Goal: Task Accomplishment & Management: Use online tool/utility

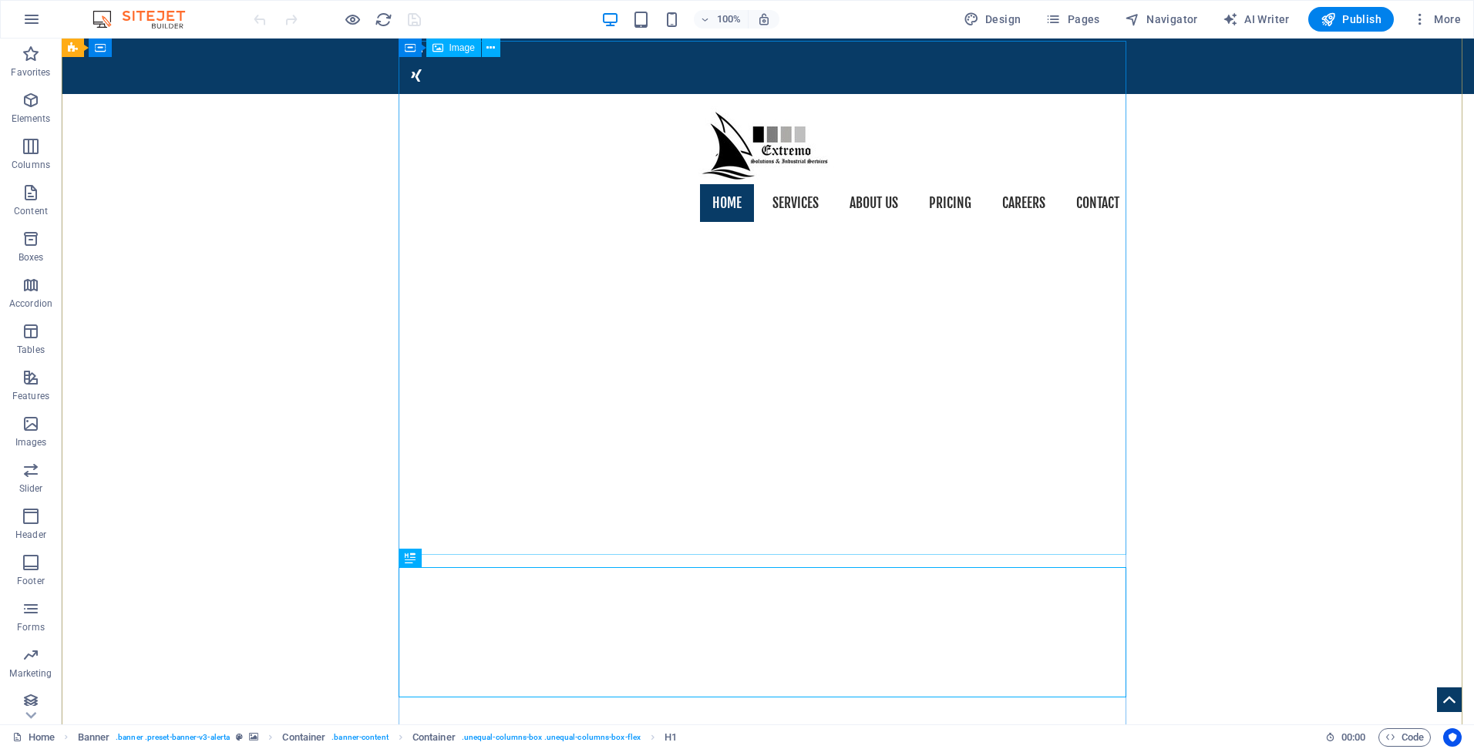
scroll to position [123, 0]
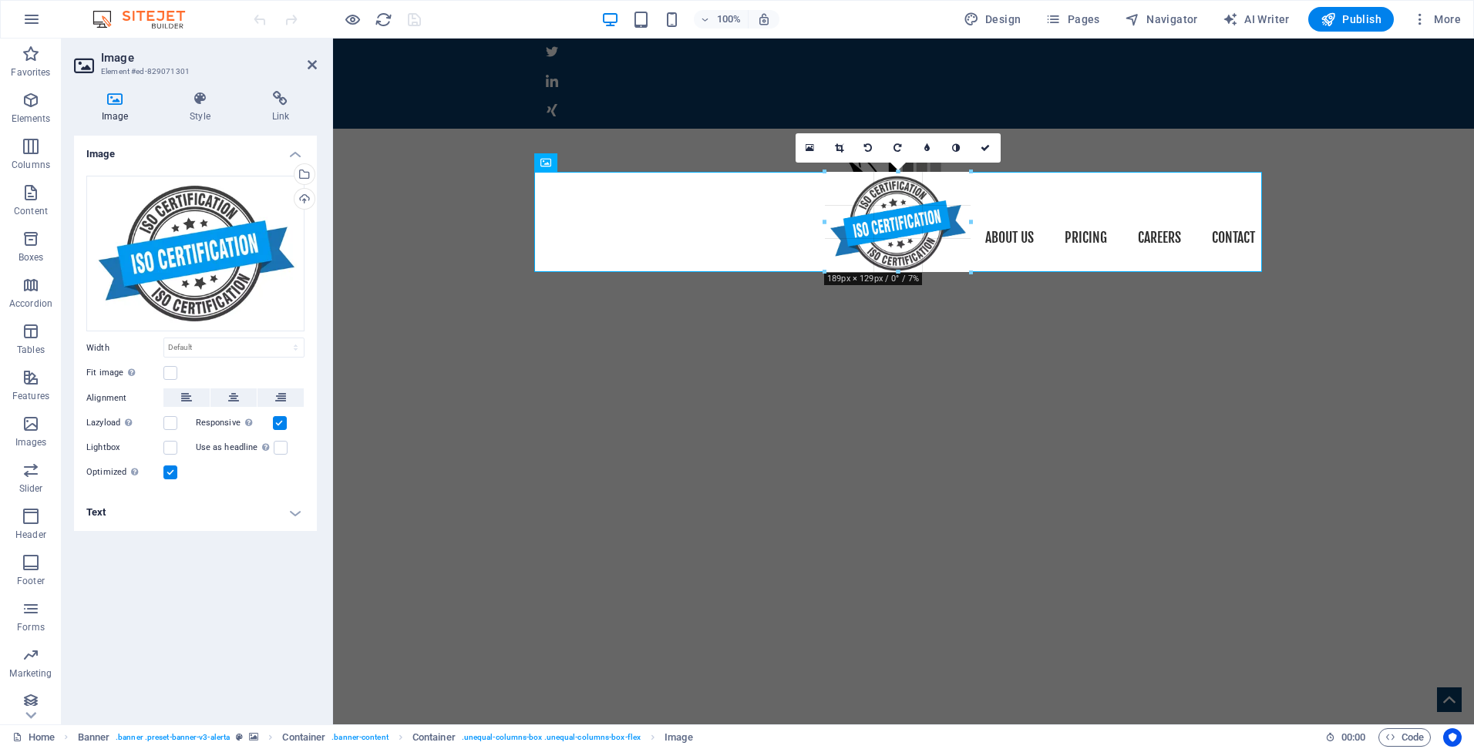
drag, startPoint x: 534, startPoint y: 117, endPoint x: 1085, endPoint y: 497, distance: 668.9
type input "195"
select select "px"
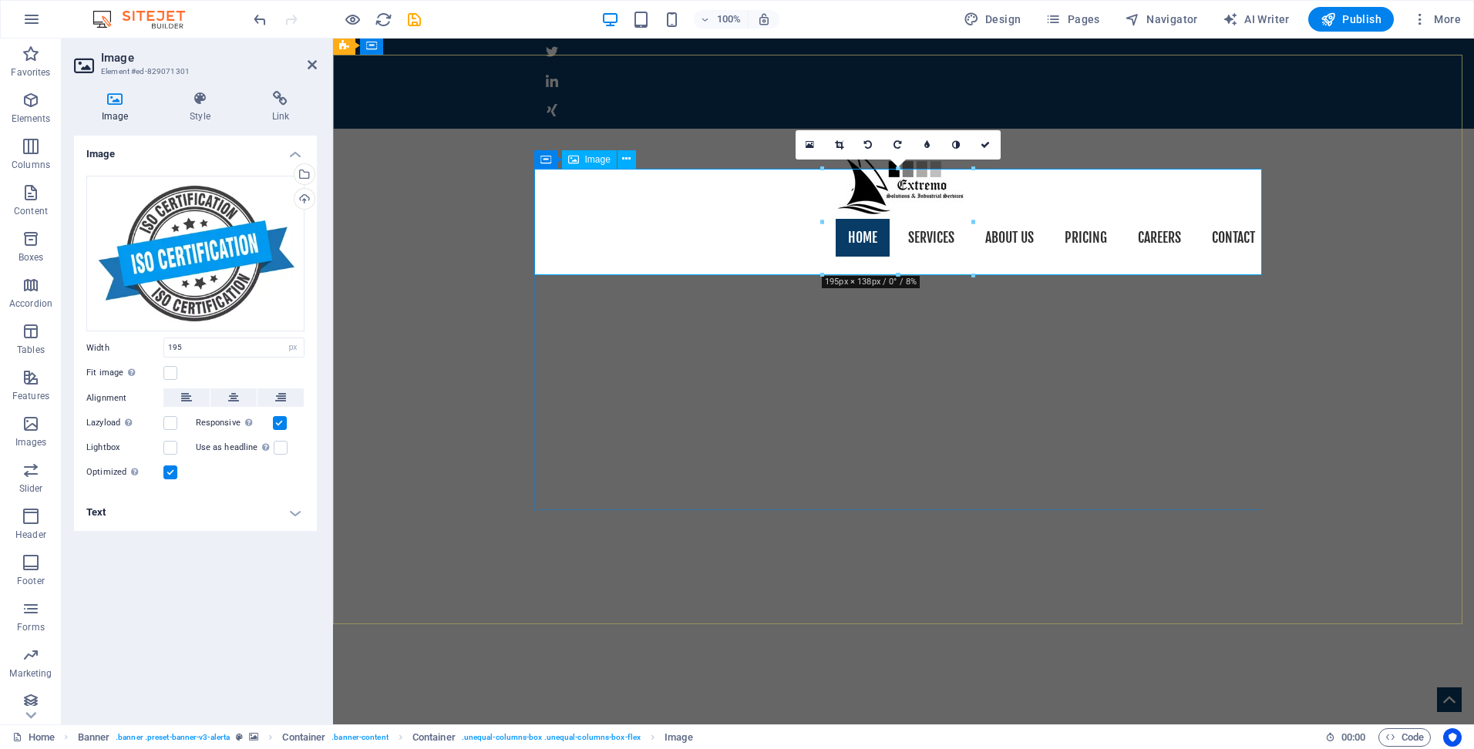
click at [809, 140] on icon at bounding box center [810, 145] width 8 height 11
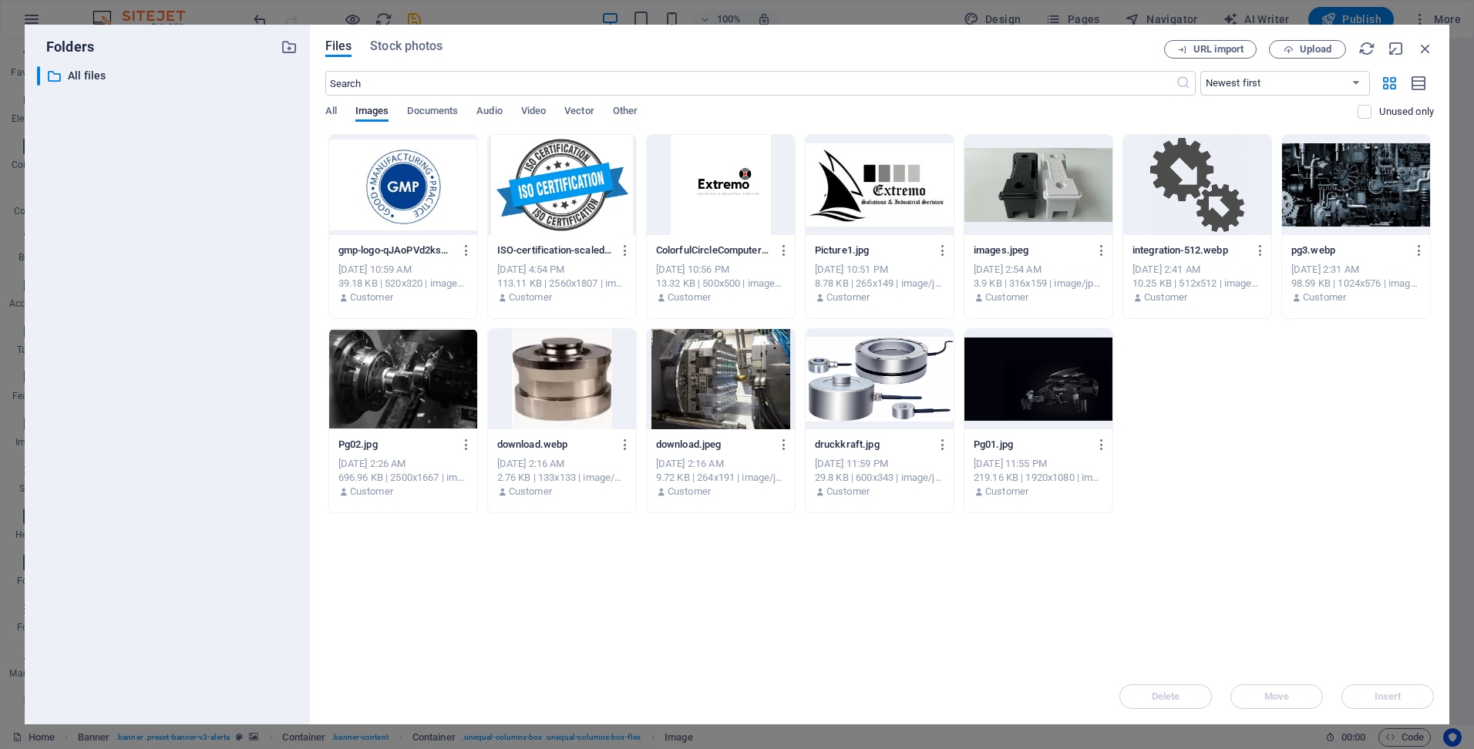
click at [390, 180] on div at bounding box center [403, 185] width 148 height 100
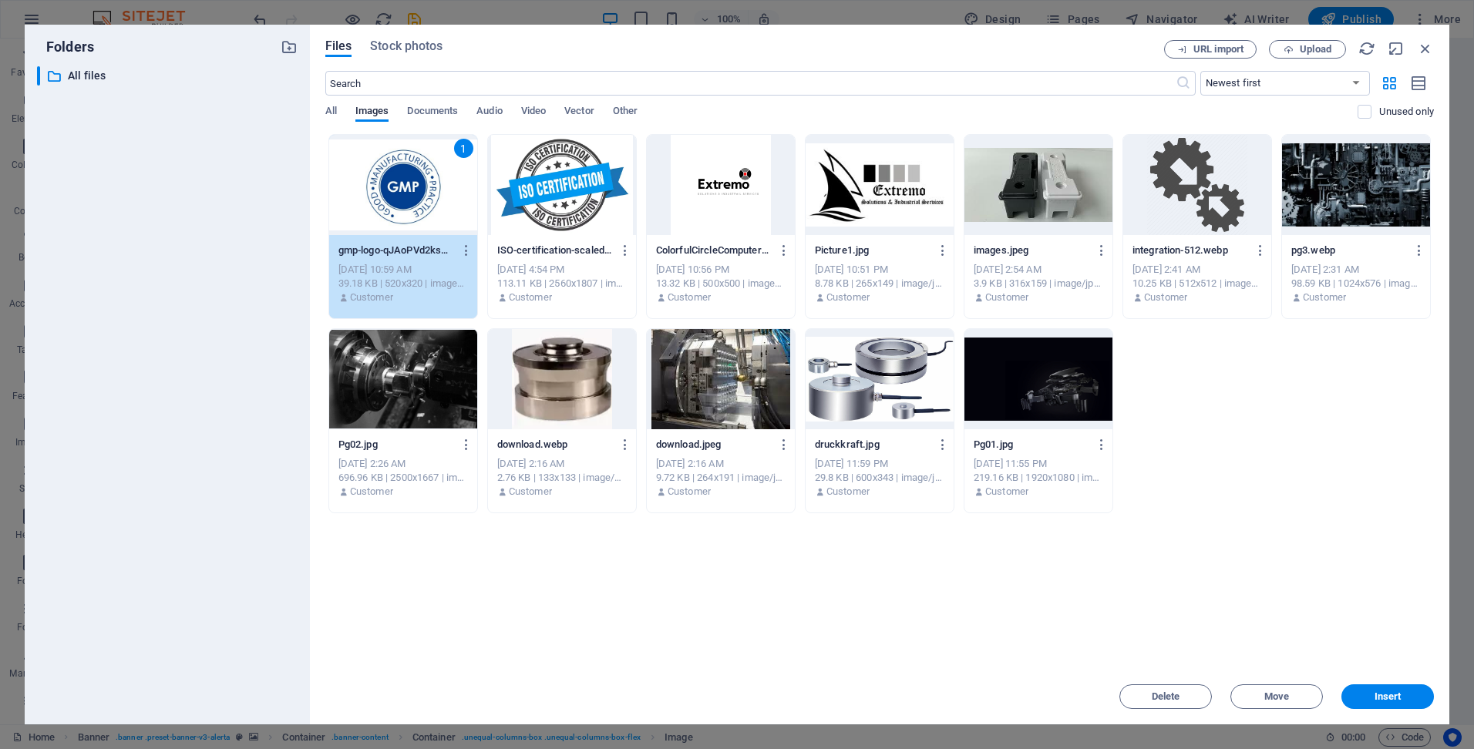
click at [390, 180] on div "1" at bounding box center [403, 185] width 148 height 100
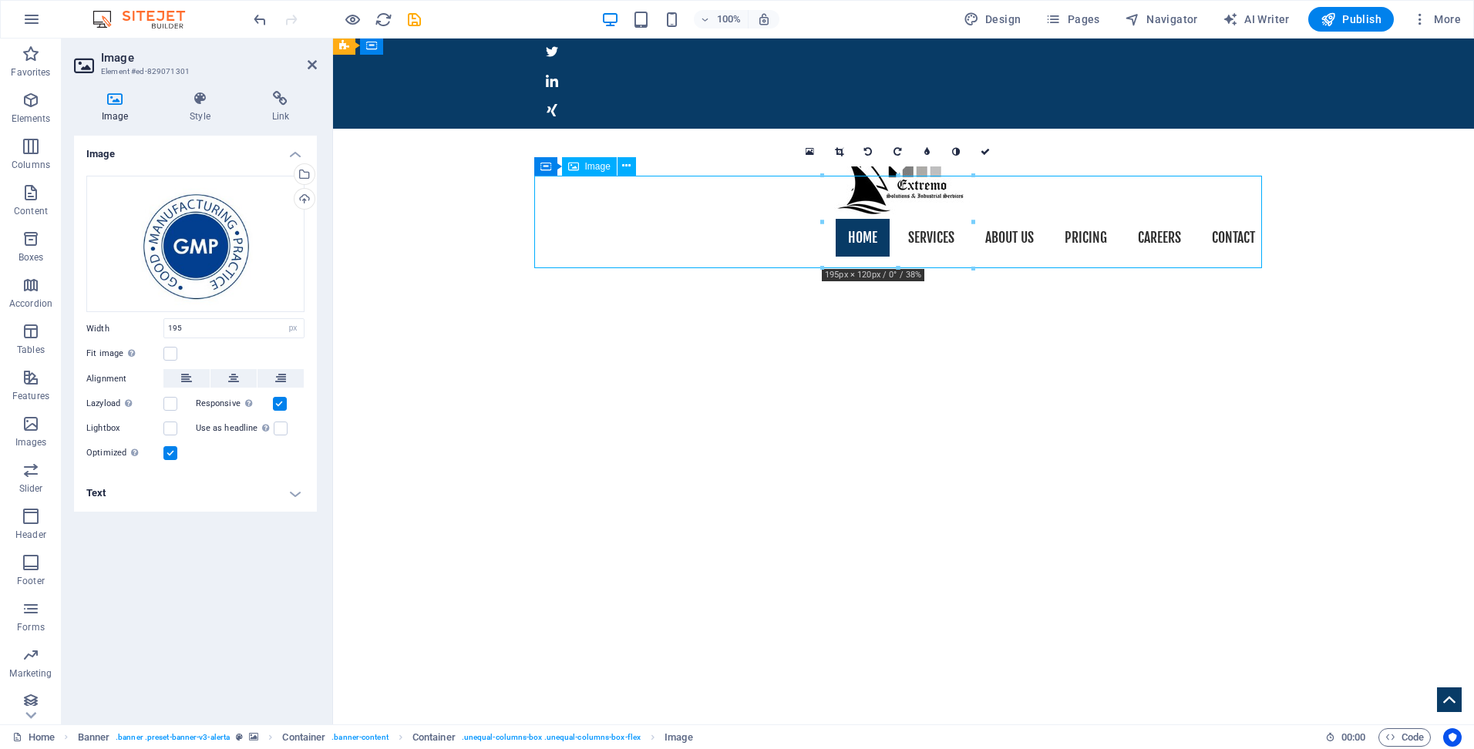
drag, startPoint x: 872, startPoint y: 223, endPoint x: 764, endPoint y: 237, distance: 108.9
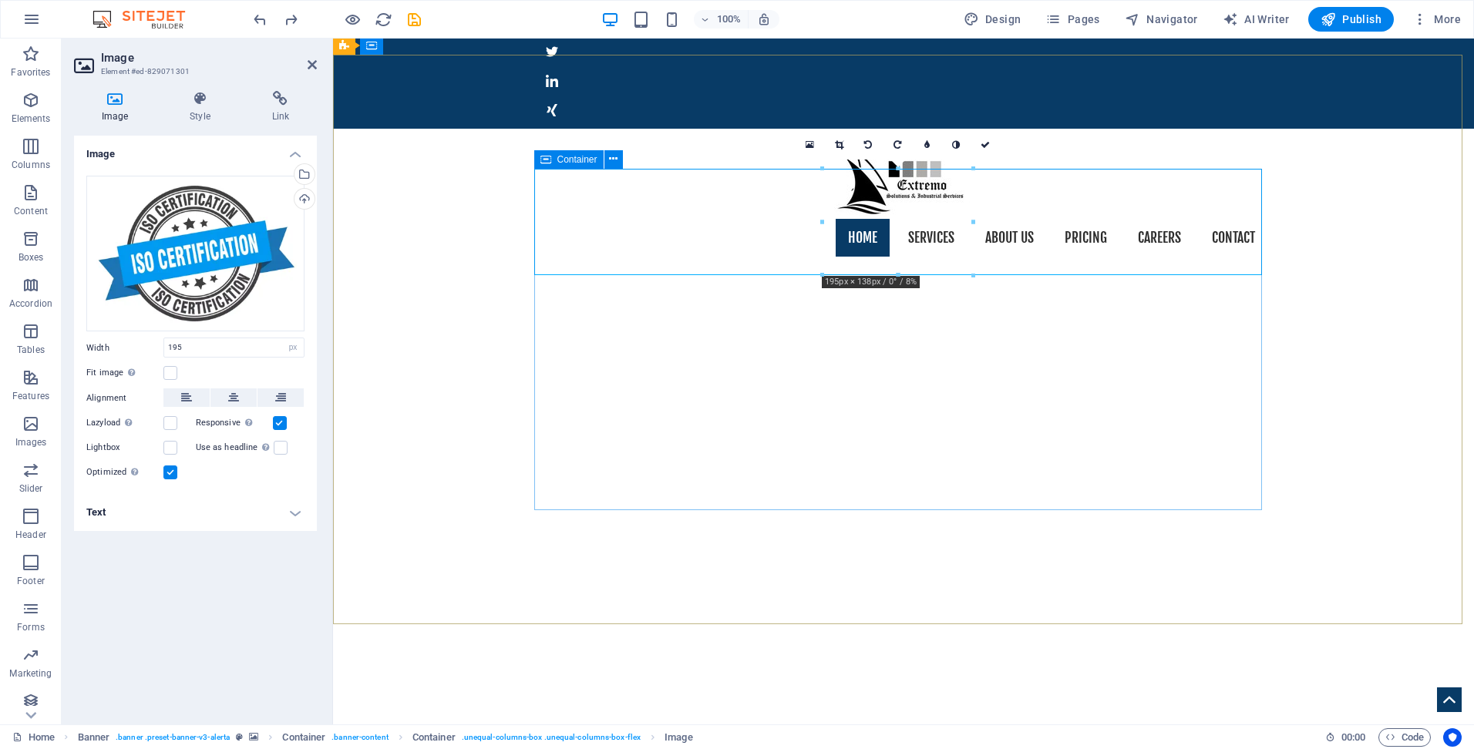
click at [577, 163] on span "Container" at bounding box center [577, 159] width 40 height 9
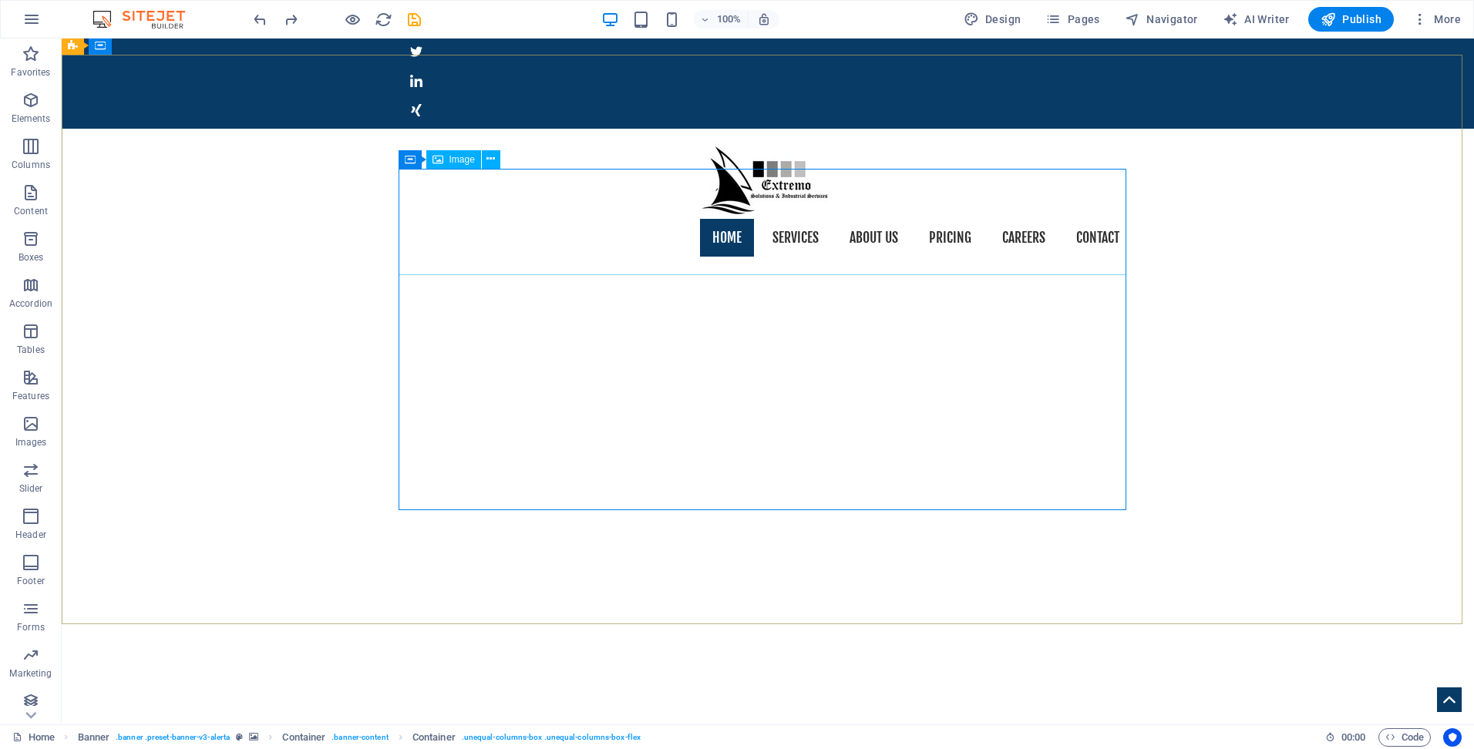
click at [446, 163] on div "Image" at bounding box center [453, 159] width 55 height 19
select select "px"
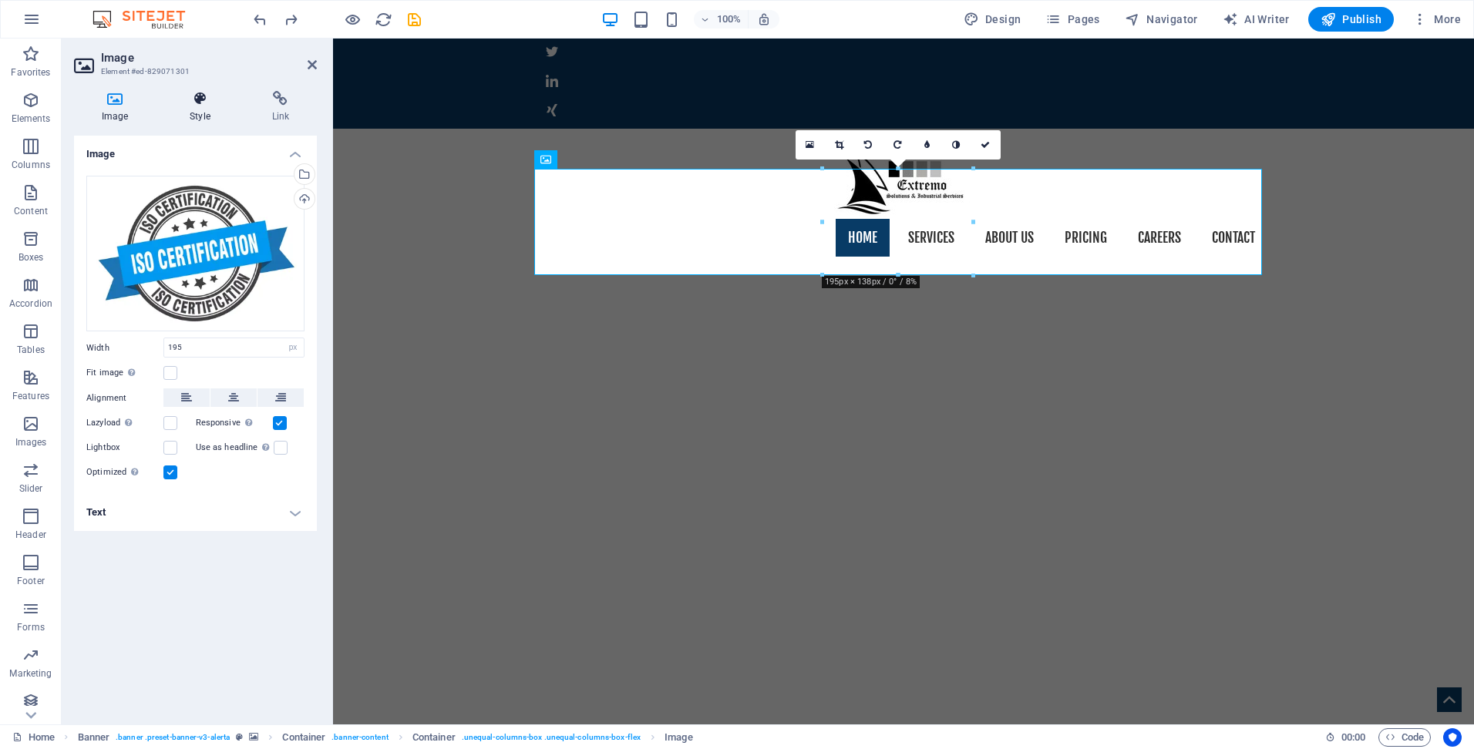
click at [213, 102] on icon at bounding box center [200, 98] width 76 height 15
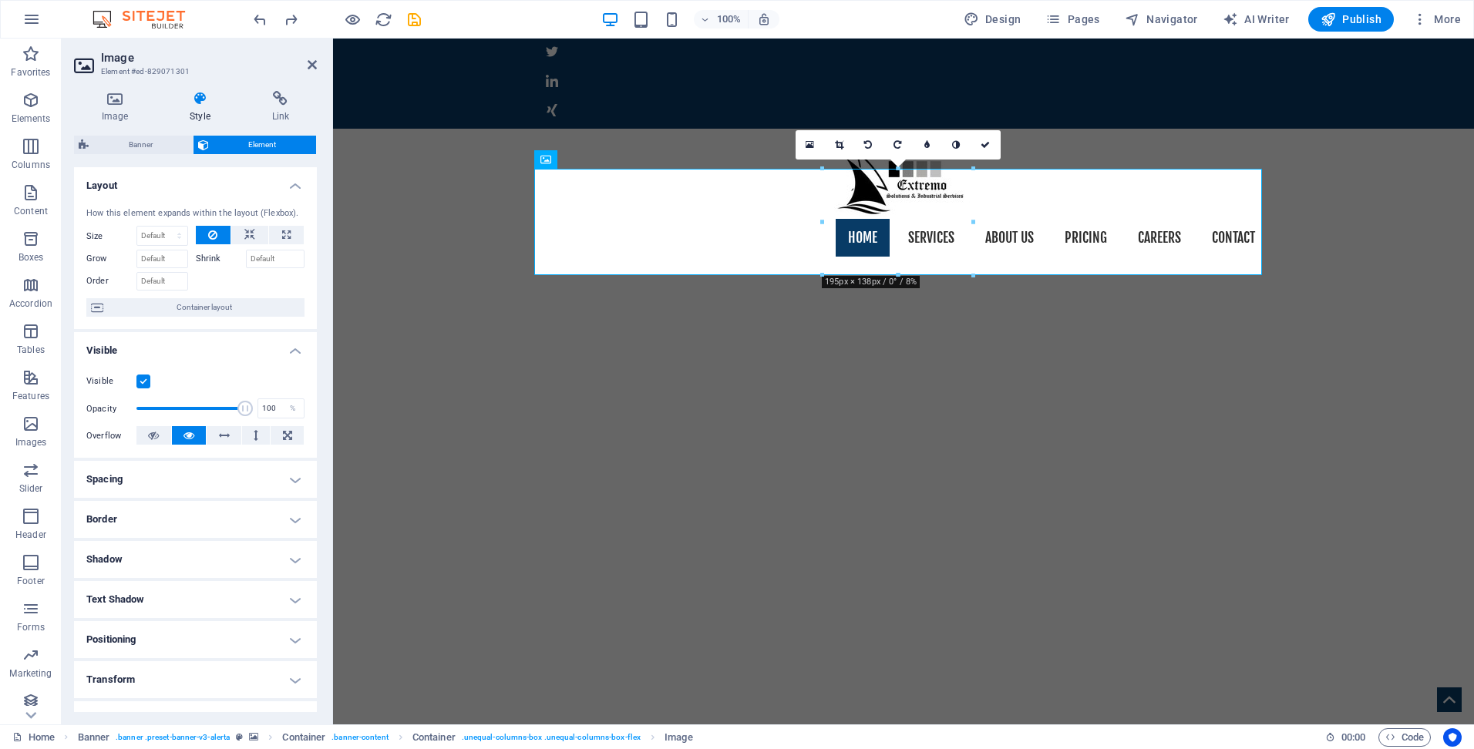
click at [257, 146] on span "Element" at bounding box center [263, 145] width 99 height 19
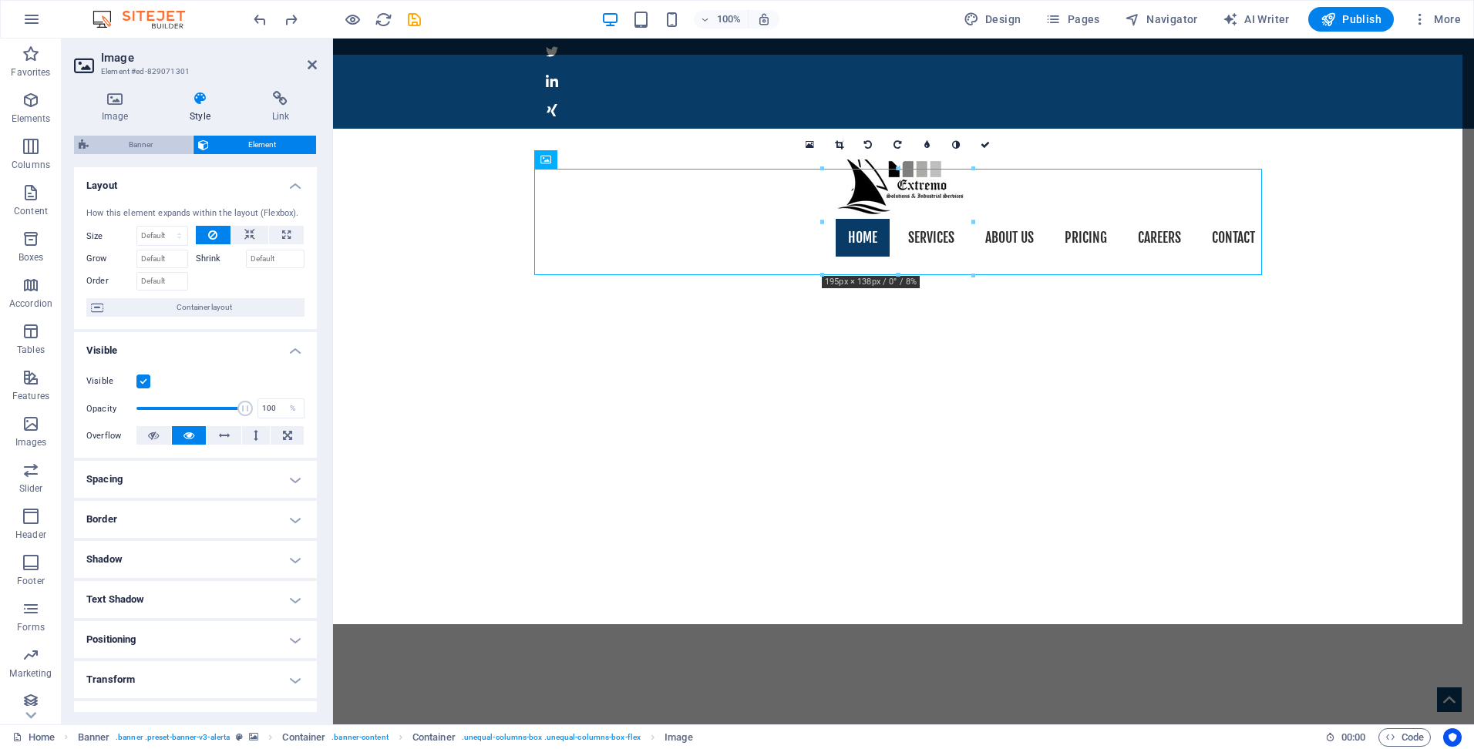
click at [171, 150] on span "Banner" at bounding box center [140, 145] width 95 height 19
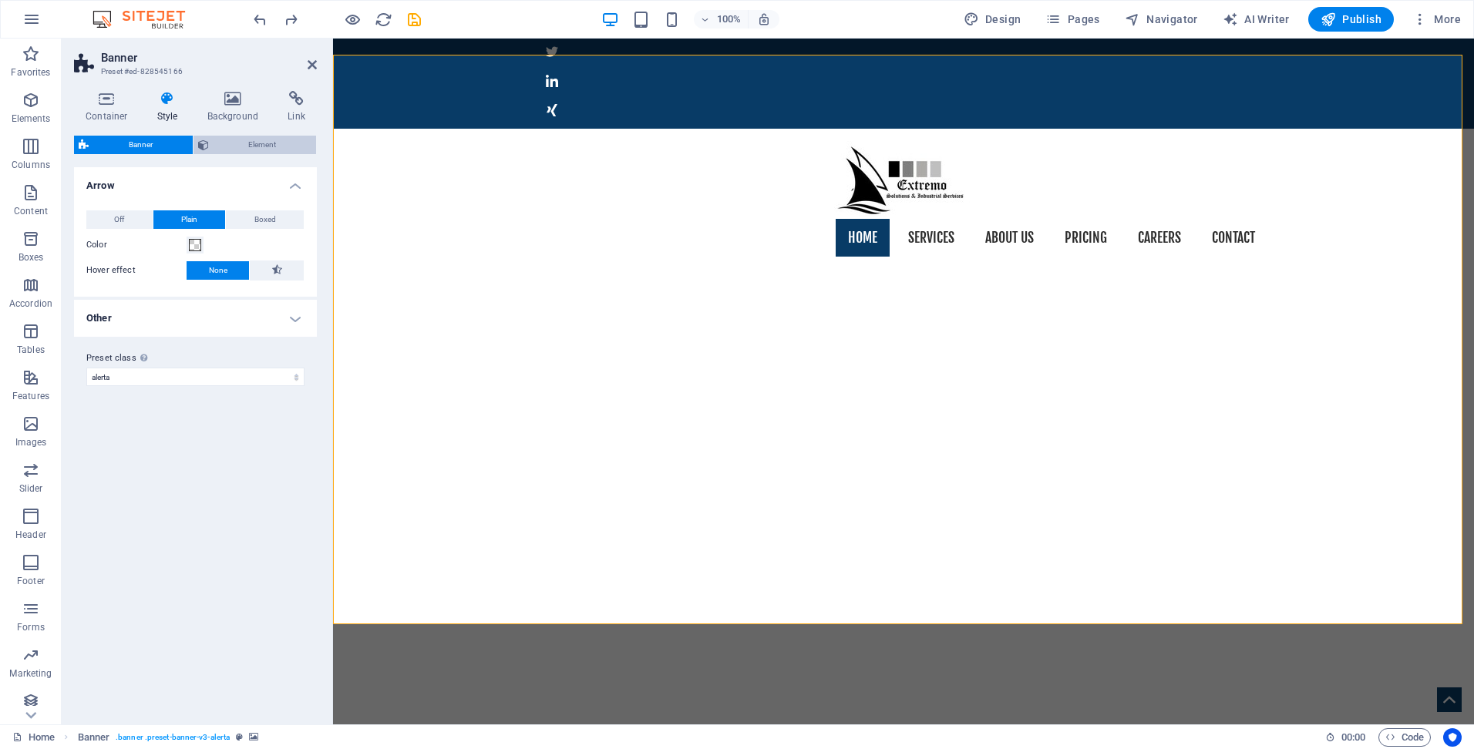
click at [229, 145] on span "Element" at bounding box center [263, 145] width 99 height 19
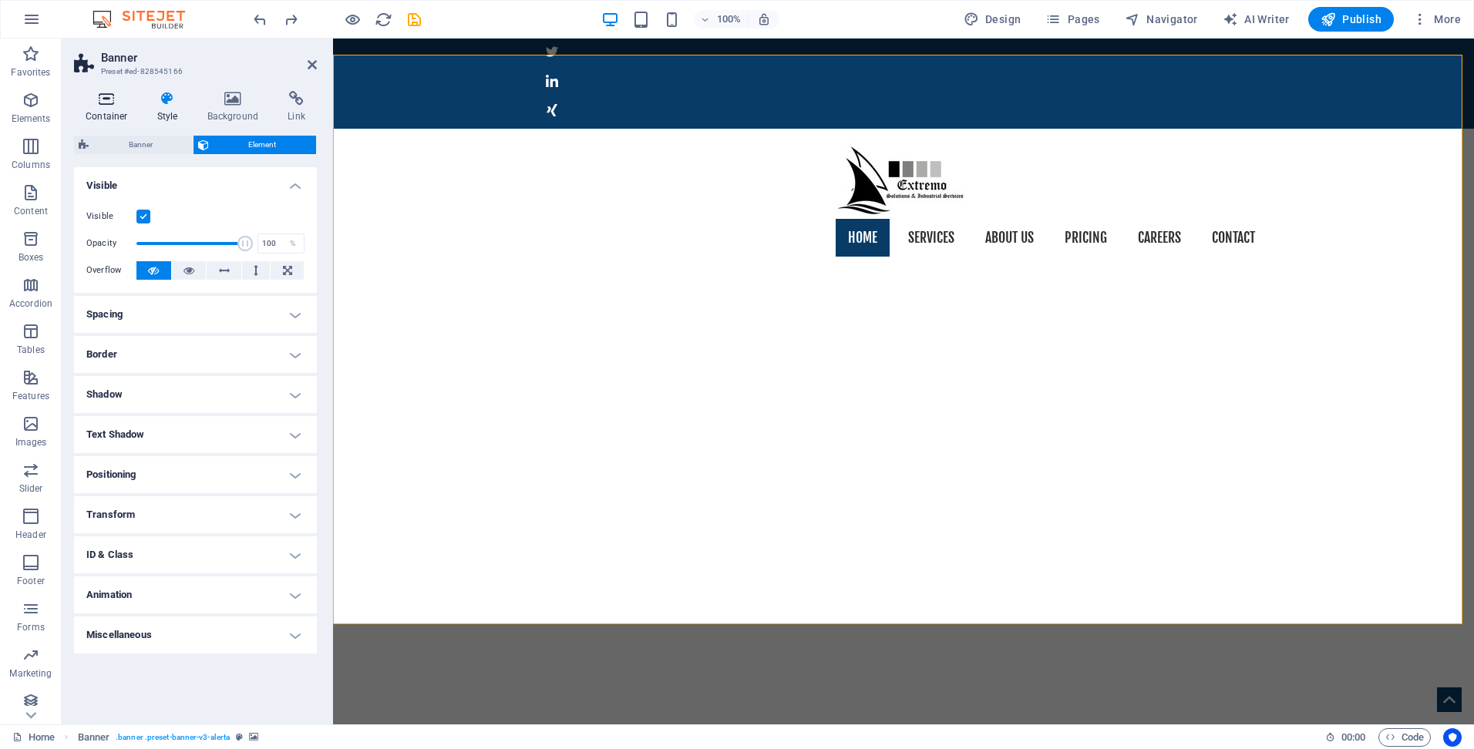
click at [106, 112] on h4 "Container" at bounding box center [110, 107] width 72 height 32
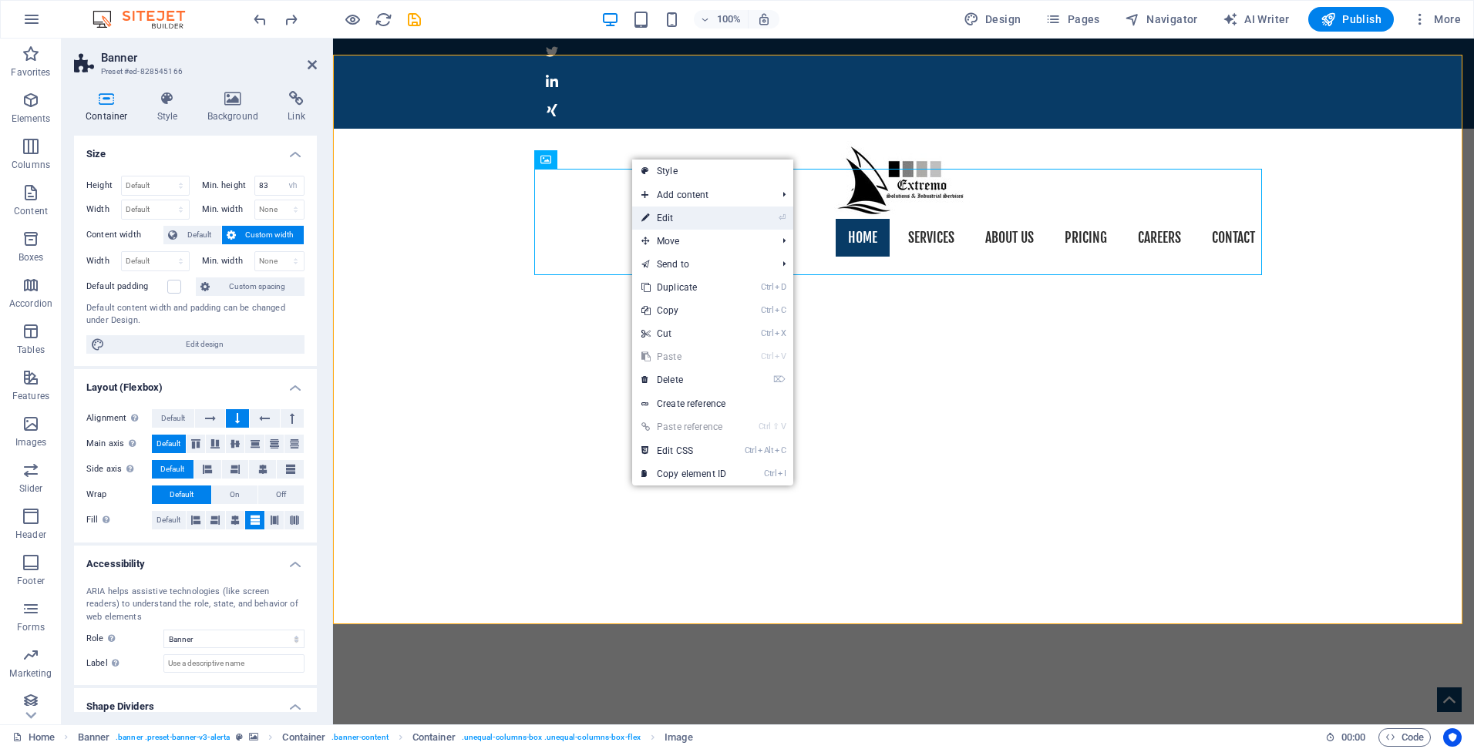
click at [681, 214] on link "⏎ Edit" at bounding box center [683, 218] width 103 height 23
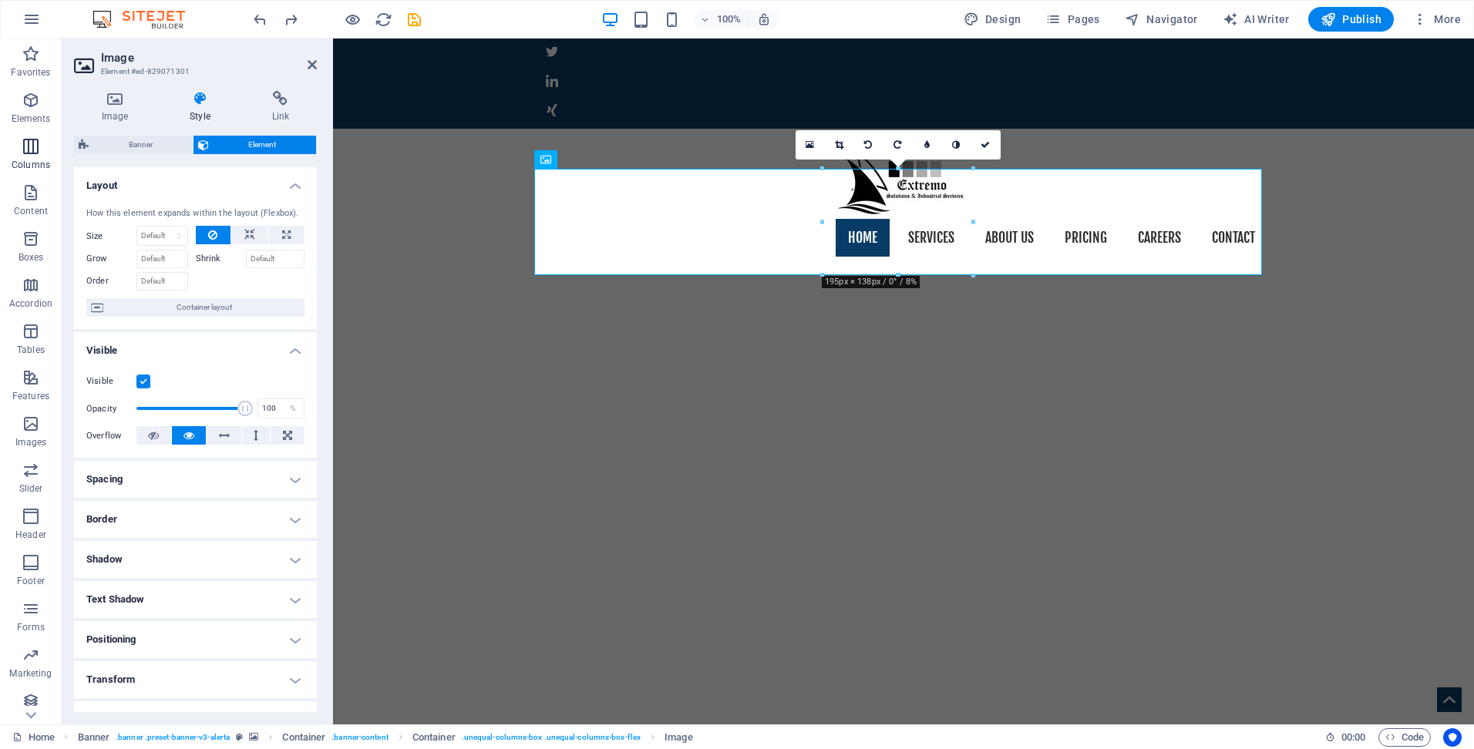
click at [33, 148] on icon "button" at bounding box center [31, 146] width 19 height 19
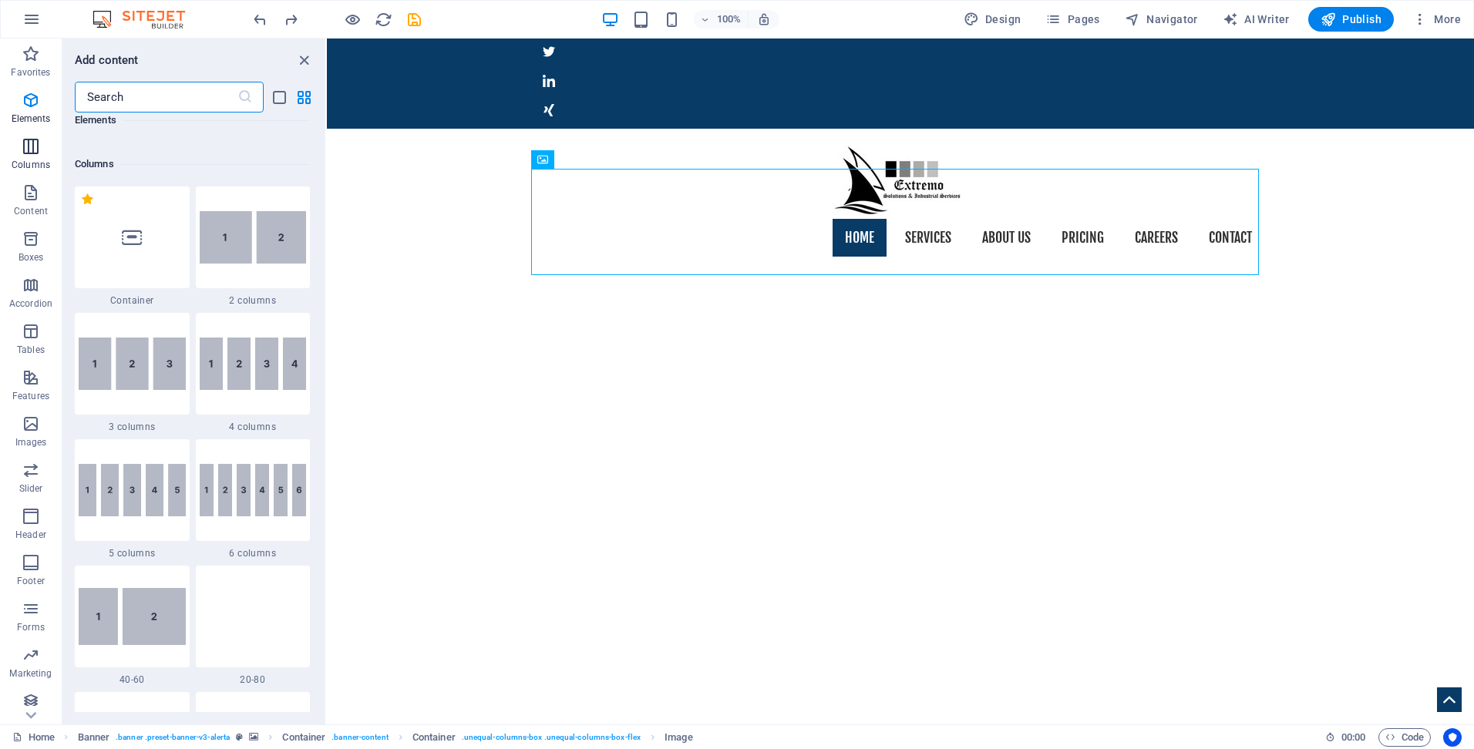
scroll to position [763, 0]
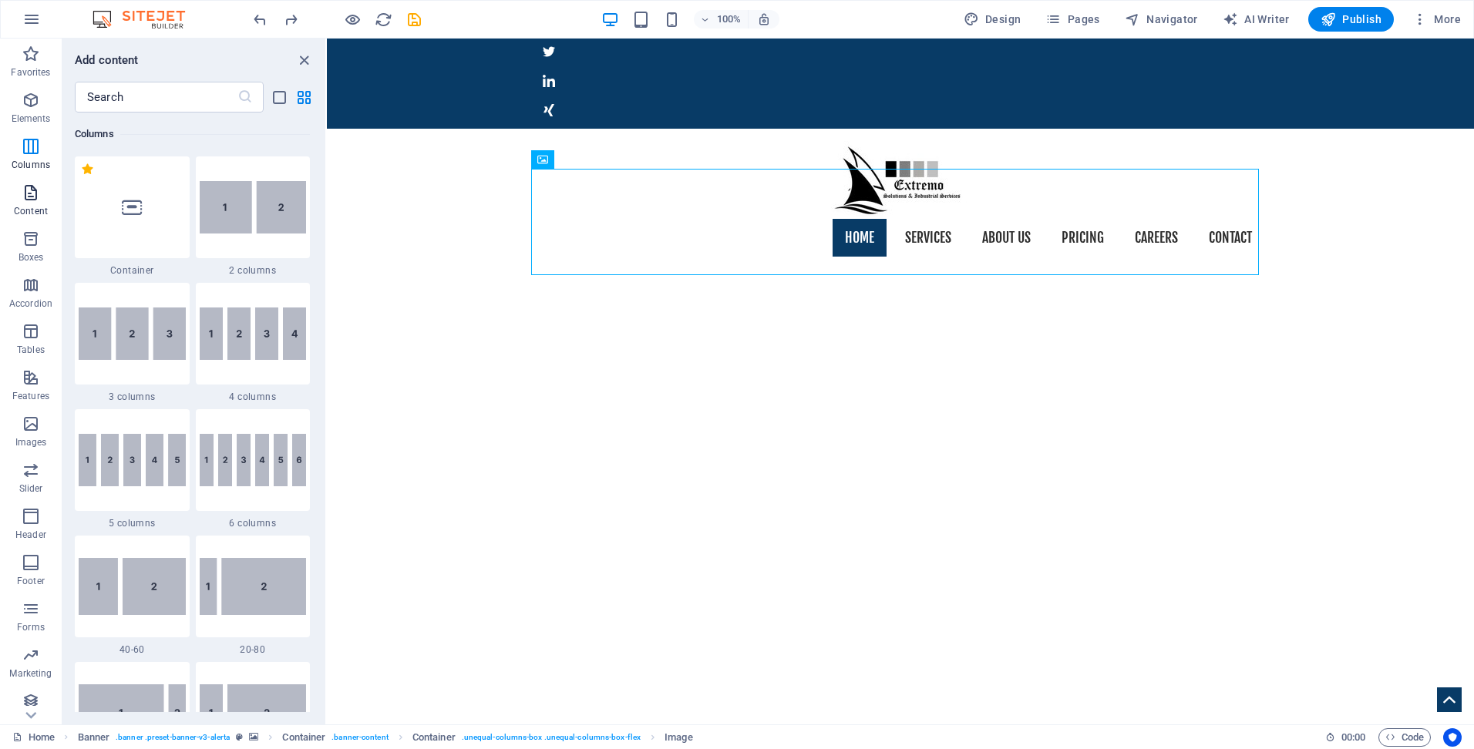
click at [30, 184] on icon "button" at bounding box center [31, 192] width 19 height 19
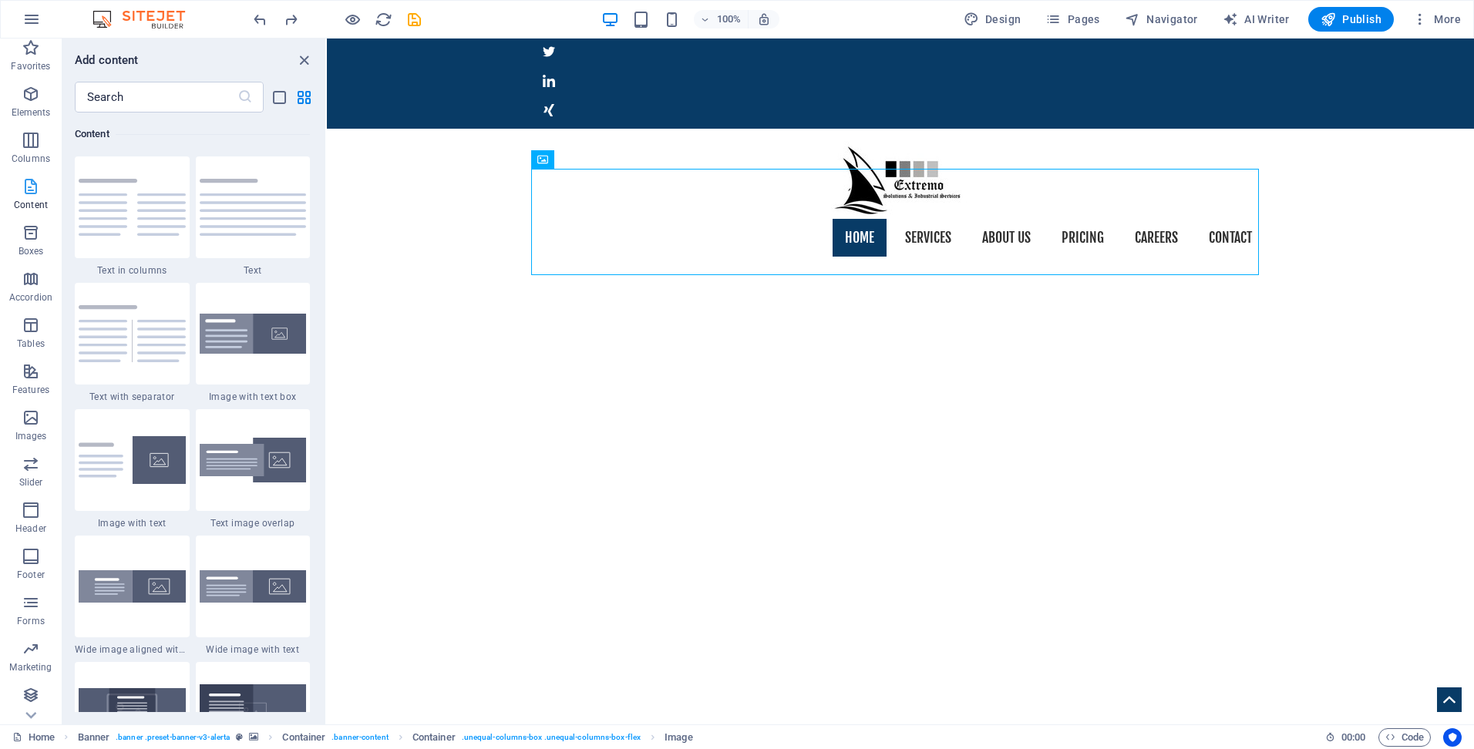
scroll to position [8, 0]
click at [29, 415] on icon "button" at bounding box center [31, 416] width 19 height 19
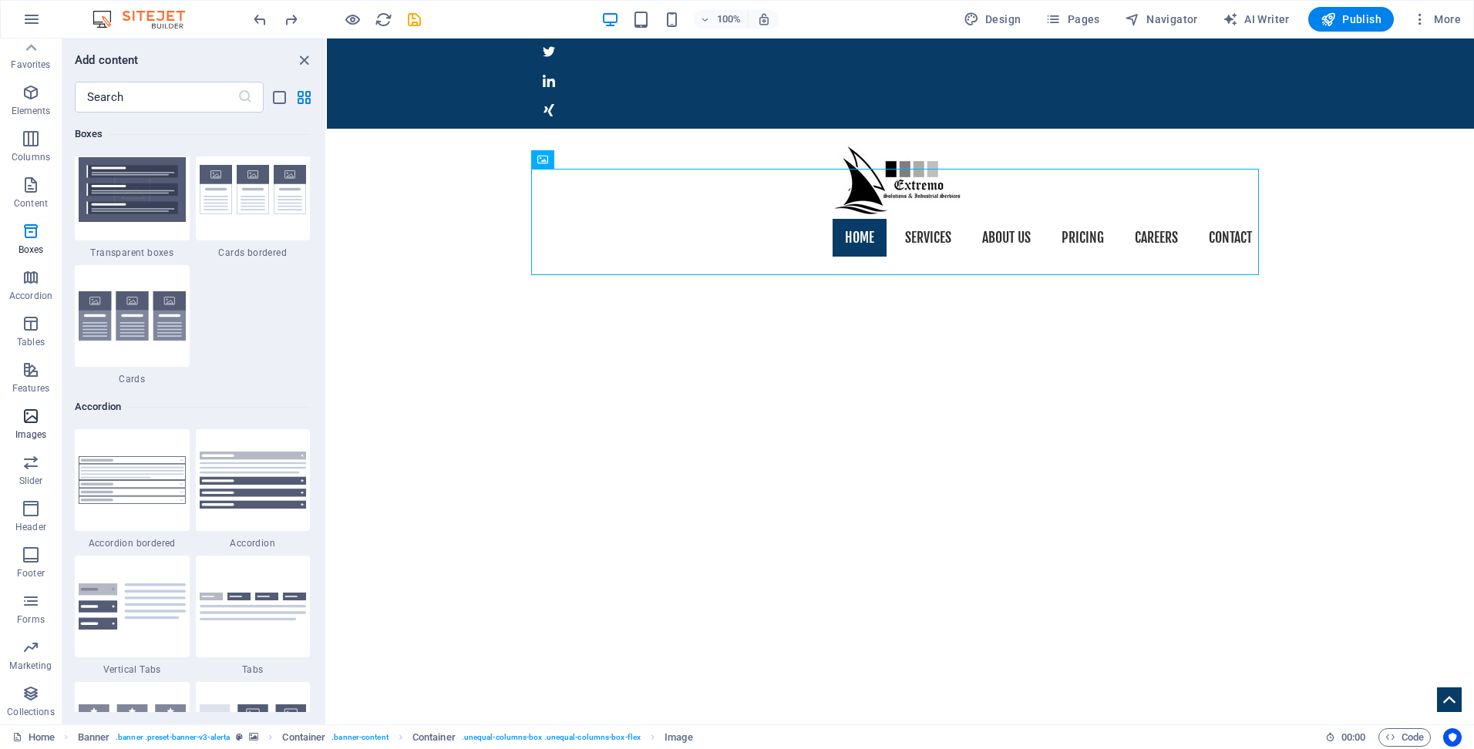
scroll to position [7817, 0]
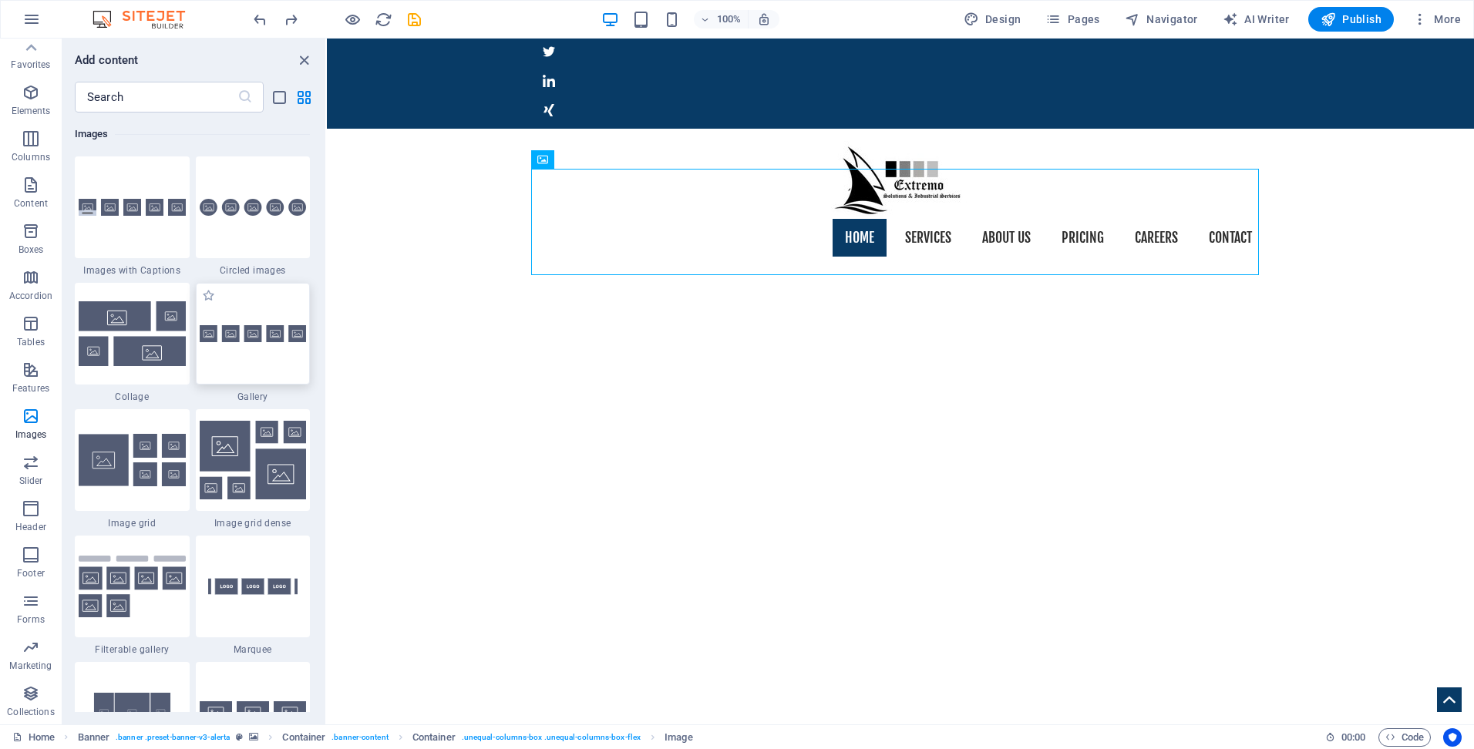
click at [267, 350] on div at bounding box center [253, 334] width 115 height 102
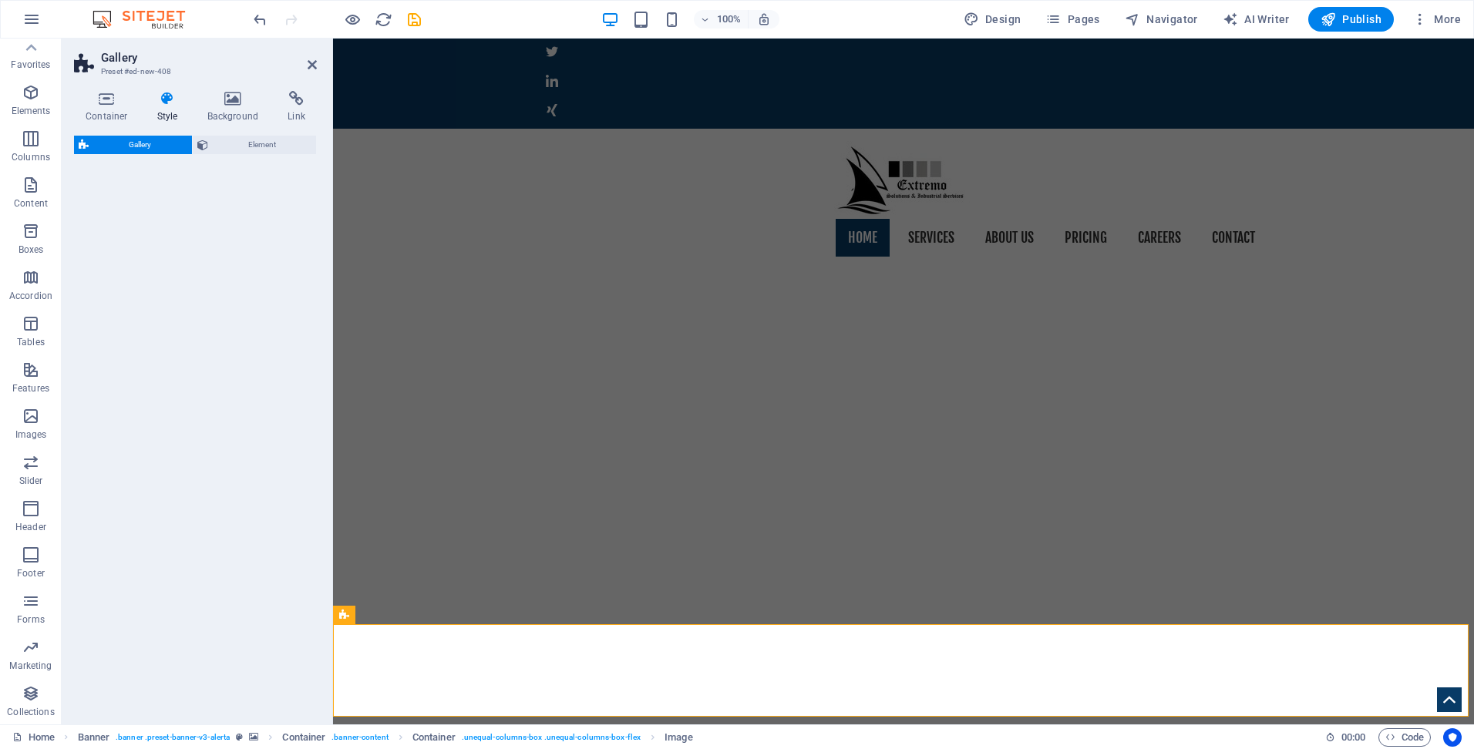
select select "rem"
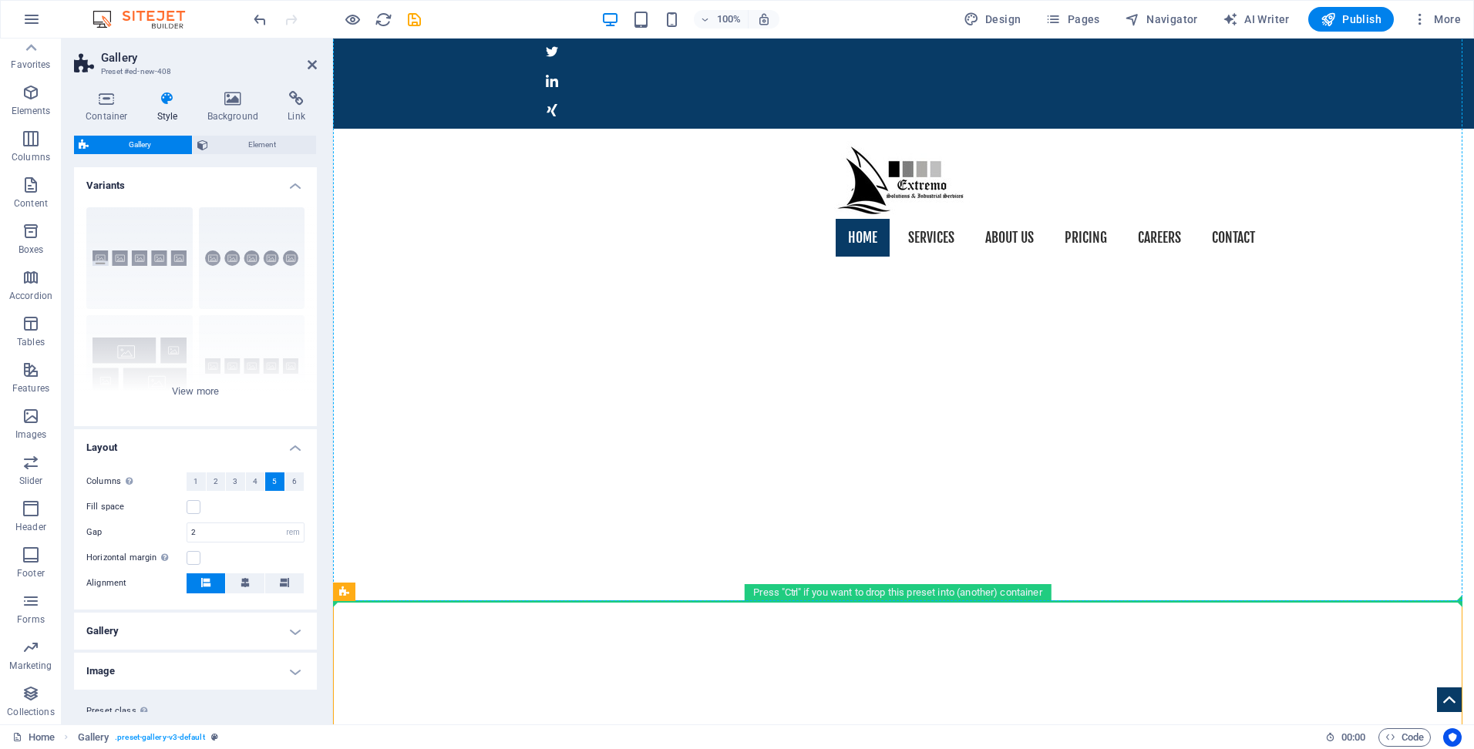
scroll to position [146, 0]
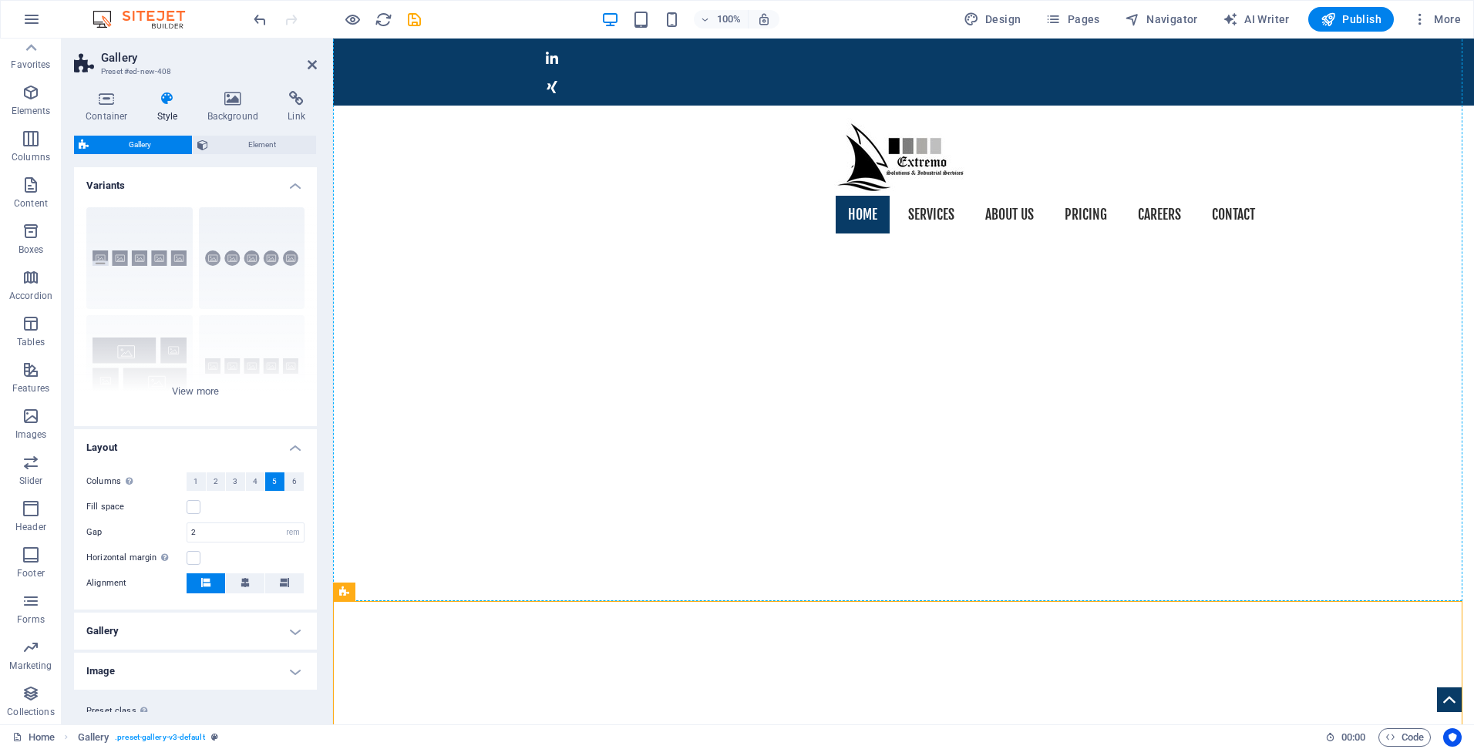
drag, startPoint x: 680, startPoint y: 653, endPoint x: 433, endPoint y: 153, distance: 557.2
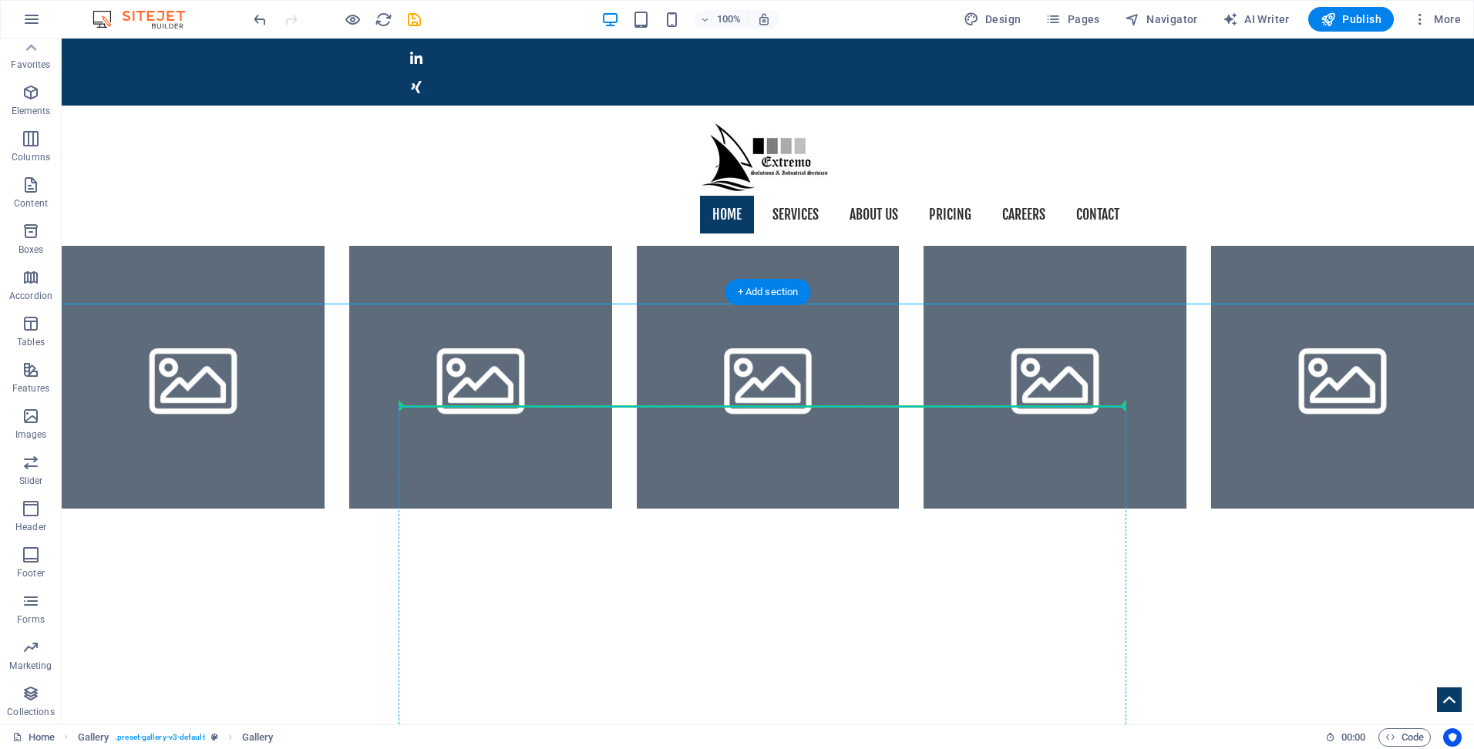
drag, startPoint x: 186, startPoint y: 129, endPoint x: 678, endPoint y: 432, distance: 578.3
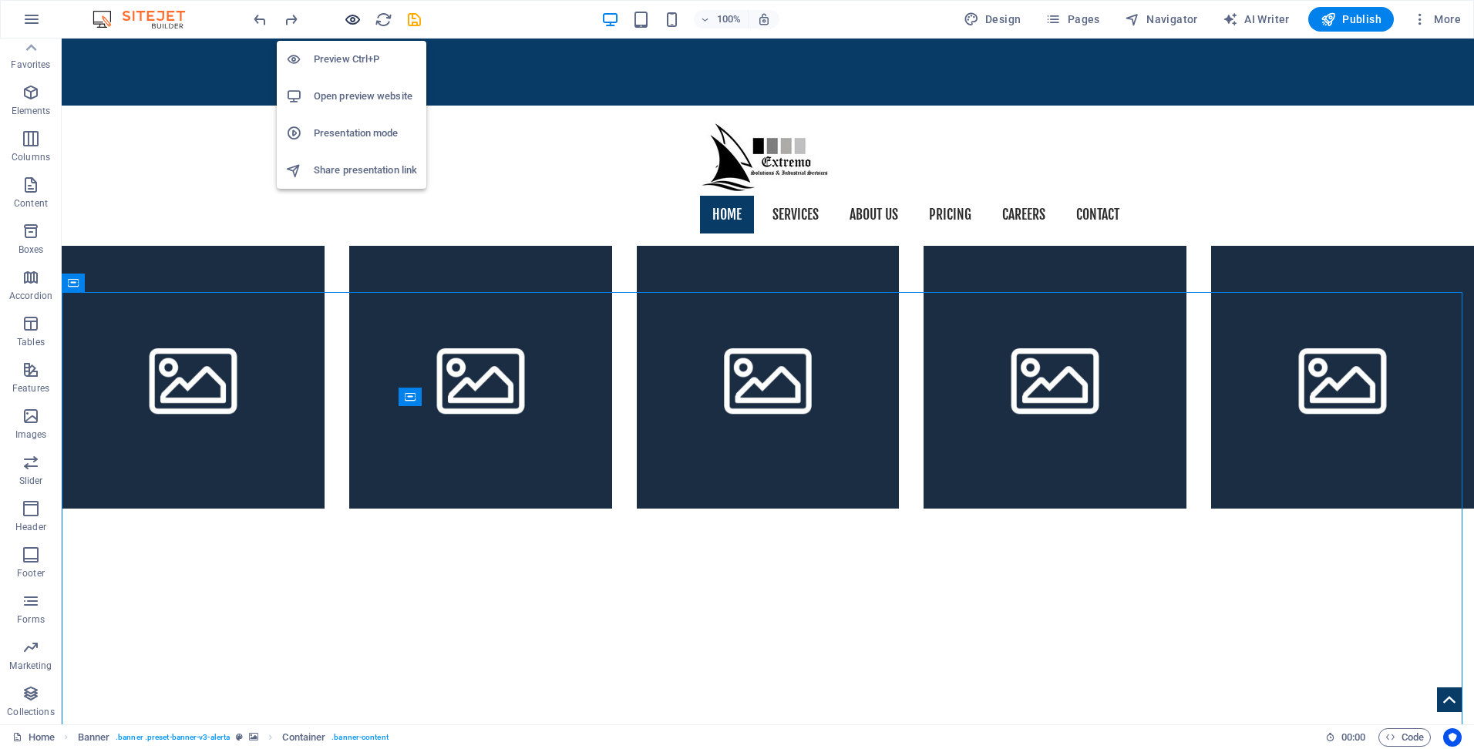
click at [352, 20] on icon "button" at bounding box center [353, 20] width 18 height 18
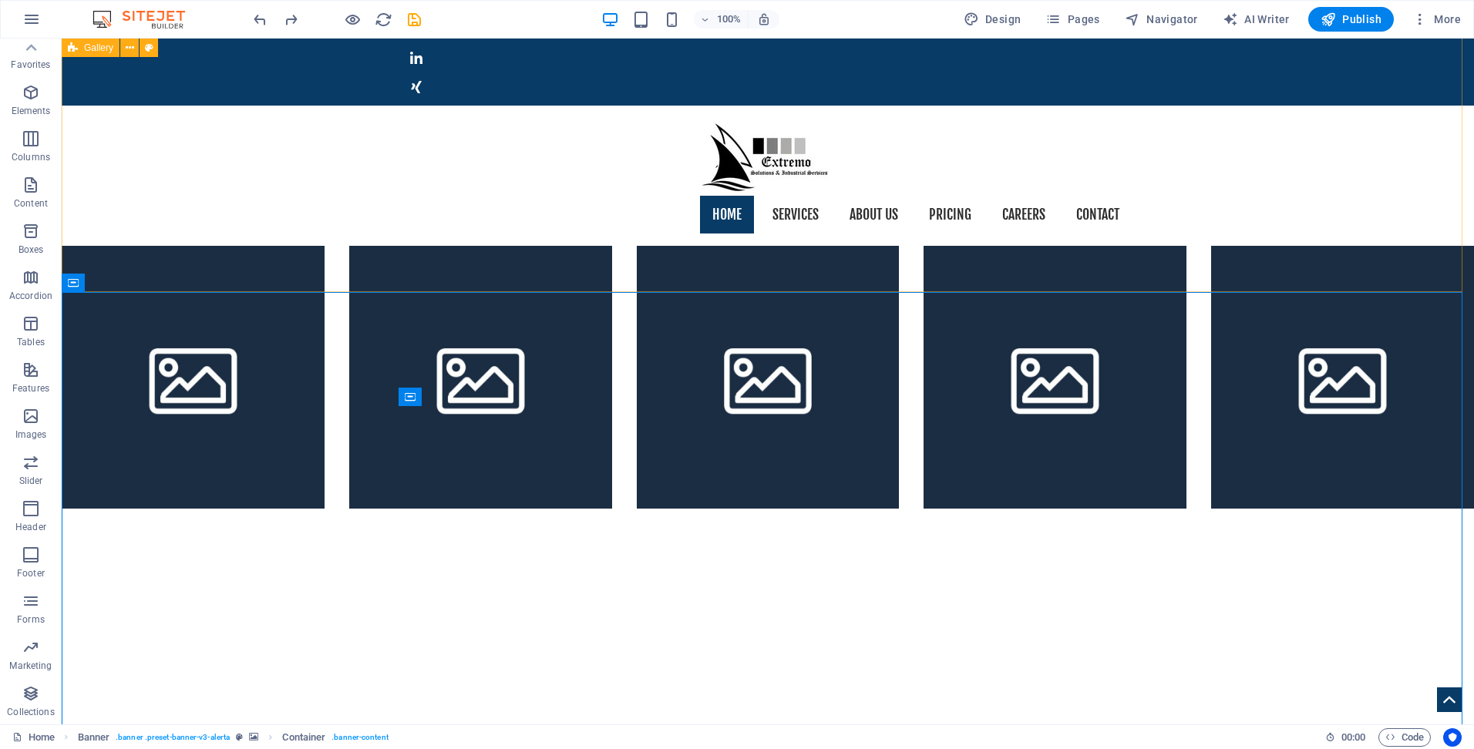
click at [69, 47] on icon at bounding box center [73, 48] width 10 height 19
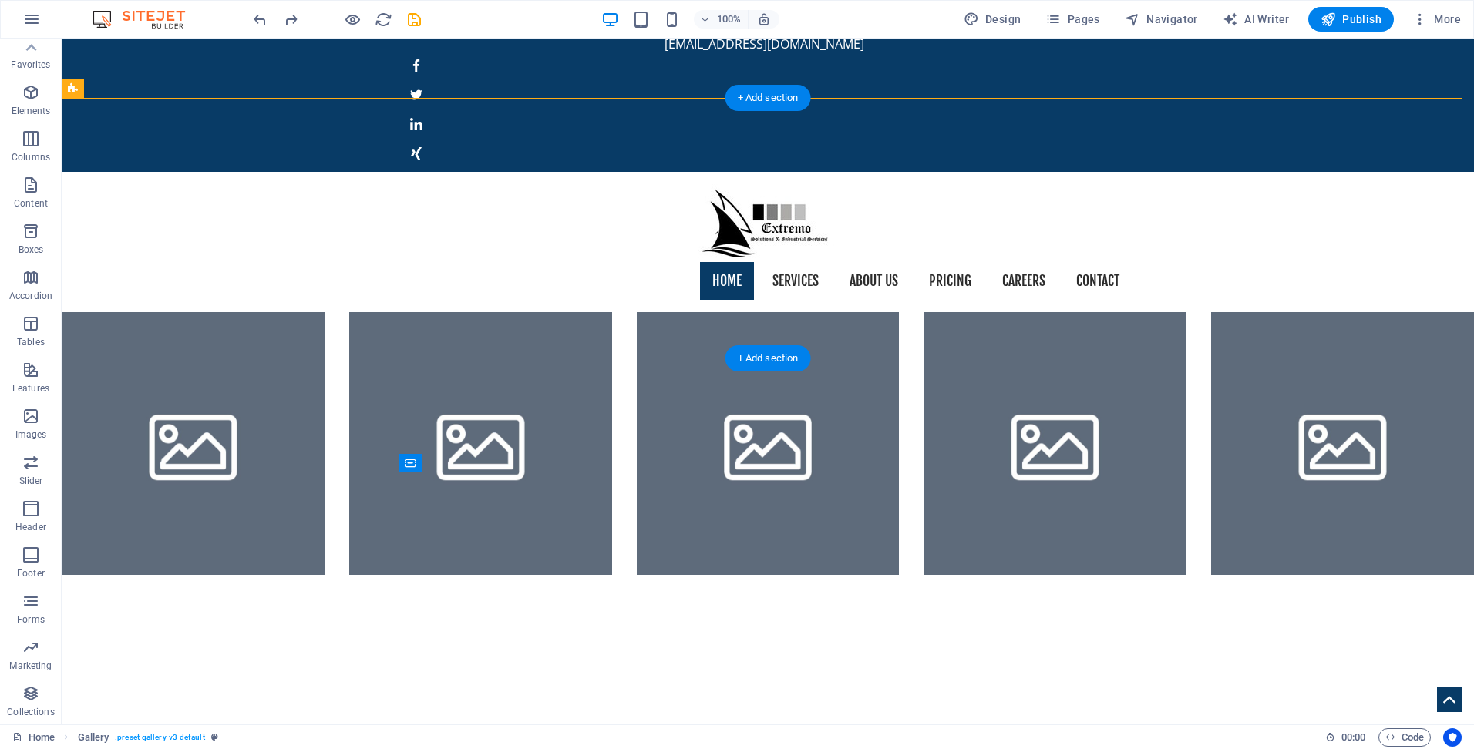
scroll to position [76, 0]
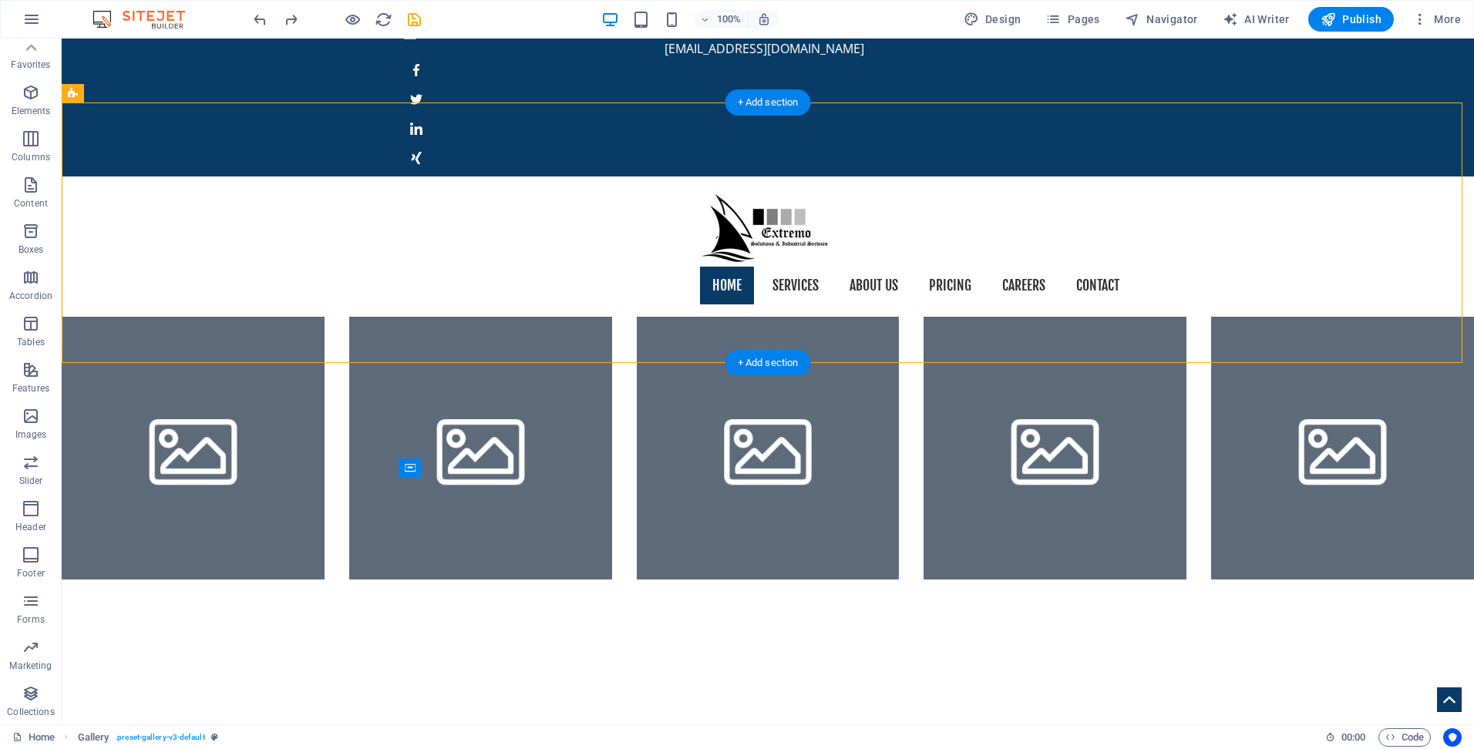
drag, startPoint x: 130, startPoint y: 86, endPoint x: 221, endPoint y: 241, distance: 179.7
click at [372, 317] on li at bounding box center [480, 448] width 263 height 263
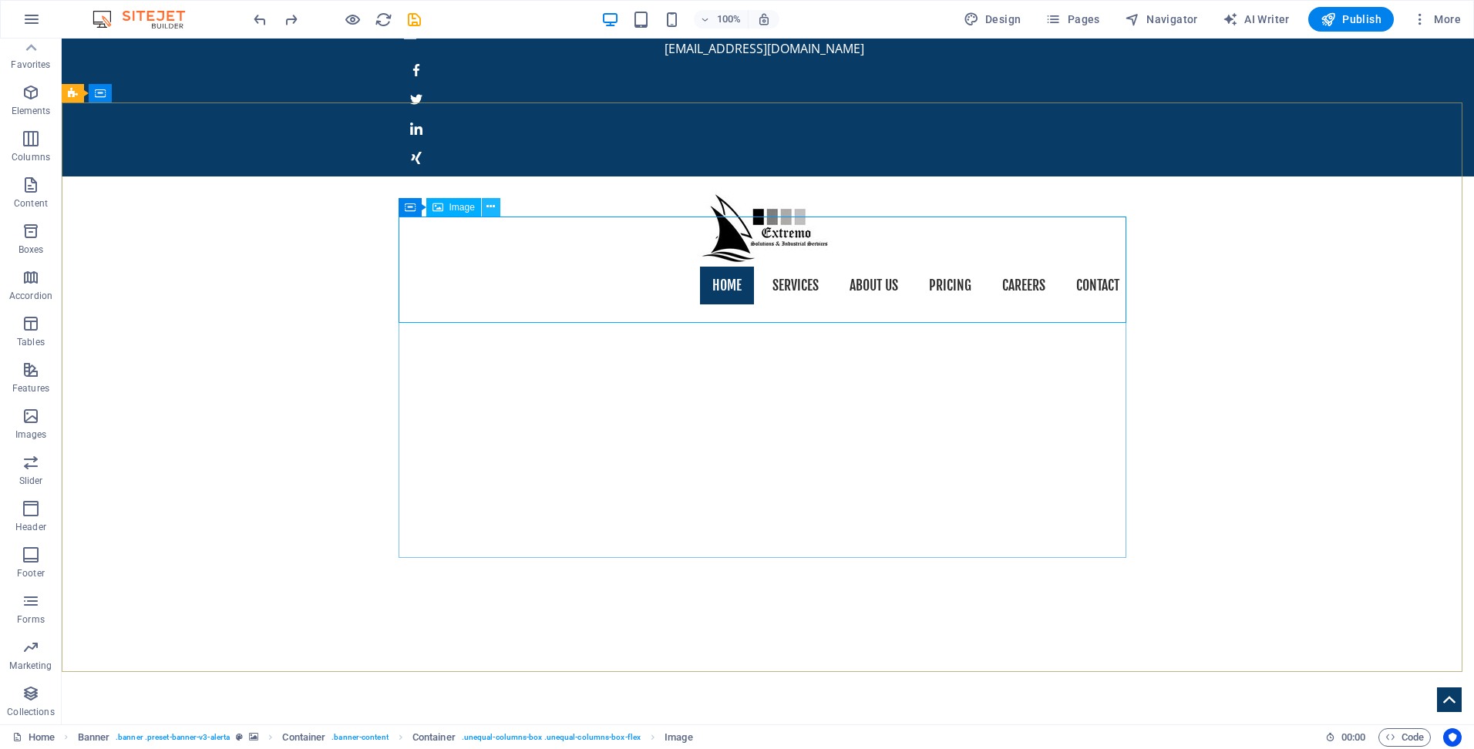
click at [486, 207] on icon at bounding box center [490, 207] width 8 height 16
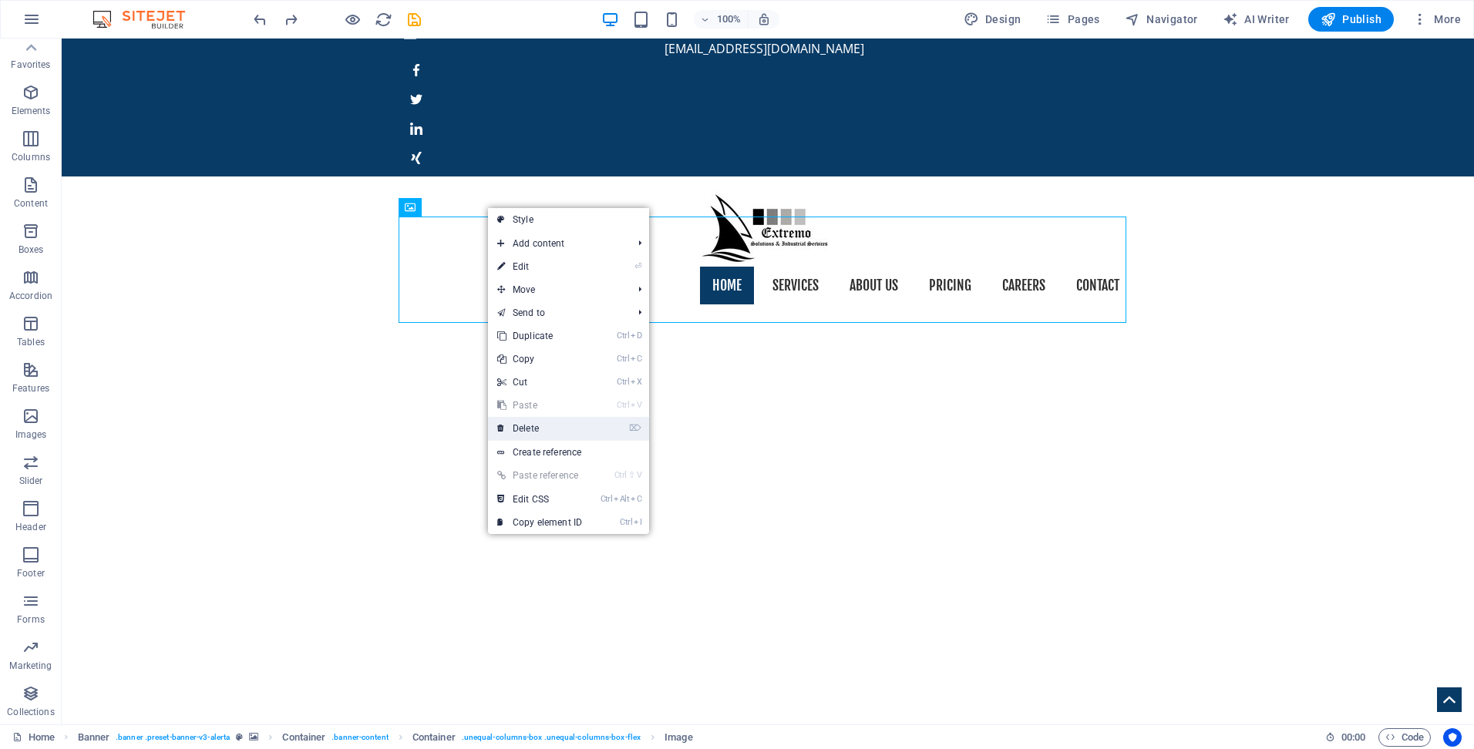
click at [536, 429] on link "⌦ Delete" at bounding box center [539, 428] width 103 height 23
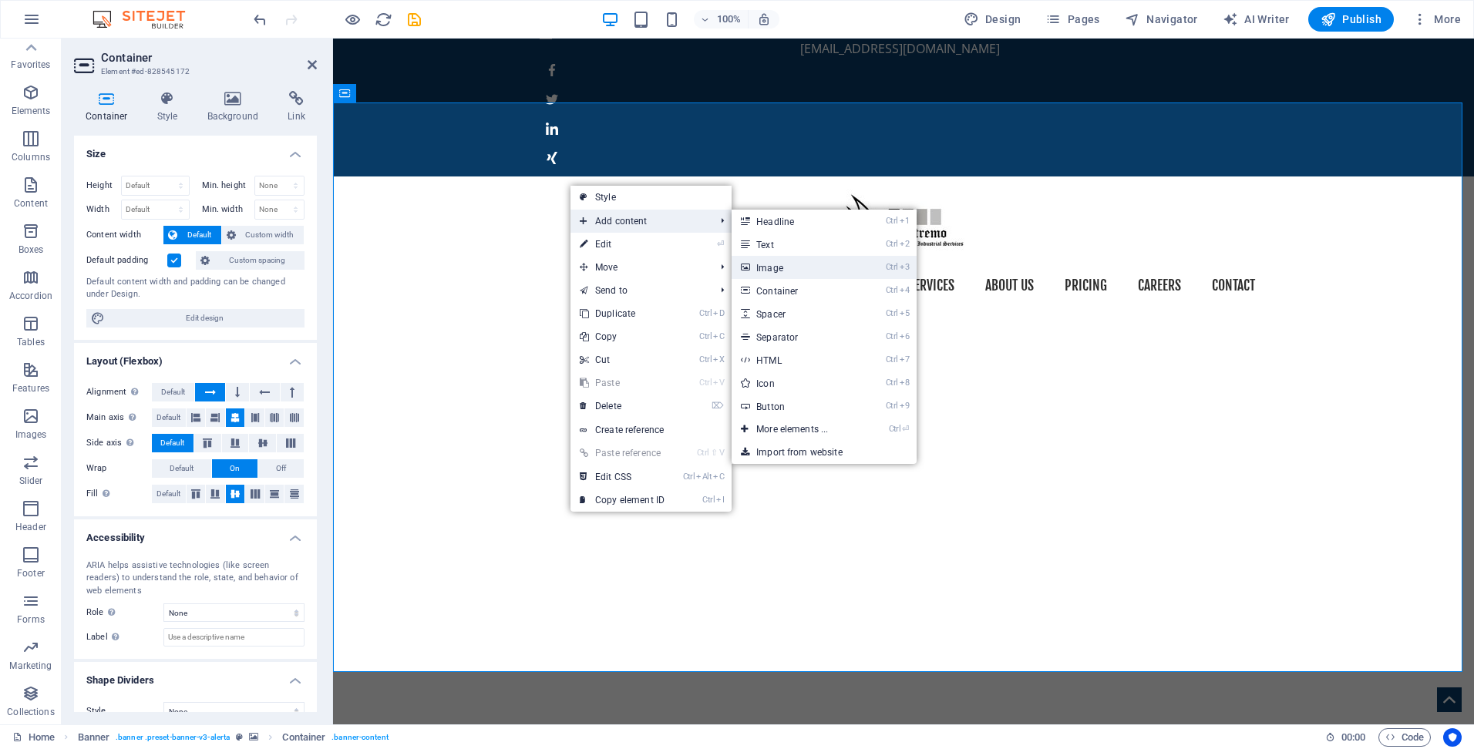
click at [785, 264] on link "Ctrl 3 Image" at bounding box center [795, 267] width 127 height 23
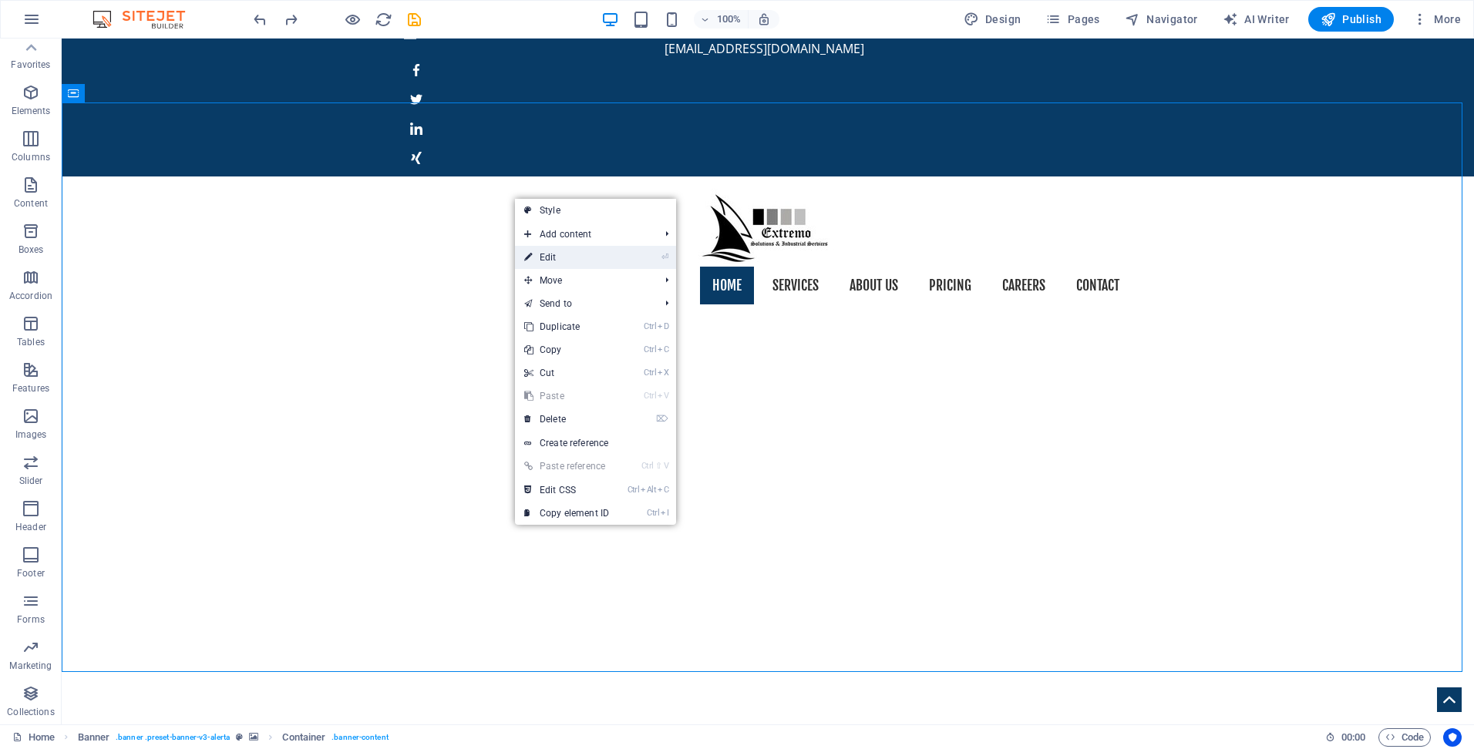
click at [574, 257] on link "⏎ Edit" at bounding box center [566, 257] width 103 height 23
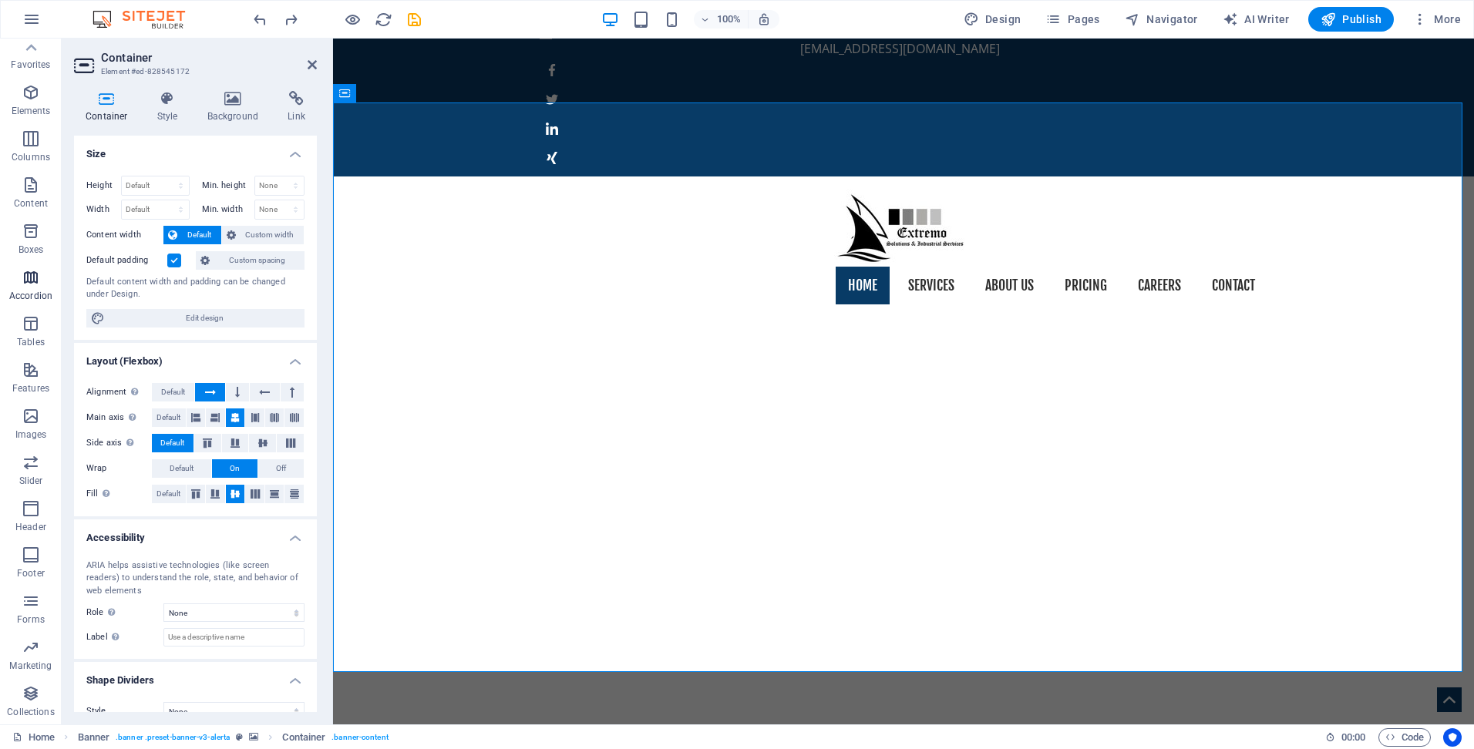
click at [43, 295] on p "Accordion" at bounding box center [30, 296] width 43 height 12
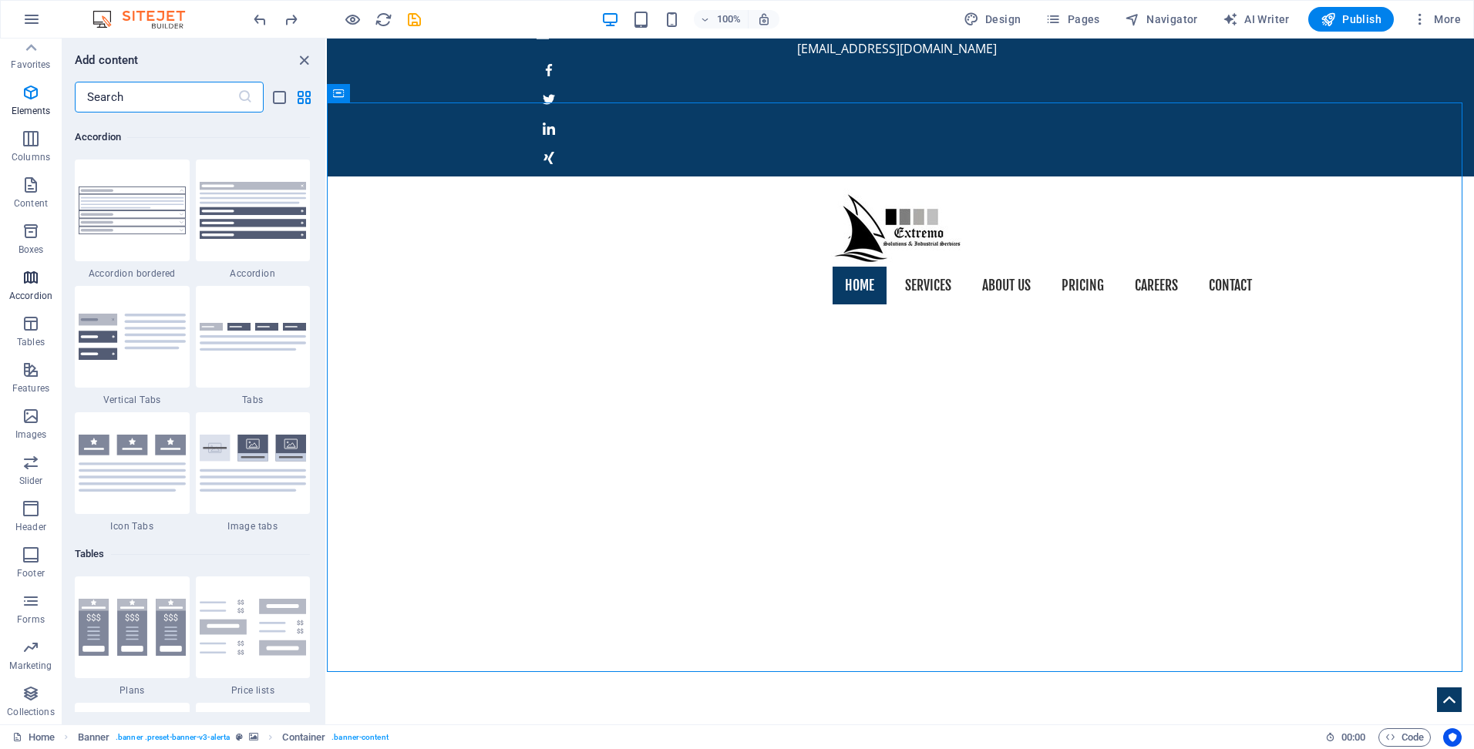
scroll to position [4922, 0]
click at [32, 422] on icon "button" at bounding box center [31, 416] width 19 height 19
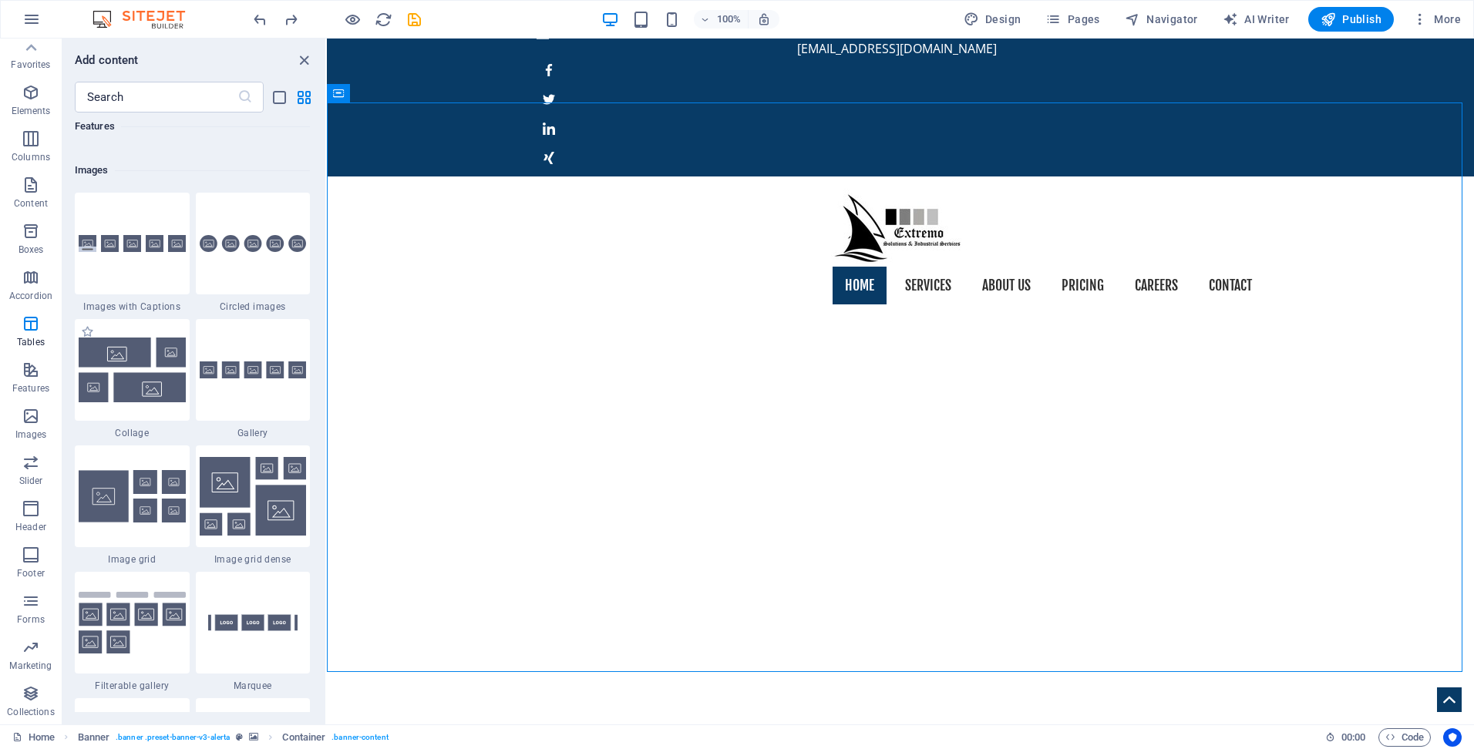
scroll to position [7817, 0]
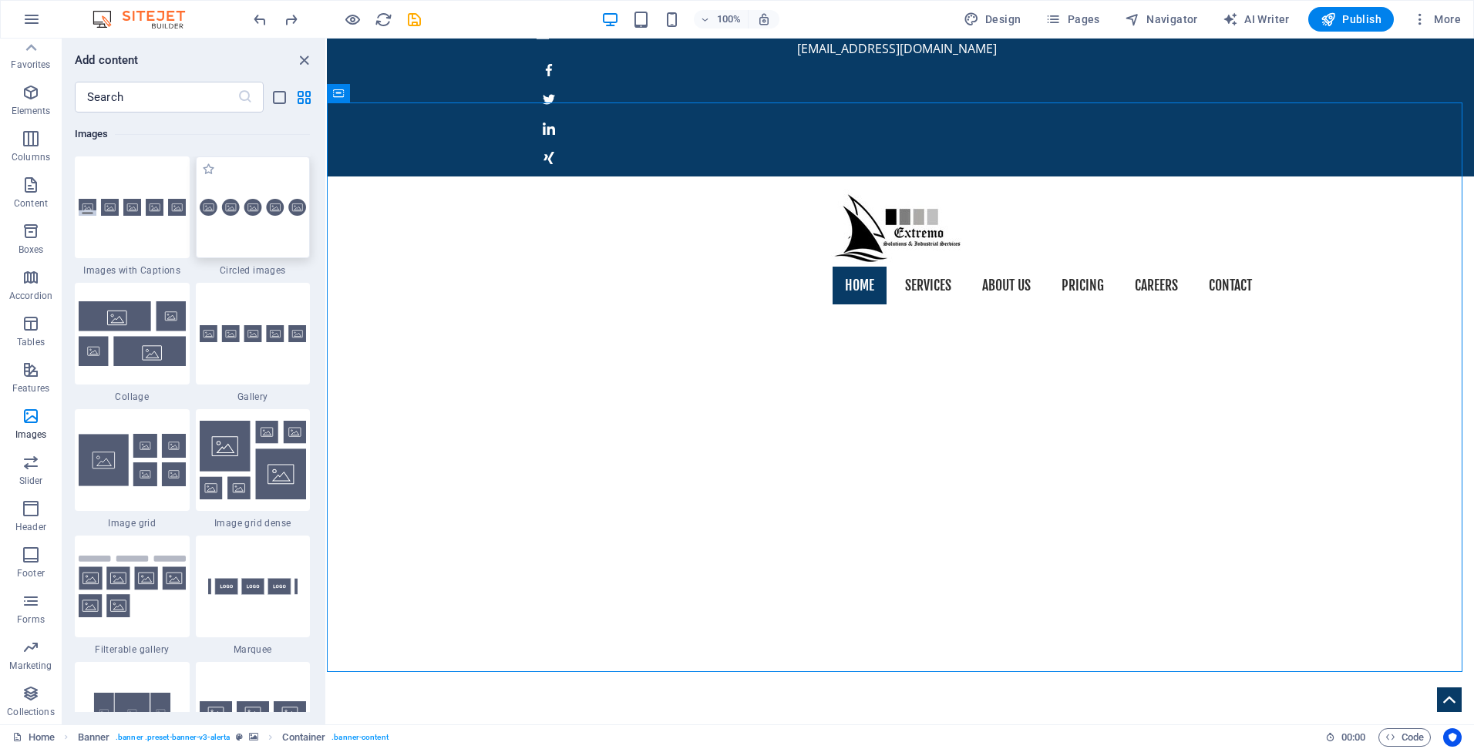
click at [241, 231] on div at bounding box center [253, 207] width 115 height 102
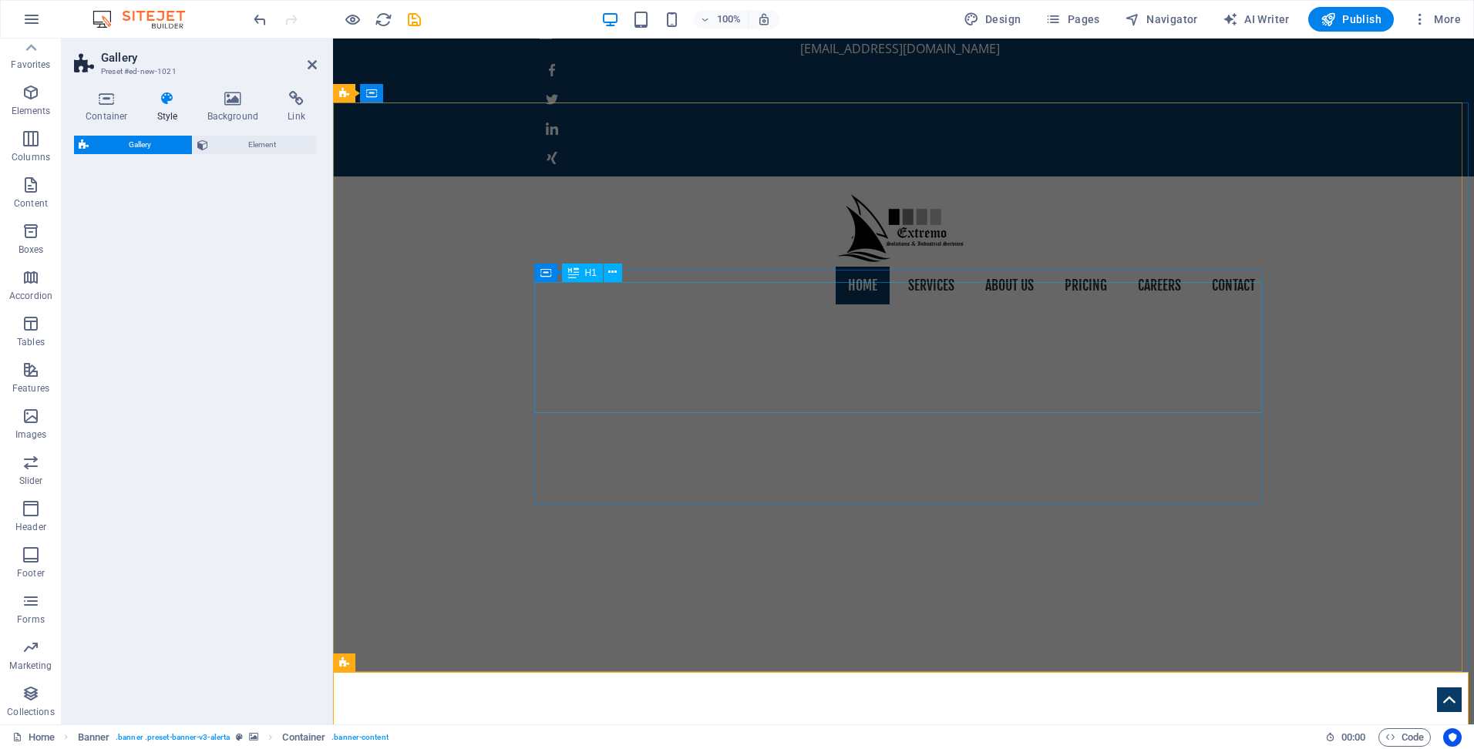
select select "rem"
select select "preset-gallery-v3-circle"
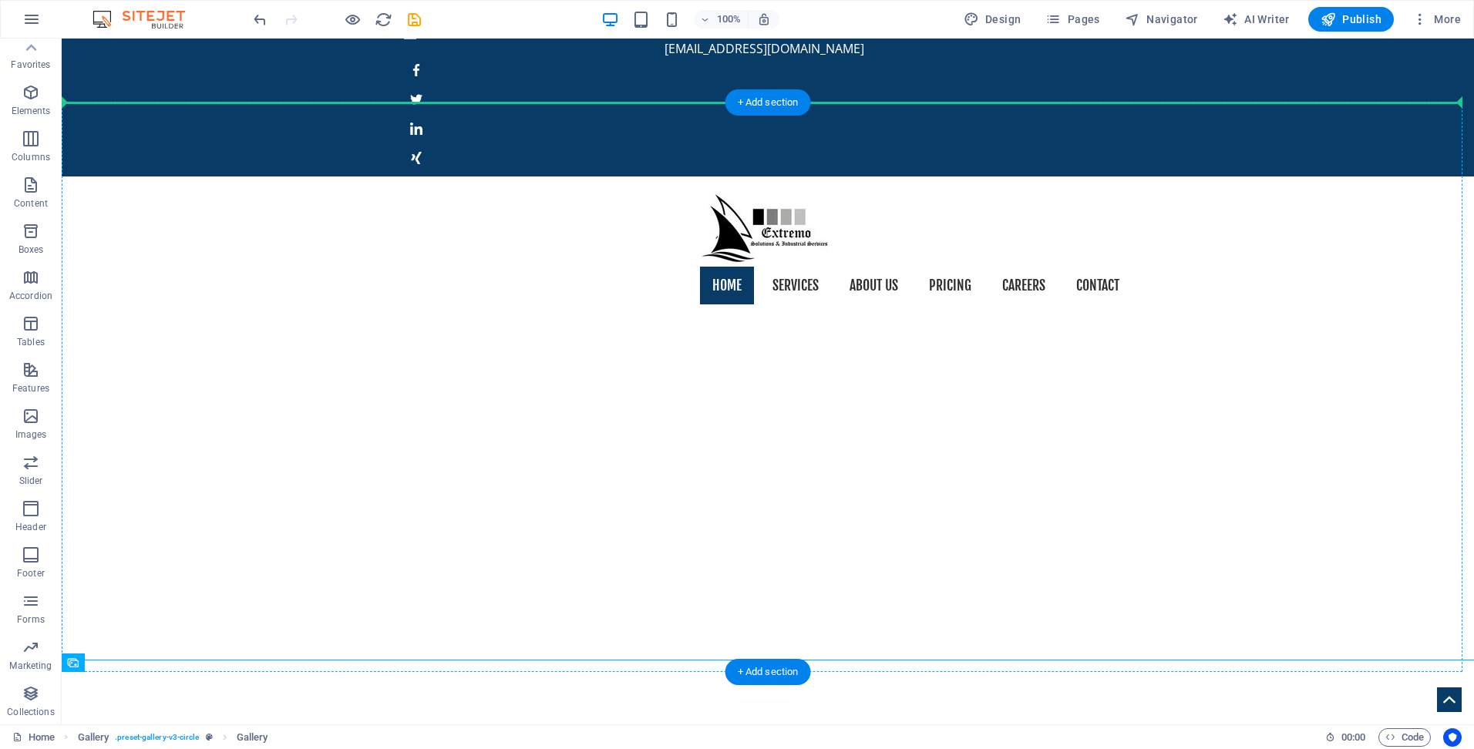
drag, startPoint x: 227, startPoint y: 676, endPoint x: 534, endPoint y: 251, distance: 524.5
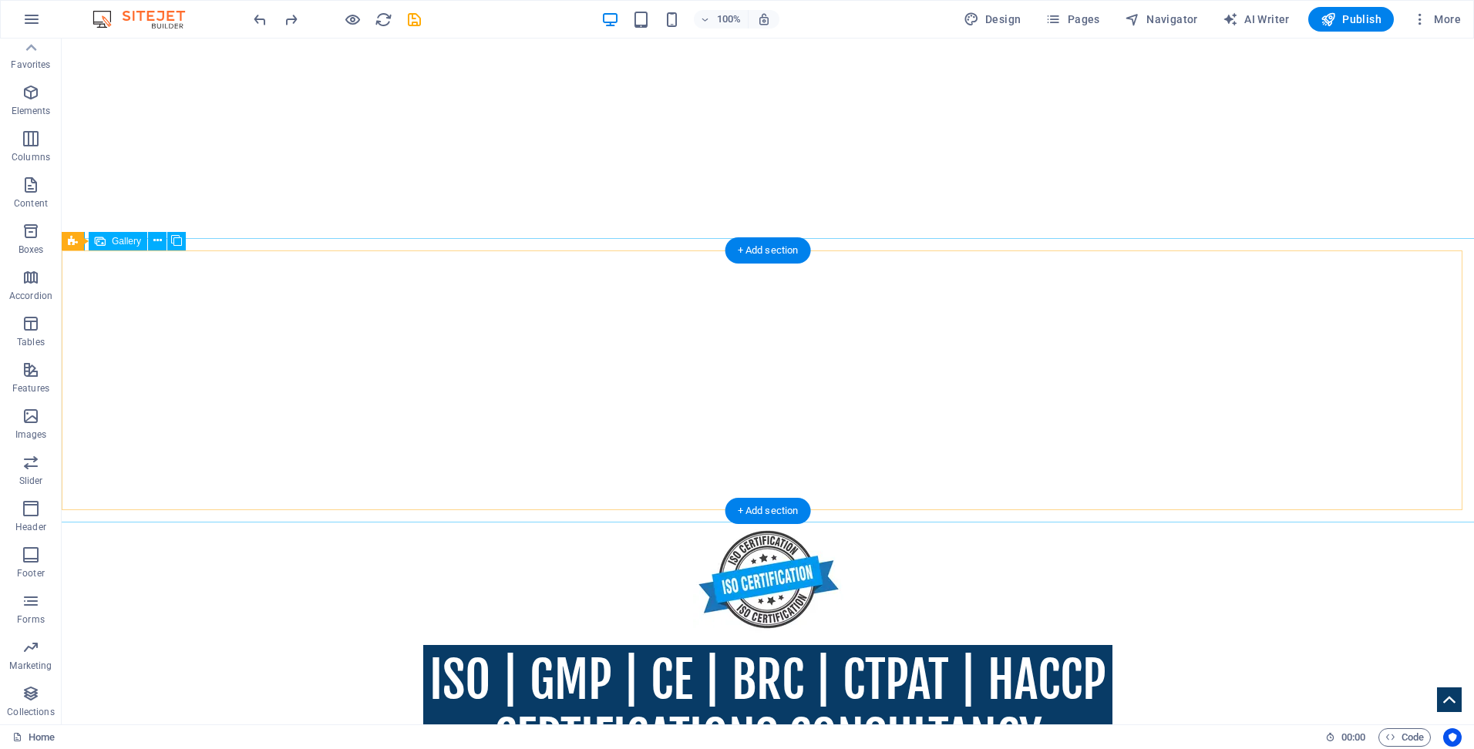
scroll to position [538, 0]
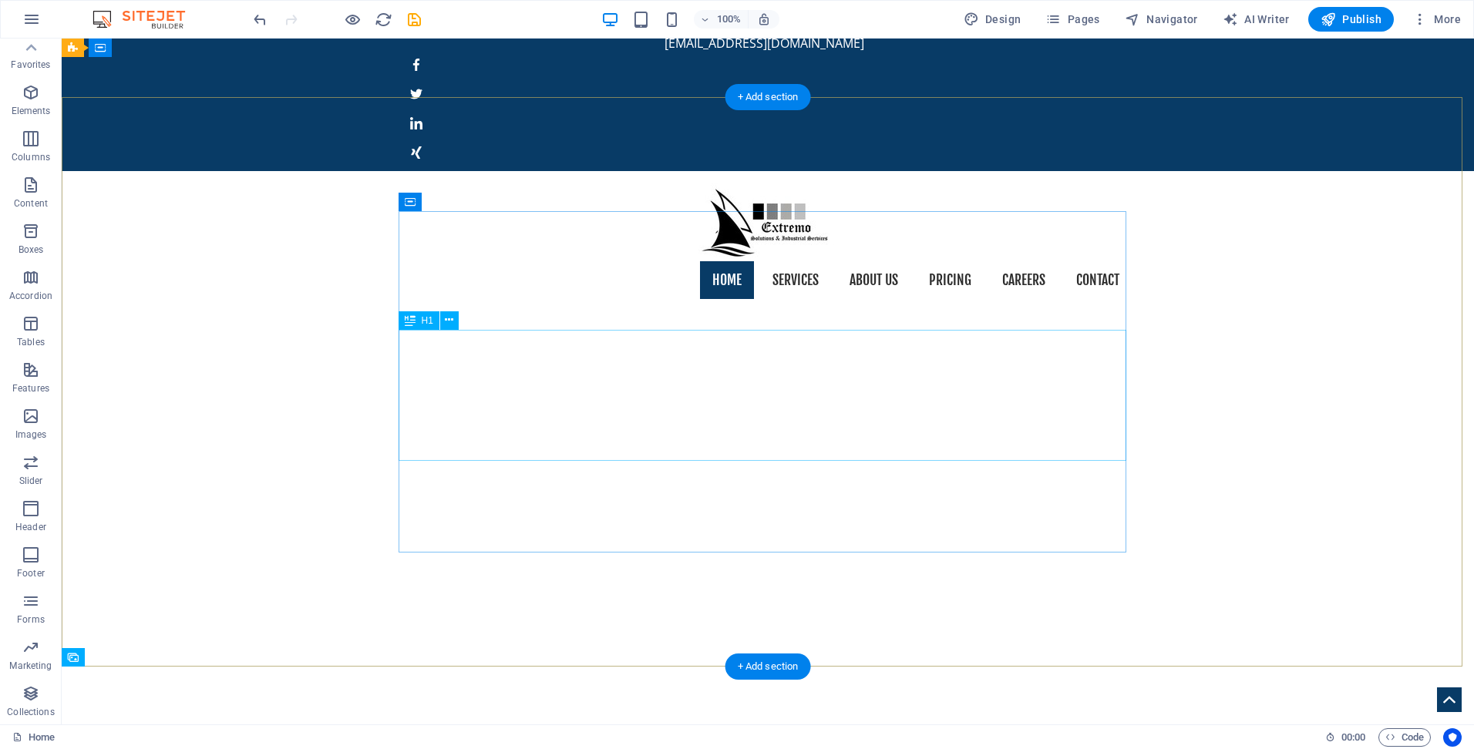
scroll to position [0, 0]
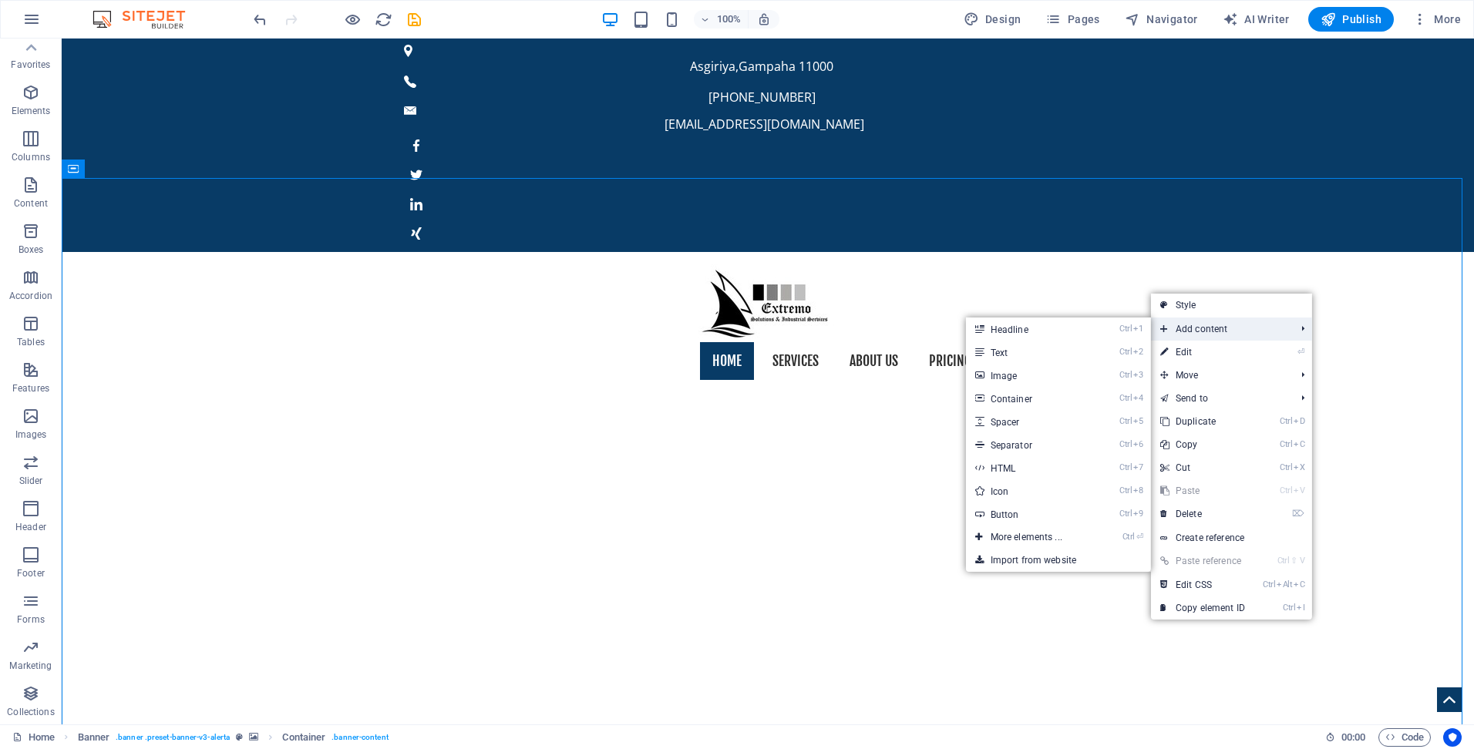
click at [1218, 328] on span "Add content" at bounding box center [1220, 329] width 138 height 23
click at [1019, 380] on link "Ctrl 3 Image" at bounding box center [1029, 375] width 127 height 23
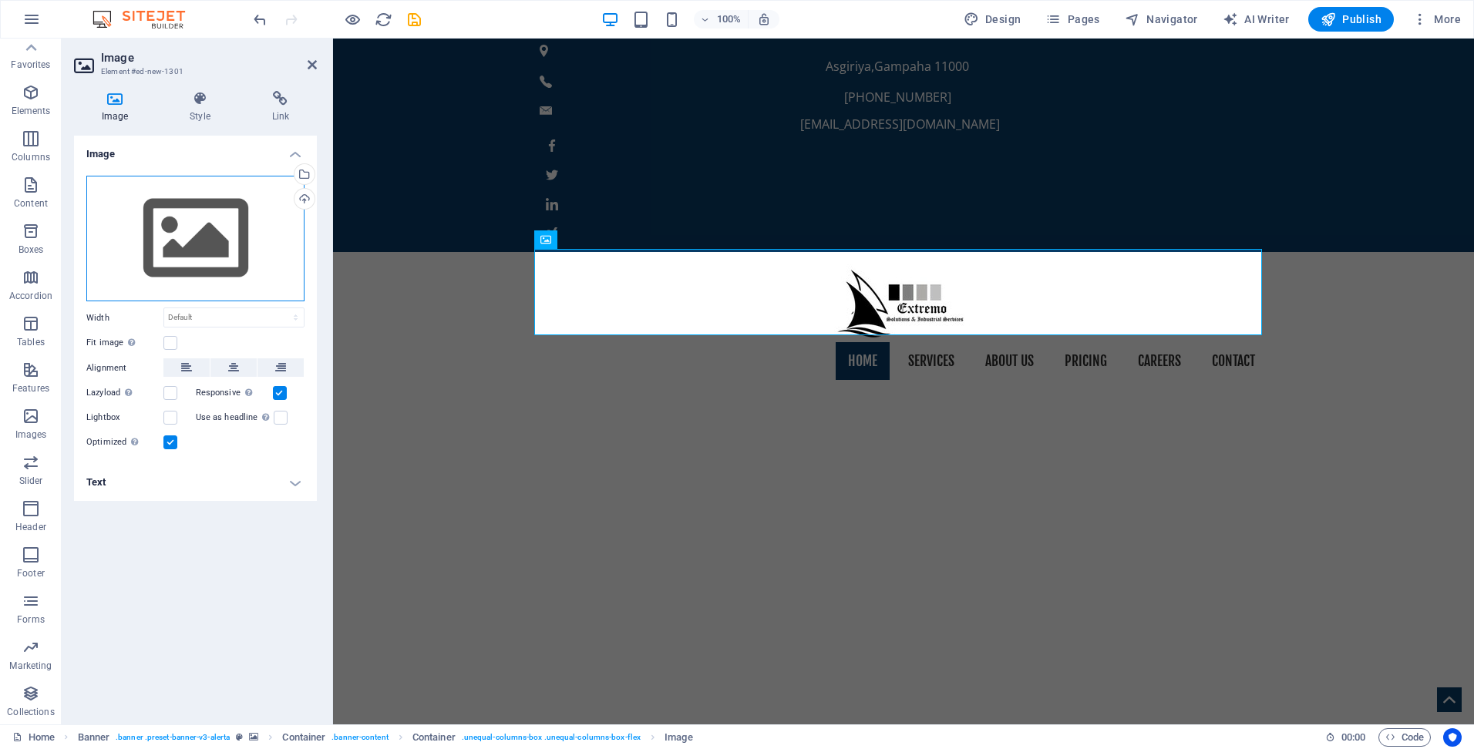
click at [201, 270] on div "Drag files here, click to choose files or select files from Files or our free s…" at bounding box center [195, 239] width 218 height 126
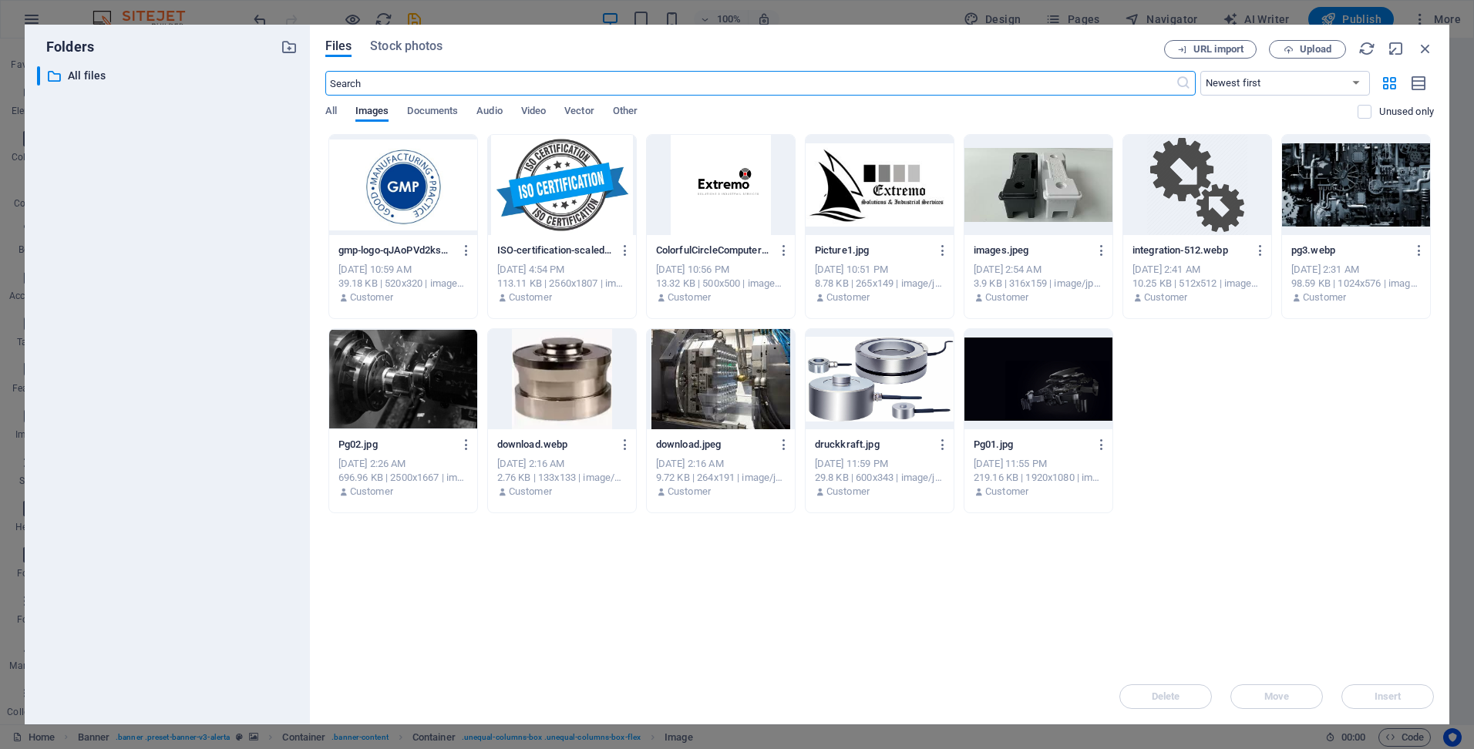
click at [419, 208] on div at bounding box center [403, 185] width 148 height 100
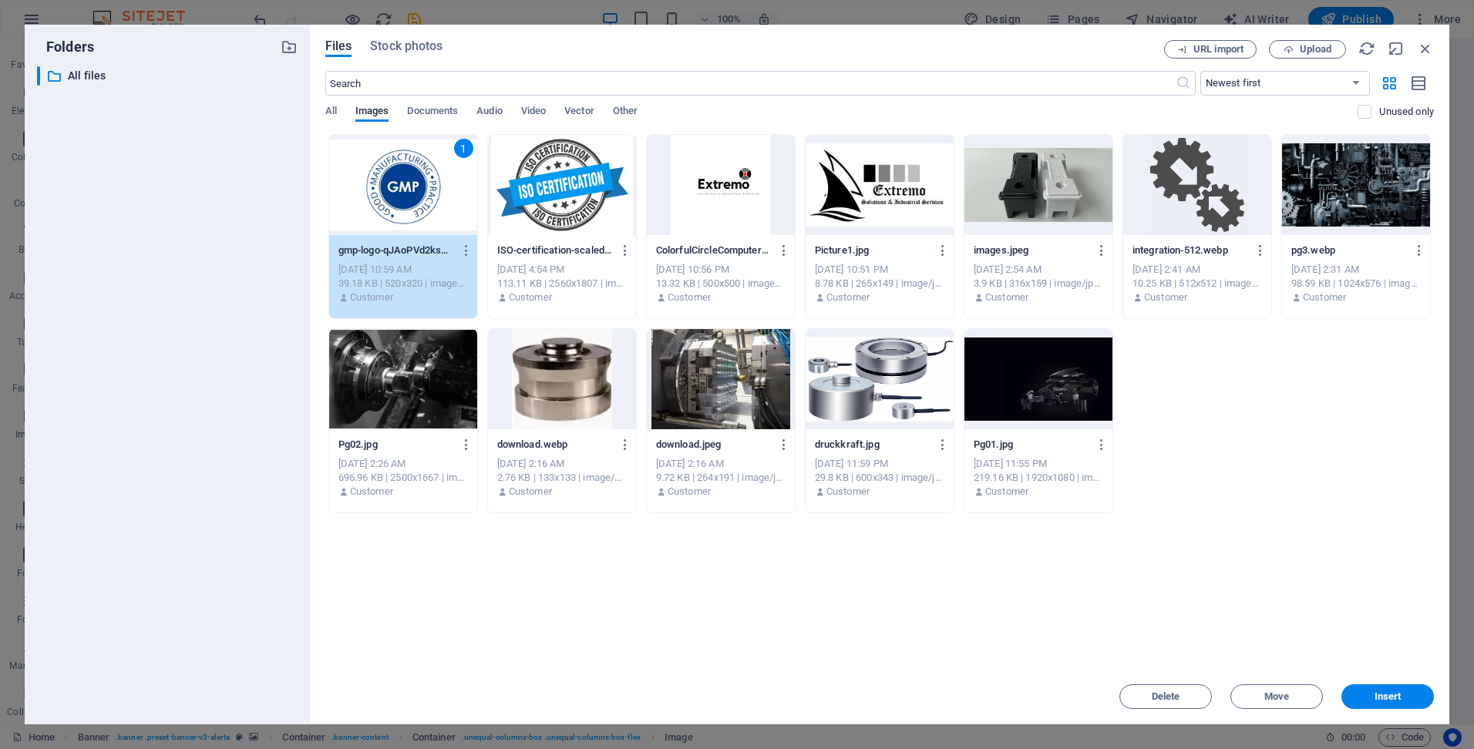
click at [419, 208] on div "1" at bounding box center [403, 185] width 148 height 100
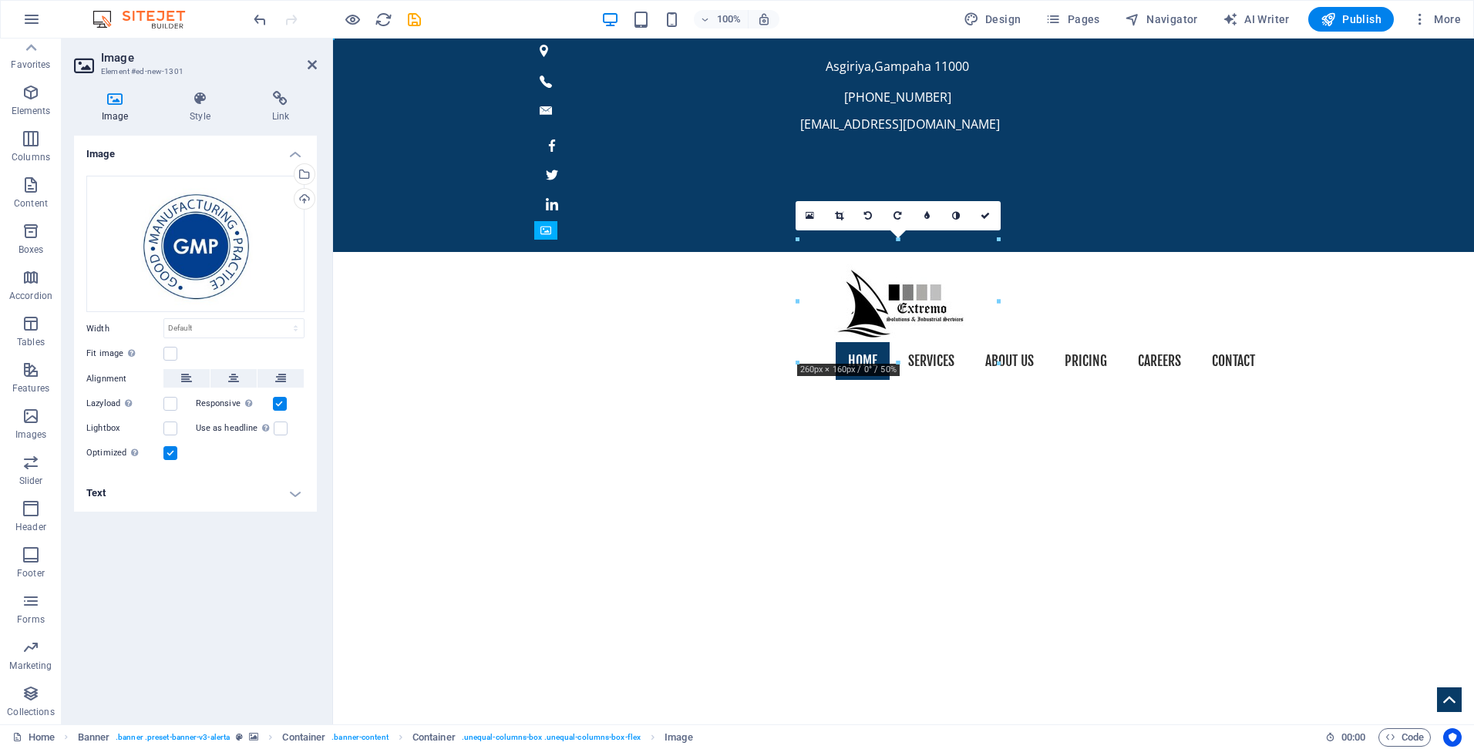
drag, startPoint x: 922, startPoint y: 283, endPoint x: 592, endPoint y: 281, distance: 330.0
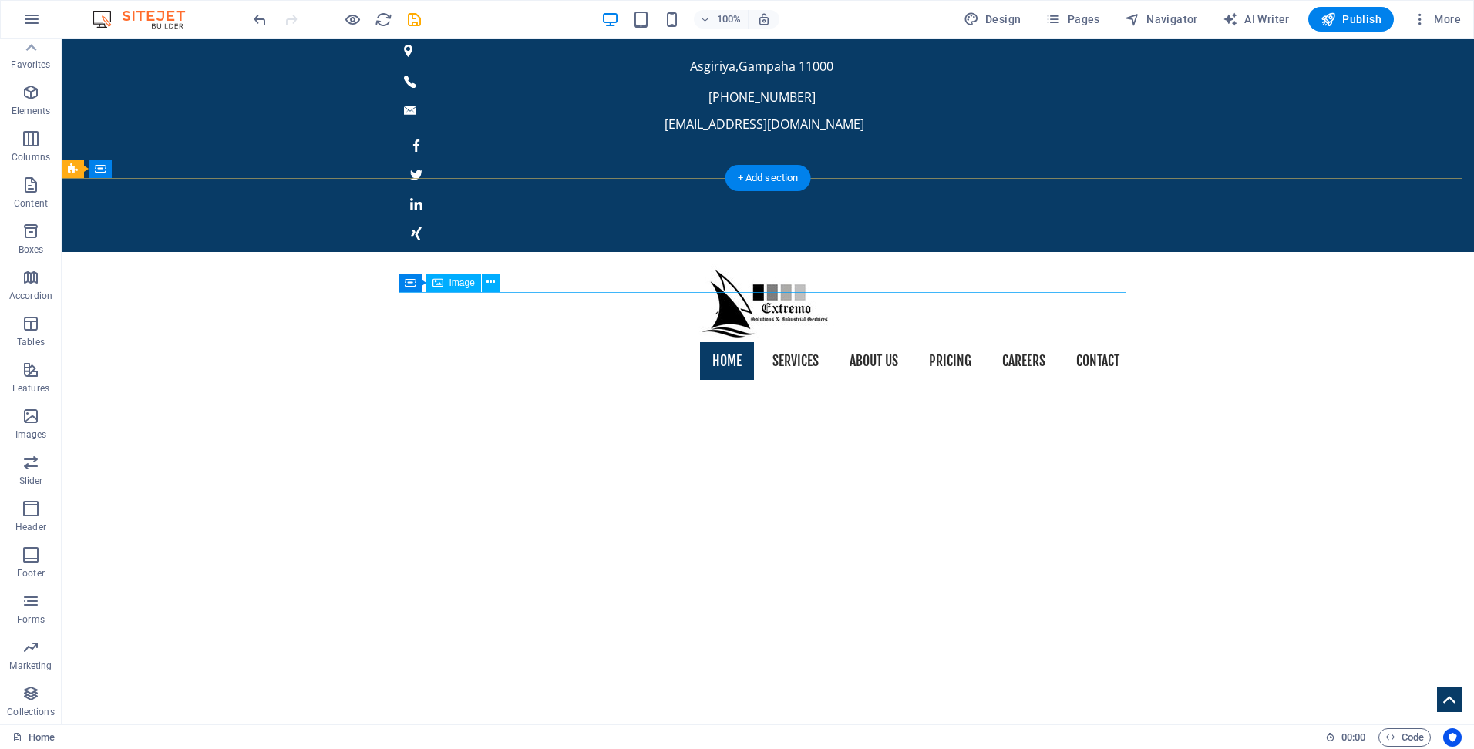
drag, startPoint x: 776, startPoint y: 180, endPoint x: 450, endPoint y: 142, distance: 328.4
click at [776, 180] on div "+ Add section" at bounding box center [768, 178] width 86 height 26
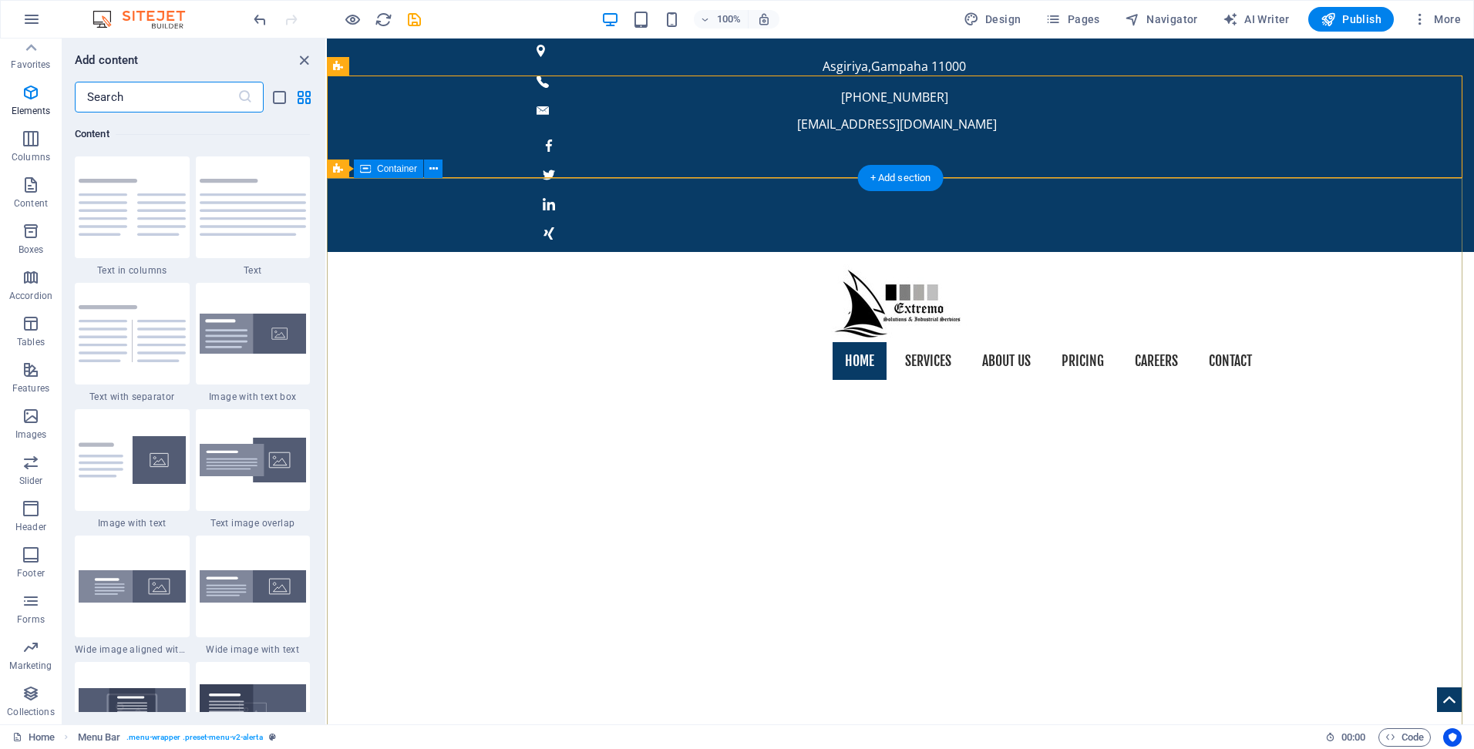
scroll to position [2697, 0]
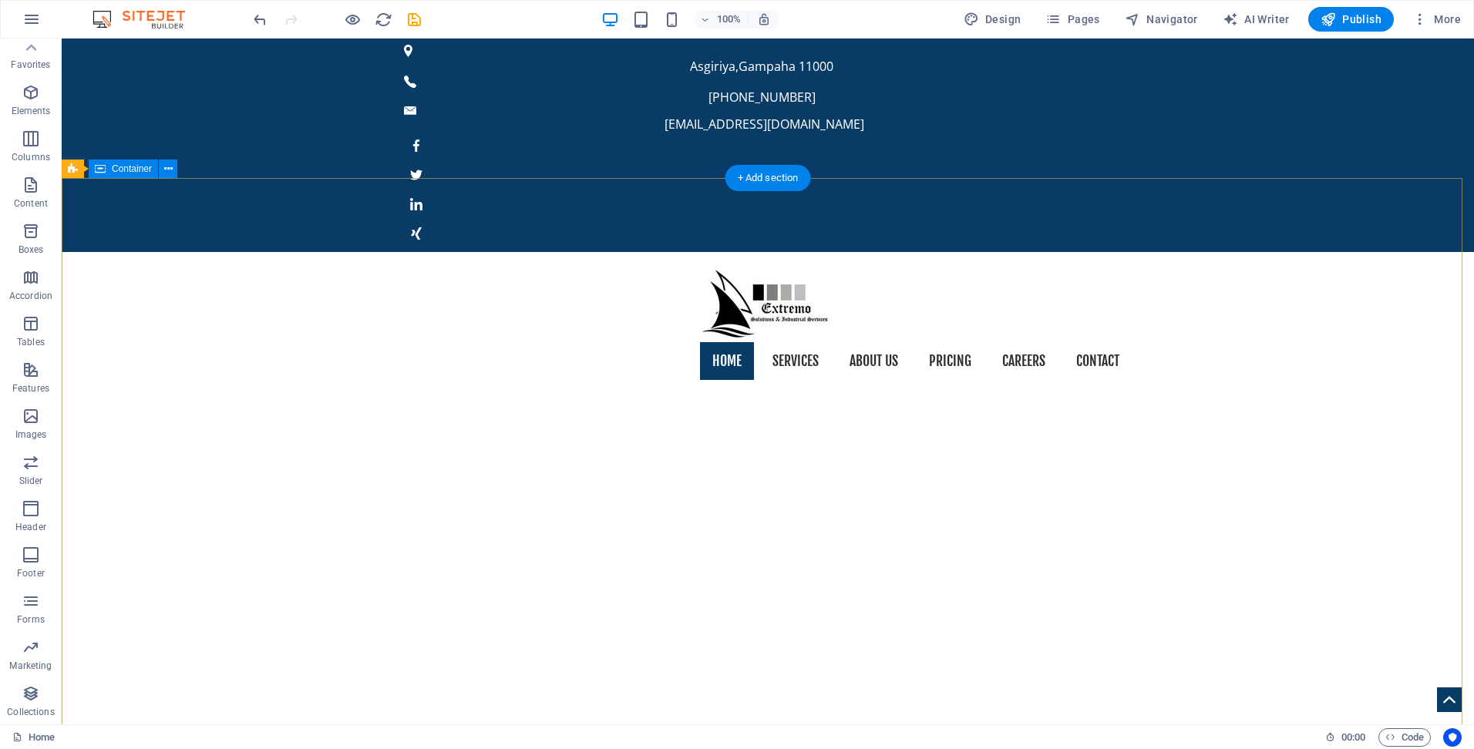
drag, startPoint x: 342, startPoint y: 275, endPoint x: 70, endPoint y: 276, distance: 271.4
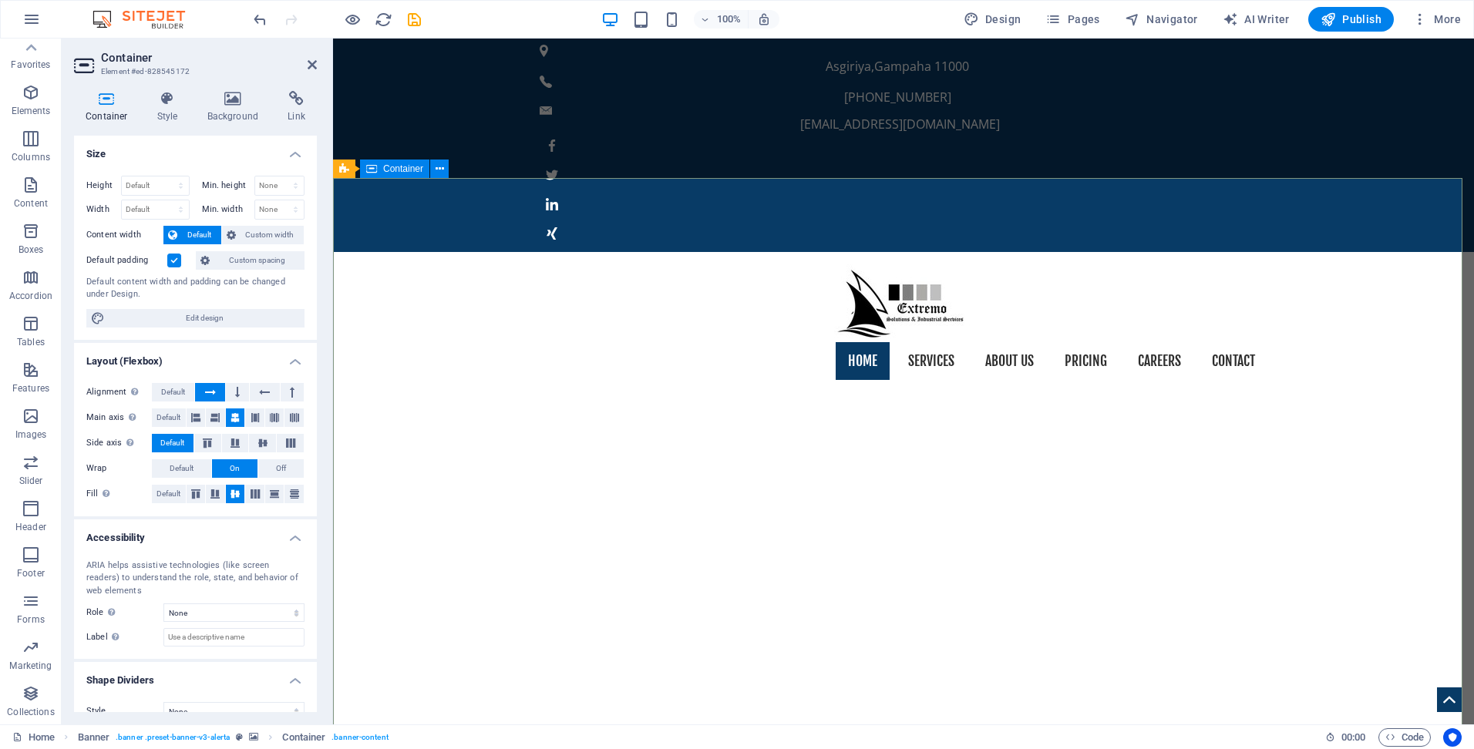
click at [412, 174] on div "Container" at bounding box center [394, 169] width 69 height 19
click at [359, 169] on span "Banner" at bounding box center [370, 168] width 30 height 9
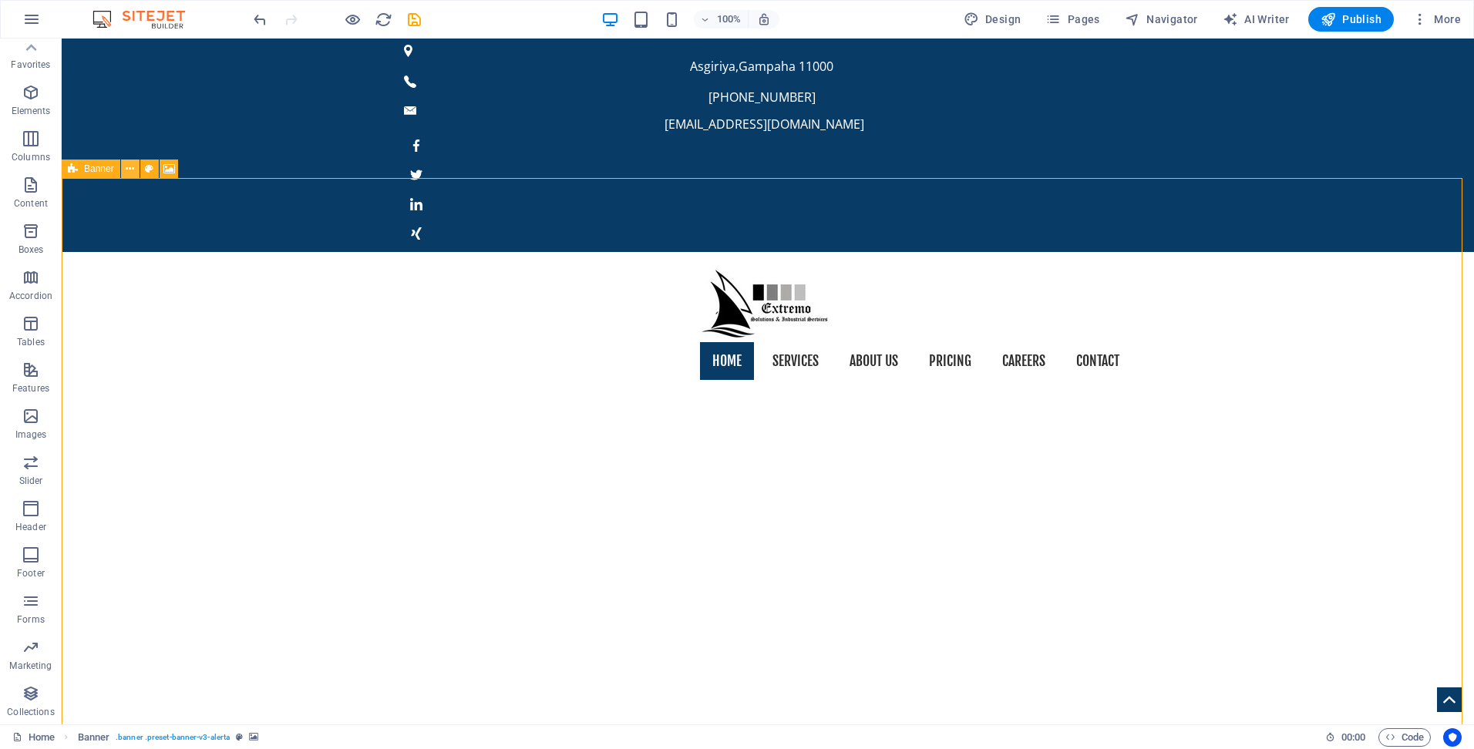
click at [129, 168] on icon at bounding box center [130, 169] width 8 height 16
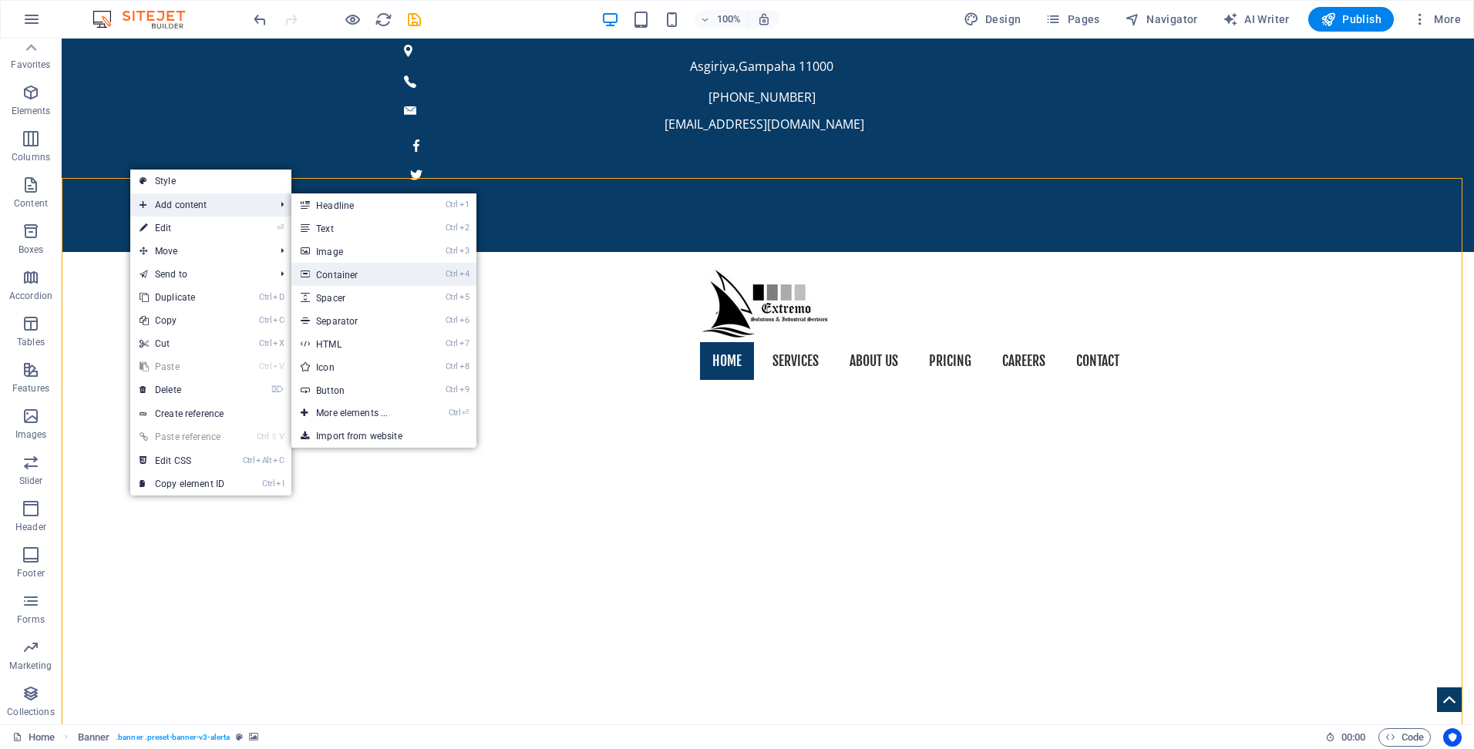
click at [395, 271] on link "Ctrl 4 Container" at bounding box center [354, 274] width 127 height 23
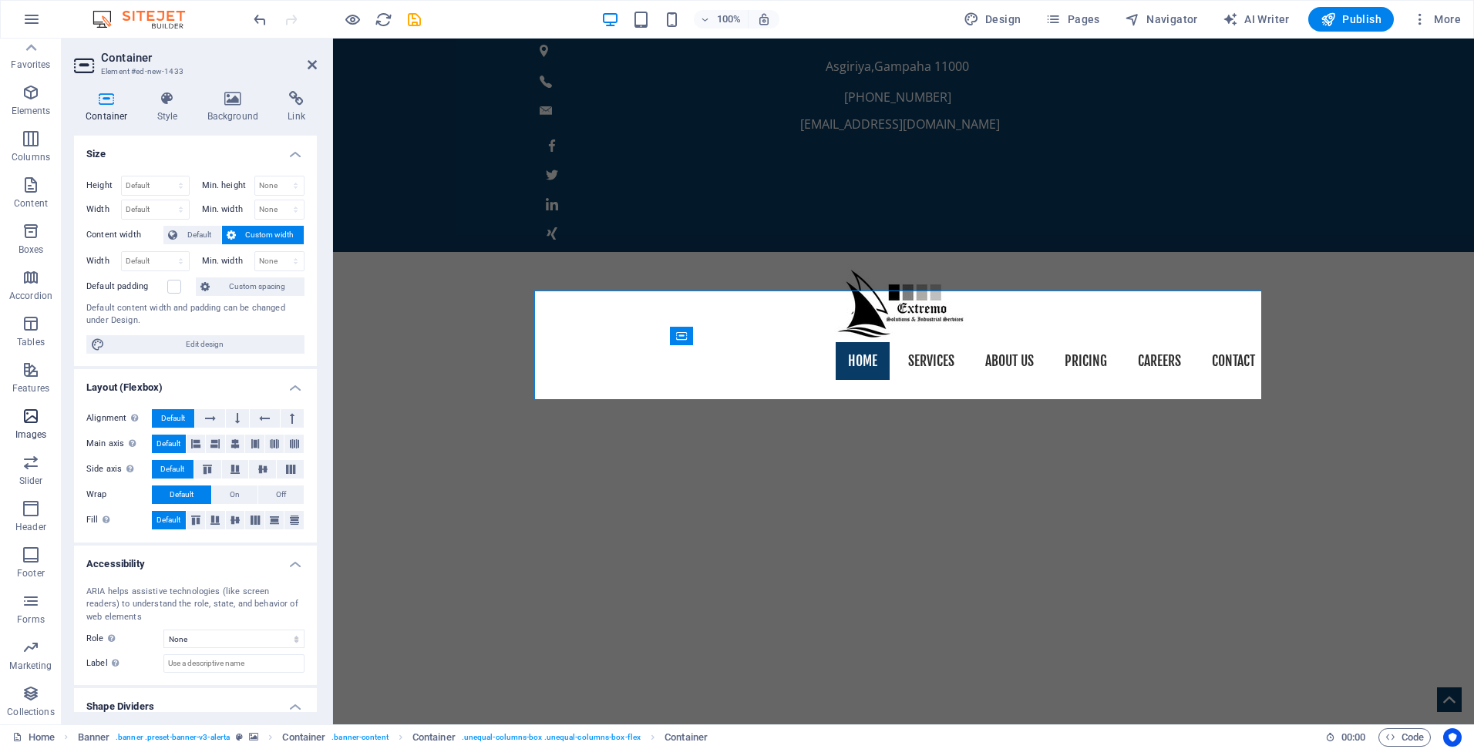
click at [29, 421] on icon "button" at bounding box center [31, 416] width 19 height 19
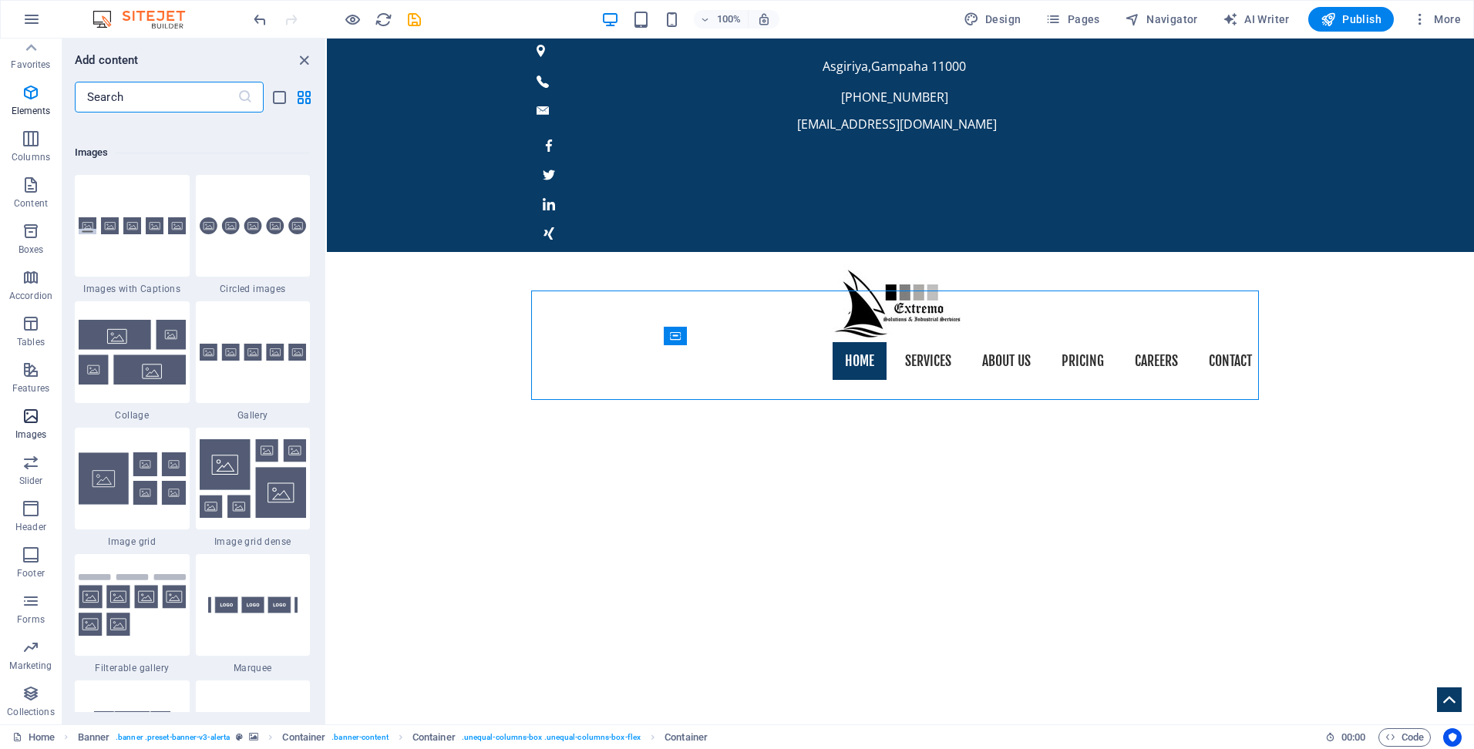
scroll to position [7817, 0]
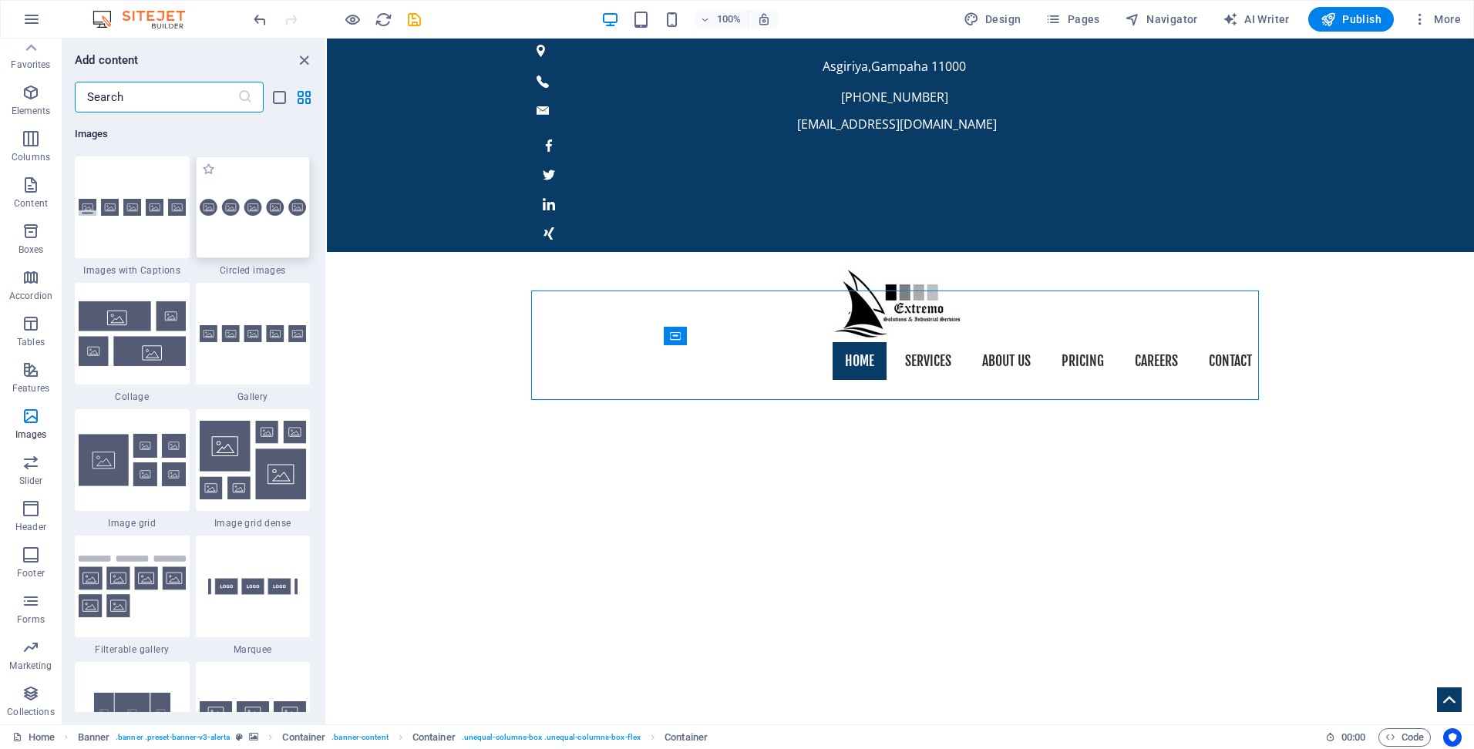
click at [257, 224] on div at bounding box center [253, 207] width 115 height 102
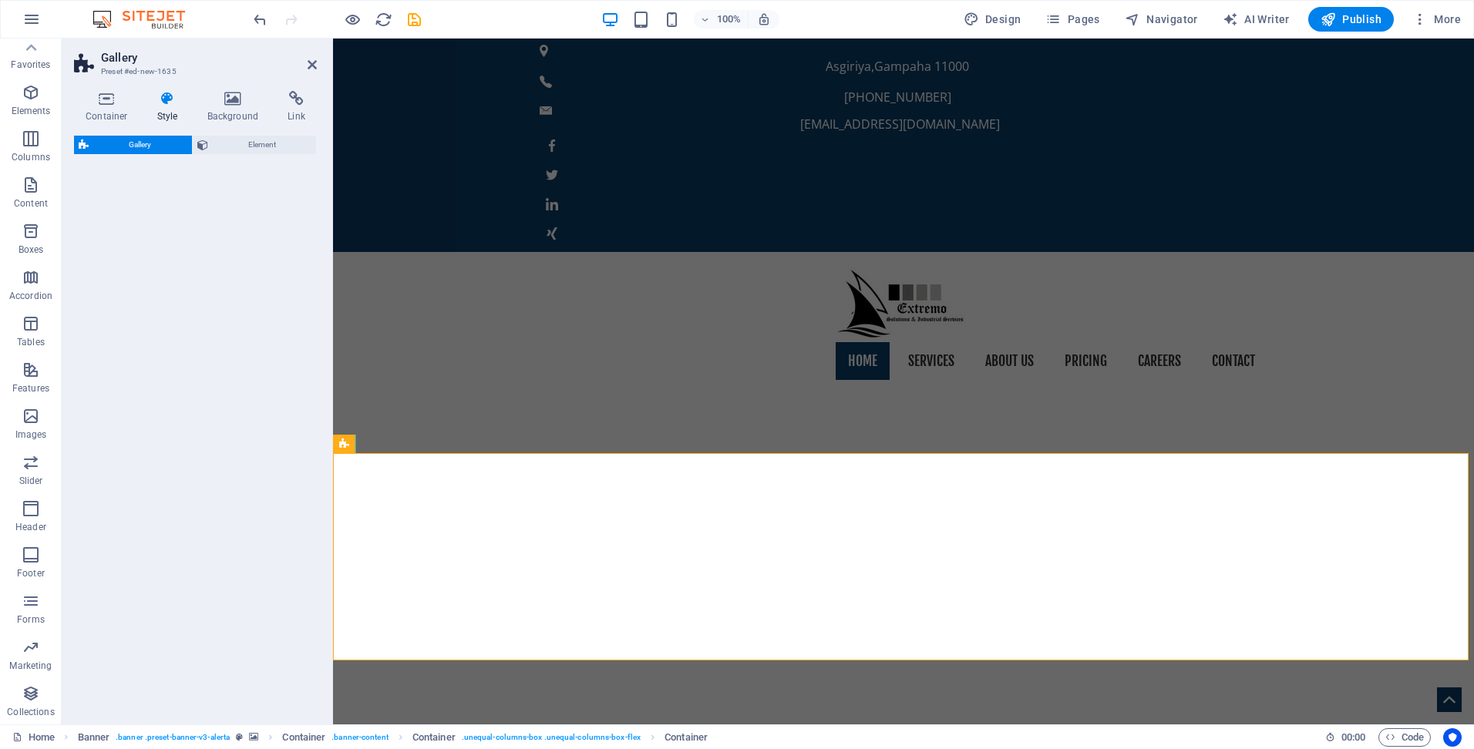
scroll to position [469, 0]
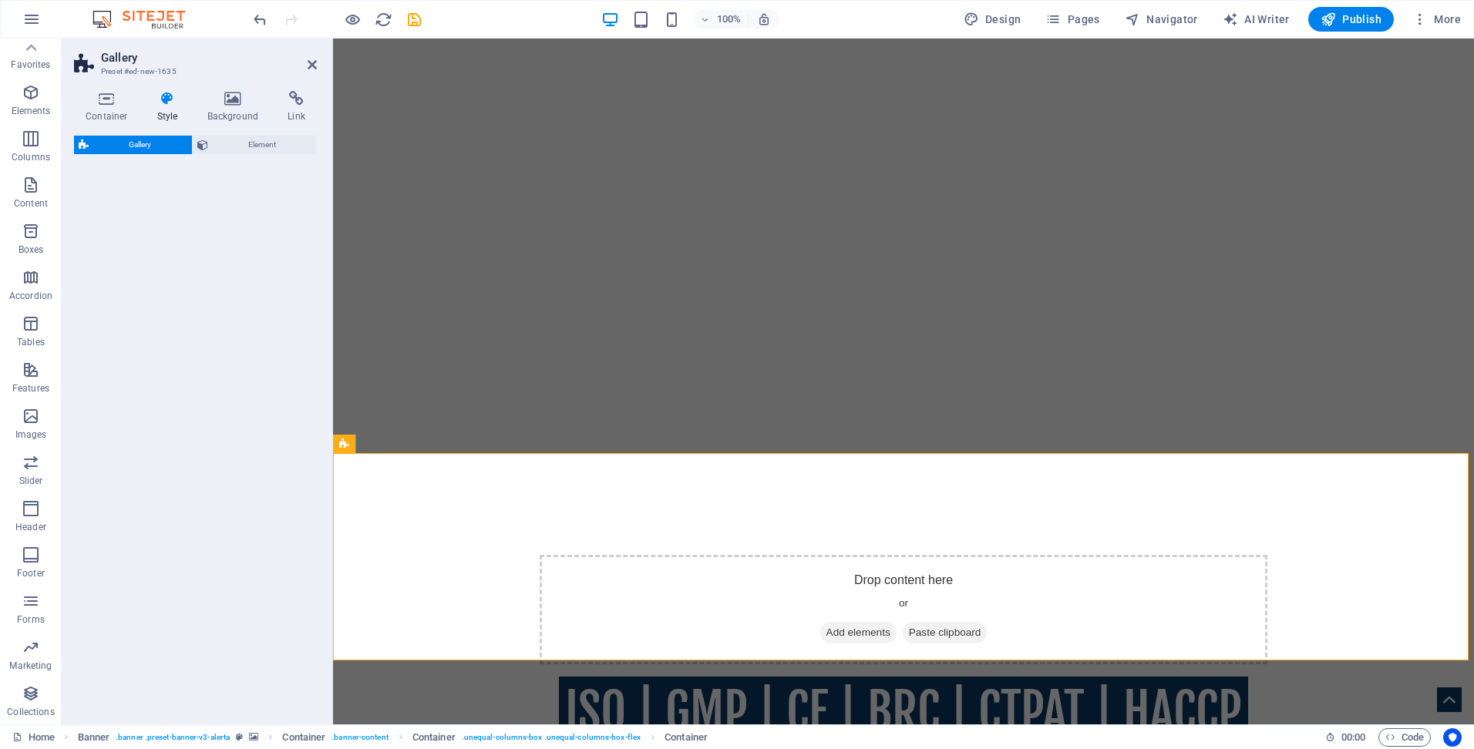
select select "rem"
select select "preset-gallery-v3-circle"
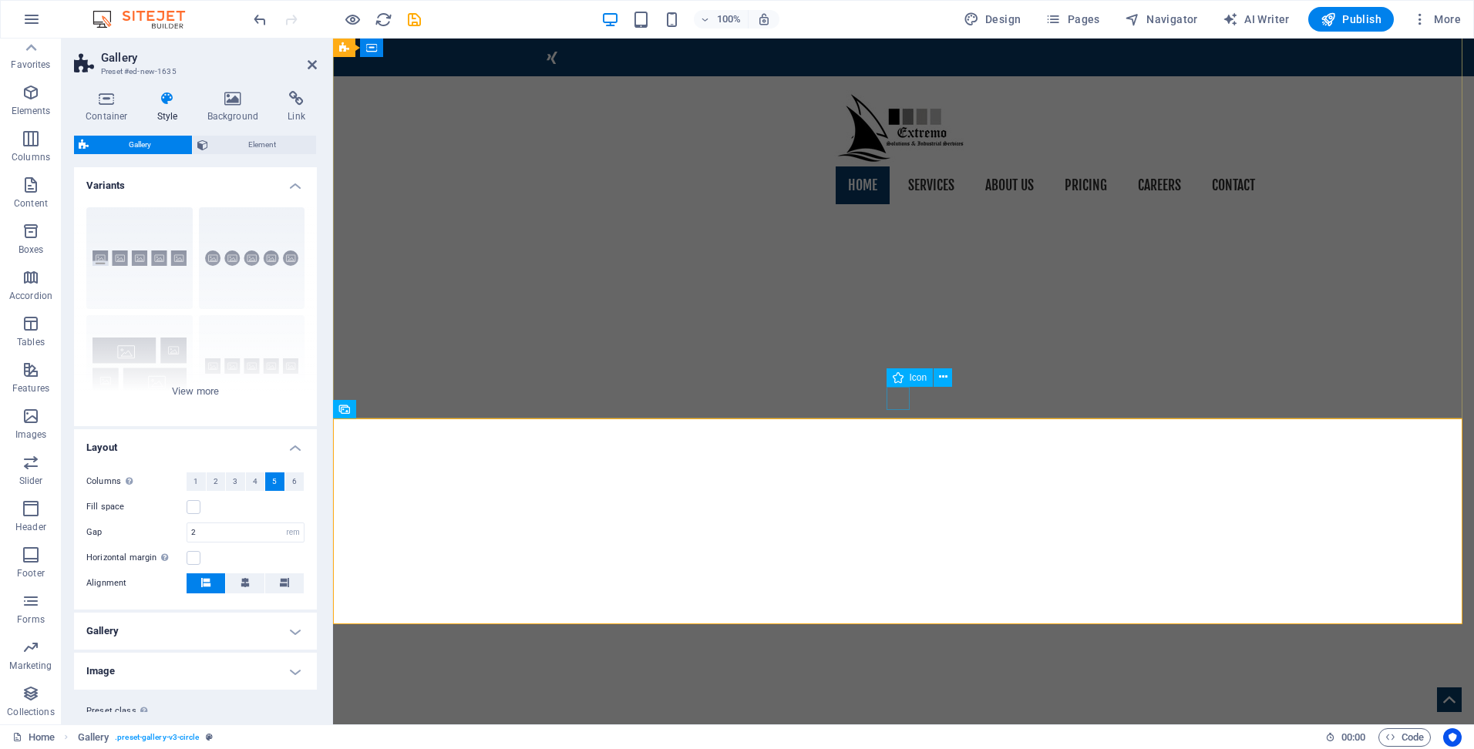
scroll to position [160, 0]
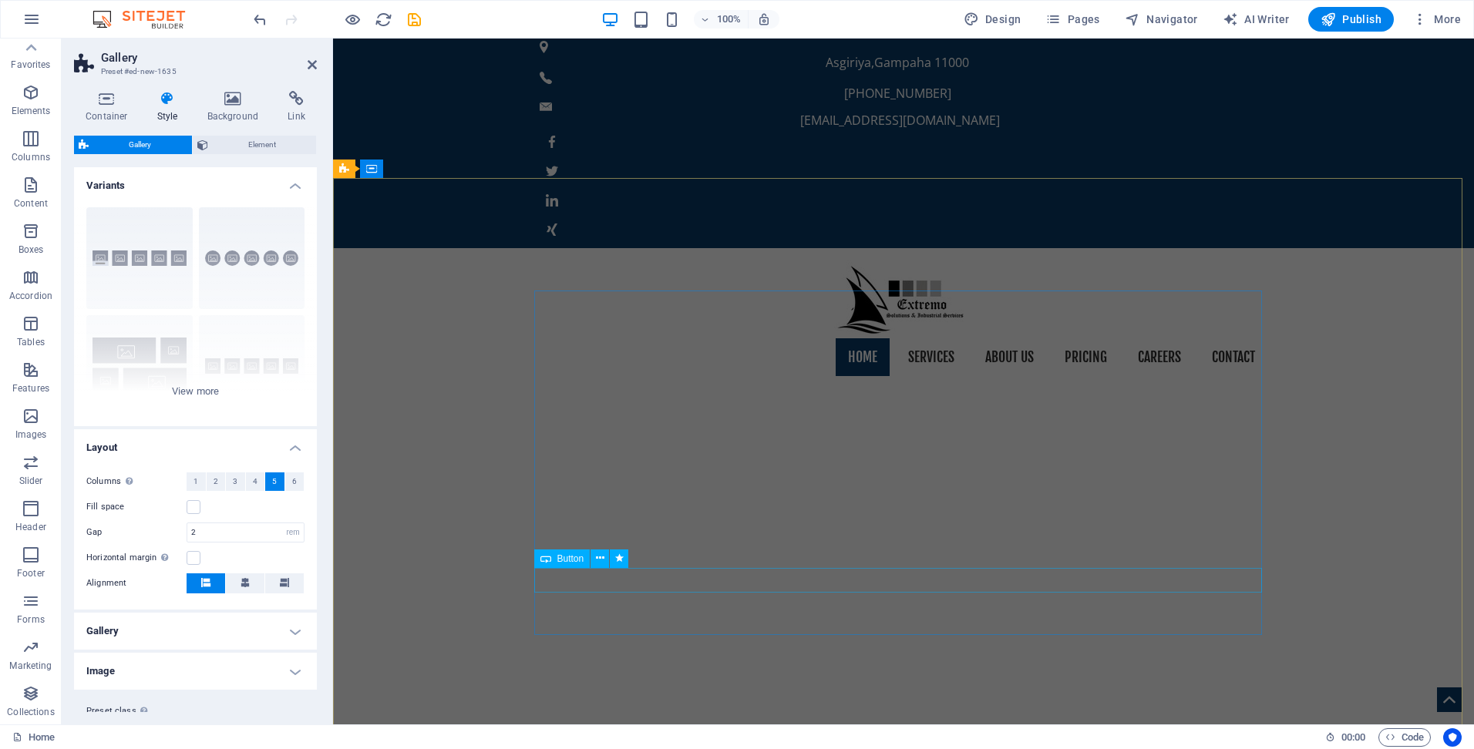
scroll to position [0, 0]
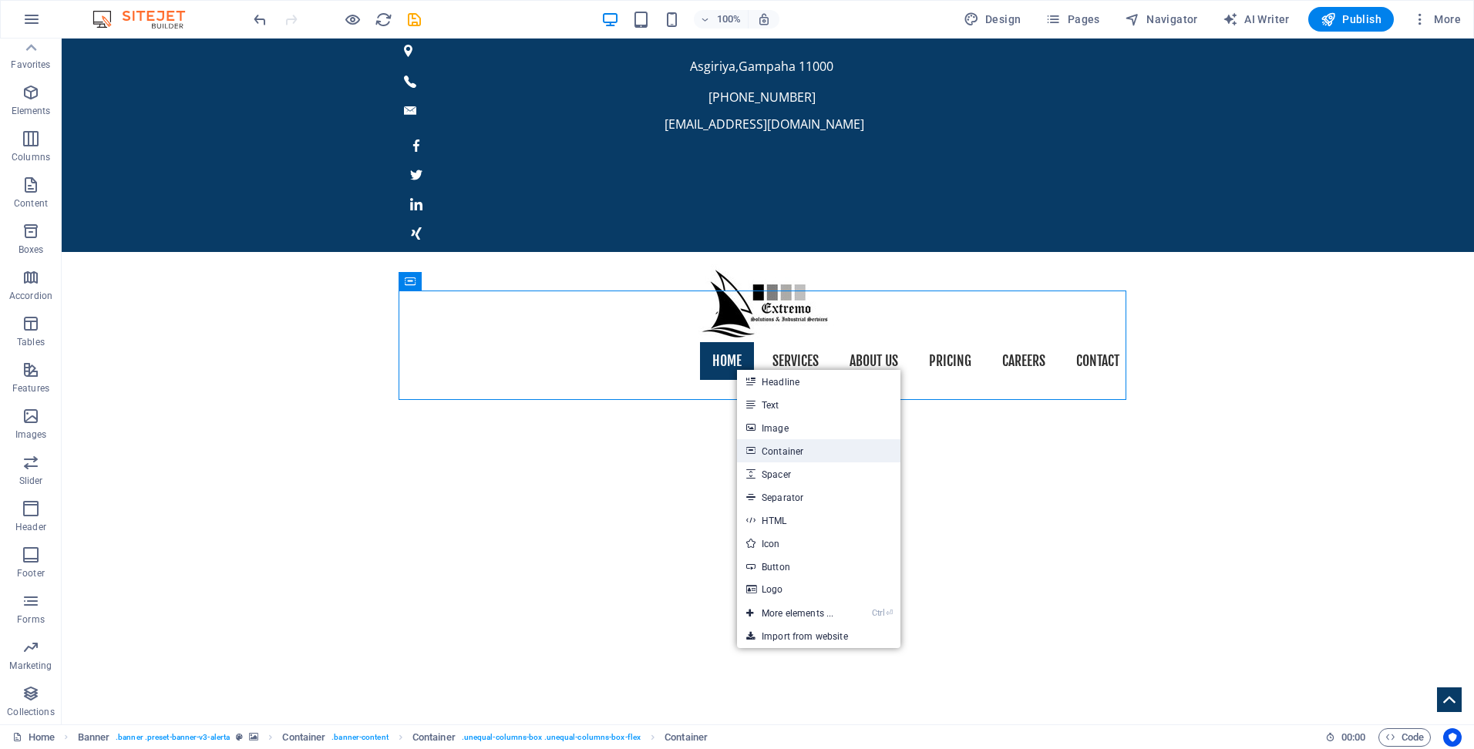
click at [779, 453] on link "Container" at bounding box center [818, 450] width 163 height 23
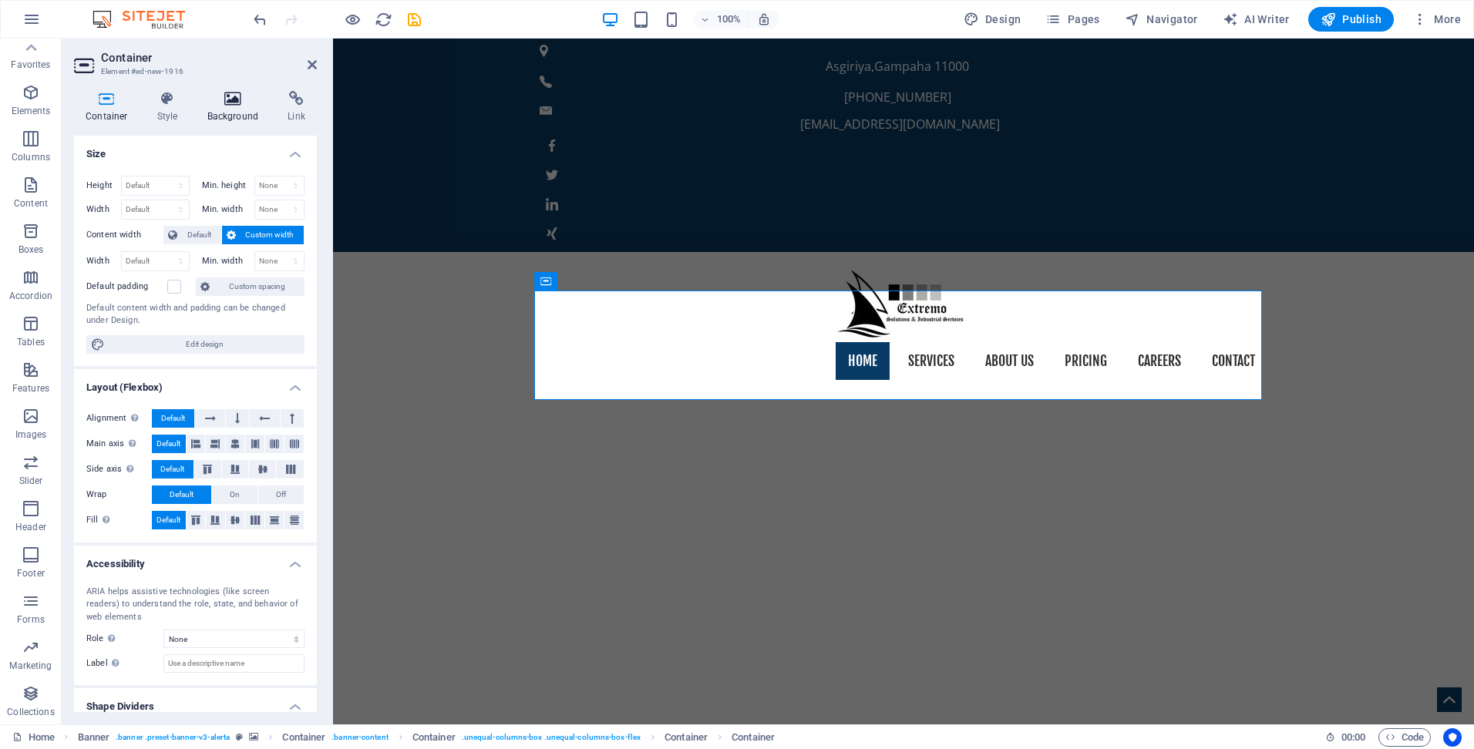
click at [234, 105] on icon at bounding box center [233, 98] width 75 height 15
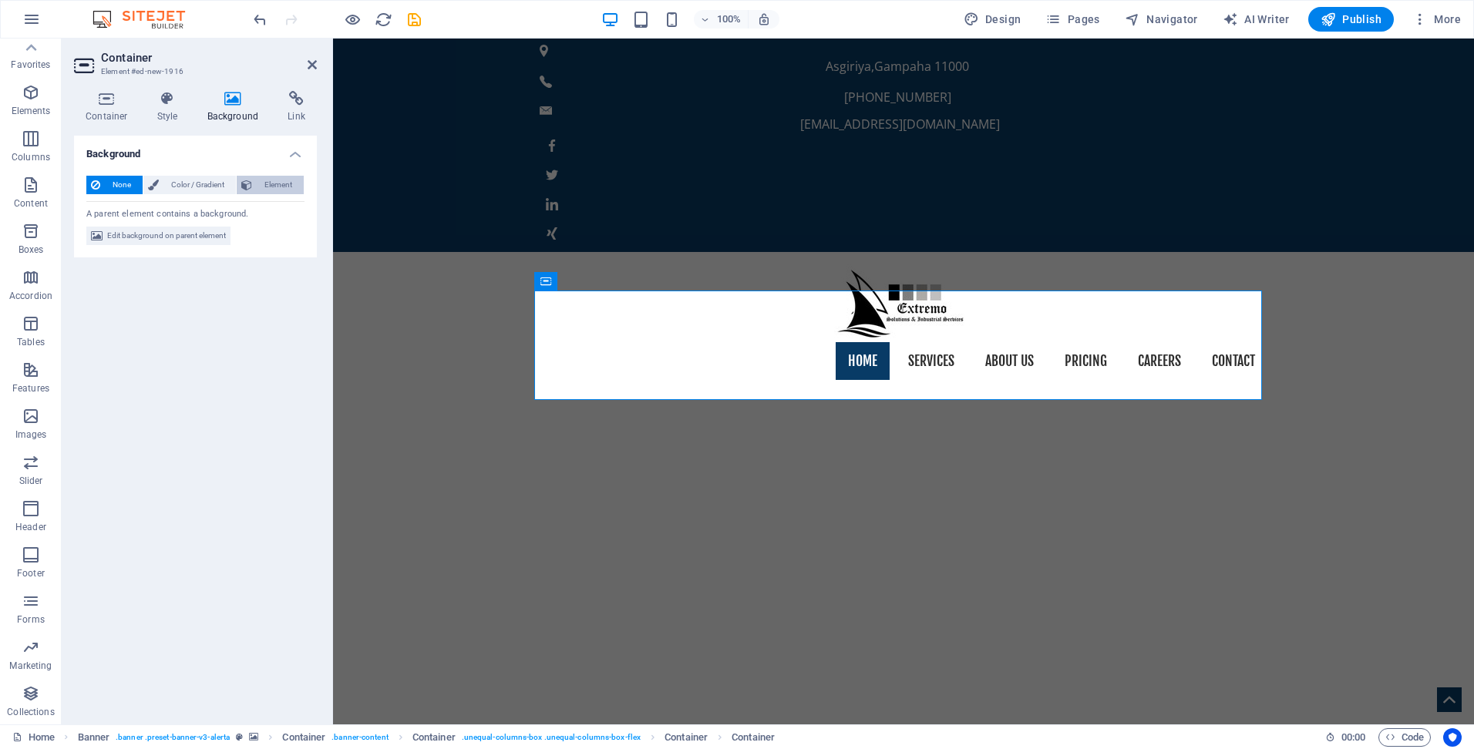
click at [269, 186] on span "Element" at bounding box center [278, 185] width 42 height 19
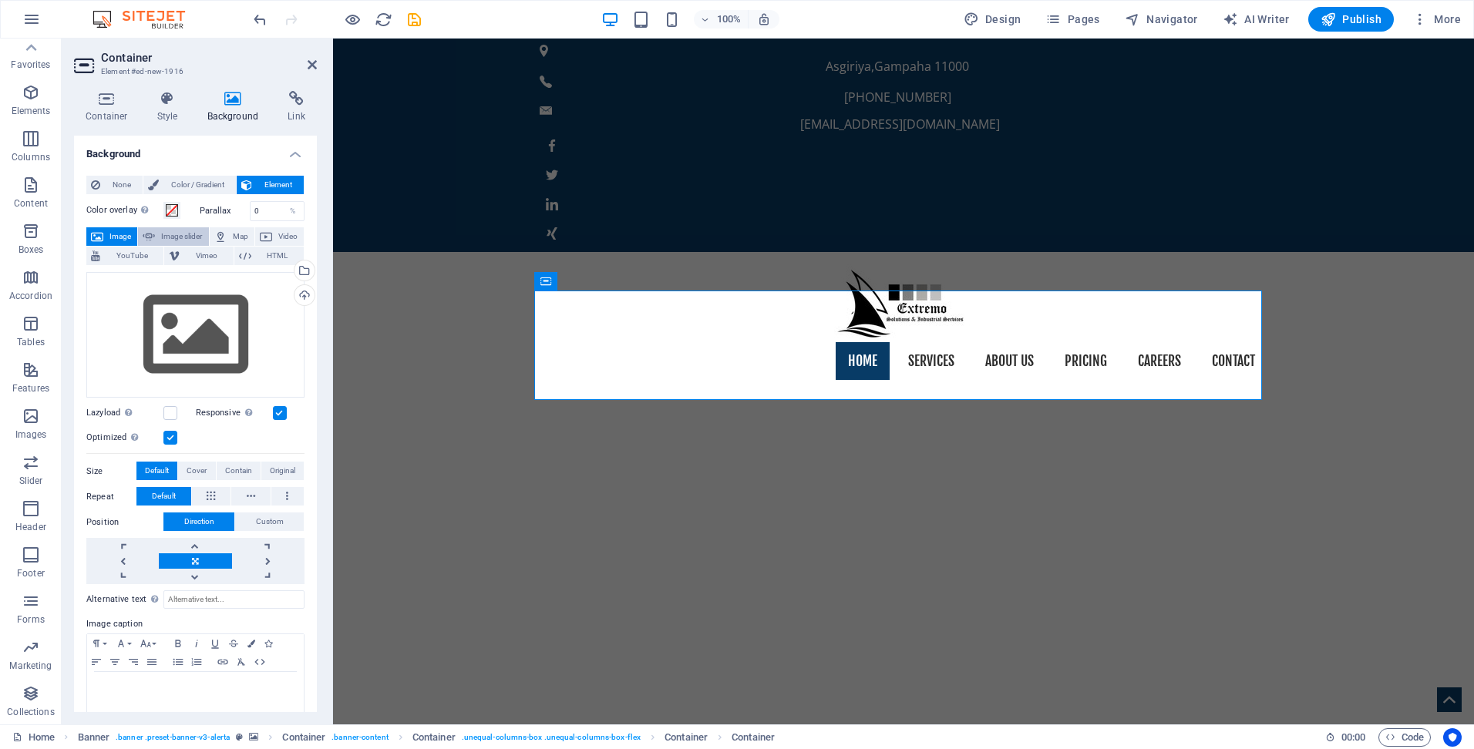
click at [167, 242] on span "Image slider" at bounding box center [182, 236] width 44 height 19
select select "ms"
select select "s"
select select "progressive"
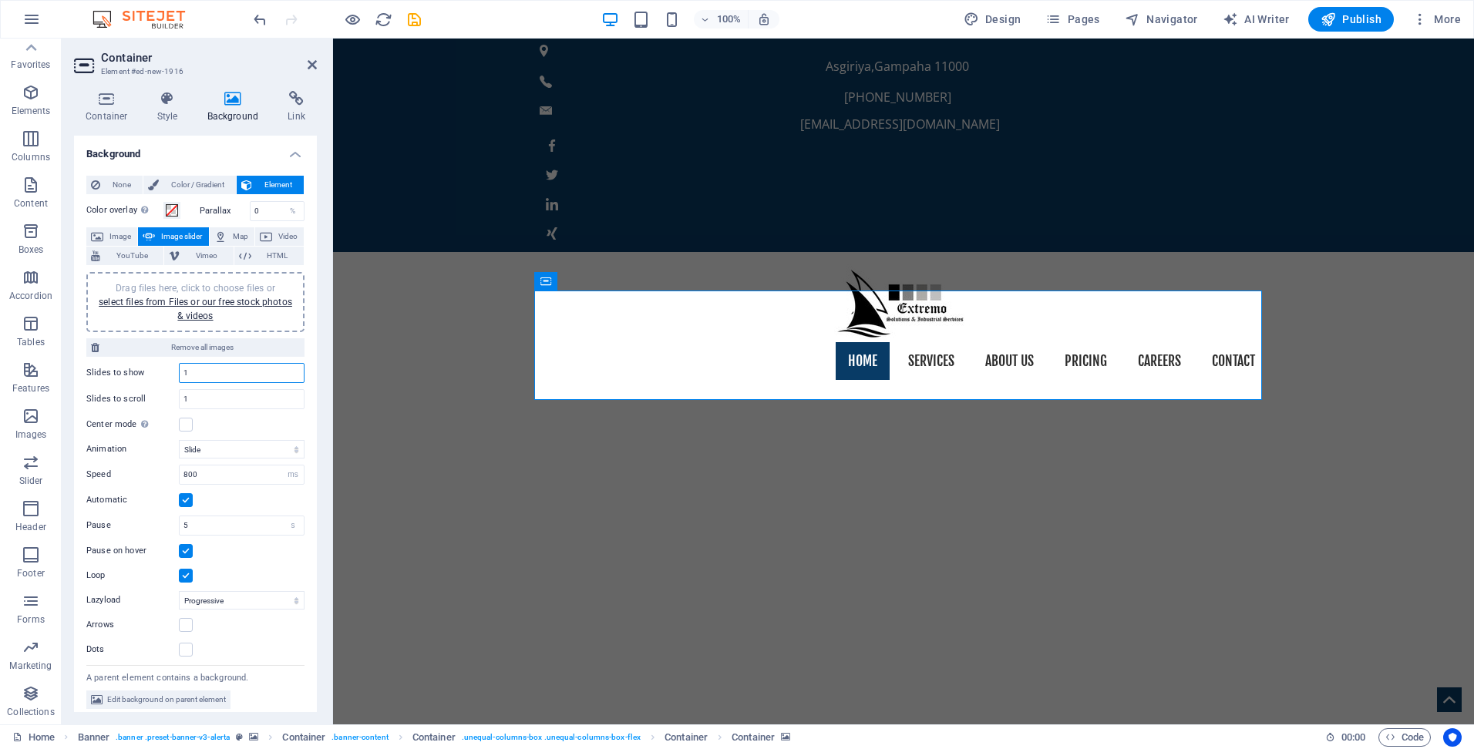
drag, startPoint x: 190, startPoint y: 373, endPoint x: 170, endPoint y: 369, distance: 19.8
click at [170, 369] on div "Slides to show 1" at bounding box center [195, 373] width 218 height 20
type input "5"
click at [197, 400] on input "1" at bounding box center [242, 399] width 124 height 19
drag, startPoint x: 197, startPoint y: 400, endPoint x: 153, endPoint y: 391, distance: 44.2
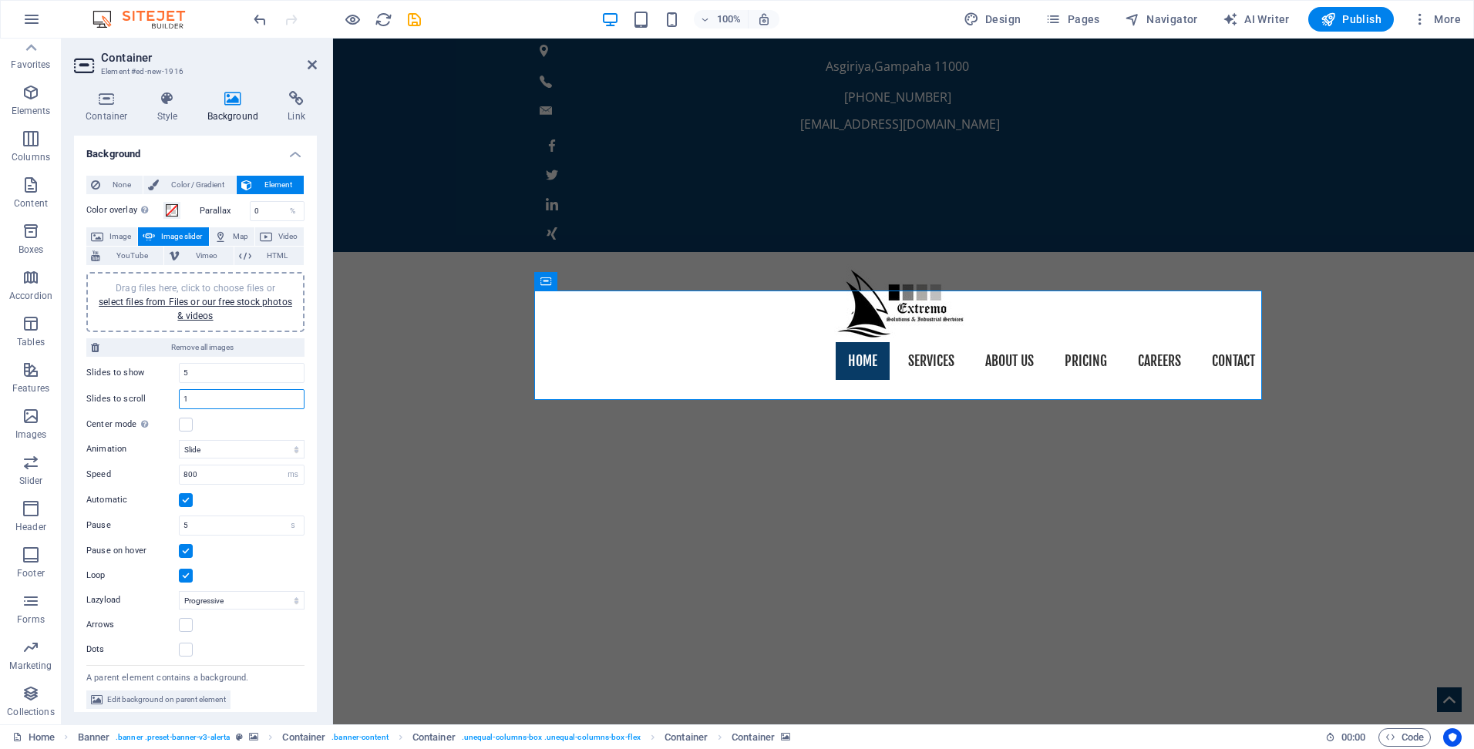
click at [153, 391] on div "Slides to scroll 1" at bounding box center [195, 399] width 218 height 20
type input "5"
click at [161, 408] on div "Slides to scroll 5" at bounding box center [195, 399] width 218 height 20
click at [188, 428] on label at bounding box center [186, 425] width 14 height 14
click at [0, 0] on input "Center mode Enables centered view with partial previous/next slide. Use with od…" at bounding box center [0, 0] width 0 height 0
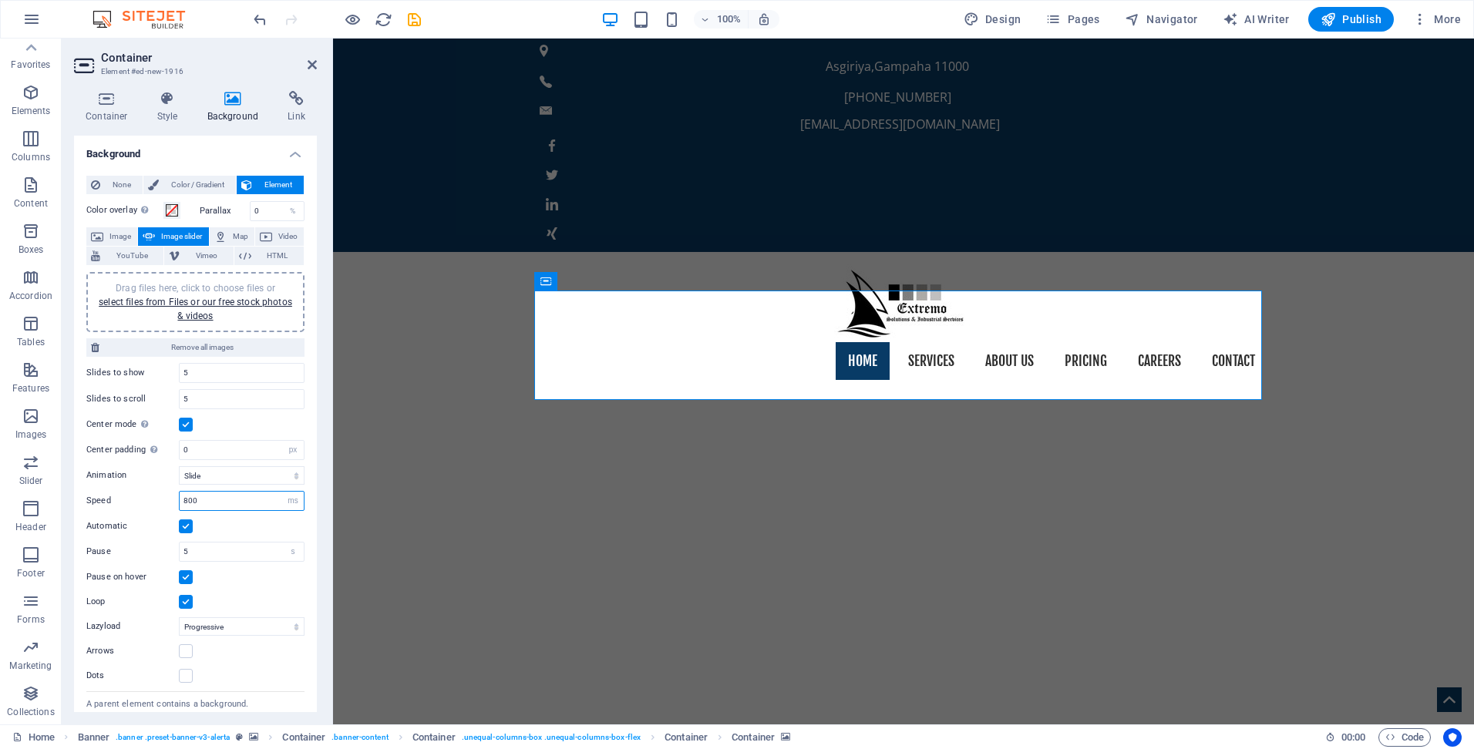
drag, startPoint x: 230, startPoint y: 503, endPoint x: 160, endPoint y: 498, distance: 69.5
click at [160, 498] on div "Speed 800 s ms" at bounding box center [195, 501] width 218 height 20
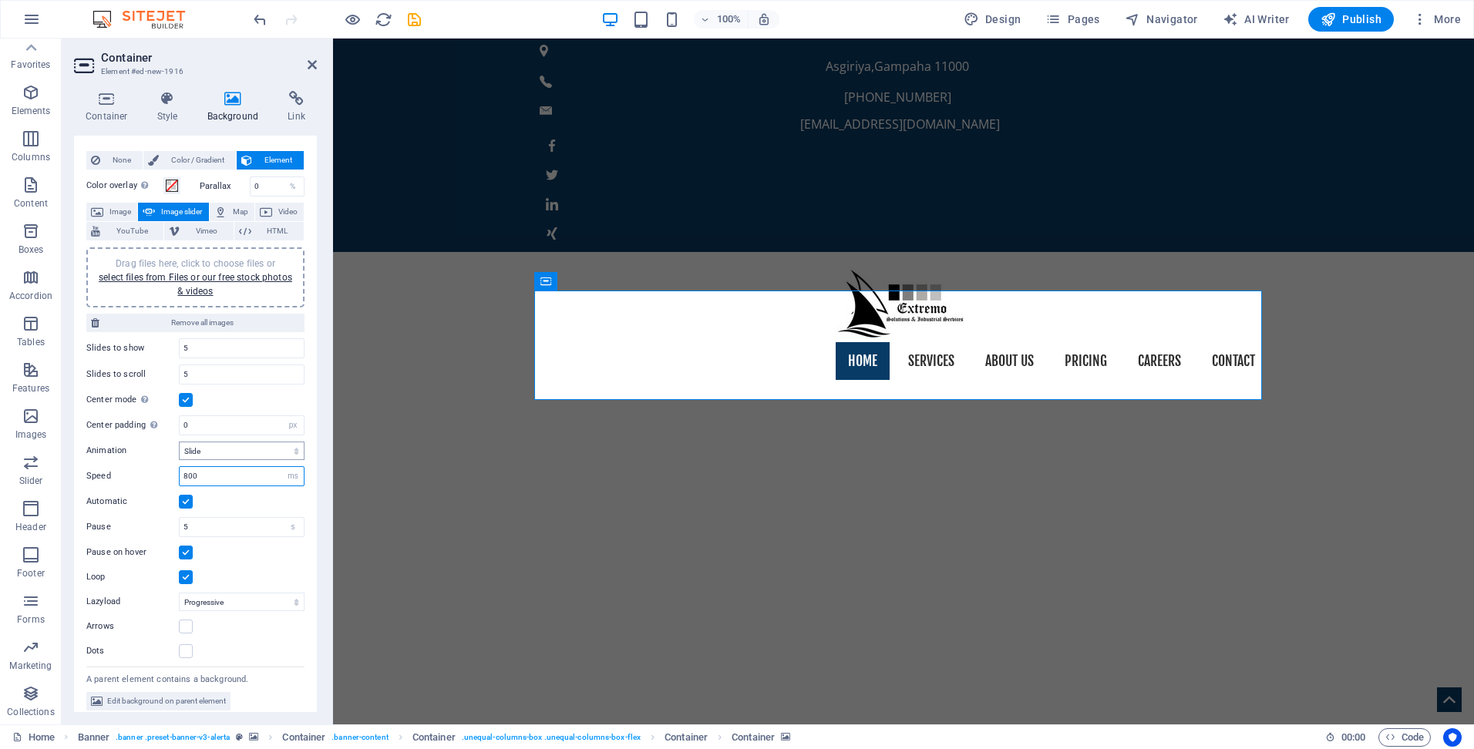
scroll to position [35, 0]
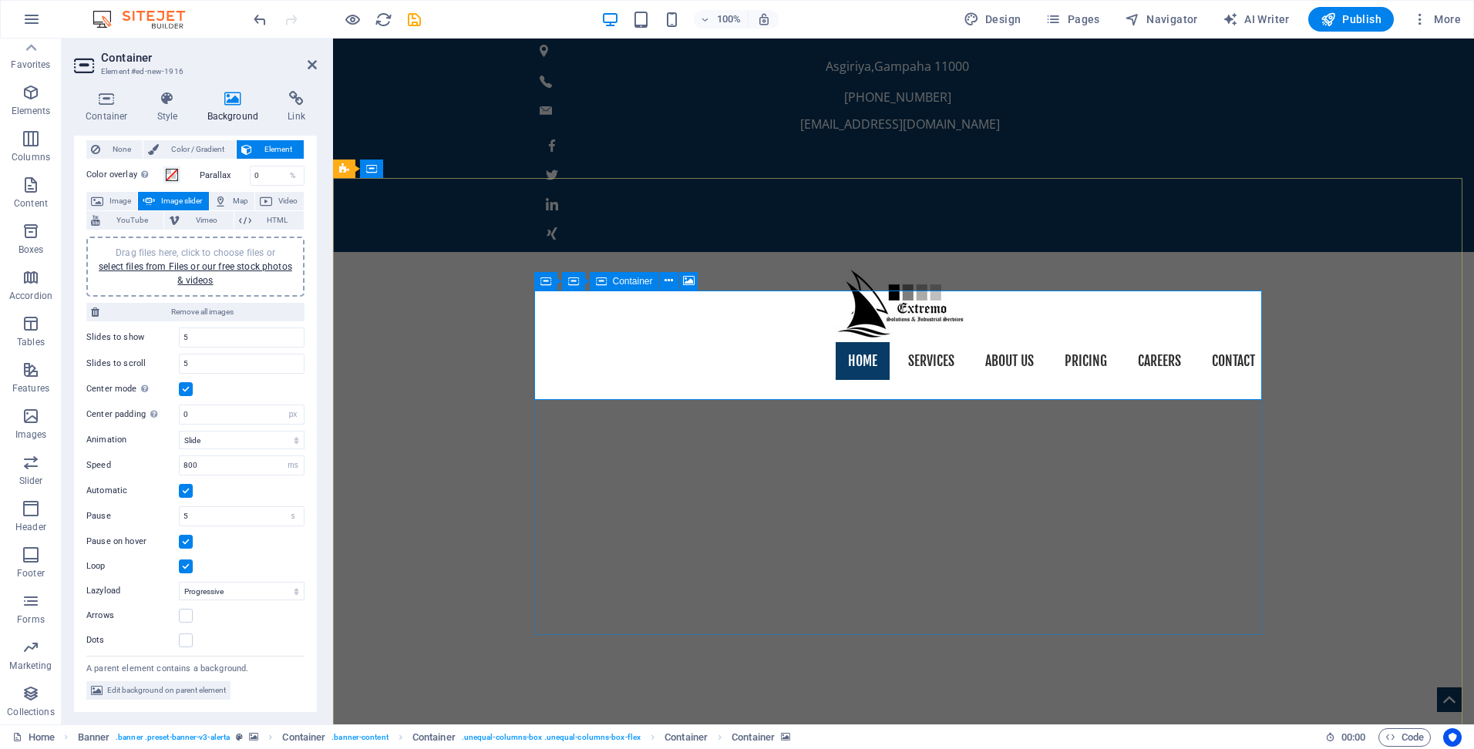
click at [115, 204] on span "Image" at bounding box center [120, 201] width 25 height 19
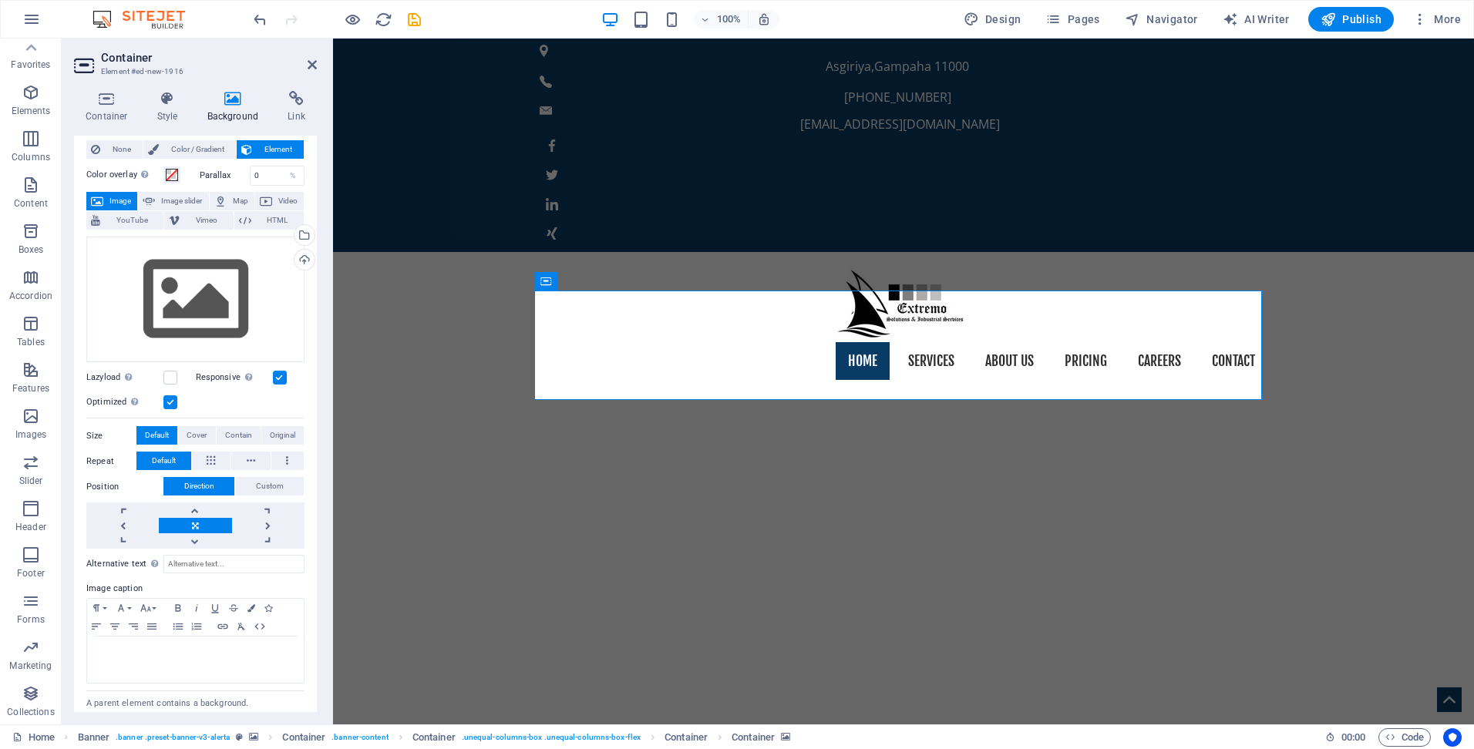
scroll to position [0, 0]
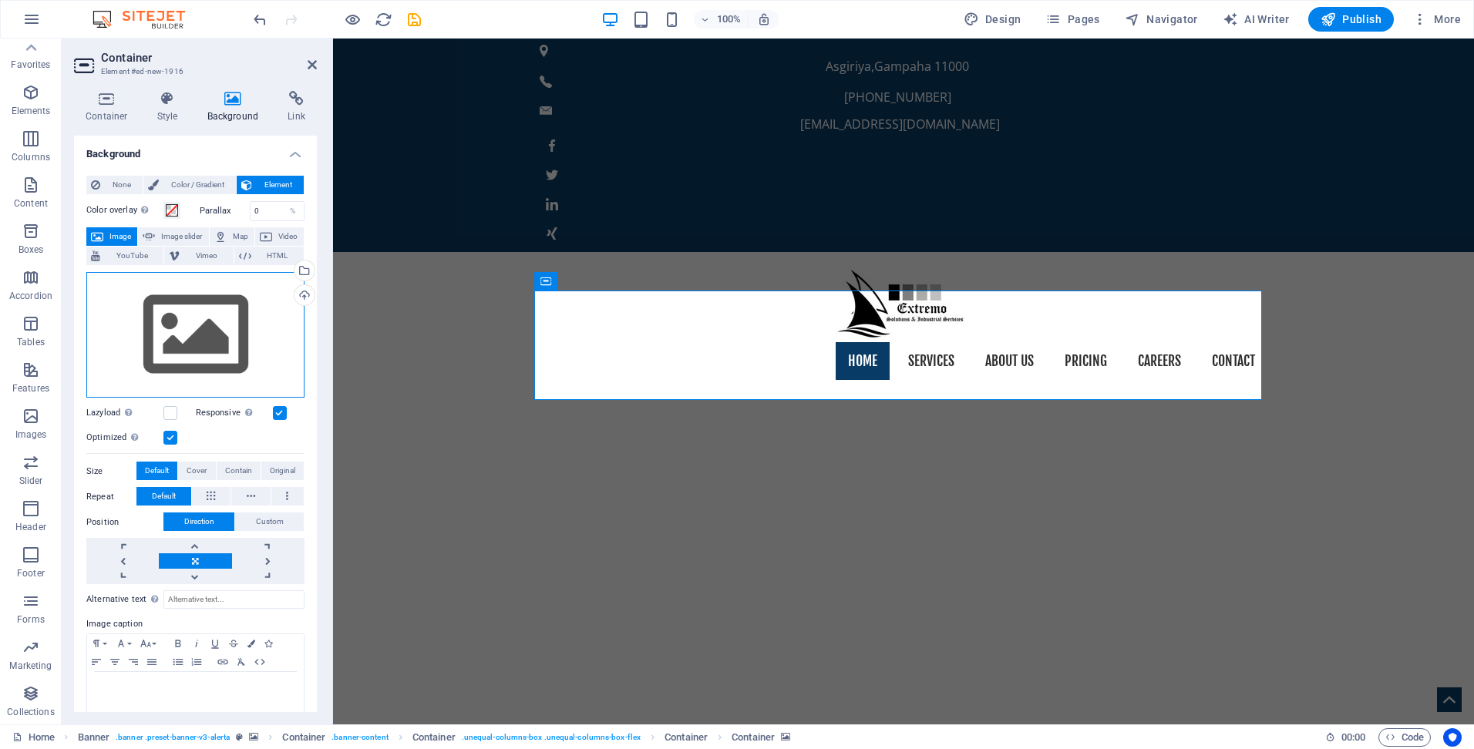
click at [171, 304] on div "Drag files here, click to choose files or select files from Files or our free s…" at bounding box center [195, 335] width 218 height 126
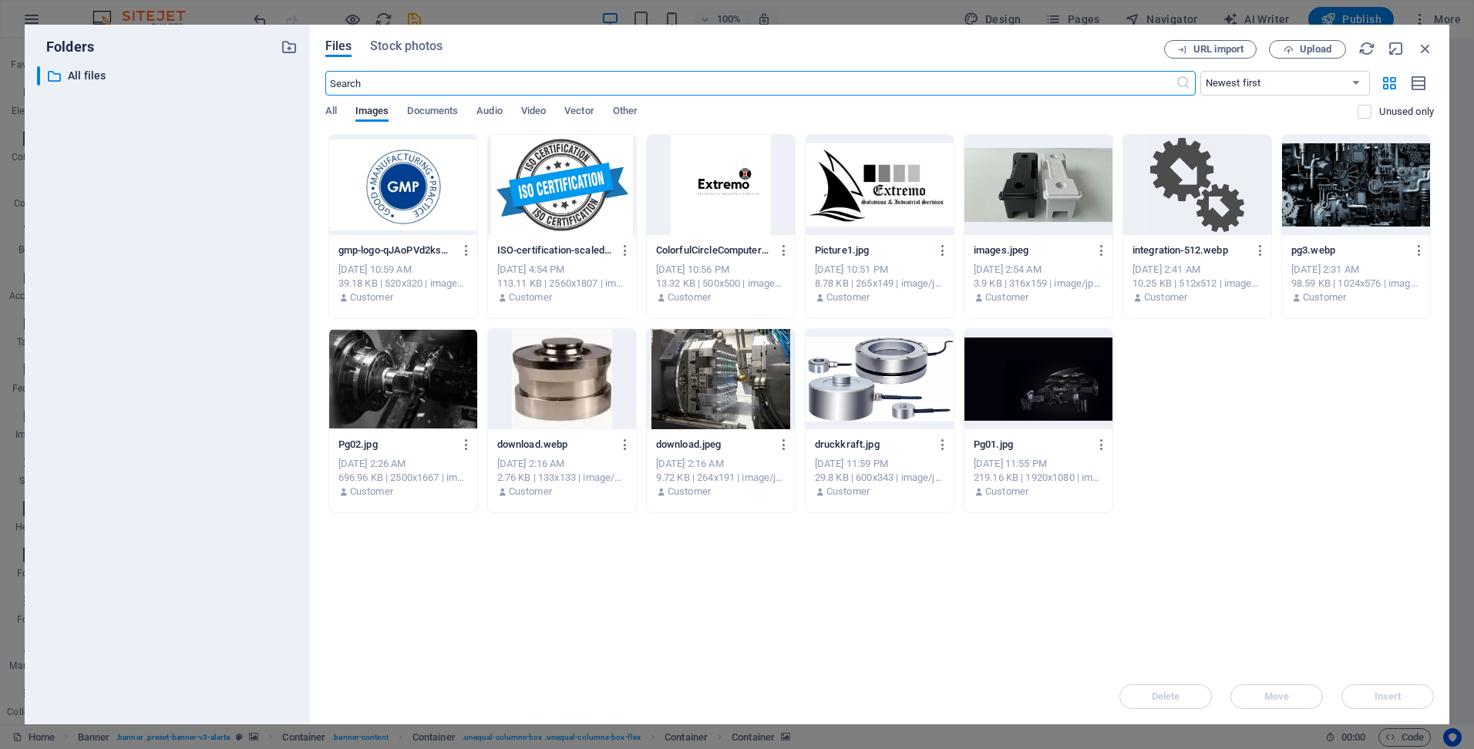
click at [412, 198] on div at bounding box center [403, 185] width 148 height 100
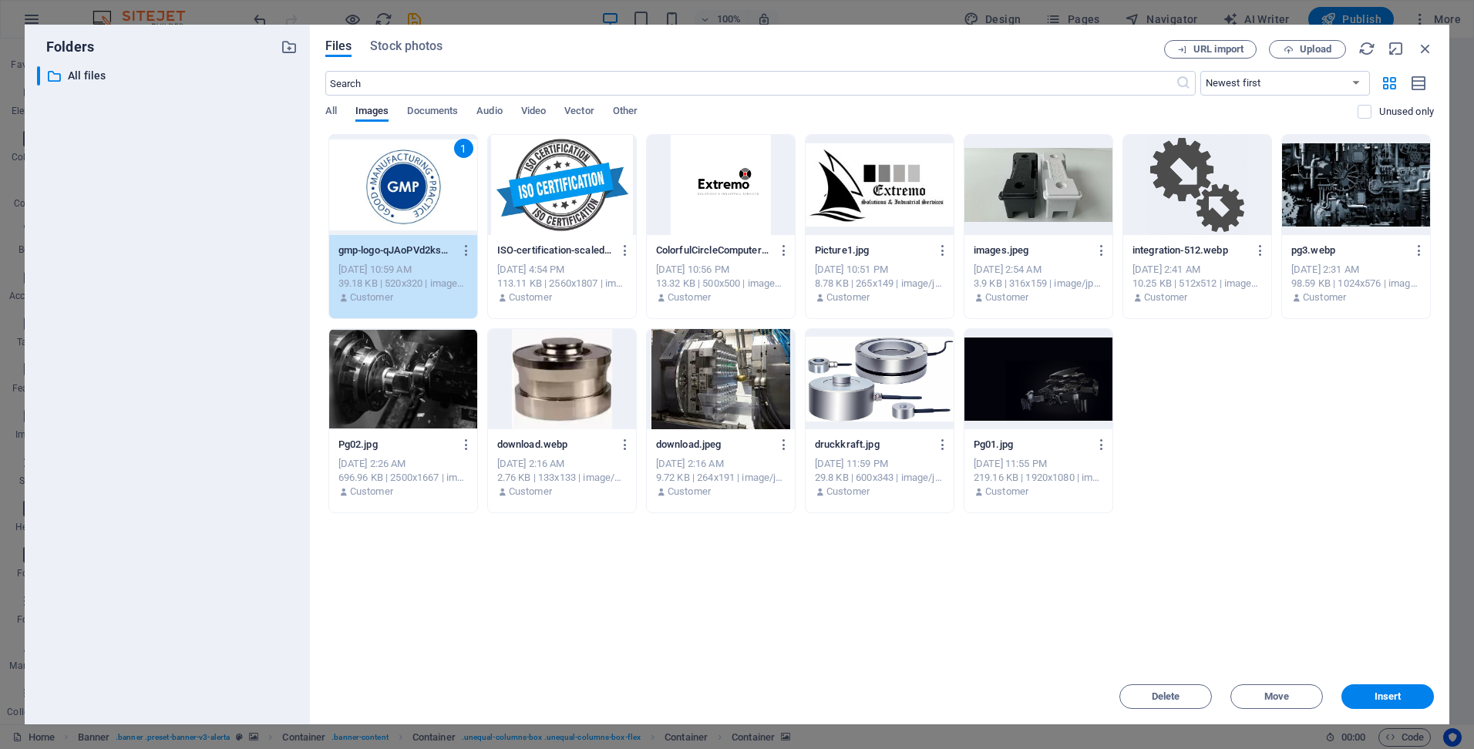
click at [412, 198] on div "1" at bounding box center [403, 185] width 148 height 100
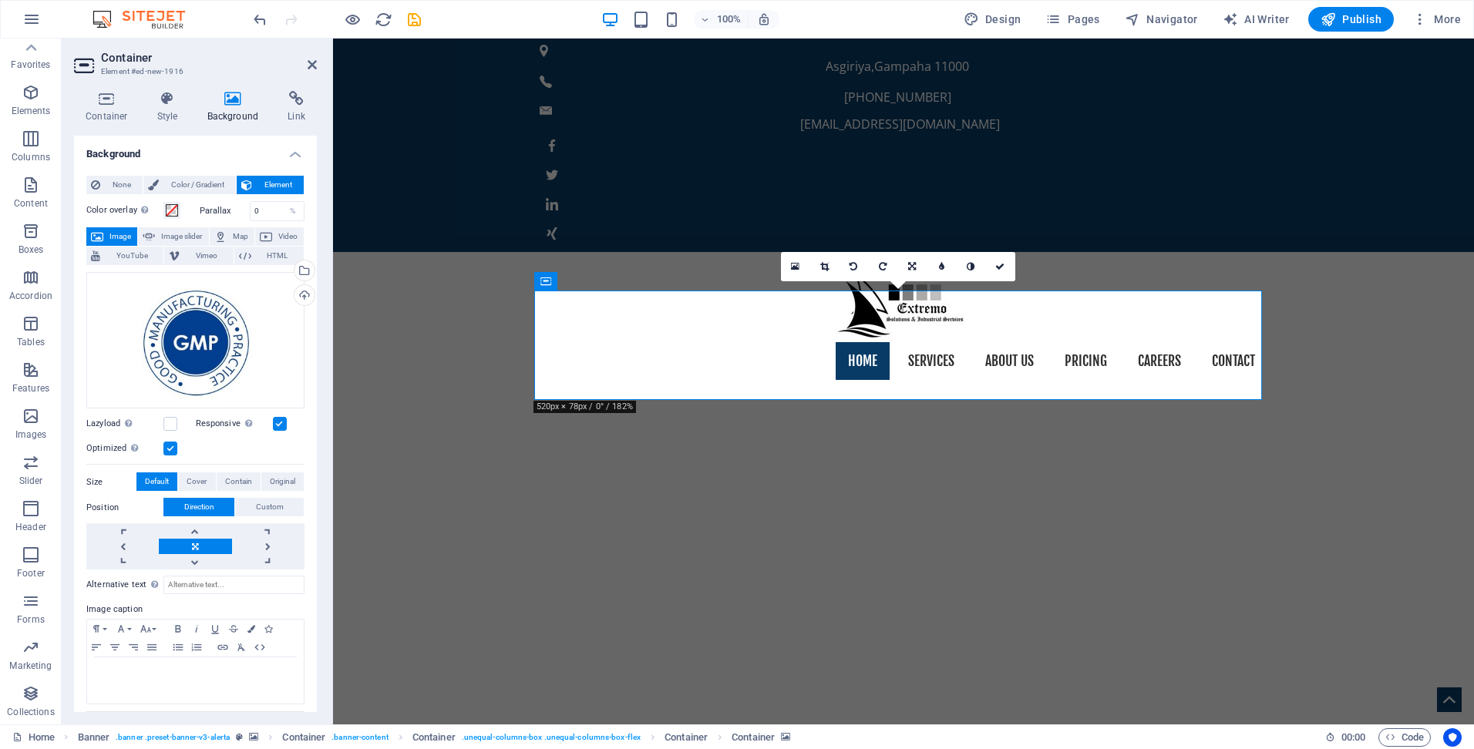
click at [279, 426] on label at bounding box center [280, 424] width 14 height 14
click at [0, 0] on input "Responsive Automatically load retina image and smartphone optimized sizes." at bounding box center [0, 0] width 0 height 0
click at [281, 424] on label at bounding box center [280, 424] width 14 height 14
click at [0, 0] on input "Responsive Automatically load retina image and smartphone optimized sizes." at bounding box center [0, 0] width 0 height 0
click at [174, 443] on label at bounding box center [170, 449] width 14 height 14
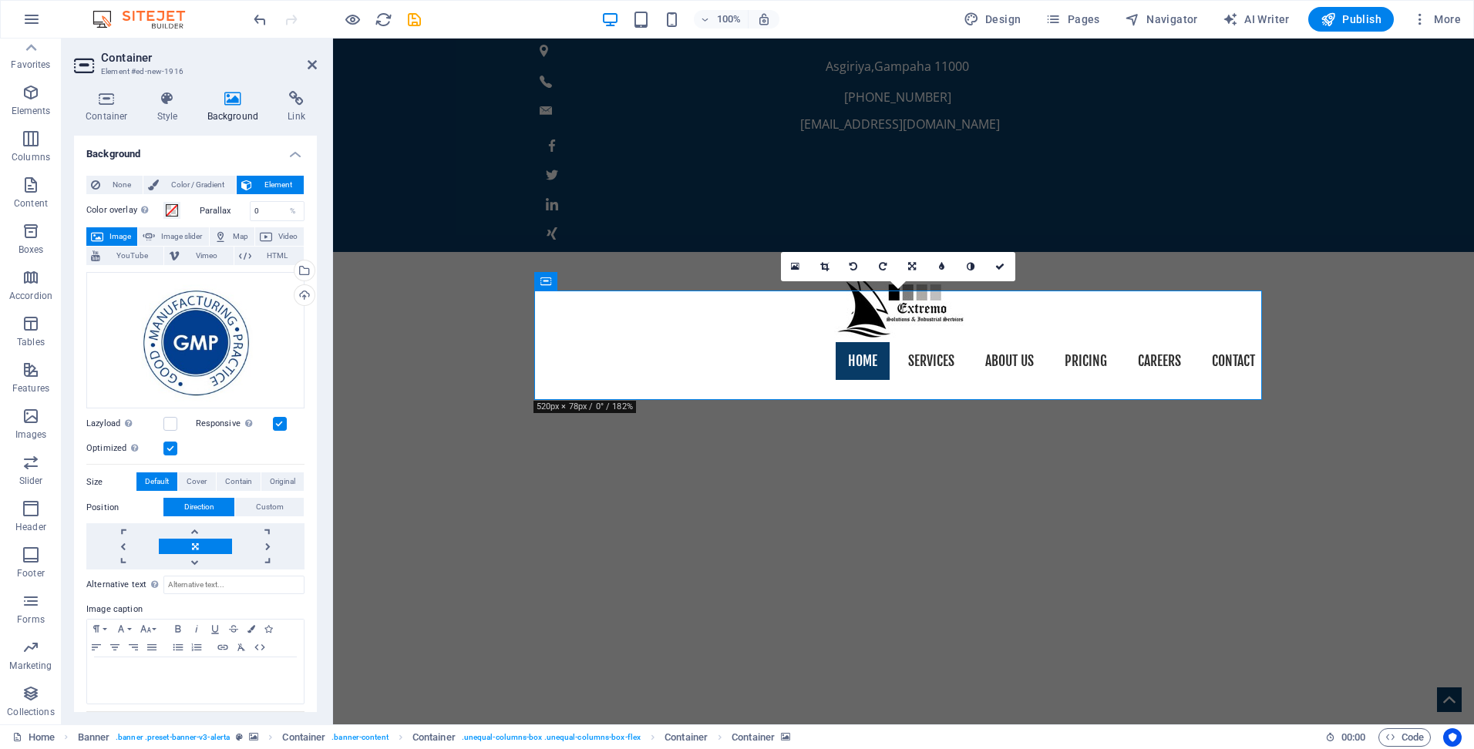
click at [0, 0] on input "Optimized Images are compressed to improve page speed." at bounding box center [0, 0] width 0 height 0
click at [173, 443] on label at bounding box center [170, 449] width 14 height 14
click at [0, 0] on input "Optimized Images are compressed to improve page speed." at bounding box center [0, 0] width 0 height 0
click at [173, 443] on label at bounding box center [170, 449] width 14 height 14
click at [0, 0] on input "Optimized Images are compressed to improve page speed." at bounding box center [0, 0] width 0 height 0
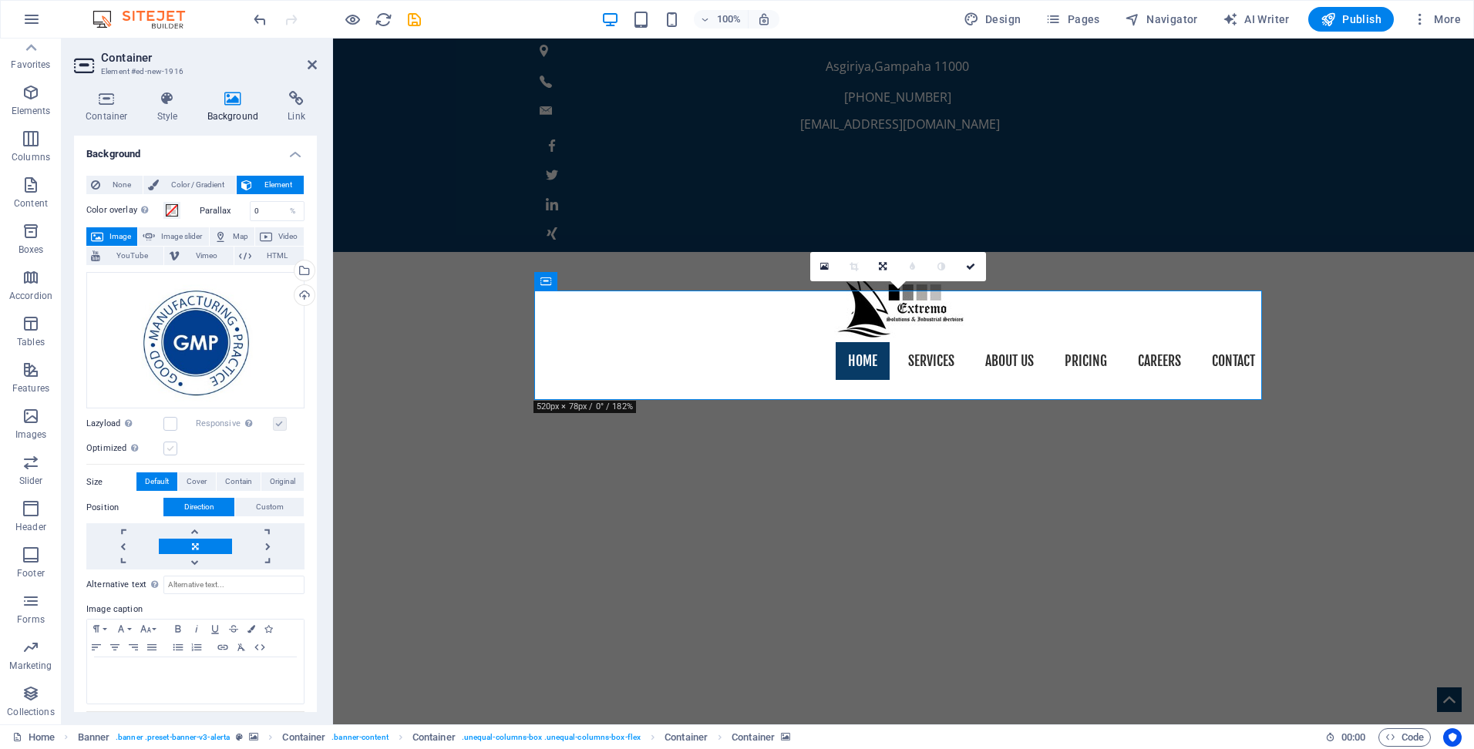
click at [173, 443] on label at bounding box center [170, 449] width 14 height 14
click at [0, 0] on input "Optimized Images are compressed to improve page speed." at bounding box center [0, 0] width 0 height 0
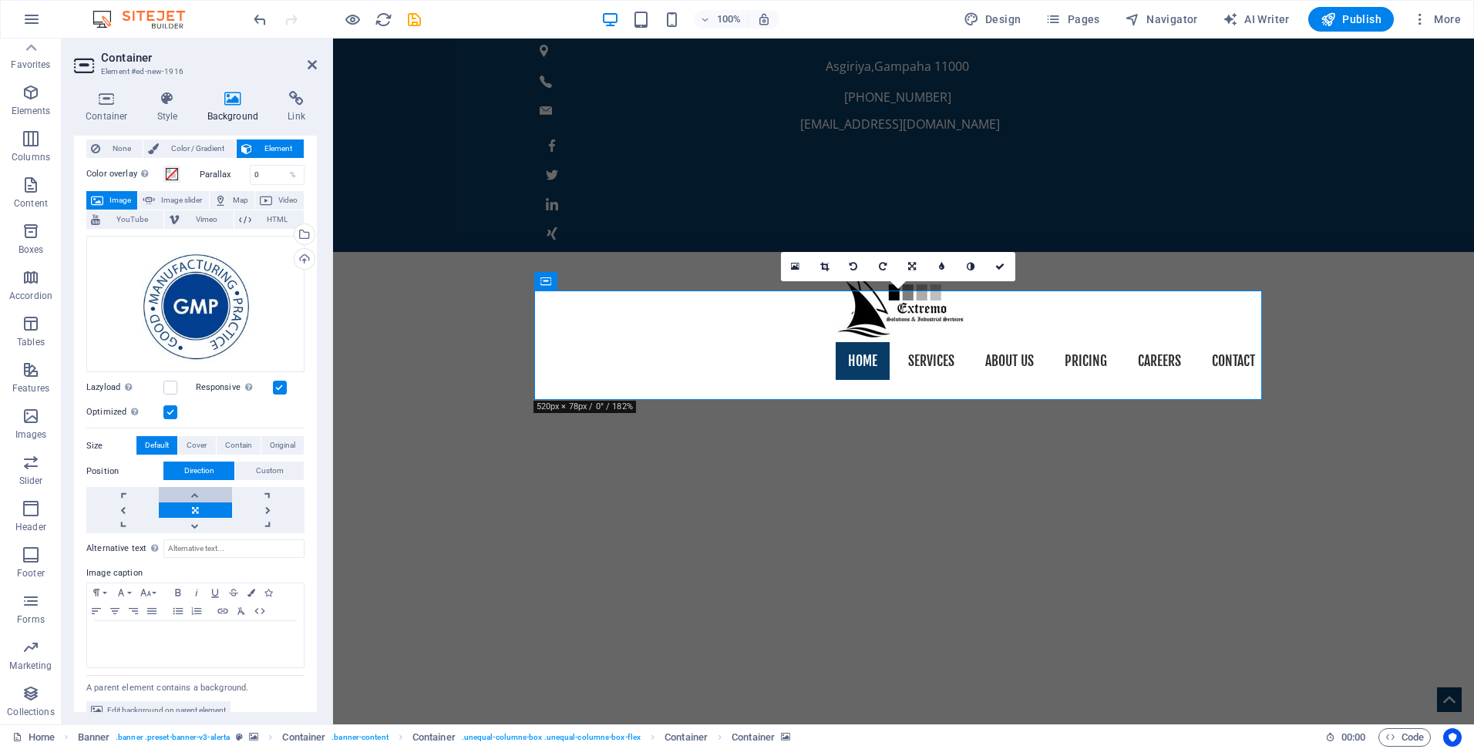
scroll to position [55, 0]
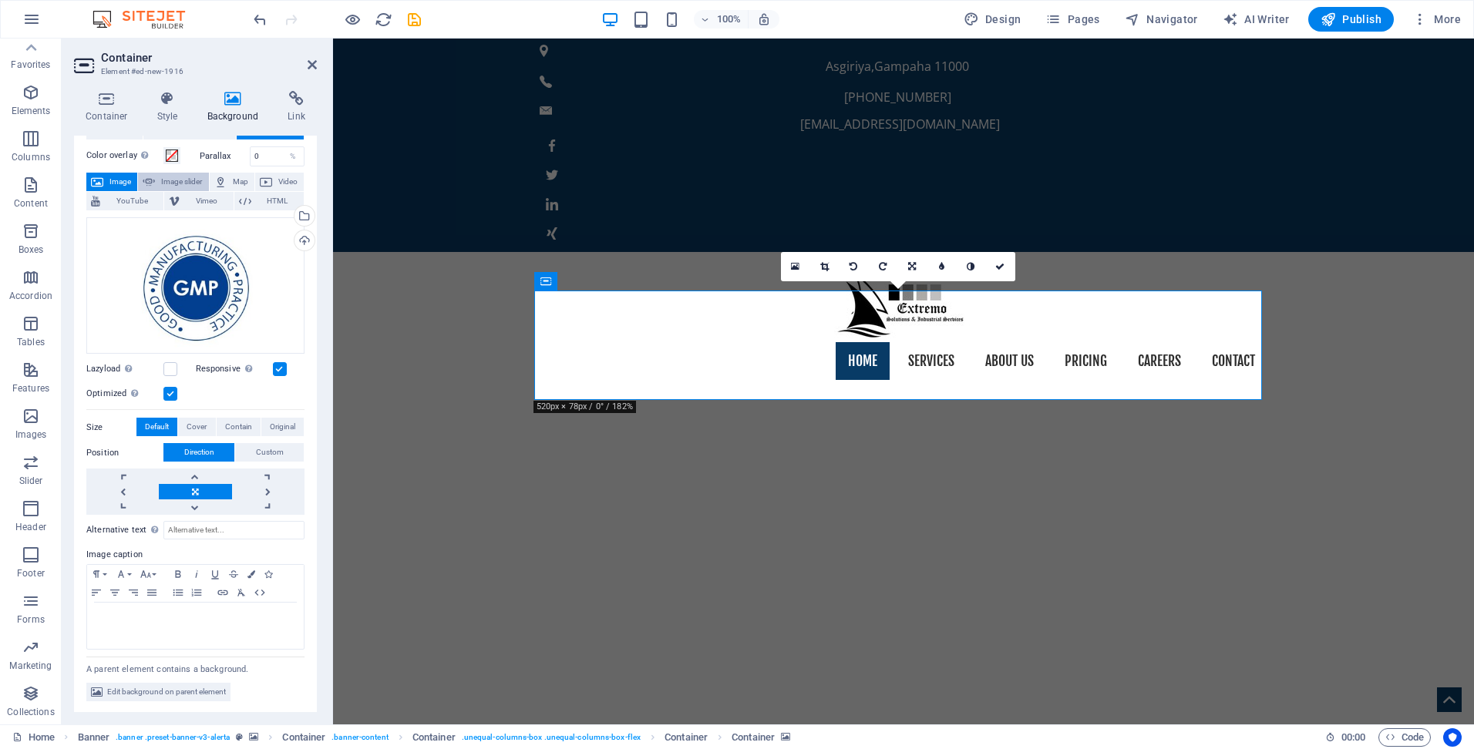
click at [181, 180] on span "Image slider" at bounding box center [182, 182] width 44 height 19
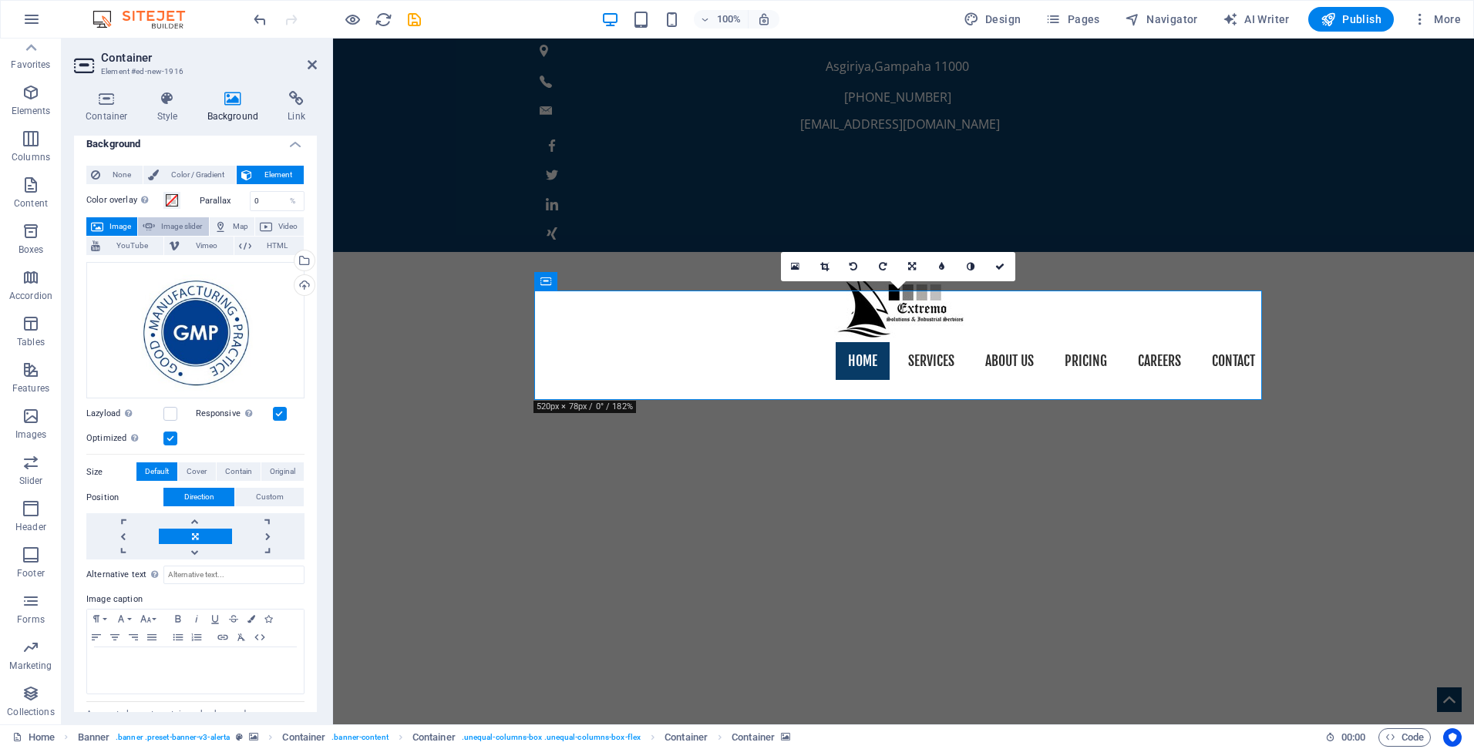
select select "ms"
select select "s"
select select "progressive"
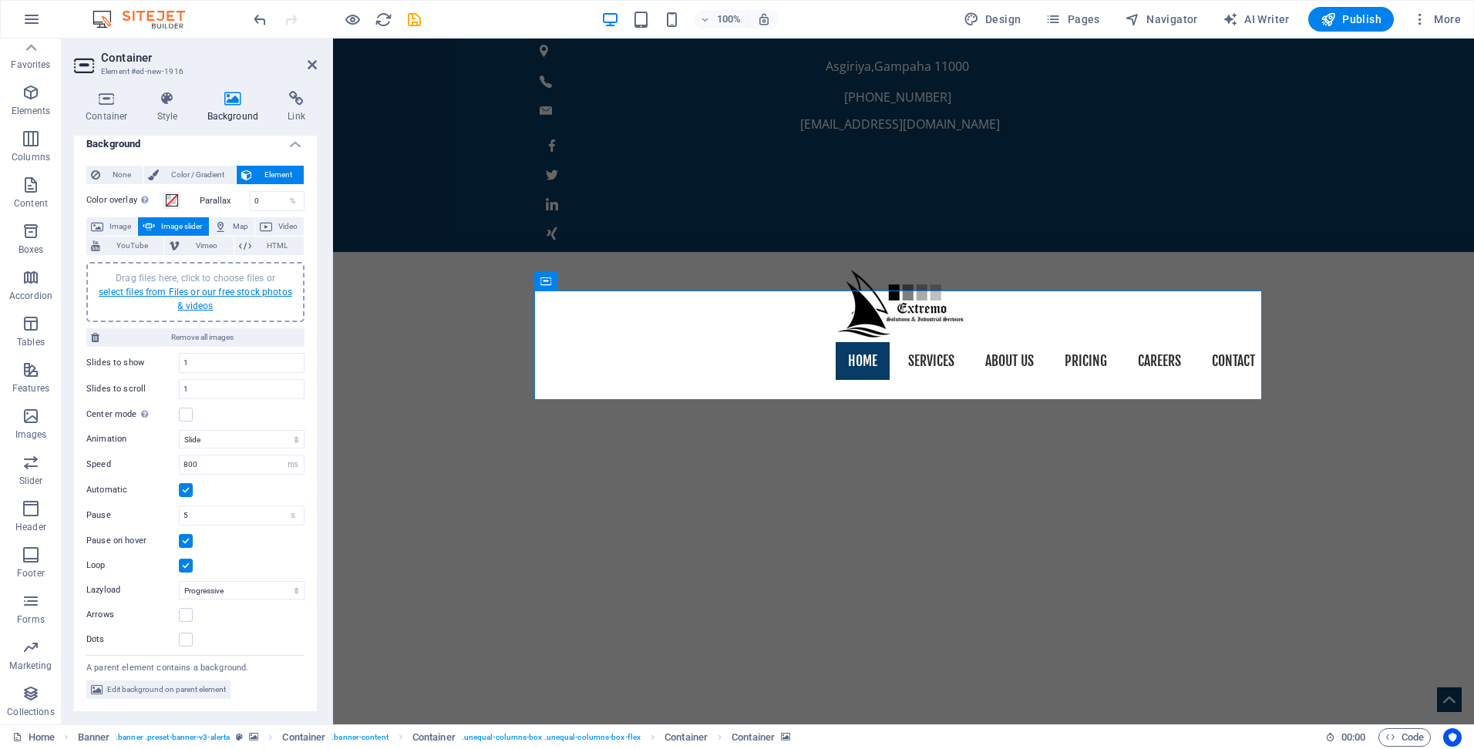
click at [187, 293] on link "select files from Files or our free stock photos & videos" at bounding box center [196, 299] width 194 height 25
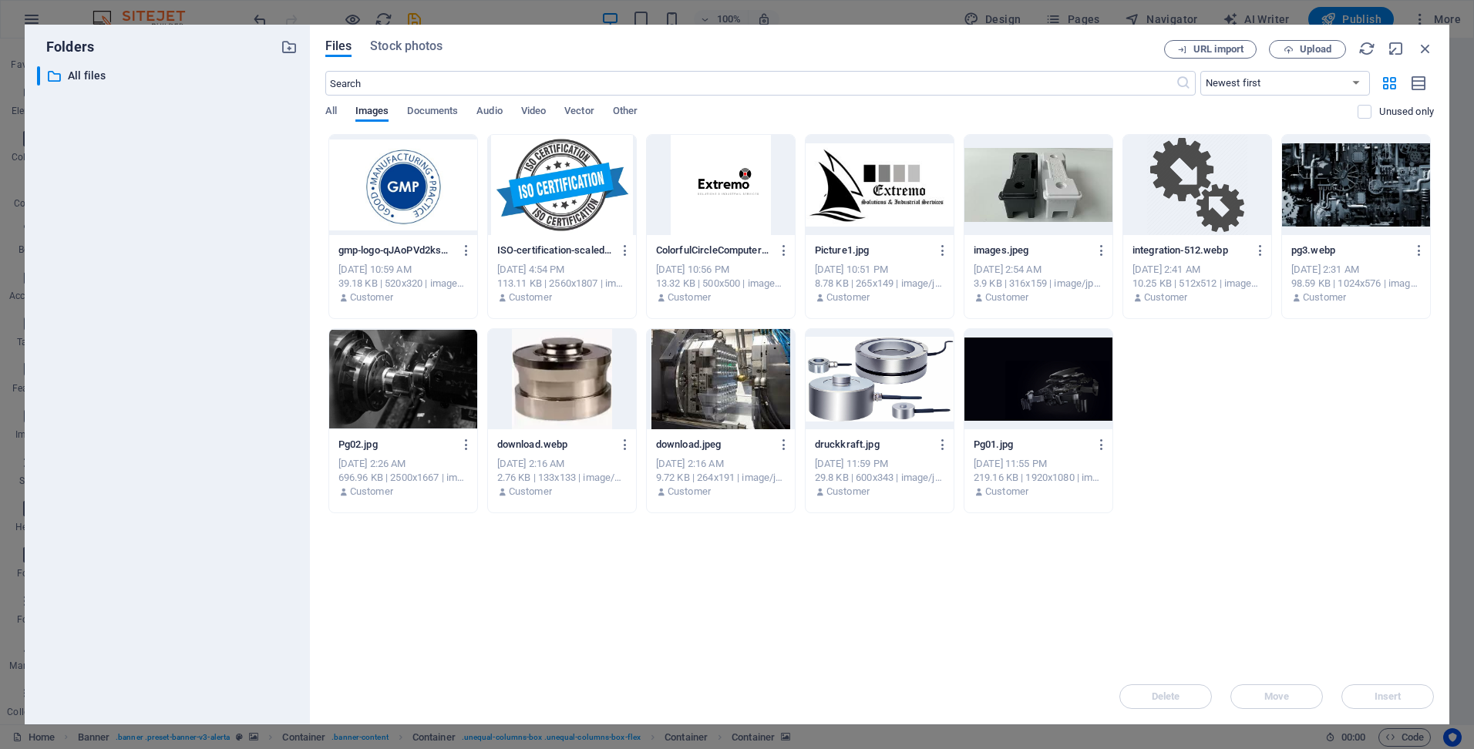
click at [399, 210] on div at bounding box center [403, 185] width 148 height 100
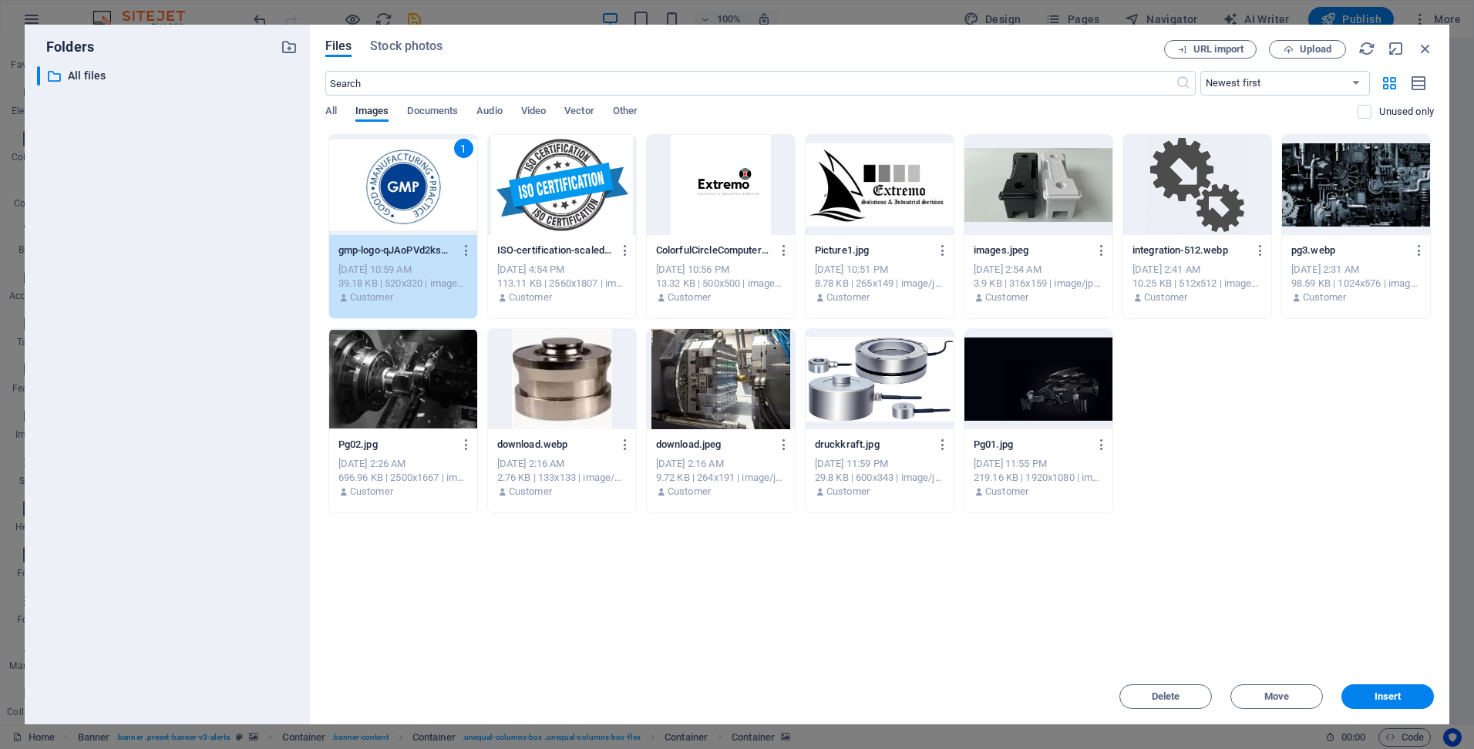
click at [530, 189] on div at bounding box center [562, 185] width 148 height 100
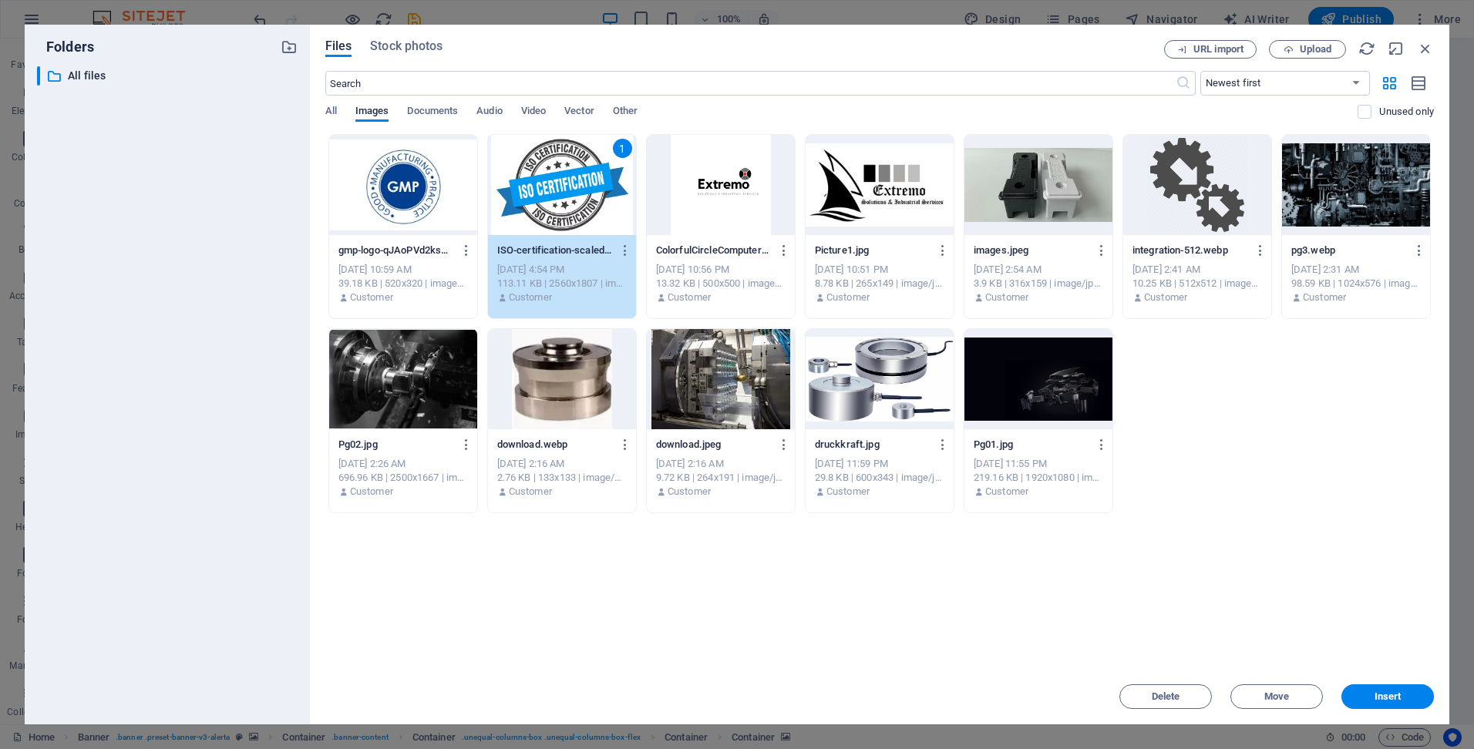
click at [452, 189] on div at bounding box center [403, 185] width 148 height 100
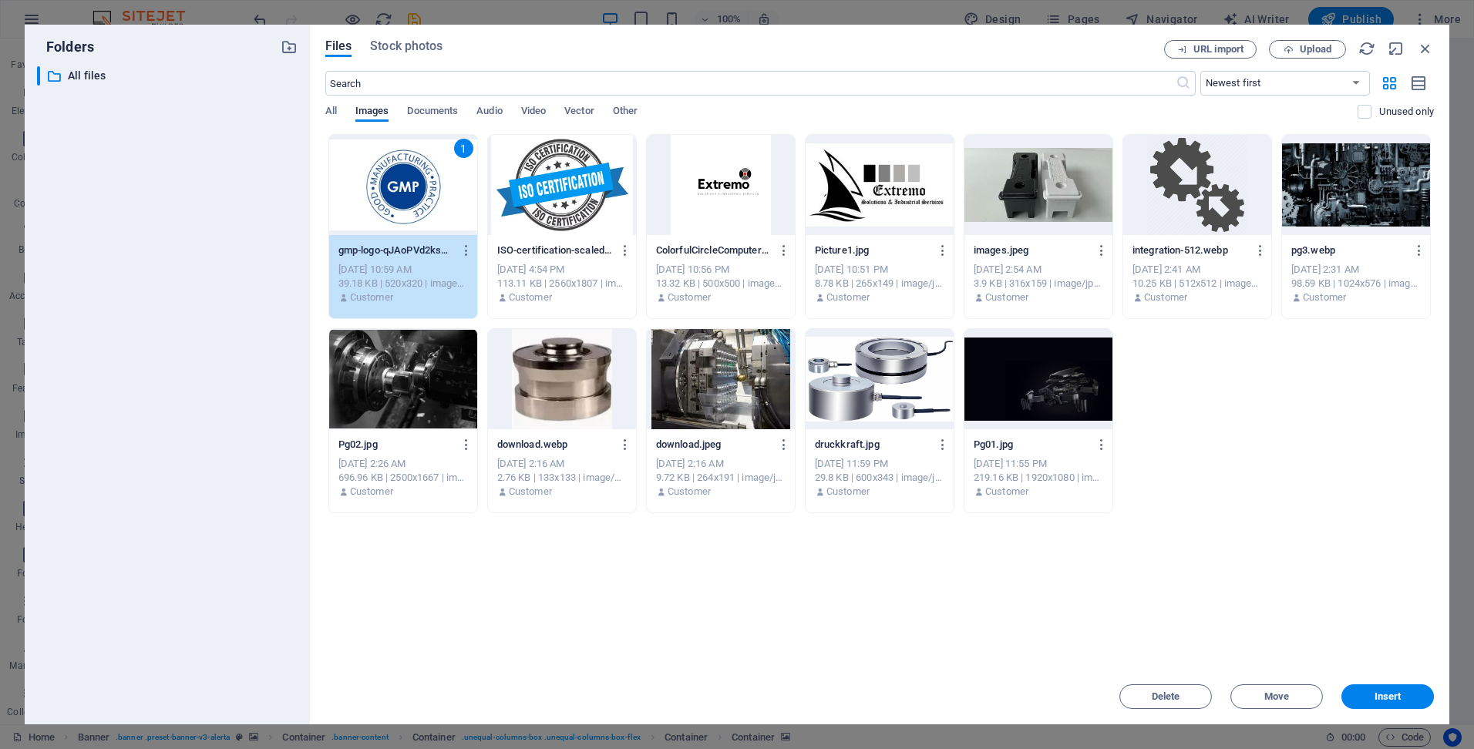
click at [574, 224] on div at bounding box center [562, 185] width 148 height 100
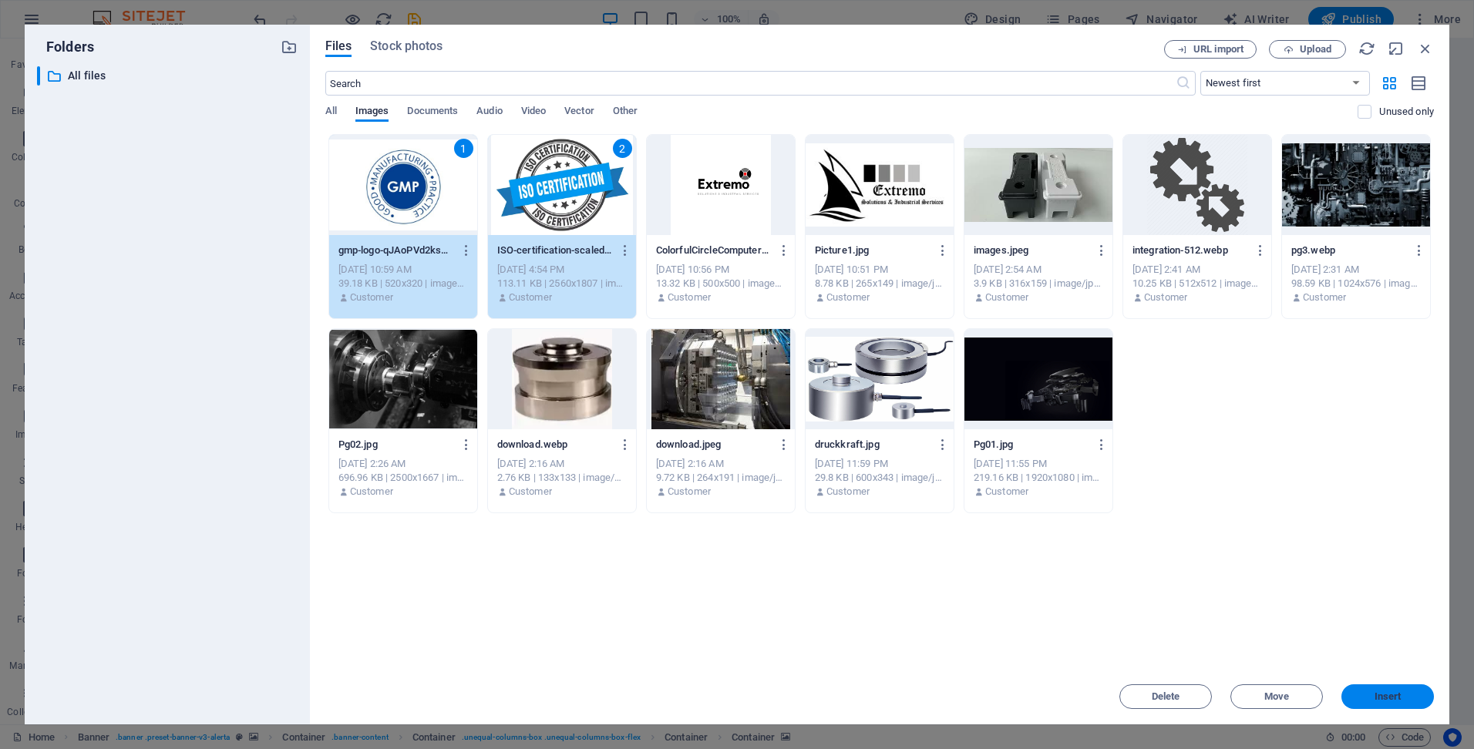
drag, startPoint x: 1395, startPoint y: 707, endPoint x: 1043, endPoint y: 660, distance: 354.7
click at [1395, 707] on button "Insert" at bounding box center [1387, 697] width 93 height 25
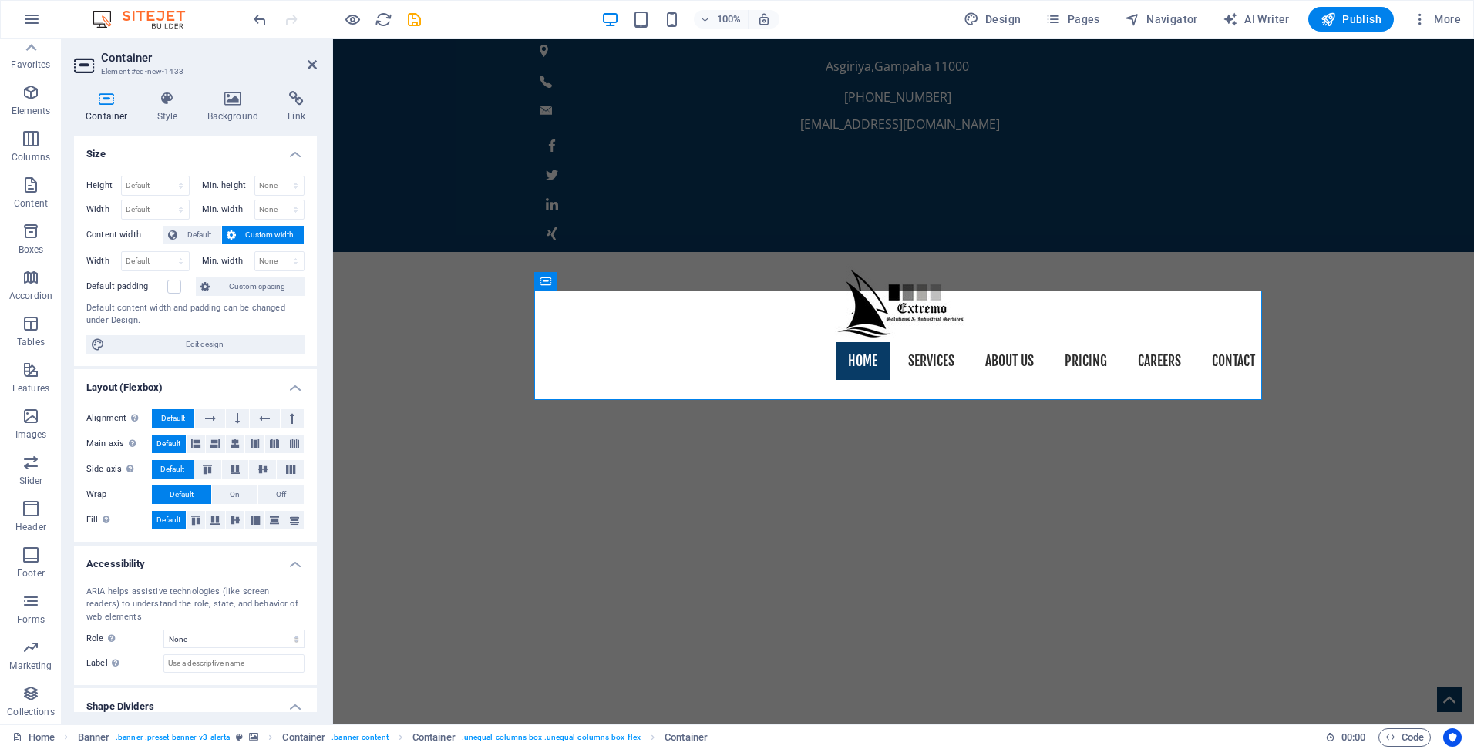
click at [114, 109] on h4 "Container" at bounding box center [110, 107] width 72 height 32
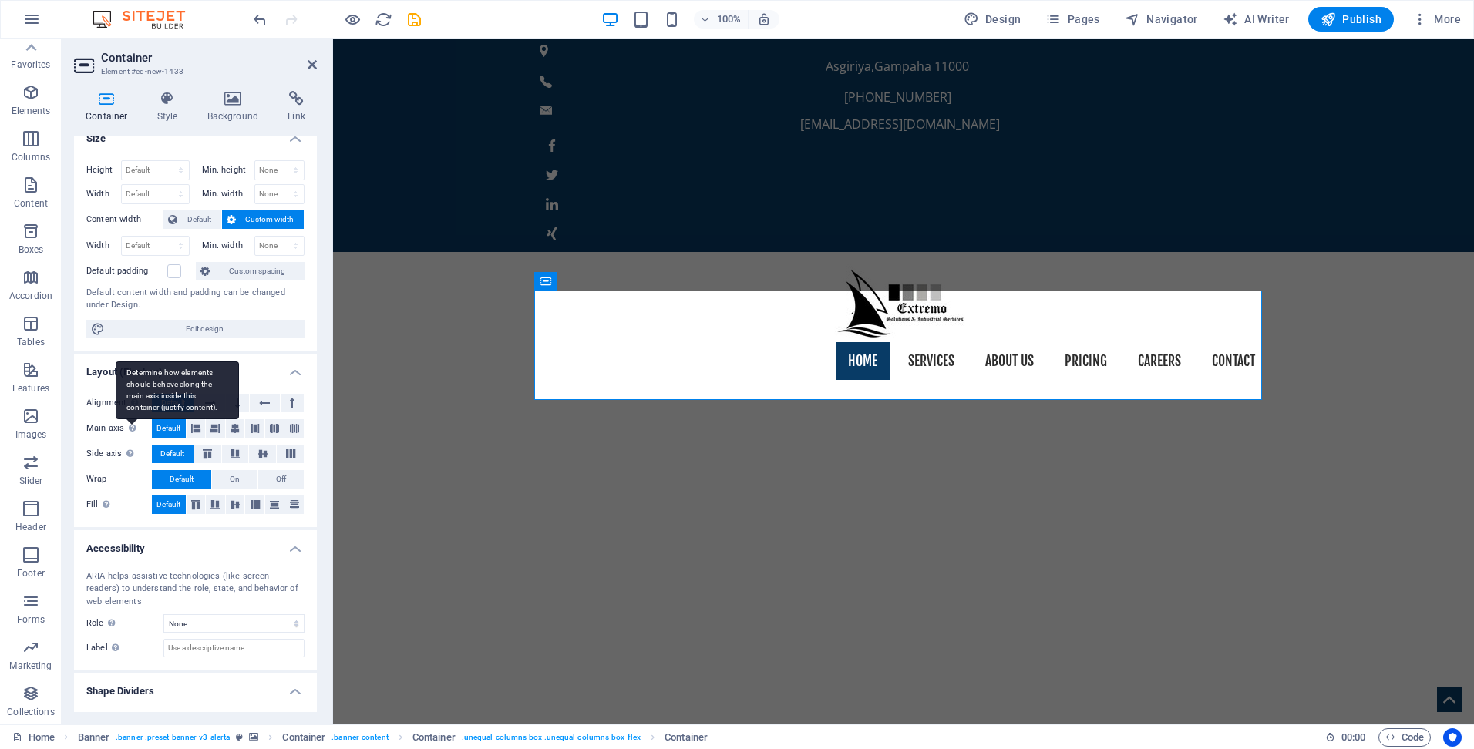
scroll to position [0, 0]
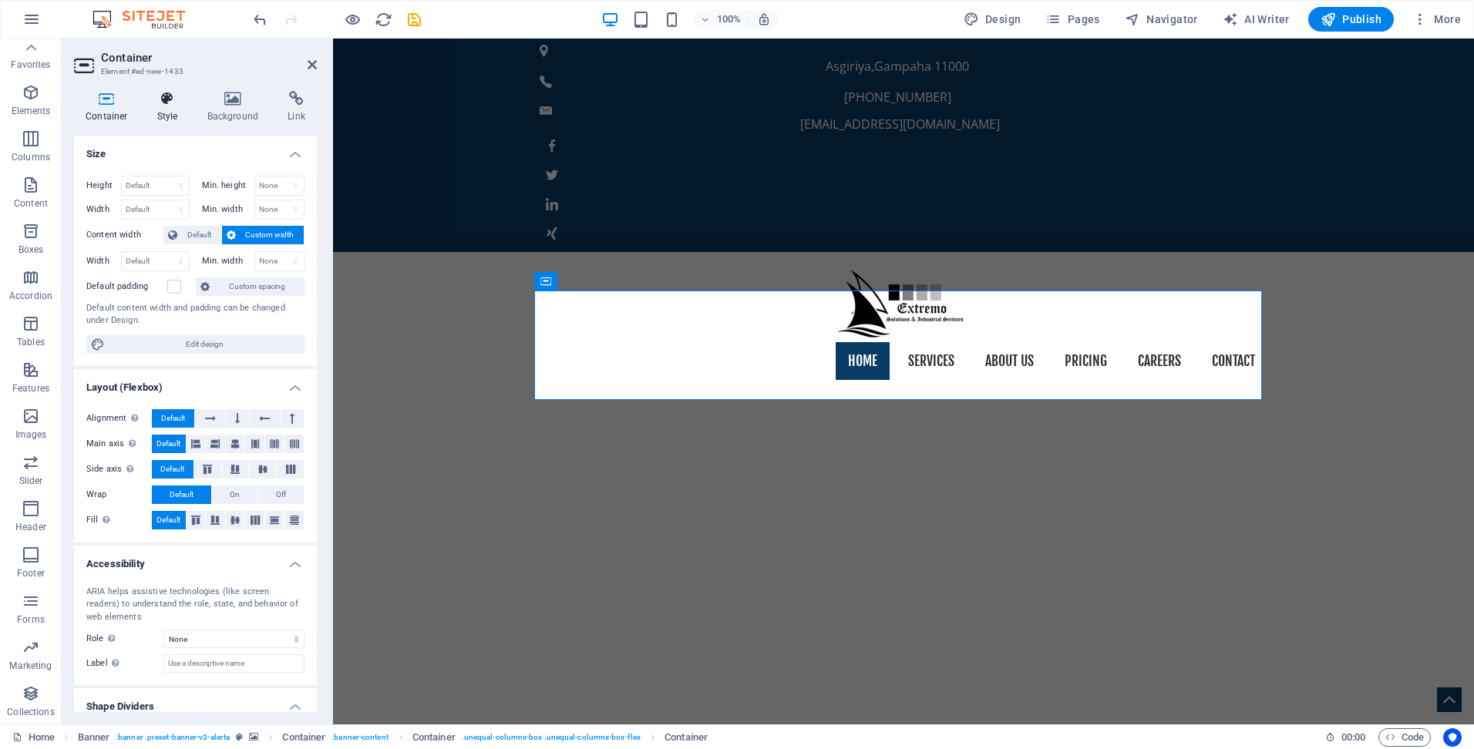
click at [171, 101] on icon at bounding box center [168, 98] width 44 height 15
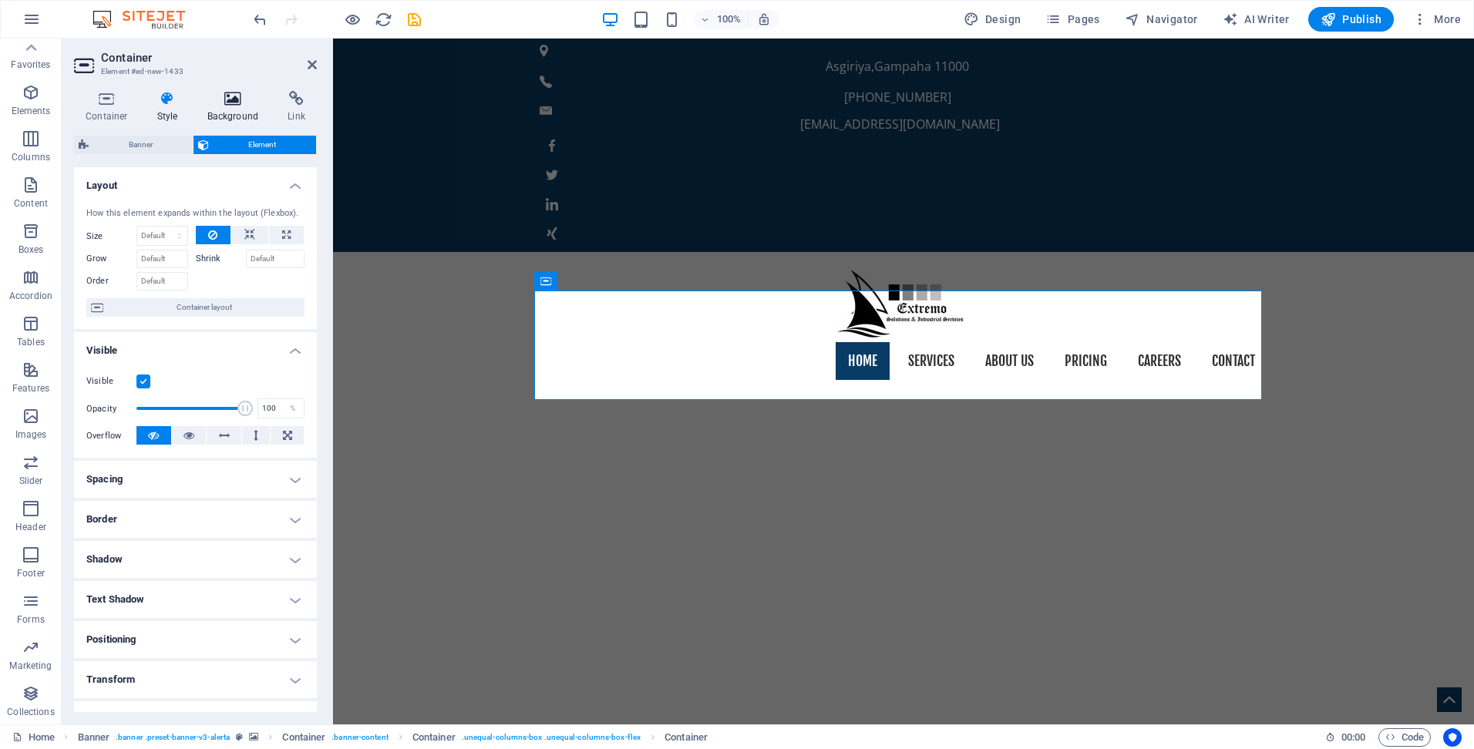
click at [224, 96] on icon at bounding box center [233, 98] width 75 height 15
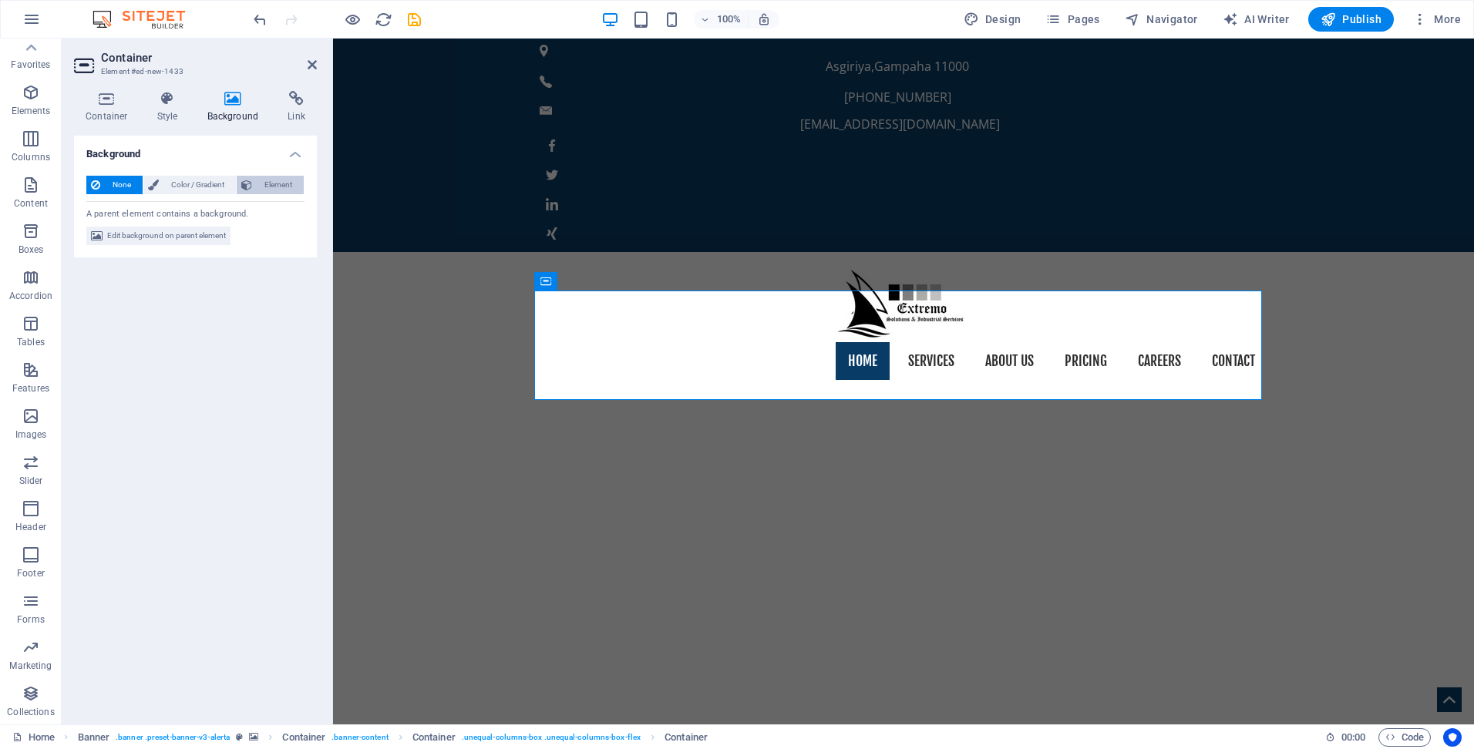
click at [274, 183] on span "Element" at bounding box center [278, 185] width 42 height 19
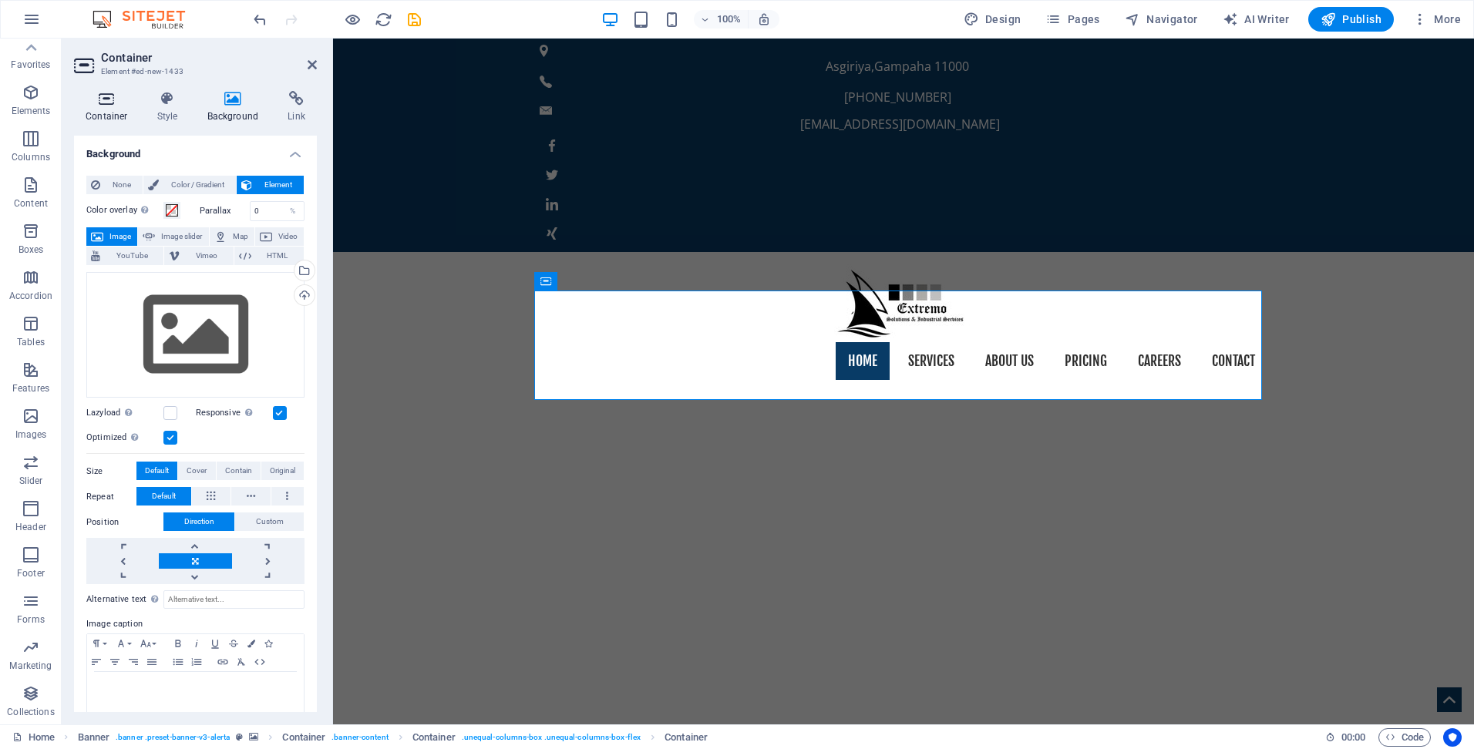
click at [119, 103] on icon at bounding box center [107, 98] width 66 height 15
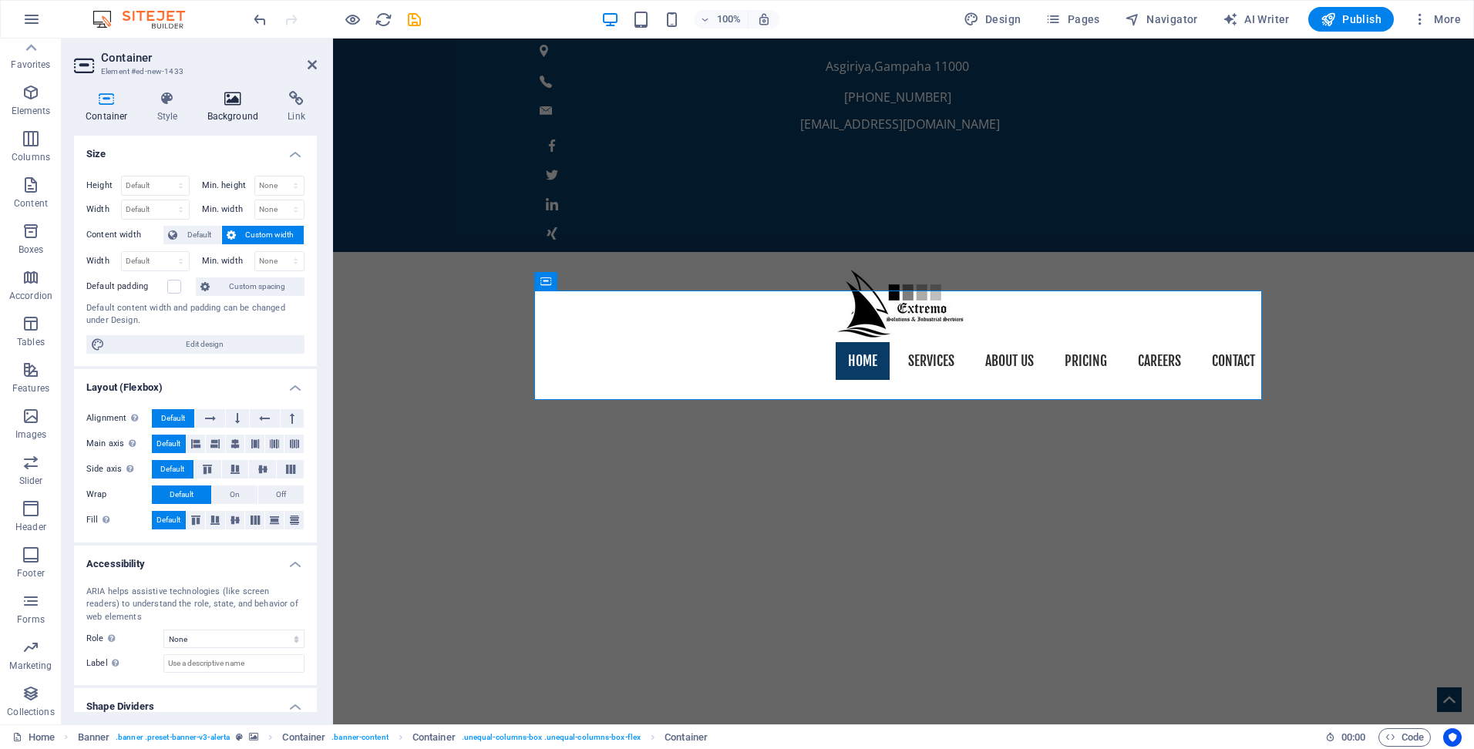
click at [241, 103] on icon at bounding box center [233, 98] width 75 height 15
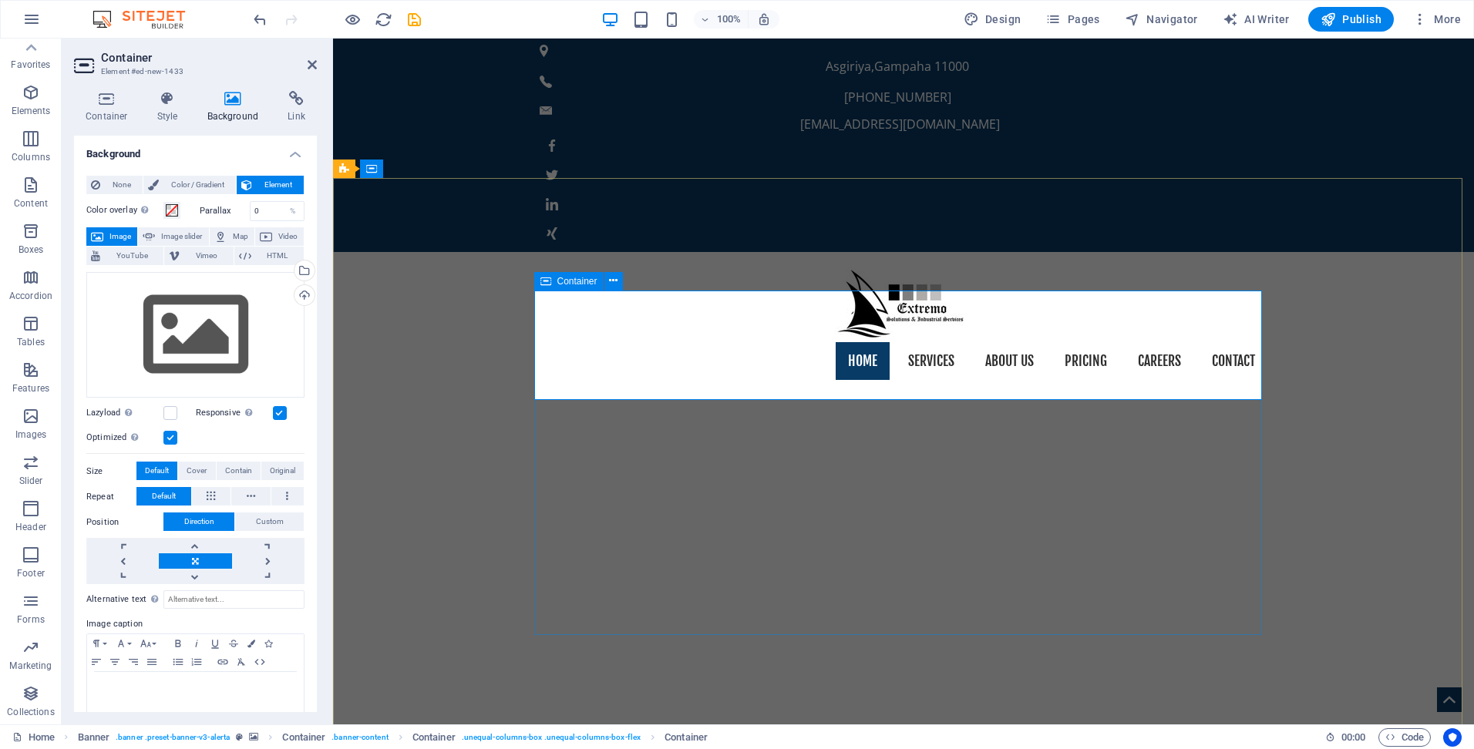
click at [547, 281] on icon at bounding box center [545, 281] width 11 height 19
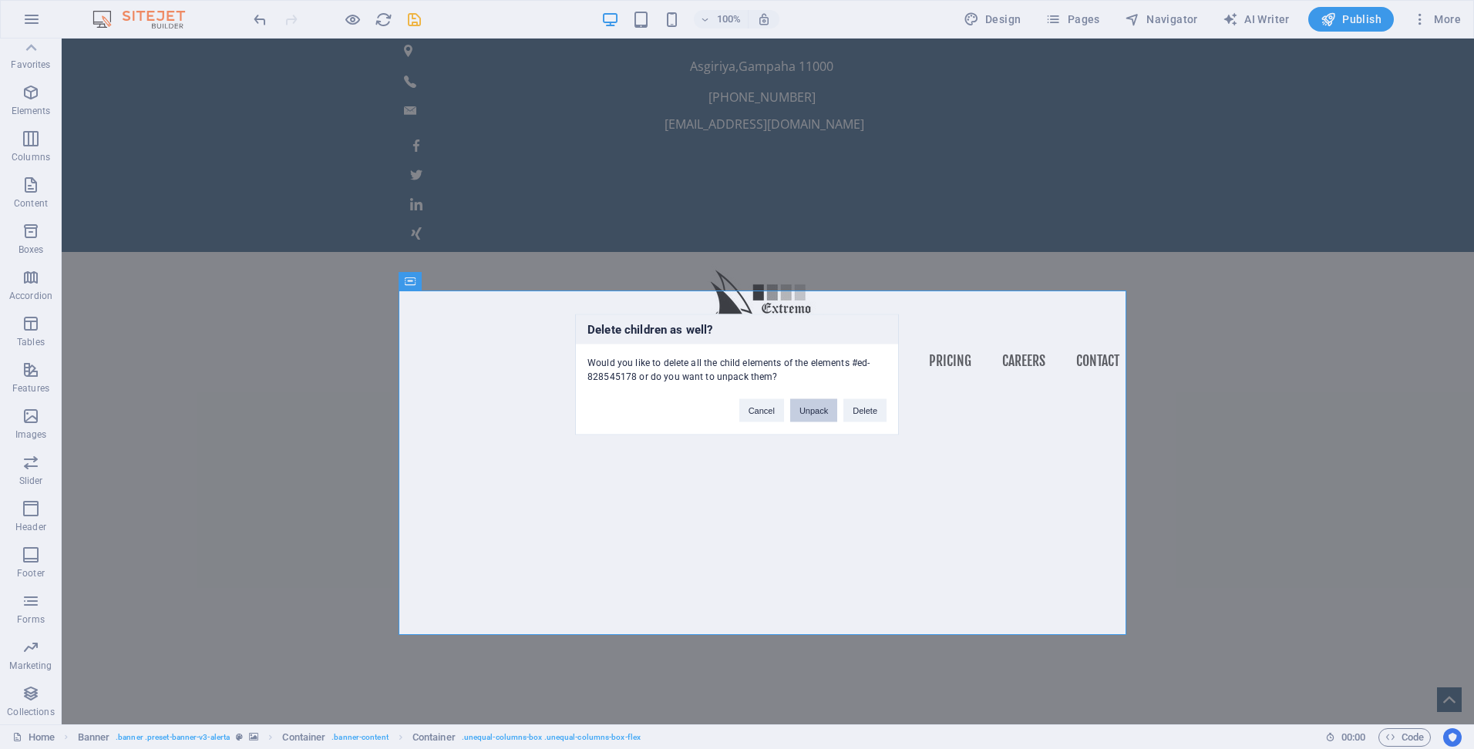
click at [819, 413] on button "Unpack" at bounding box center [813, 410] width 47 height 23
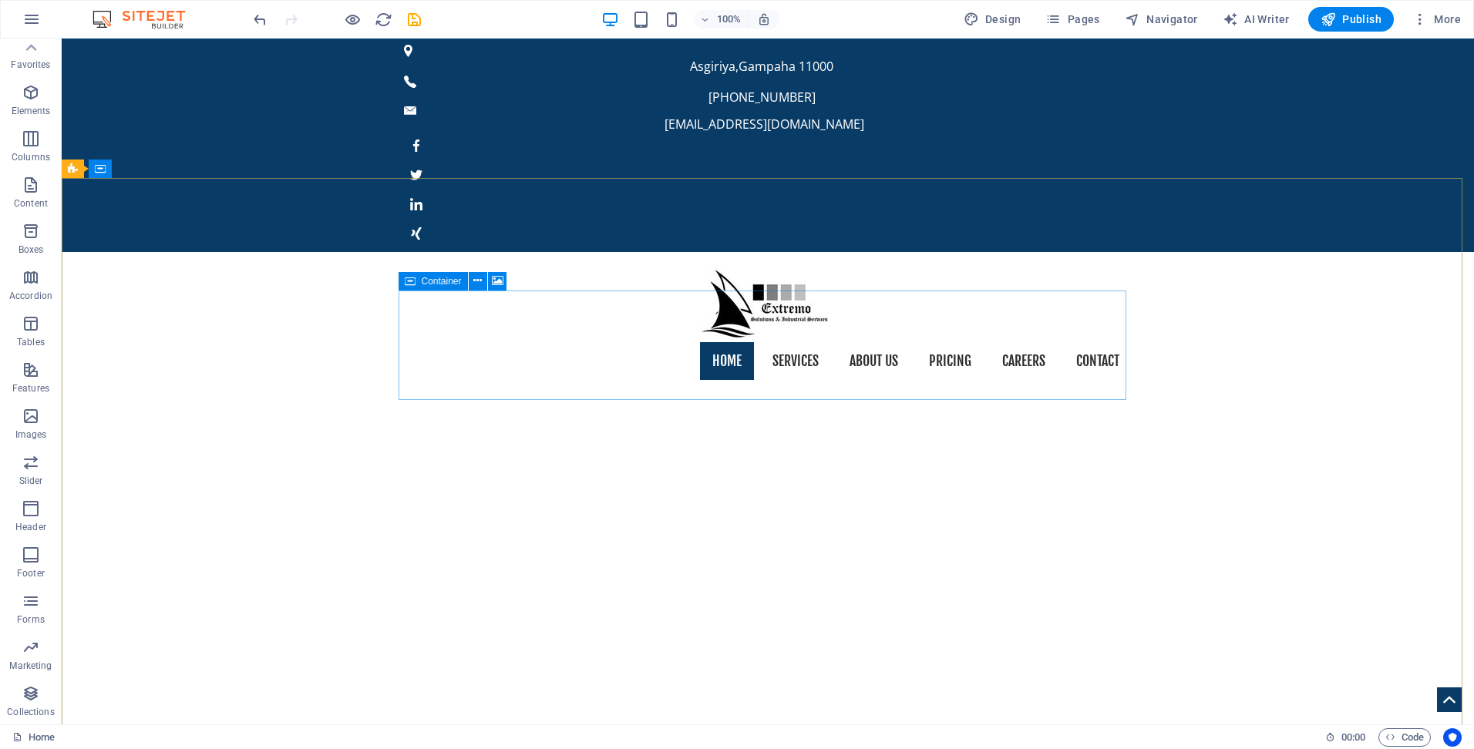
click at [455, 284] on span "Container" at bounding box center [442, 281] width 40 height 9
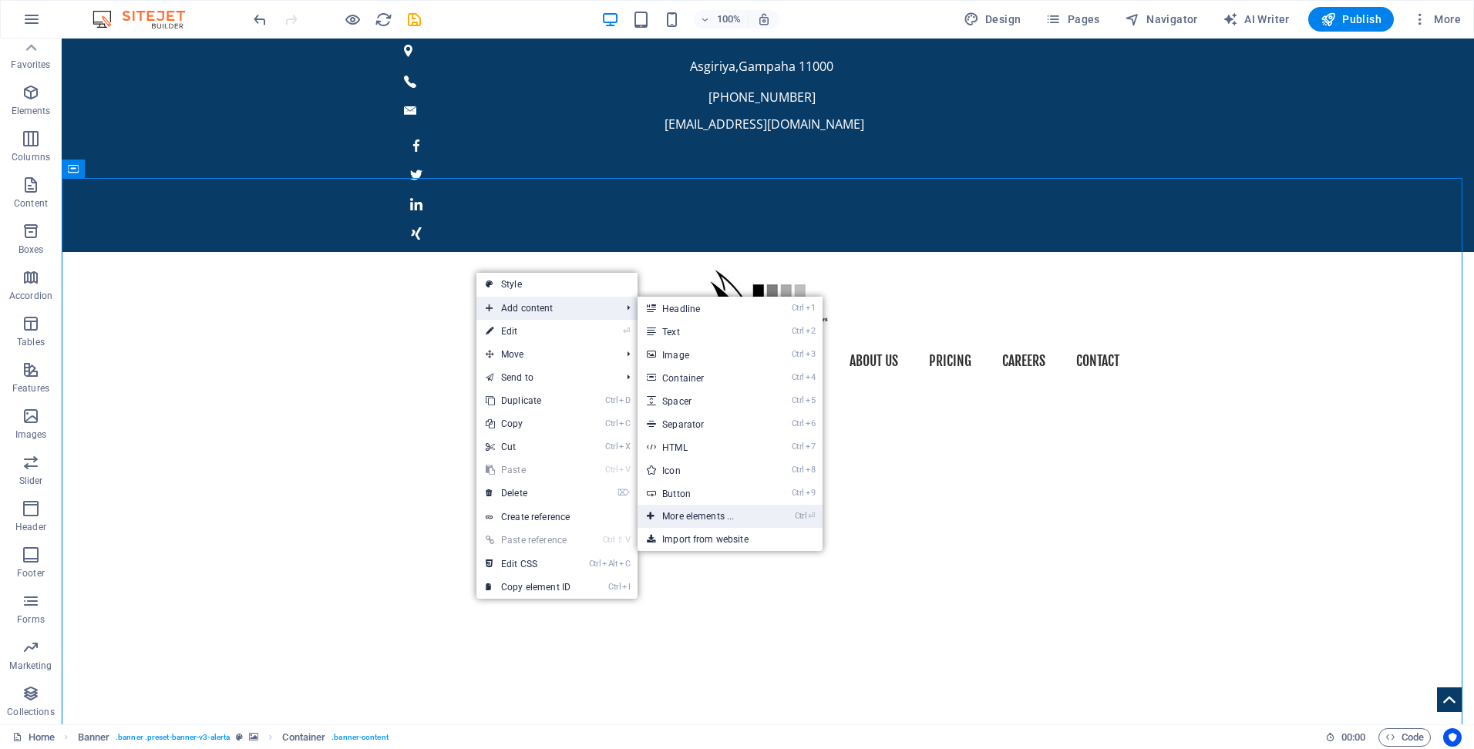
click at [712, 518] on link "Ctrl ⏎ More elements ..." at bounding box center [701, 516] width 127 height 23
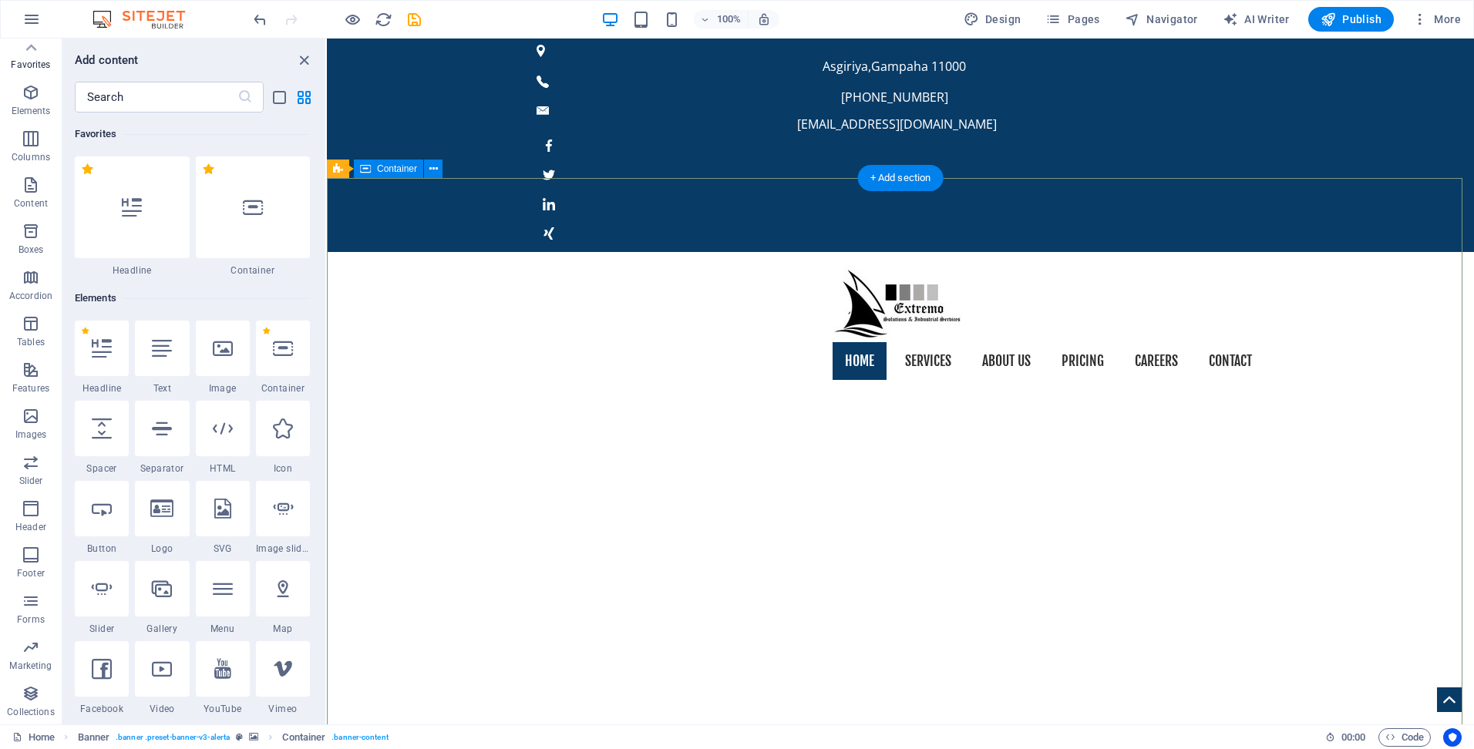
click at [35, 426] on span "Images" at bounding box center [31, 425] width 62 height 37
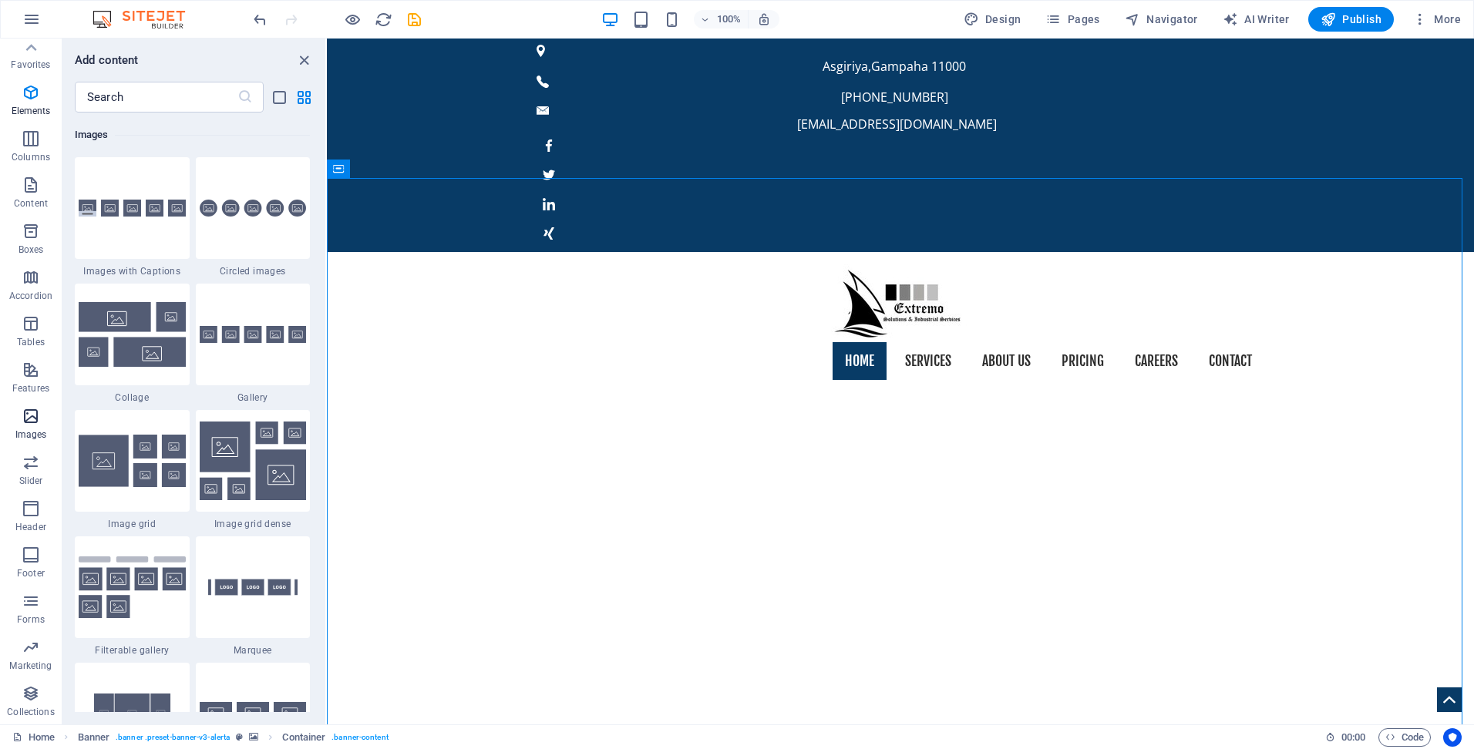
scroll to position [7817, 0]
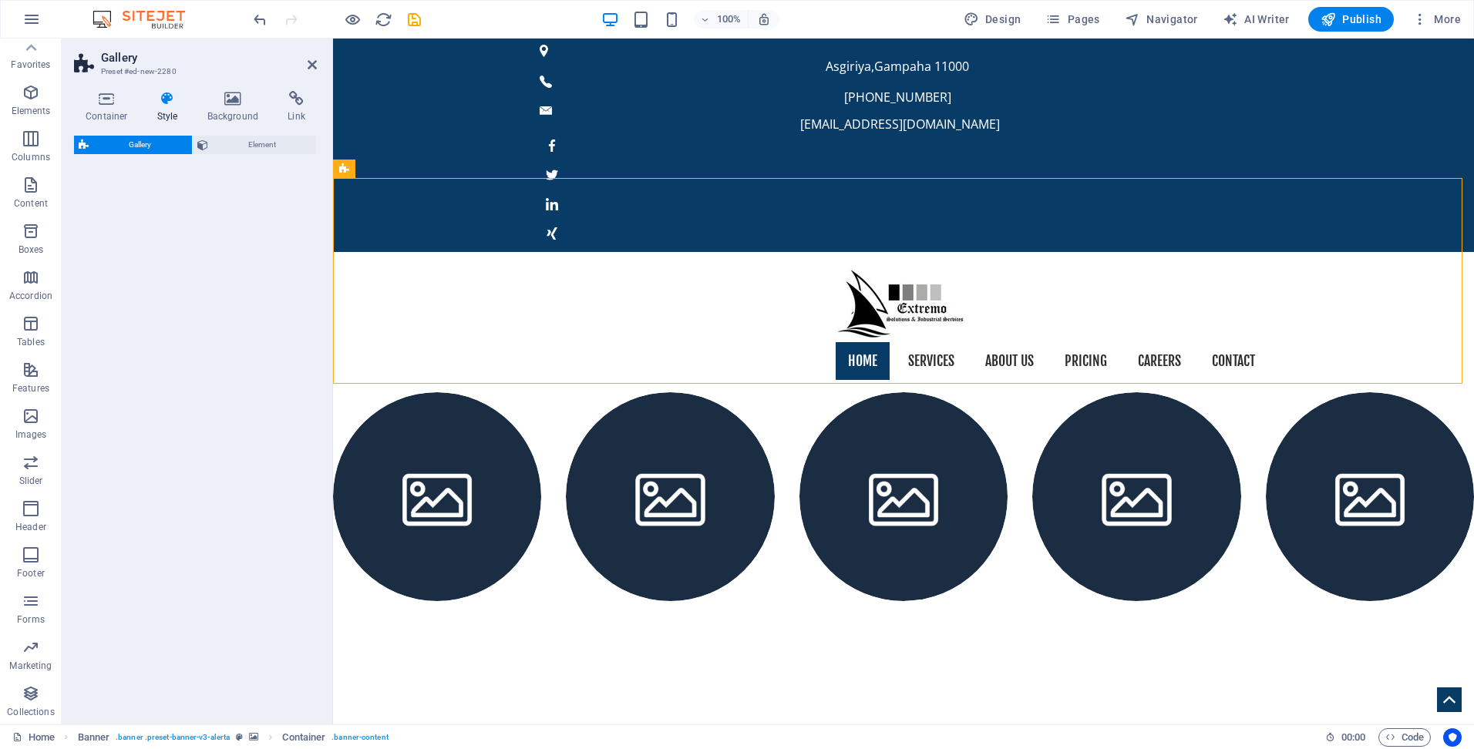
select select "rem"
select select "preset-gallery-v3-circle"
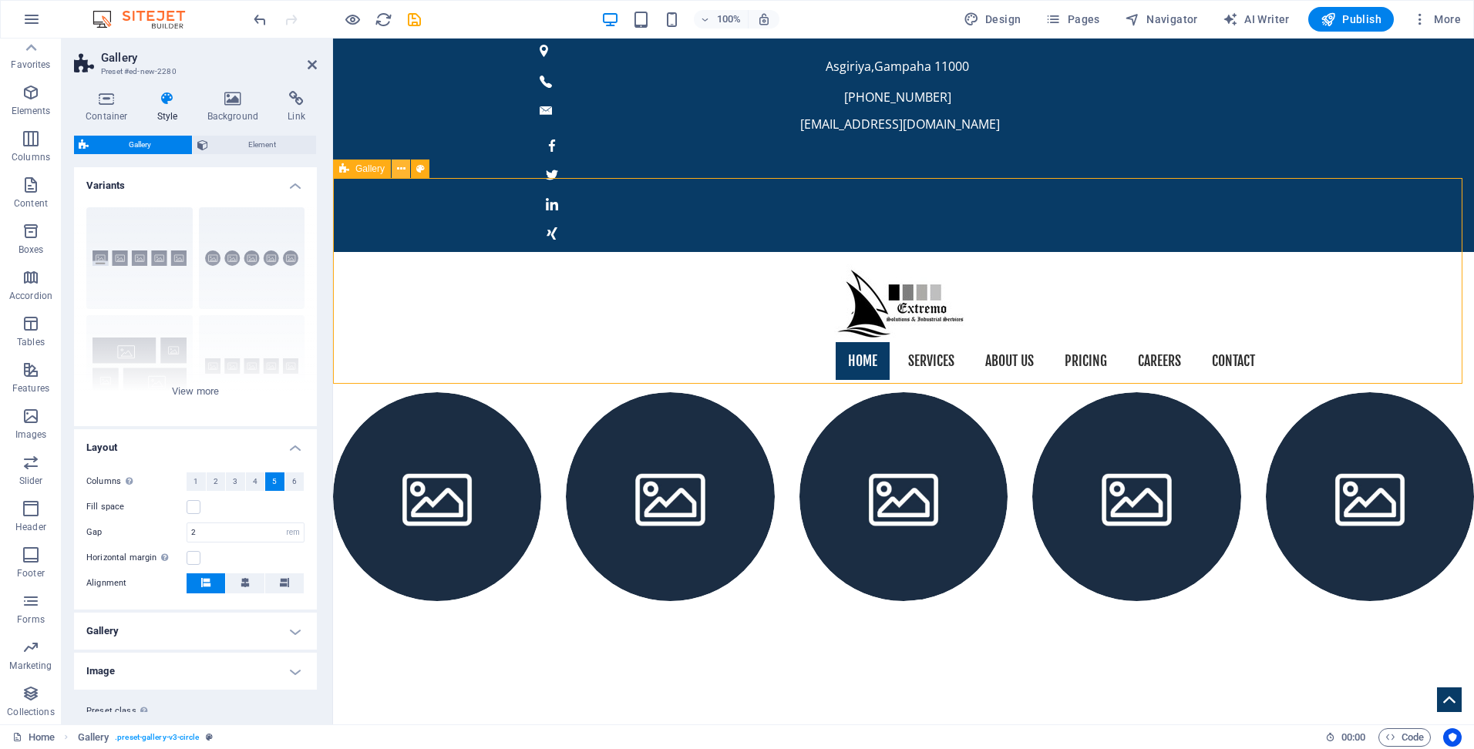
click at [400, 167] on icon at bounding box center [401, 169] width 8 height 16
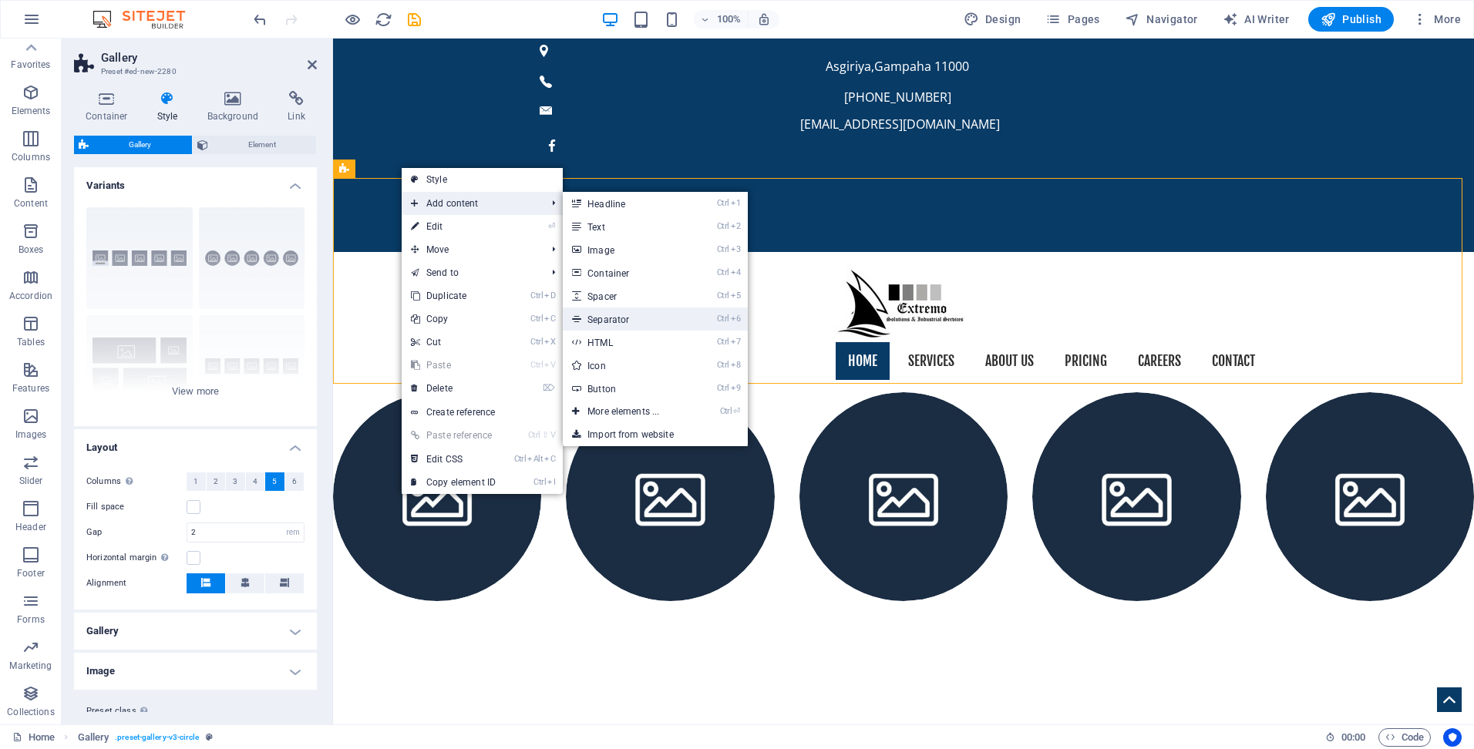
click at [610, 319] on link "Ctrl 6 Separator" at bounding box center [626, 319] width 127 height 23
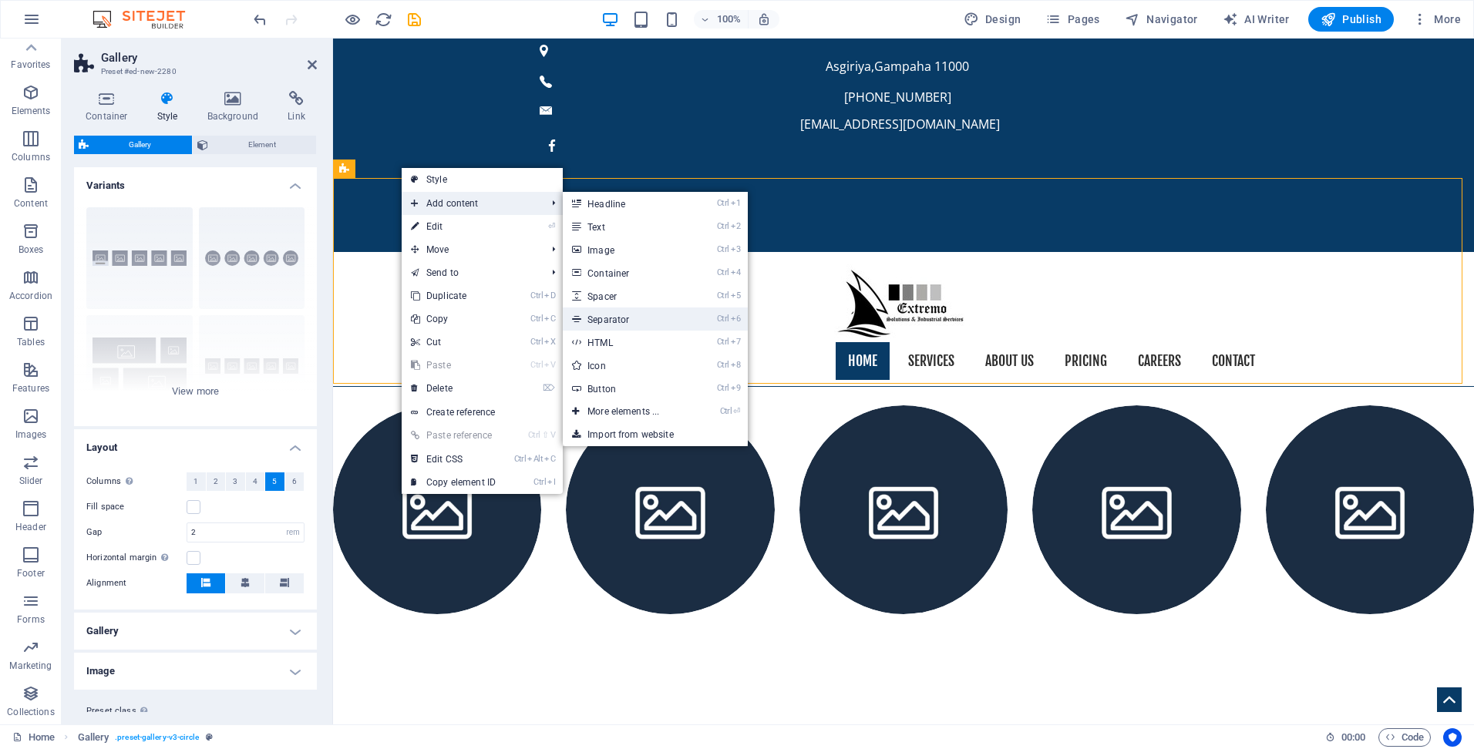
select select "%"
select select "px"
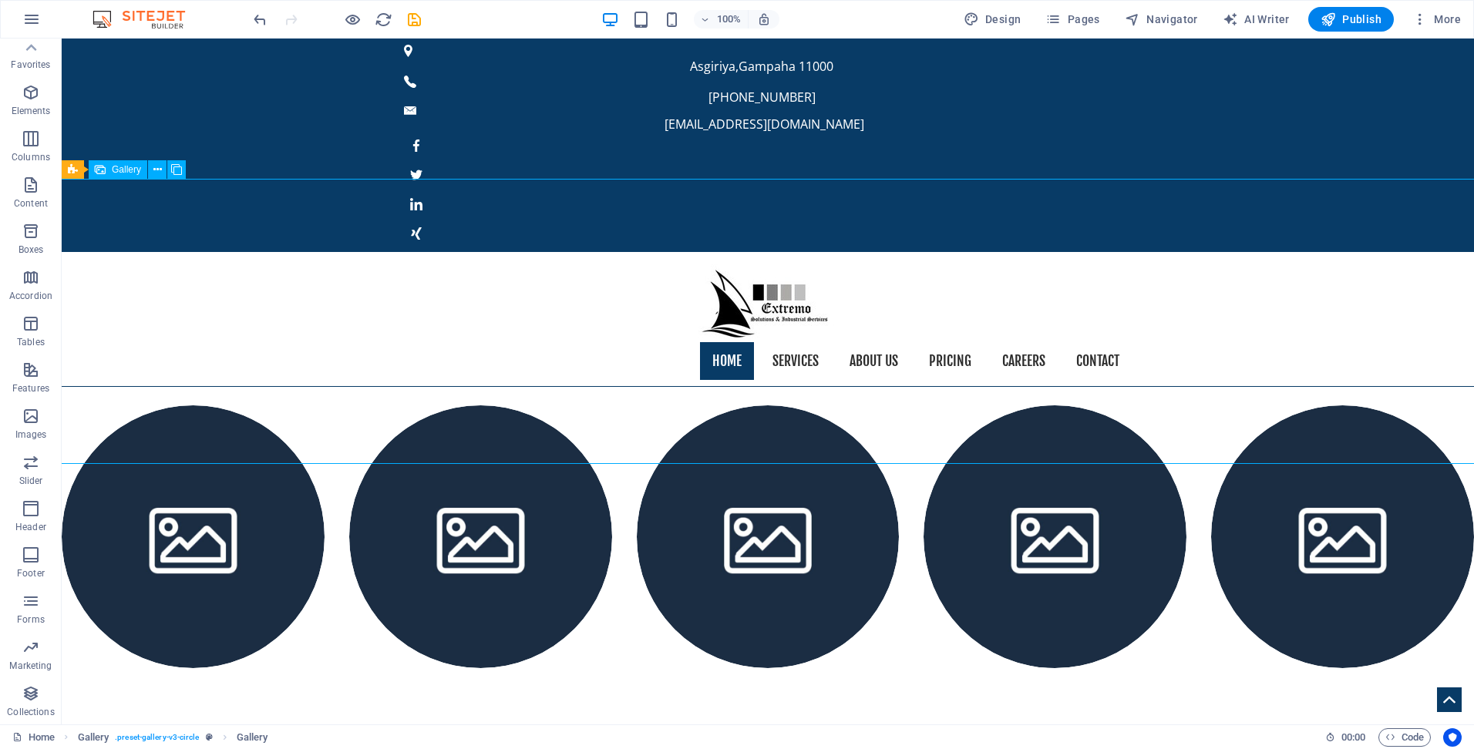
drag, startPoint x: 163, startPoint y: 187, endPoint x: 475, endPoint y: 329, distance: 342.2
click at [480, 393] on div at bounding box center [767, 537] width 1437 height 288
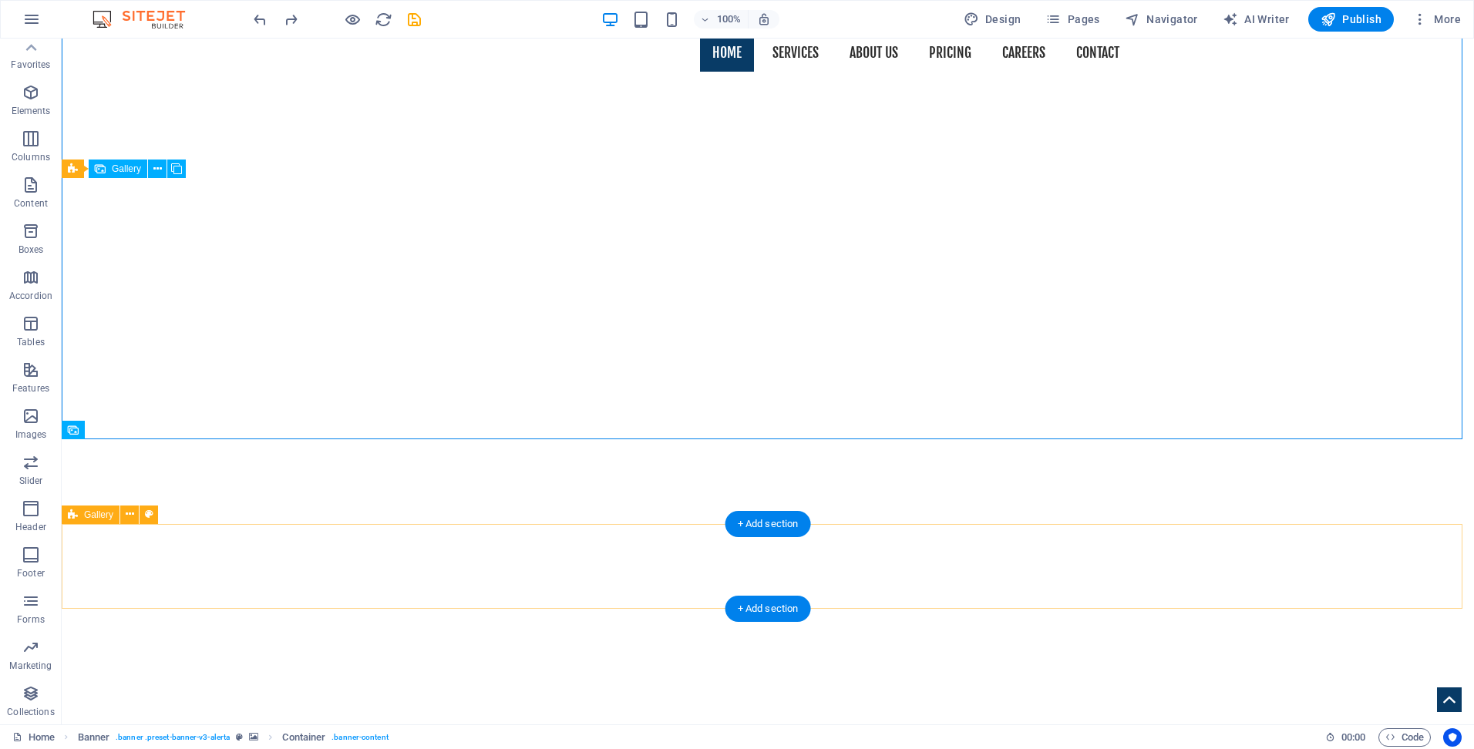
scroll to position [0, 0]
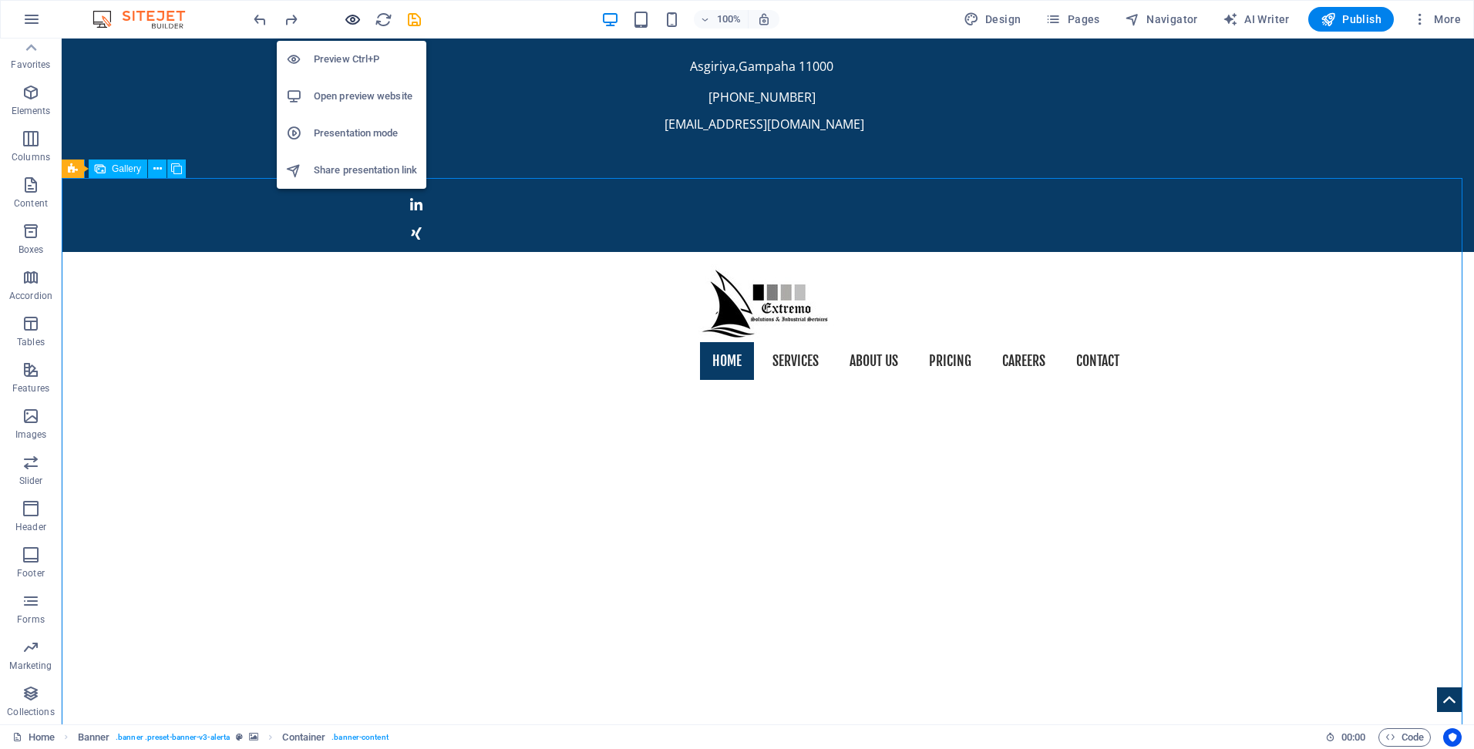
click at [348, 14] on icon "button" at bounding box center [353, 20] width 18 height 18
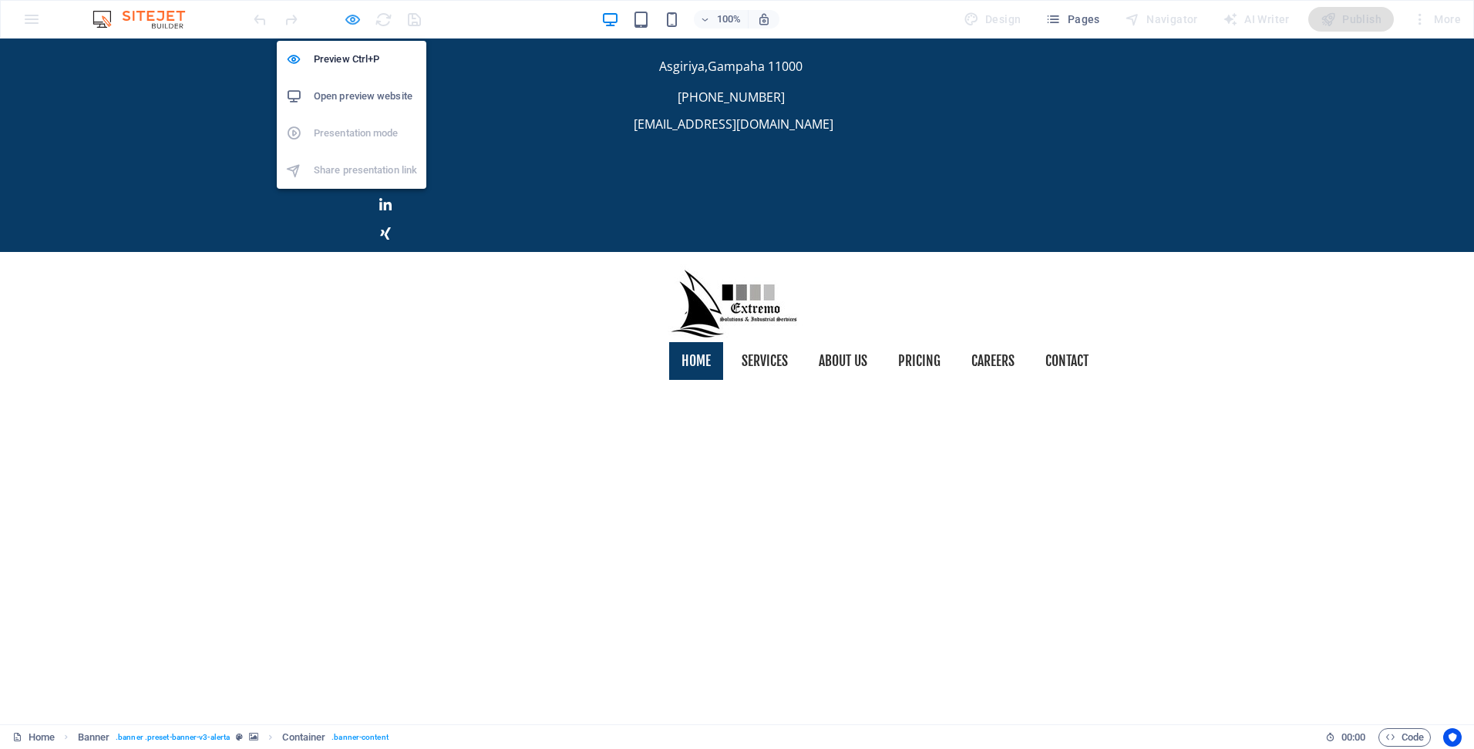
click at [357, 17] on icon "button" at bounding box center [353, 20] width 18 height 18
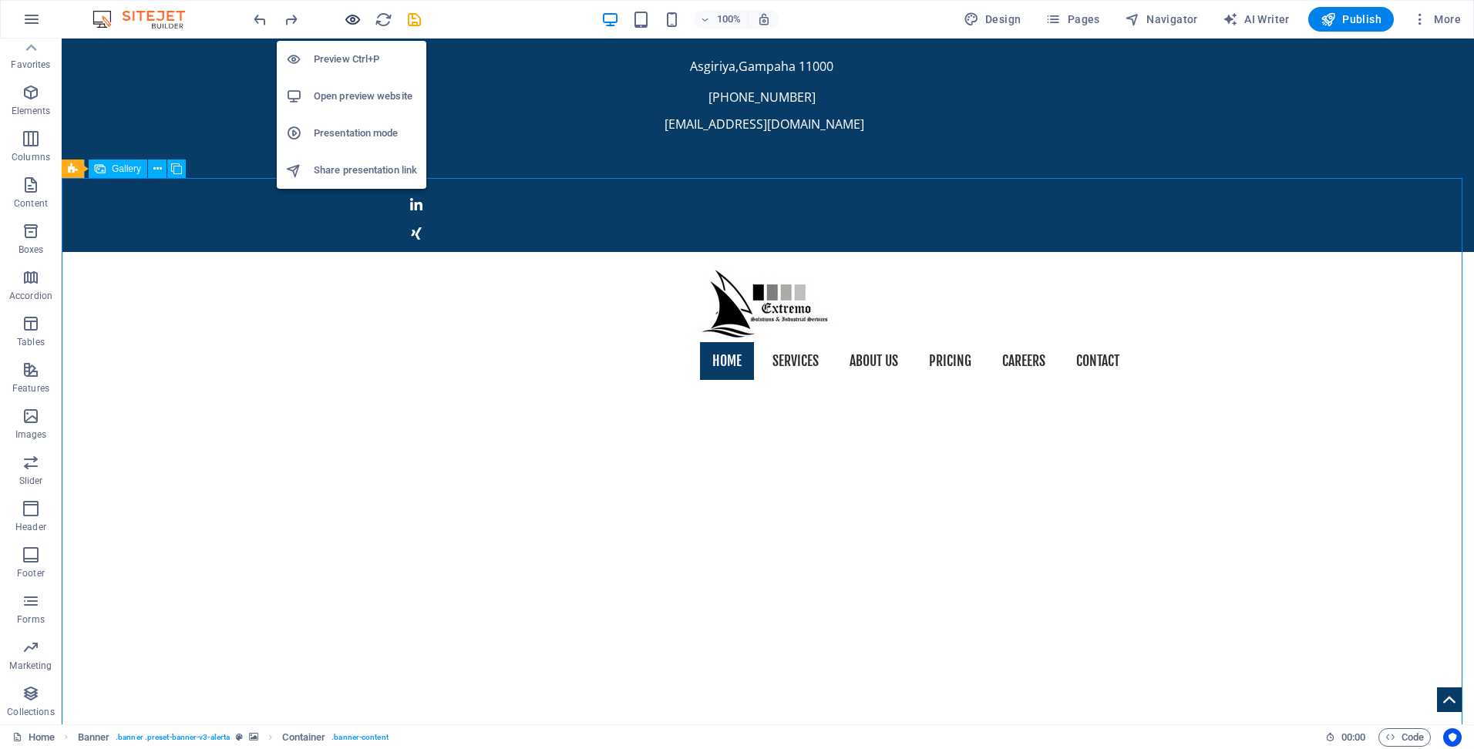
click at [357, 17] on icon "button" at bounding box center [353, 20] width 18 height 18
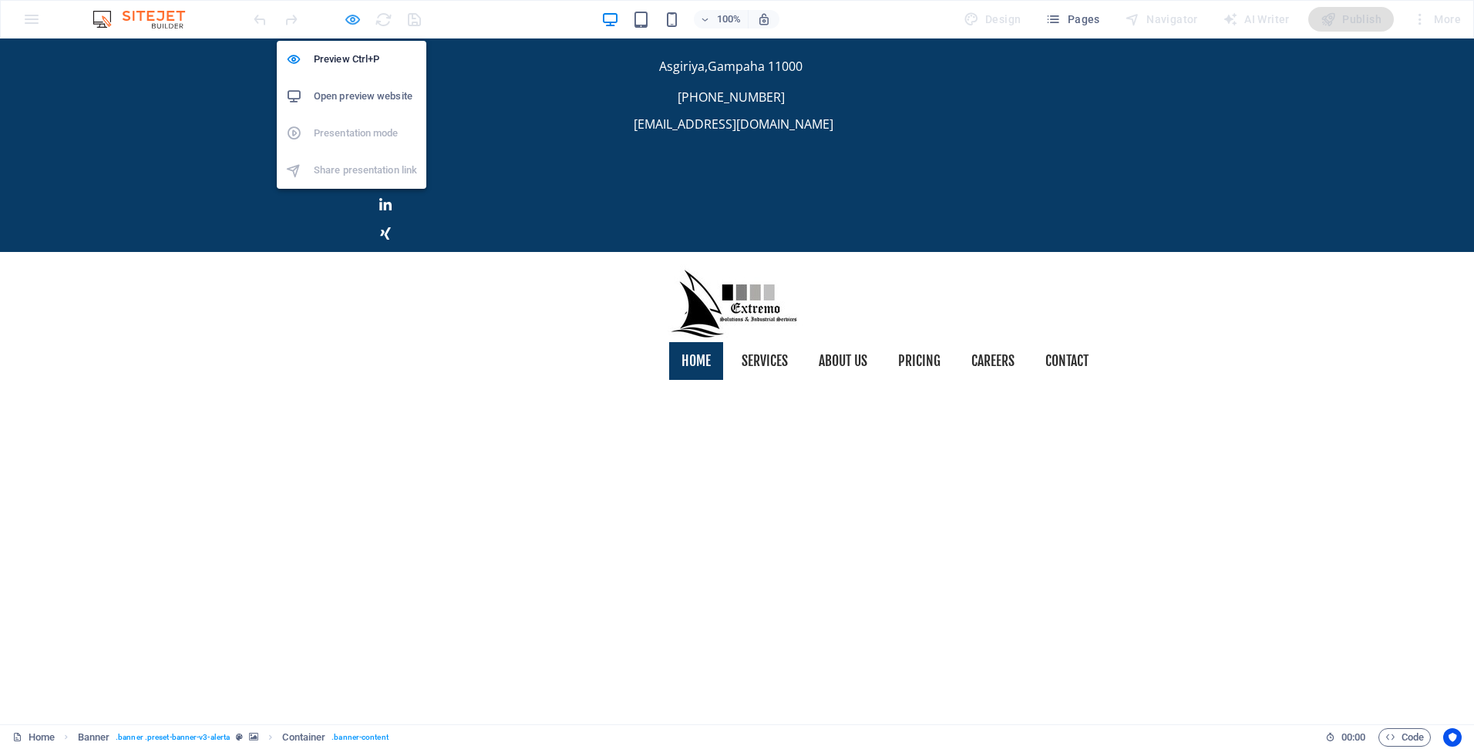
click at [352, 19] on icon "button" at bounding box center [353, 20] width 18 height 18
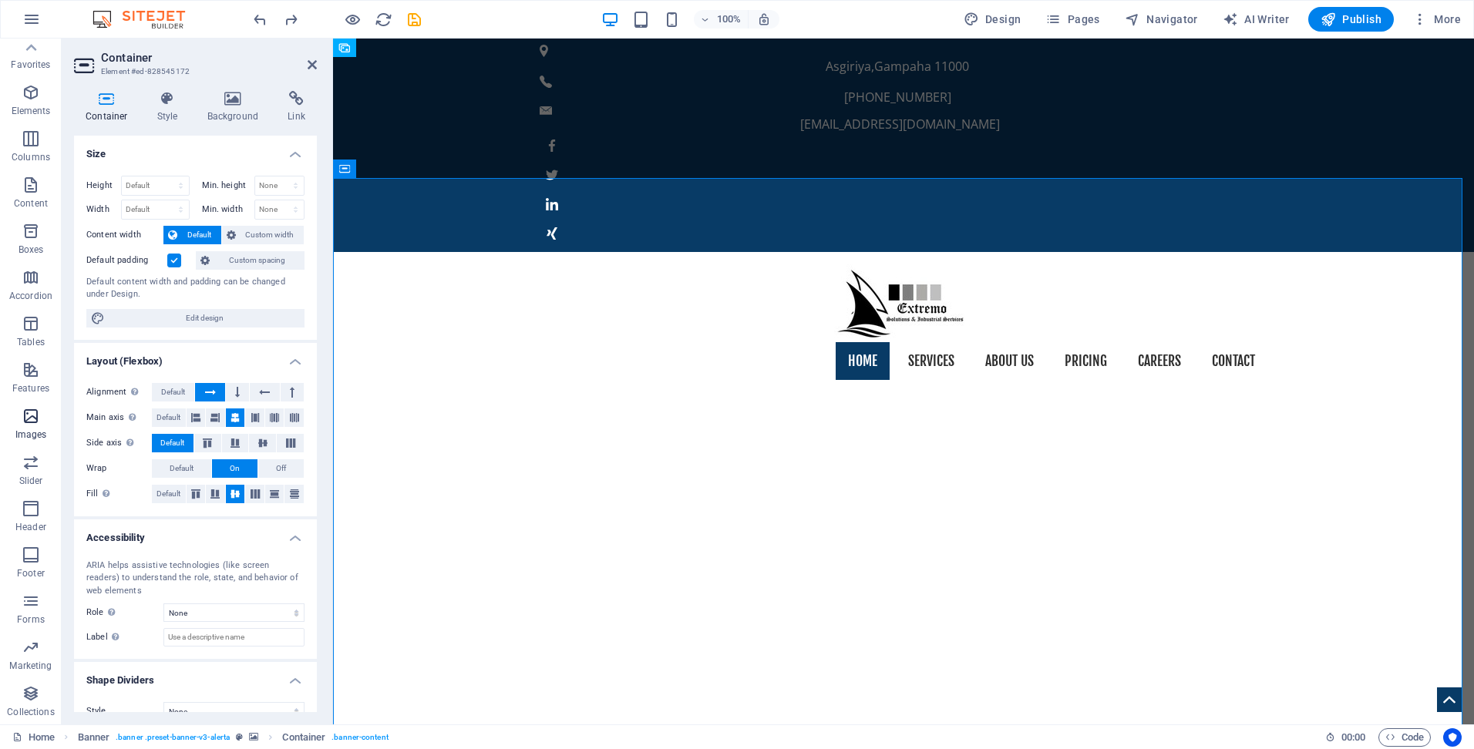
click at [36, 426] on span "Images" at bounding box center [31, 425] width 62 height 37
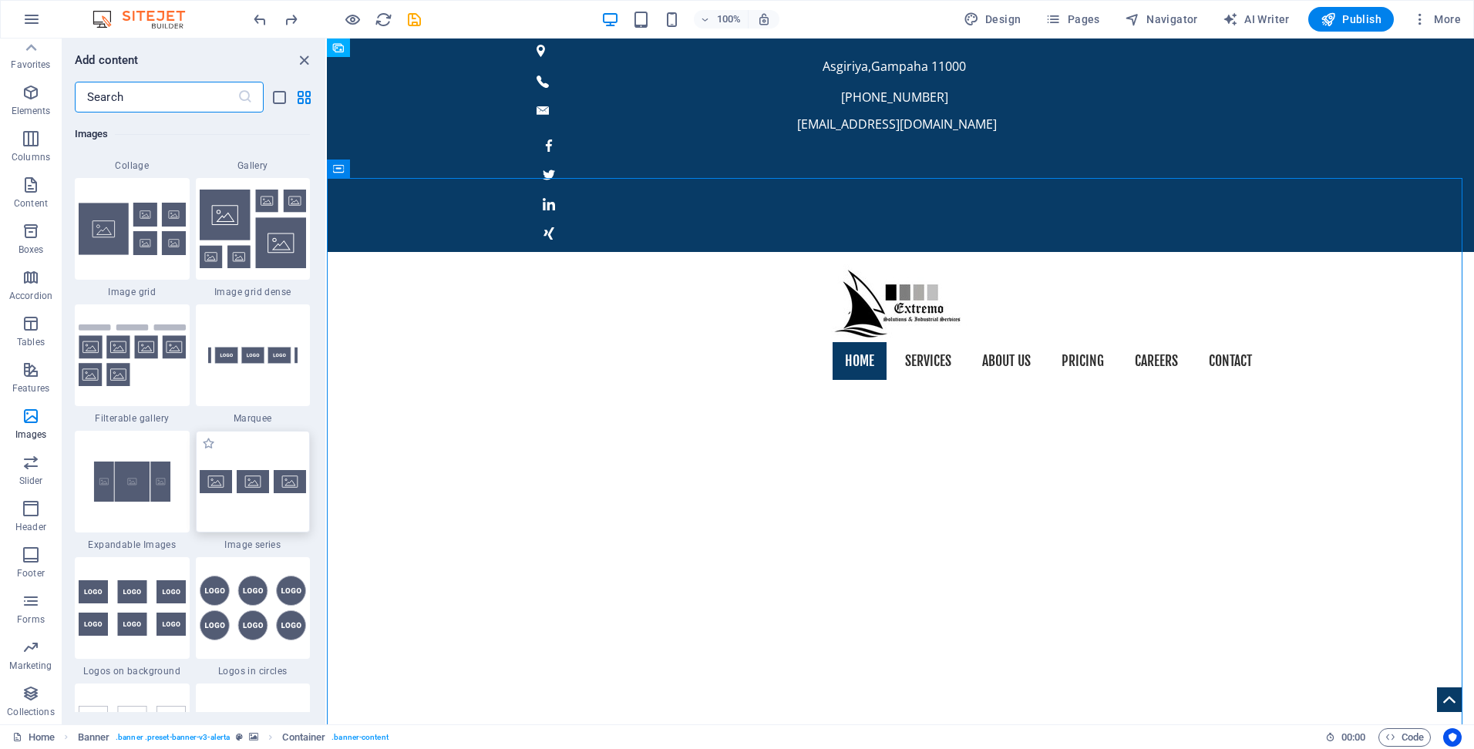
scroll to position [7817, 0]
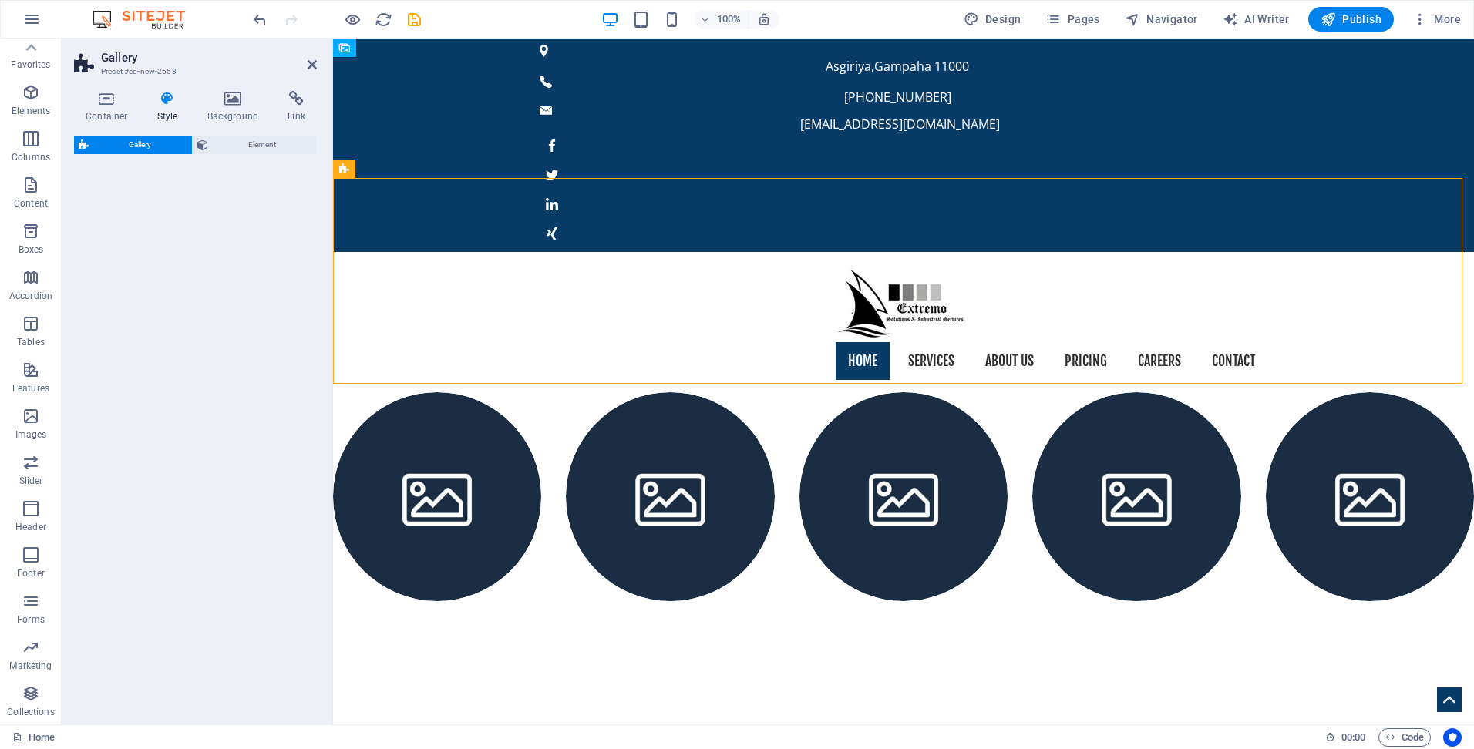
select select "rem"
select select "preset-gallery-v3-circle"
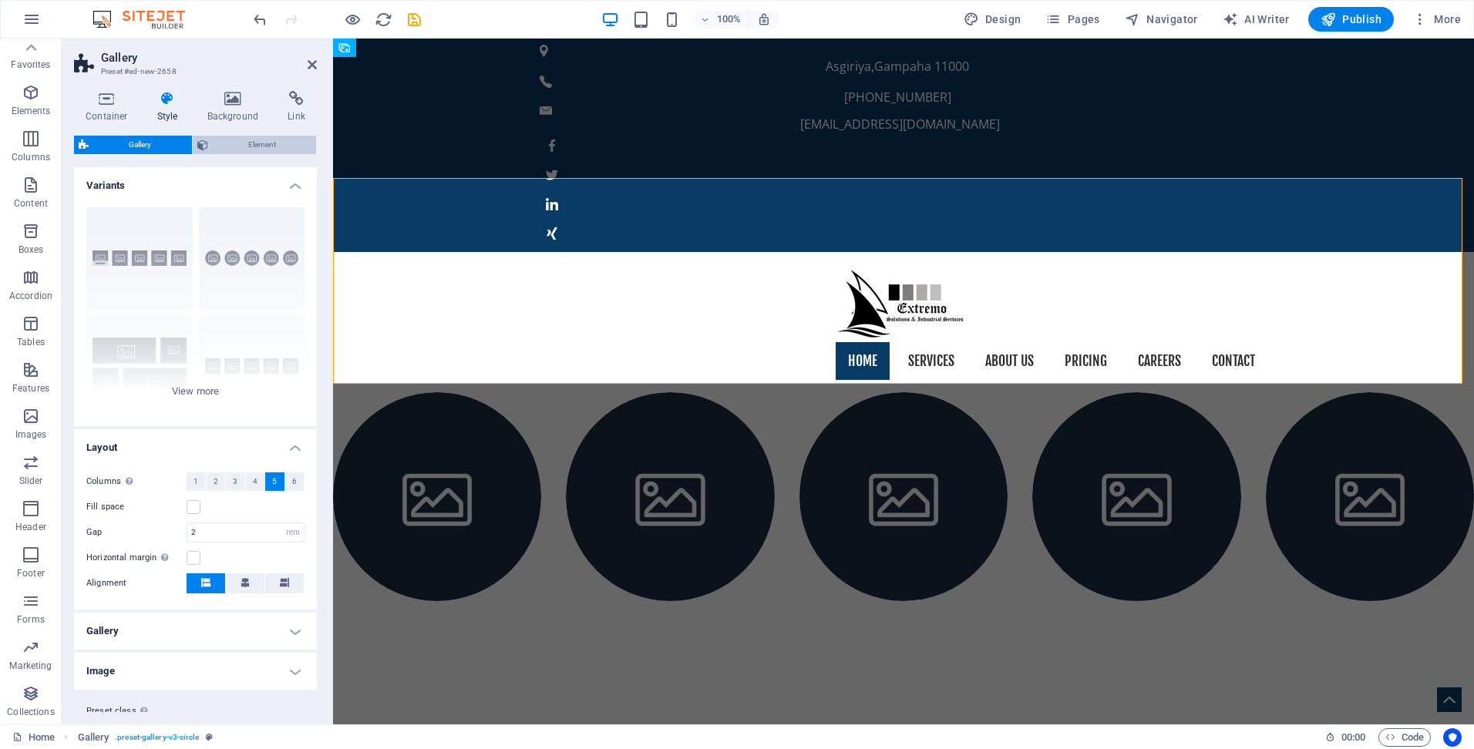
drag, startPoint x: 171, startPoint y: 143, endPoint x: 245, endPoint y: 148, distance: 74.2
click at [245, 148] on div "Gallery Element" at bounding box center [195, 145] width 243 height 19
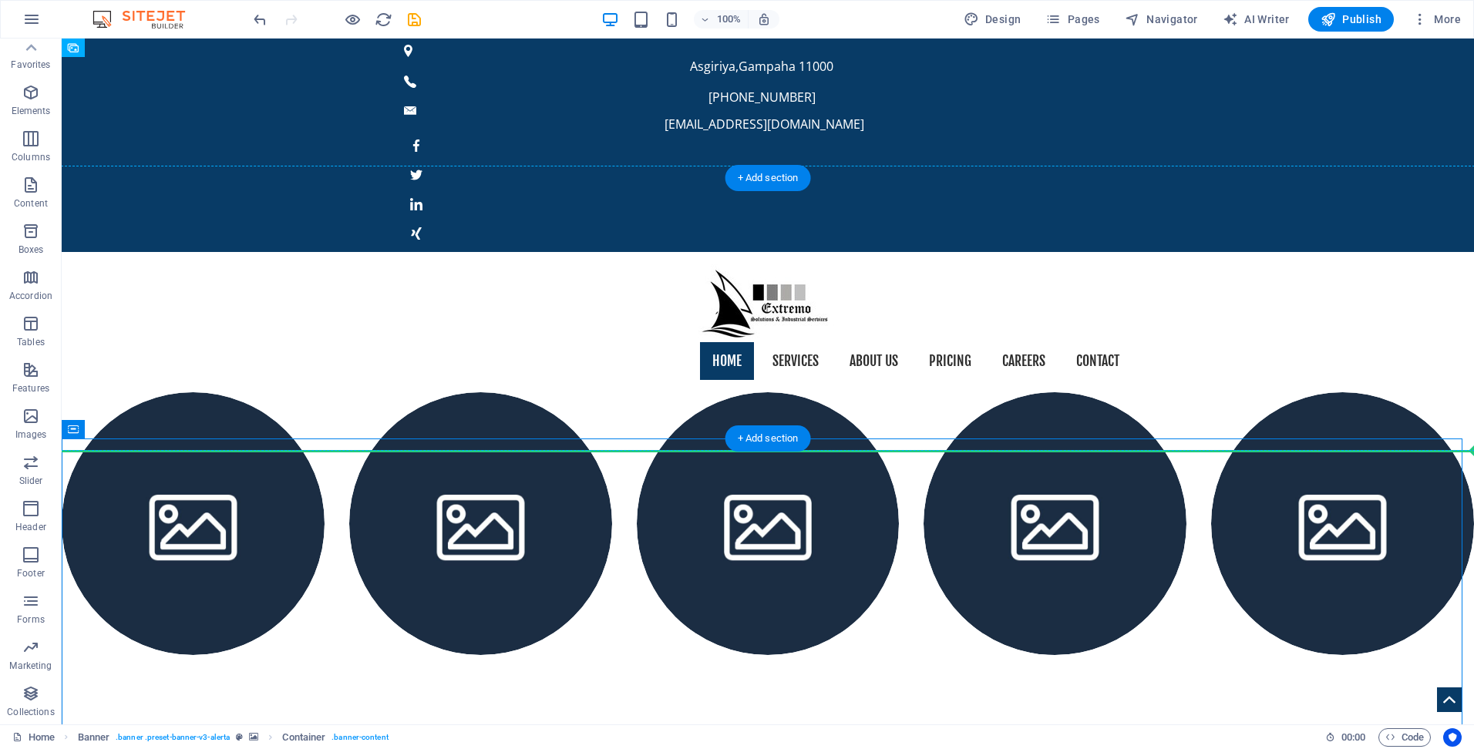
drag, startPoint x: 254, startPoint y: 449, endPoint x: 526, endPoint y: 385, distance: 279.6
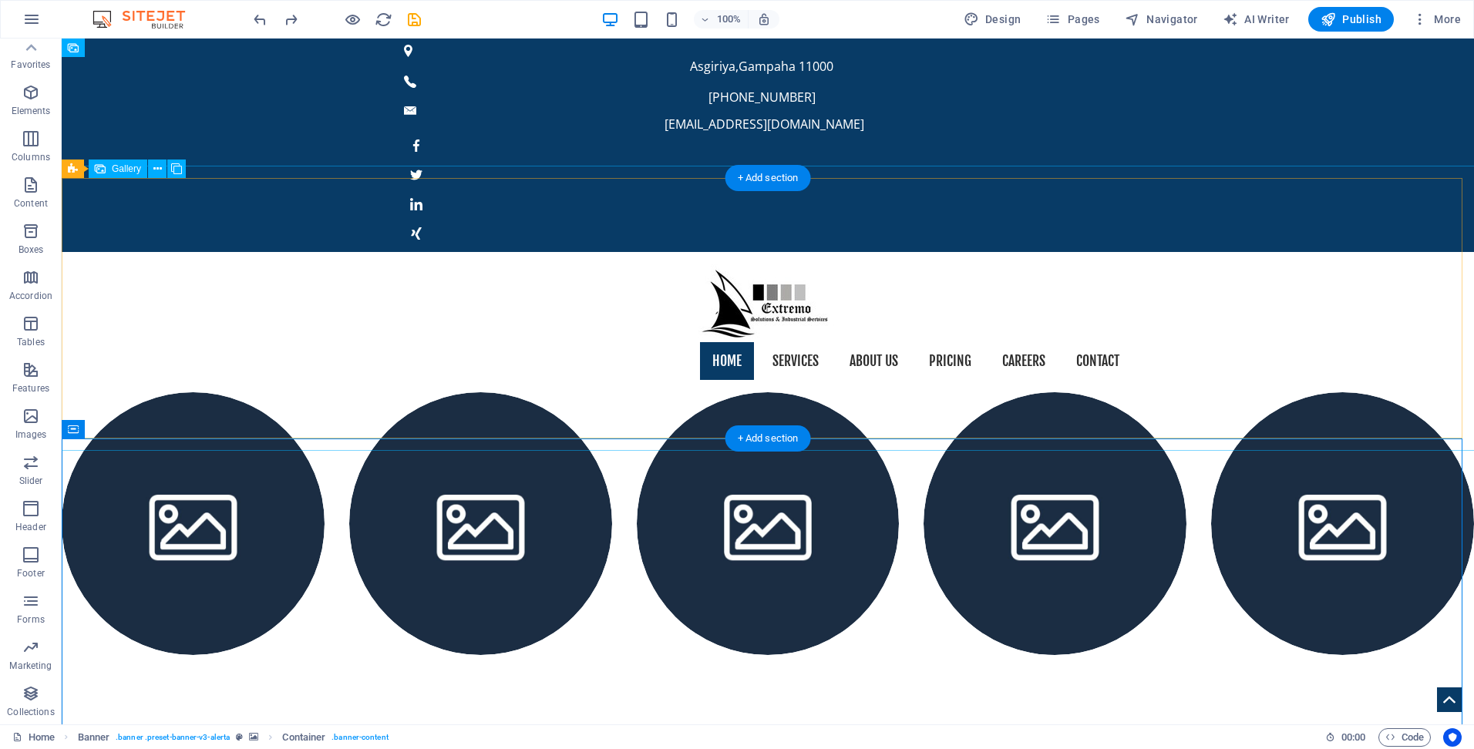
click at [379, 392] on li at bounding box center [480, 523] width 263 height 263
click at [234, 392] on li at bounding box center [193, 523] width 263 height 263
select select "4"
select select "px"
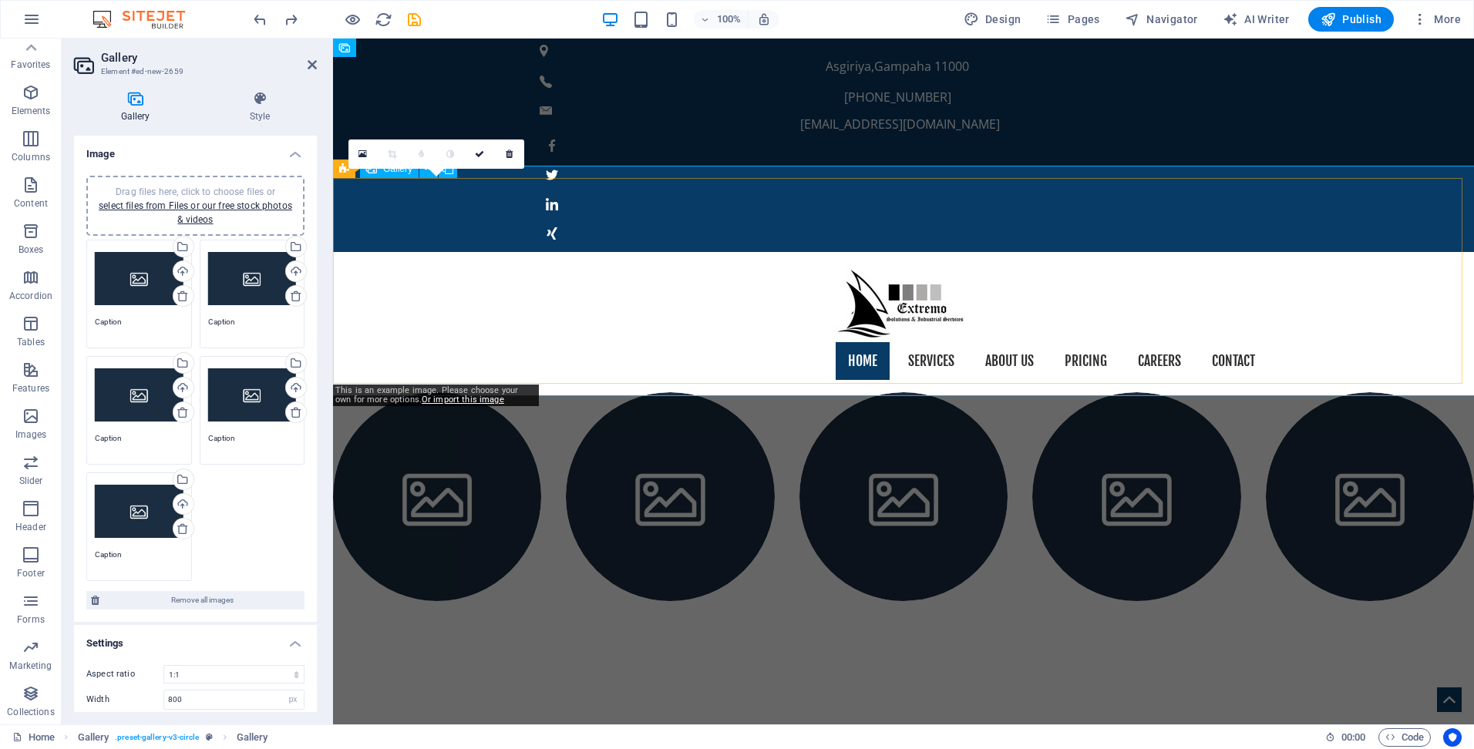
click at [436, 392] on li at bounding box center [437, 496] width 208 height 208
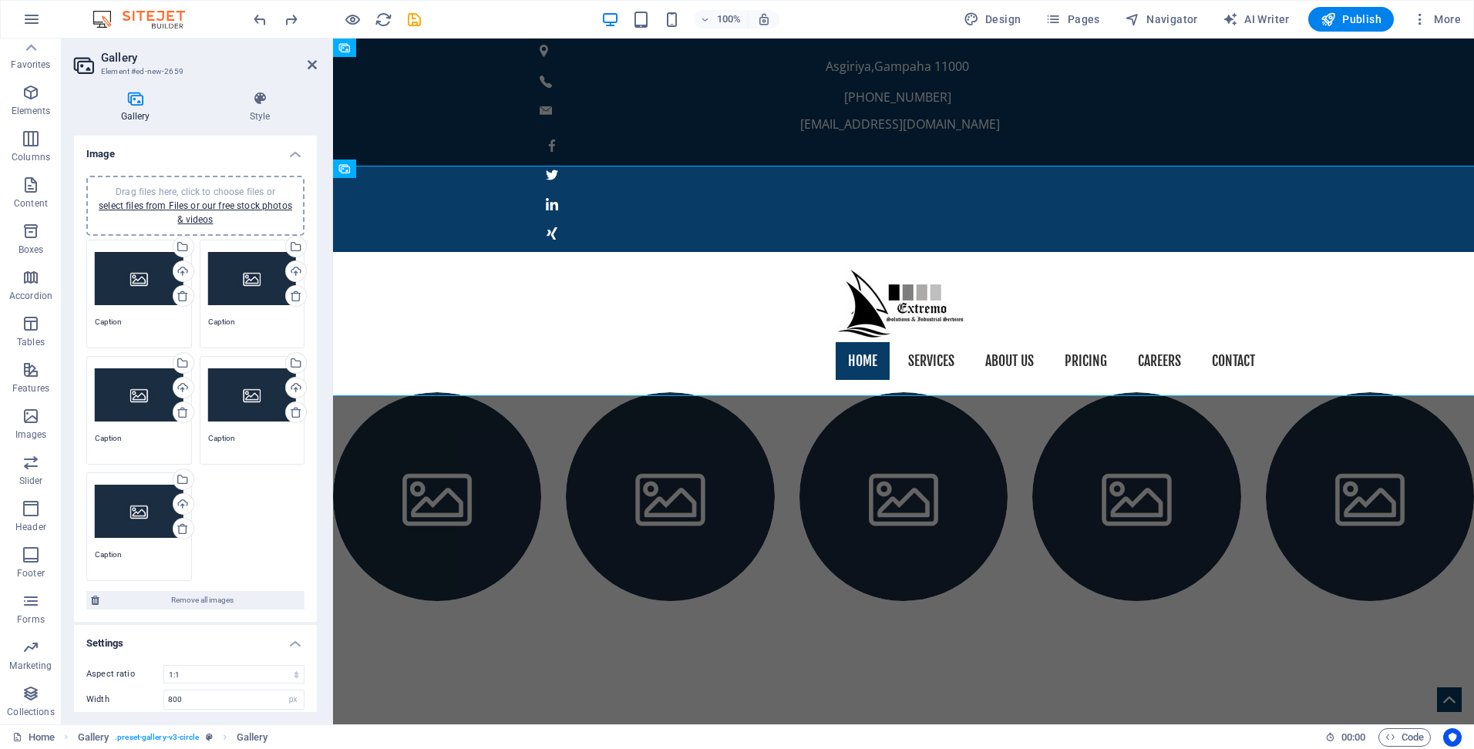
click at [133, 281] on div "Drag files here, click to choose files or select files from Files or our free s…" at bounding box center [139, 279] width 89 height 62
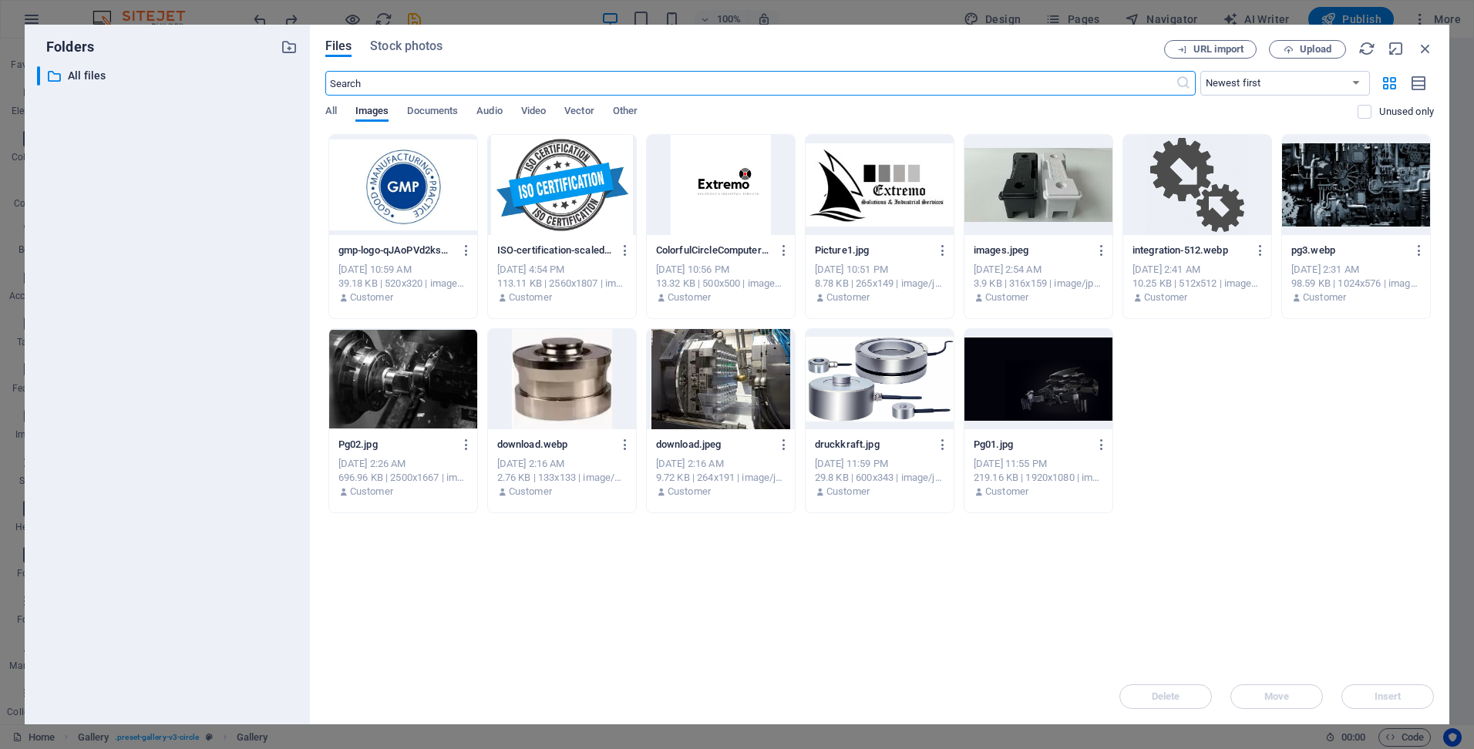
click at [392, 198] on div at bounding box center [403, 185] width 148 height 100
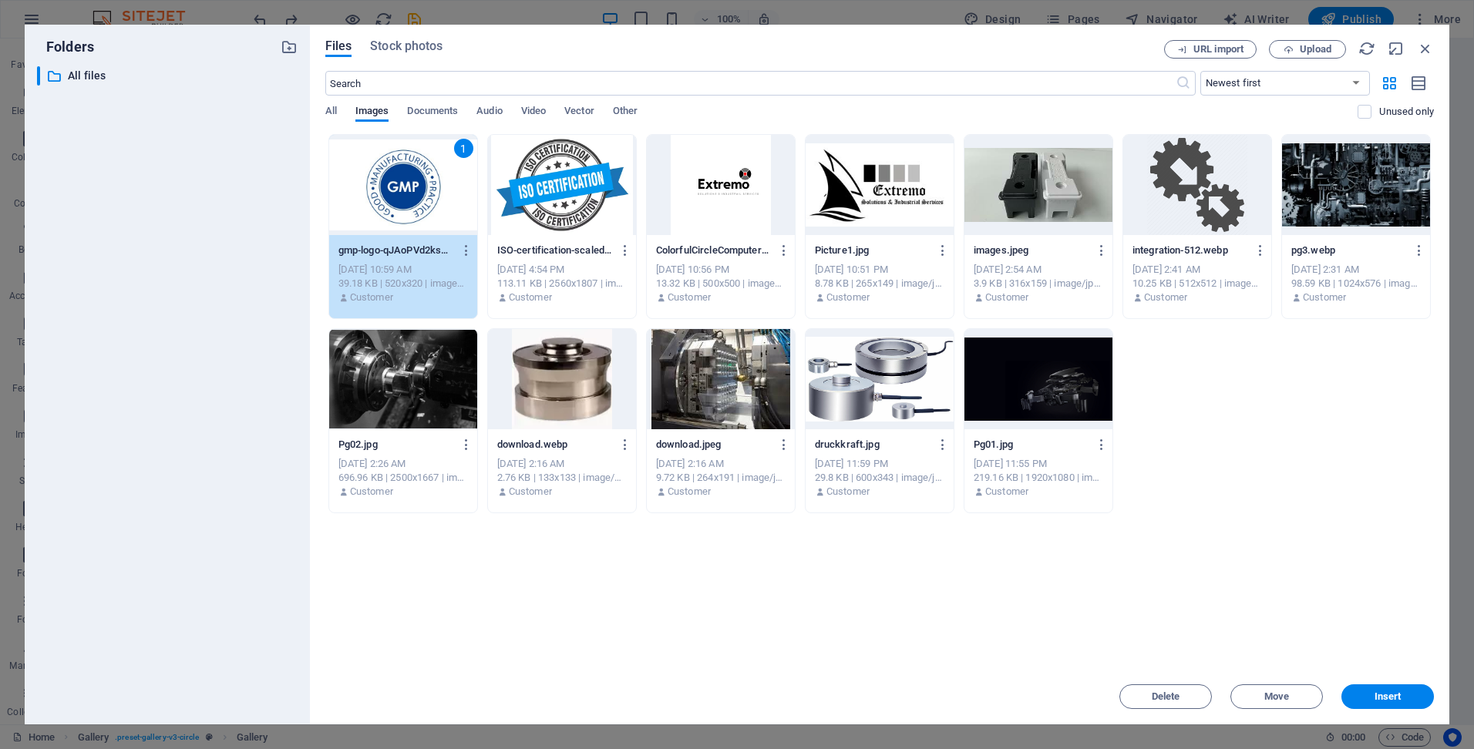
click at [392, 198] on div "1" at bounding box center [403, 185] width 148 height 100
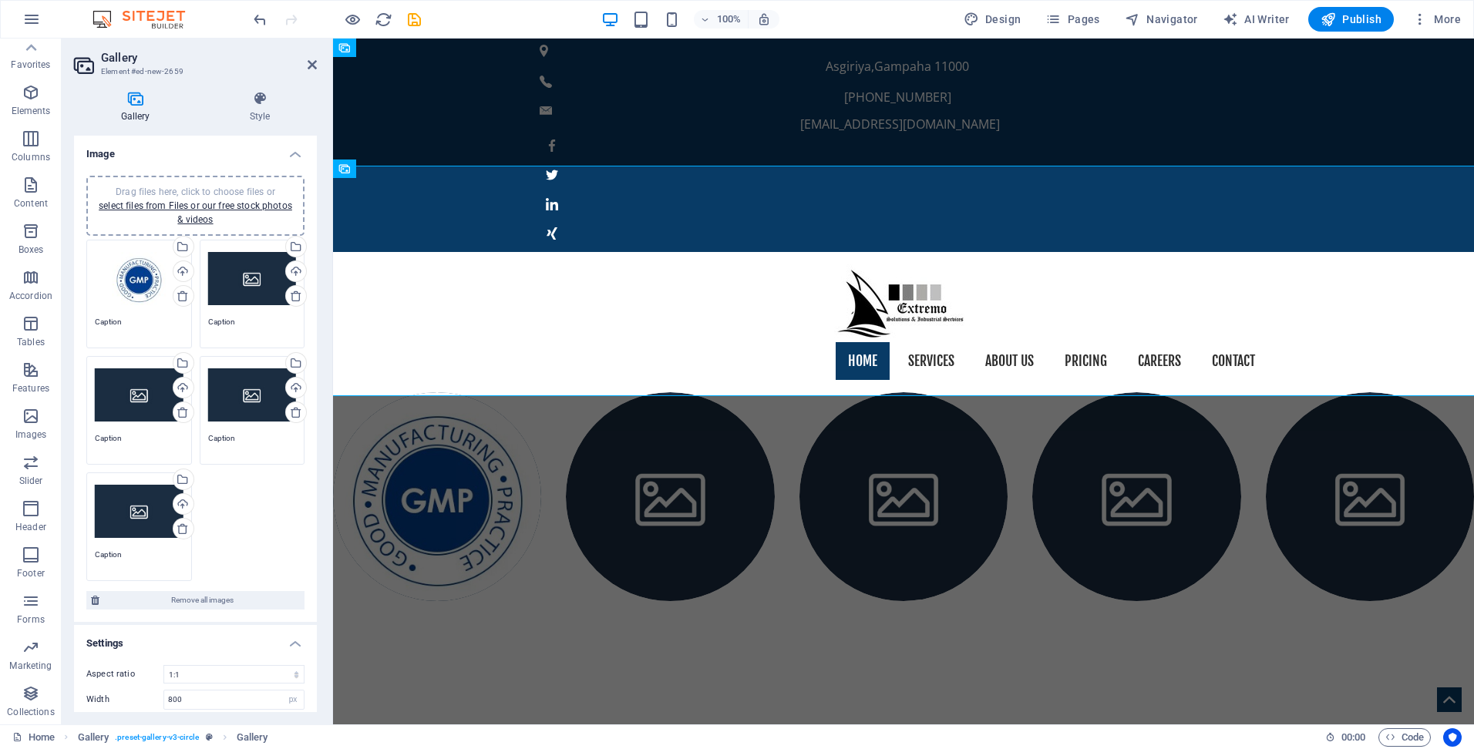
click at [252, 284] on div "Drag files here, click to choose files or select files from Files or our free s…" at bounding box center [252, 279] width 89 height 62
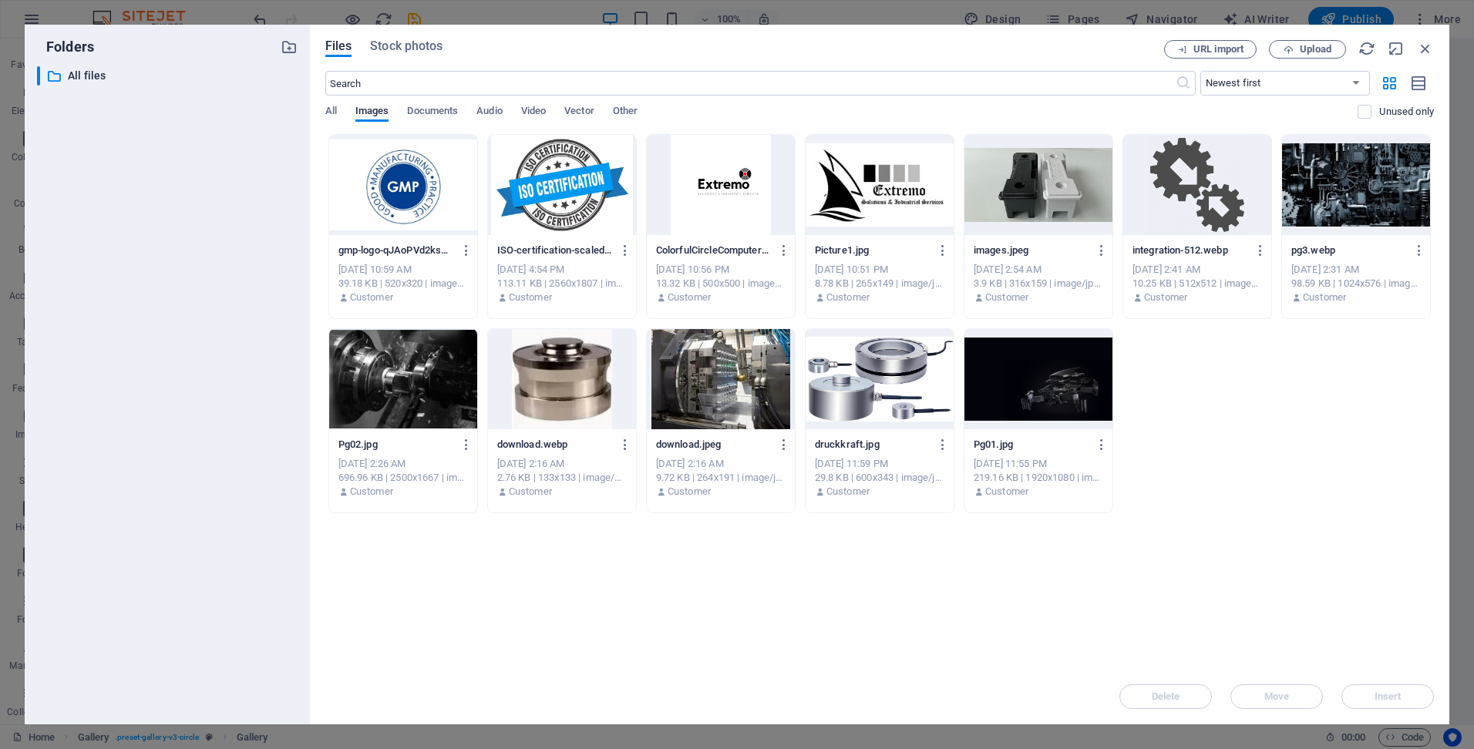
click at [592, 213] on div at bounding box center [562, 185] width 148 height 100
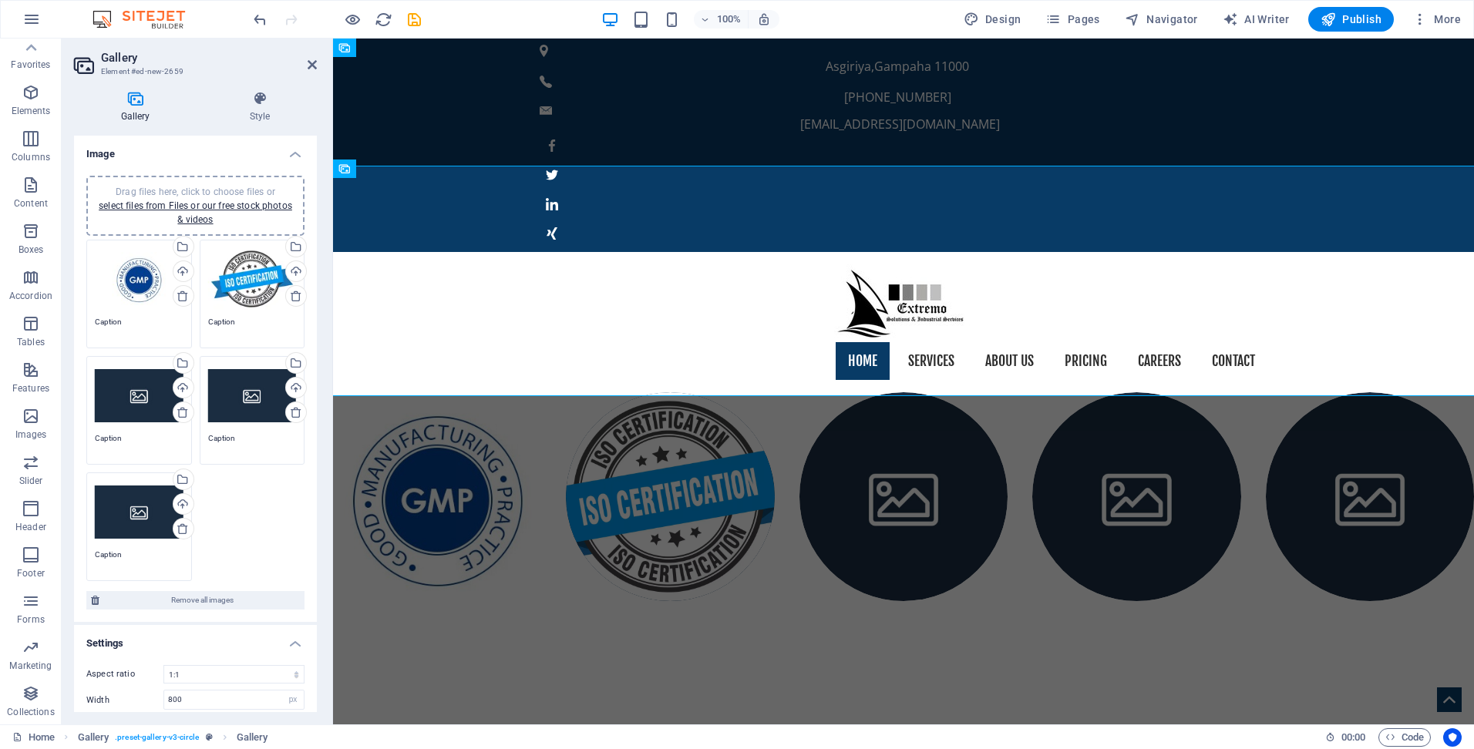
click at [150, 374] on div "Drag files here, click to choose files or select files from Files or our free s…" at bounding box center [139, 396] width 89 height 62
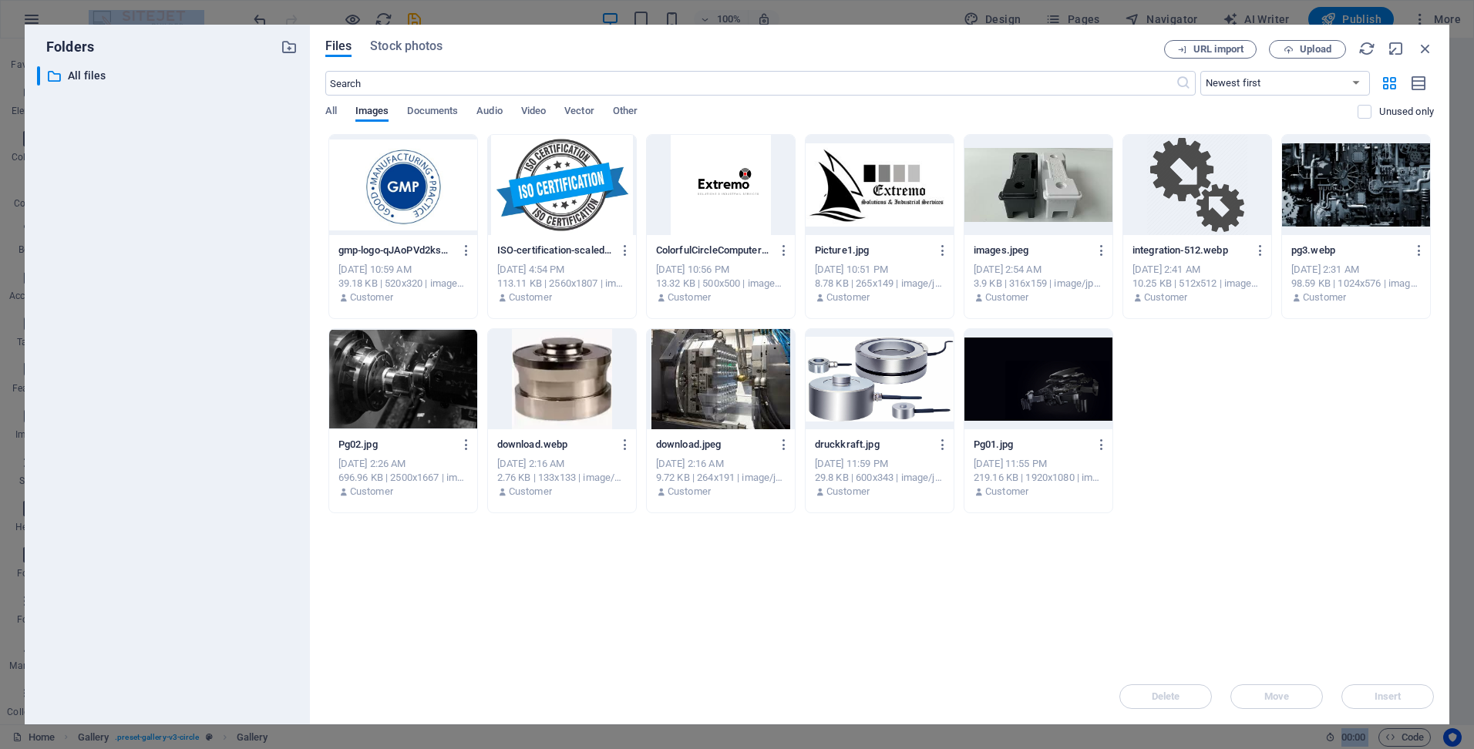
click at [150, 374] on div "​ All files All files" at bounding box center [167, 389] width 261 height 646
drag, startPoint x: 150, startPoint y: 374, endPoint x: 410, endPoint y: 213, distance: 305.7
click at [410, 213] on div at bounding box center [403, 185] width 148 height 100
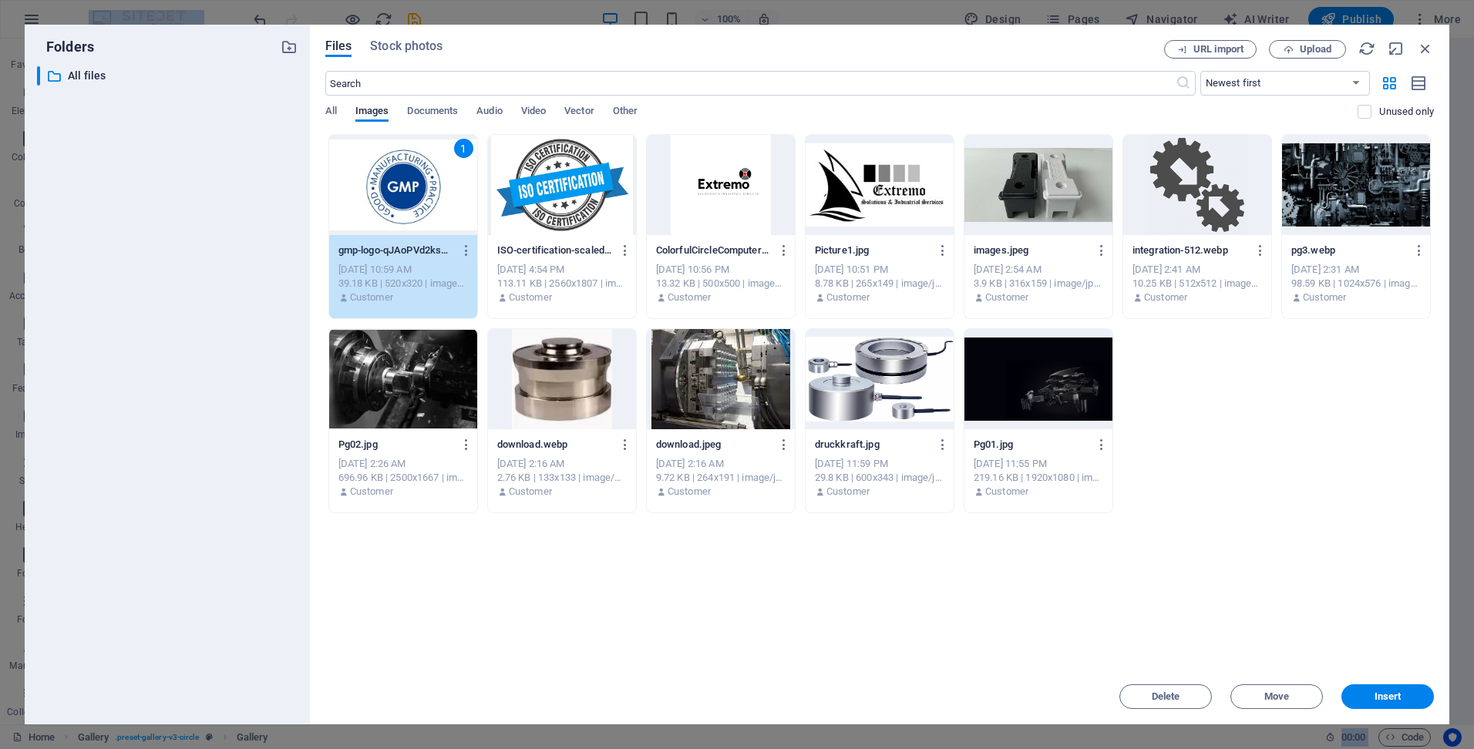
click at [410, 213] on div "1" at bounding box center [403, 185] width 148 height 100
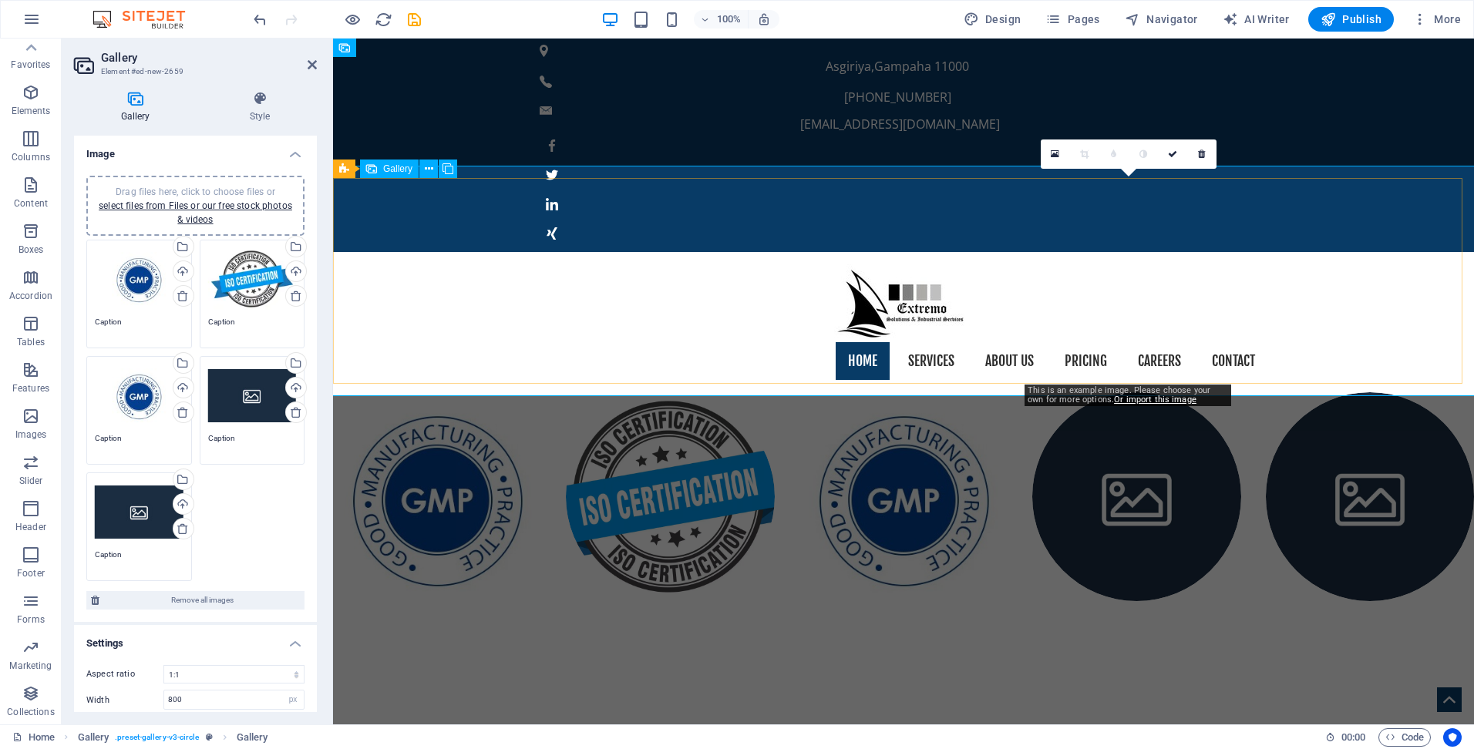
click at [1161, 392] on li at bounding box center [1136, 496] width 208 height 208
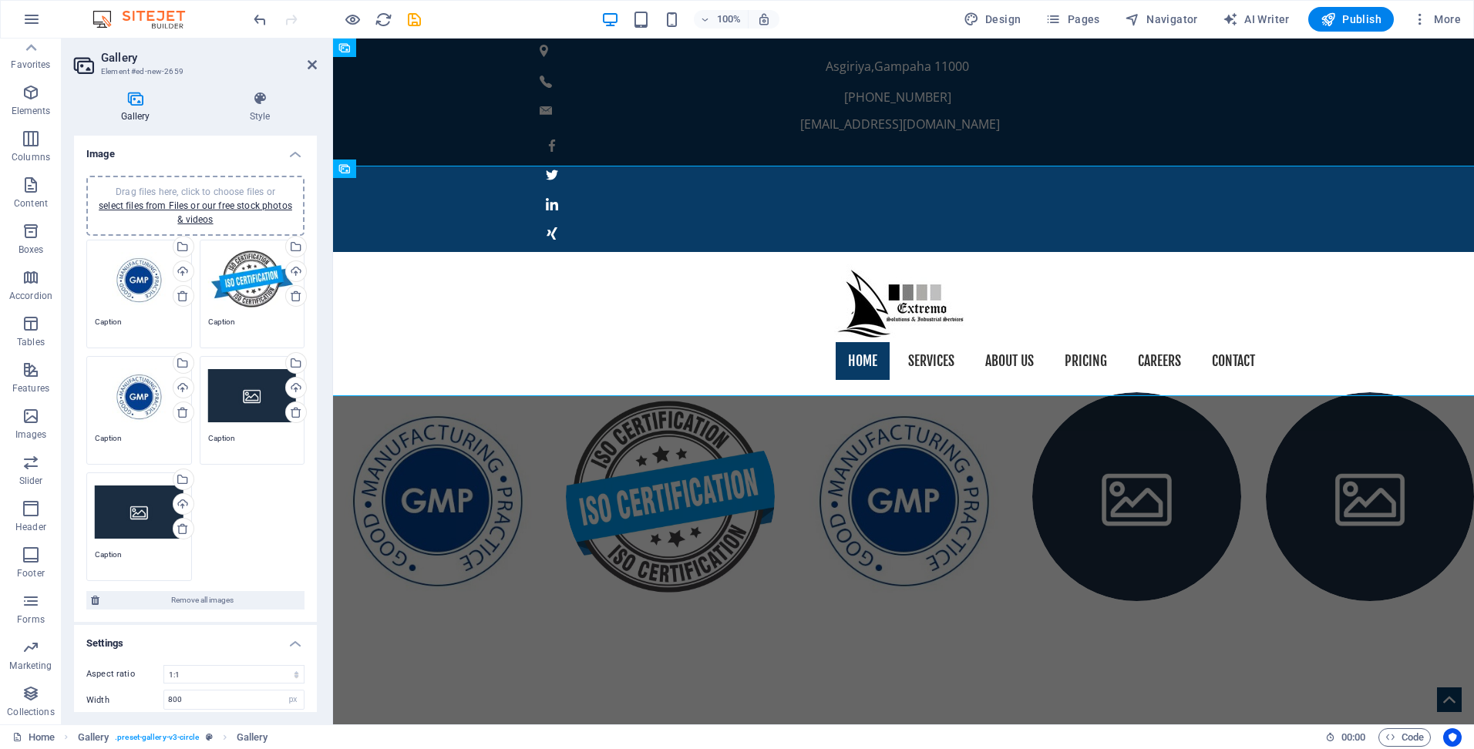
click at [152, 402] on div "Drag files here, click to choose files or select files from Files or our free s…" at bounding box center [139, 396] width 89 height 62
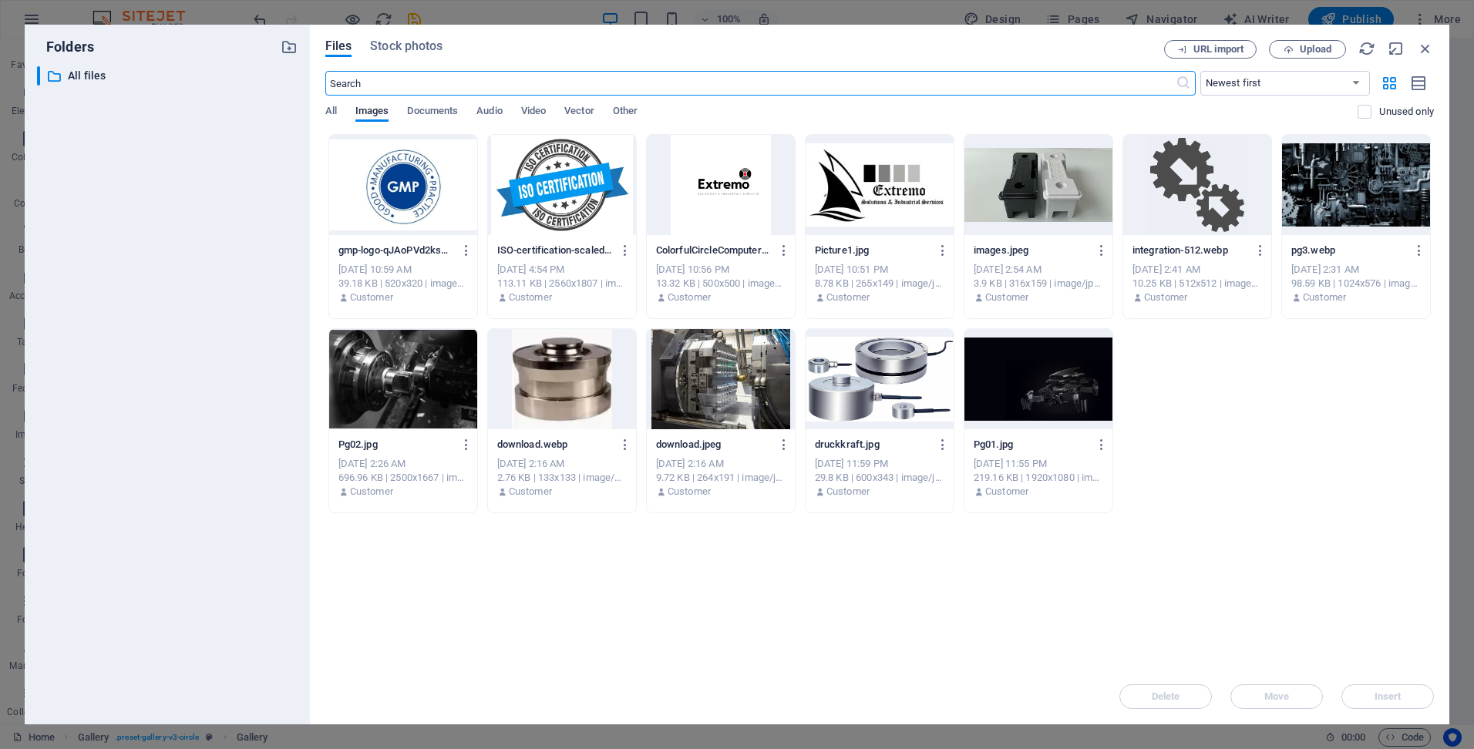
click at [432, 200] on div at bounding box center [403, 185] width 148 height 100
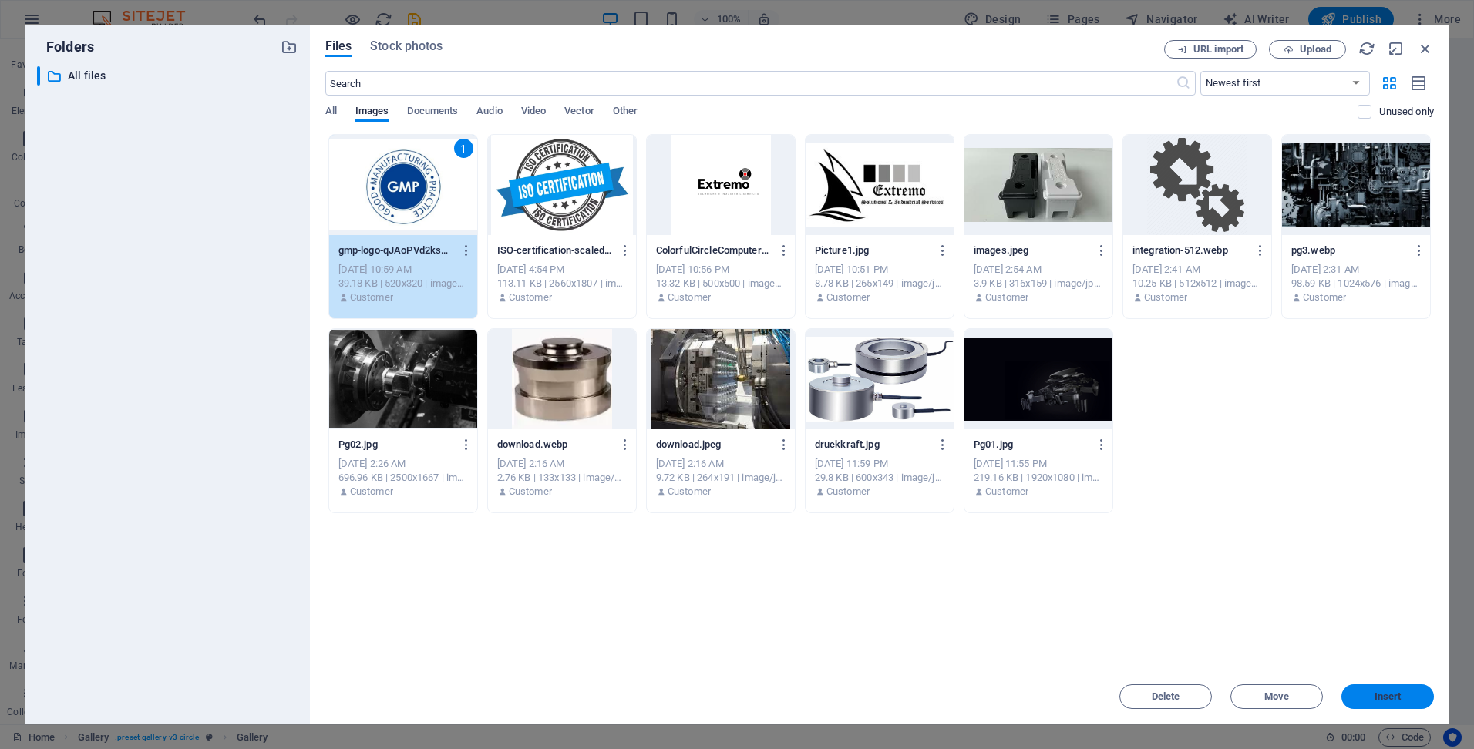
drag, startPoint x: 1403, startPoint y: 696, endPoint x: 1064, endPoint y: 646, distance: 342.9
click at [1403, 696] on span "Insert" at bounding box center [1388, 696] width 80 height 9
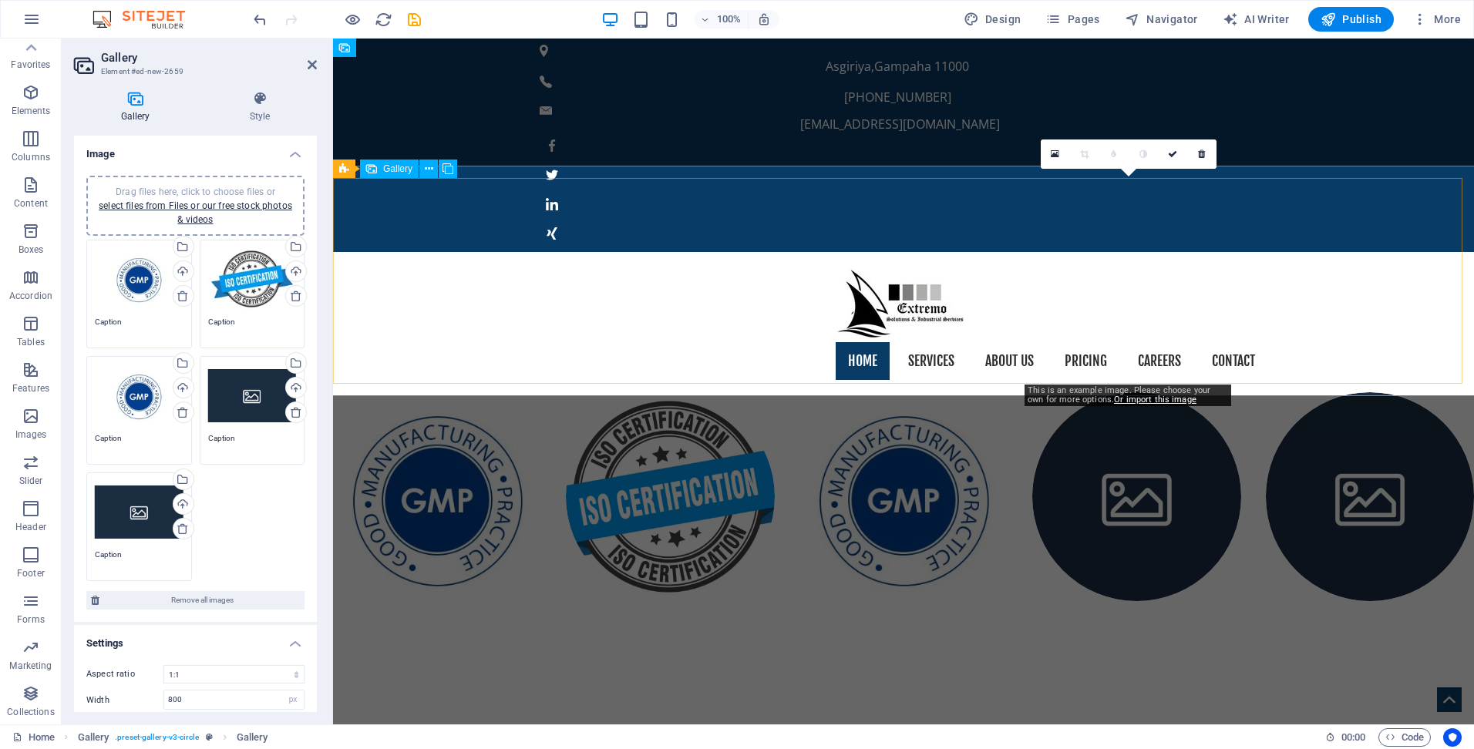
click at [1151, 392] on li at bounding box center [1136, 496] width 208 height 208
click at [1132, 392] on li at bounding box center [1136, 496] width 208 height 208
click at [1135, 392] on li at bounding box center [1136, 496] width 208 height 208
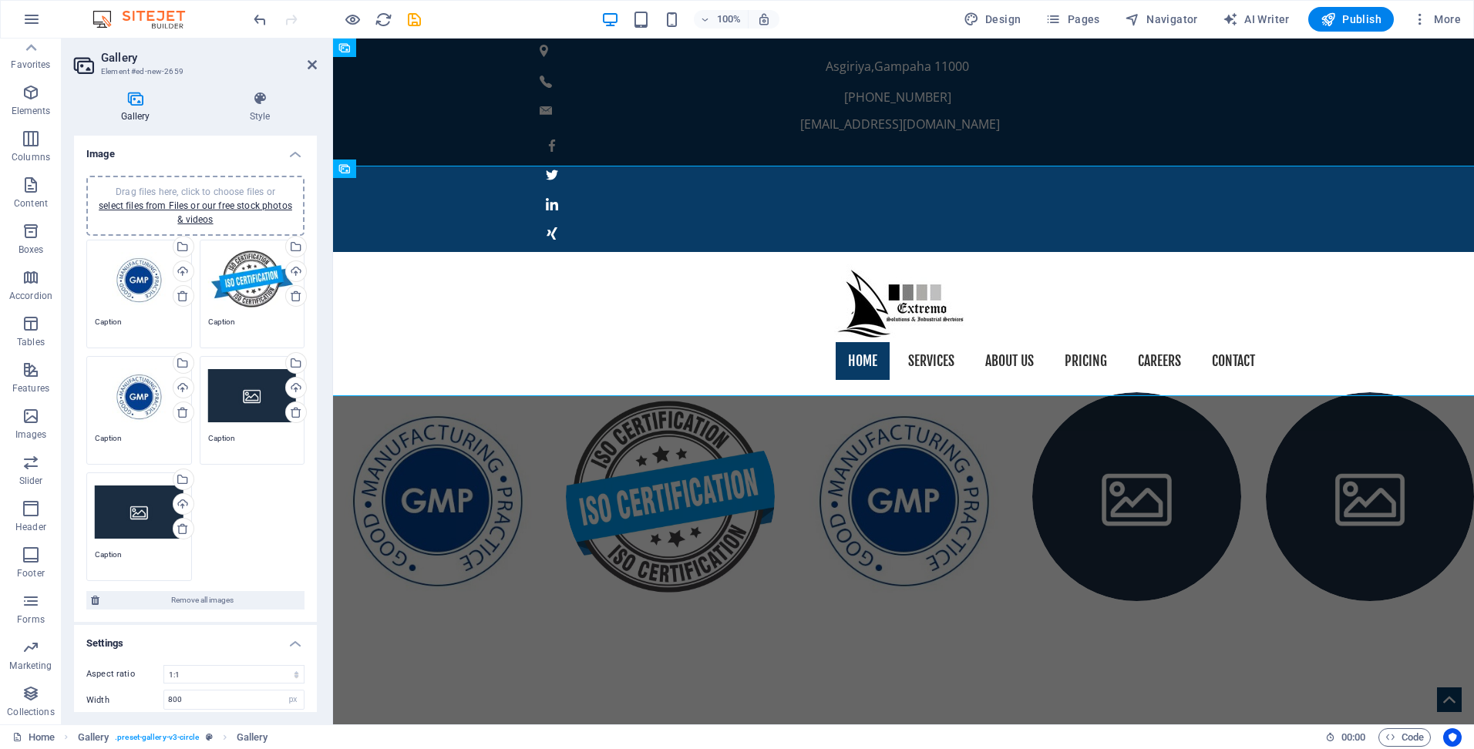
click at [264, 412] on div "Drag files here, click to choose files or select files from Files or our free s…" at bounding box center [252, 396] width 89 height 62
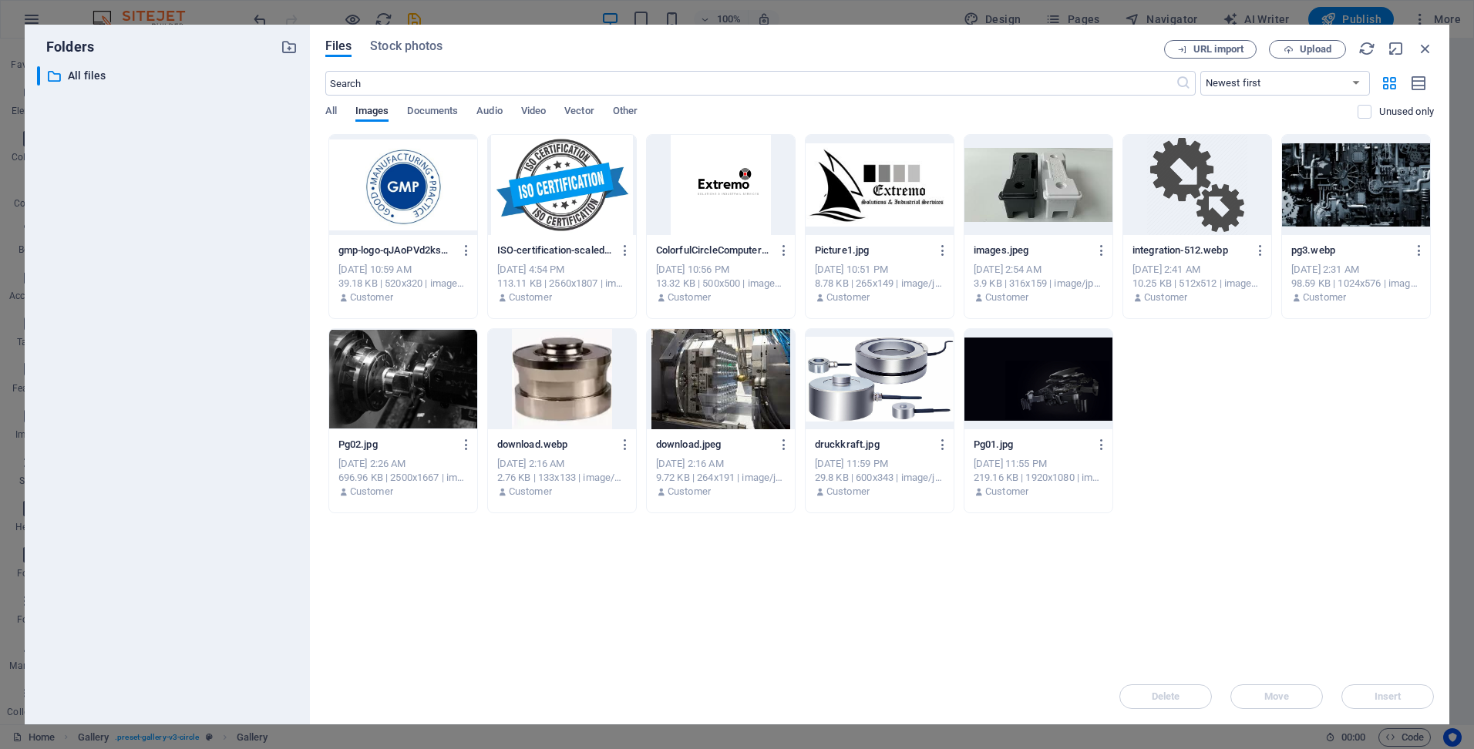
click at [374, 197] on div at bounding box center [403, 185] width 148 height 100
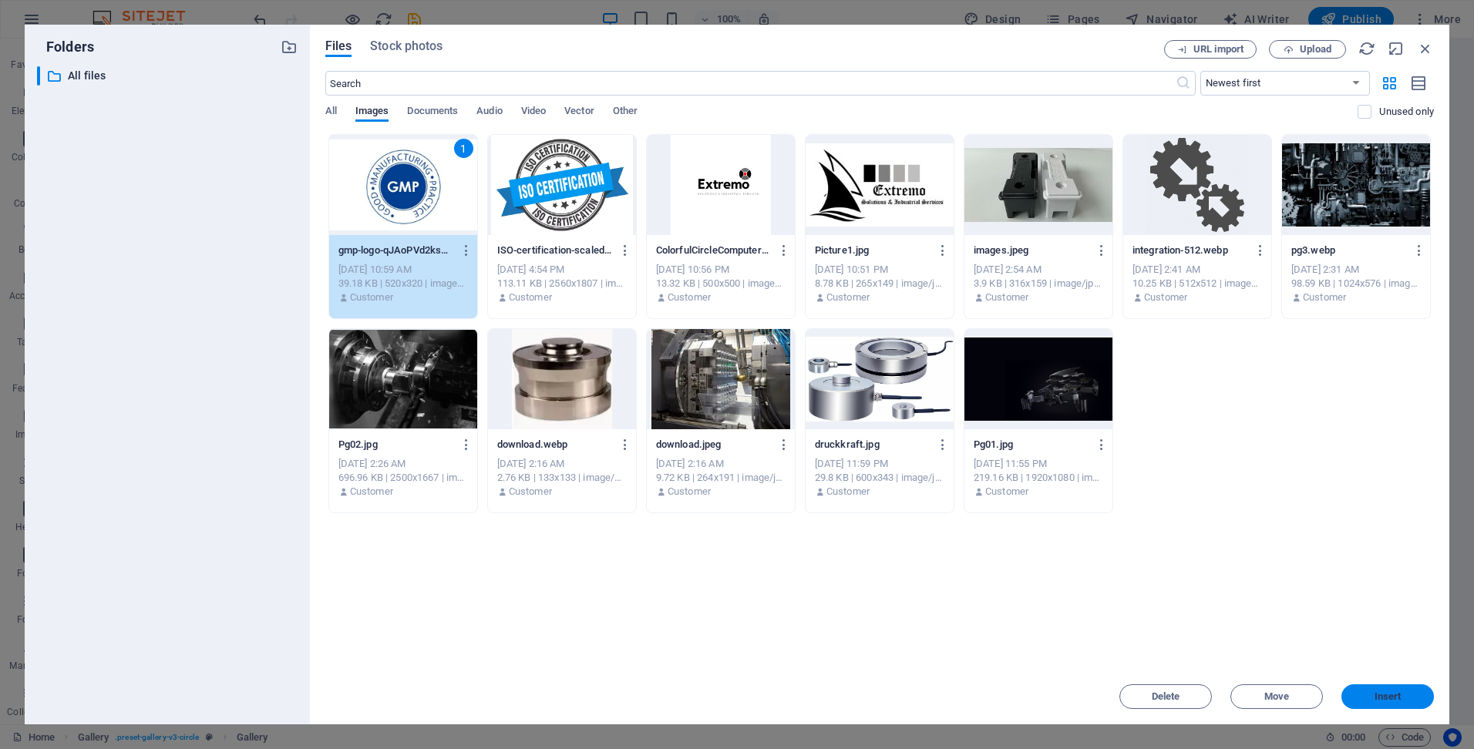
drag, startPoint x: 1390, startPoint y: 688, endPoint x: 1056, endPoint y: 644, distance: 336.8
click at [1390, 688] on button "Insert" at bounding box center [1387, 697] width 93 height 25
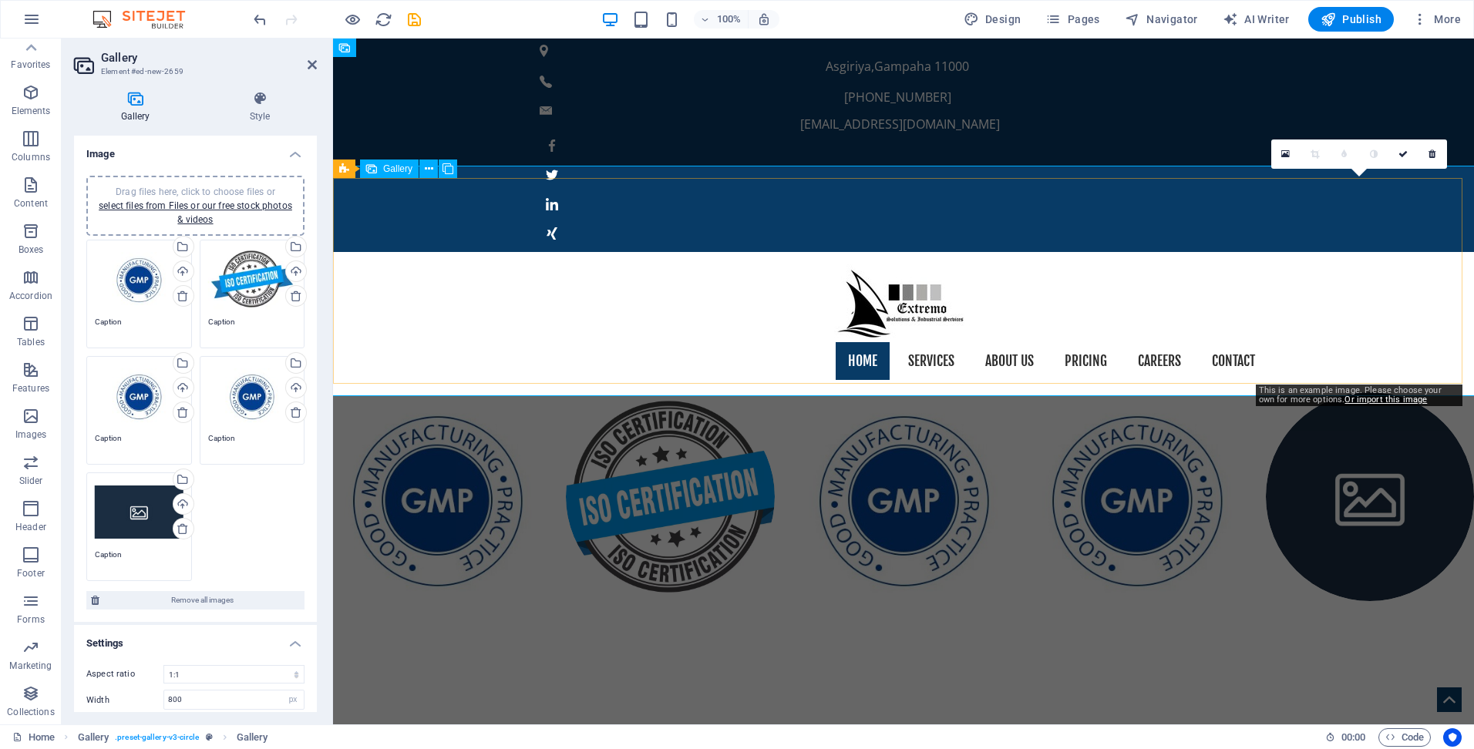
click at [1366, 392] on li at bounding box center [1370, 496] width 208 height 208
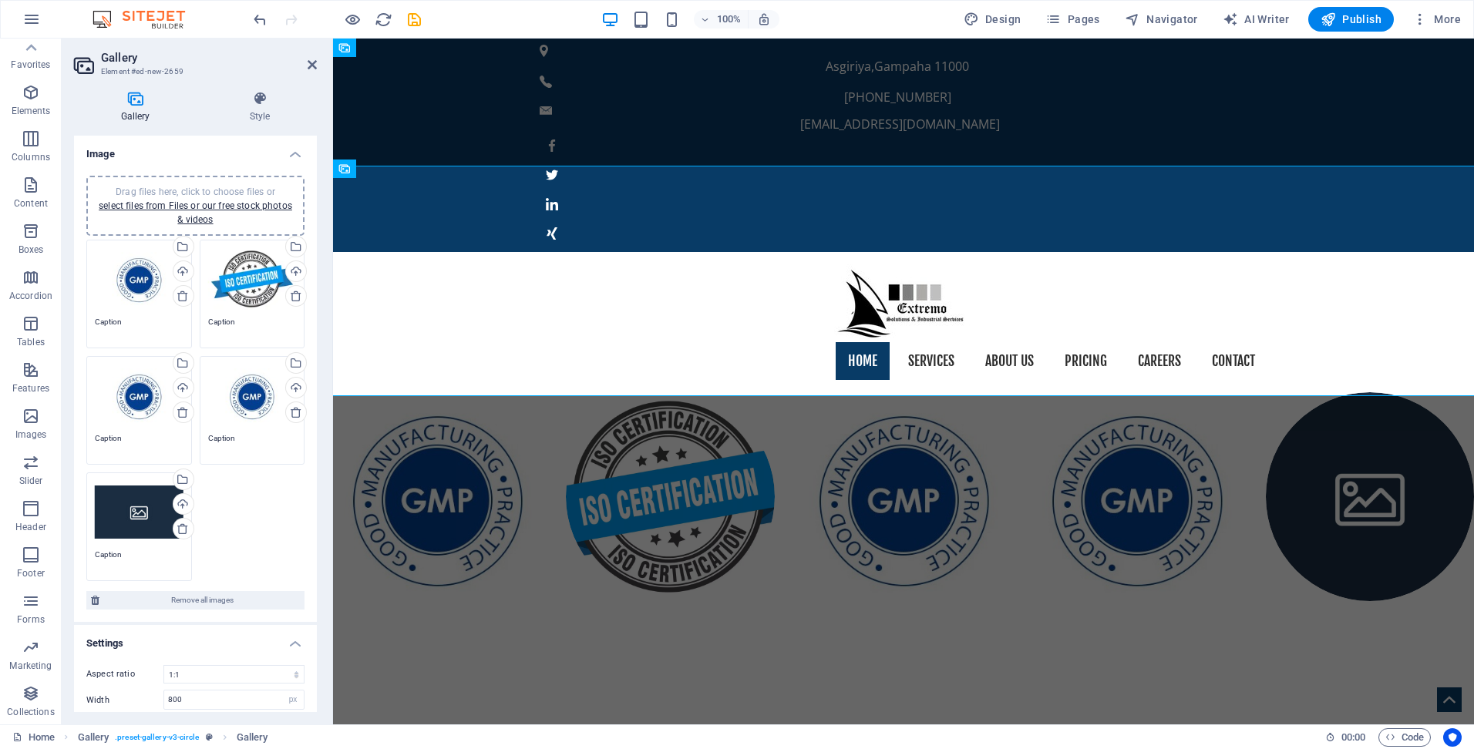
click at [106, 518] on div "Drag files here, click to choose files or select files from Files or our free s…" at bounding box center [139, 512] width 89 height 62
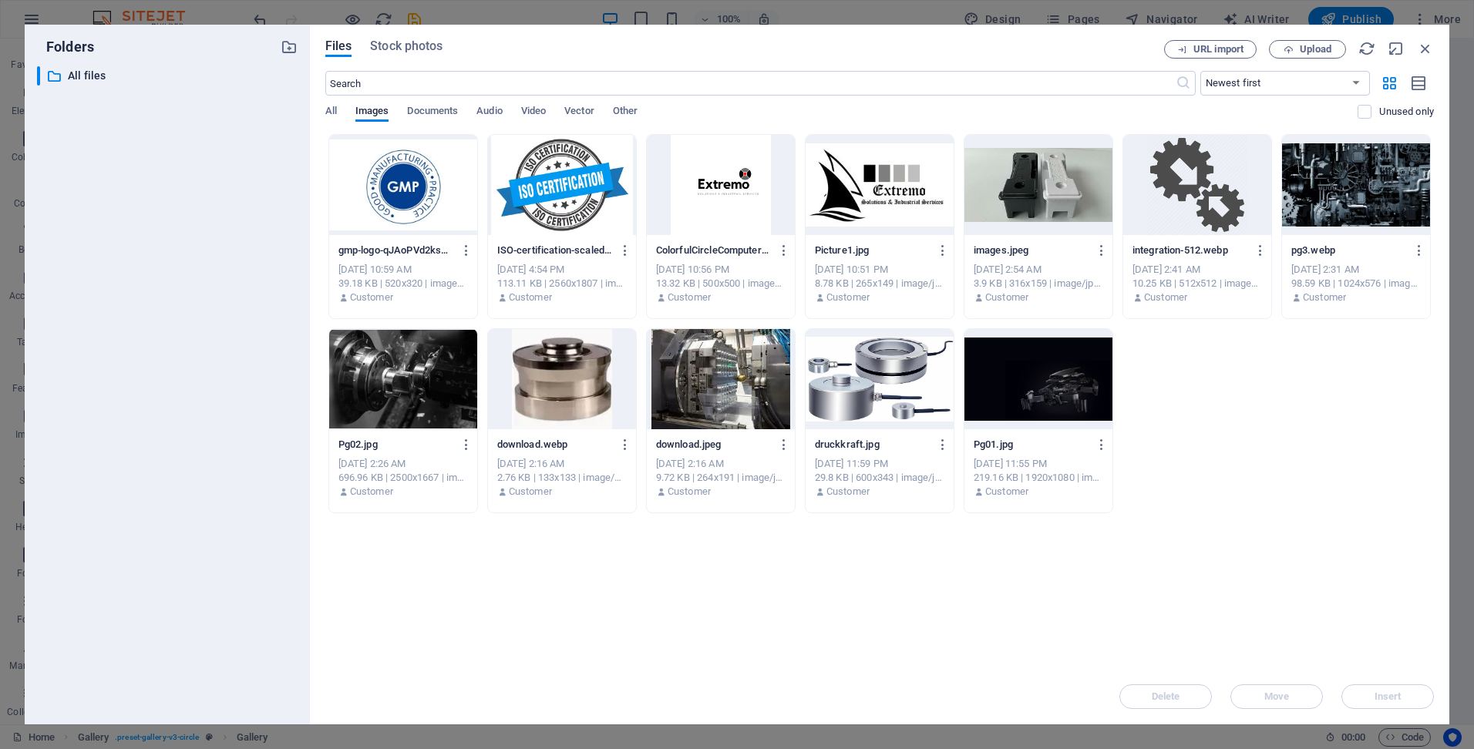
click at [520, 184] on div at bounding box center [562, 185] width 148 height 100
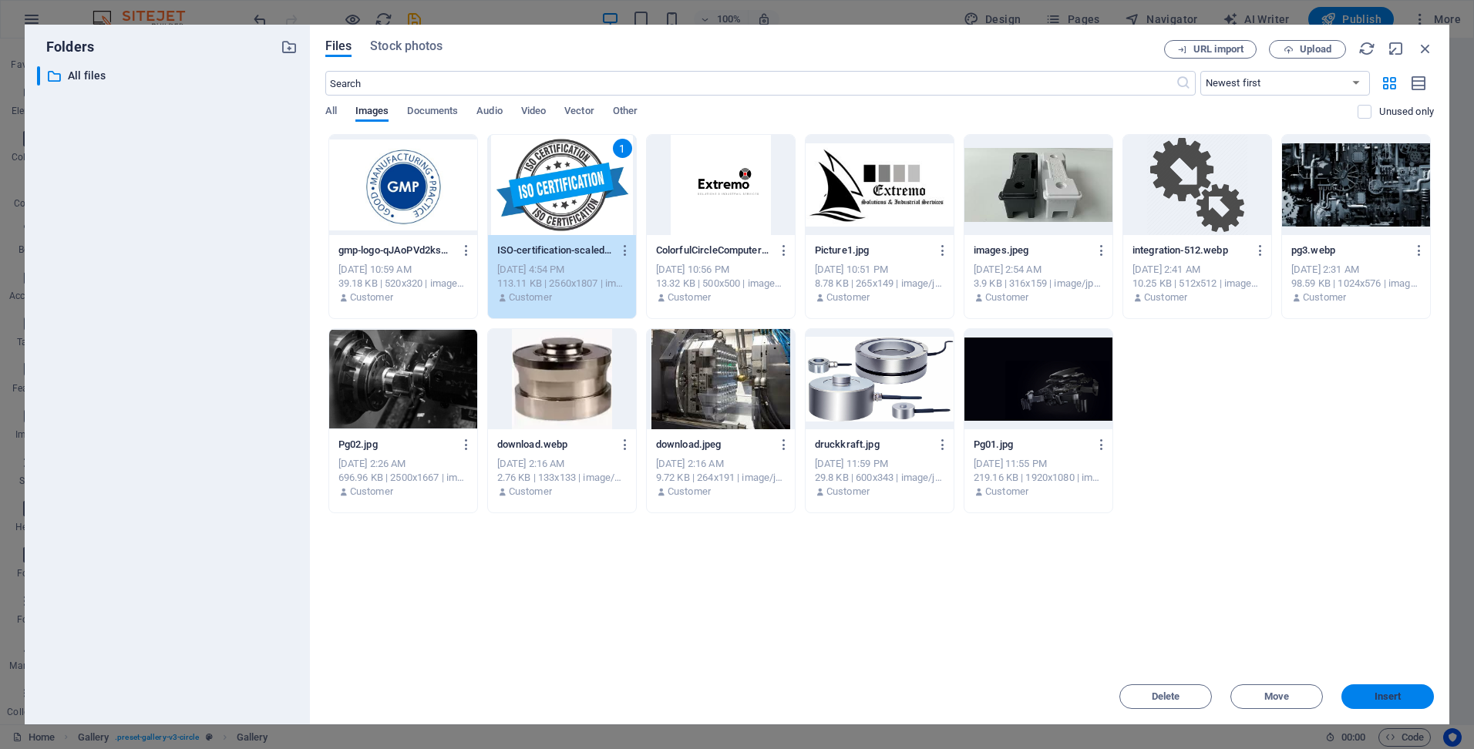
drag, startPoint x: 1381, startPoint y: 699, endPoint x: 1043, endPoint y: 664, distance: 339.5
click at [1381, 699] on span "Insert" at bounding box center [1388, 696] width 27 height 9
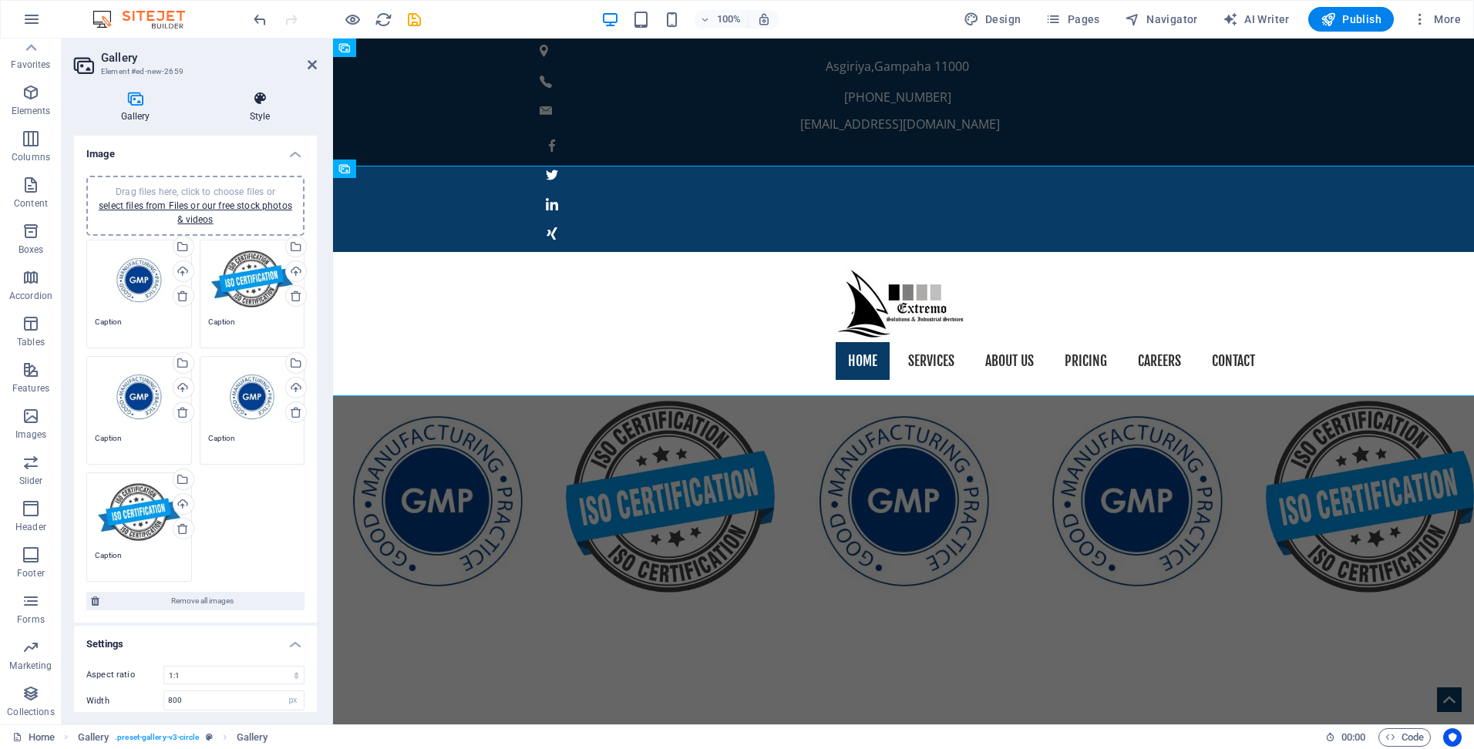
click at [252, 99] on icon at bounding box center [260, 98] width 114 height 15
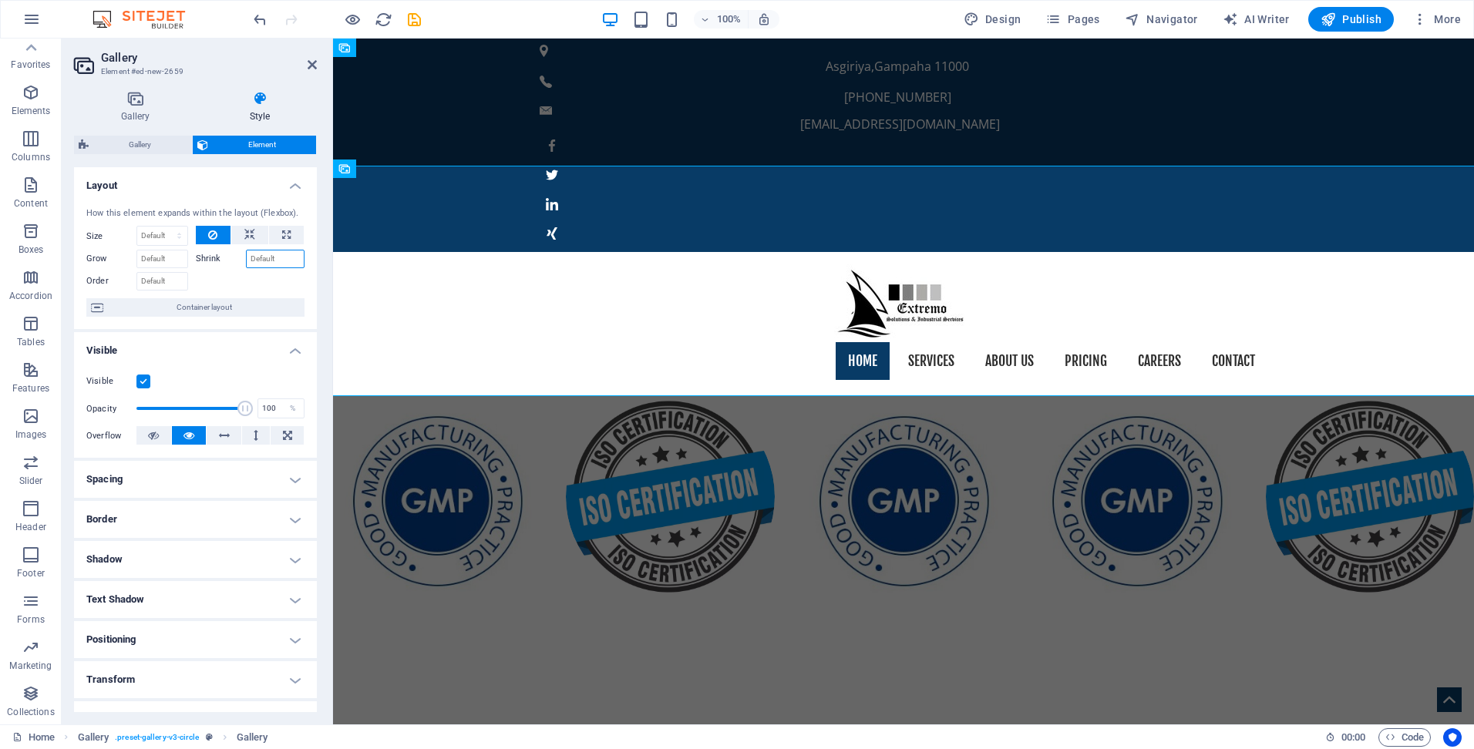
click at [257, 257] on input "Shrink" at bounding box center [275, 259] width 59 height 19
click at [248, 234] on icon at bounding box center [249, 235] width 11 height 19
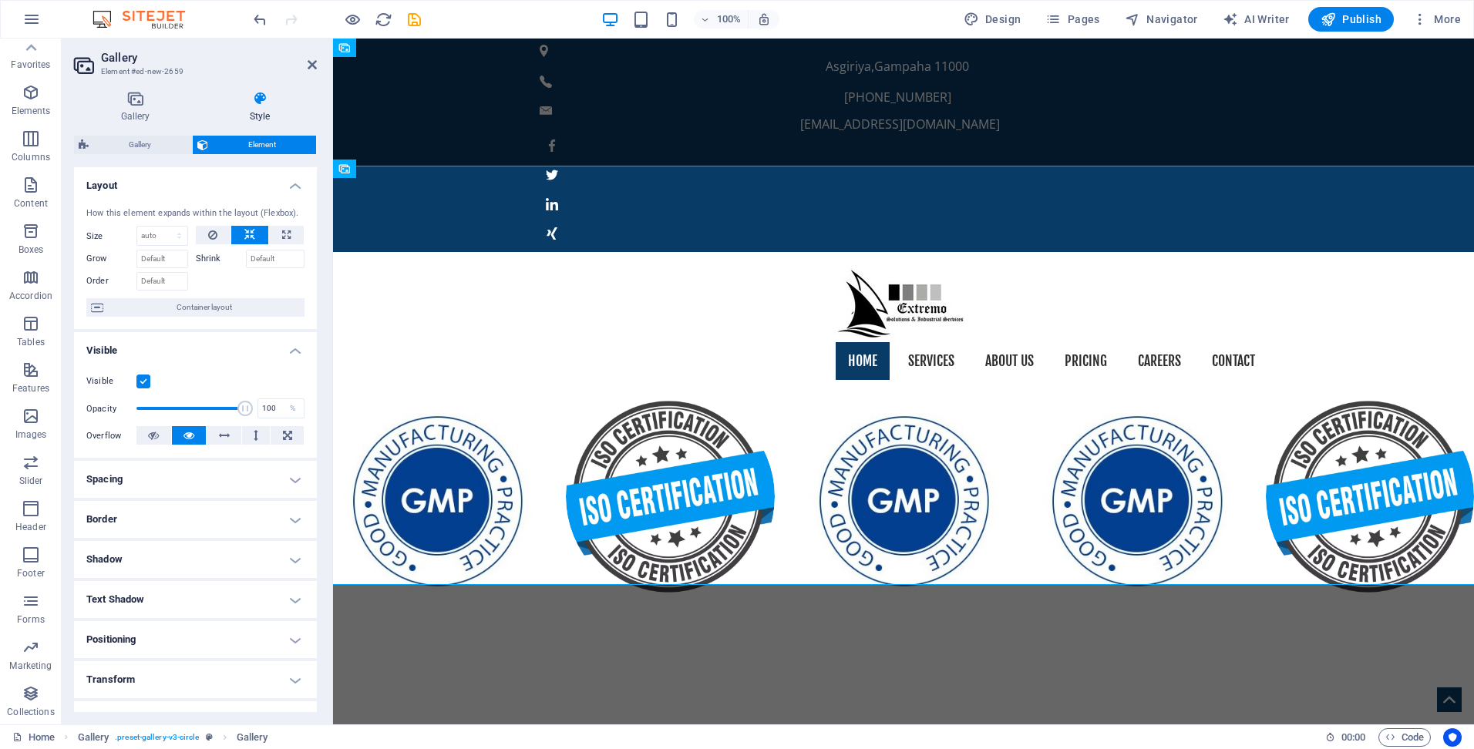
click at [248, 234] on icon at bounding box center [249, 235] width 11 height 19
click at [291, 233] on button at bounding box center [286, 235] width 35 height 19
type input "100"
select select "%"
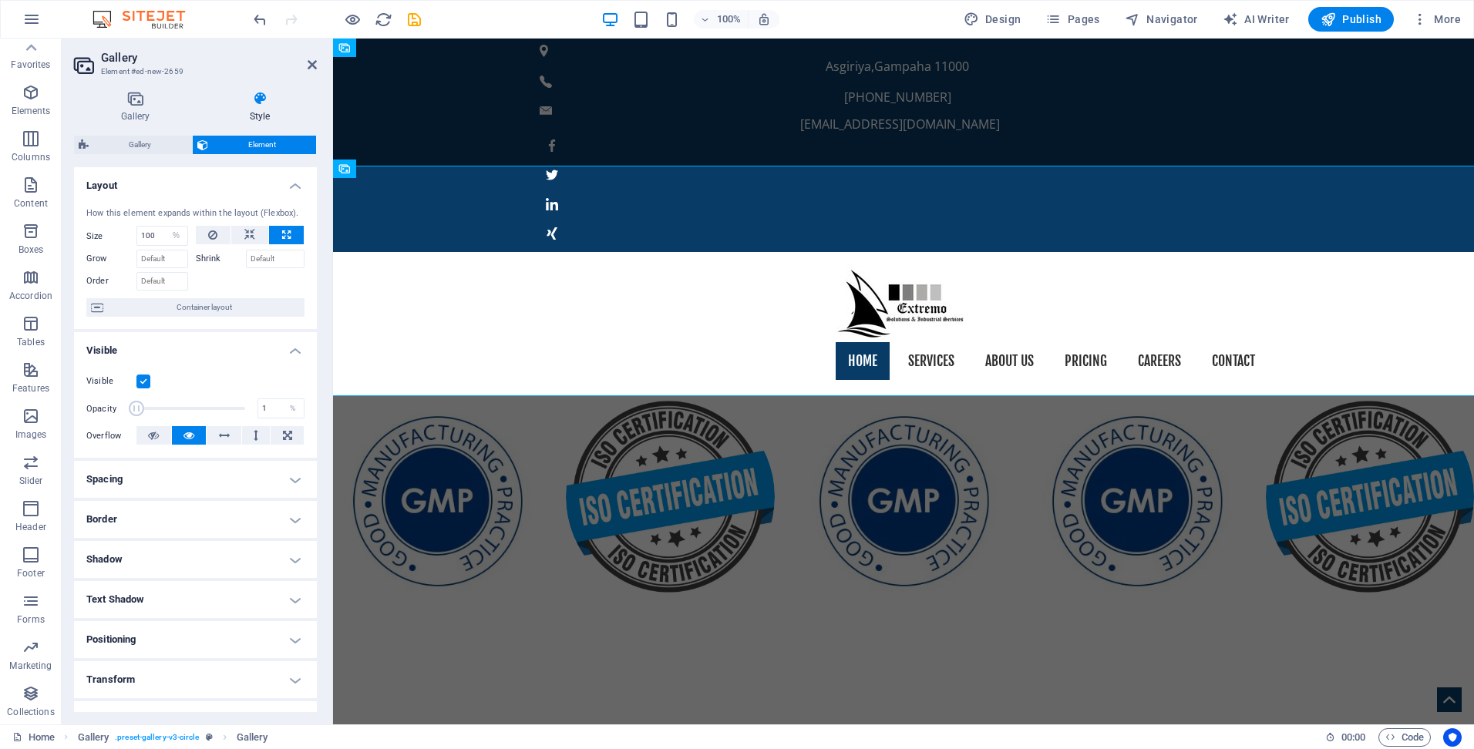
drag, startPoint x: 243, startPoint y: 412, endPoint x: 130, endPoint y: 423, distance: 113.9
click at [130, 423] on div "Visible Opacity 1 % Overflow" at bounding box center [195, 409] width 243 height 98
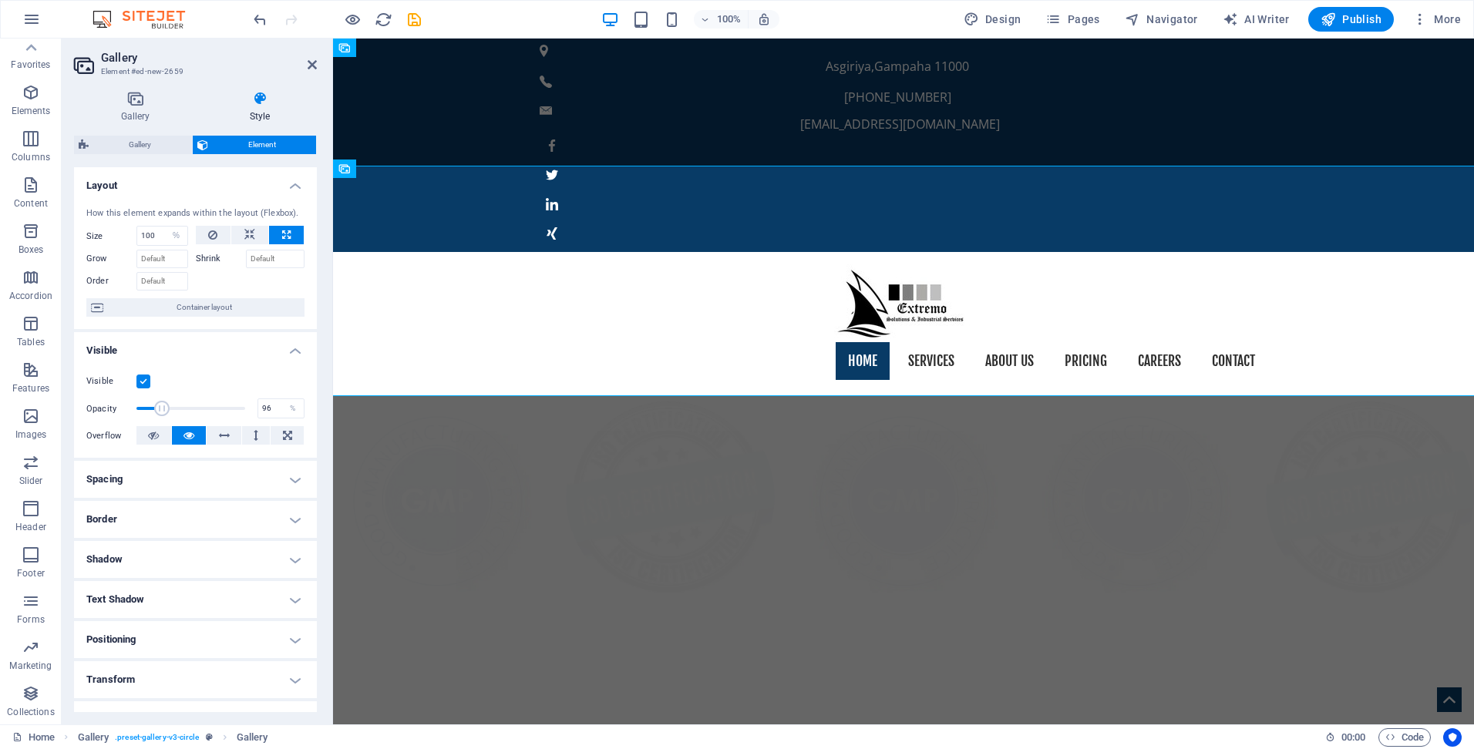
type input "100"
drag, startPoint x: 138, startPoint y: 409, endPoint x: 268, endPoint y: 423, distance: 130.3
click at [268, 423] on div "Visible Opacity 100 % Overflow" at bounding box center [195, 409] width 243 height 98
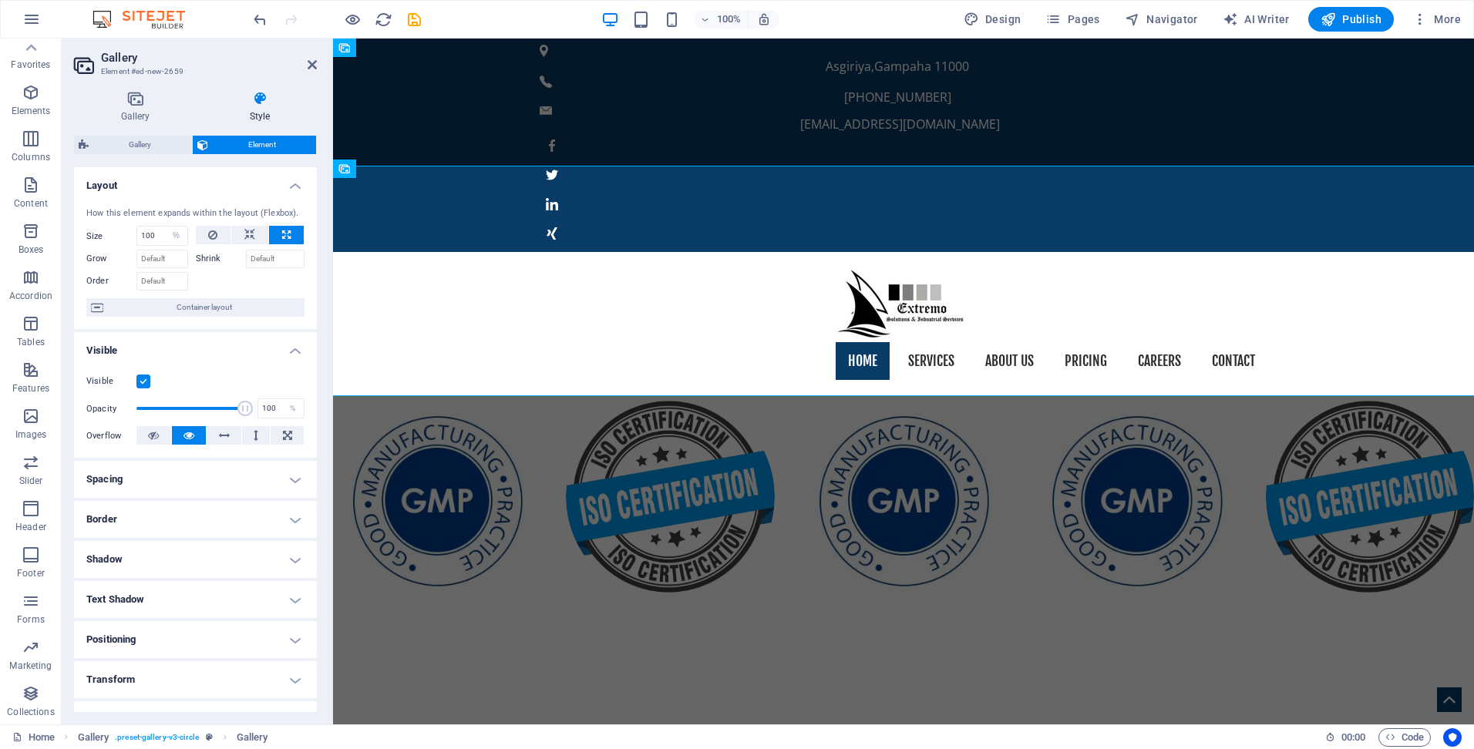
click at [187, 480] on h4 "Spacing" at bounding box center [195, 479] width 243 height 37
click at [157, 569] on h4 "Border" at bounding box center [195, 581] width 243 height 37
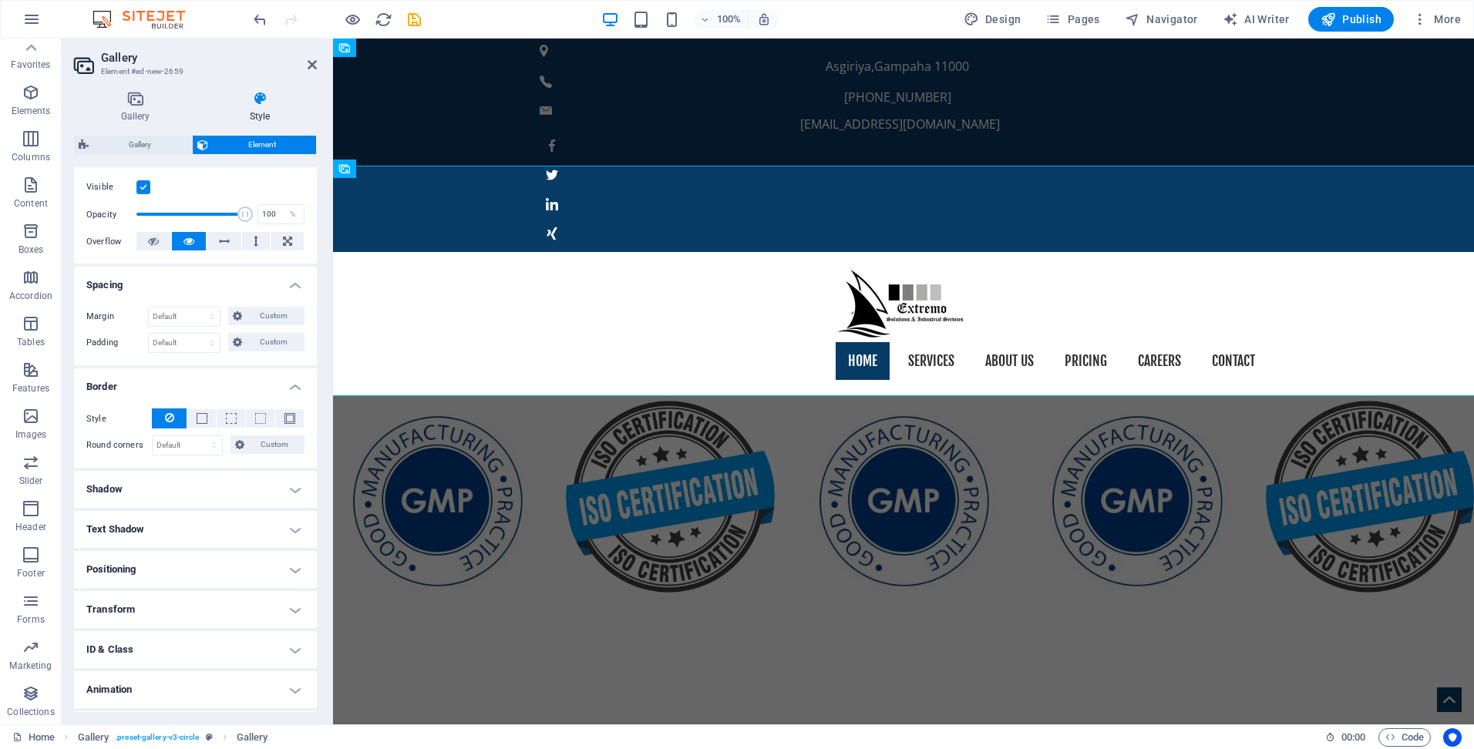
scroll to position [231, 0]
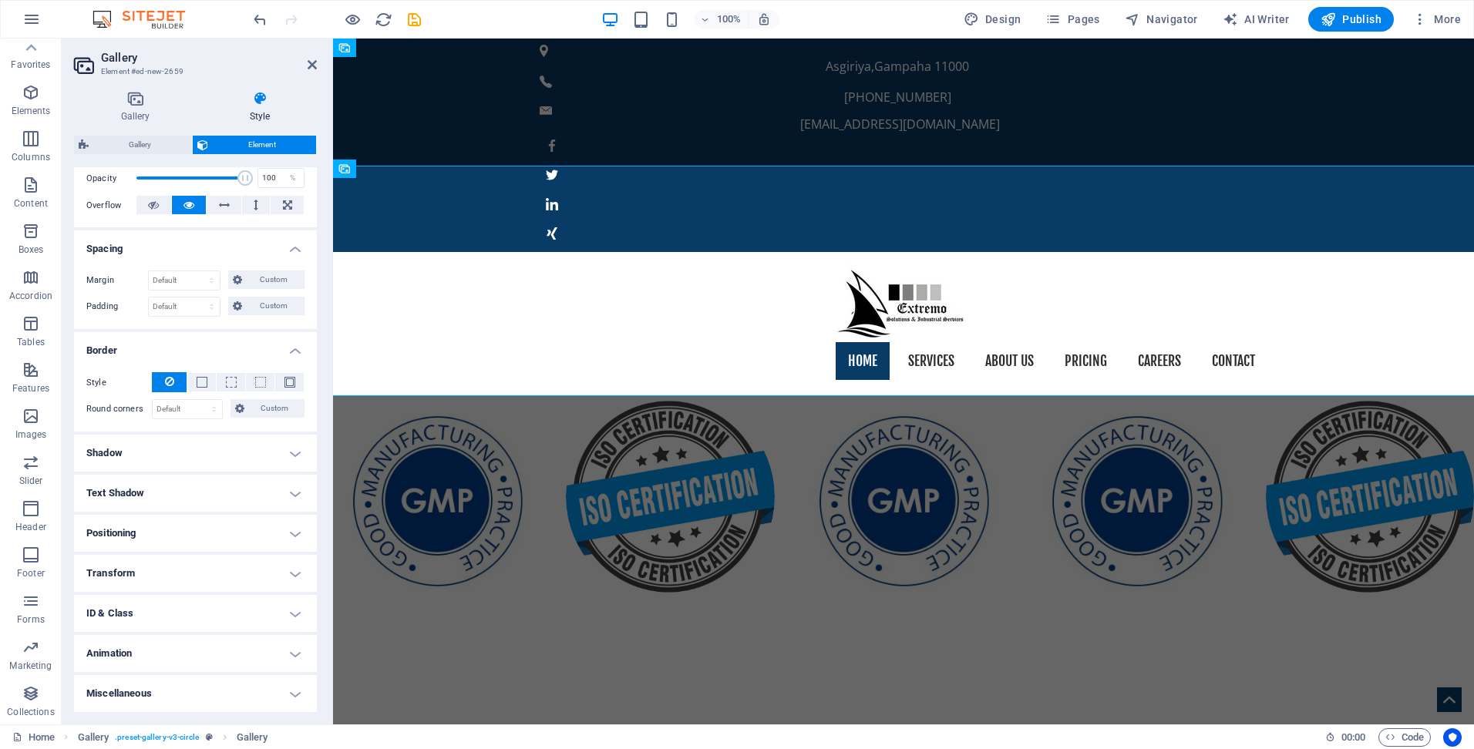
click at [198, 530] on h4 "Positioning" at bounding box center [195, 533] width 243 height 37
click at [146, 565] on span "Static" at bounding box center [139, 564] width 19 height 19
click at [173, 566] on span "Relative" at bounding box center [174, 564] width 25 height 19
click at [210, 568] on span "Absolute" at bounding box center [216, 564] width 31 height 19
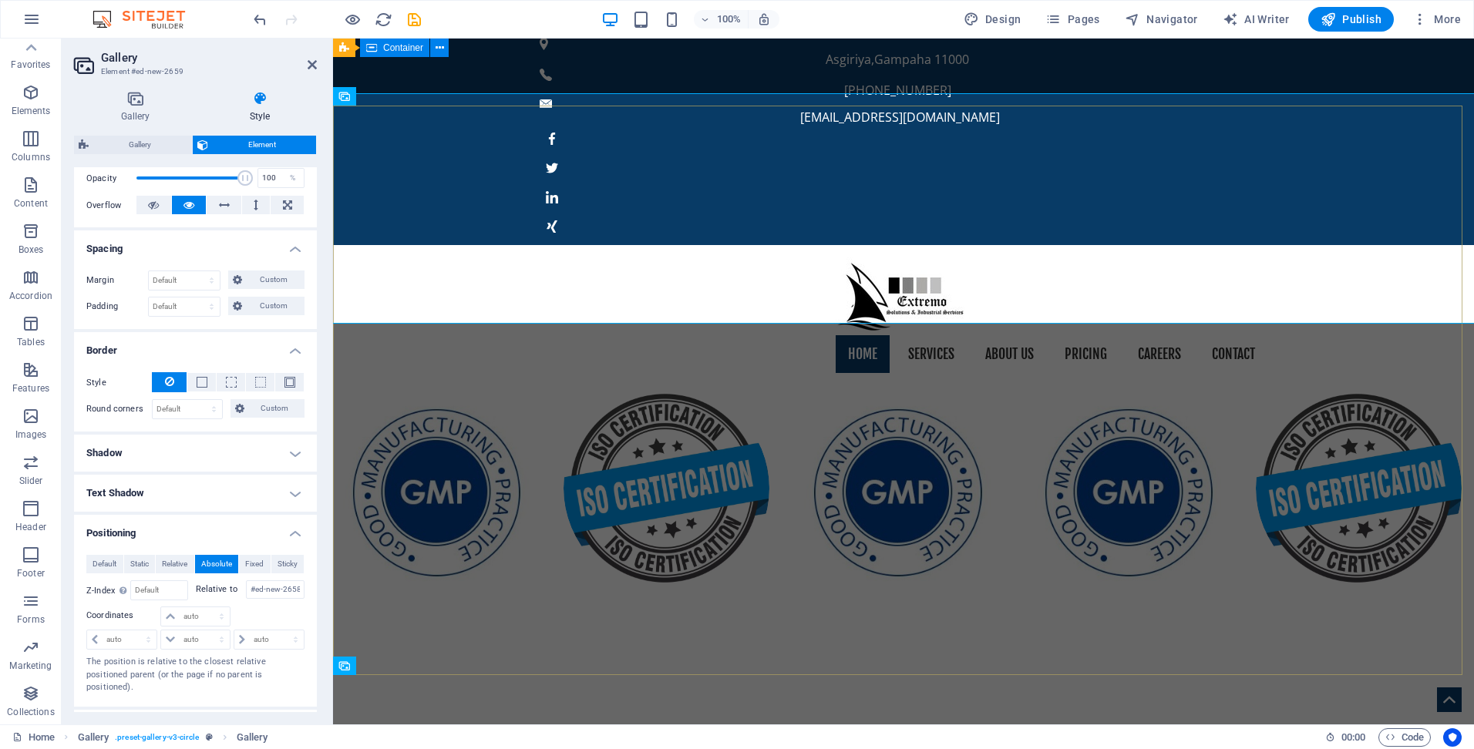
scroll to position [0, 0]
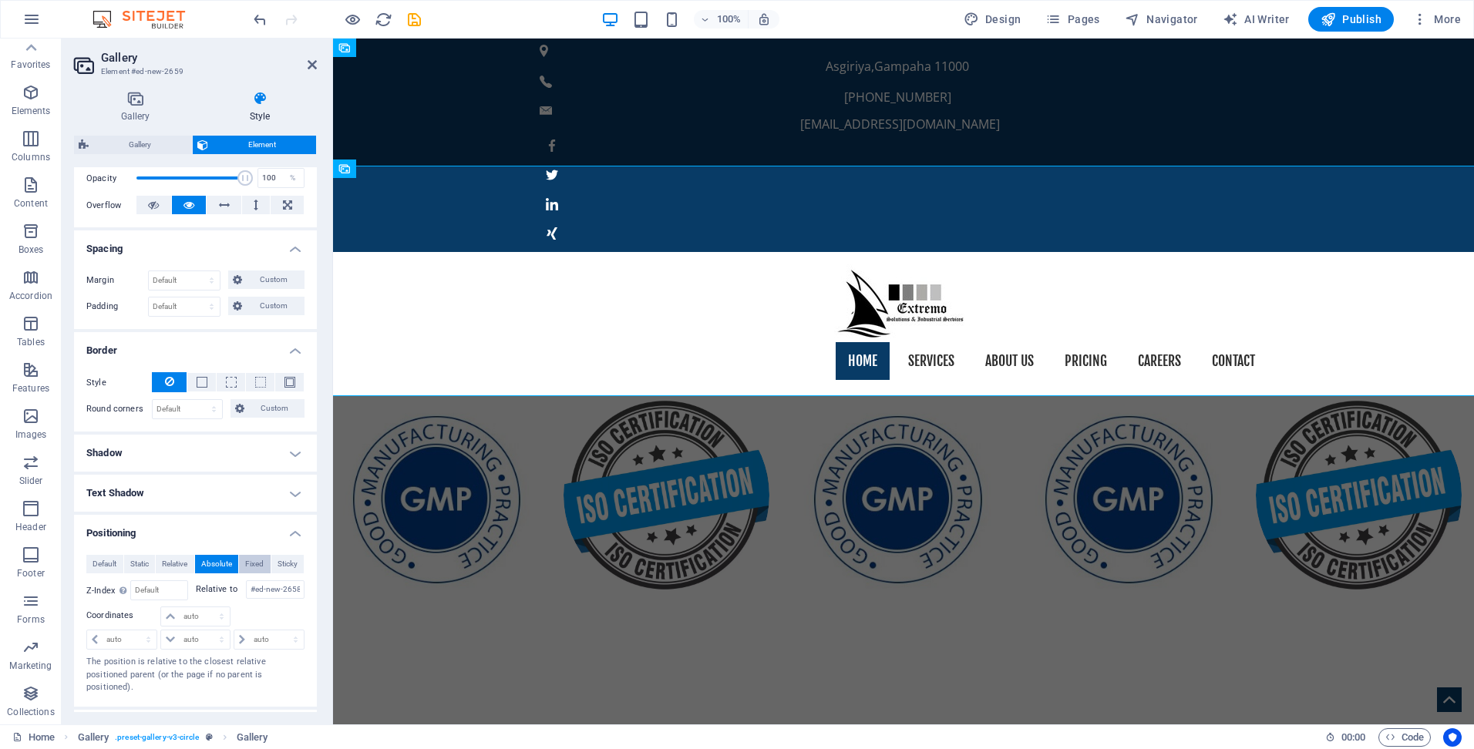
click at [257, 563] on span "Fixed" at bounding box center [254, 564] width 19 height 19
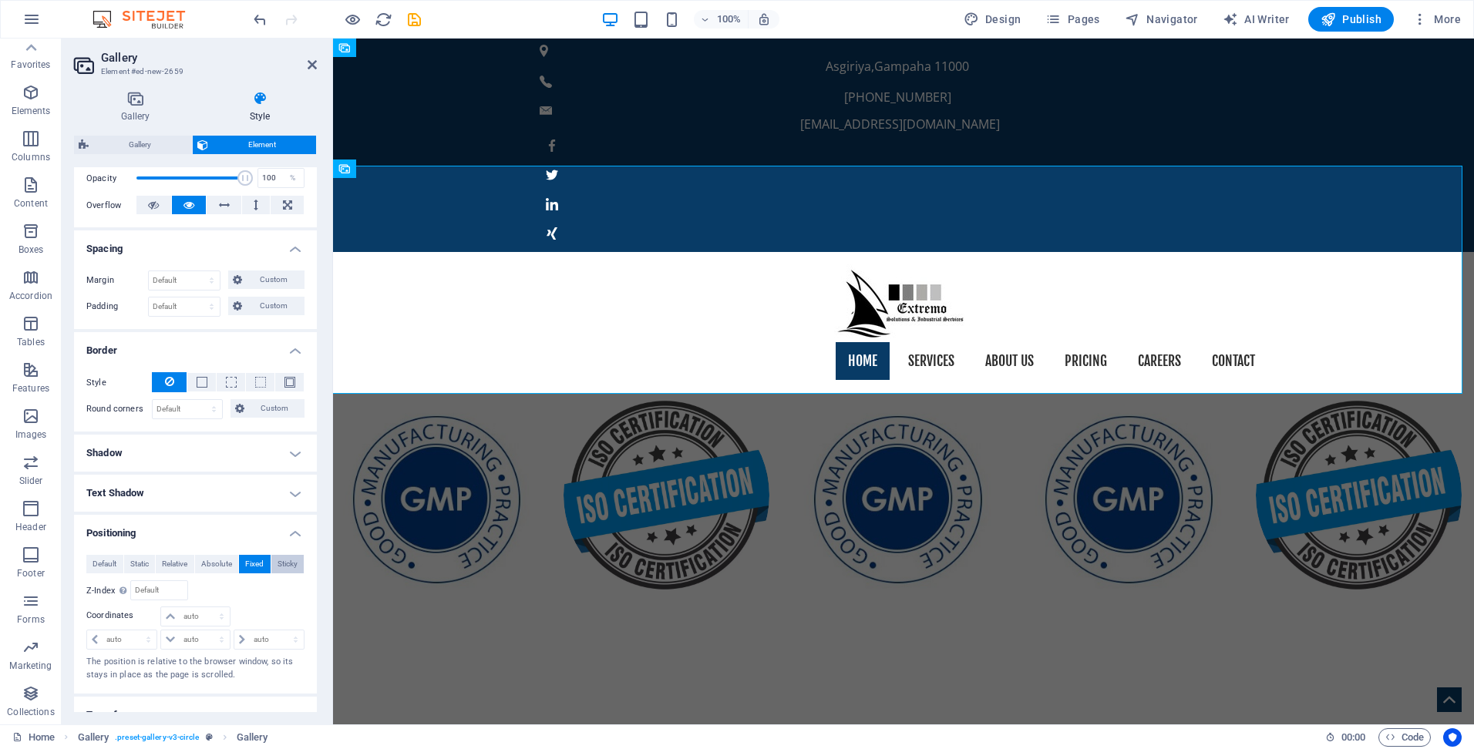
click at [283, 565] on span "Sticky" at bounding box center [288, 564] width 20 height 19
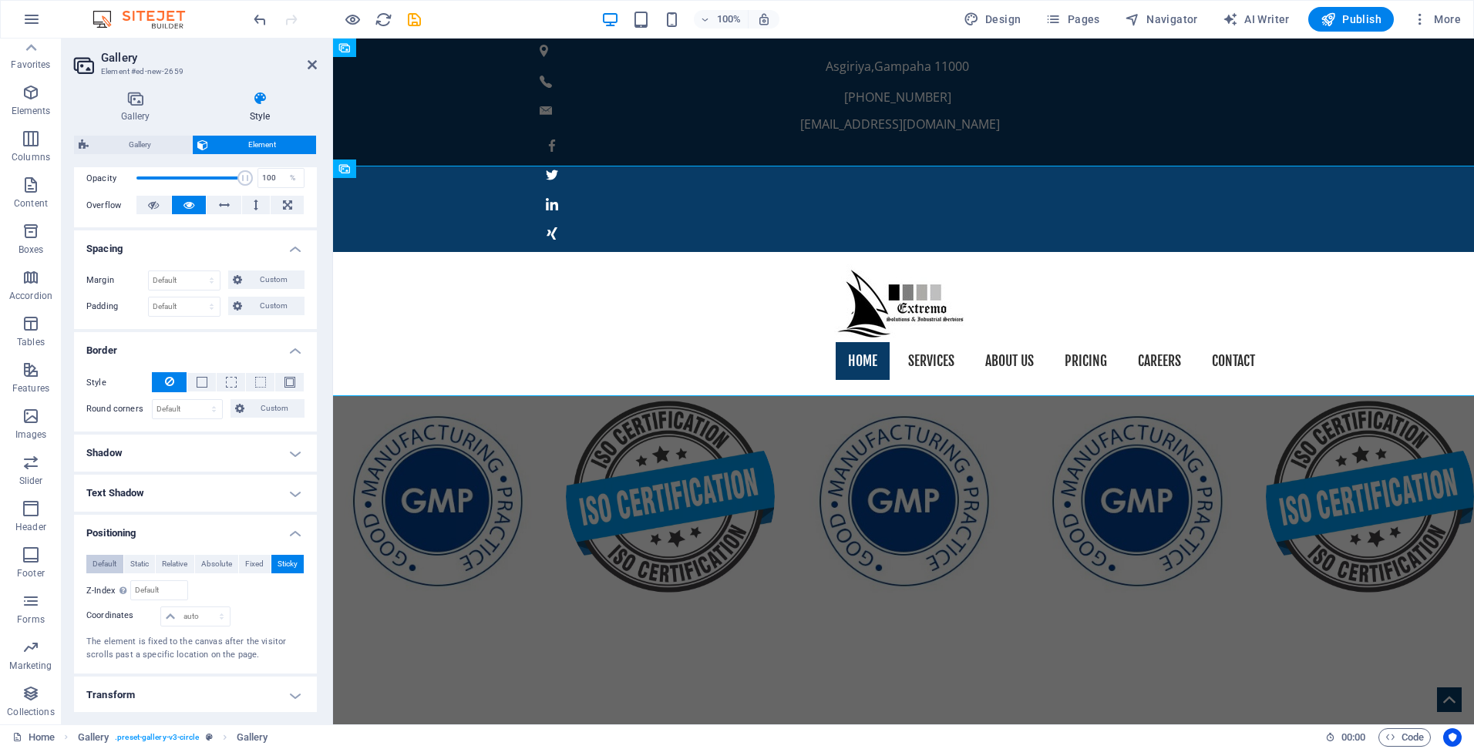
click at [103, 570] on span "Default" at bounding box center [105, 564] width 24 height 19
click at [284, 563] on span "Sticky" at bounding box center [288, 564] width 20 height 19
click at [154, 594] on input "number" at bounding box center [159, 590] width 56 height 19
click at [103, 564] on span "Default" at bounding box center [105, 564] width 24 height 19
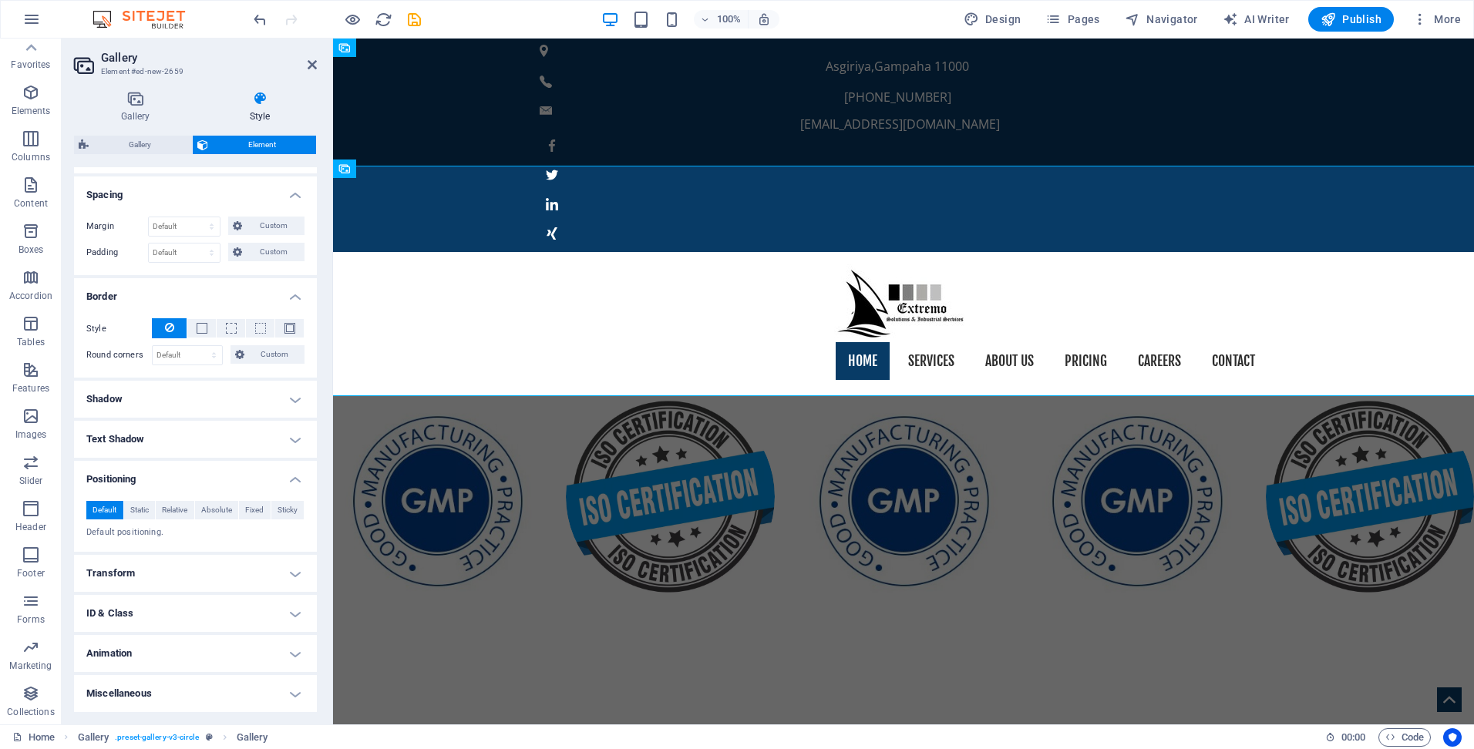
click at [173, 570] on h4 "Transform" at bounding box center [195, 573] width 243 height 37
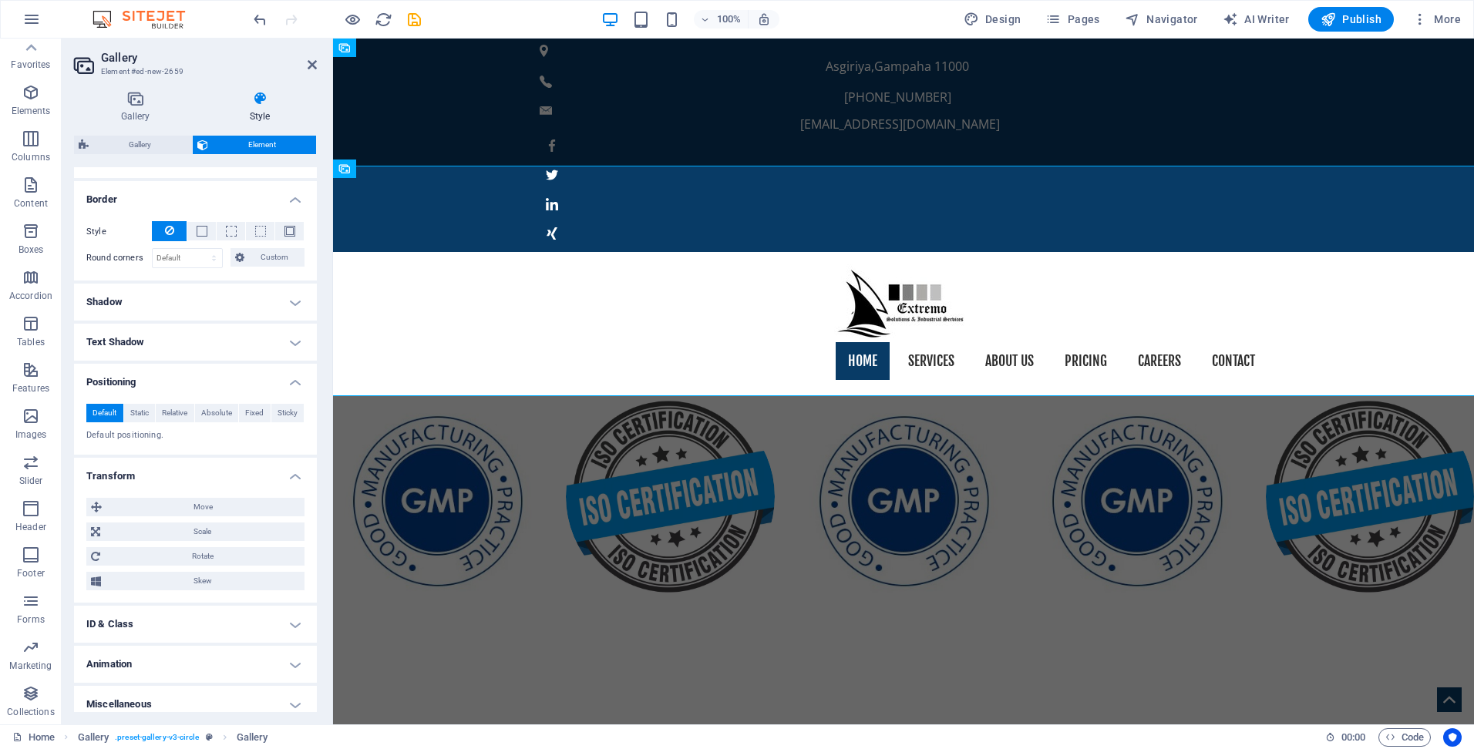
scroll to position [392, 0]
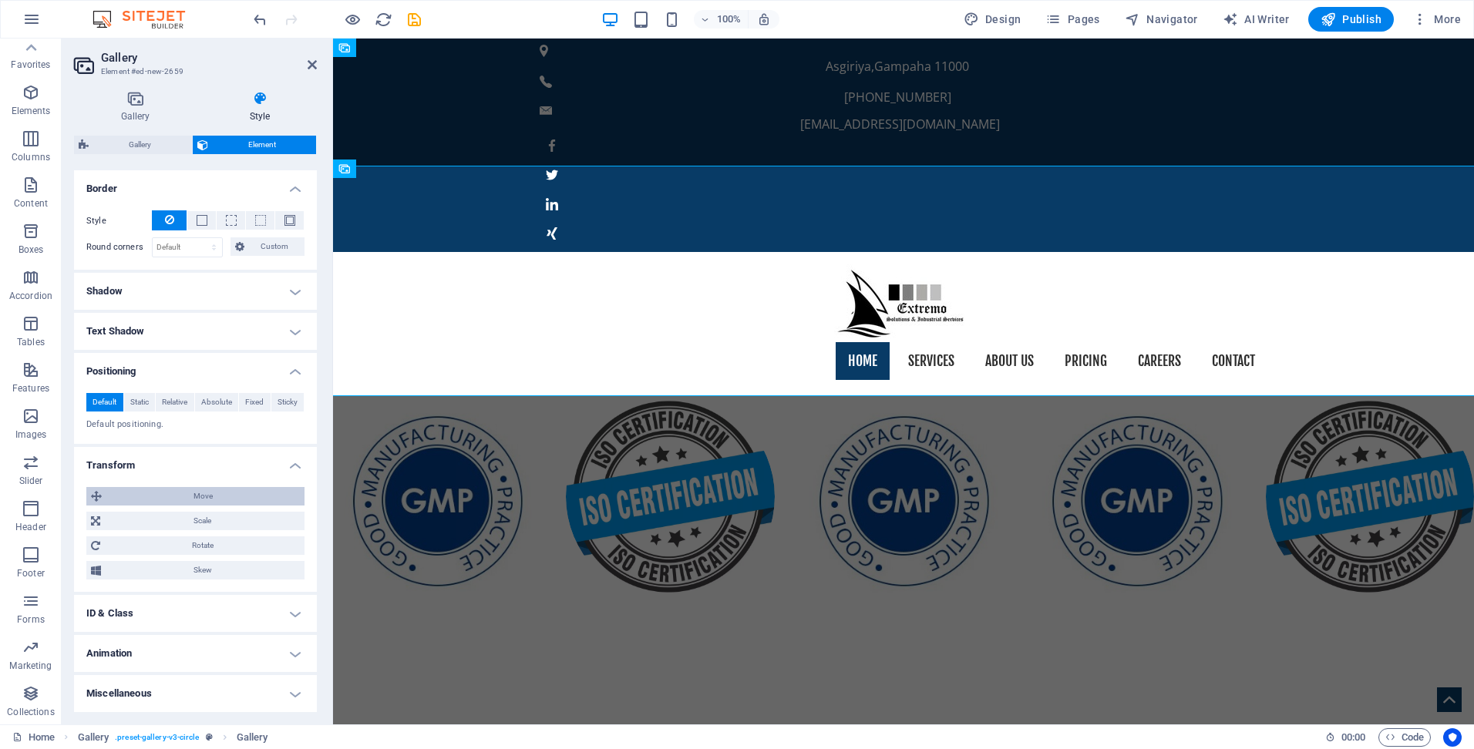
click at [224, 500] on span "Move" at bounding box center [203, 496] width 194 height 19
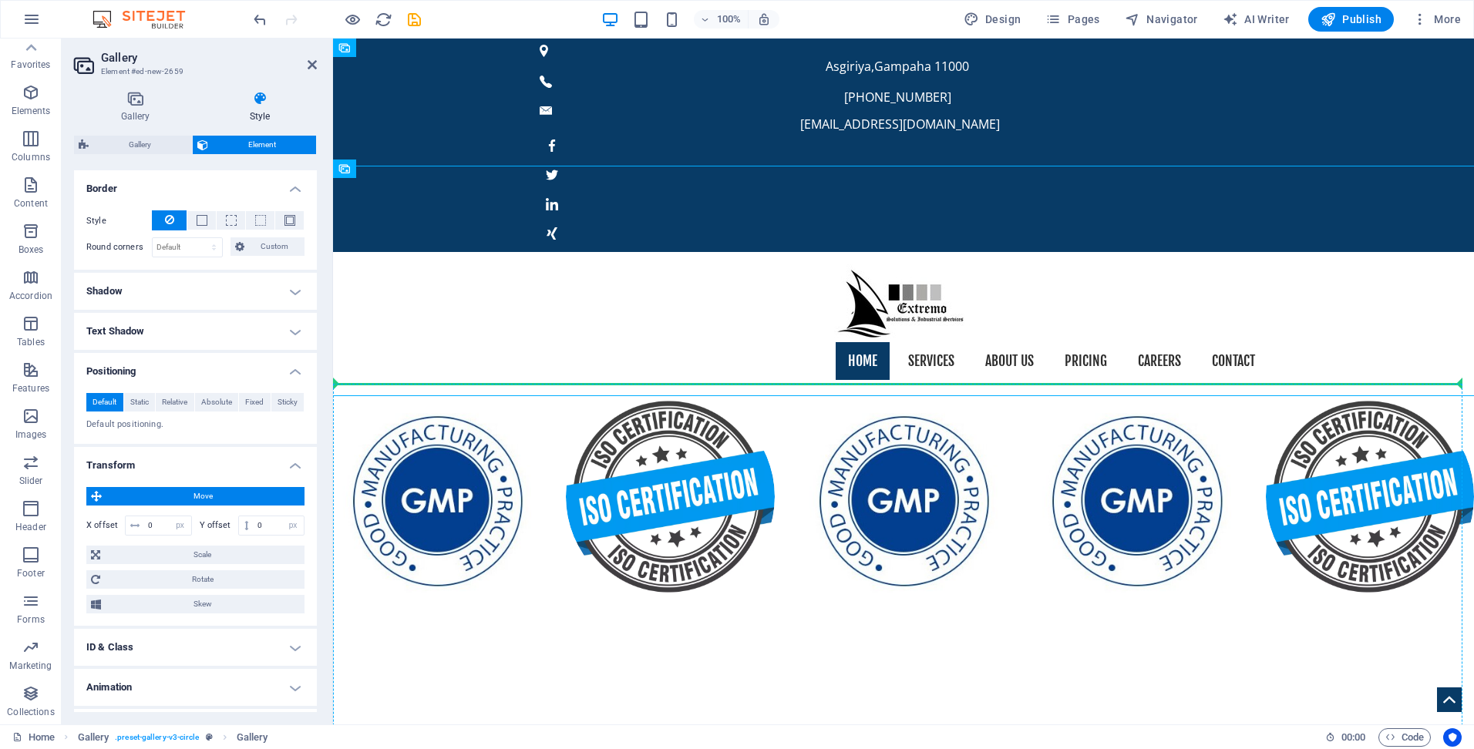
drag, startPoint x: 533, startPoint y: 356, endPoint x: 547, endPoint y: 436, distance: 81.5
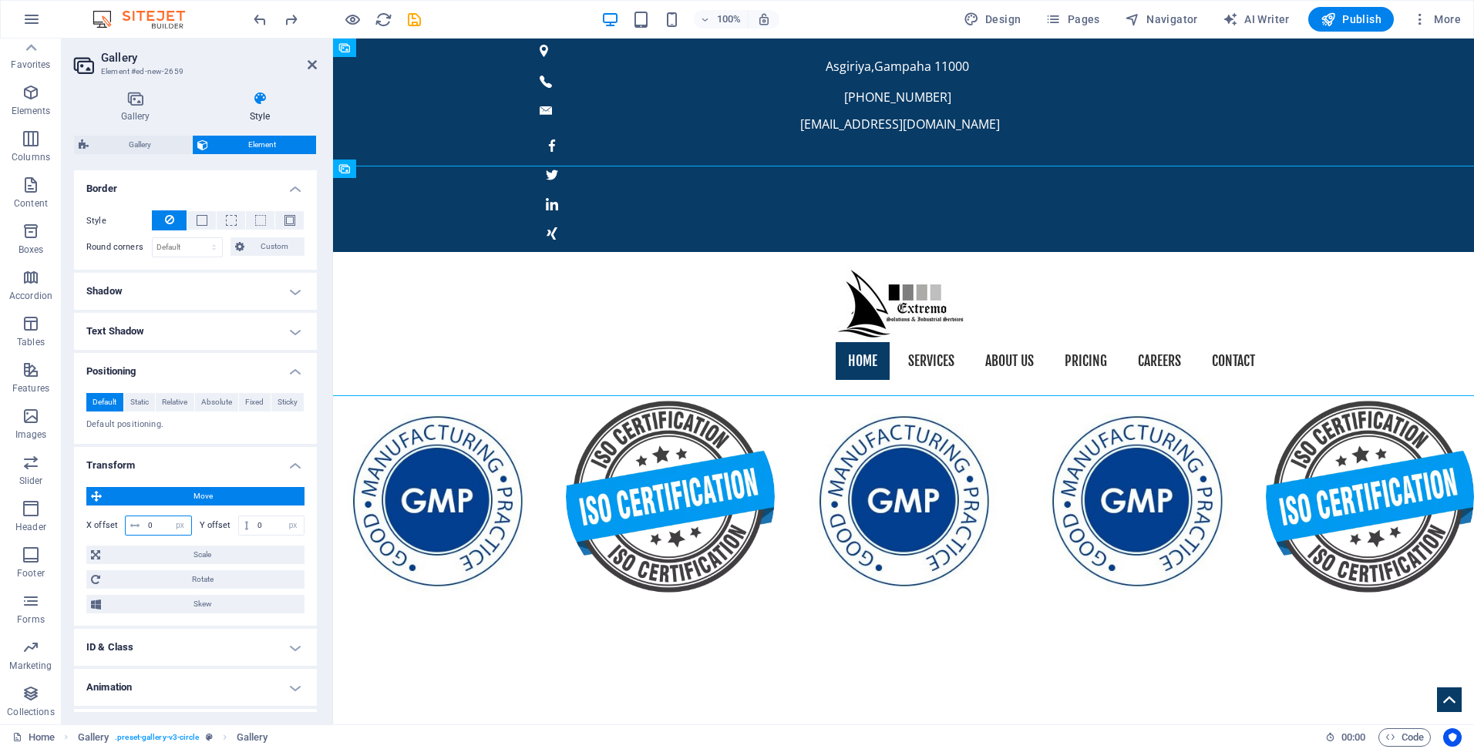
drag, startPoint x: 160, startPoint y: 529, endPoint x: 136, endPoint y: 523, distance: 23.9
click at [136, 523] on div "0 px rem % em vh vw" at bounding box center [158, 526] width 67 height 20
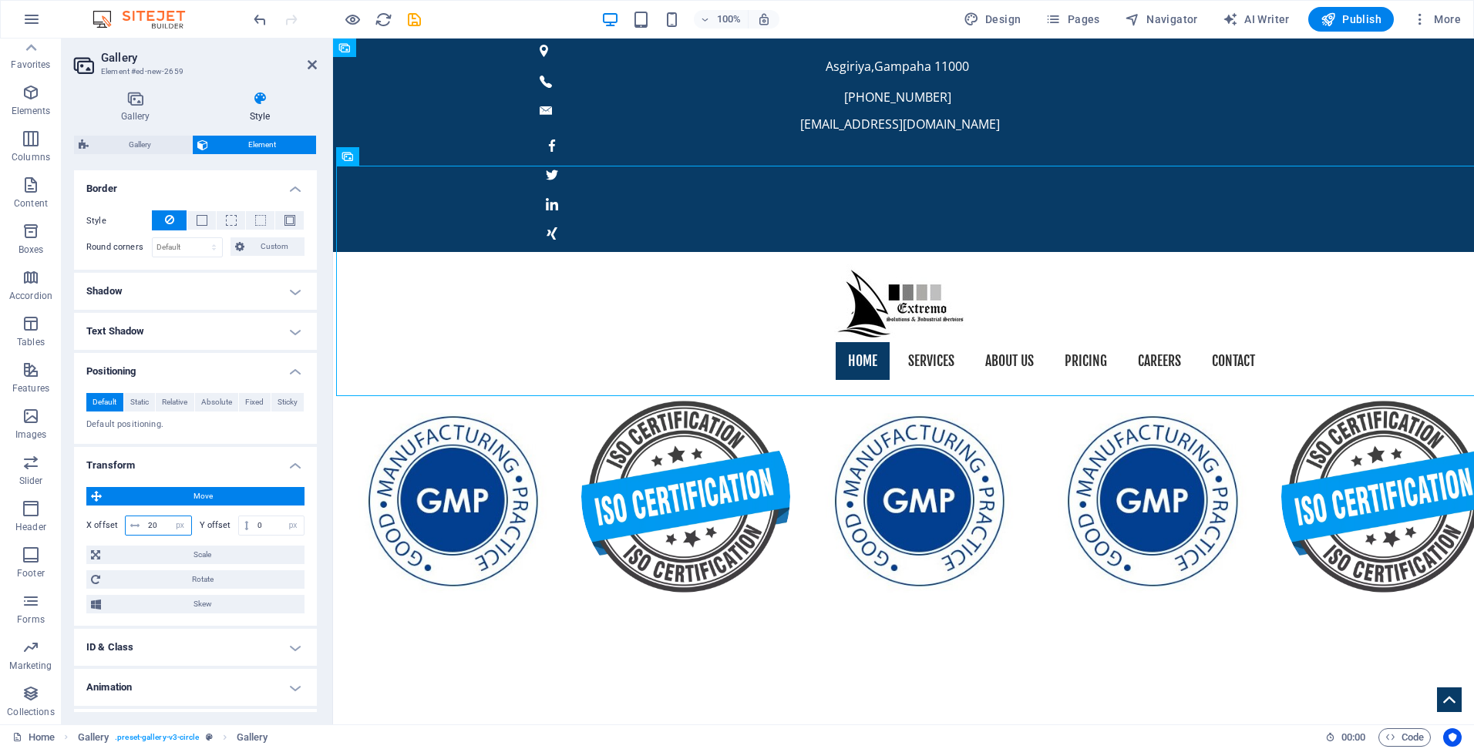
drag, startPoint x: 160, startPoint y: 525, endPoint x: 109, endPoint y: 522, distance: 50.2
click at [109, 522] on div "X offset 20 px rem % em vh vw" at bounding box center [139, 526] width 106 height 20
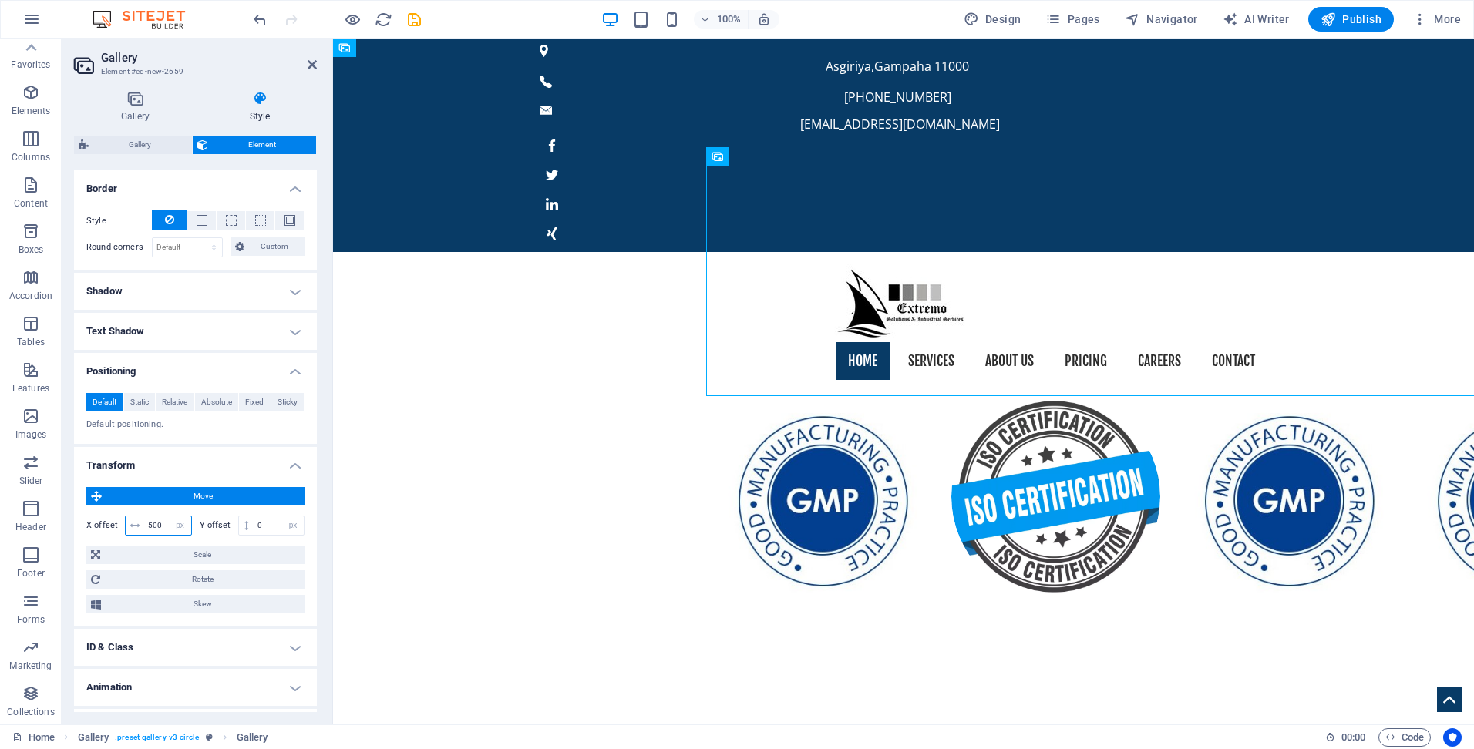
drag, startPoint x: 167, startPoint y: 521, endPoint x: 98, endPoint y: 518, distance: 68.7
click at [98, 518] on div "X offset 500 px rem % em vh vw" at bounding box center [139, 526] width 106 height 20
type input "200"
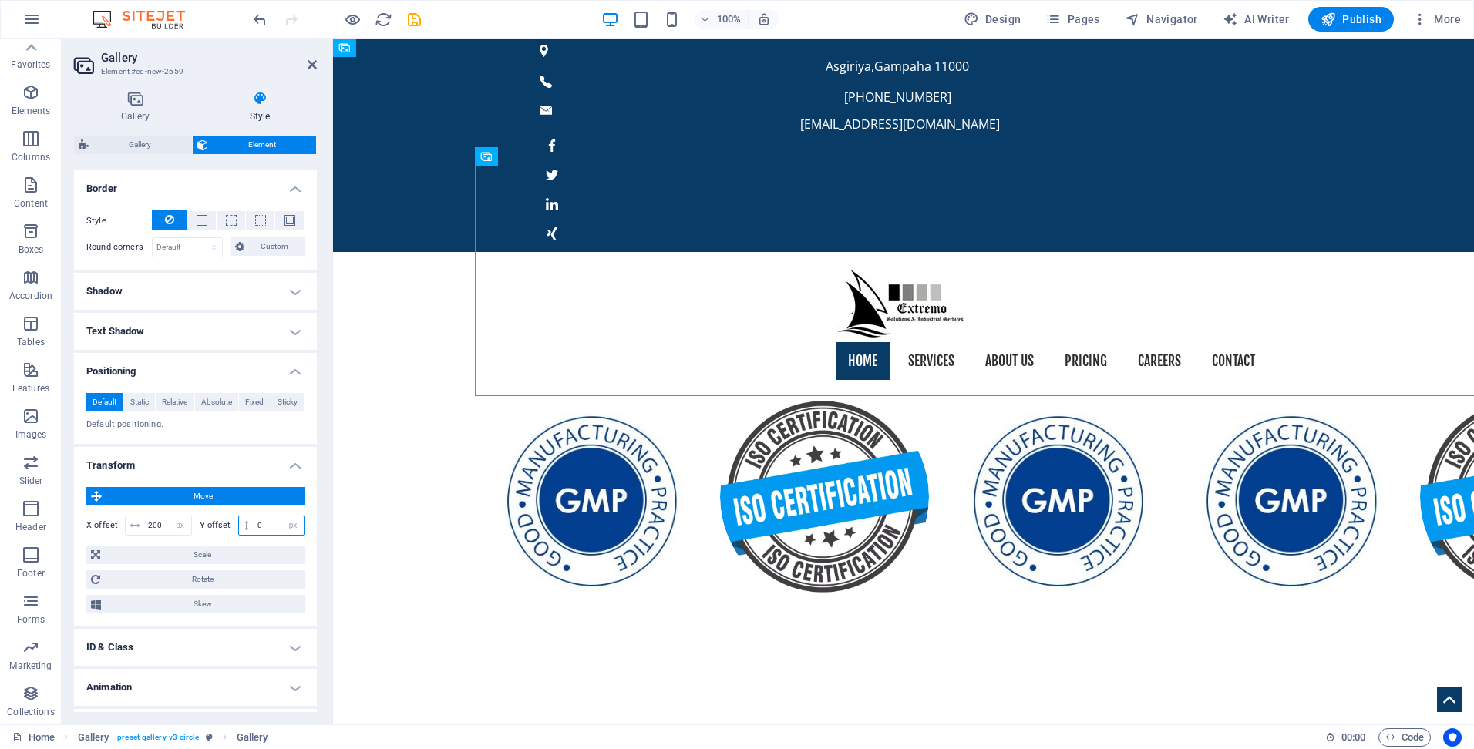
drag, startPoint x: 264, startPoint y: 523, endPoint x: 233, endPoint y: 517, distance: 31.3
click at [235, 518] on div "Y offset 0 px rem % em vh vw" at bounding box center [253, 526] width 106 height 20
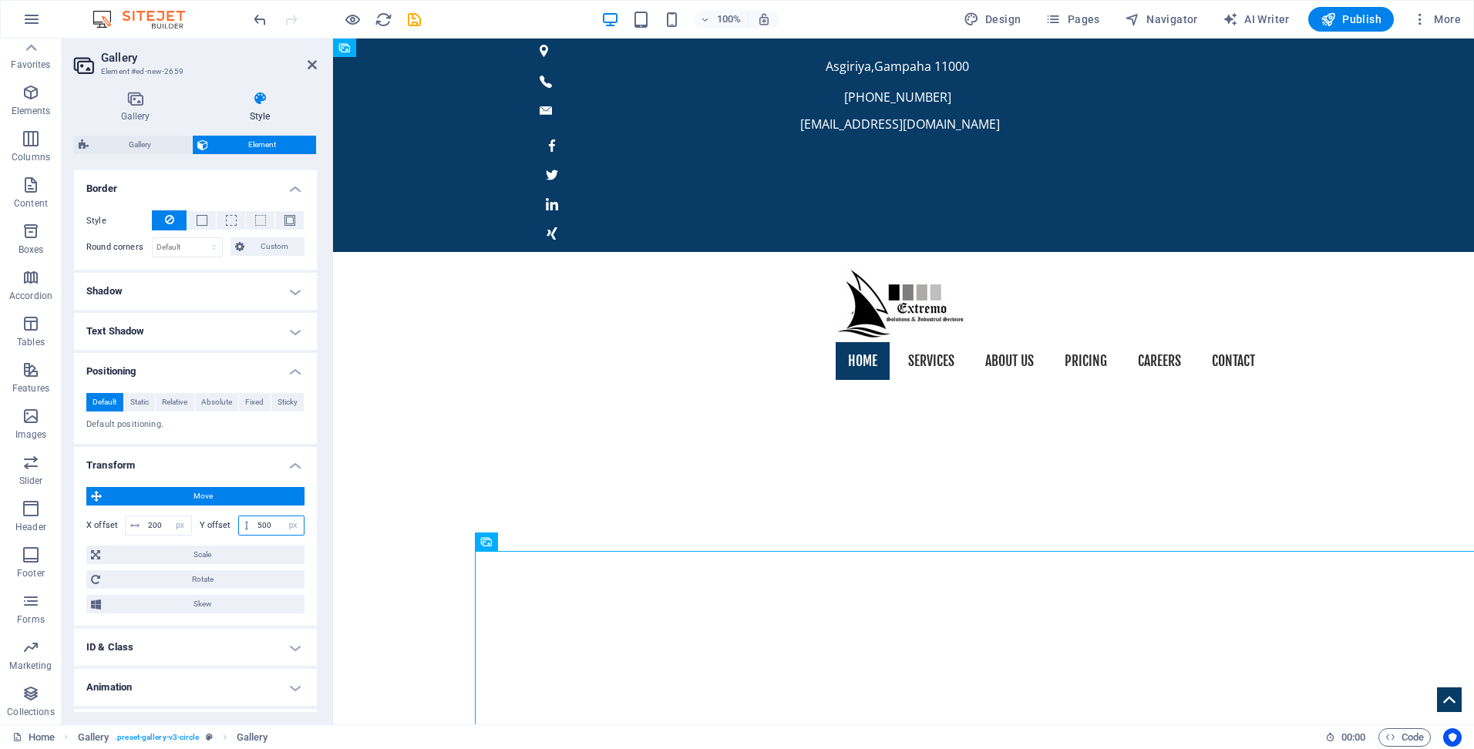
drag, startPoint x: 276, startPoint y: 522, endPoint x: 239, endPoint y: 513, distance: 38.1
click at [240, 513] on div "X offset 200 px rem % em vh vw Y offset 500 px rem % em vh vw" at bounding box center [195, 526] width 218 height 28
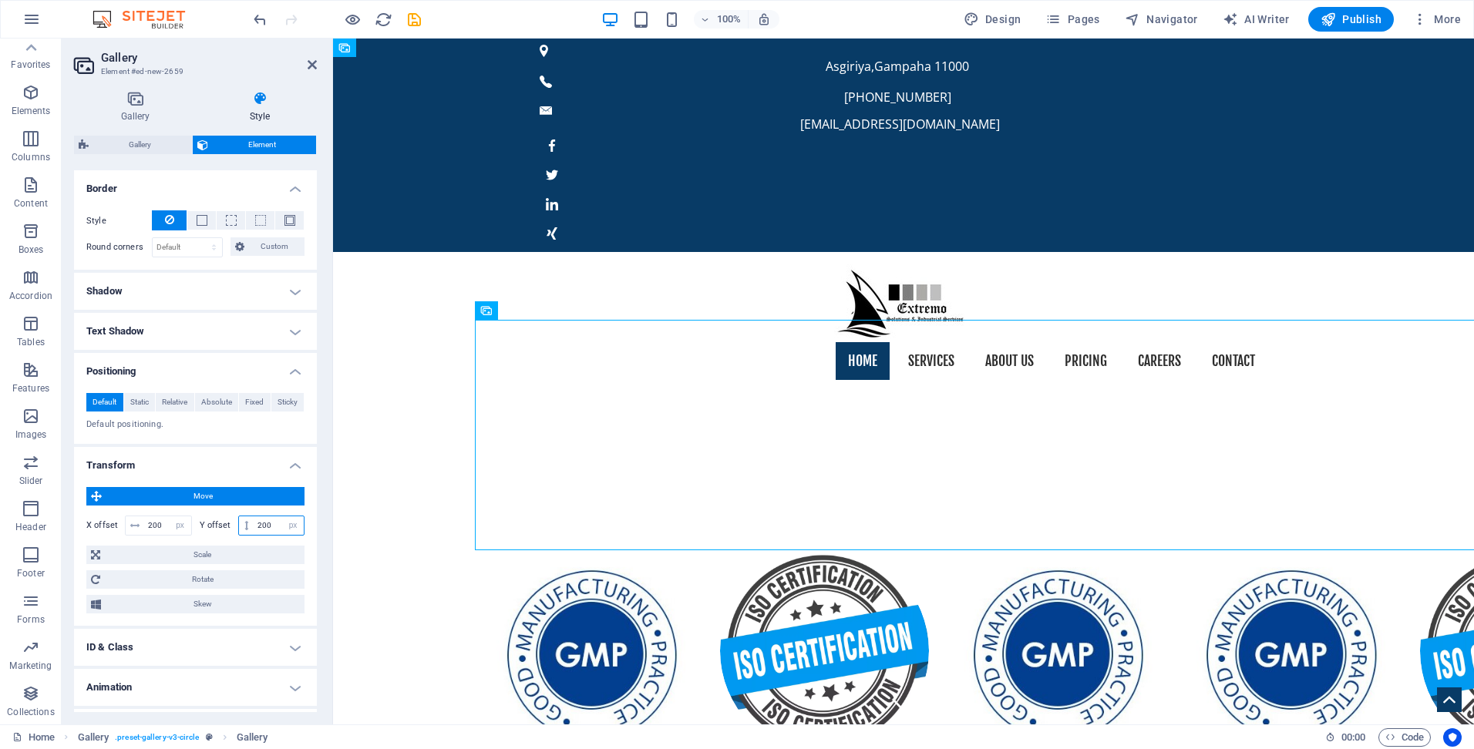
drag, startPoint x: 271, startPoint y: 524, endPoint x: 220, endPoint y: 520, distance: 51.1
click at [221, 520] on div "Y offset 200 px rem % em vh vw" at bounding box center [253, 526] width 106 height 20
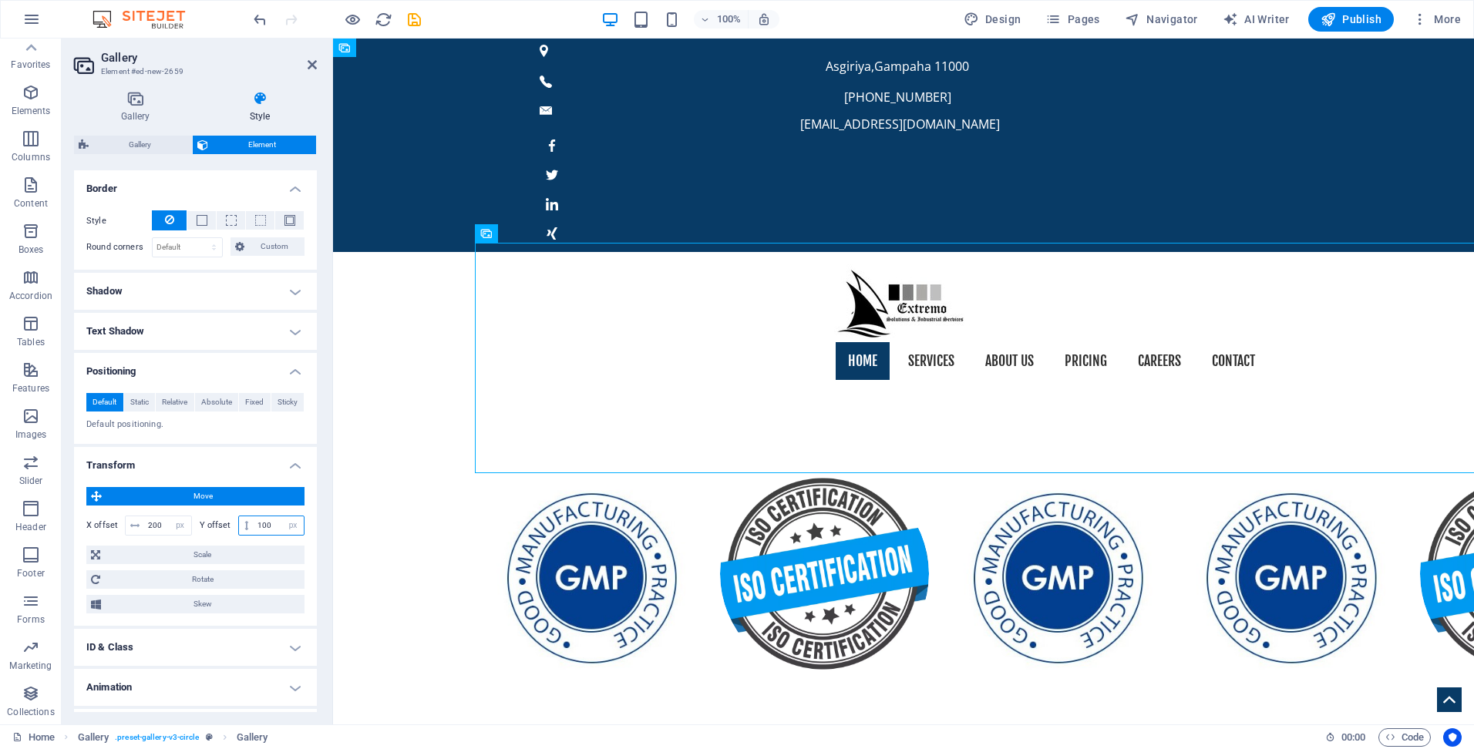
drag, startPoint x: 271, startPoint y: 526, endPoint x: 218, endPoint y: 523, distance: 52.5
click at [218, 523] on div "Y offset 100 px rem % em vh vw" at bounding box center [253, 526] width 106 height 20
type input "50"
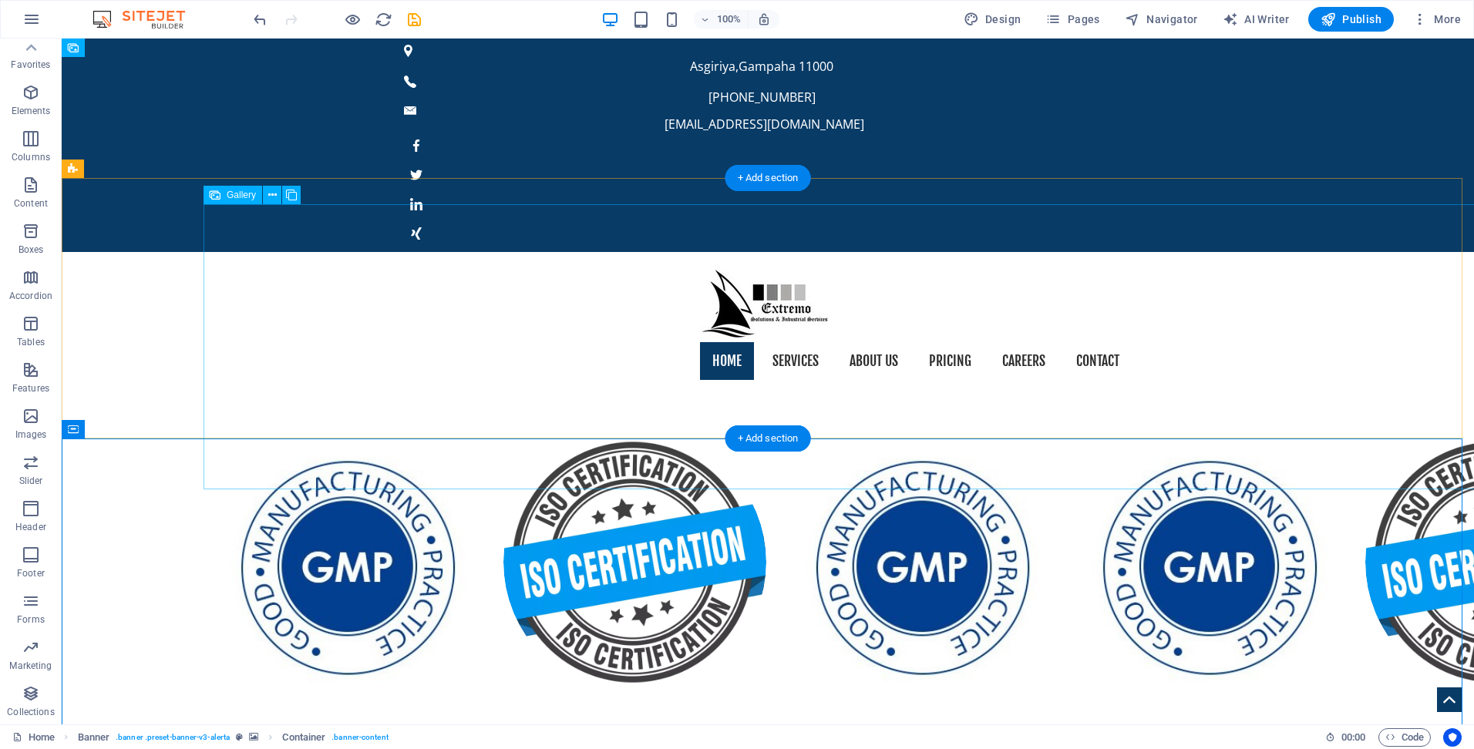
click at [338, 431] on li at bounding box center [347, 562] width 263 height 263
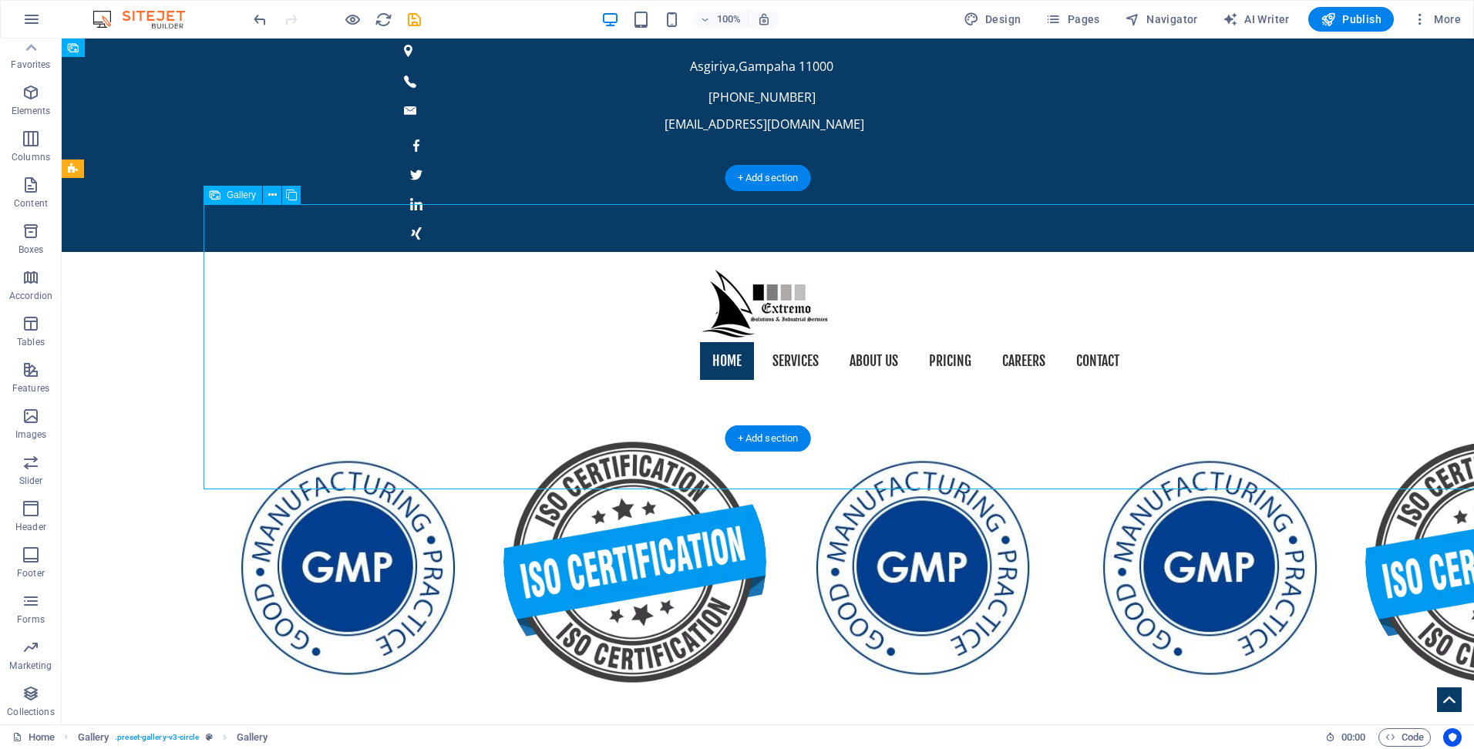
click at [338, 431] on li at bounding box center [347, 562] width 263 height 263
select select "%"
select select "px"
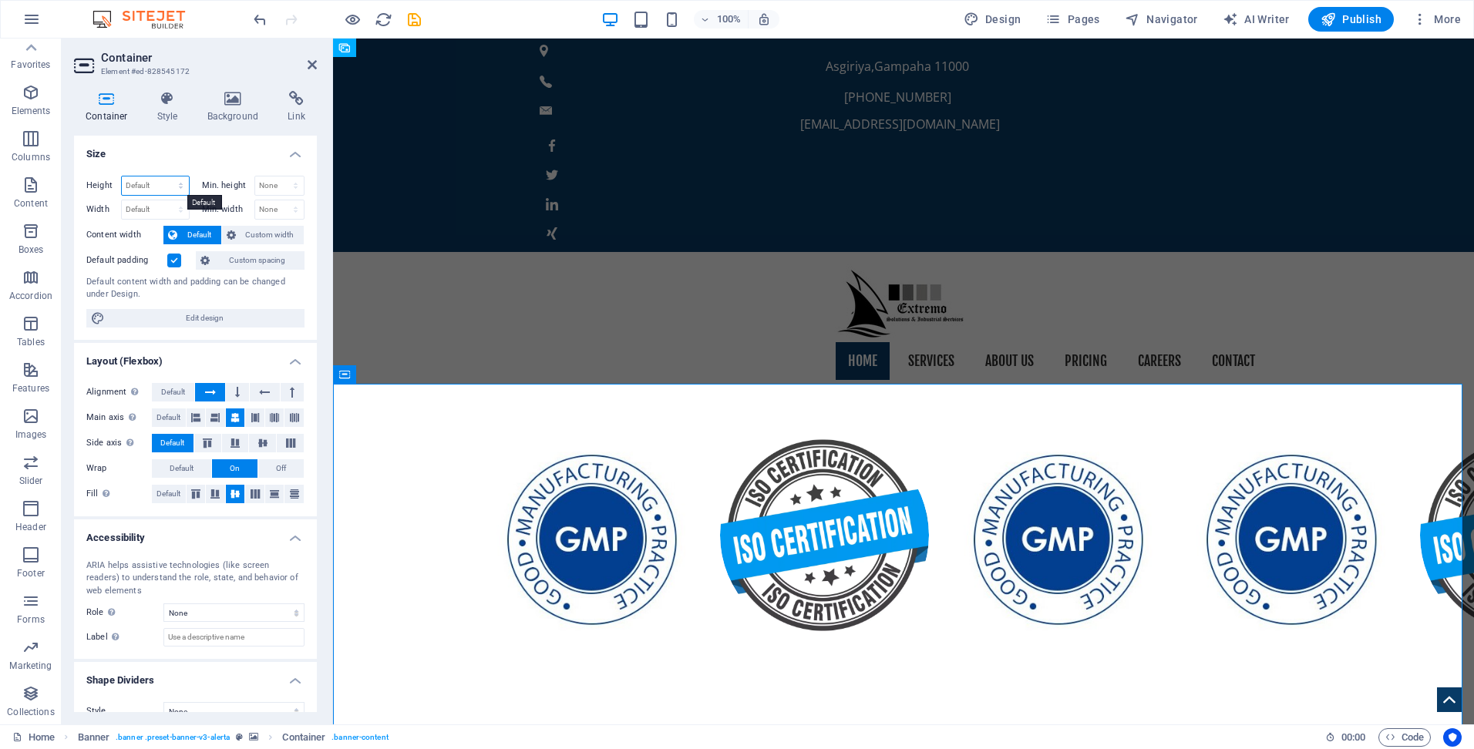
click at [163, 186] on select "Default px rem % vh vw" at bounding box center [155, 186] width 67 height 19
select select "%"
click at [165, 177] on select "Default px rem % vh vw" at bounding box center [155, 186] width 67 height 19
type input "50"
click at [263, 183] on select "None px rem % vh vw" at bounding box center [279, 186] width 49 height 19
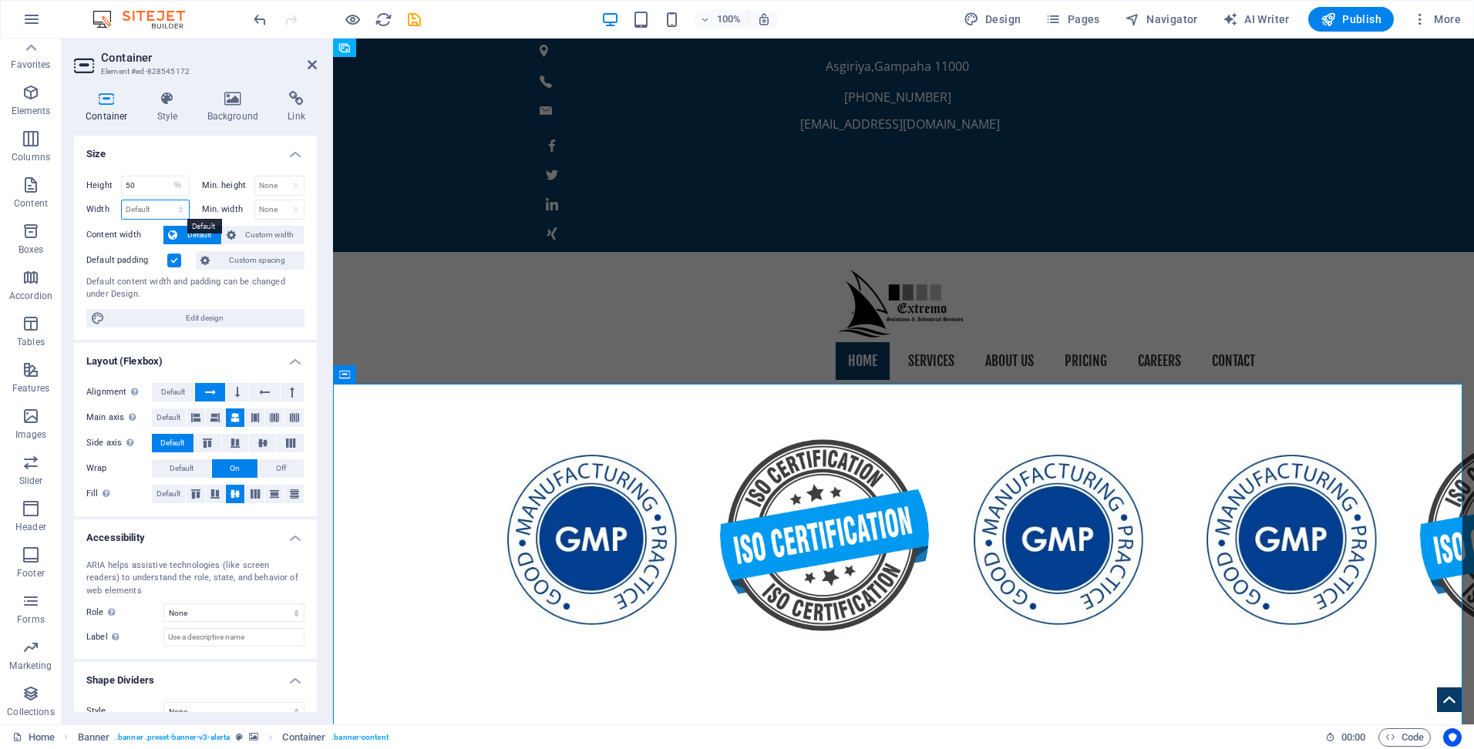
click at [141, 207] on select "Default px rem % em vh vw" at bounding box center [155, 209] width 67 height 19
click at [140, 207] on select "Default px rem % em vh vw" at bounding box center [155, 209] width 67 height 19
select select "%"
click at [165, 200] on select "Default px rem % em vh vw" at bounding box center [155, 209] width 67 height 19
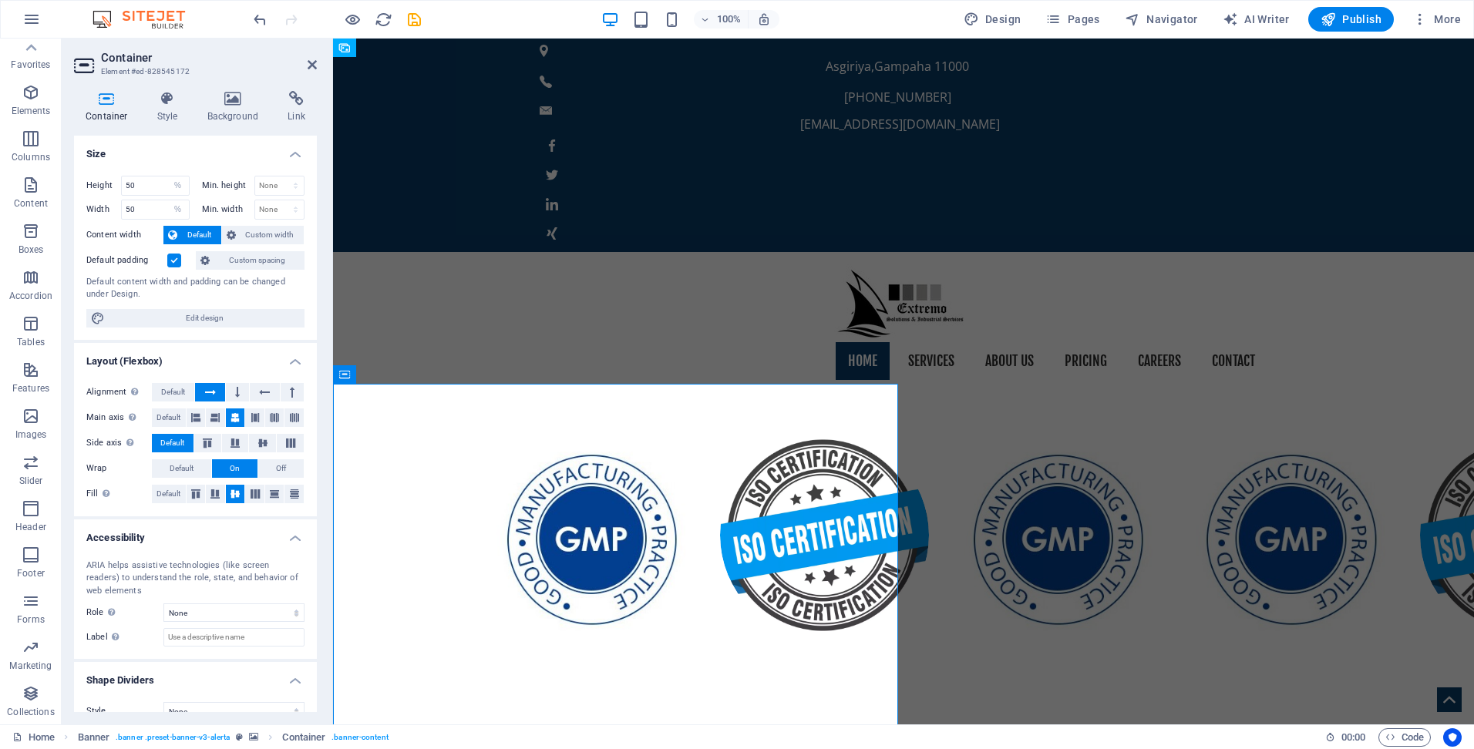
type input "100"
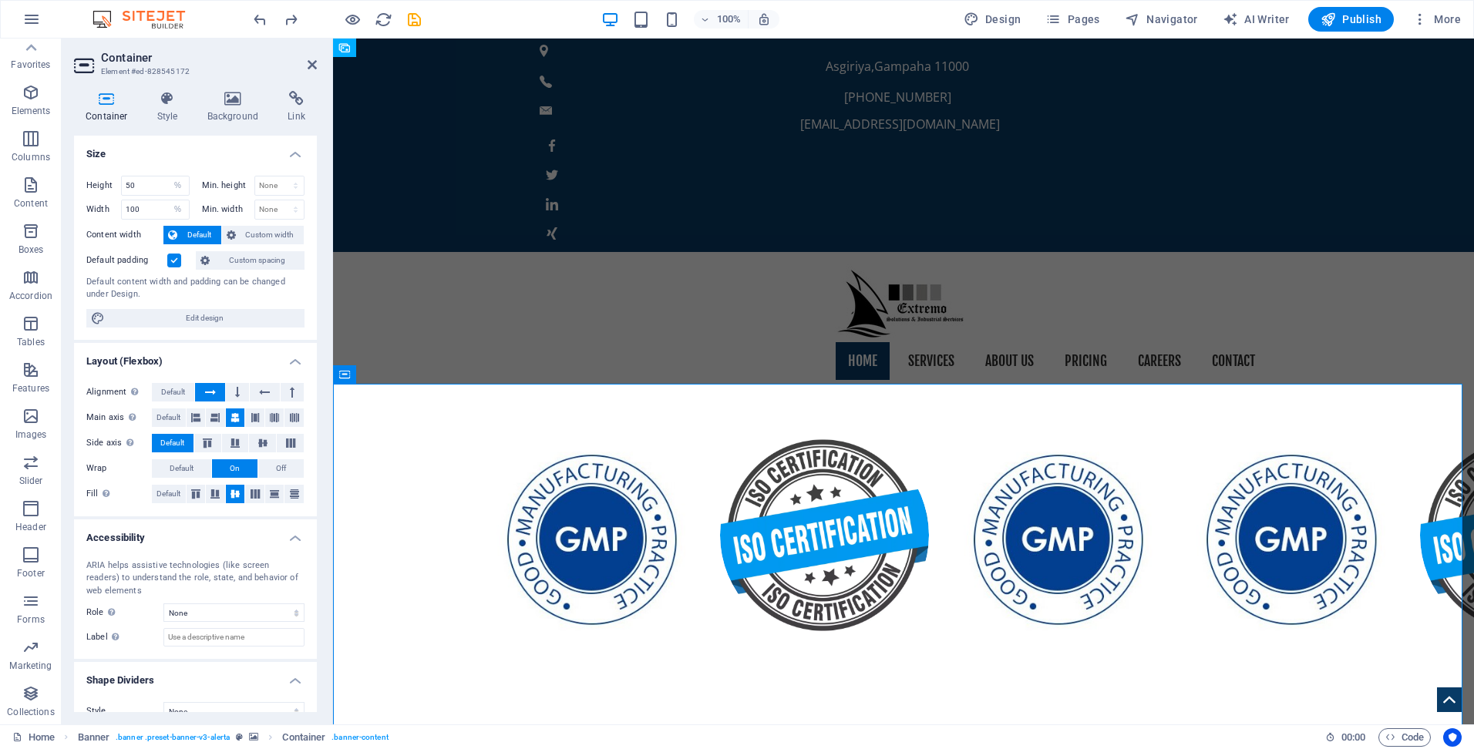
select select "DISABLED_OPTION_VALUE"
type input "100"
click at [491, 419] on div at bounding box center [1058, 535] width 1166 height 233
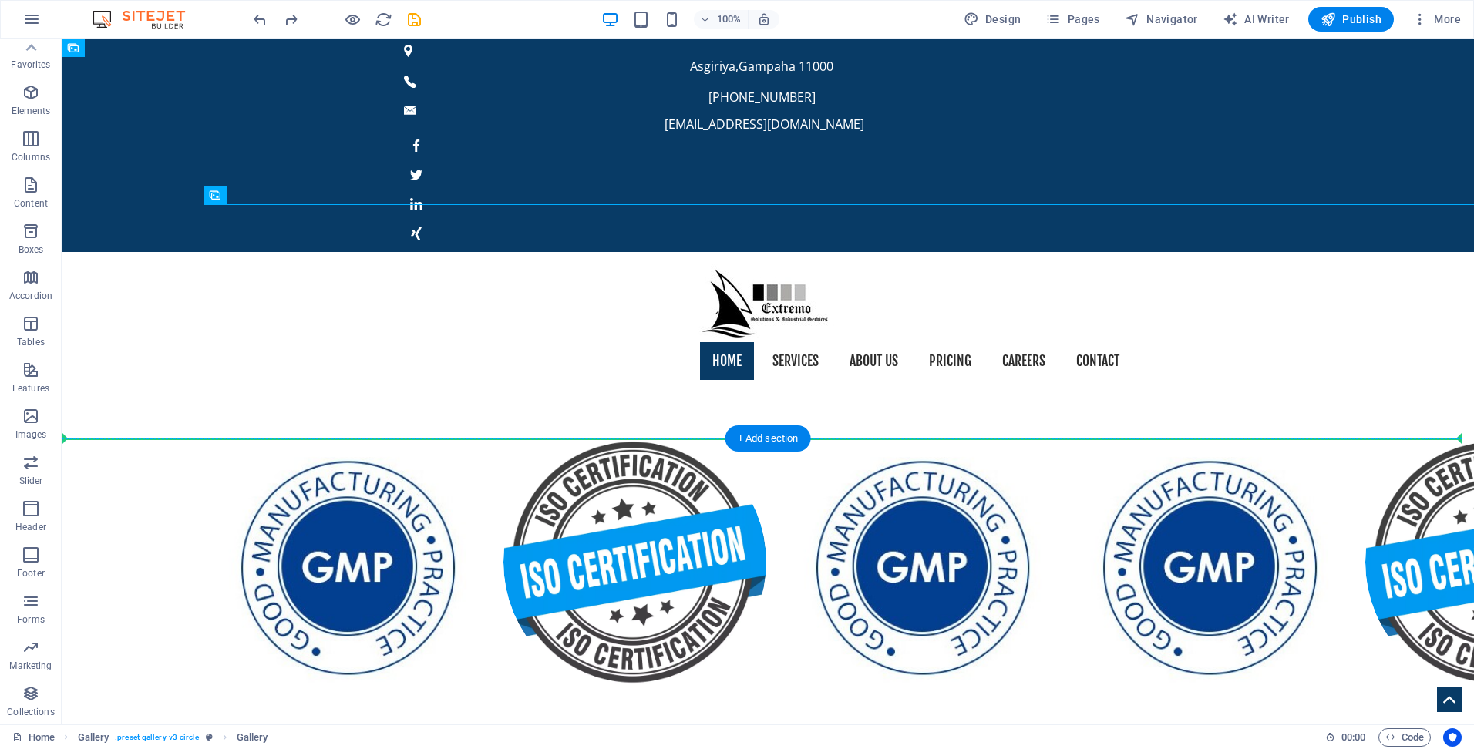
drag, startPoint x: 288, startPoint y: 234, endPoint x: 204, endPoint y: 503, distance: 282.8
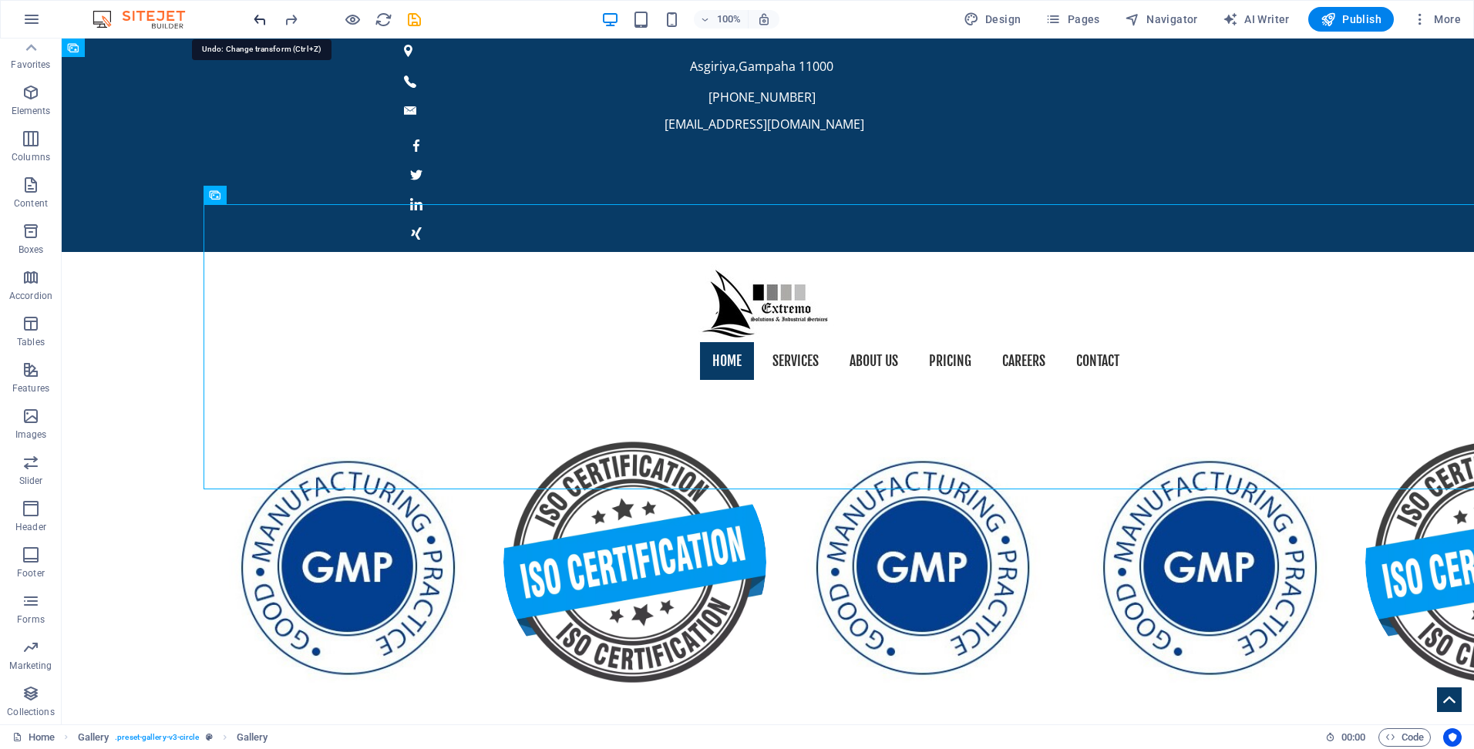
click at [261, 19] on icon "undo" at bounding box center [260, 20] width 18 height 18
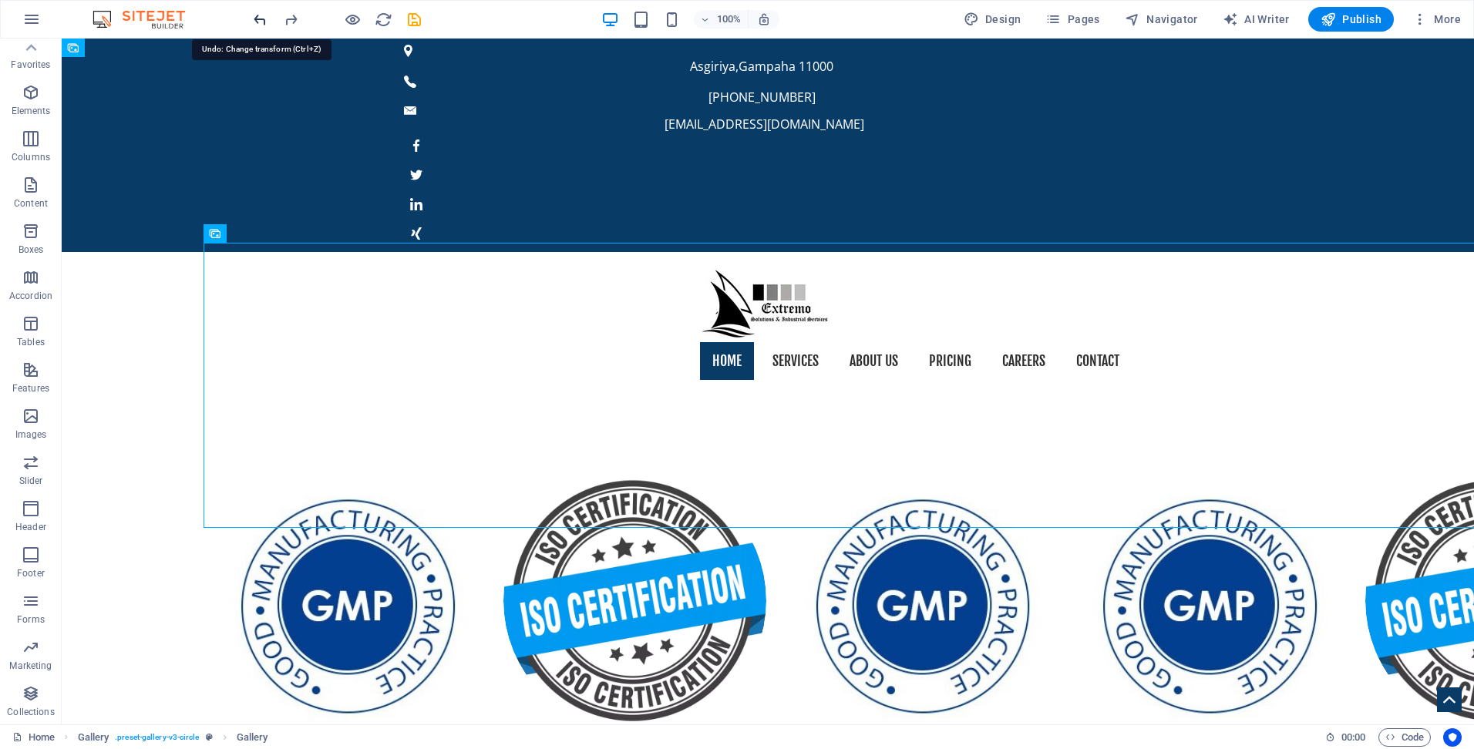
click at [261, 19] on icon "undo" at bounding box center [260, 20] width 18 height 18
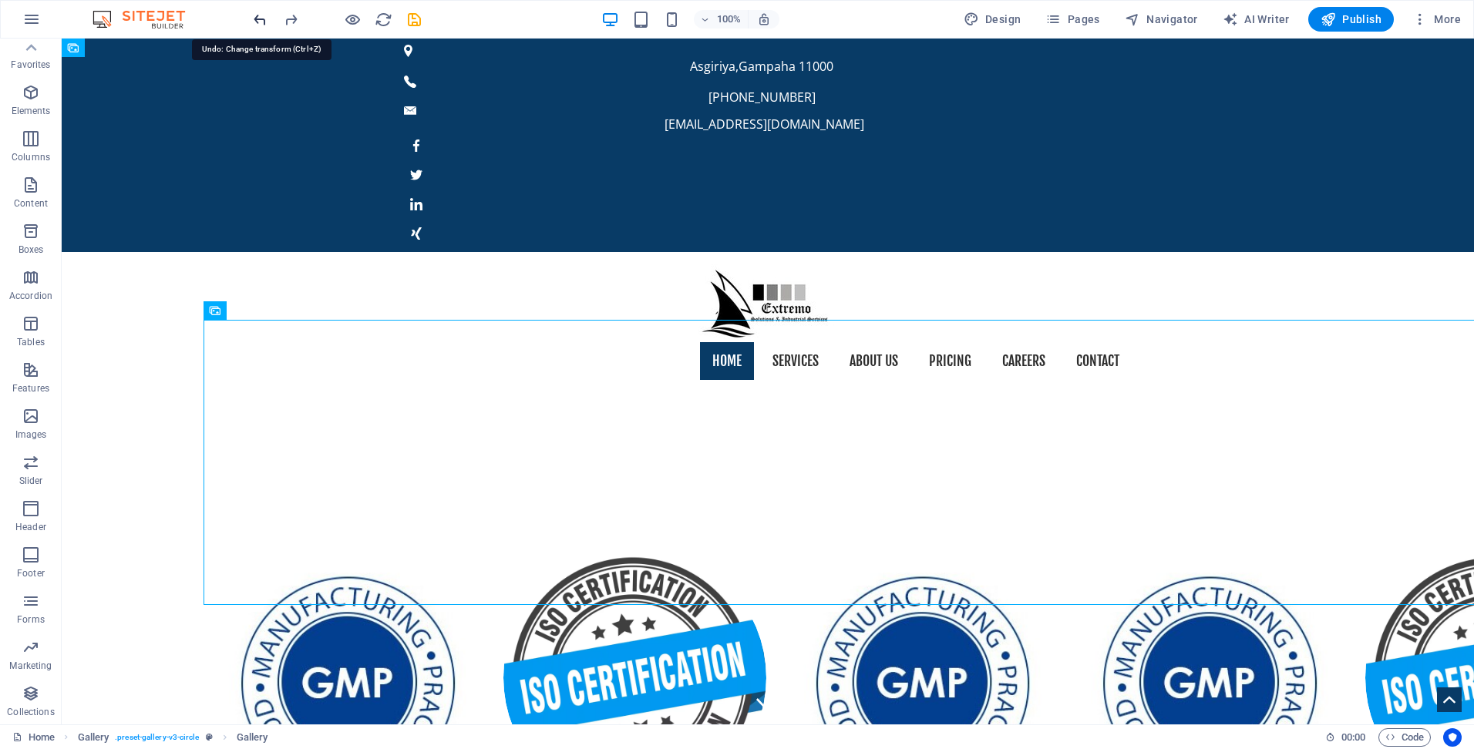
click at [261, 19] on icon "undo" at bounding box center [260, 20] width 18 height 18
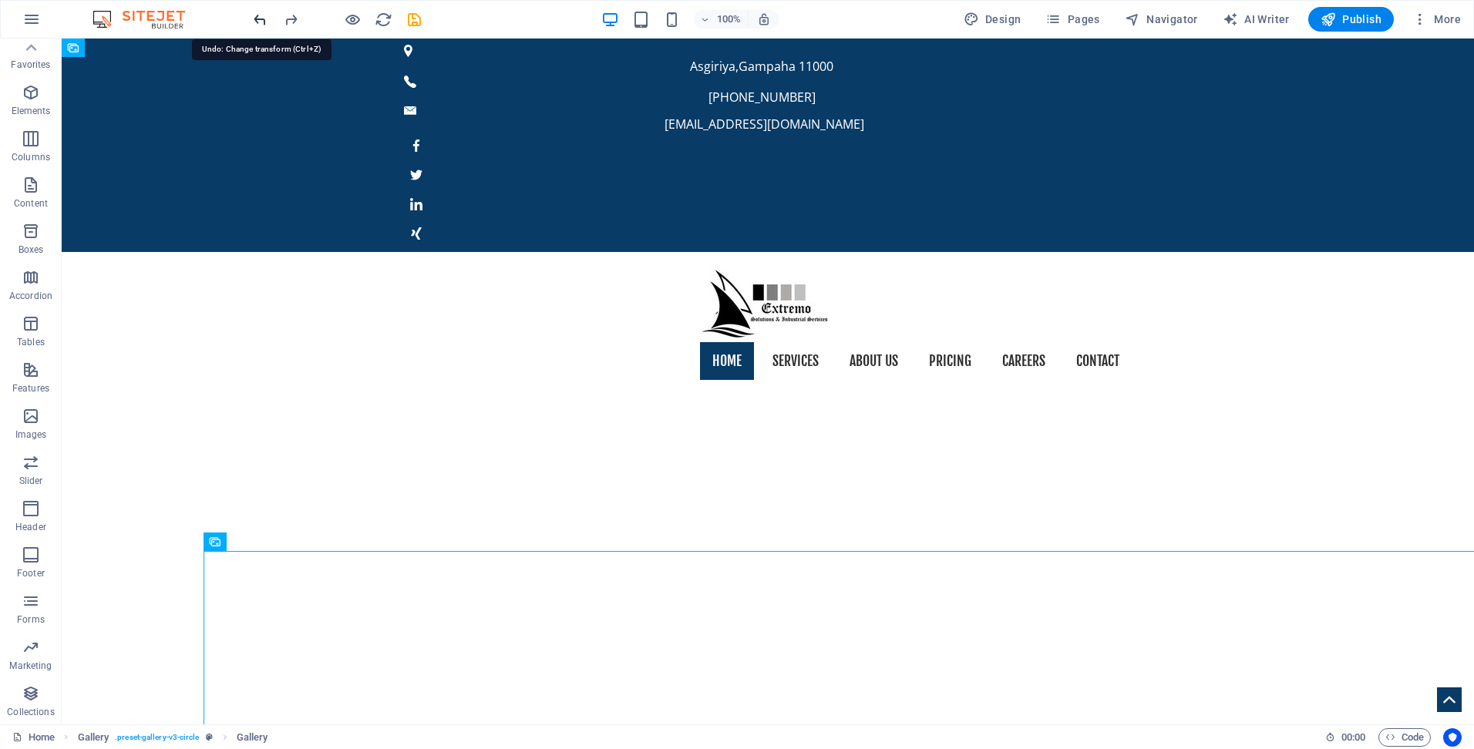
click at [261, 19] on icon "undo" at bounding box center [260, 20] width 18 height 18
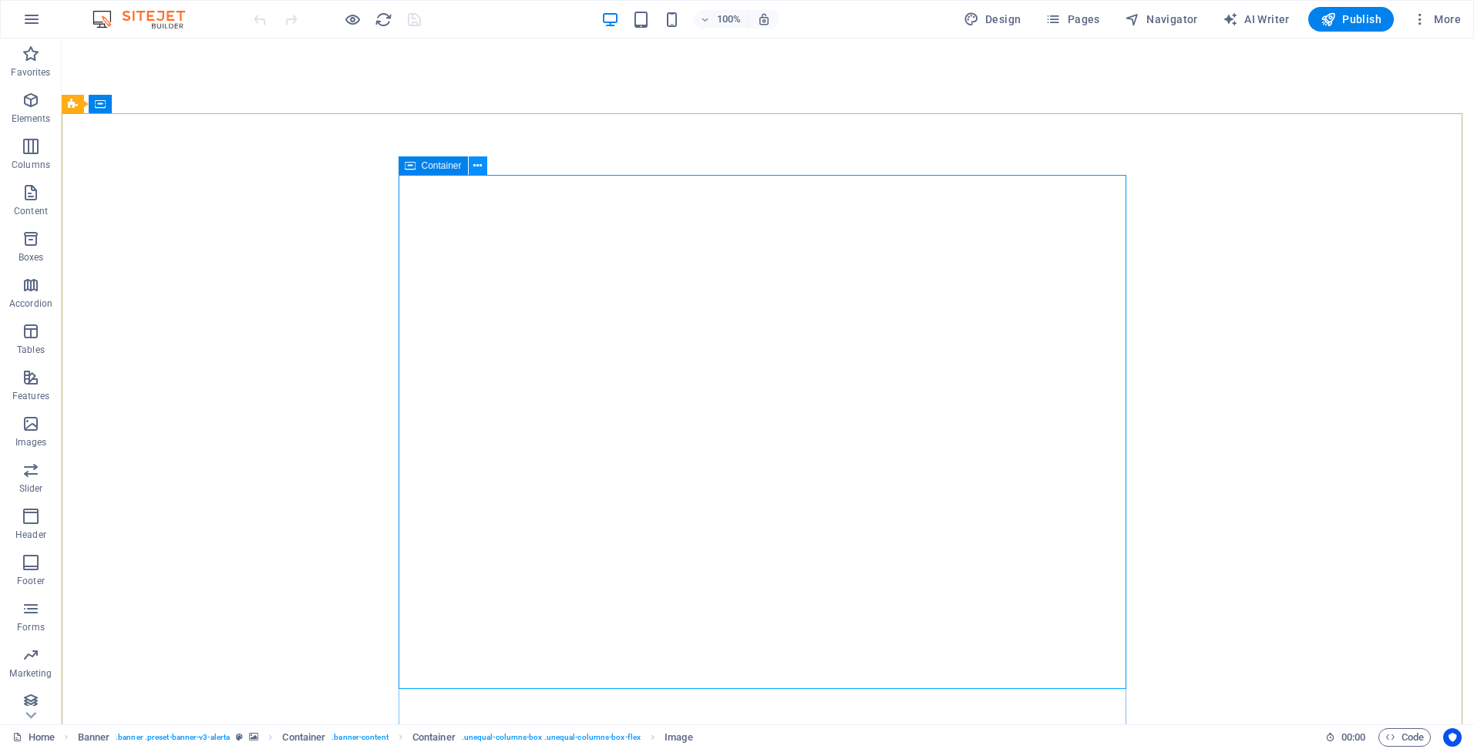
click at [481, 167] on icon at bounding box center [477, 166] width 8 height 16
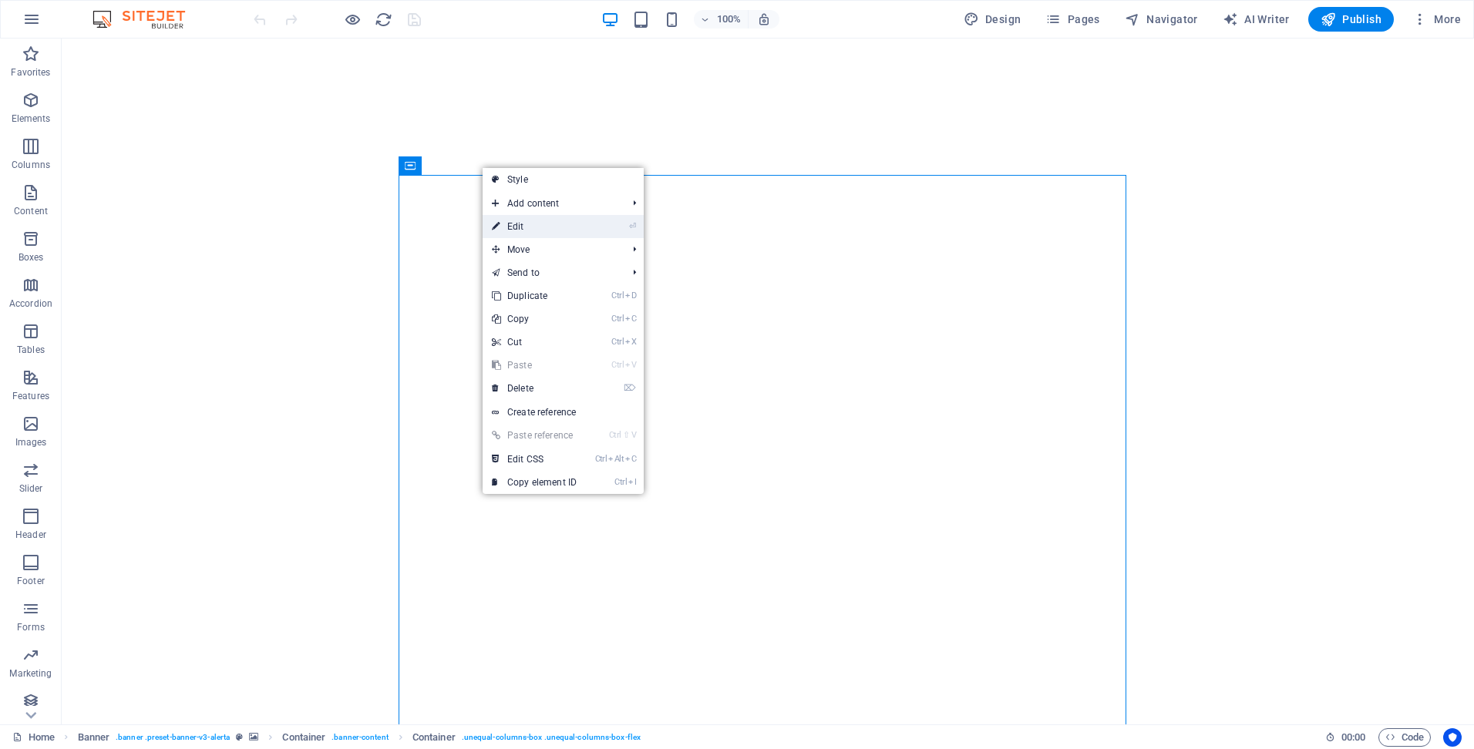
click at [517, 232] on link "⏎ Edit" at bounding box center [534, 226] width 103 height 23
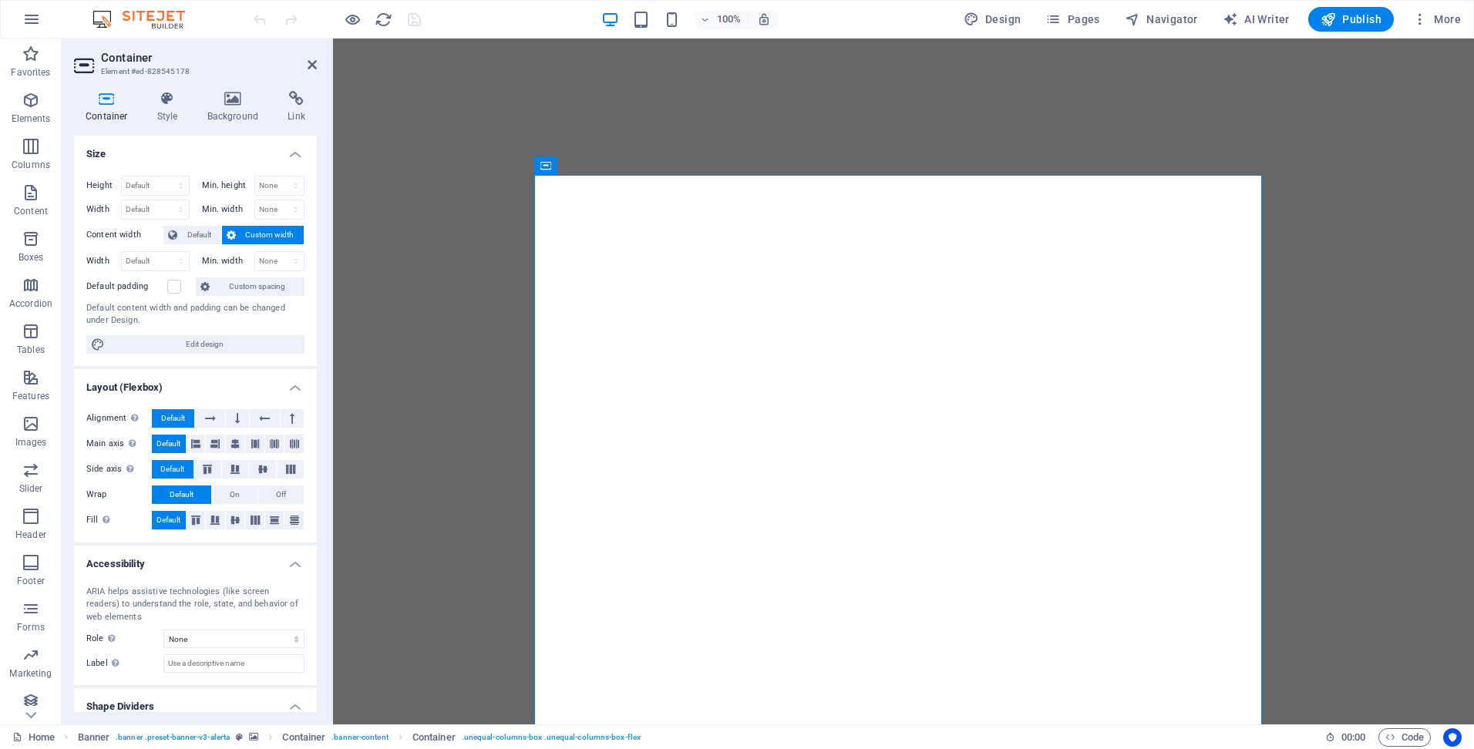
click at [113, 98] on icon at bounding box center [107, 98] width 66 height 15
drag, startPoint x: 29, startPoint y: 427, endPoint x: 124, endPoint y: 261, distance: 191.0
click at [124, 261] on section "Favorites Elements Columns Content Boxes Accordion Tables Features Images Slide…" at bounding box center [737, 382] width 1474 height 686
click at [24, 426] on icon "button" at bounding box center [31, 424] width 19 height 19
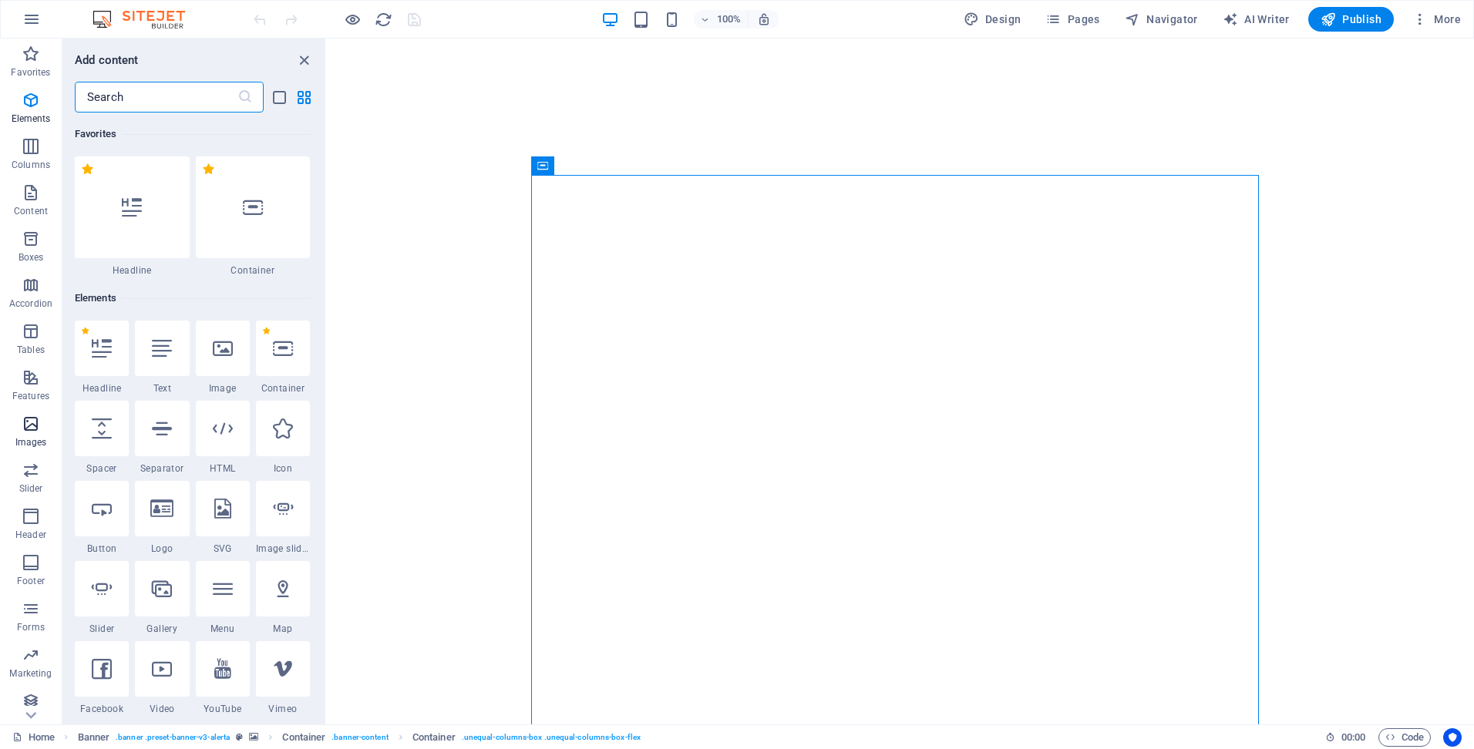
scroll to position [7817, 0]
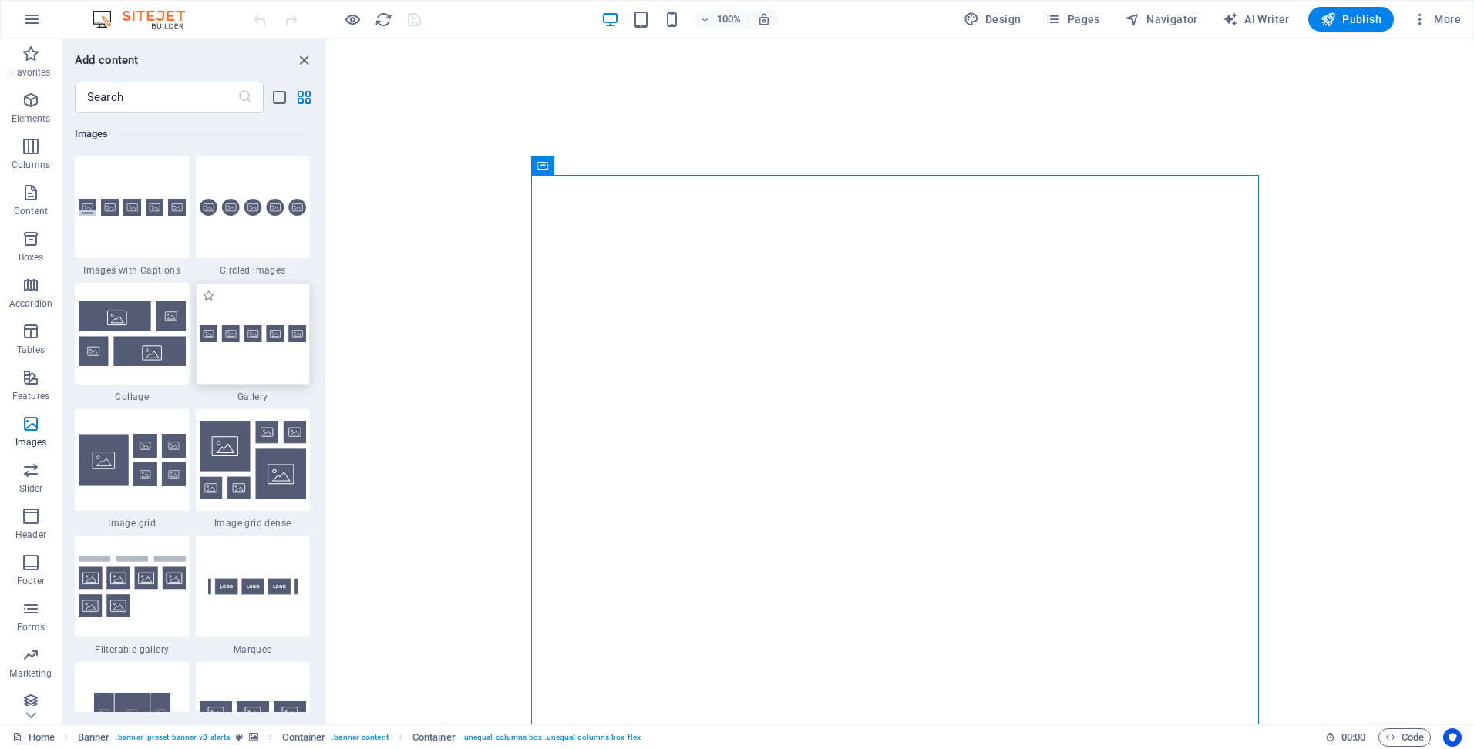
click at [230, 326] on img at bounding box center [253, 334] width 107 height 18
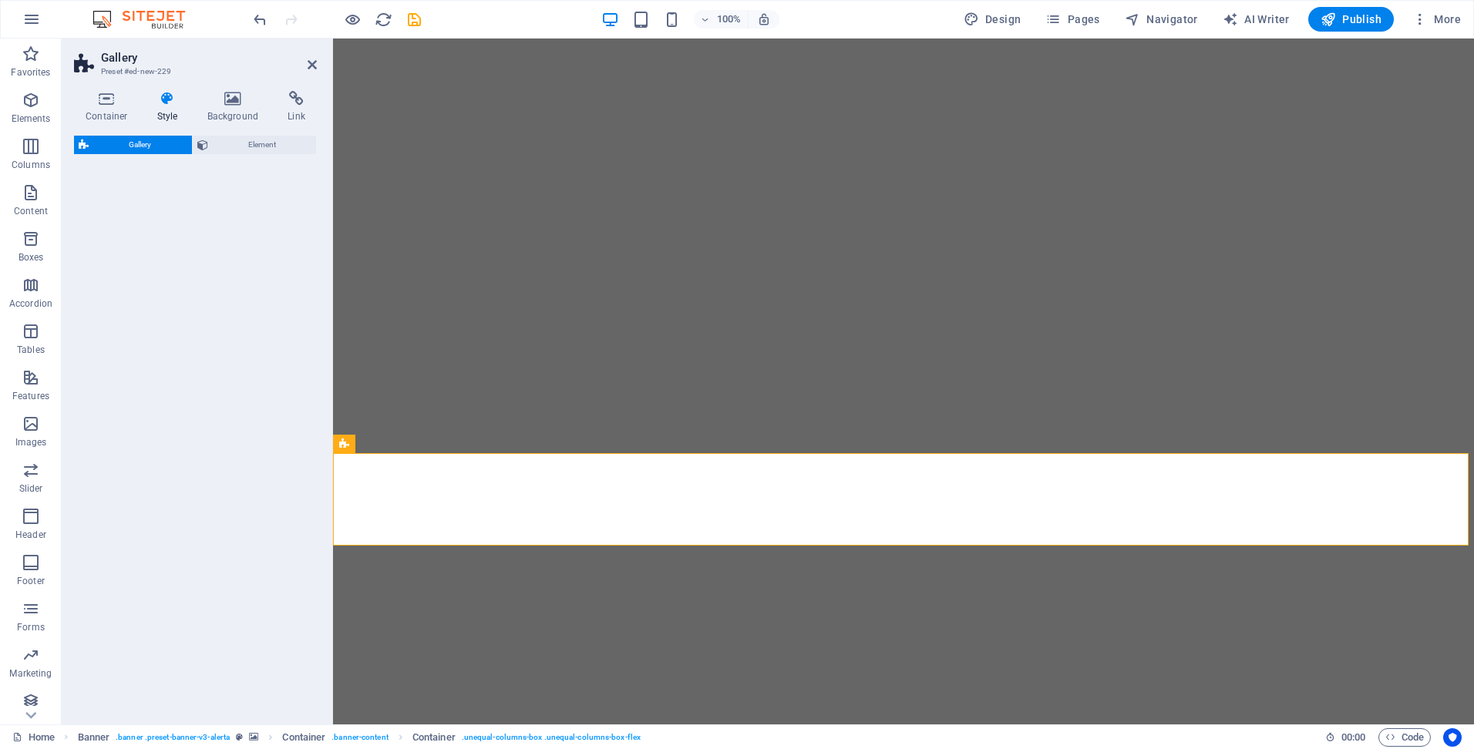
select select "rem"
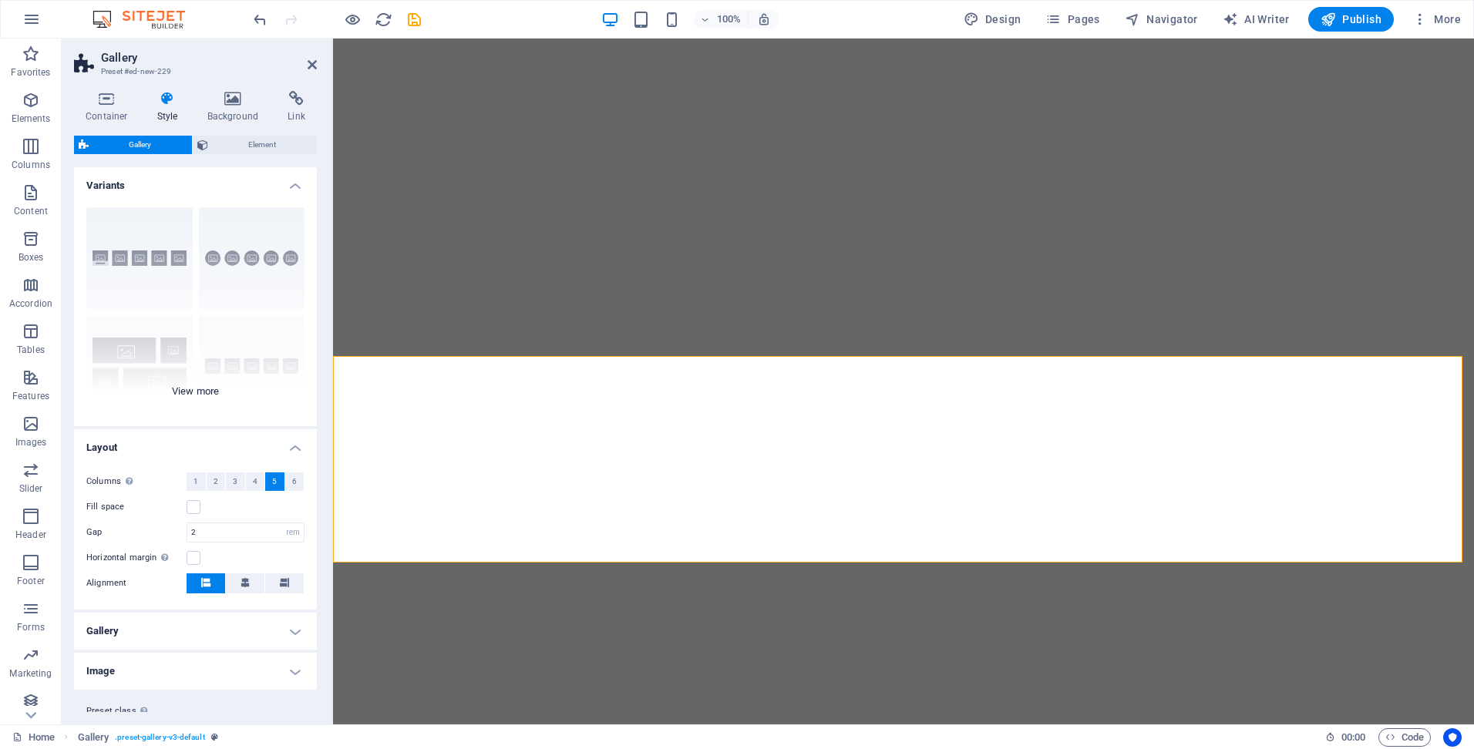
click at [254, 253] on div "Captions Circle Collage Default Grid Grid shifted" at bounding box center [195, 310] width 243 height 231
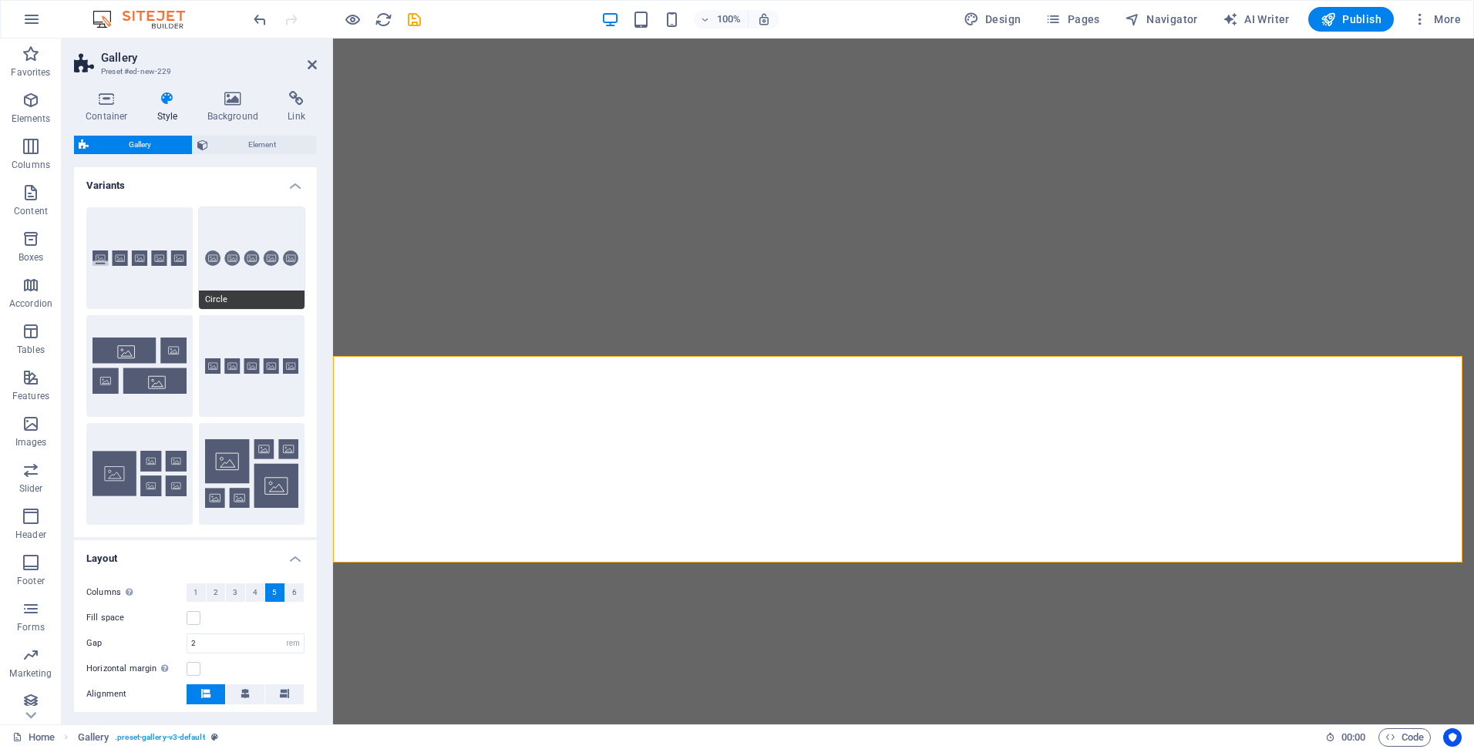
click at [246, 232] on button "Circle" at bounding box center [252, 258] width 106 height 102
click at [400, 349] on icon at bounding box center [401, 347] width 8 height 16
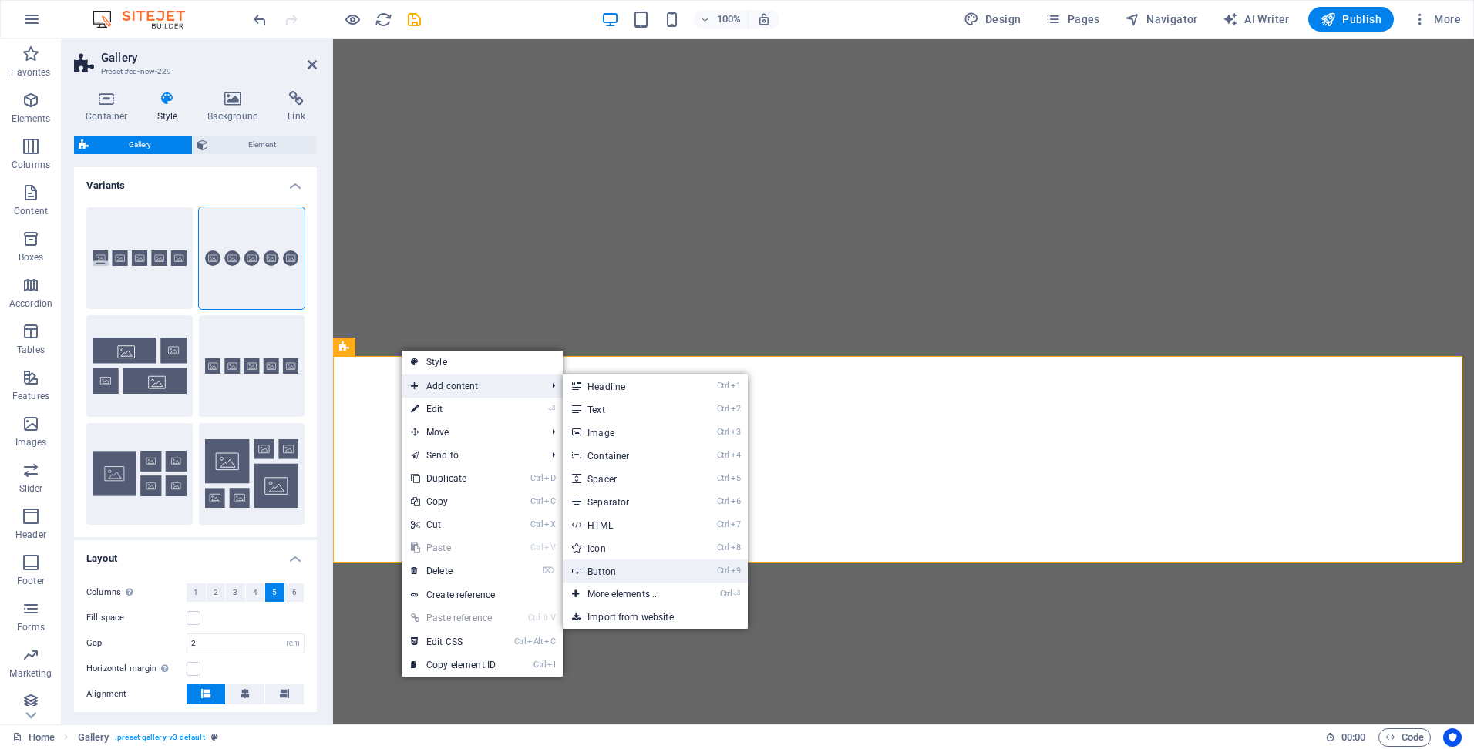
click at [649, 568] on link "Ctrl 9 Button" at bounding box center [626, 571] width 127 height 23
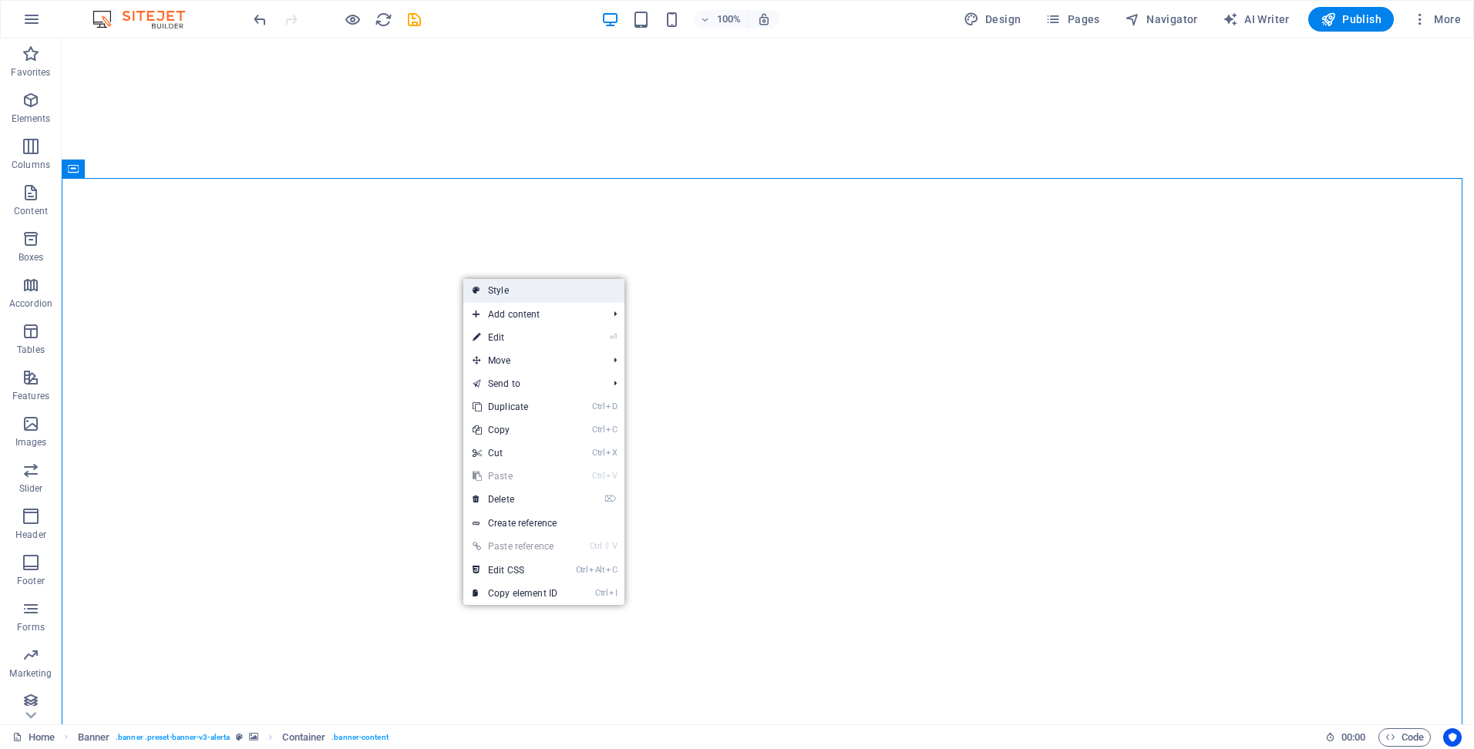
click at [513, 294] on link "Style" at bounding box center [543, 290] width 161 height 23
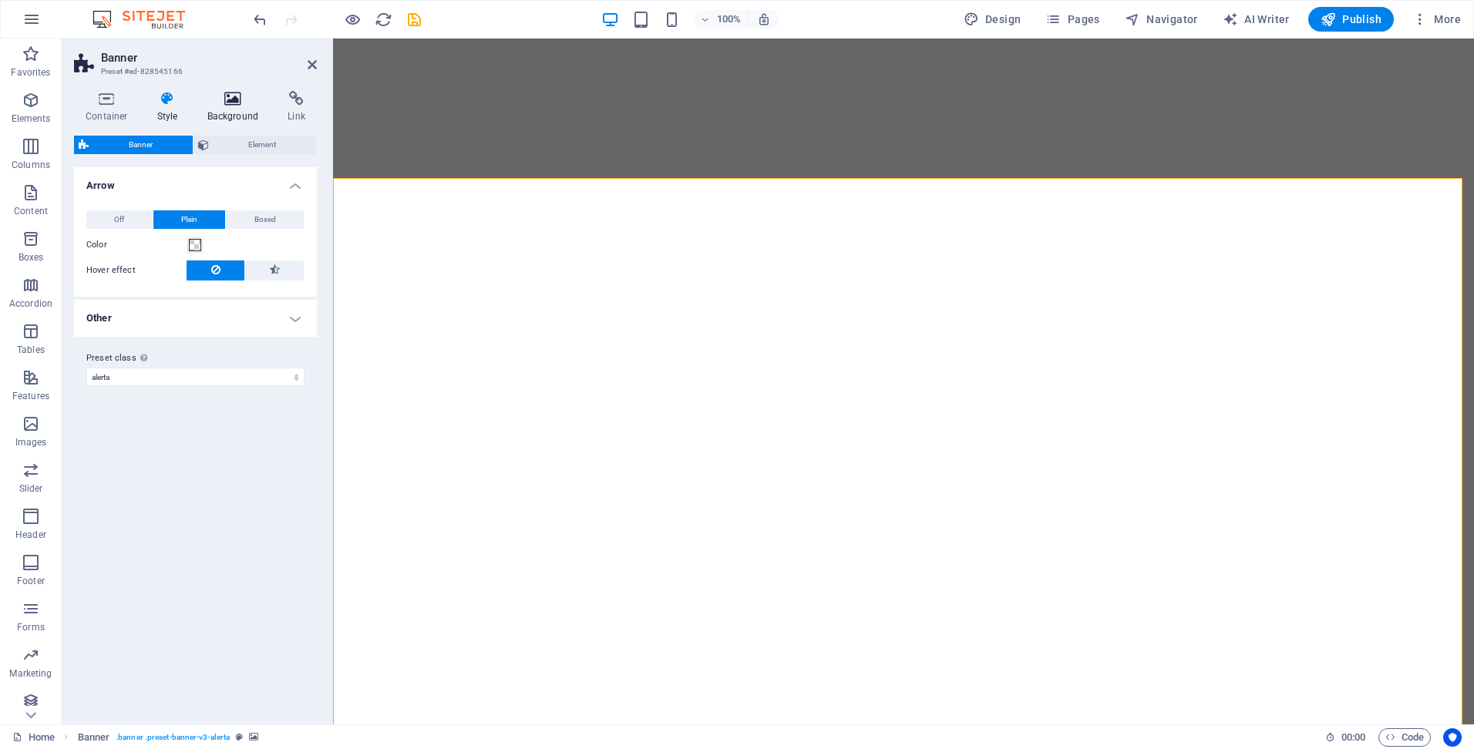
click at [229, 100] on icon at bounding box center [233, 98] width 75 height 15
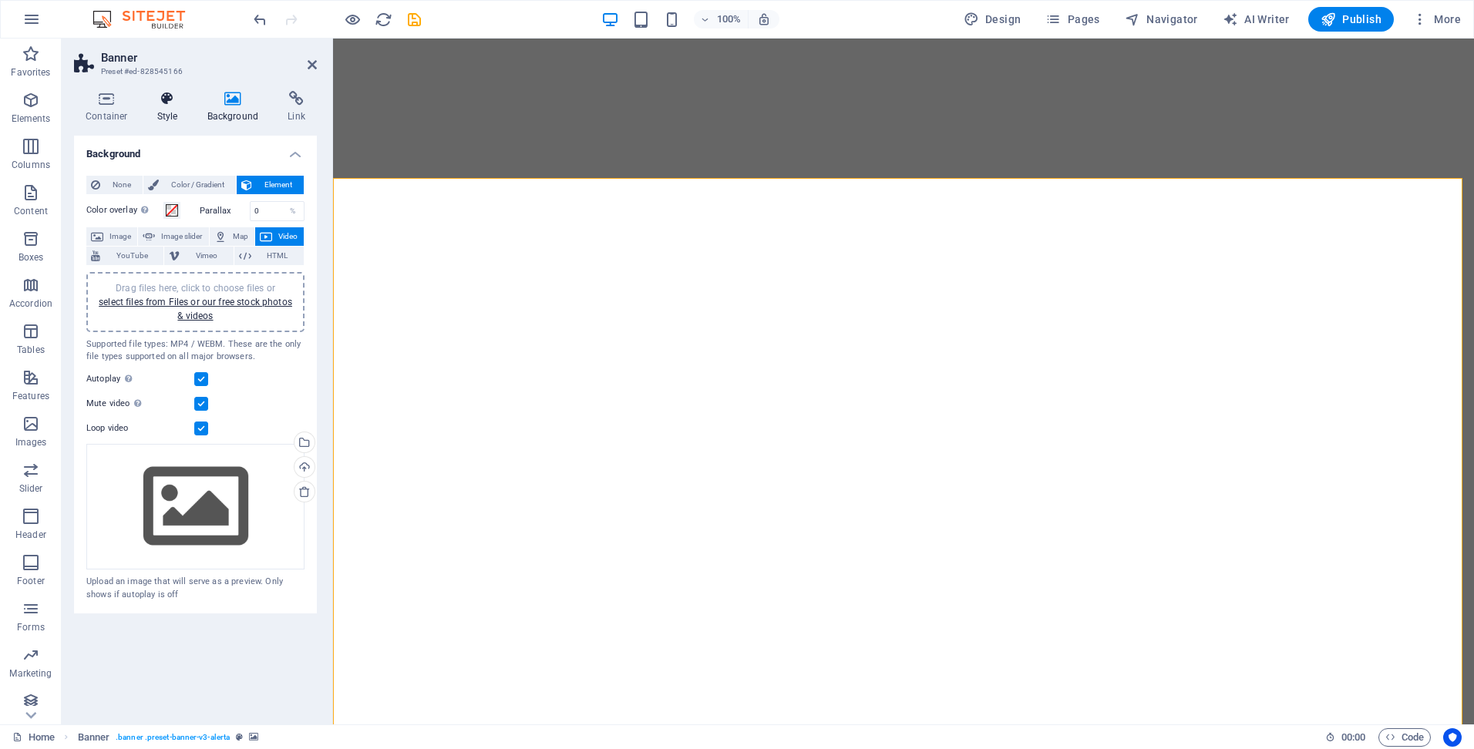
click at [164, 100] on icon at bounding box center [168, 98] width 44 height 15
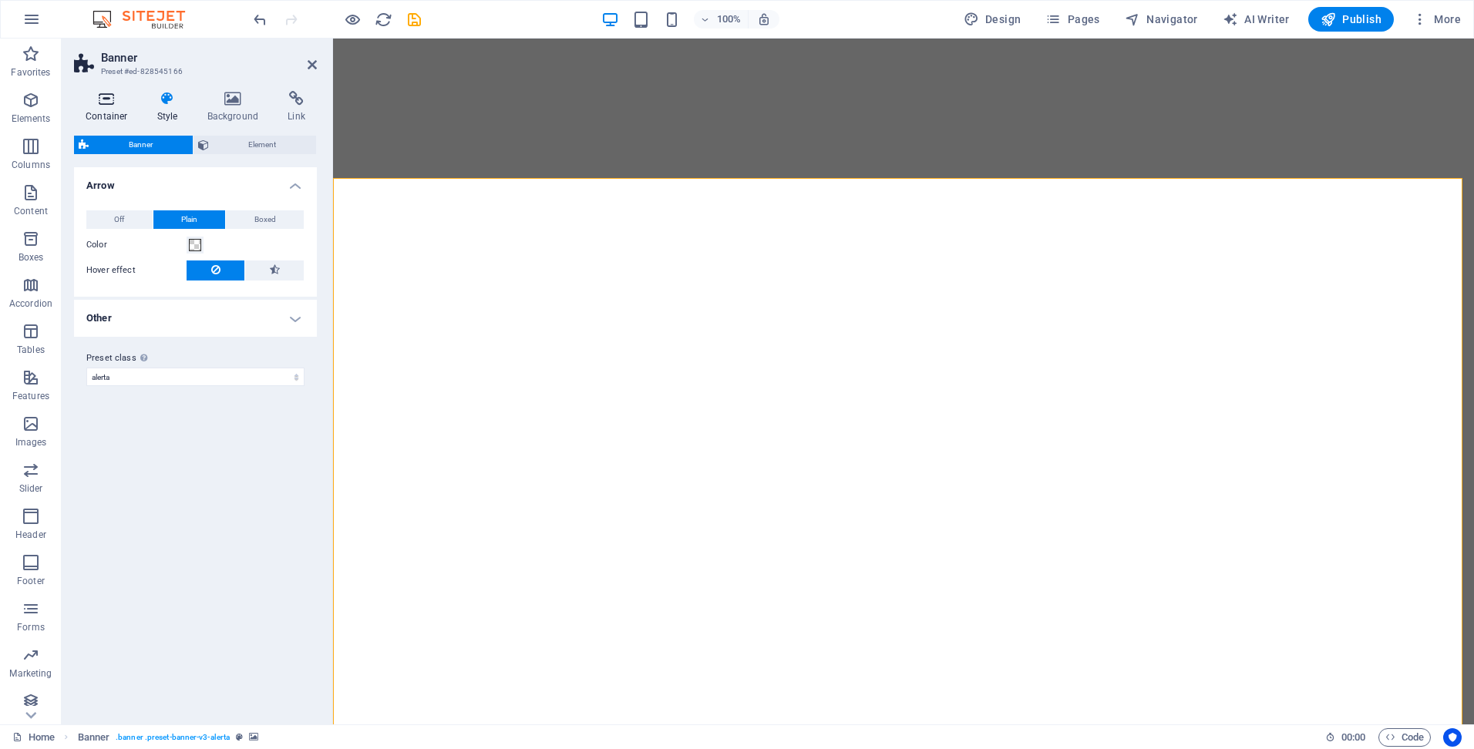
click at [107, 103] on icon at bounding box center [107, 98] width 66 height 15
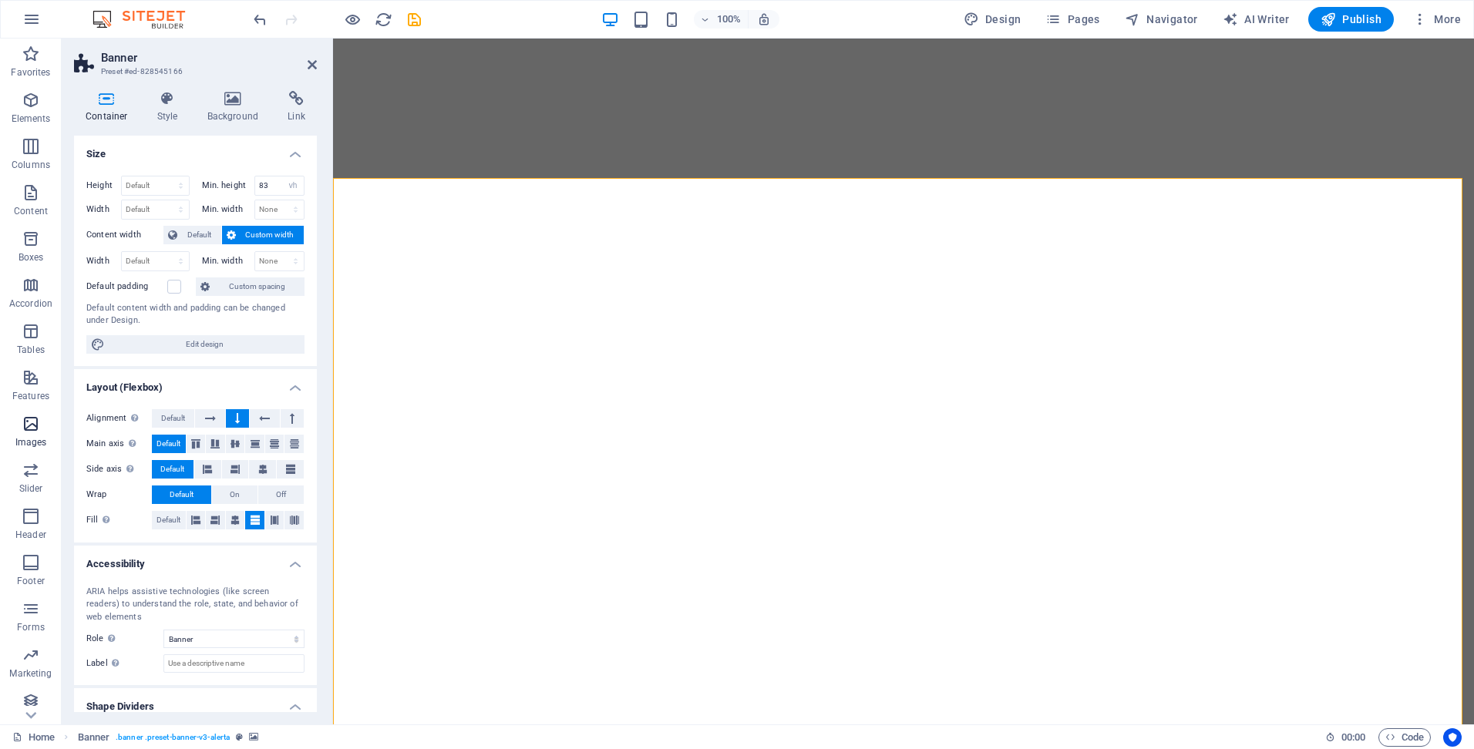
click at [29, 426] on icon "button" at bounding box center [31, 424] width 19 height 19
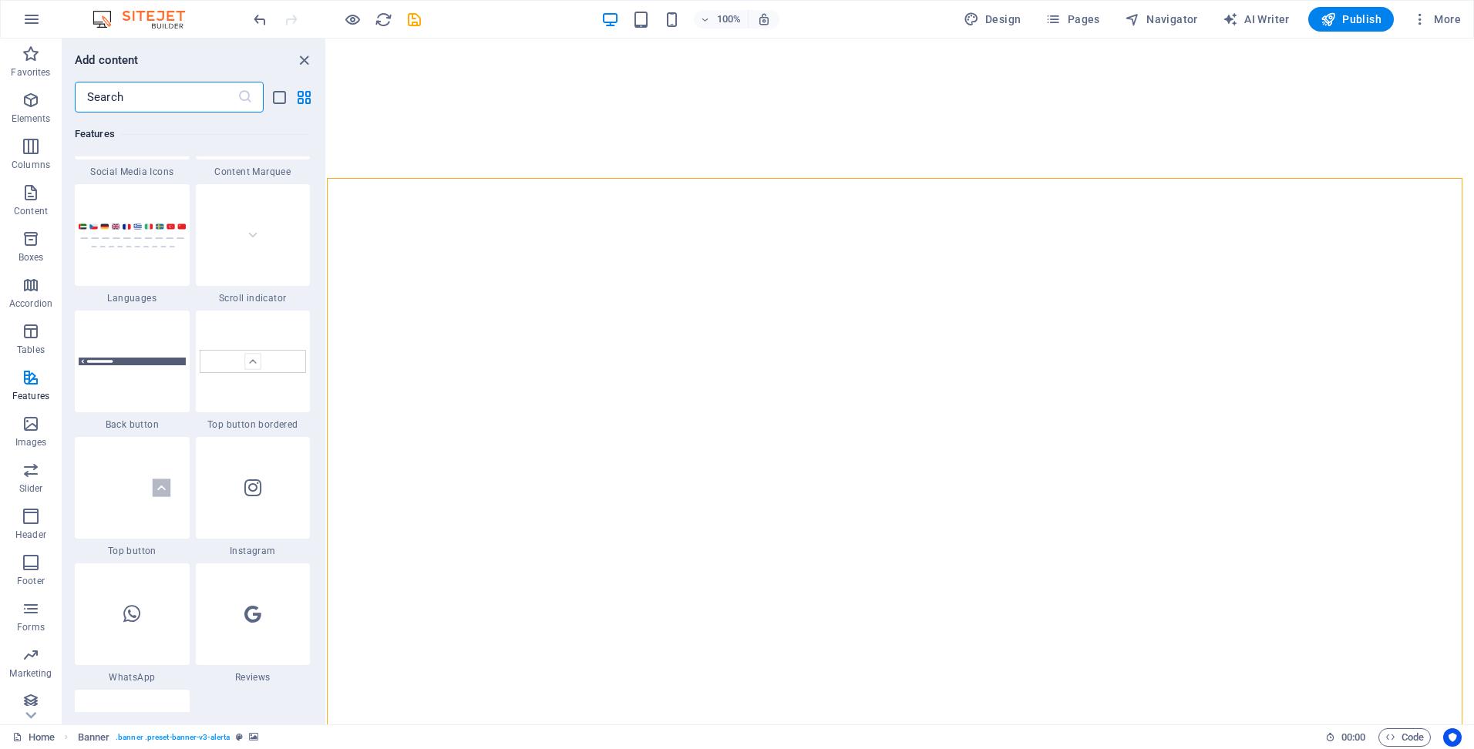
scroll to position [7123, 0]
click at [307, 60] on icon "close panel" at bounding box center [304, 61] width 18 height 18
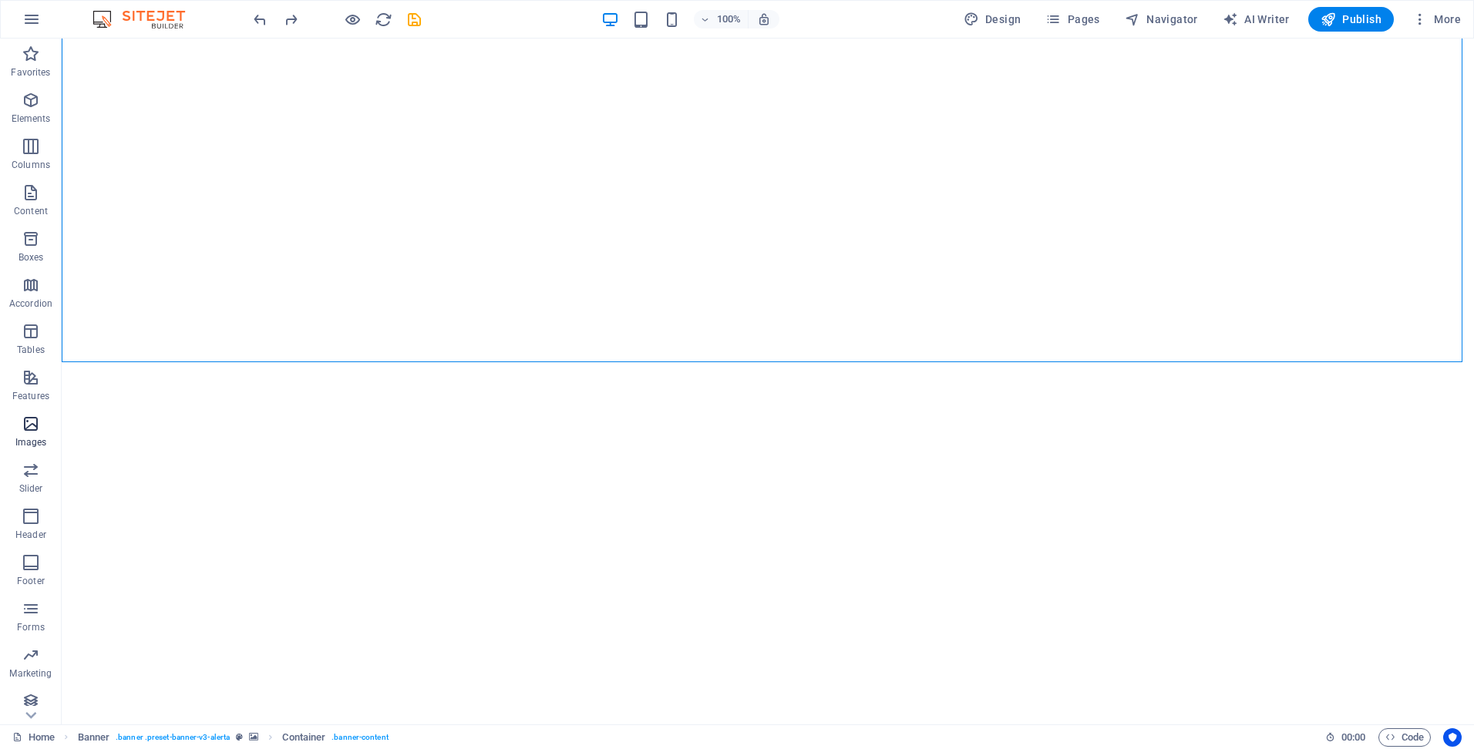
click at [22, 420] on icon "button" at bounding box center [31, 424] width 19 height 19
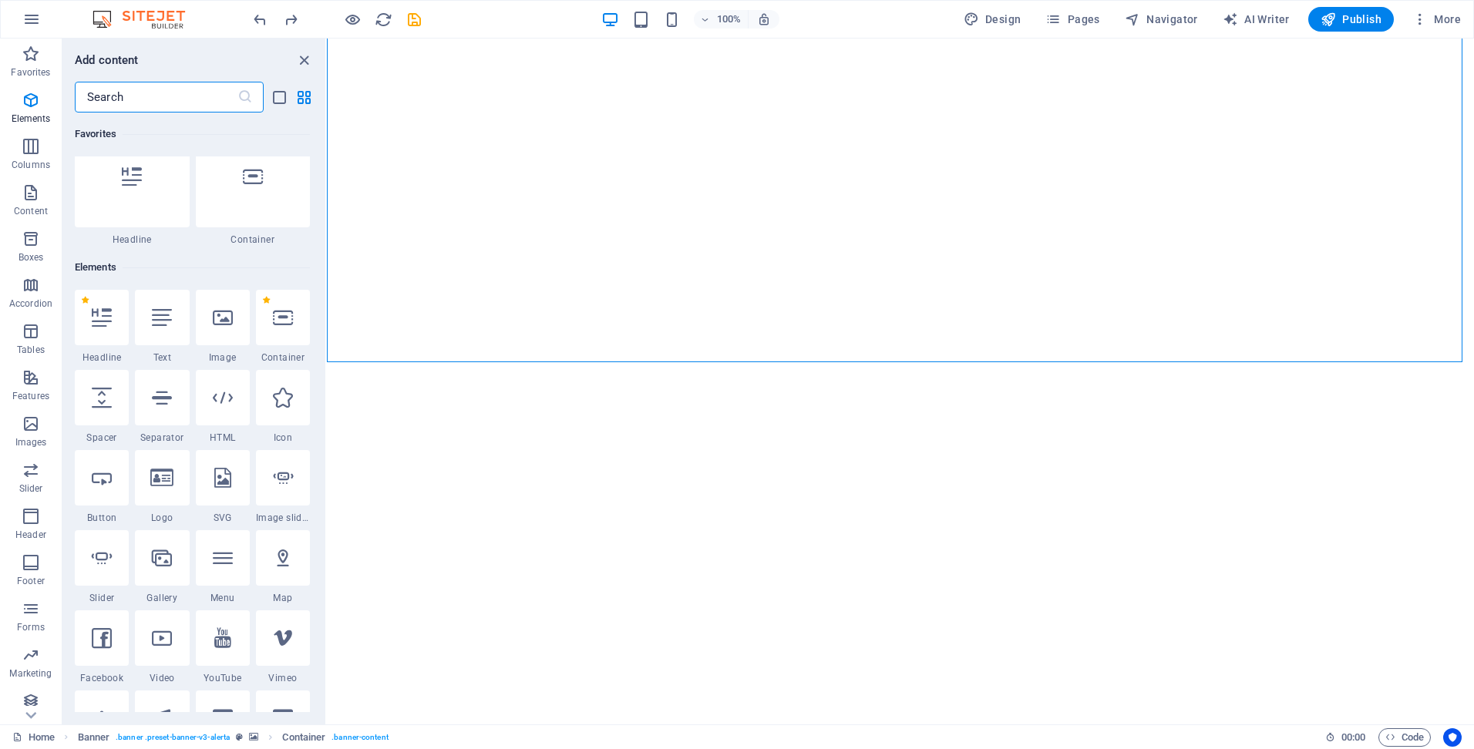
scroll to position [0, 0]
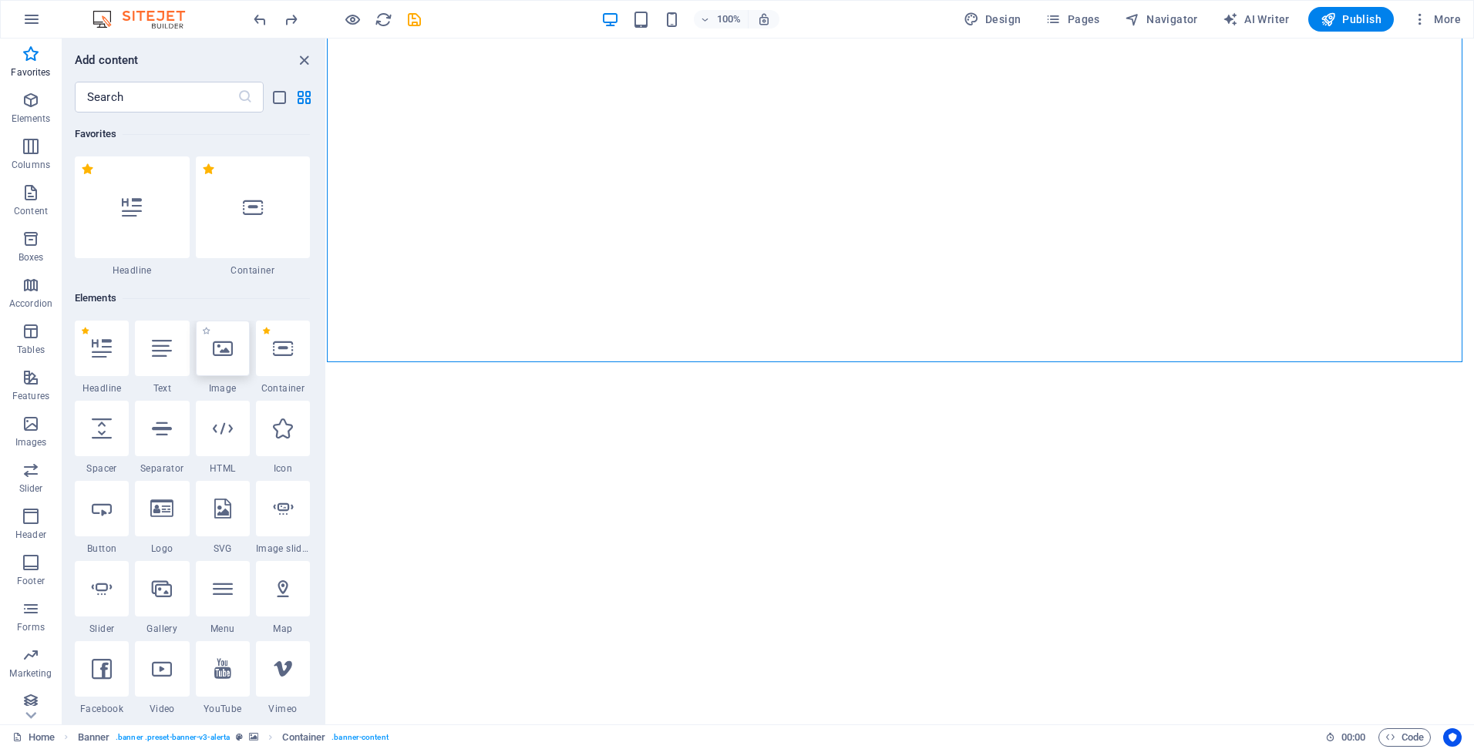
click at [223, 351] on icon at bounding box center [223, 348] width 20 height 20
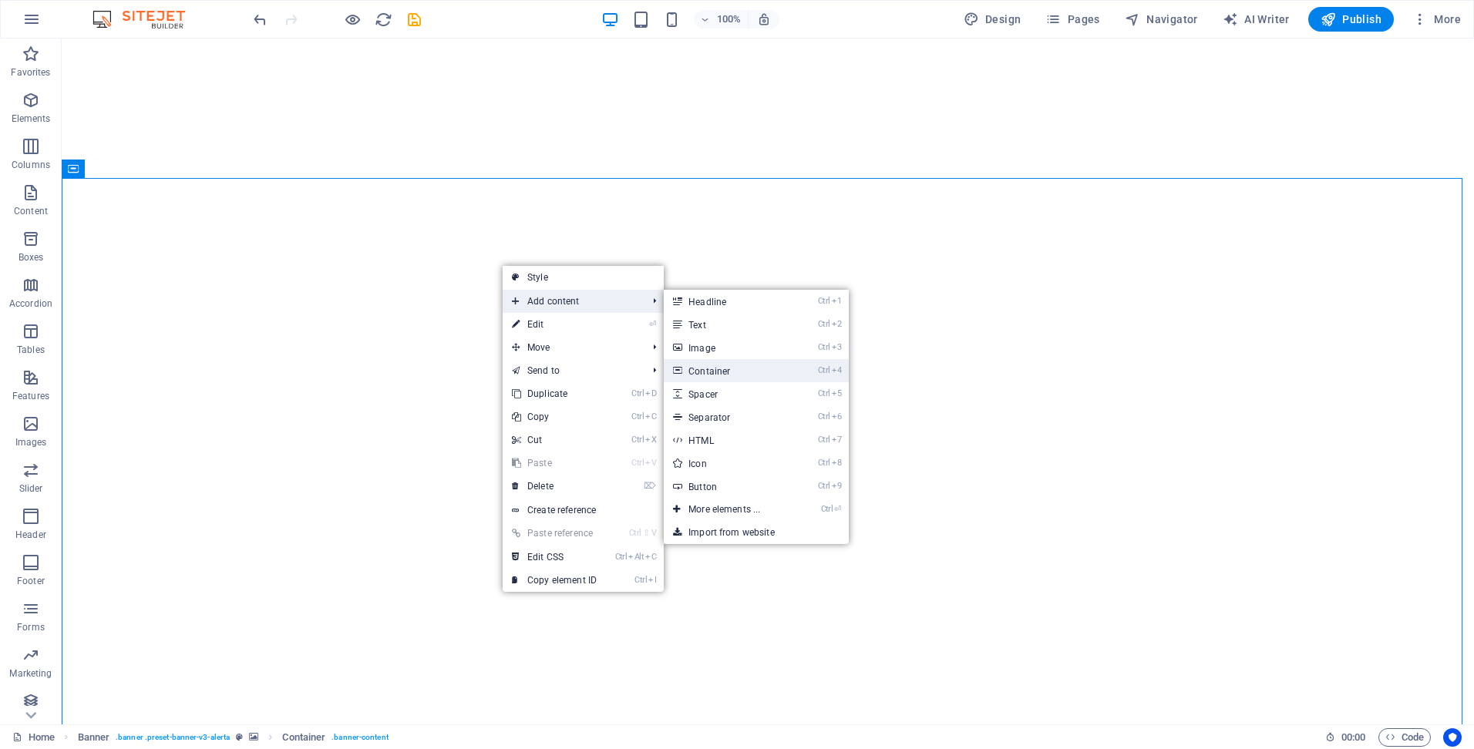
click at [715, 368] on link "Ctrl 4 Container" at bounding box center [727, 370] width 127 height 23
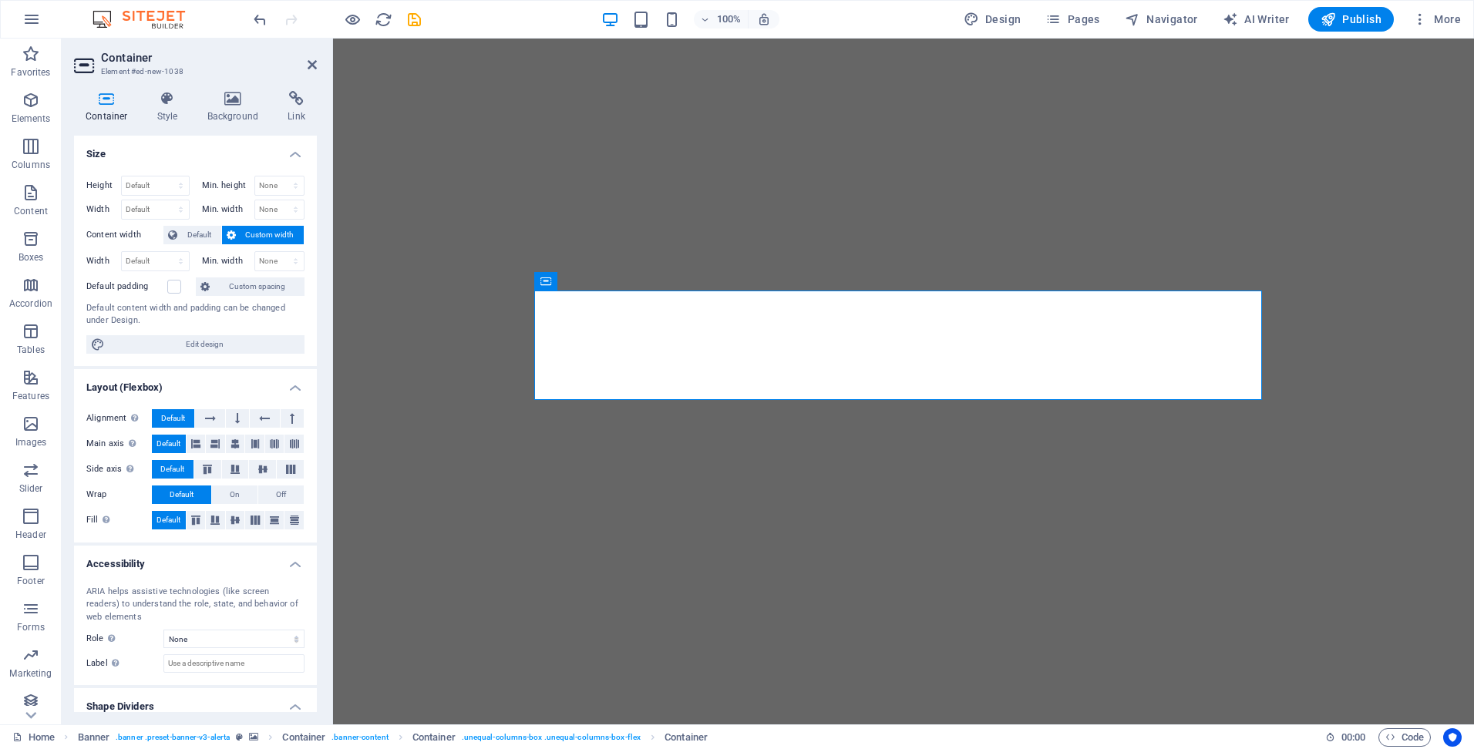
scroll to position [47, 0]
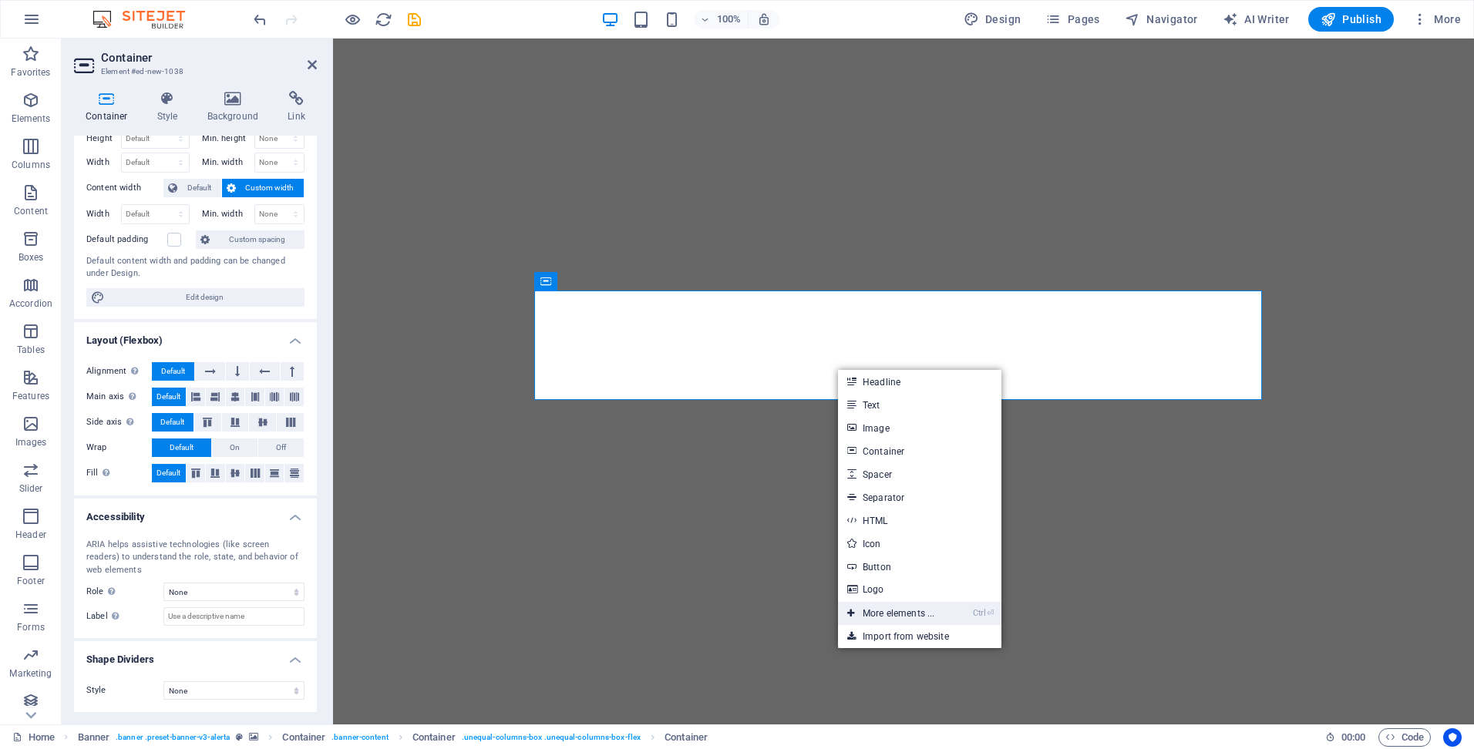
click at [885, 621] on link "Ctrl ⏎ More elements ..." at bounding box center [891, 613] width 106 height 23
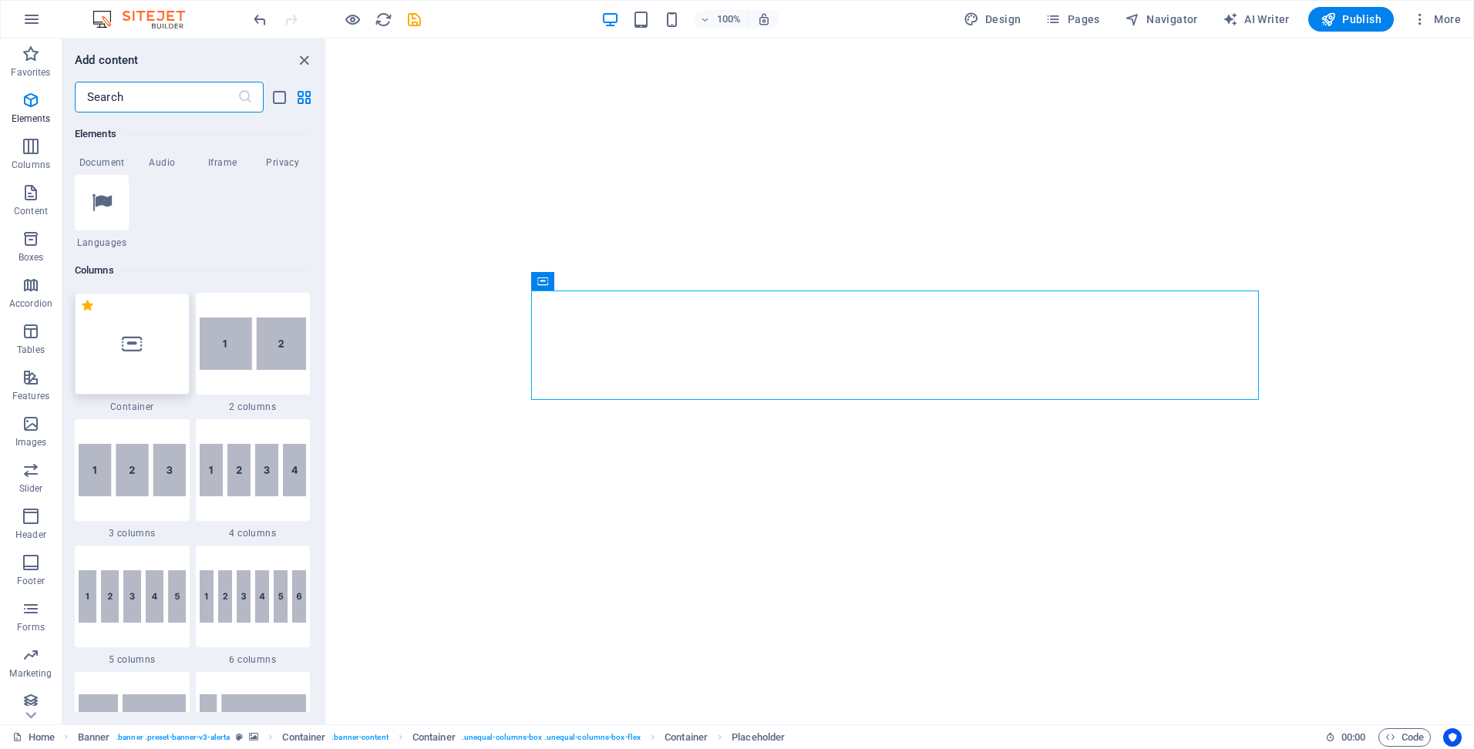
scroll to position [704, 0]
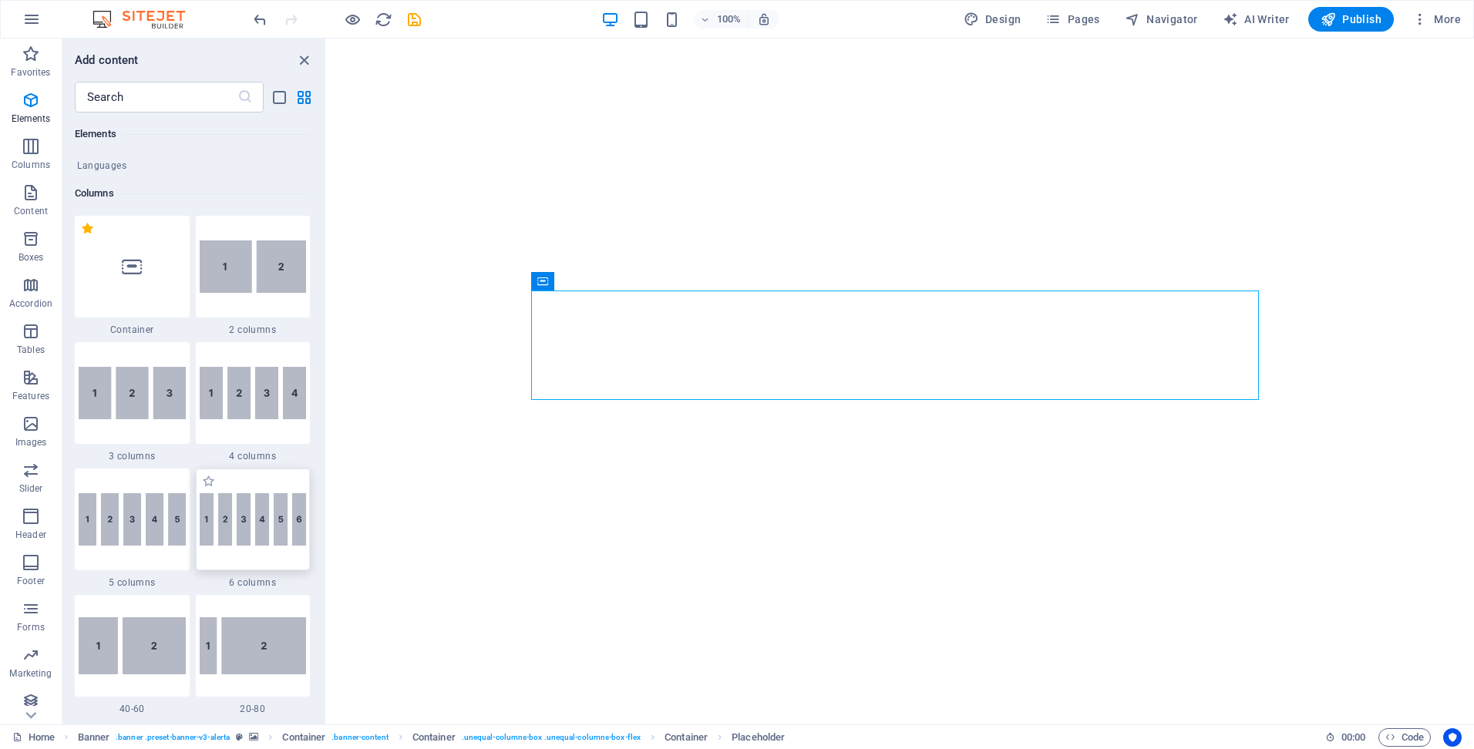
click at [277, 527] on img at bounding box center [253, 519] width 107 height 52
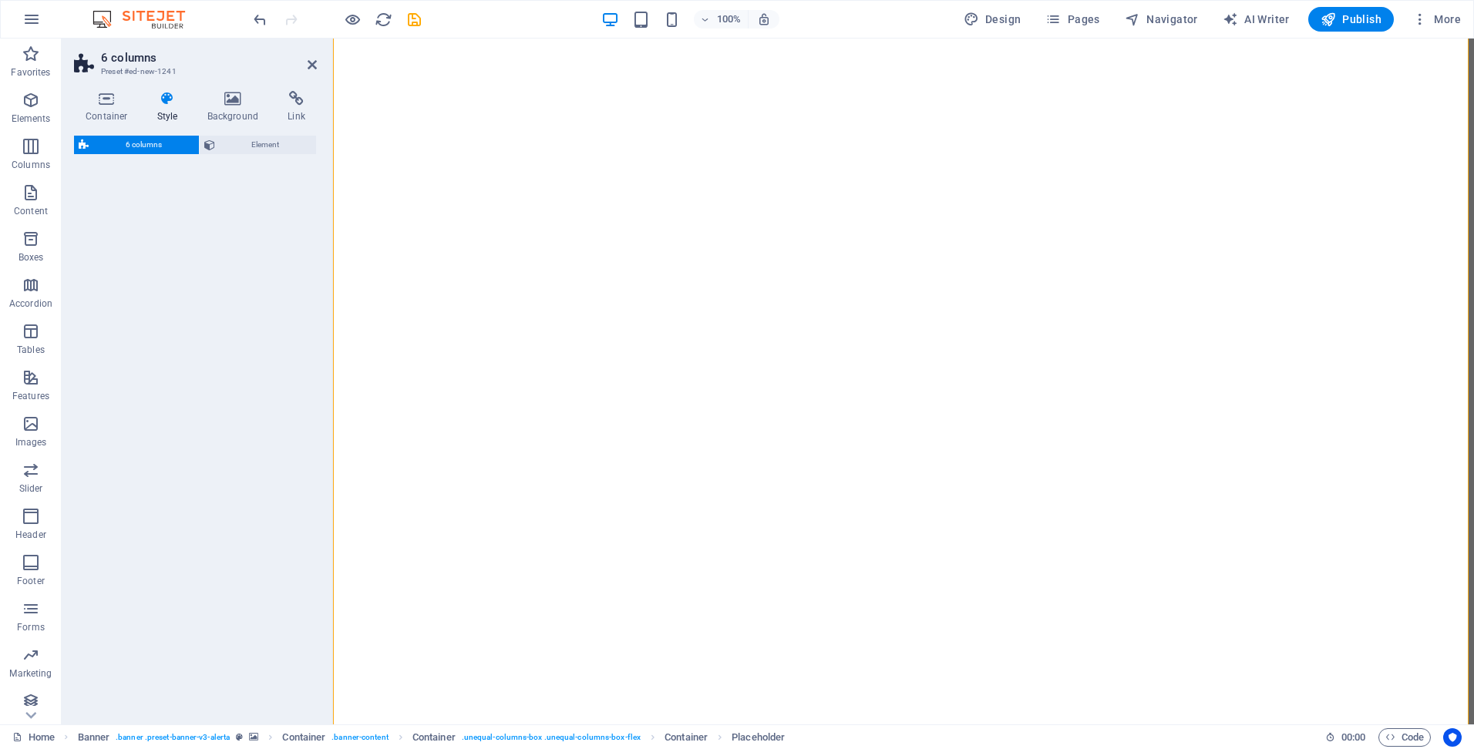
select select "rem"
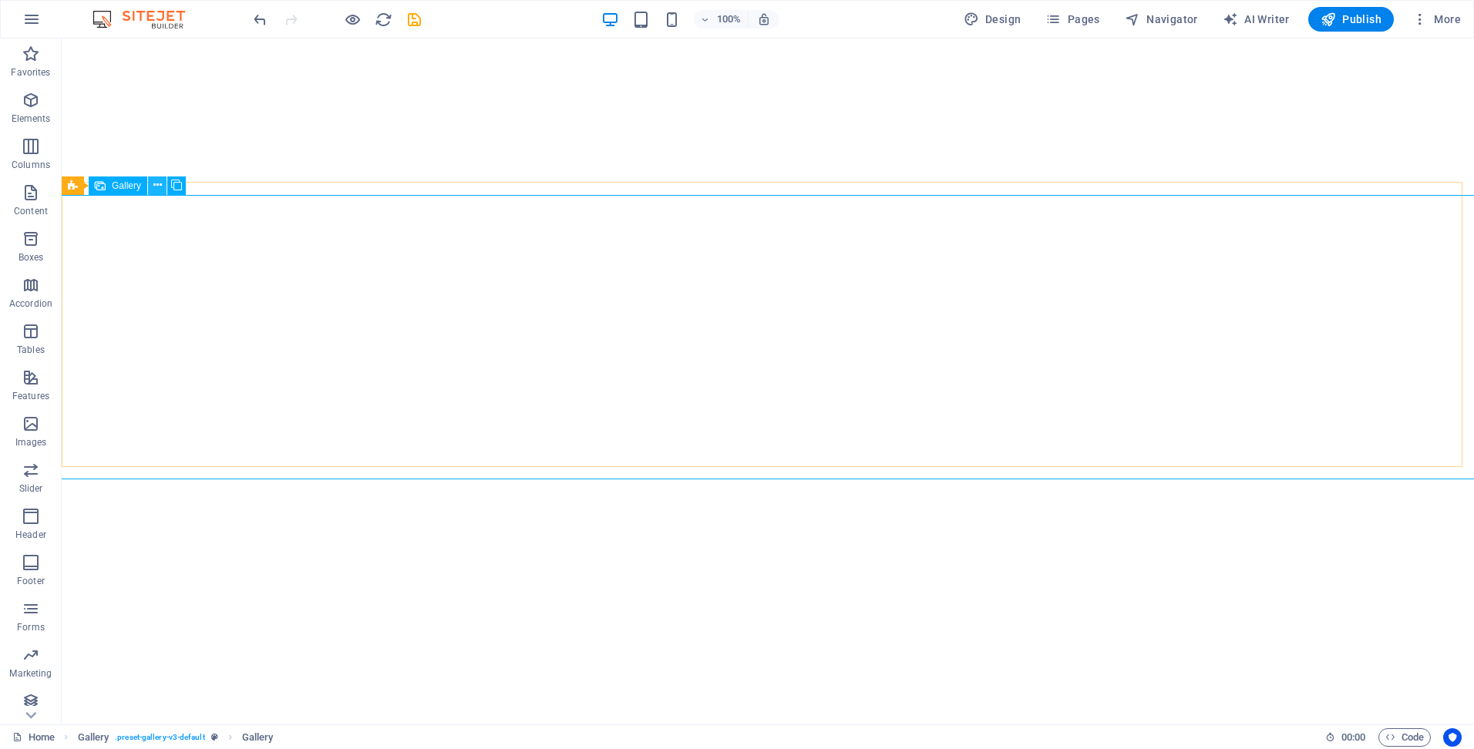
click at [158, 183] on icon at bounding box center [157, 185] width 8 height 16
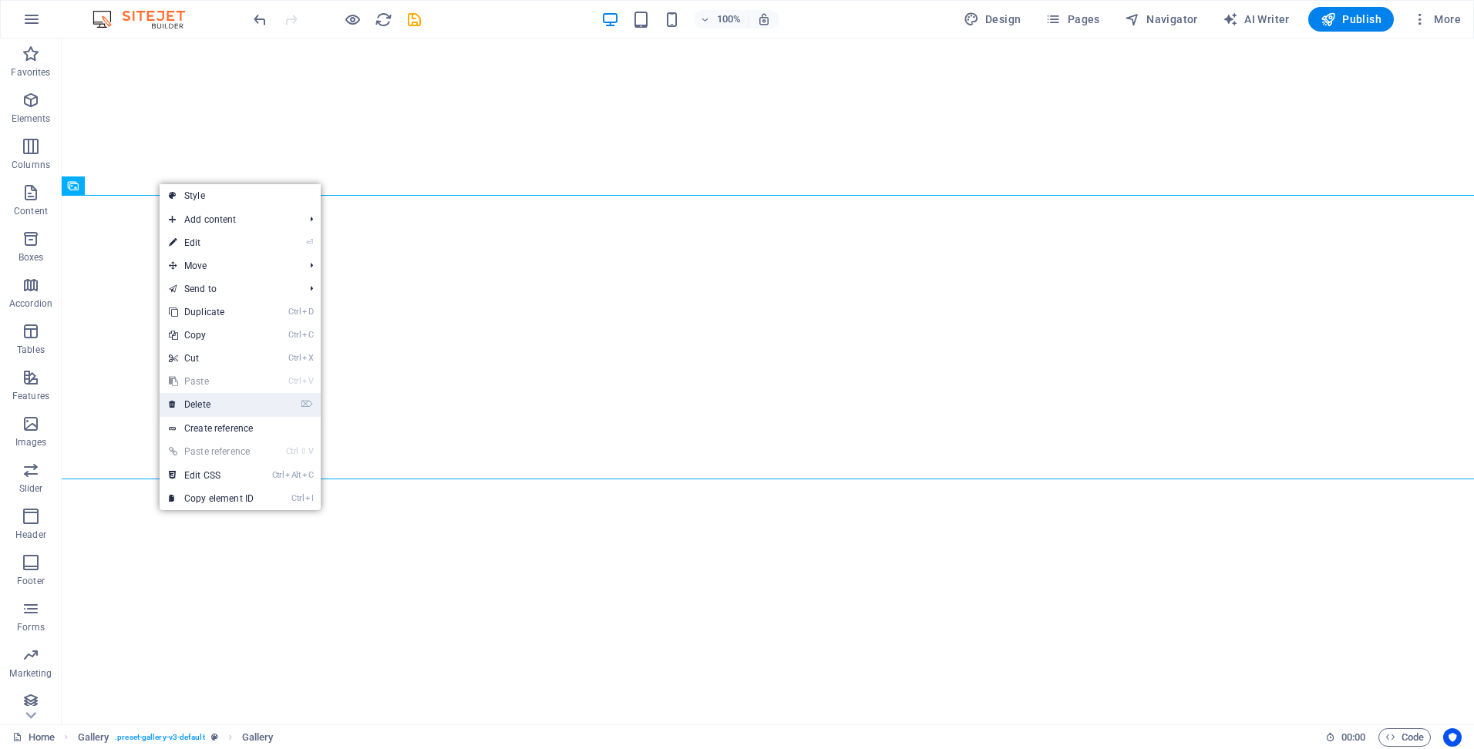
click at [214, 402] on link "⌦ Delete" at bounding box center [211, 404] width 103 height 23
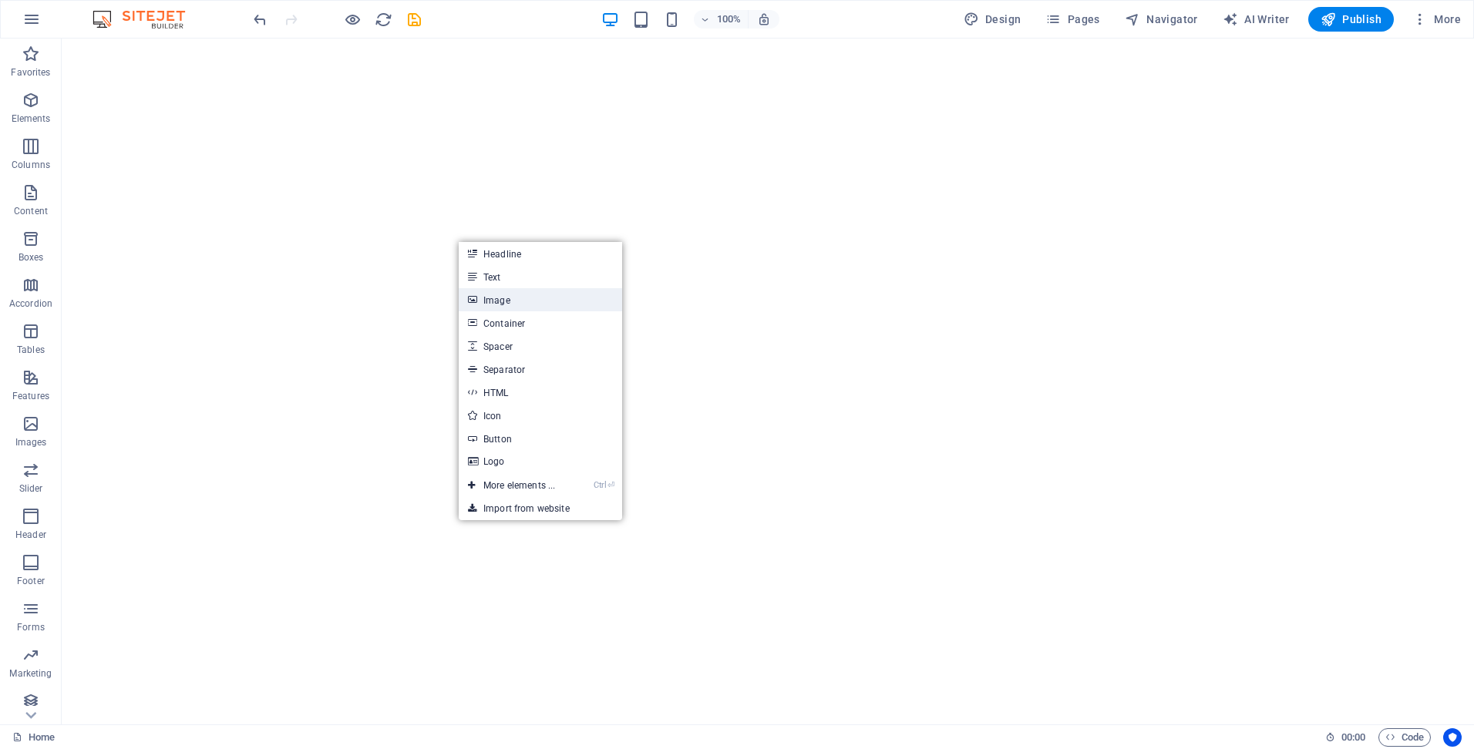
click at [526, 305] on link "Image" at bounding box center [540, 299] width 163 height 23
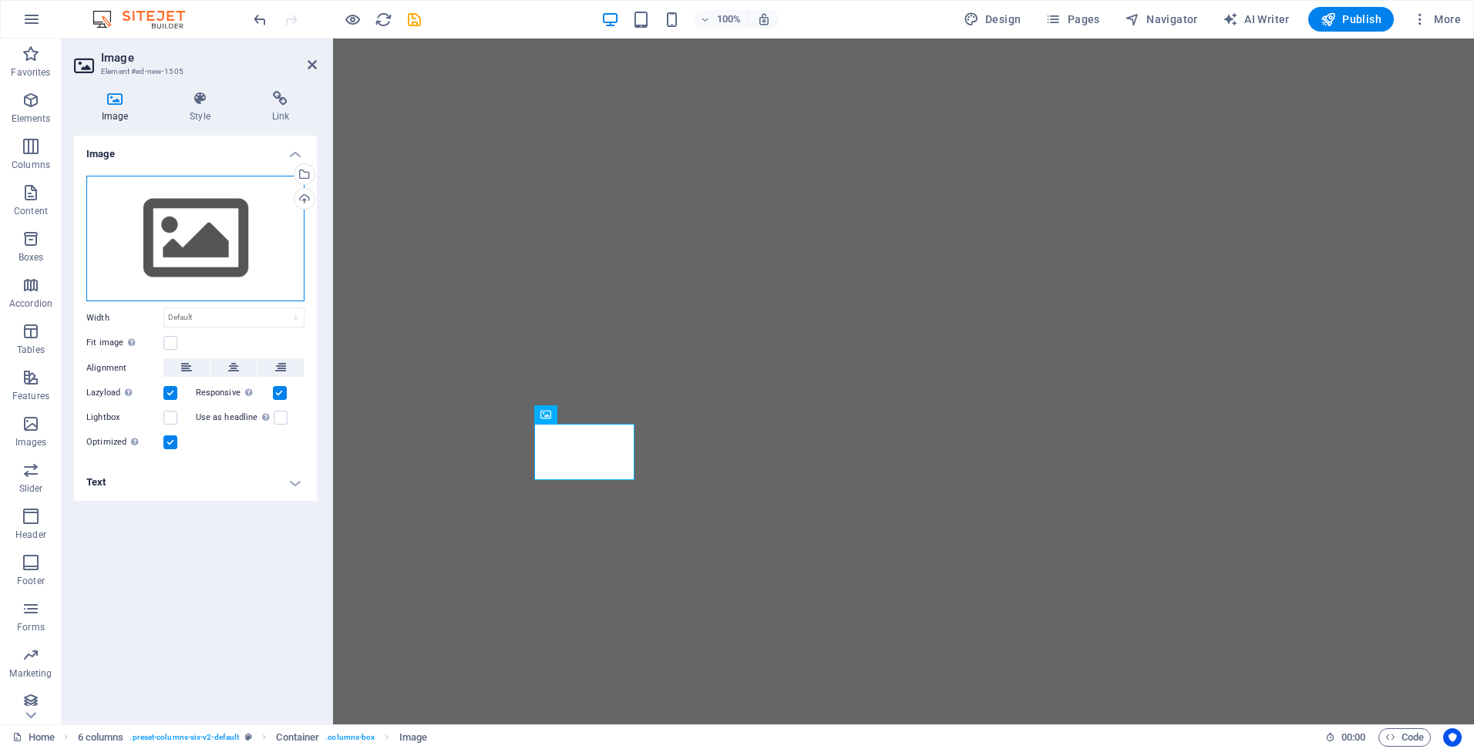
click at [132, 216] on div "Drag files here, click to choose files or select files from Files or our free s…" at bounding box center [195, 239] width 218 height 126
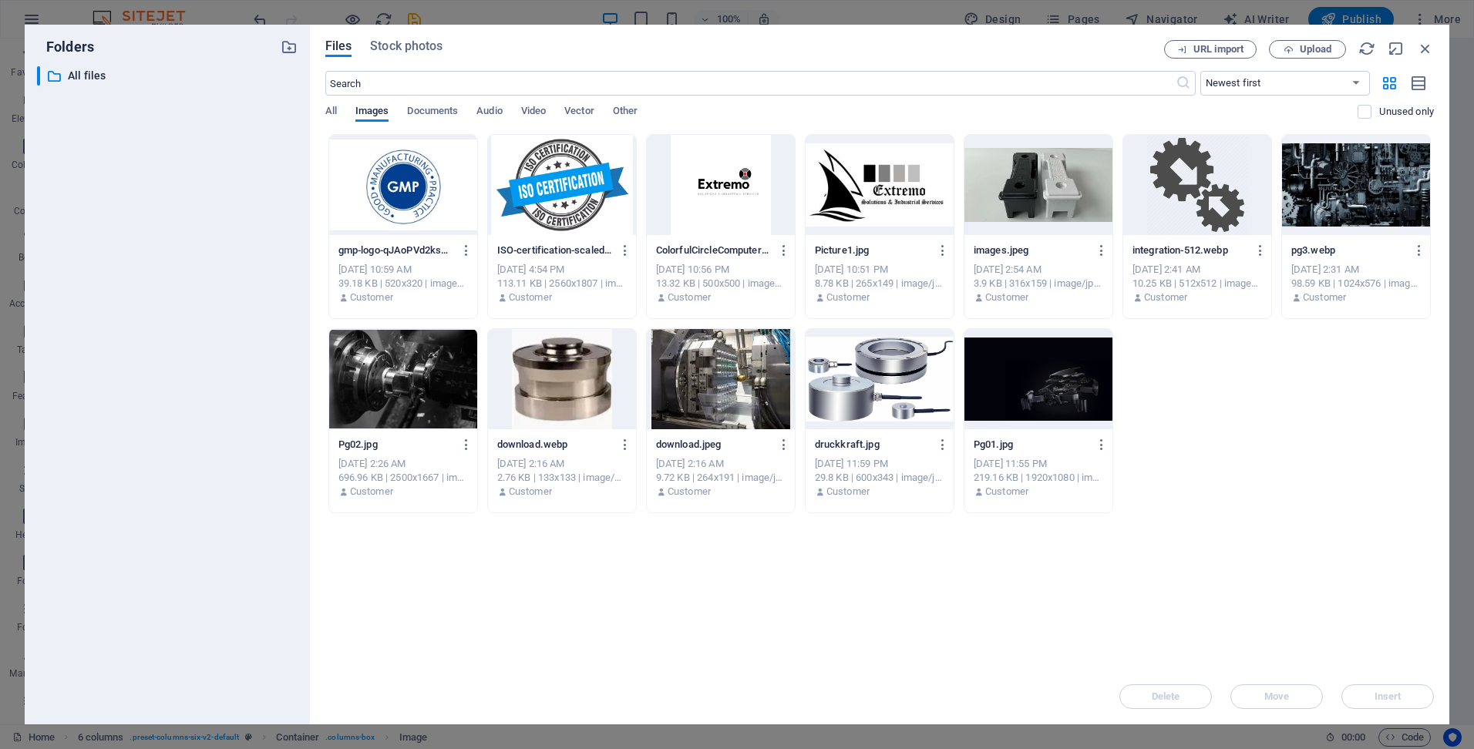
click at [395, 171] on div at bounding box center [403, 185] width 148 height 100
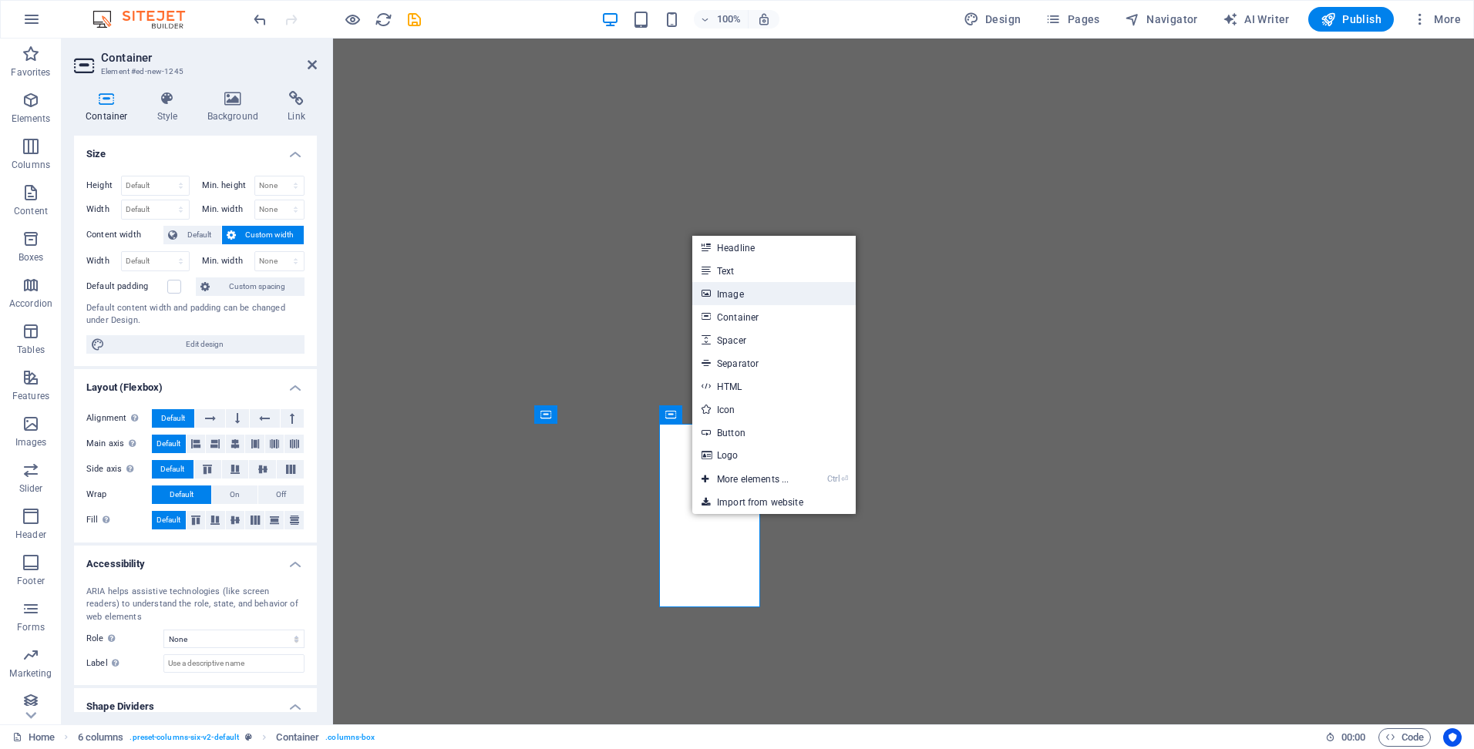
click at [735, 291] on link "Image" at bounding box center [773, 293] width 163 height 23
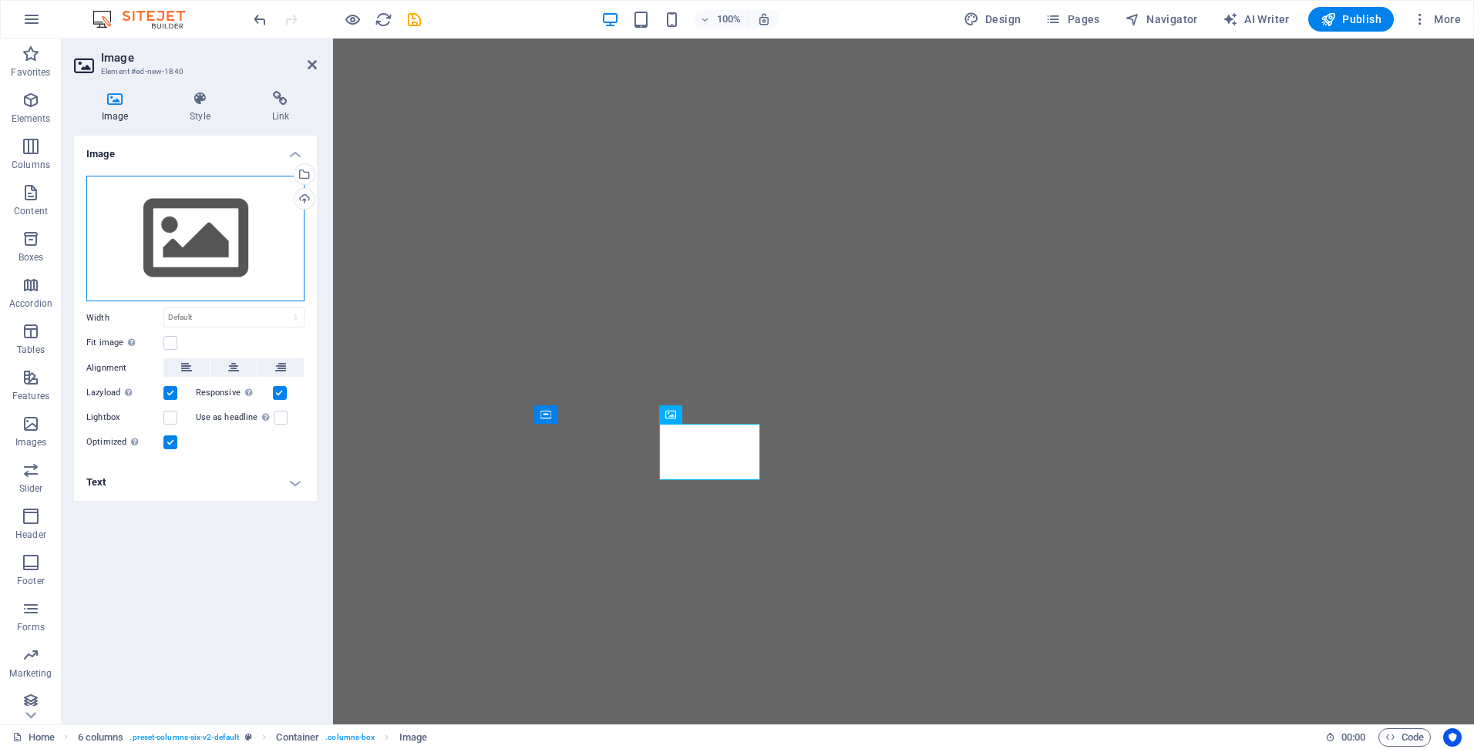
click at [200, 250] on div "Drag files here, click to choose files or select files from Files or our free s…" at bounding box center [195, 239] width 218 height 126
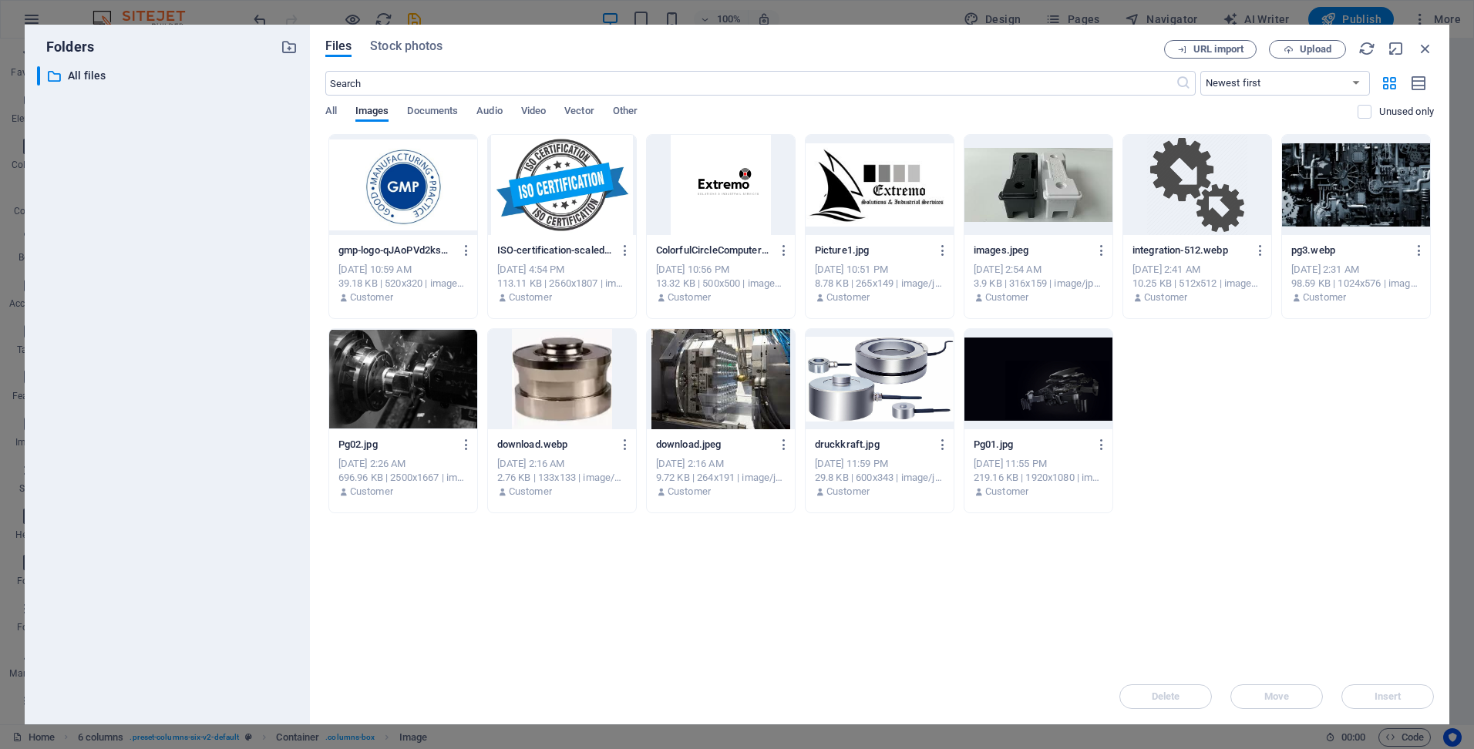
drag, startPoint x: 404, startPoint y: 192, endPoint x: 429, endPoint y: 209, distance: 29.9
click at [404, 191] on div at bounding box center [403, 185] width 148 height 100
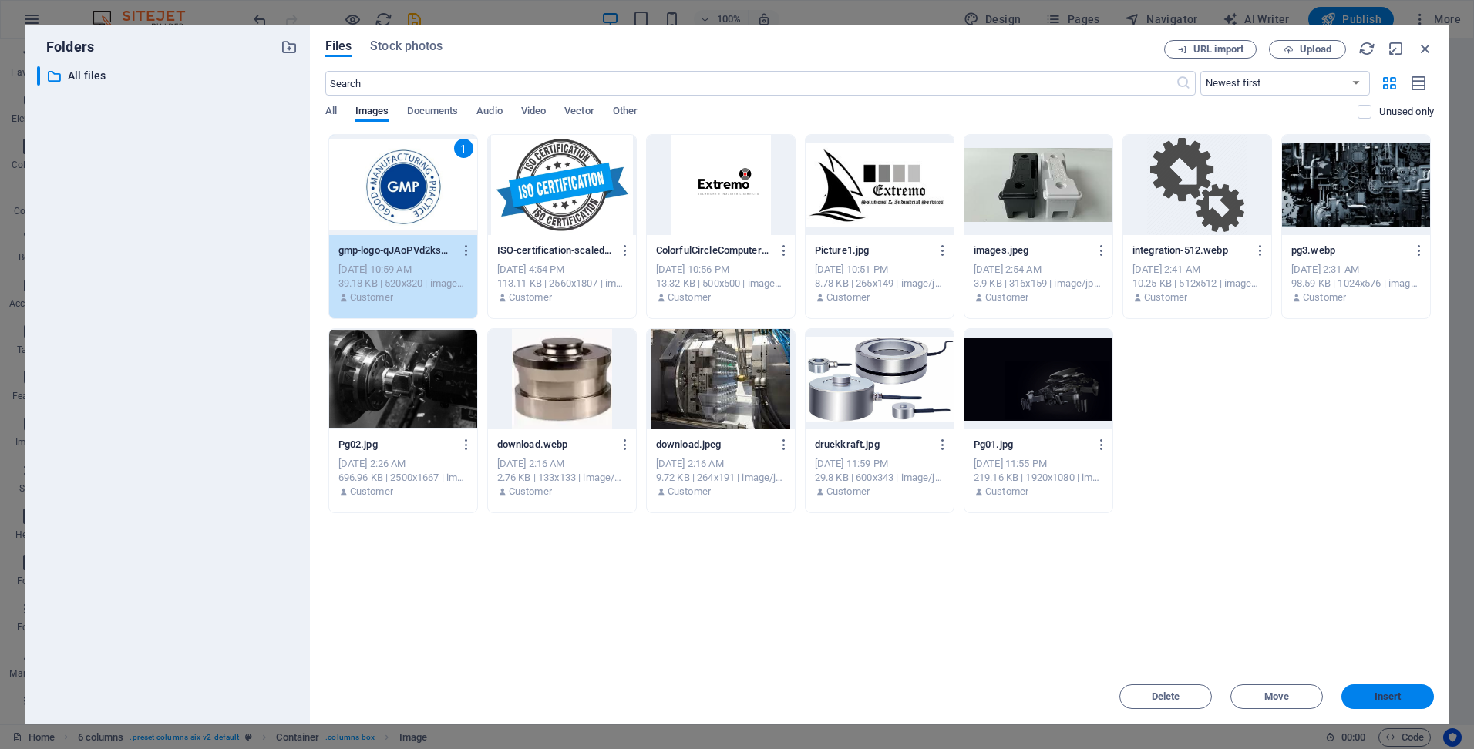
click at [1382, 692] on span "Insert" at bounding box center [1388, 696] width 27 height 9
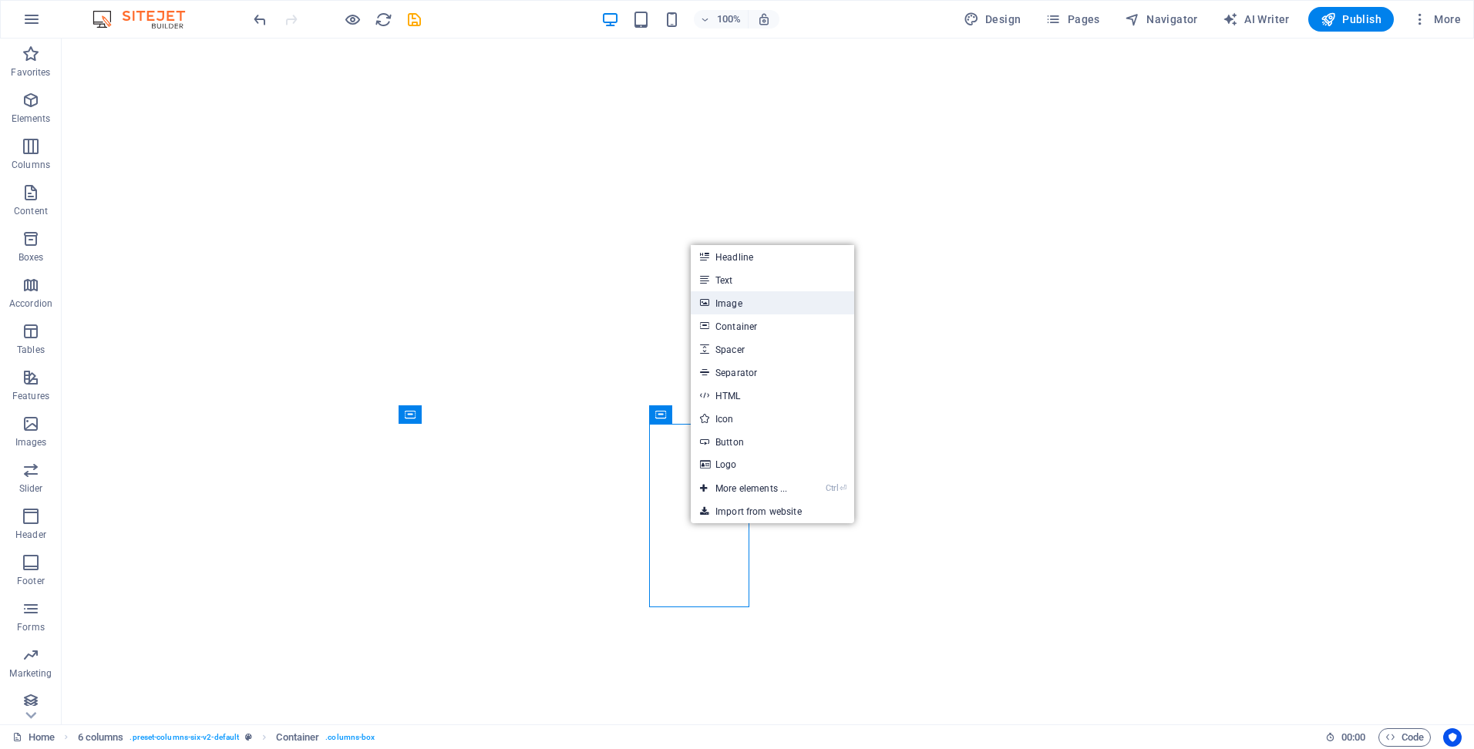
click at [733, 312] on link "Image" at bounding box center [772, 302] width 163 height 23
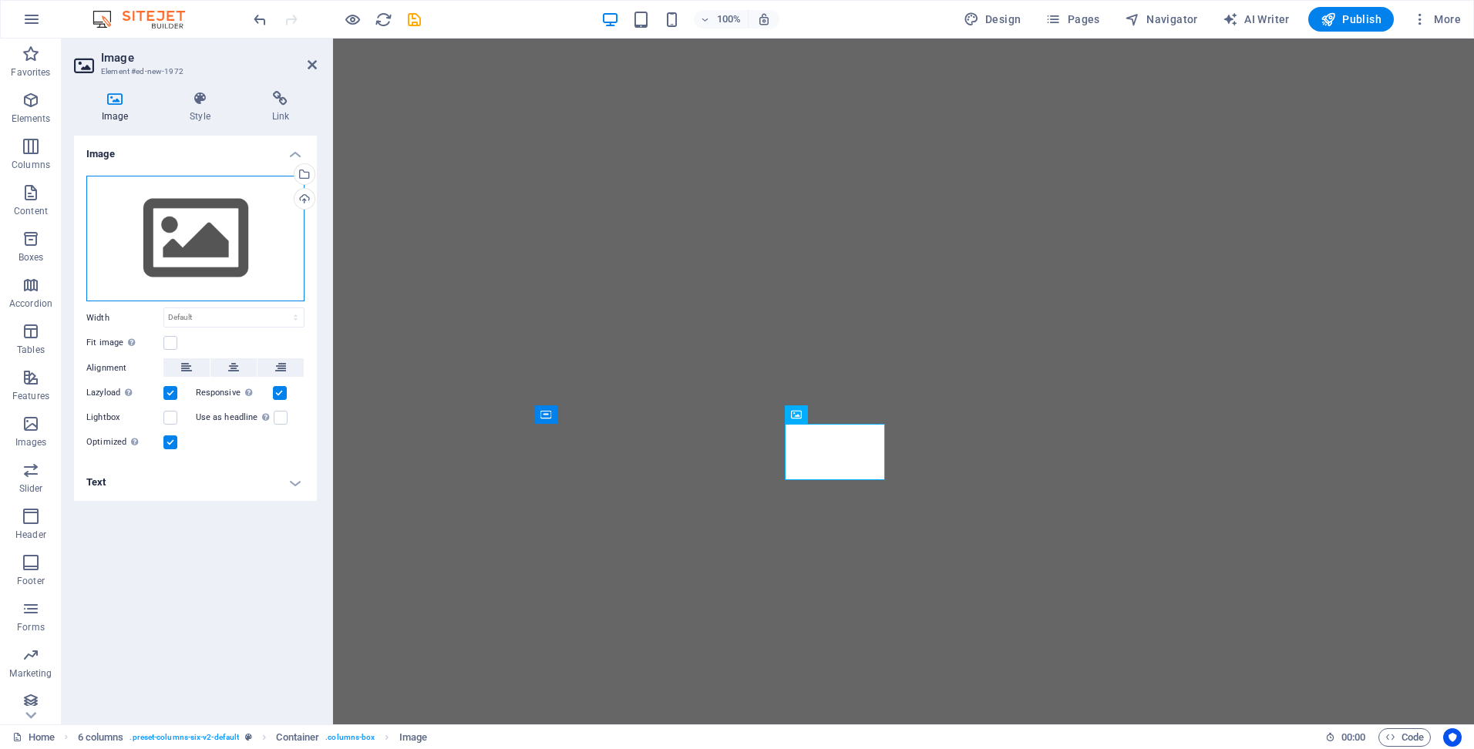
click at [188, 214] on div "Drag files here, click to choose files or select files from Files or our free s…" at bounding box center [195, 239] width 218 height 126
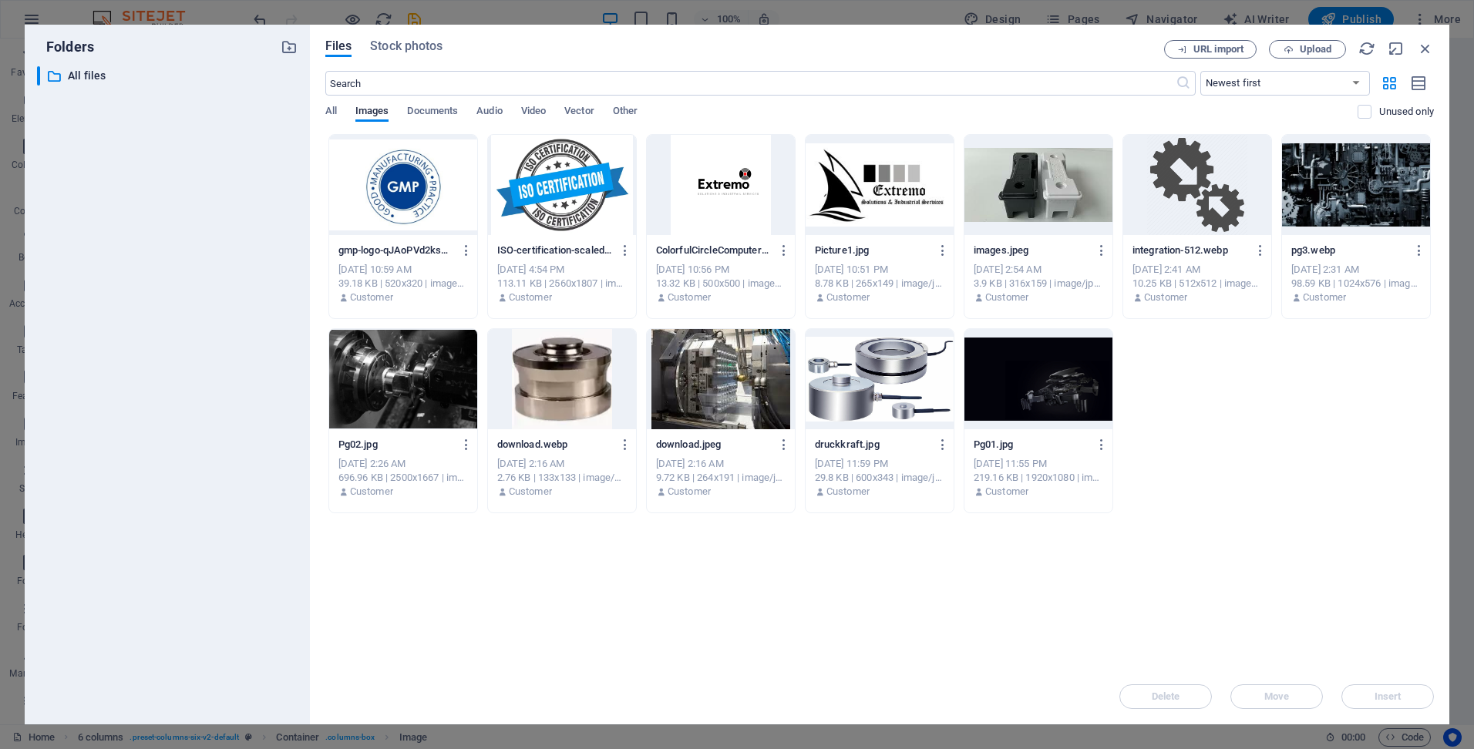
click at [532, 185] on div at bounding box center [562, 185] width 148 height 100
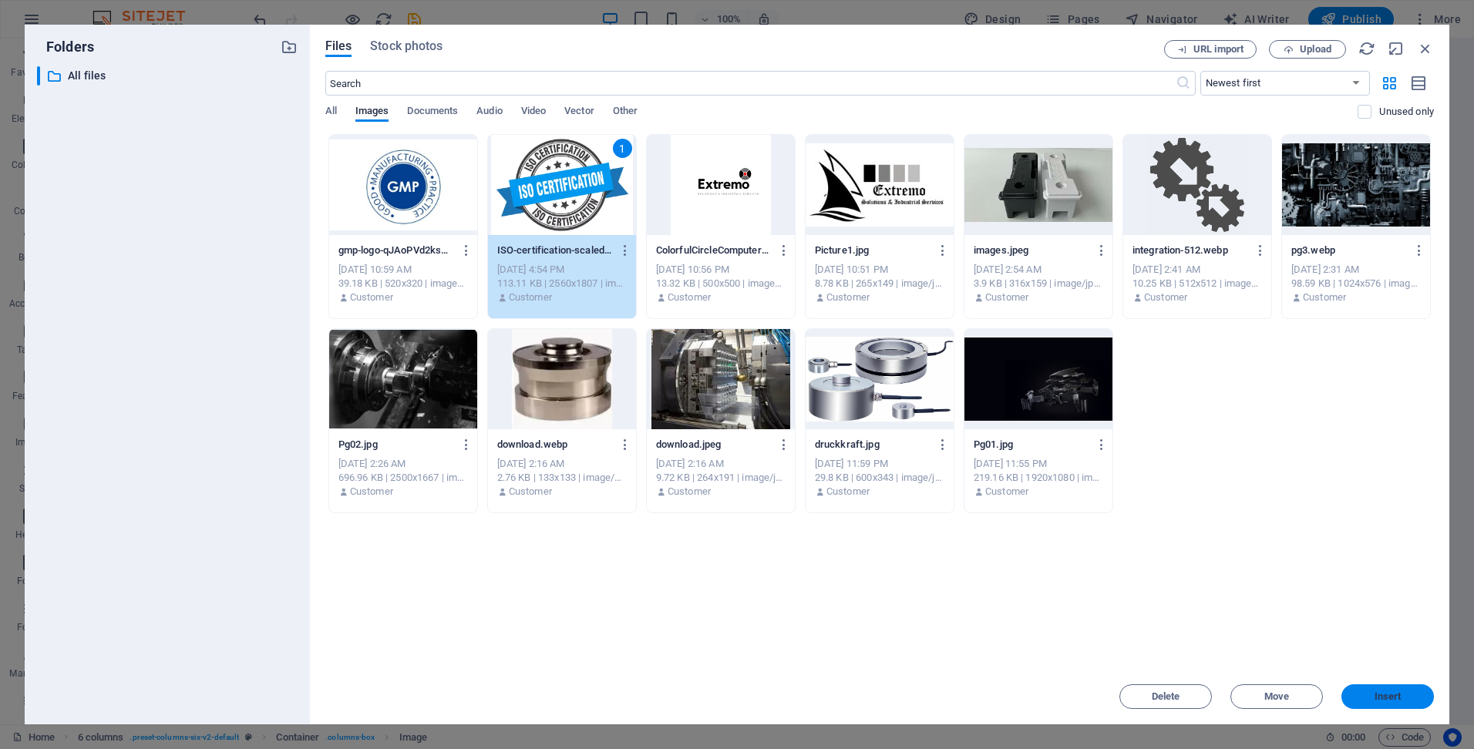
click at [1411, 695] on span "Insert" at bounding box center [1388, 696] width 80 height 9
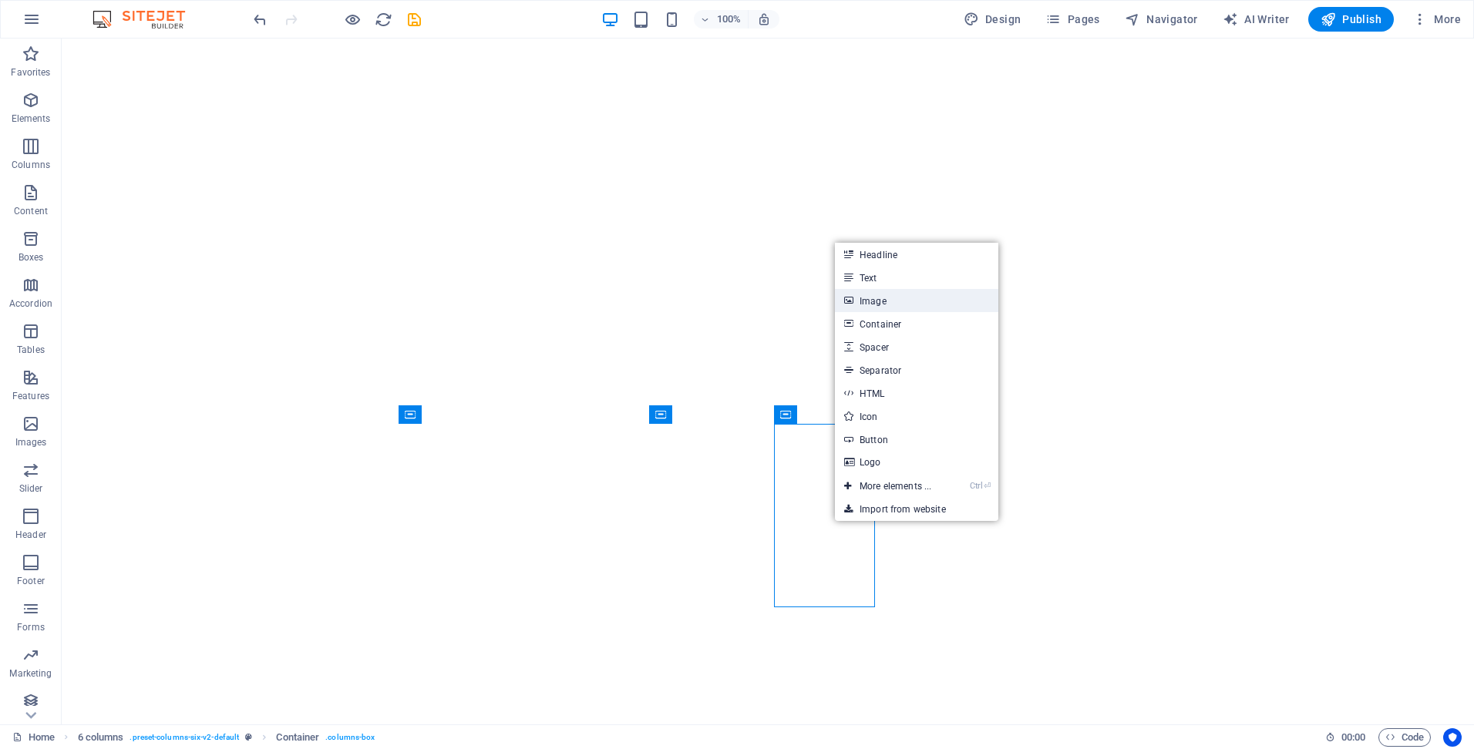
click at [883, 305] on link "Image" at bounding box center [916, 300] width 163 height 23
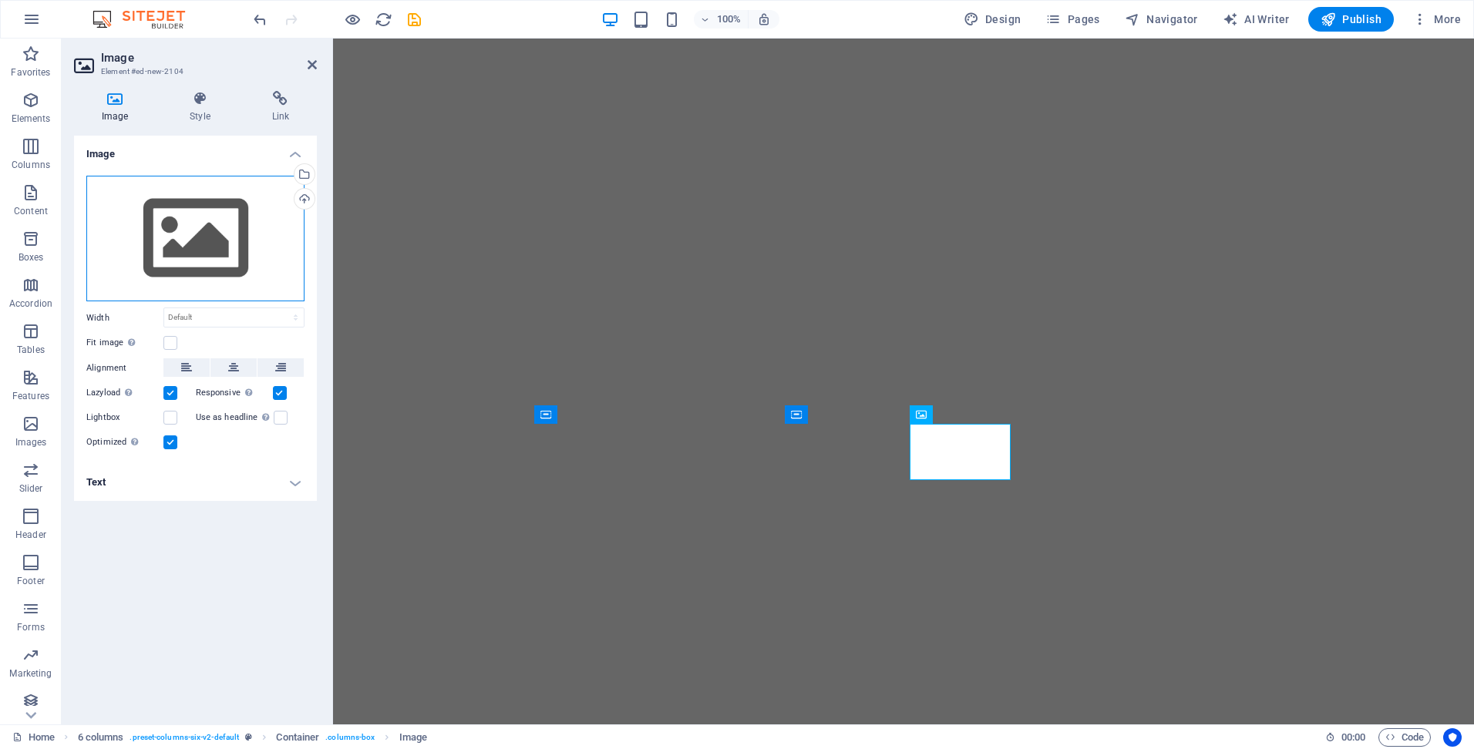
click at [145, 265] on div "Drag files here, click to choose files or select files from Files or our free s…" at bounding box center [195, 239] width 218 height 126
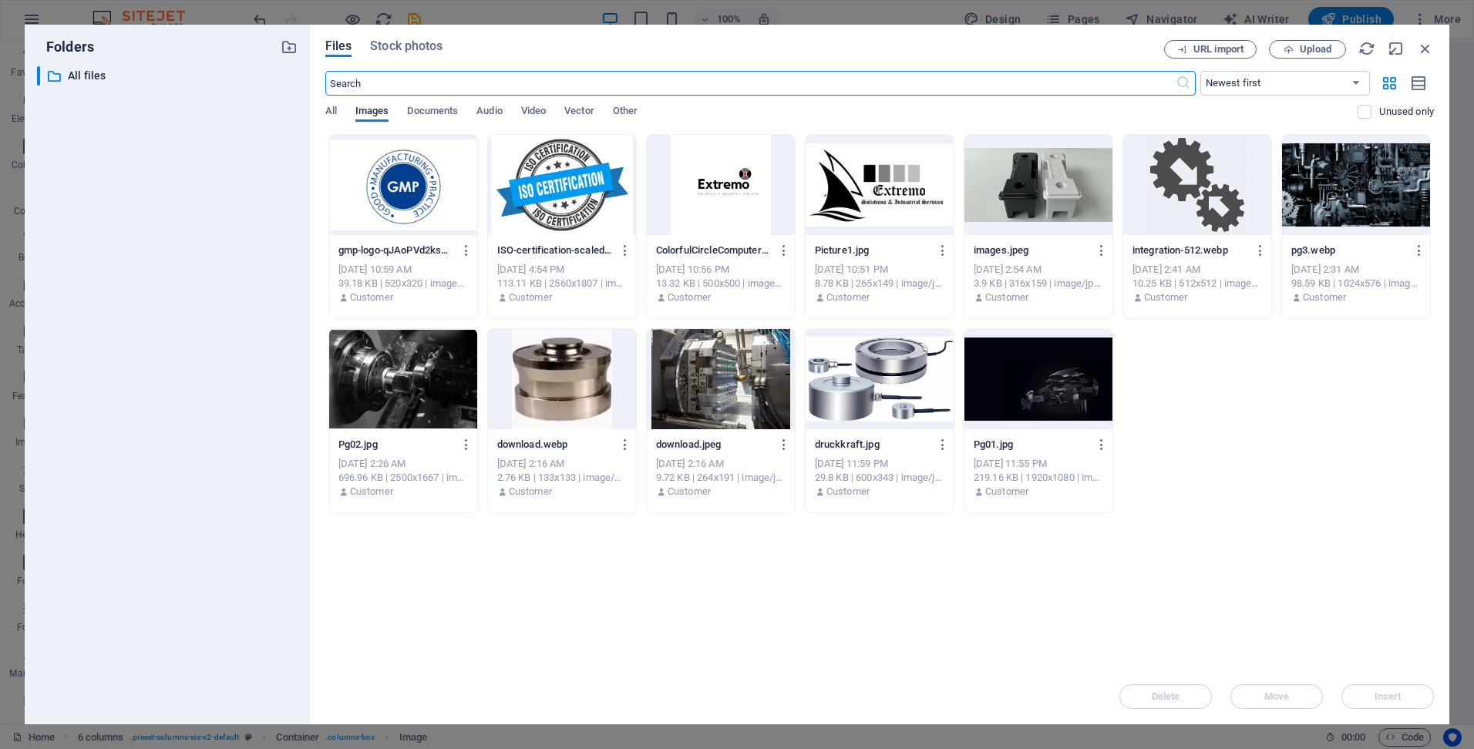
click at [399, 214] on div at bounding box center [403, 185] width 148 height 100
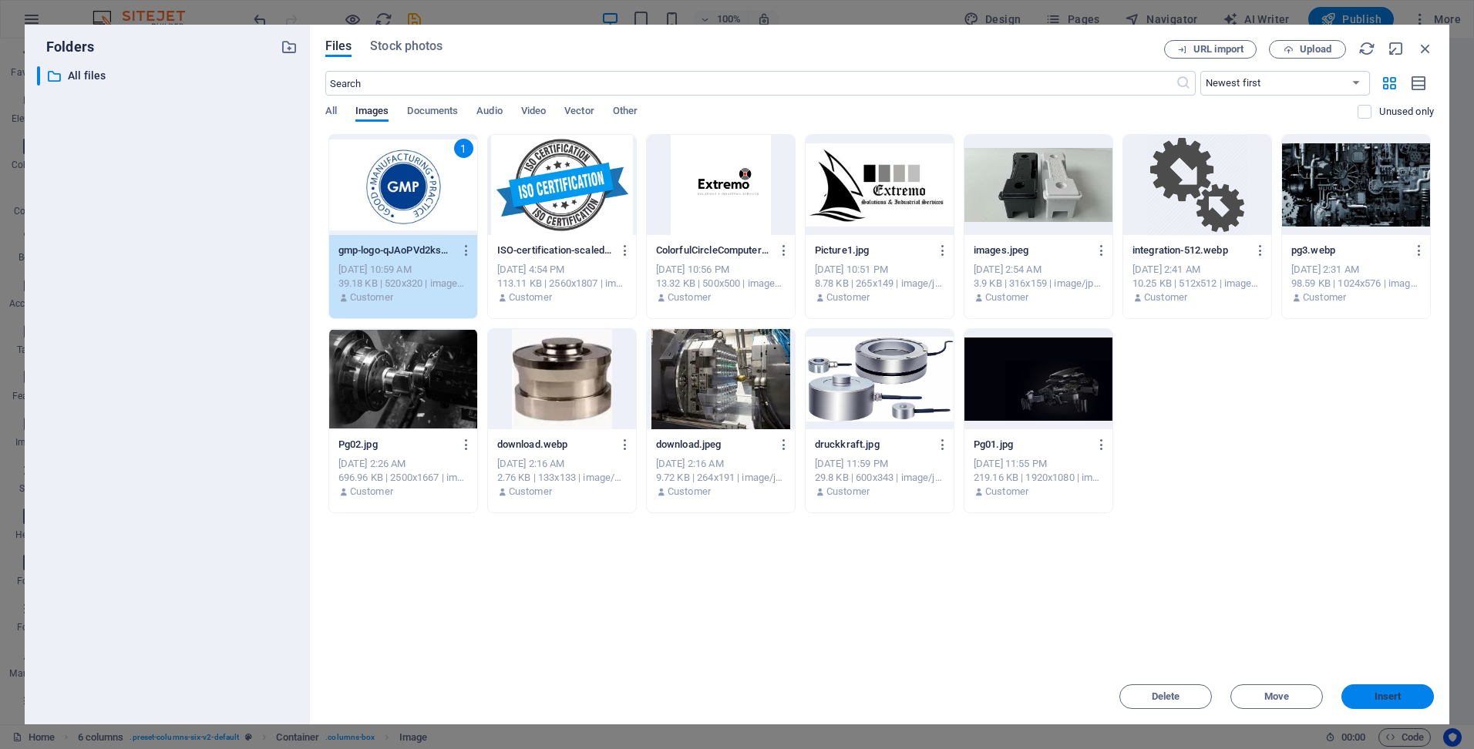
click at [1393, 702] on button "Insert" at bounding box center [1387, 697] width 93 height 25
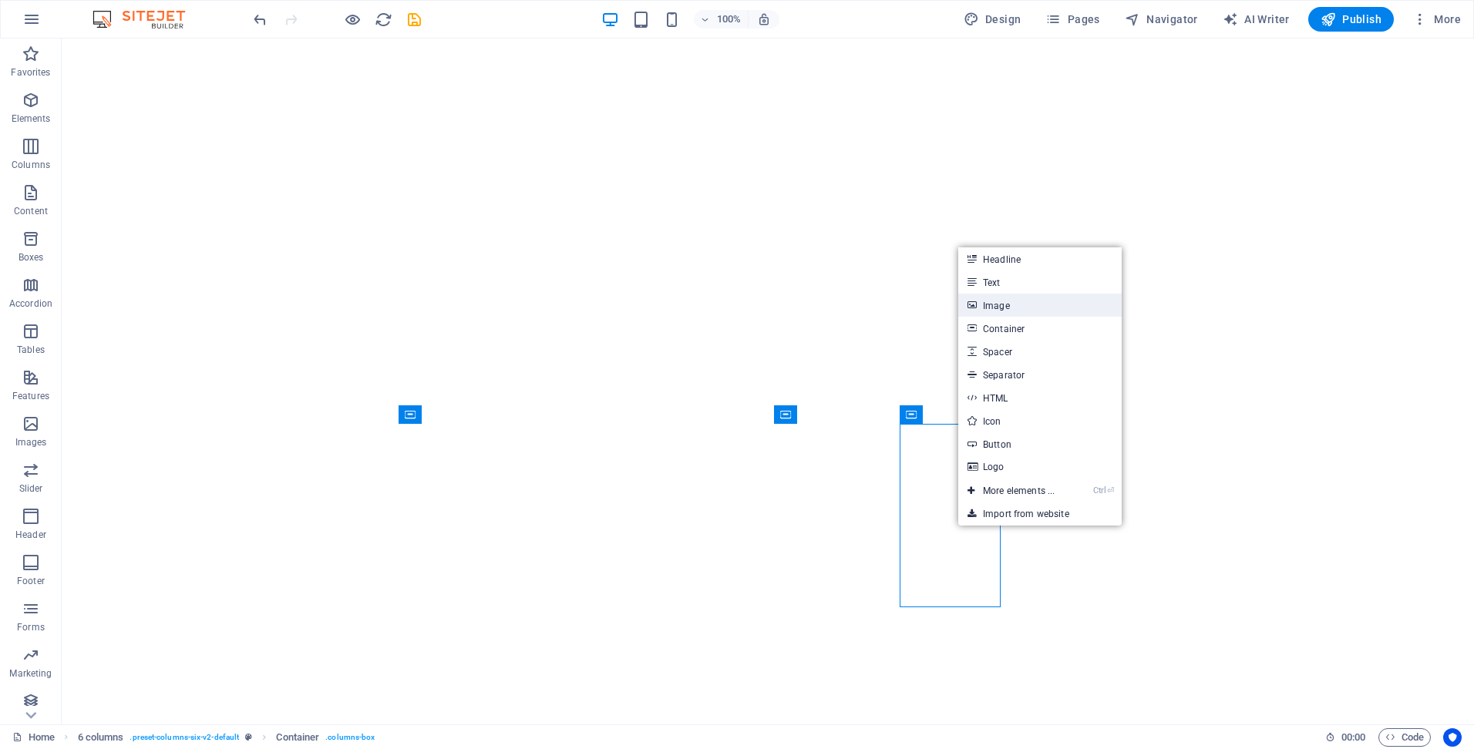
click at [1033, 305] on link "Image" at bounding box center [1039, 305] width 163 height 23
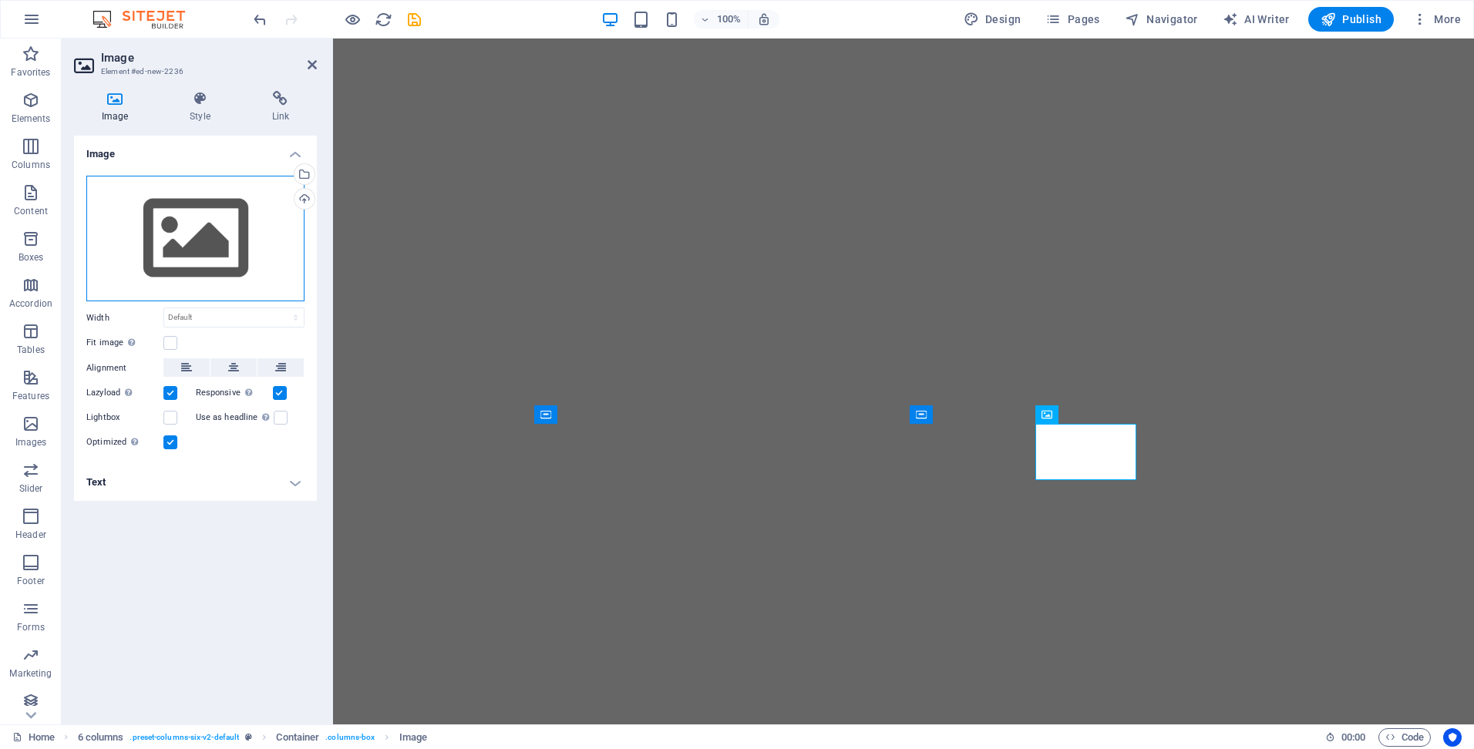
click at [196, 231] on div "Drag files here, click to choose files or select files from Files or our free s…" at bounding box center [195, 239] width 218 height 126
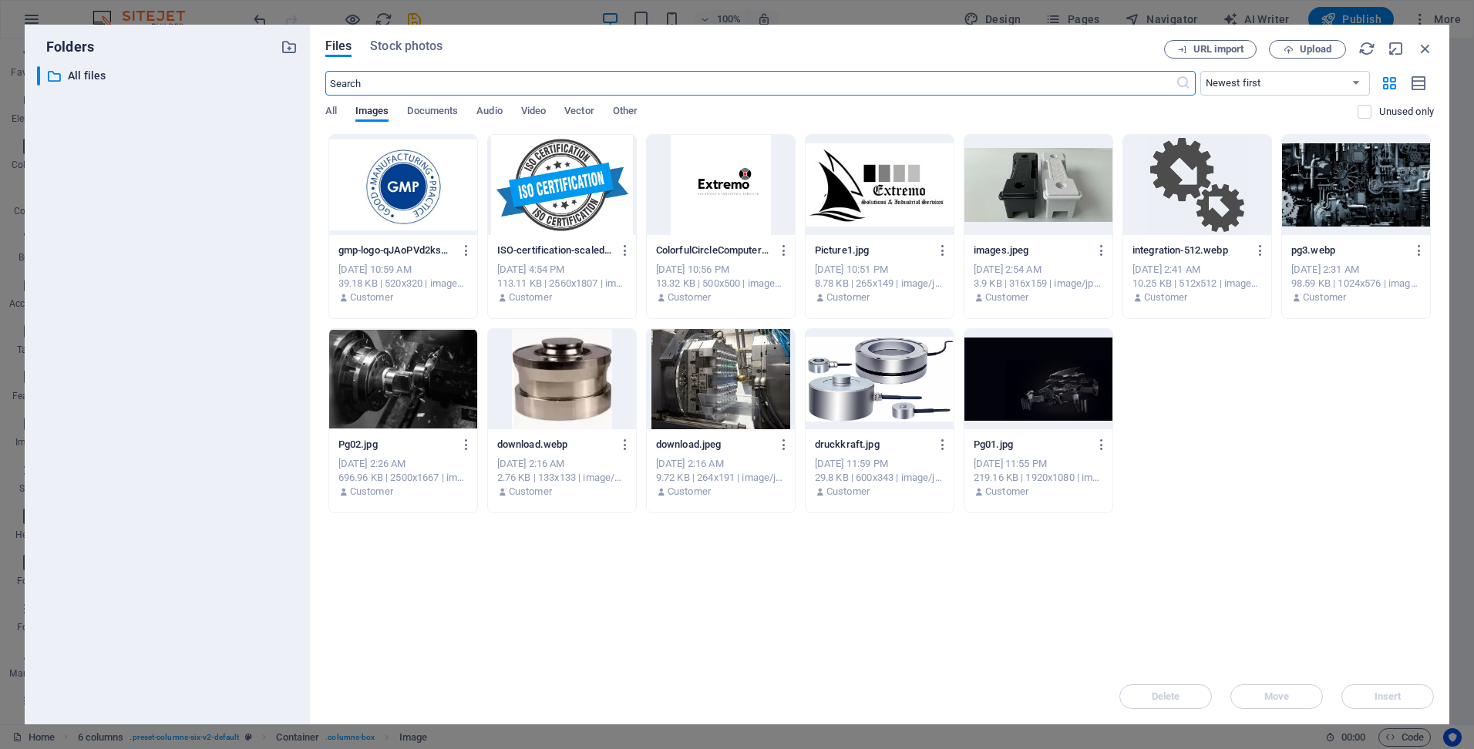
click at [373, 164] on div at bounding box center [403, 185] width 148 height 100
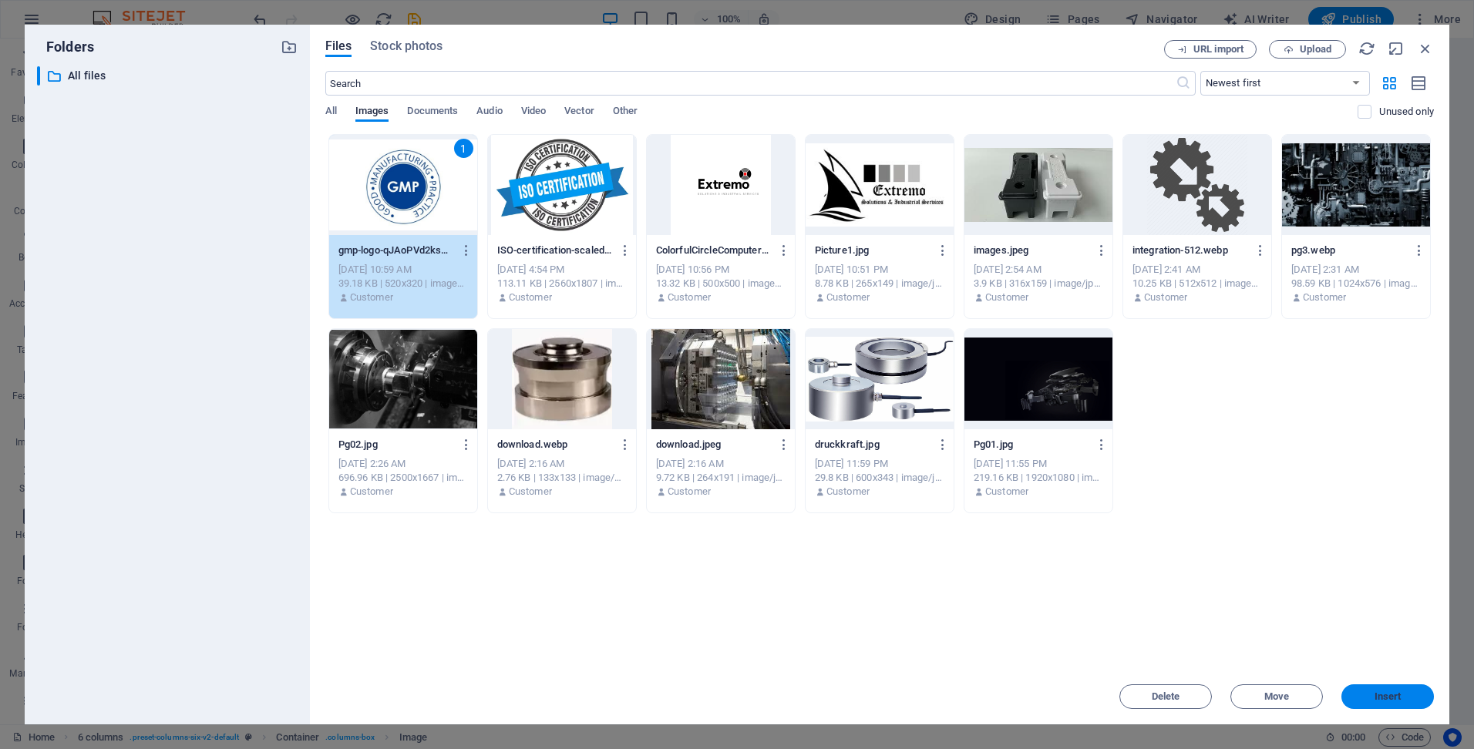
click at [1419, 702] on button "Insert" at bounding box center [1387, 697] width 93 height 25
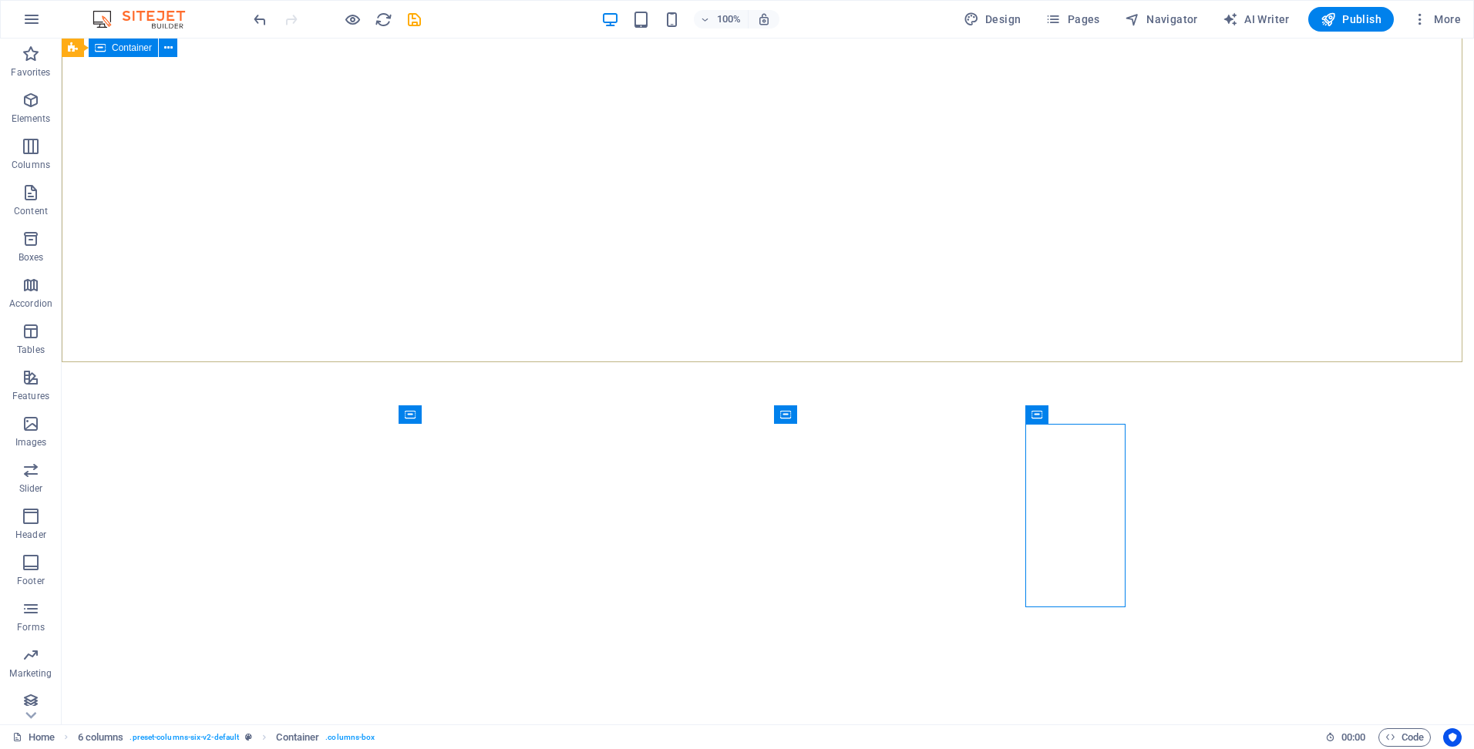
click at [128, 45] on span "Container" at bounding box center [132, 47] width 40 height 9
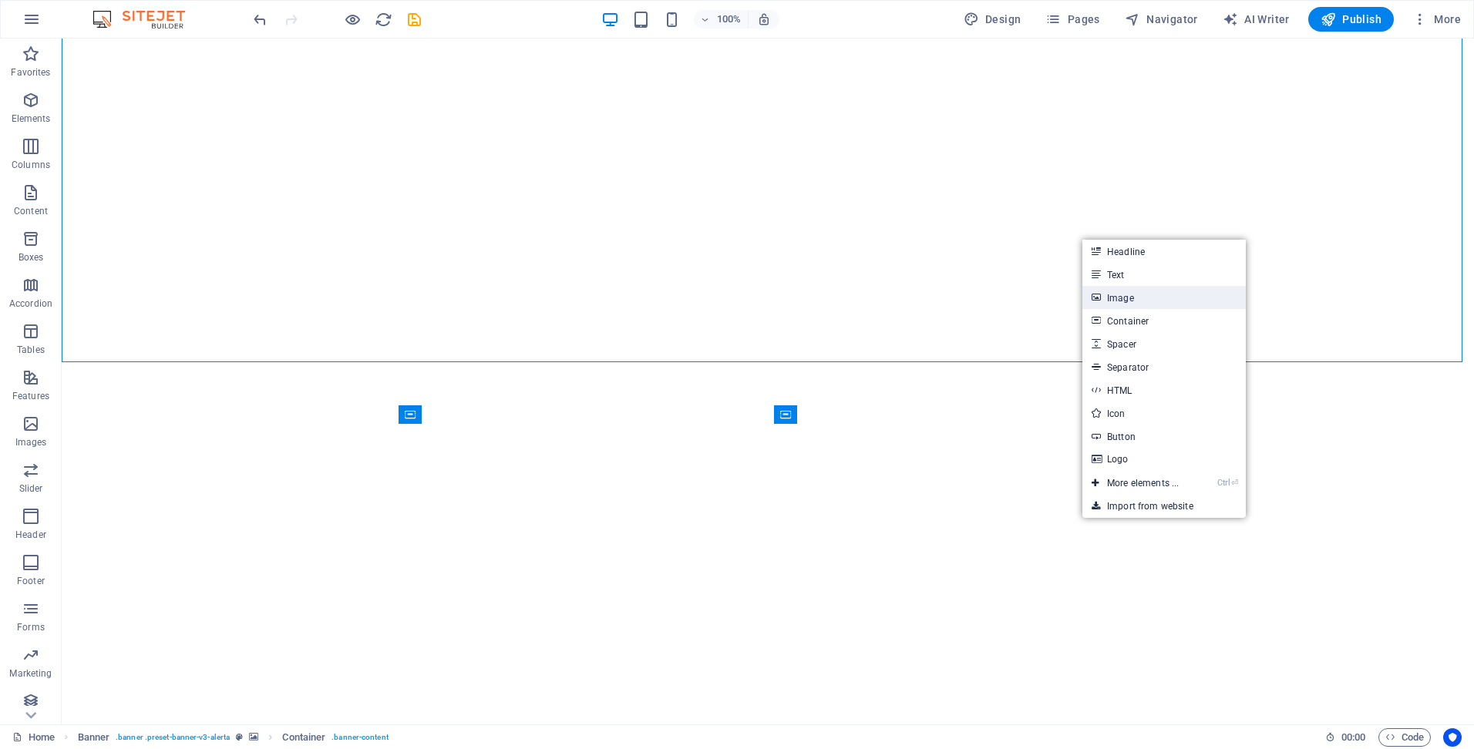
click at [1149, 307] on link "Image" at bounding box center [1163, 297] width 163 height 23
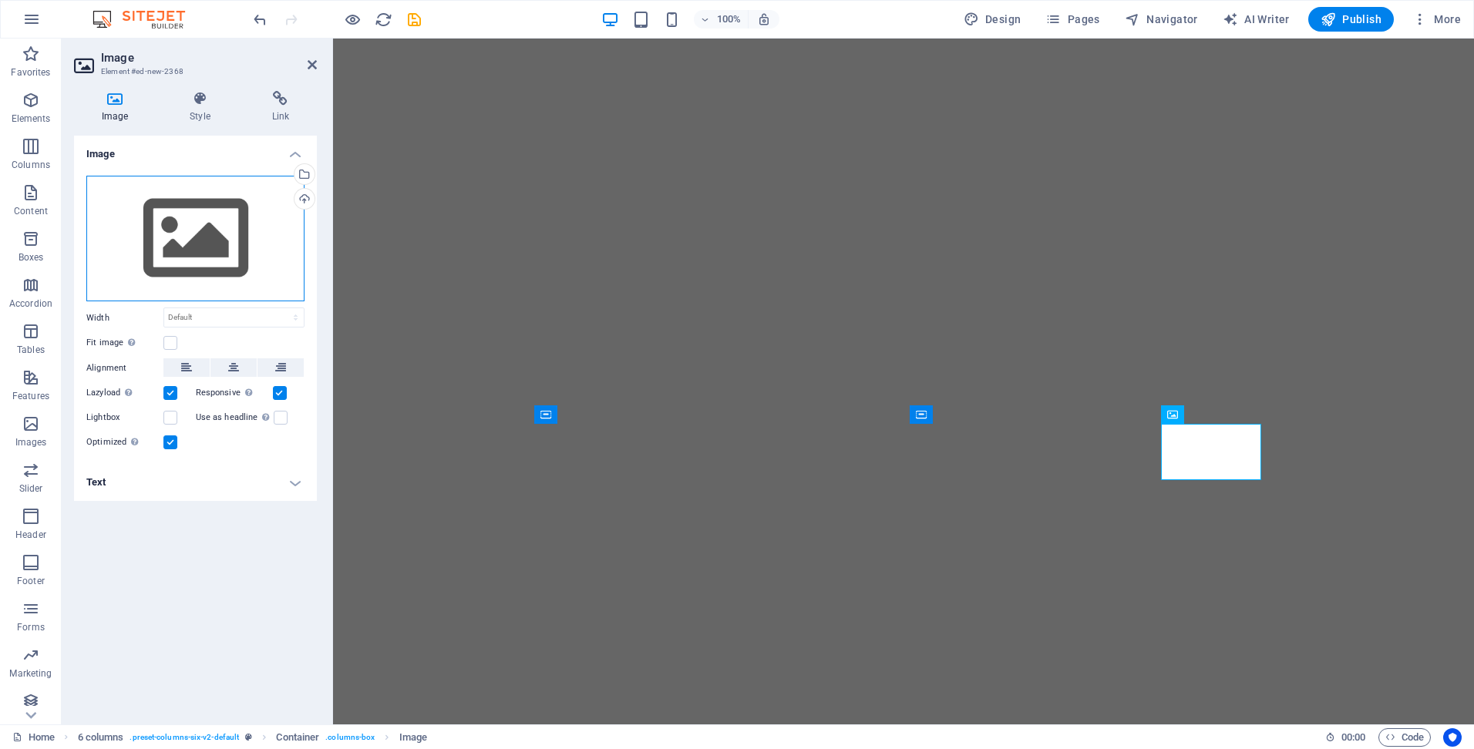
click at [163, 234] on div "Drag files here, click to choose files or select files from Files or our free s…" at bounding box center [195, 239] width 218 height 126
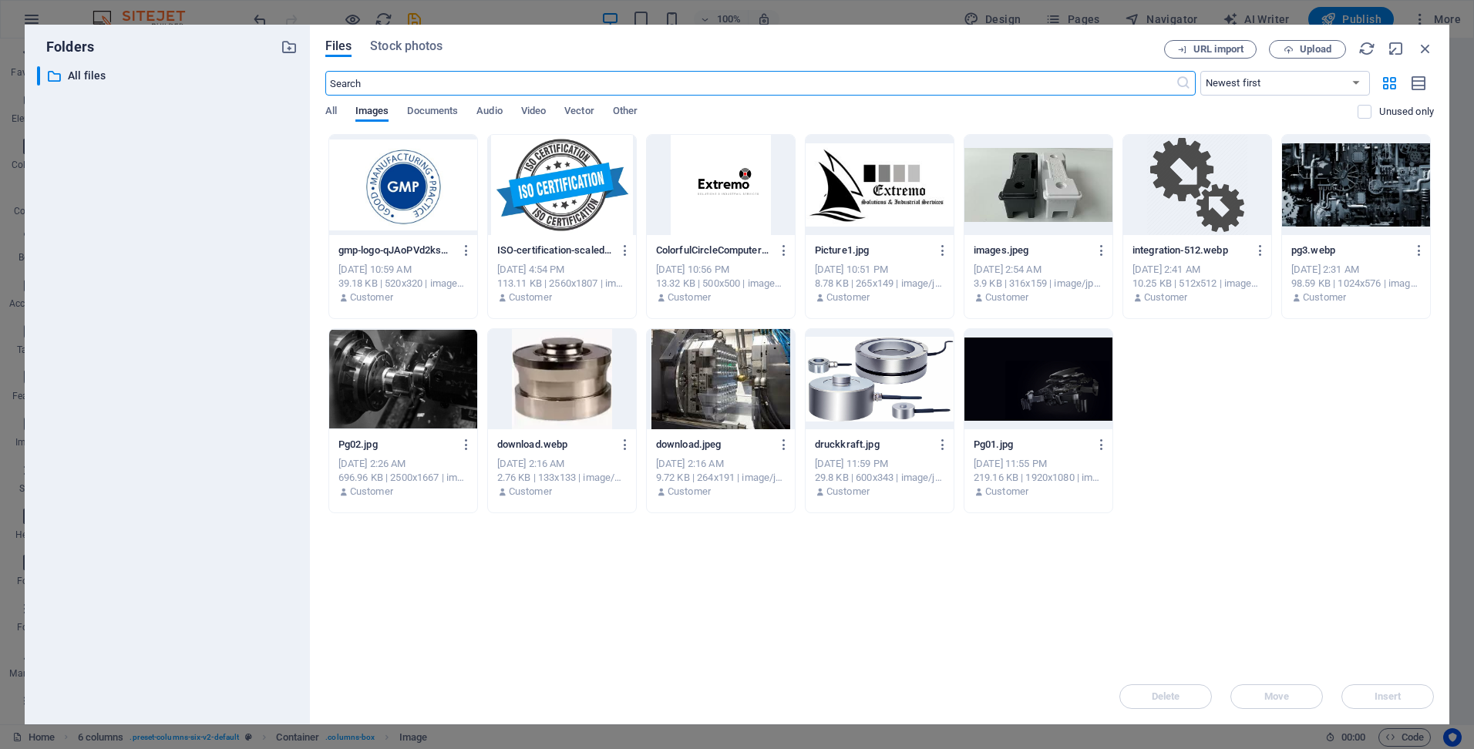
click at [391, 162] on div at bounding box center [403, 185] width 148 height 100
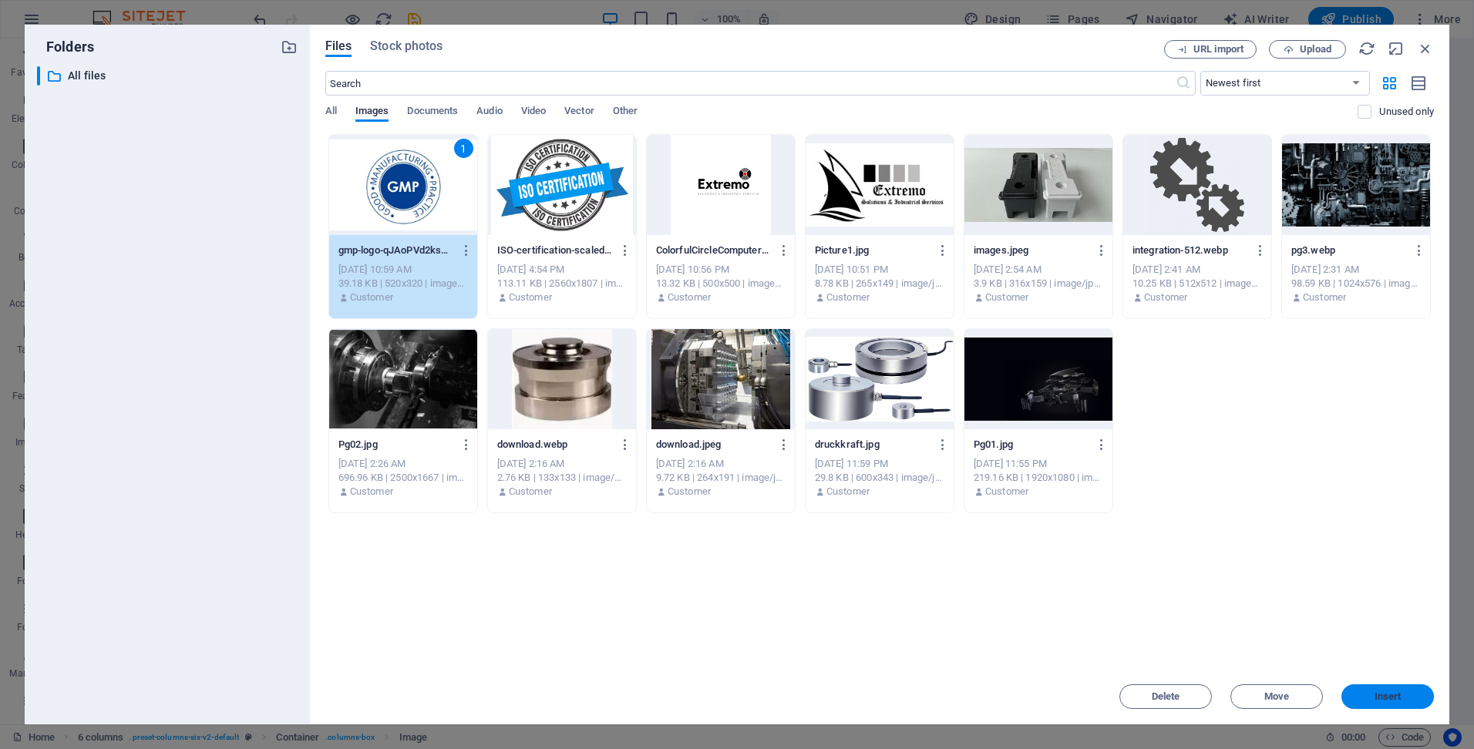
click at [1408, 701] on span "Insert" at bounding box center [1388, 696] width 80 height 9
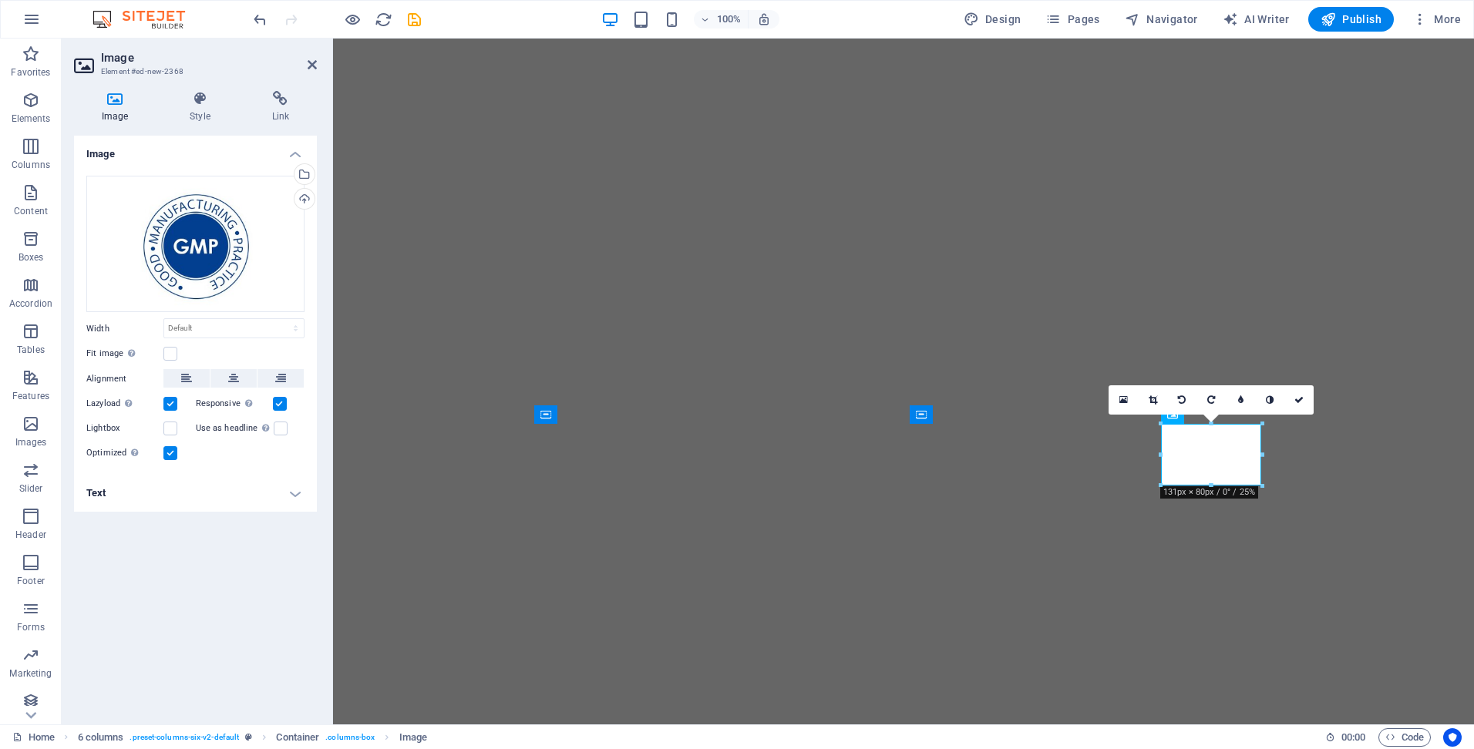
click at [184, 590] on div "Image Drag files here, click to choose files or select files from Files or our …" at bounding box center [195, 424] width 243 height 577
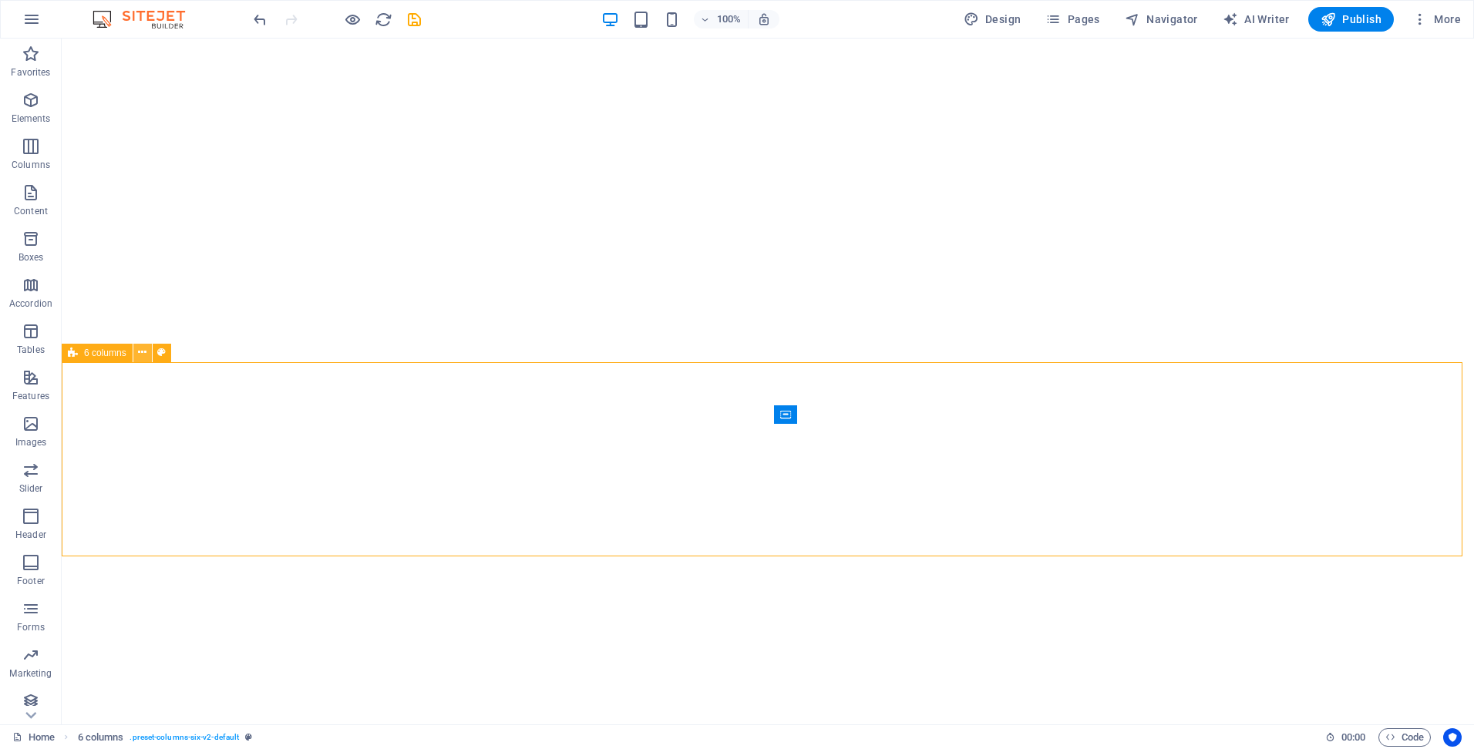
click at [142, 355] on icon at bounding box center [142, 353] width 8 height 16
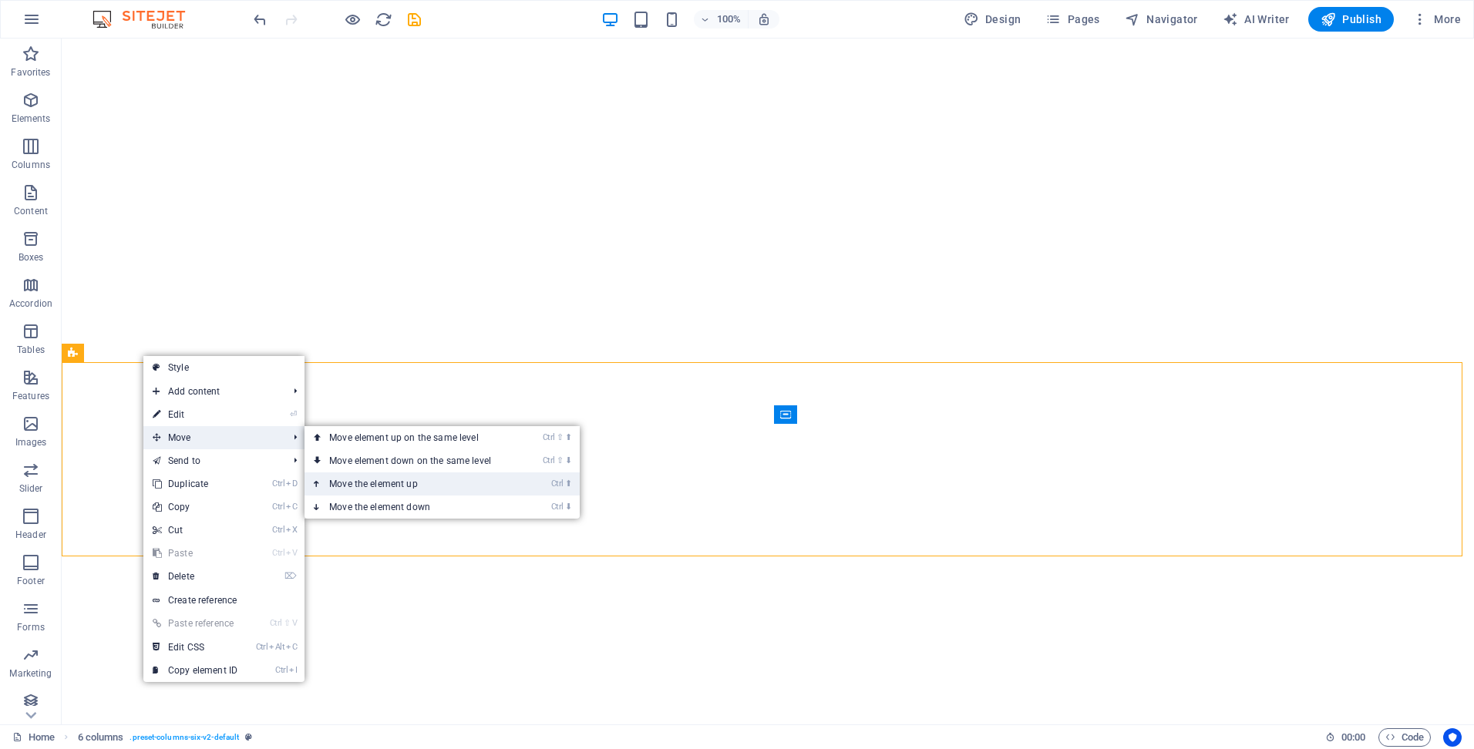
click at [402, 478] on link "Ctrl ⬆ Move the element up" at bounding box center [413, 484] width 217 height 23
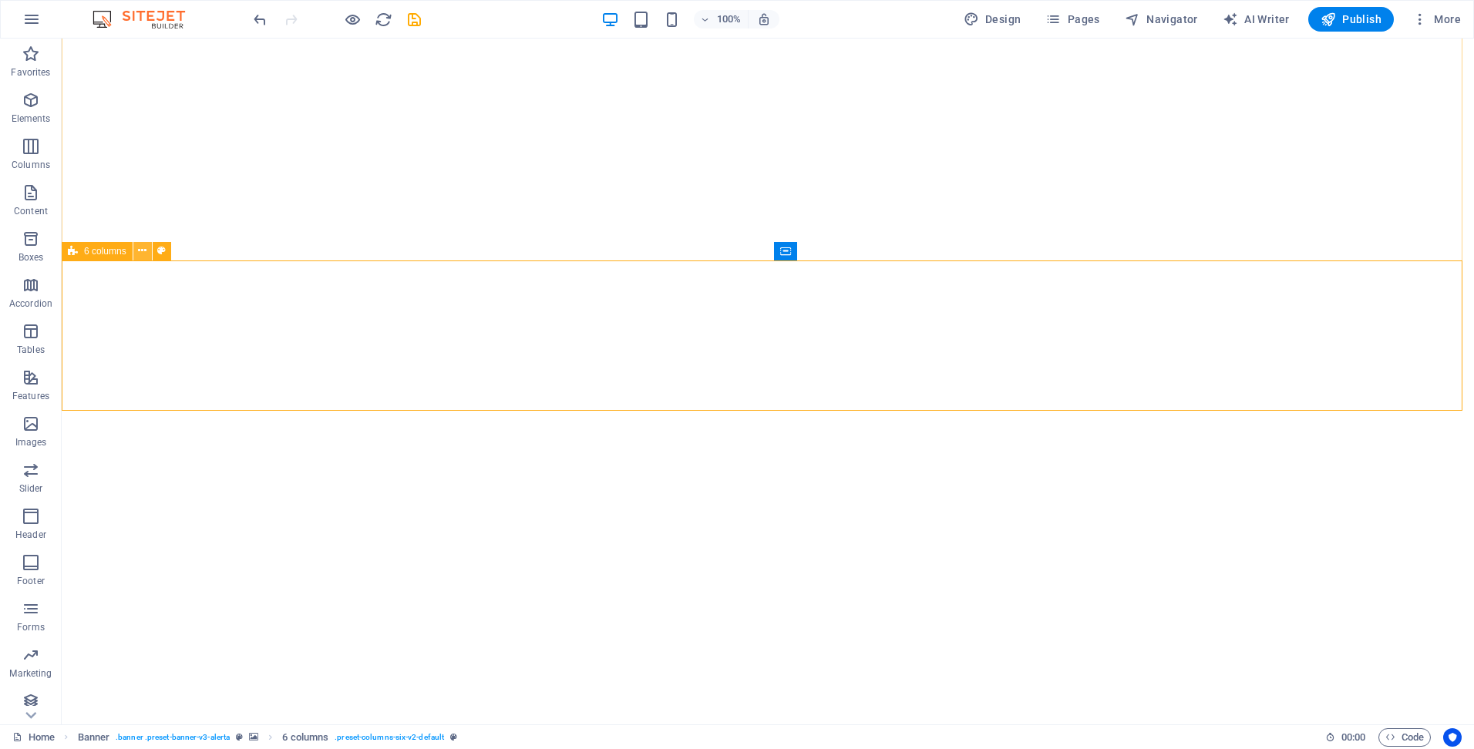
click at [143, 251] on icon at bounding box center [142, 251] width 8 height 16
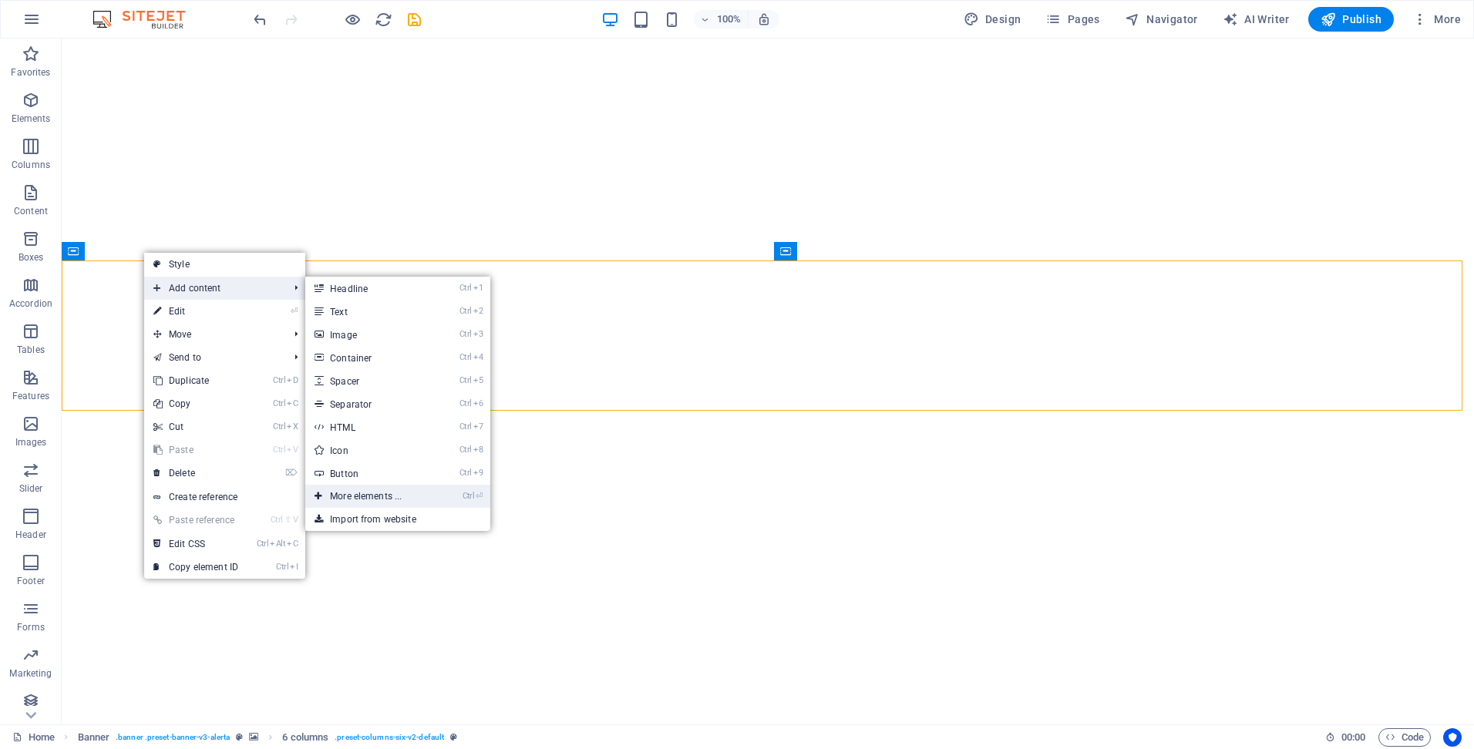
click at [380, 489] on link "Ctrl ⏎ More elements ..." at bounding box center [368, 496] width 127 height 23
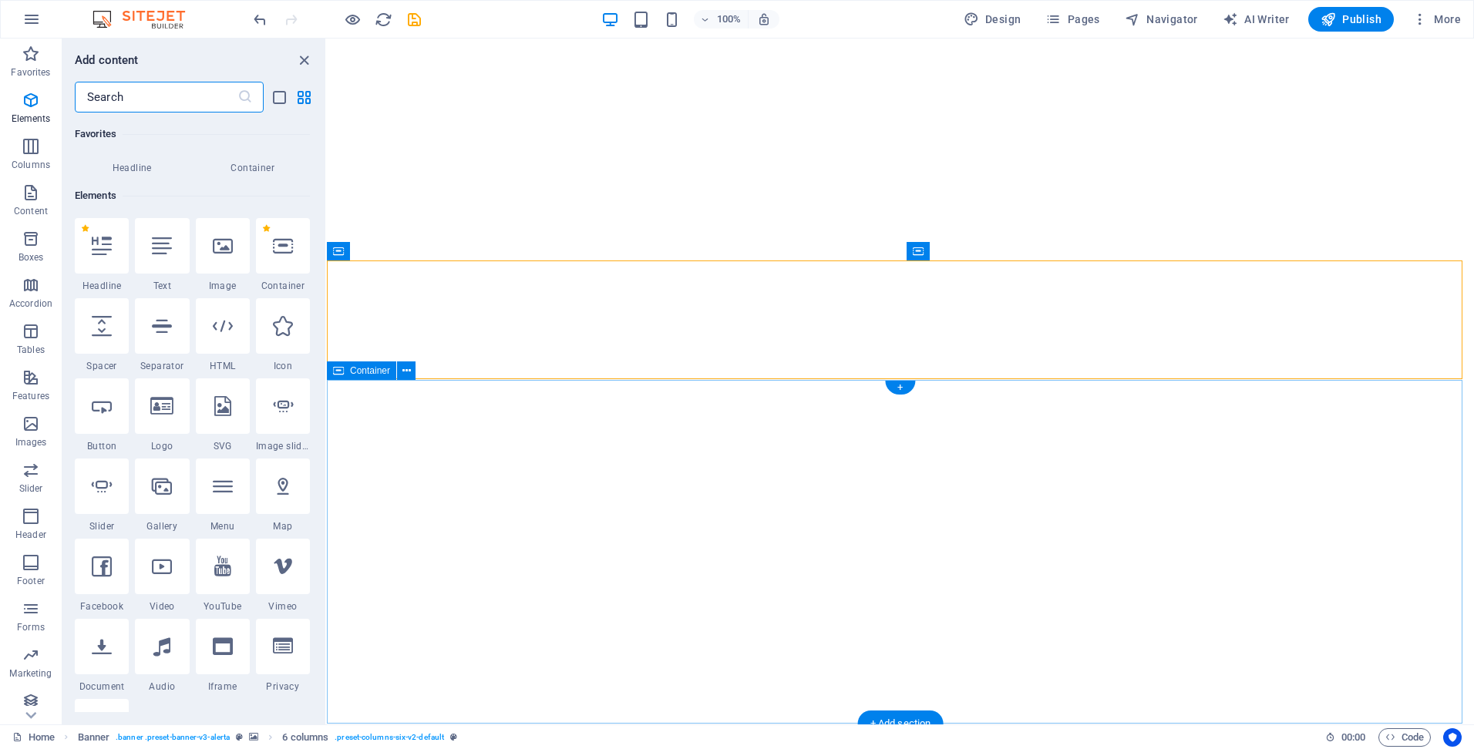
scroll to position [164, 0]
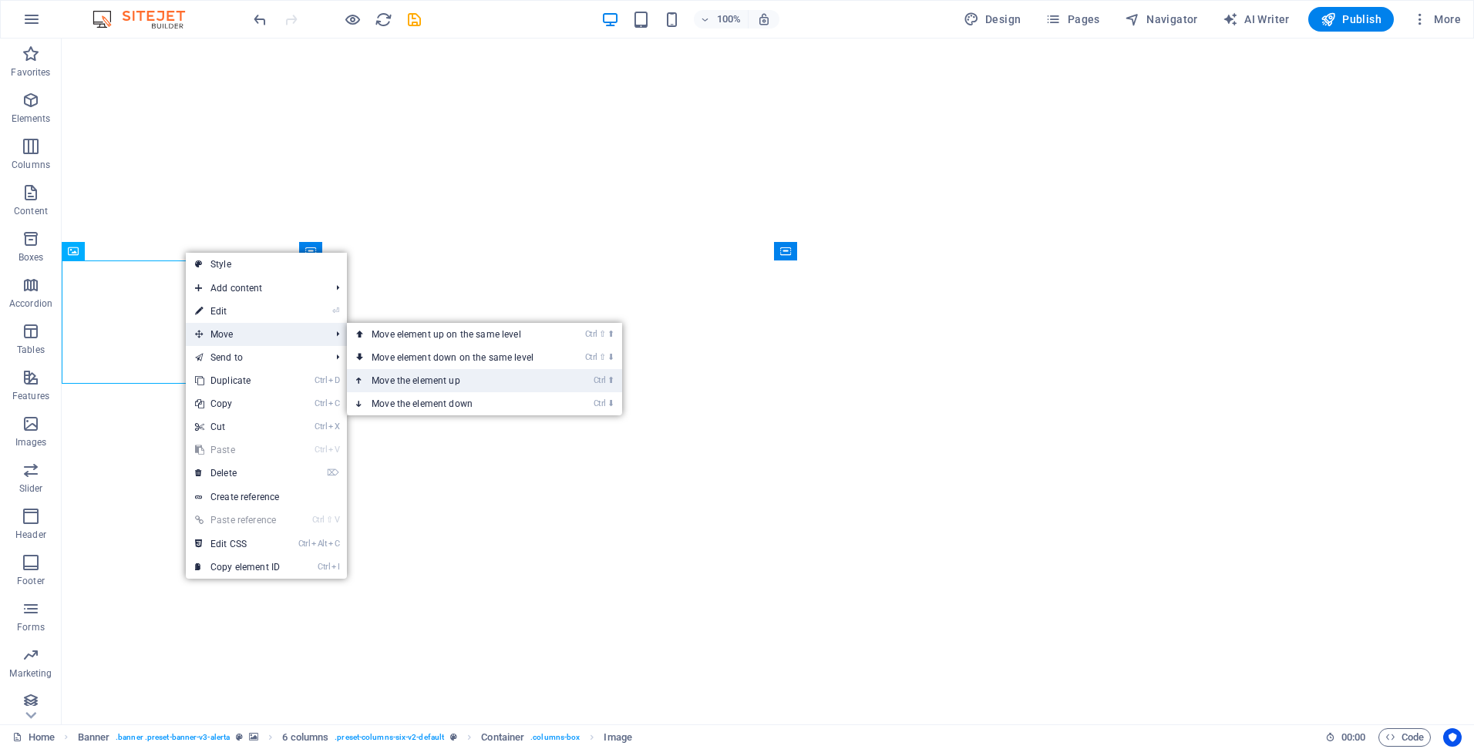
click at [437, 375] on link "Ctrl ⬆ Move the element up" at bounding box center [455, 380] width 217 height 23
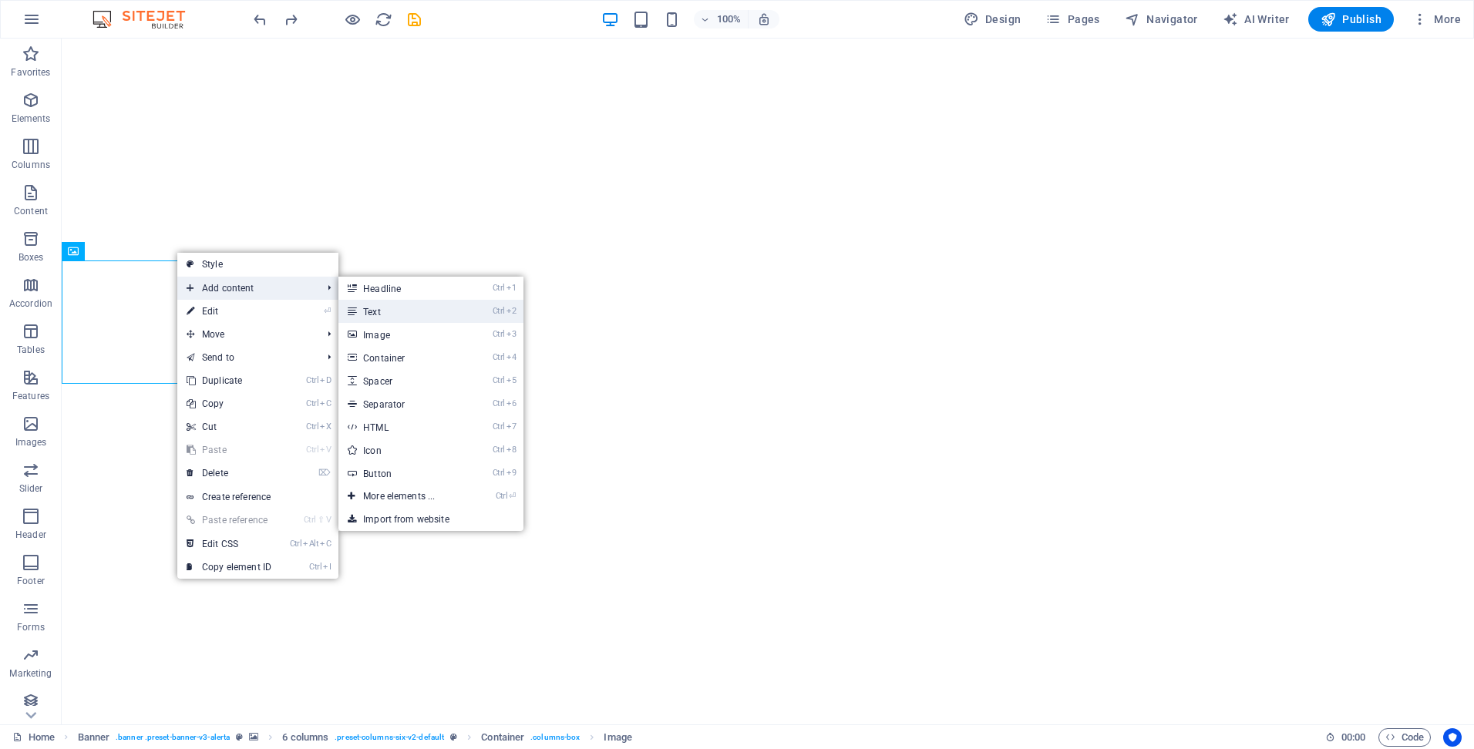
click at [432, 301] on link "Ctrl 2 Text" at bounding box center [401, 311] width 127 height 23
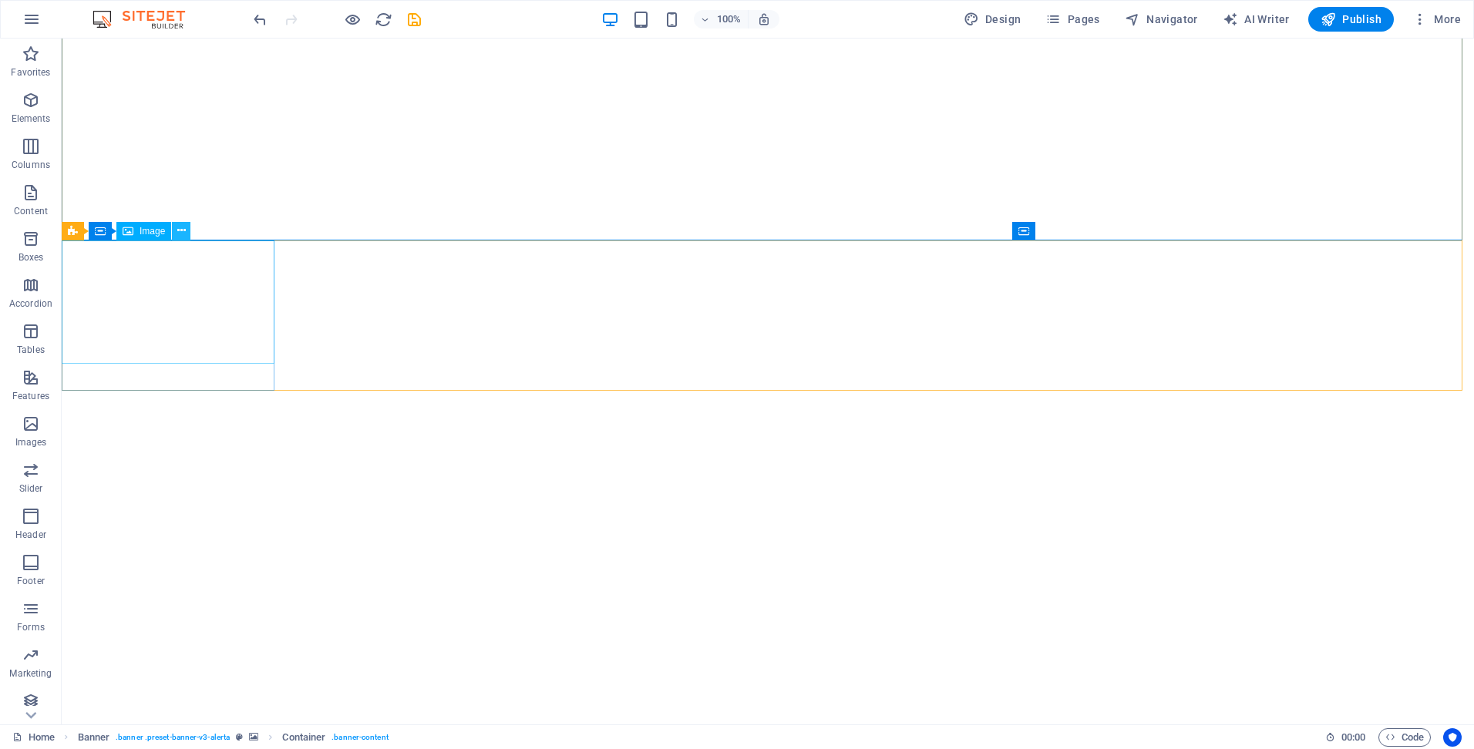
click at [177, 227] on icon at bounding box center [181, 231] width 8 height 16
click at [139, 231] on icon at bounding box center [142, 231] width 8 height 16
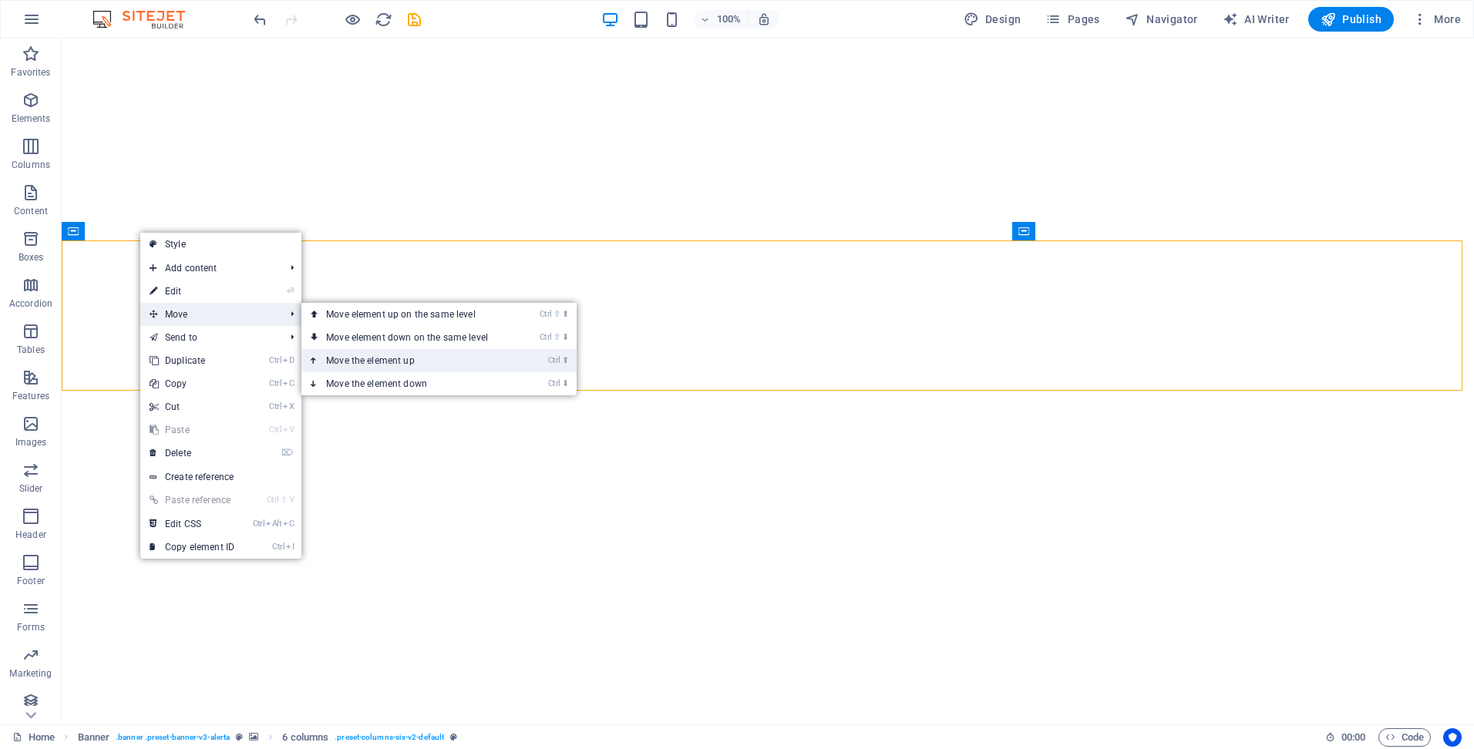
click at [392, 362] on link "Ctrl ⬆ Move the element up" at bounding box center [409, 360] width 217 height 23
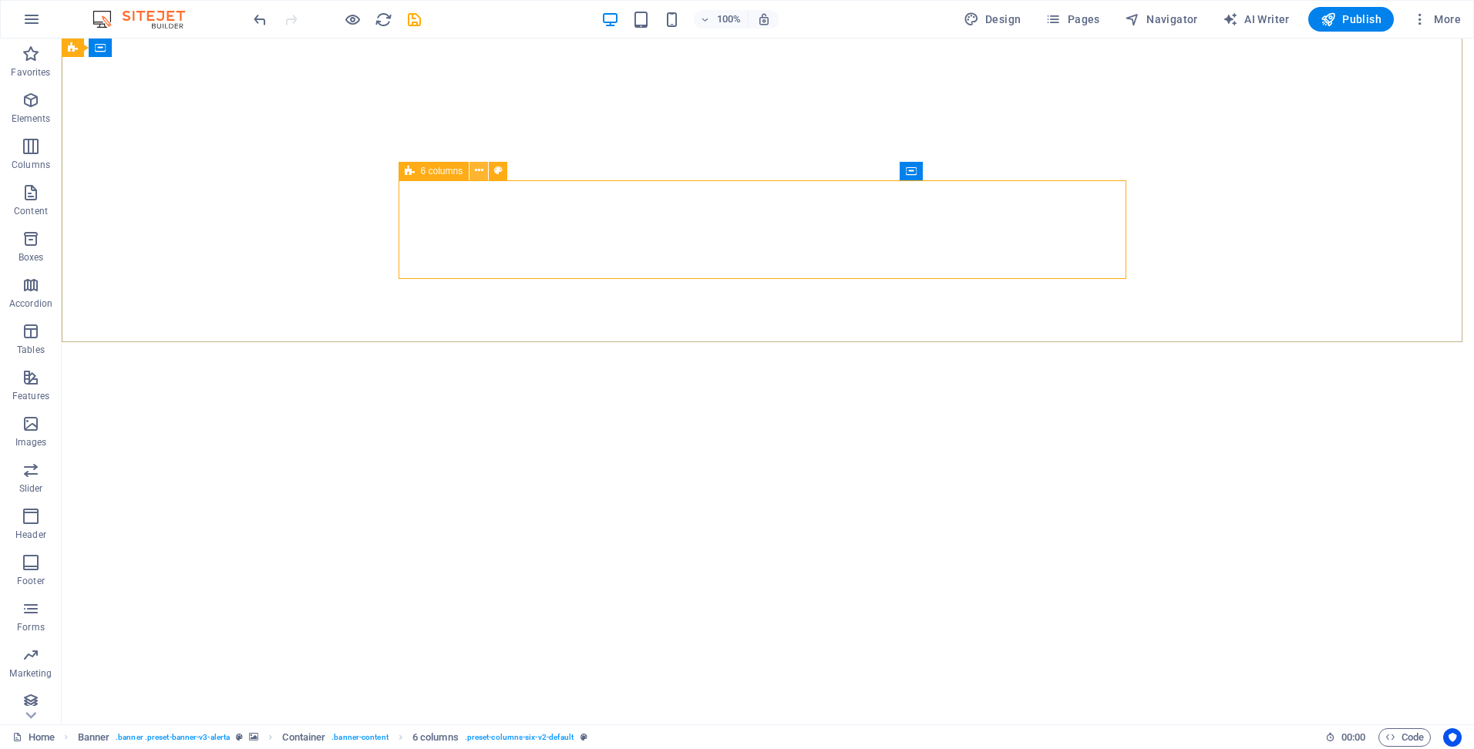
click at [478, 176] on icon at bounding box center [479, 171] width 8 height 16
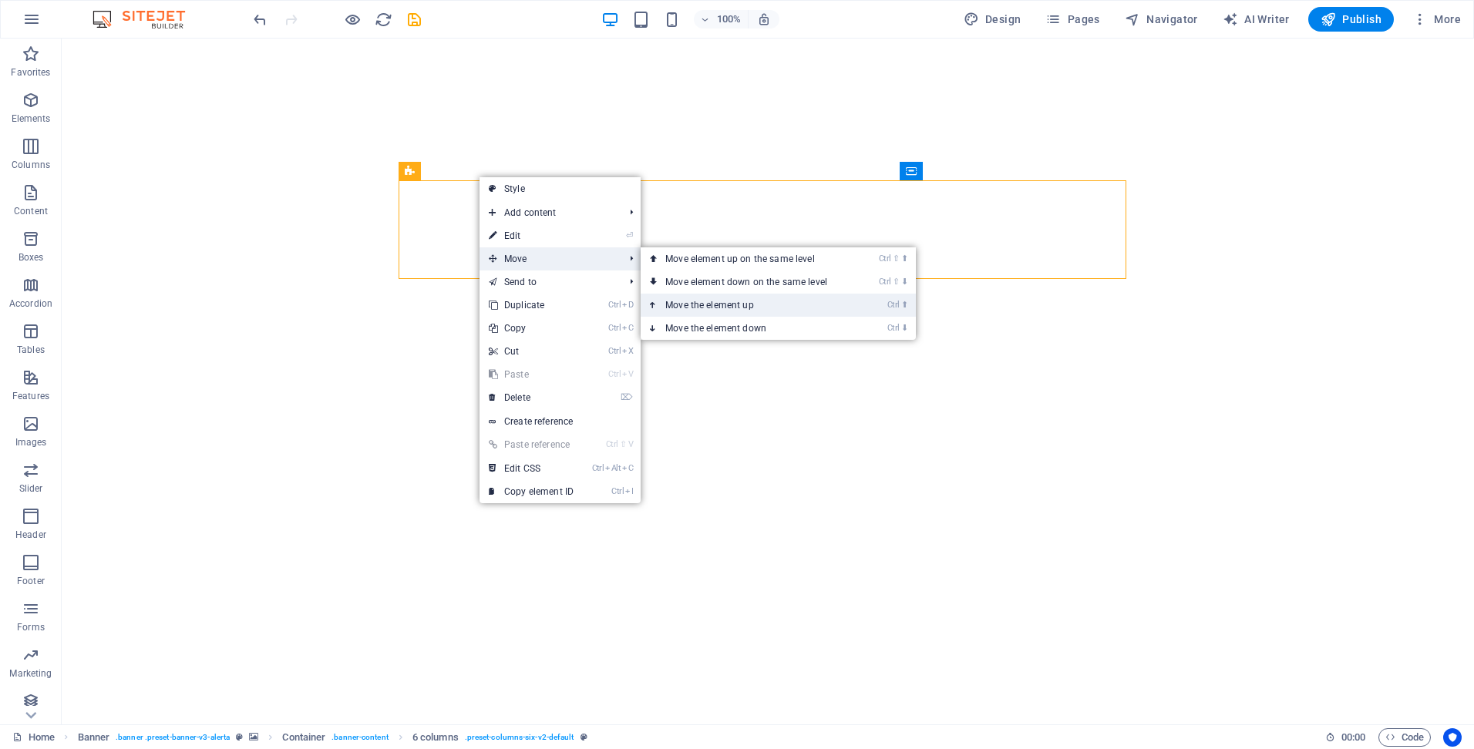
click at [725, 294] on link "Ctrl ⬆ Move the element up" at bounding box center [749, 305] width 217 height 23
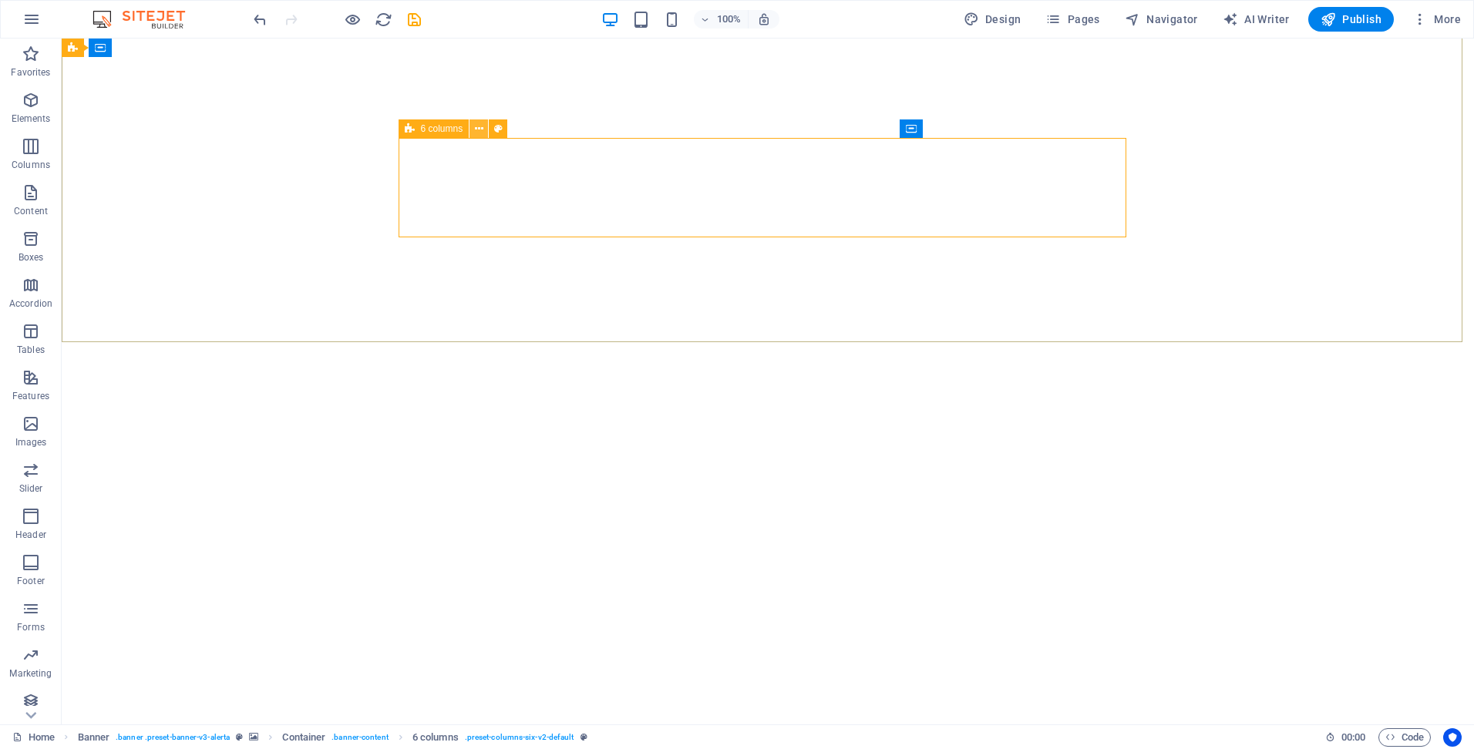
click at [480, 130] on icon at bounding box center [479, 129] width 8 height 16
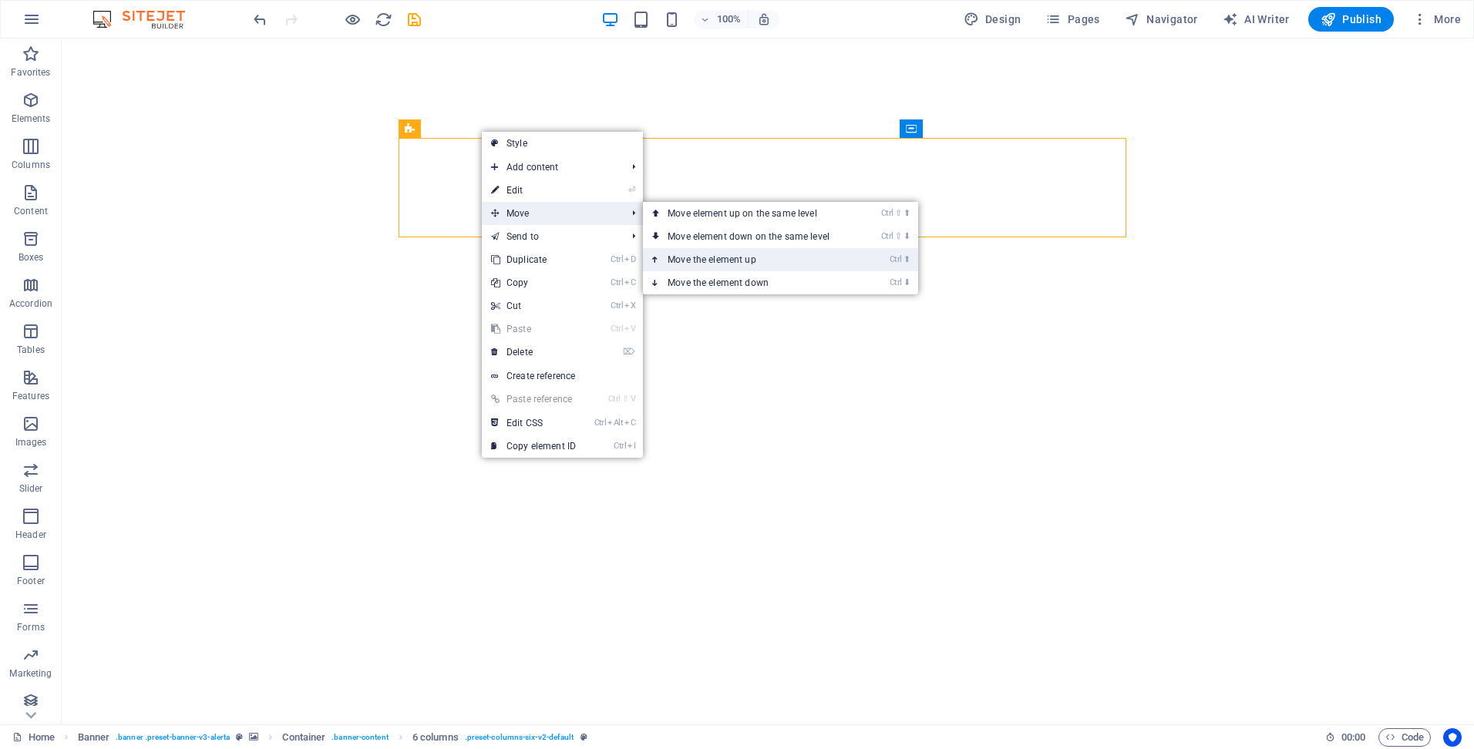
click at [712, 253] on link "Ctrl ⬆ Move the element up" at bounding box center [751, 259] width 217 height 23
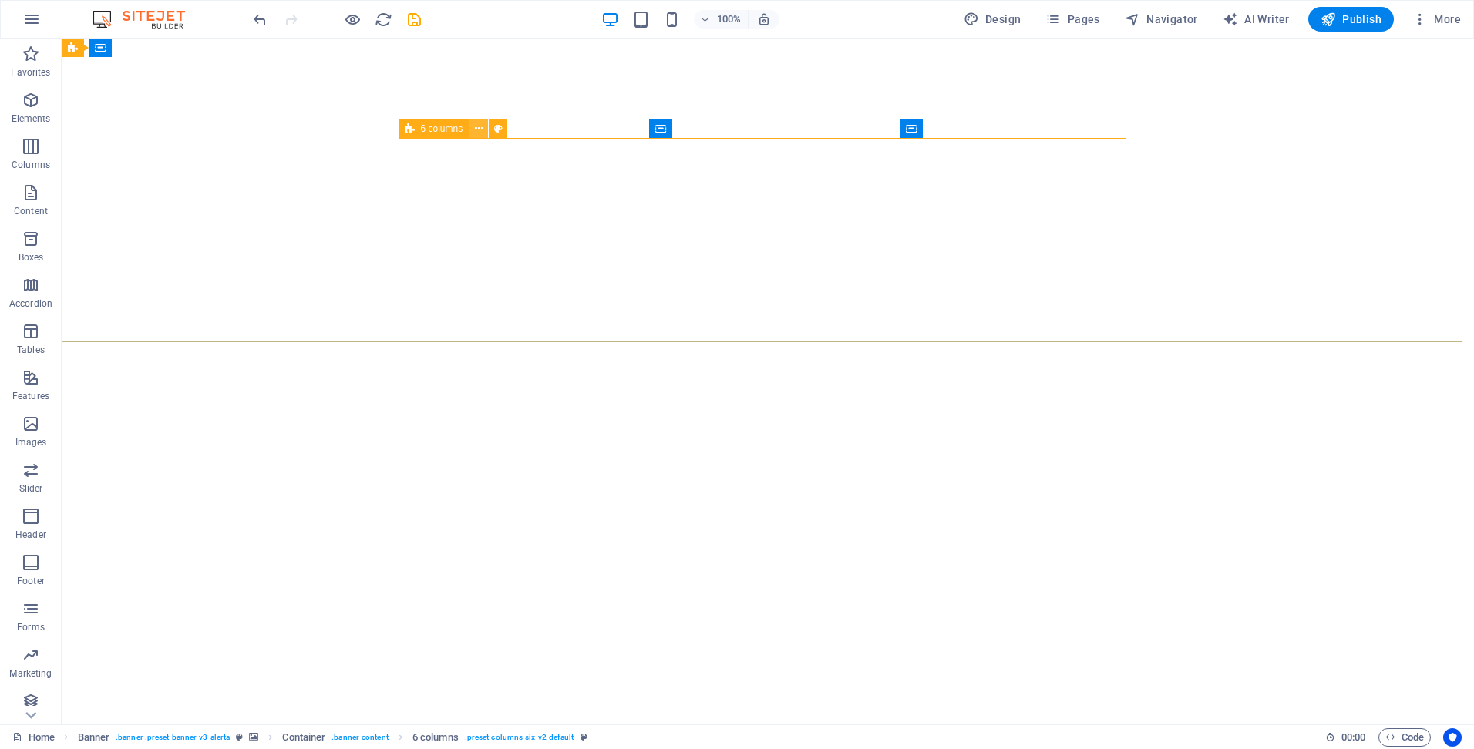
click at [475, 128] on icon at bounding box center [479, 129] width 8 height 16
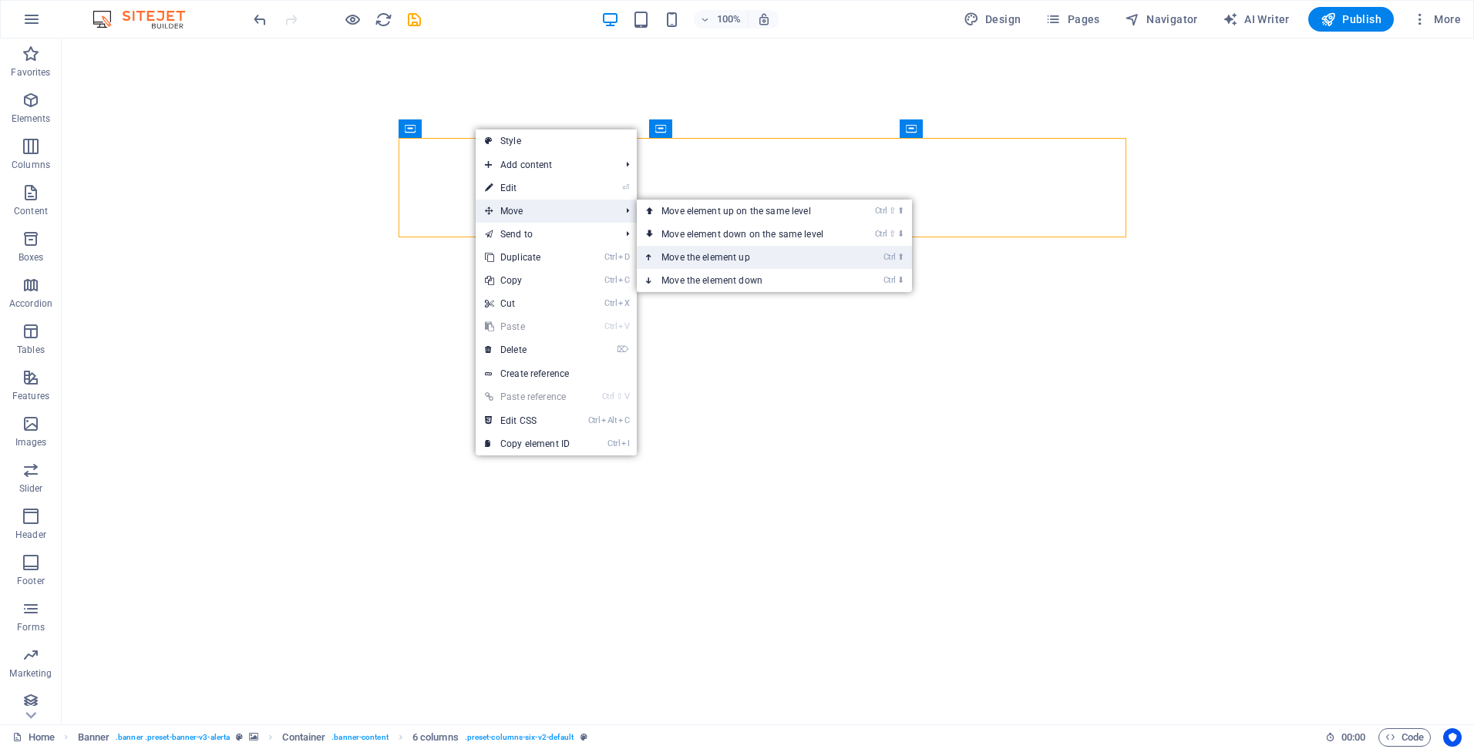
click at [742, 254] on link "Ctrl ⬆ Move the element up" at bounding box center [745, 257] width 217 height 23
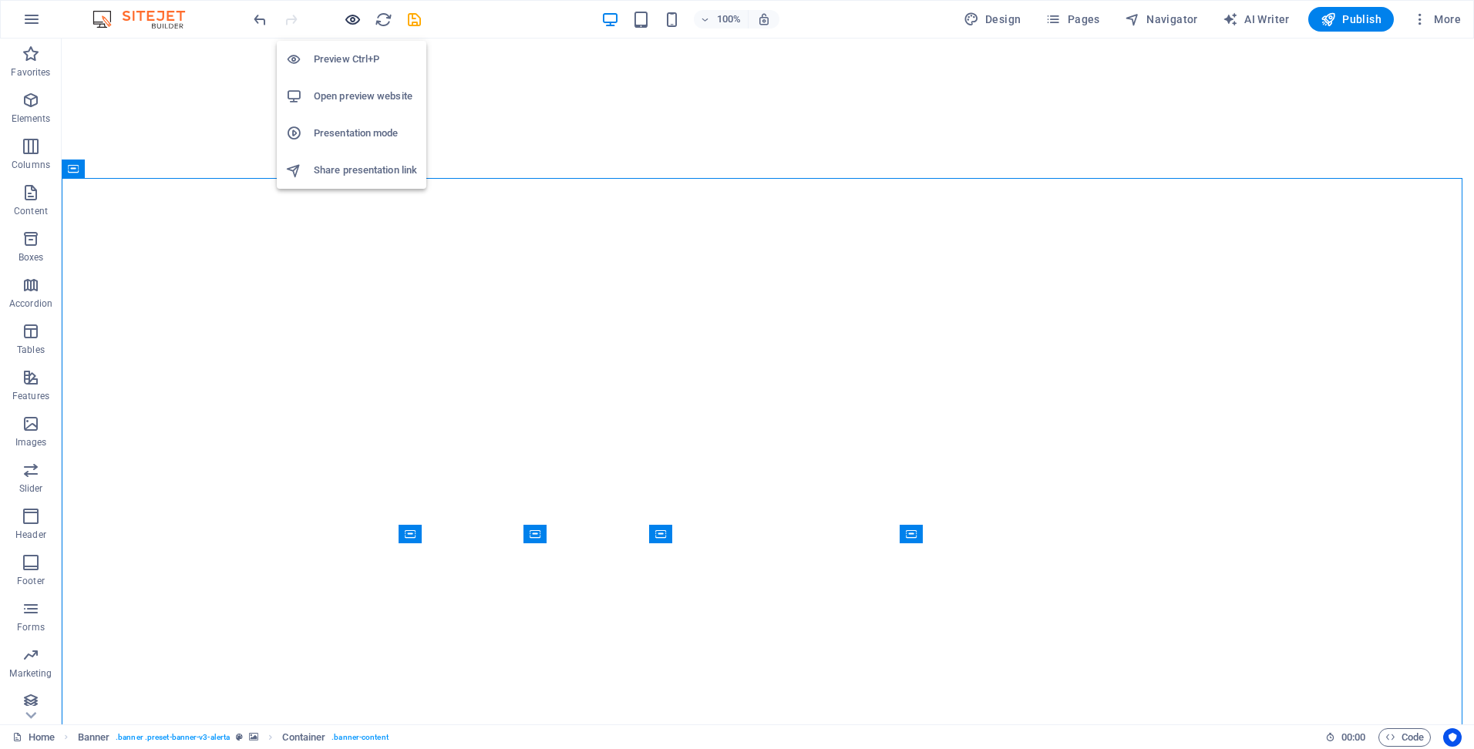
click at [355, 19] on icon "button" at bounding box center [353, 20] width 18 height 18
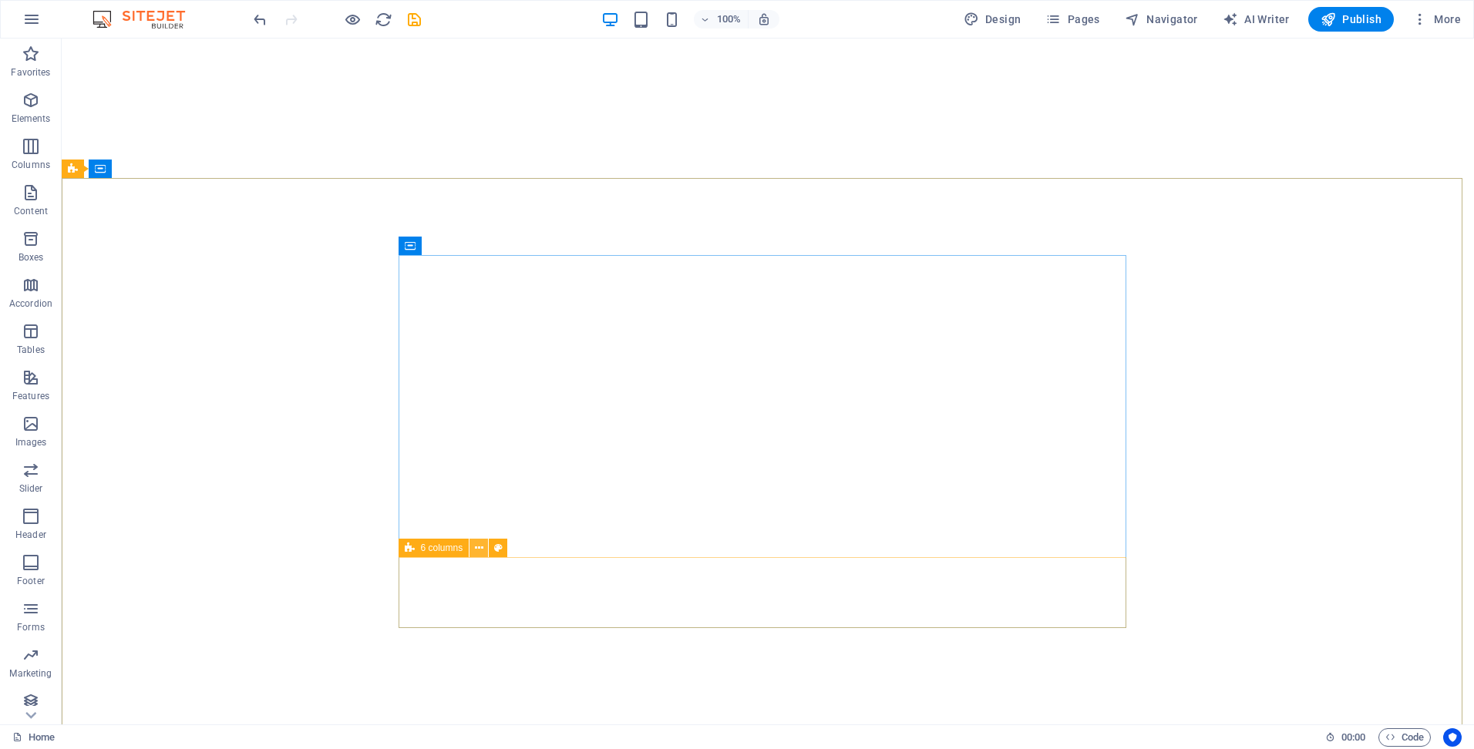
click at [475, 547] on icon at bounding box center [479, 548] width 8 height 16
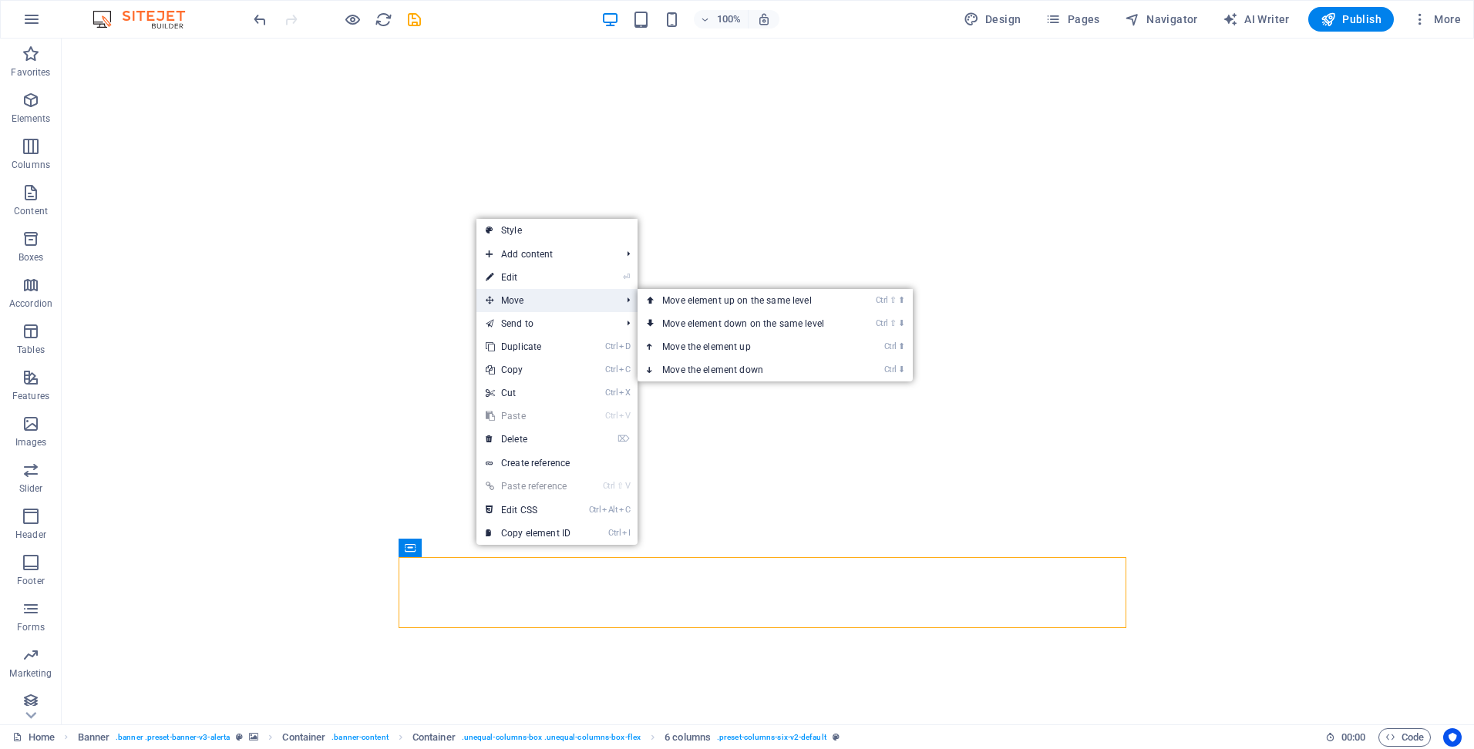
click at [555, 298] on span "Move" at bounding box center [545, 300] width 138 height 23
click at [665, 340] on link "Ctrl ⬆ Move the element up" at bounding box center [746, 346] width 217 height 23
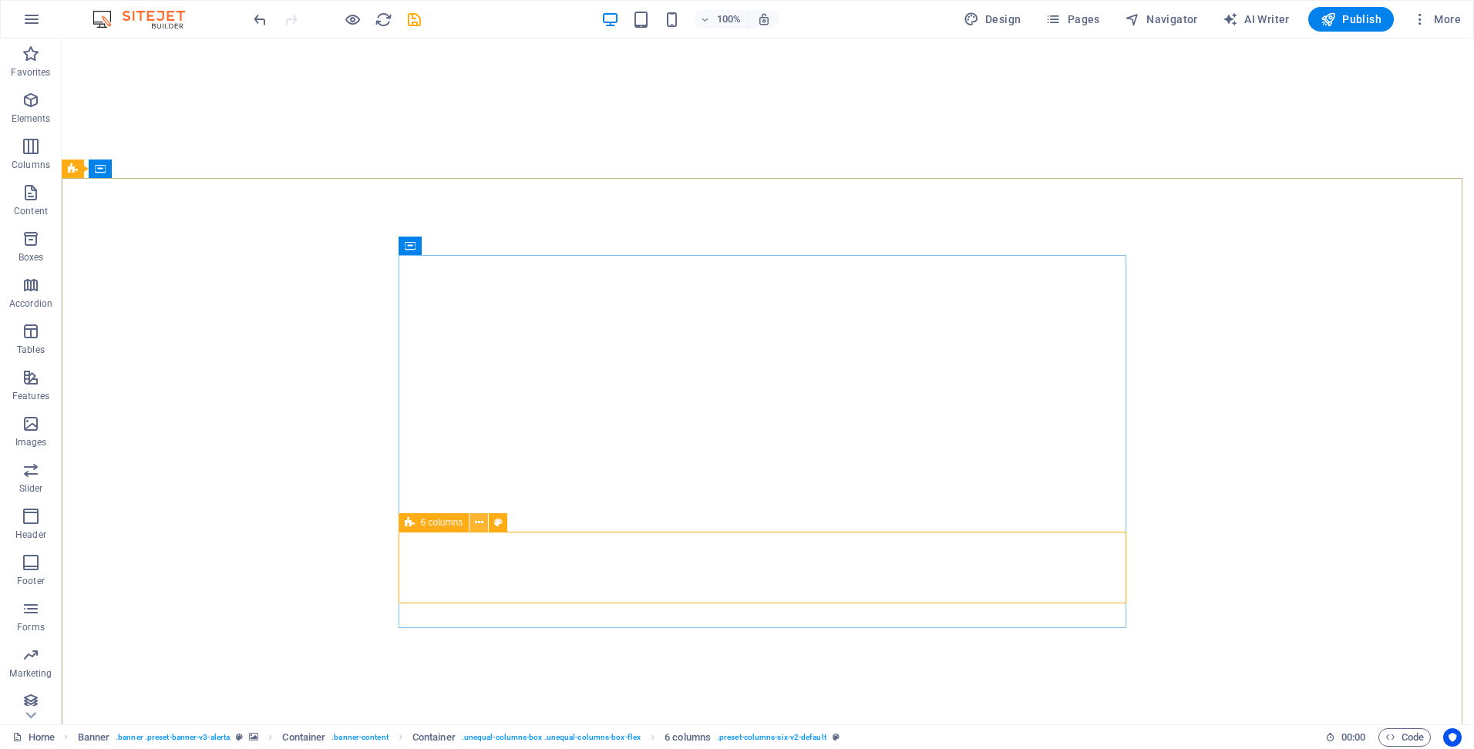
click at [472, 522] on button at bounding box center [478, 522] width 19 height 19
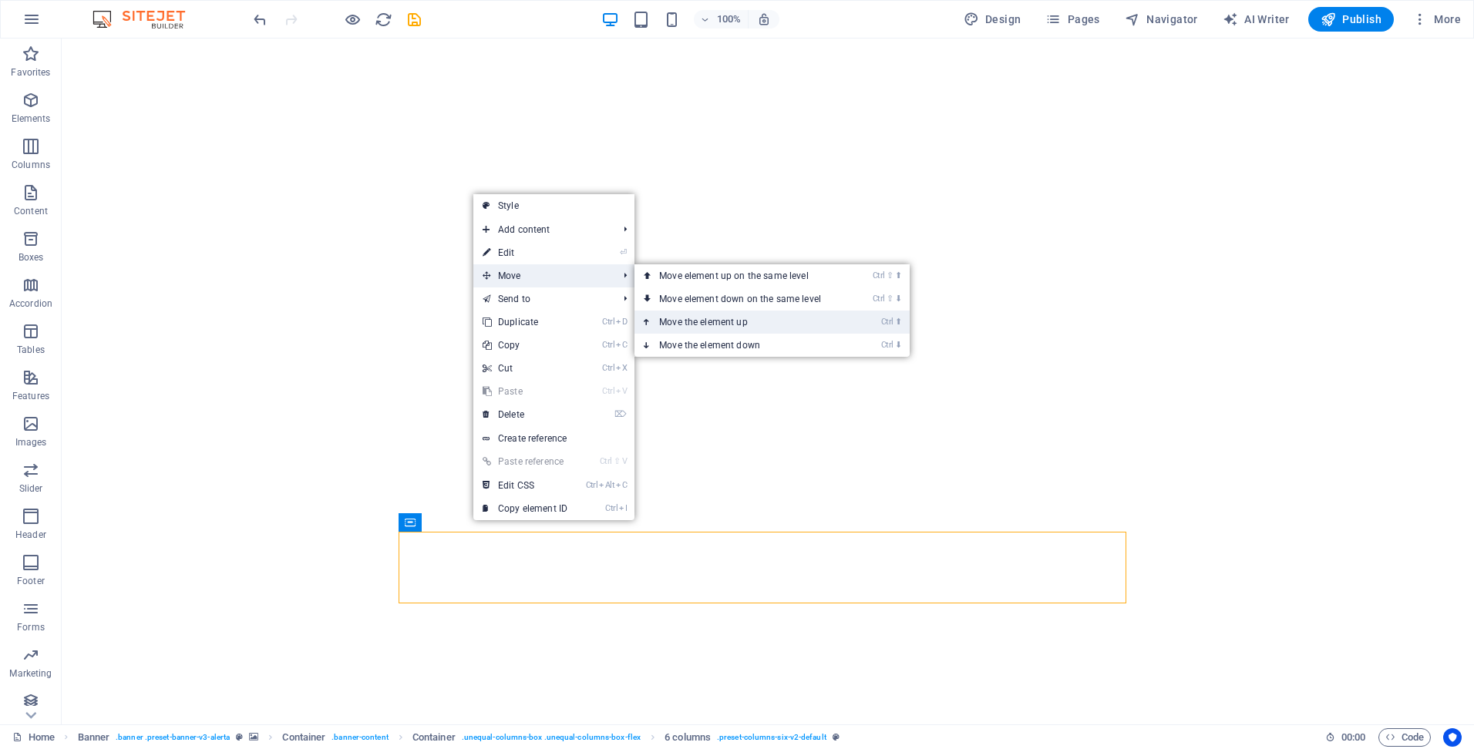
click at [698, 325] on link "Ctrl ⬆ Move the element up" at bounding box center [742, 322] width 217 height 23
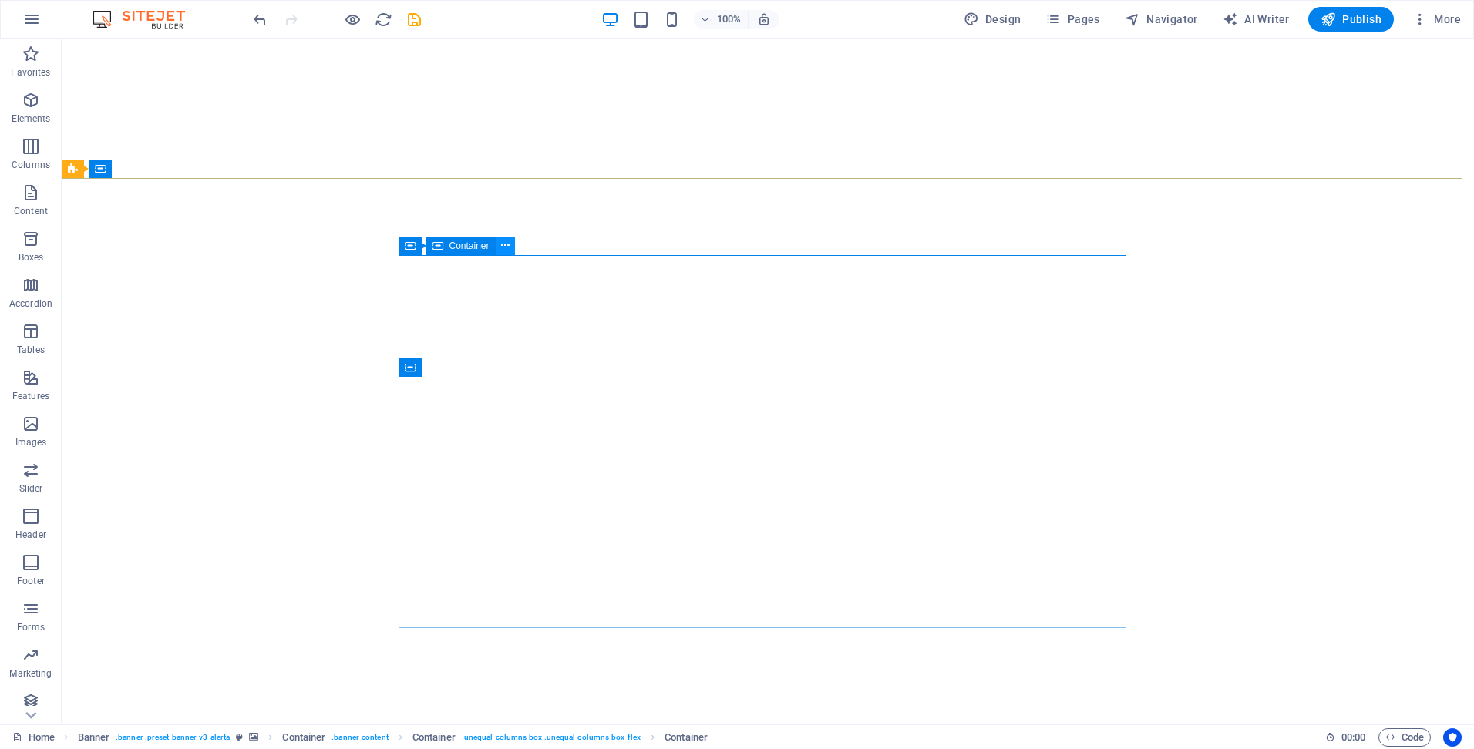
click at [501, 241] on icon at bounding box center [505, 245] width 8 height 16
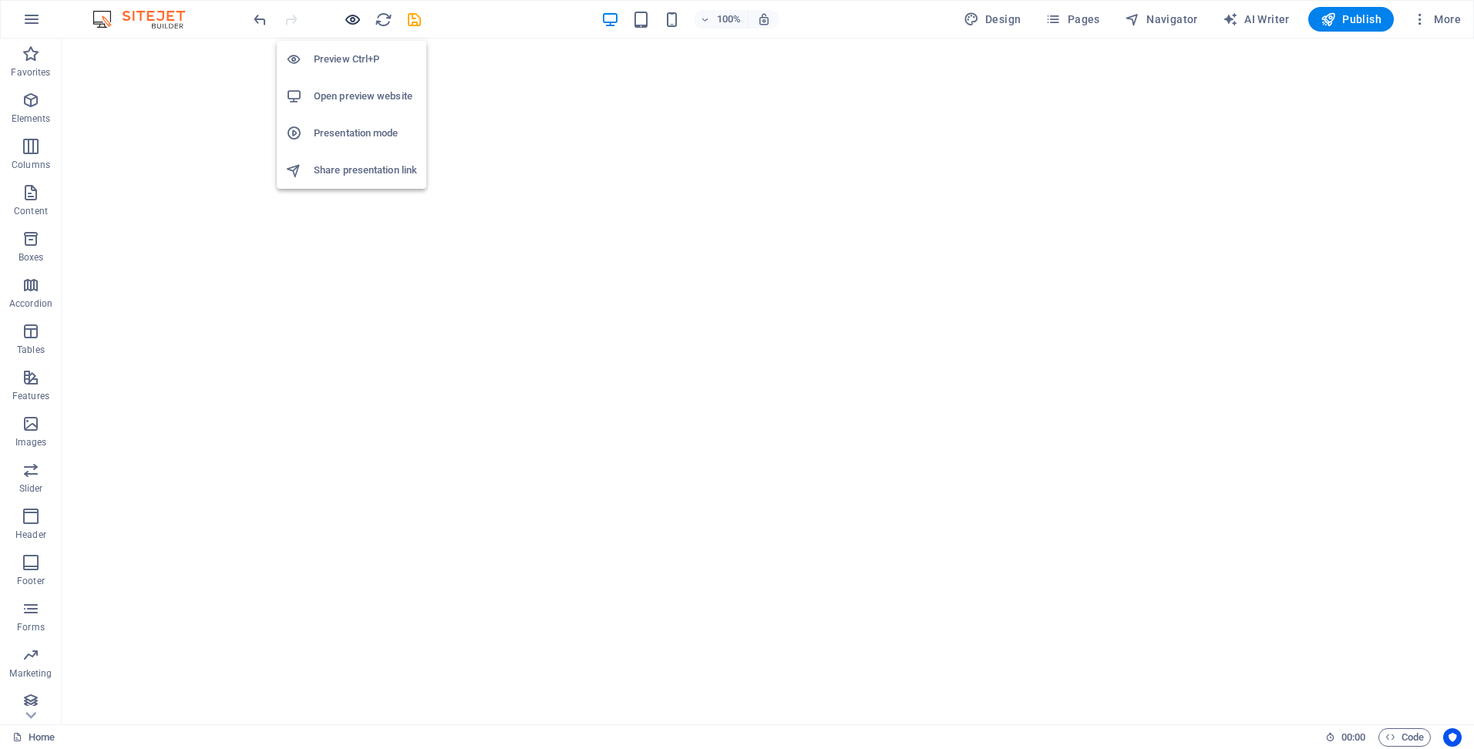
click at [348, 13] on icon "button" at bounding box center [353, 20] width 18 height 18
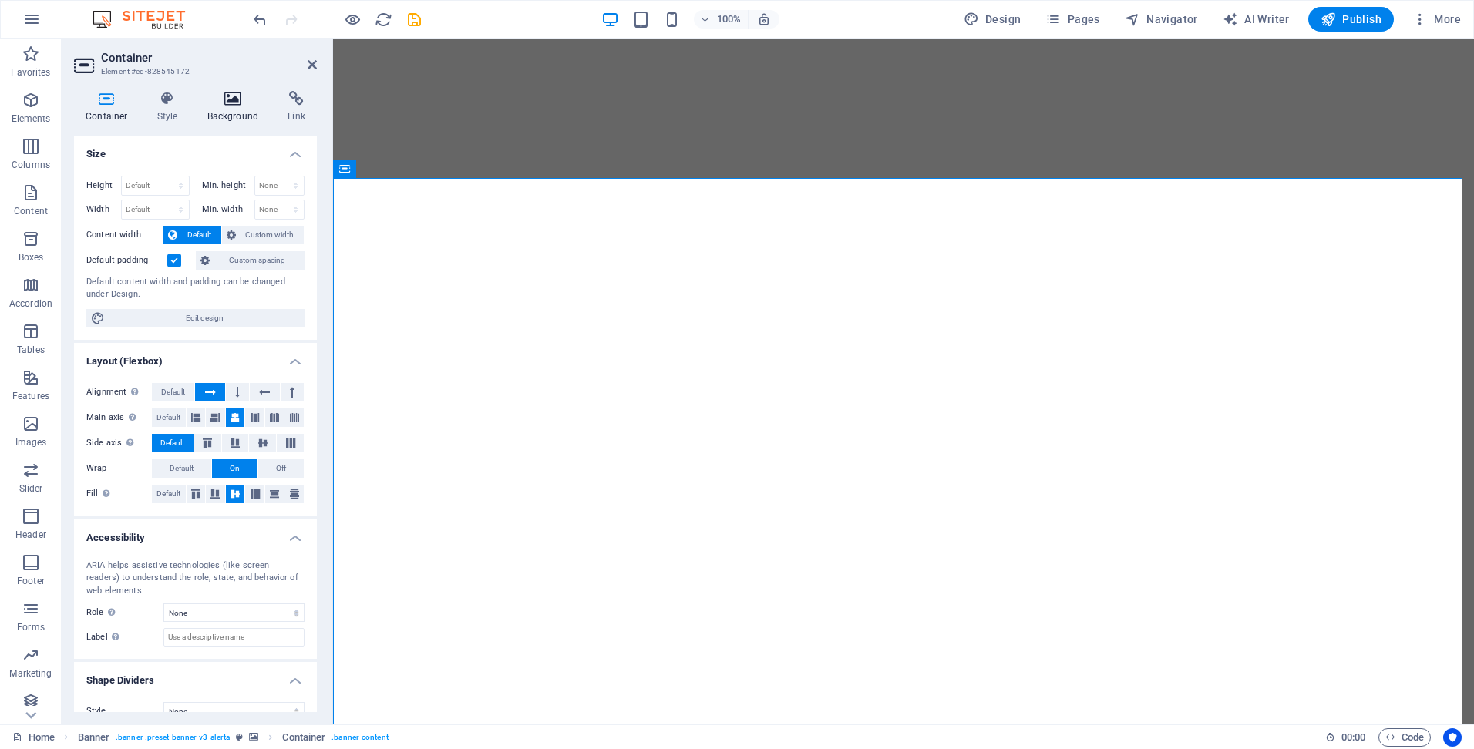
click at [227, 106] on h4 "Background" at bounding box center [236, 107] width 81 height 32
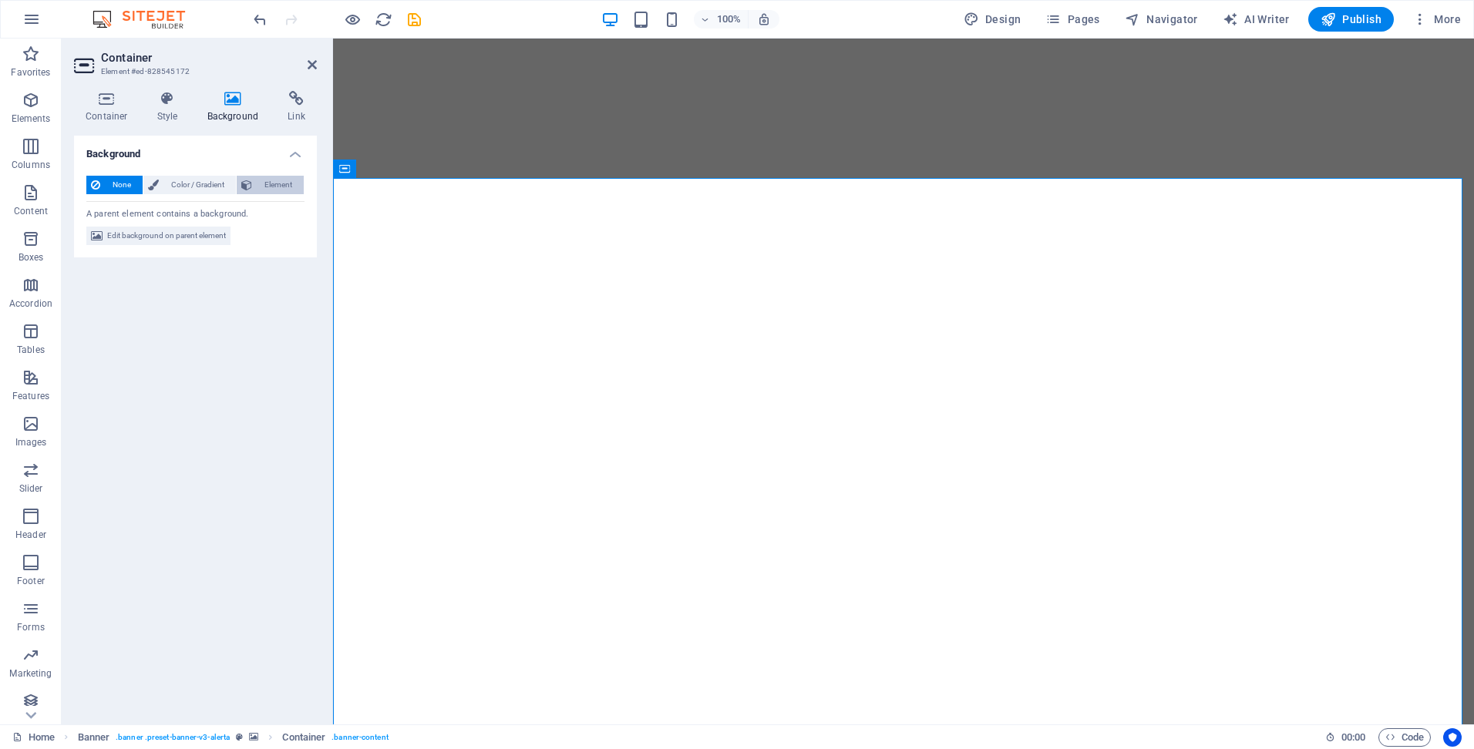
click at [274, 184] on span "Element" at bounding box center [278, 185] width 42 height 19
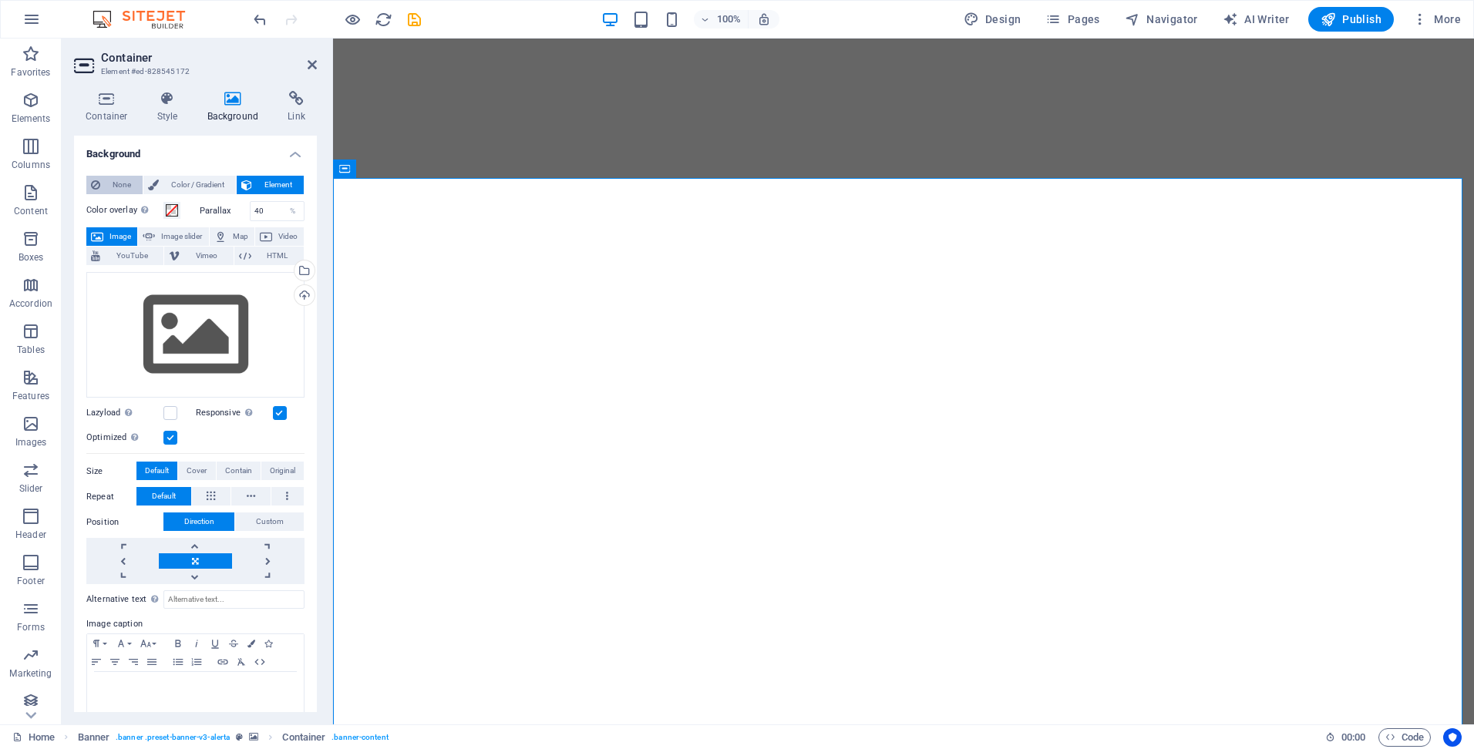
click at [121, 189] on span "None" at bounding box center [121, 185] width 33 height 19
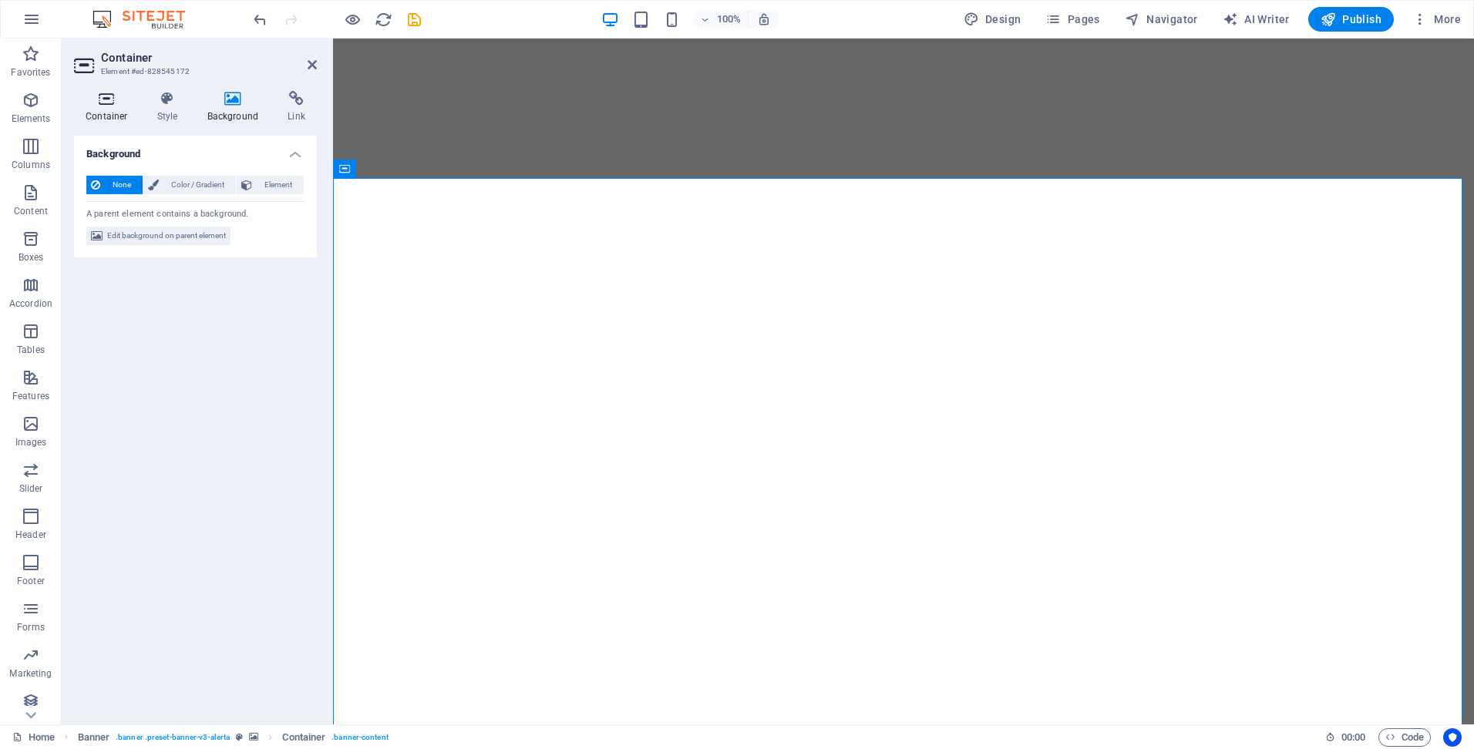
click at [109, 105] on icon at bounding box center [107, 98] width 66 height 15
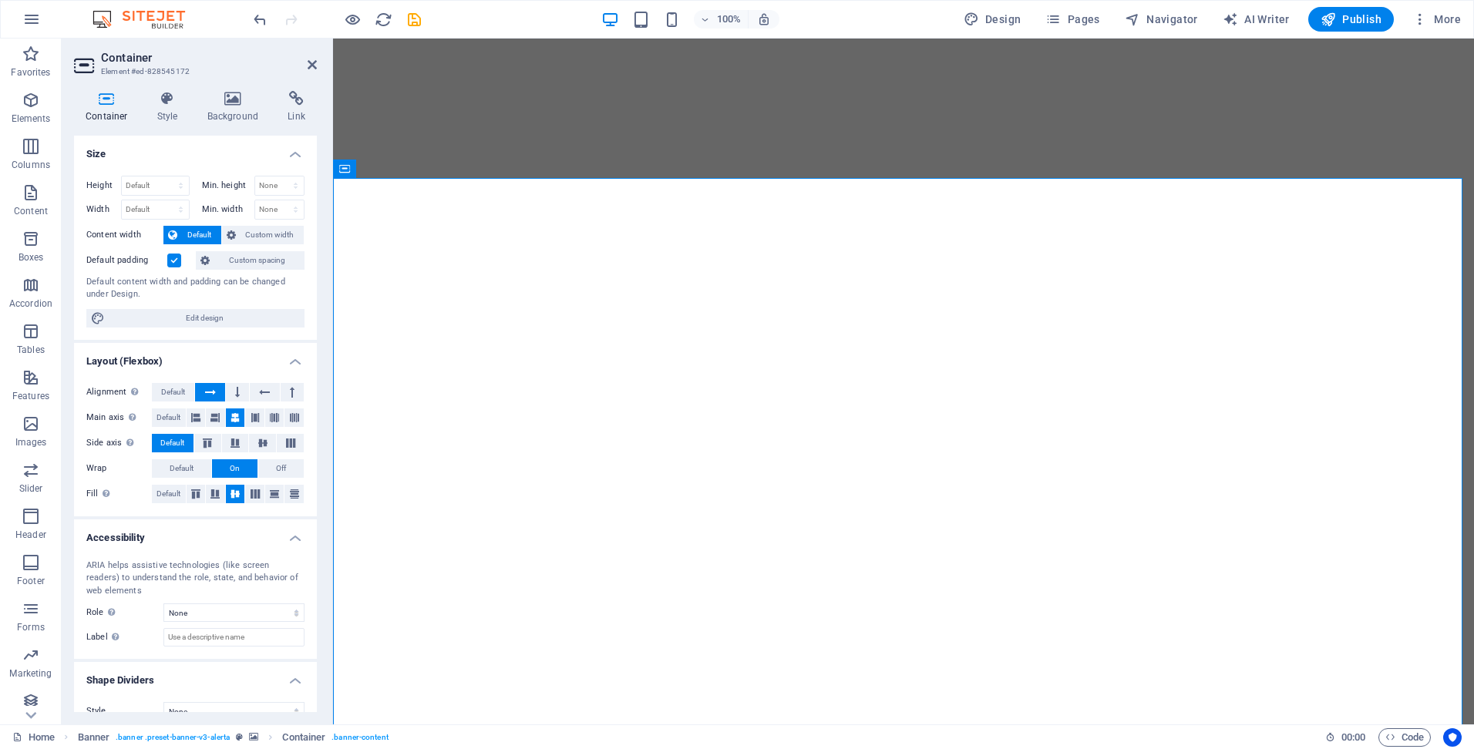
click at [235, 84] on div "Container Style Background Link Size Height Default px rem % vh vw Min. height …" at bounding box center [196, 402] width 268 height 646
click at [231, 93] on icon at bounding box center [233, 98] width 75 height 15
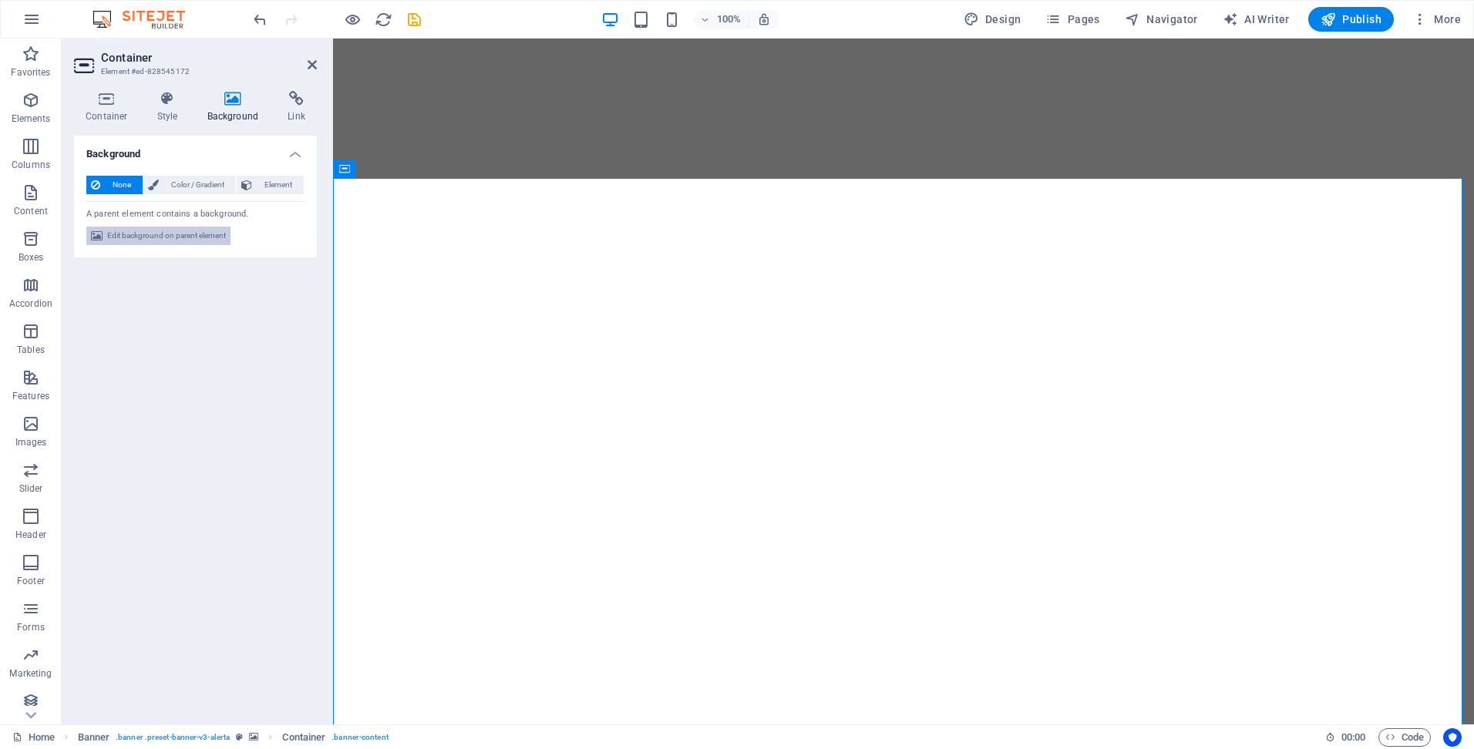
click at [165, 236] on span "Edit background on parent element" at bounding box center [166, 236] width 119 height 19
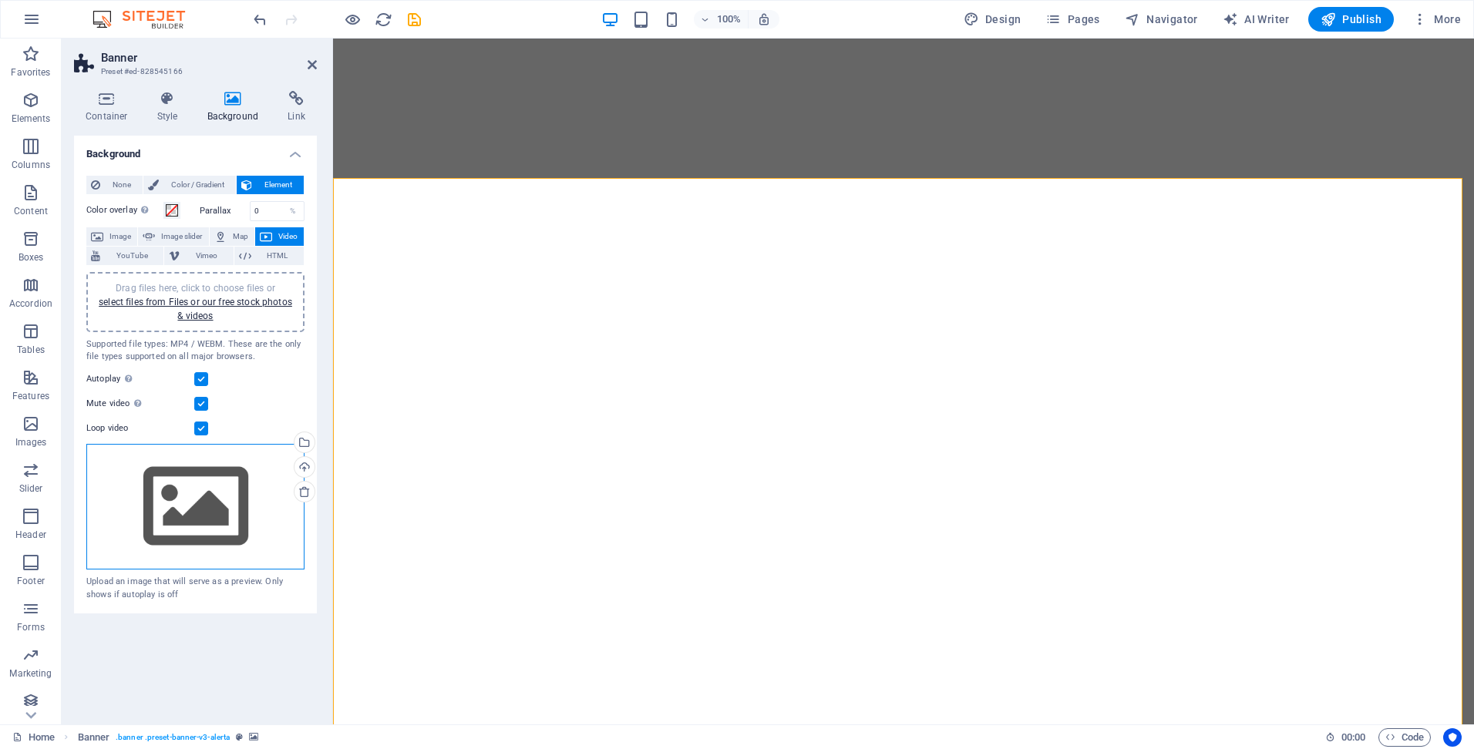
click at [208, 522] on div "Drag files here, click to choose files or select files from Files or our free s…" at bounding box center [195, 507] width 218 height 126
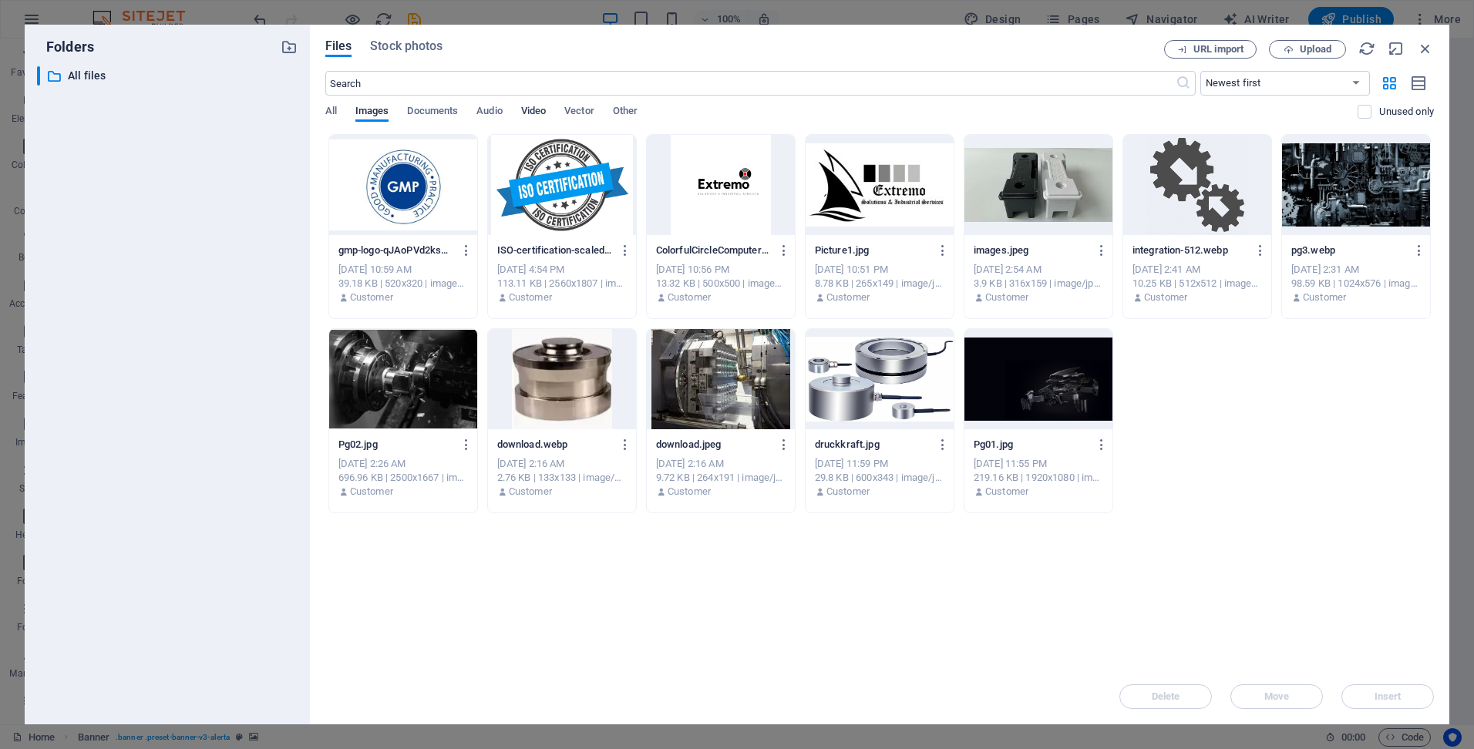
click at [536, 112] on span "Video" at bounding box center [533, 113] width 25 height 22
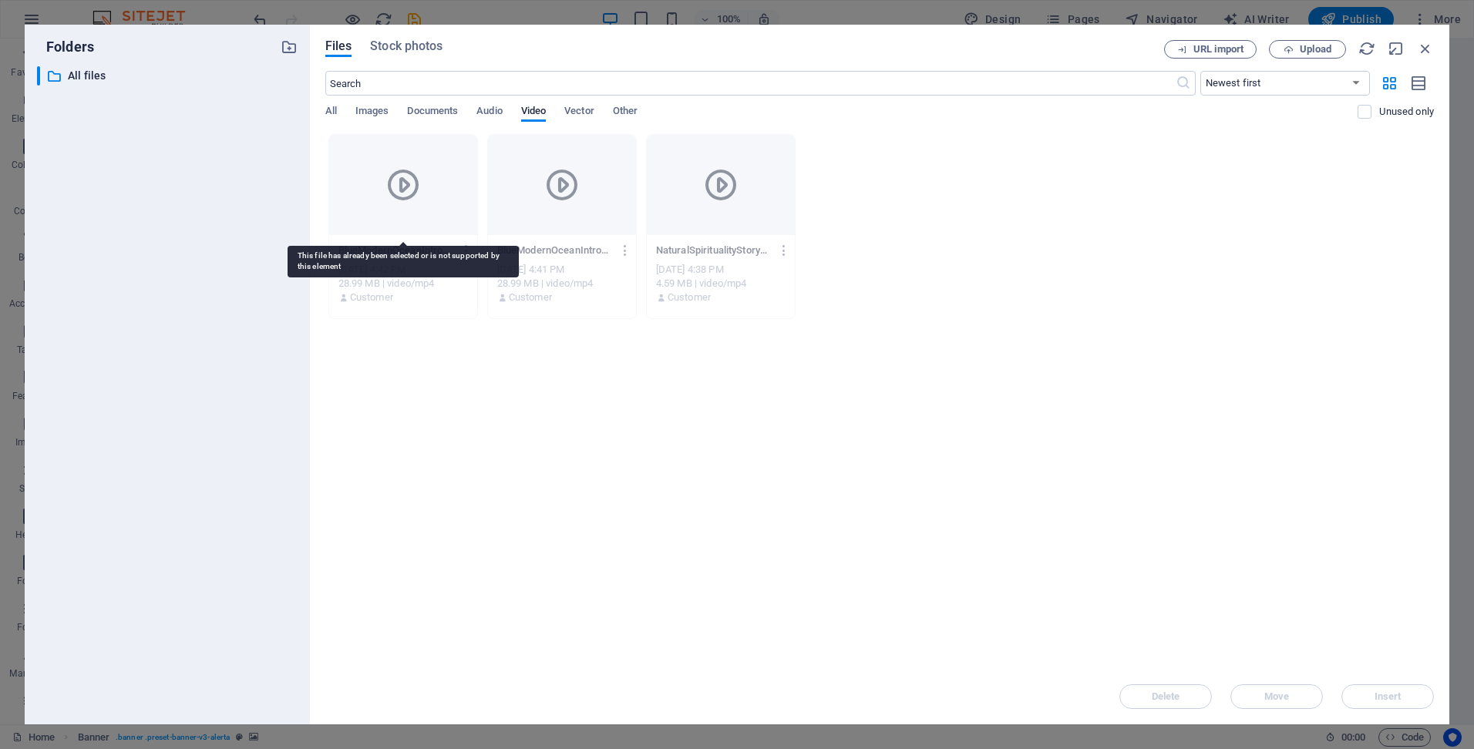
click at [406, 188] on icon at bounding box center [403, 185] width 37 height 37
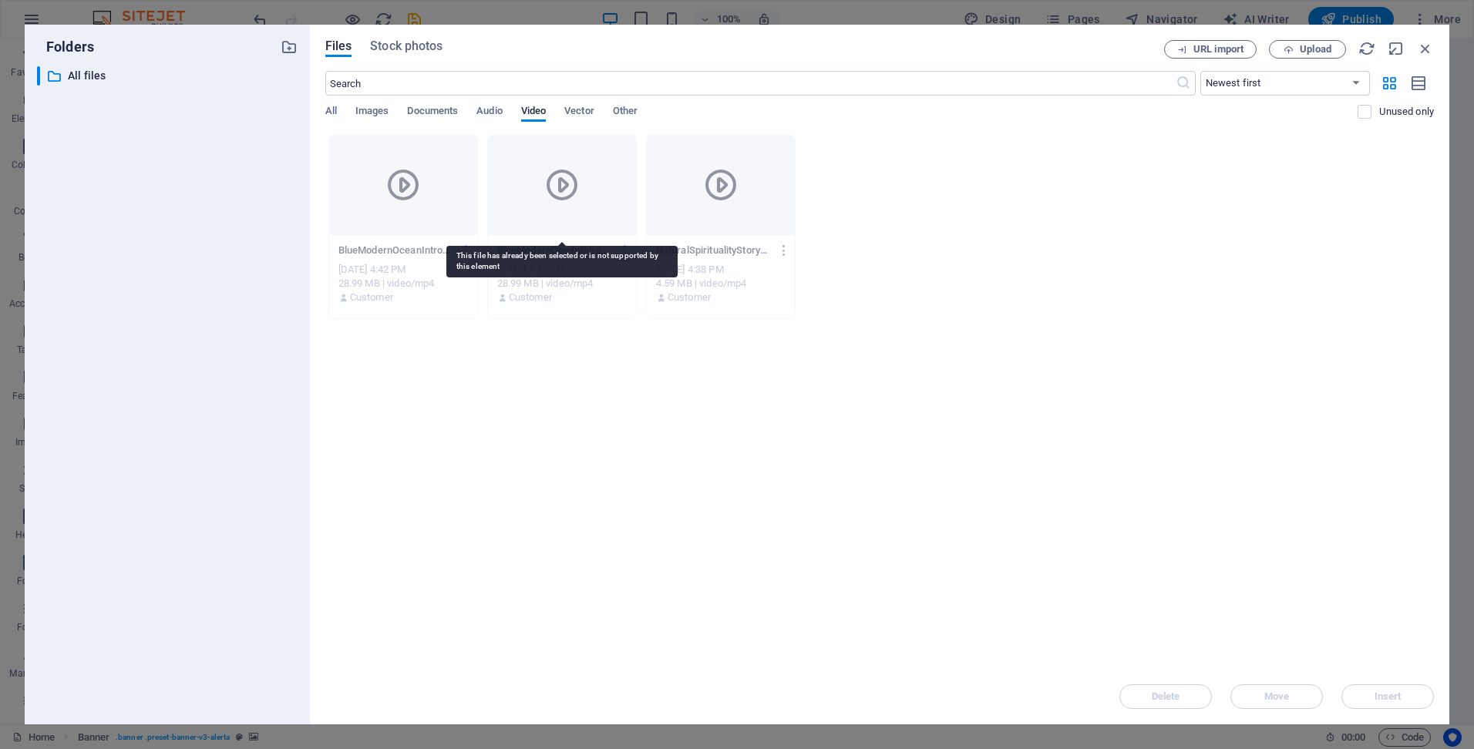
click at [580, 198] on icon at bounding box center [562, 185] width 37 height 37
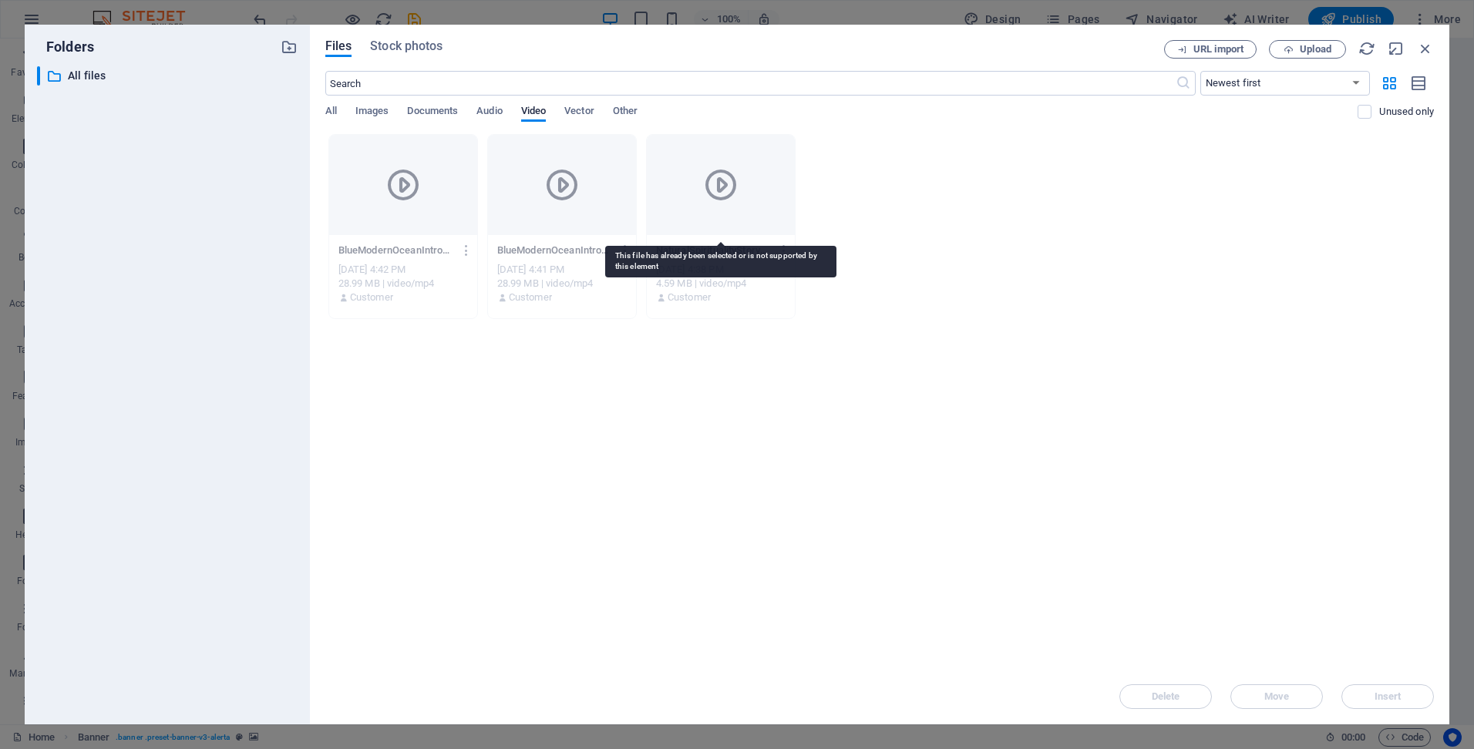
click at [745, 195] on div at bounding box center [721, 185] width 148 height 100
click at [425, 278] on div "28.99 MB | video/mp4" at bounding box center [403, 284] width 130 height 14
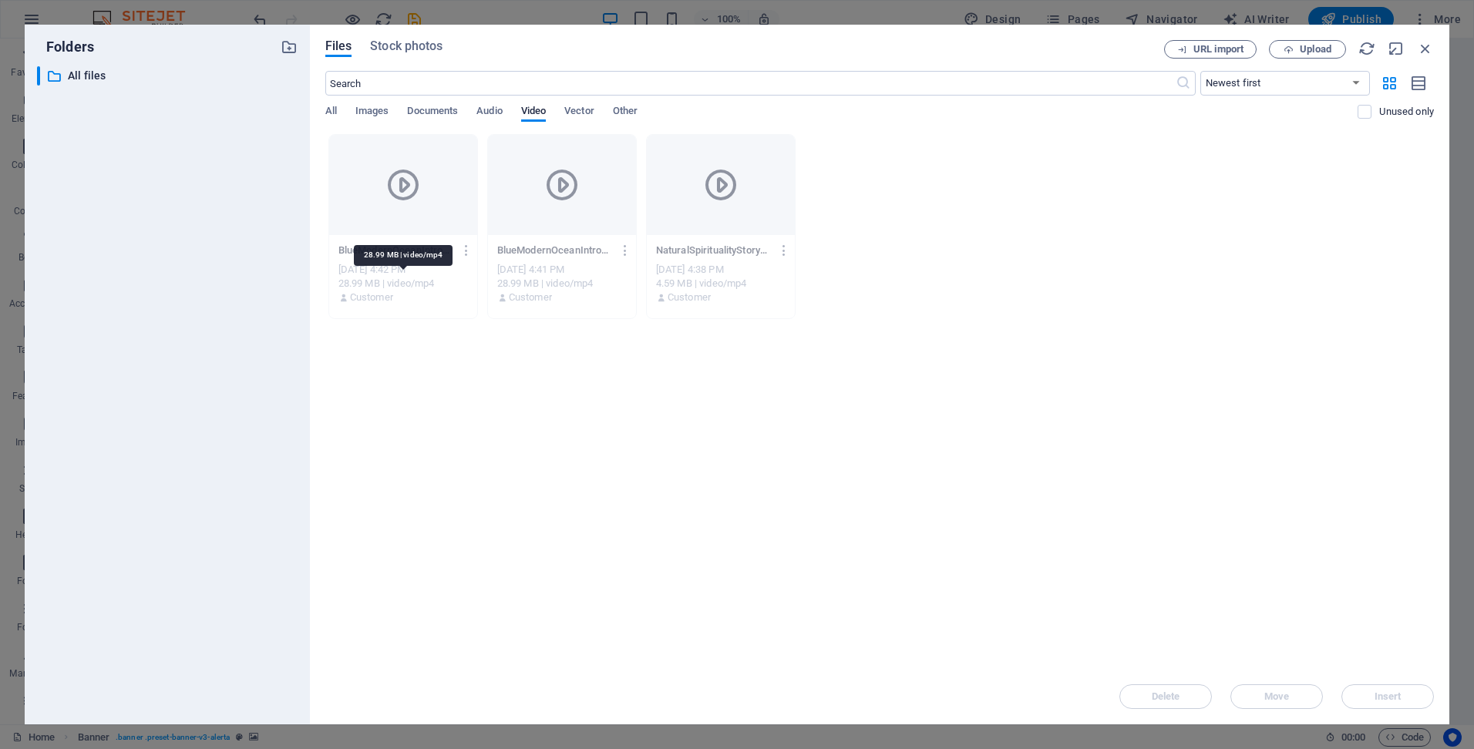
click at [382, 288] on div "28.99 MB | video/mp4" at bounding box center [403, 284] width 130 height 14
click at [359, 184] on div at bounding box center [403, 185] width 148 height 100
click at [567, 108] on span "Vector" at bounding box center [579, 113] width 30 height 22
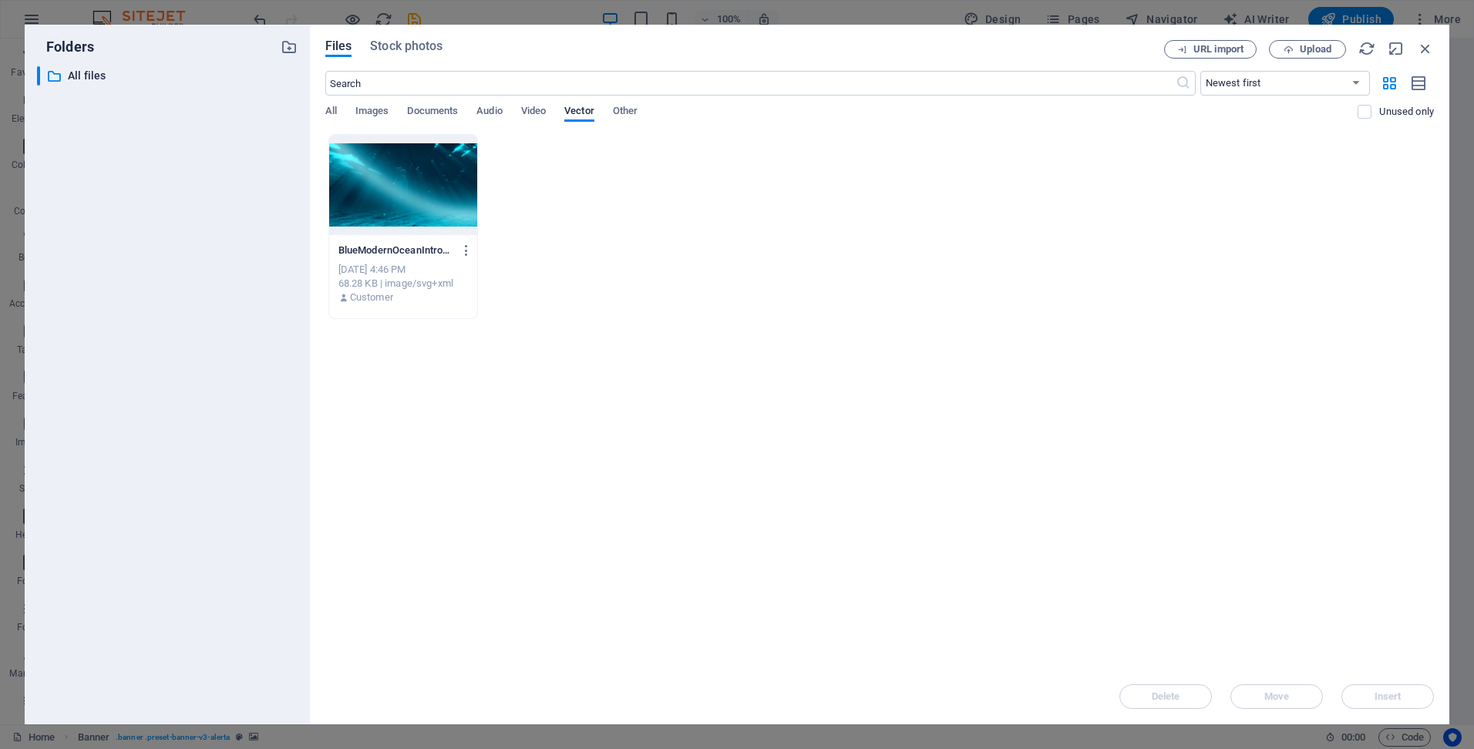
click at [382, 200] on div at bounding box center [403, 185] width 148 height 100
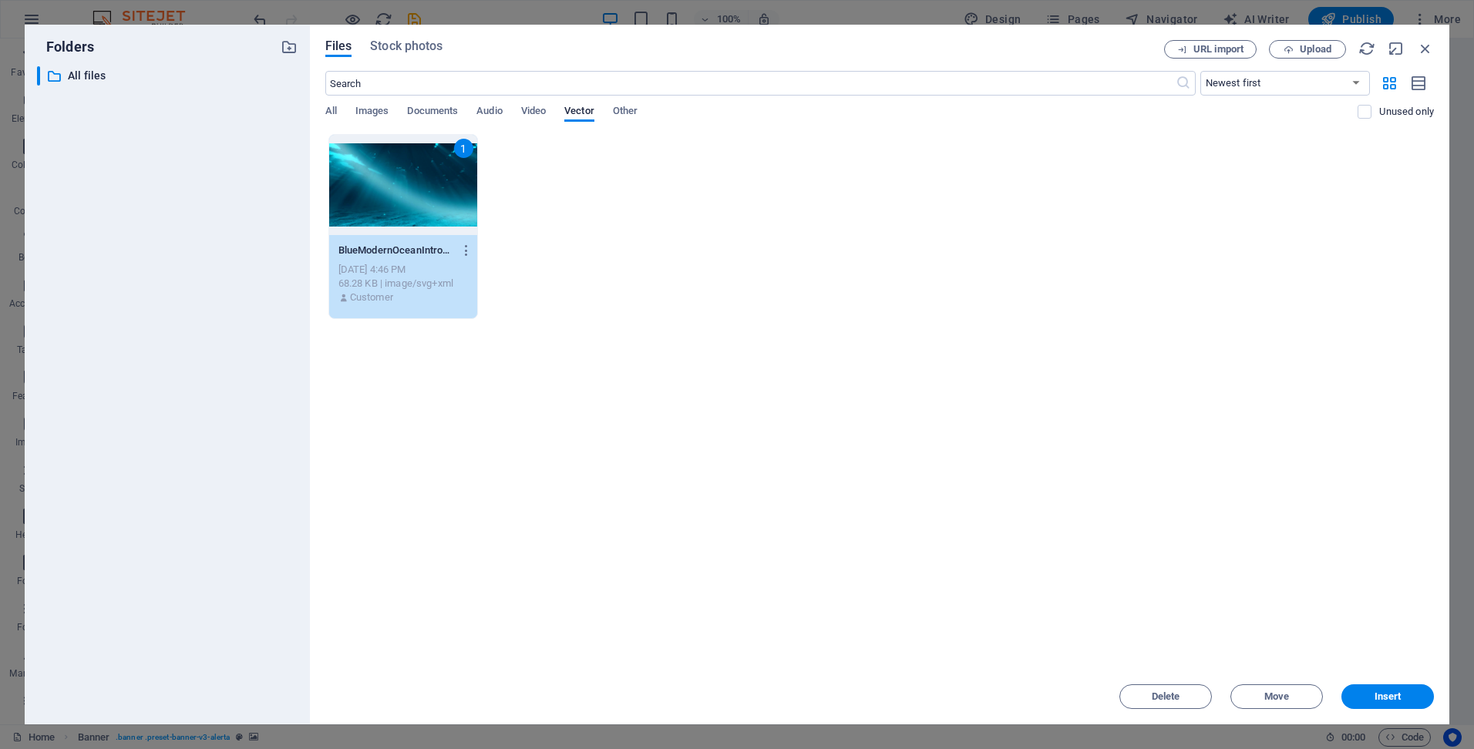
click at [382, 200] on div "1" at bounding box center [403, 185] width 148 height 100
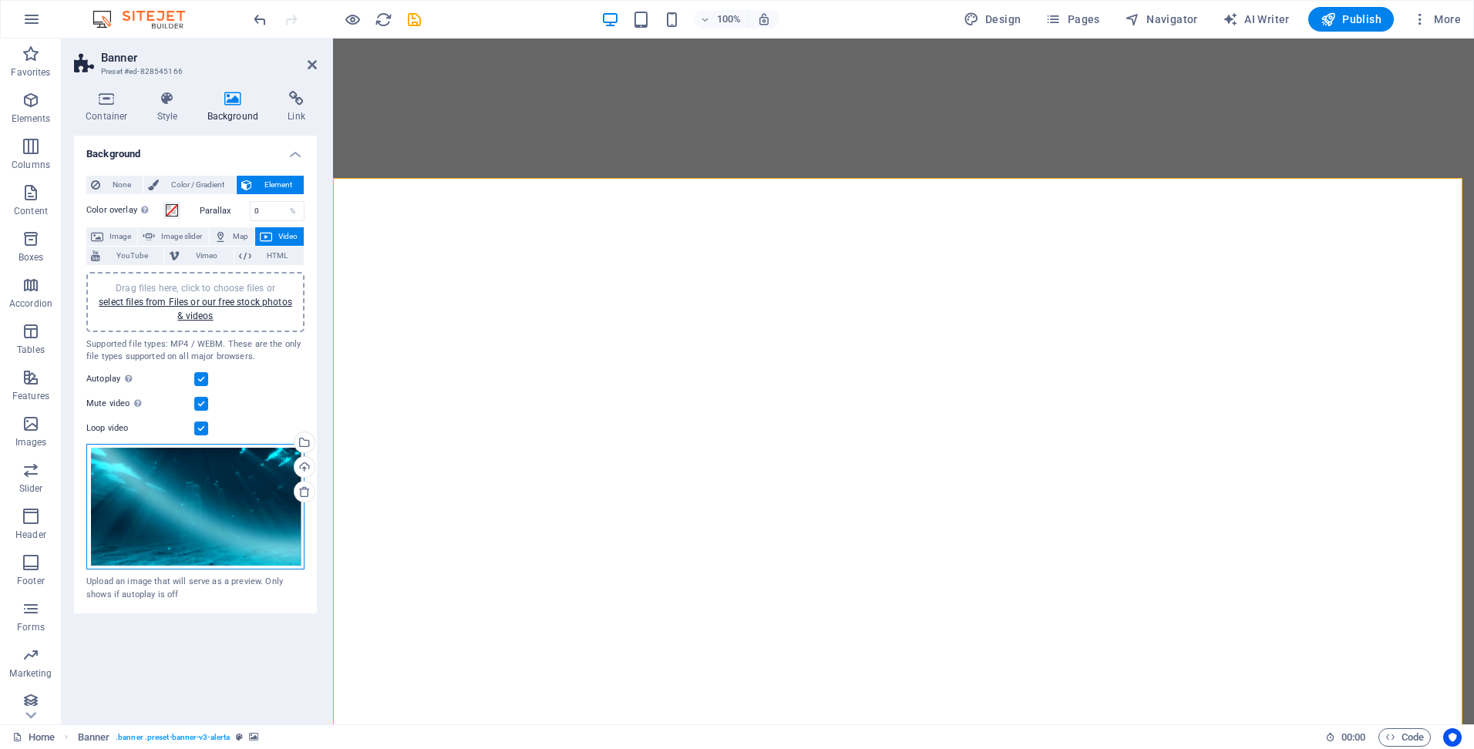
click at [200, 493] on div "Drag files here, click to choose files or select files from Files or our free s…" at bounding box center [195, 507] width 218 height 126
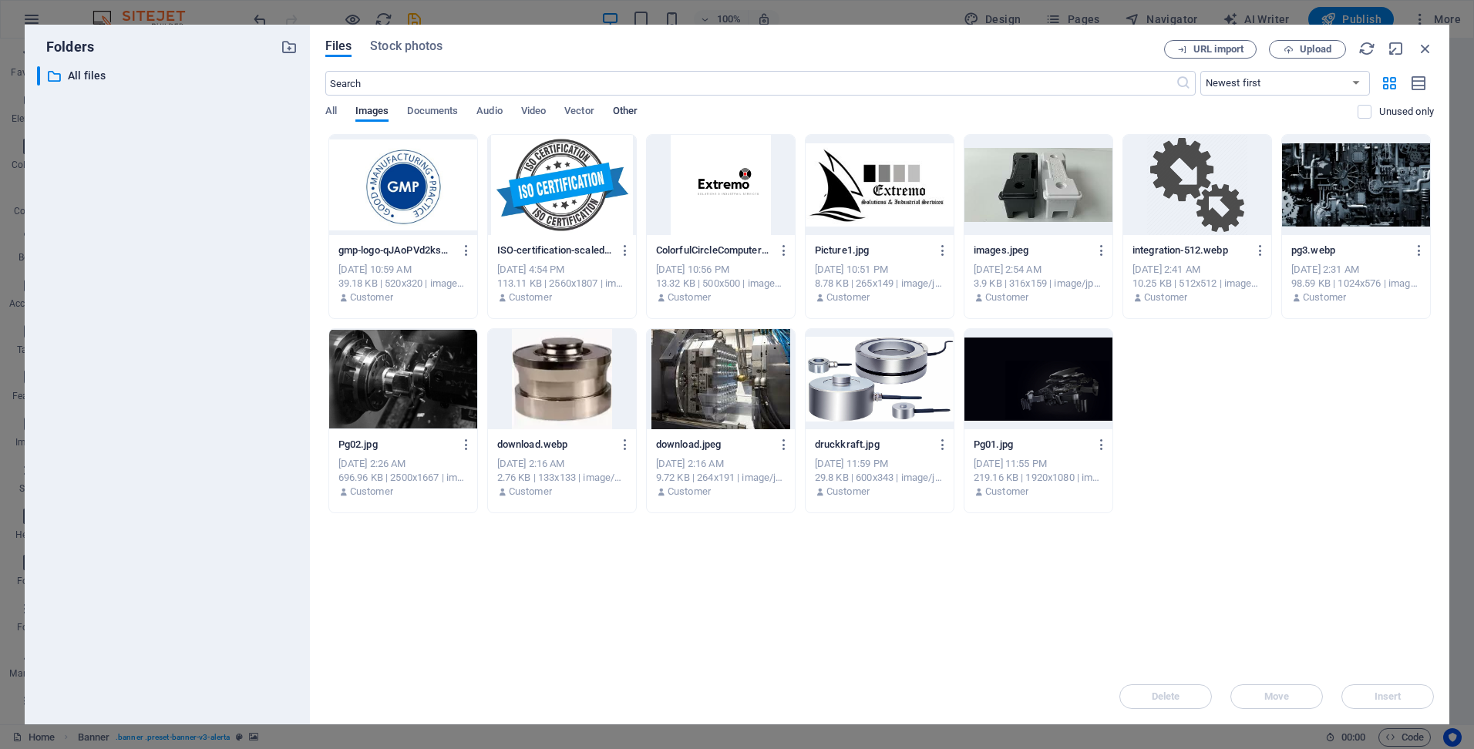
click at [638, 108] on span "Other" at bounding box center [625, 113] width 25 height 22
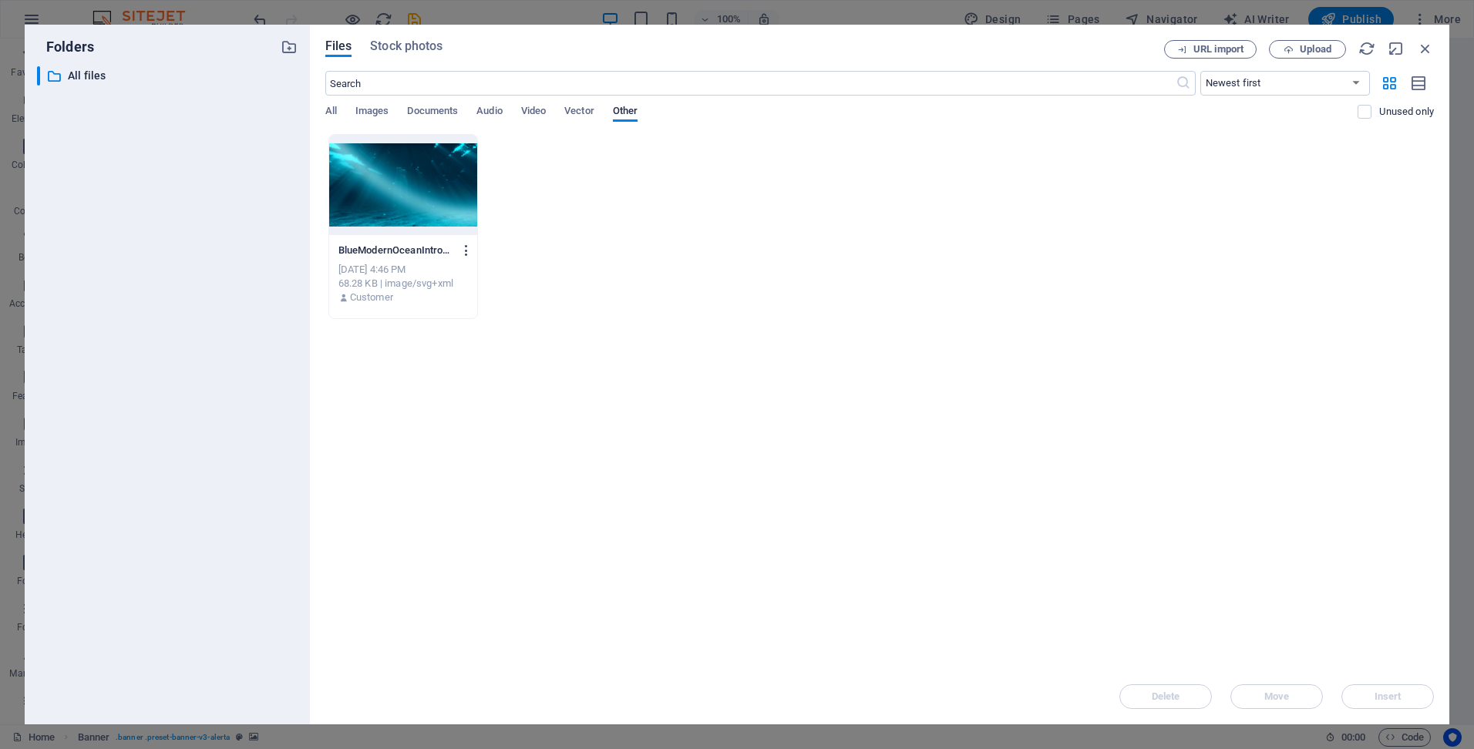
click at [468, 247] on icon "button" at bounding box center [466, 251] width 15 height 14
click at [456, 289] on h6 "Preview" at bounding box center [477, 290] width 64 height 19
click at [591, 115] on span "Vector" at bounding box center [579, 113] width 30 height 22
click at [542, 110] on span "Video" at bounding box center [533, 113] width 25 height 22
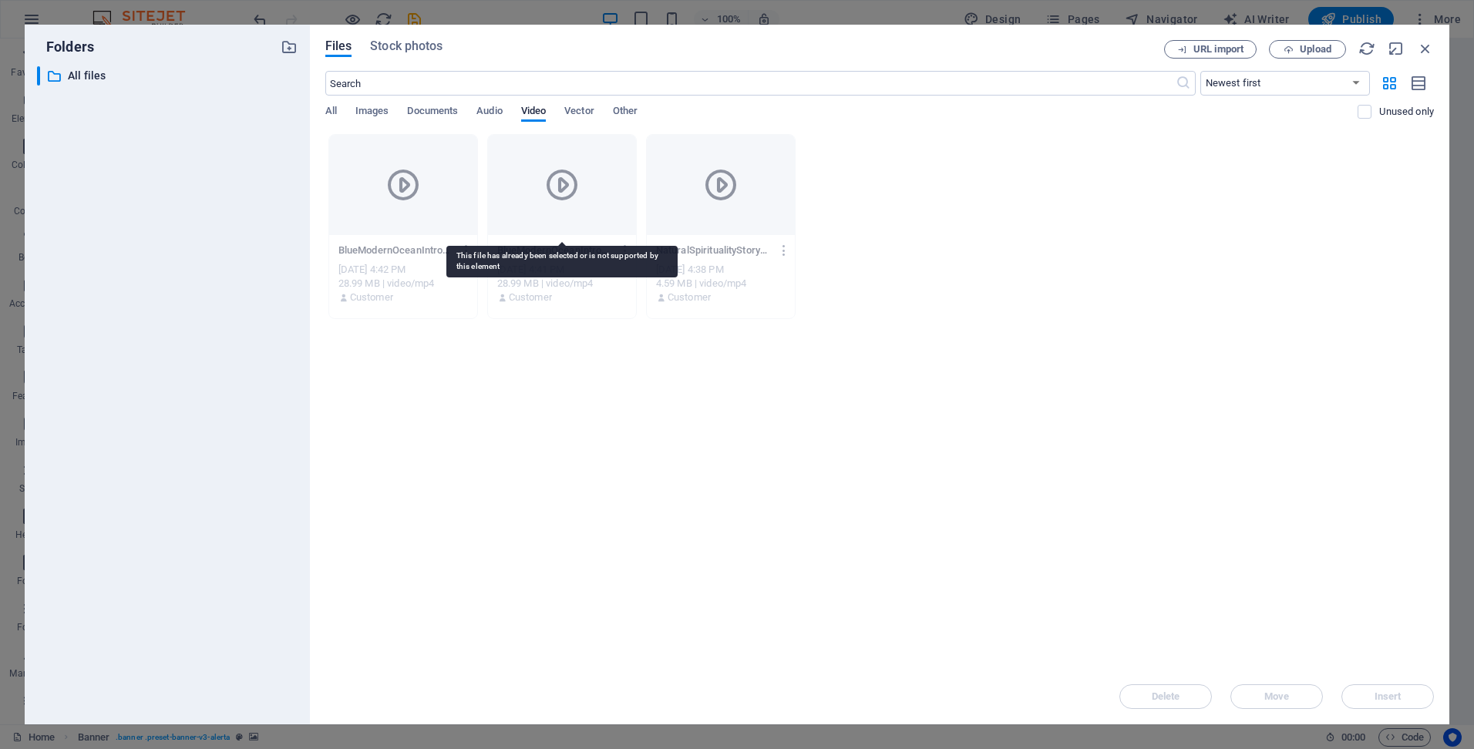
click at [554, 174] on icon at bounding box center [562, 185] width 37 height 37
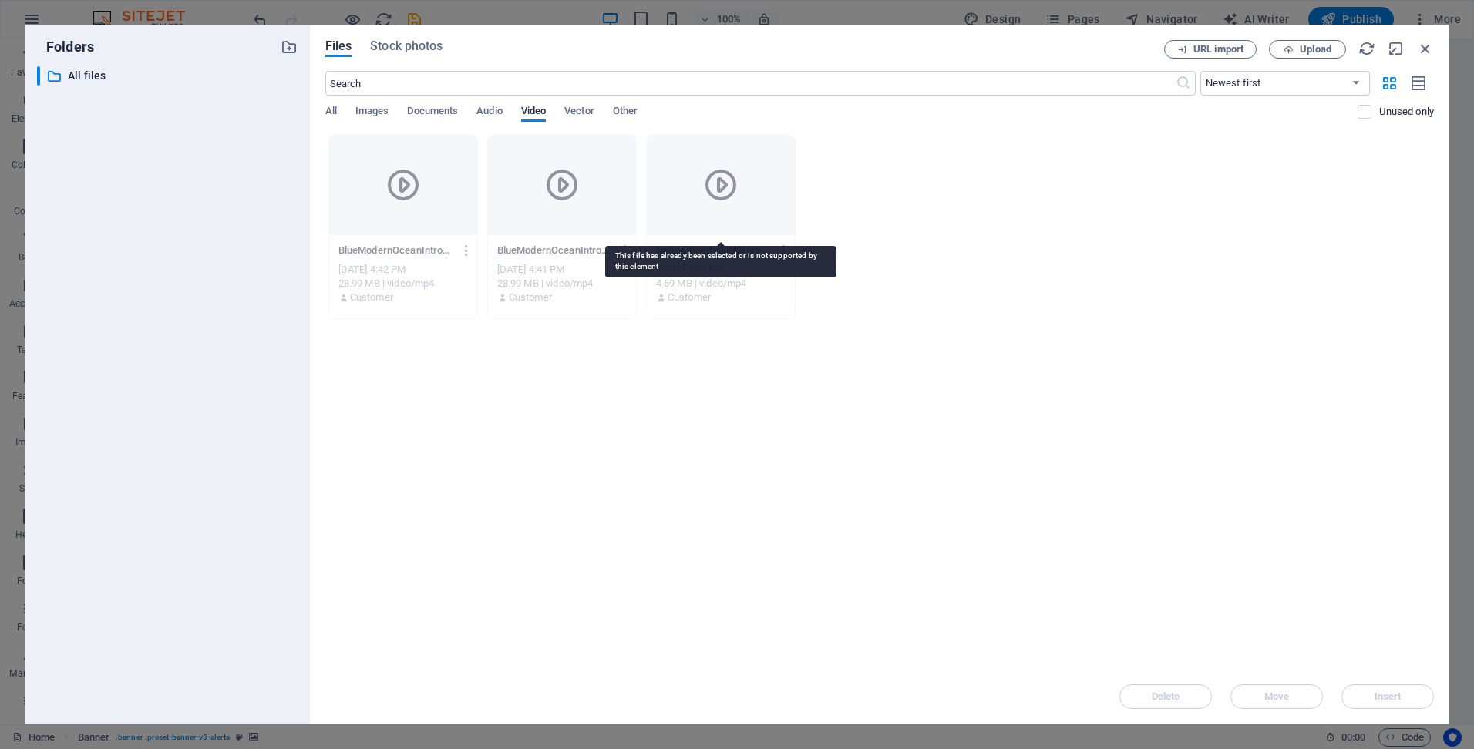
click at [707, 189] on icon at bounding box center [720, 185] width 37 height 37
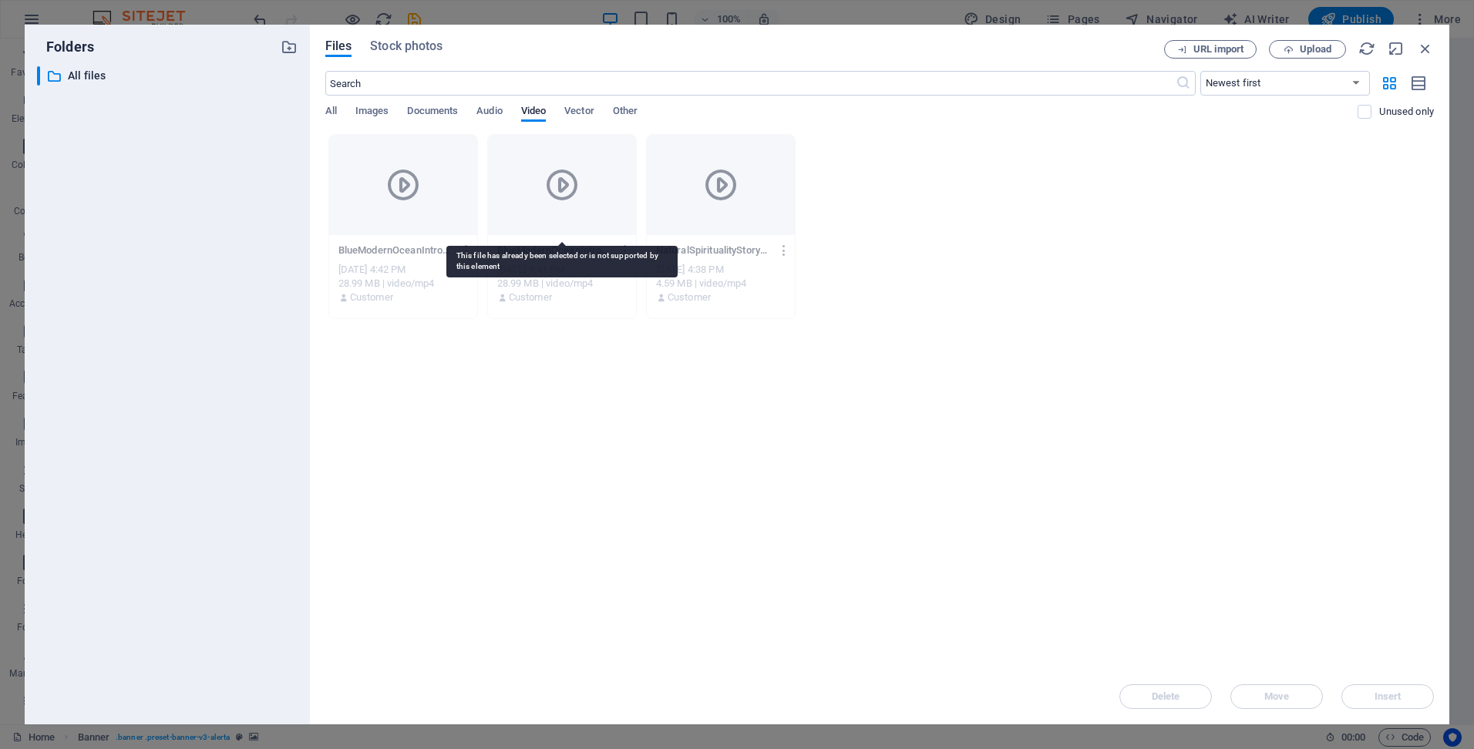
click at [519, 220] on div at bounding box center [562, 185] width 148 height 100
click at [518, 220] on div at bounding box center [562, 185] width 148 height 100
click at [389, 280] on div "28.99 MB | video/mp4" at bounding box center [403, 284] width 130 height 14
drag, startPoint x: 541, startPoint y: 301, endPoint x: 552, endPoint y: 298, distance: 11.5
click at [542, 301] on p "Customer" at bounding box center [530, 298] width 43 height 14
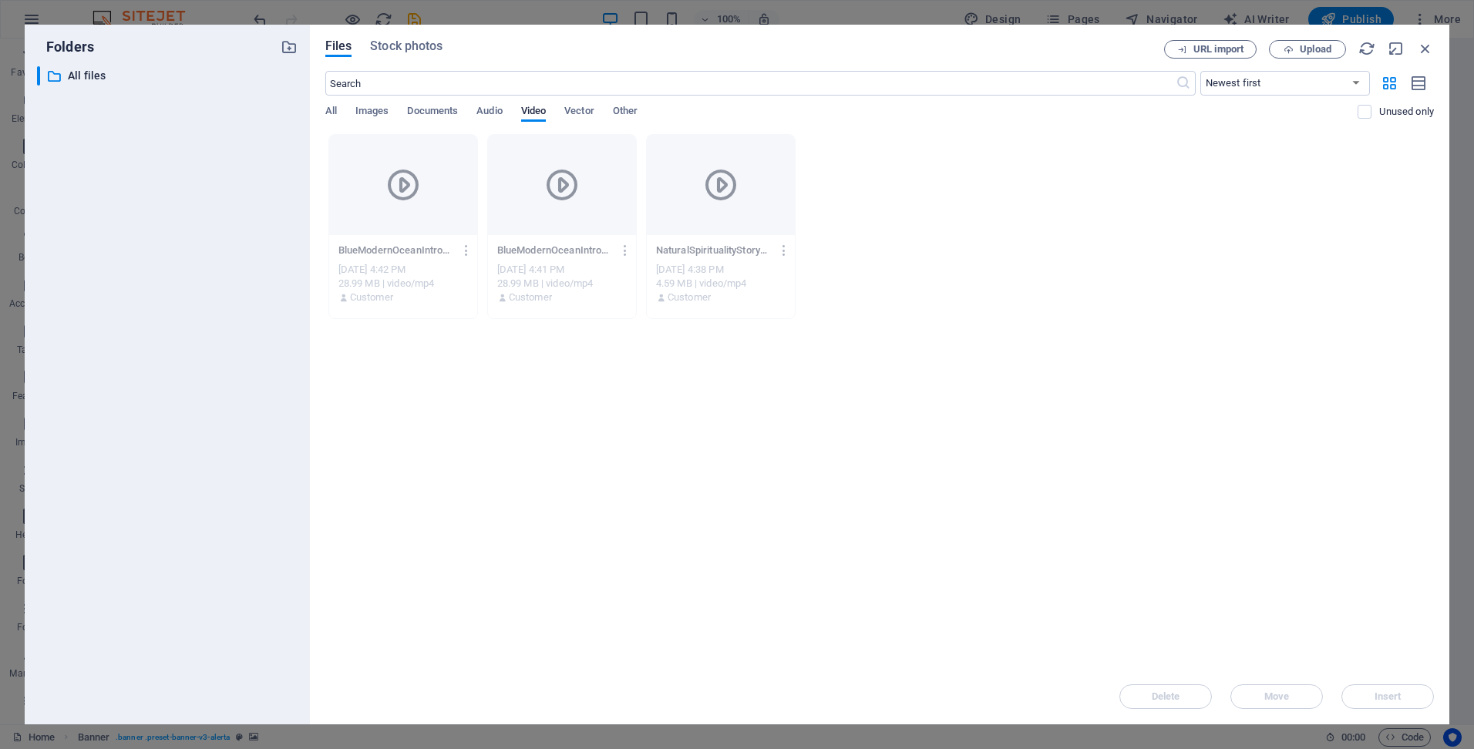
click at [481, 103] on div "​ Newest first Oldest first Name (A-Z) Name (Z-A) Size (0-9) Size (9-0) Resolut…" at bounding box center [879, 102] width 1109 height 63
click at [484, 121] on button "Audio" at bounding box center [488, 113] width 25 height 17
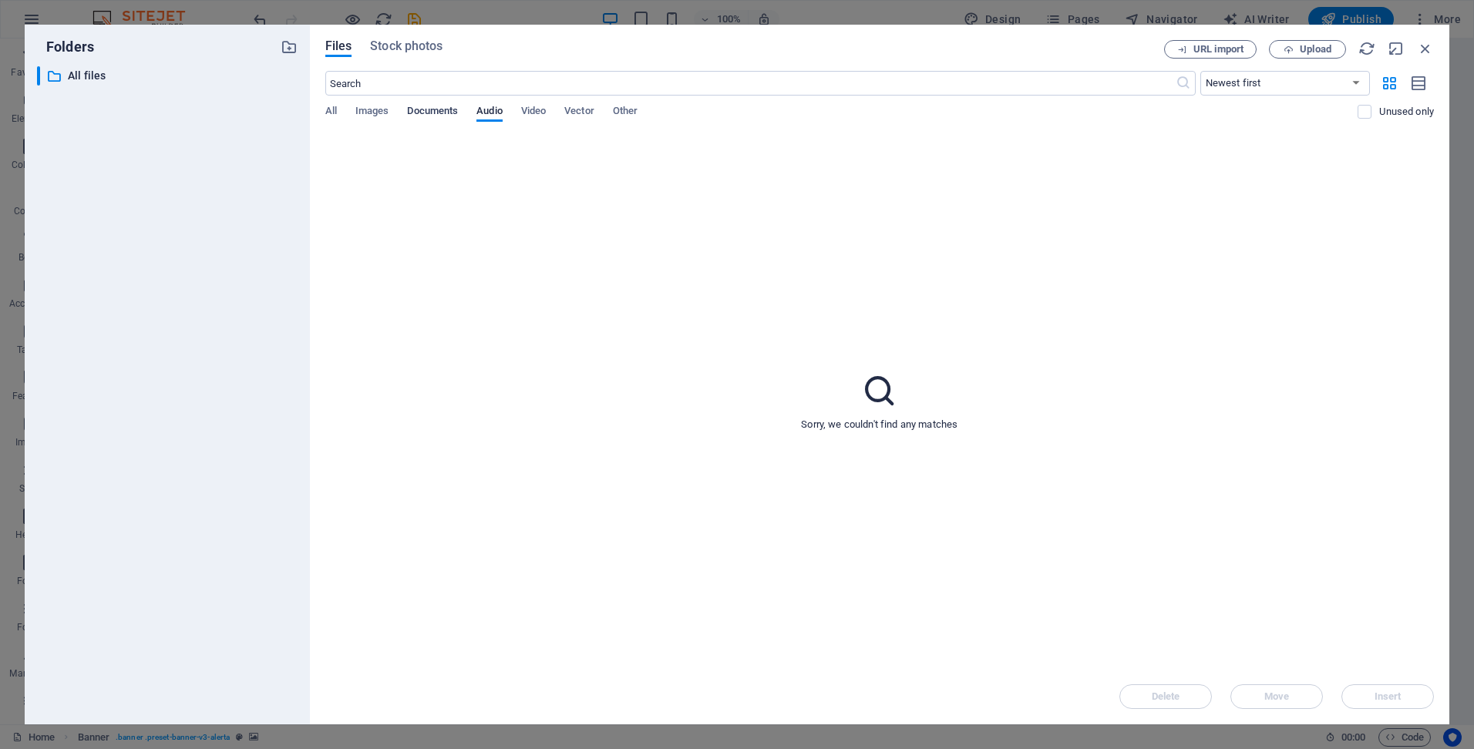
click at [446, 119] on button "Documents" at bounding box center [432, 113] width 51 height 17
click at [428, 112] on span "Documents" at bounding box center [432, 113] width 51 height 22
click at [372, 111] on span "Images" at bounding box center [372, 113] width 34 height 22
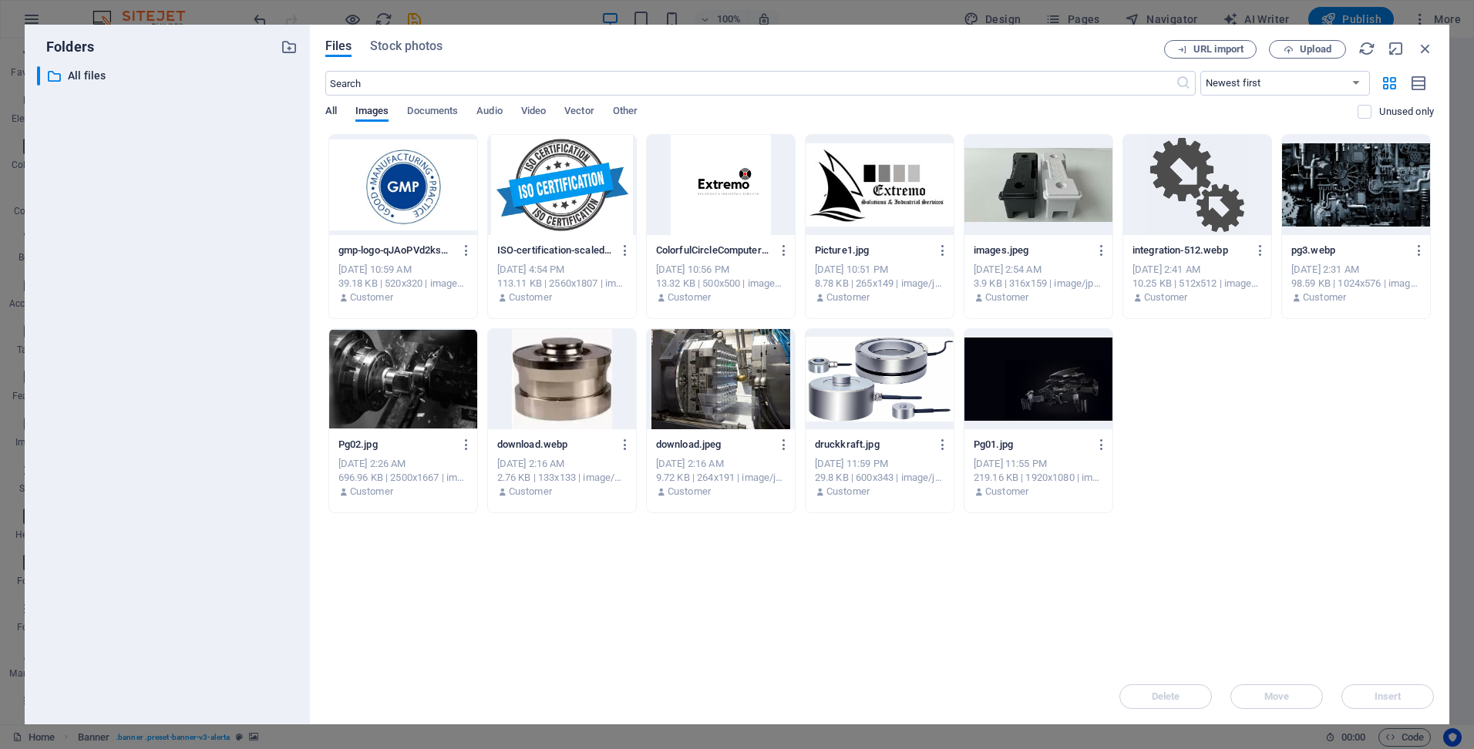
click at [333, 112] on span "All" at bounding box center [331, 113] width 12 height 22
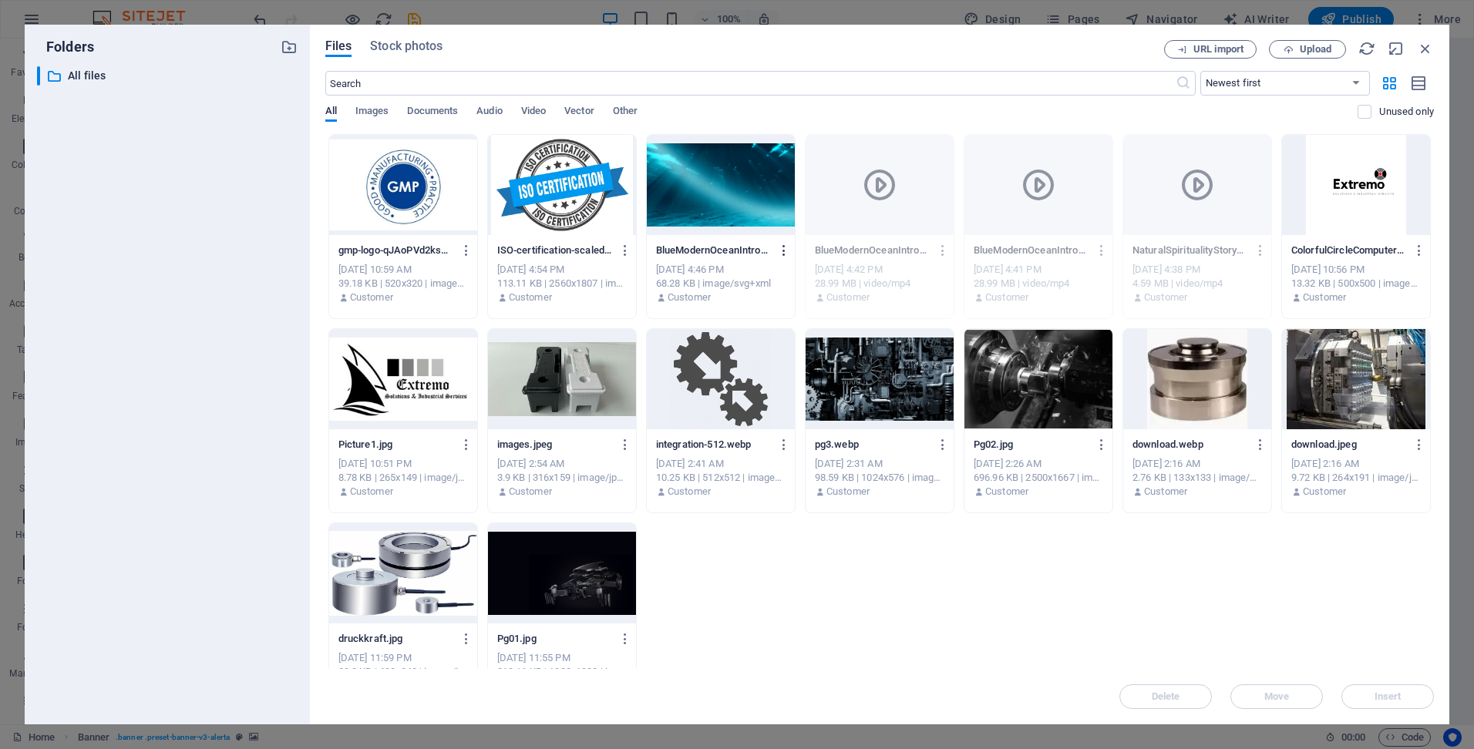
click at [785, 252] on icon "button" at bounding box center [784, 251] width 15 height 14
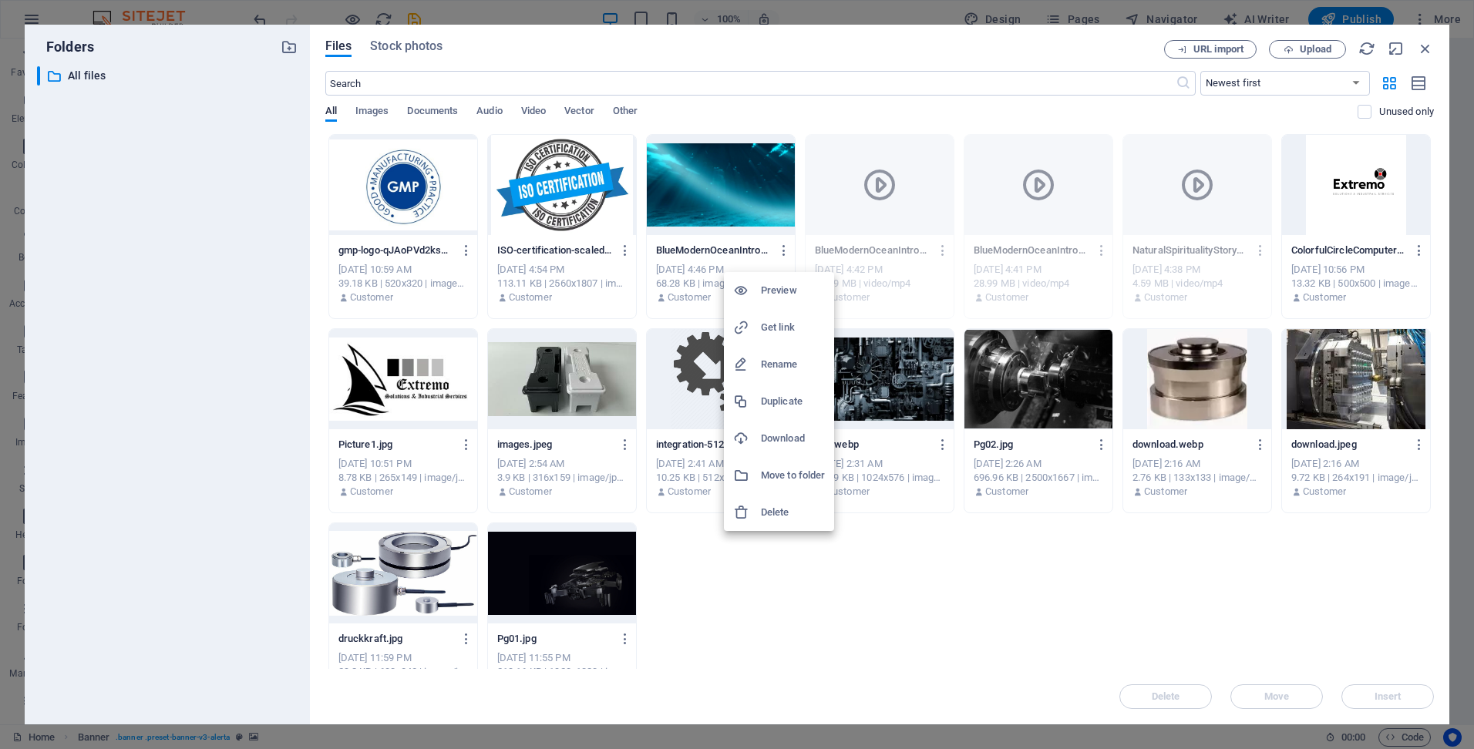
click at [759, 512] on div at bounding box center [747, 512] width 28 height 15
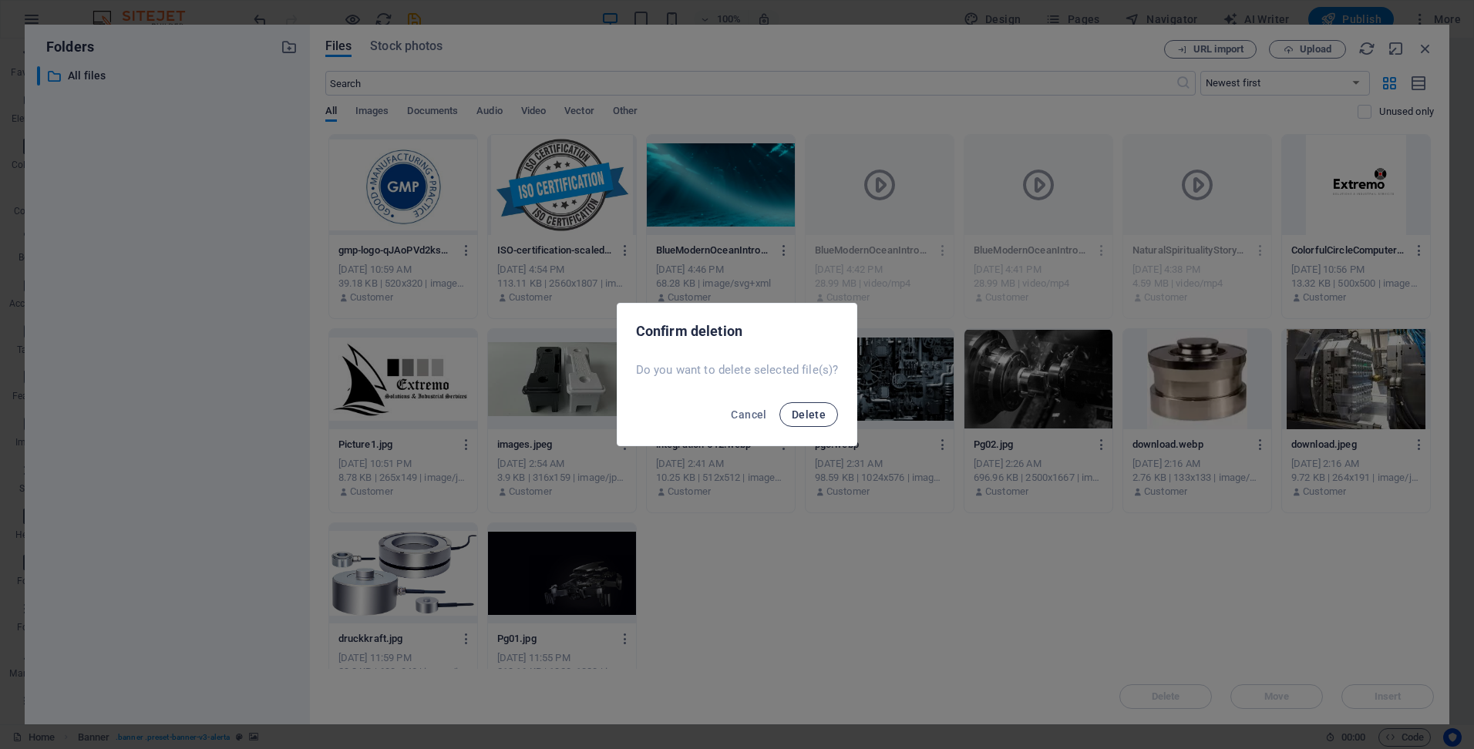
click at [819, 409] on span "Delete" at bounding box center [809, 415] width 34 height 12
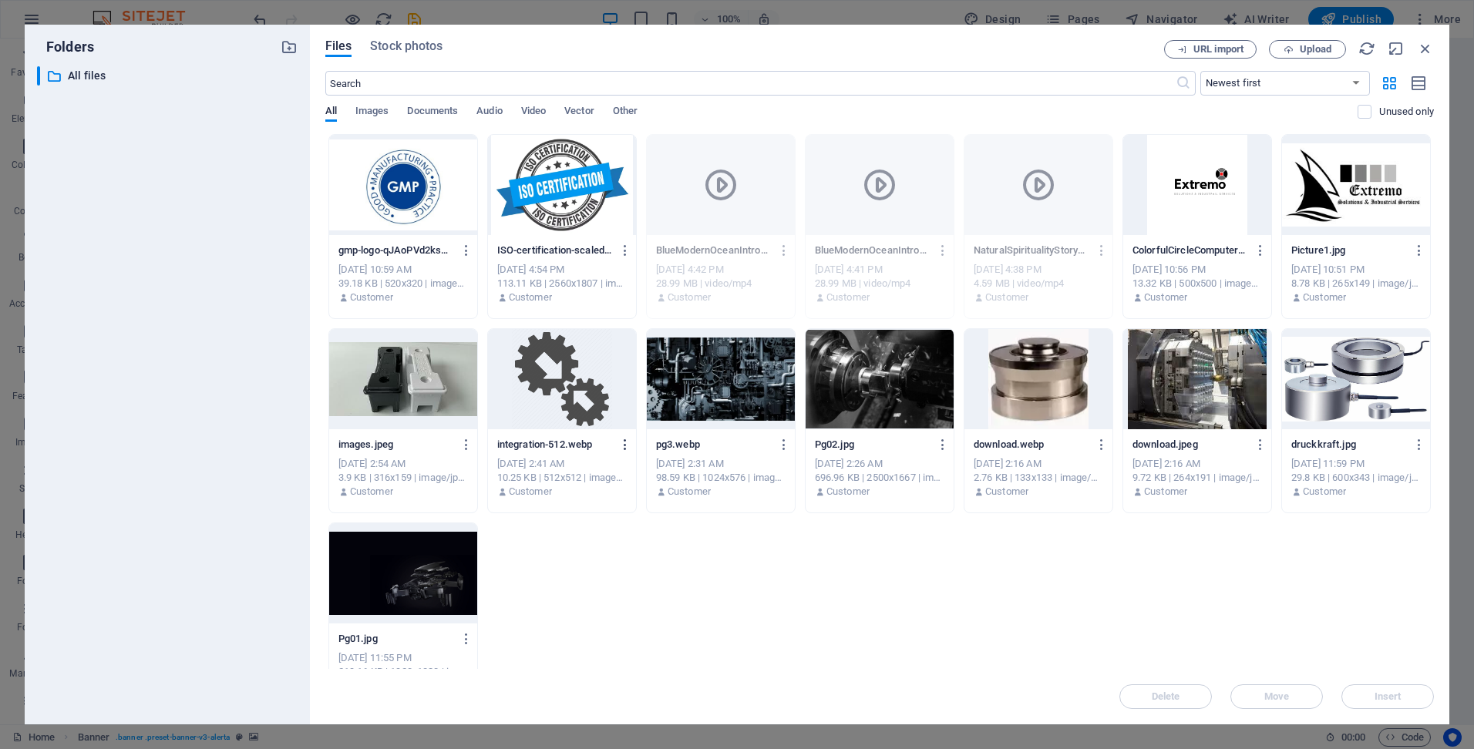
click at [619, 440] on icon "button" at bounding box center [625, 445] width 15 height 14
click at [591, 697] on li "Delete" at bounding box center [621, 706] width 110 height 37
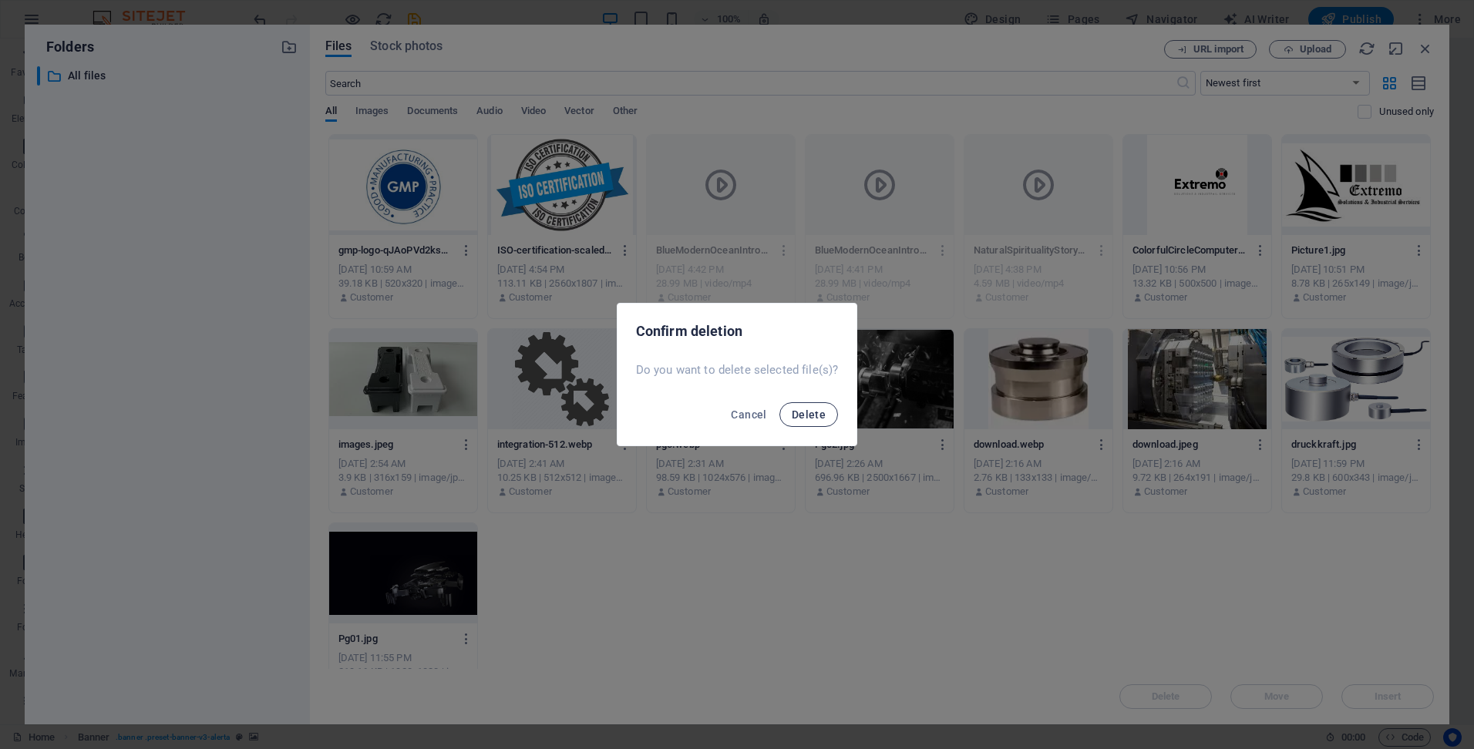
click at [809, 423] on button "Delete" at bounding box center [808, 414] width 59 height 25
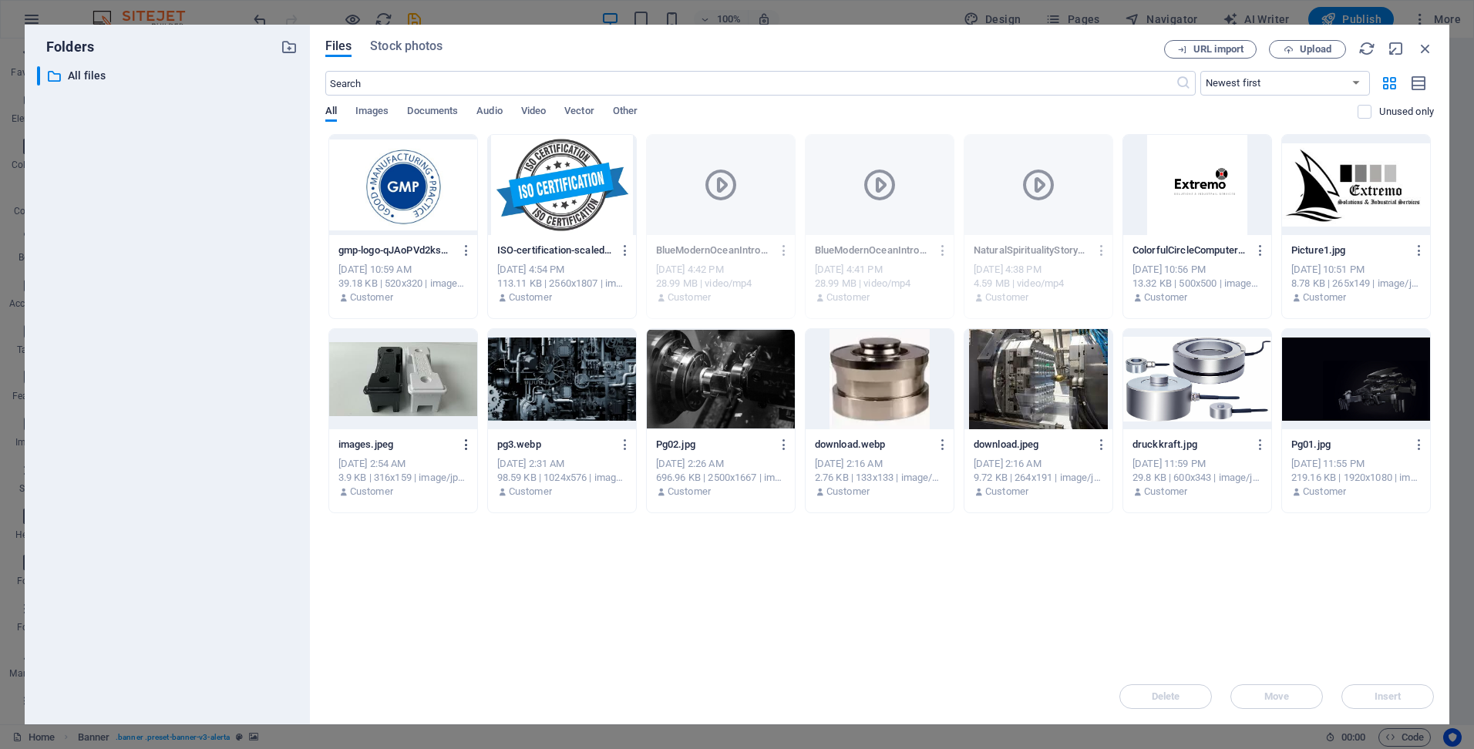
click at [466, 445] on icon "button" at bounding box center [466, 445] width 15 height 14
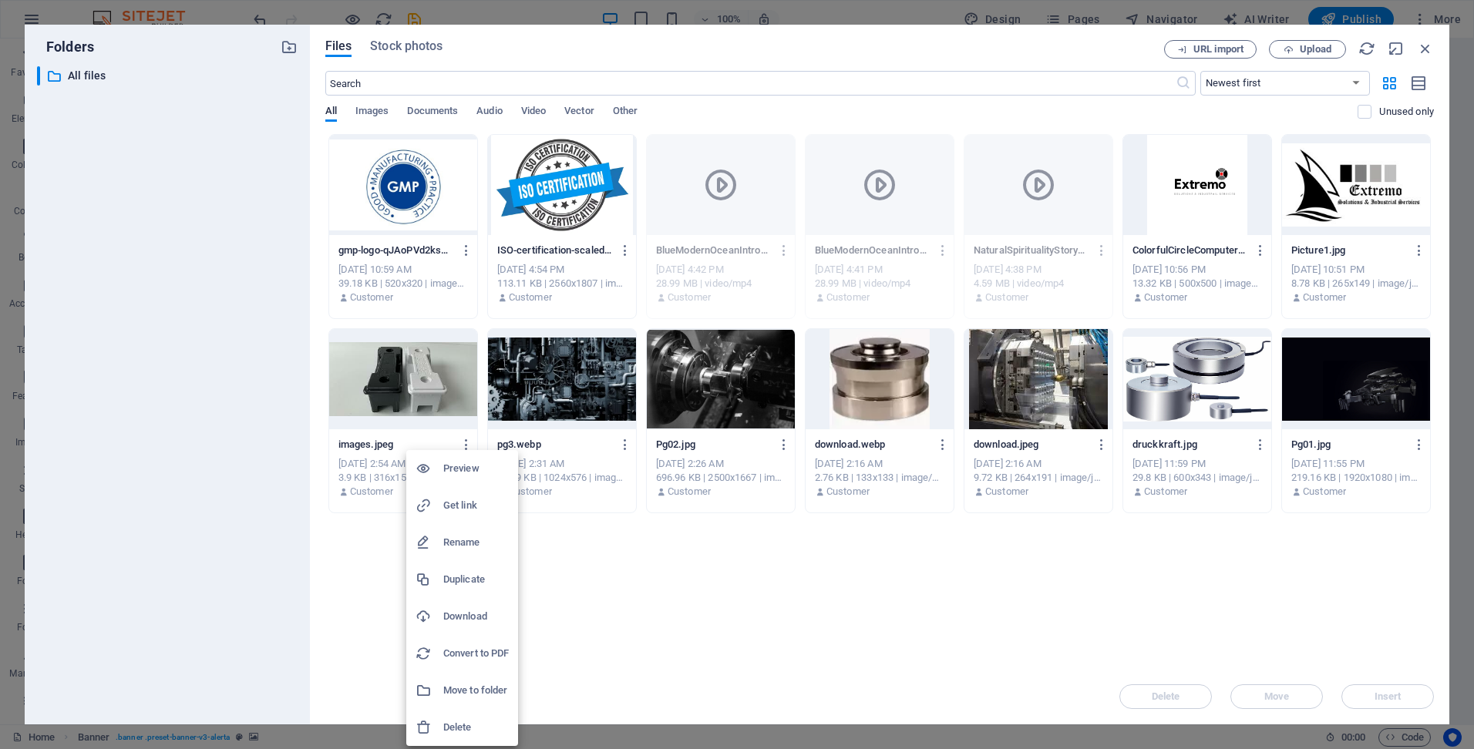
click at [440, 717] on li "Delete" at bounding box center [462, 727] width 112 height 37
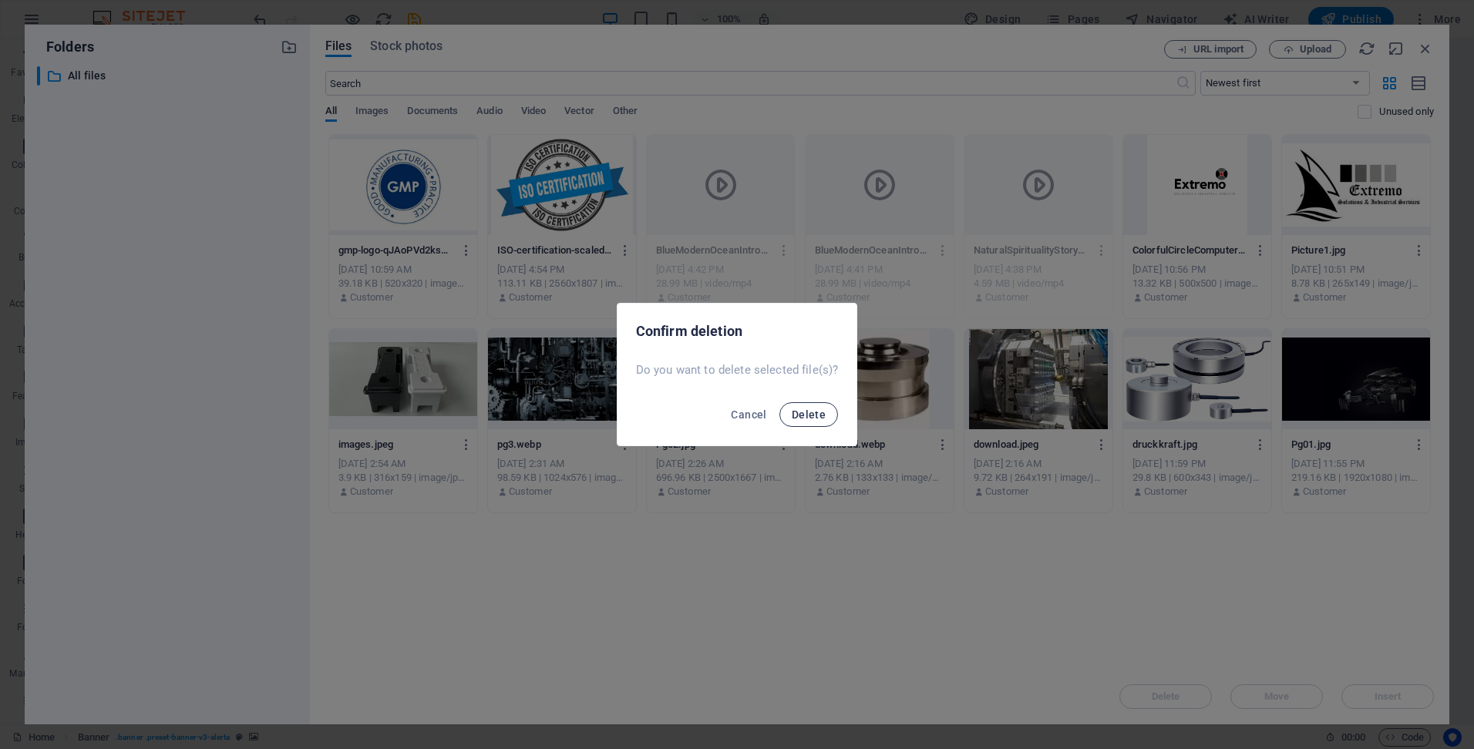
click at [816, 414] on span "Delete" at bounding box center [809, 415] width 34 height 12
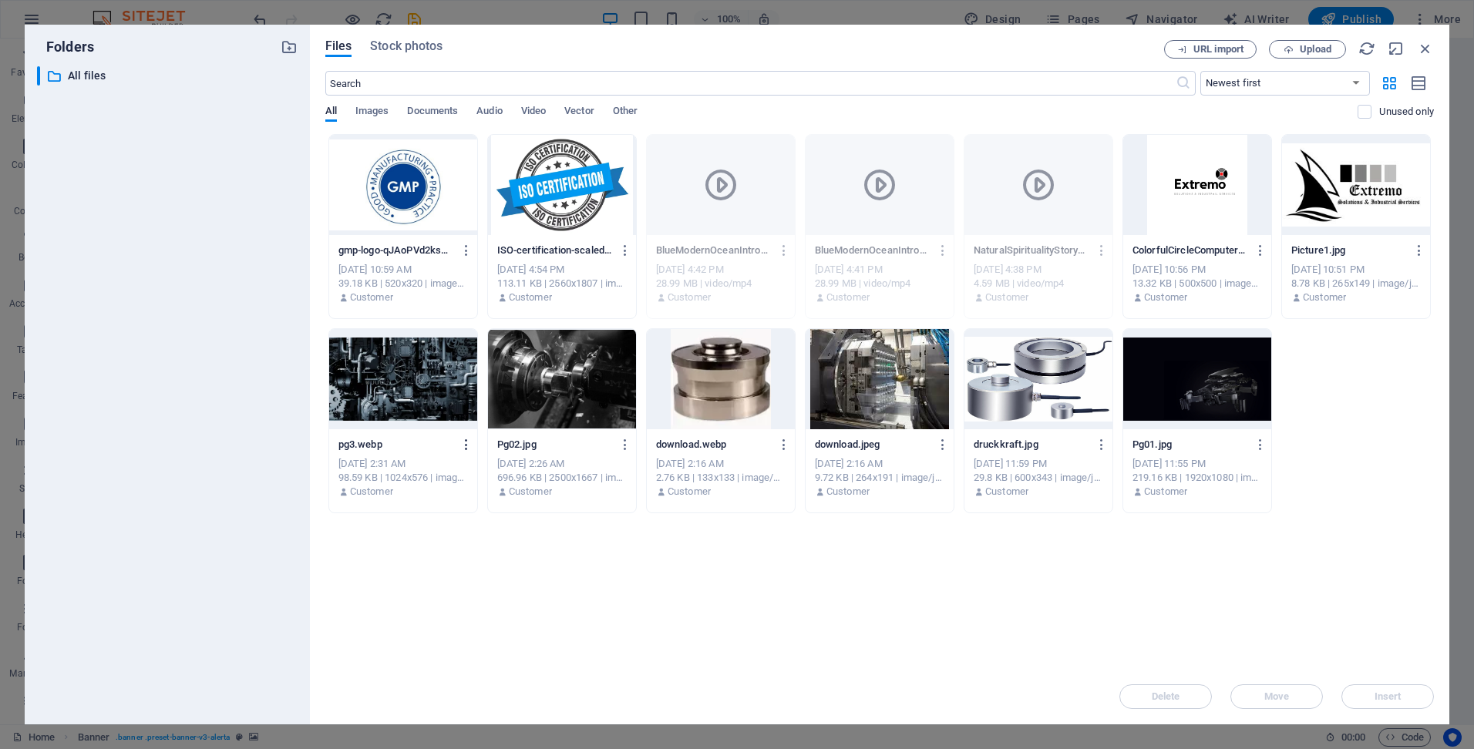
click at [466, 446] on icon "button" at bounding box center [466, 445] width 15 height 14
click at [441, 705] on div at bounding box center [431, 706] width 28 height 15
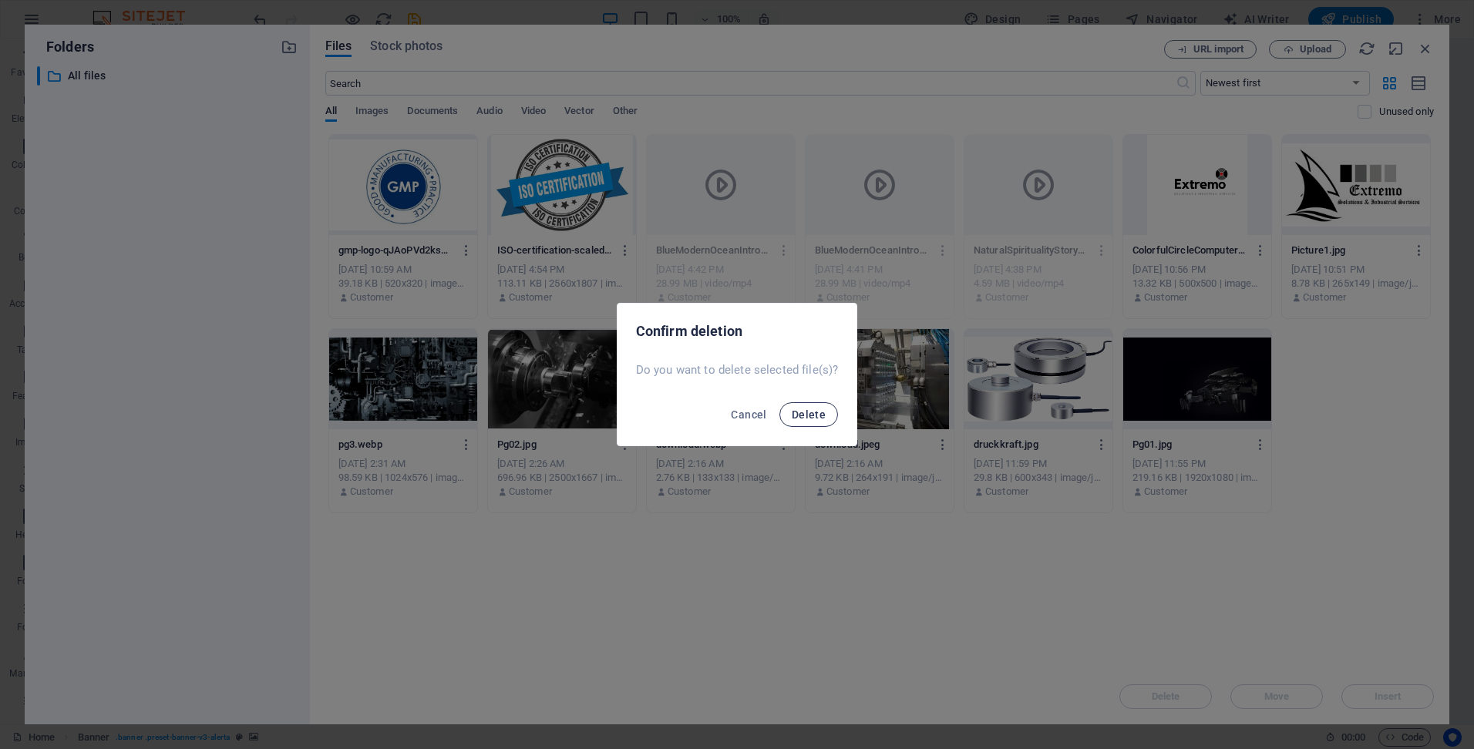
click at [803, 419] on span "Delete" at bounding box center [809, 415] width 34 height 12
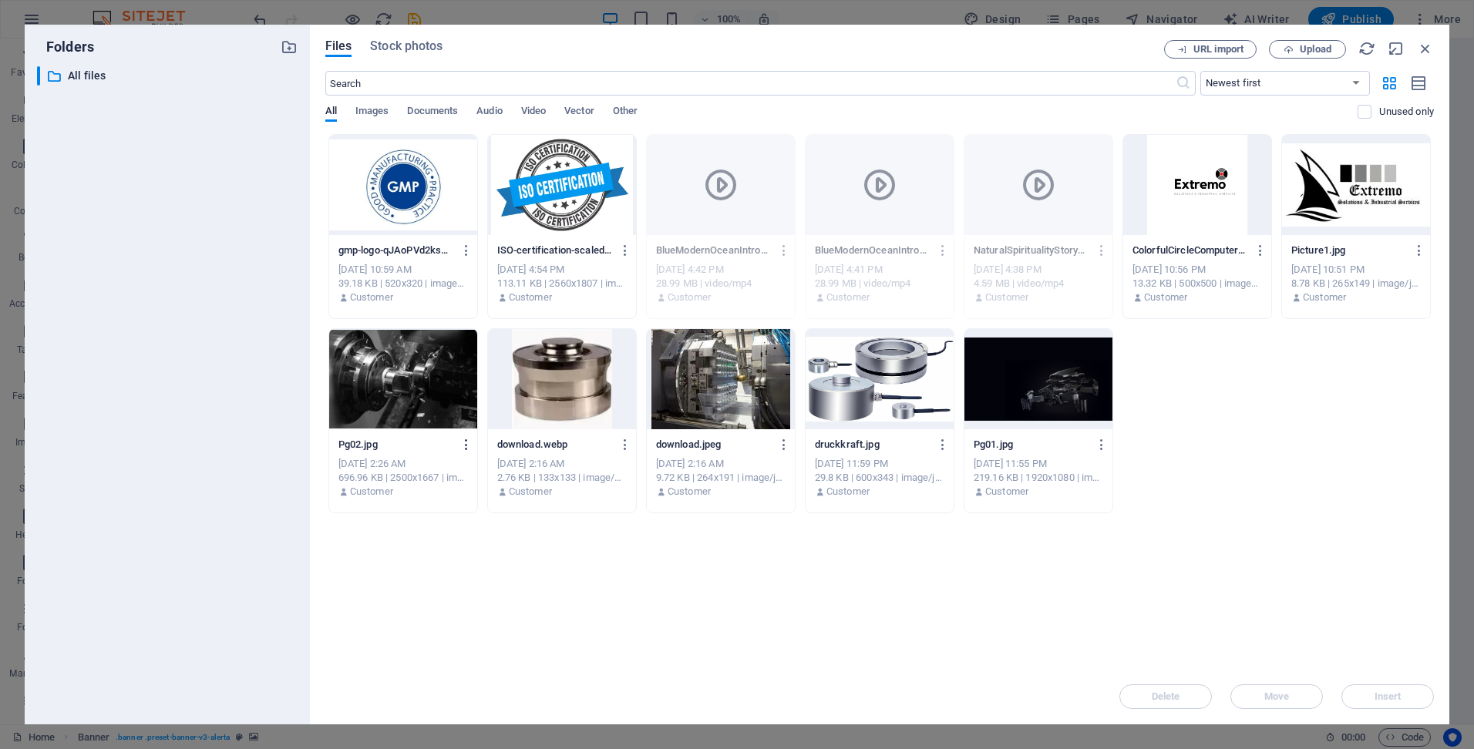
click at [469, 438] on icon "button" at bounding box center [466, 445] width 15 height 14
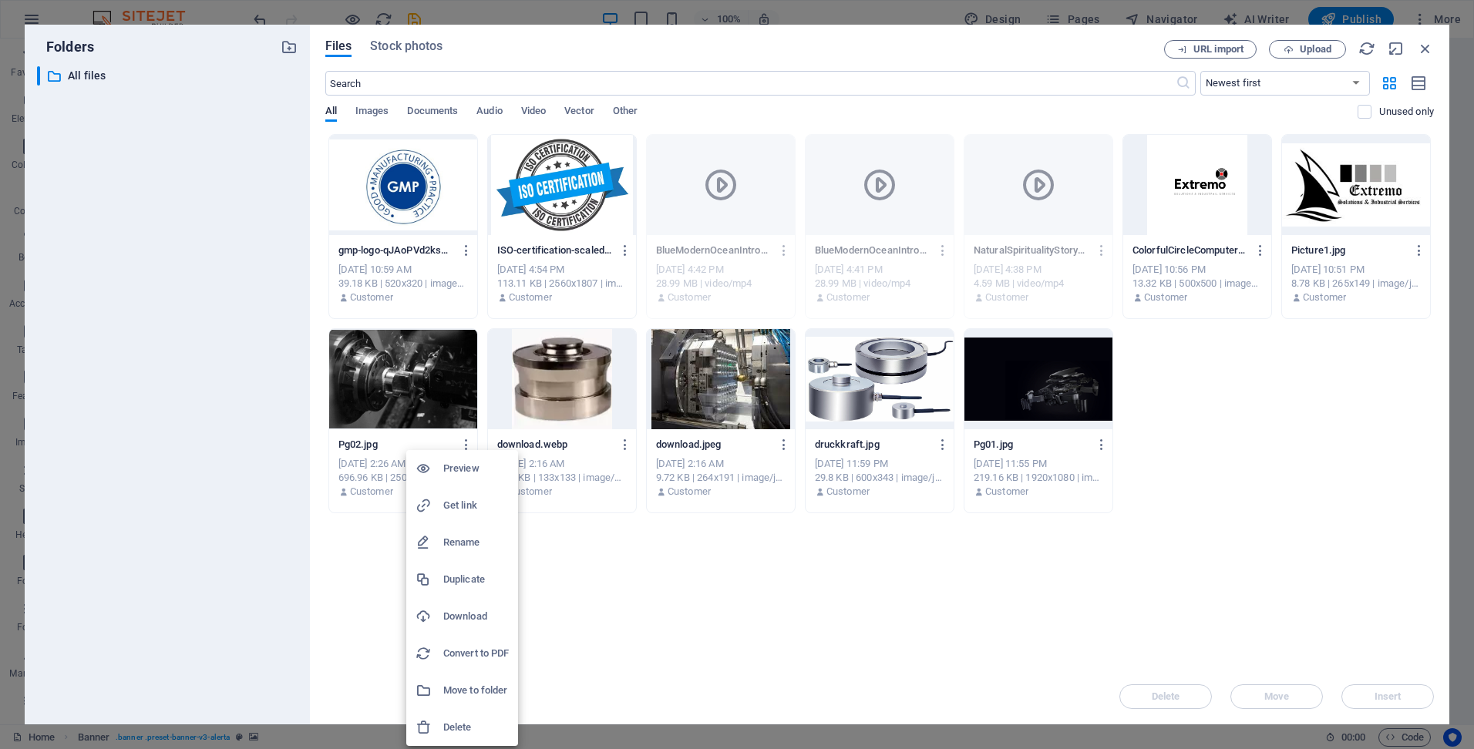
click at [434, 724] on div at bounding box center [430, 727] width 28 height 15
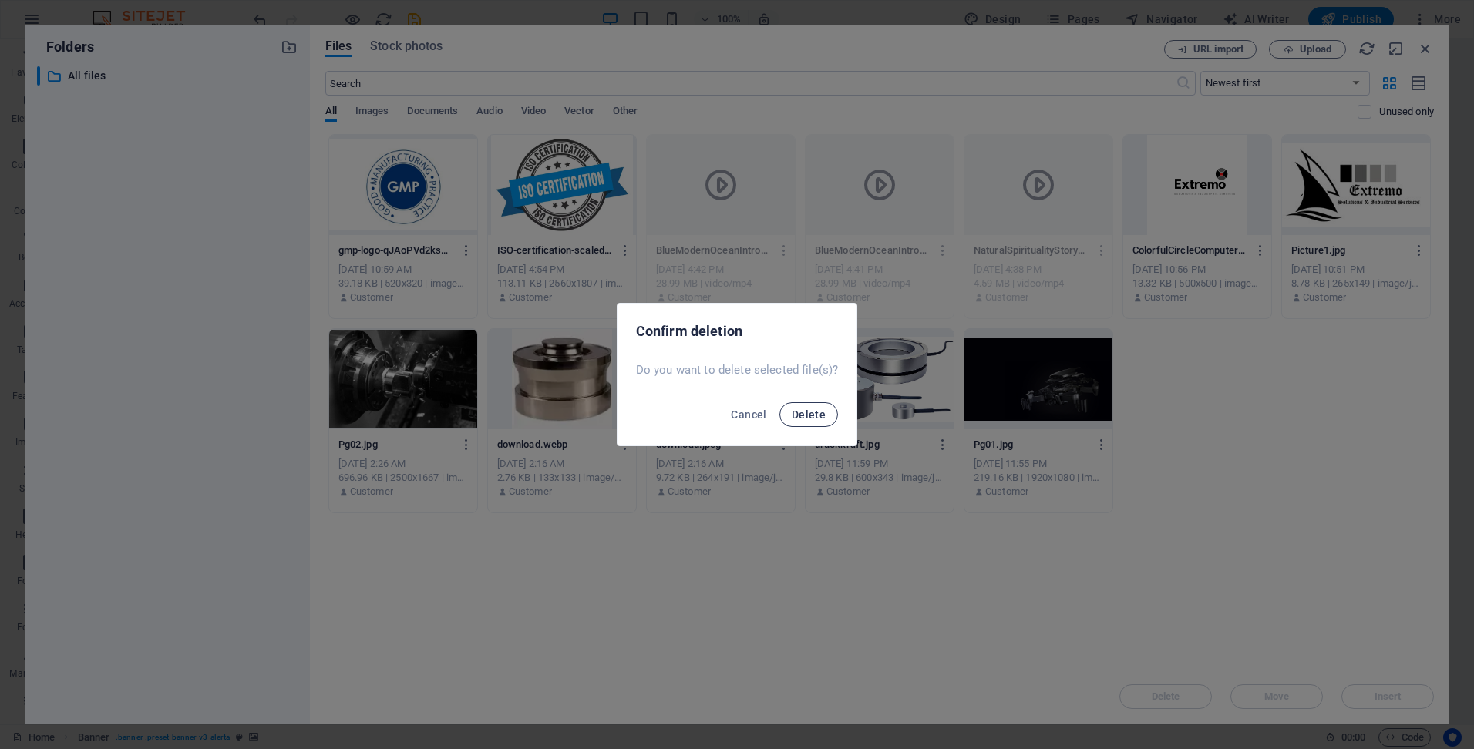
click at [816, 412] on span "Delete" at bounding box center [809, 415] width 34 height 12
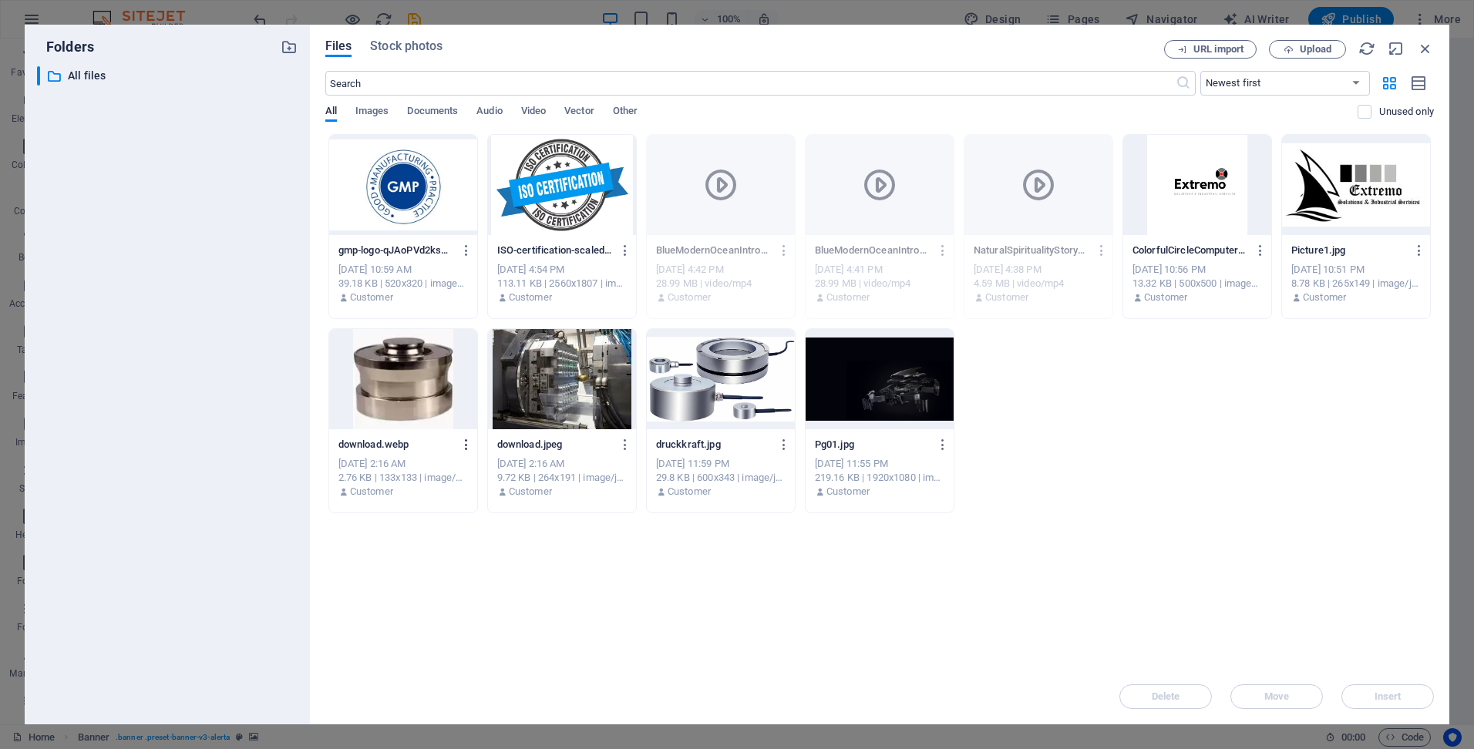
click at [468, 442] on icon "button" at bounding box center [466, 445] width 15 height 14
click at [436, 711] on div at bounding box center [431, 706] width 28 height 15
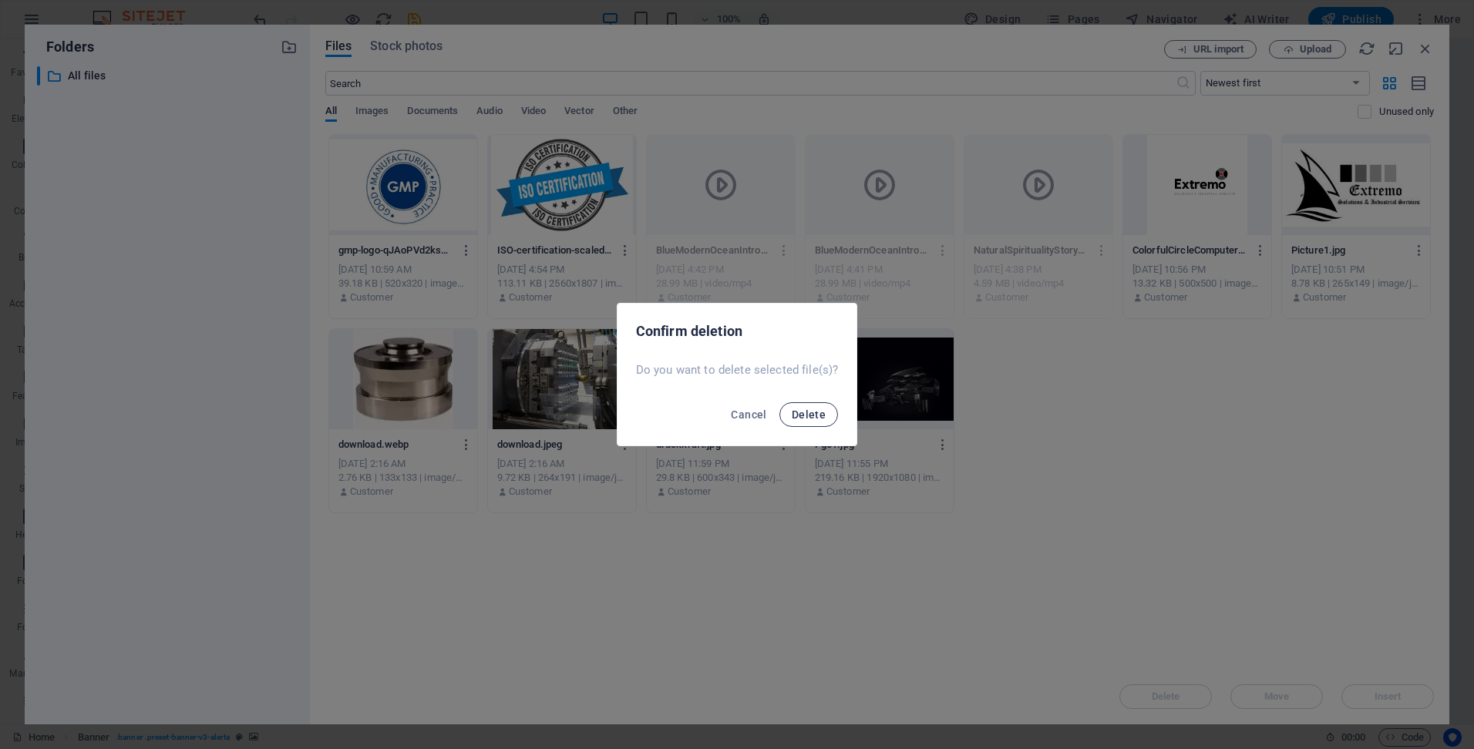
click at [808, 409] on span "Delete" at bounding box center [809, 415] width 34 height 12
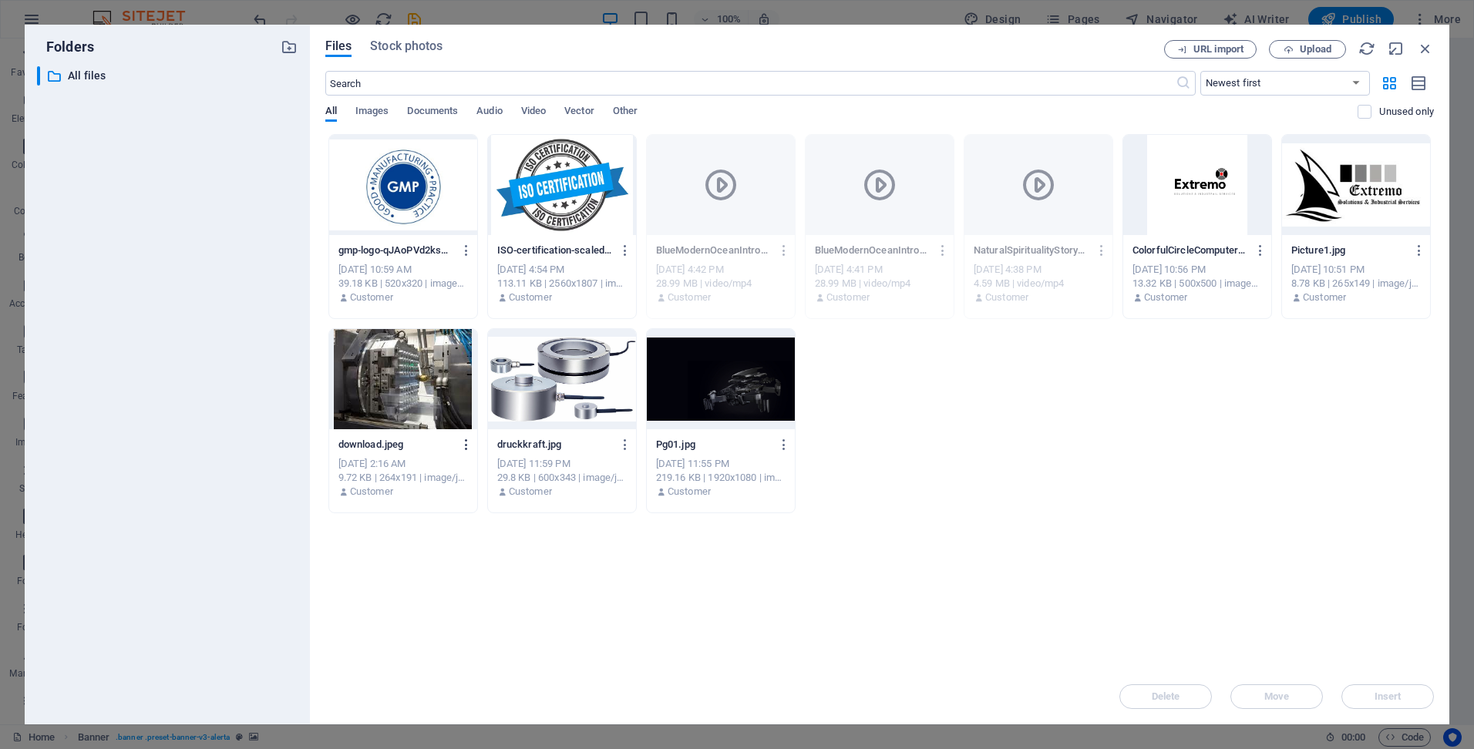
click at [469, 439] on icon "button" at bounding box center [466, 445] width 15 height 14
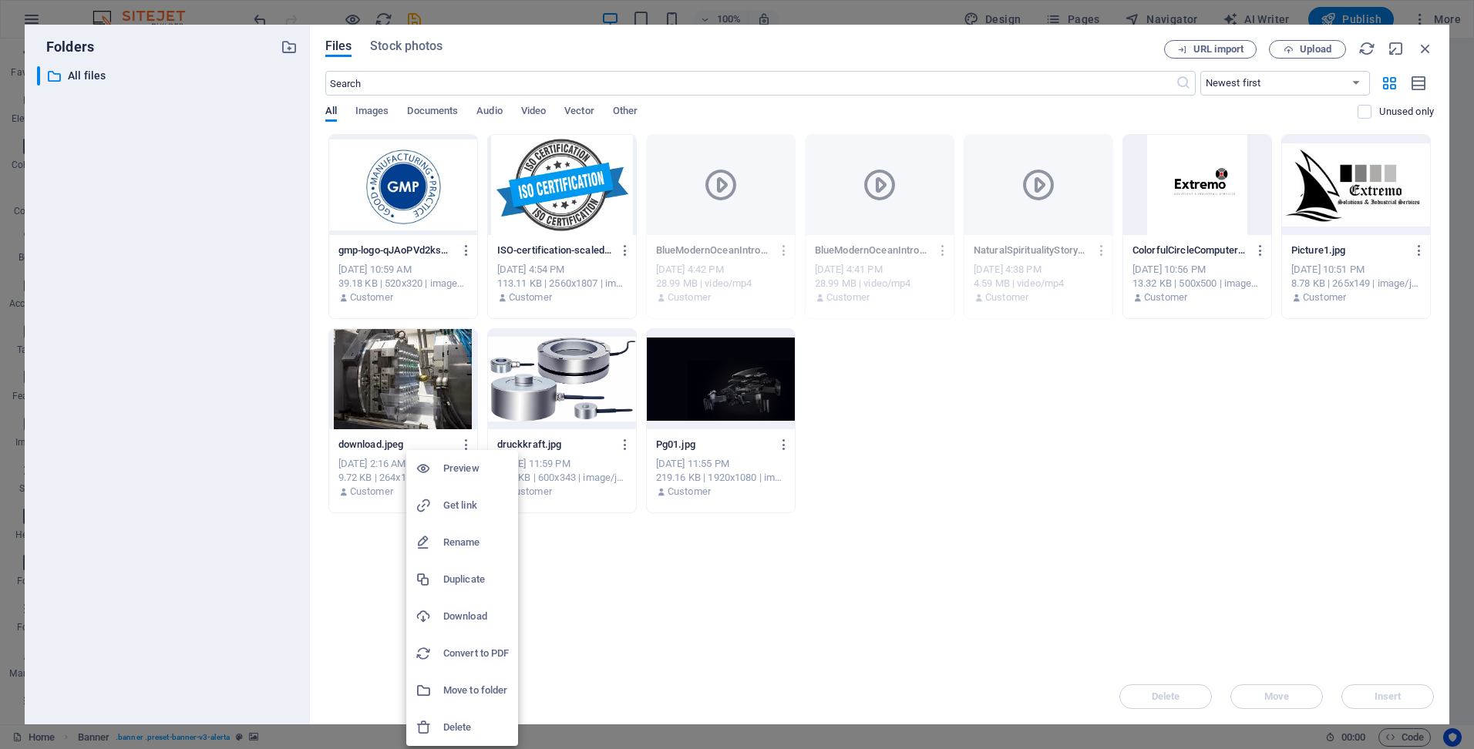
click at [433, 729] on div at bounding box center [430, 727] width 28 height 15
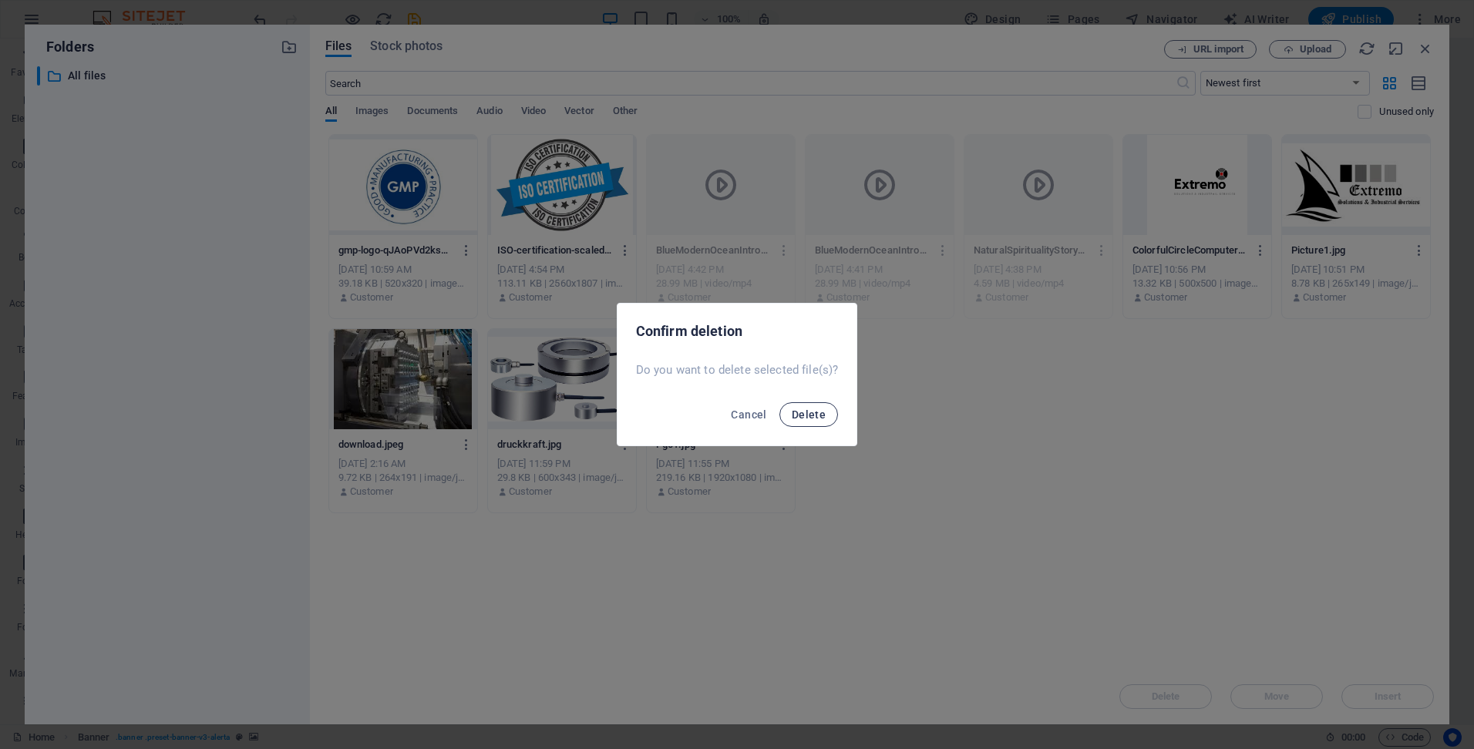
click at [798, 412] on span "Delete" at bounding box center [809, 415] width 34 height 12
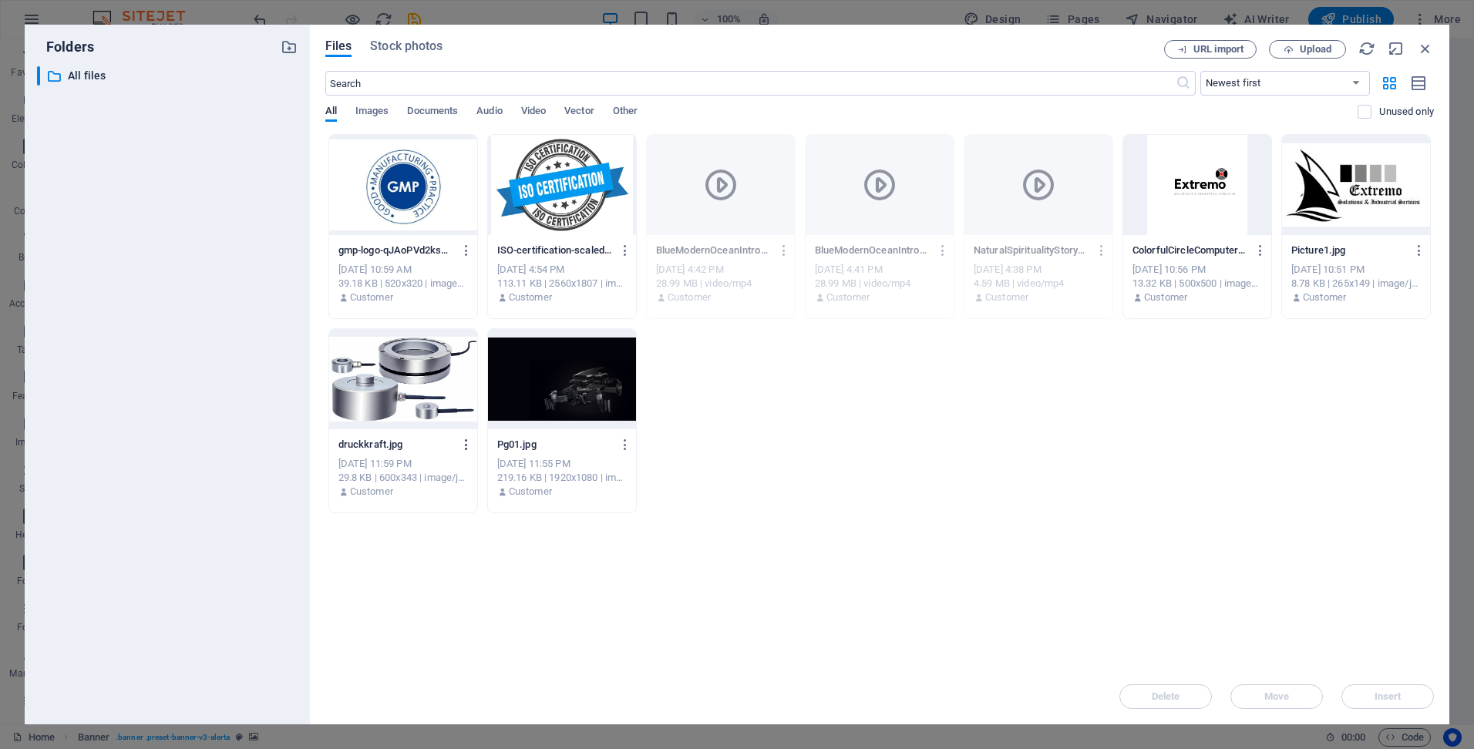
click at [462, 443] on icon "button" at bounding box center [466, 445] width 15 height 14
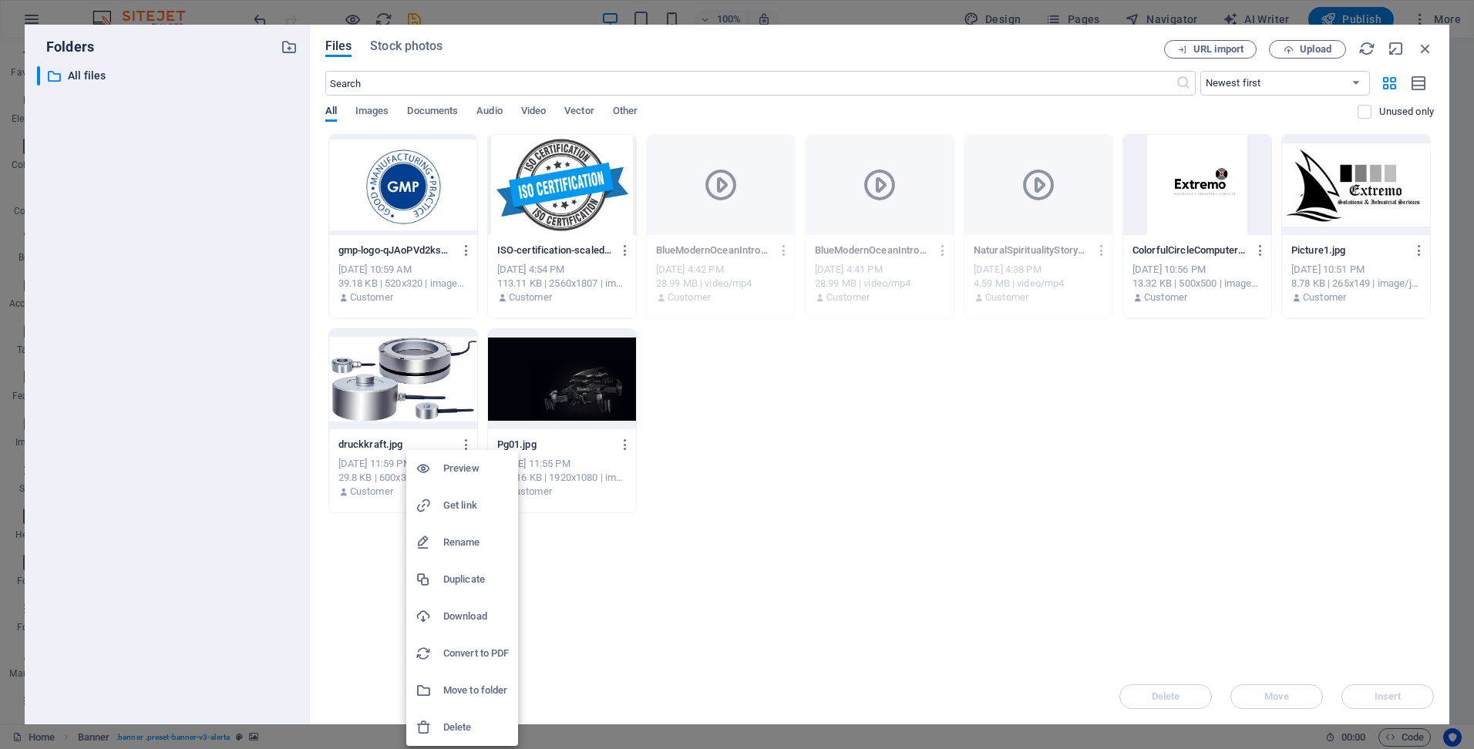
click at [426, 721] on icon at bounding box center [423, 727] width 15 height 15
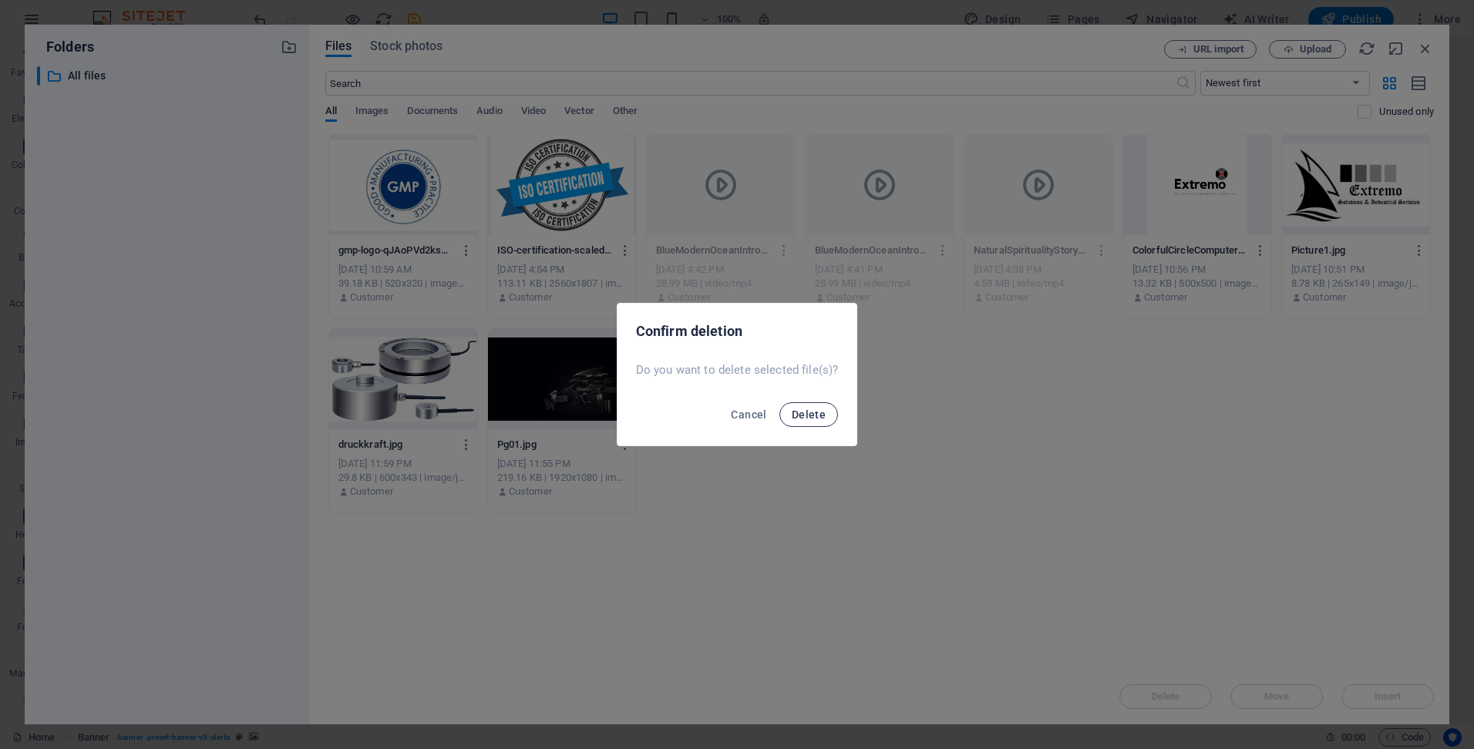
click at [793, 410] on span "Delete" at bounding box center [809, 415] width 34 height 12
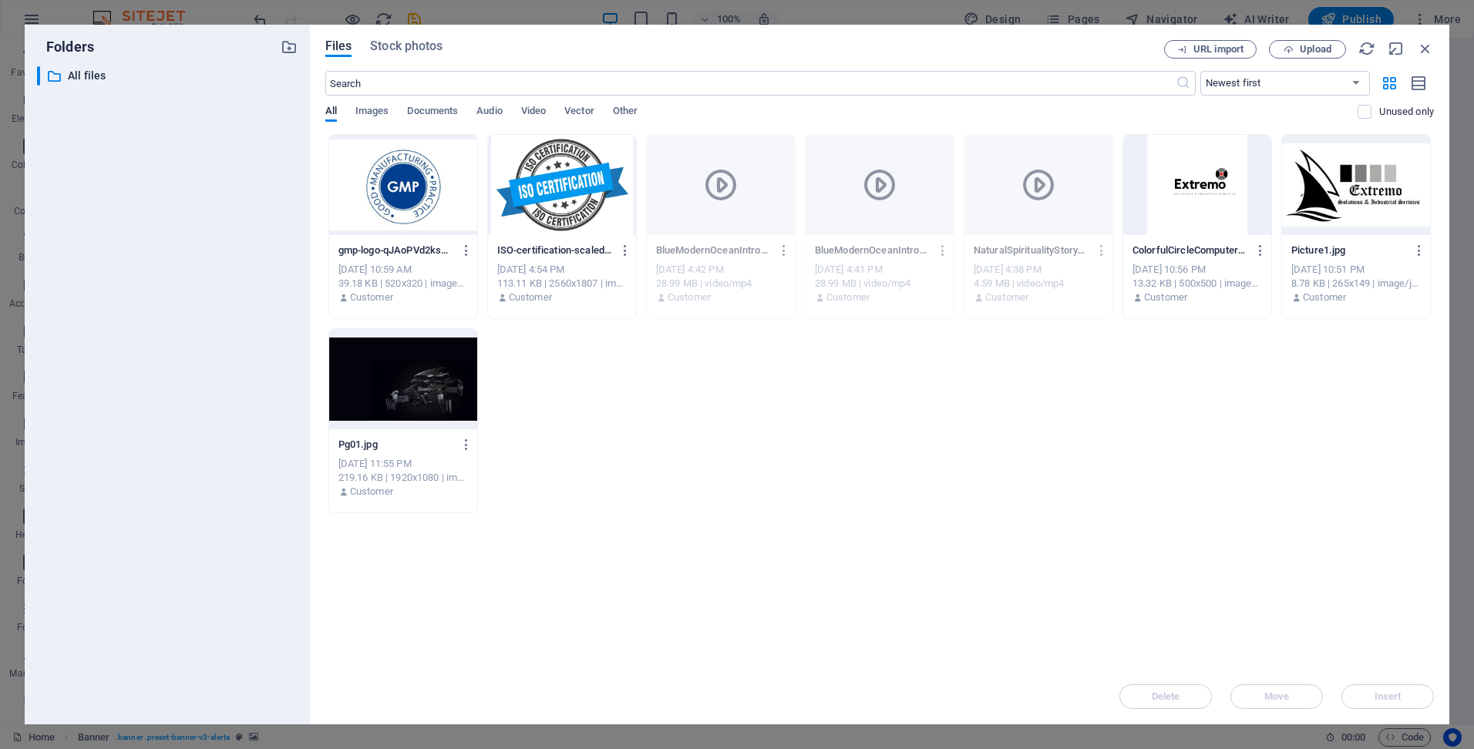
click at [787, 253] on icon "button" at bounding box center [784, 251] width 15 height 14
click at [597, 422] on div at bounding box center [737, 374] width 1474 height 749
click at [1425, 45] on icon "button" at bounding box center [1425, 48] width 17 height 17
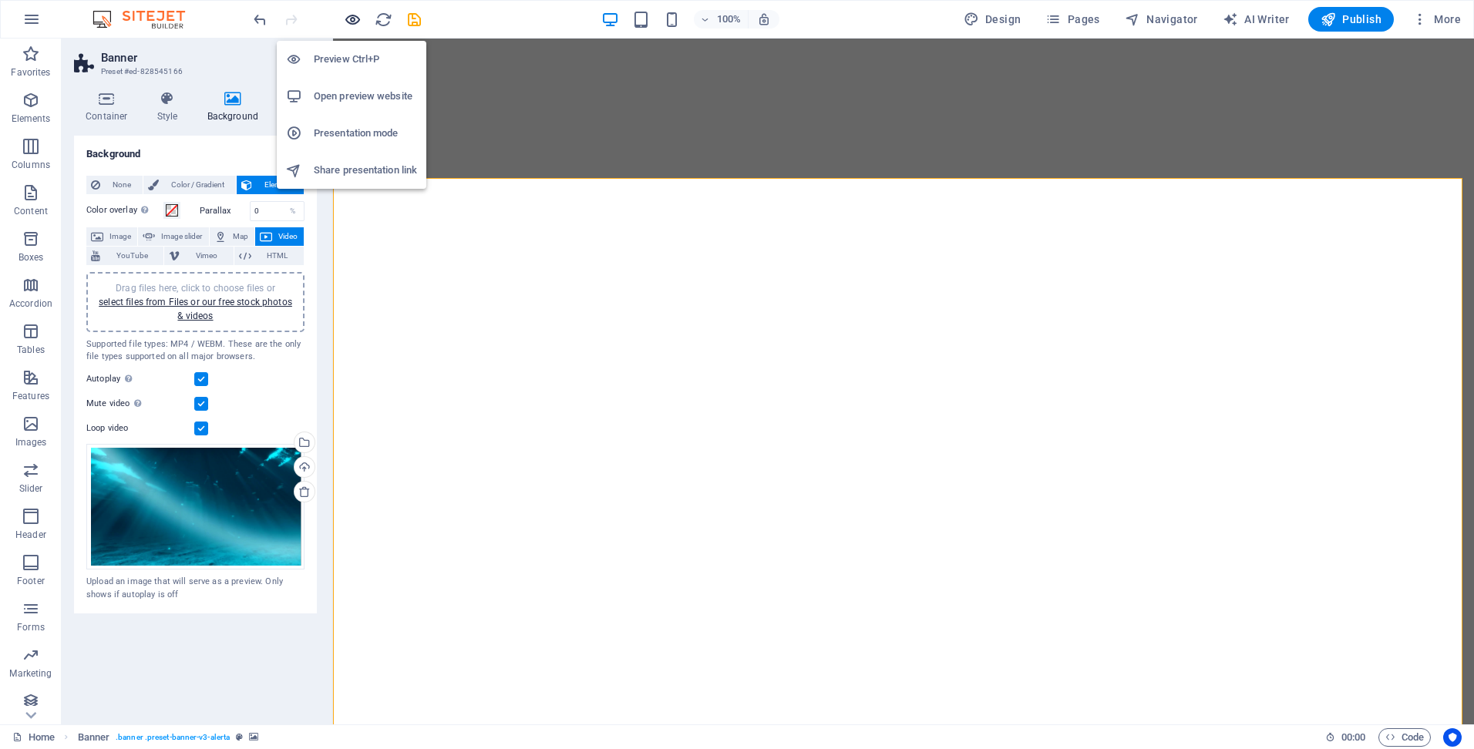
click at [347, 19] on icon "button" at bounding box center [353, 20] width 18 height 18
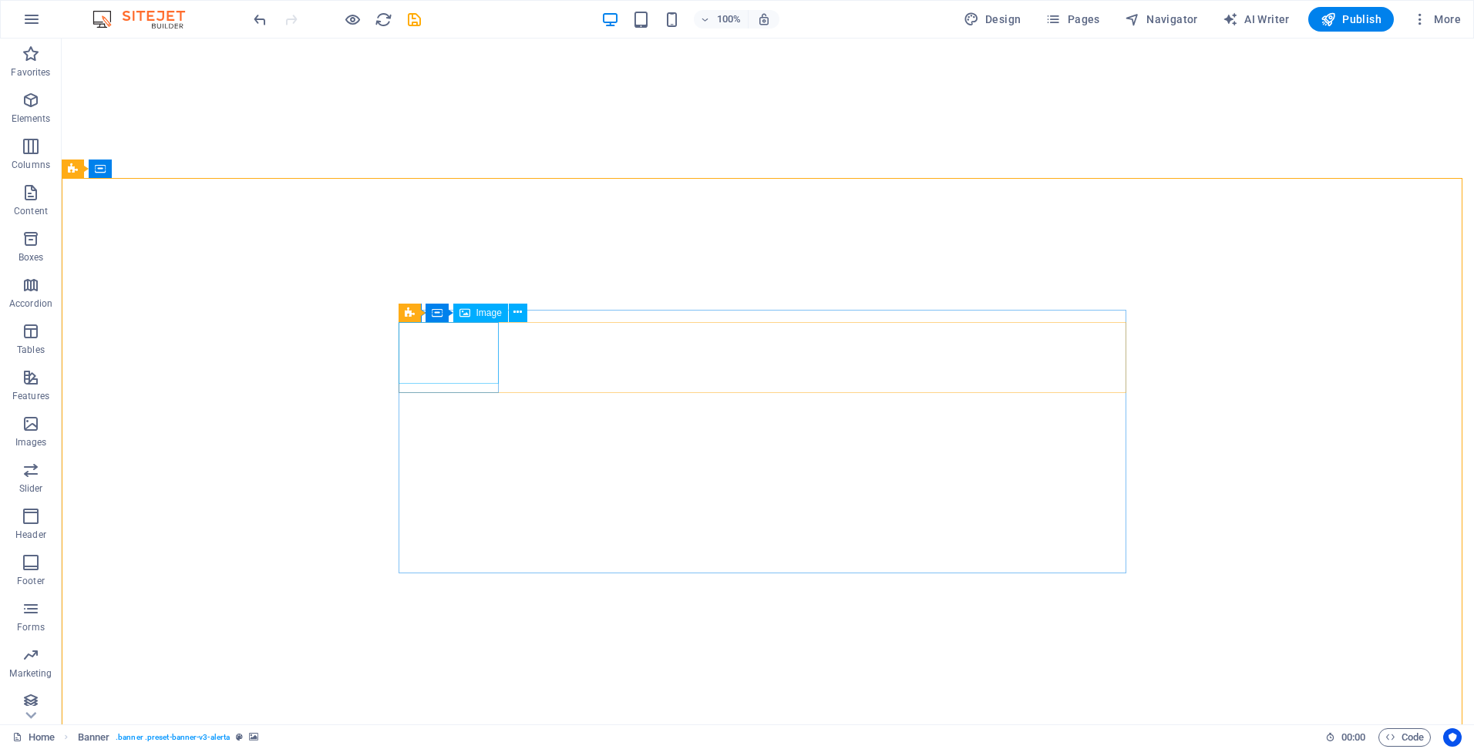
click at [479, 313] on span "Image" at bounding box center [488, 312] width 25 height 9
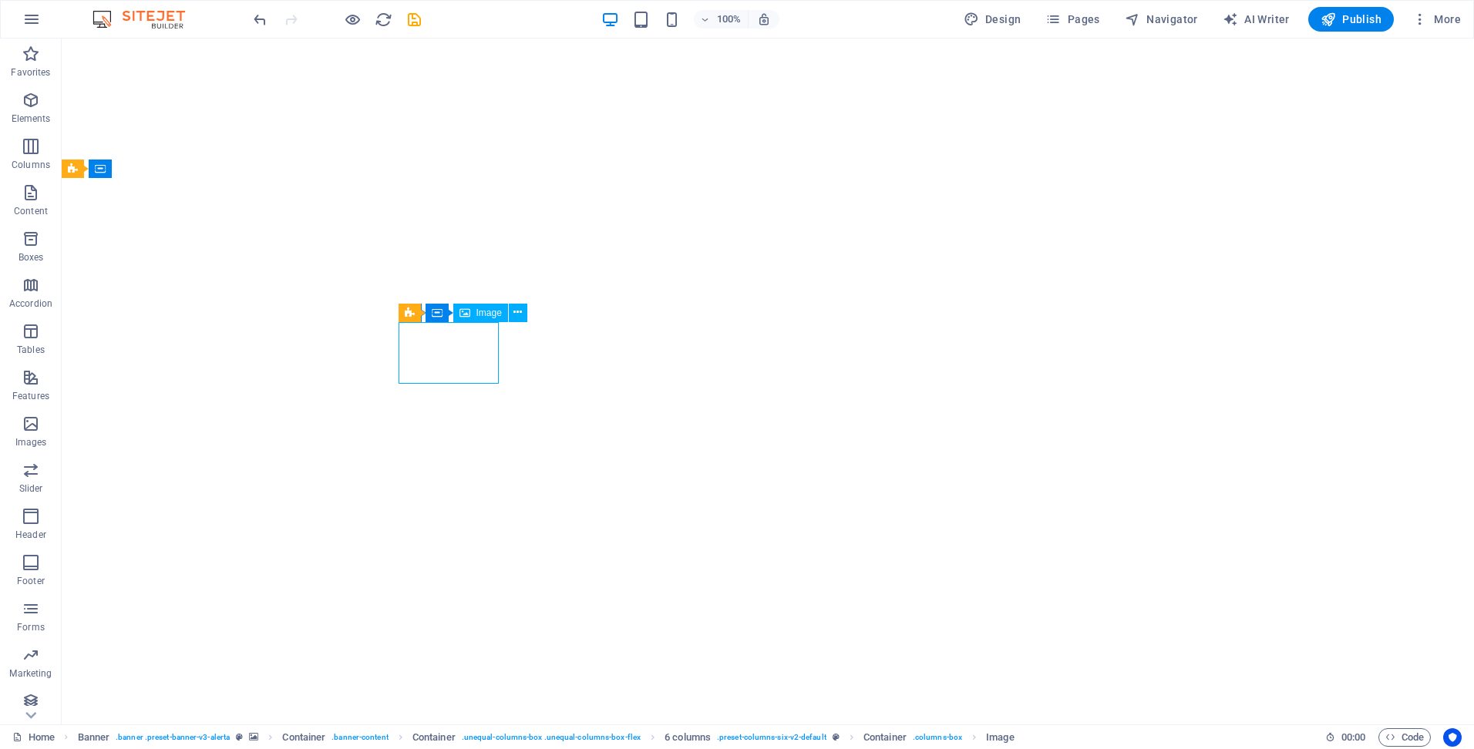
click at [479, 313] on span "Image" at bounding box center [488, 312] width 25 height 9
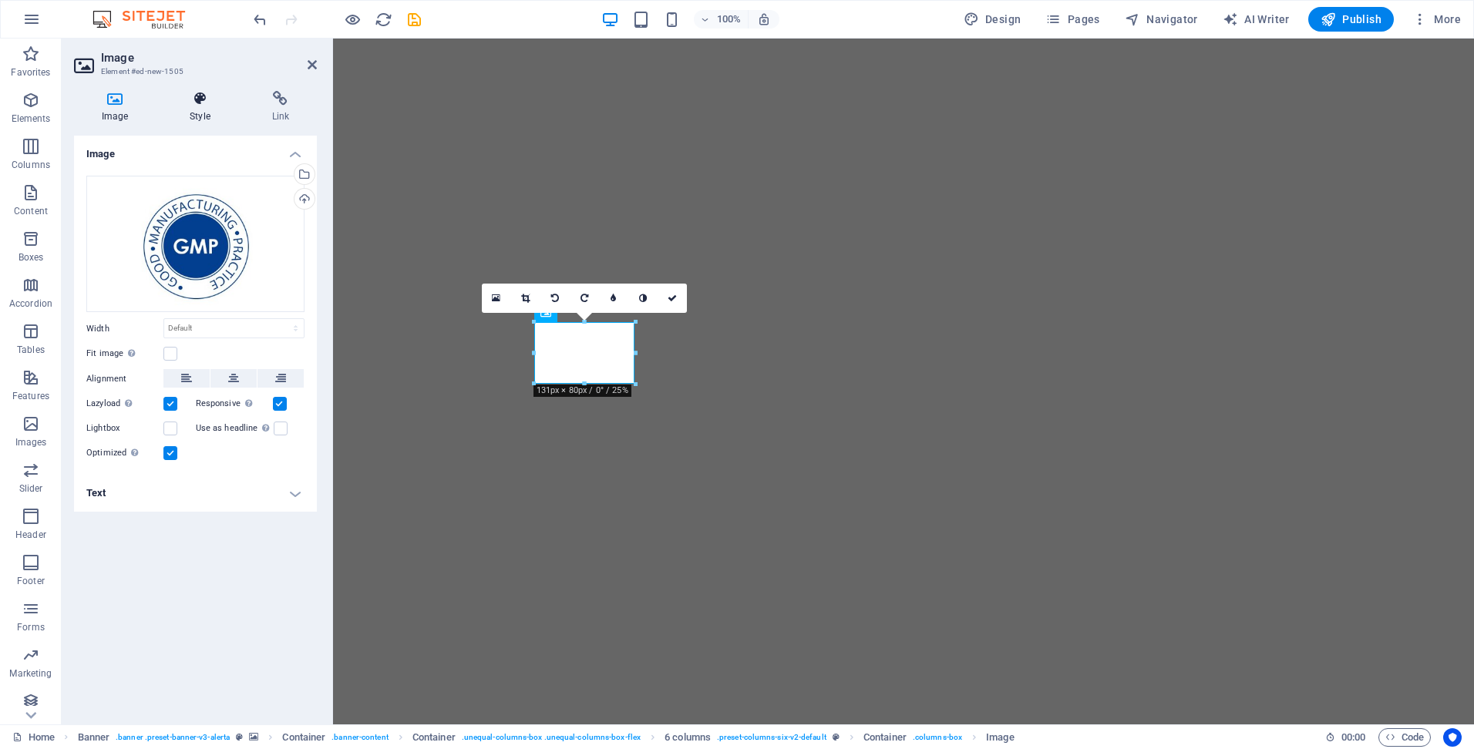
click at [187, 91] on icon at bounding box center [200, 98] width 76 height 15
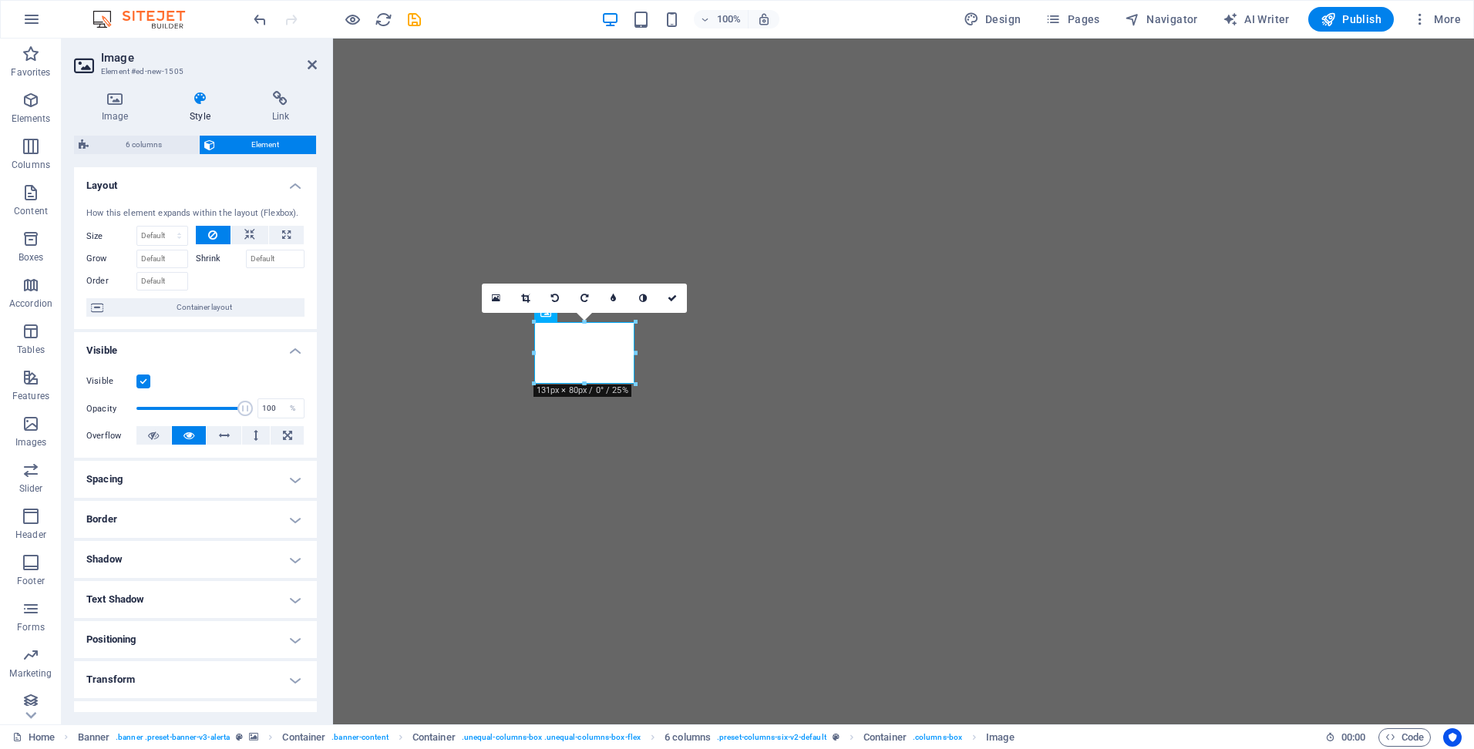
click at [230, 474] on h4 "Spacing" at bounding box center [195, 479] width 243 height 37
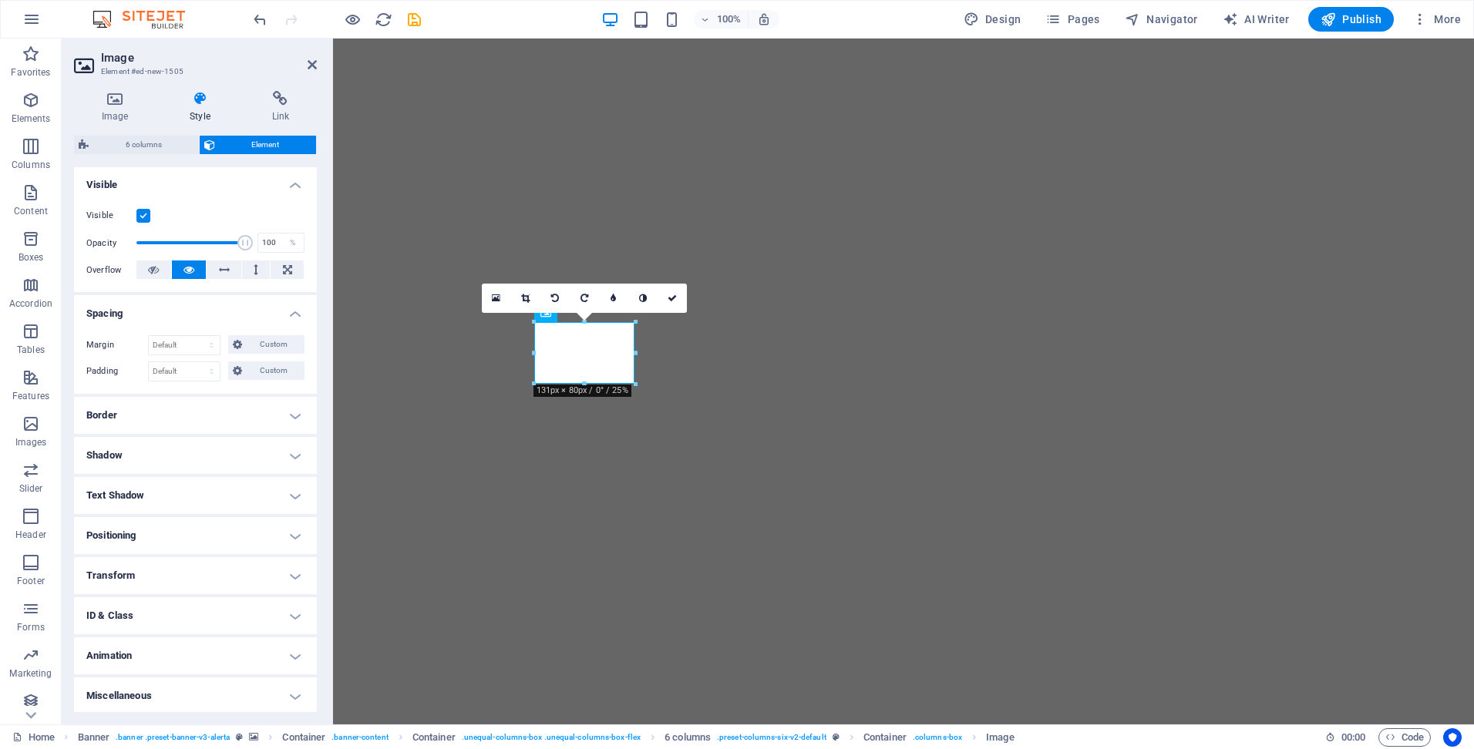
scroll to position [168, 0]
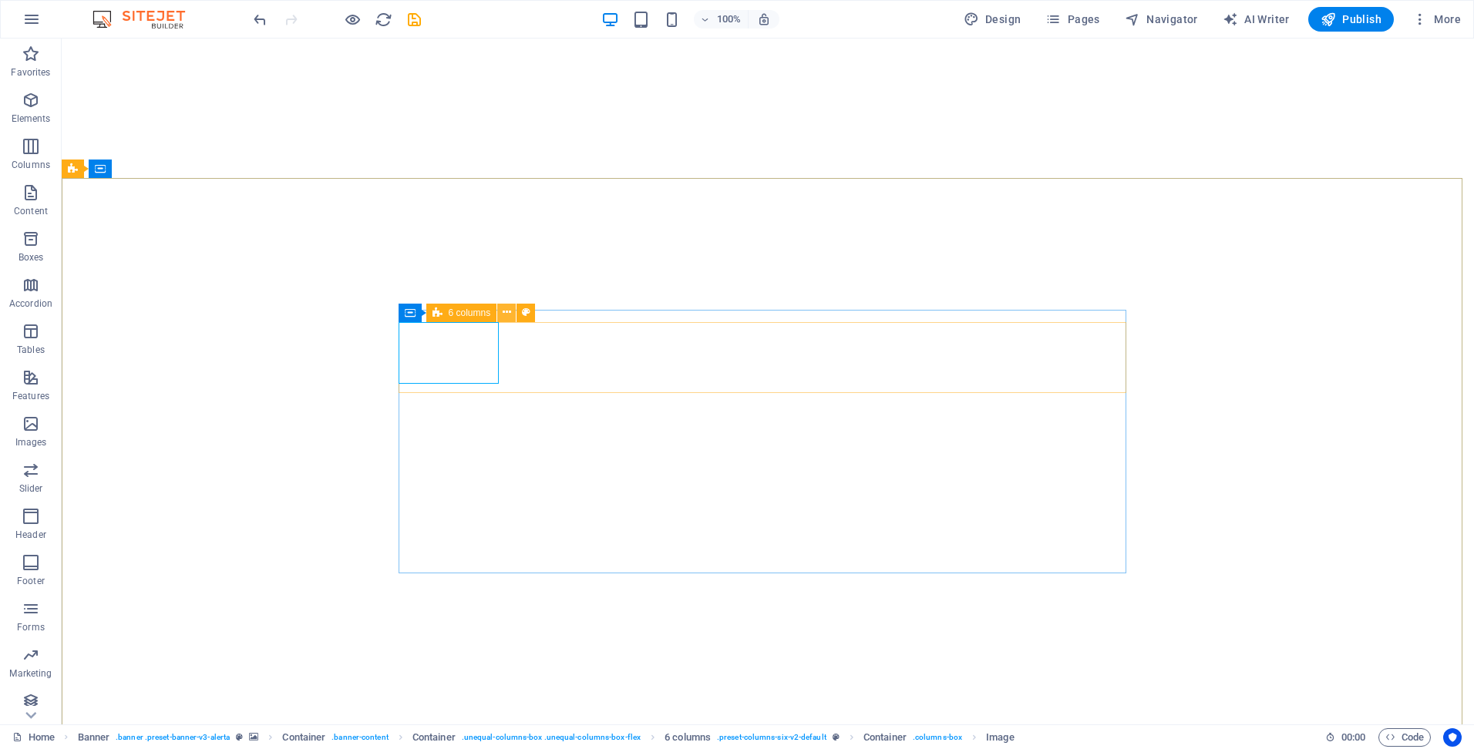
click at [507, 311] on icon at bounding box center [507, 313] width 8 height 16
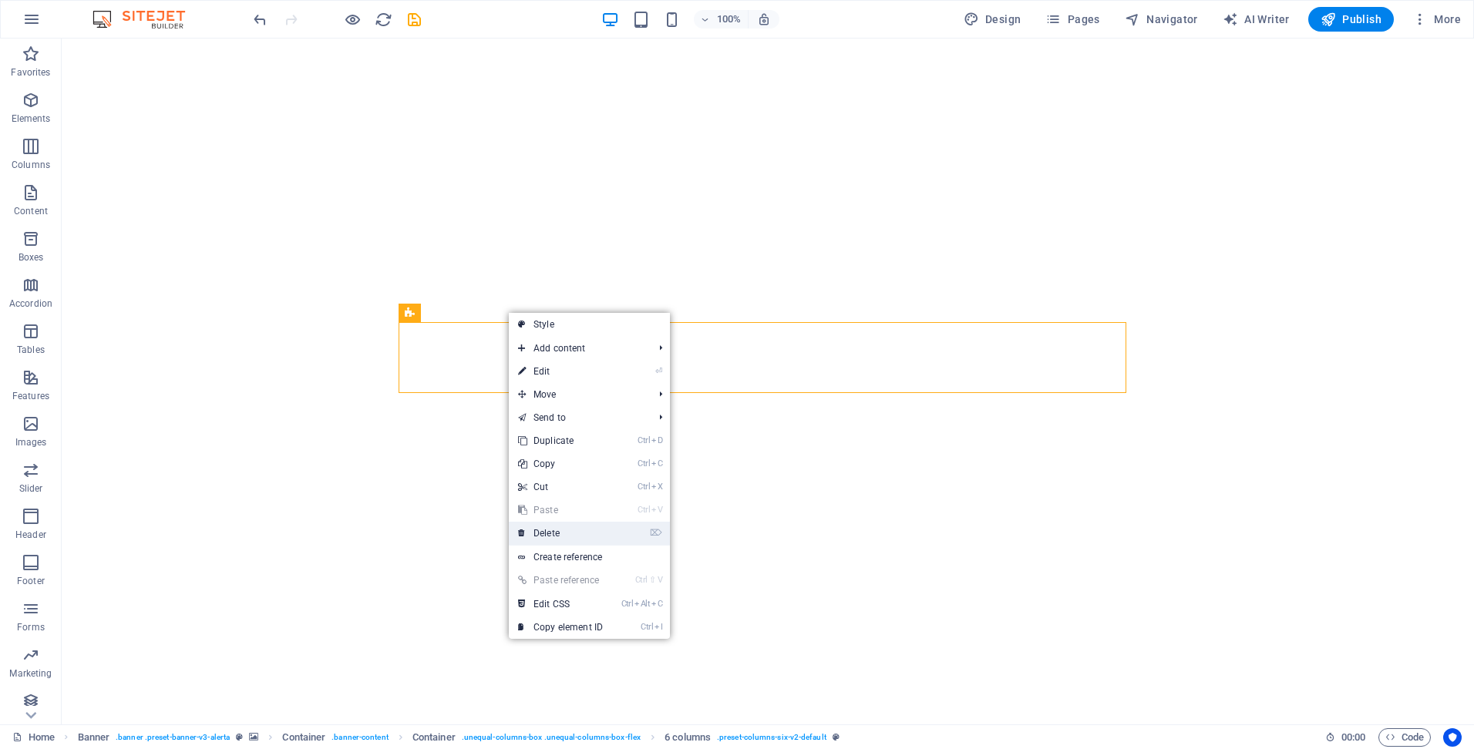
click at [564, 528] on link "⌦ Delete" at bounding box center [560, 533] width 103 height 23
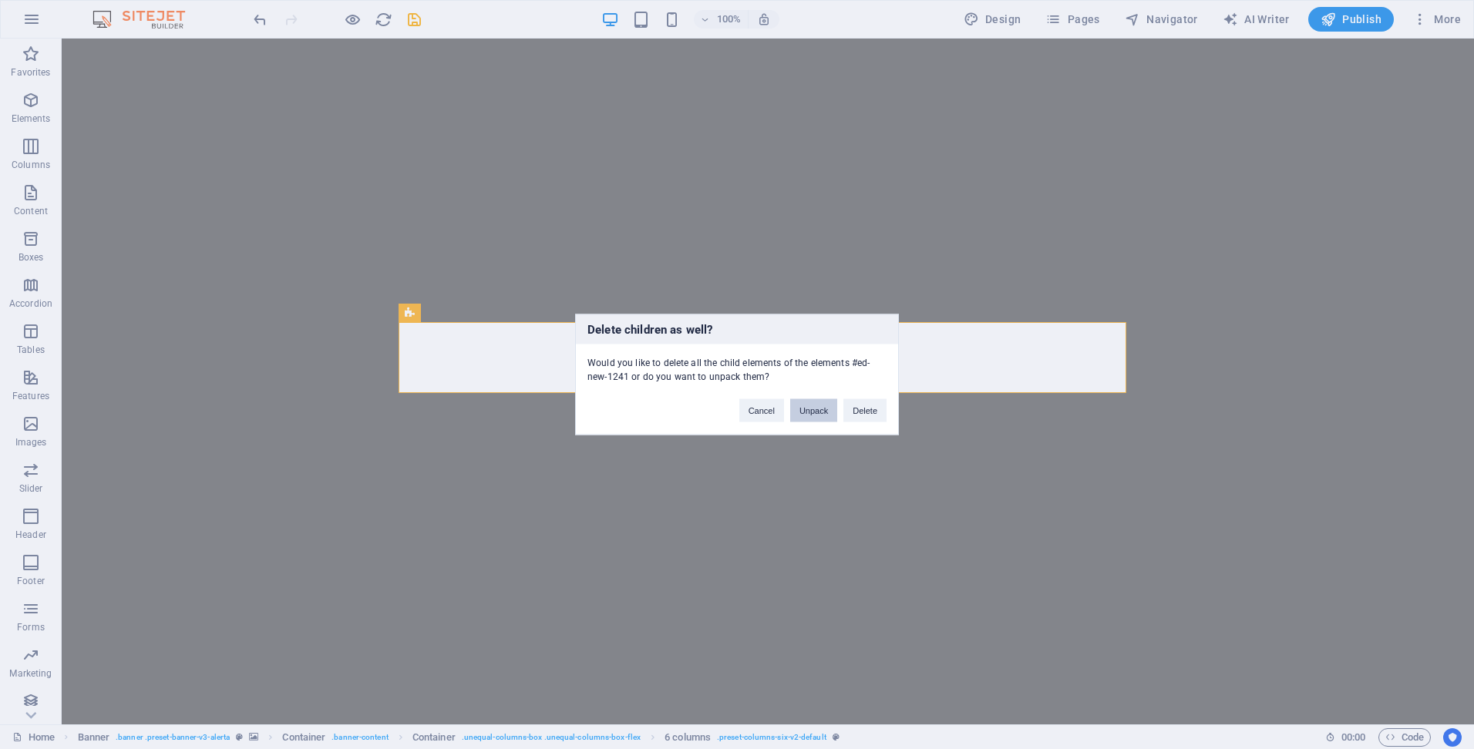
click at [821, 409] on button "Unpack" at bounding box center [813, 410] width 47 height 23
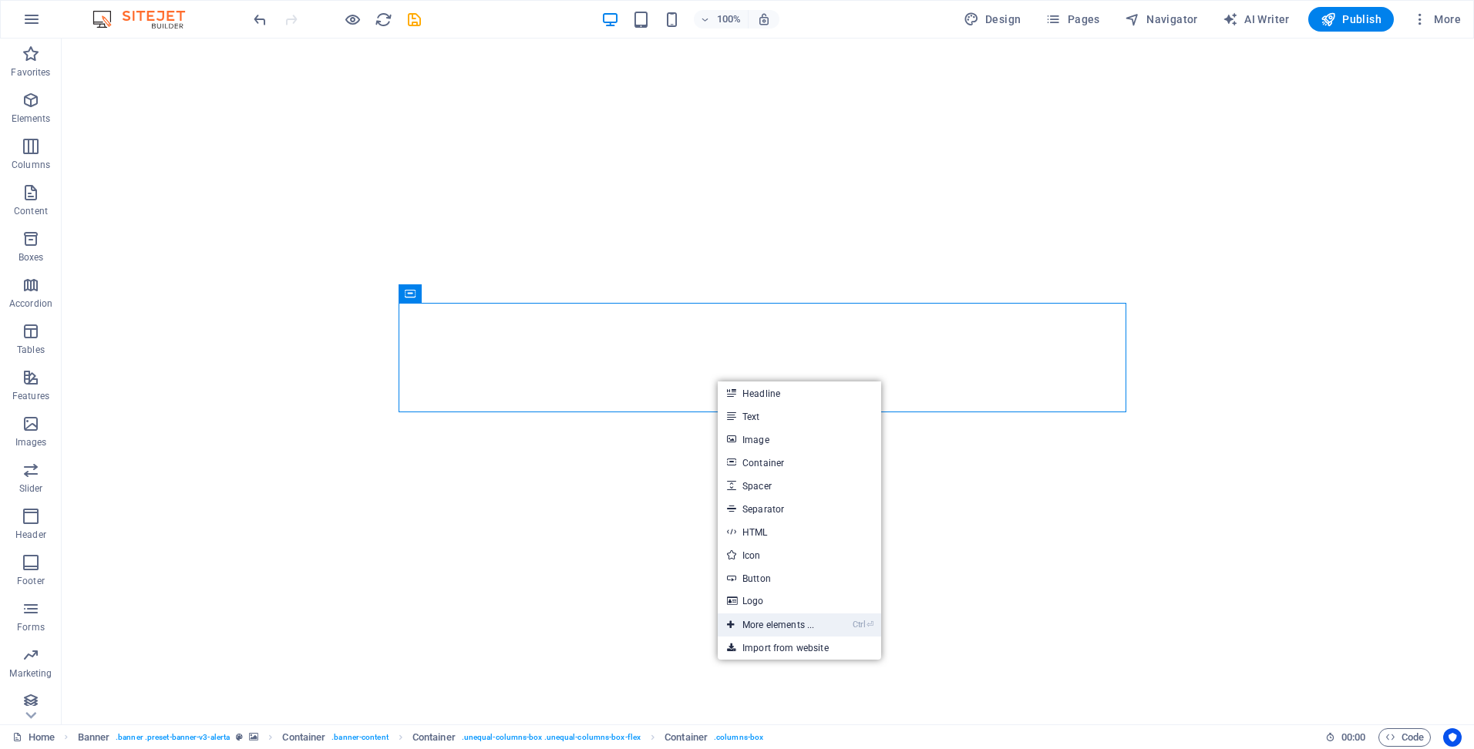
click at [777, 632] on link "Ctrl ⏎ More elements ..." at bounding box center [771, 625] width 106 height 23
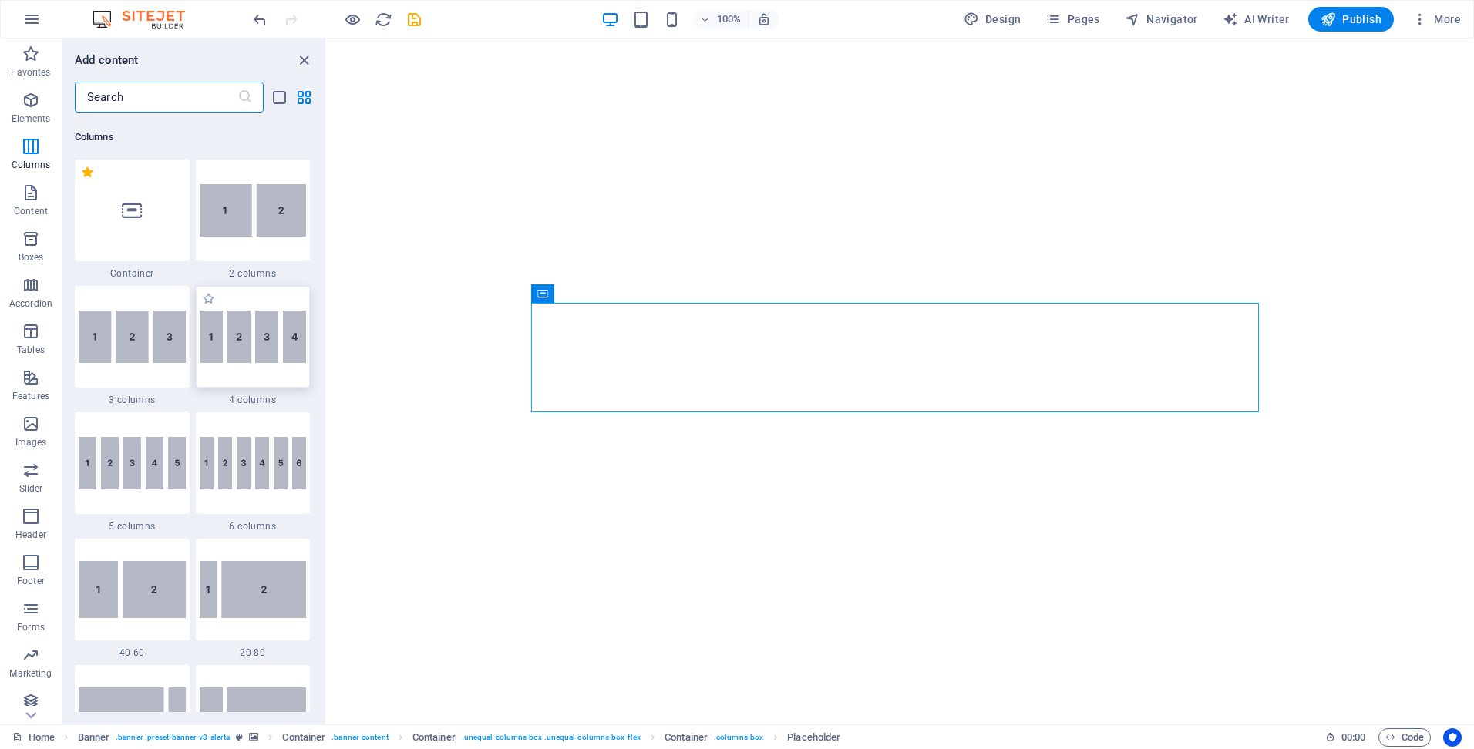
scroll to position [781, 0]
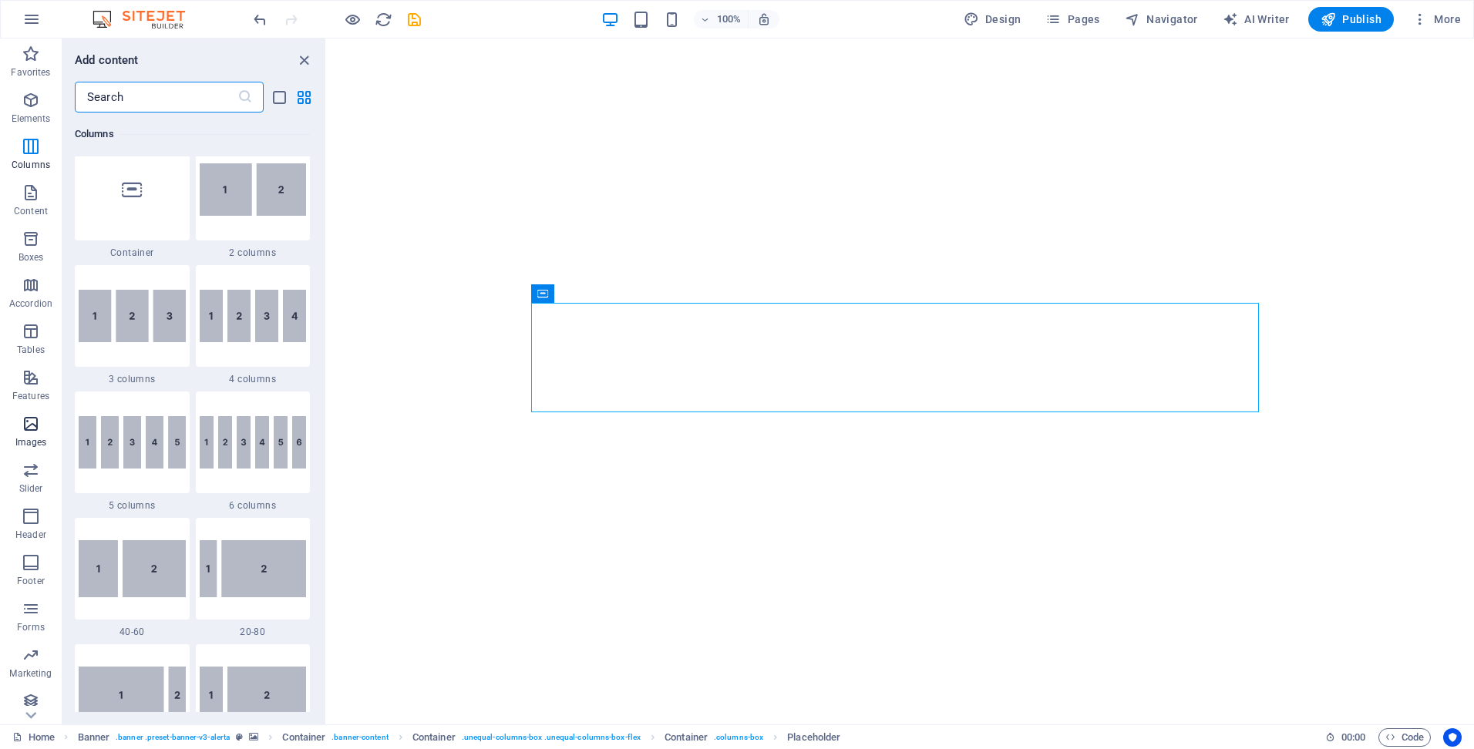
click at [30, 418] on icon "button" at bounding box center [31, 424] width 19 height 19
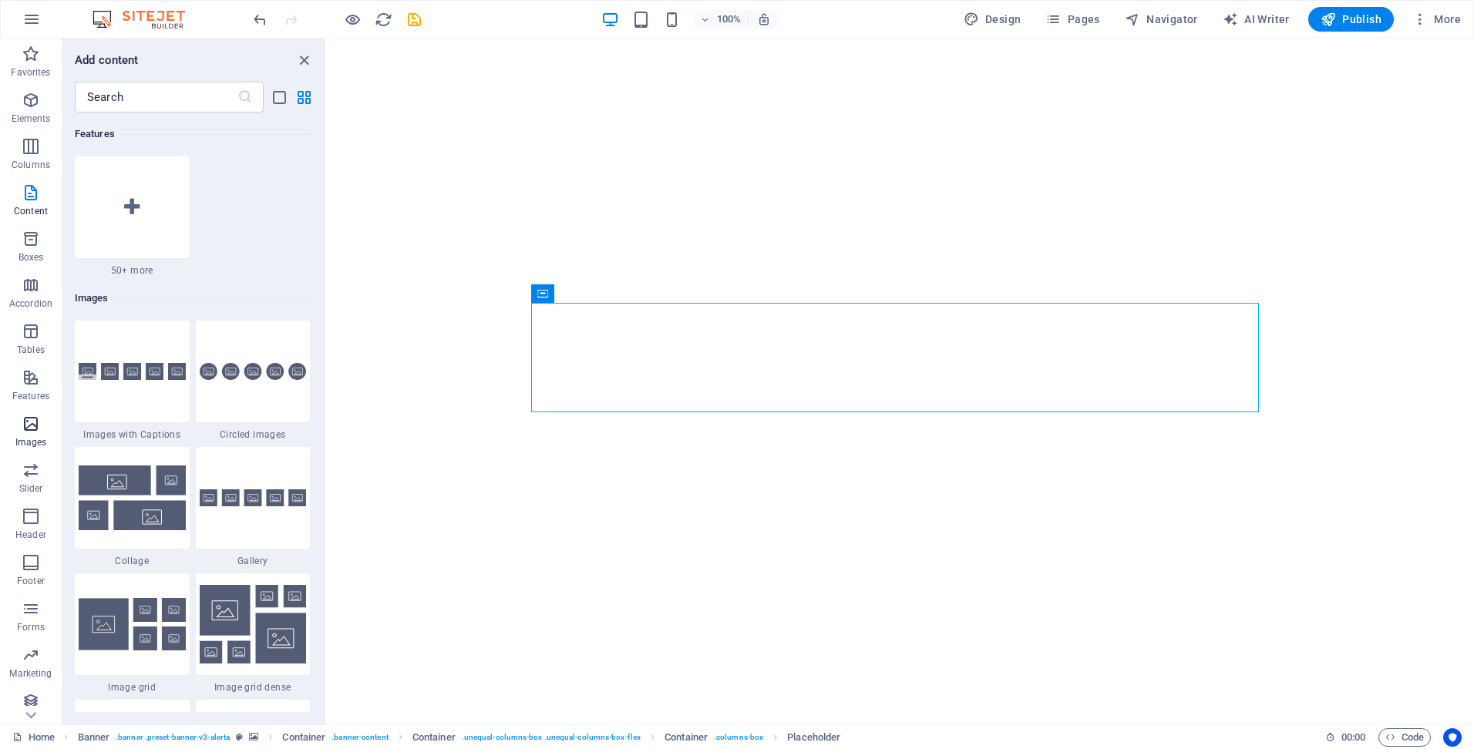
scroll to position [7817, 0]
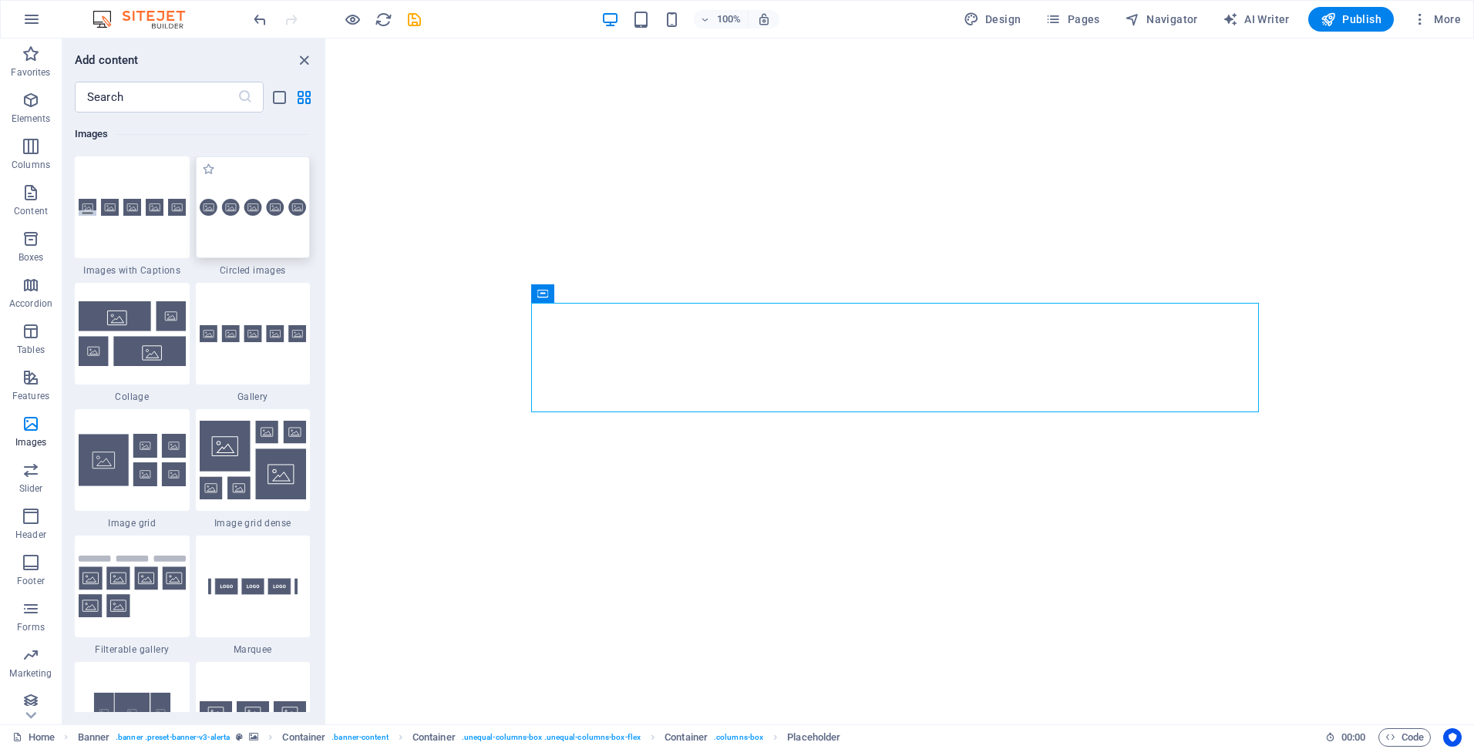
click at [266, 224] on div at bounding box center [253, 207] width 115 height 102
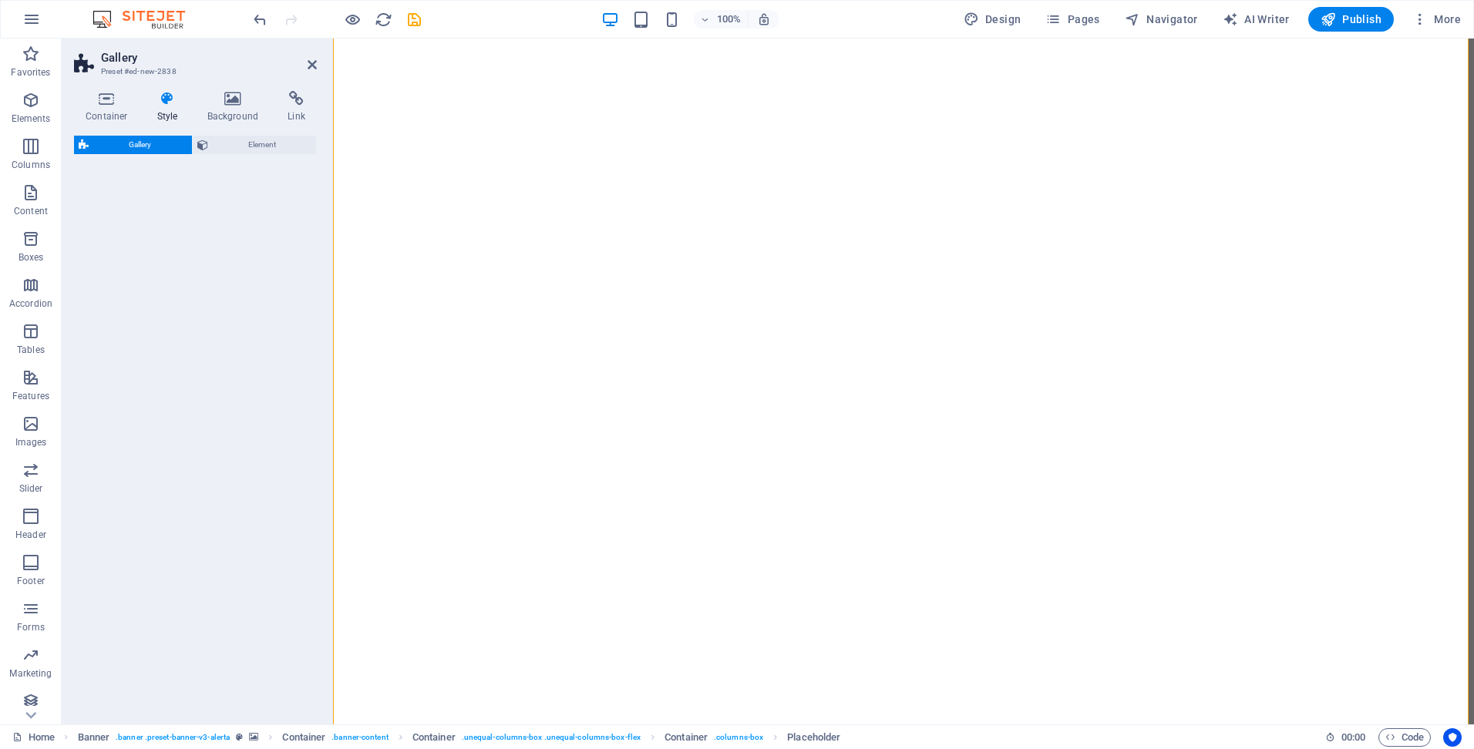
select select "rem"
select select "preset-gallery-v3-circle"
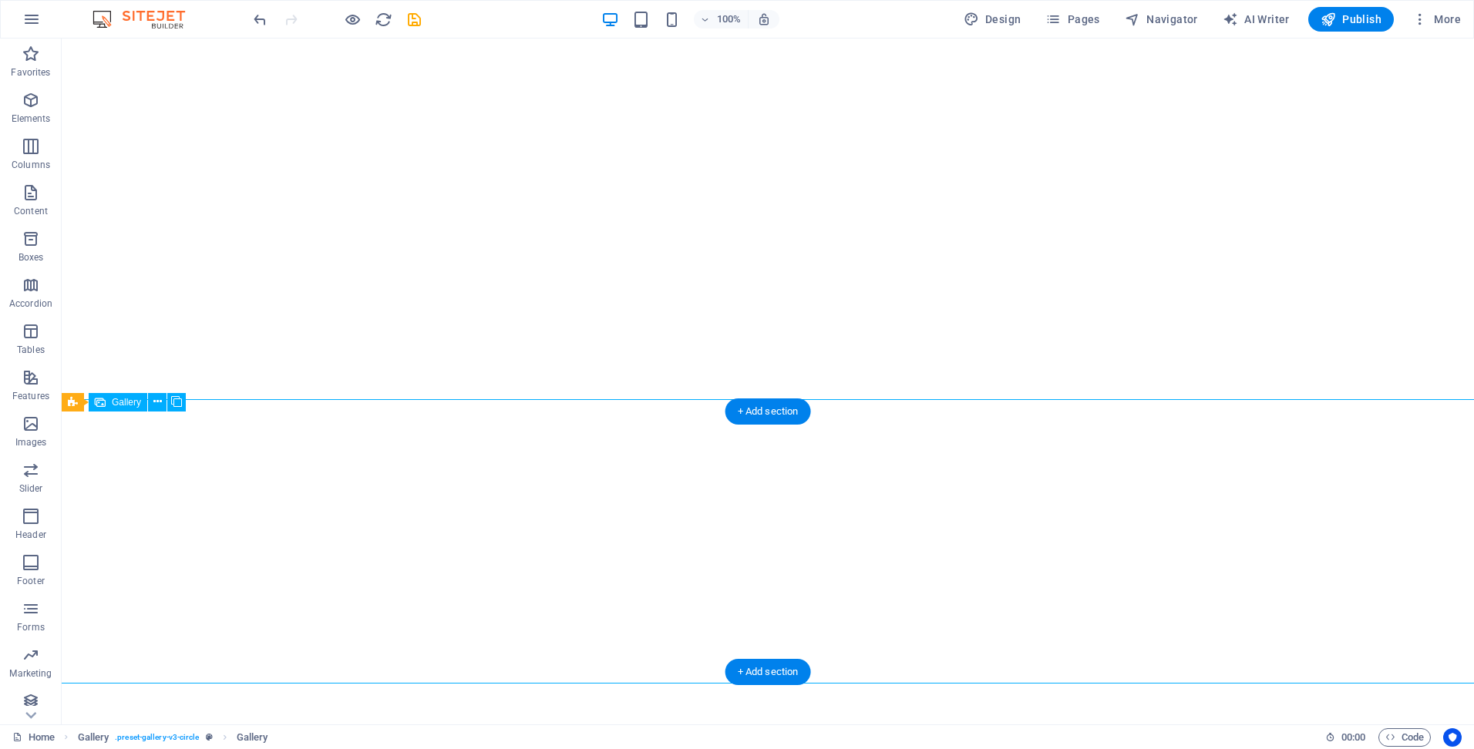
select select "4"
select select "px"
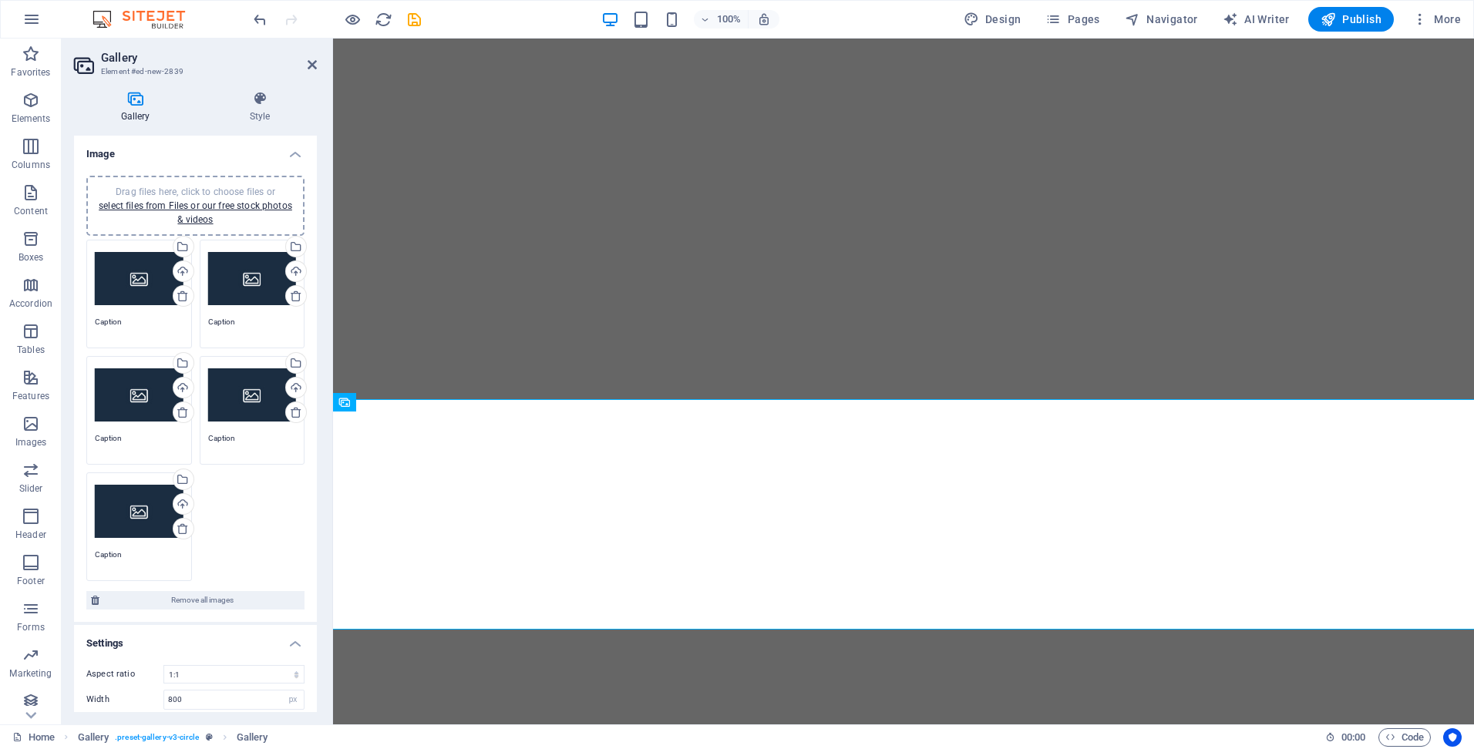
click at [158, 274] on div "Drag files here, click to choose files or select files from Files or our free s…" at bounding box center [139, 279] width 89 height 62
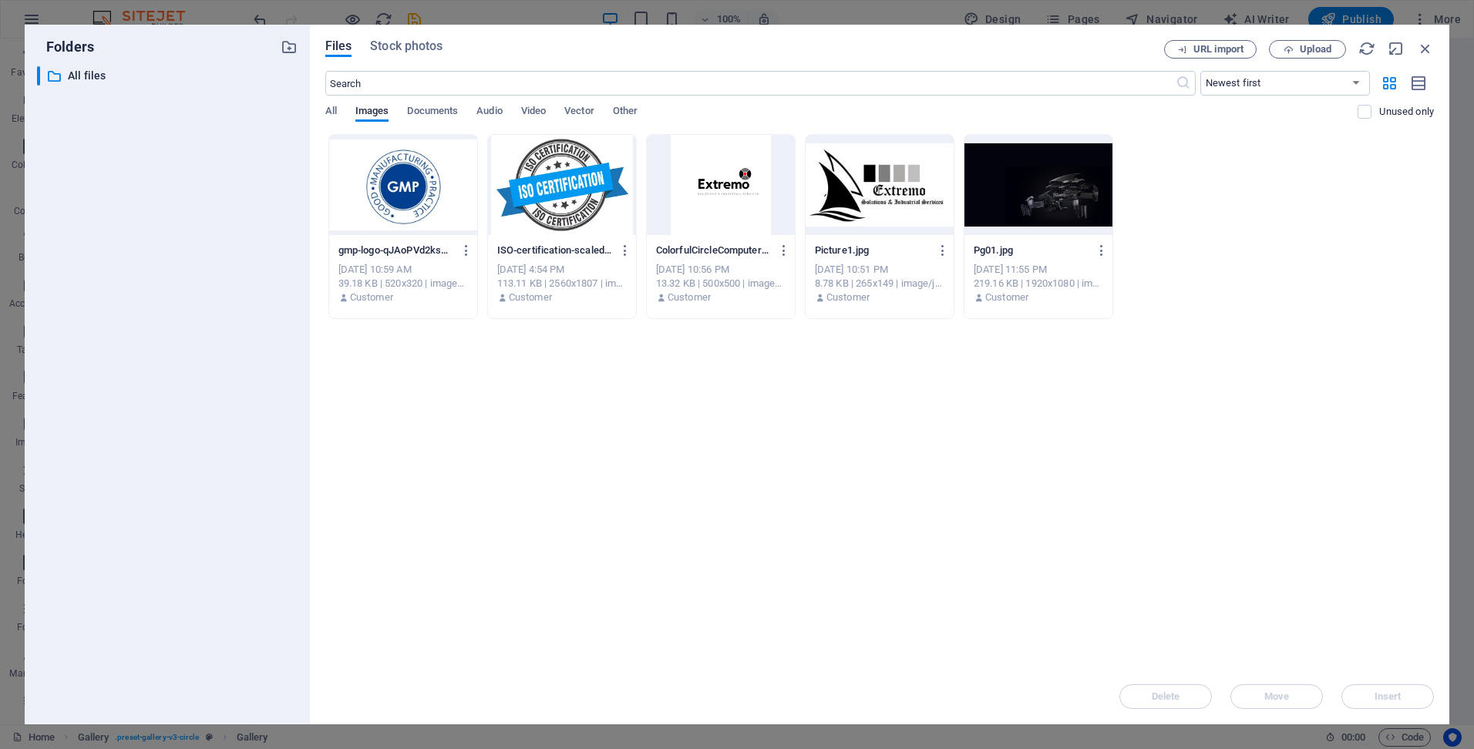
click at [388, 200] on div at bounding box center [403, 185] width 148 height 100
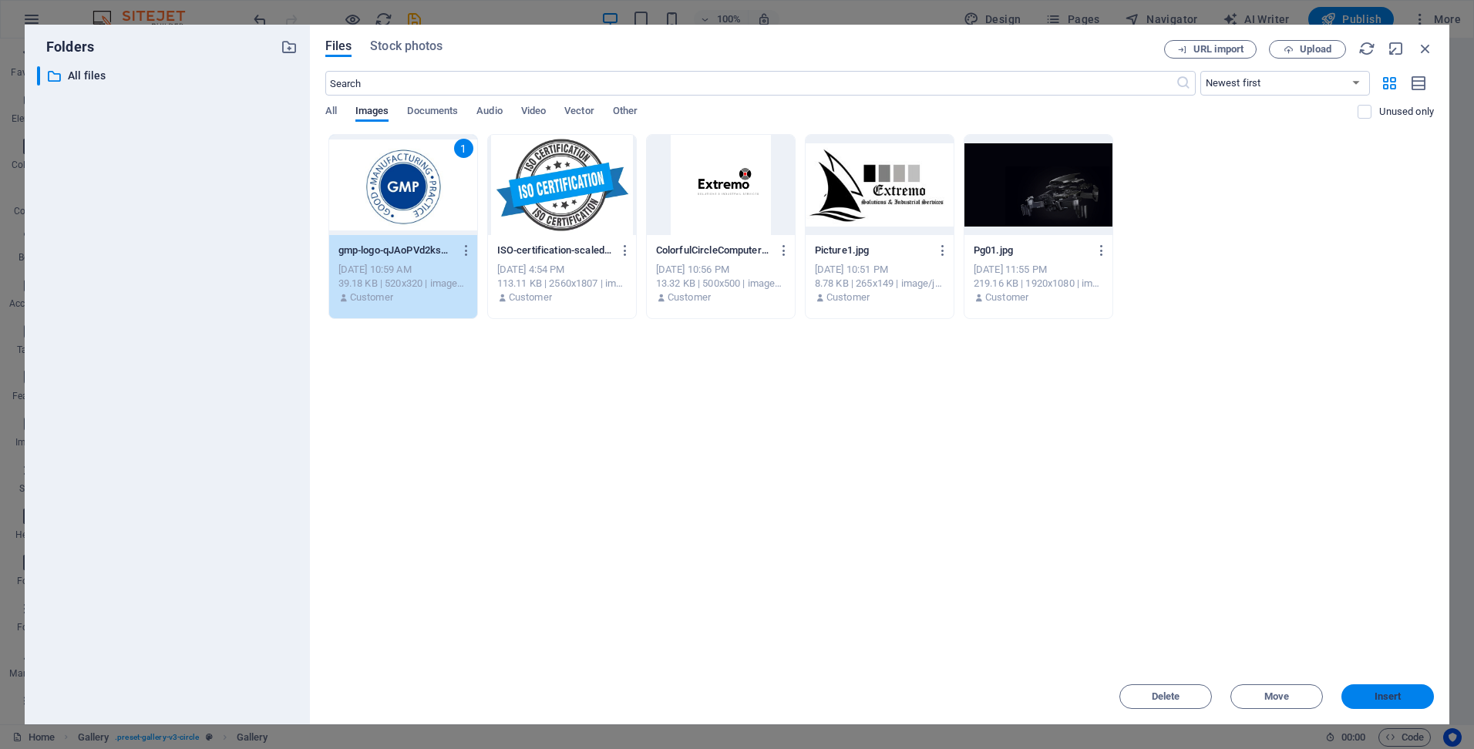
click at [1375, 696] on span "Insert" at bounding box center [1388, 696] width 27 height 9
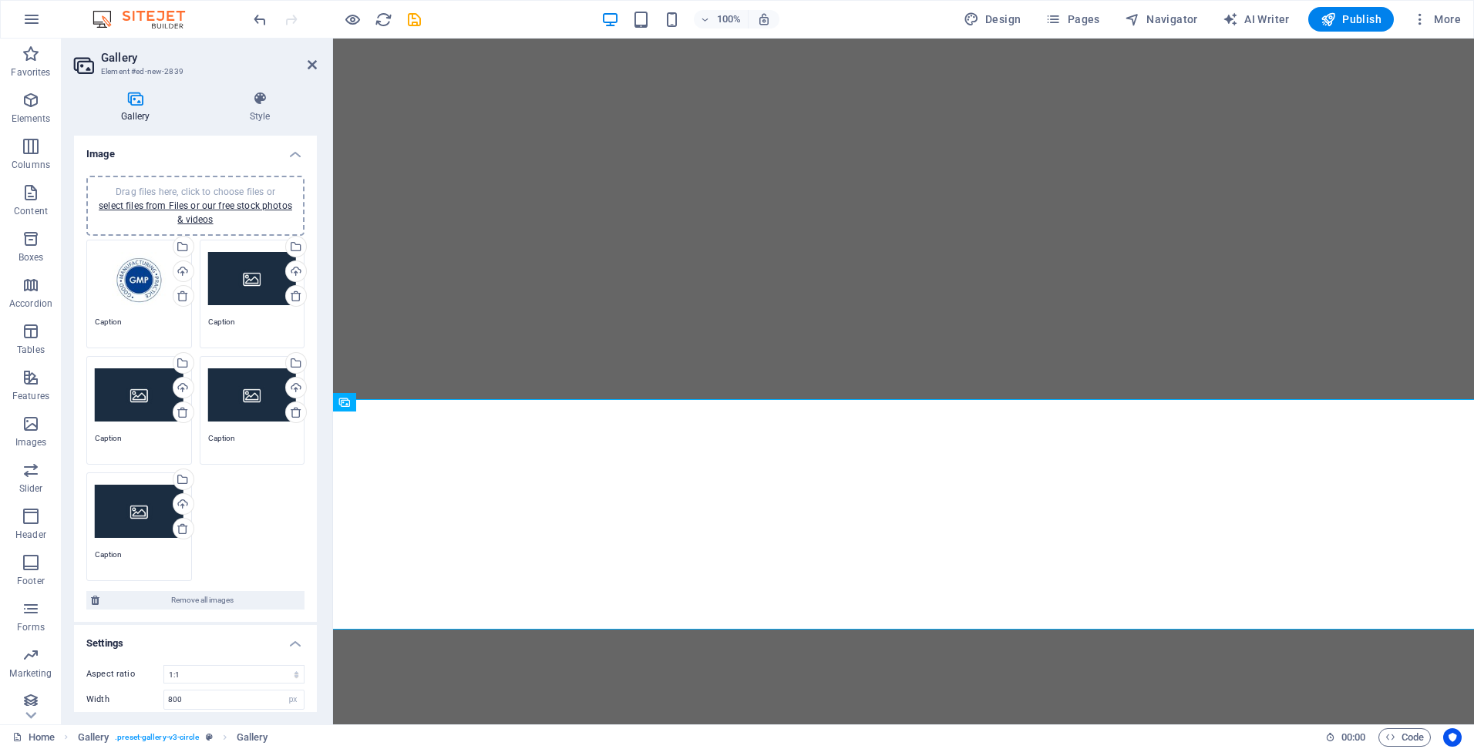
click at [264, 268] on div "Drag files here, click to choose files or select files from Files or our free s…" at bounding box center [252, 279] width 89 height 62
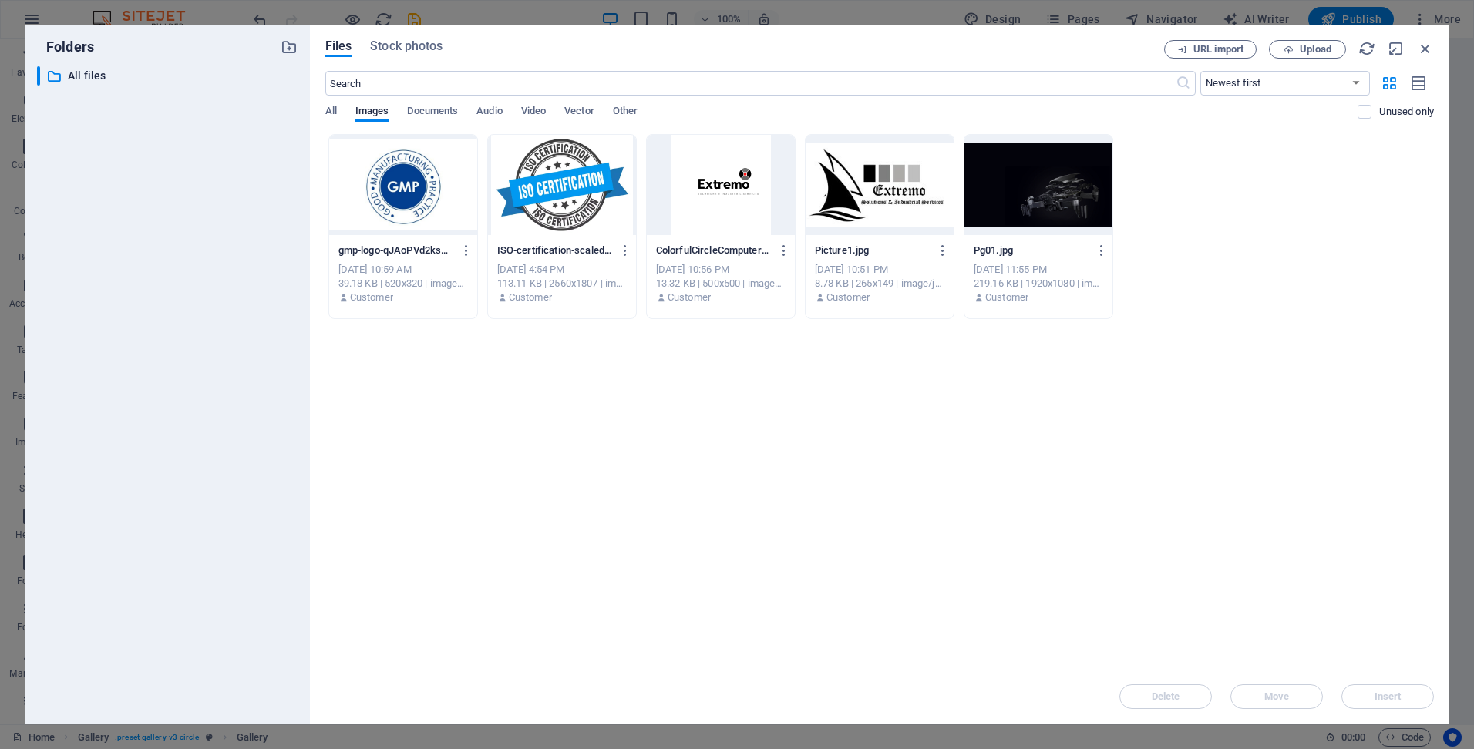
click at [422, 194] on div at bounding box center [403, 185] width 148 height 100
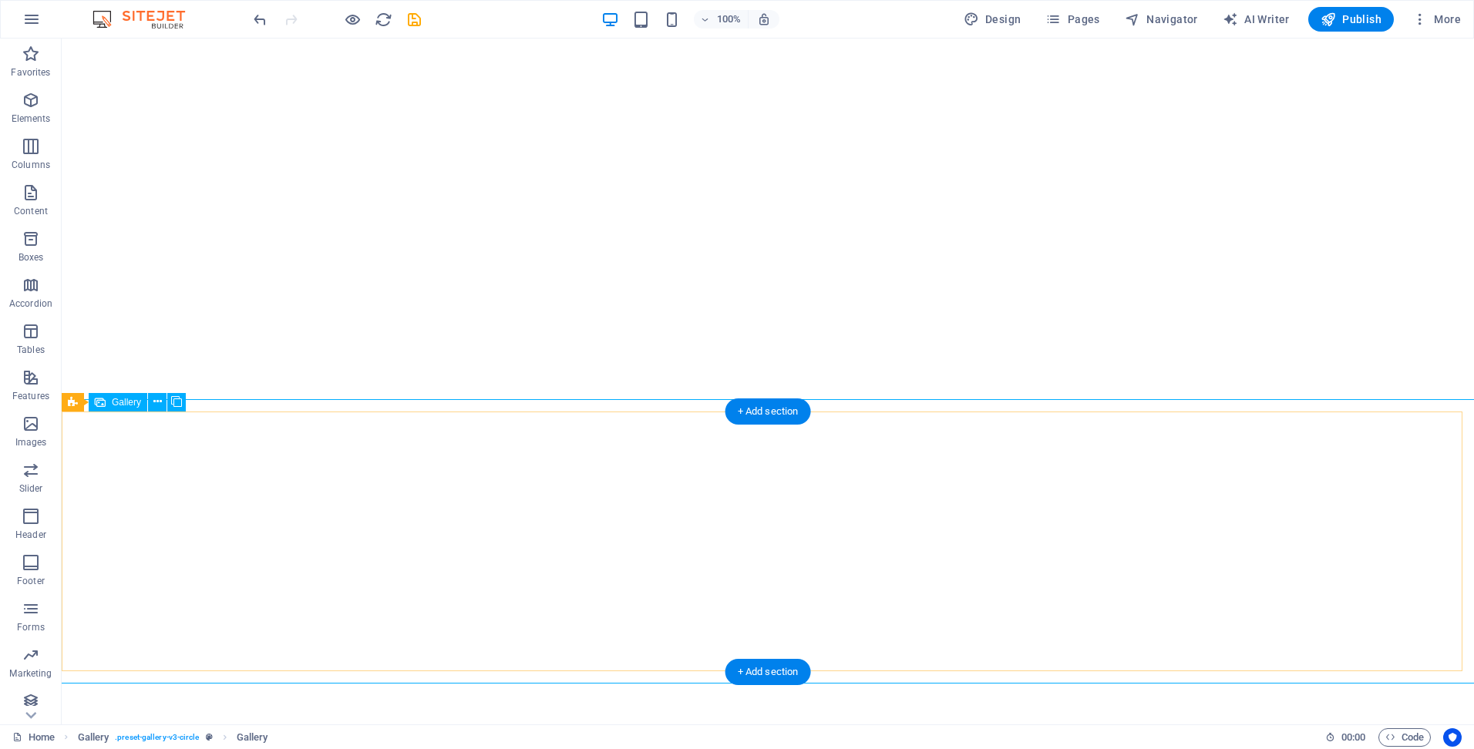
select select "4"
select select "px"
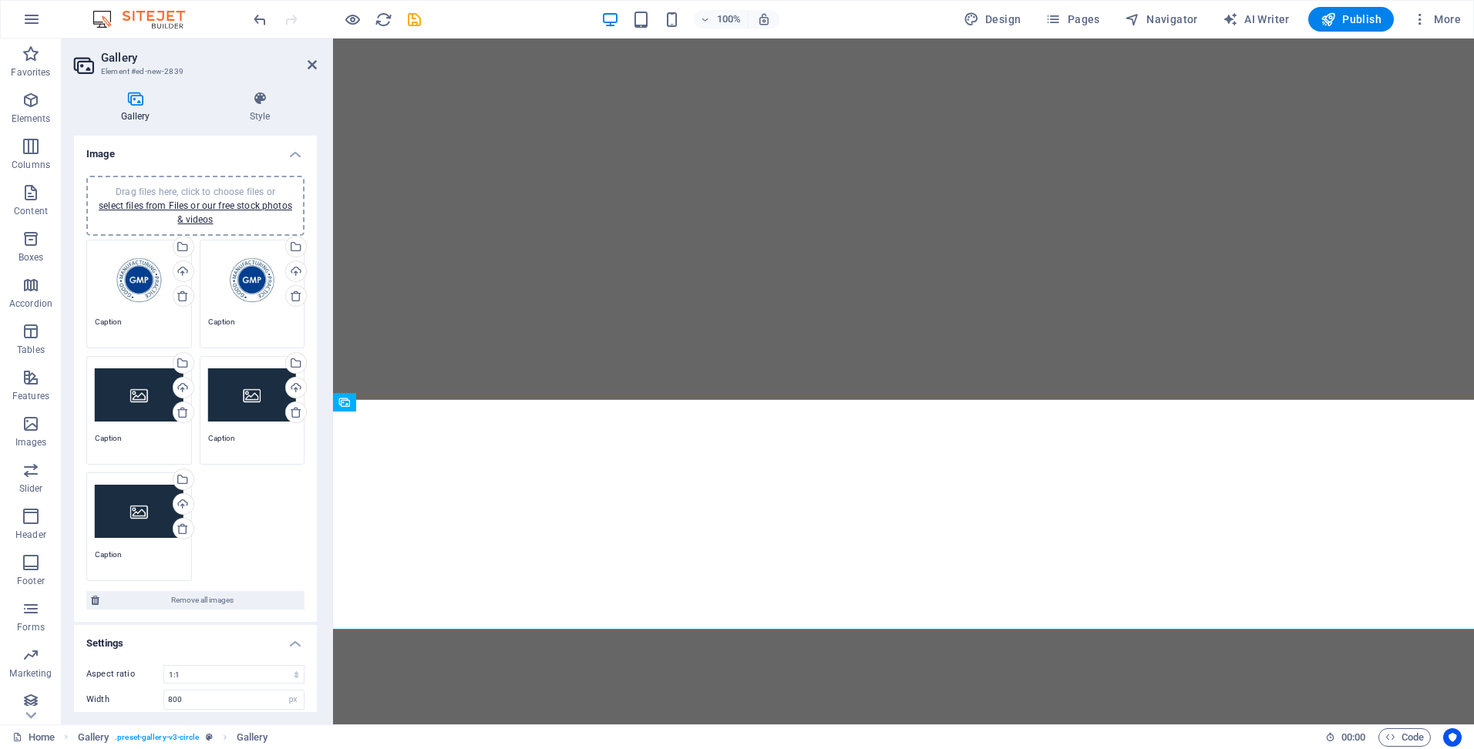
click at [143, 389] on div "Drag files here, click to choose files or select files from Files or our free s…" at bounding box center [139, 396] width 89 height 62
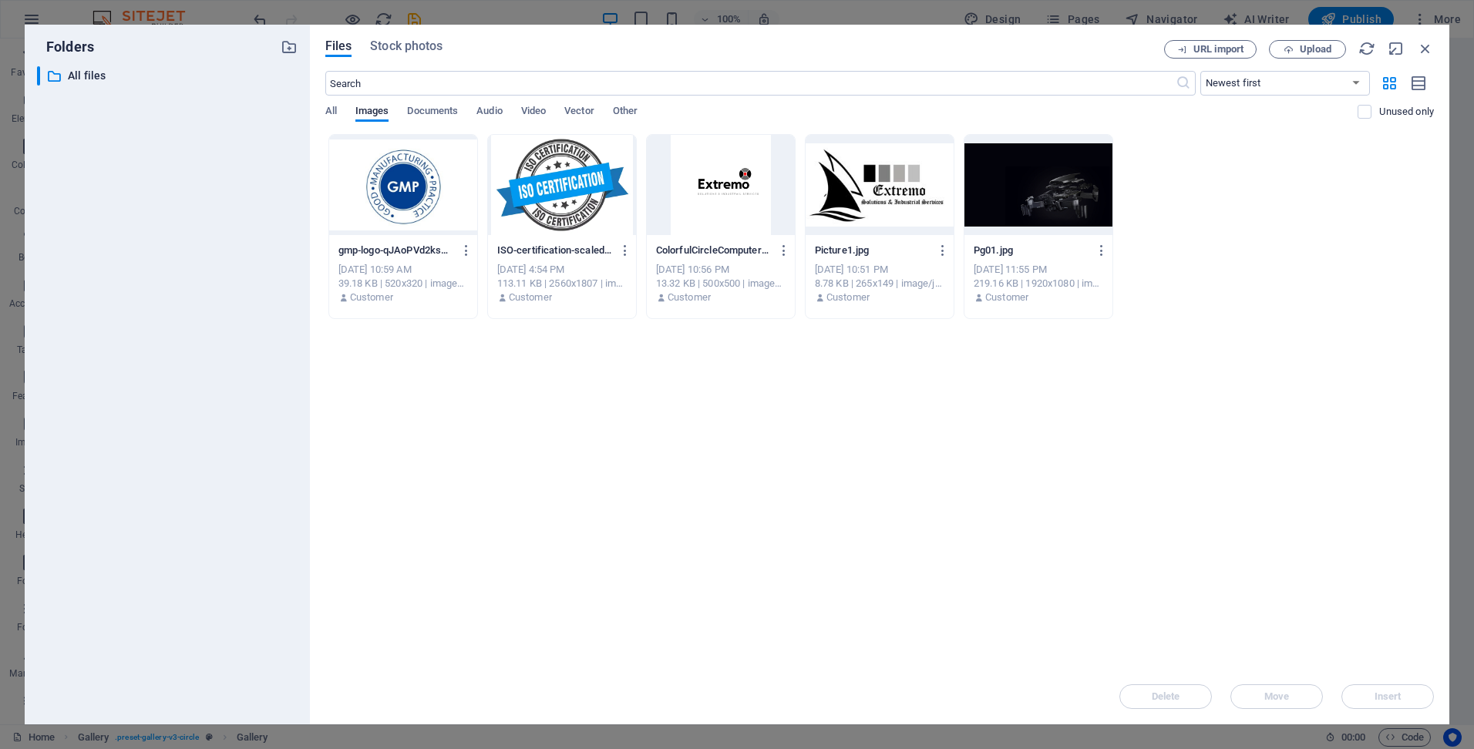
click at [374, 204] on div at bounding box center [403, 185] width 148 height 100
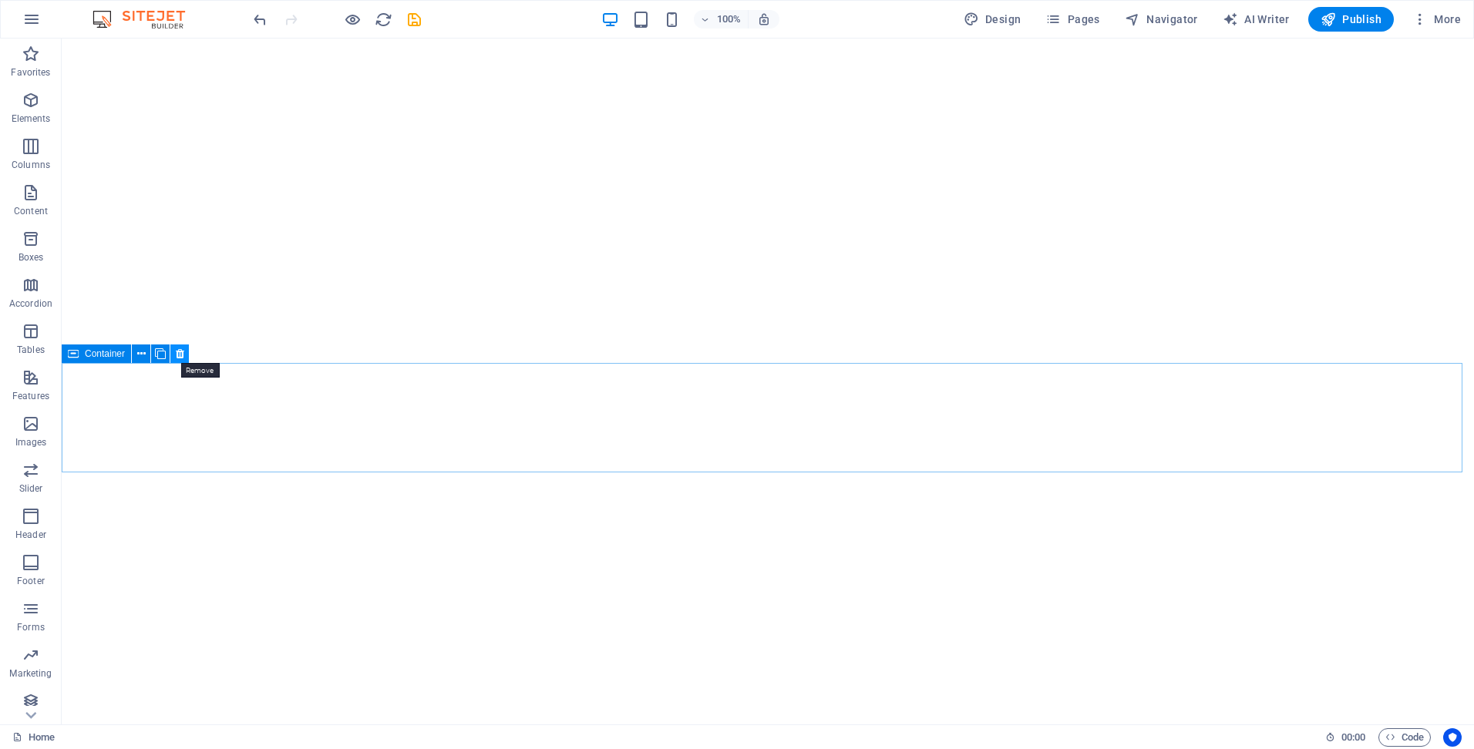
click at [180, 355] on icon at bounding box center [180, 354] width 8 height 16
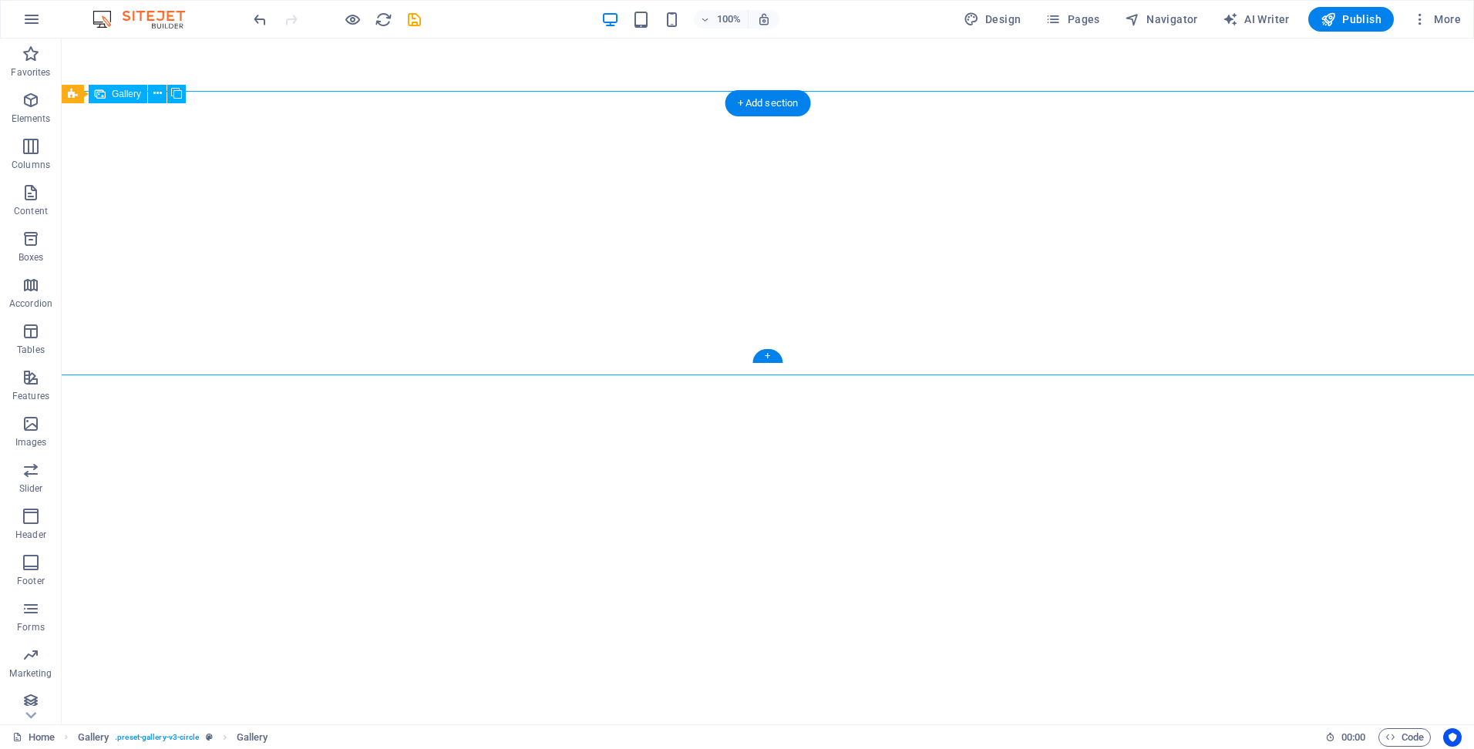
select select "4"
select select "px"
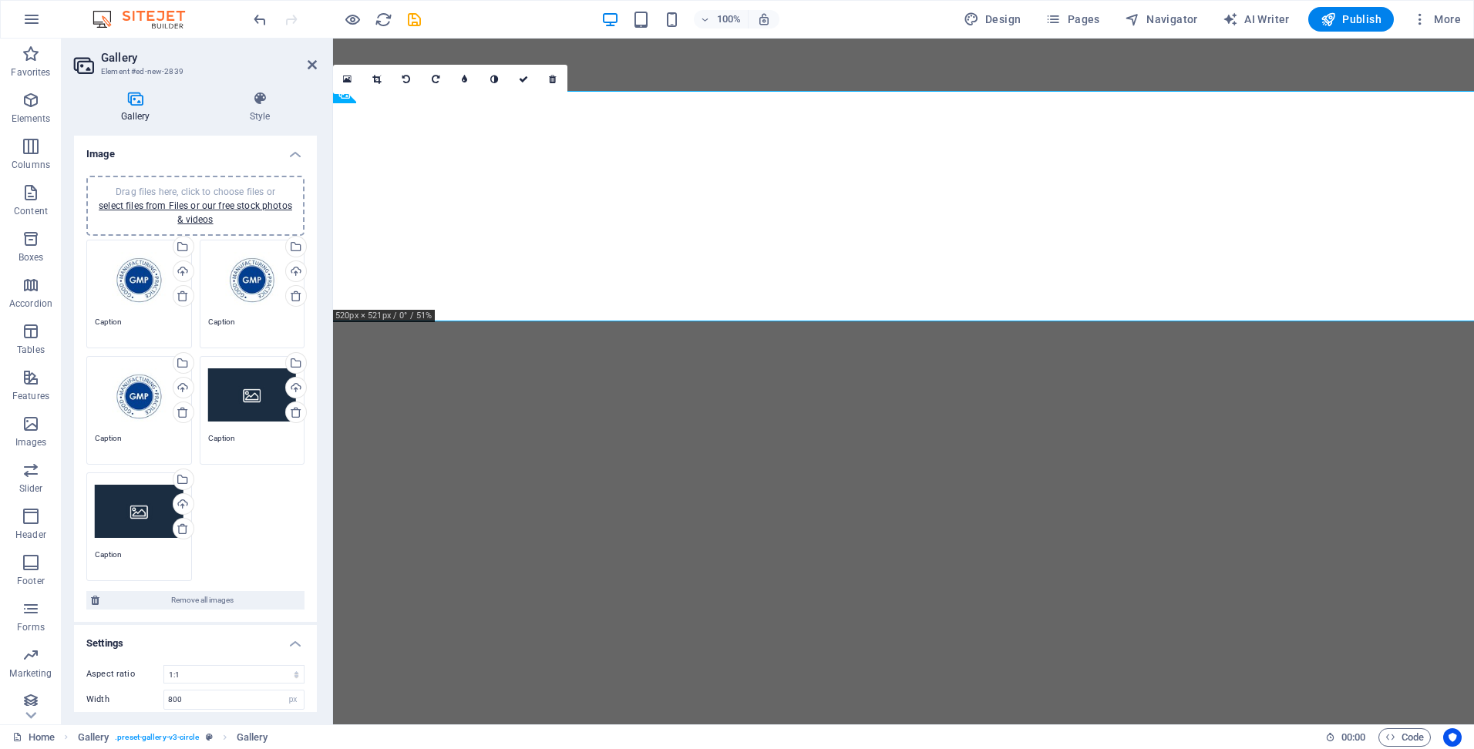
click at [244, 406] on div "Drag files here, click to choose files or select files from Files or our free s…" at bounding box center [252, 396] width 89 height 62
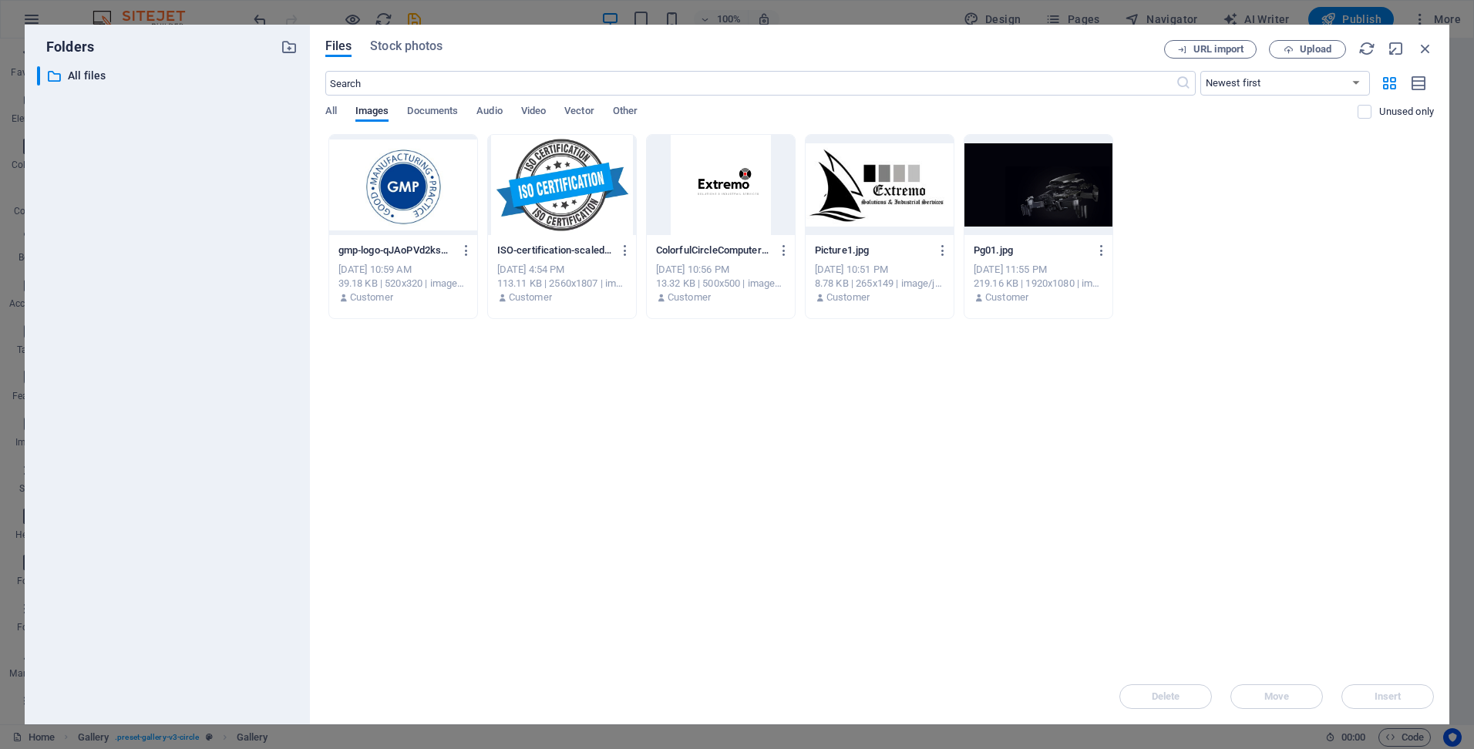
click at [398, 184] on div at bounding box center [403, 185] width 148 height 100
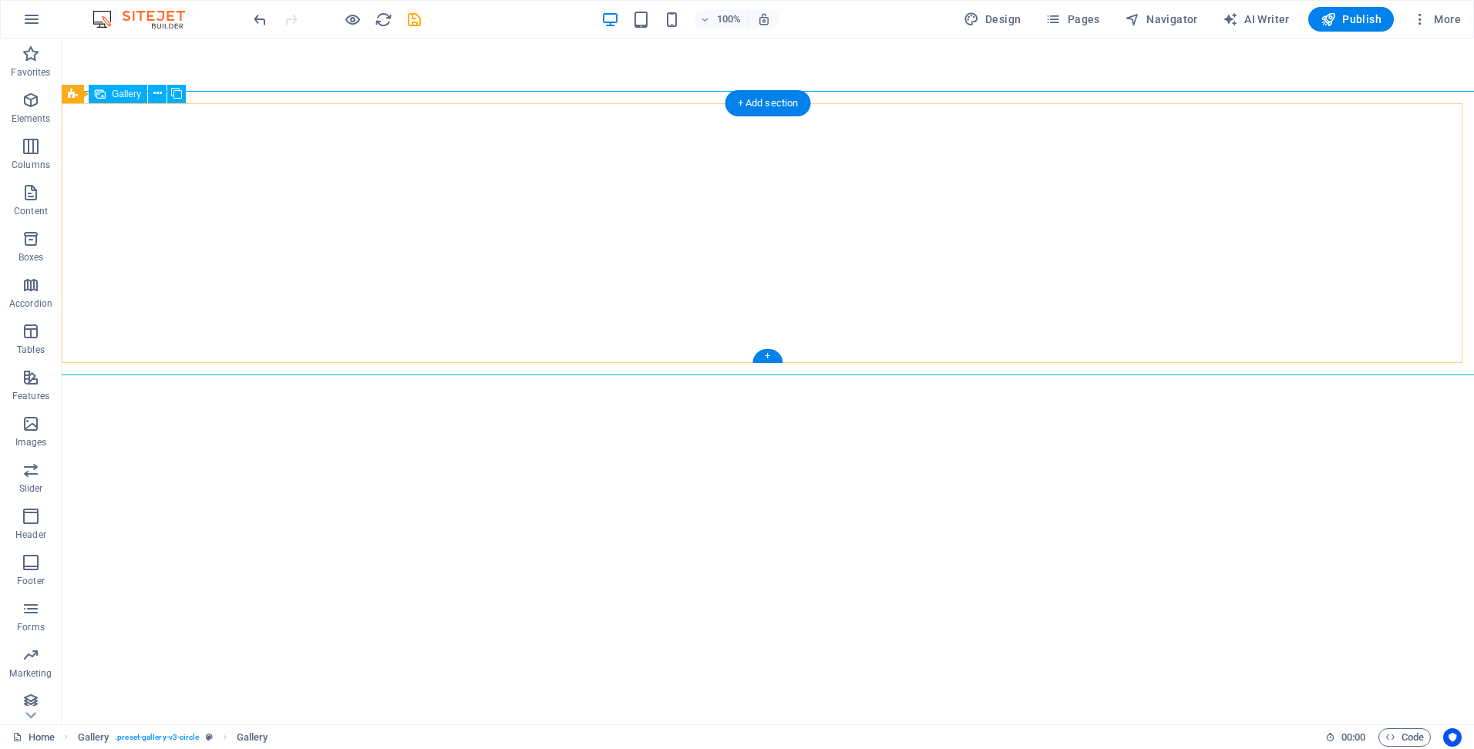
select select "4"
select select "px"
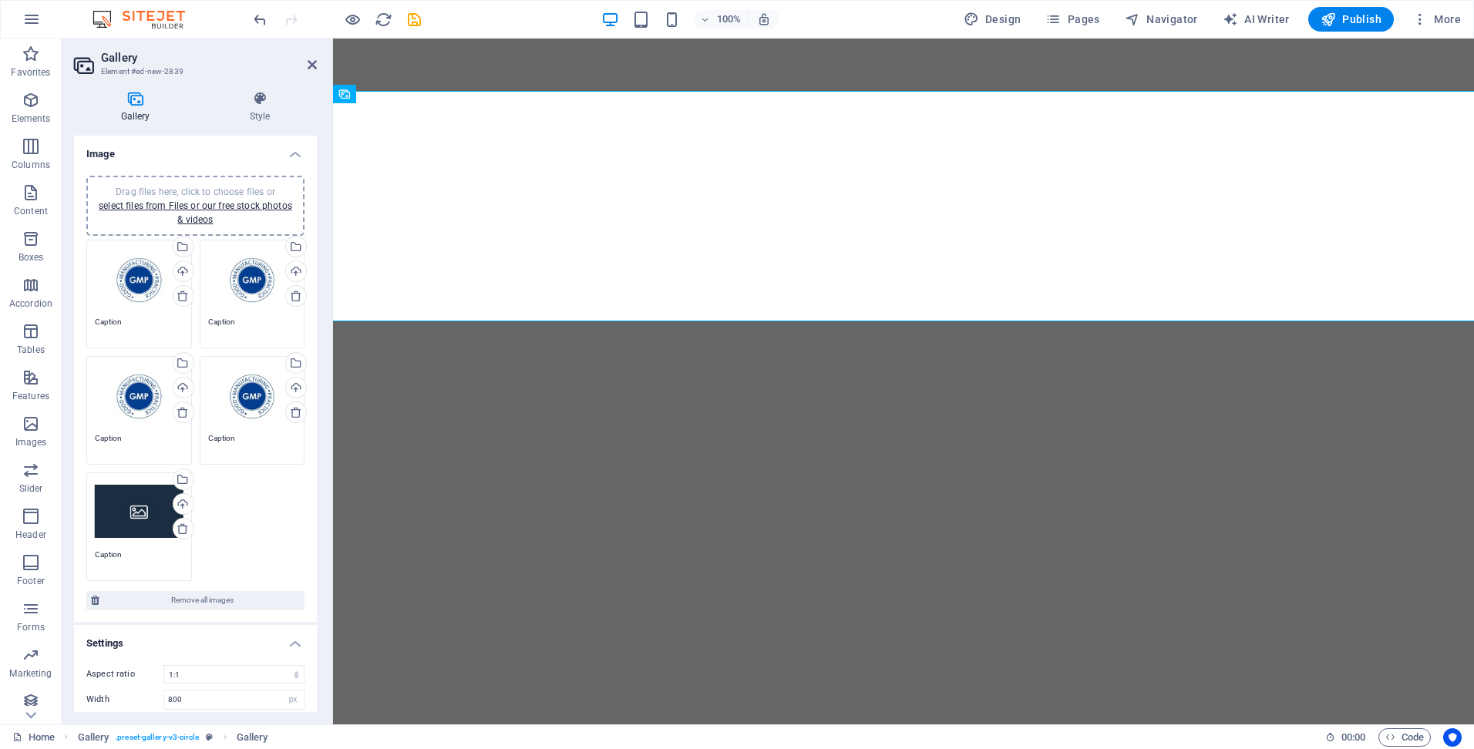
click at [95, 488] on div "Drag files here, click to choose files or select files from Files or our free s…" at bounding box center [139, 512] width 89 height 62
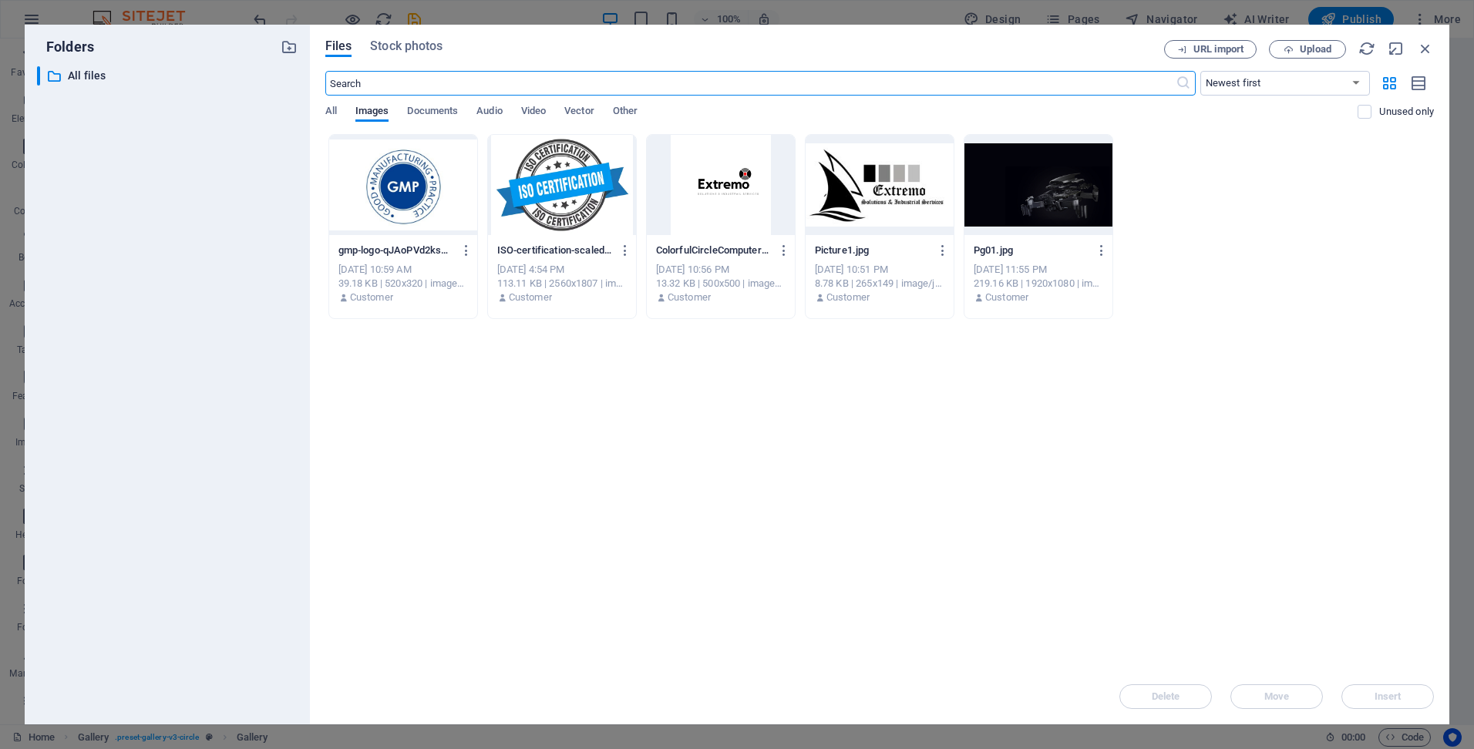
click at [431, 191] on div at bounding box center [403, 185] width 148 height 100
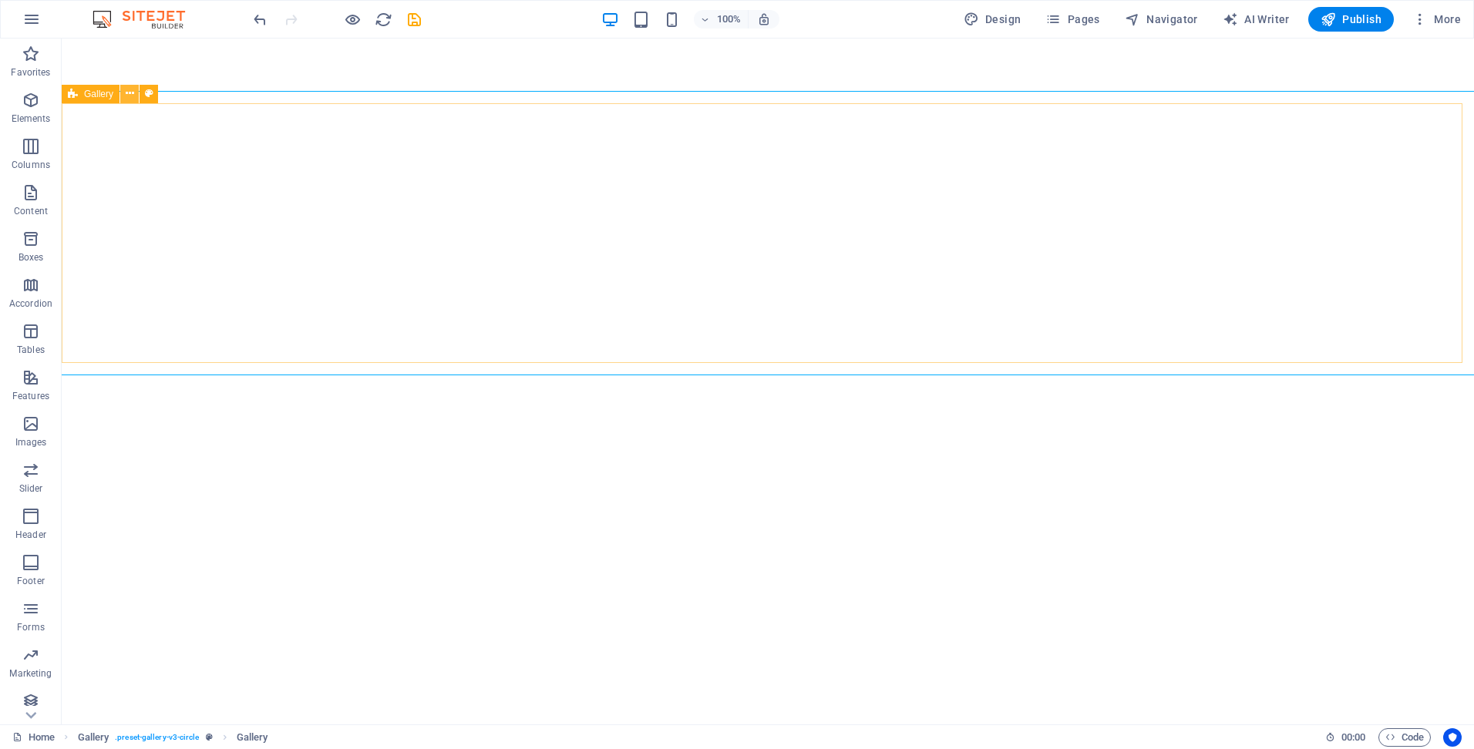
click at [131, 92] on icon at bounding box center [130, 94] width 8 height 16
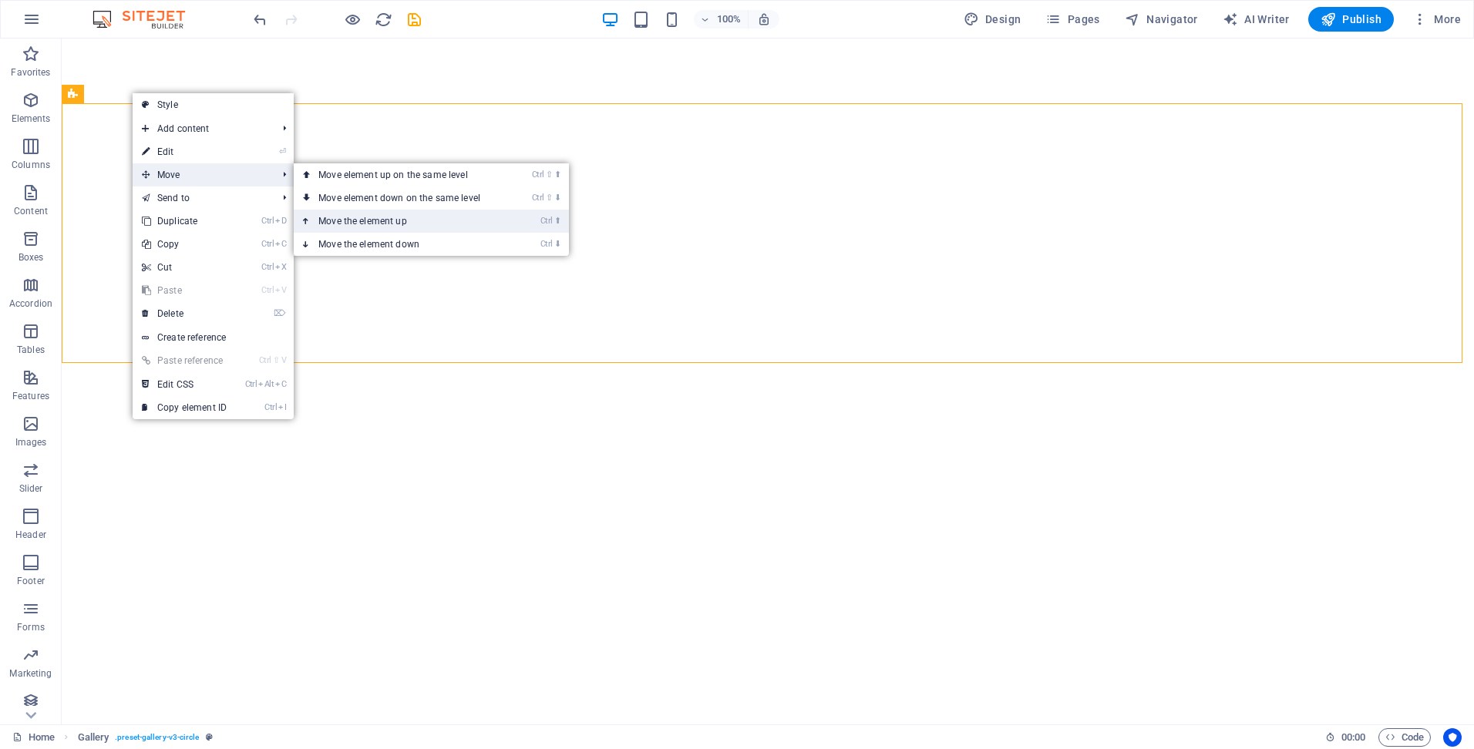
click at [367, 216] on link "Ctrl ⬆ Move the element up" at bounding box center [402, 221] width 217 height 23
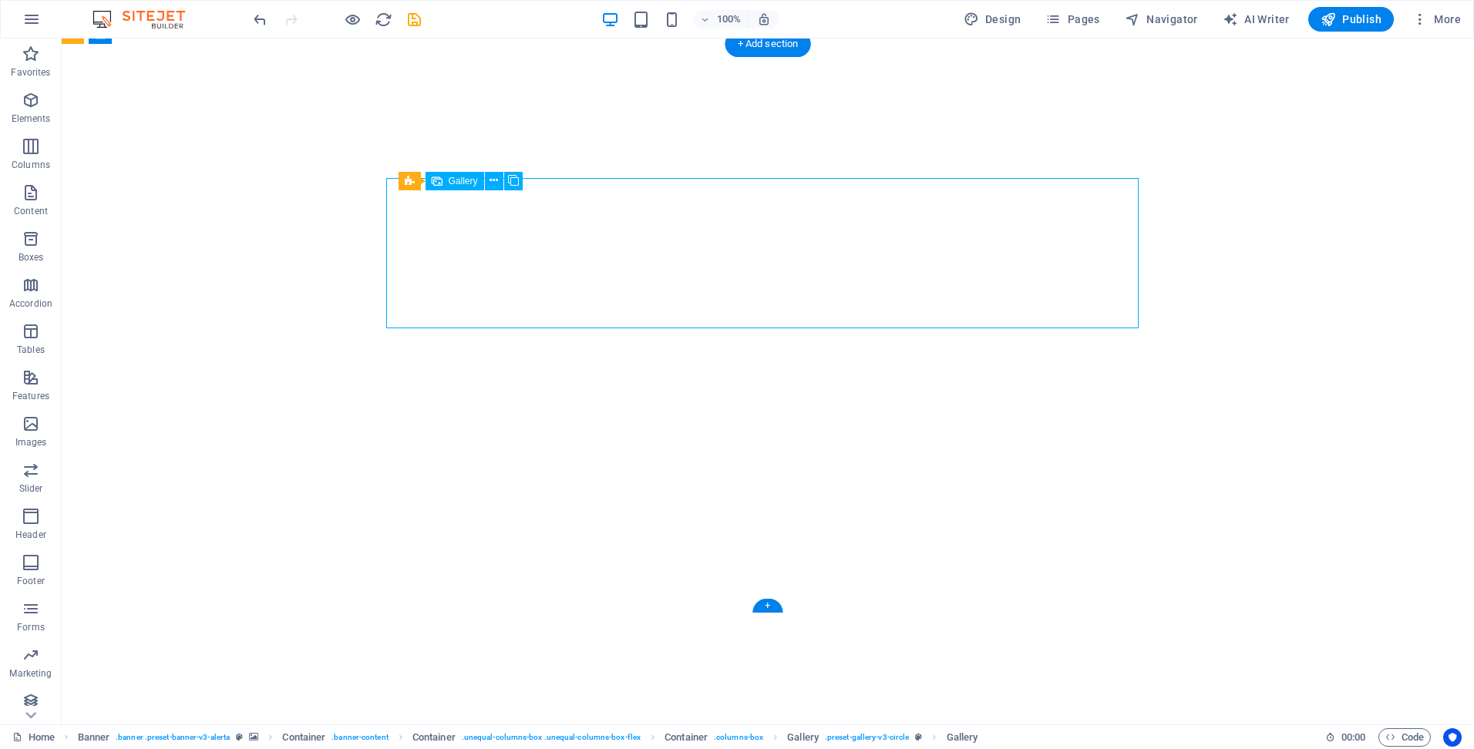
select select "4"
select select "px"
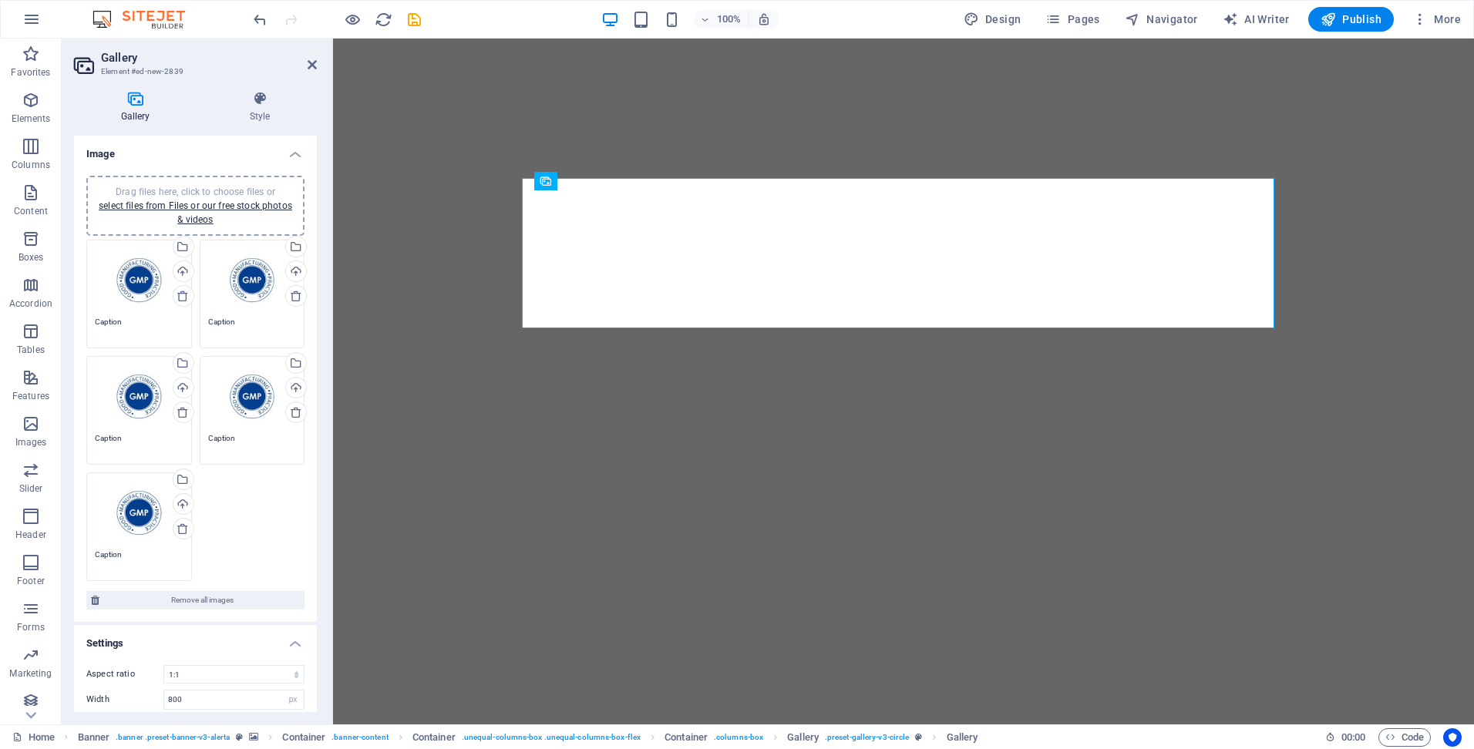
click at [114, 291] on div "Drag files here, click to choose files or select files from Files or our free s…" at bounding box center [139, 279] width 89 height 62
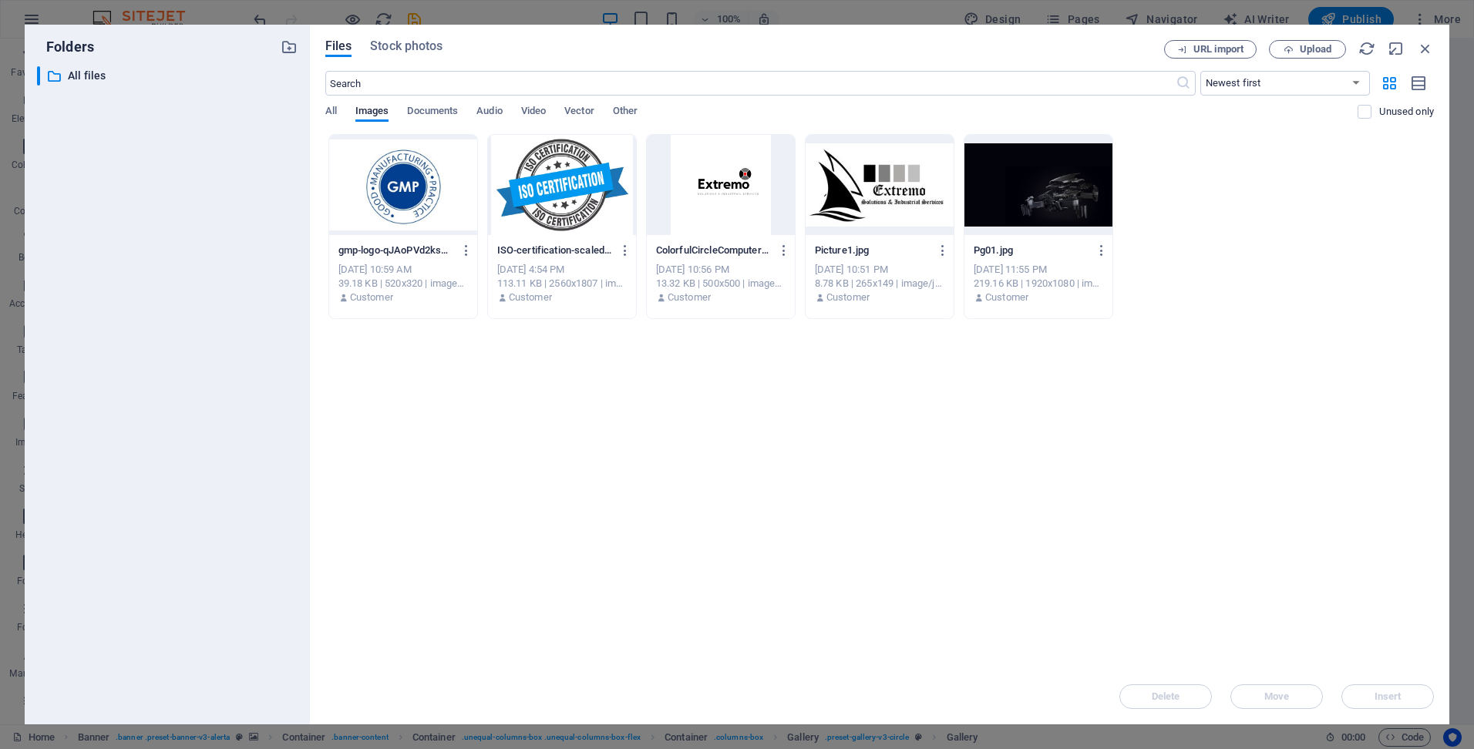
click at [525, 179] on div at bounding box center [562, 185] width 148 height 100
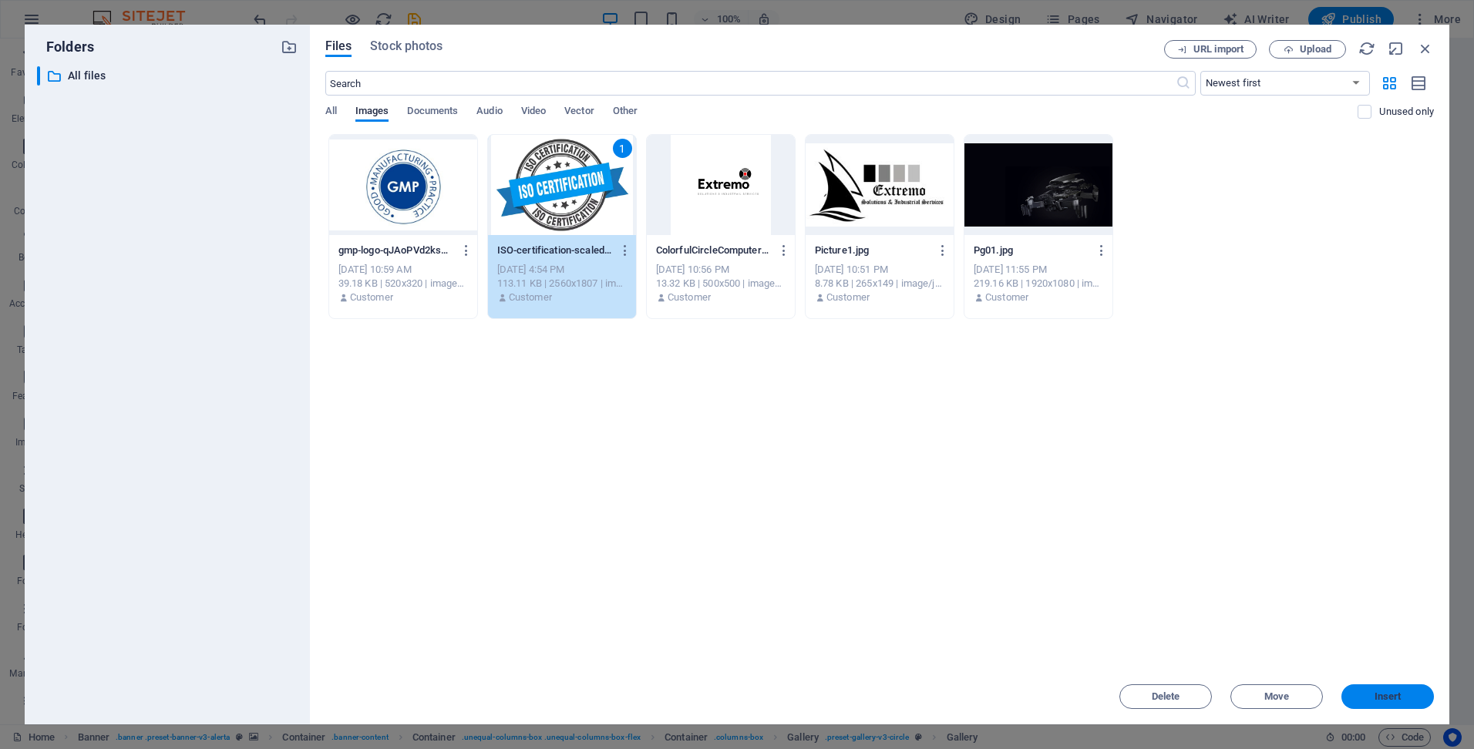
click at [1383, 686] on button "Insert" at bounding box center [1387, 697] width 93 height 25
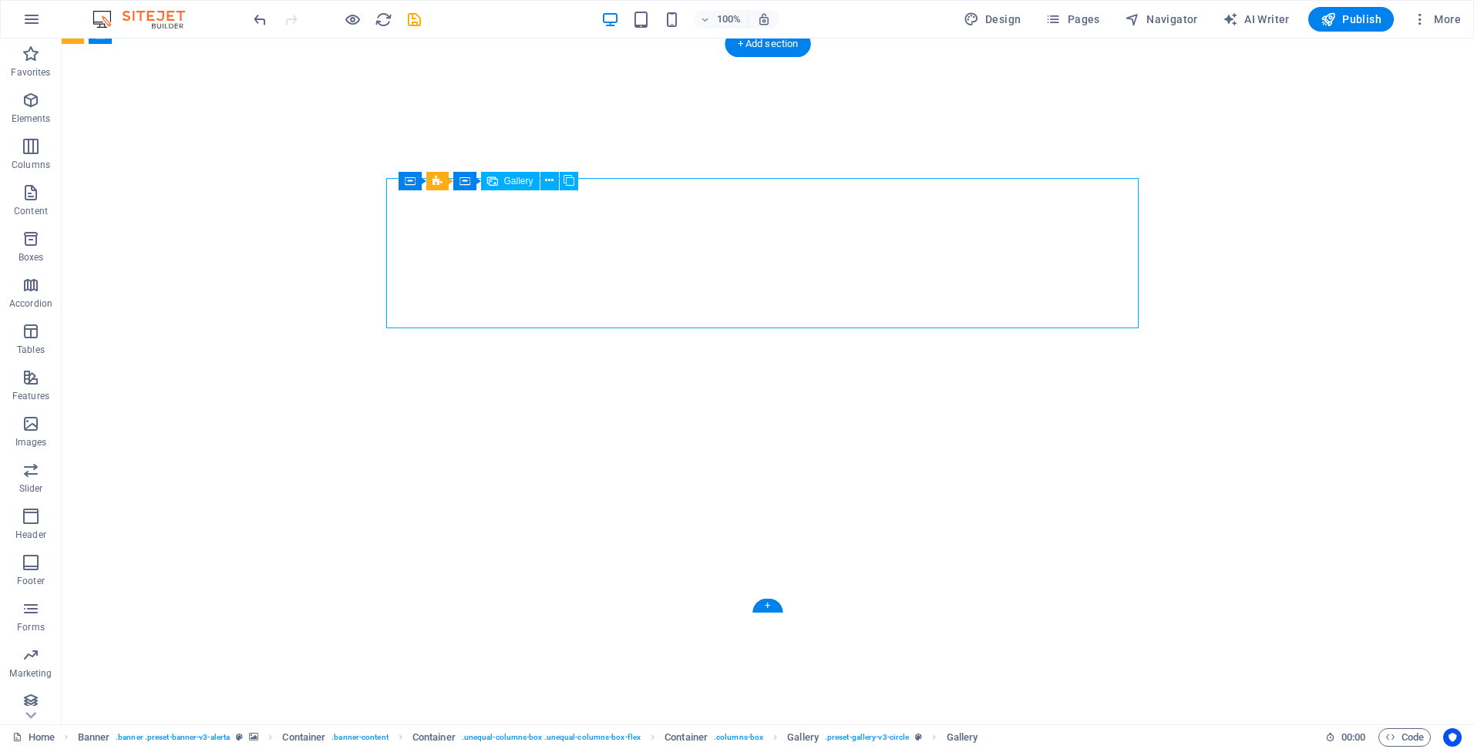
select select "4"
select select "px"
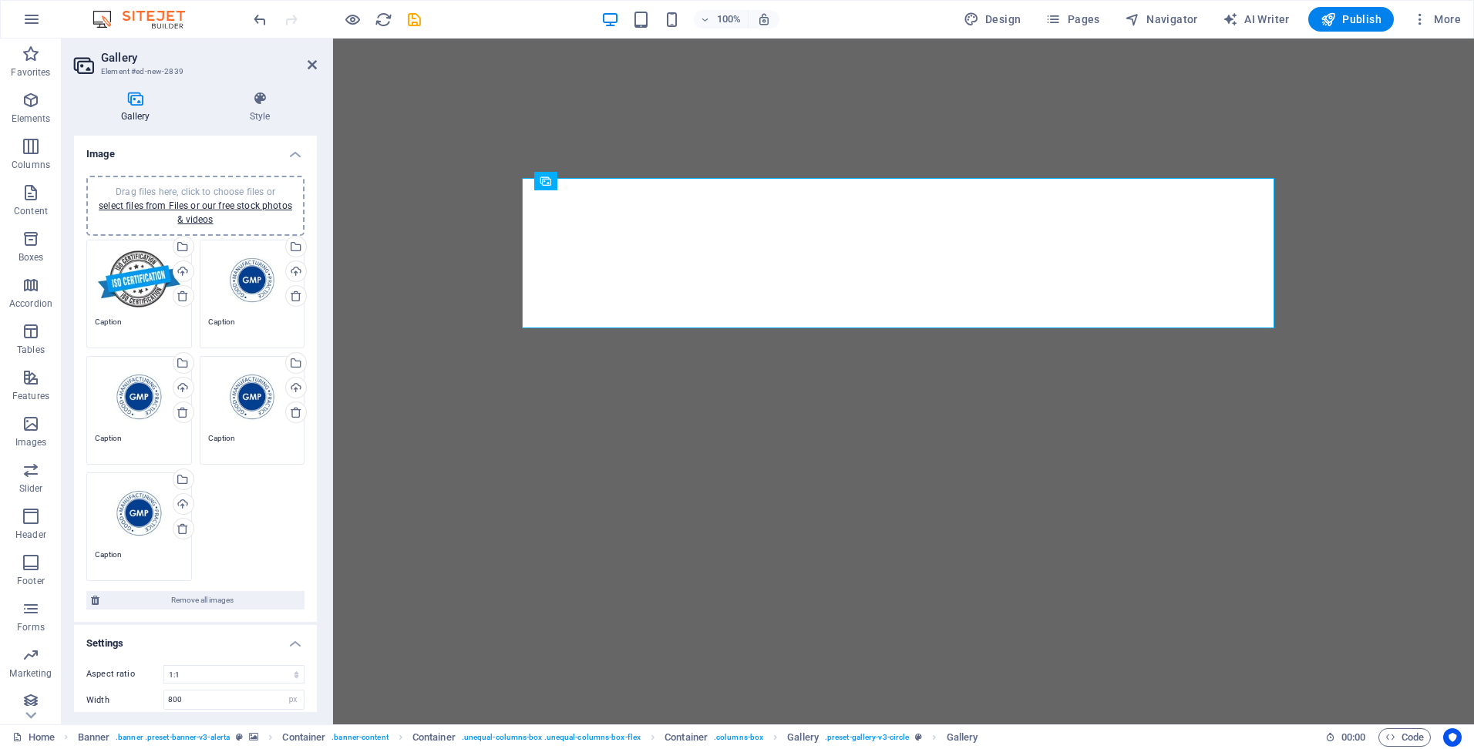
click at [118, 409] on div "Drag files here, click to choose files or select files from Files or our free s…" at bounding box center [139, 396] width 89 height 62
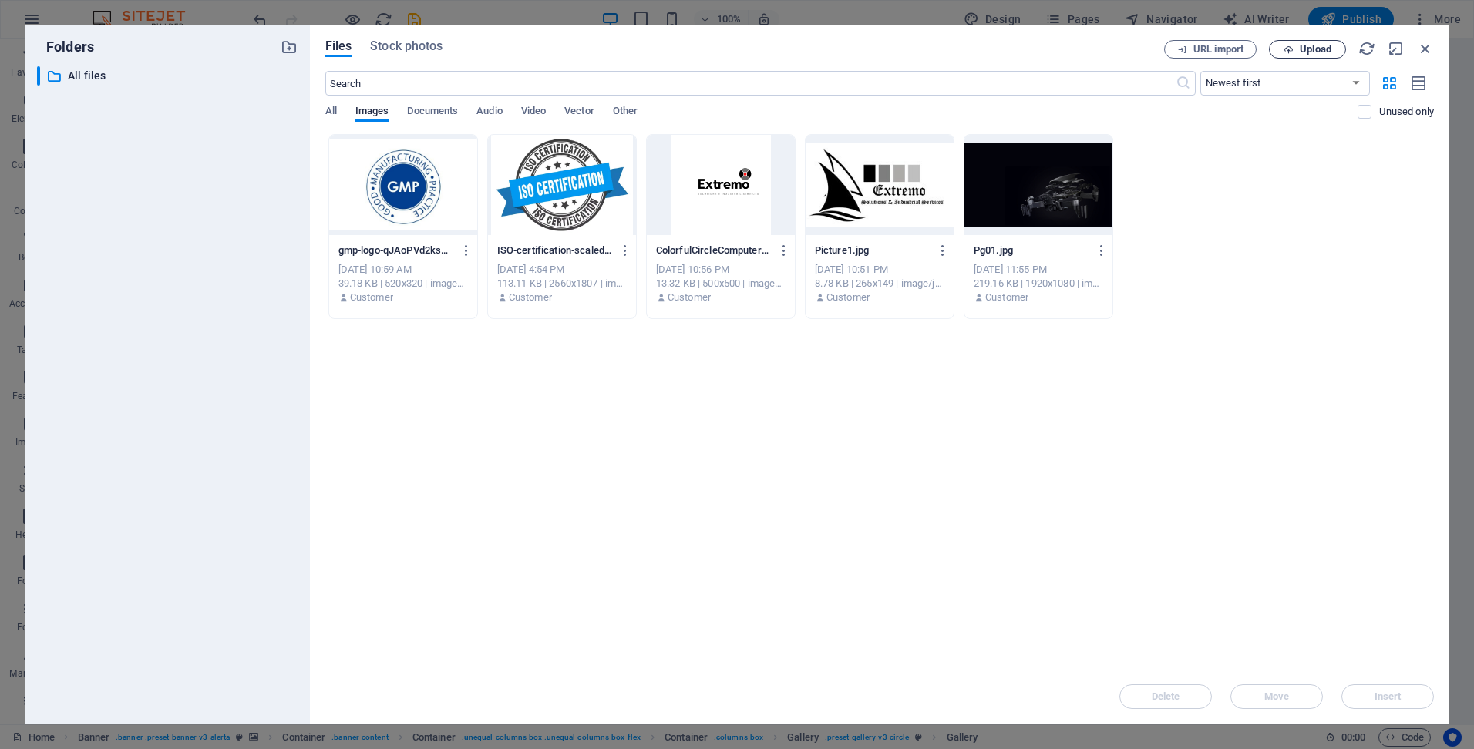
click at [1290, 49] on icon "button" at bounding box center [1289, 50] width 10 height 10
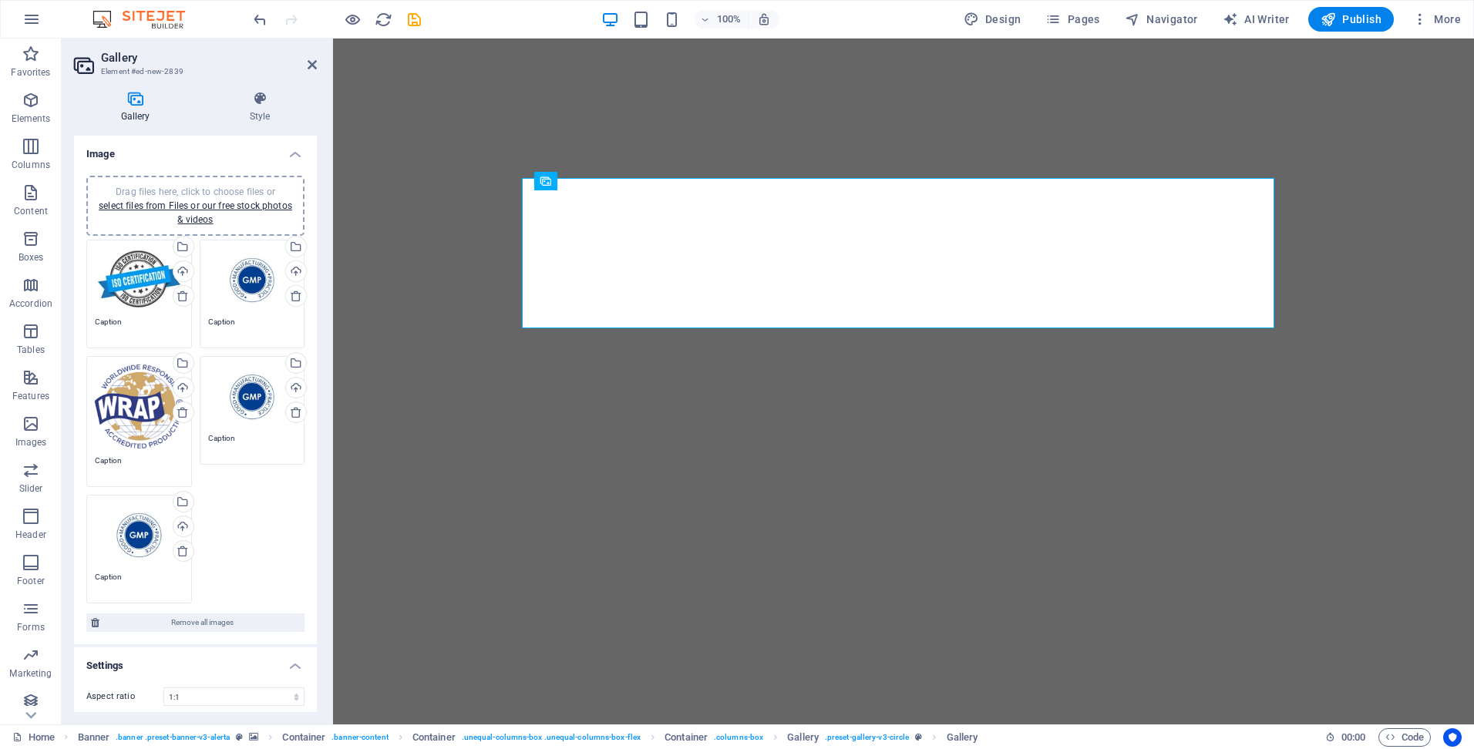
click at [263, 416] on div "Drag files here, click to choose files or select files from Files or our free s…" at bounding box center [252, 396] width 89 height 62
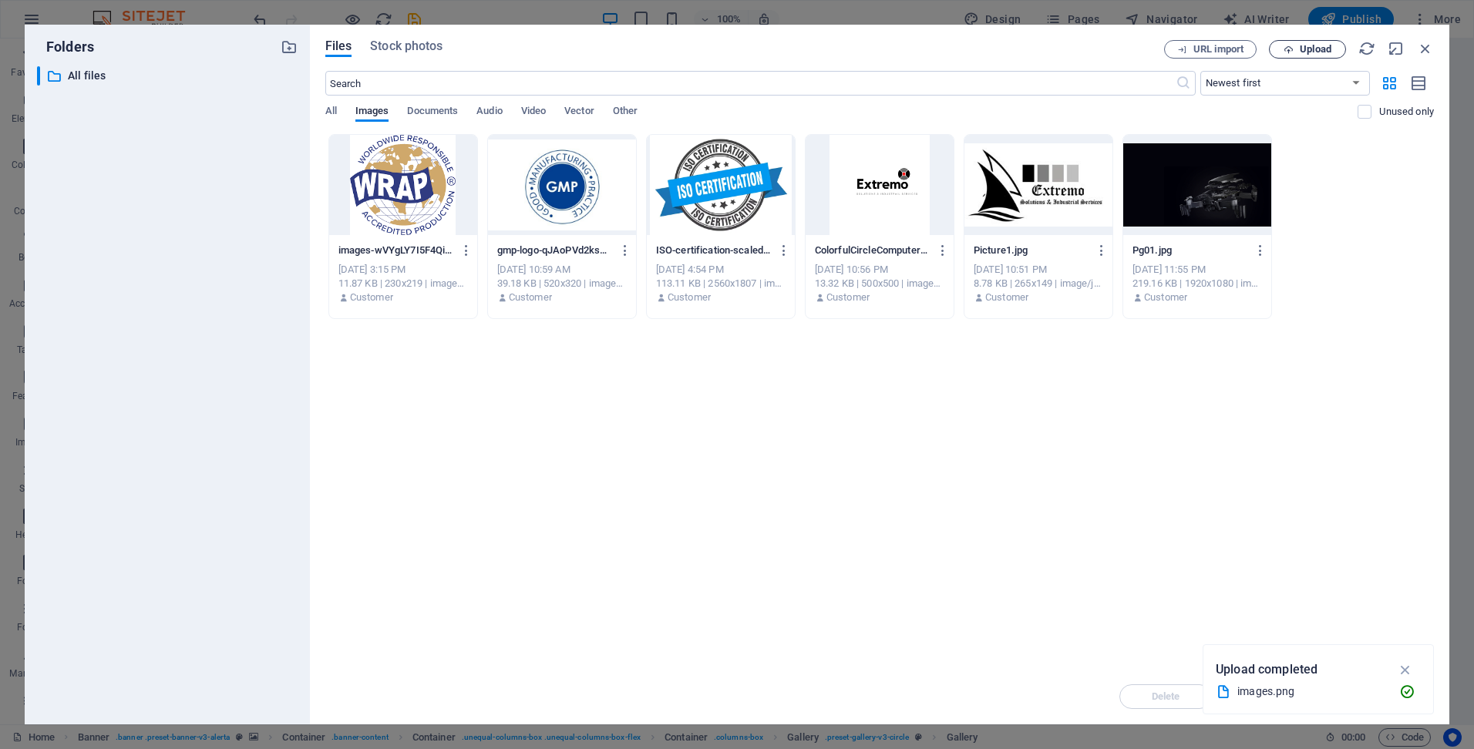
click at [1297, 48] on span "Upload" at bounding box center [1307, 50] width 63 height 10
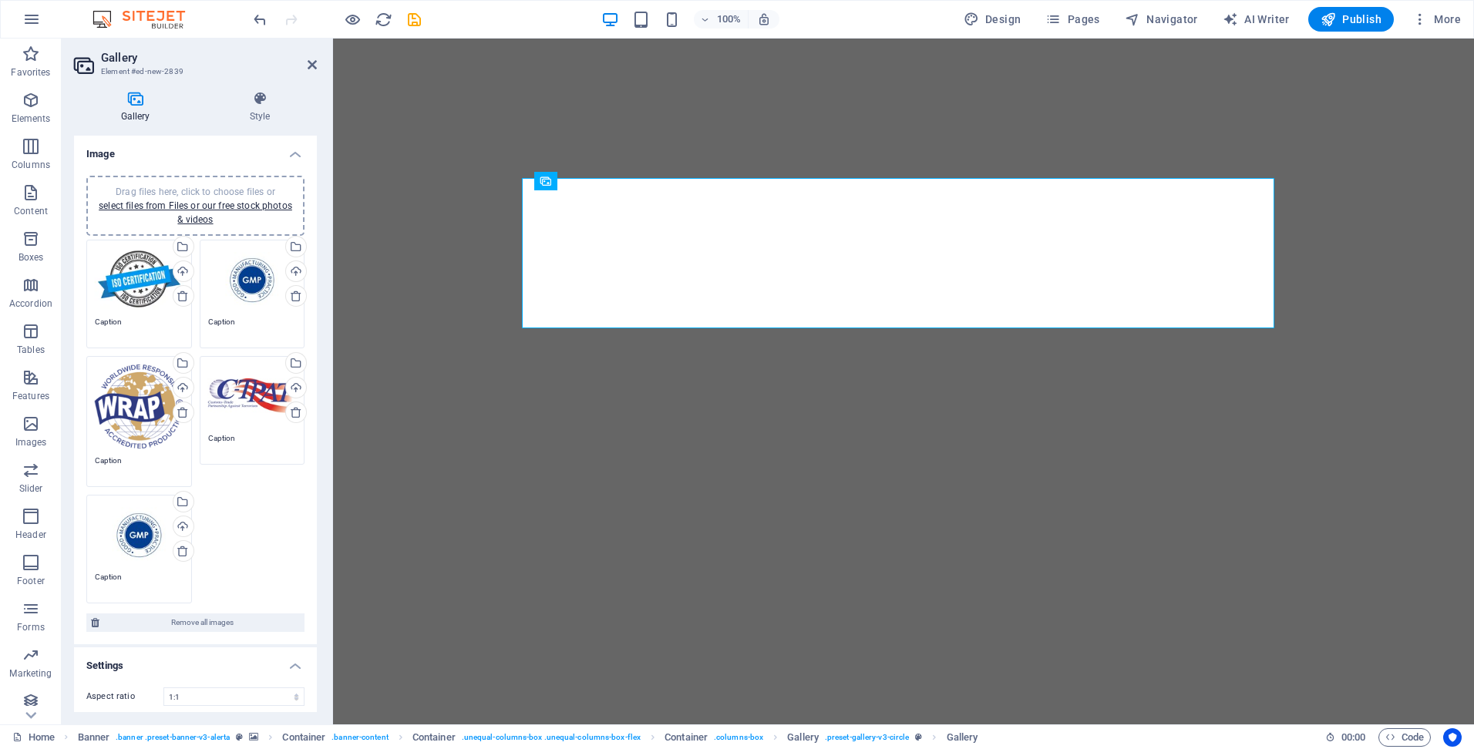
click at [241, 396] on div "Drag files here, click to choose files or select files from Files or our free s…" at bounding box center [252, 396] width 89 height 62
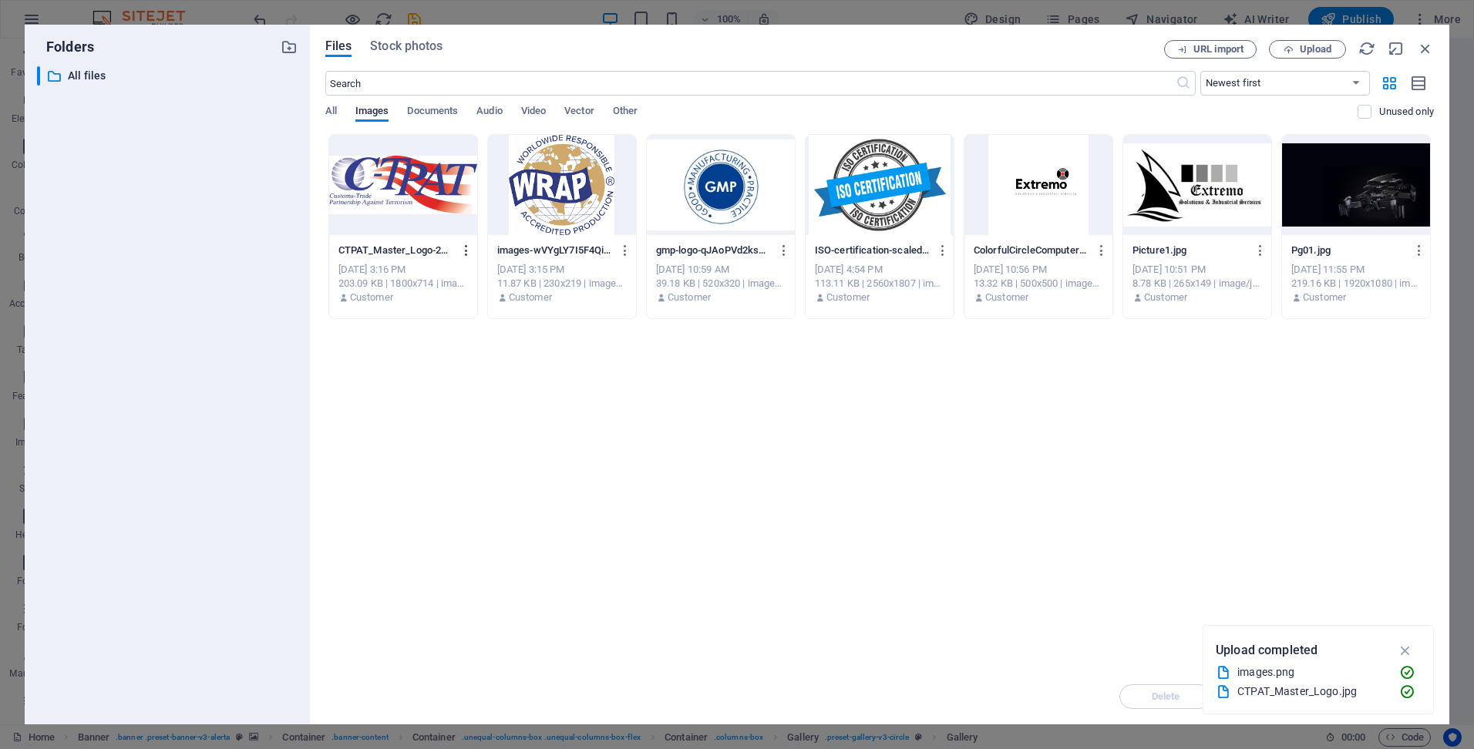
click at [463, 246] on icon "button" at bounding box center [466, 251] width 15 height 14
click at [459, 549] on h6 "Delete" at bounding box center [476, 549] width 66 height 19
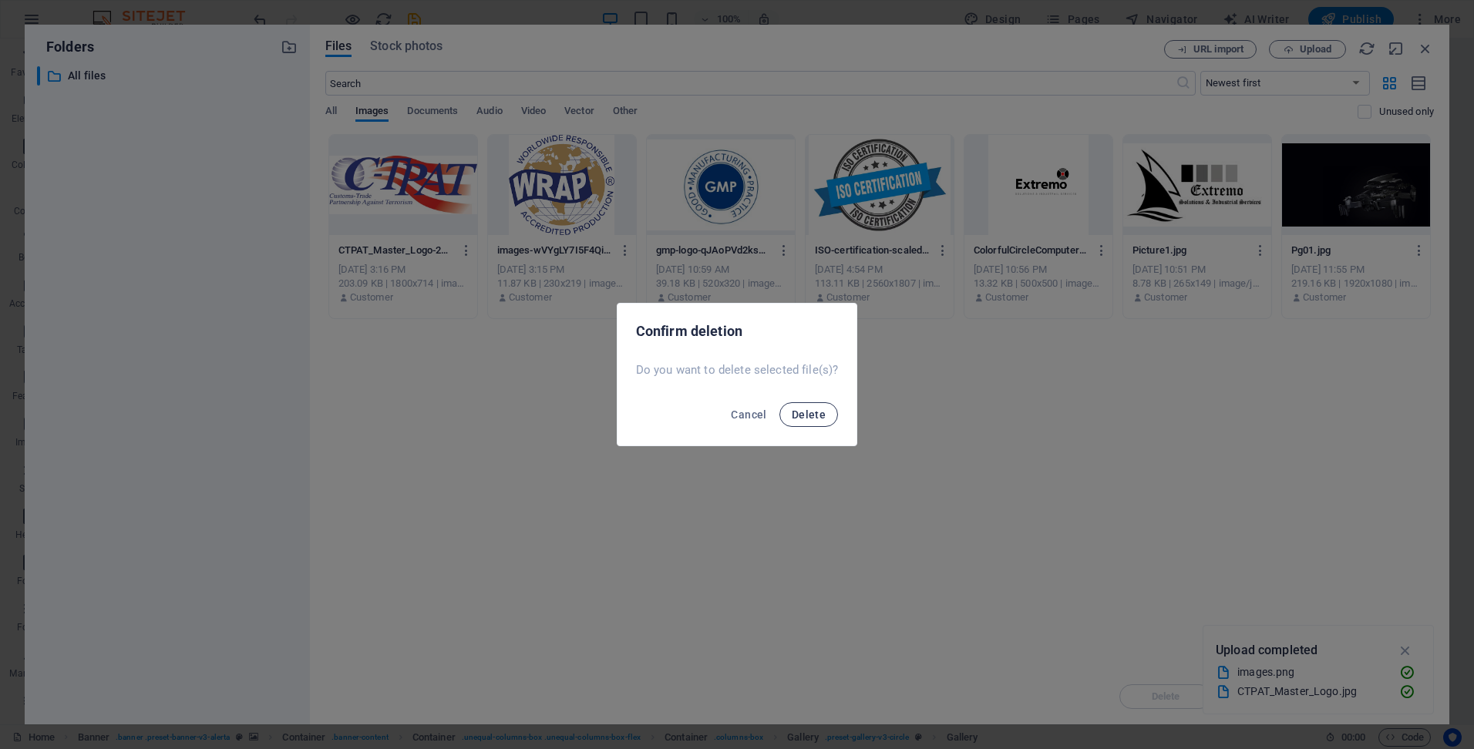
click at [813, 409] on span "Delete" at bounding box center [809, 415] width 34 height 12
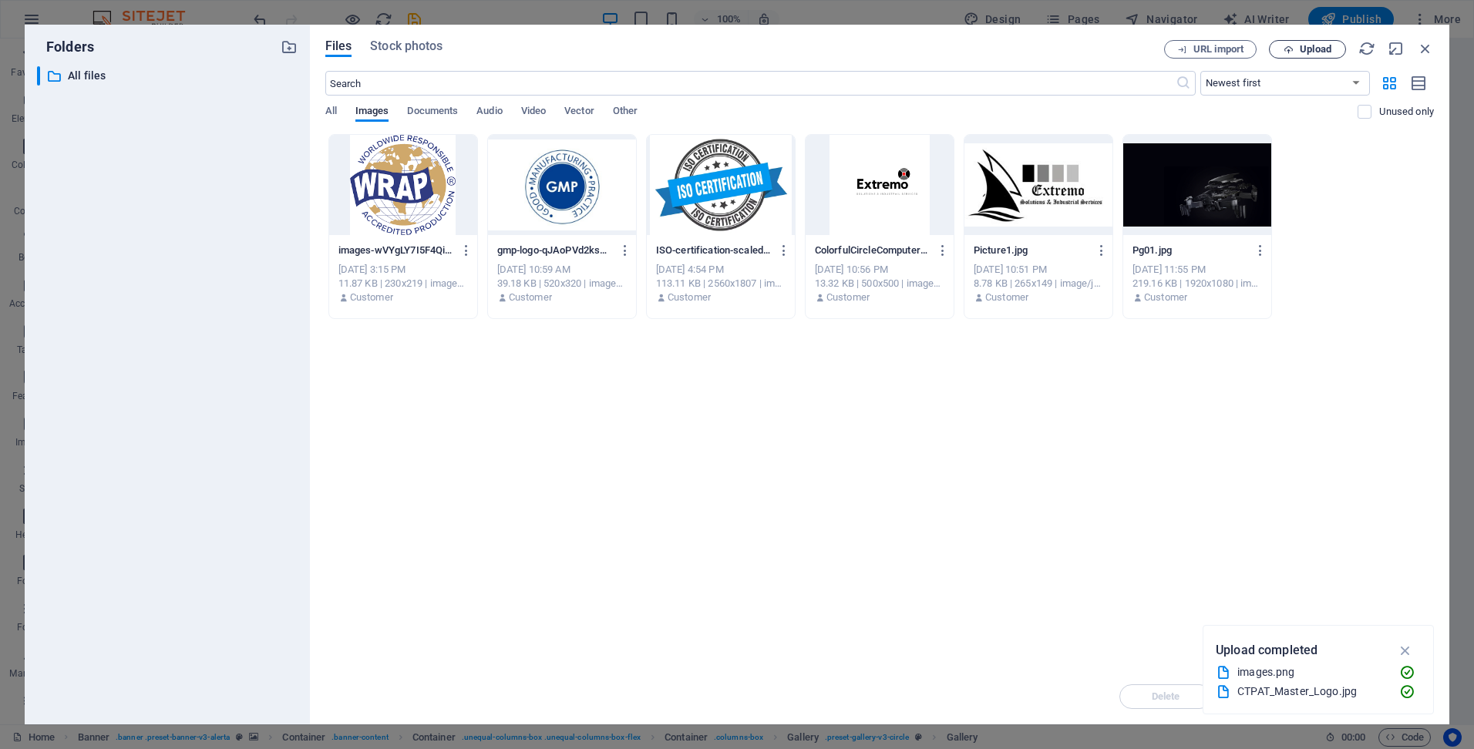
click at [1314, 45] on span "Upload" at bounding box center [1316, 49] width 32 height 9
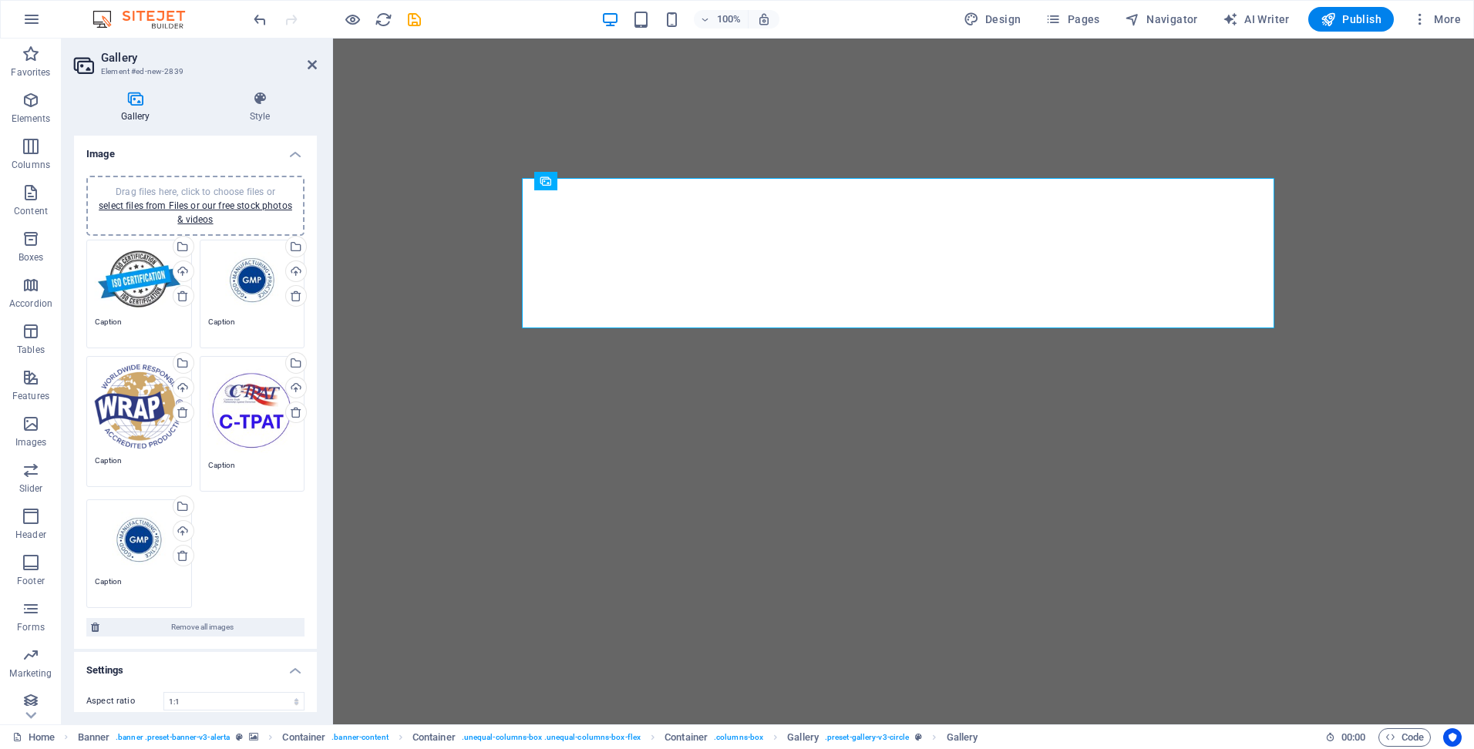
click at [149, 554] on div "Drag files here, click to choose files or select files from Files or our free s…" at bounding box center [139, 539] width 89 height 62
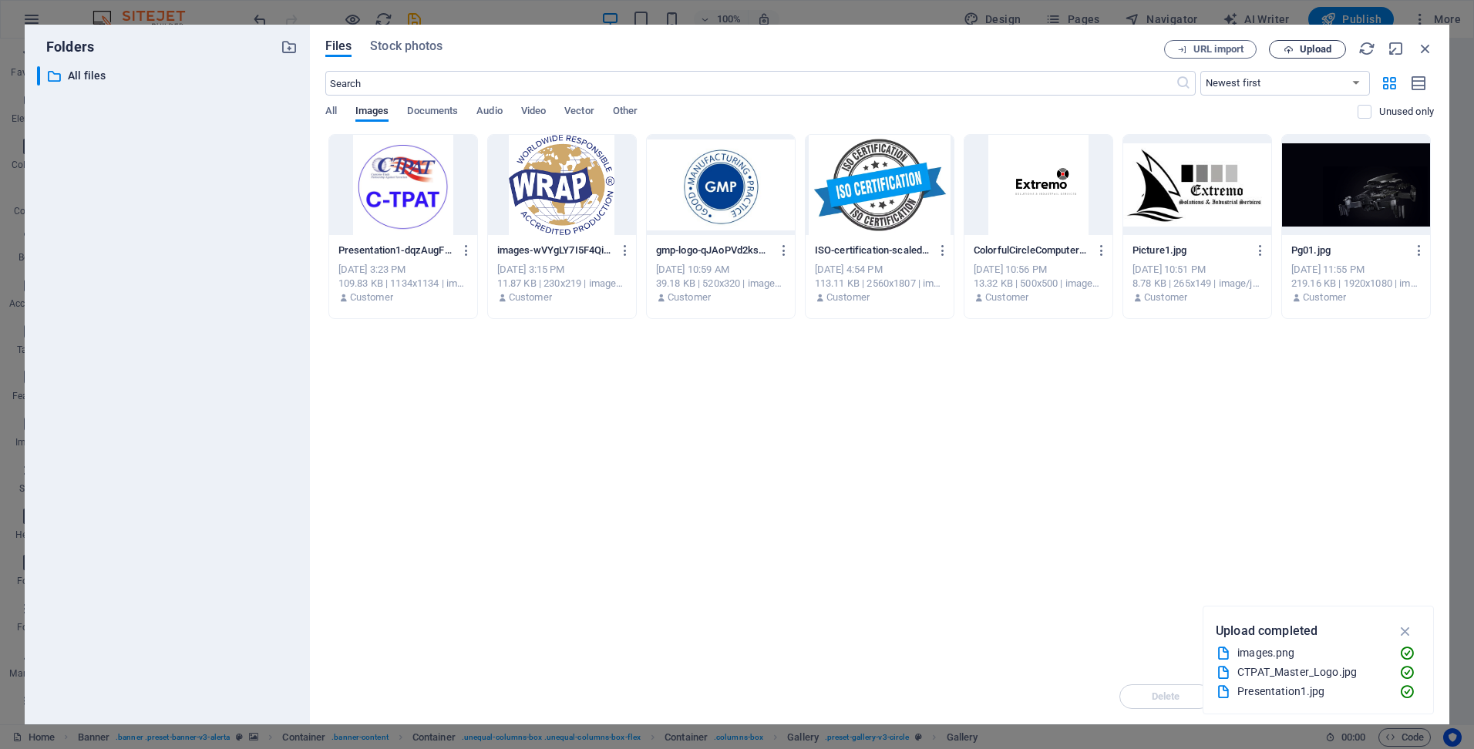
click at [1293, 52] on icon "button" at bounding box center [1289, 50] width 10 height 10
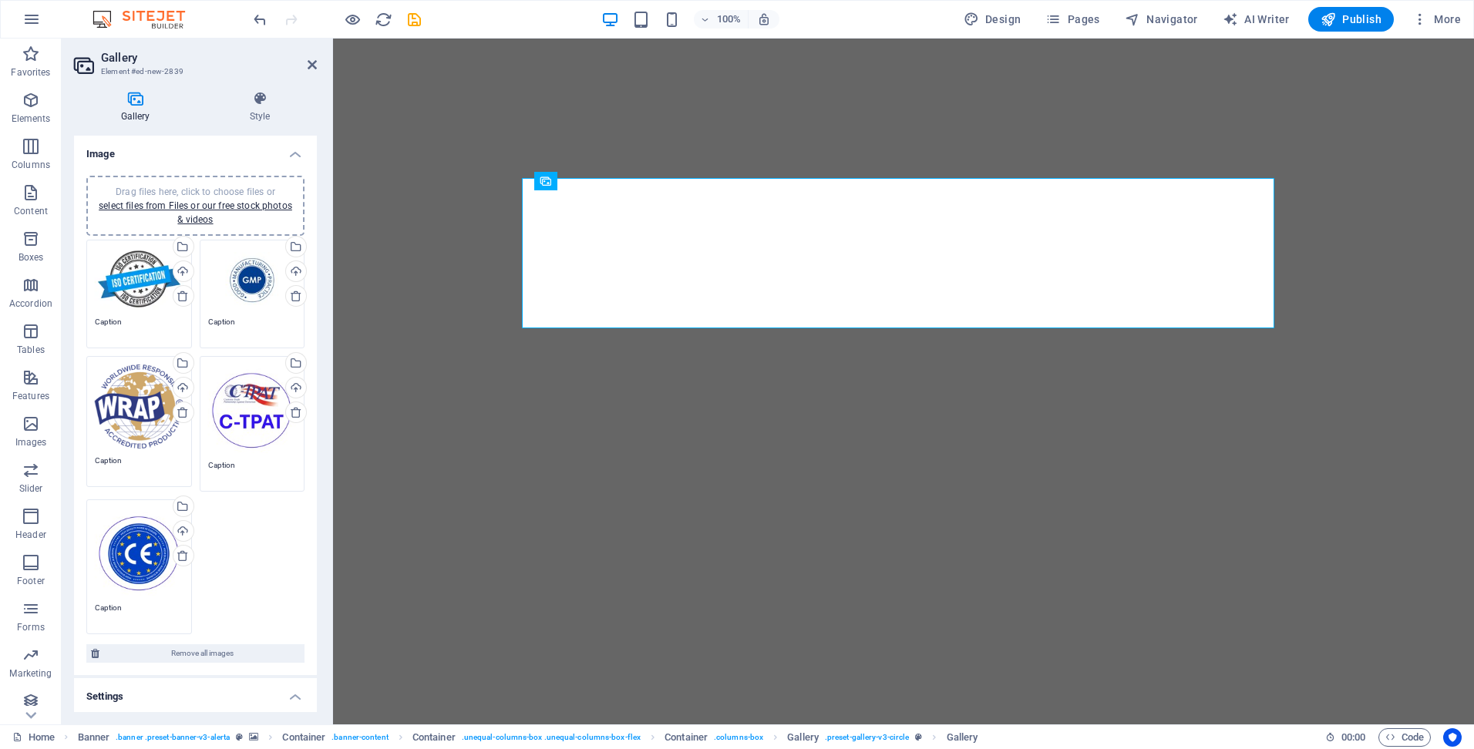
click at [129, 403] on div "Drag files here, click to choose files or select files from Files or our free s…" at bounding box center [139, 407] width 89 height 84
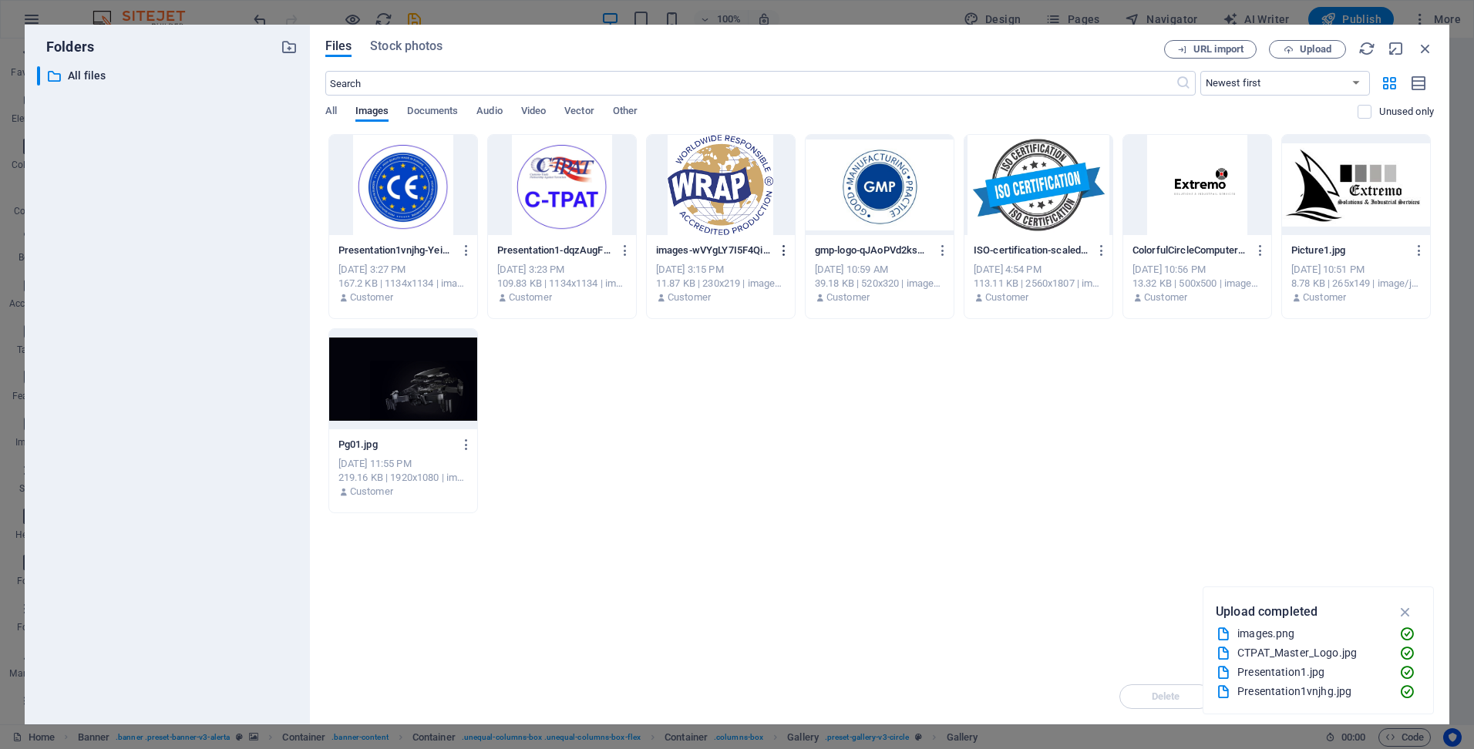
click at [781, 246] on icon "button" at bounding box center [784, 251] width 15 height 14
click at [793, 548] on h6 "Delete" at bounding box center [794, 549] width 66 height 19
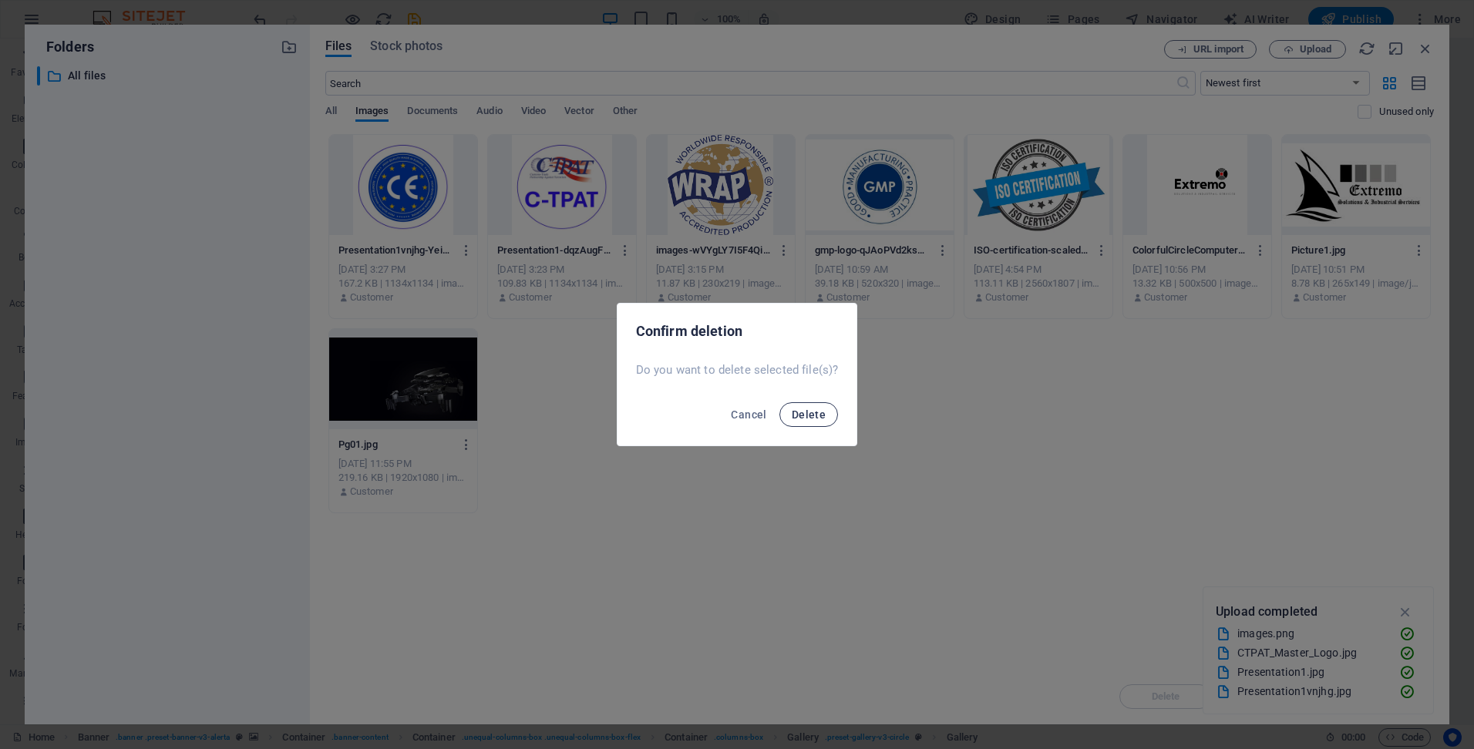
click at [813, 419] on span "Delete" at bounding box center [809, 415] width 34 height 12
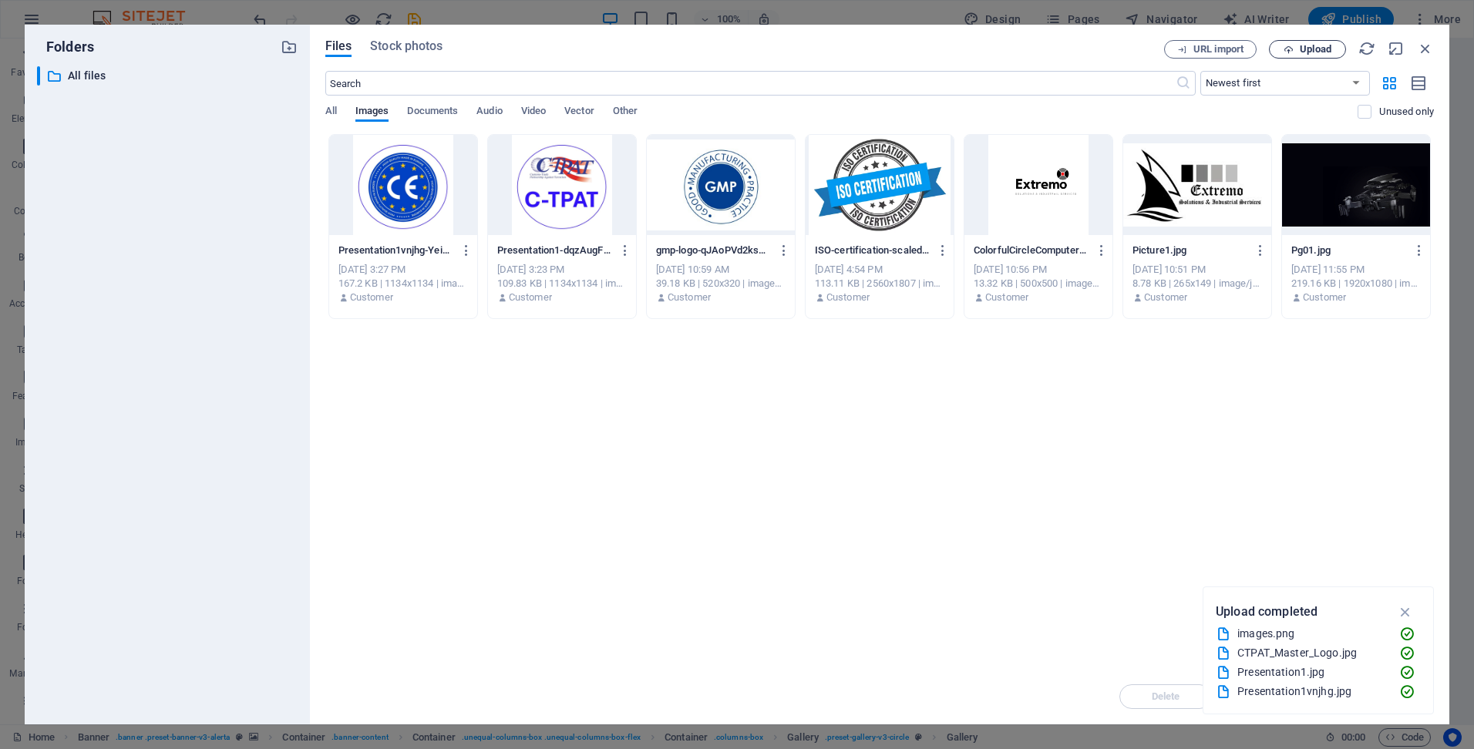
click at [1313, 49] on span "Upload" at bounding box center [1316, 49] width 32 height 9
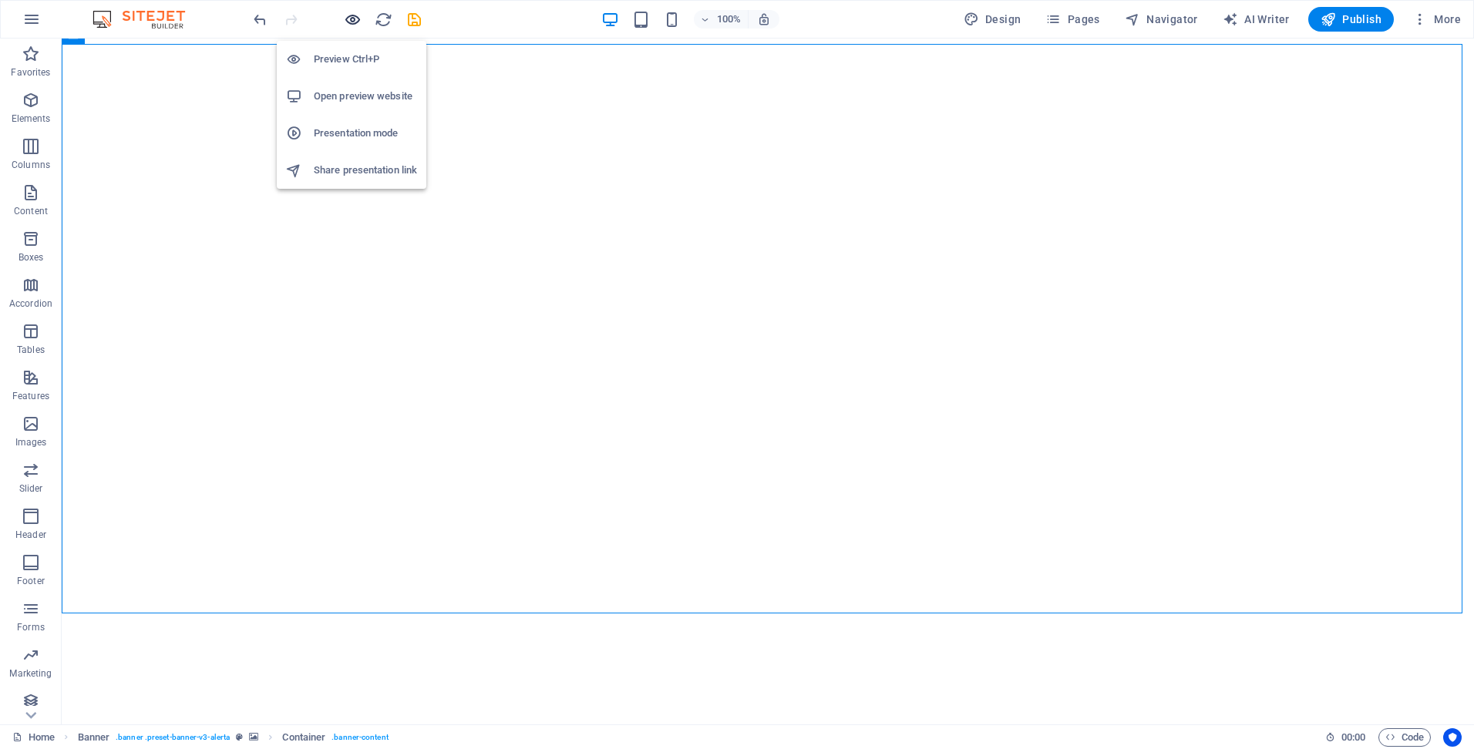
click at [354, 22] on icon "button" at bounding box center [353, 20] width 18 height 18
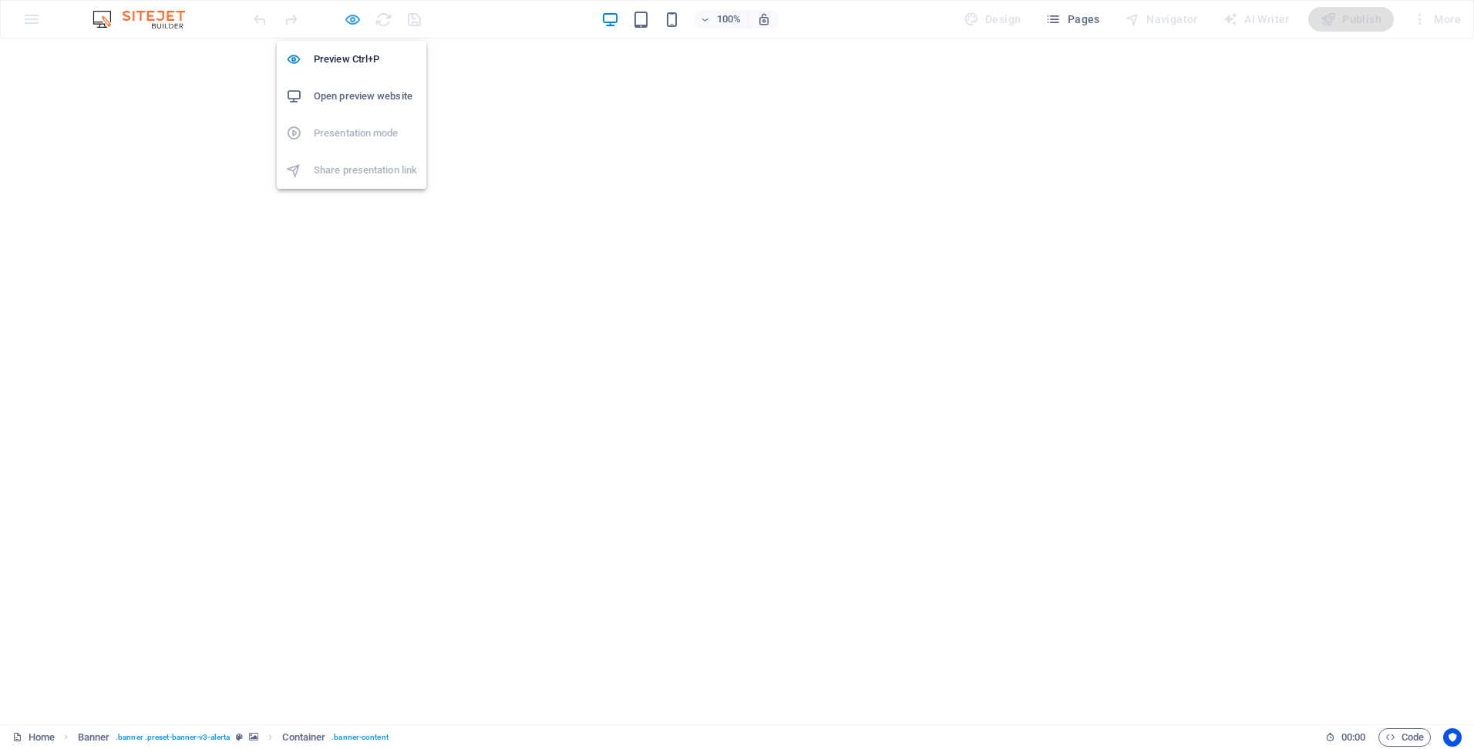
click at [352, 18] on icon "button" at bounding box center [353, 20] width 18 height 18
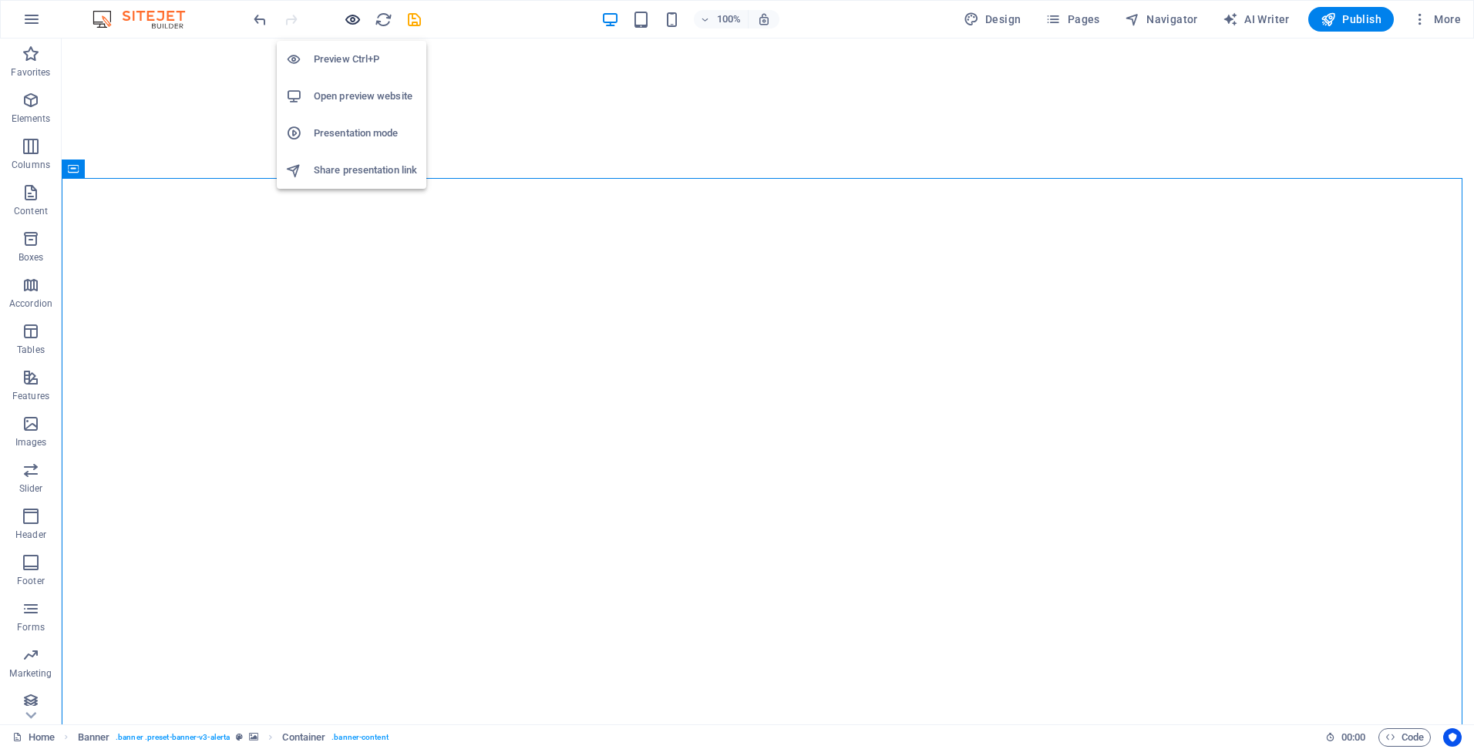
click at [352, 18] on icon "button" at bounding box center [353, 20] width 18 height 18
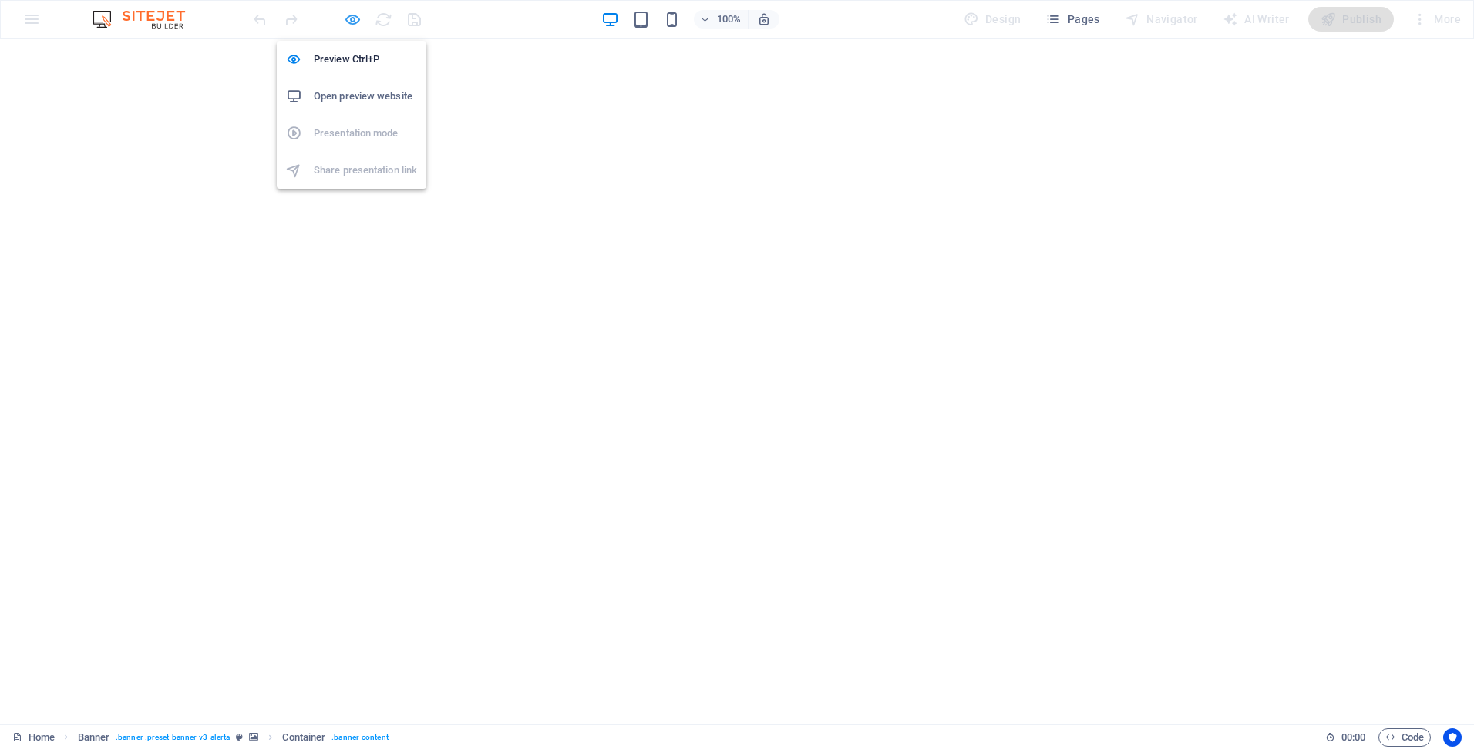
click at [346, 17] on icon "button" at bounding box center [353, 20] width 18 height 18
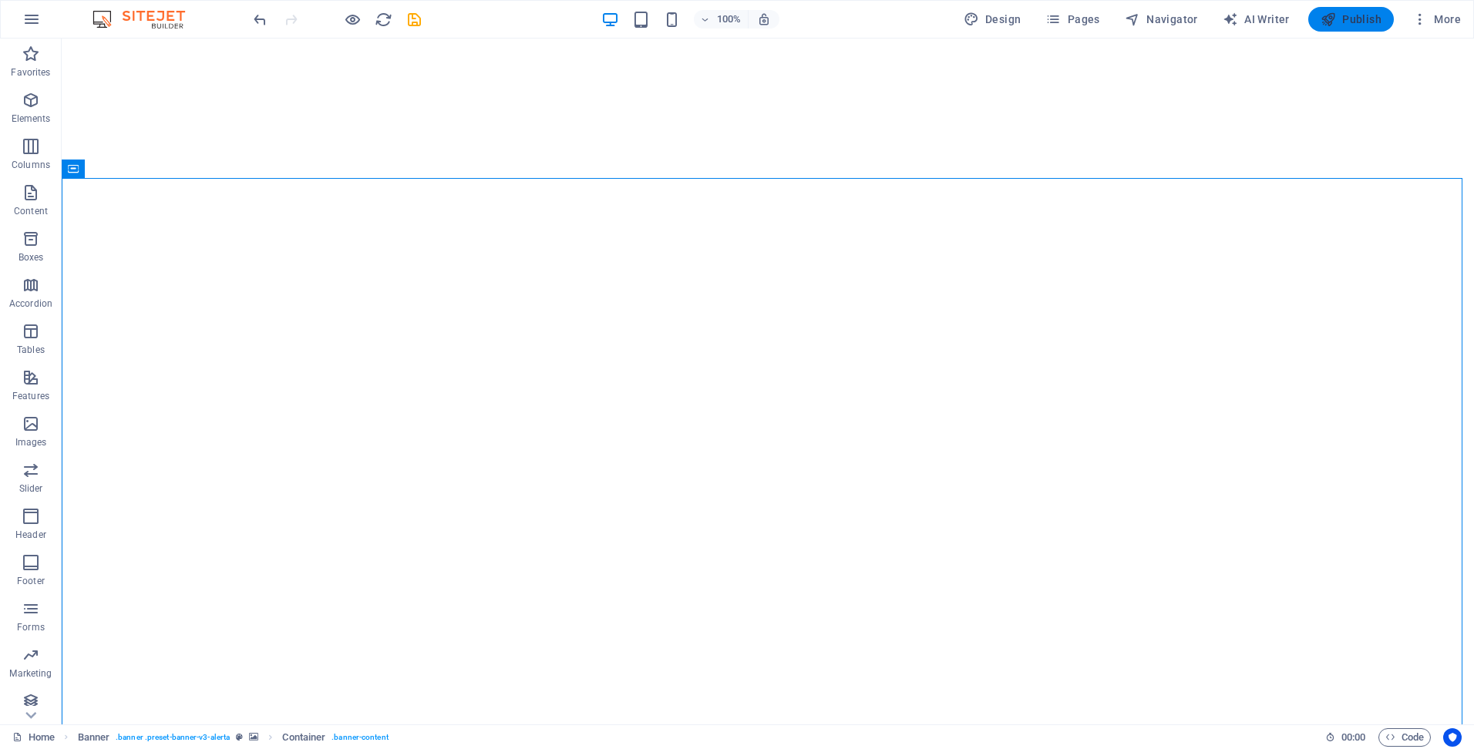
click at [1368, 18] on span "Publish" at bounding box center [1351, 19] width 61 height 15
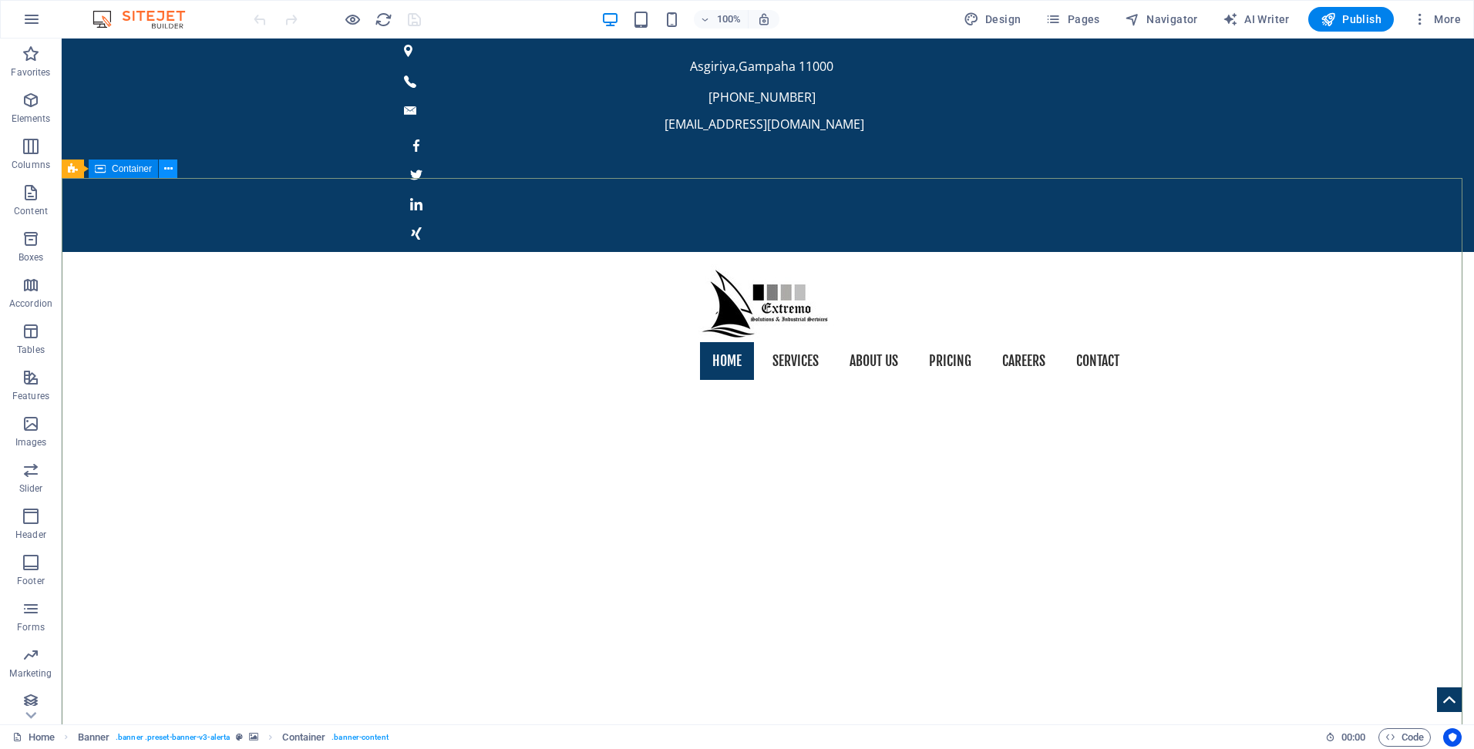
click at [170, 167] on icon at bounding box center [168, 169] width 8 height 16
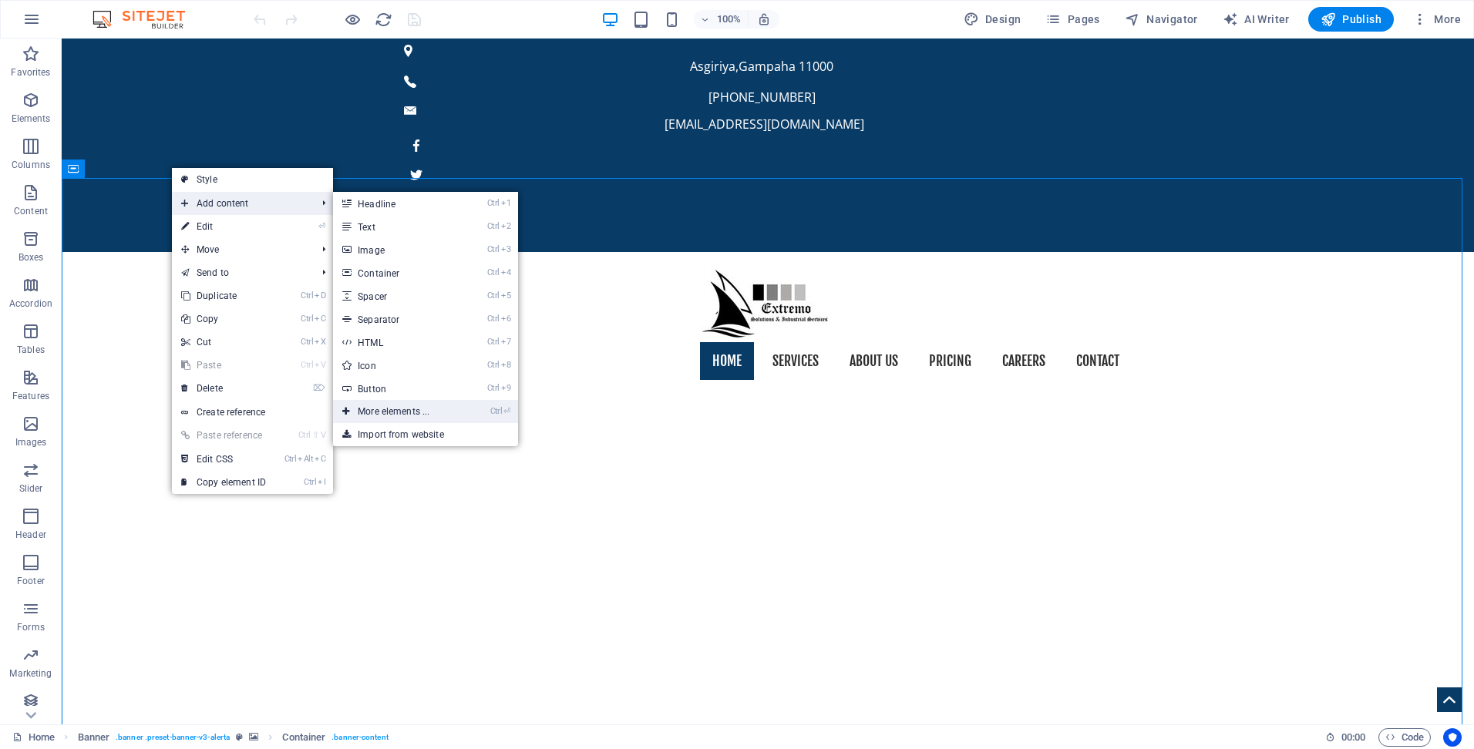
click at [412, 412] on link "Ctrl ⏎ More elements ..." at bounding box center [396, 411] width 127 height 23
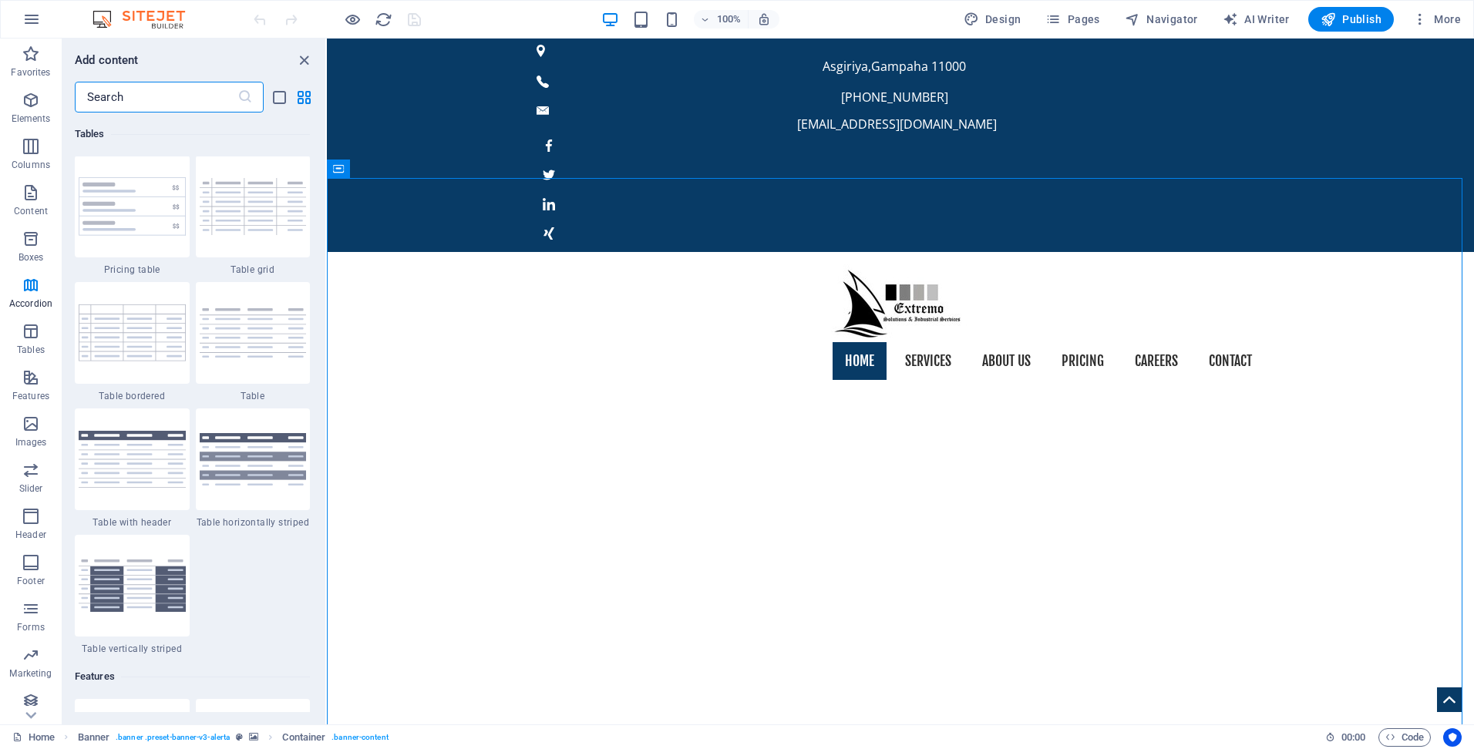
scroll to position [5474, 0]
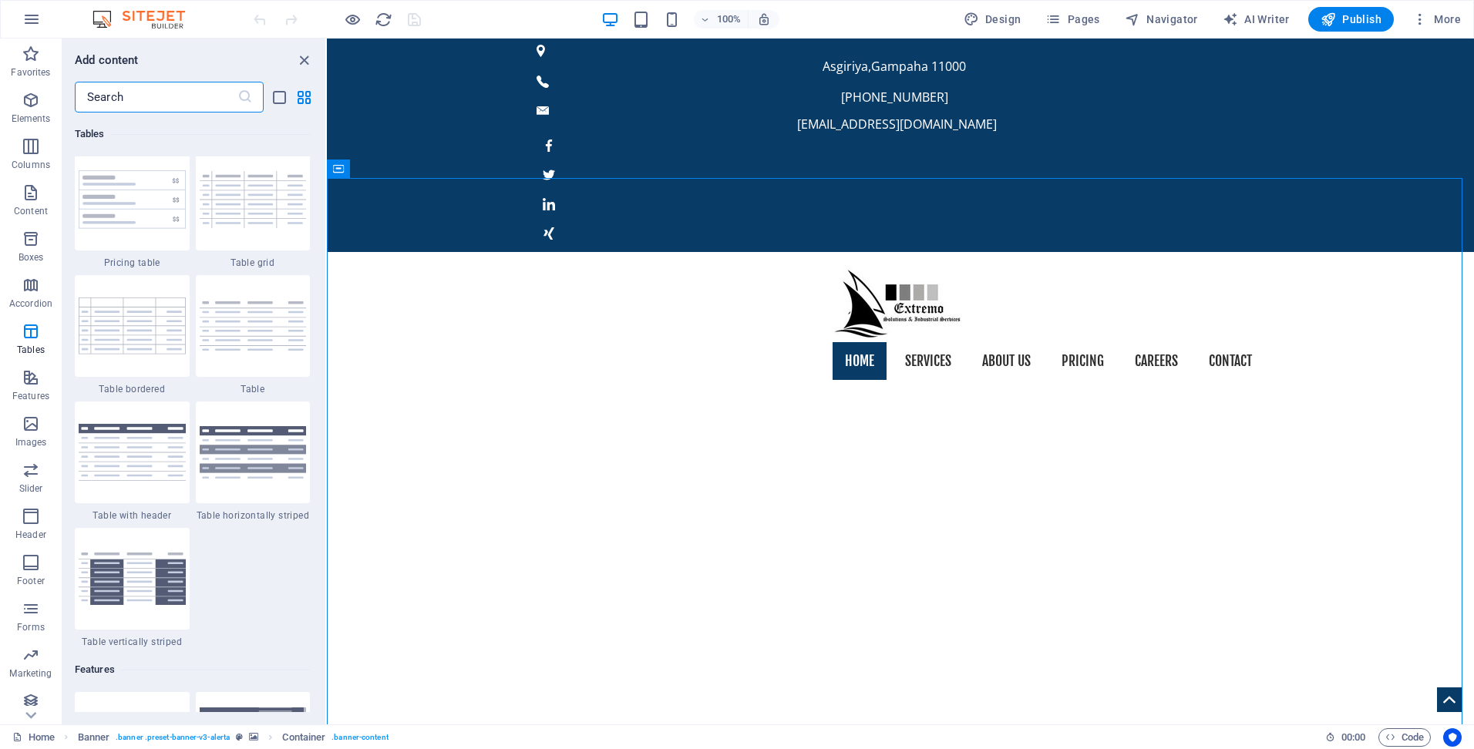
click at [143, 96] on input "text" at bounding box center [156, 97] width 163 height 31
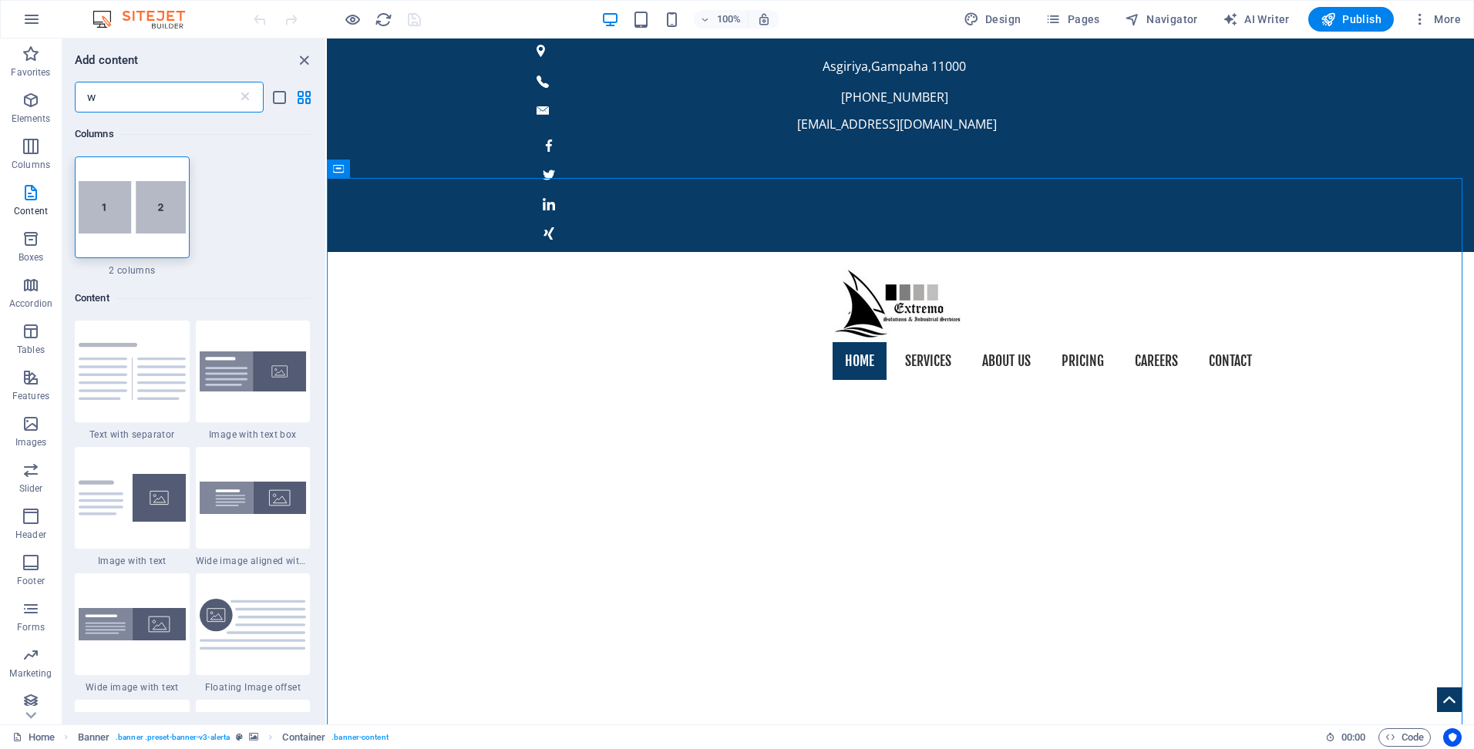
scroll to position [0, 0]
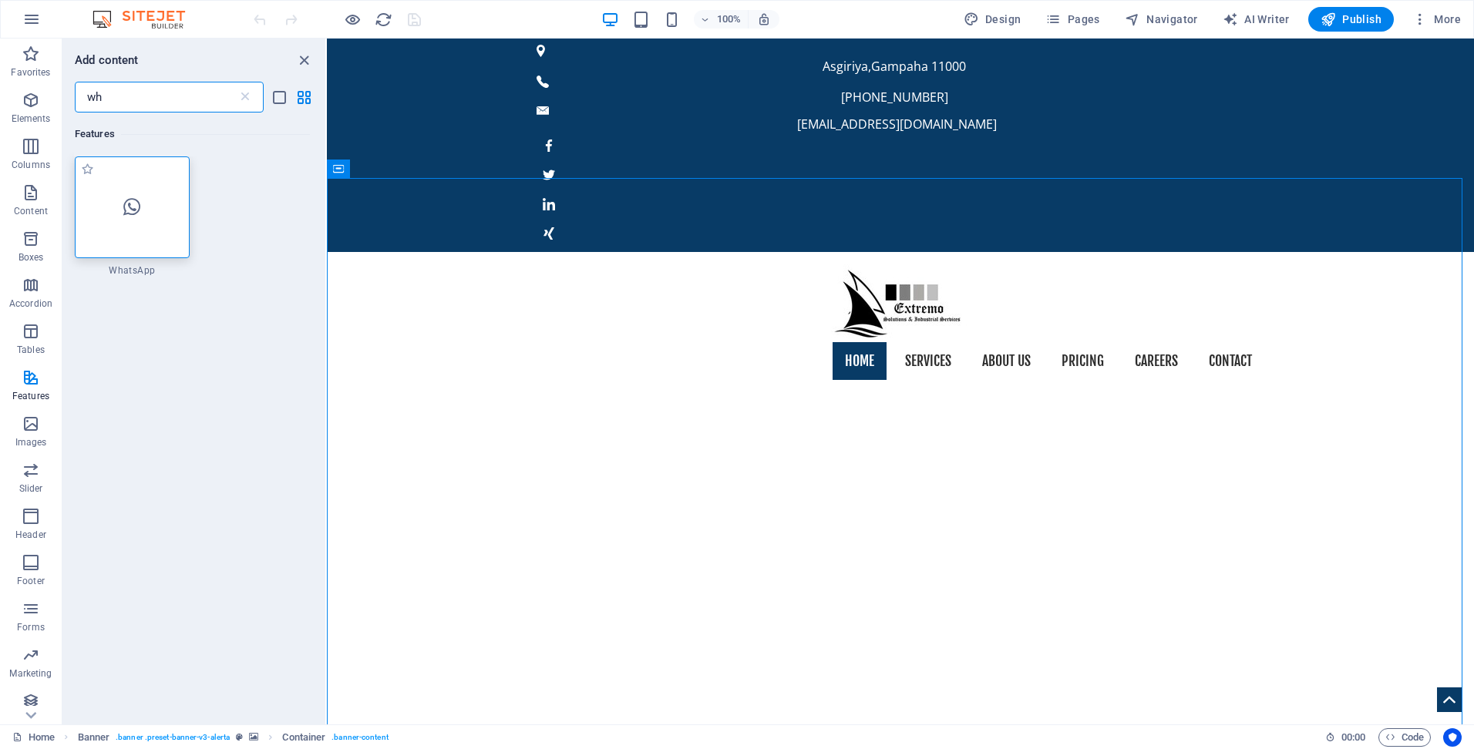
type input "wh"
click at [129, 217] on icon at bounding box center [131, 207] width 17 height 20
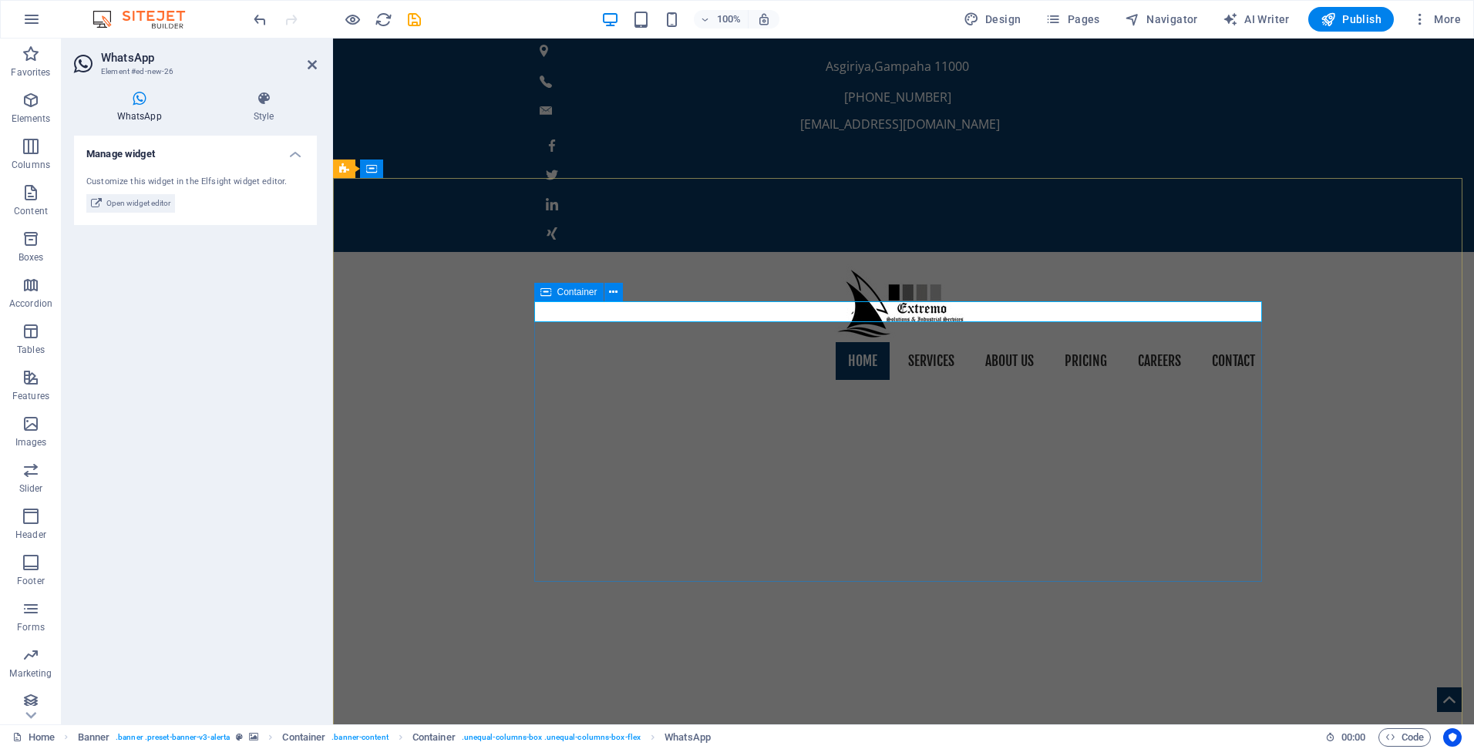
click at [584, 291] on span "Container" at bounding box center [577, 292] width 40 height 9
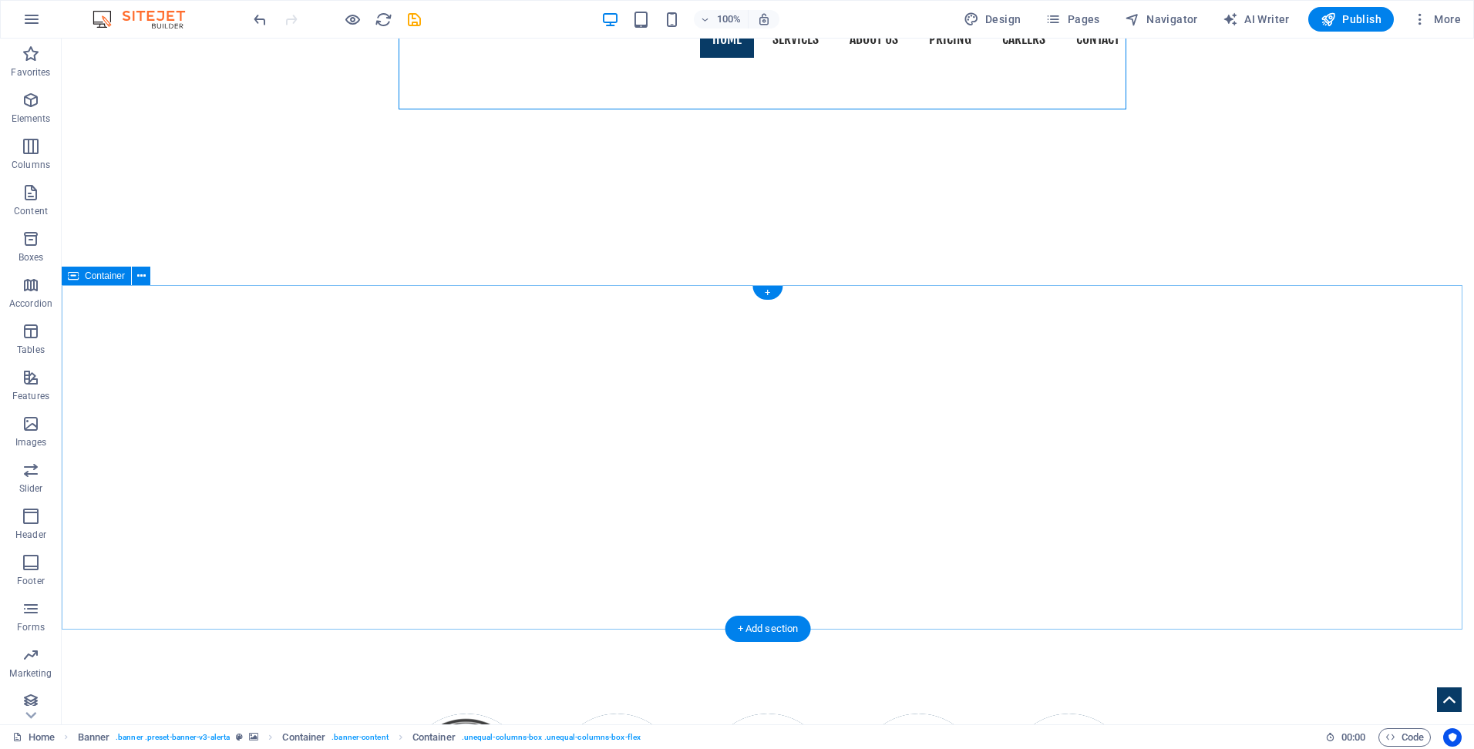
scroll to position [77, 0]
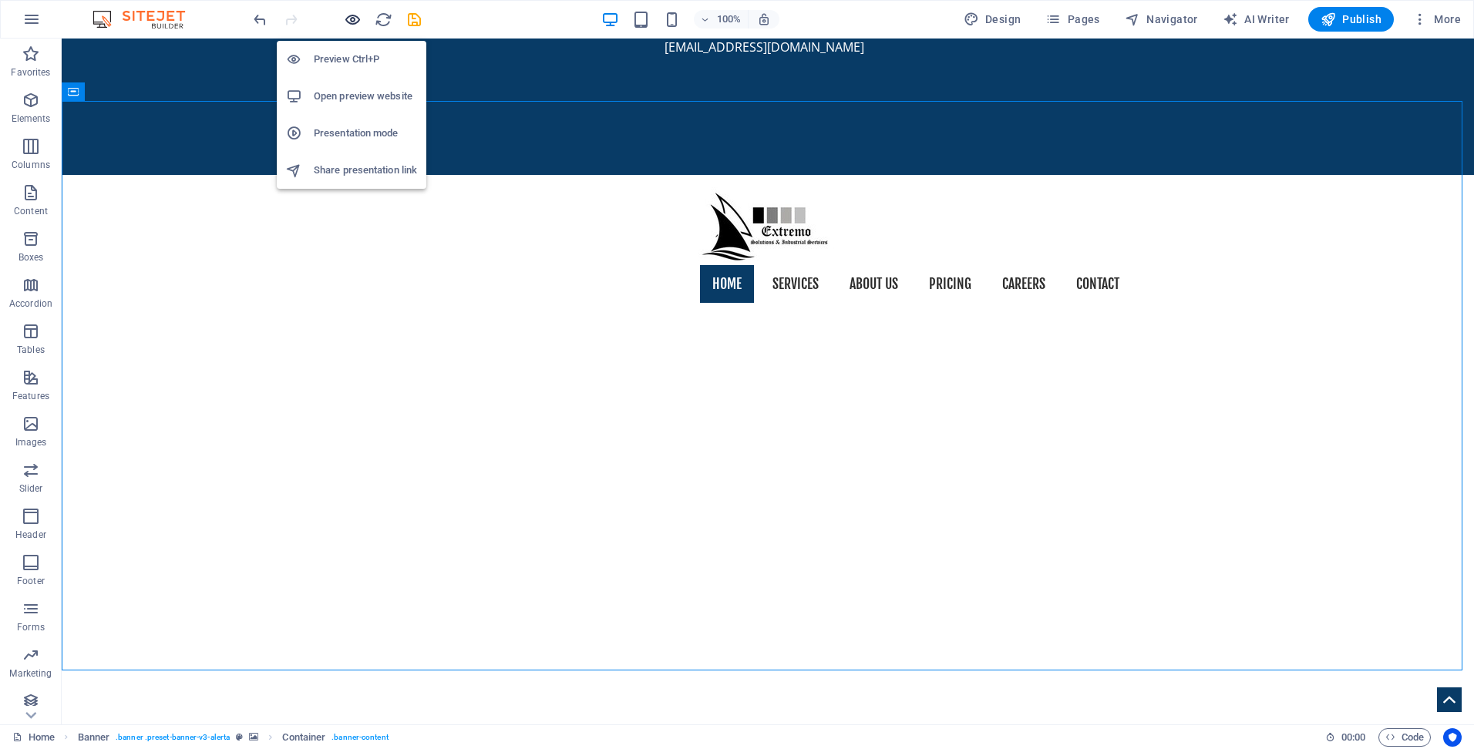
click at [348, 18] on icon "button" at bounding box center [353, 20] width 18 height 18
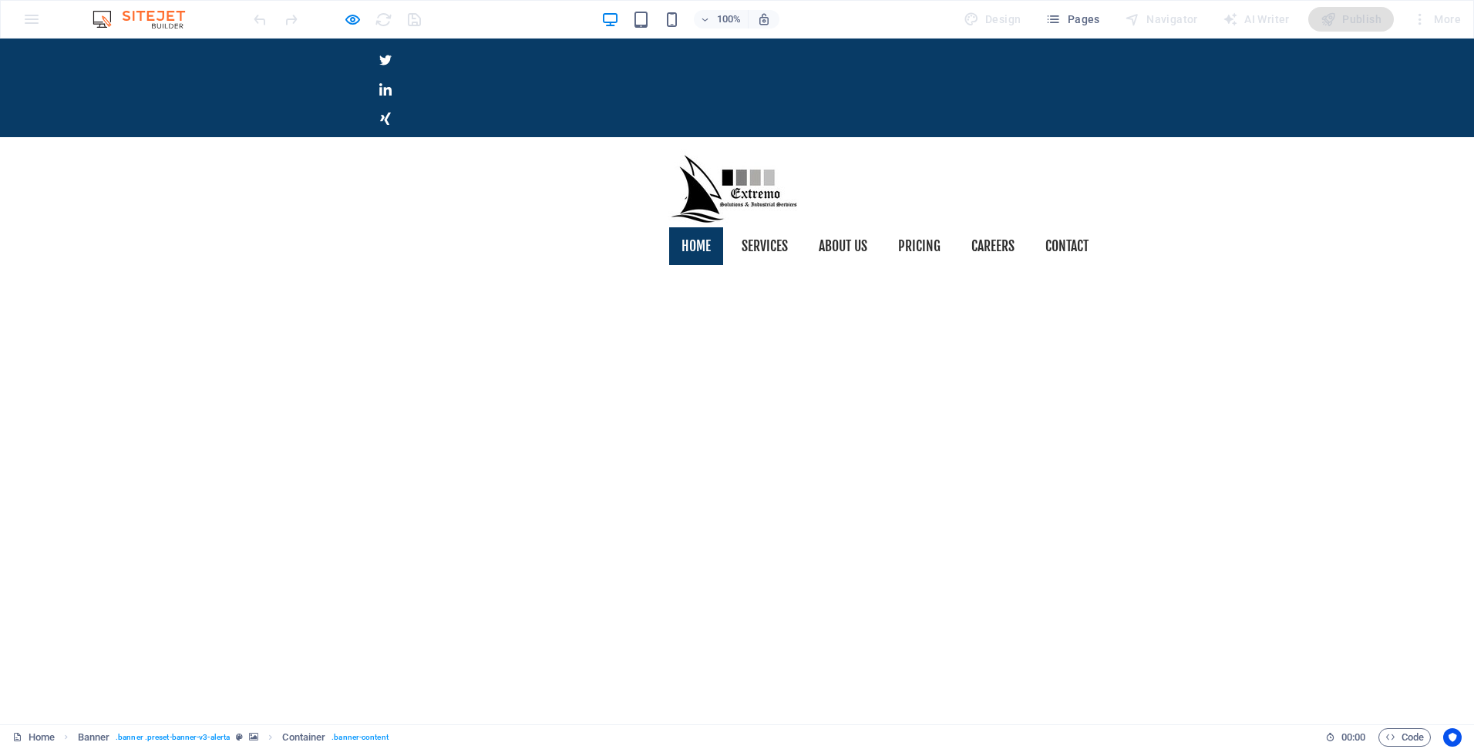
scroll to position [0, 0]
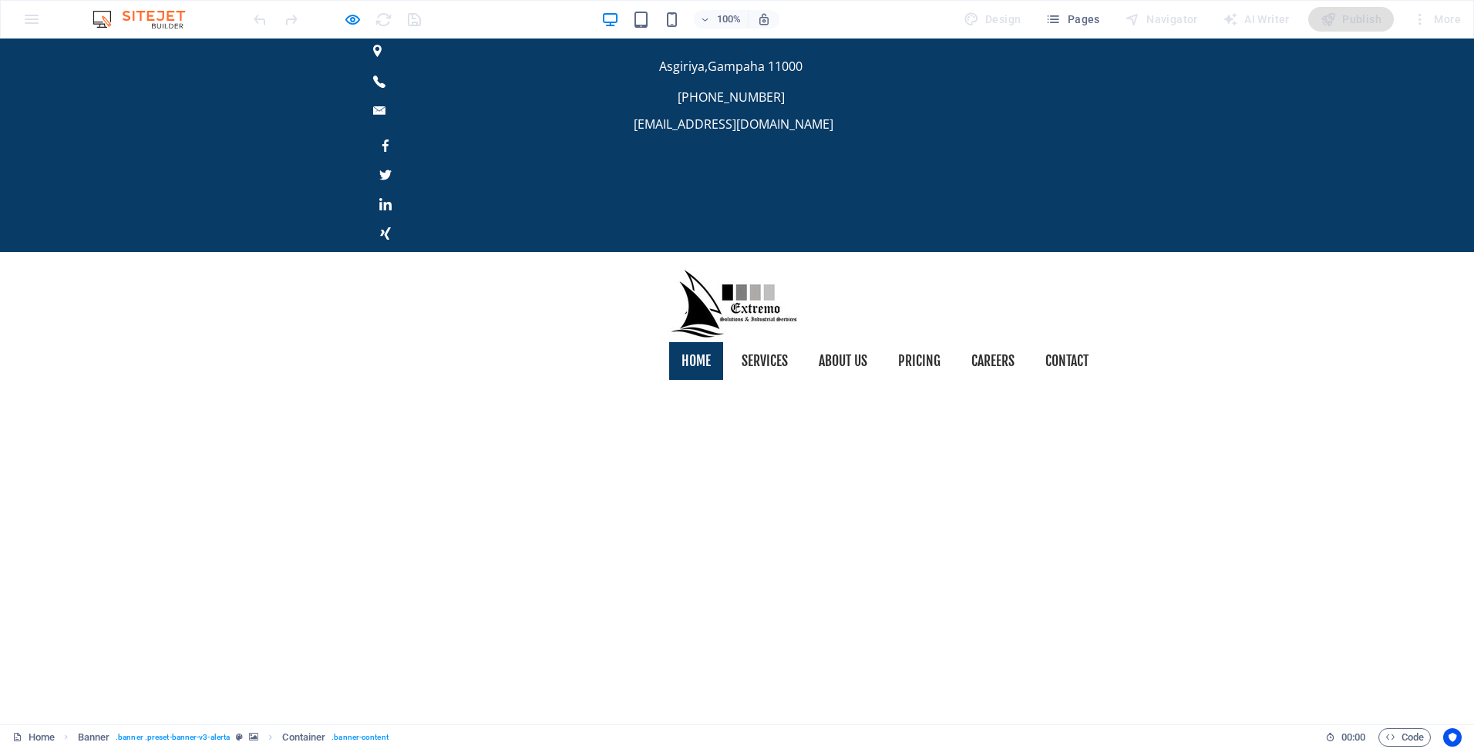
drag, startPoint x: 147, startPoint y: 446, endPoint x: 255, endPoint y: 311, distance: 172.2
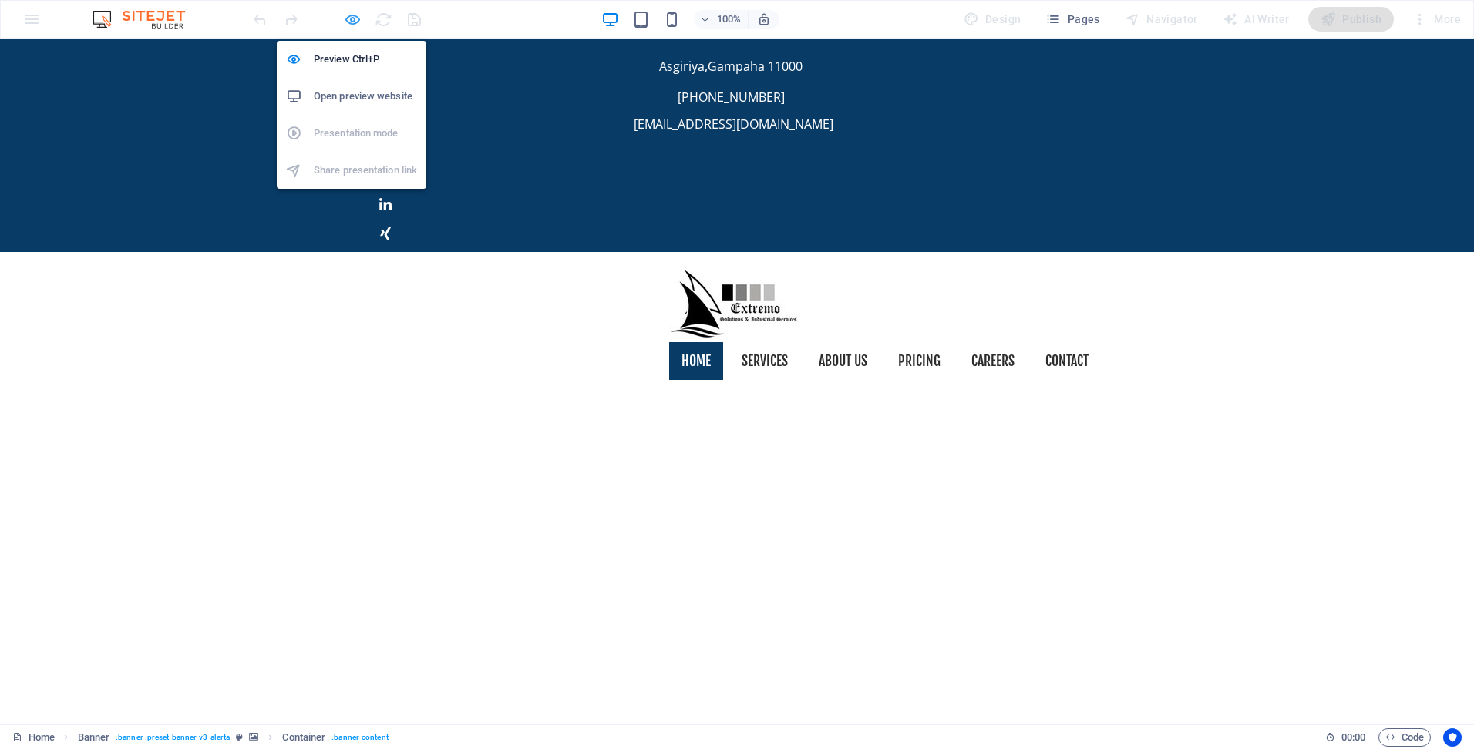
click at [352, 22] on icon "button" at bounding box center [353, 20] width 18 height 18
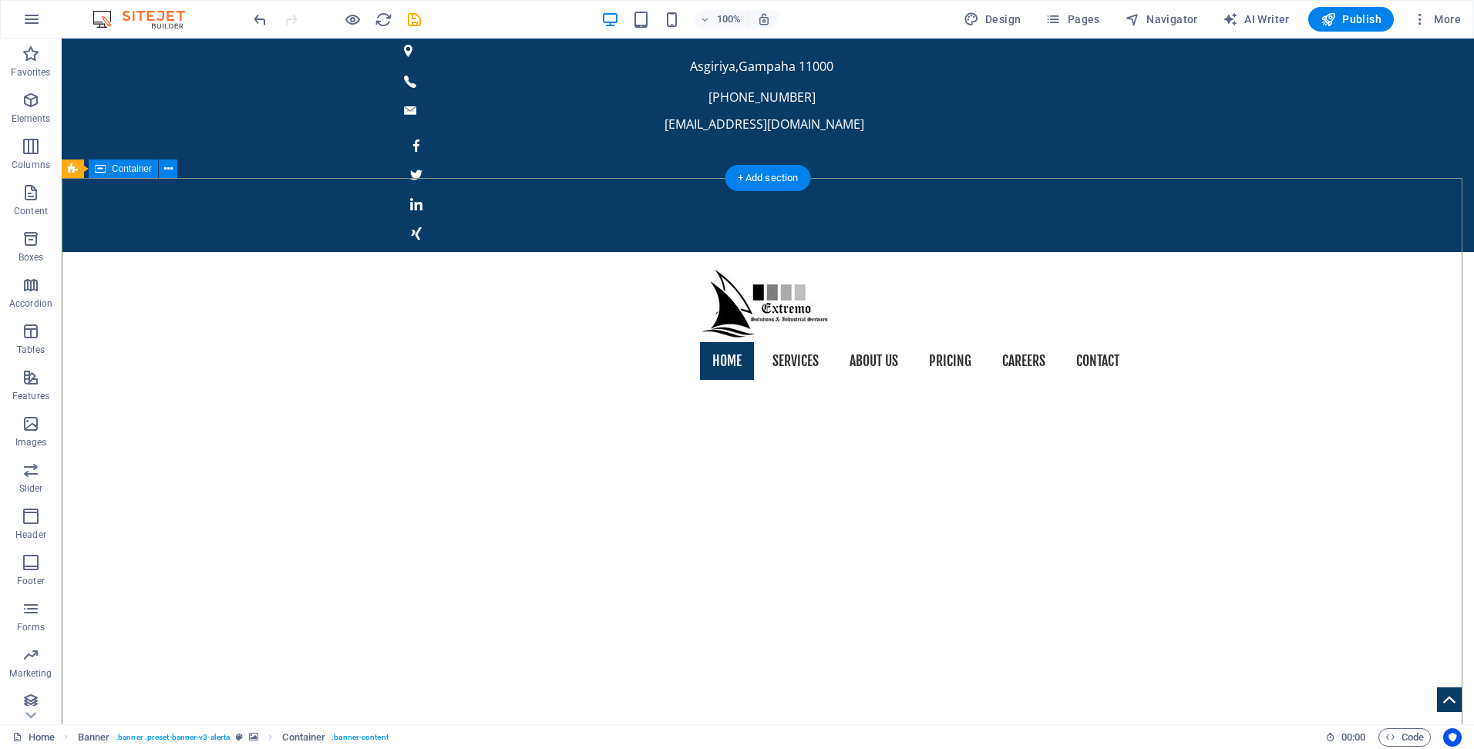
click at [131, 171] on icon at bounding box center [130, 169] width 8 height 16
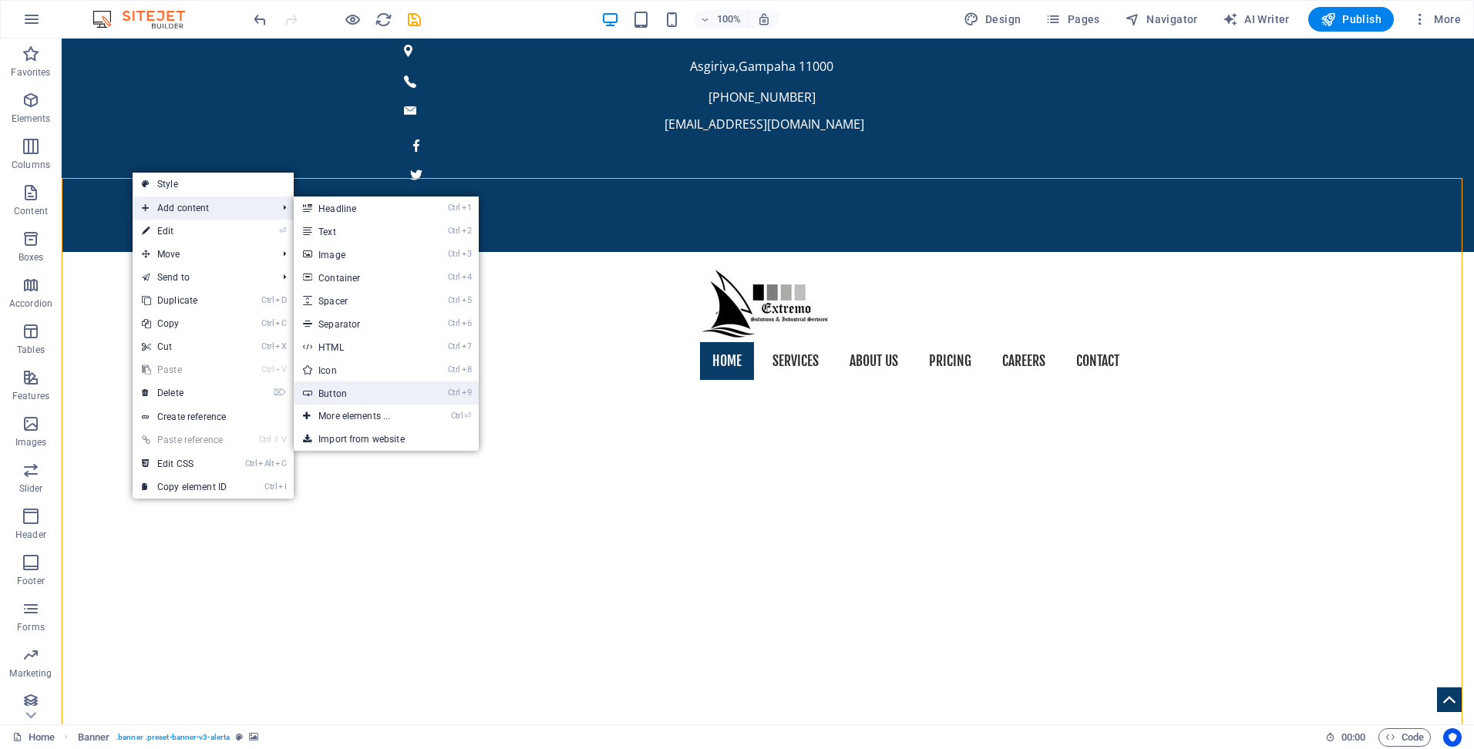
click at [352, 399] on link "Ctrl 9 Button" at bounding box center [357, 393] width 127 height 23
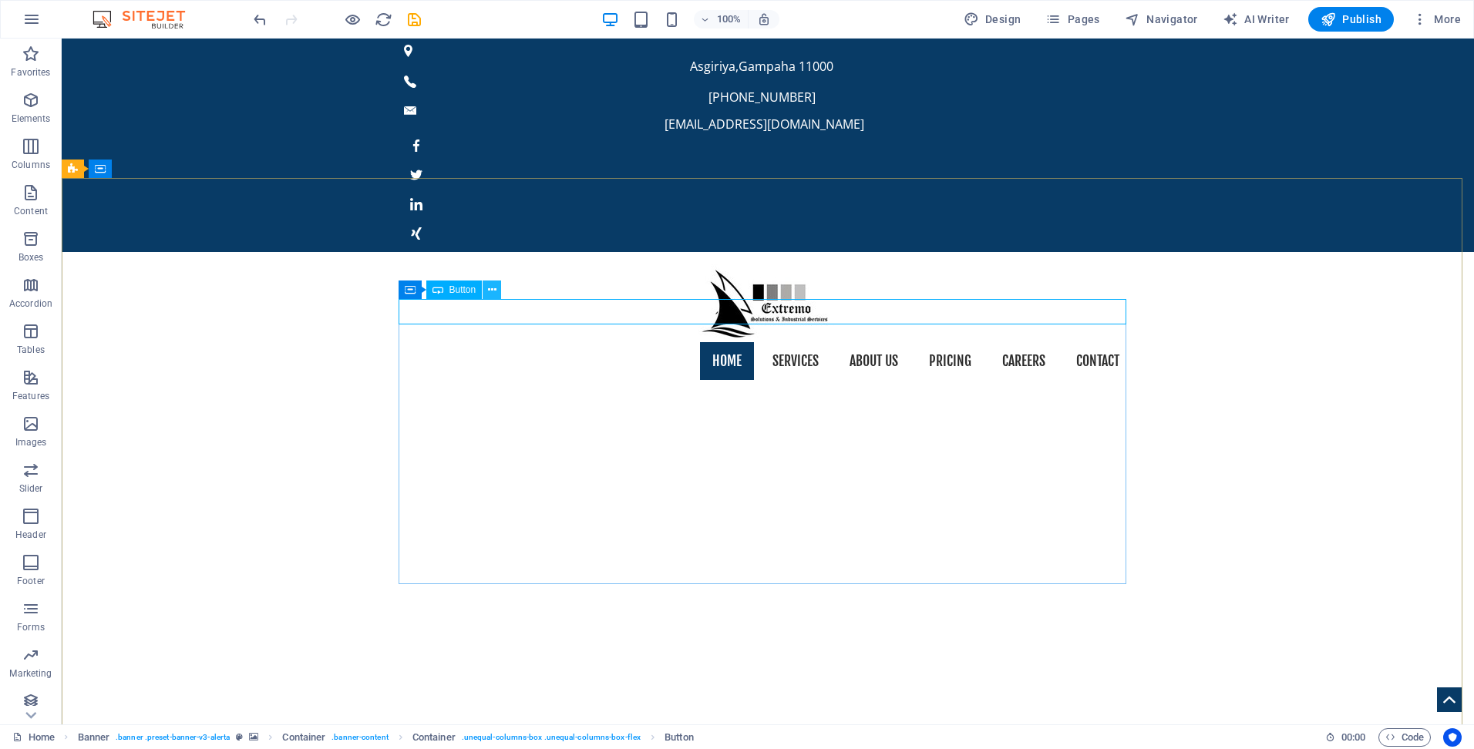
click at [496, 289] on button at bounding box center [492, 290] width 19 height 19
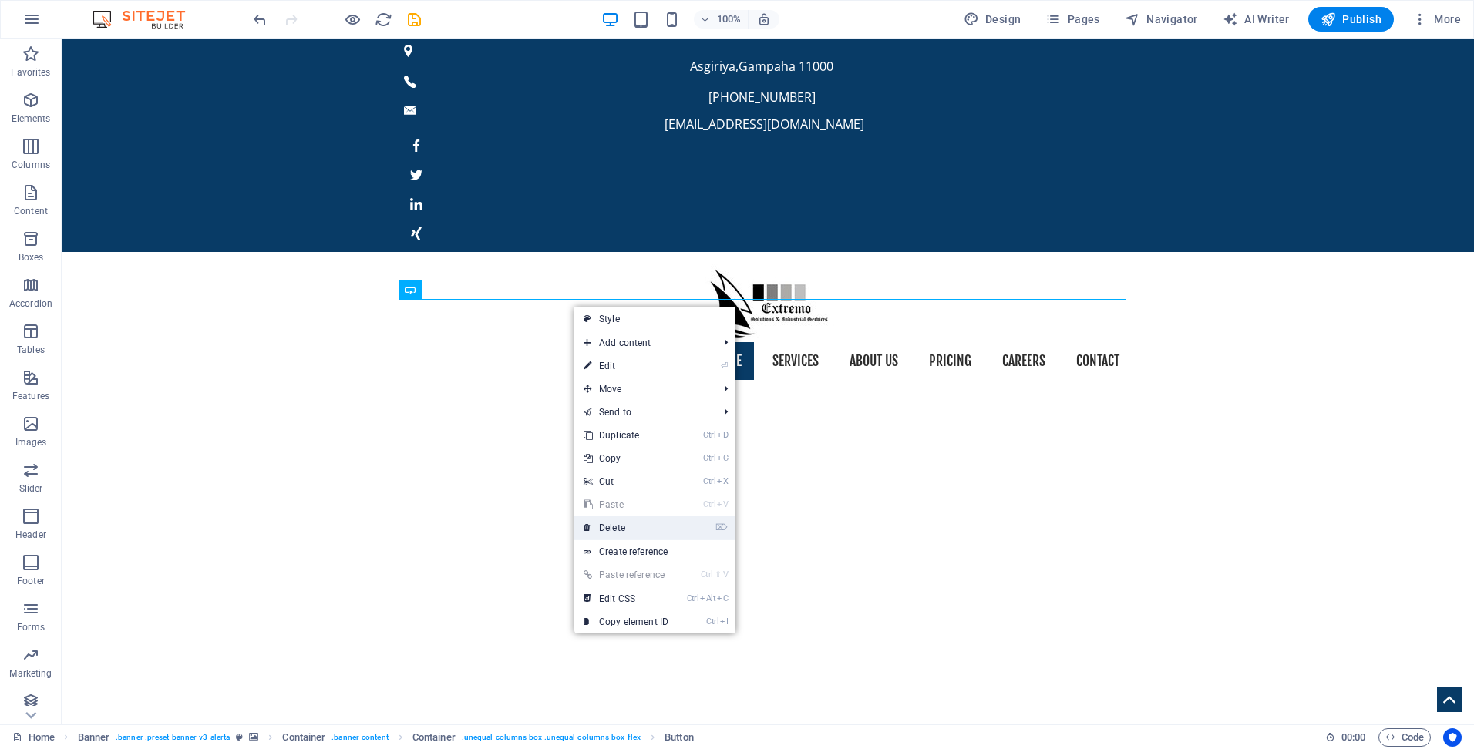
click at [620, 523] on link "⌦ Delete" at bounding box center [625, 528] width 103 height 23
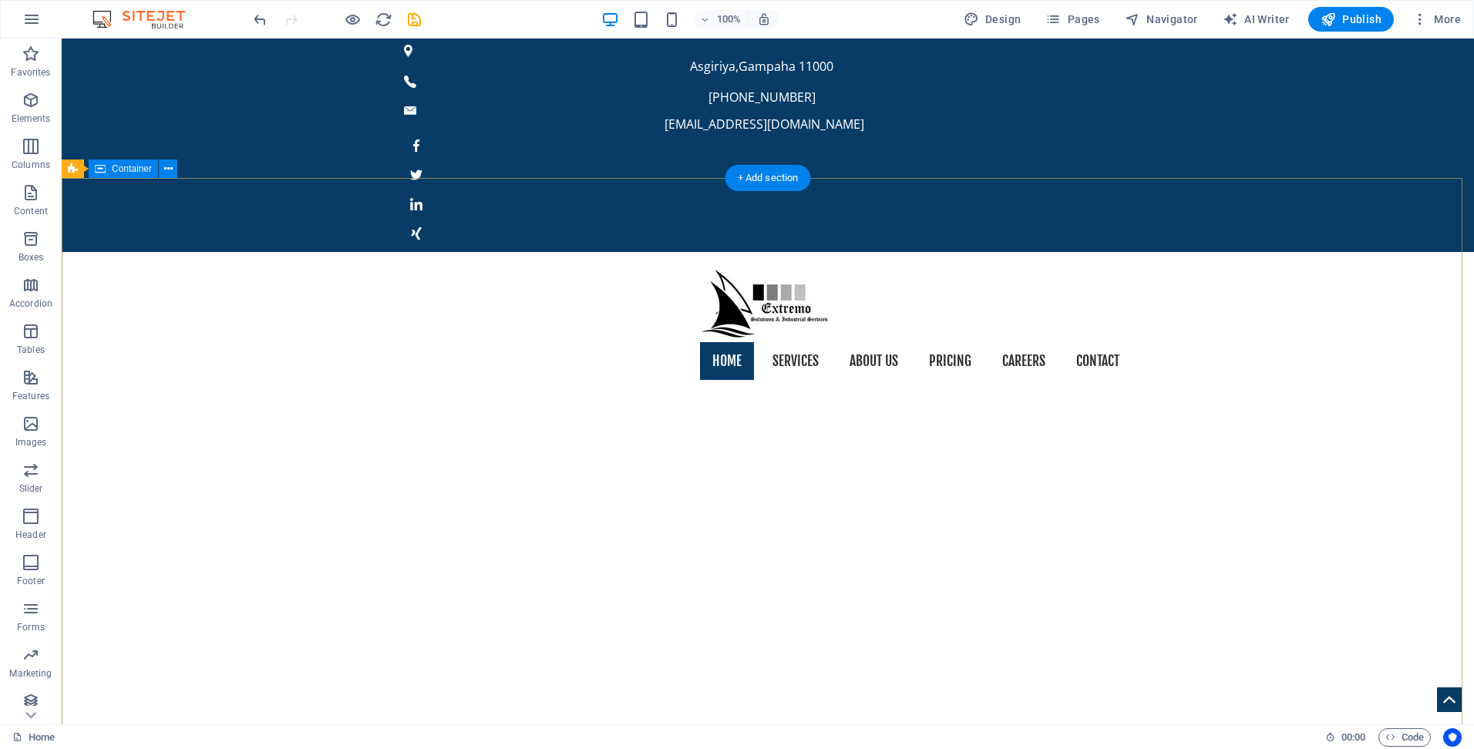
click at [171, 167] on icon at bounding box center [168, 169] width 8 height 16
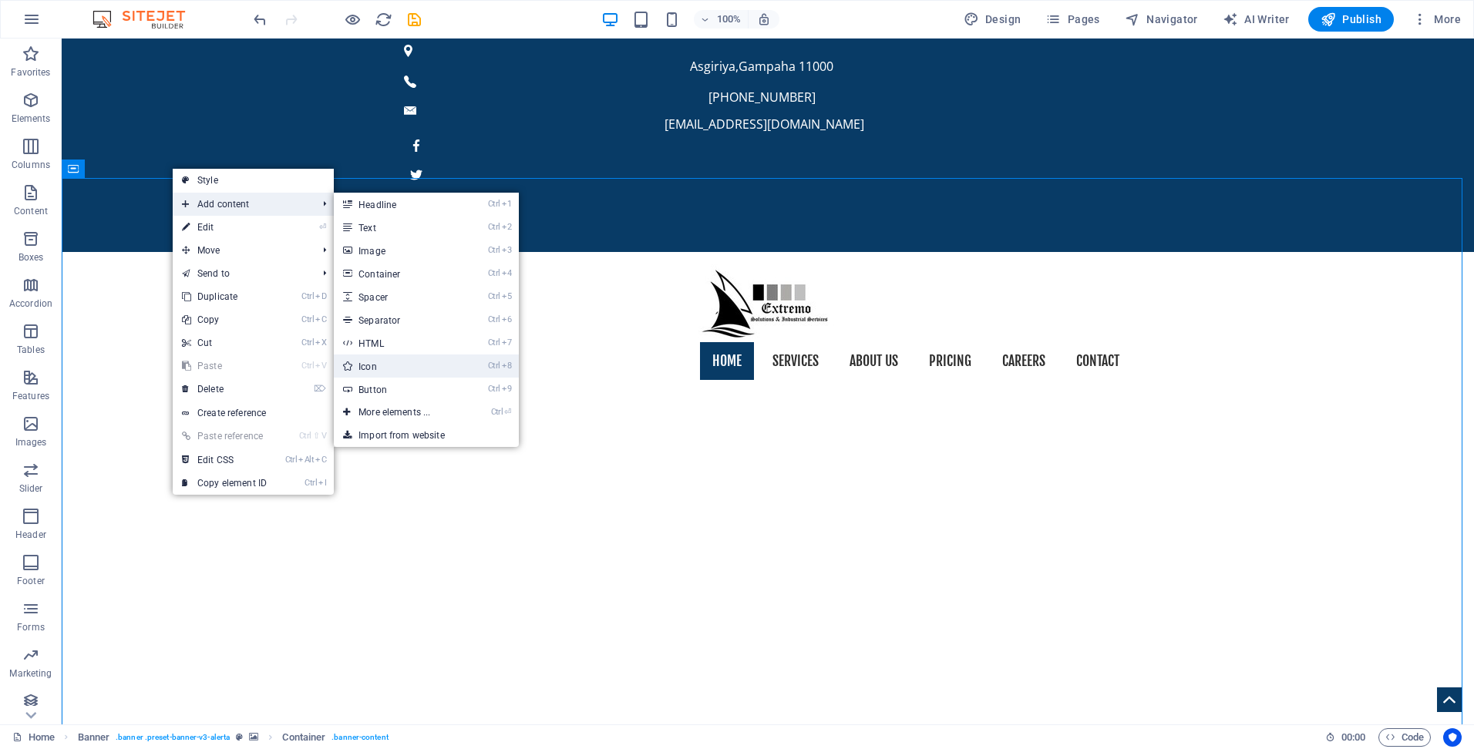
click at [389, 369] on link "Ctrl 8 Icon" at bounding box center [397, 366] width 127 height 23
select select "xMidYMid"
select select "px"
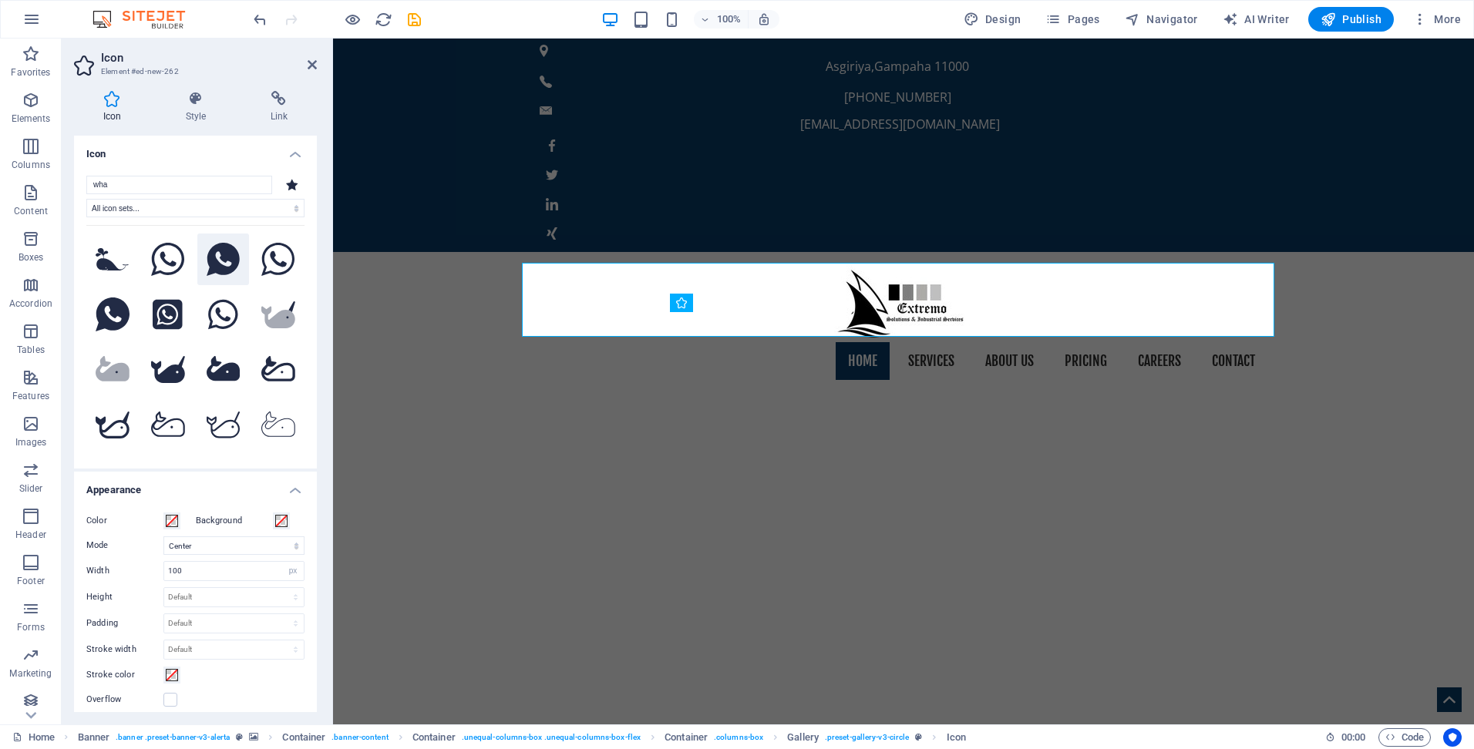
type input "wha"
click at [220, 254] on icon at bounding box center [223, 260] width 33 height 34
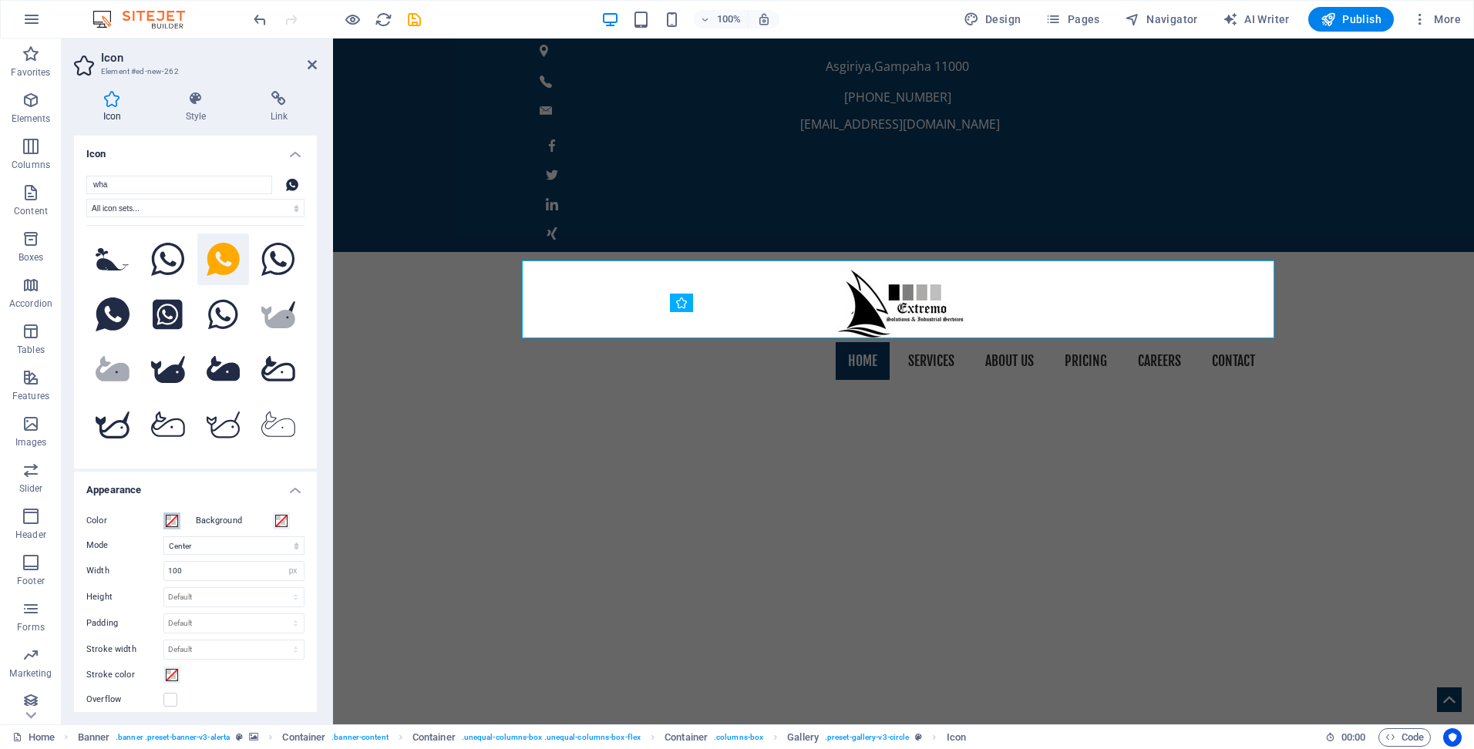
click at [170, 521] on span at bounding box center [172, 521] width 12 height 12
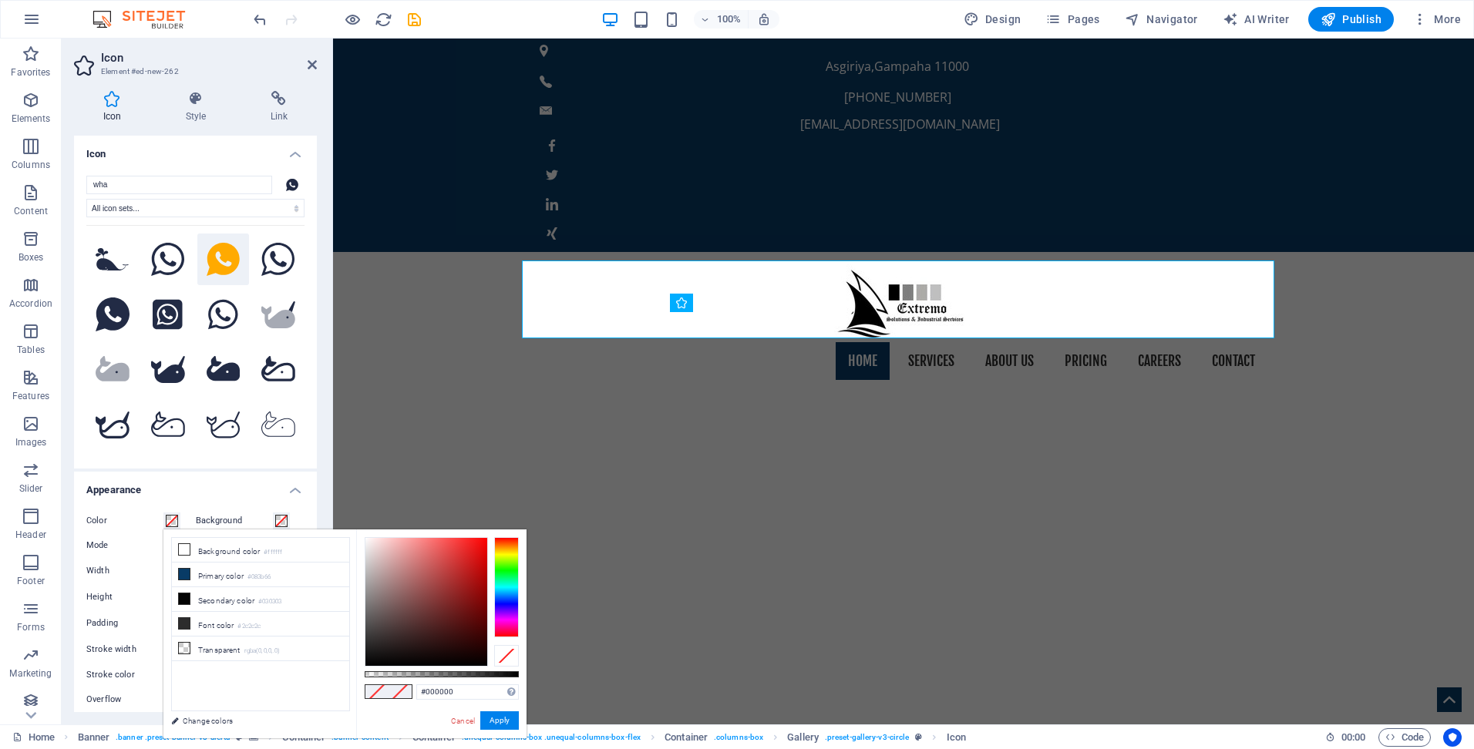
click at [506, 570] on div at bounding box center [506, 587] width 25 height 100
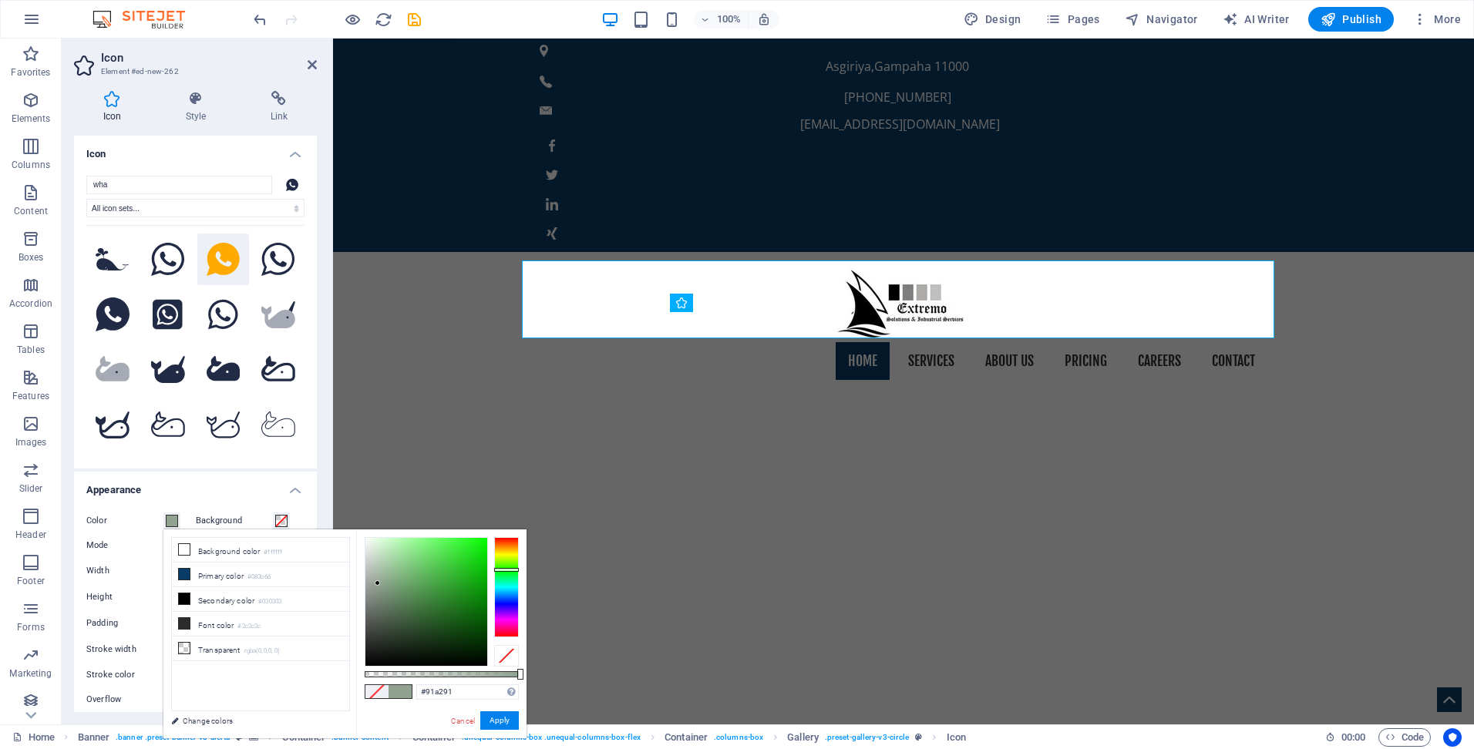
click at [378, 584] on div at bounding box center [426, 602] width 122 height 128
click at [395, 648] on div at bounding box center [426, 602] width 122 height 128
click at [425, 645] on div at bounding box center [426, 602] width 122 height 128
click at [444, 634] on div at bounding box center [426, 602] width 122 height 128
click at [465, 623] on div at bounding box center [426, 602] width 122 height 128
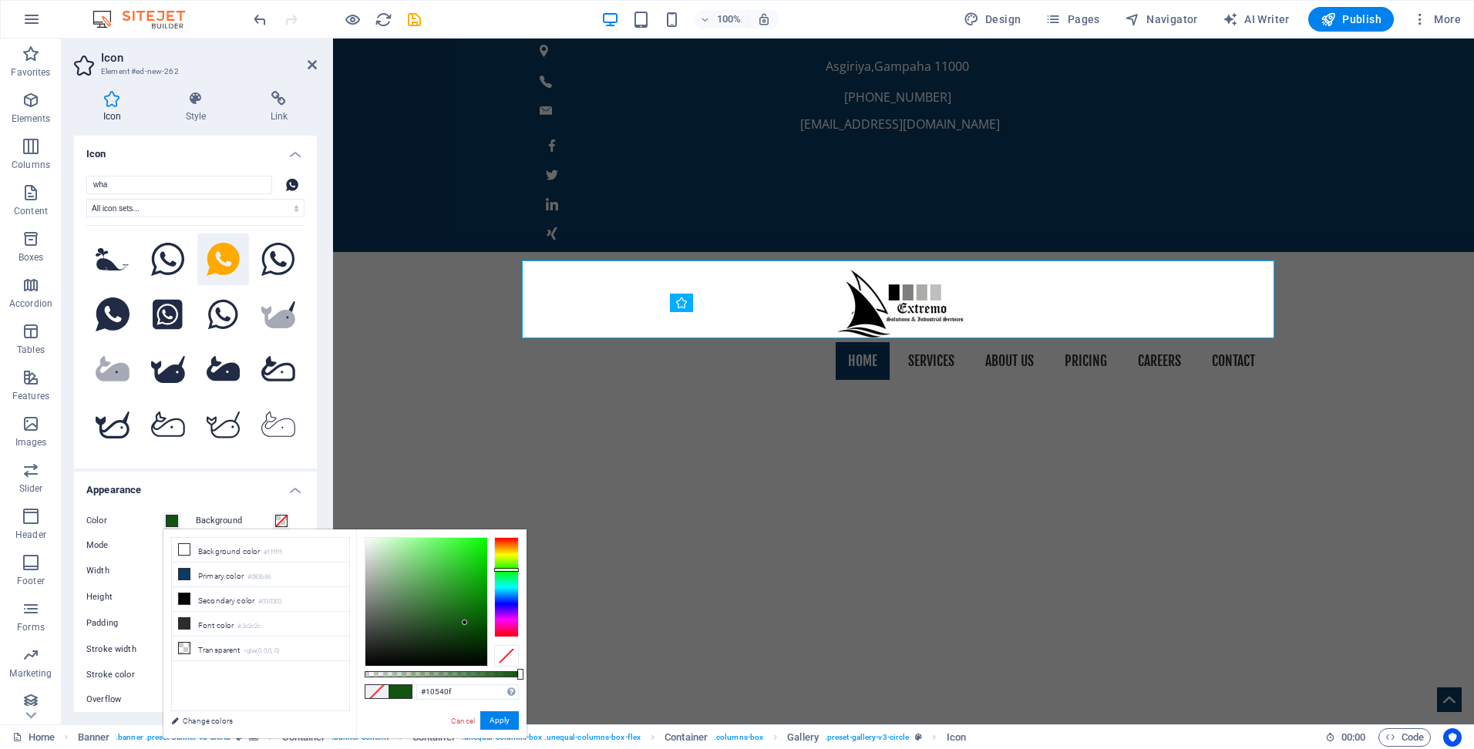
type input "#106b0e"
click at [470, 611] on div at bounding box center [426, 602] width 122 height 128
click at [498, 724] on button "Apply" at bounding box center [499, 721] width 39 height 19
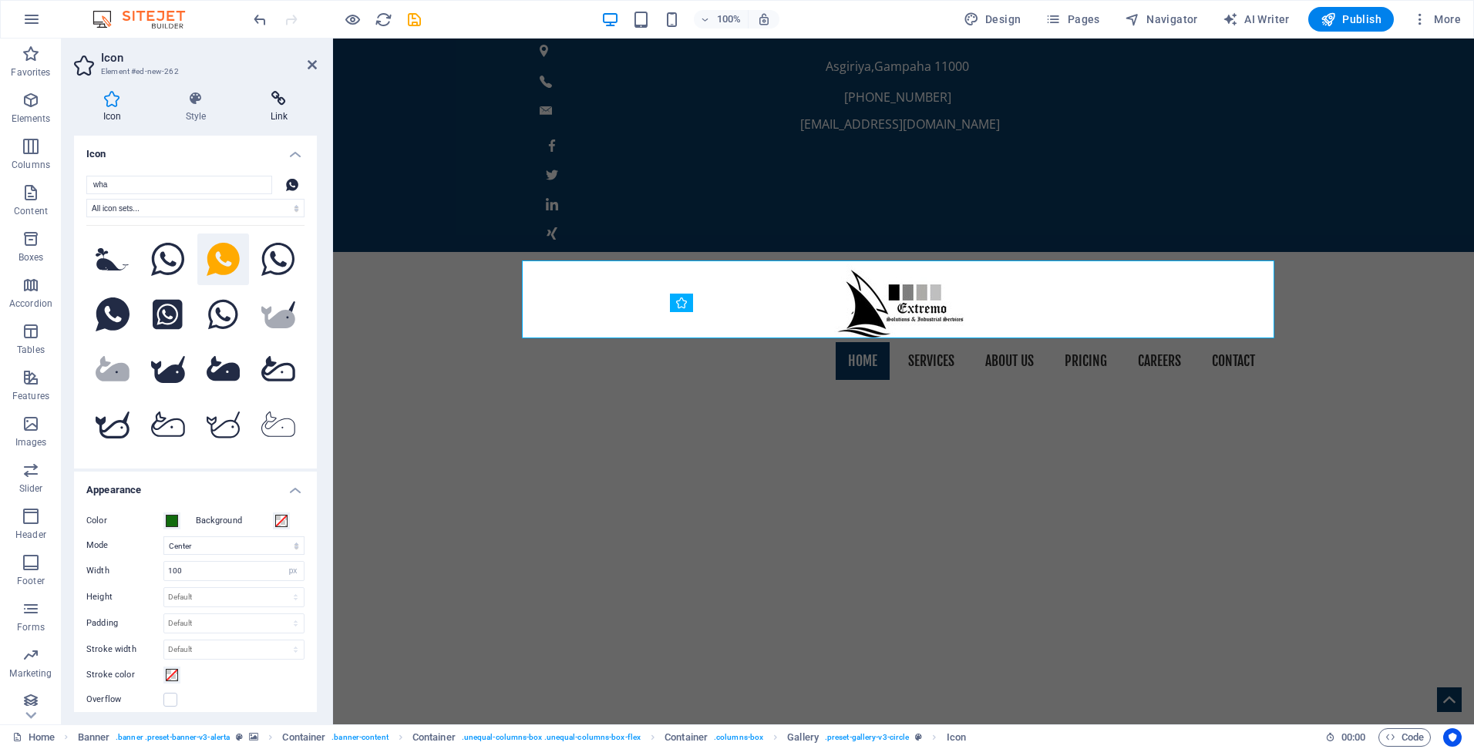
click at [276, 105] on icon at bounding box center [279, 98] width 76 height 15
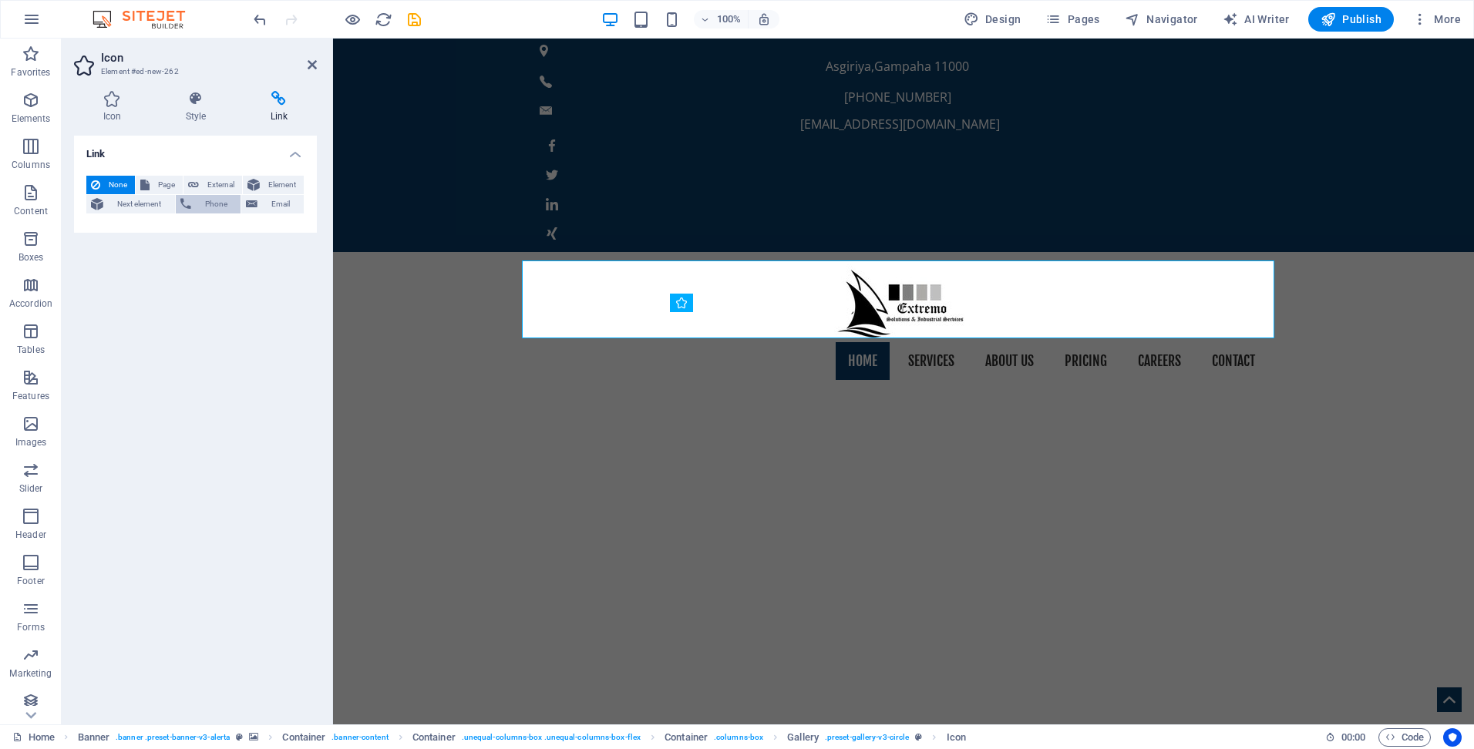
click at [216, 204] on span "Phone" at bounding box center [216, 204] width 41 height 19
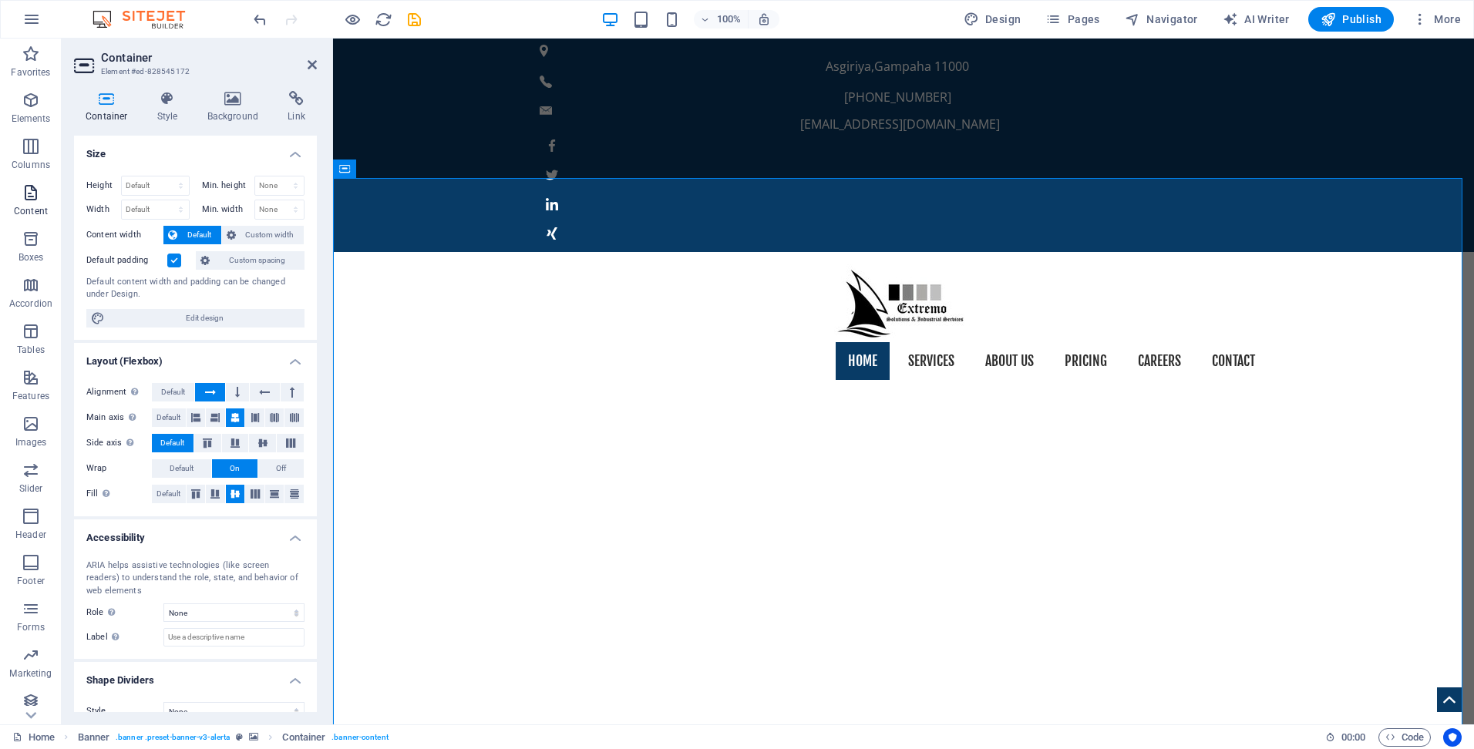
click at [32, 194] on icon "button" at bounding box center [31, 192] width 19 height 19
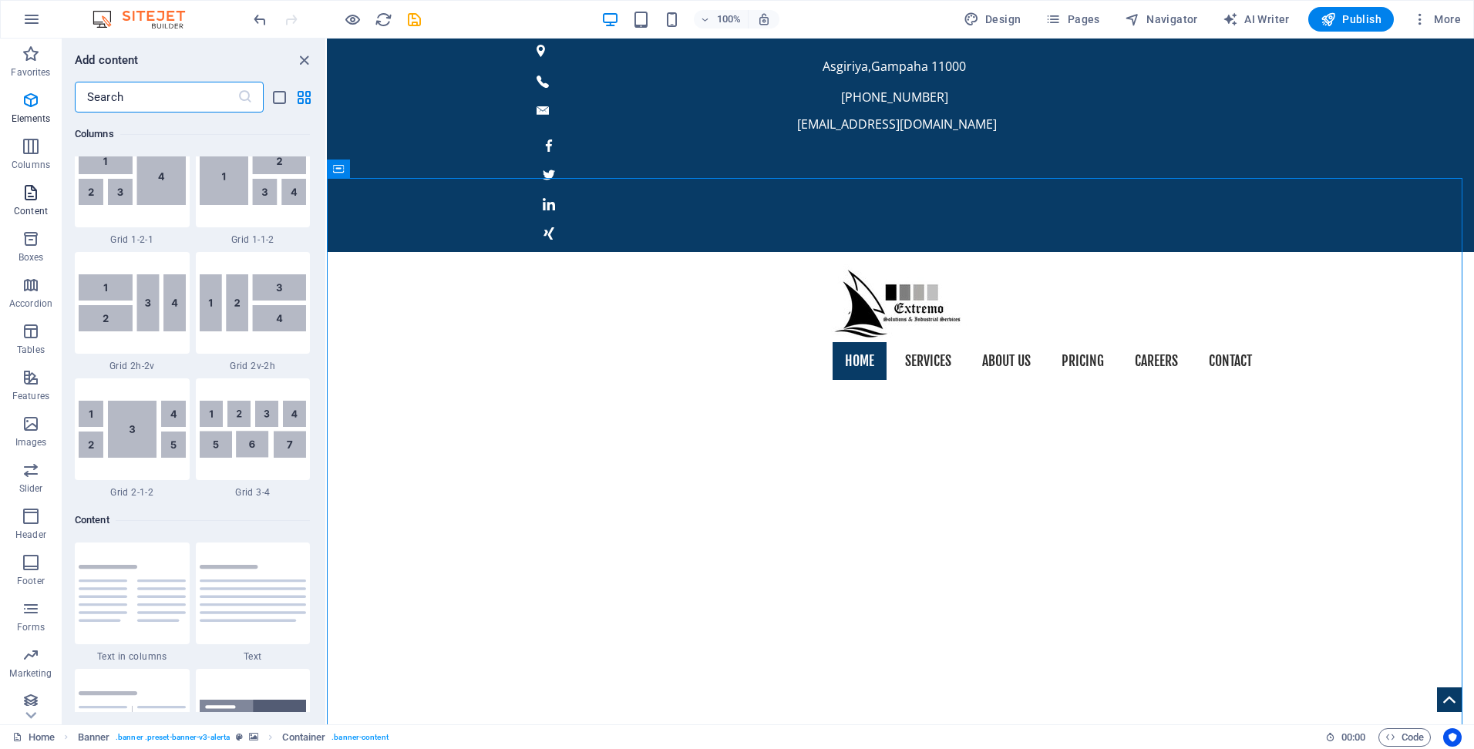
scroll to position [2697, 0]
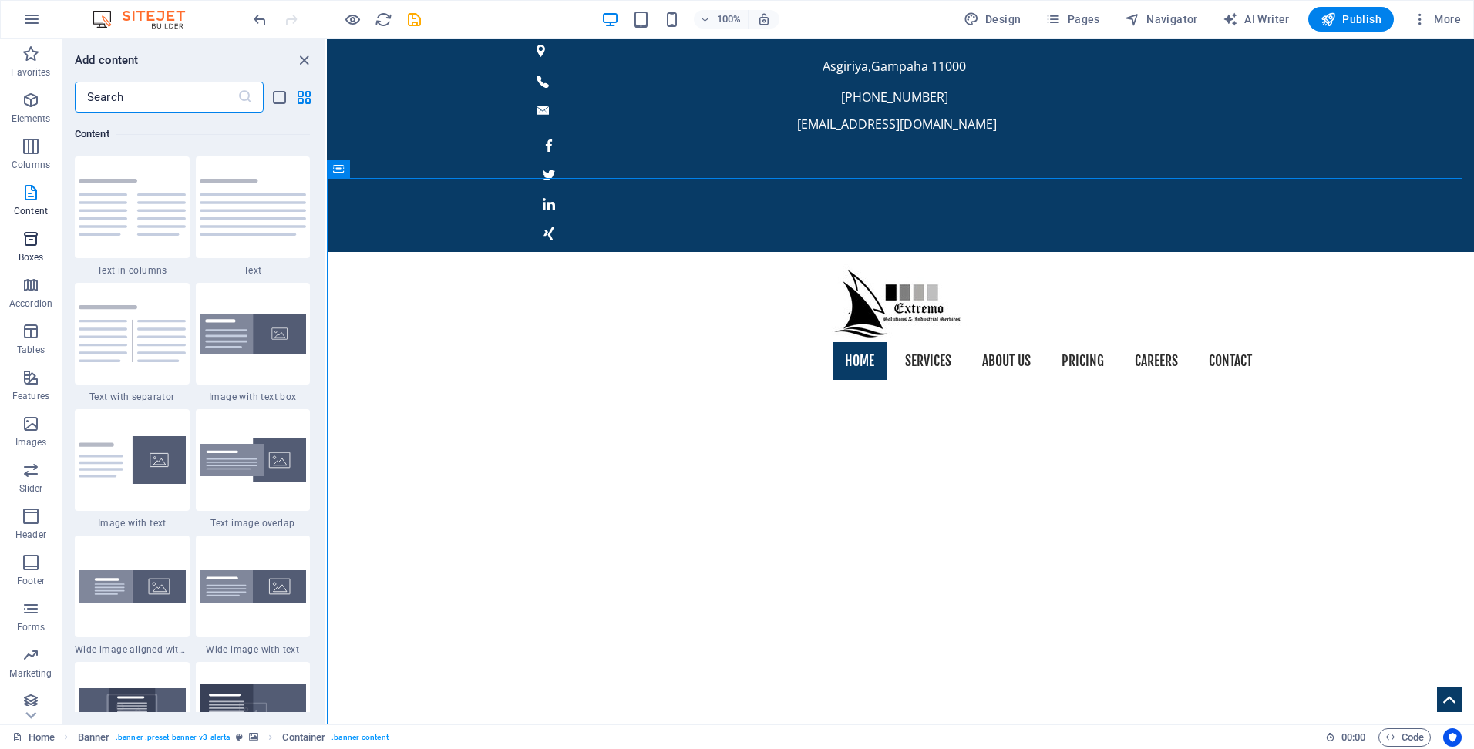
click at [29, 241] on icon "button" at bounding box center [31, 239] width 19 height 19
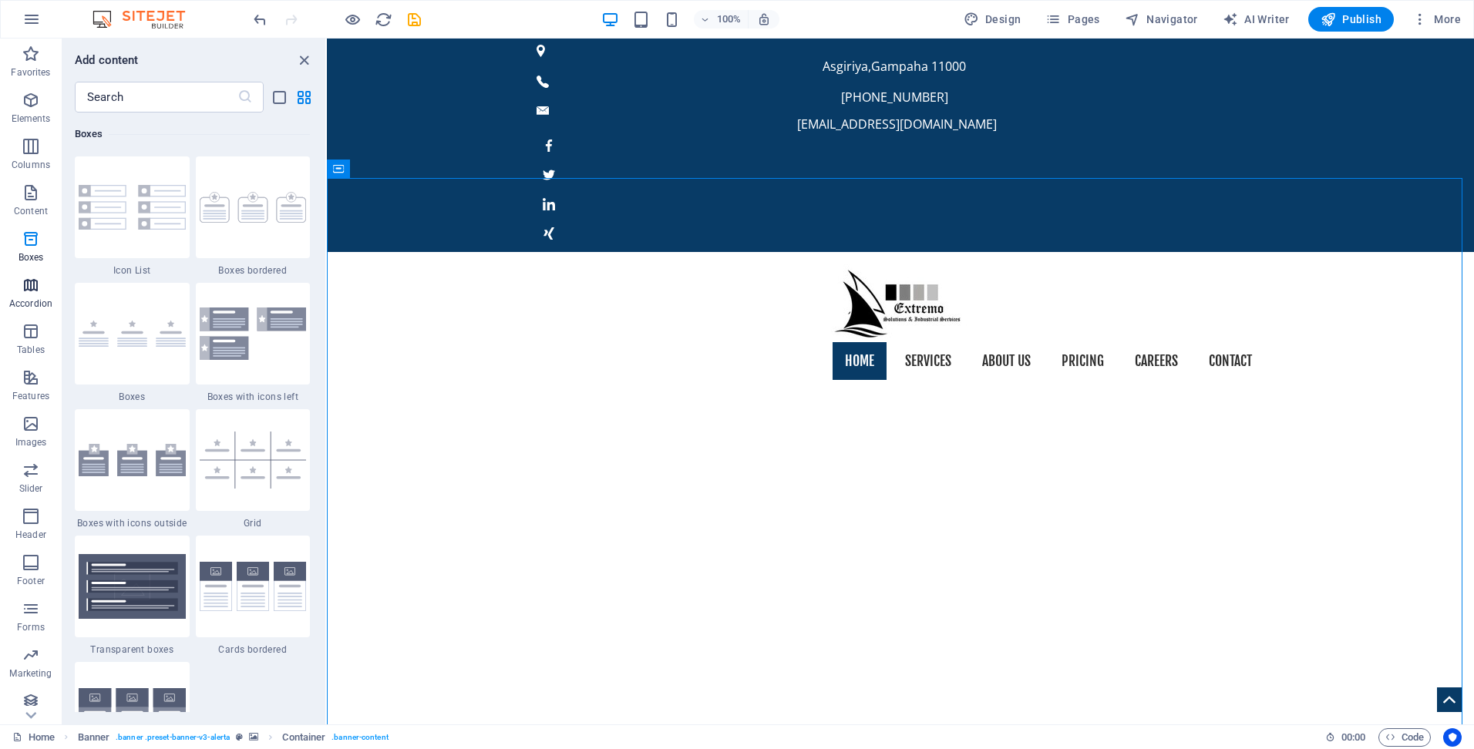
click at [25, 278] on icon "button" at bounding box center [31, 285] width 19 height 19
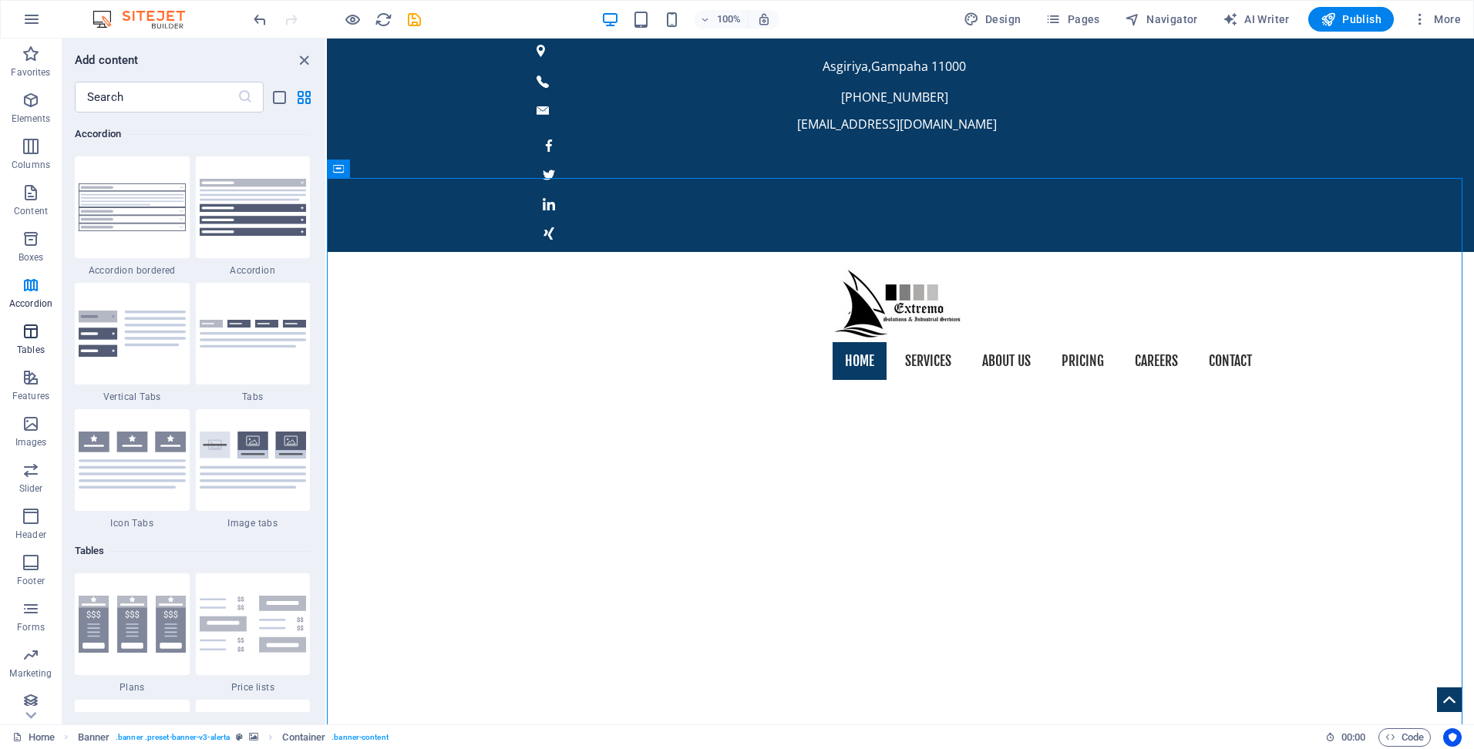
click at [27, 338] on icon "button" at bounding box center [31, 331] width 19 height 19
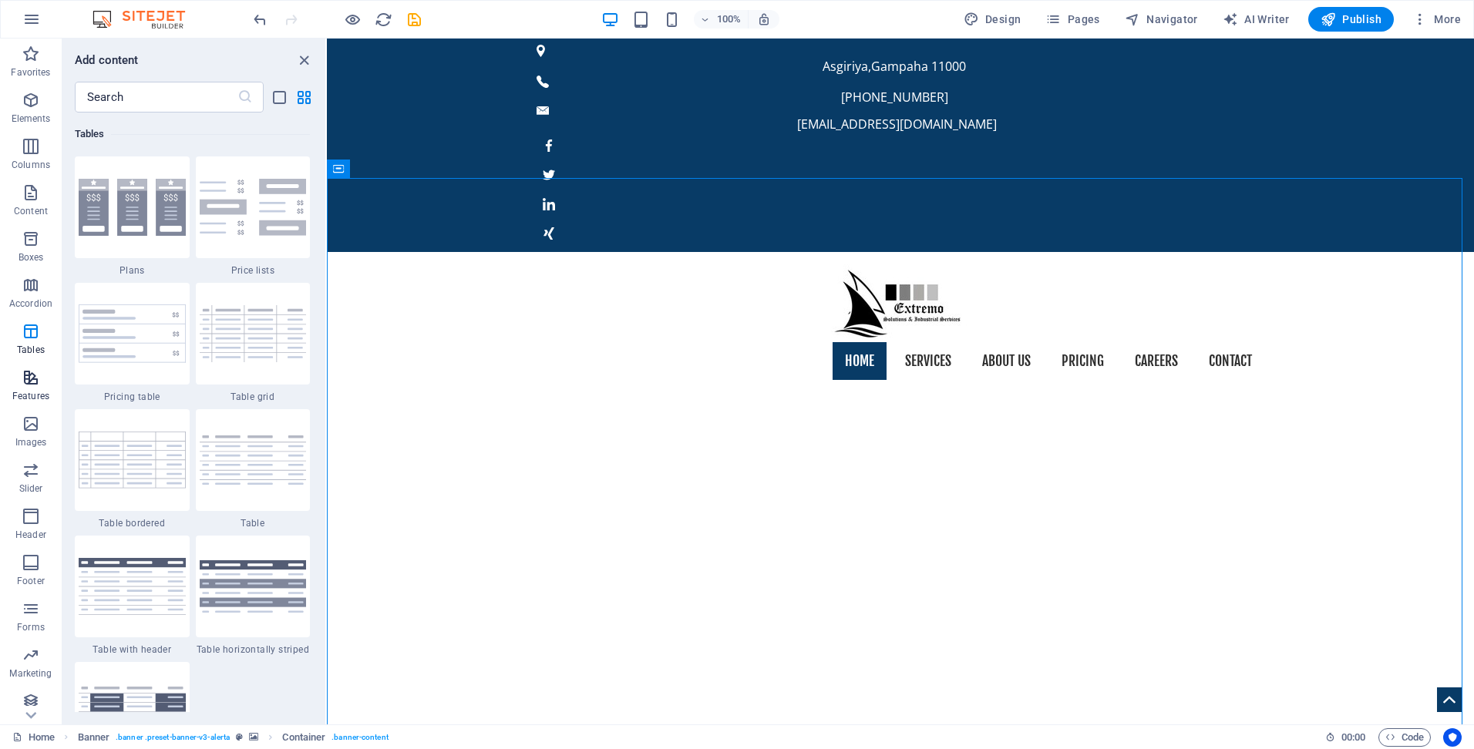
scroll to position [5339, 0]
click at [107, 79] on div "Add content ​ Favorites 1 Star Headline 1 Star Container Elements 1 Star Headli…" at bounding box center [193, 382] width 263 height 686
click at [111, 99] on input "text" at bounding box center [156, 97] width 163 height 31
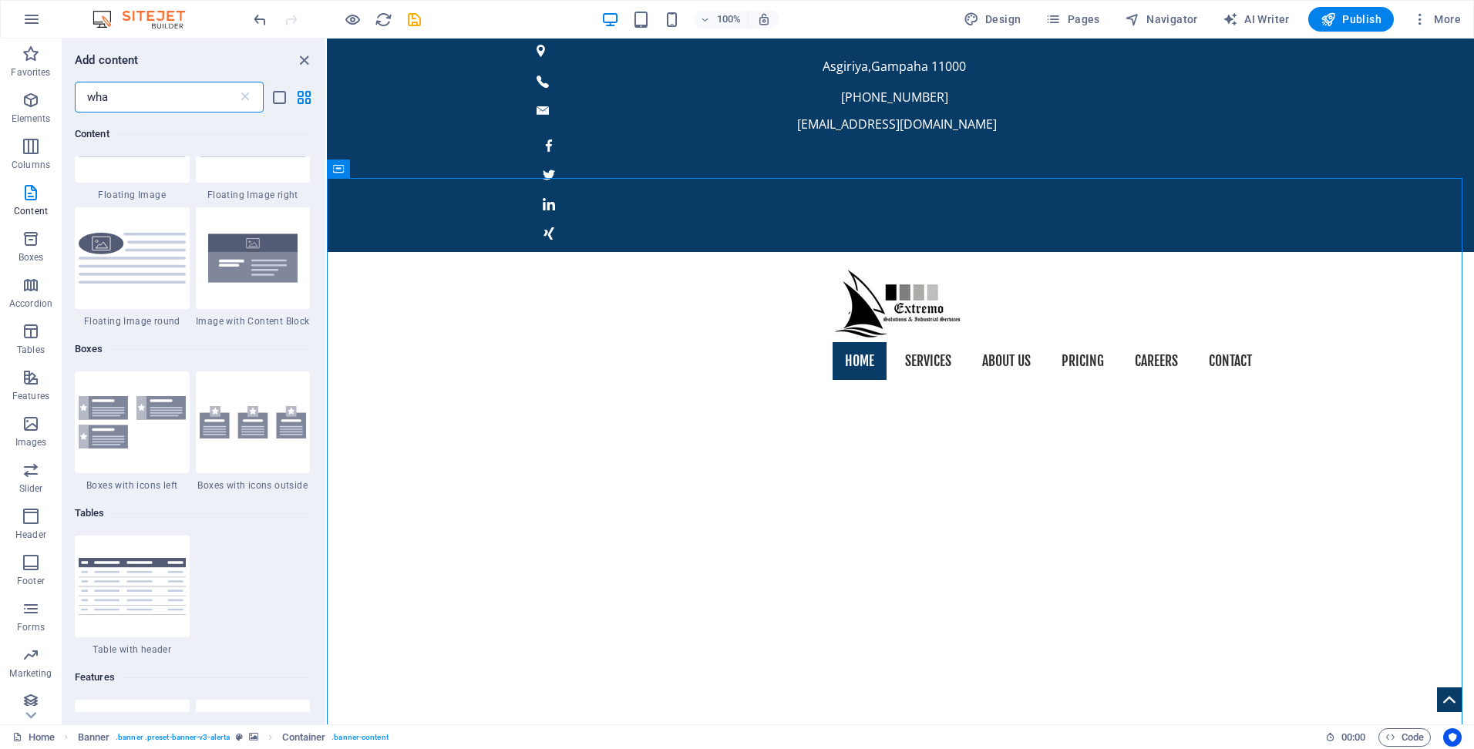
scroll to position [0, 0]
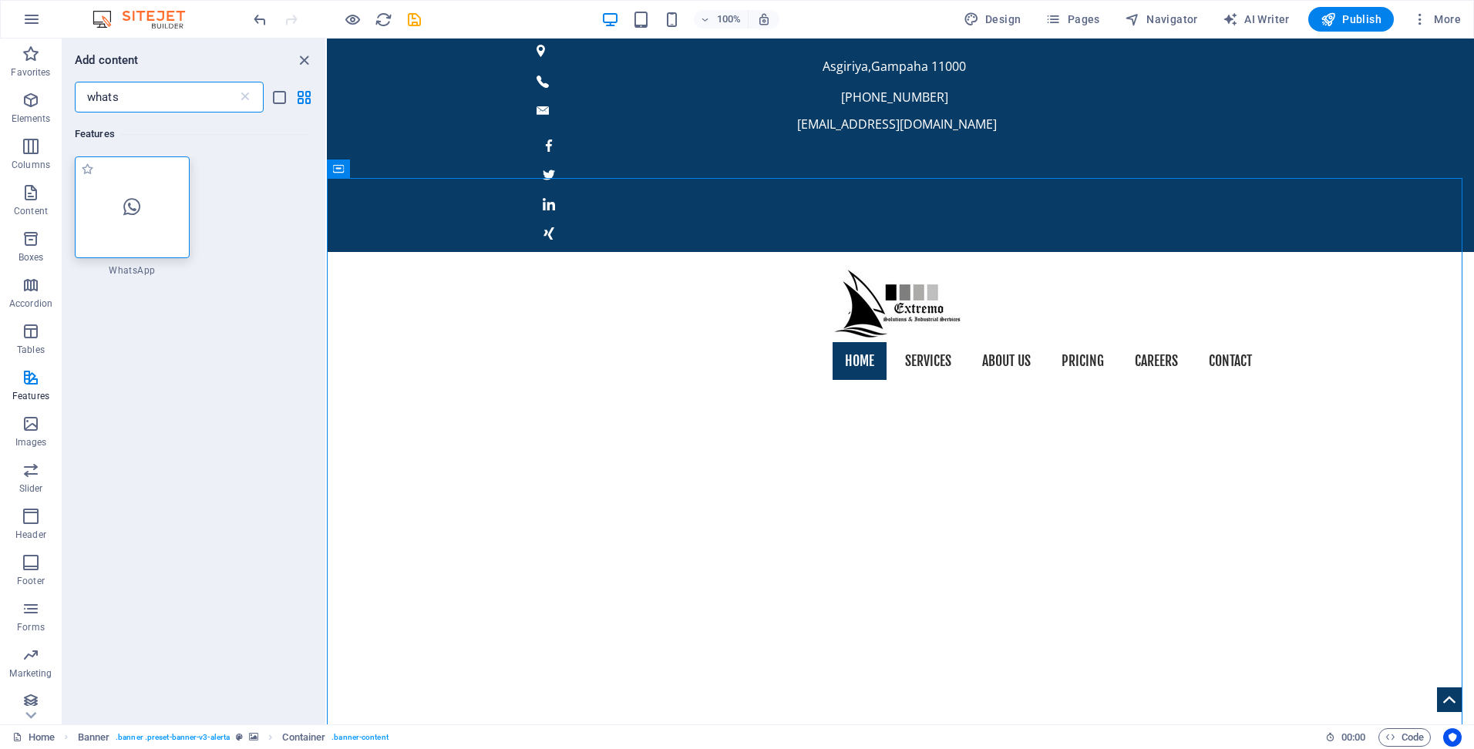
type input "whats"
click at [129, 177] on div at bounding box center [132, 207] width 115 height 102
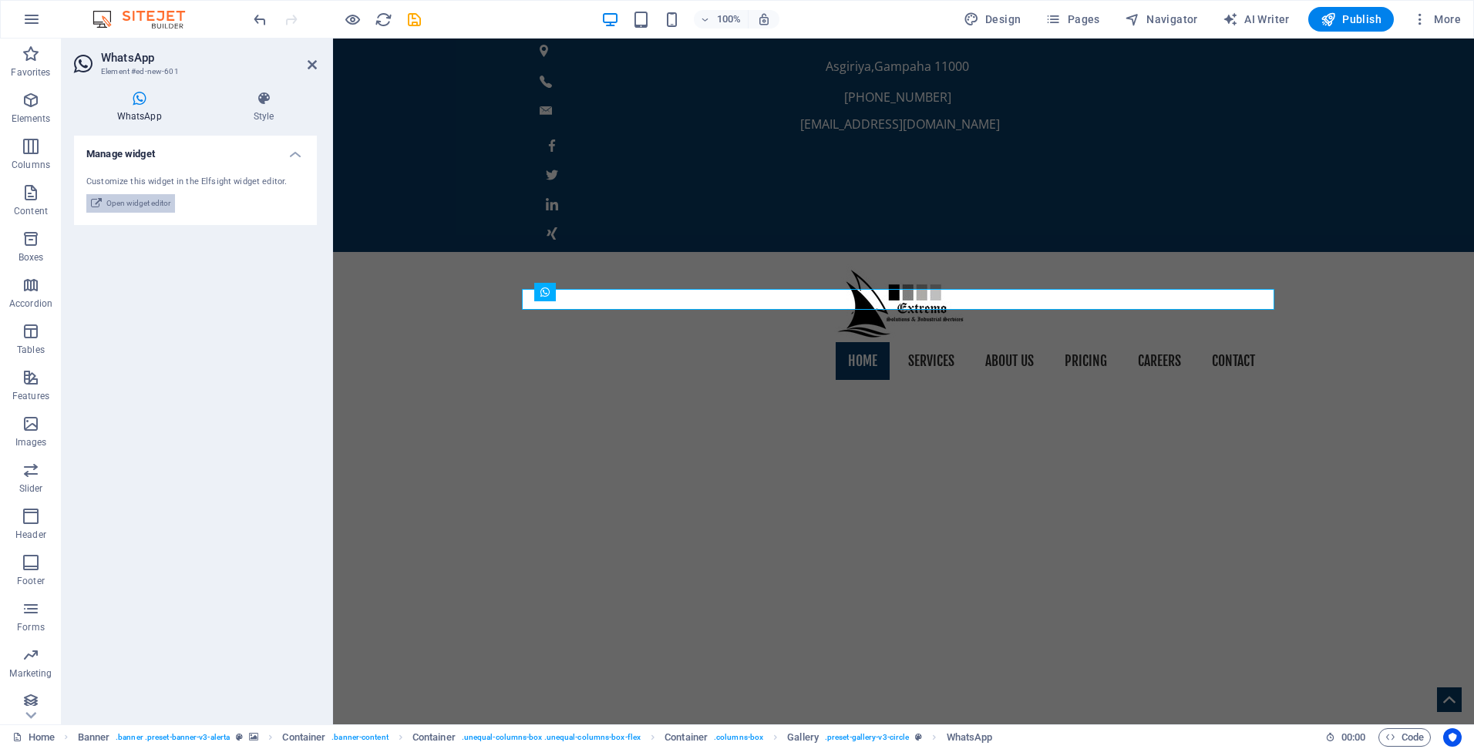
click at [146, 207] on span "Open widget editor" at bounding box center [138, 203] width 64 height 19
click at [93, 198] on icon at bounding box center [96, 203] width 11 height 19
click at [104, 200] on button "Open widget editor" at bounding box center [130, 203] width 89 height 19
click at [261, 100] on icon at bounding box center [263, 98] width 106 height 15
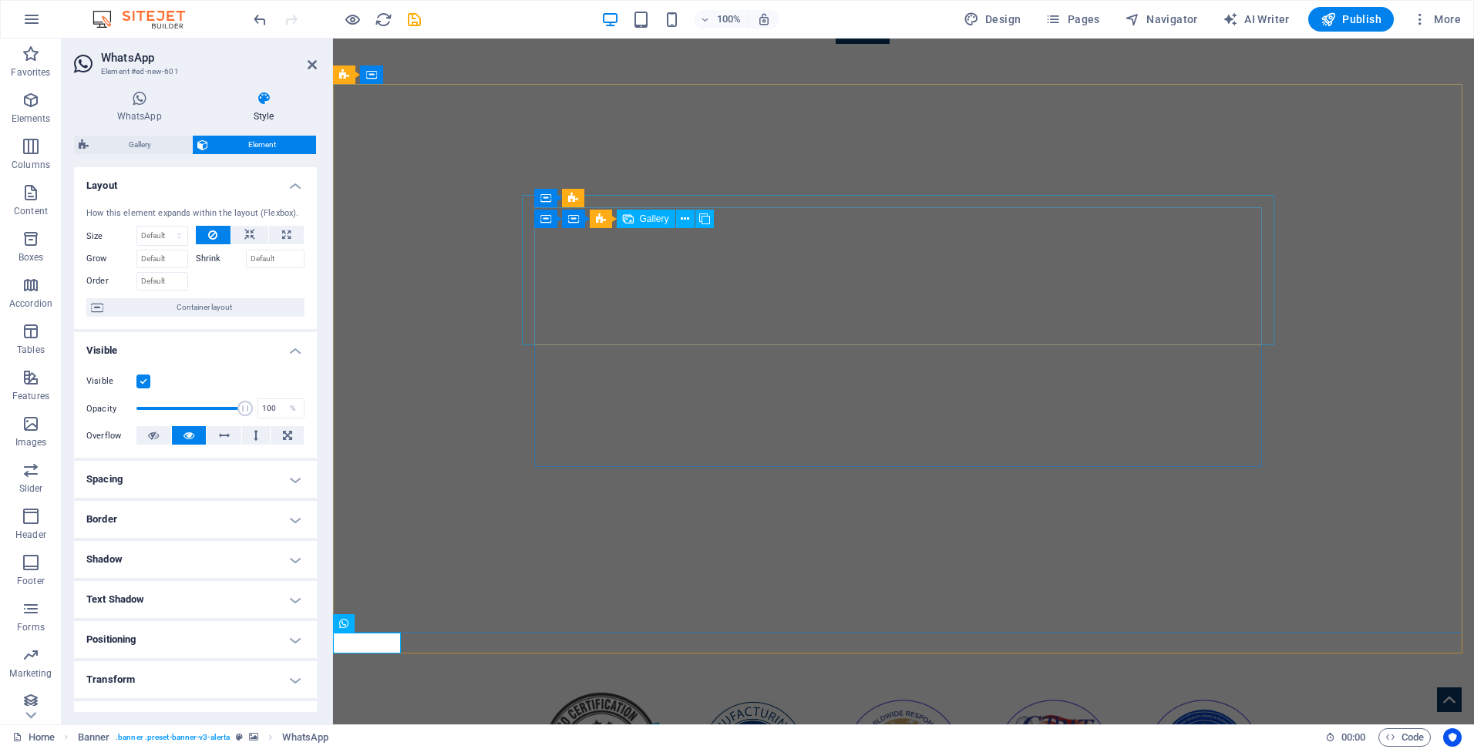
scroll to position [355, 0]
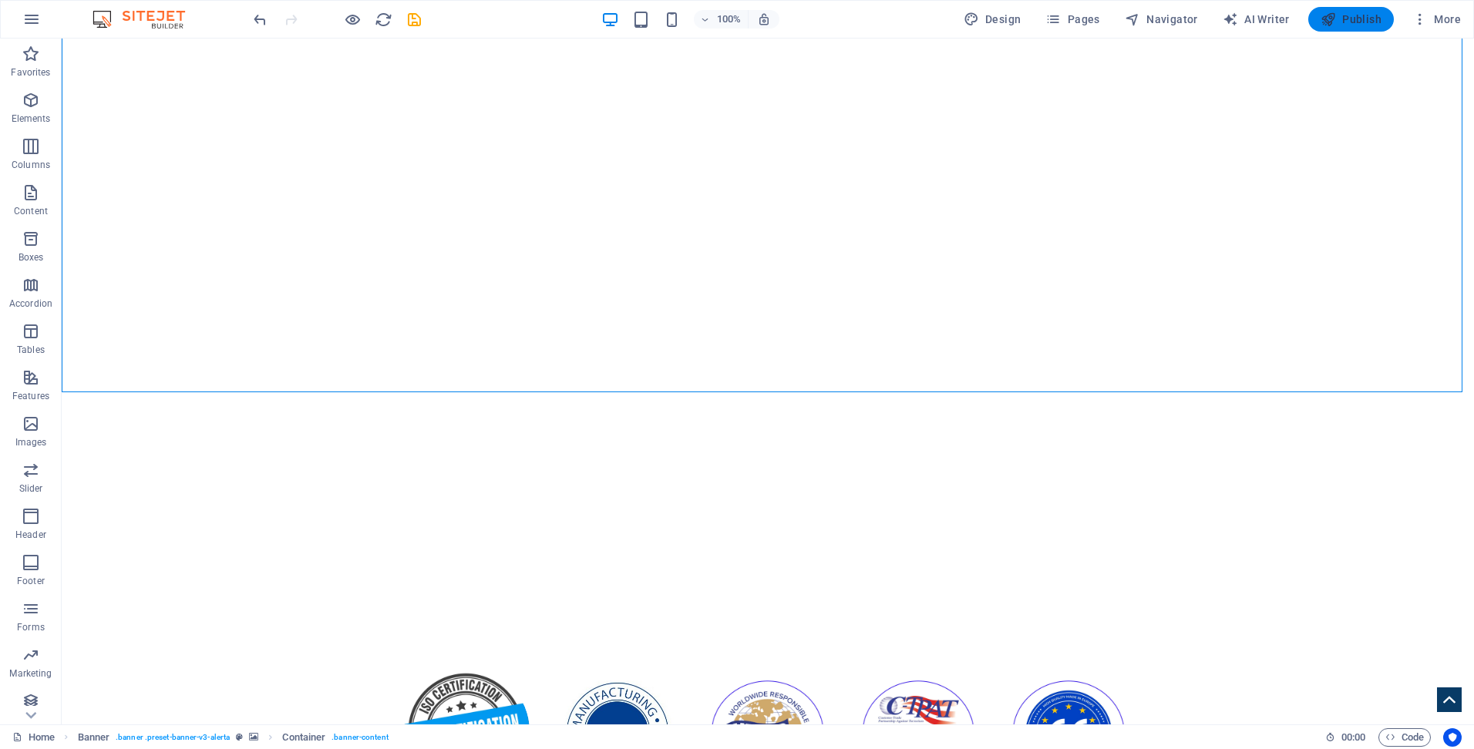
click at [1362, 16] on span "Publish" at bounding box center [1351, 19] width 61 height 15
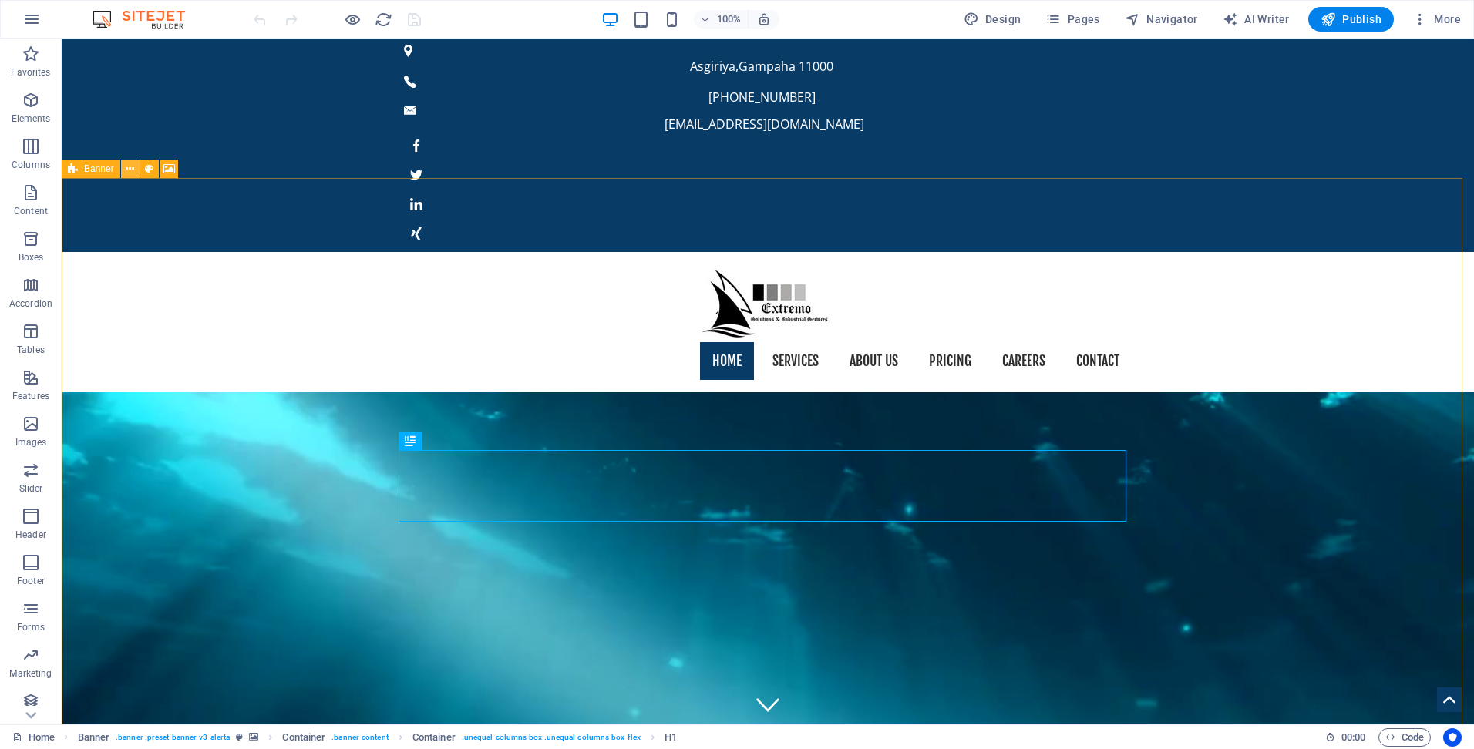
click at [126, 169] on icon at bounding box center [130, 169] width 8 height 16
click at [29, 551] on icon "button" at bounding box center [31, 555] width 19 height 19
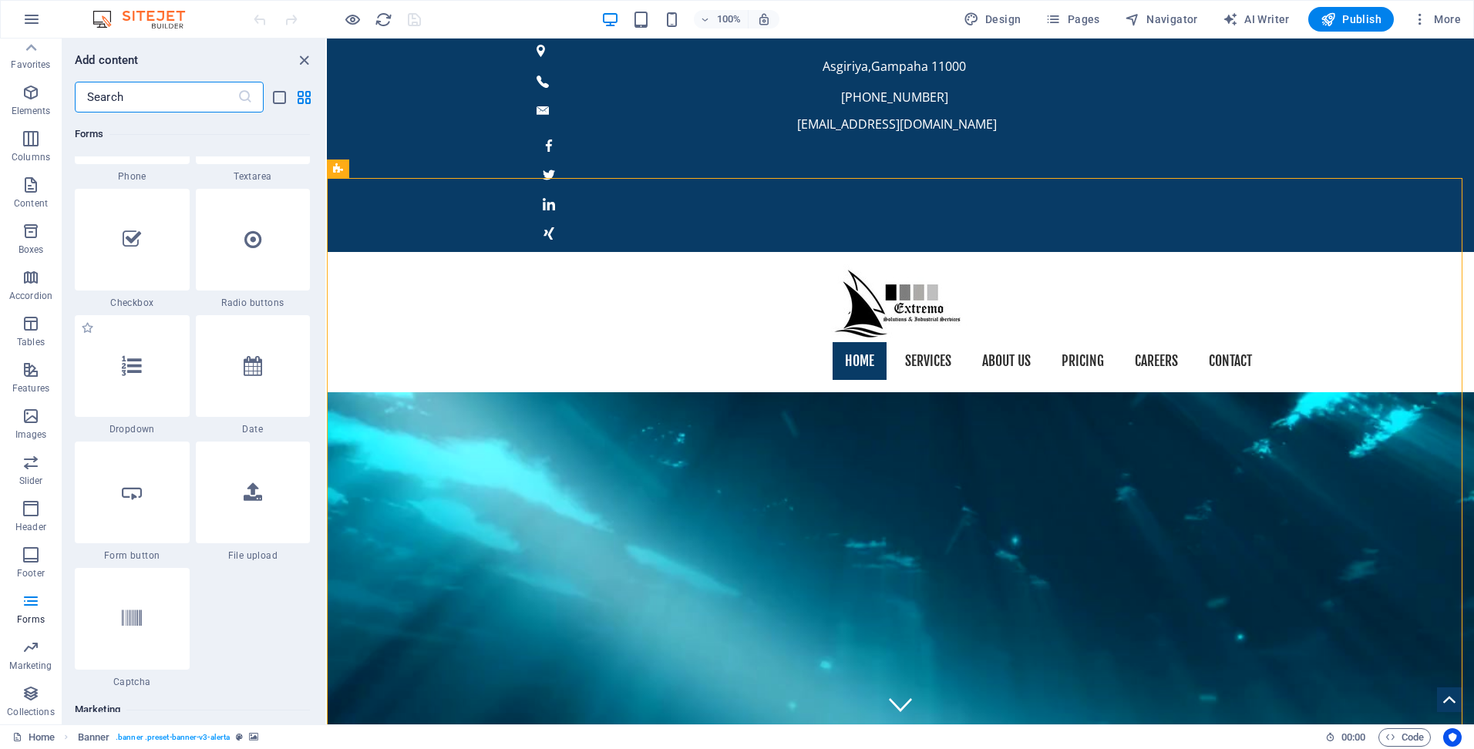
scroll to position [11902, 0]
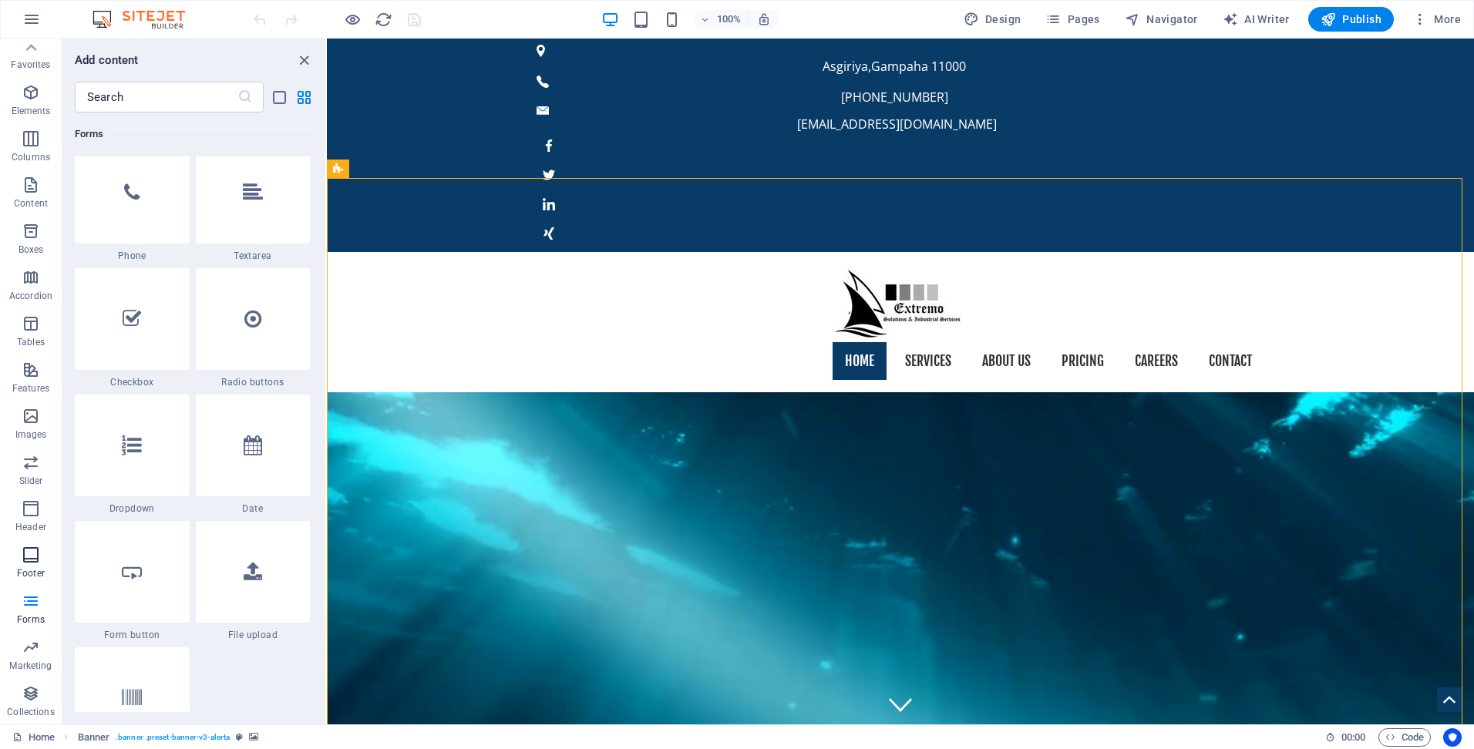
click at [35, 550] on icon "button" at bounding box center [31, 555] width 19 height 19
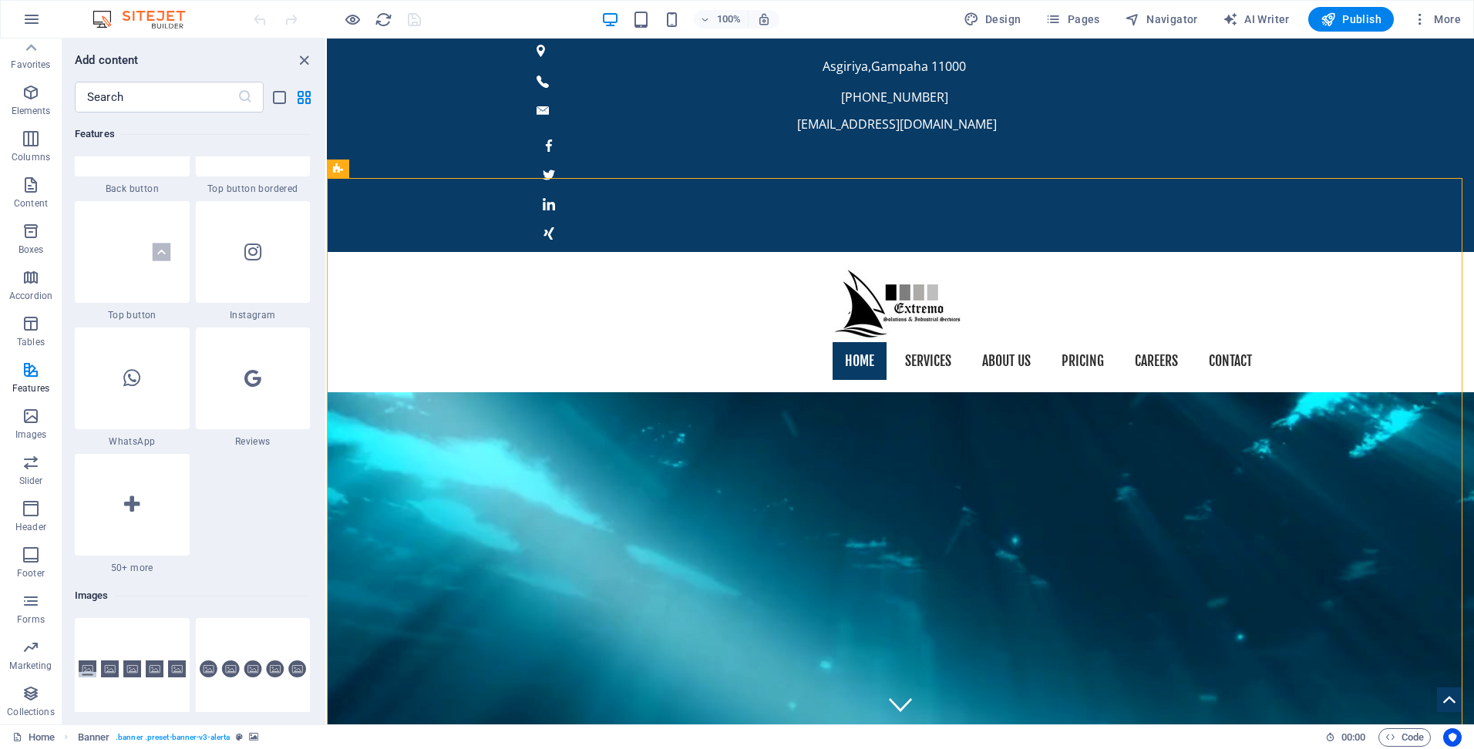
scroll to position [7354, 0]
click at [134, 391] on div at bounding box center [132, 380] width 115 height 102
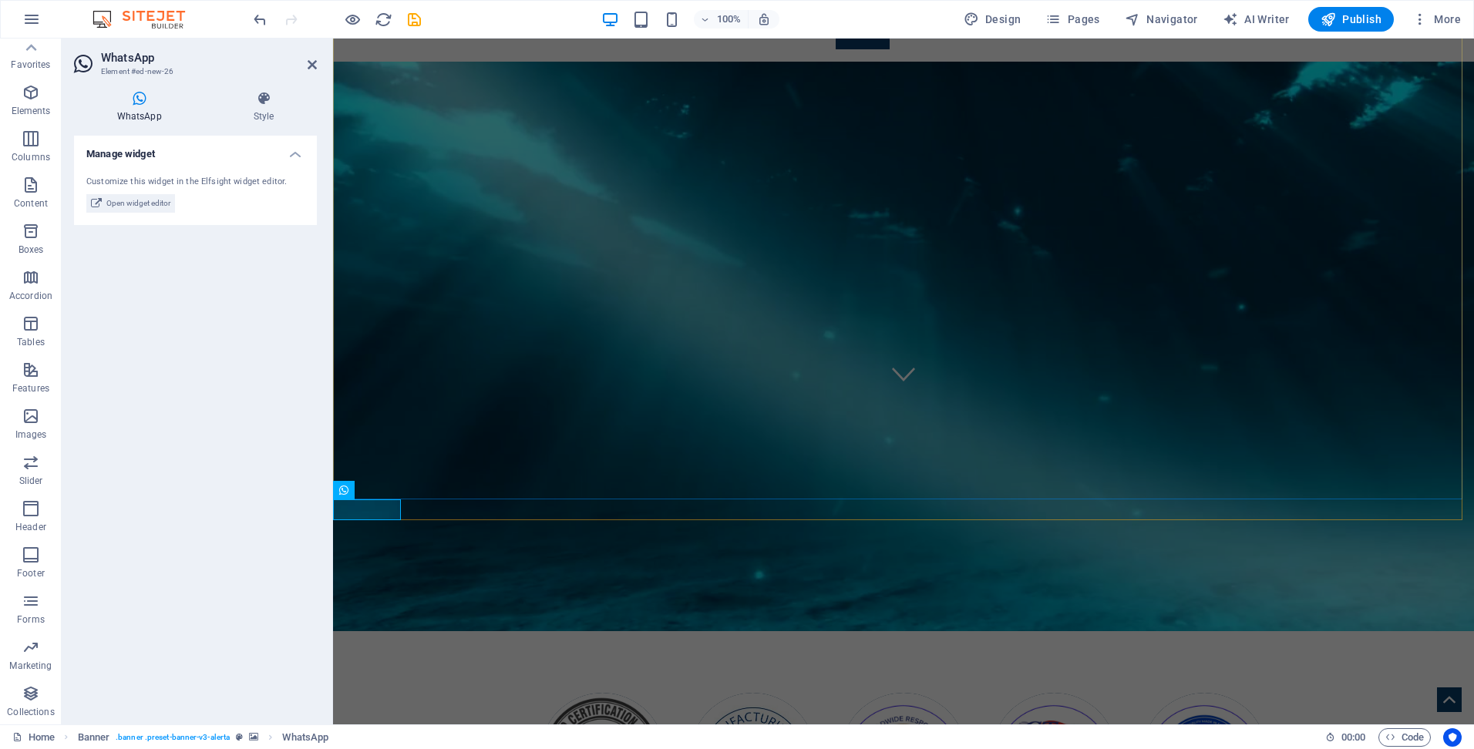
scroll to position [355, 0]
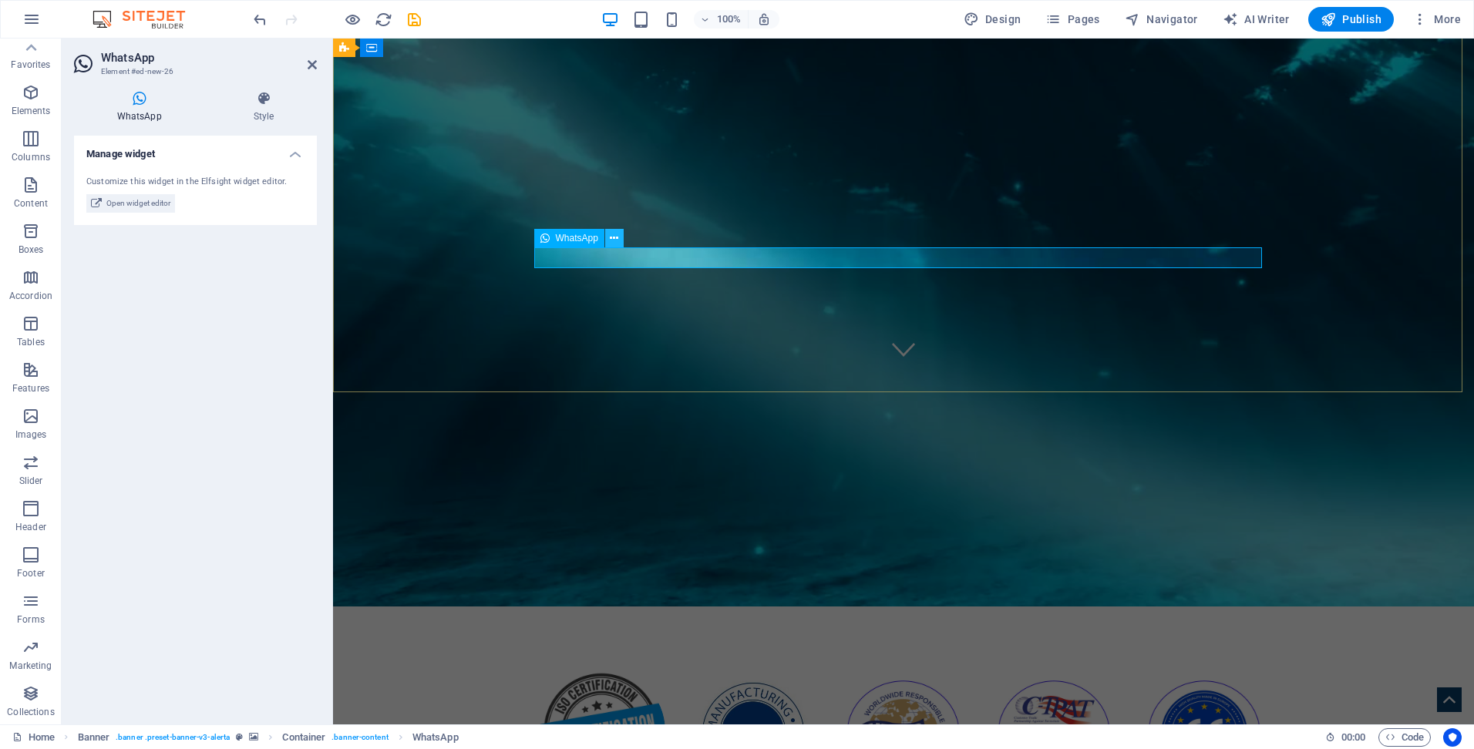
click at [612, 239] on icon at bounding box center [614, 239] width 8 height 16
click at [152, 204] on span "Open widget editor" at bounding box center [138, 203] width 64 height 19
click at [150, 204] on span "Open widget editor" at bounding box center [138, 203] width 64 height 19
click at [261, 99] on icon at bounding box center [263, 98] width 106 height 15
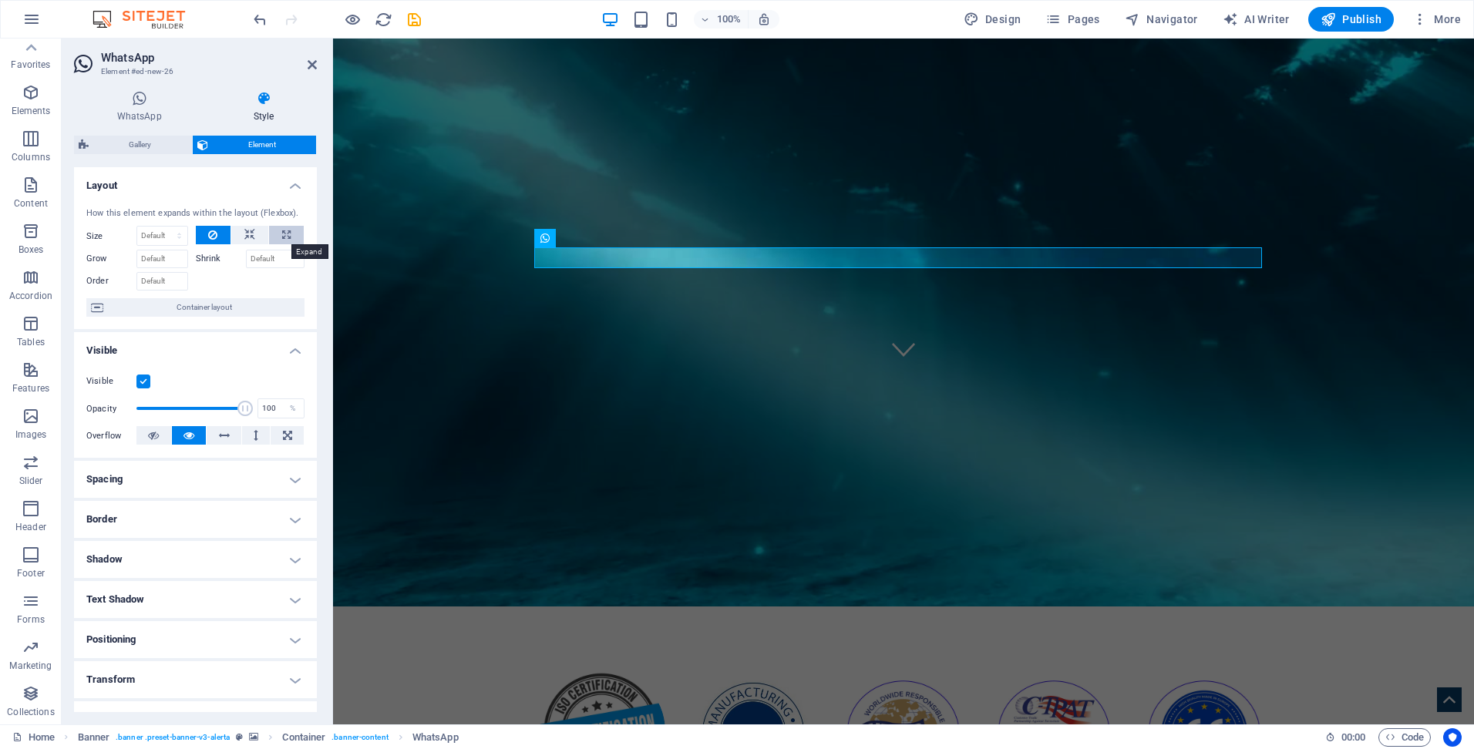
click at [285, 237] on icon at bounding box center [286, 235] width 8 height 19
type input "100"
select select "%"
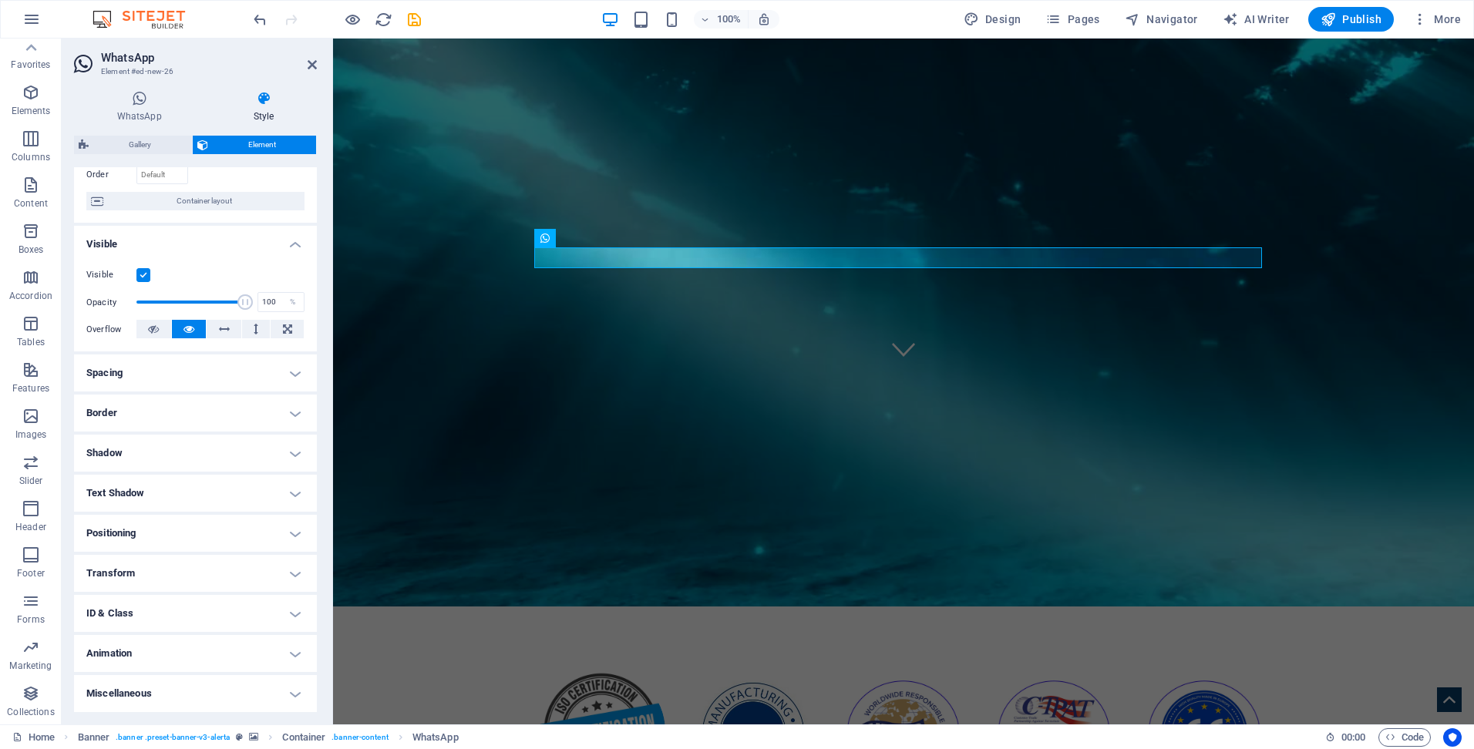
scroll to position [0, 0]
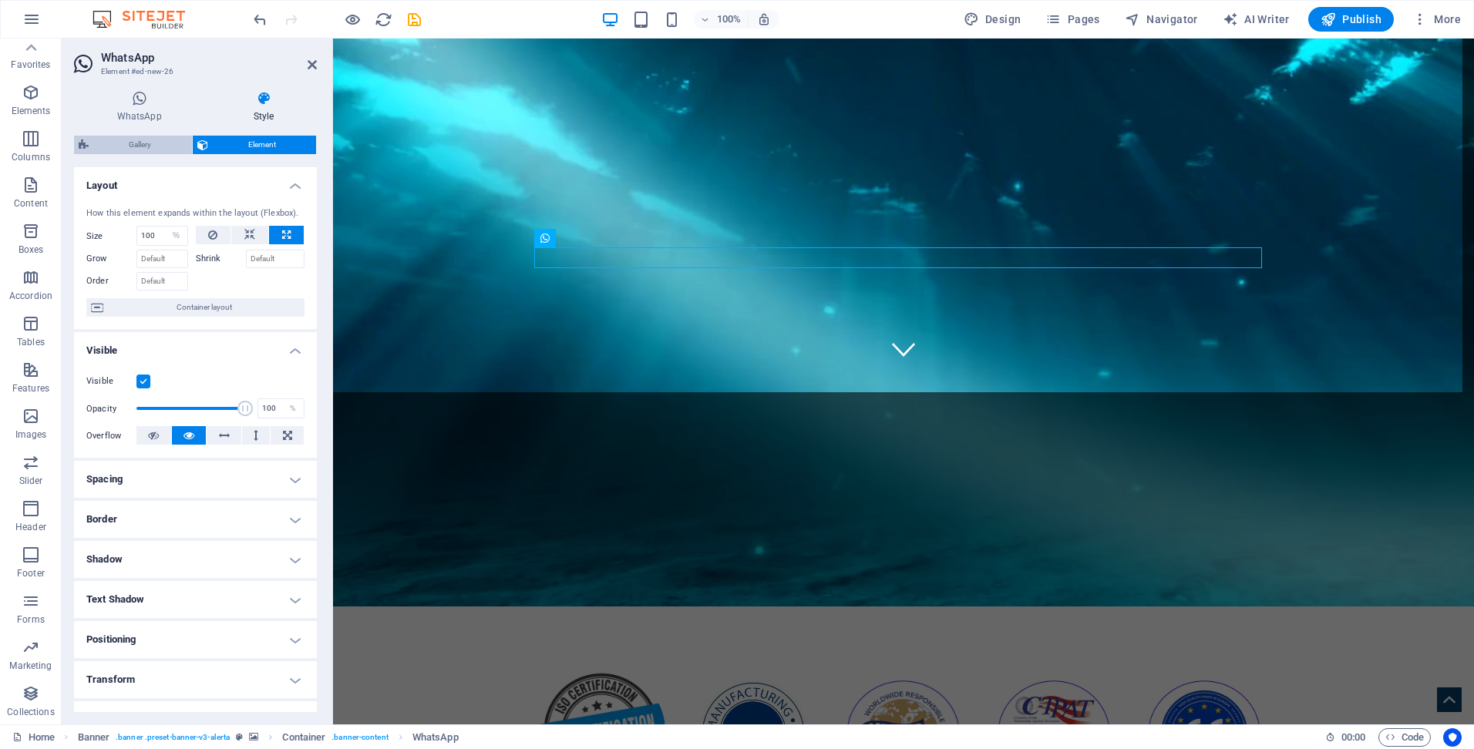
click at [130, 143] on span "Gallery" at bounding box center [140, 145] width 94 height 19
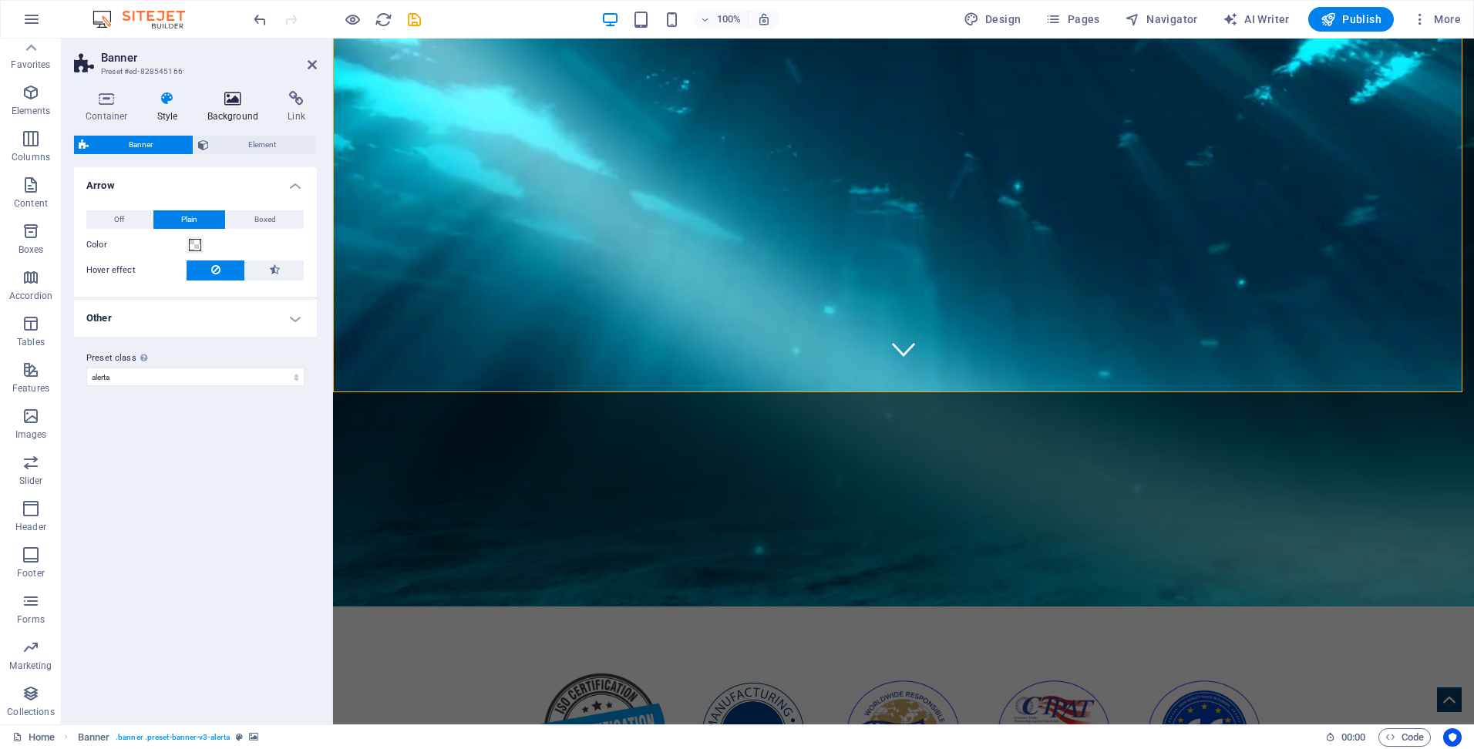
click at [234, 98] on icon at bounding box center [233, 98] width 75 height 15
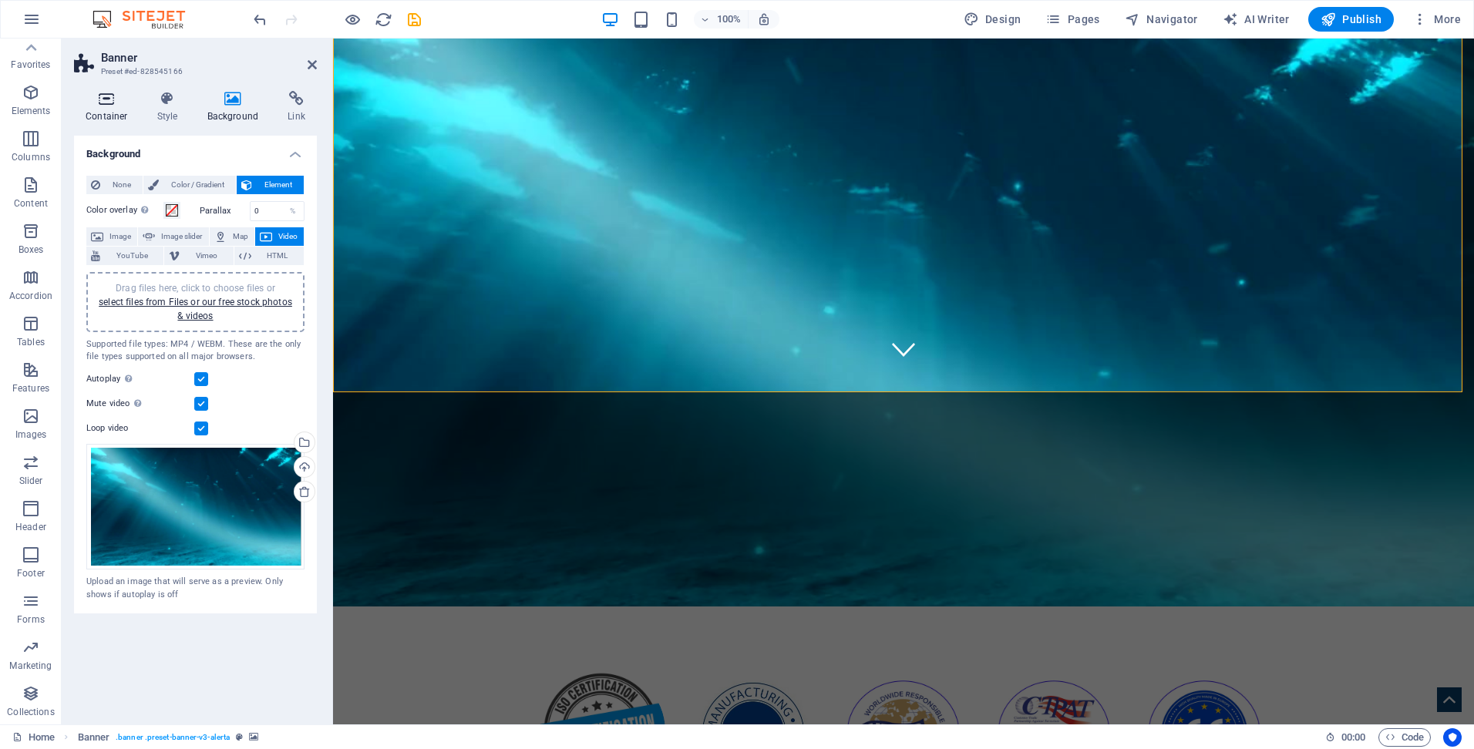
click at [106, 97] on icon at bounding box center [107, 98] width 66 height 15
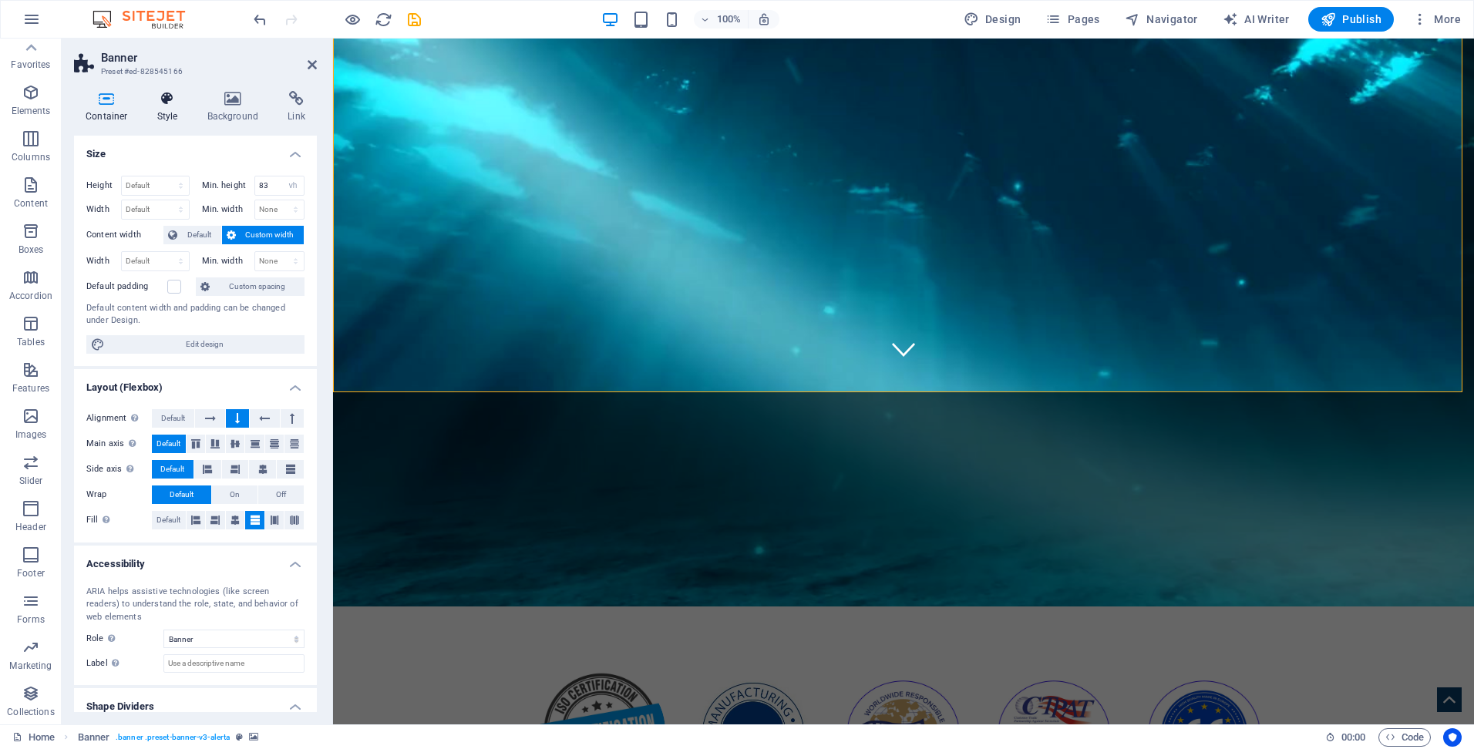
click at [161, 113] on h4 "Style" at bounding box center [171, 107] width 50 height 32
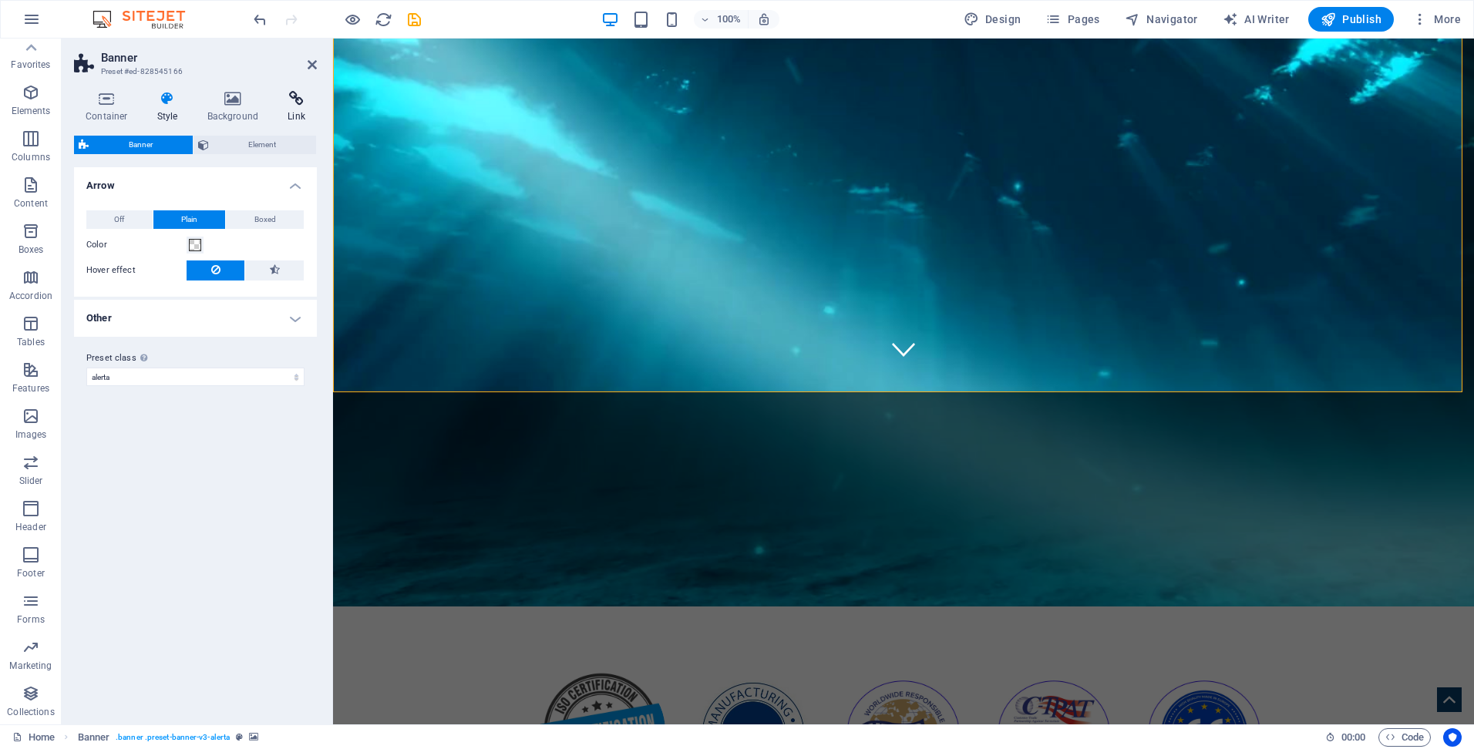
click at [292, 103] on icon at bounding box center [296, 98] width 41 height 15
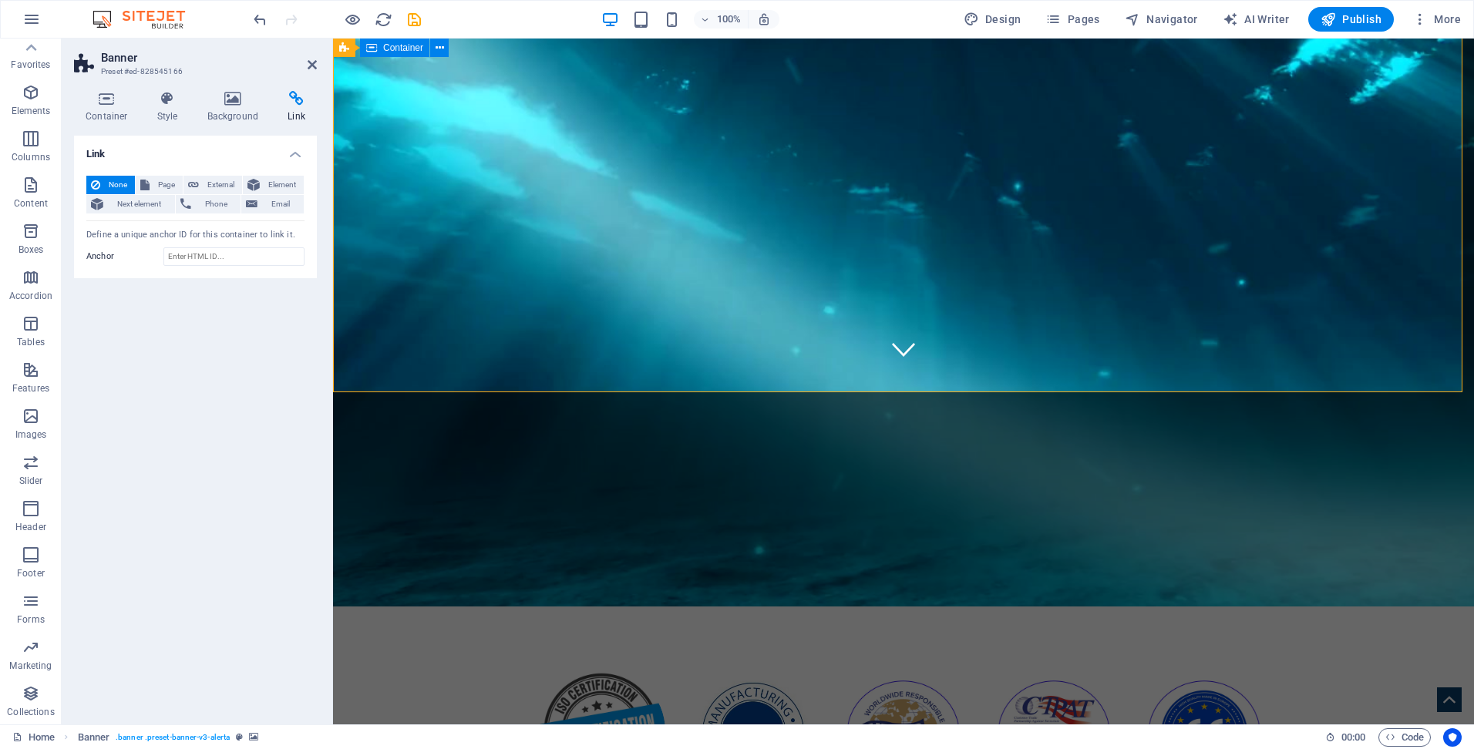
drag, startPoint x: 515, startPoint y: 258, endPoint x: 786, endPoint y: 260, distance: 271.4
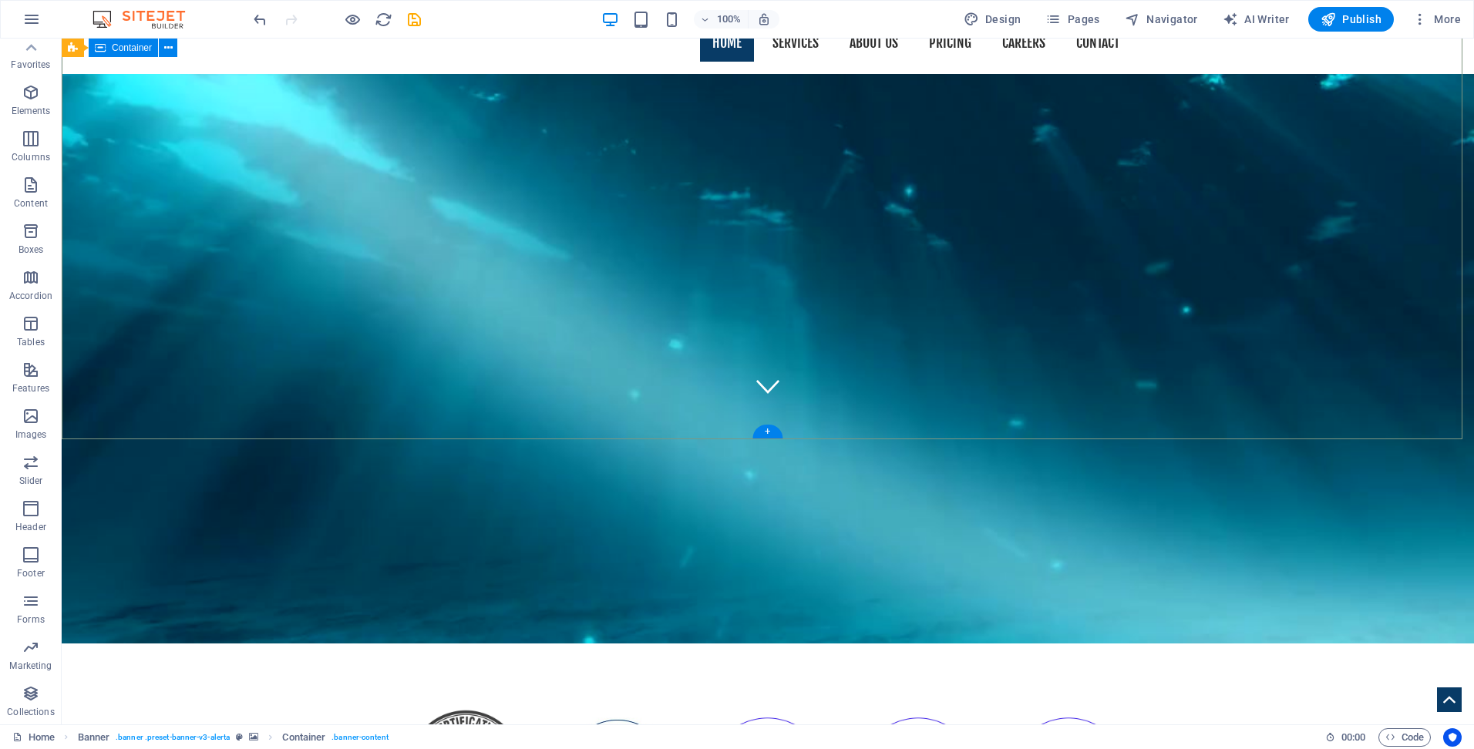
scroll to position [385, 0]
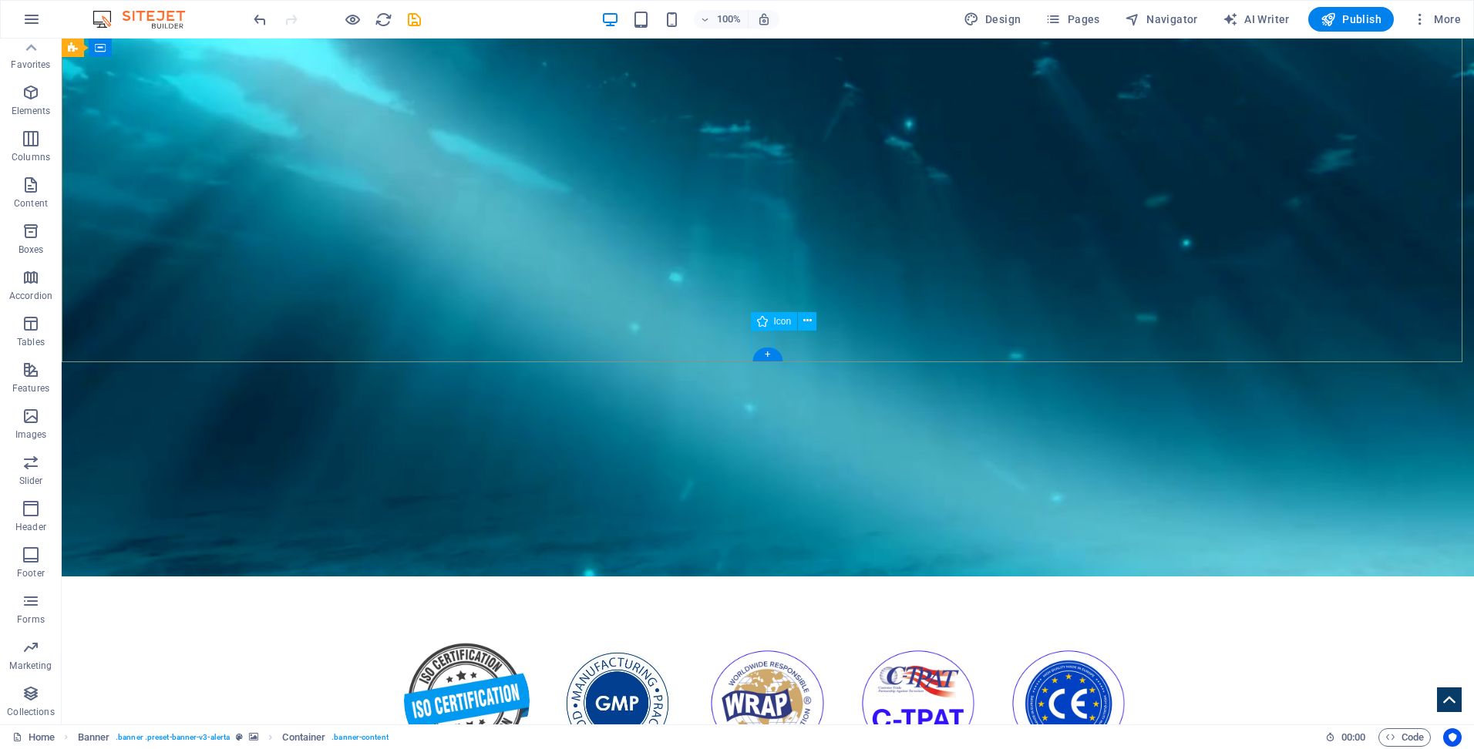
drag, startPoint x: 759, startPoint y: 360, endPoint x: 765, endPoint y: 342, distance: 18.8
drag, startPoint x: 770, startPoint y: 355, endPoint x: 441, endPoint y: 317, distance: 331.4
click at [770, 355] on div "+" at bounding box center [767, 355] width 30 height 14
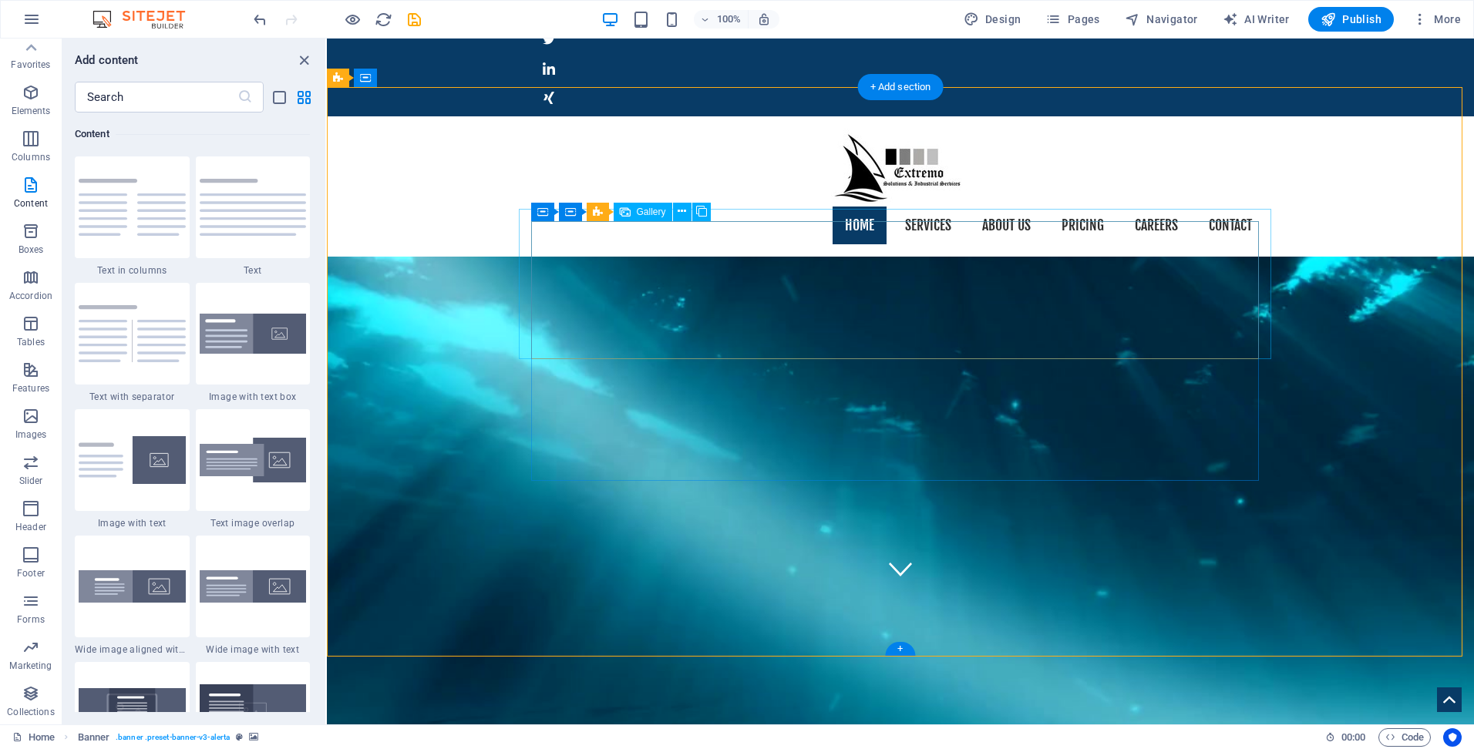
scroll to position [154, 0]
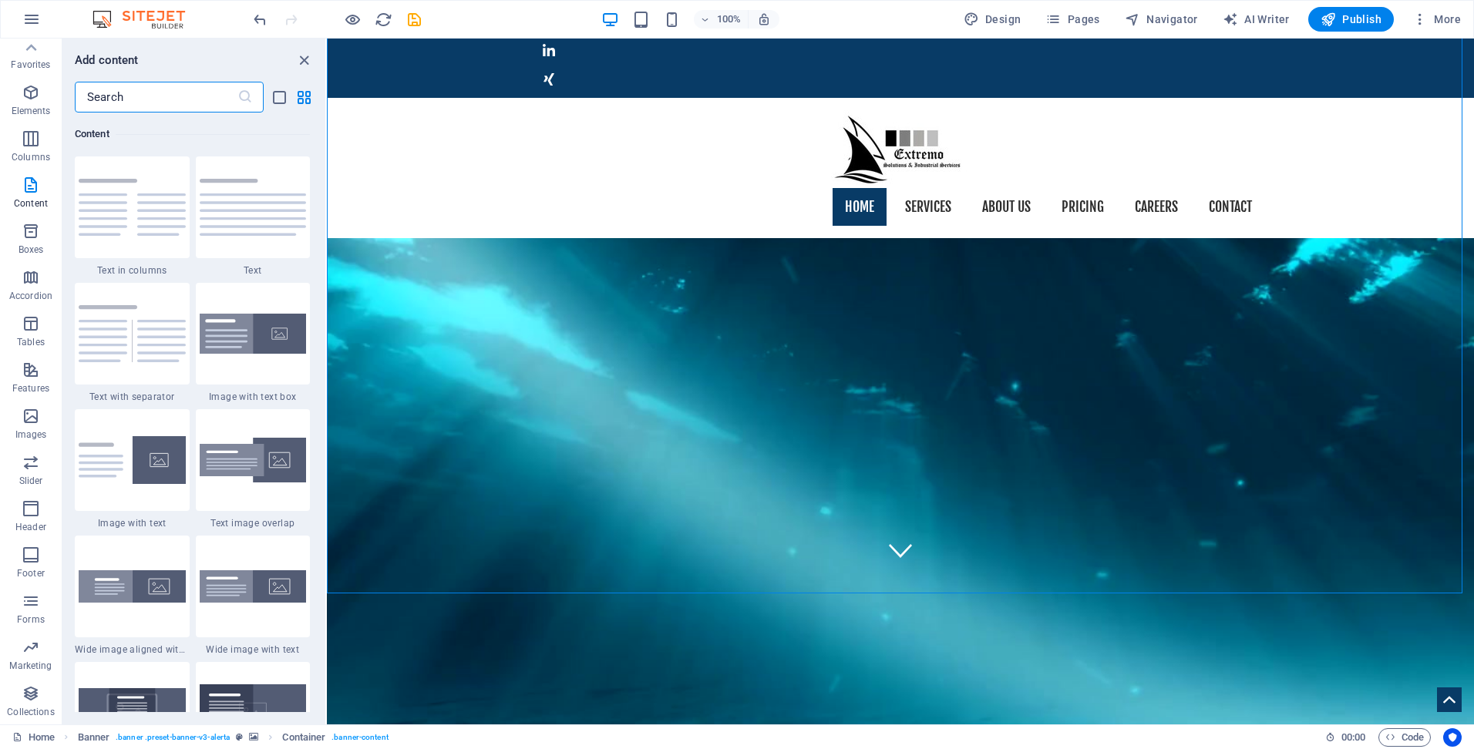
click at [134, 101] on input "text" at bounding box center [156, 97] width 163 height 31
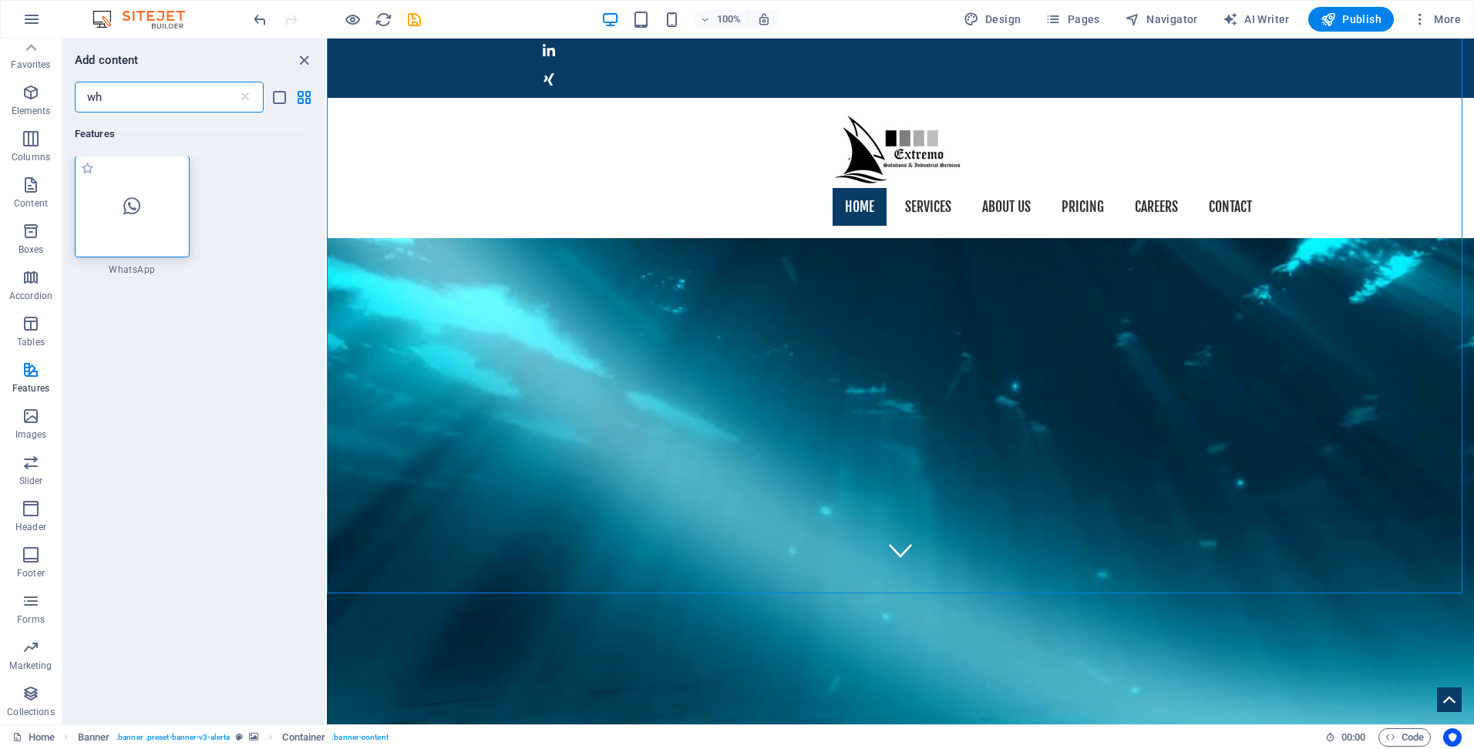
scroll to position [0, 0]
type input "wh"
click at [136, 237] on div at bounding box center [132, 207] width 115 height 102
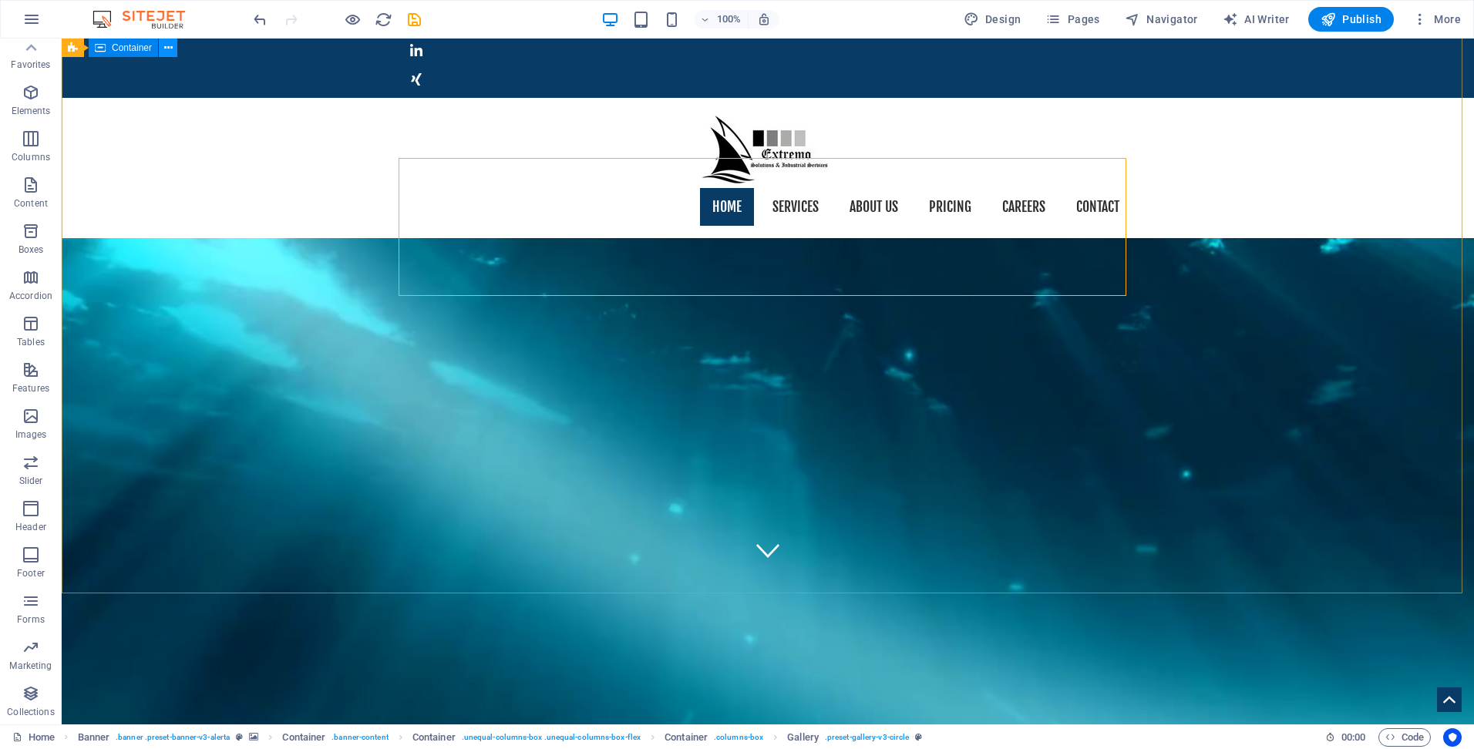
click at [169, 45] on icon at bounding box center [168, 48] width 8 height 16
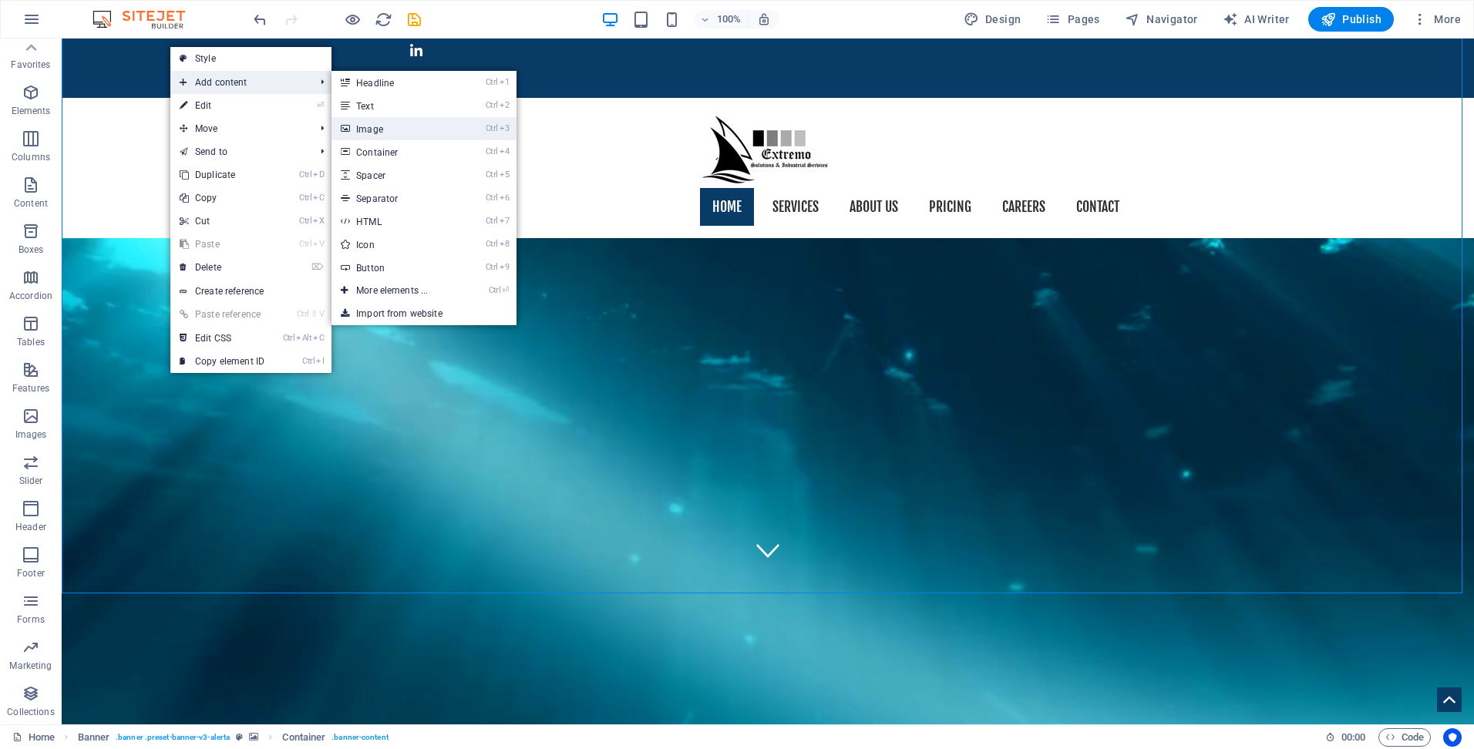
drag, startPoint x: 414, startPoint y: 133, endPoint x: 80, endPoint y: 93, distance: 336.1
click at [414, 132] on link "Ctrl 3 Image" at bounding box center [394, 128] width 127 height 23
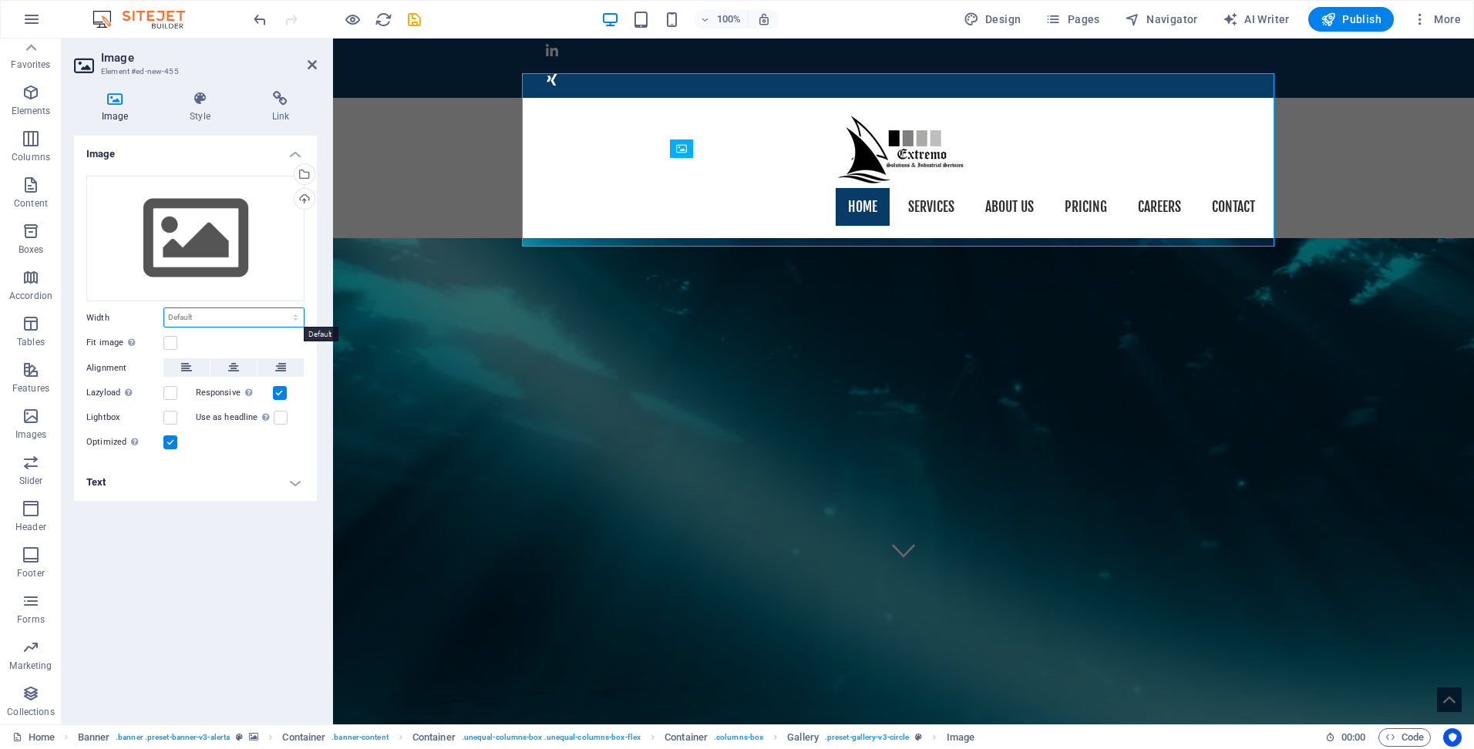
click at [207, 317] on select "Default auto px rem % em vh vw" at bounding box center [234, 317] width 140 height 19
click at [281, 99] on icon at bounding box center [280, 98] width 72 height 15
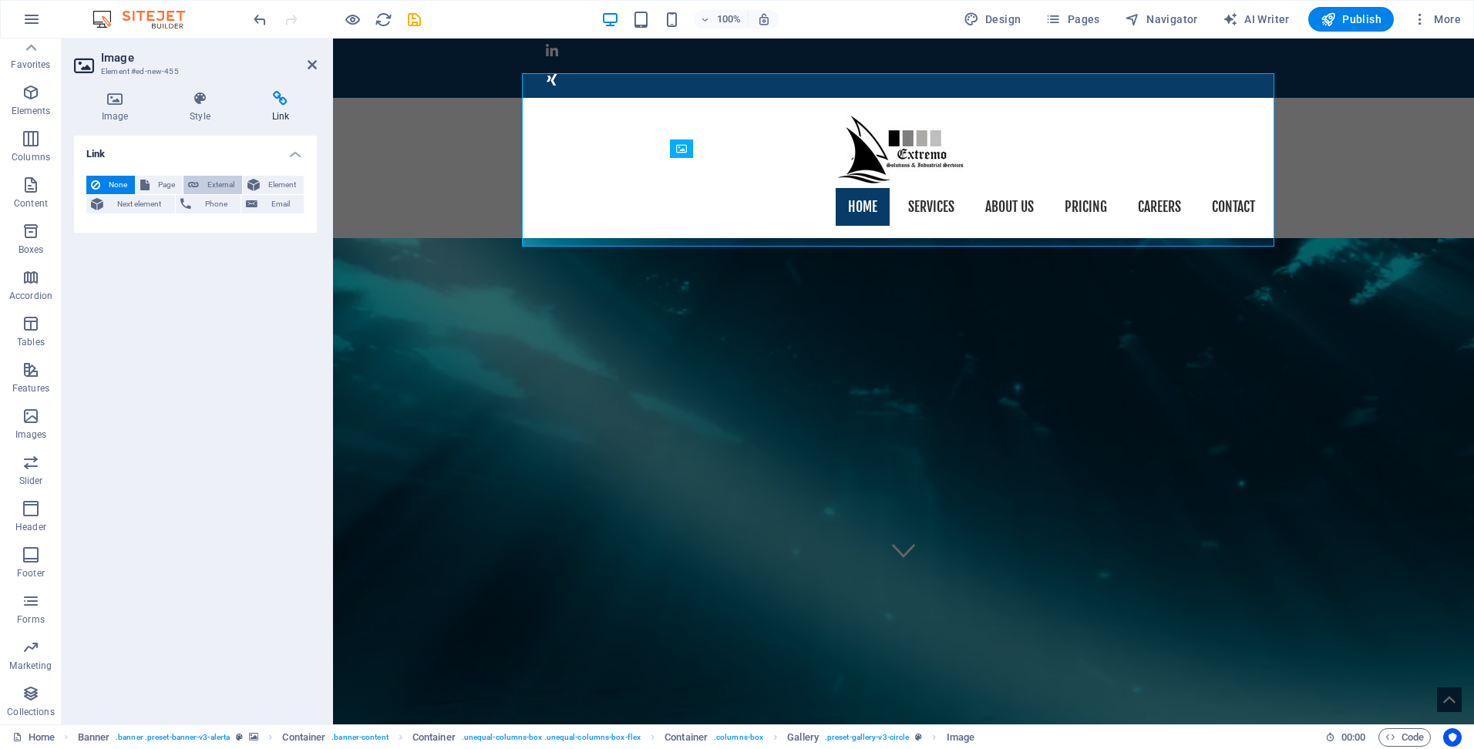
click at [211, 180] on span "External" at bounding box center [221, 185] width 34 height 19
select select "blank"
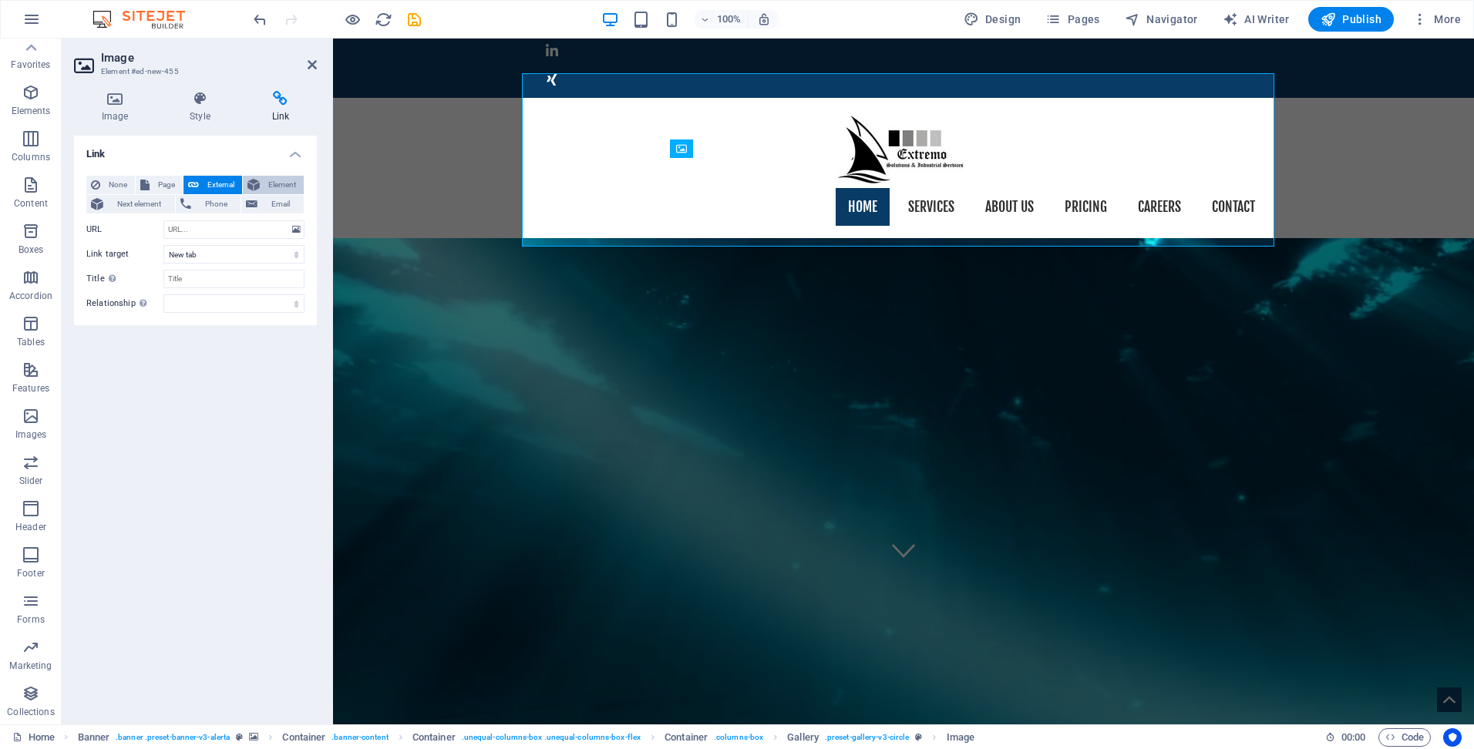
click at [259, 183] on icon at bounding box center [253, 185] width 12 height 19
select select
click at [192, 188] on icon at bounding box center [193, 185] width 11 height 19
select select
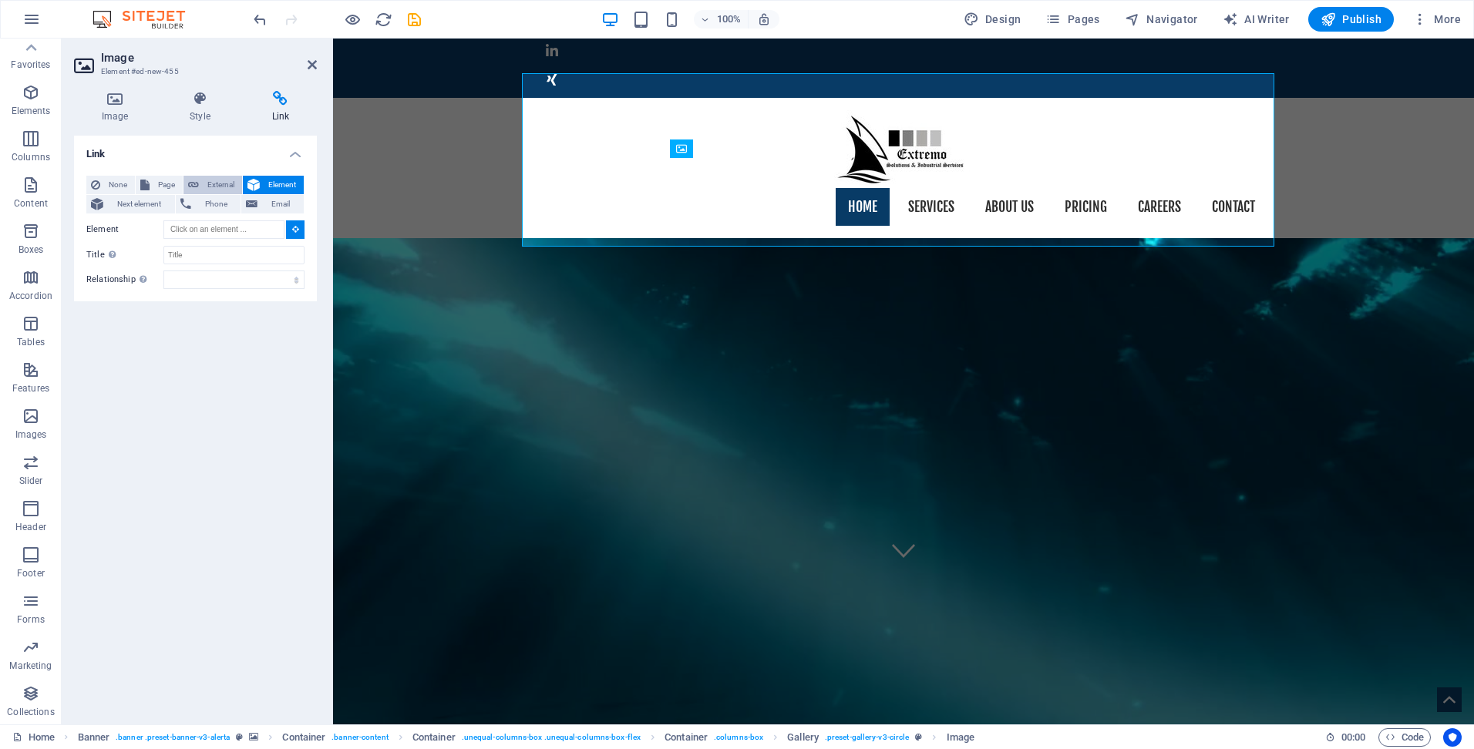
select select "blank"
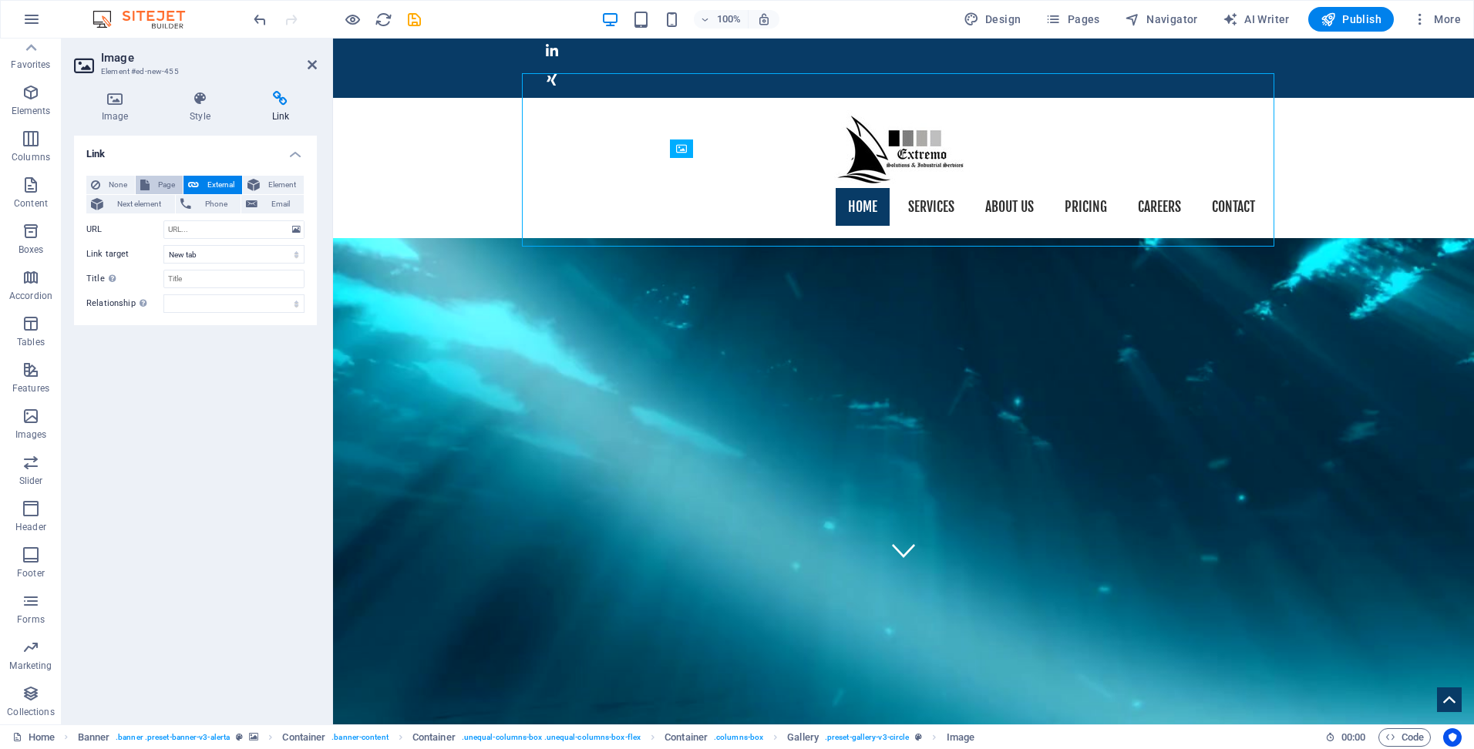
click at [165, 183] on span "Page" at bounding box center [166, 185] width 24 height 19
select select
click at [126, 187] on span "None" at bounding box center [117, 185] width 25 height 19
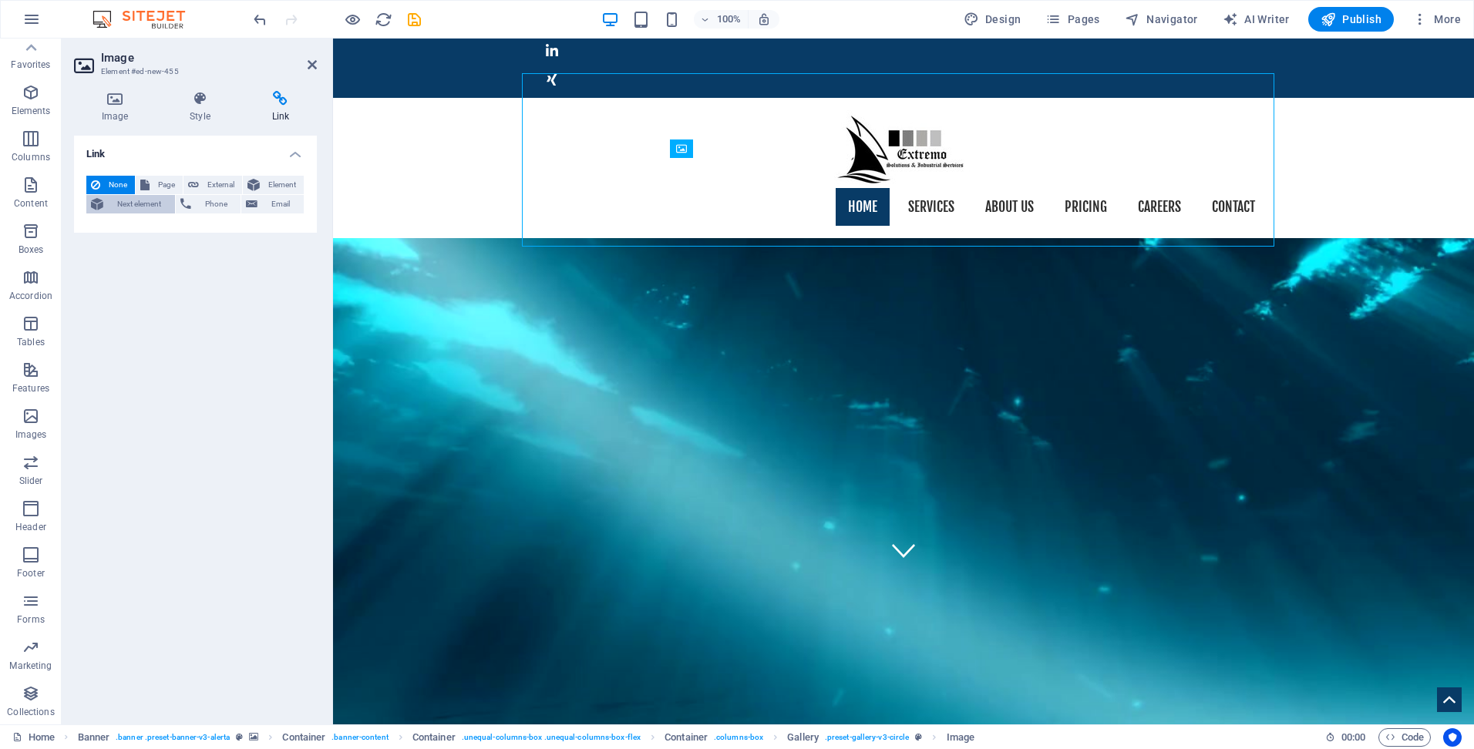
click at [122, 200] on span "Next element" at bounding box center [139, 204] width 62 height 19
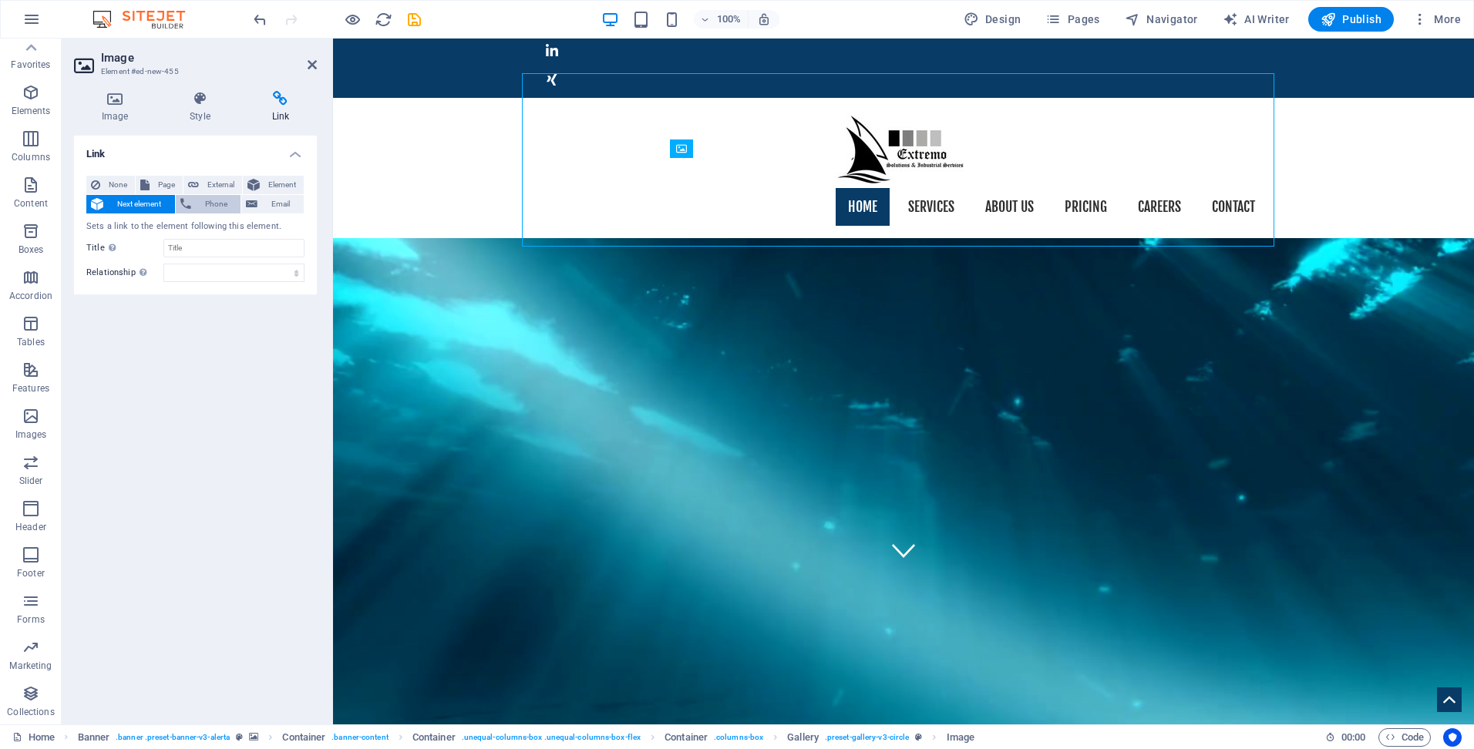
click at [205, 200] on span "Phone" at bounding box center [216, 204] width 41 height 19
click at [275, 205] on span "Email" at bounding box center [280, 204] width 37 height 19
click at [194, 202] on button "Phone" at bounding box center [209, 204] width 66 height 19
click at [140, 201] on span "Next element" at bounding box center [139, 204] width 62 height 19
click at [125, 180] on span "None" at bounding box center [117, 185] width 25 height 19
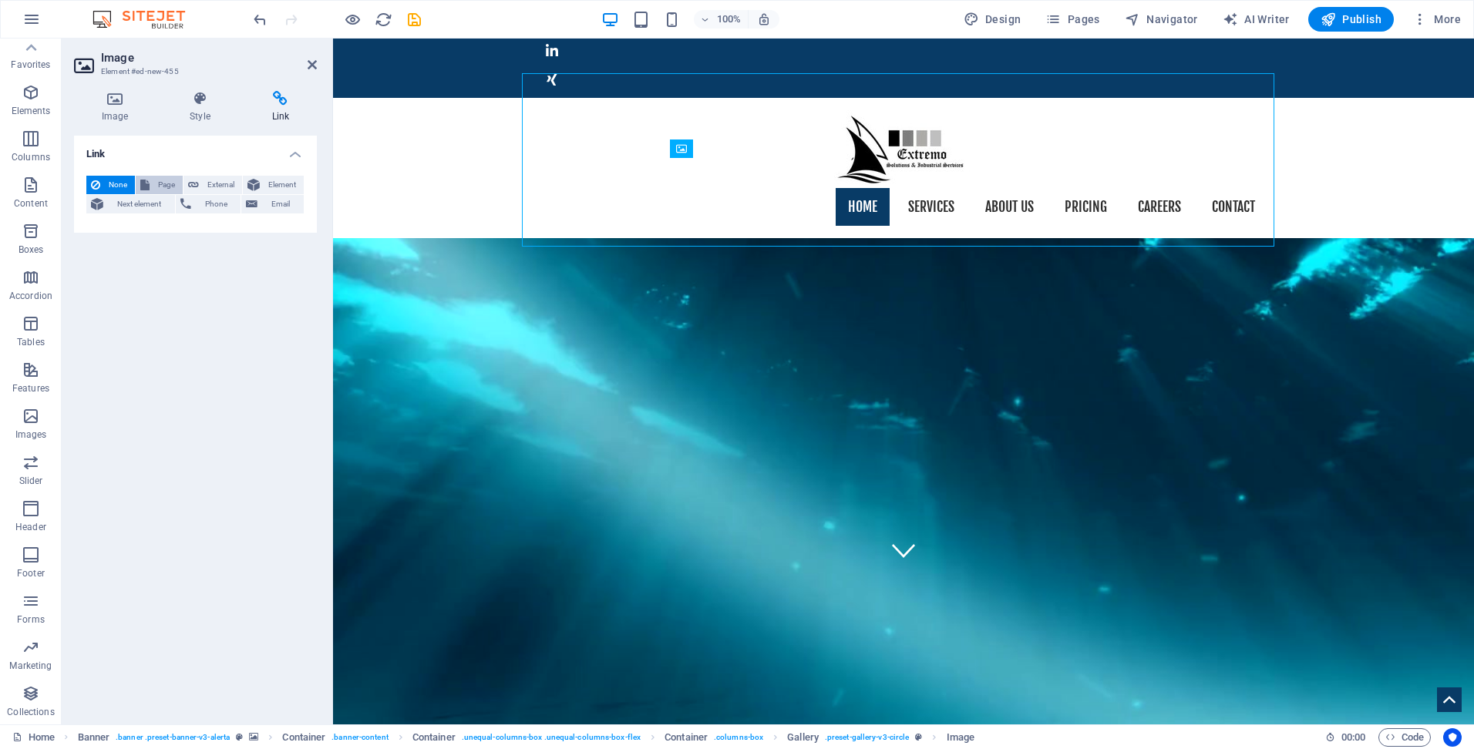
click at [160, 181] on span "Page" at bounding box center [166, 185] width 24 height 19
select select
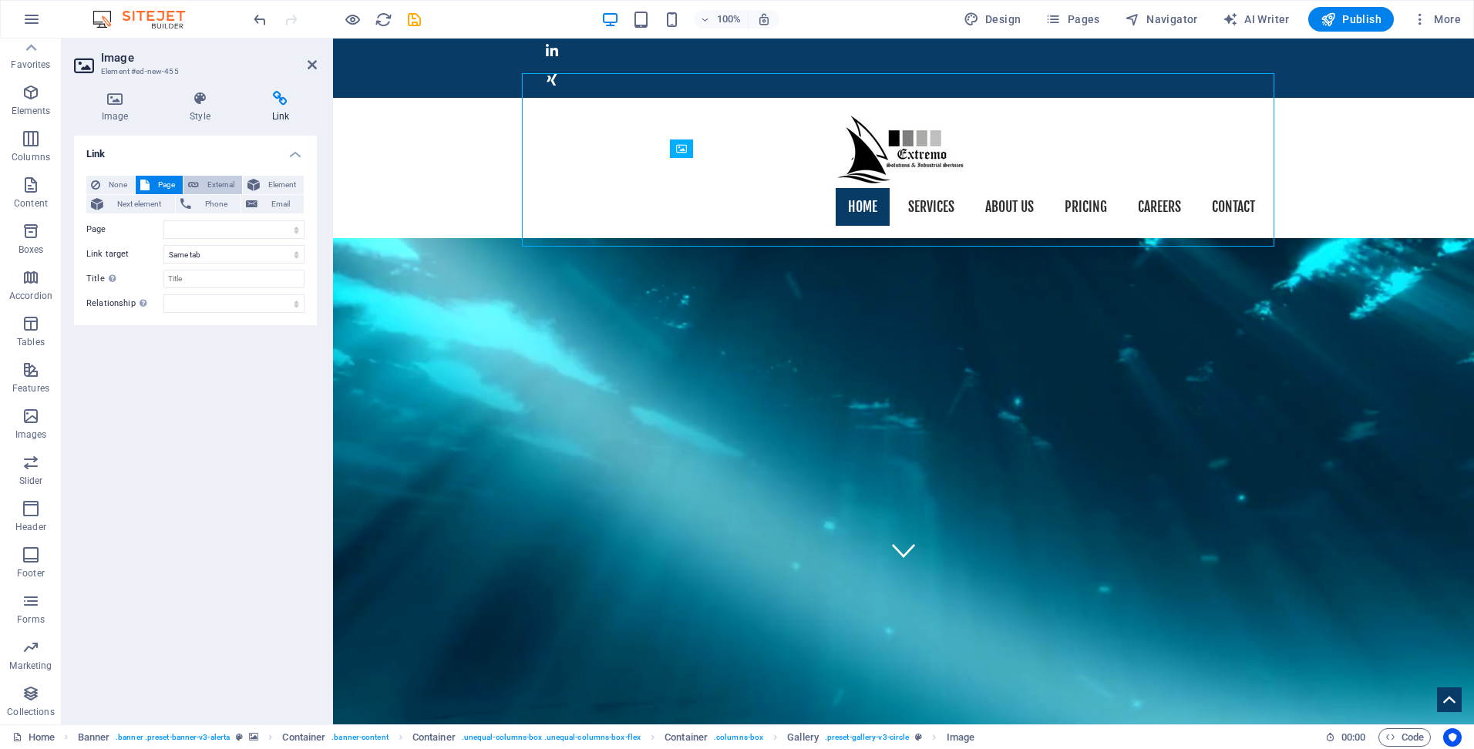
click at [196, 183] on icon at bounding box center [193, 185] width 11 height 19
select select "blank"
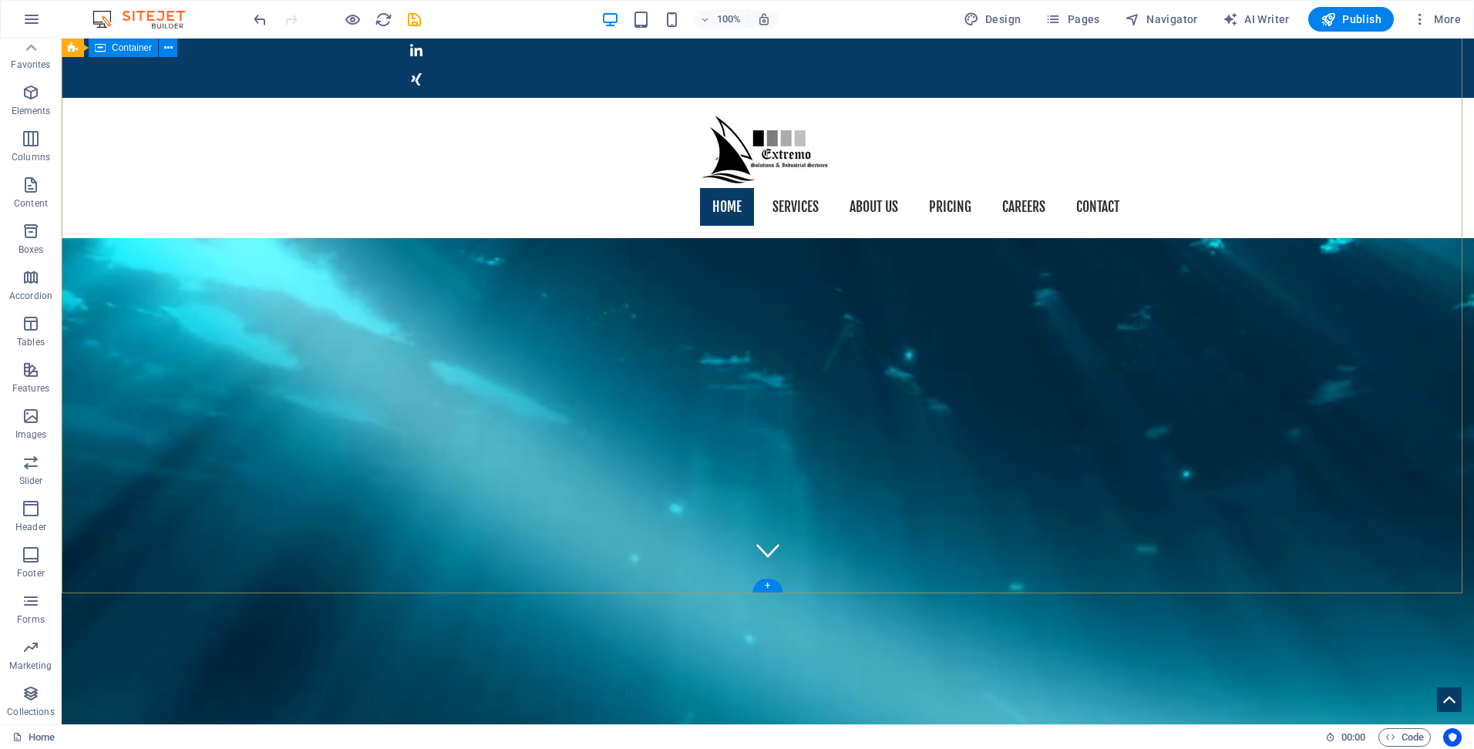
click at [1426, 17] on icon "button" at bounding box center [1419, 19] width 15 height 15
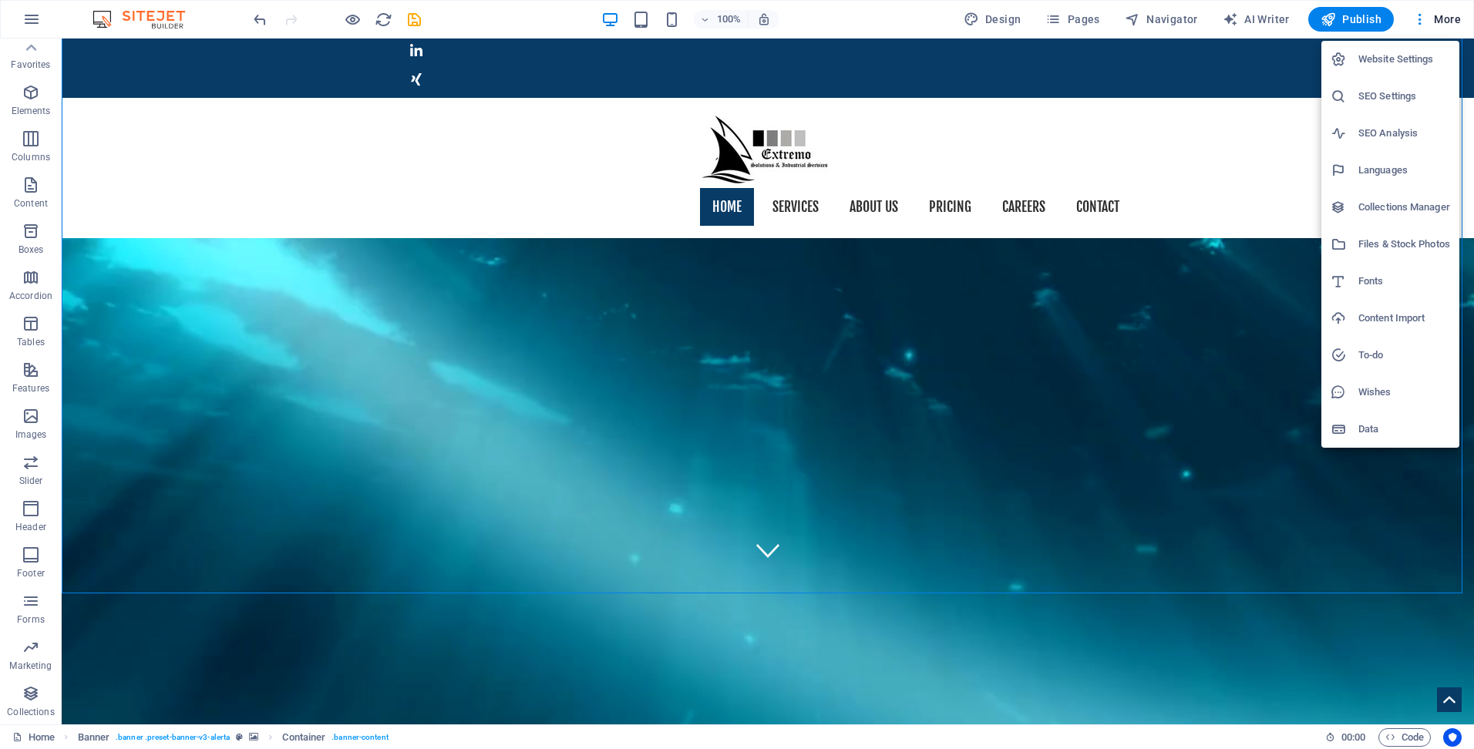
click at [1384, 169] on h6 "Languages" at bounding box center [1404, 170] width 92 height 19
select select "41"
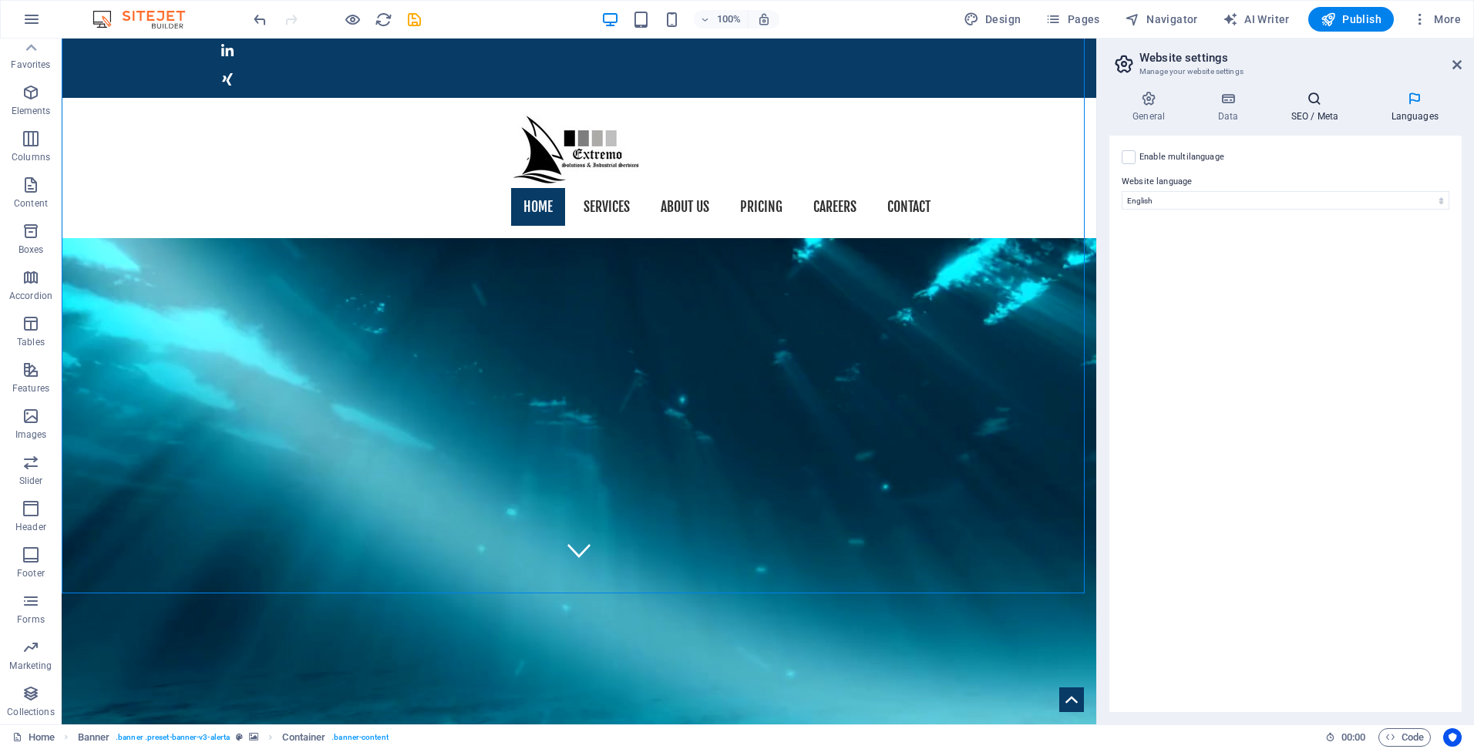
click at [1310, 98] on icon at bounding box center [1314, 98] width 94 height 15
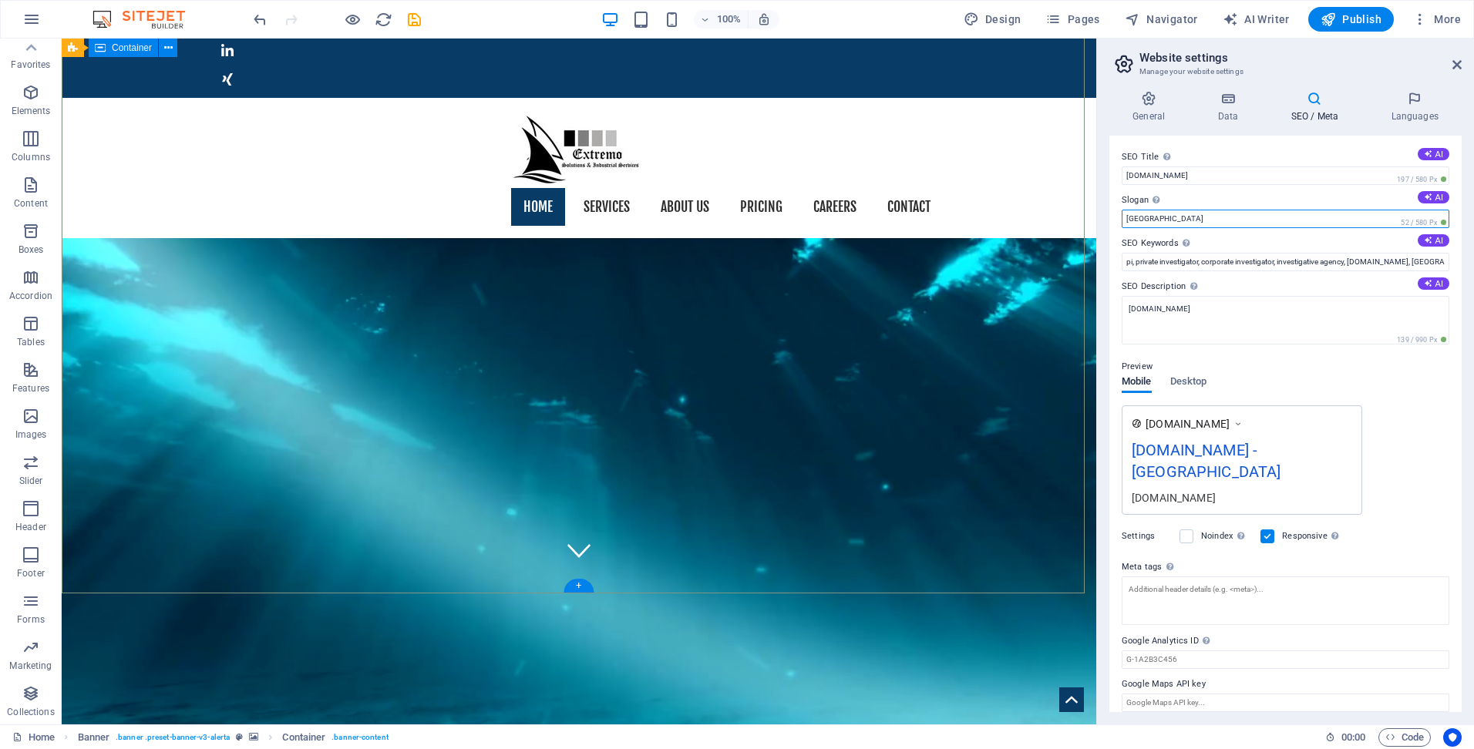
drag, startPoint x: 1232, startPoint y: 258, endPoint x: 1067, endPoint y: 195, distance: 176.7
click at [1234, 101] on icon at bounding box center [1227, 98] width 67 height 15
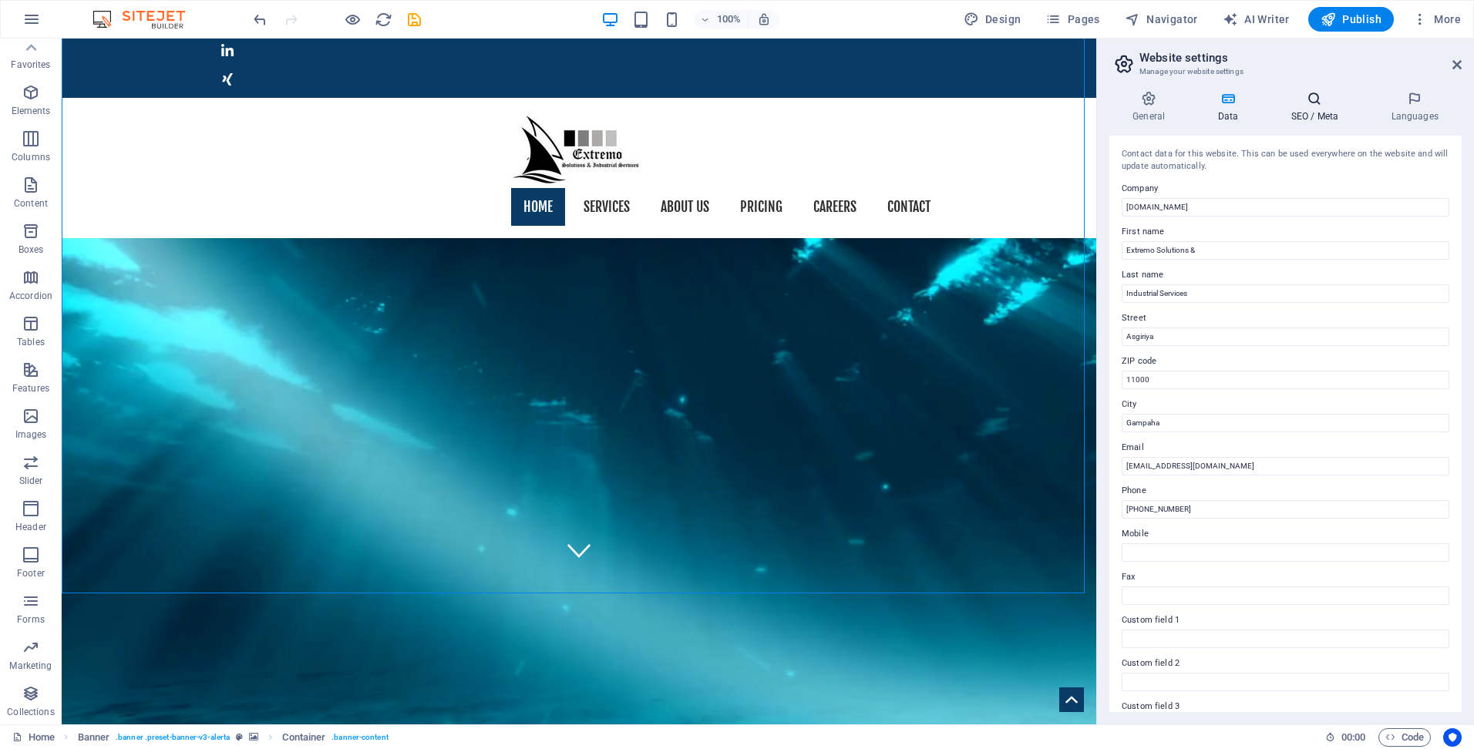
click at [1327, 103] on icon at bounding box center [1314, 98] width 94 height 15
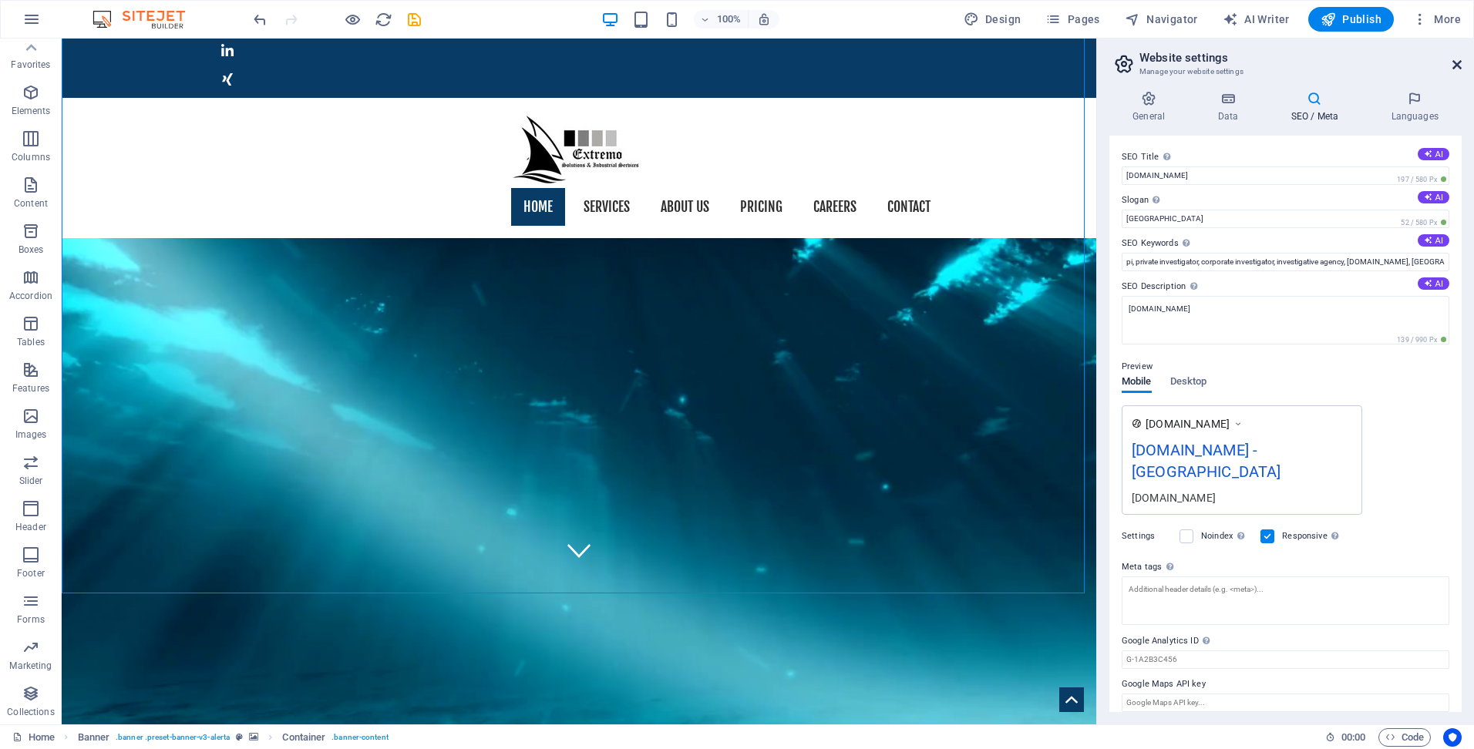
drag, startPoint x: 1457, startPoint y: 66, endPoint x: 1350, endPoint y: 35, distance: 111.5
click at [1457, 66] on icon at bounding box center [1456, 65] width 9 height 12
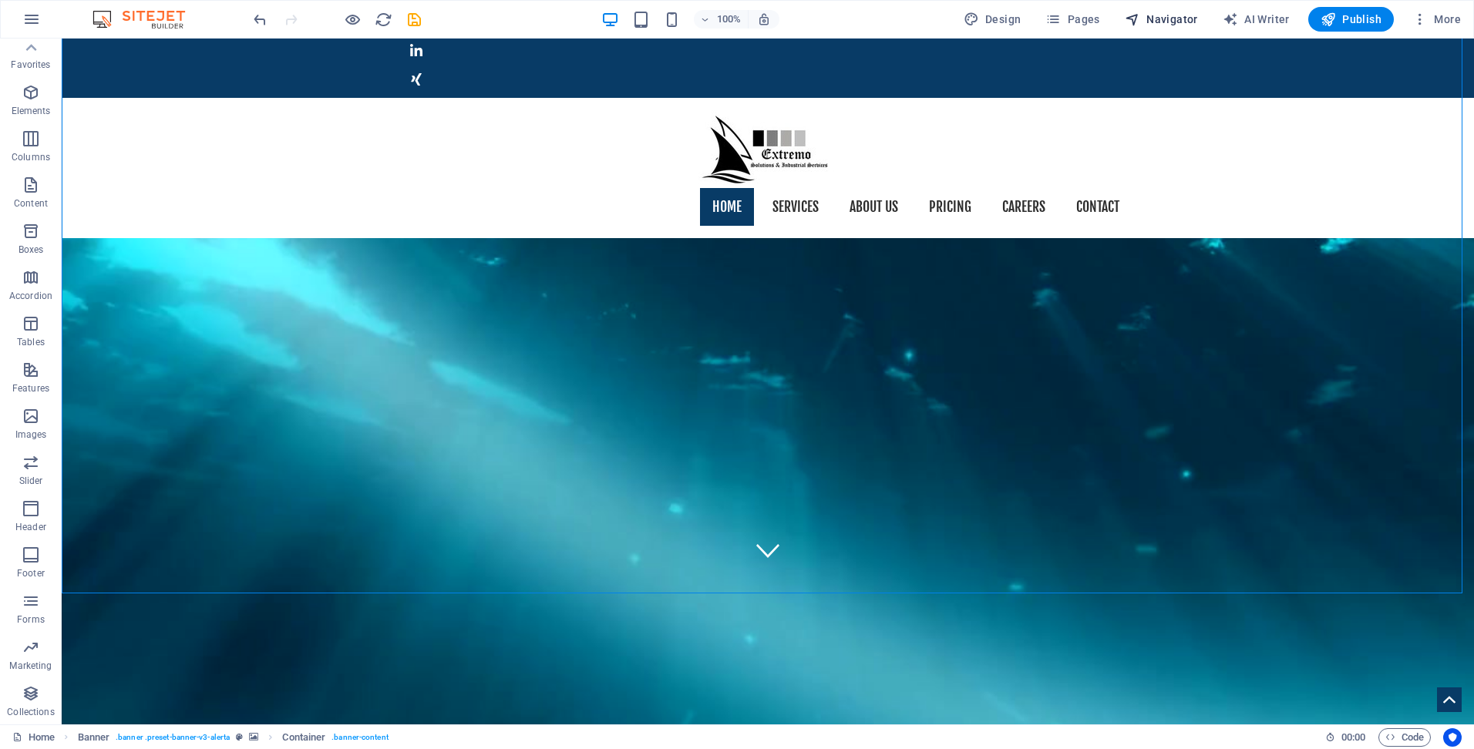
click at [1162, 22] on span "Navigator" at bounding box center [1161, 19] width 73 height 15
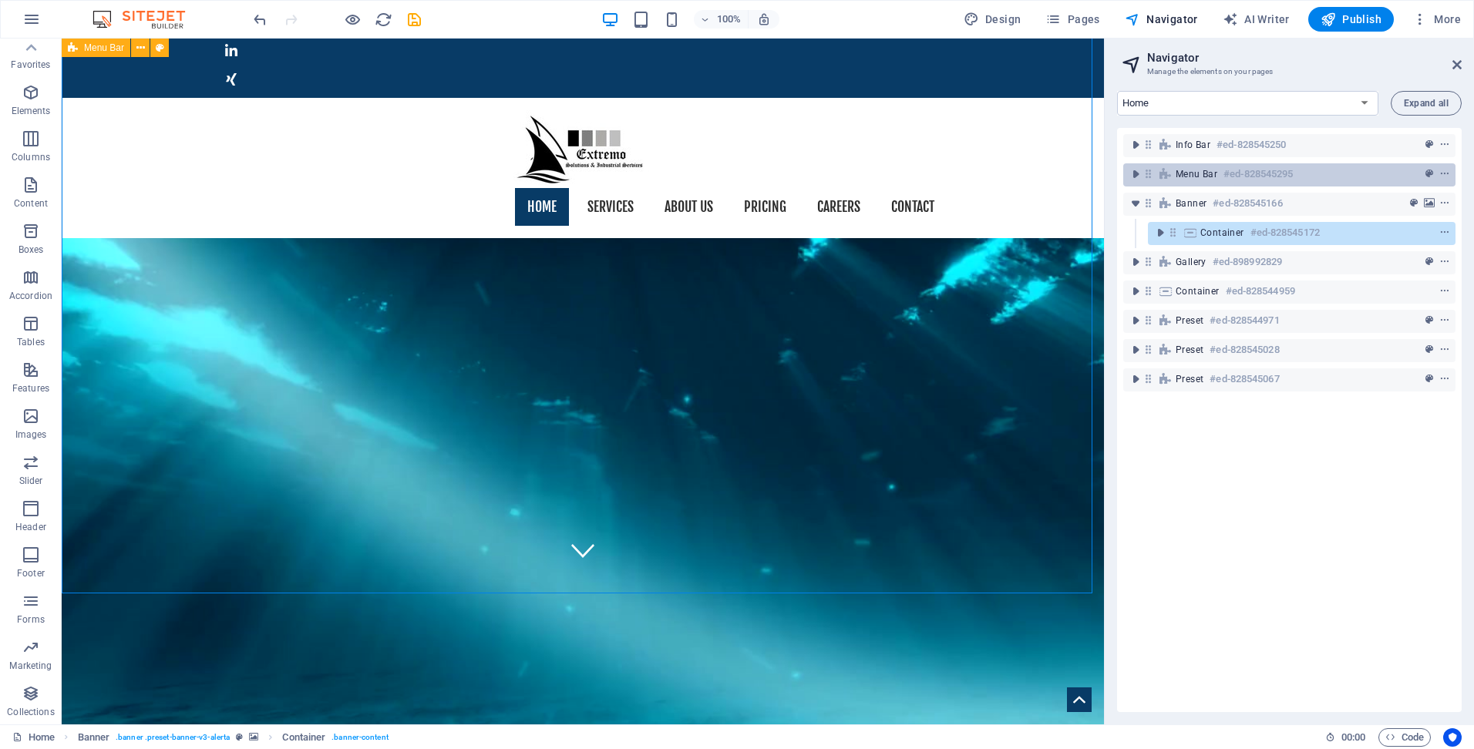
click at [1211, 177] on span "Menu Bar" at bounding box center [1197, 174] width 42 height 12
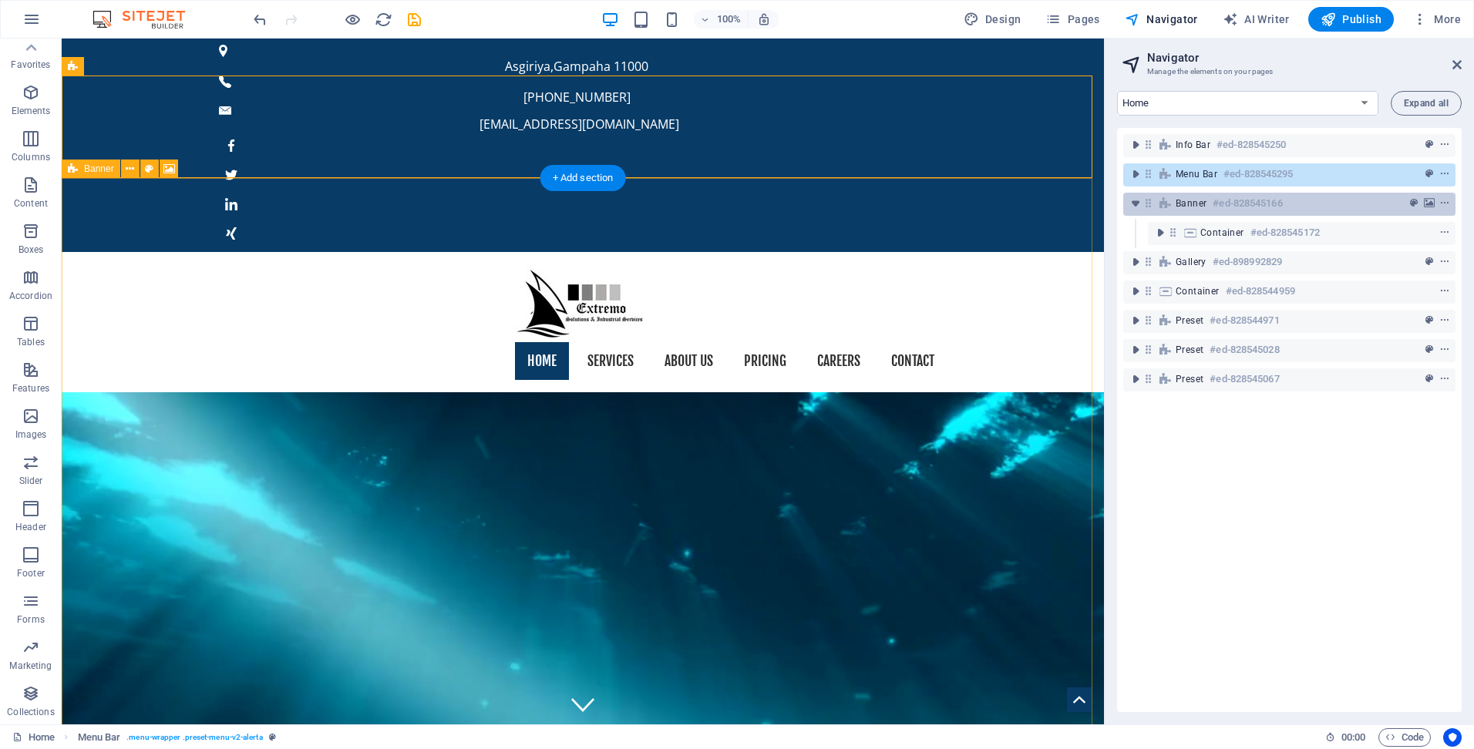
click at [1215, 205] on h6 "#ed-828545166" at bounding box center [1247, 203] width 69 height 19
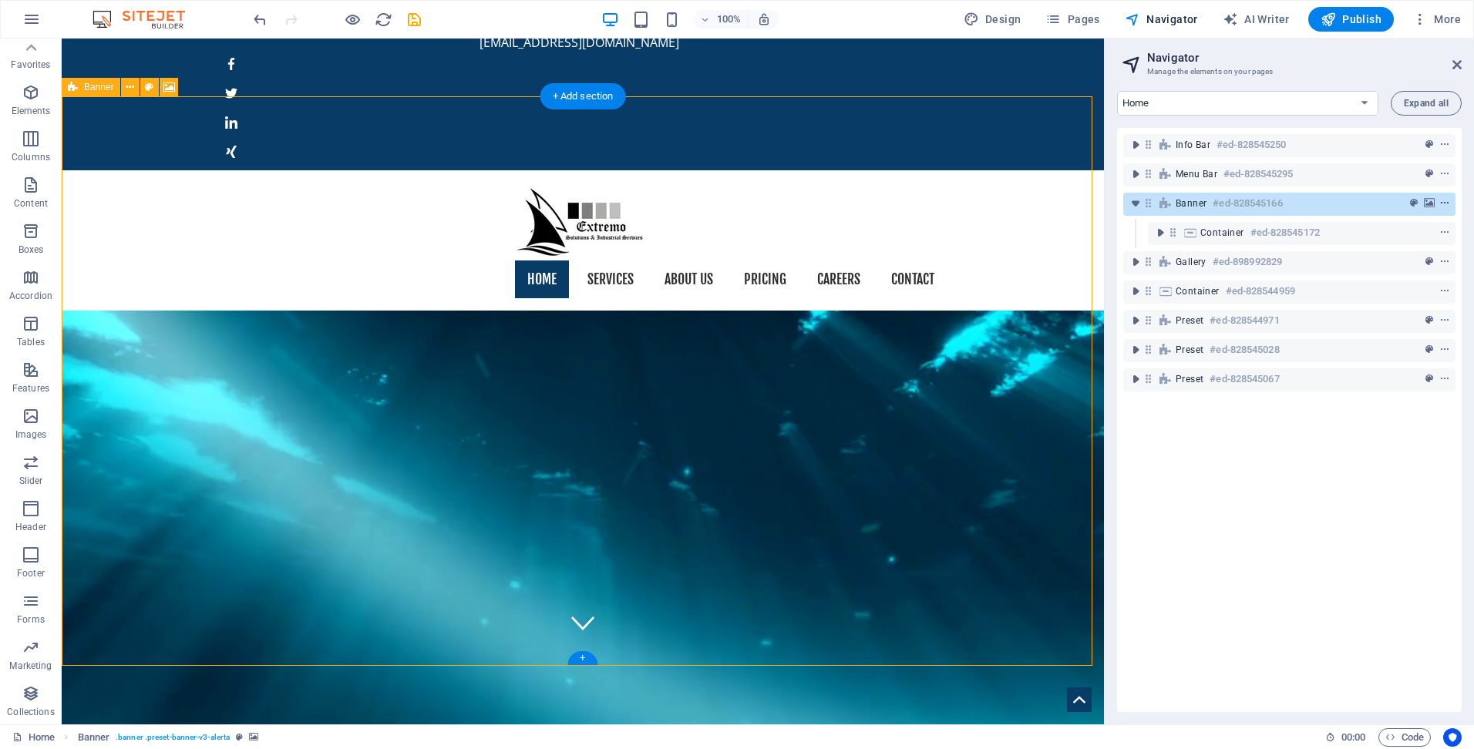
click at [1442, 204] on icon "context-menu" at bounding box center [1444, 203] width 11 height 11
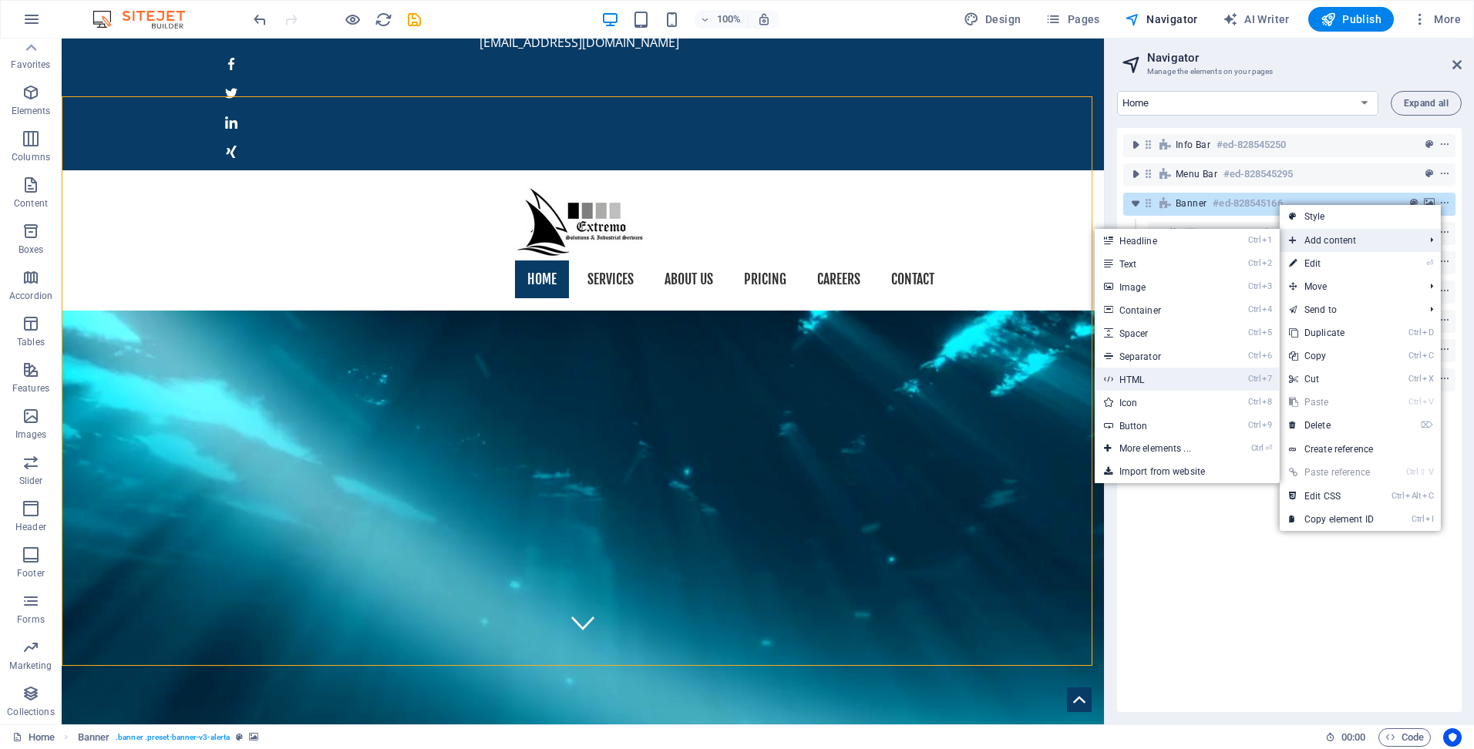
click at [1169, 379] on link "Ctrl 7 HTML" at bounding box center [1158, 379] width 127 height 23
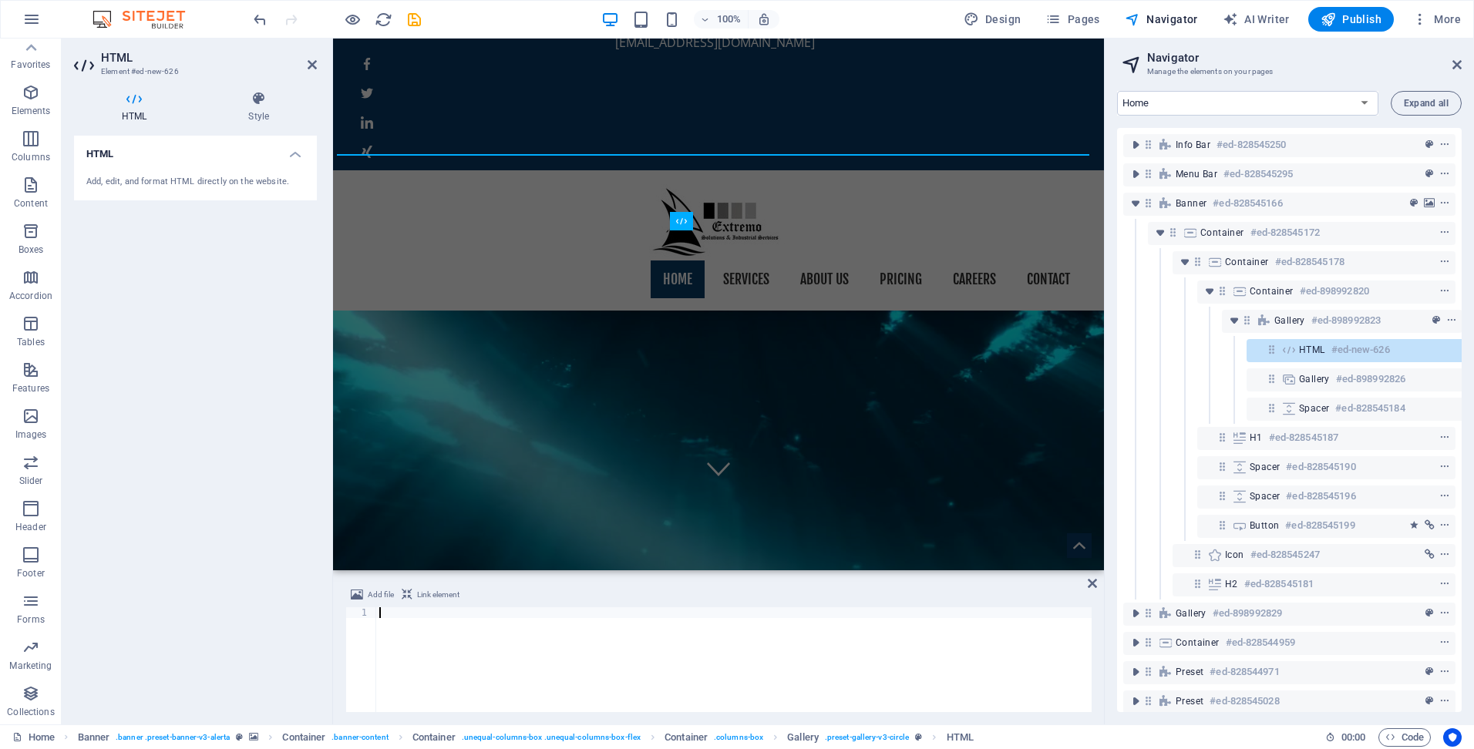
scroll to position [0, 29]
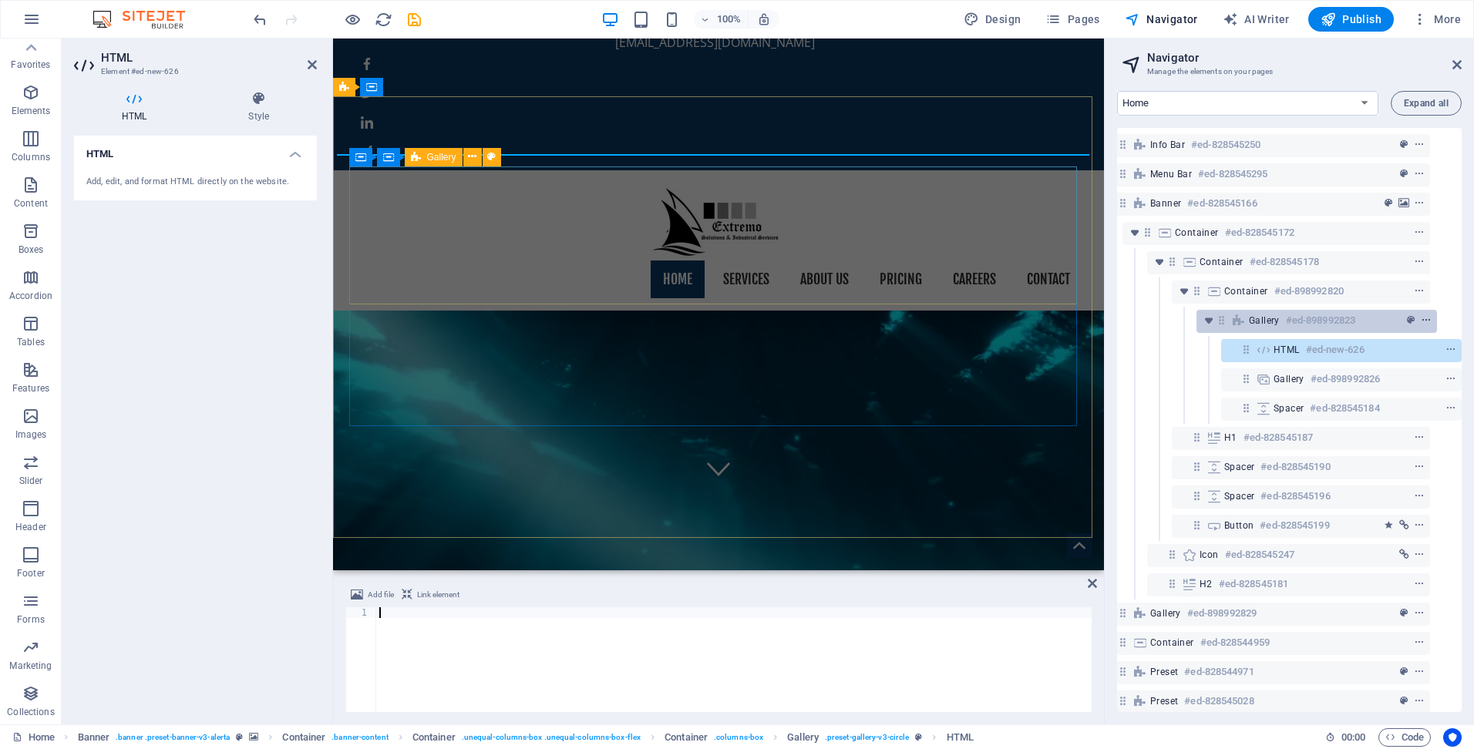
click at [1425, 323] on icon "context-menu" at bounding box center [1426, 320] width 11 height 11
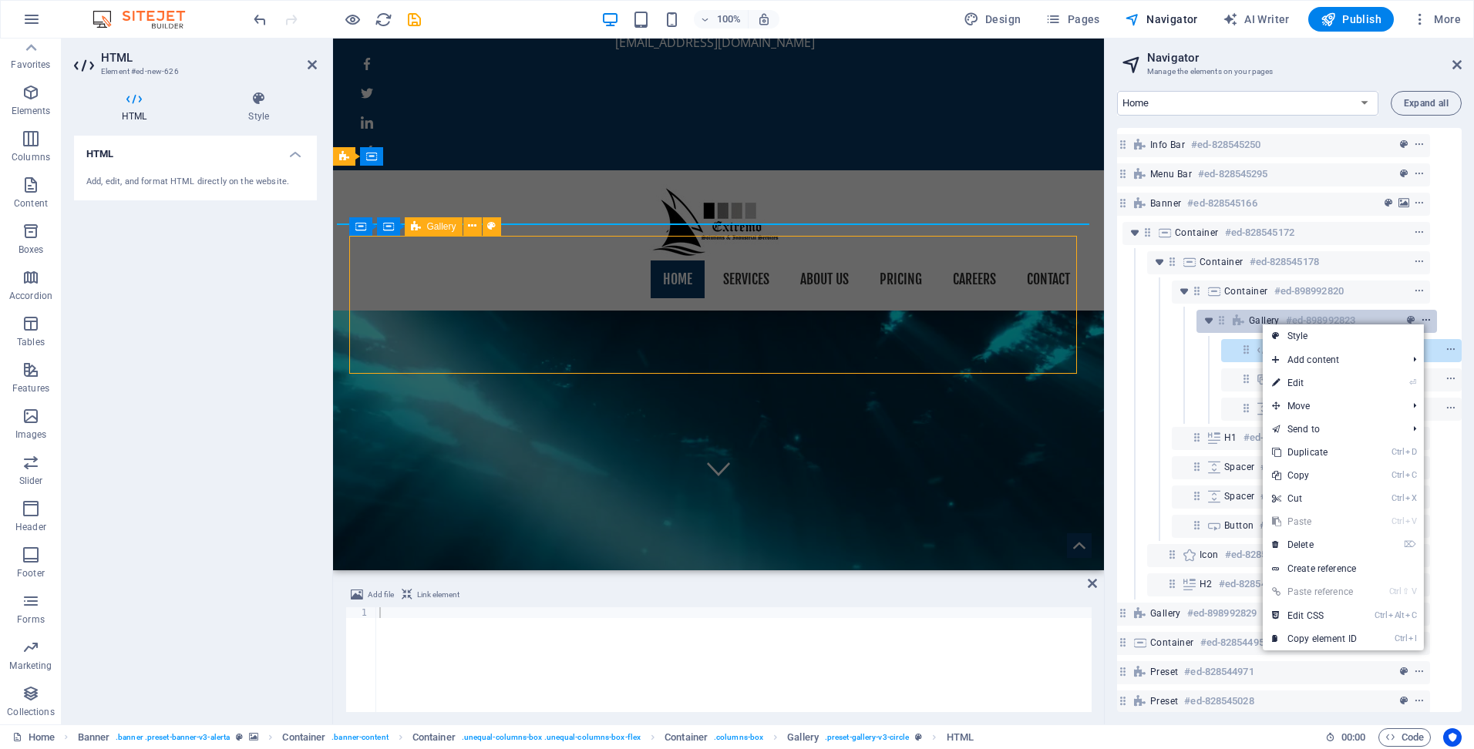
scroll to position [12, 0]
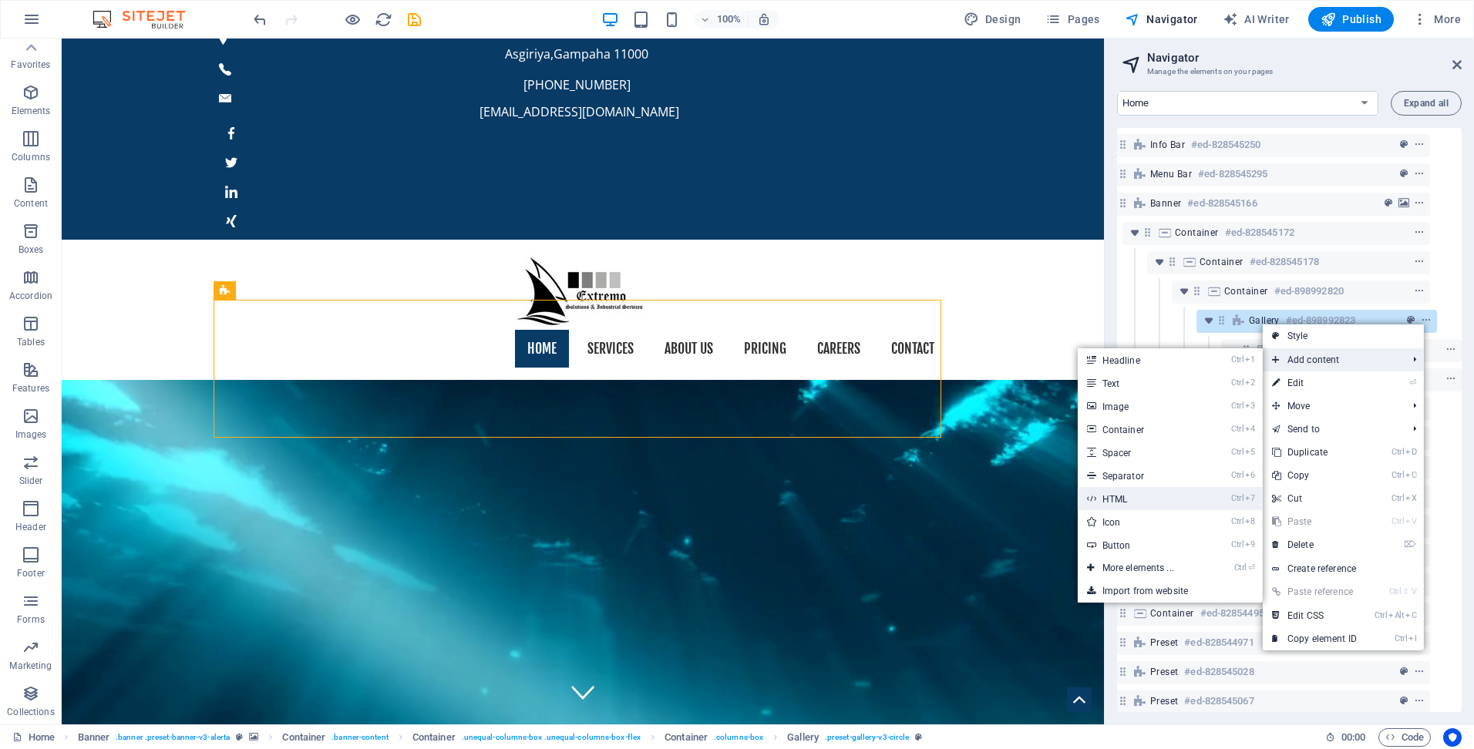
click at [1131, 496] on link "Ctrl 7 HTML" at bounding box center [1141, 498] width 127 height 23
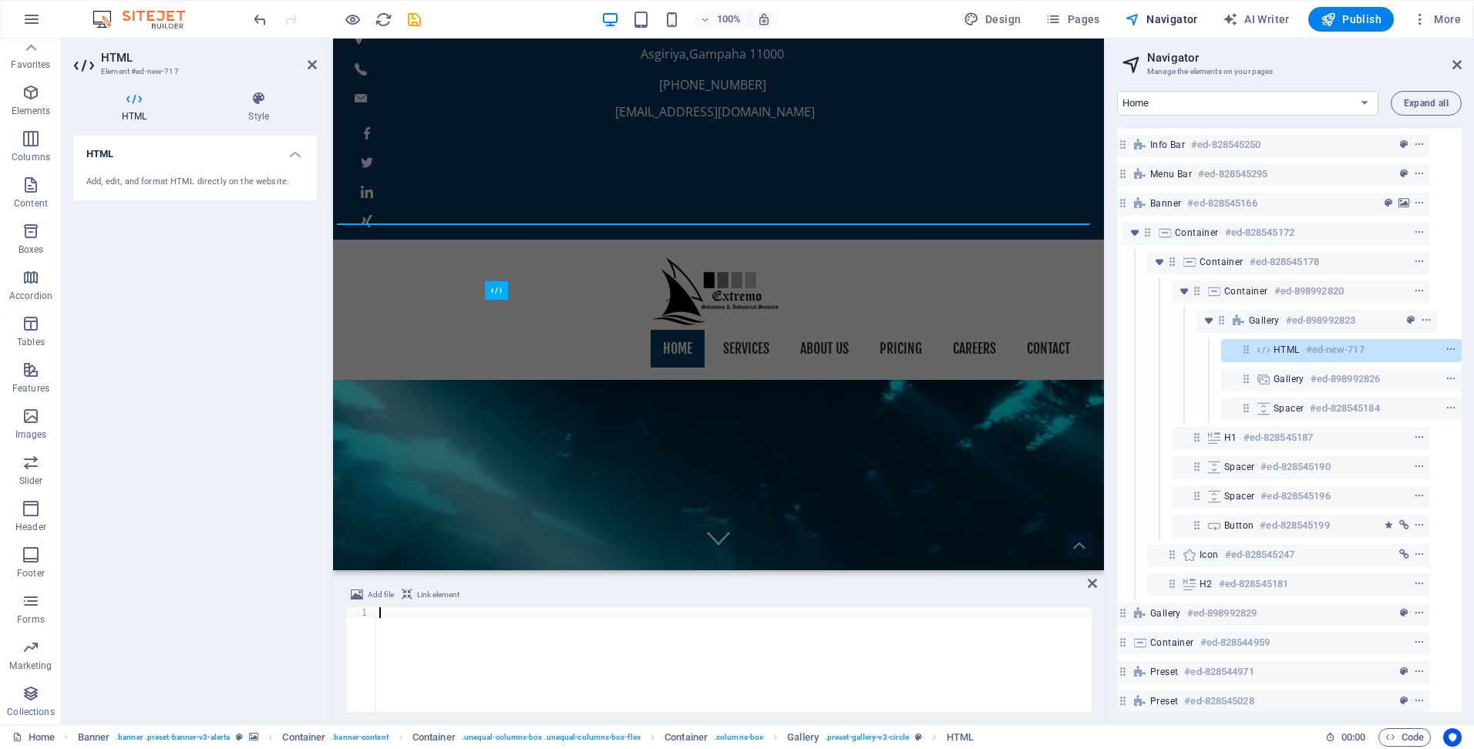
type textarea "<div class="commonninja_component pid-27a9190f-5c52-4b1f-bb54-57f55b64f04d"></d…"
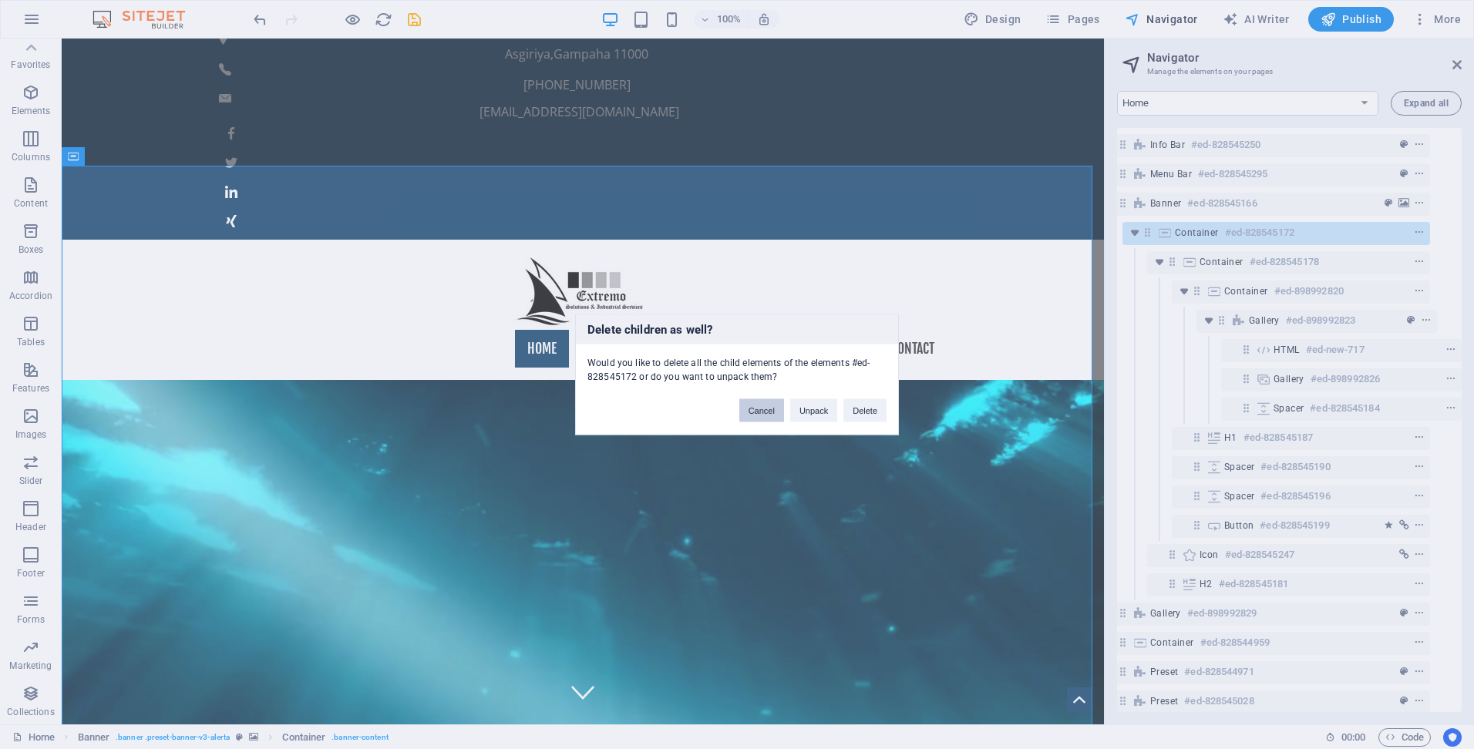
click at [765, 411] on button "Cancel" at bounding box center [761, 410] width 45 height 23
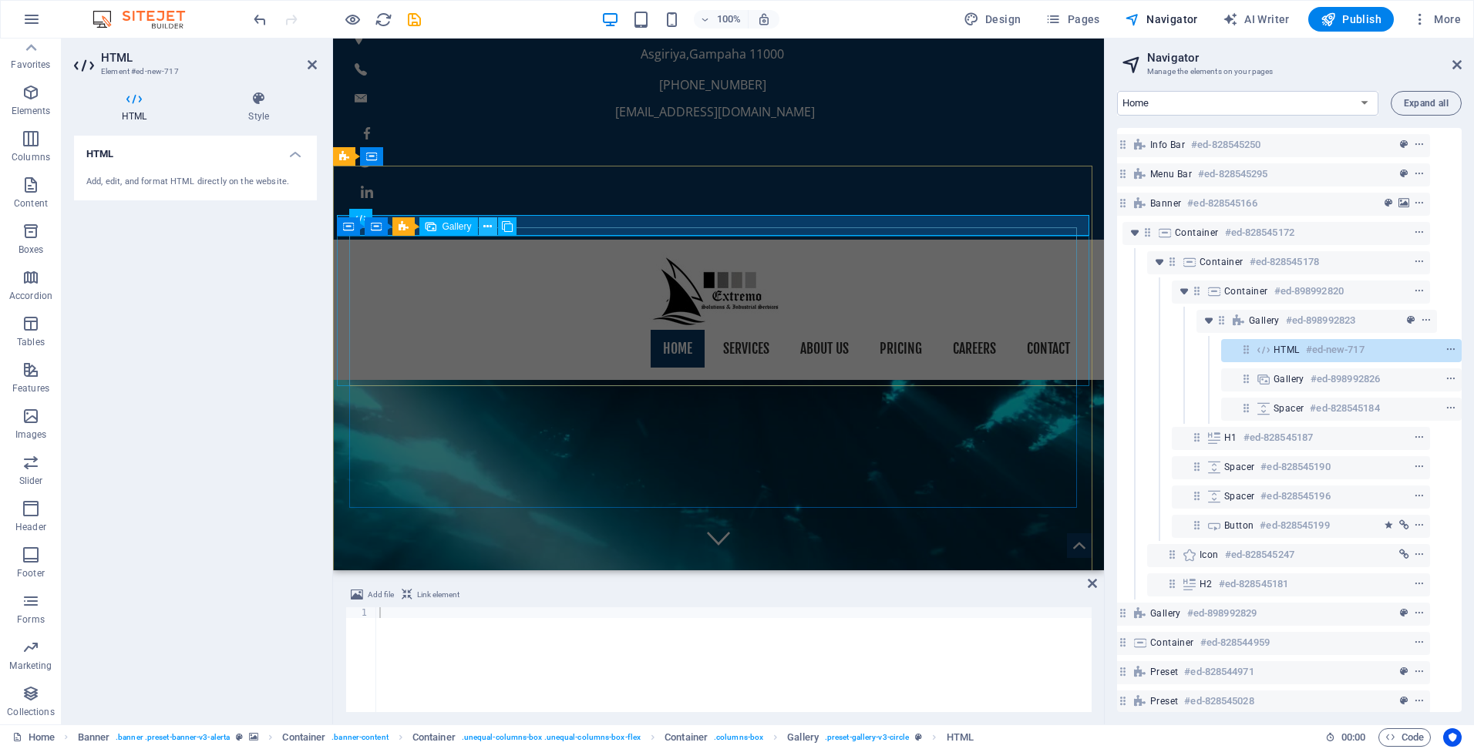
drag, startPoint x: 485, startPoint y: 227, endPoint x: 211, endPoint y: 186, distance: 276.8
click at [485, 227] on icon at bounding box center [487, 227] width 8 height 16
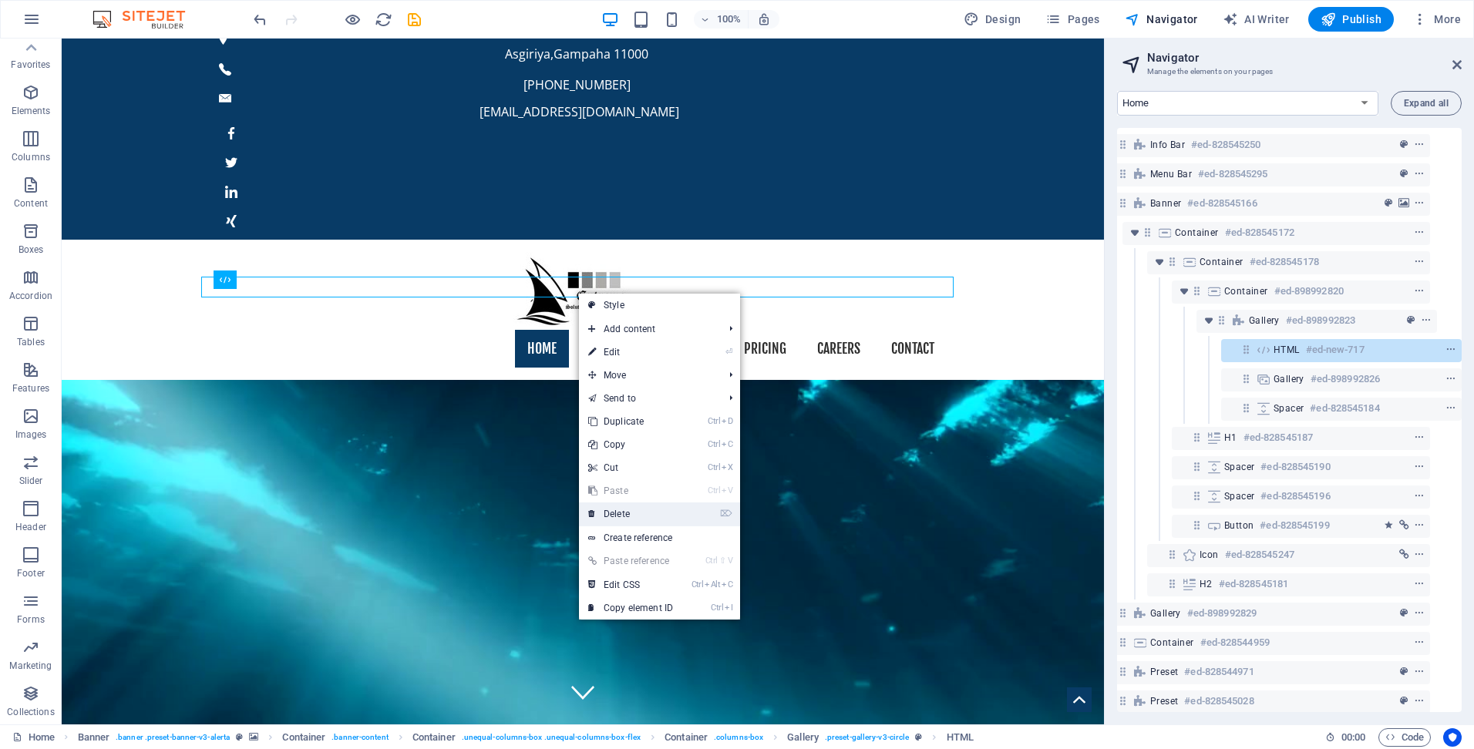
click at [621, 521] on link "⌦ Delete" at bounding box center [630, 514] width 103 height 23
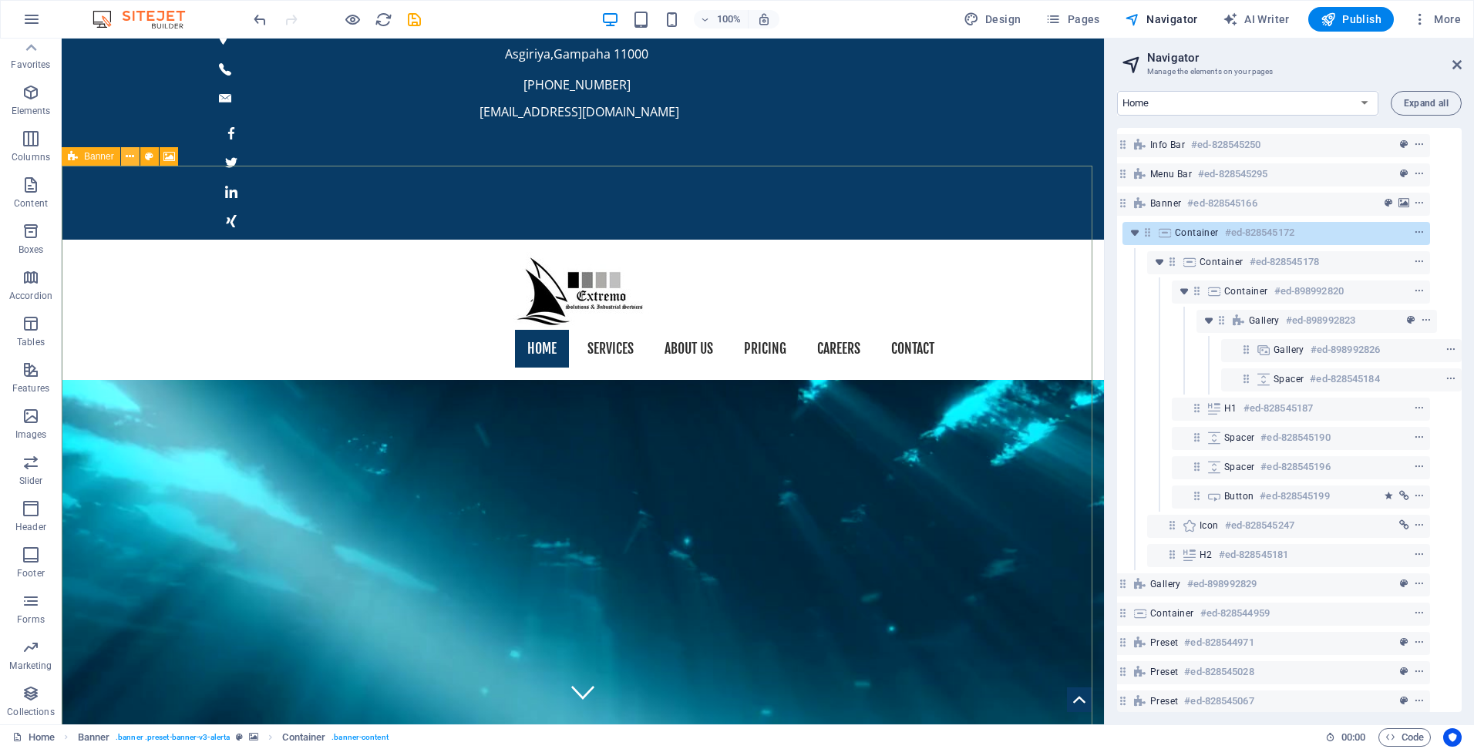
click at [131, 153] on icon at bounding box center [130, 157] width 8 height 16
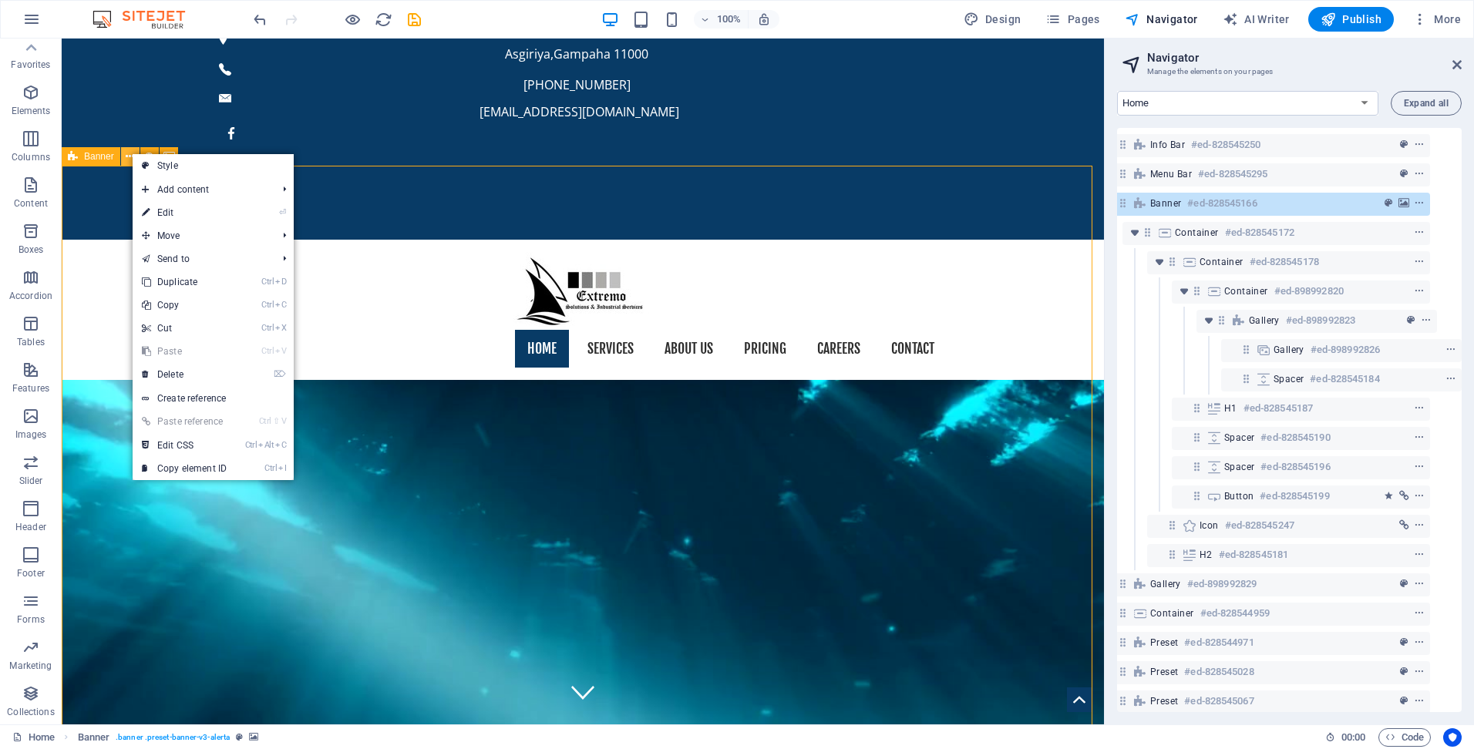
scroll to position [0, 6]
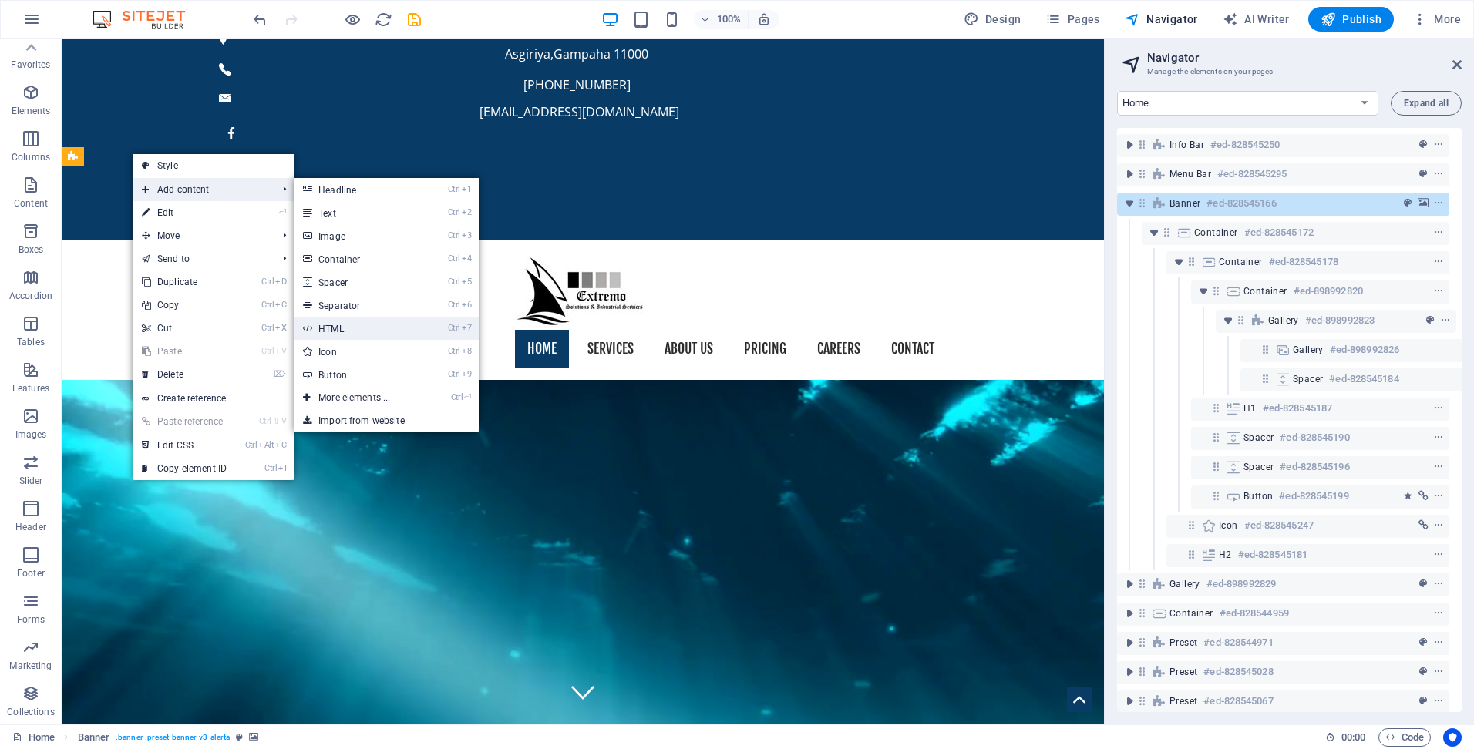
click at [350, 323] on link "Ctrl 7 HTML" at bounding box center [357, 328] width 127 height 23
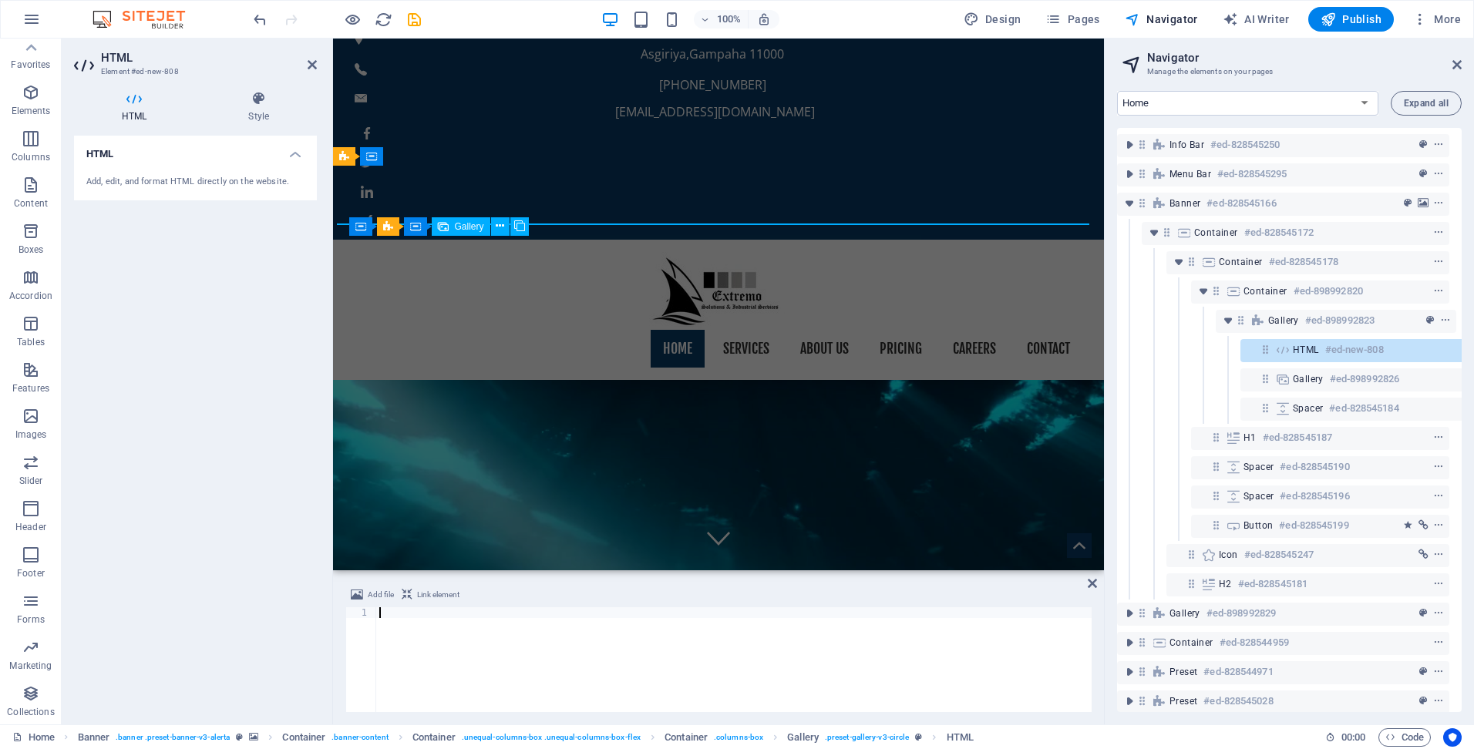
scroll to position [0, 29]
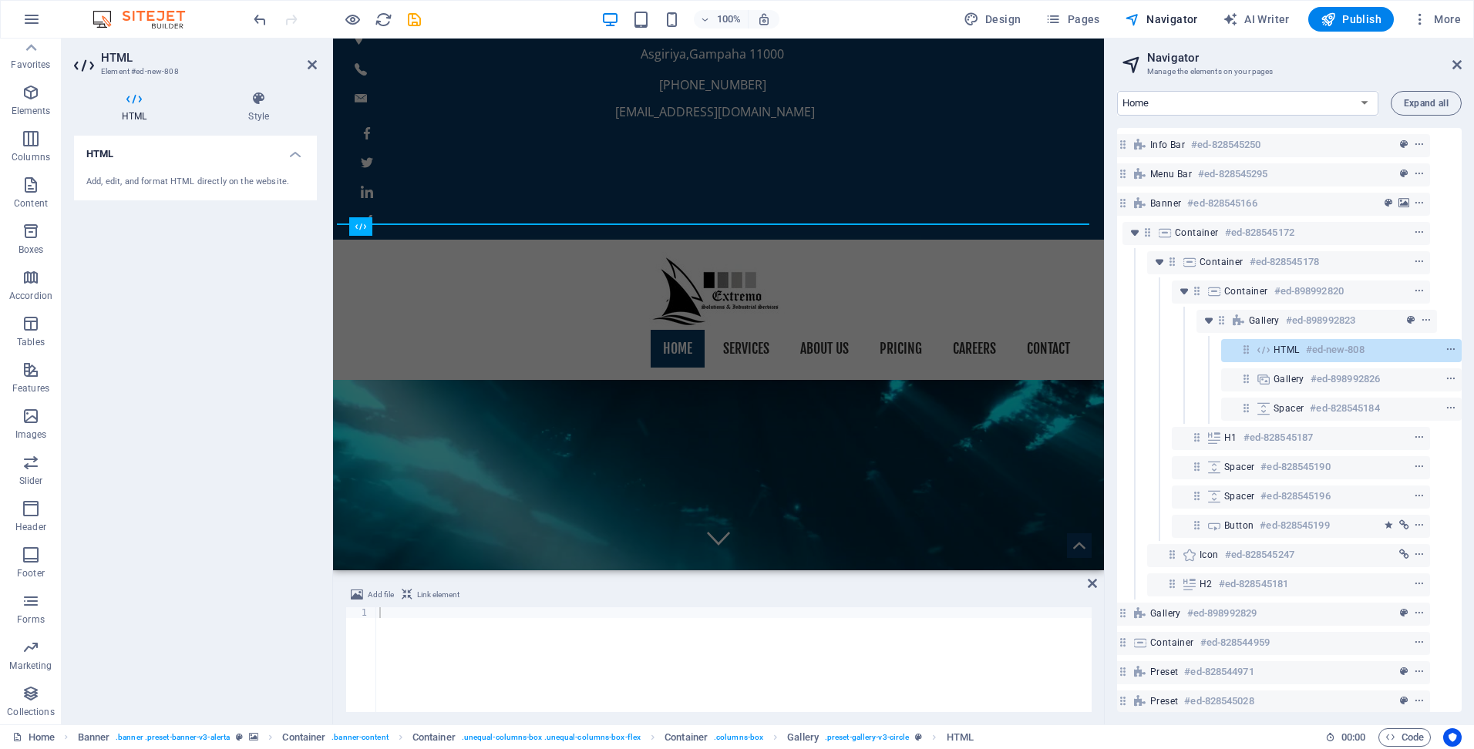
click at [146, 187] on div "Add, edit, and format HTML directly on the website." at bounding box center [195, 182] width 218 height 13
click at [124, 184] on div "Add, edit, and format HTML directly on the website." at bounding box center [195, 182] width 218 height 13
click at [130, 182] on div "Add, edit, and format HTML directly on the website." at bounding box center [195, 182] width 218 height 13
click at [1447, 350] on icon "context-menu" at bounding box center [1450, 350] width 11 height 11
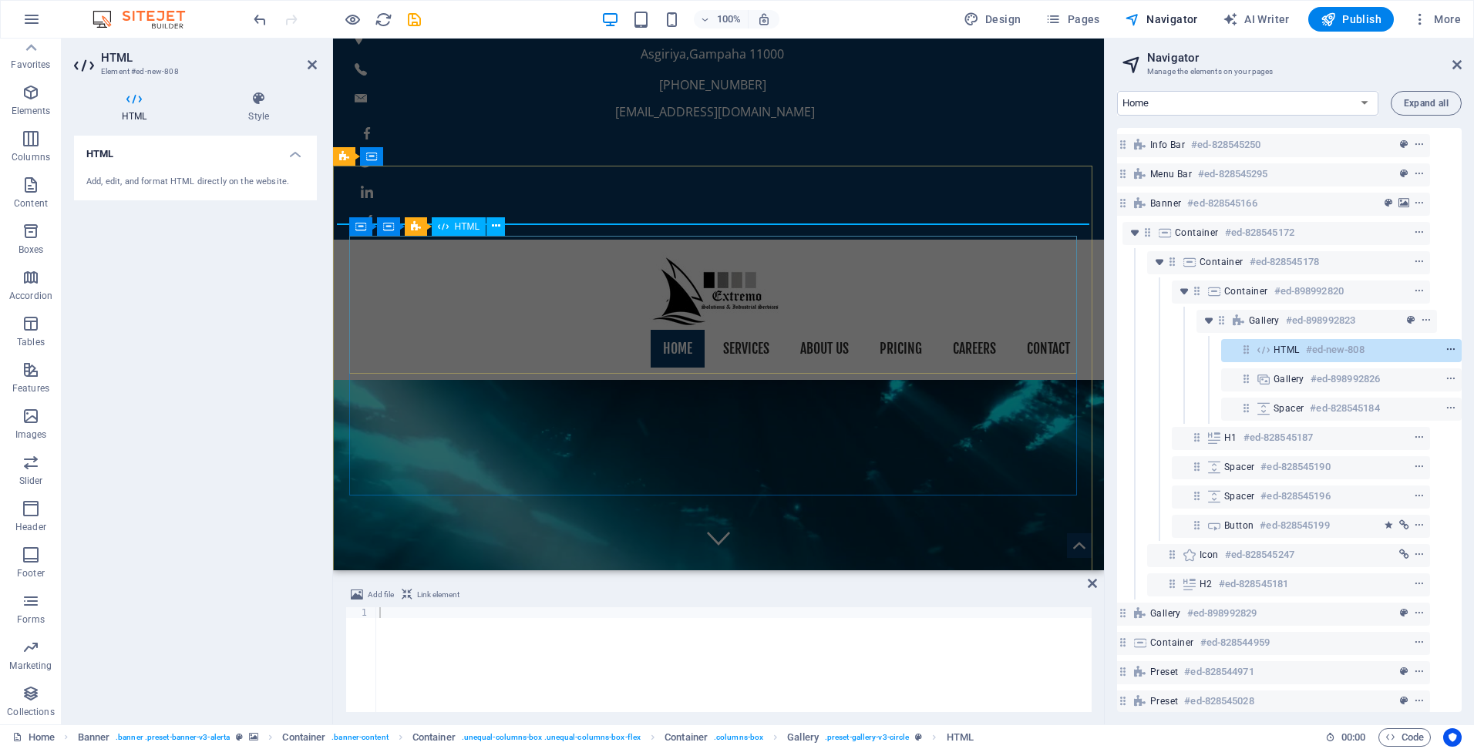
scroll to position [0, 0]
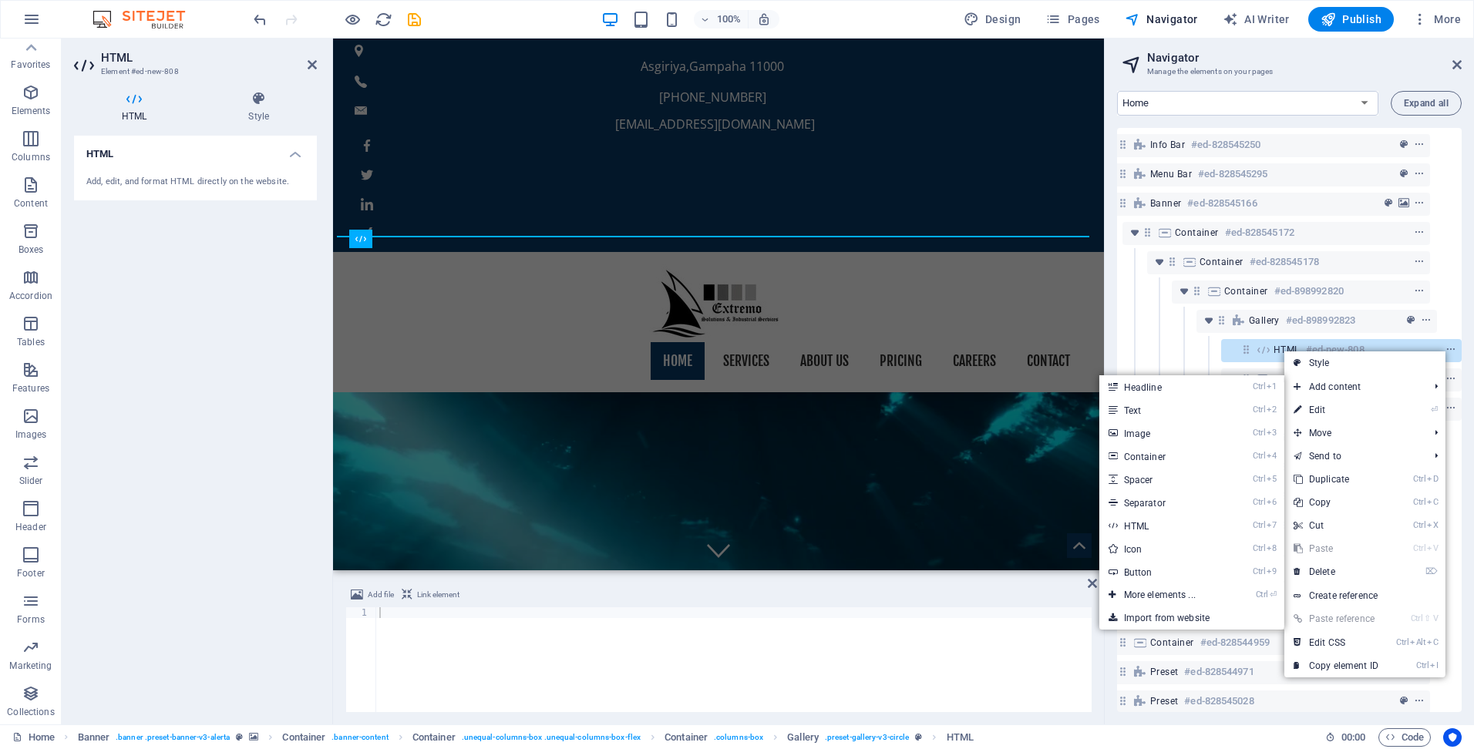
click at [1142, 528] on link "Ctrl 7 HTML" at bounding box center [1162, 525] width 127 height 23
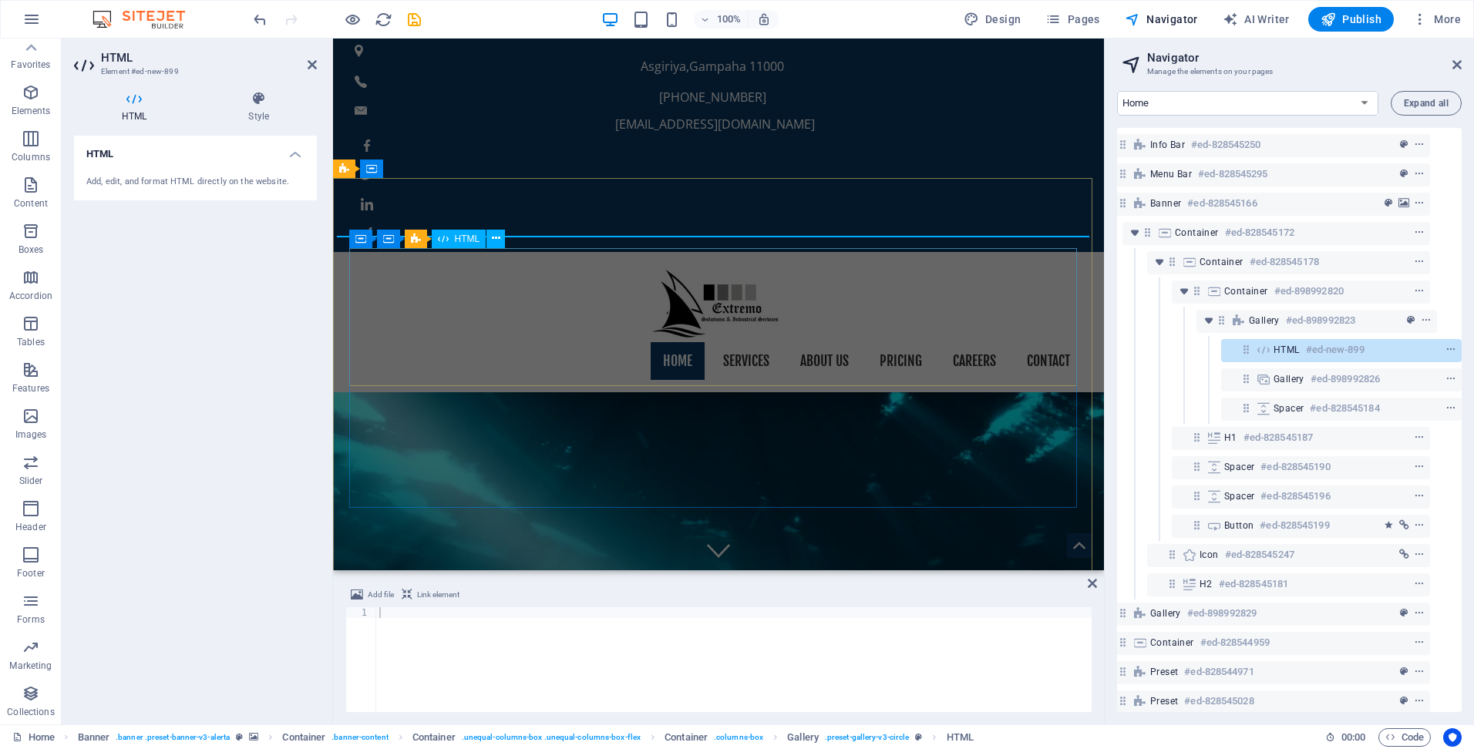
click at [1395, 353] on div at bounding box center [1422, 350] width 72 height 19
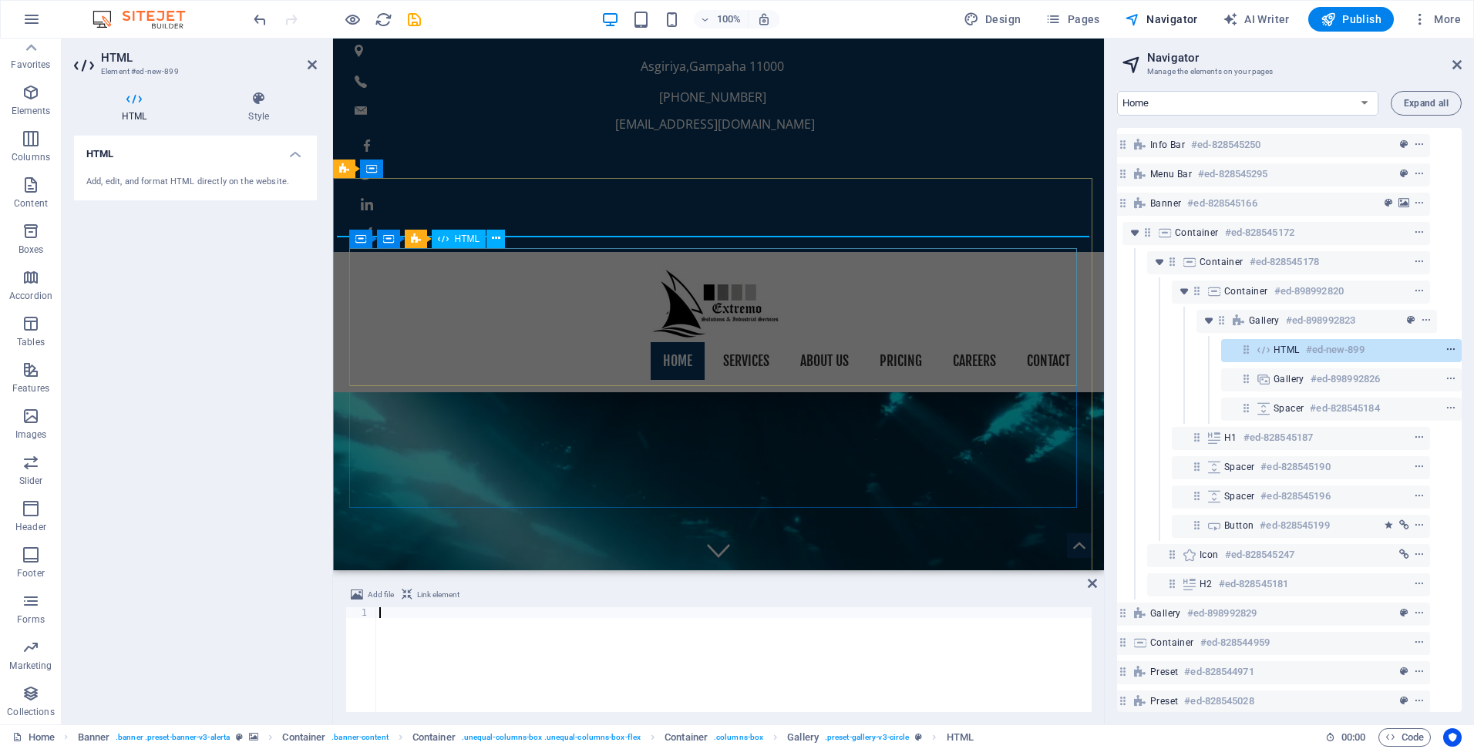
click at [1448, 346] on icon "context-menu" at bounding box center [1450, 350] width 11 height 11
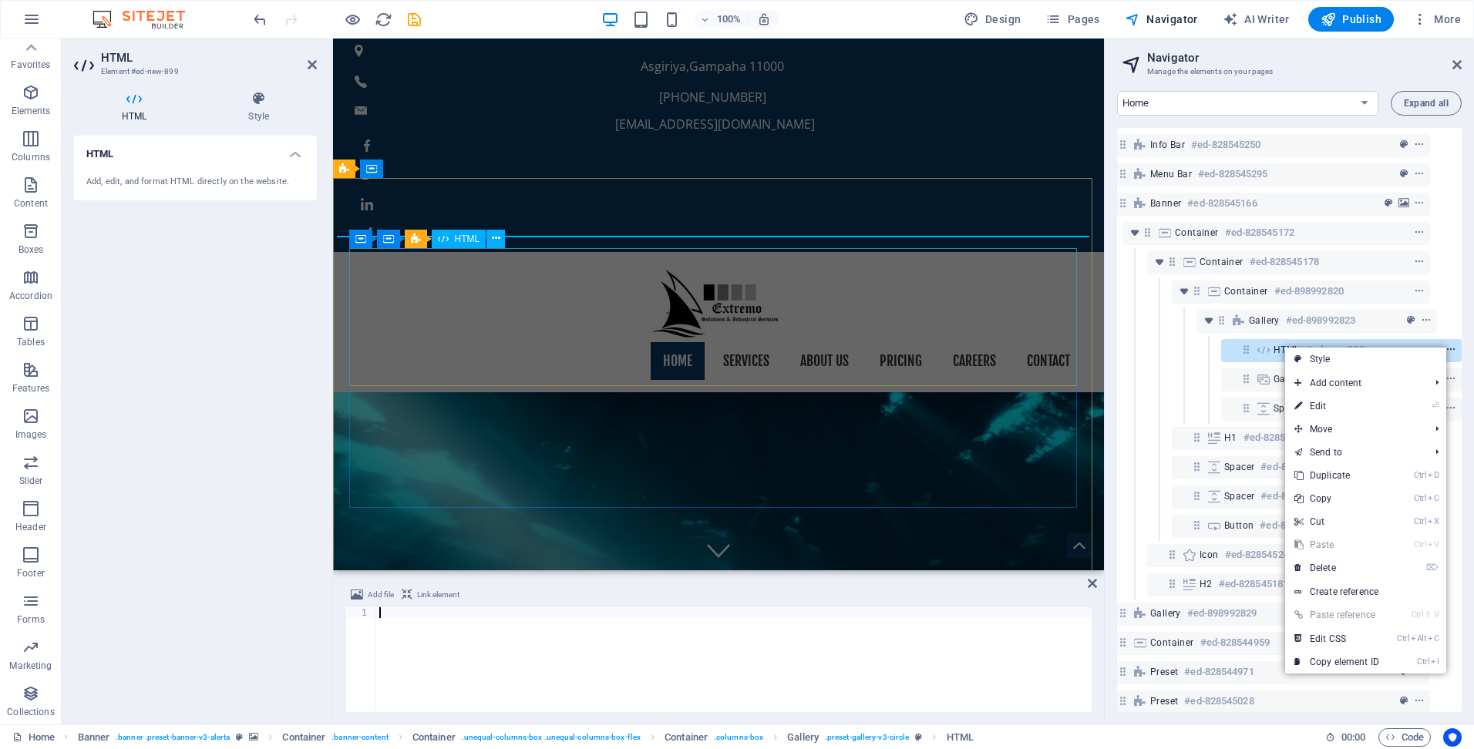
click at [1448, 346] on icon "context-menu" at bounding box center [1450, 350] width 11 height 11
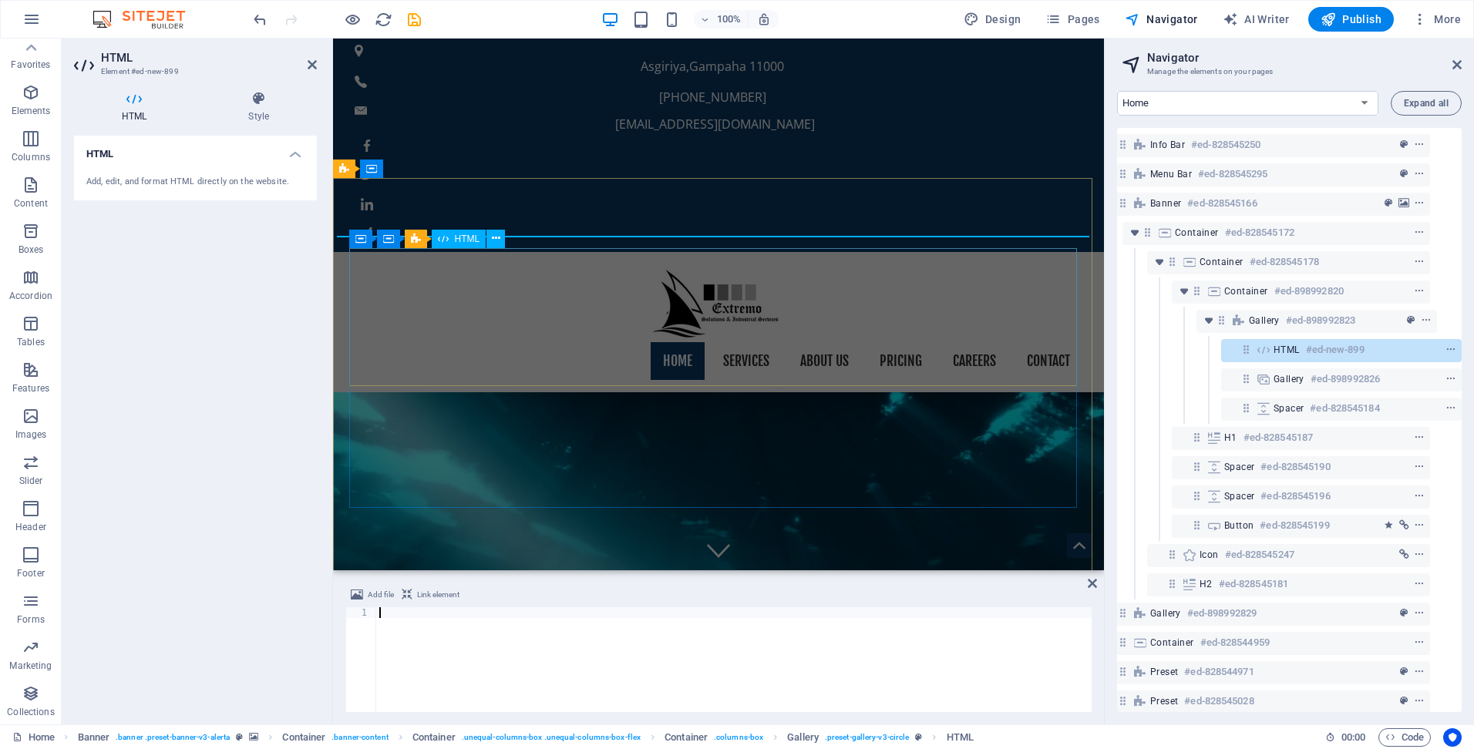
click at [1294, 354] on span "HTML" at bounding box center [1287, 350] width 26 height 12
click at [479, 635] on div at bounding box center [733, 670] width 715 height 126
click at [437, 647] on div at bounding box center [733, 670] width 715 height 126
click at [254, 490] on div "HTML Add, edit, and format HTML directly on the website." at bounding box center [195, 424] width 243 height 577
click at [1304, 374] on div "Gallery #ed-898992826" at bounding box center [1329, 379] width 111 height 19
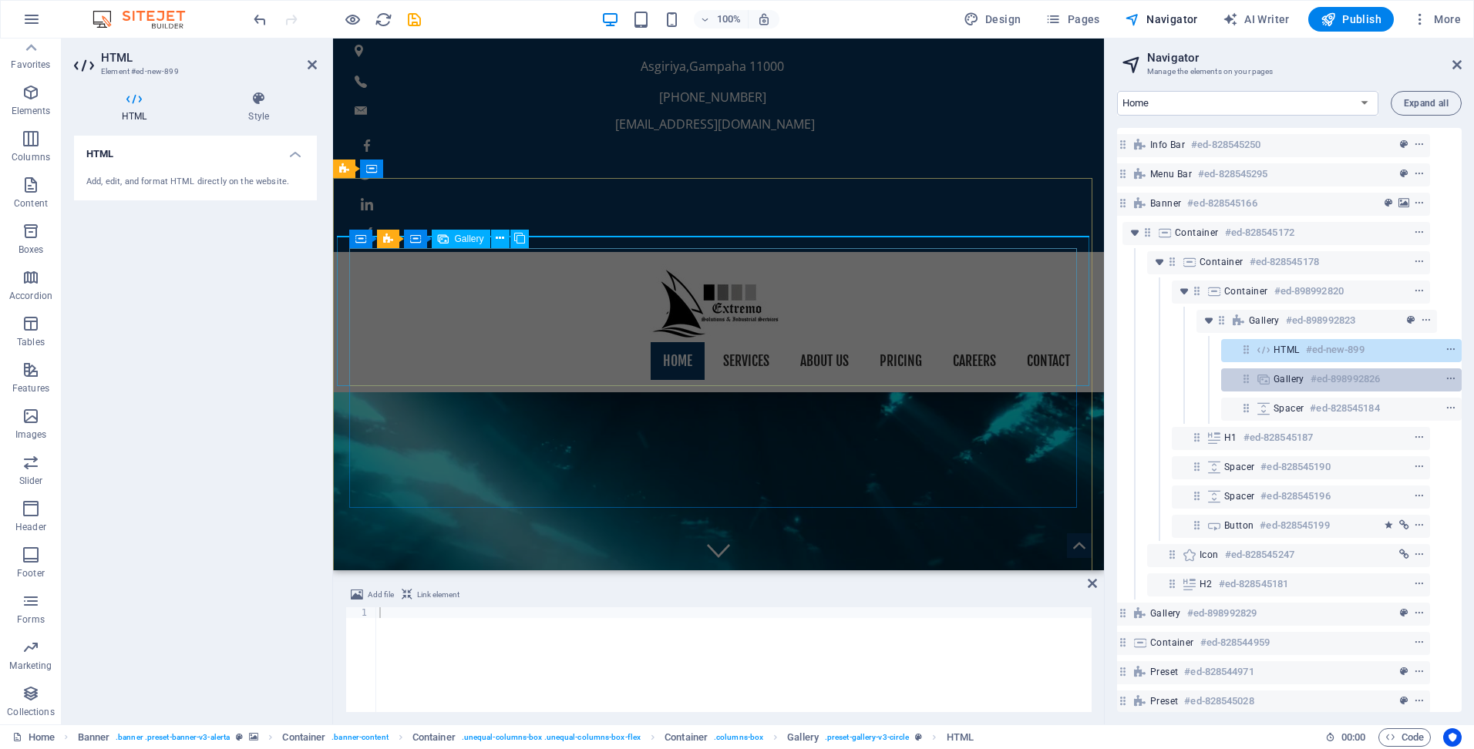
scroll to position [6, 0]
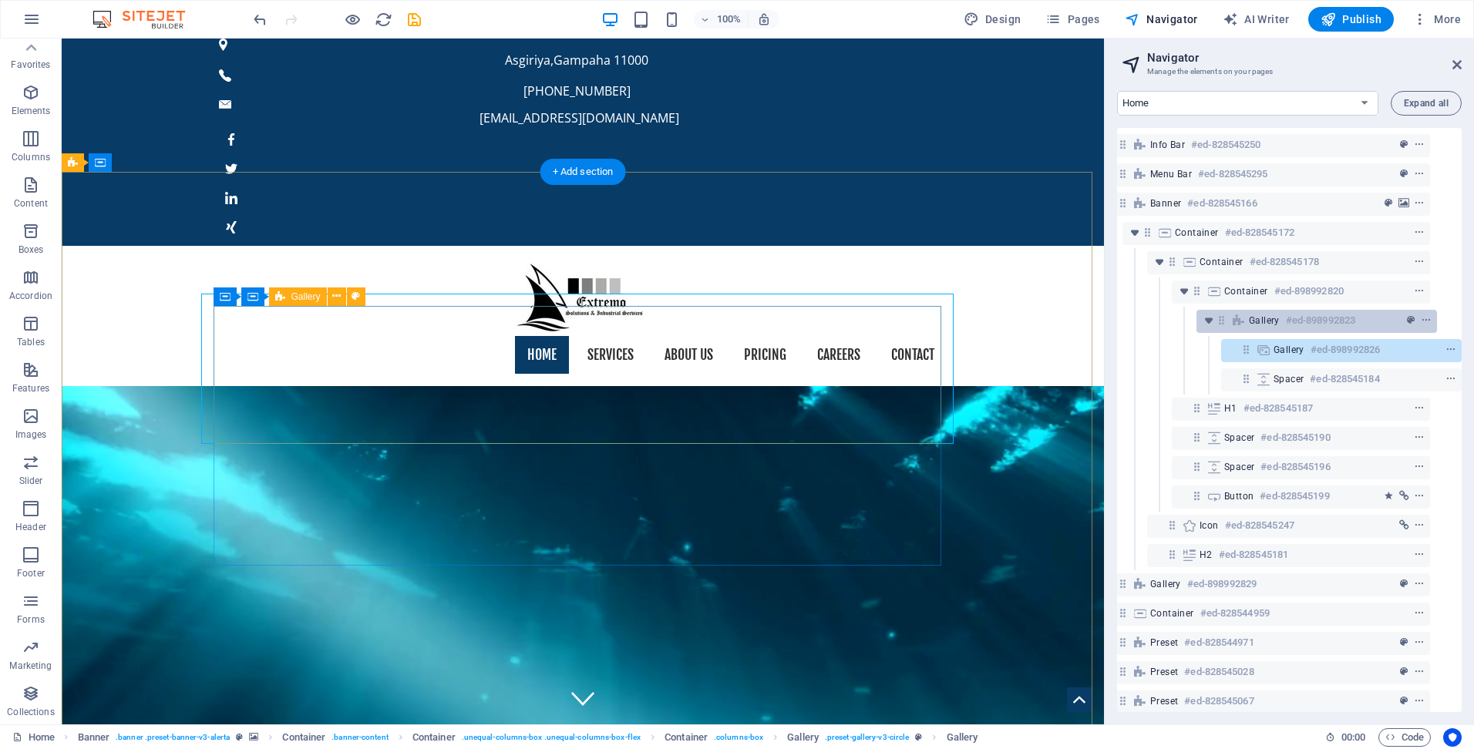
click at [1296, 321] on h6 "#ed-898992823" at bounding box center [1320, 320] width 69 height 19
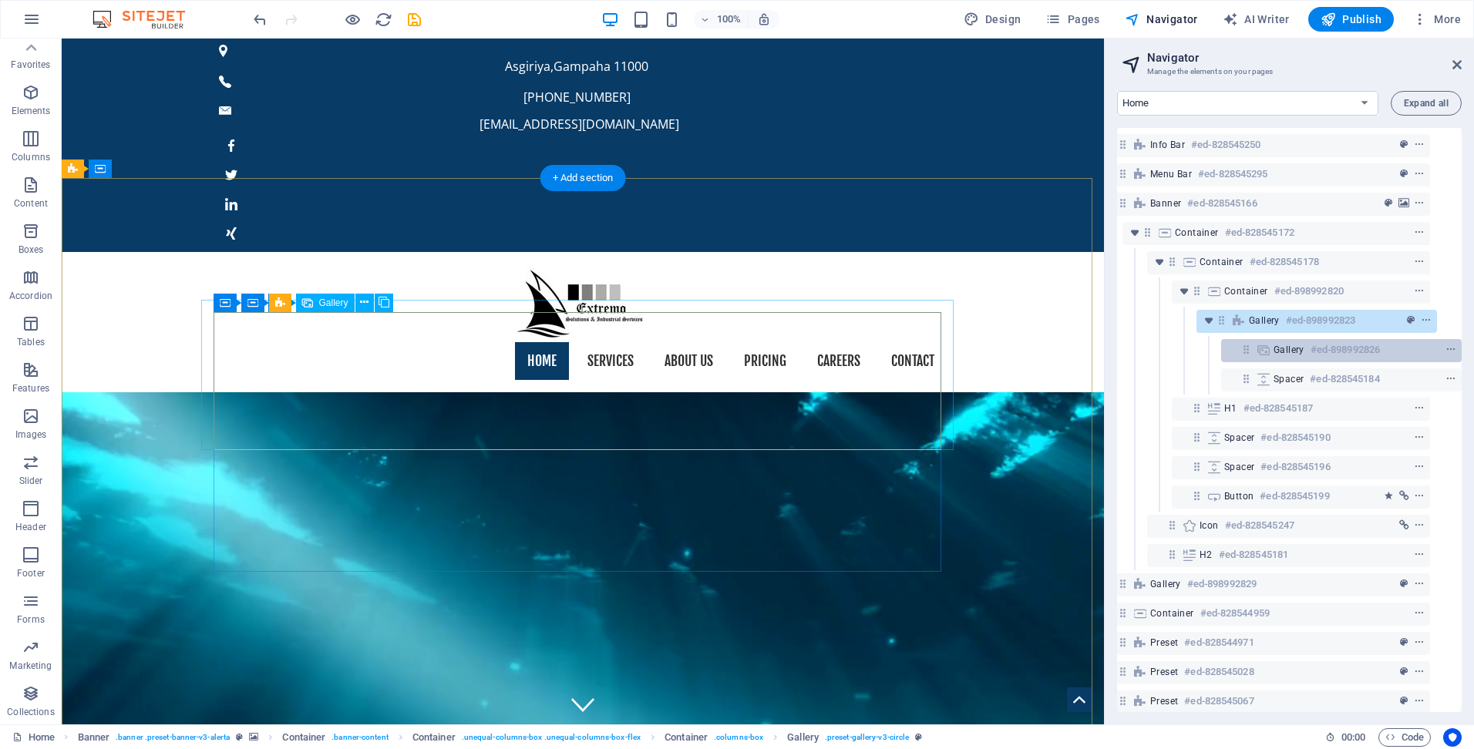
click at [1294, 345] on span "Gallery" at bounding box center [1289, 350] width 31 height 12
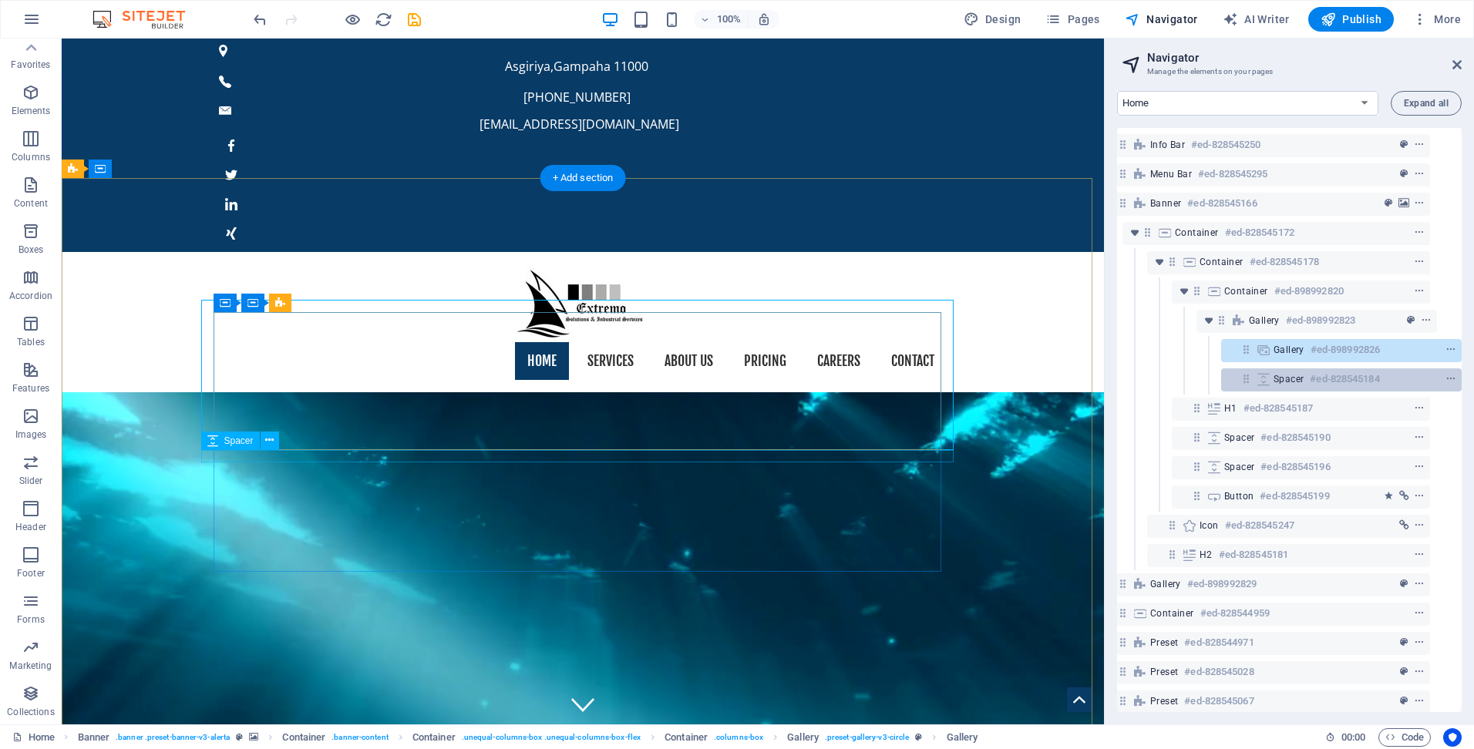
click at [1301, 377] on div "Spacer #ed-828545184" at bounding box center [1329, 379] width 111 height 19
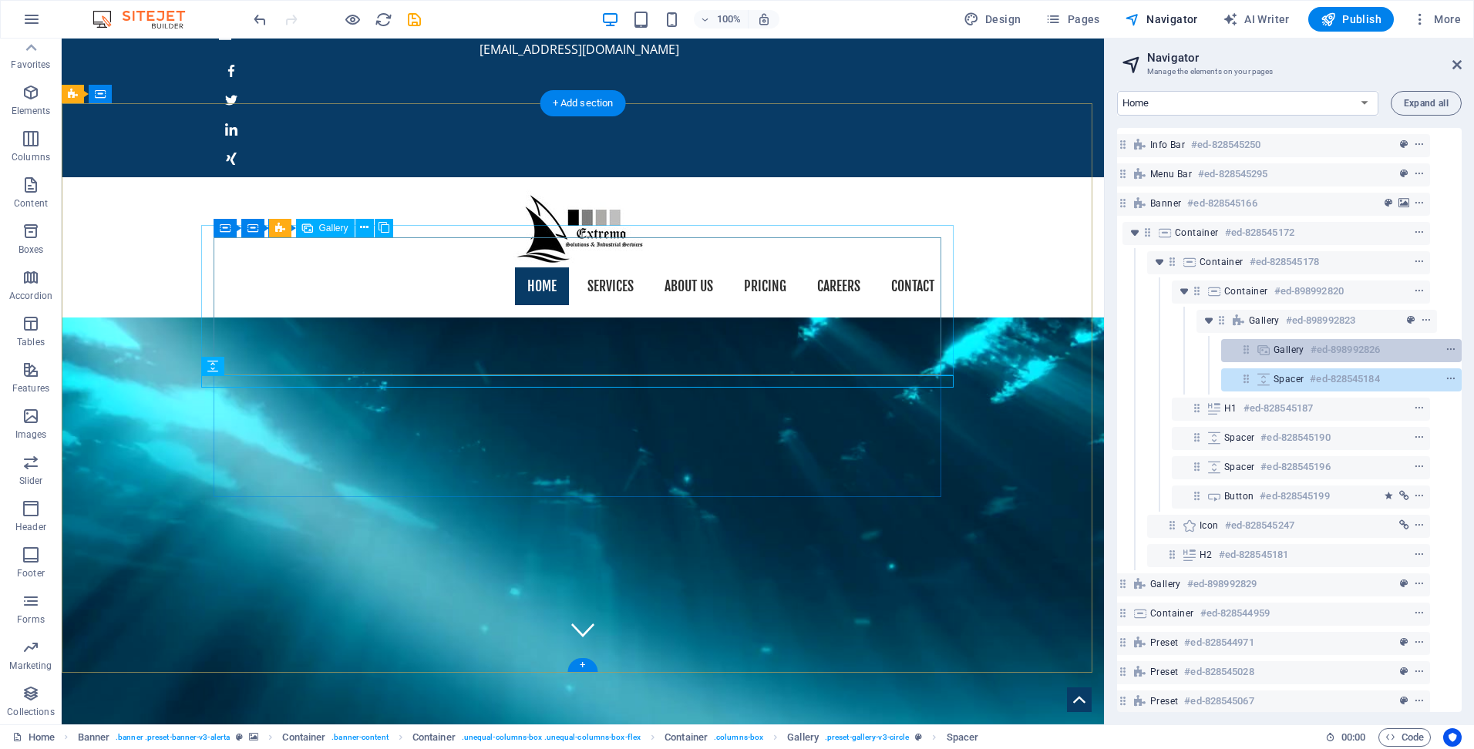
click at [1296, 348] on span "Gallery" at bounding box center [1289, 350] width 31 height 12
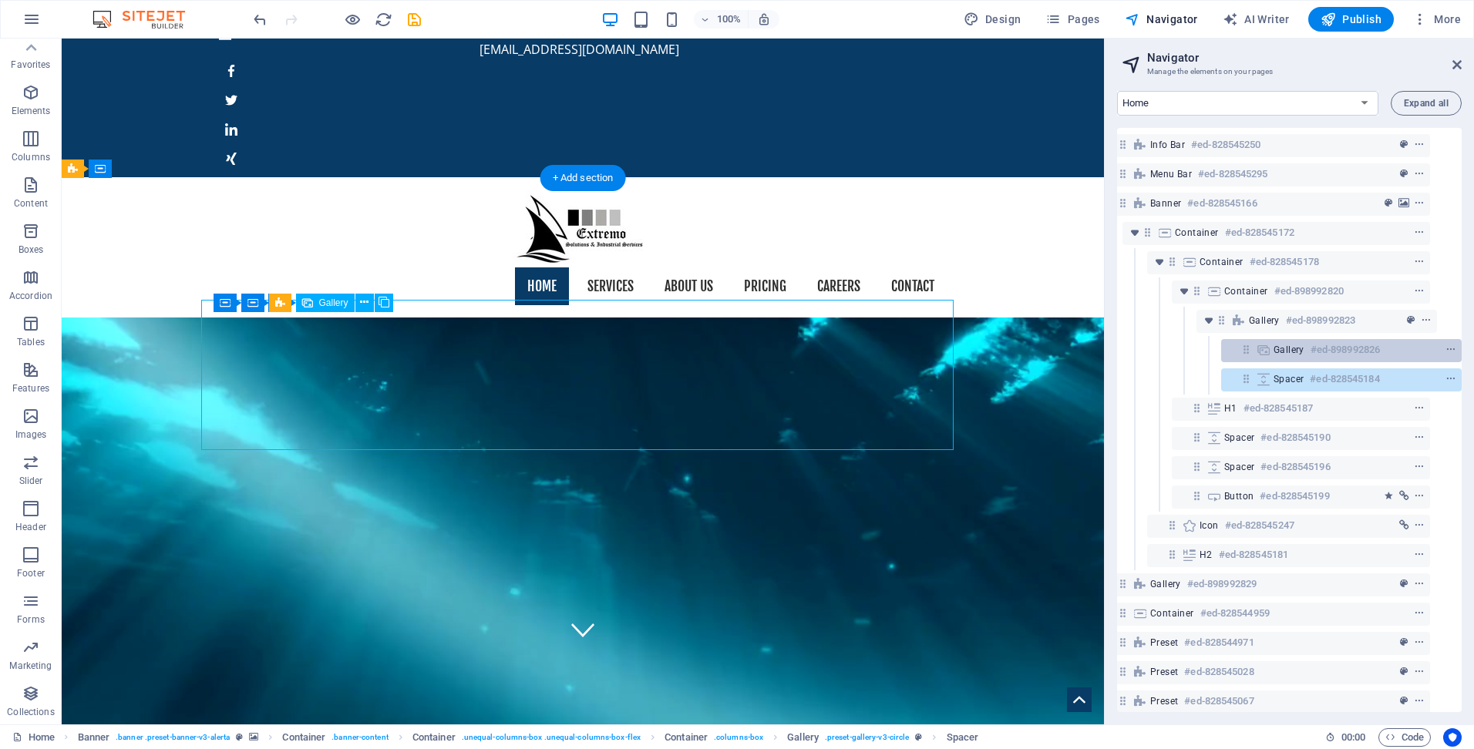
scroll to position [0, 0]
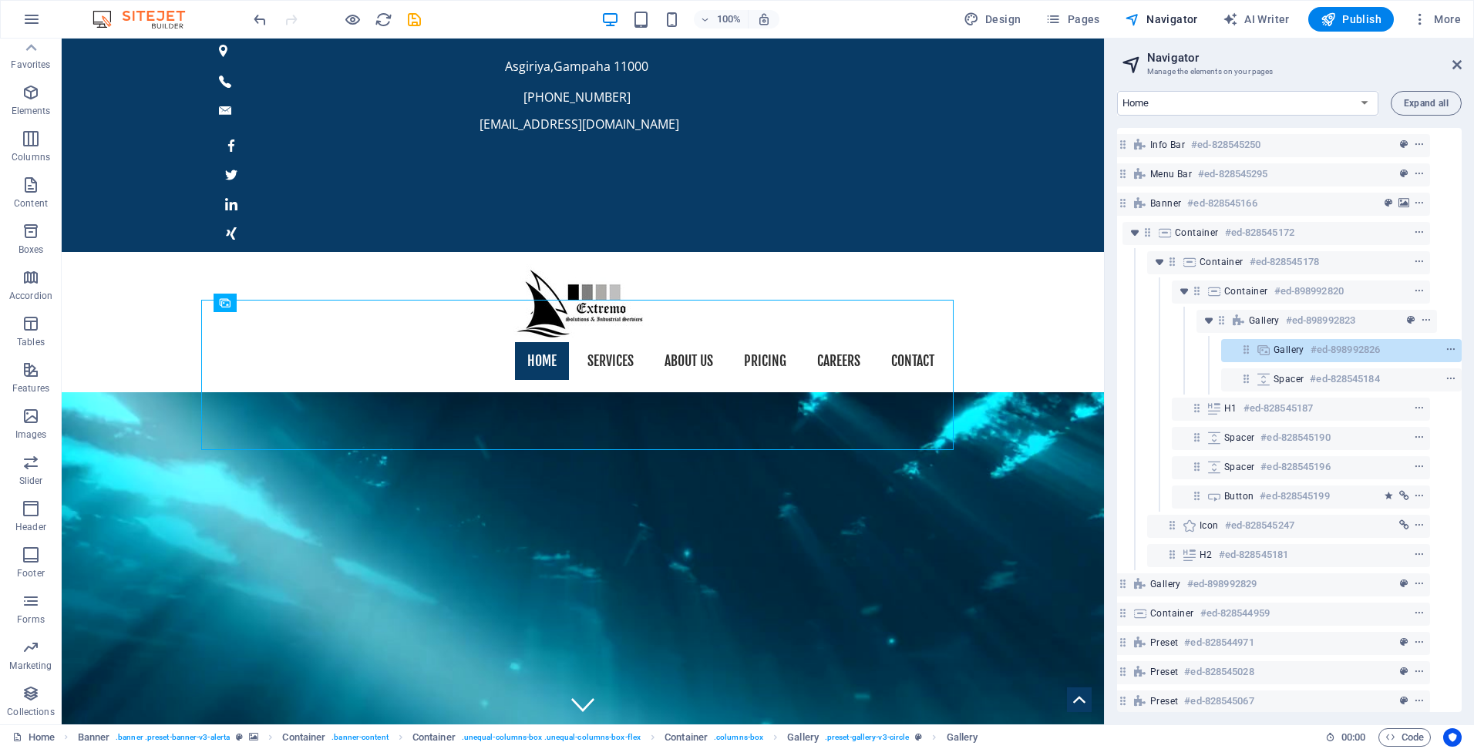
click at [1299, 334] on div "Gallery #ed-898992823" at bounding box center [1264, 321] width 332 height 29
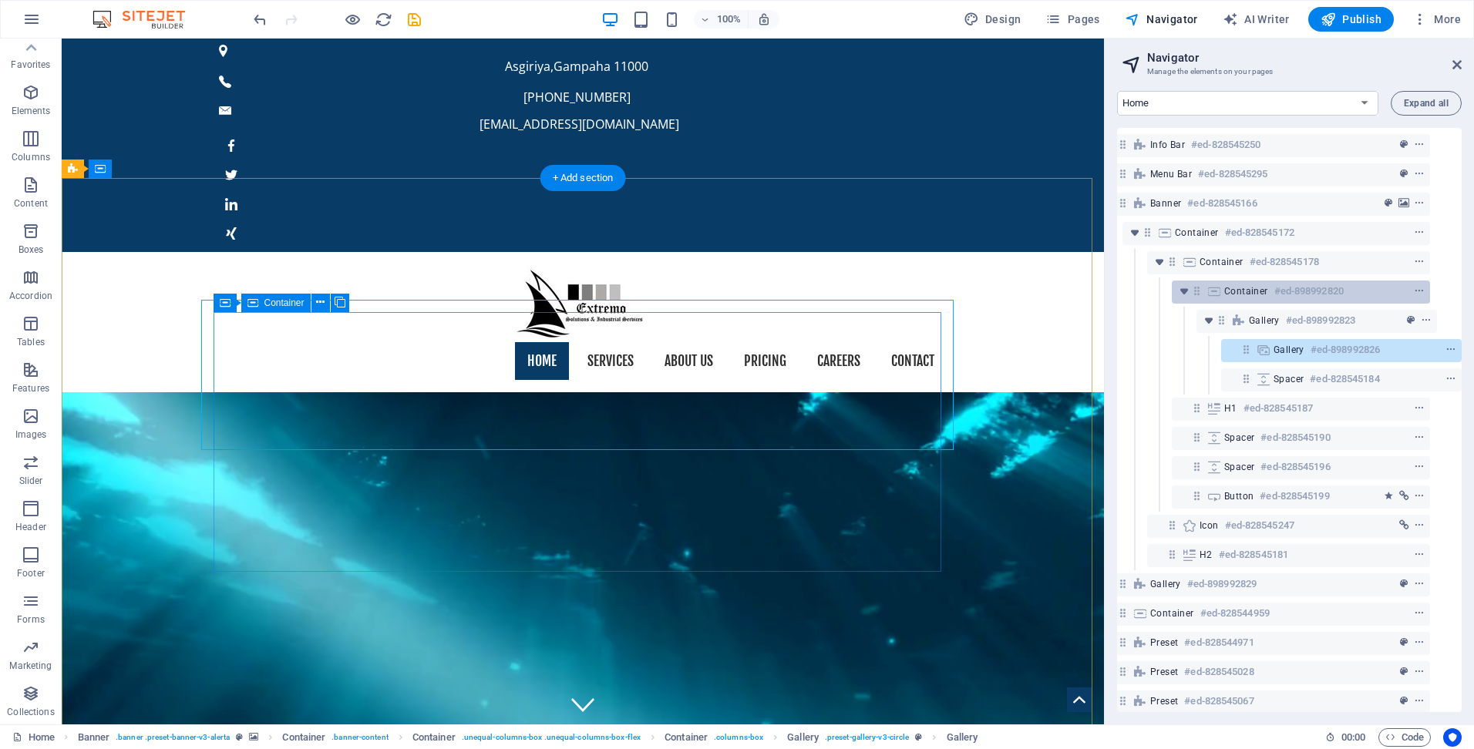
click at [1264, 295] on span "Container" at bounding box center [1246, 291] width 44 height 12
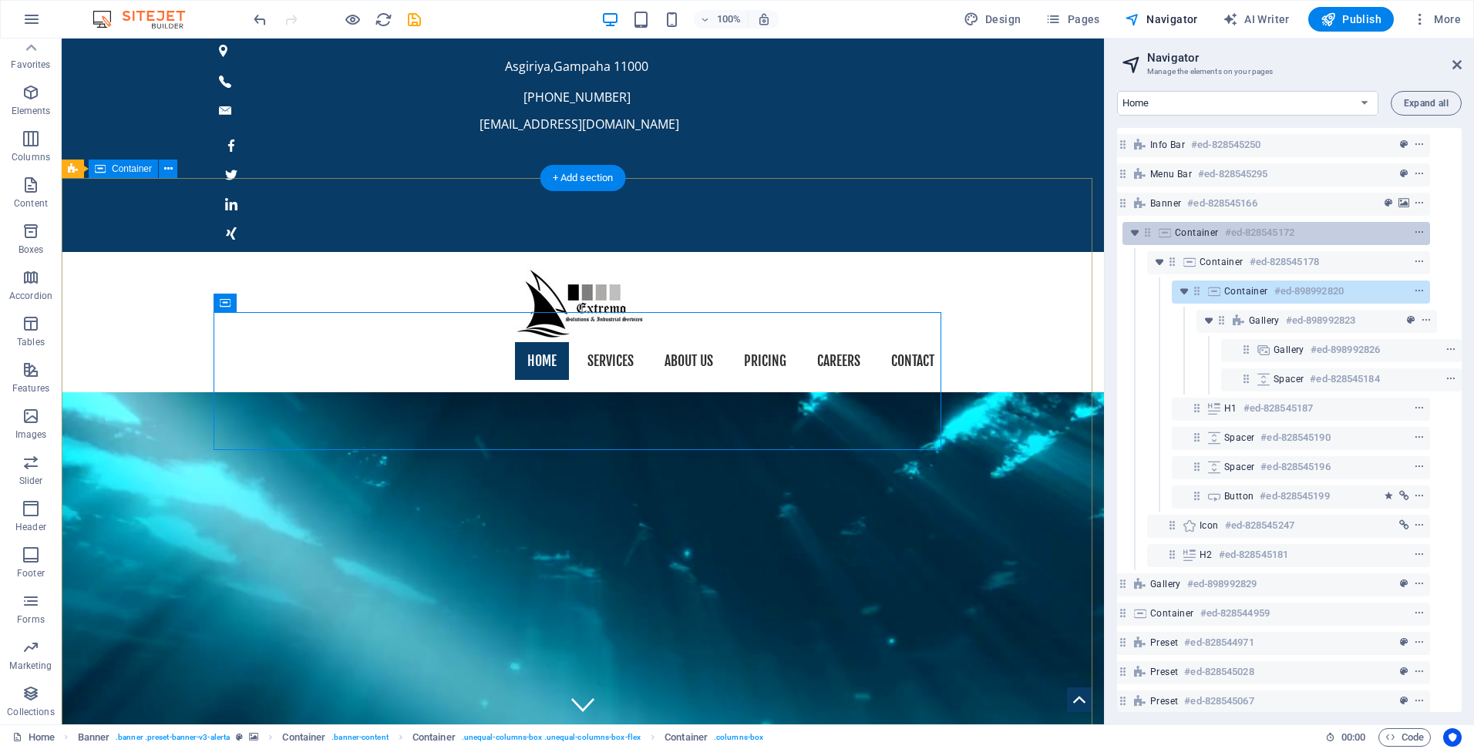
click at [1267, 227] on h6 "#ed-828545172" at bounding box center [1259, 233] width 69 height 19
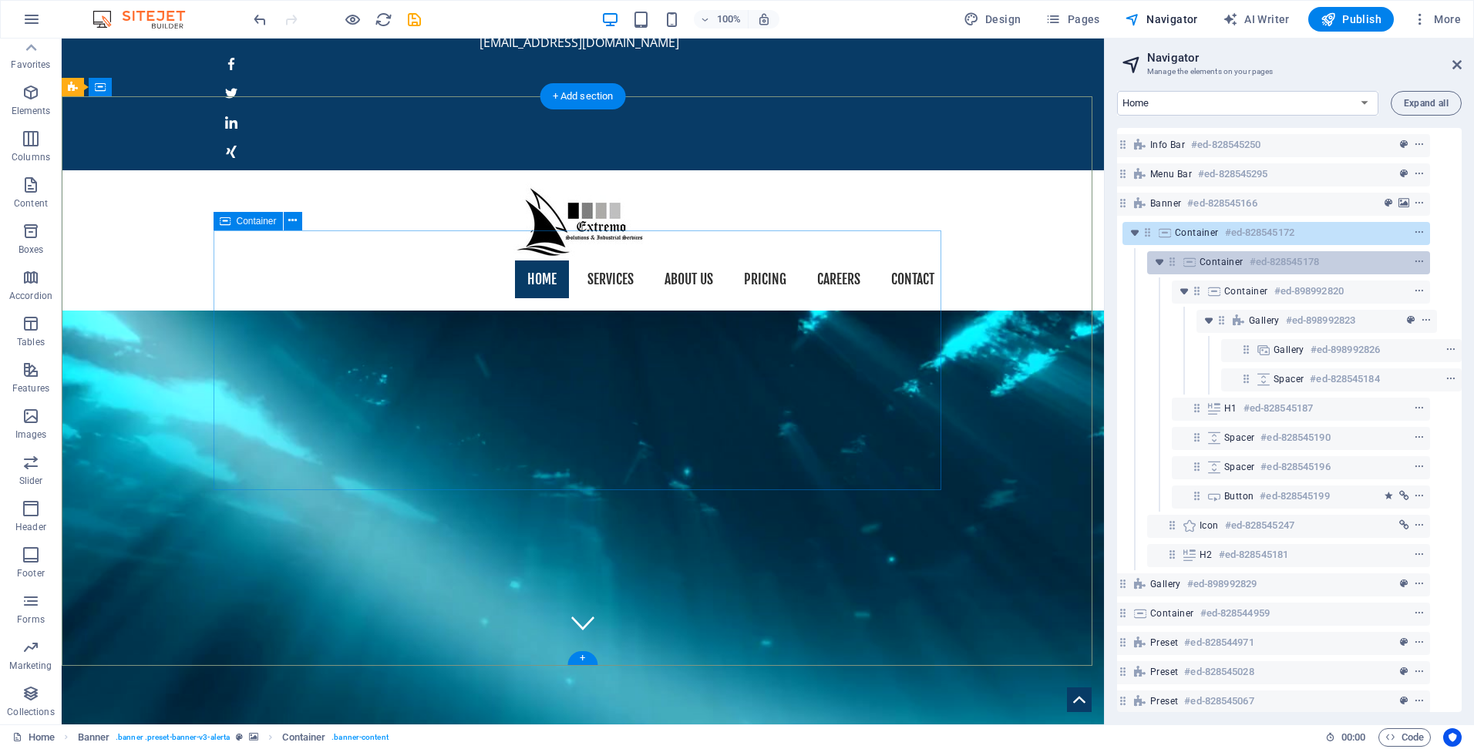
click at [1269, 263] on h6 "#ed-828545178" at bounding box center [1284, 262] width 69 height 19
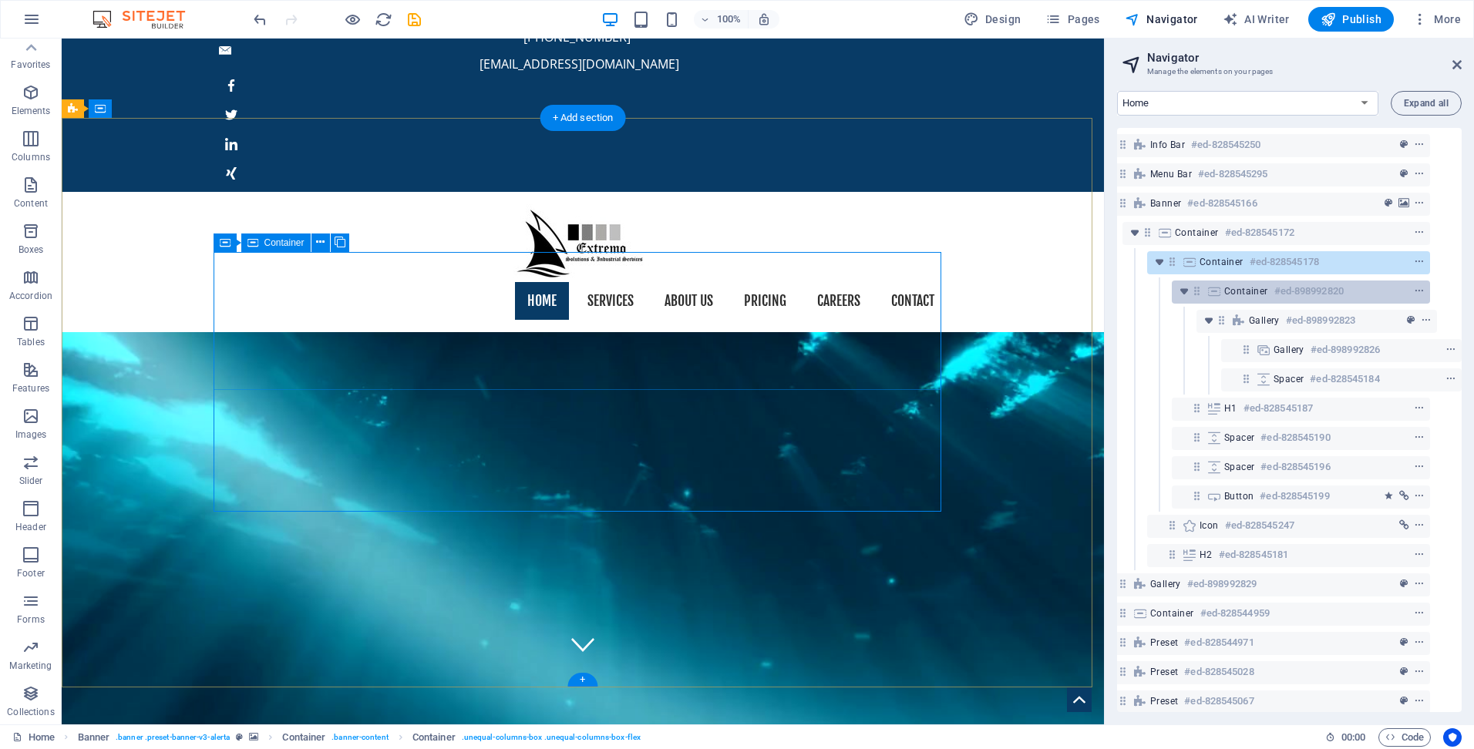
click at [1262, 292] on span "Container" at bounding box center [1246, 291] width 44 height 12
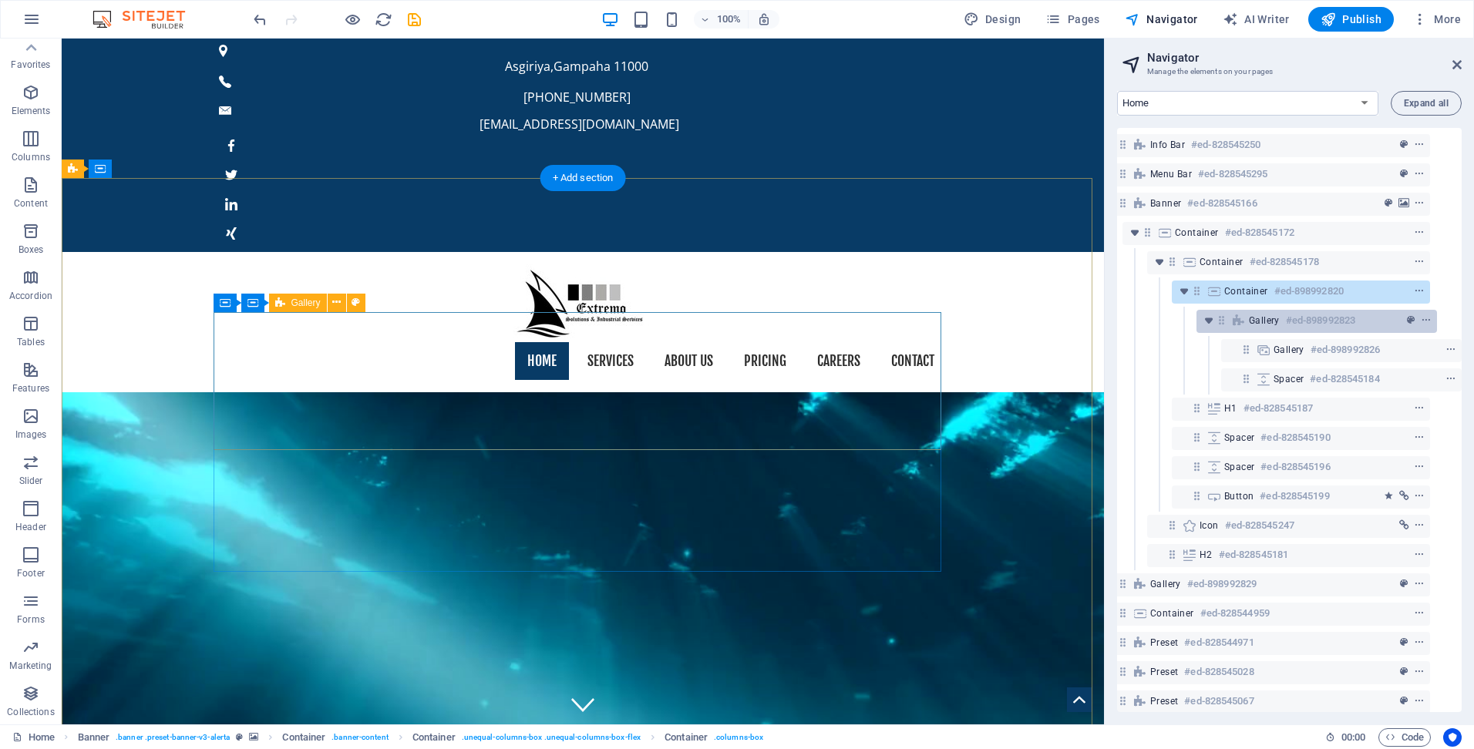
click at [1265, 321] on span "Gallery" at bounding box center [1264, 321] width 31 height 12
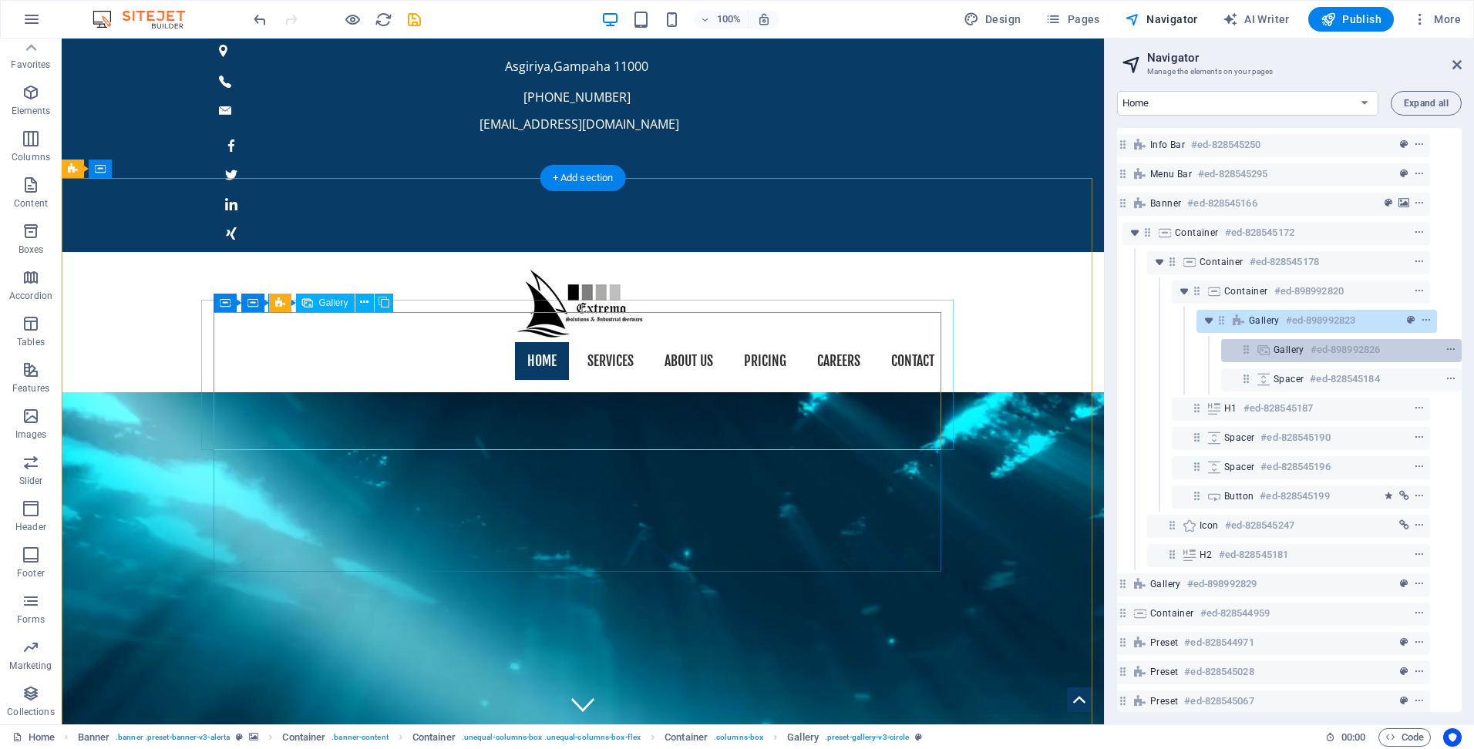
click at [1289, 354] on span "Gallery" at bounding box center [1289, 350] width 31 height 12
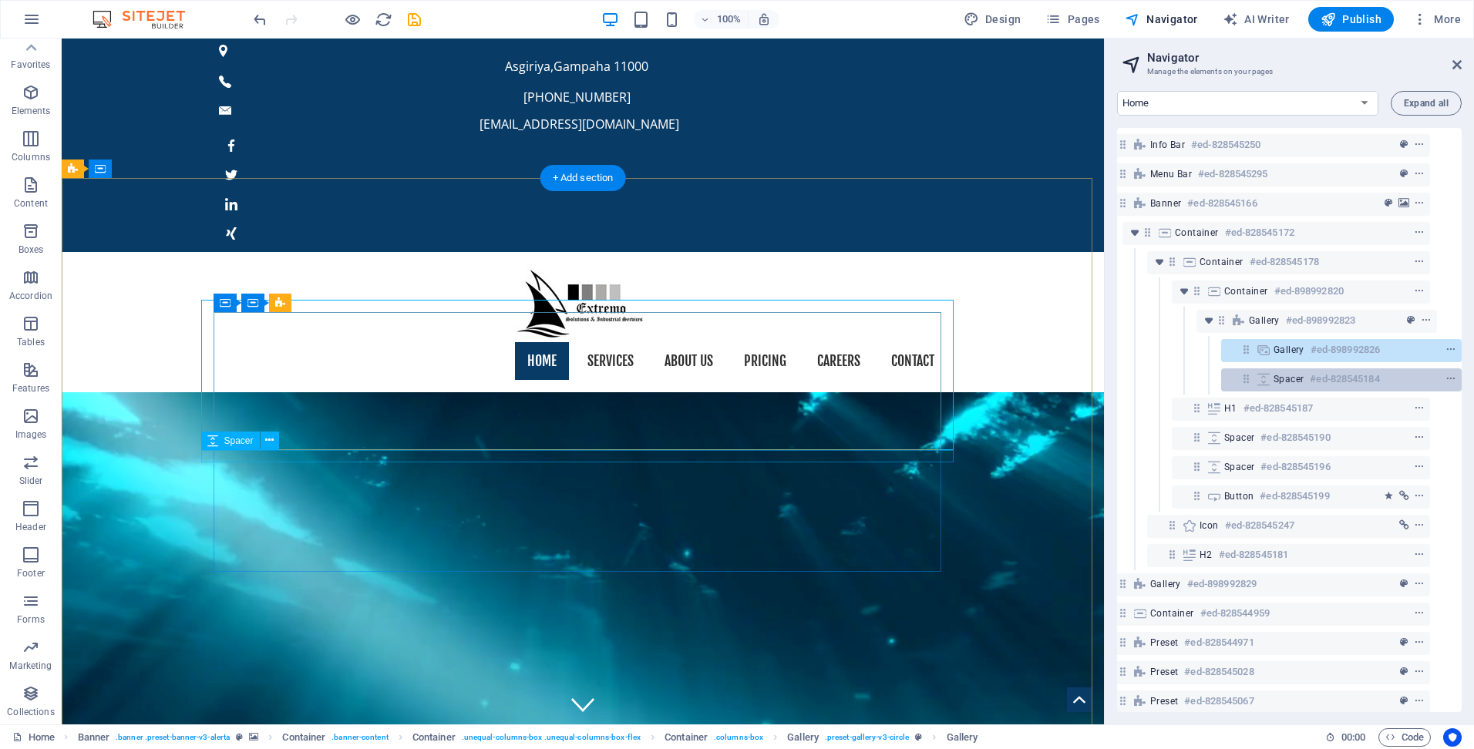
click at [1321, 382] on h6 "#ed-828545184" at bounding box center [1344, 379] width 69 height 19
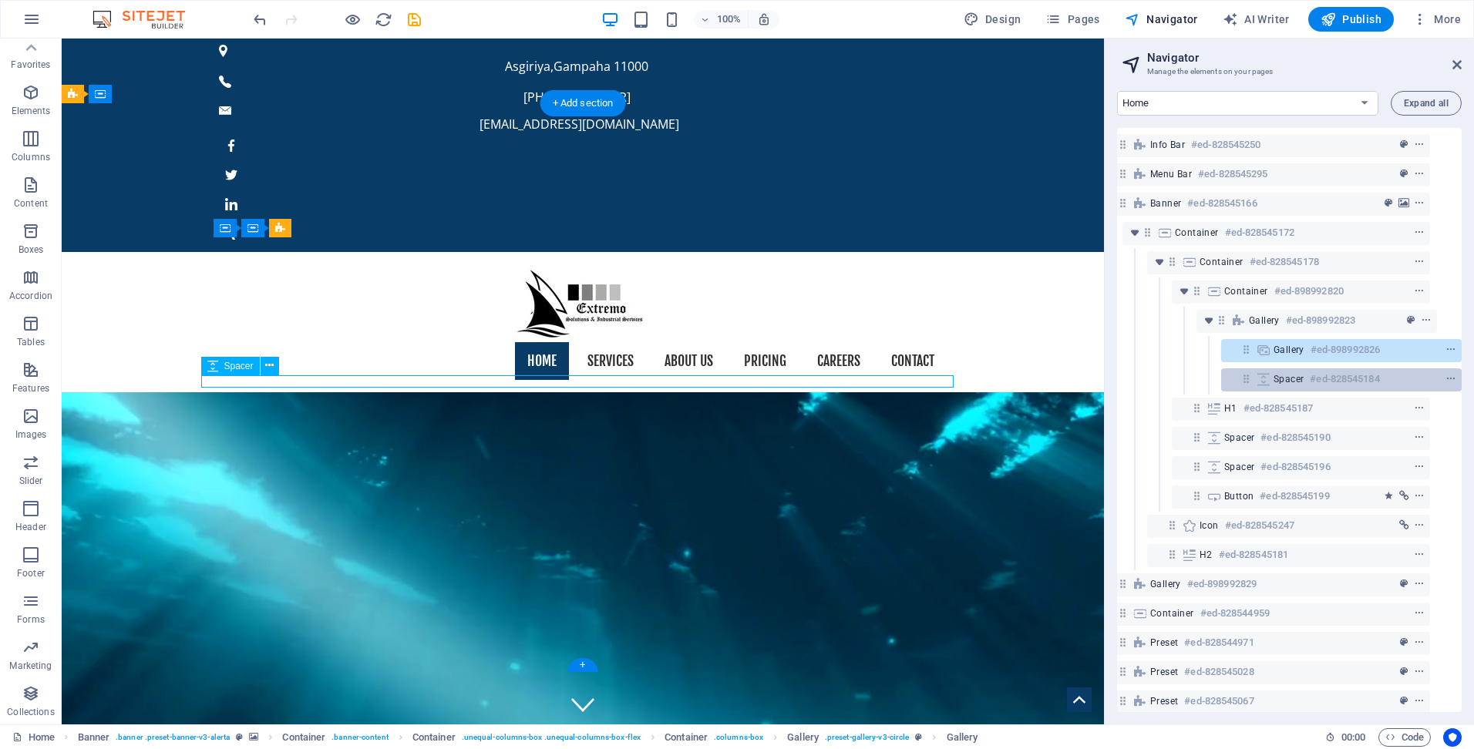
scroll to position [75, 0]
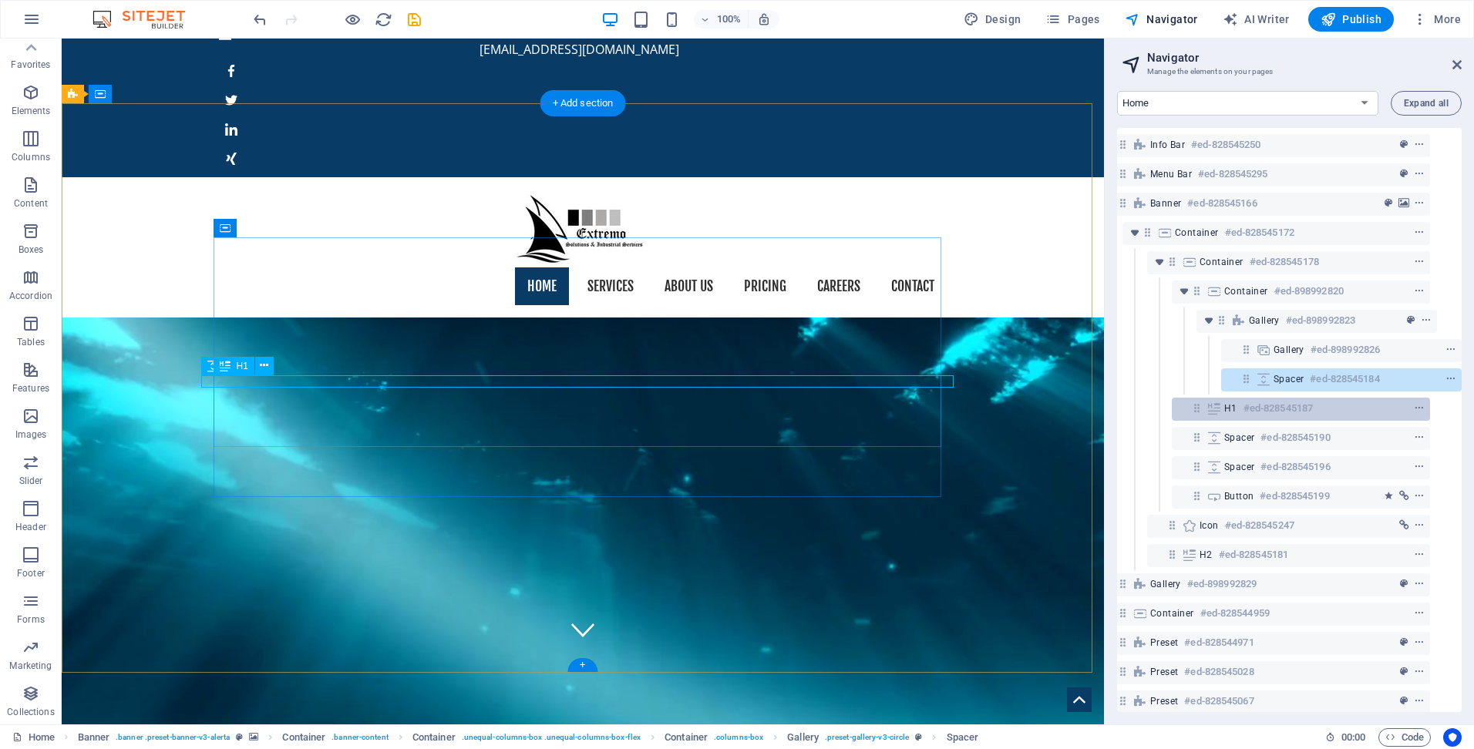
click at [1277, 409] on h6 "#ed-828545187" at bounding box center [1278, 408] width 69 height 19
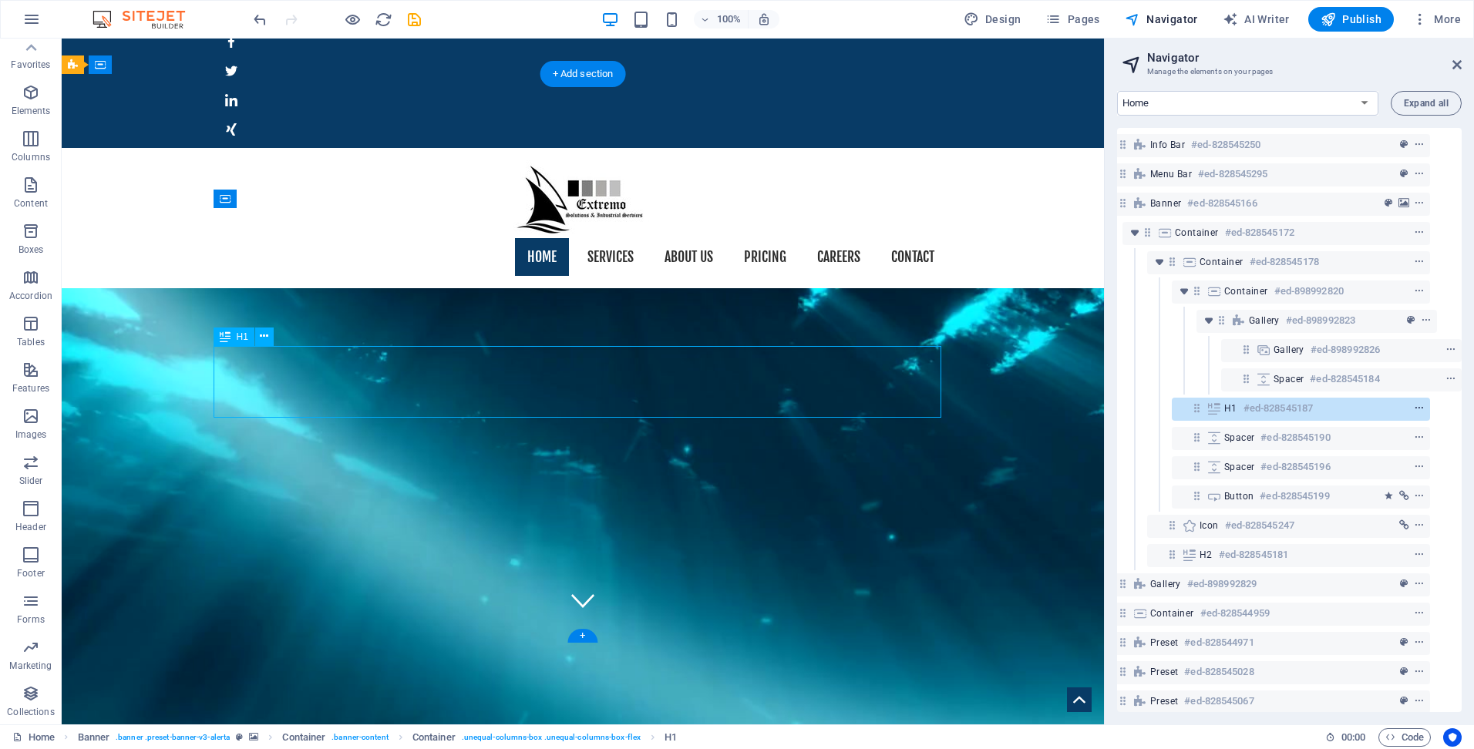
click at [1415, 408] on icon "context-menu" at bounding box center [1419, 408] width 11 height 11
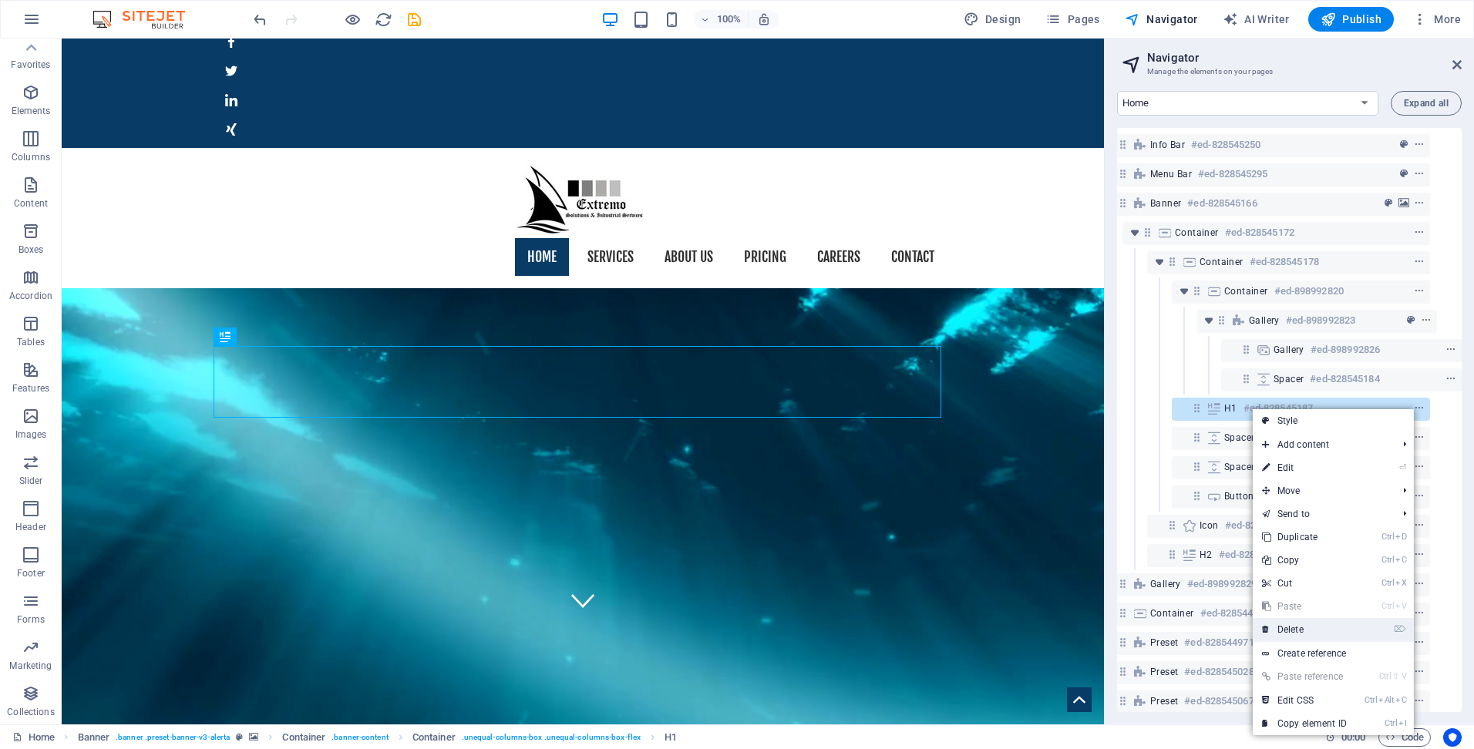
click at [1311, 629] on link "⌦ Delete" at bounding box center [1304, 629] width 103 height 23
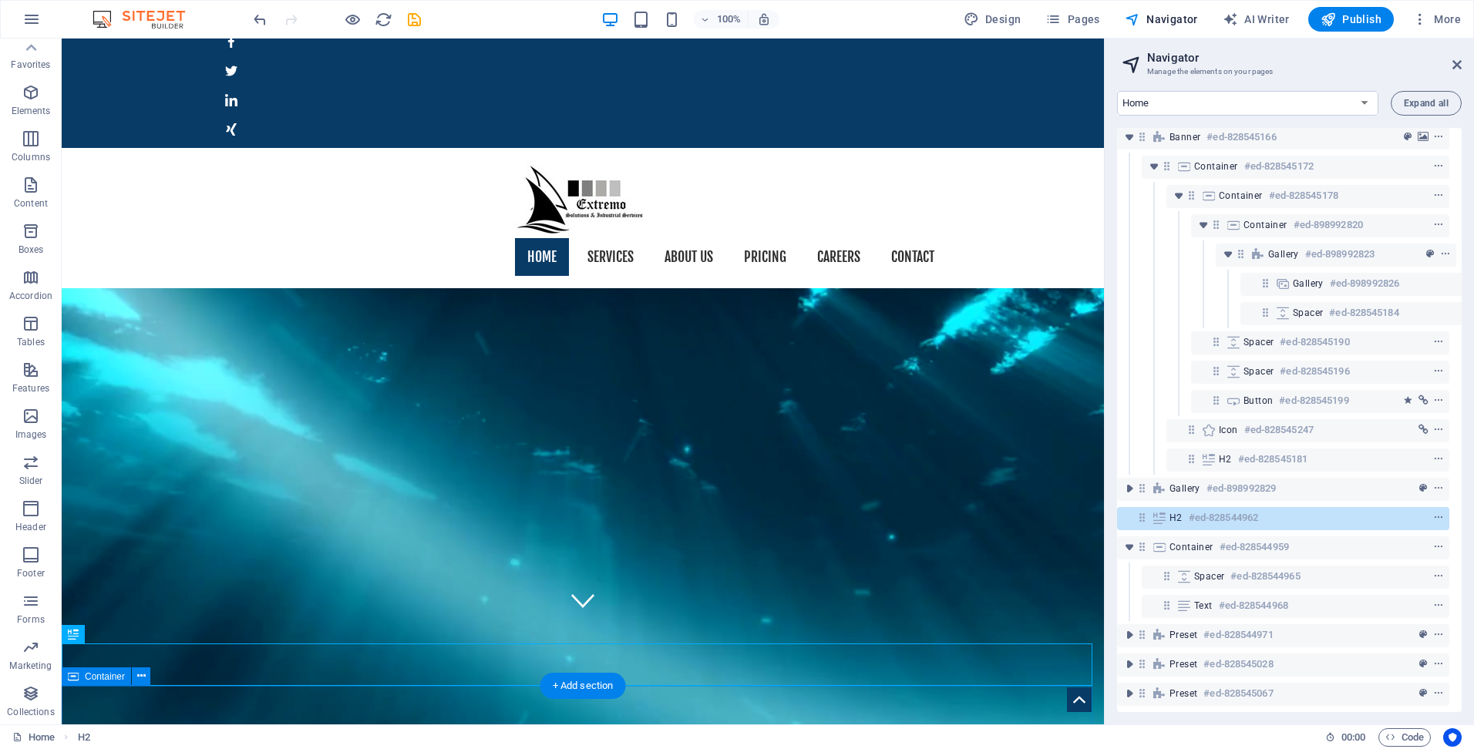
scroll to position [49, 6]
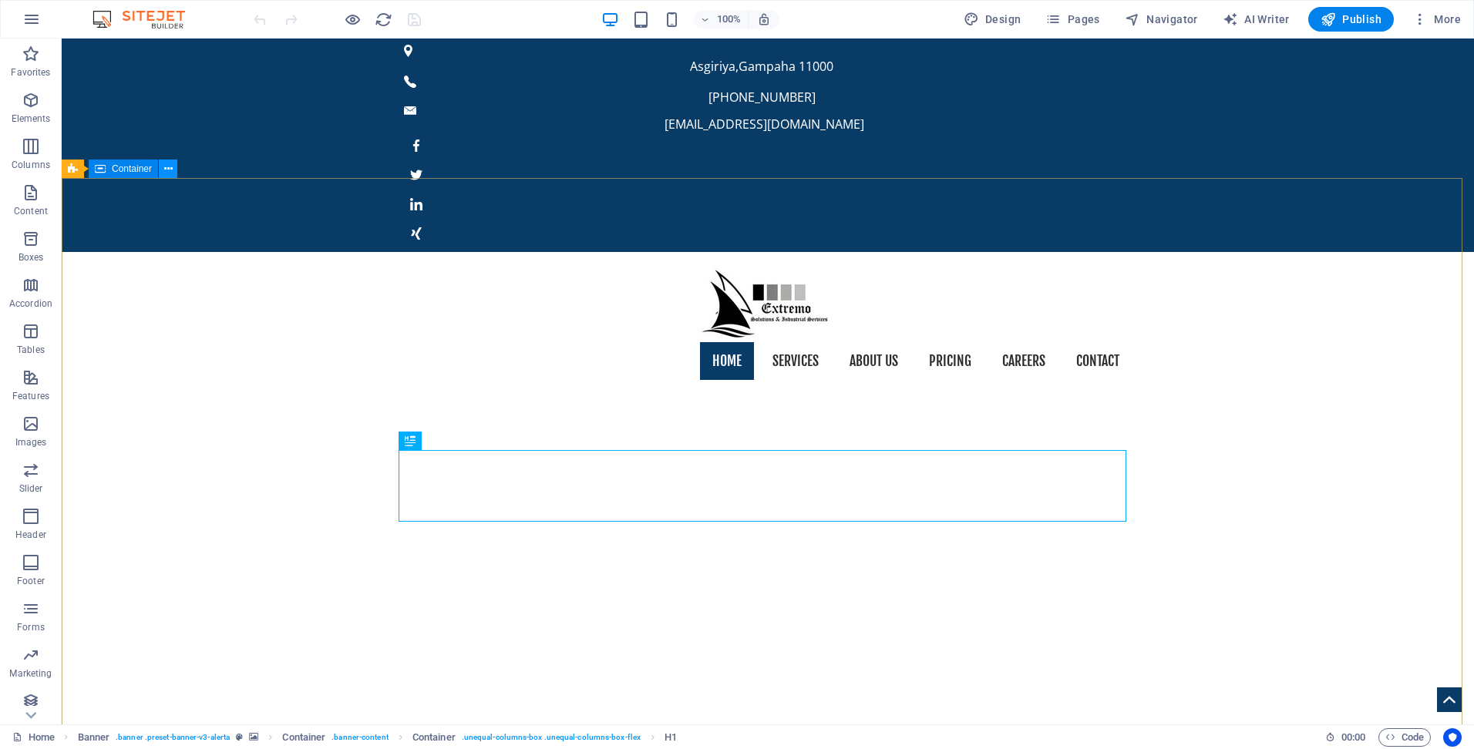
click at [171, 168] on icon at bounding box center [168, 169] width 8 height 16
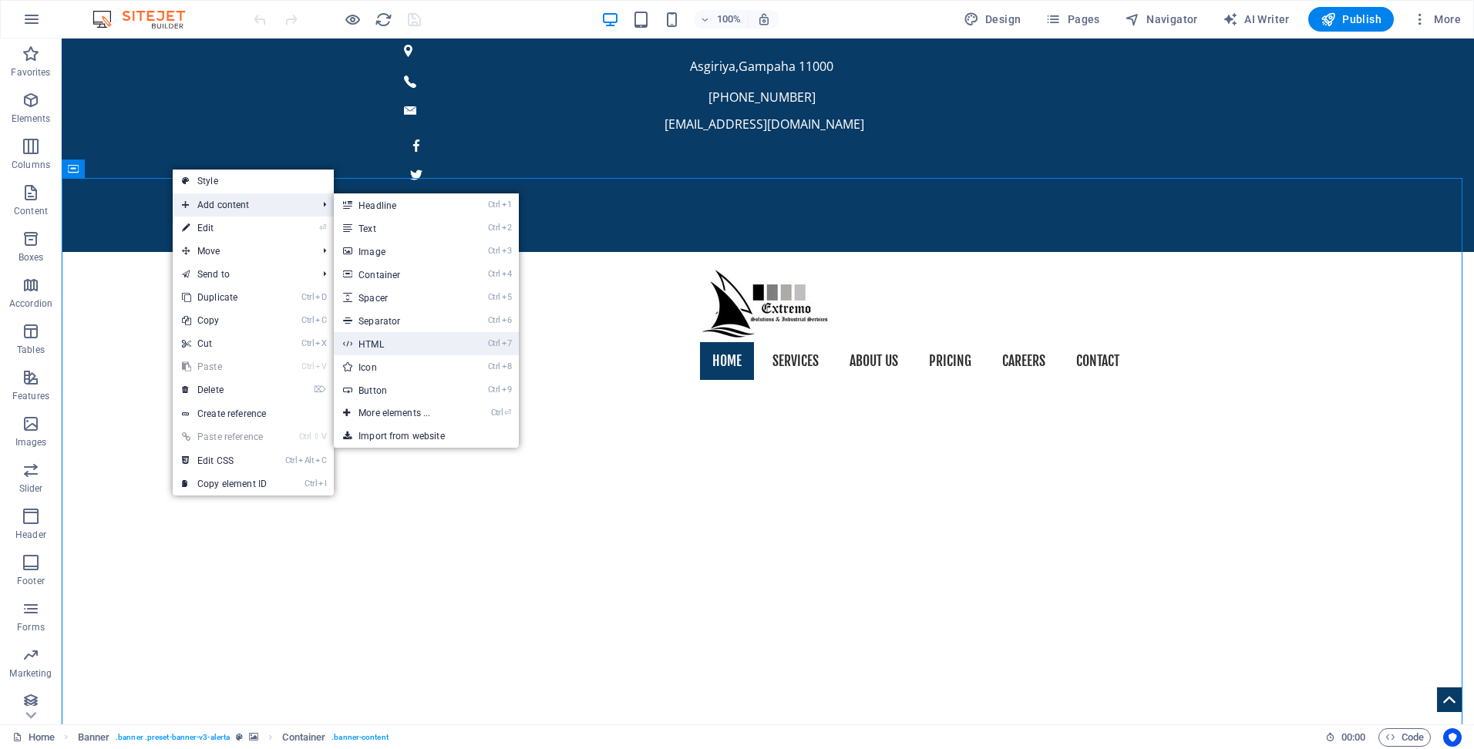
click at [395, 338] on link "Ctrl 7 HTML" at bounding box center [397, 343] width 127 height 23
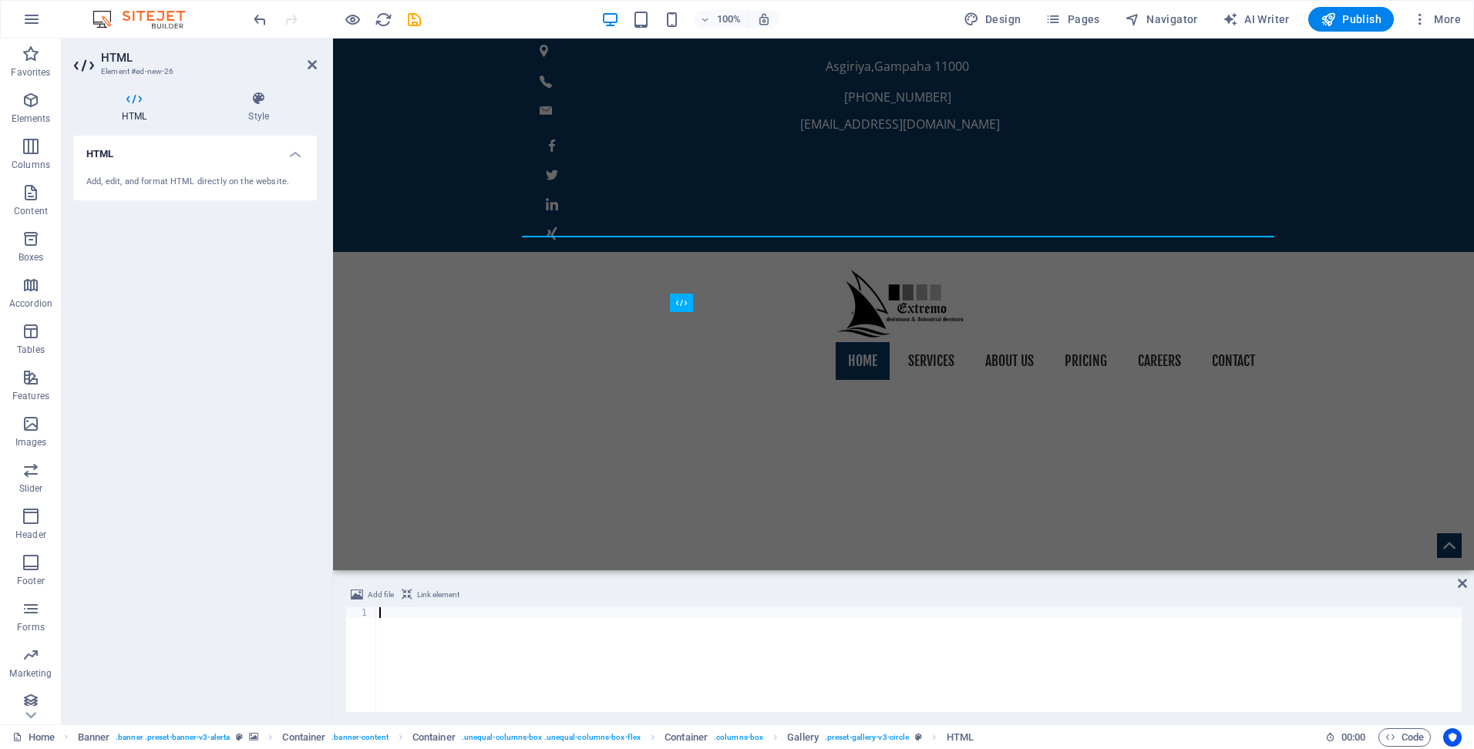
click at [405, 628] on div at bounding box center [918, 670] width 1085 height 126
click at [423, 628] on div at bounding box center [918, 670] width 1085 height 126
paste textarea "[URL][DOMAIN_NAME]"
type textarea "[URL][DOMAIN_NAME]"
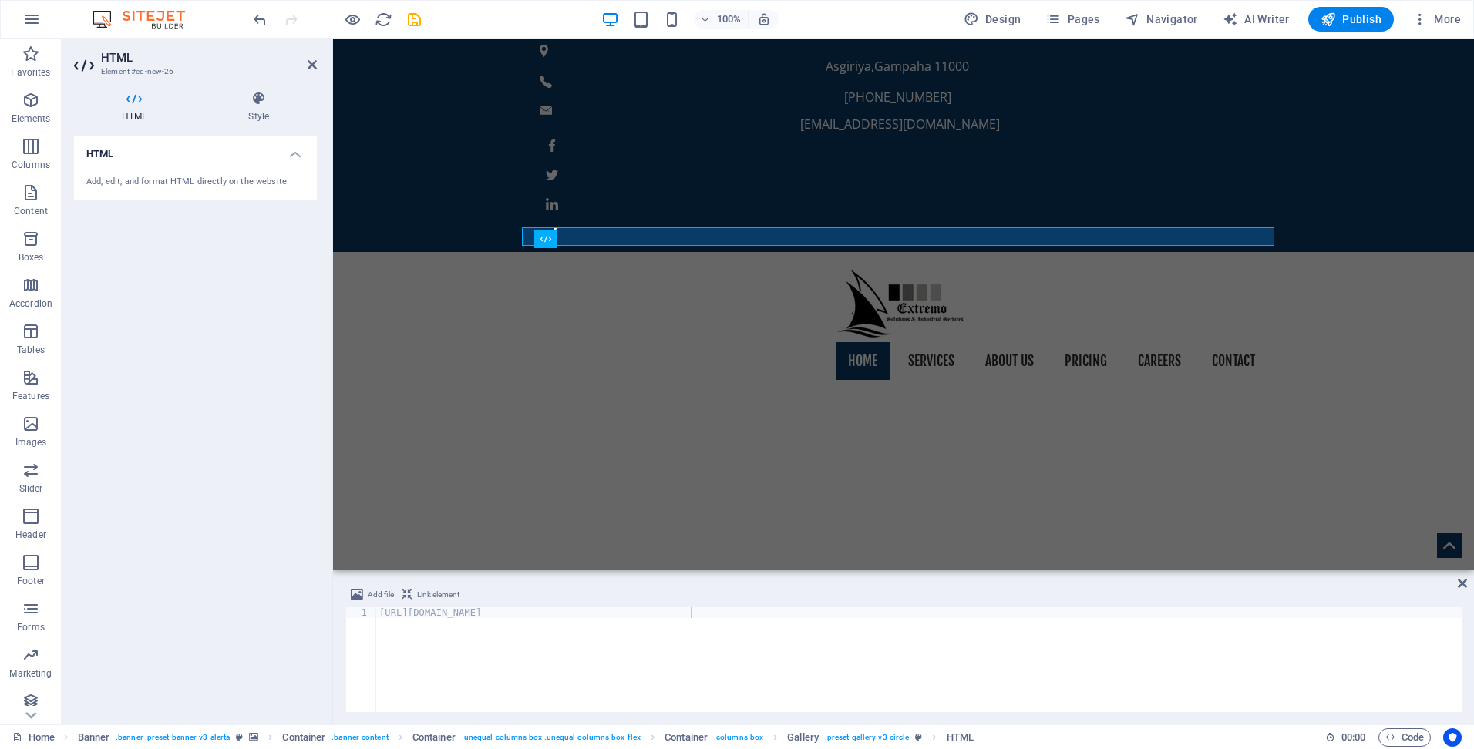
click at [419, 591] on span "Link element" at bounding box center [438, 595] width 42 height 19
click at [877, 641] on div "[URL][DOMAIN_NAME]" at bounding box center [918, 670] width 1085 height 126
type textarea "[URL][DOMAIN_NAME]"
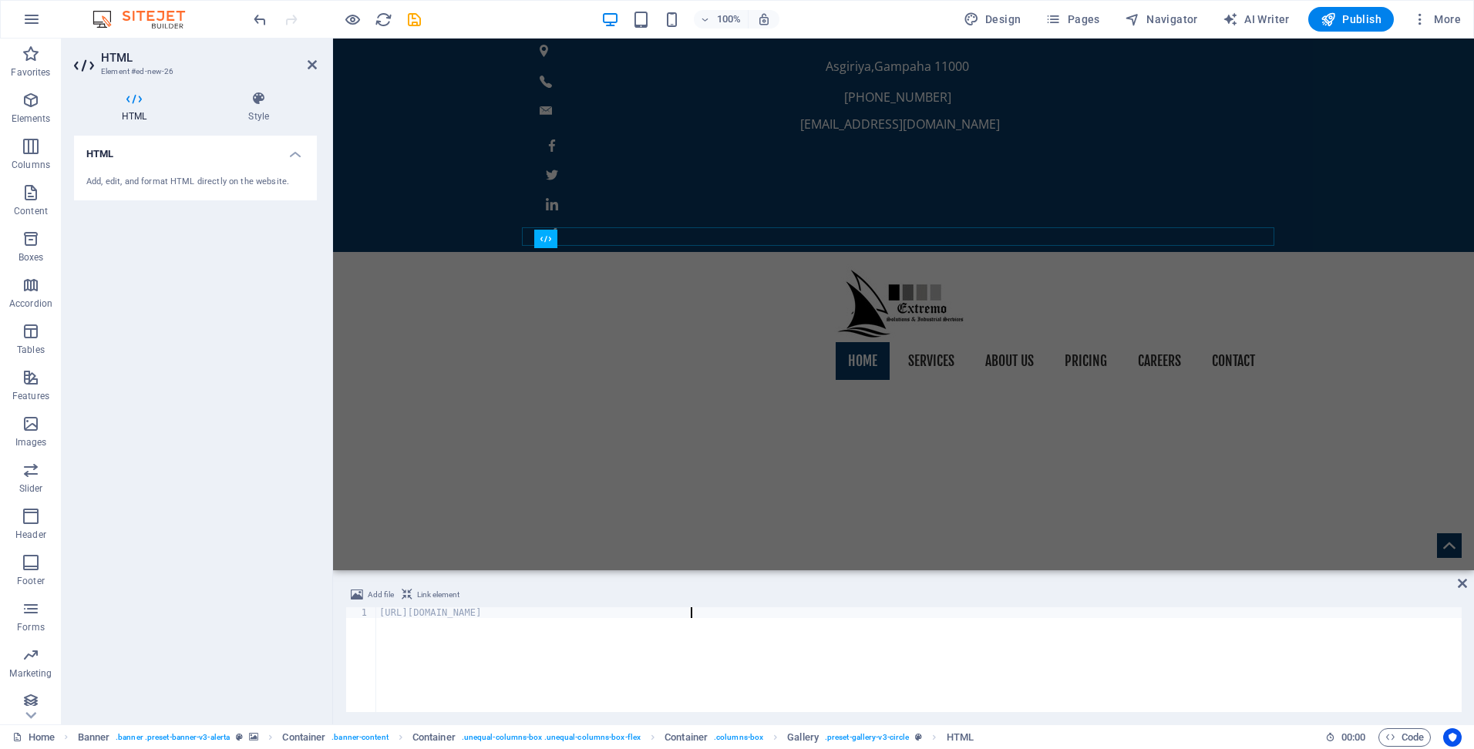
click at [143, 522] on div "HTML Add, edit, and format HTML directly on the website." at bounding box center [195, 424] width 243 height 577
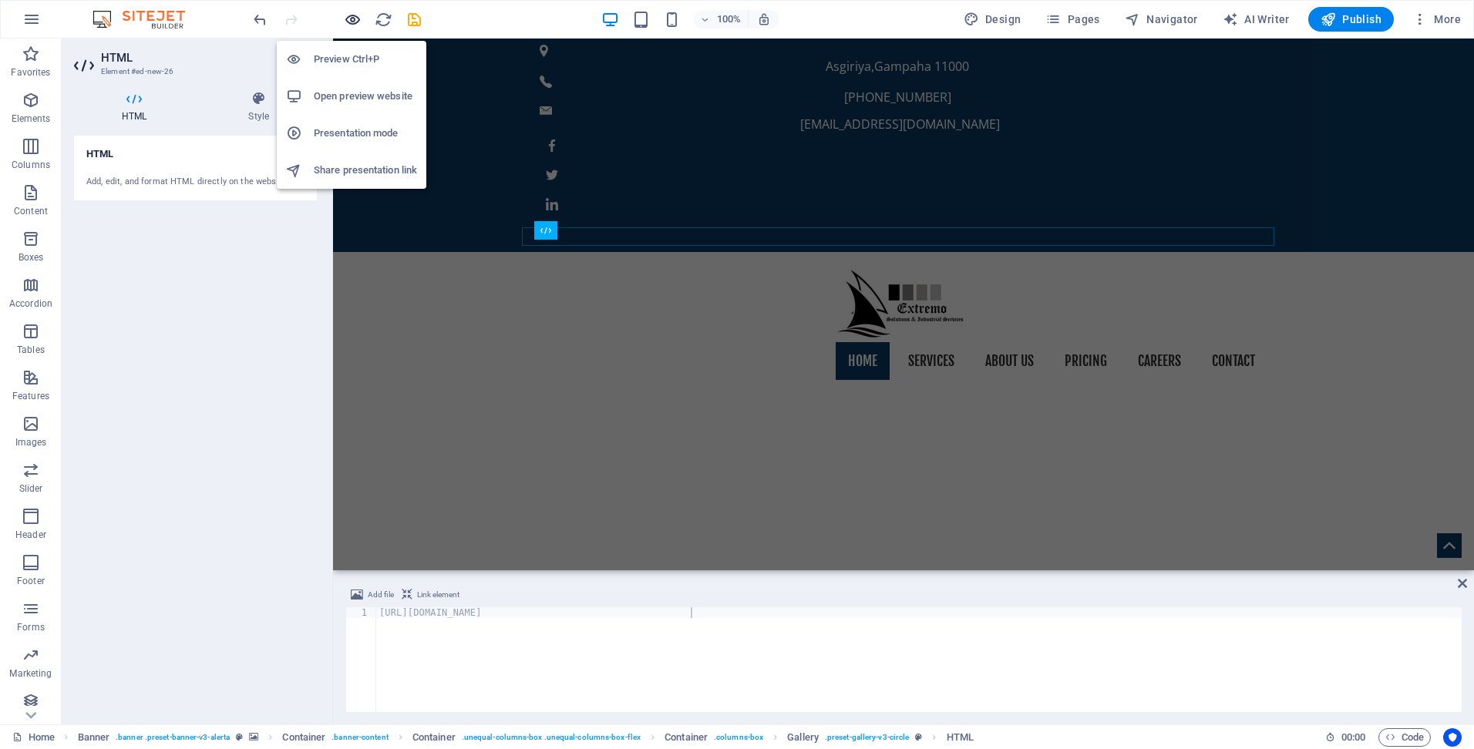
click at [355, 19] on icon "button" at bounding box center [353, 20] width 18 height 18
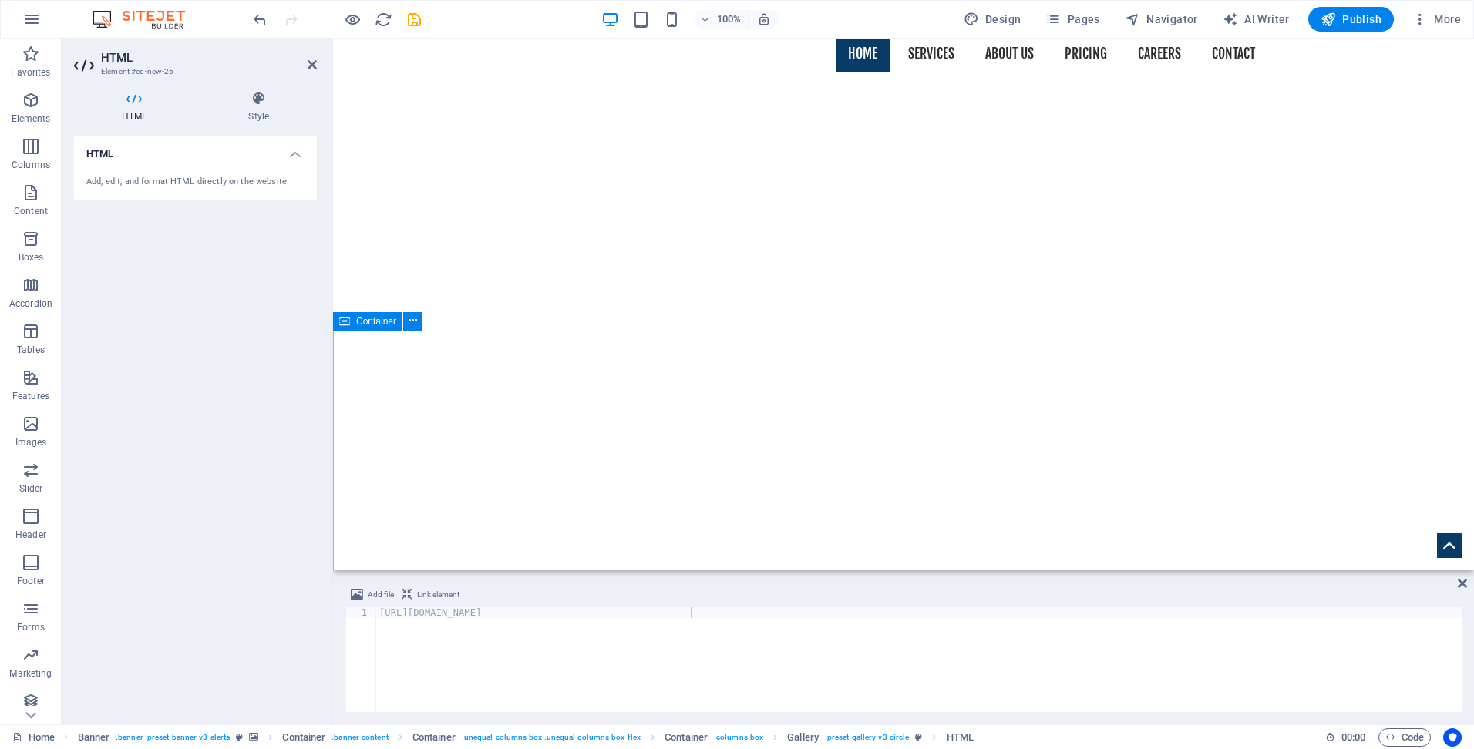
scroll to position [308, 0]
drag, startPoint x: 721, startPoint y: 623, endPoint x: 336, endPoint y: 602, distance: 385.3
click at [336, 602] on div "Add file Link element [URL][DOMAIN_NAME] 1 [URL][DOMAIN_NAME] ההההההההההההההההה…" at bounding box center [903, 649] width 1141 height 151
click at [384, 594] on span "Add file" at bounding box center [381, 595] width 26 height 19
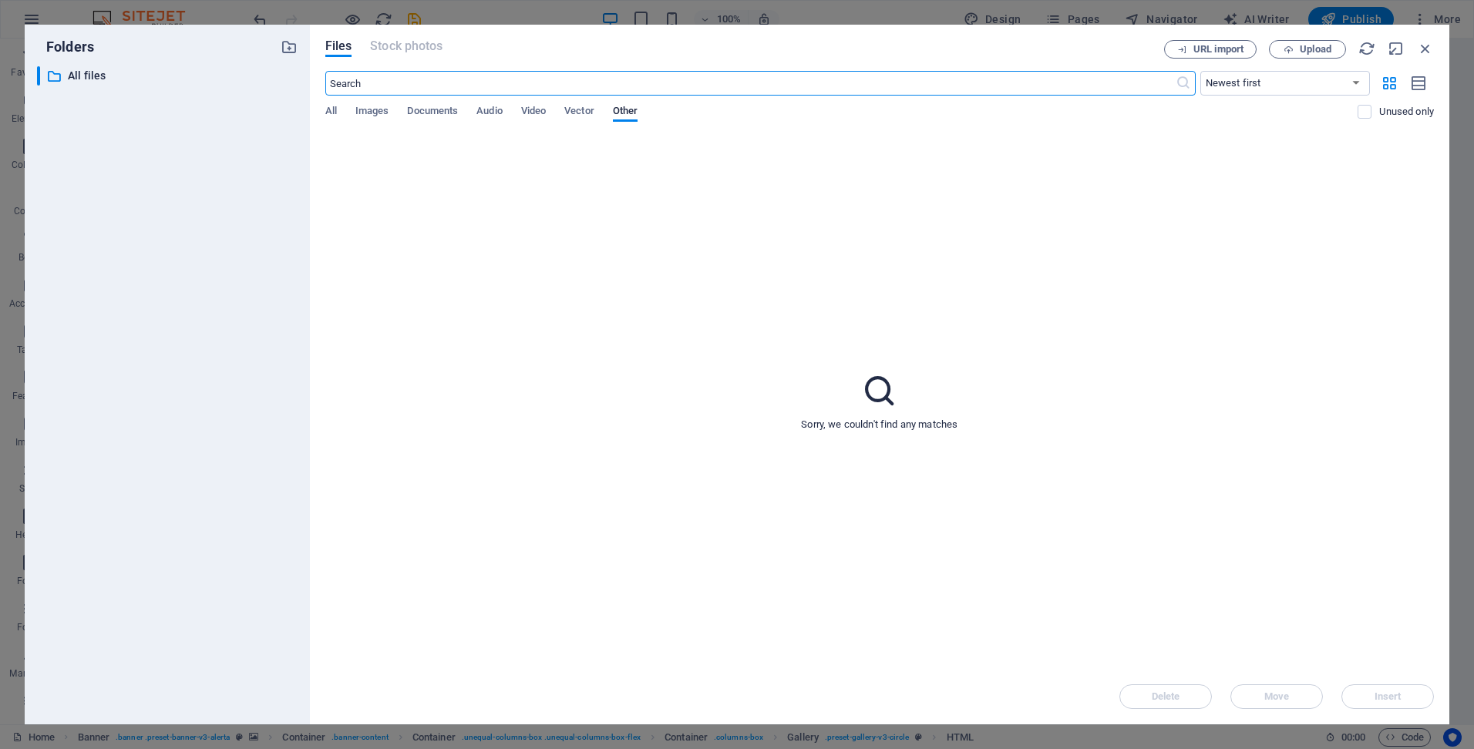
scroll to position [0, 0]
click at [365, 106] on span "Images" at bounding box center [372, 113] width 34 height 22
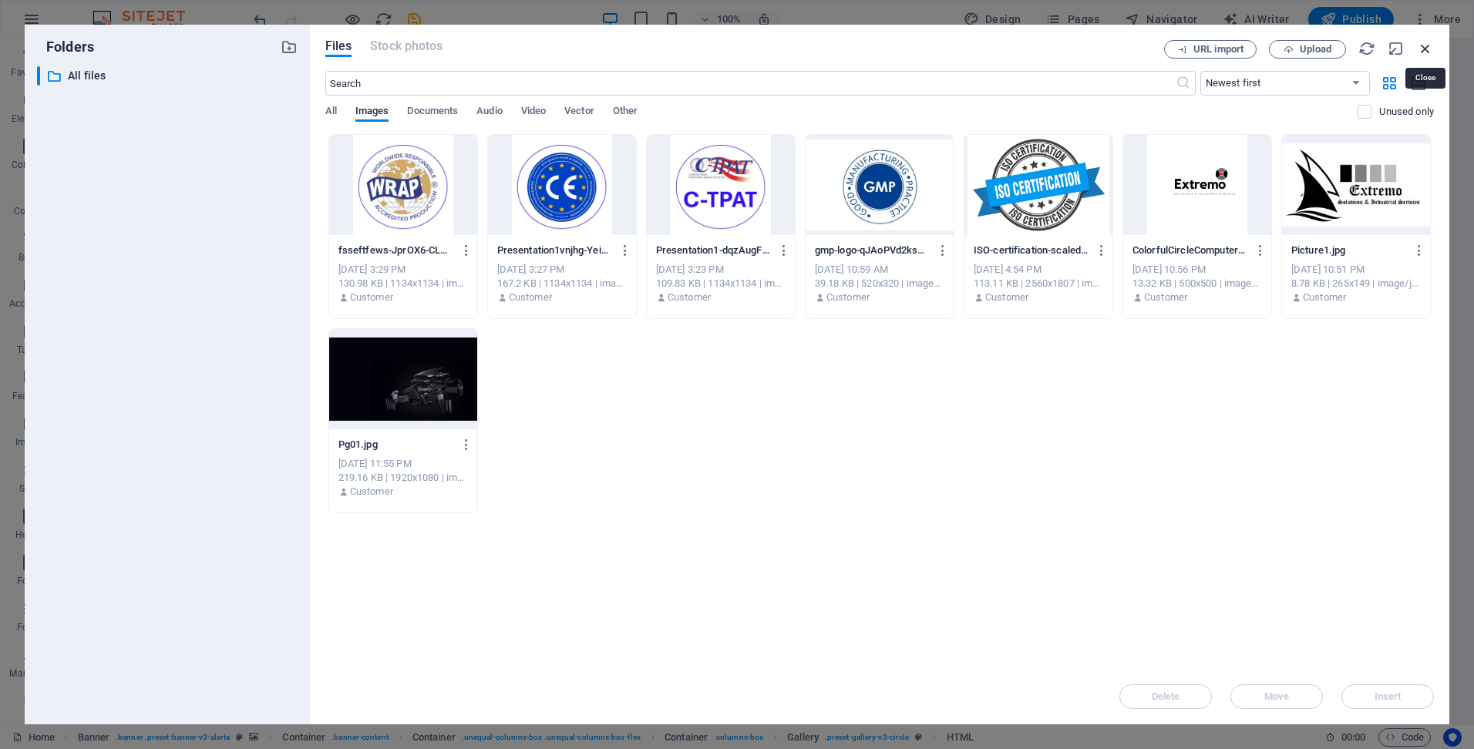
click at [1424, 49] on icon "button" at bounding box center [1425, 48] width 17 height 17
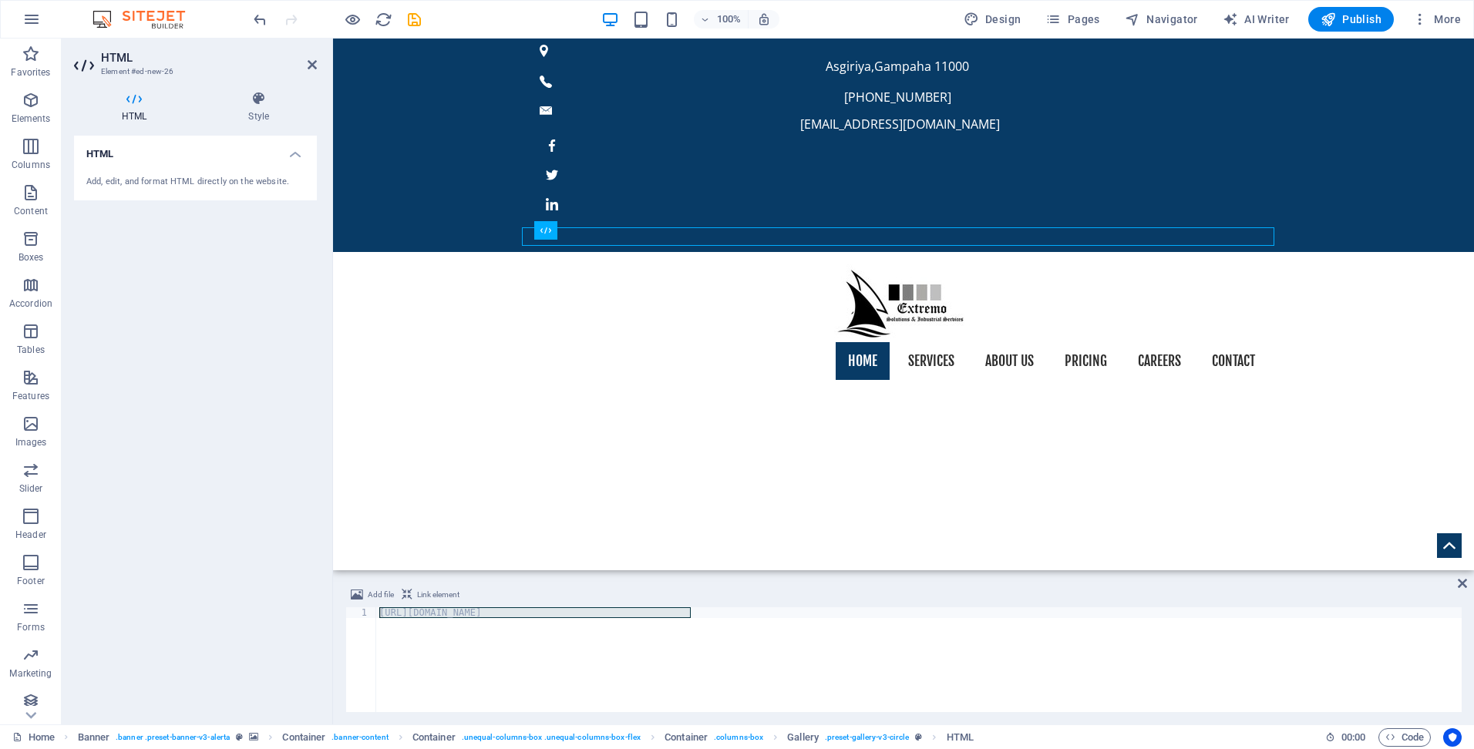
click at [507, 668] on div "[URL][DOMAIN_NAME]" at bounding box center [918, 659] width 1085 height 105
drag, startPoint x: 729, startPoint y: 627, endPoint x: 210, endPoint y: 604, distance: 519.3
click at [210, 604] on div "HTML Element #ed-new-26 HTML Style HTML Add, edit, and format HTML directly on …" at bounding box center [768, 382] width 1412 height 686
paste textarea "<div class="commonninja_component pid-27a9190f-5c52-4b1f-bb54-57f55b64f04d"></d…"
click at [381, 627] on div "< script src = "[URL][DOMAIN_NAME]" defer > </ script > < div class = "commonni…" at bounding box center [918, 670] width 1085 height 126
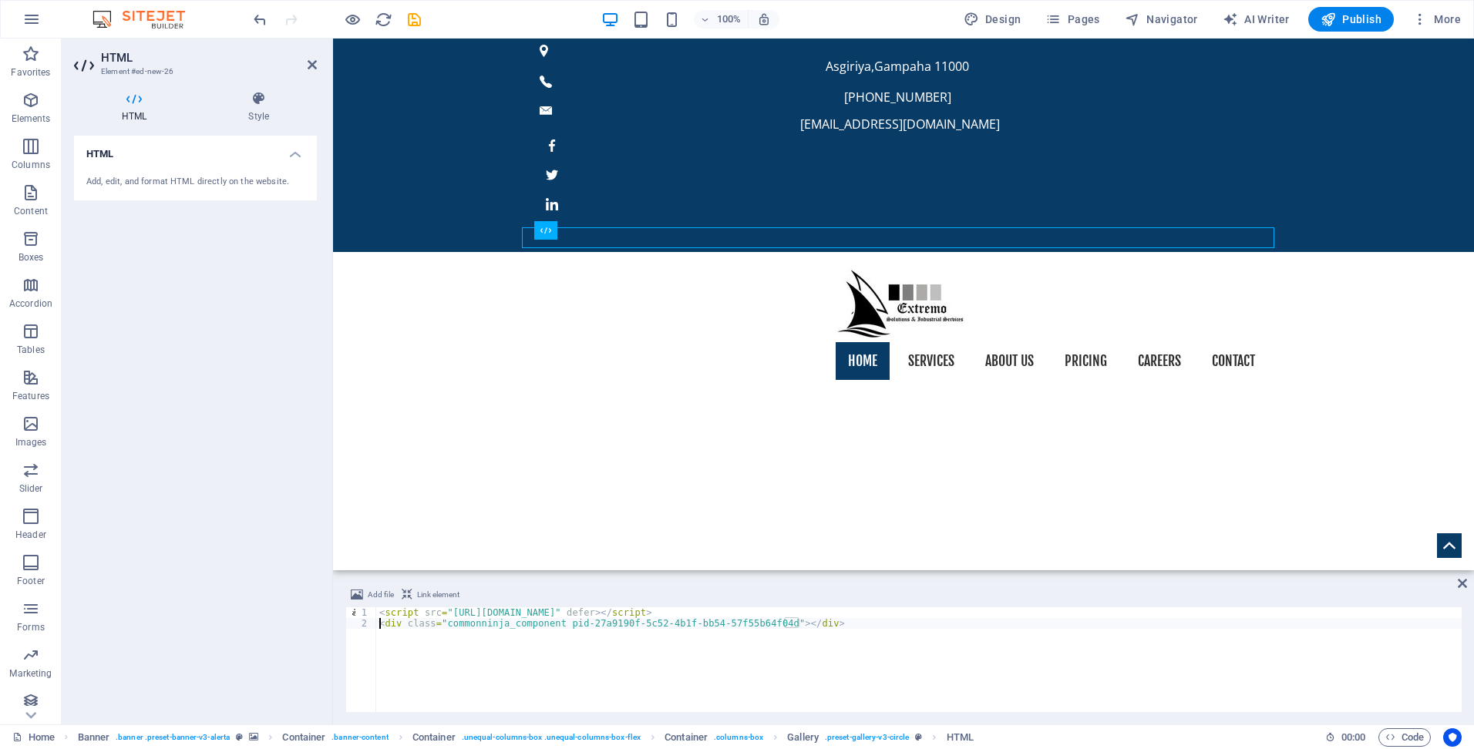
type textarea "<script src="[URL][DOMAIN_NAME]" defer></script><div class="commonninja_compone…"
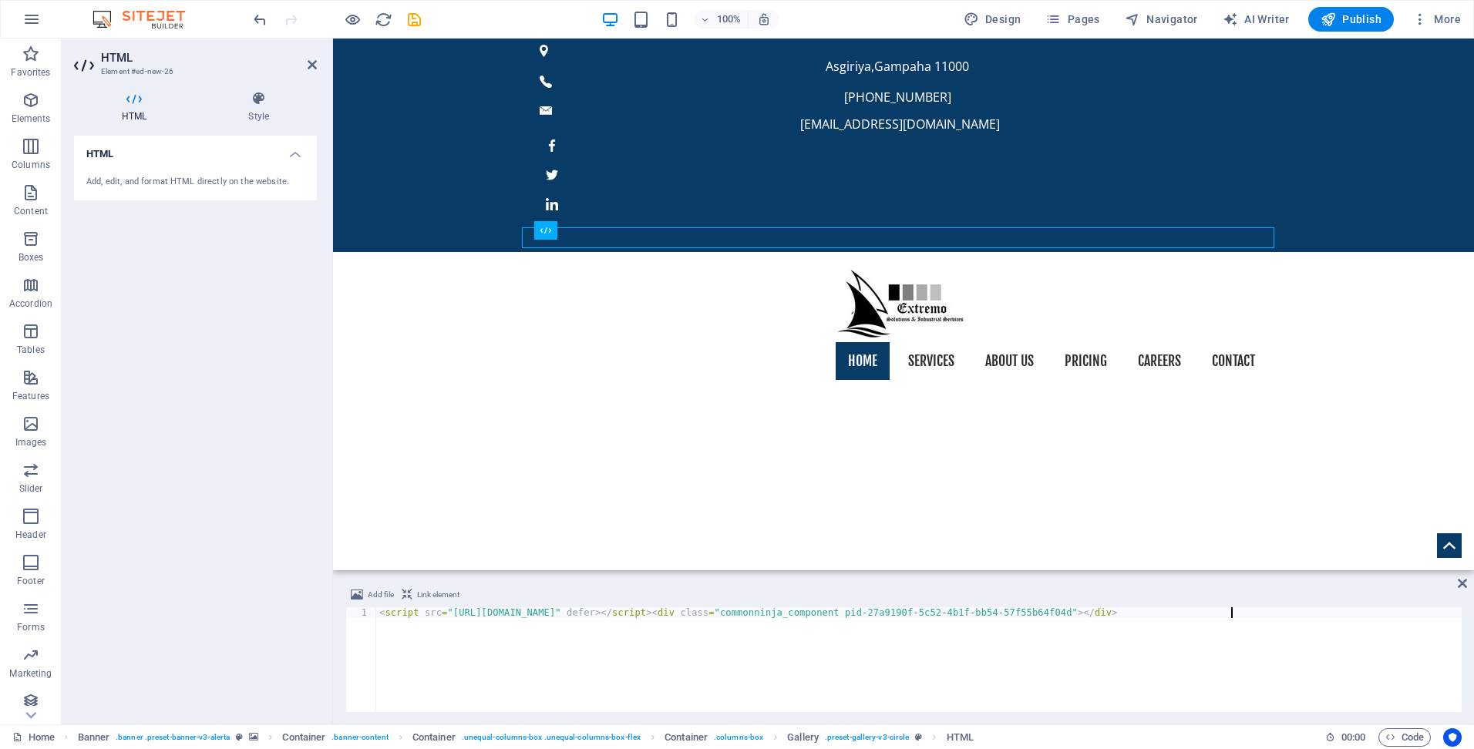
click at [1240, 615] on div "< script src = "[URL][DOMAIN_NAME]" defer > </ script > < div class = "commonni…" at bounding box center [918, 670] width 1085 height 126
type textarea "<script src="[URL][DOMAIN_NAME]" defer></script><div class="commonninja_compone…"
click at [451, 641] on div at bounding box center [918, 670] width 1085 height 126
paste textarea "<div class="commonninja_component pid-27a9190f-5c52-4b1f-bb54-57f55b64f04d"></d…"
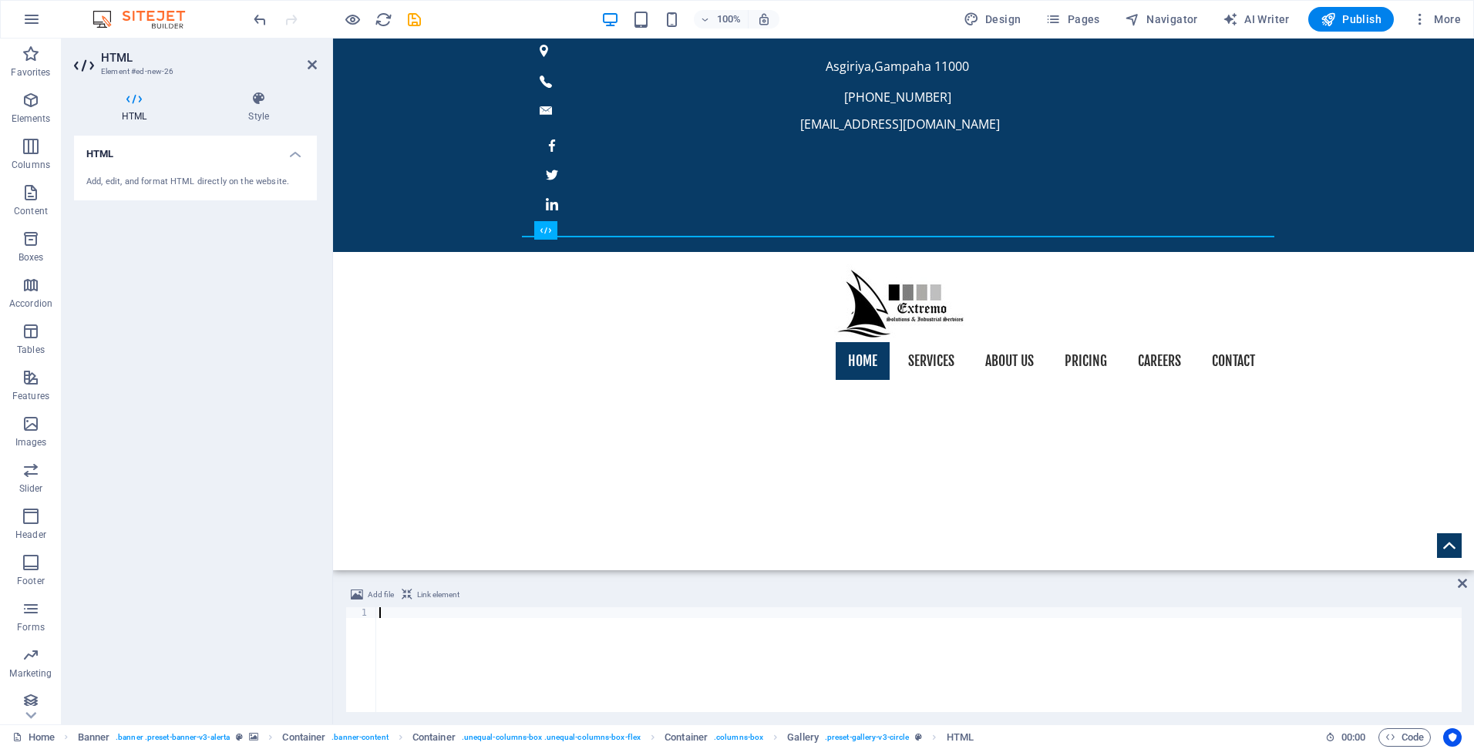
type textarea "<div class="commonninja_component pid-27a9190f-5c52-4b1f-bb54-57f55b64f04d"></d…"
click at [409, 15] on icon "save" at bounding box center [415, 20] width 18 height 18
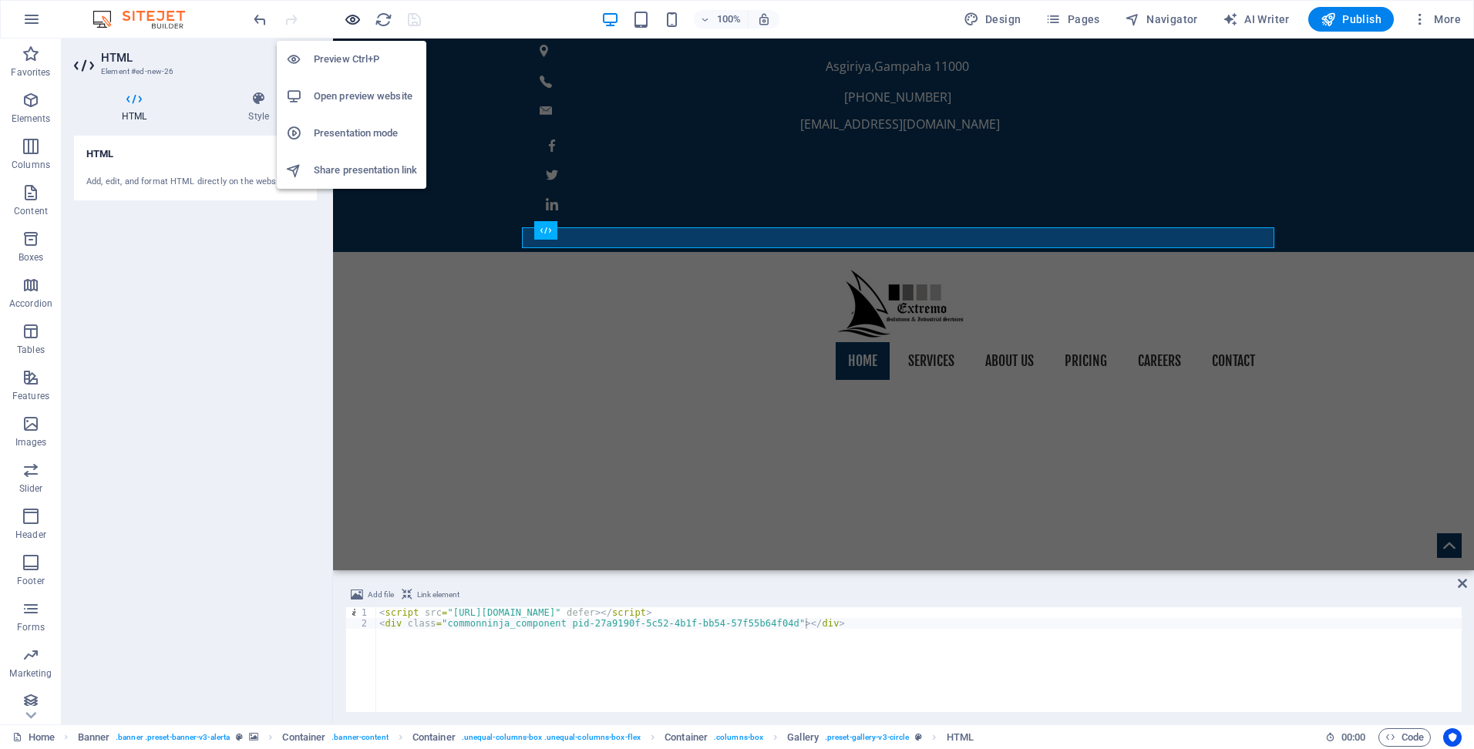
click at [353, 17] on icon "button" at bounding box center [353, 20] width 18 height 18
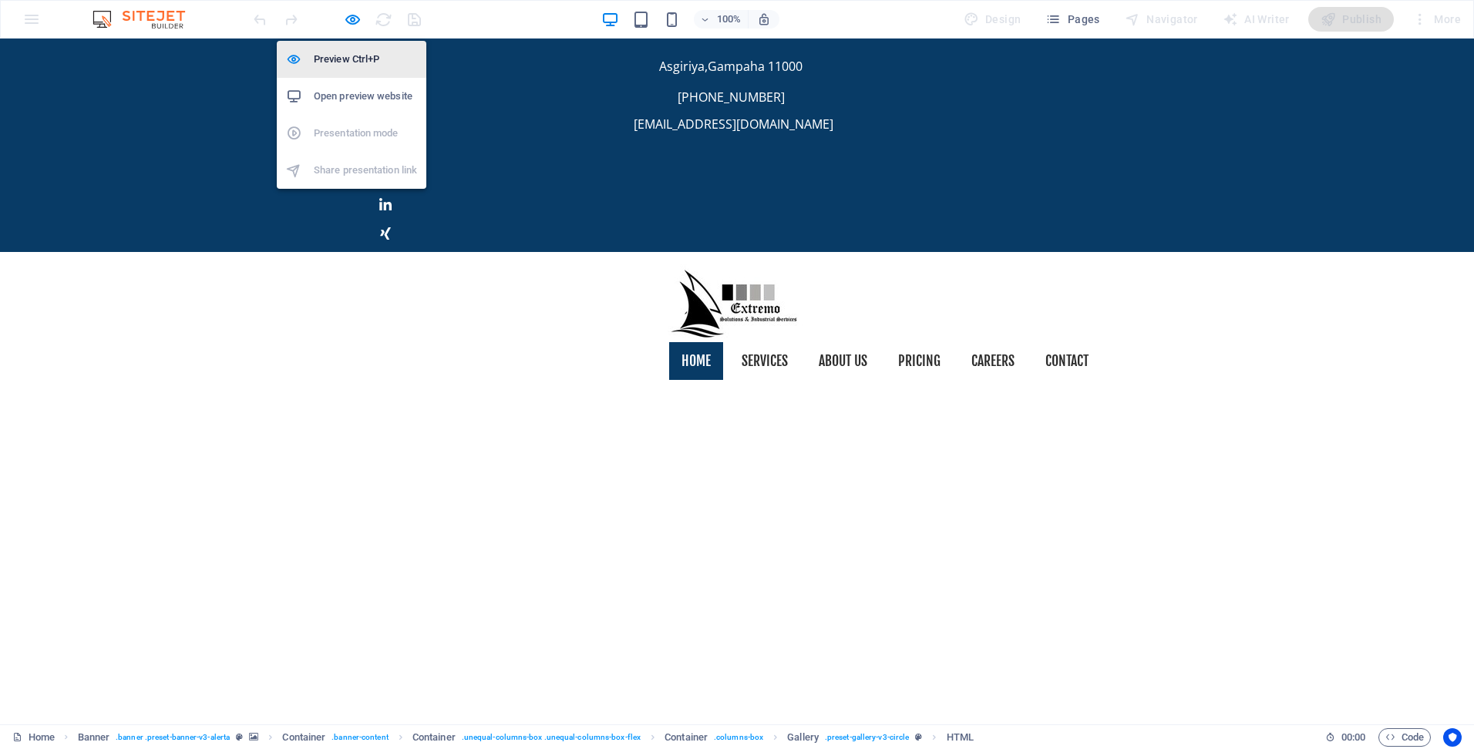
click at [335, 59] on h6 "Preview Ctrl+P" at bounding box center [365, 59] width 103 height 19
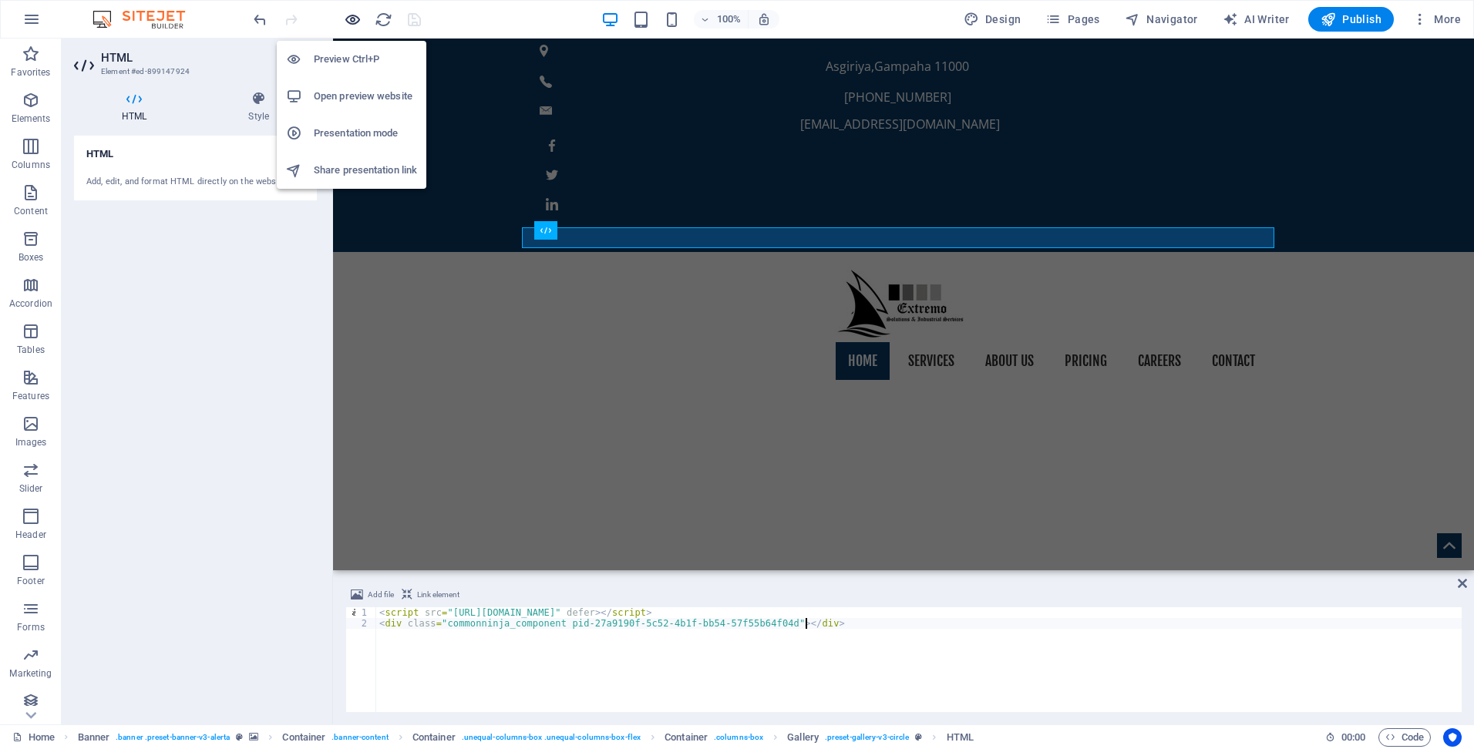
click at [352, 20] on icon "button" at bounding box center [353, 20] width 18 height 18
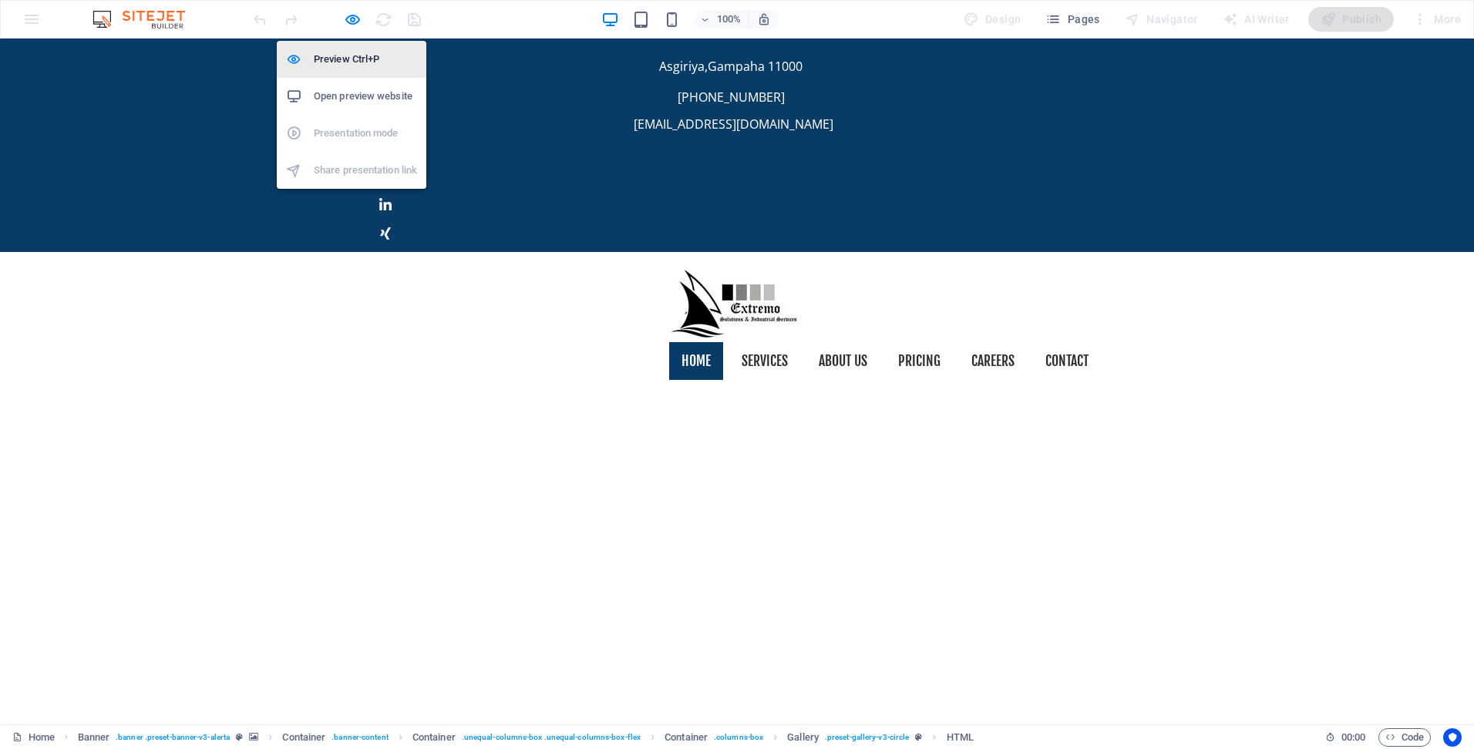
click at [318, 60] on h6 "Preview Ctrl+P" at bounding box center [365, 59] width 103 height 19
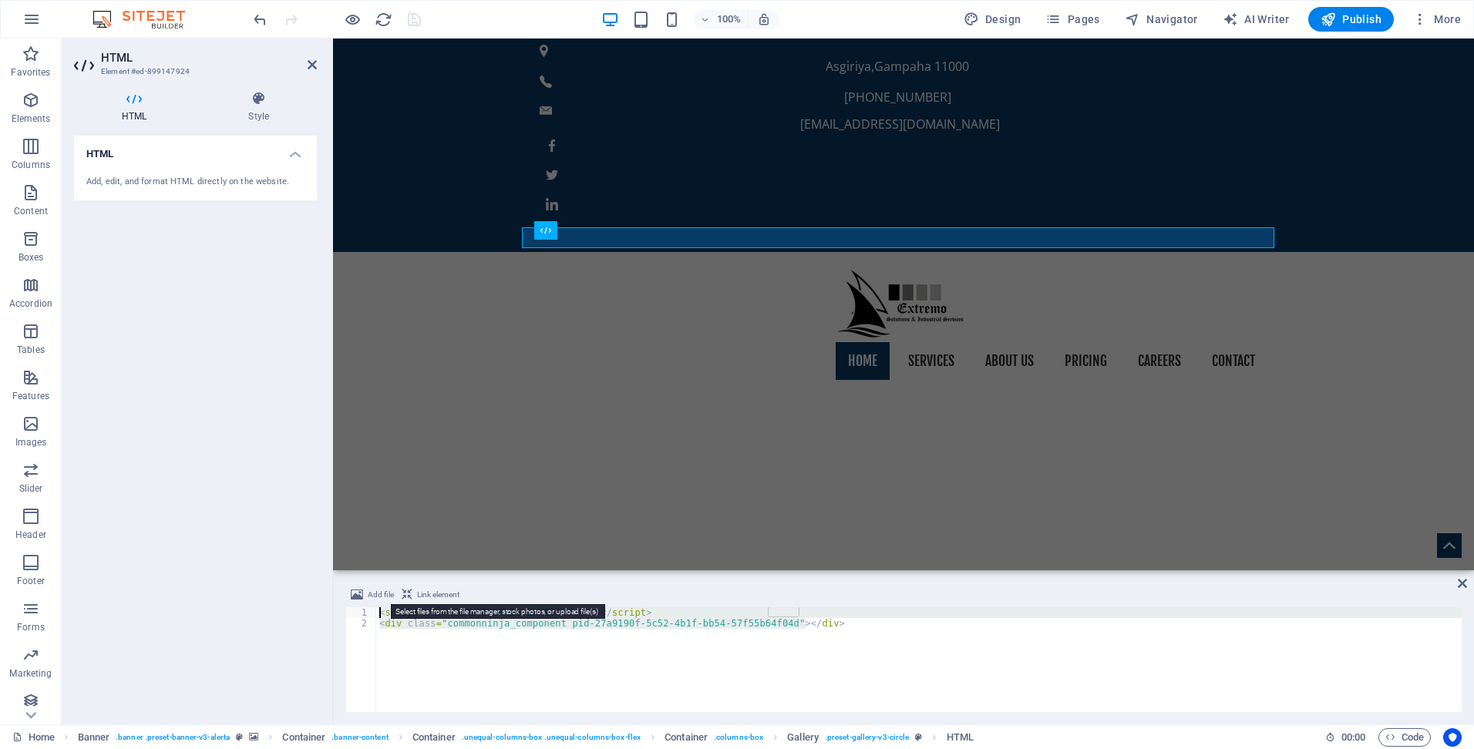
drag, startPoint x: 823, startPoint y: 624, endPoint x: 365, endPoint y: 587, distance: 460.2
click at [370, 592] on div "Add file Link element <div class="commonninja_component pid-27a9190f-5c52-4b1f-…" at bounding box center [903, 649] width 1116 height 126
type textarea "<script src="[URL][DOMAIN_NAME]" defer></script> <div class="commonninja_compon…"
click at [637, 236] on div "HTML" at bounding box center [644, 230] width 55 height 19
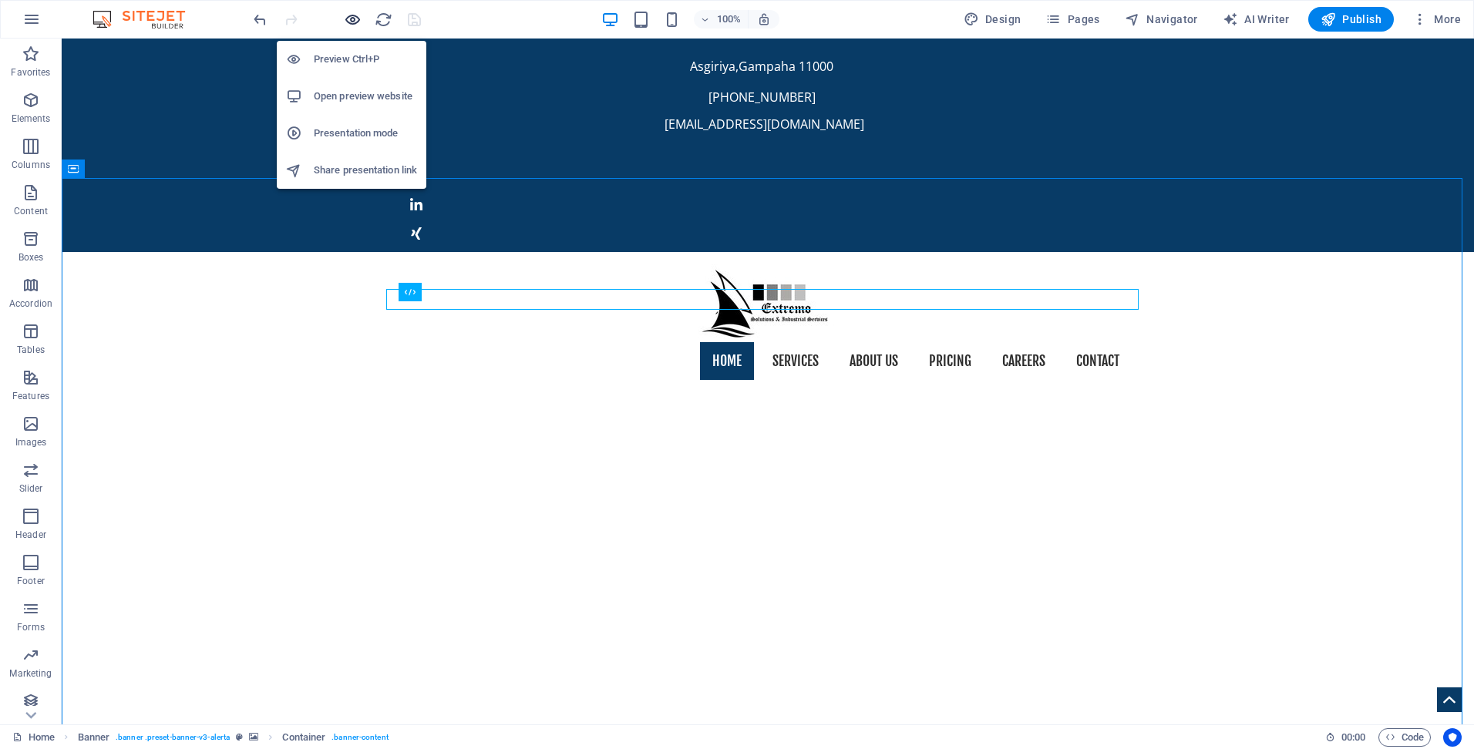
click at [348, 15] on icon "button" at bounding box center [353, 20] width 18 height 18
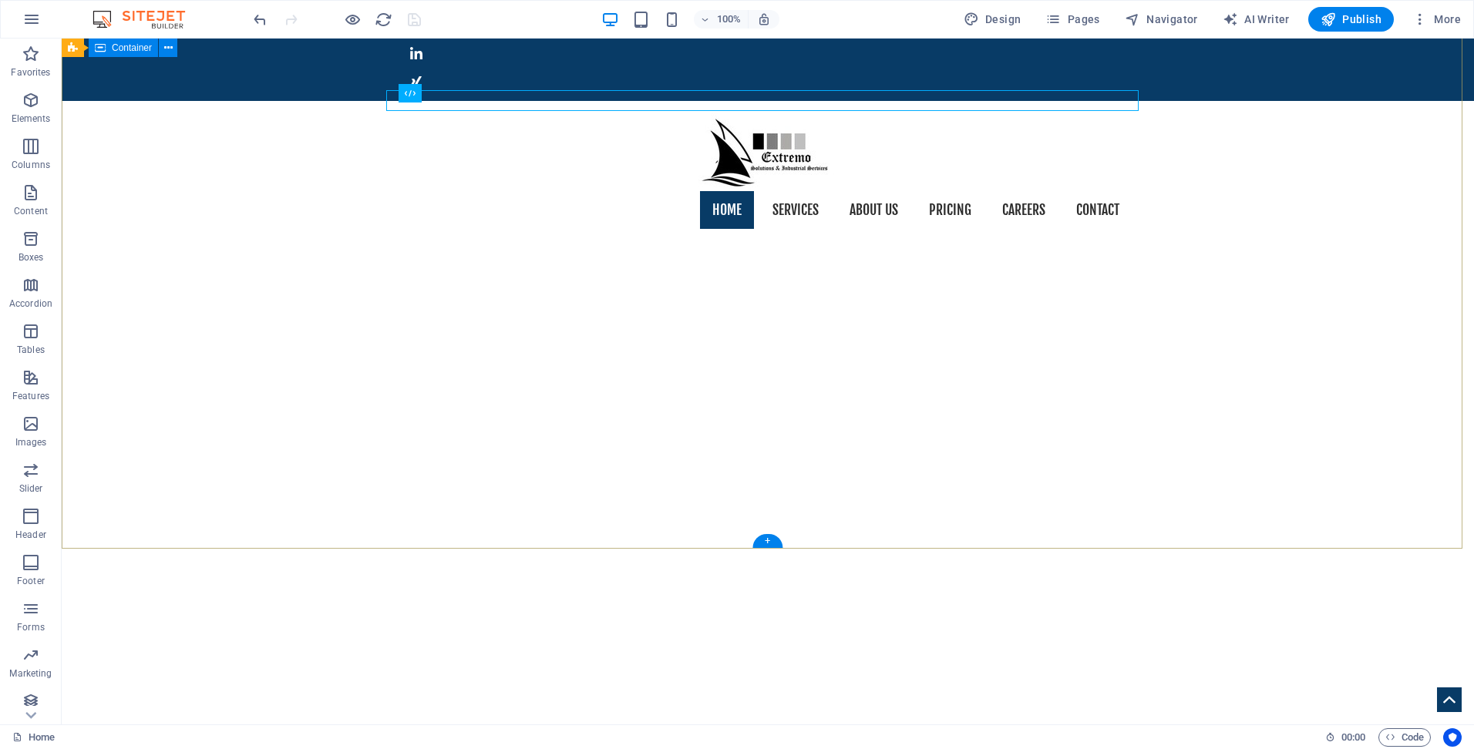
scroll to position [77, 0]
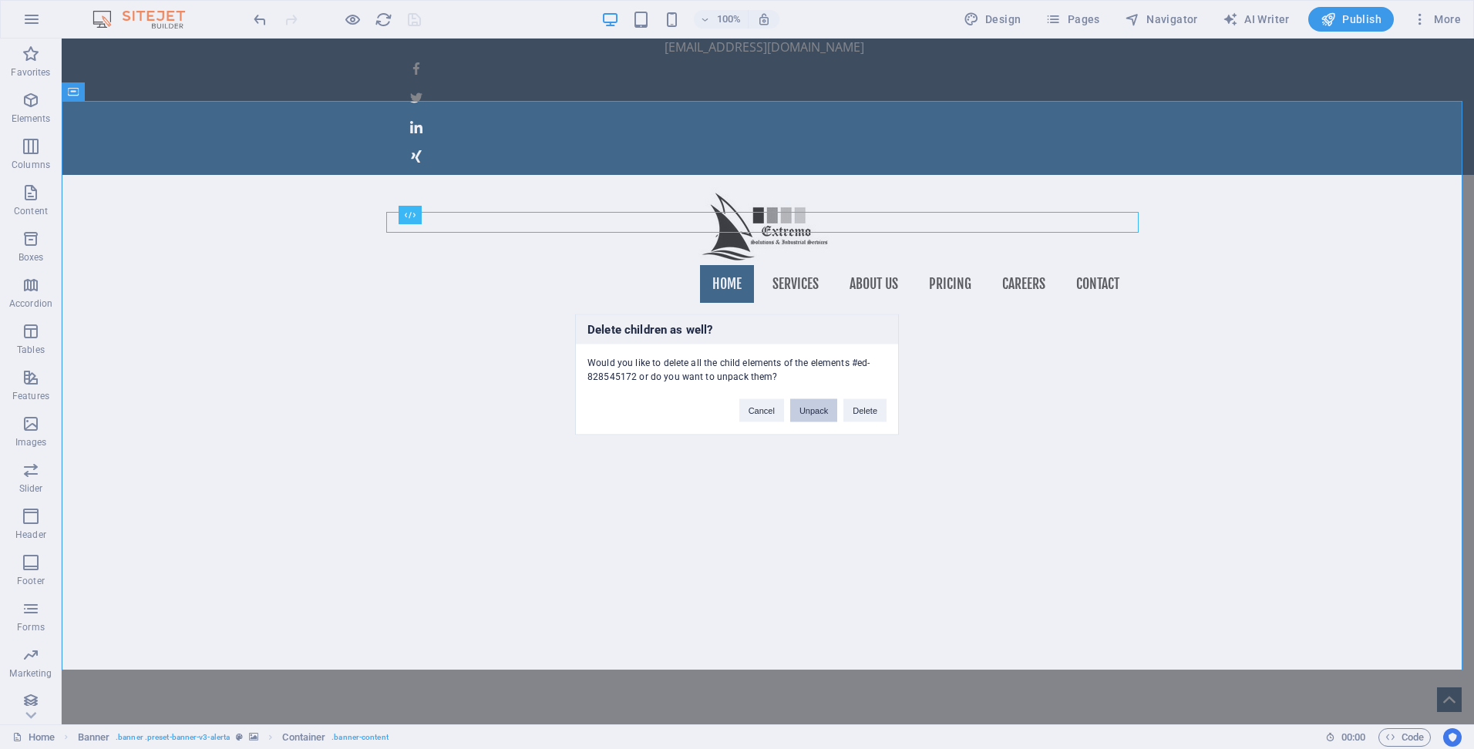
click at [803, 409] on button "Unpack" at bounding box center [813, 410] width 47 height 23
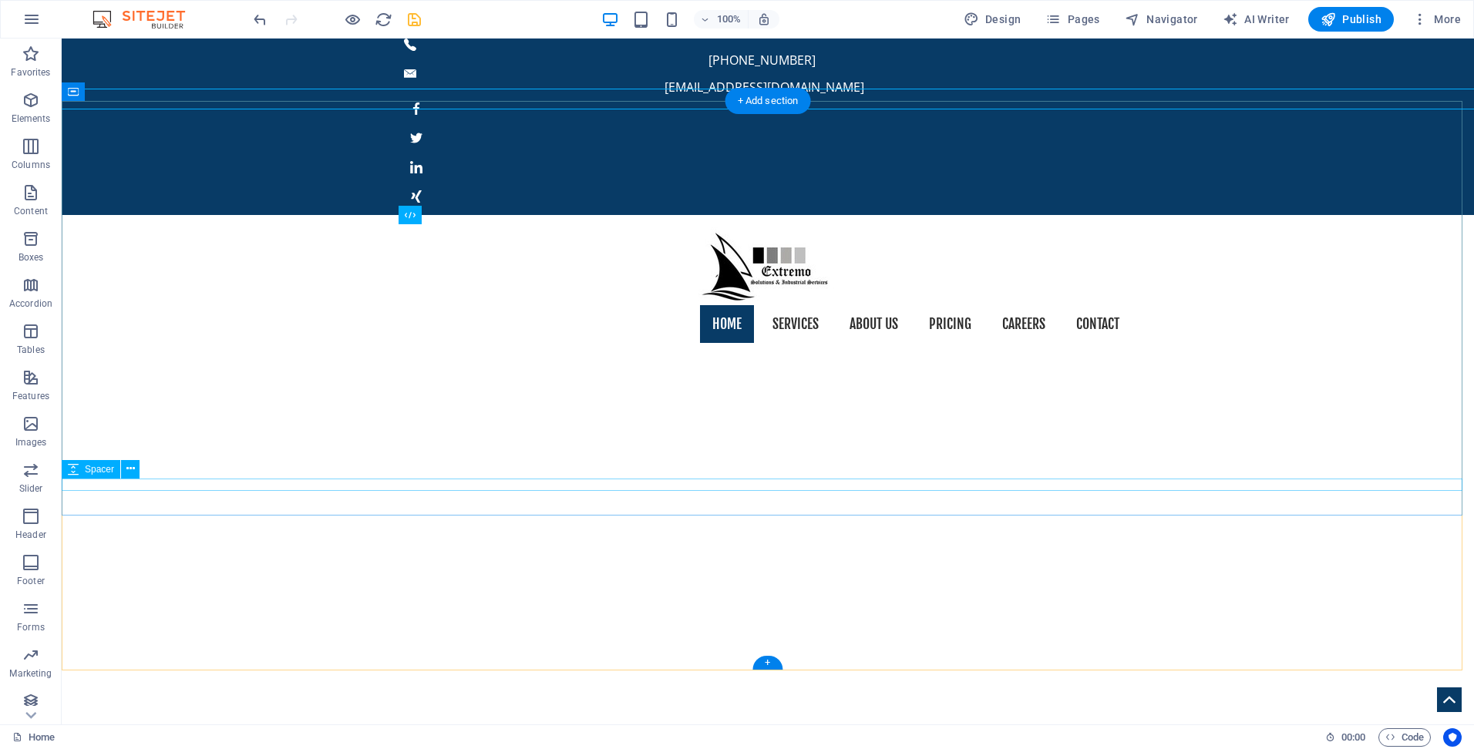
scroll to position [0, 0]
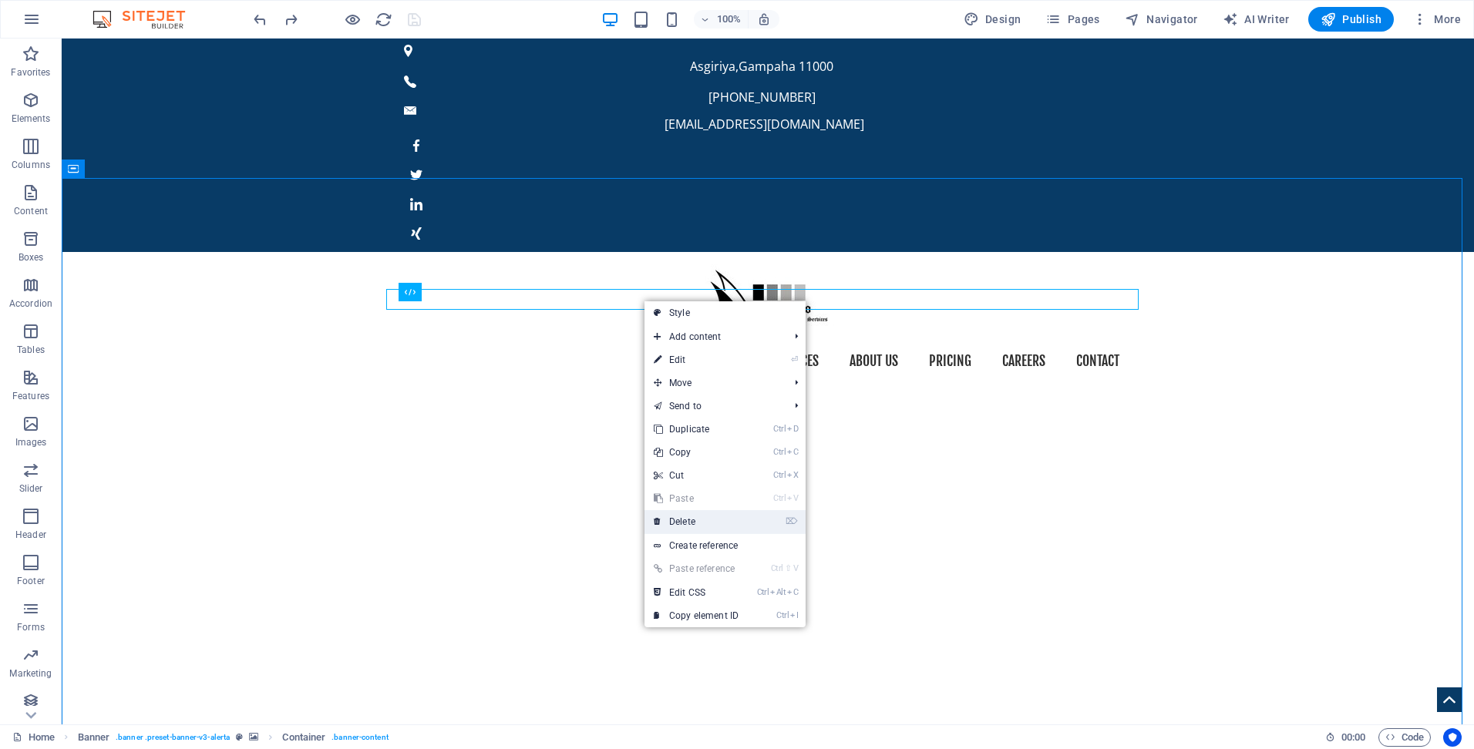
click at [690, 527] on link "⌦ Delete" at bounding box center [695, 521] width 103 height 23
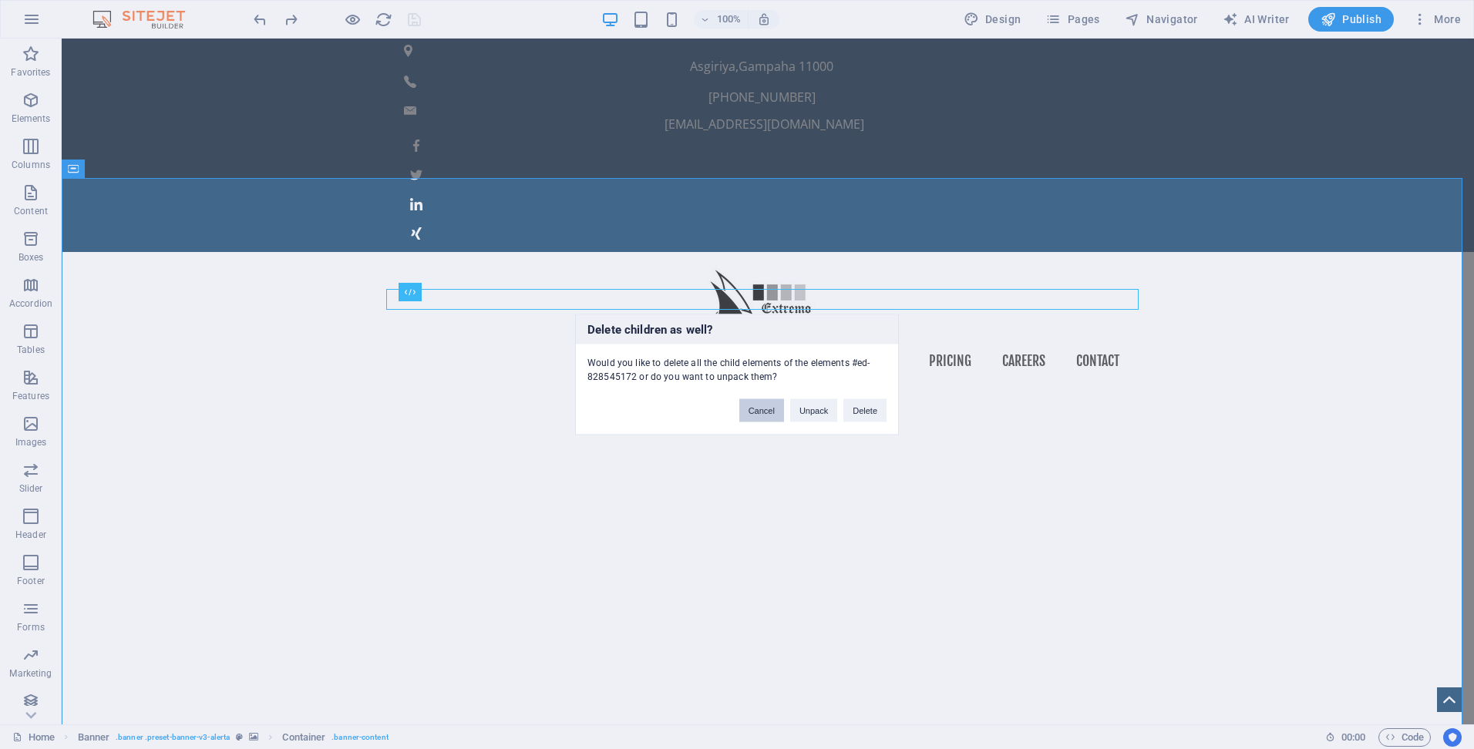
click at [767, 409] on button "Cancel" at bounding box center [761, 410] width 45 height 23
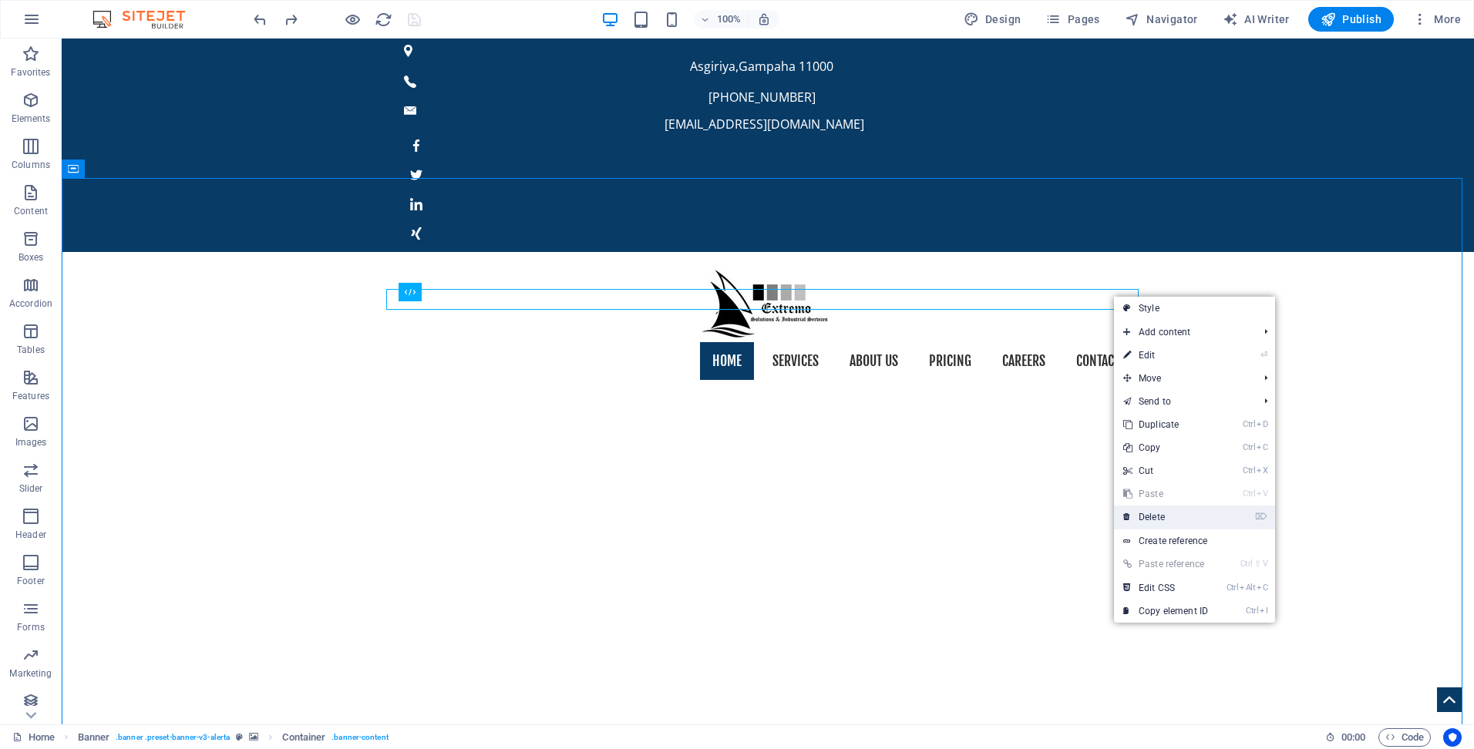
click at [1149, 513] on link "⌦ Delete" at bounding box center [1165, 517] width 103 height 23
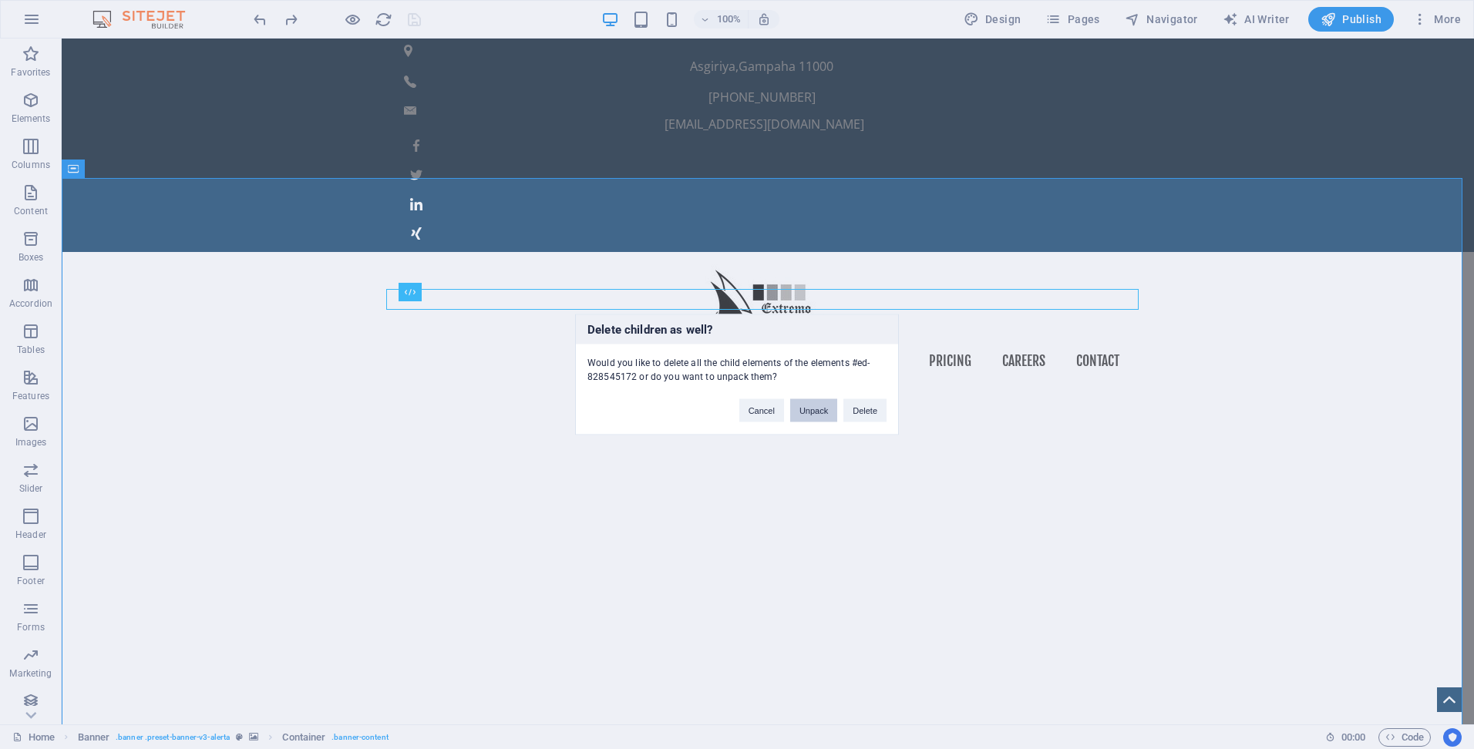
click at [817, 404] on button "Unpack" at bounding box center [813, 410] width 47 height 23
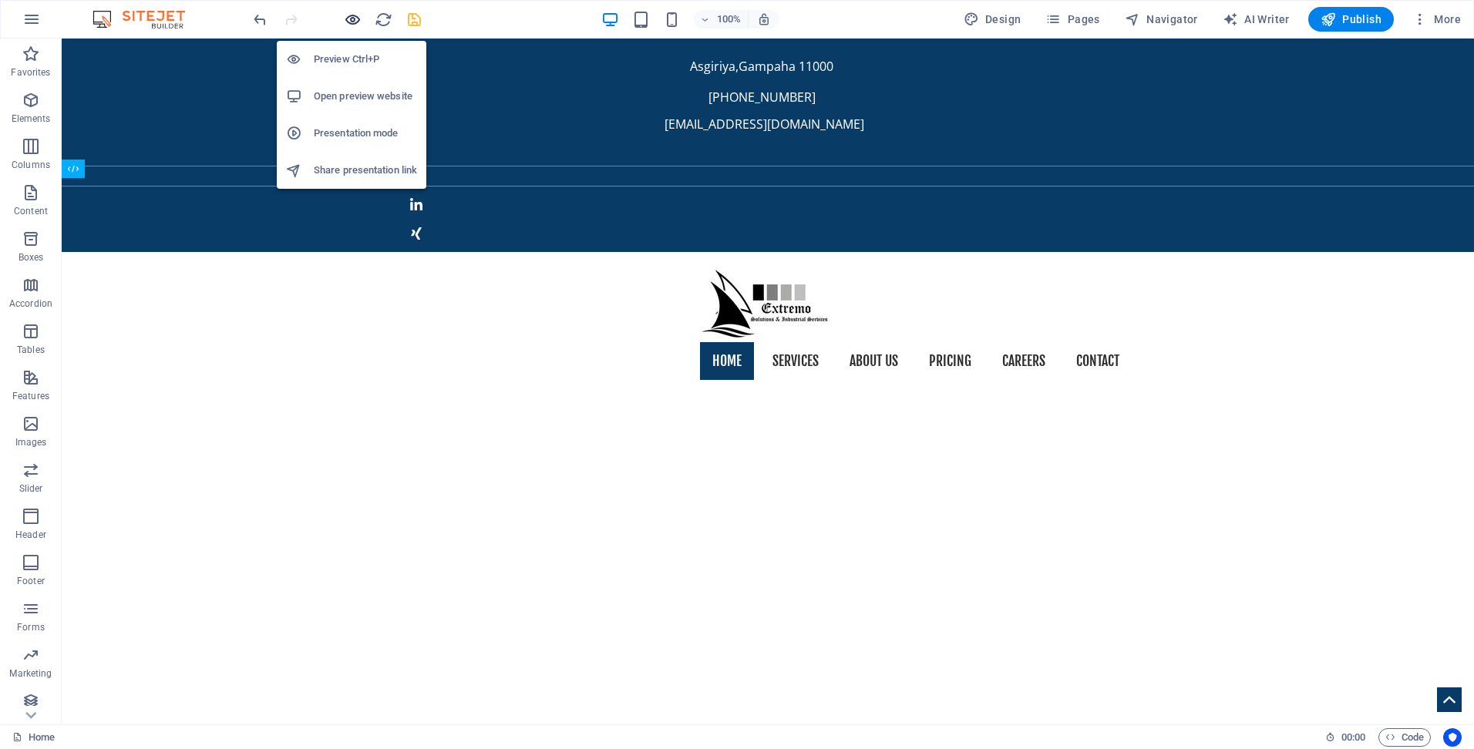
click at [349, 19] on icon "button" at bounding box center [353, 20] width 18 height 18
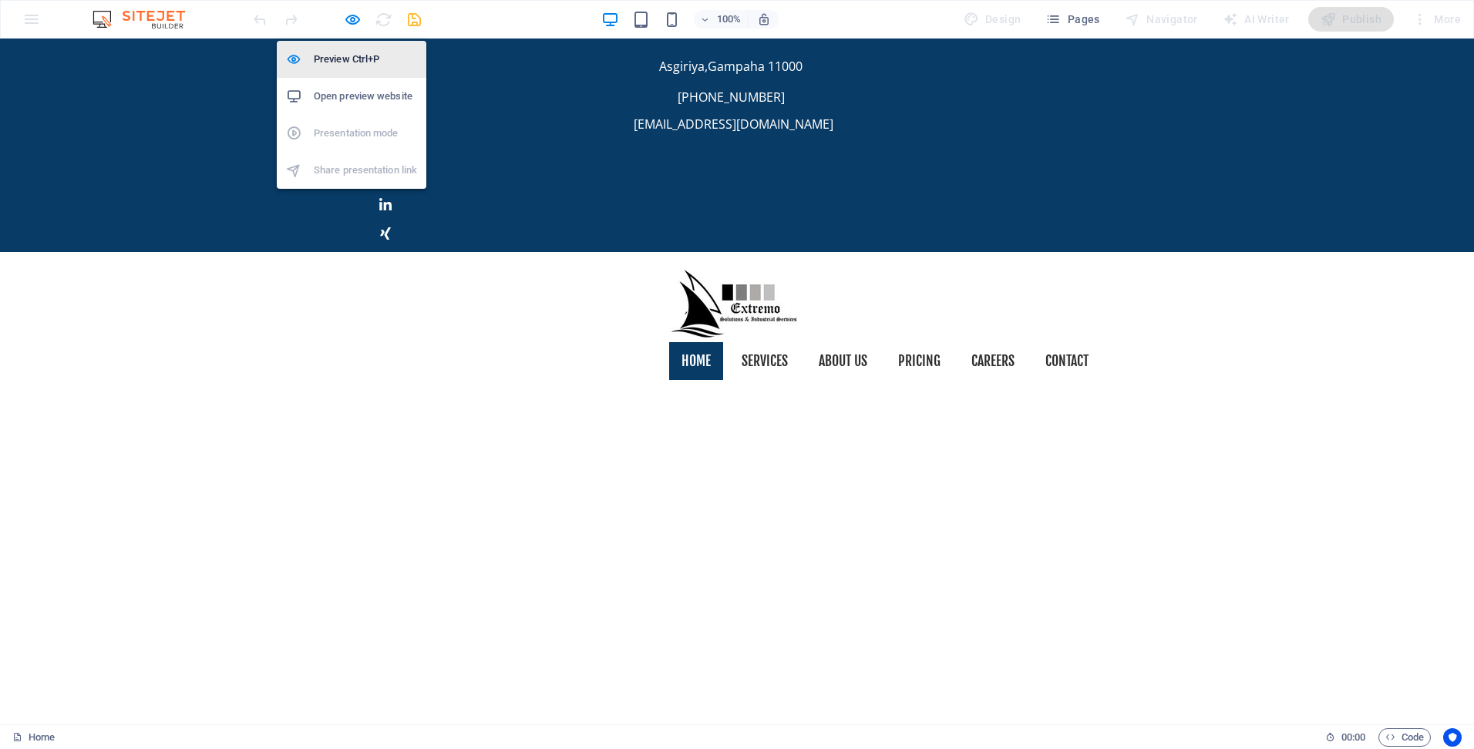
click at [326, 49] on li "Preview Ctrl+P" at bounding box center [352, 59] width 150 height 37
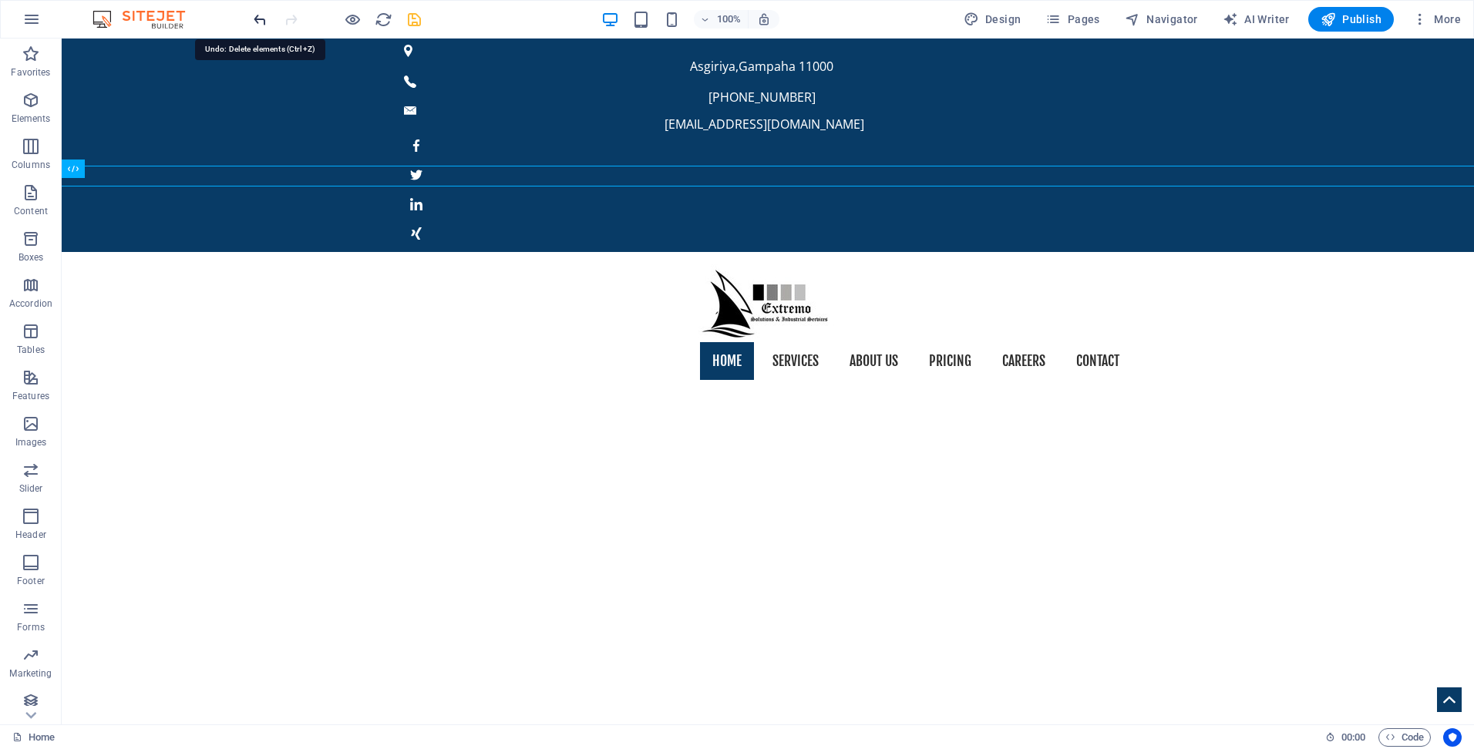
click at [260, 20] on icon "undo" at bounding box center [260, 20] width 18 height 18
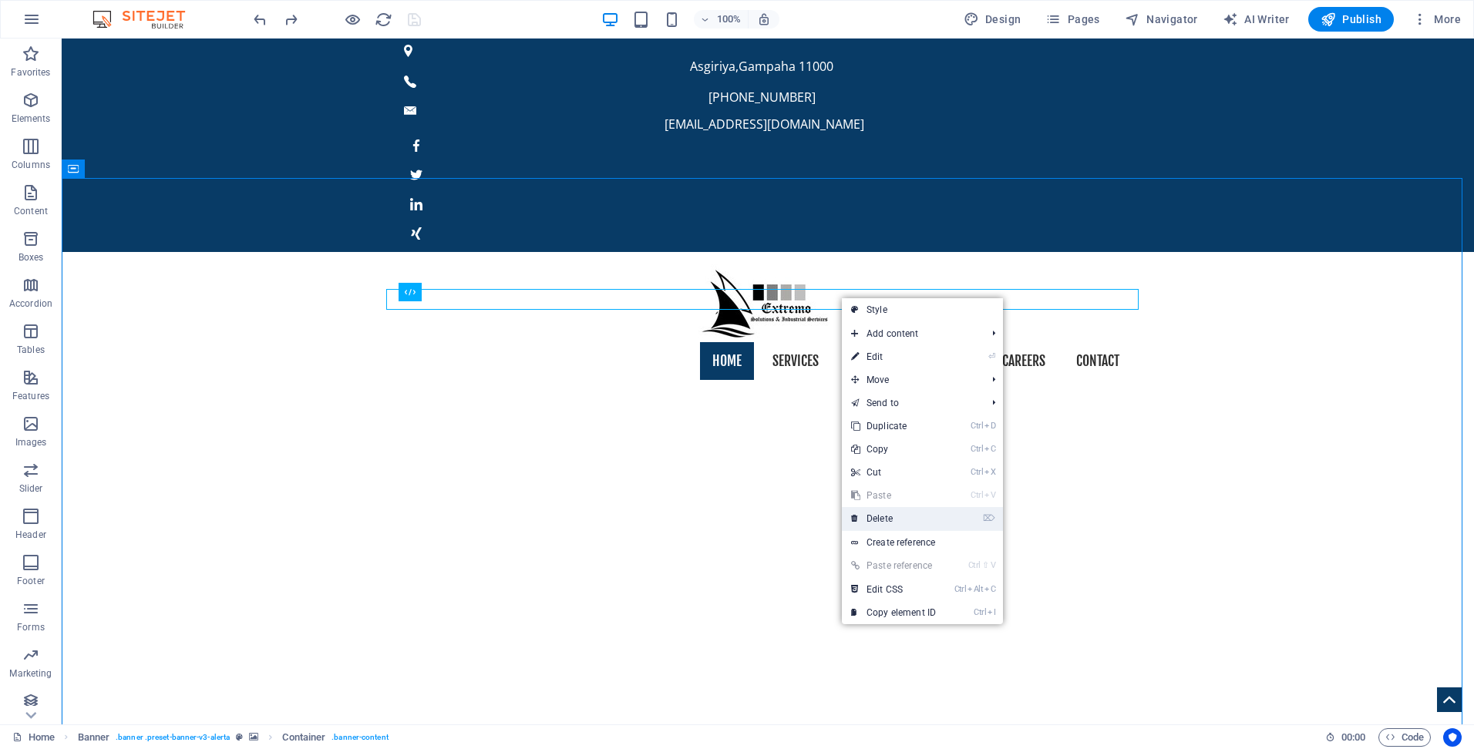
click at [878, 520] on link "⌦ Delete" at bounding box center [893, 518] width 103 height 23
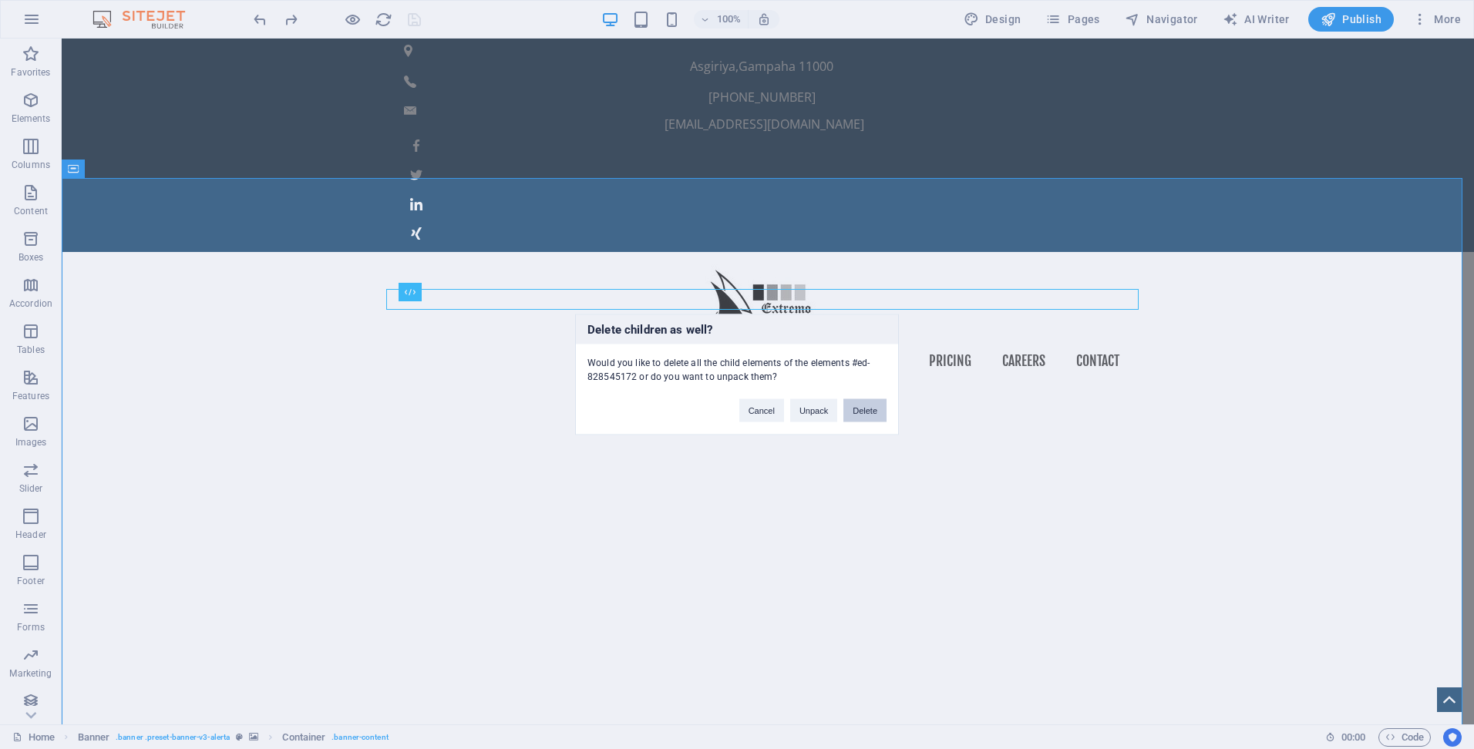
click at [863, 415] on button "Delete" at bounding box center [864, 410] width 43 height 23
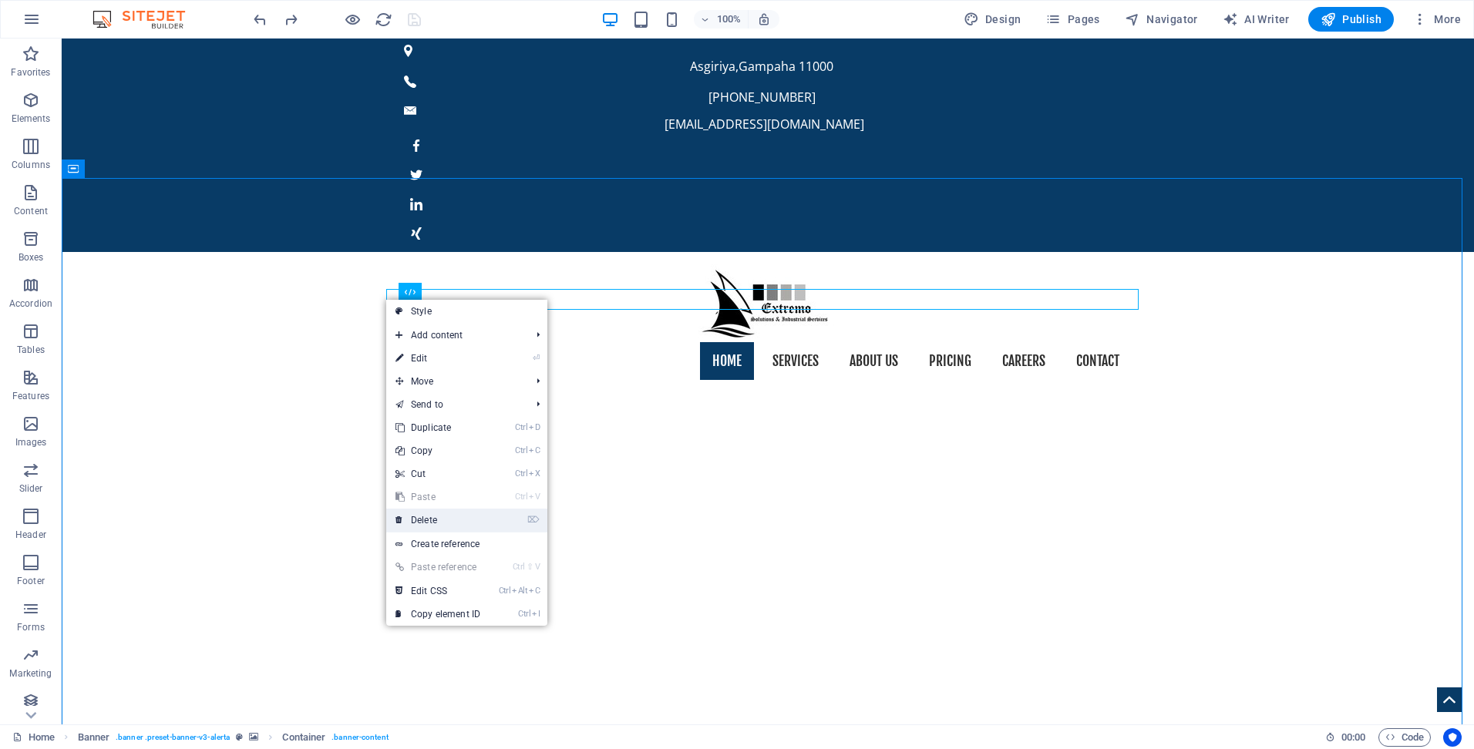
click at [428, 517] on link "⌦ Delete" at bounding box center [437, 520] width 103 height 23
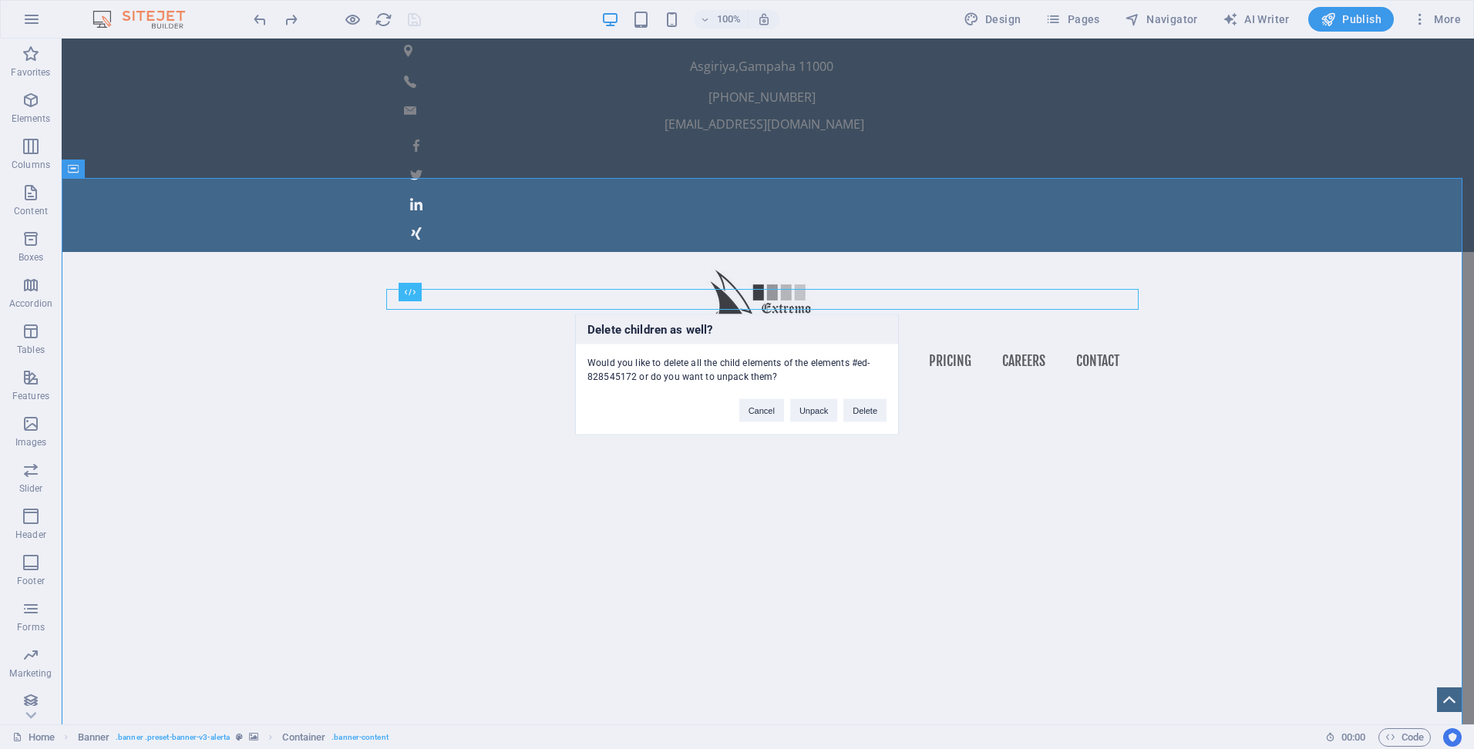
click at [1349, 325] on div "Delete children as well? Would you like to delete all the child elements of the…" at bounding box center [737, 374] width 1474 height 749
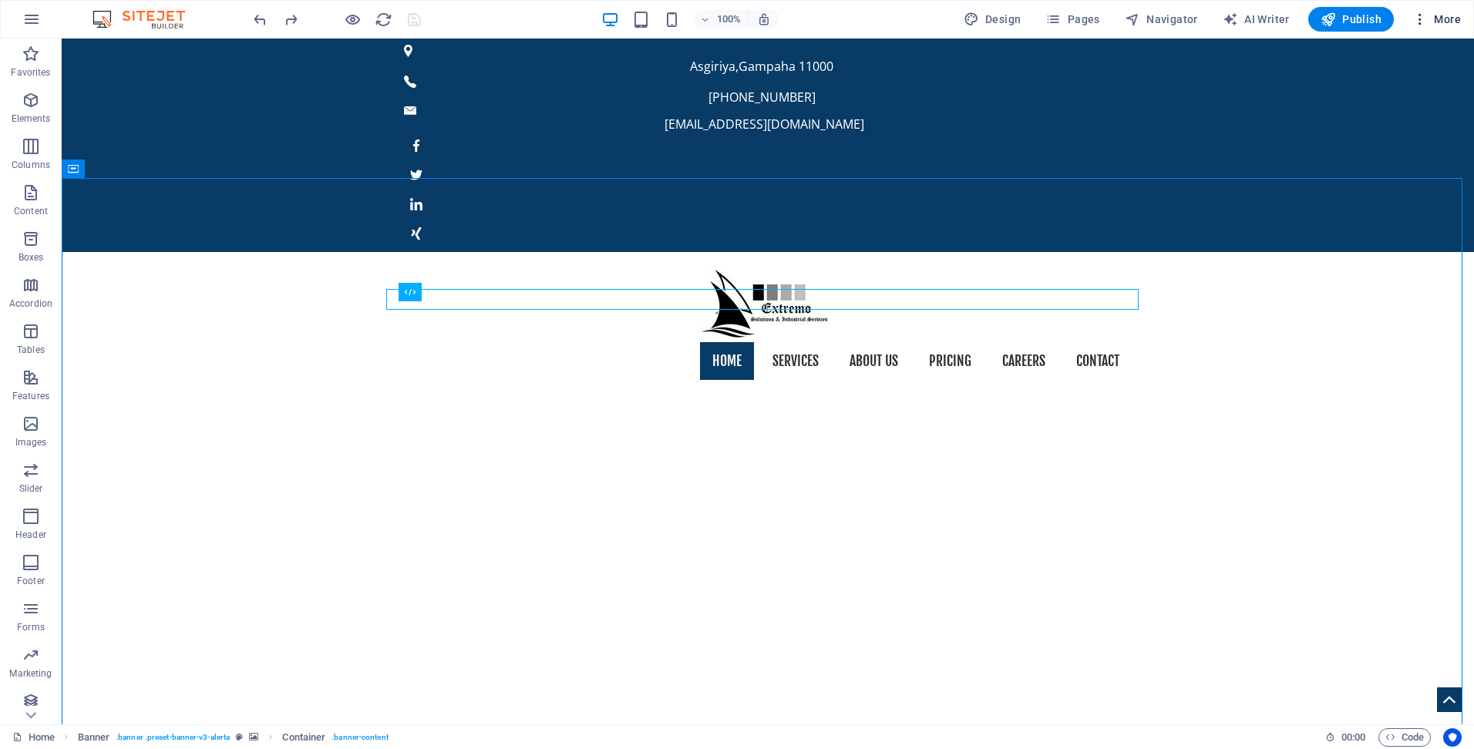
click at [1429, 19] on span "More" at bounding box center [1436, 19] width 49 height 15
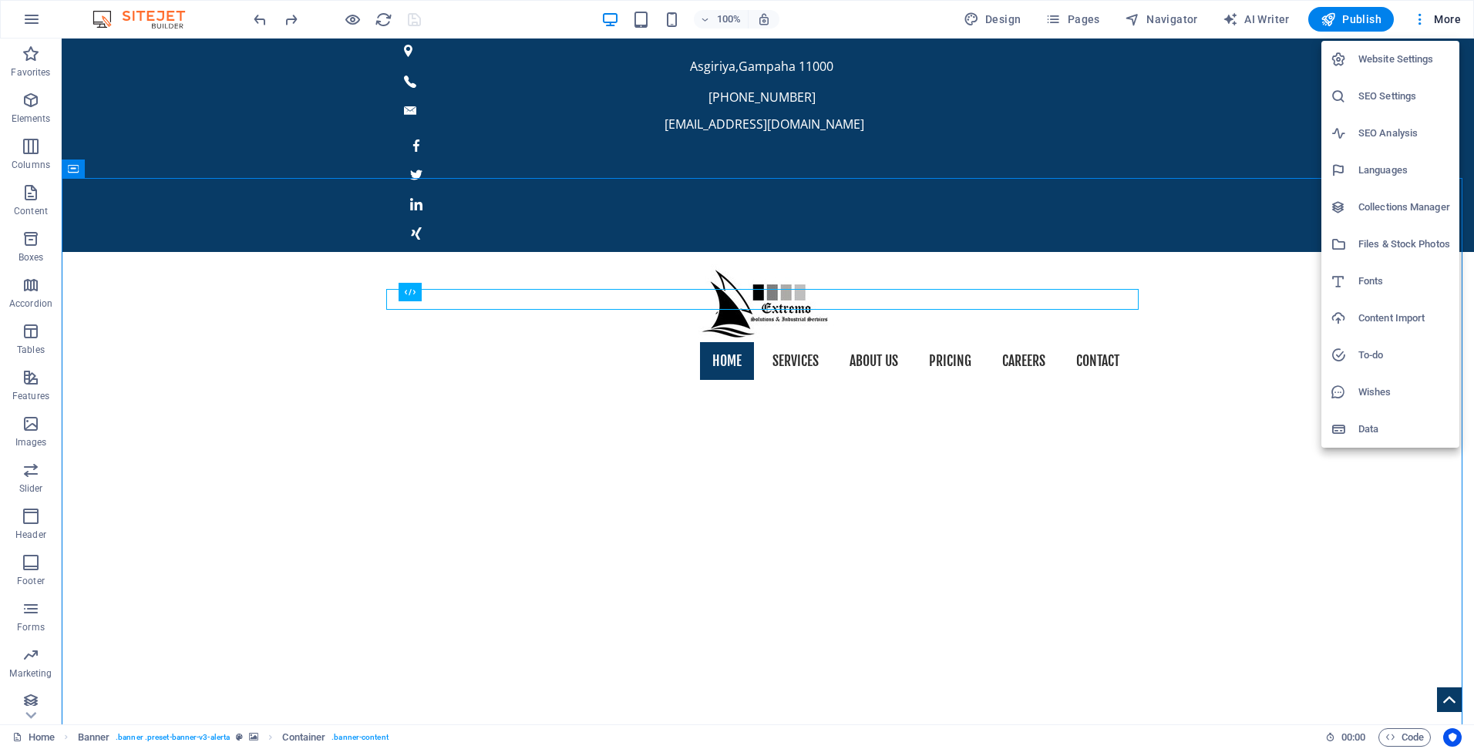
click at [1422, 19] on div at bounding box center [737, 374] width 1474 height 749
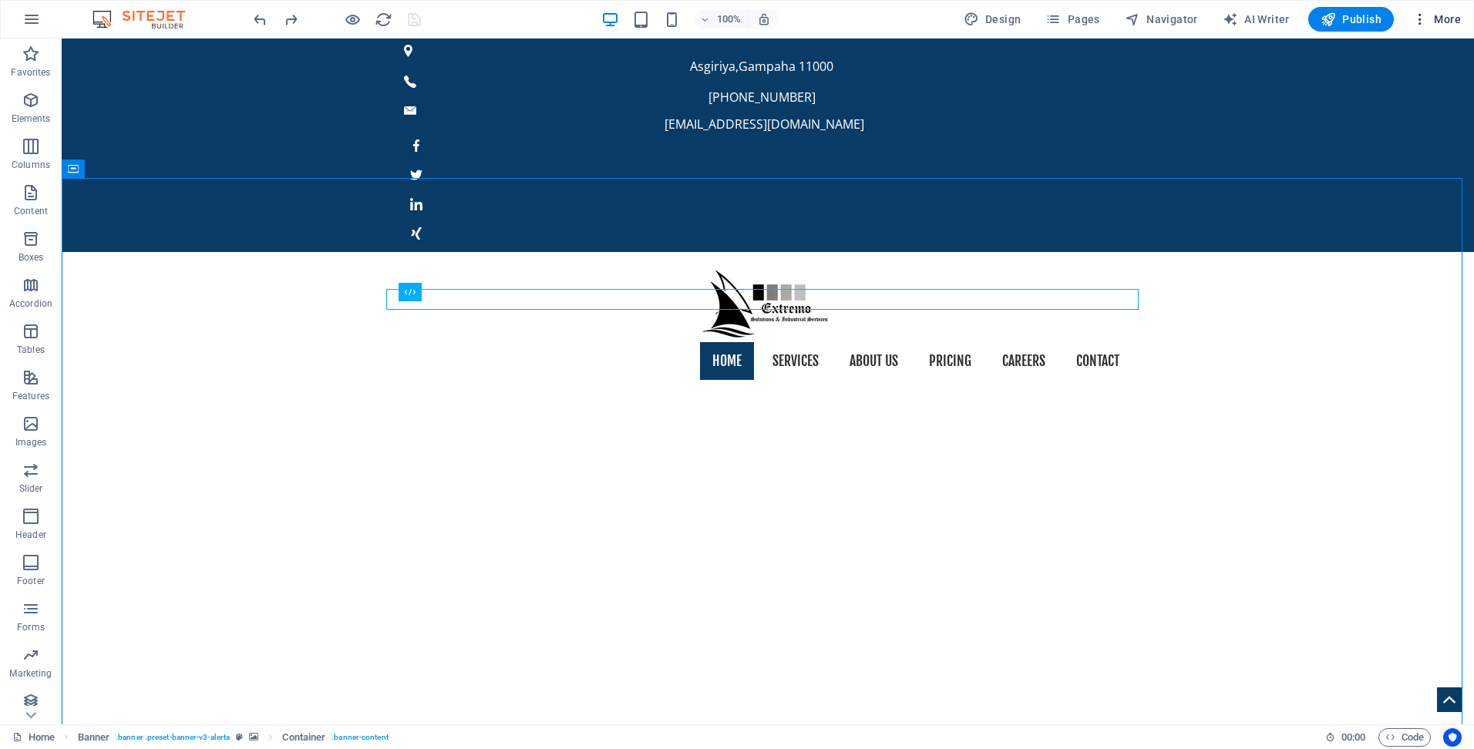
click at [1421, 19] on icon "button" at bounding box center [1419, 19] width 15 height 15
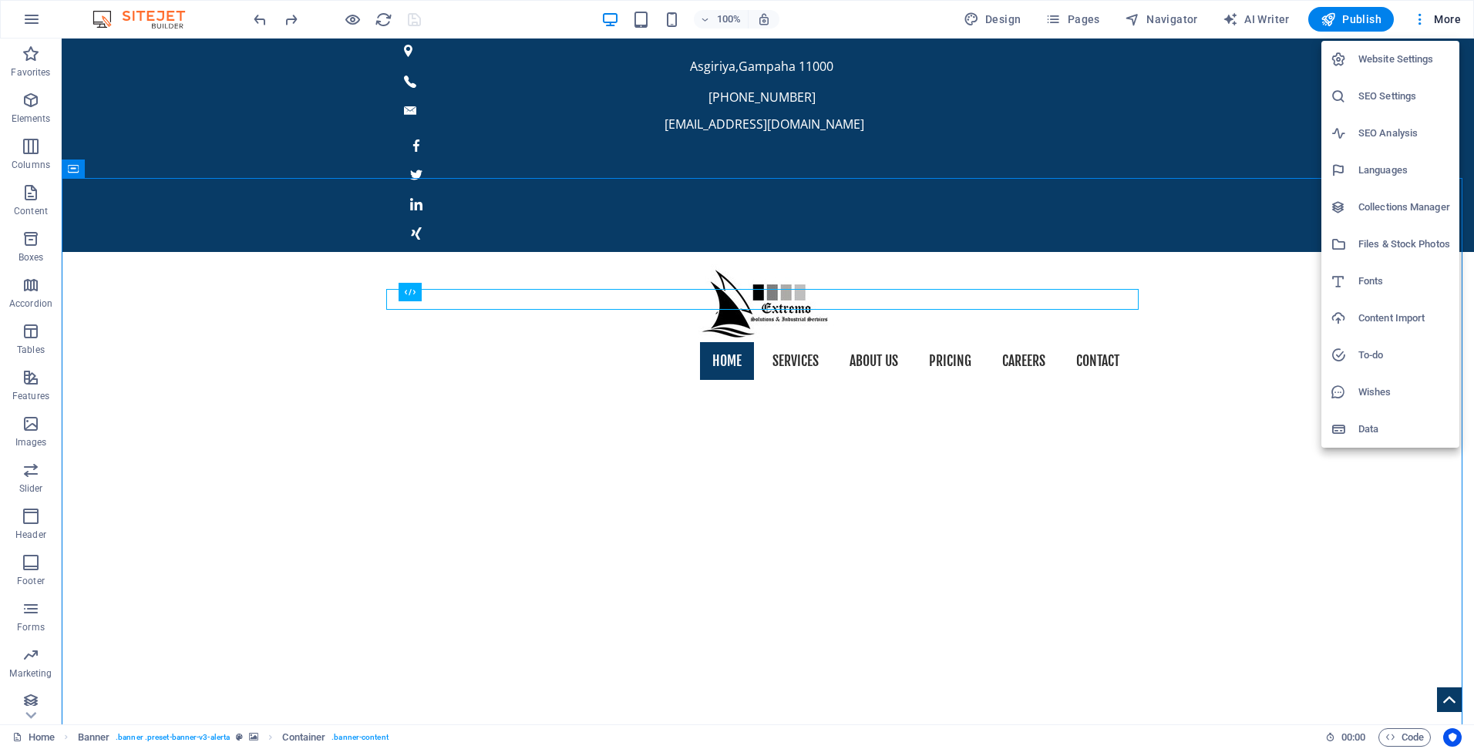
click at [1332, 19] on div at bounding box center [737, 374] width 1474 height 749
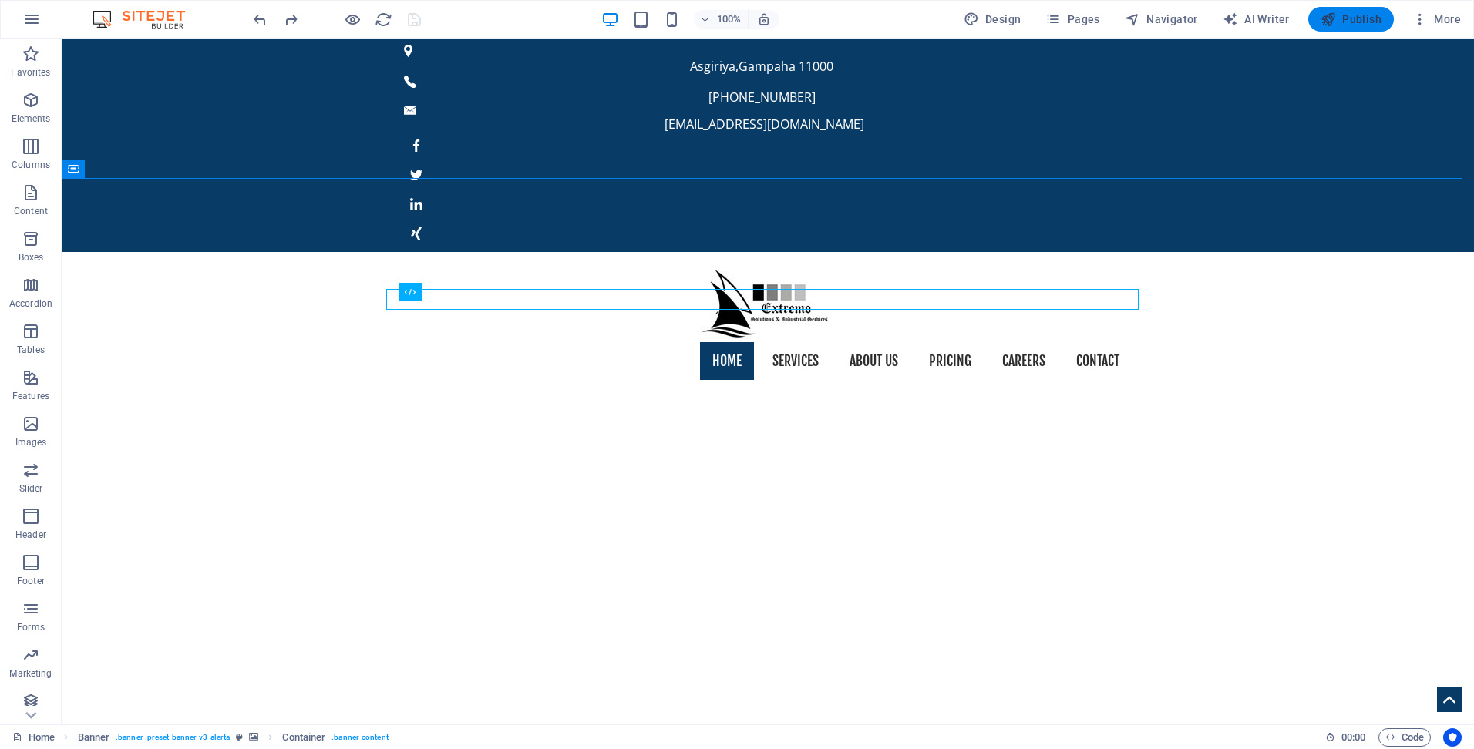
click at [1331, 24] on icon "button" at bounding box center [1328, 19] width 15 height 15
click at [1283, 23] on span "AI Writer" at bounding box center [1256, 19] width 67 height 15
select select "English"
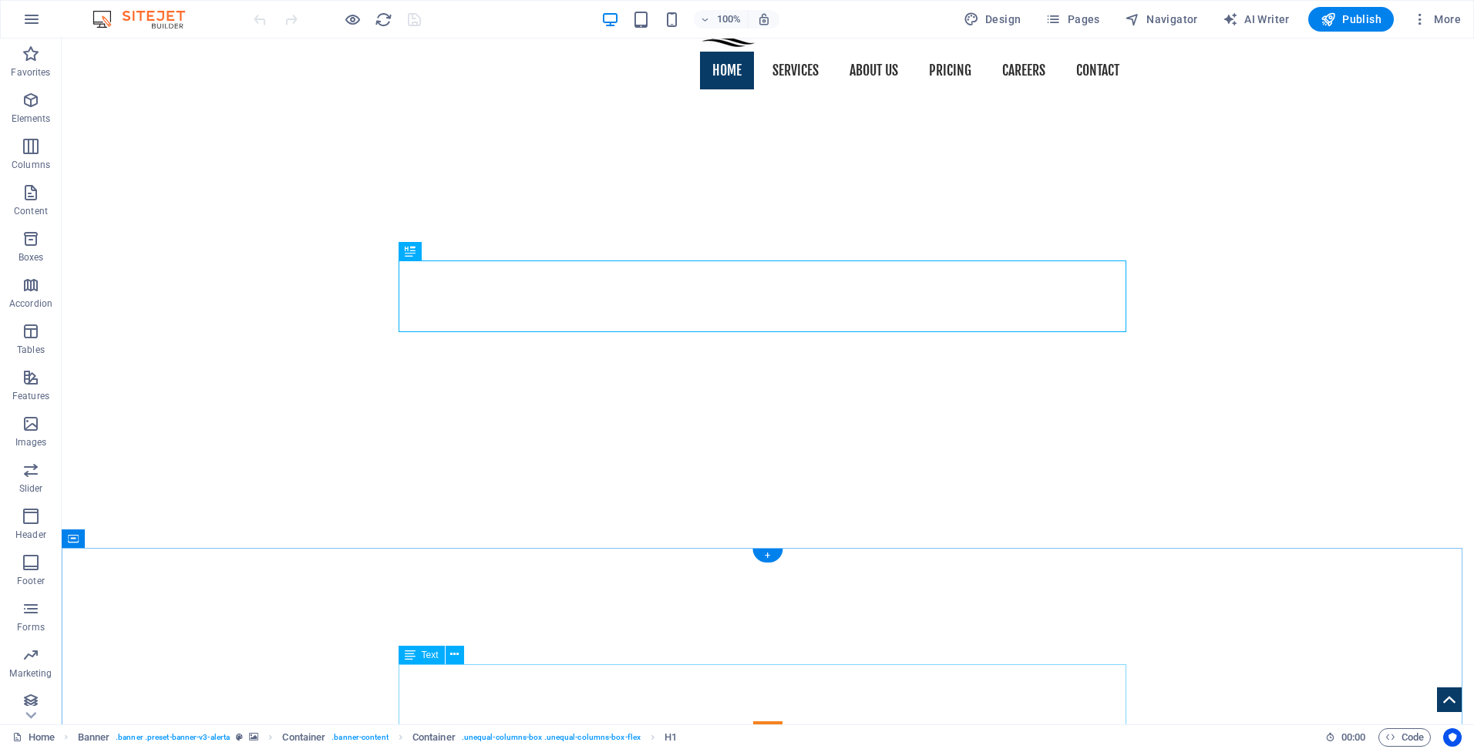
scroll to position [385, 0]
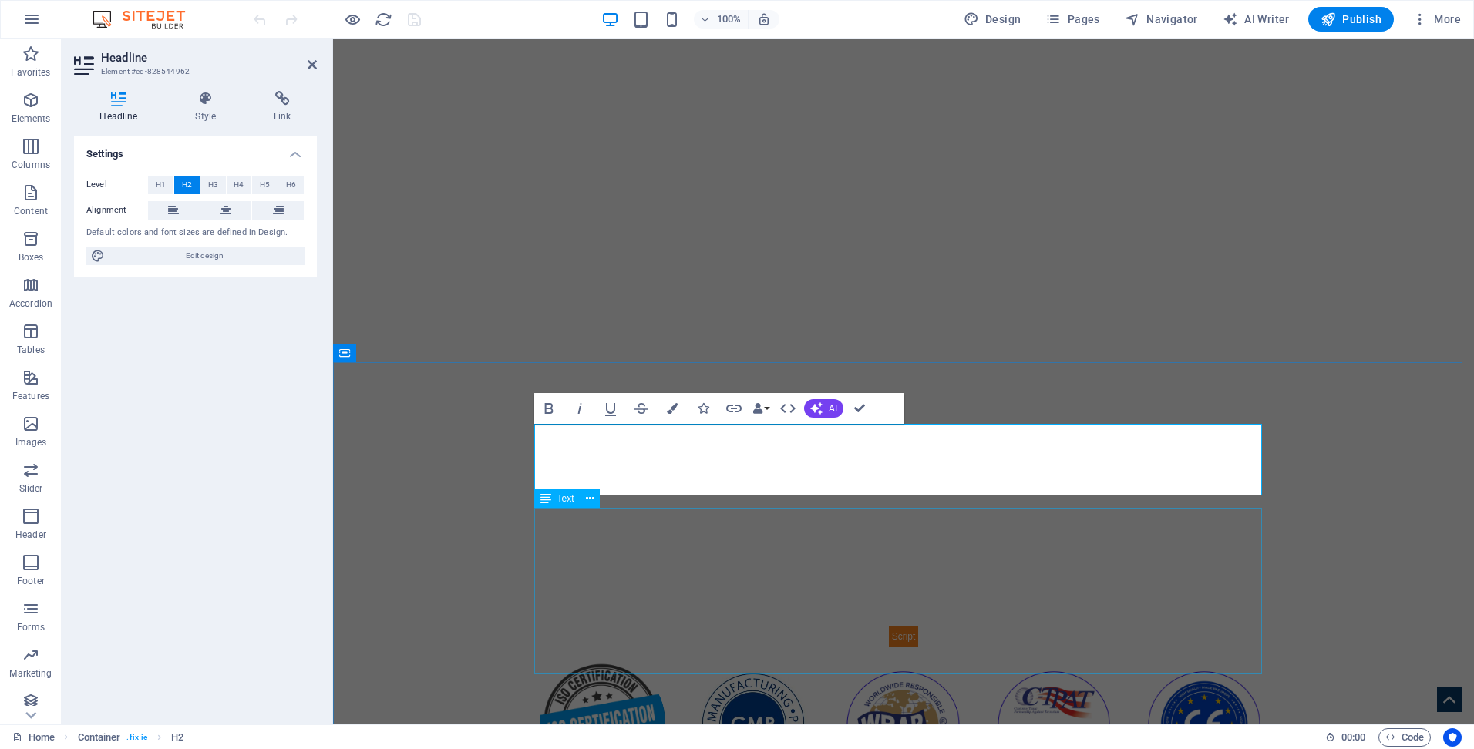
drag, startPoint x: 827, startPoint y: 620, endPoint x: 1099, endPoint y: 620, distance: 271.4
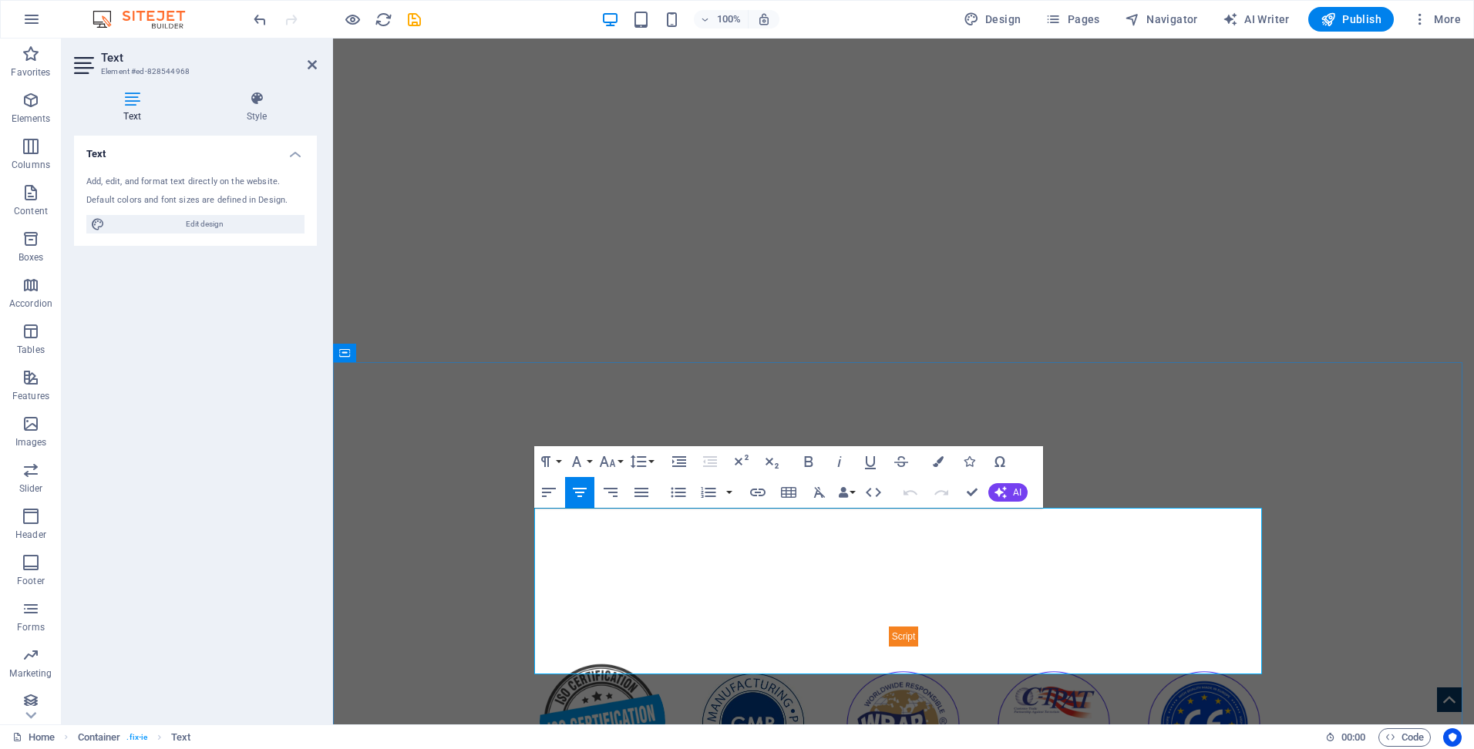
copy div "Lorem ipsum dolor sit amet, consetetur sadipscing elitr, sed diam nonumy eirmod…"
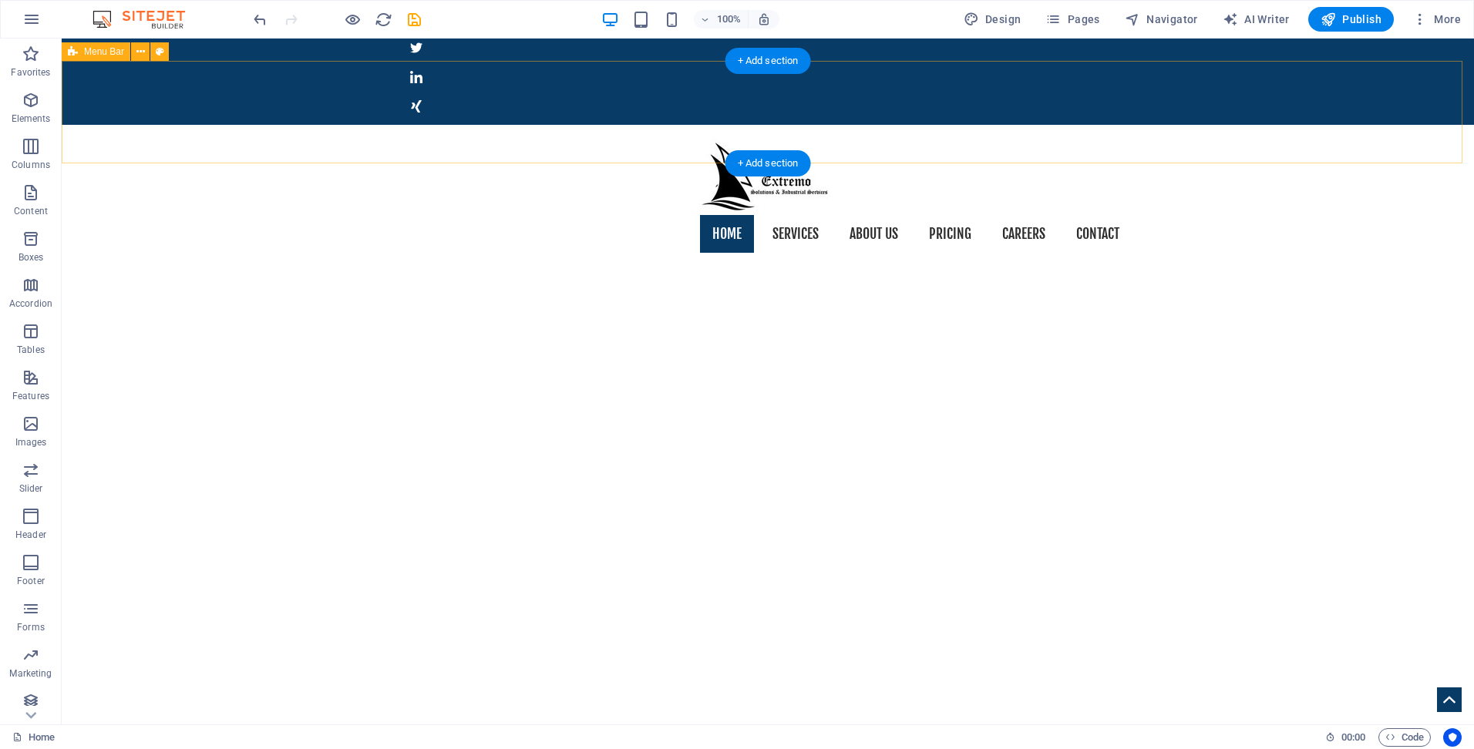
scroll to position [0, 0]
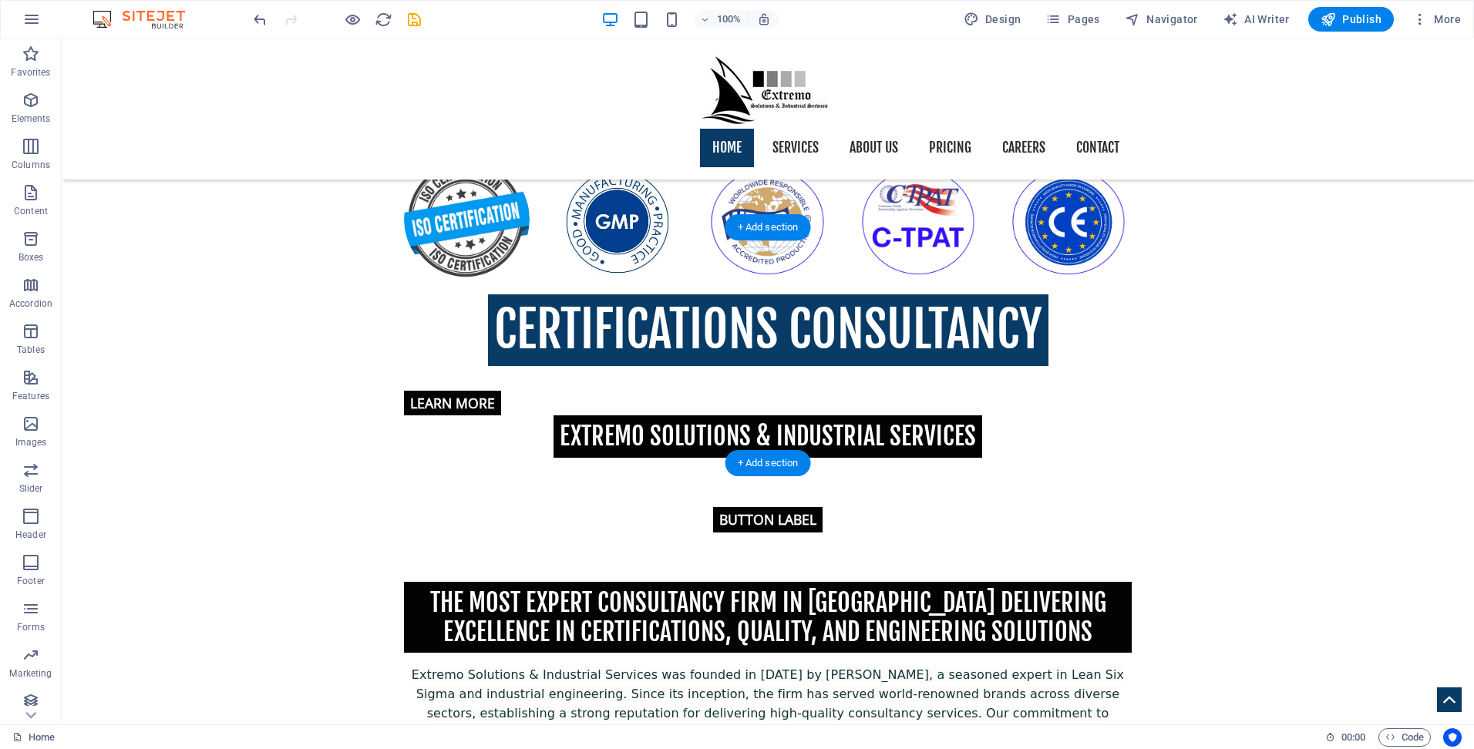
scroll to position [771, 0]
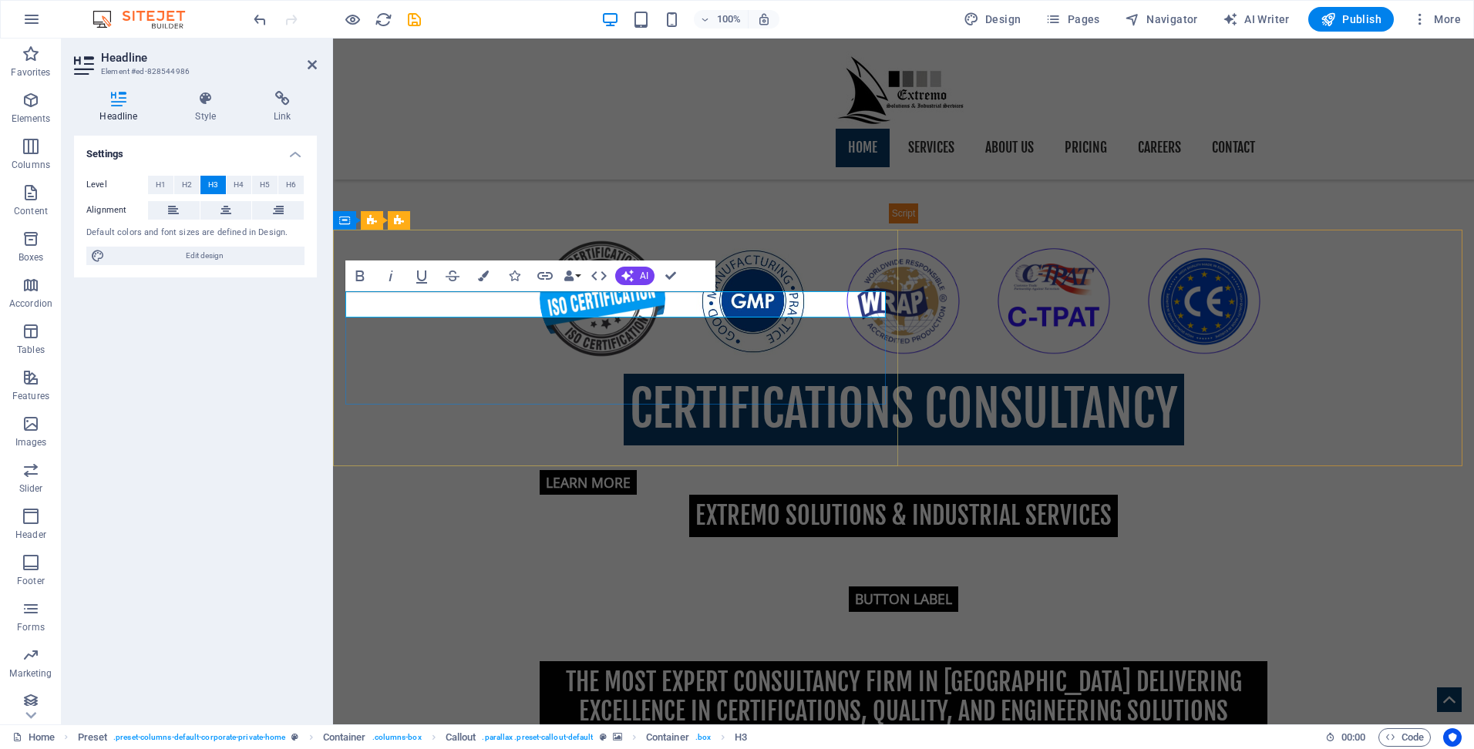
drag, startPoint x: 440, startPoint y: 309, endPoint x: 638, endPoint y: 333, distance: 199.6
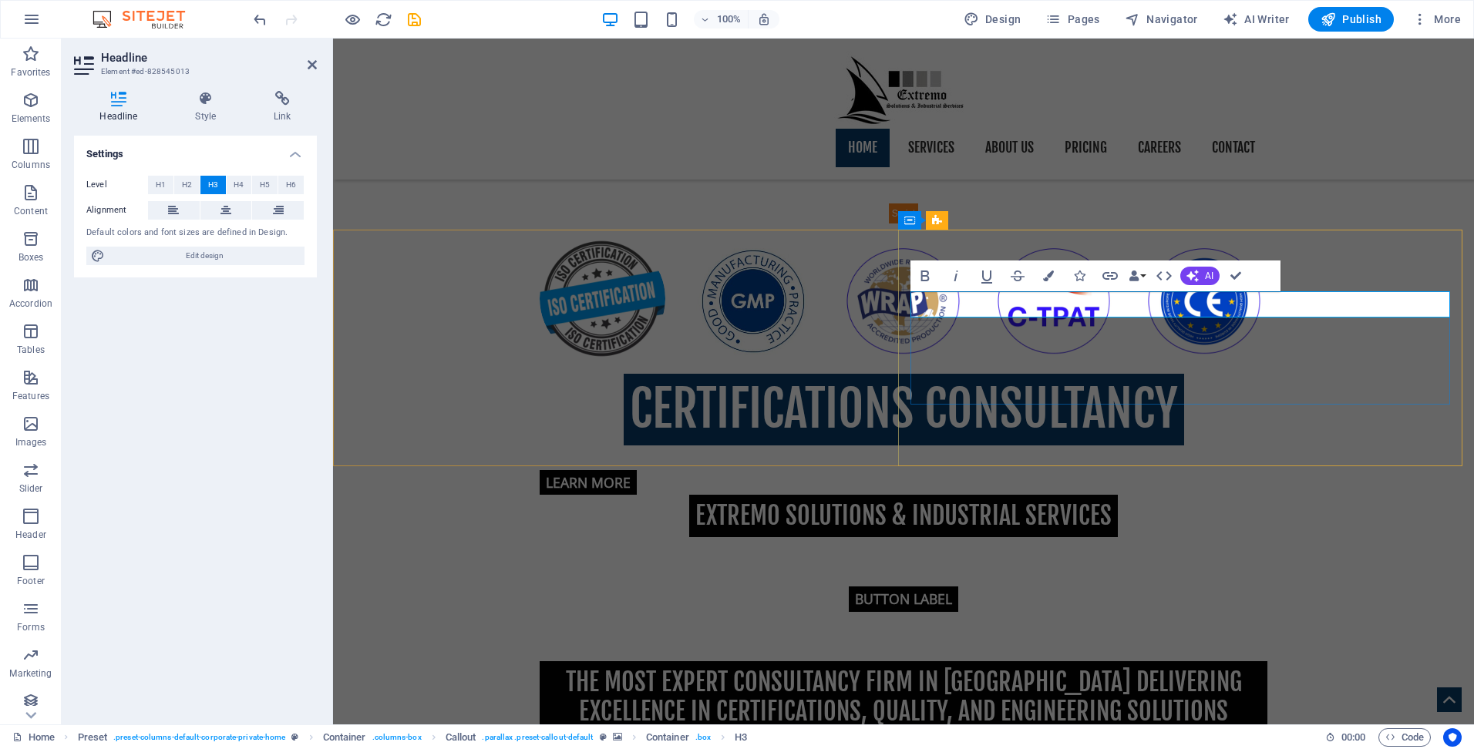
drag, startPoint x: 1006, startPoint y: 302, endPoint x: 909, endPoint y: 297, distance: 97.3
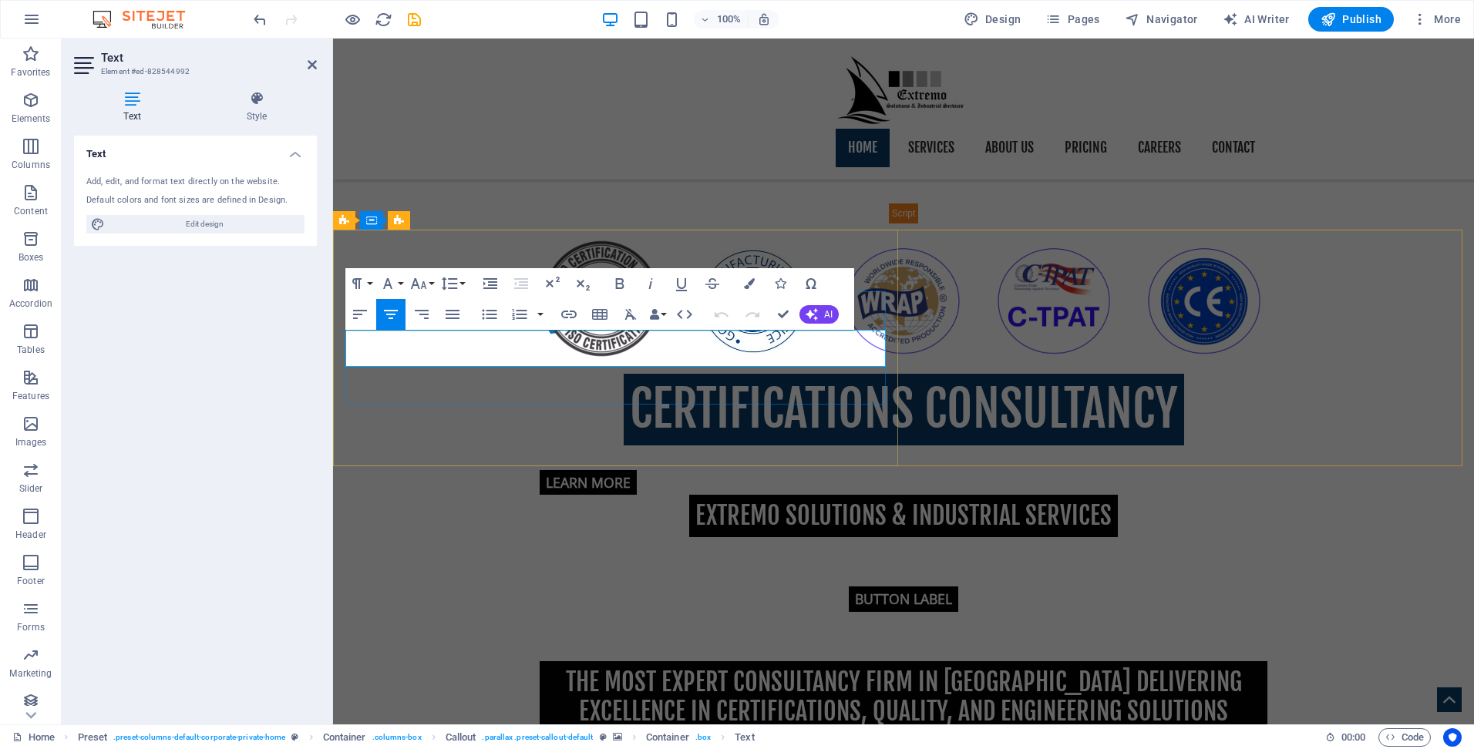
drag, startPoint x: 819, startPoint y: 355, endPoint x: 288, endPoint y: 316, distance: 531.9
copy p "Lorem ipsum dolor sit amet, consetetur sadipscing elitr, sed diam nonumy eirmod…"
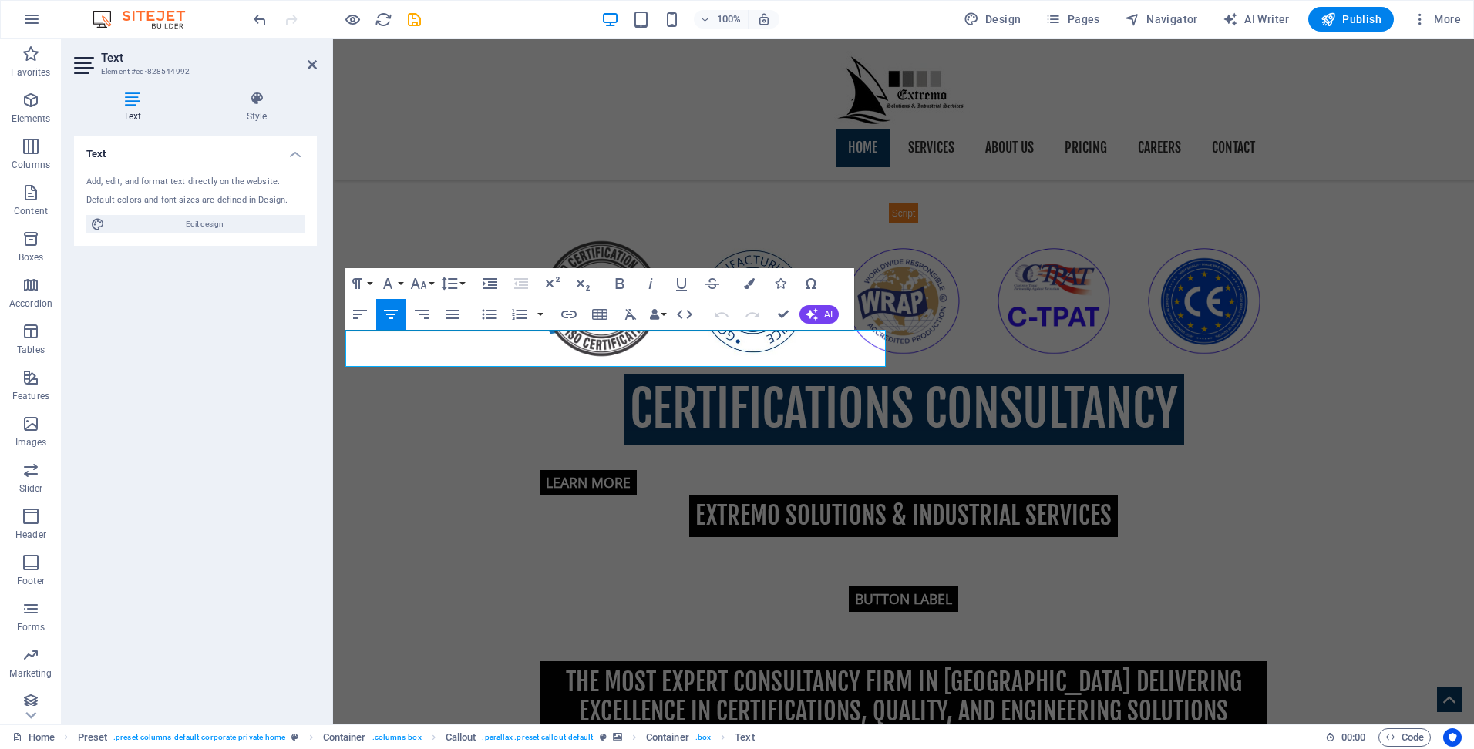
drag, startPoint x: 816, startPoint y: 355, endPoint x: 323, endPoint y: 305, distance: 495.1
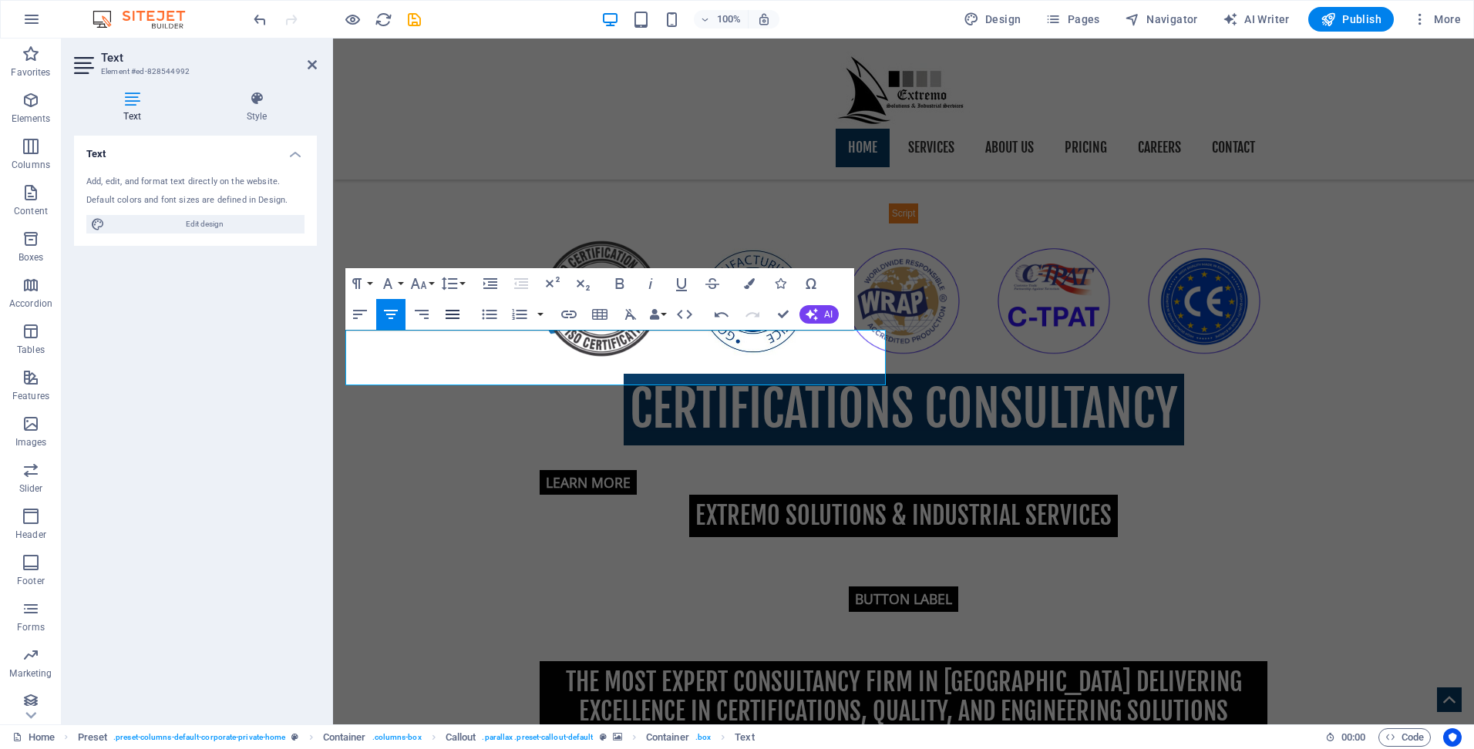
click at [447, 318] on icon "button" at bounding box center [453, 314] width 14 height 9
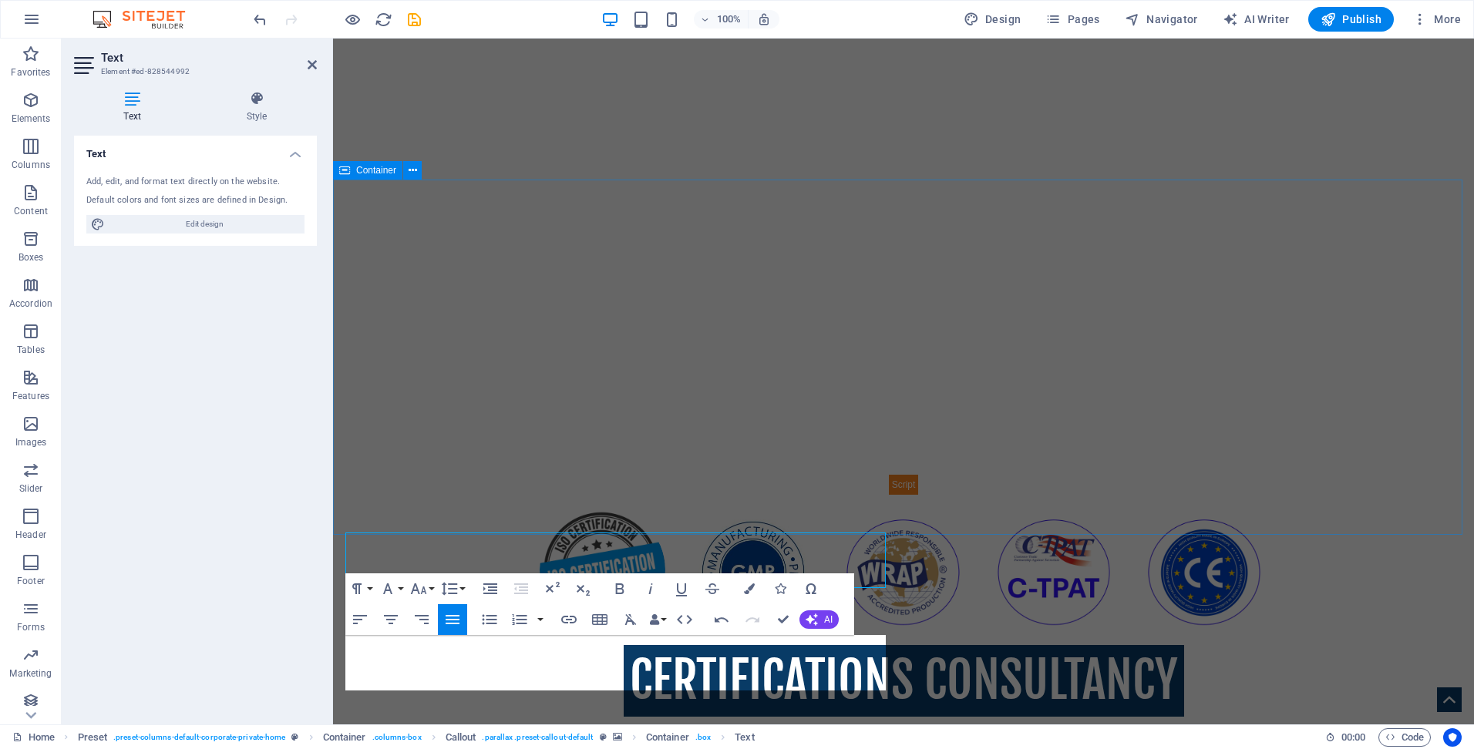
scroll to position [463, 0]
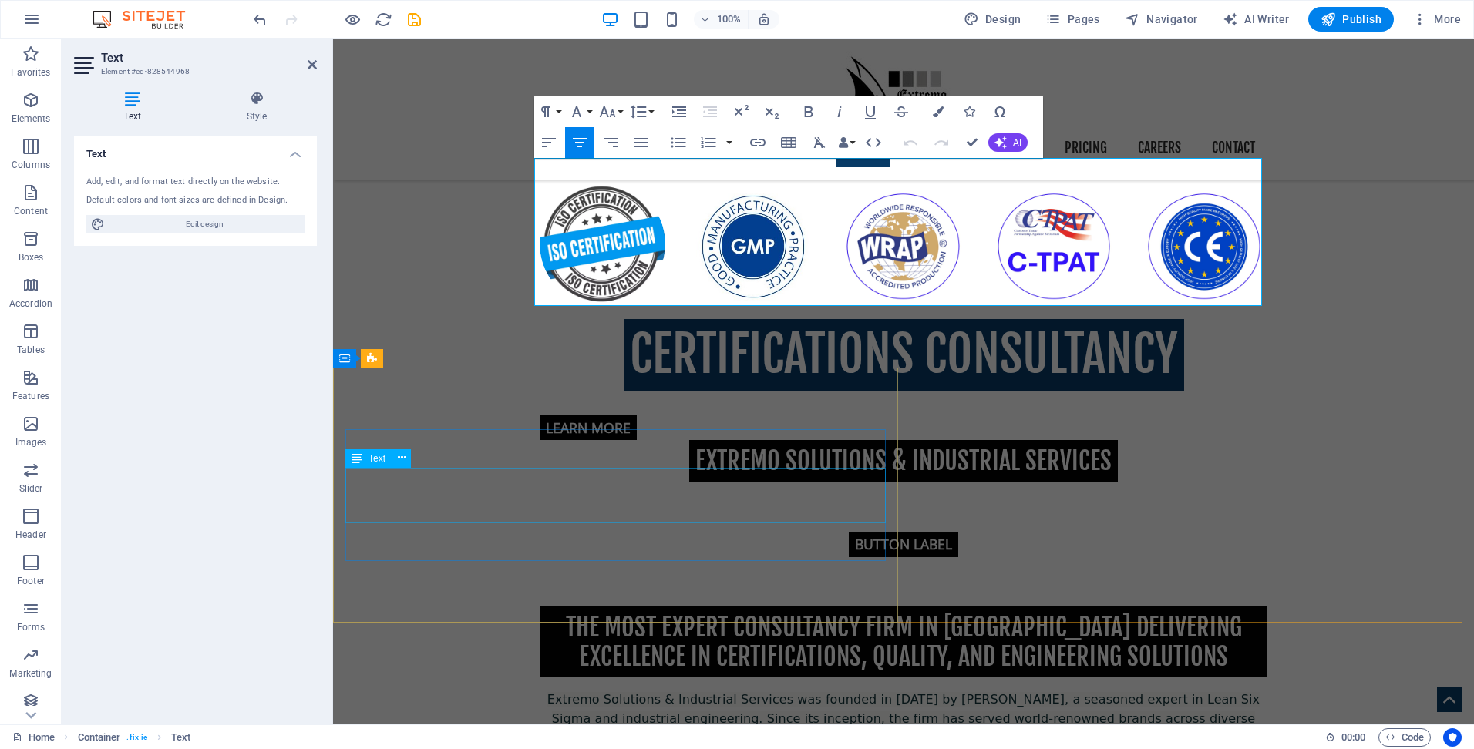
scroll to position [747, 0]
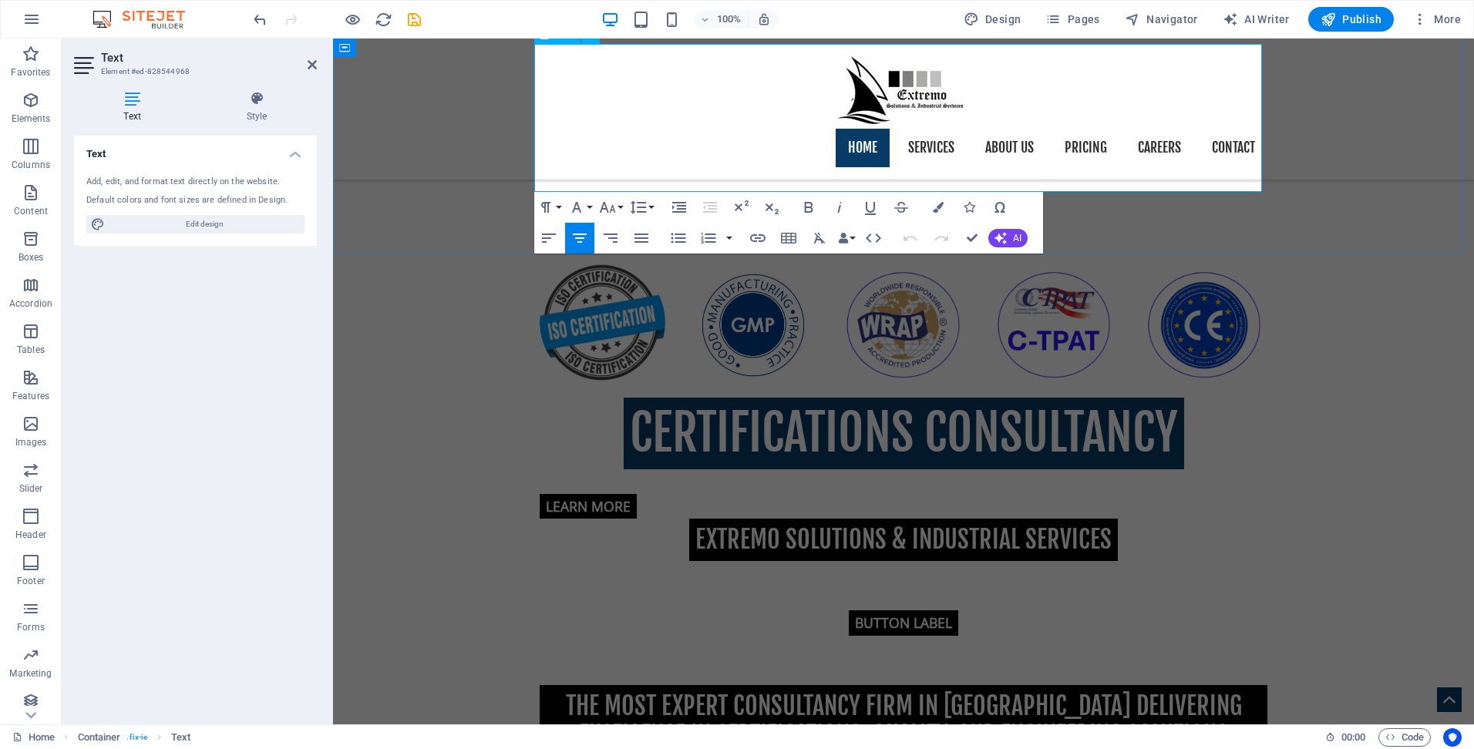
click at [644, 237] on icon "button" at bounding box center [641, 238] width 19 height 19
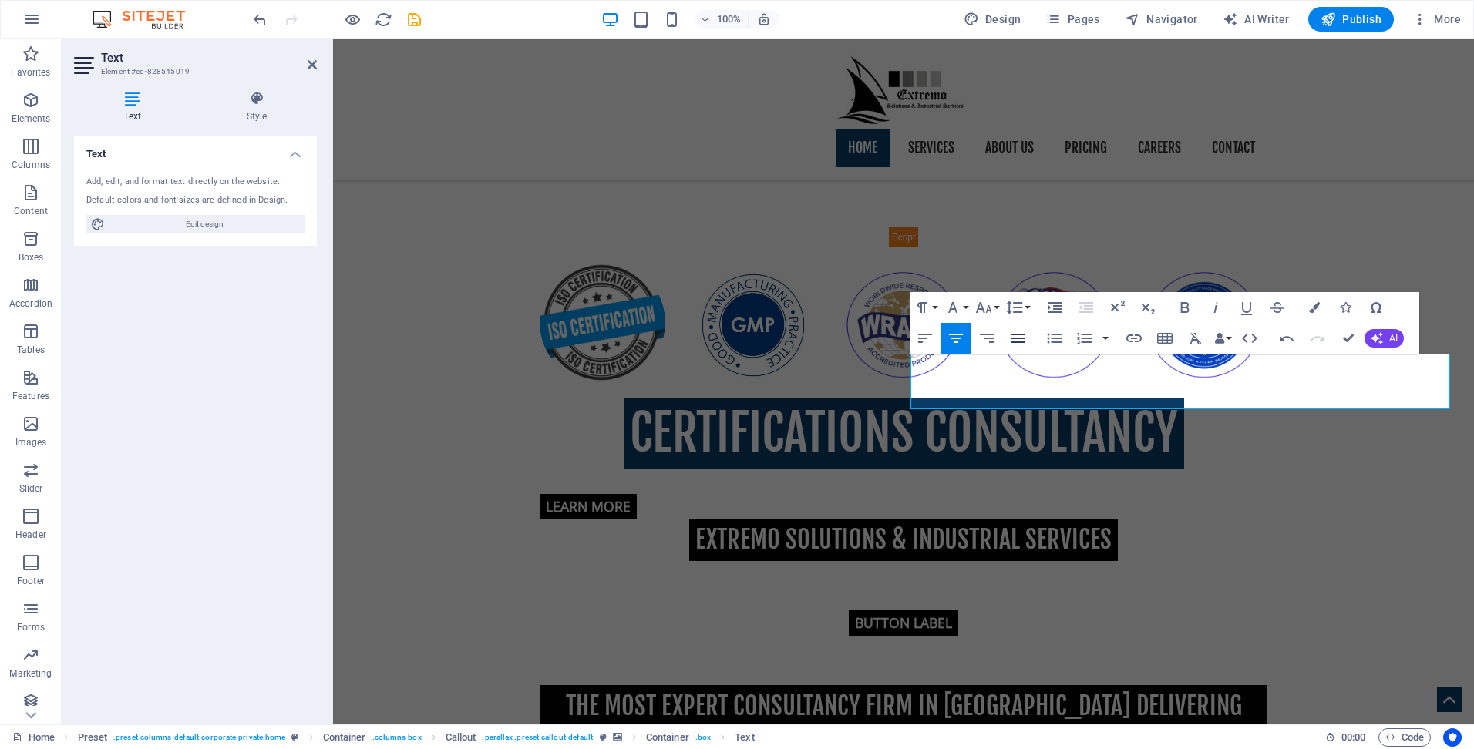
click at [1020, 337] on icon "button" at bounding box center [1017, 338] width 19 height 19
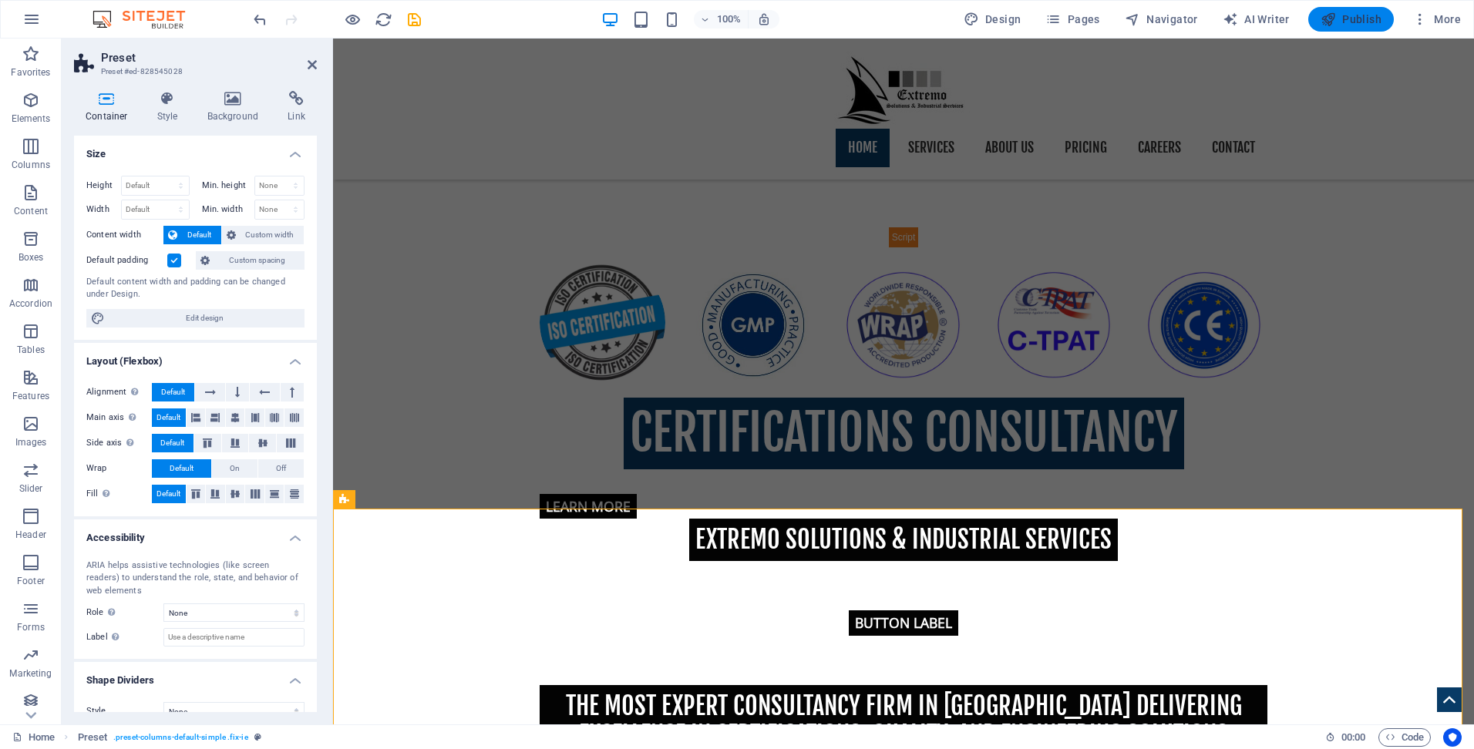
drag, startPoint x: 1340, startPoint y: 19, endPoint x: 1333, endPoint y: 12, distance: 9.8
click at [1341, 19] on span "Publish" at bounding box center [1351, 19] width 61 height 15
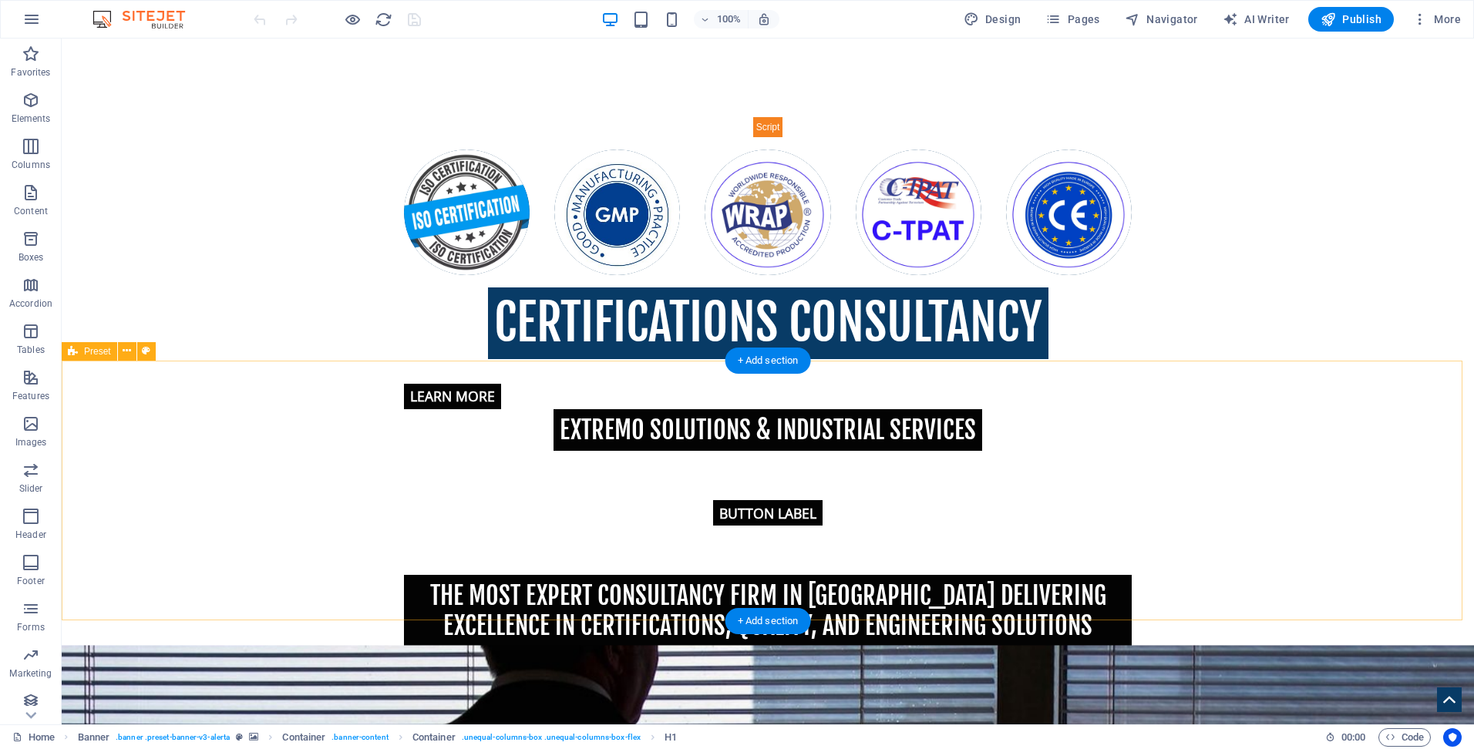
scroll to position [925, 0]
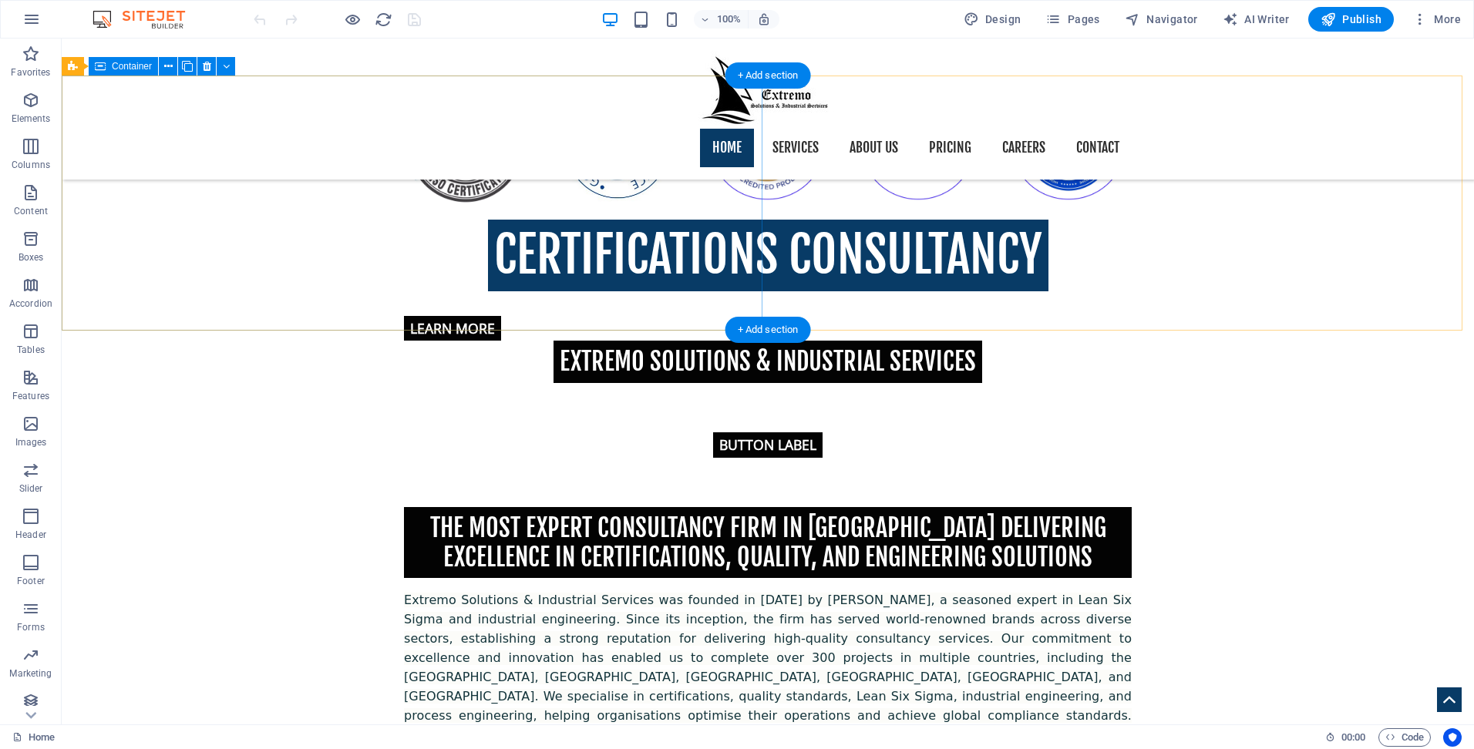
drag, startPoint x: 321, startPoint y: 276, endPoint x: 382, endPoint y: 315, distance: 72.1
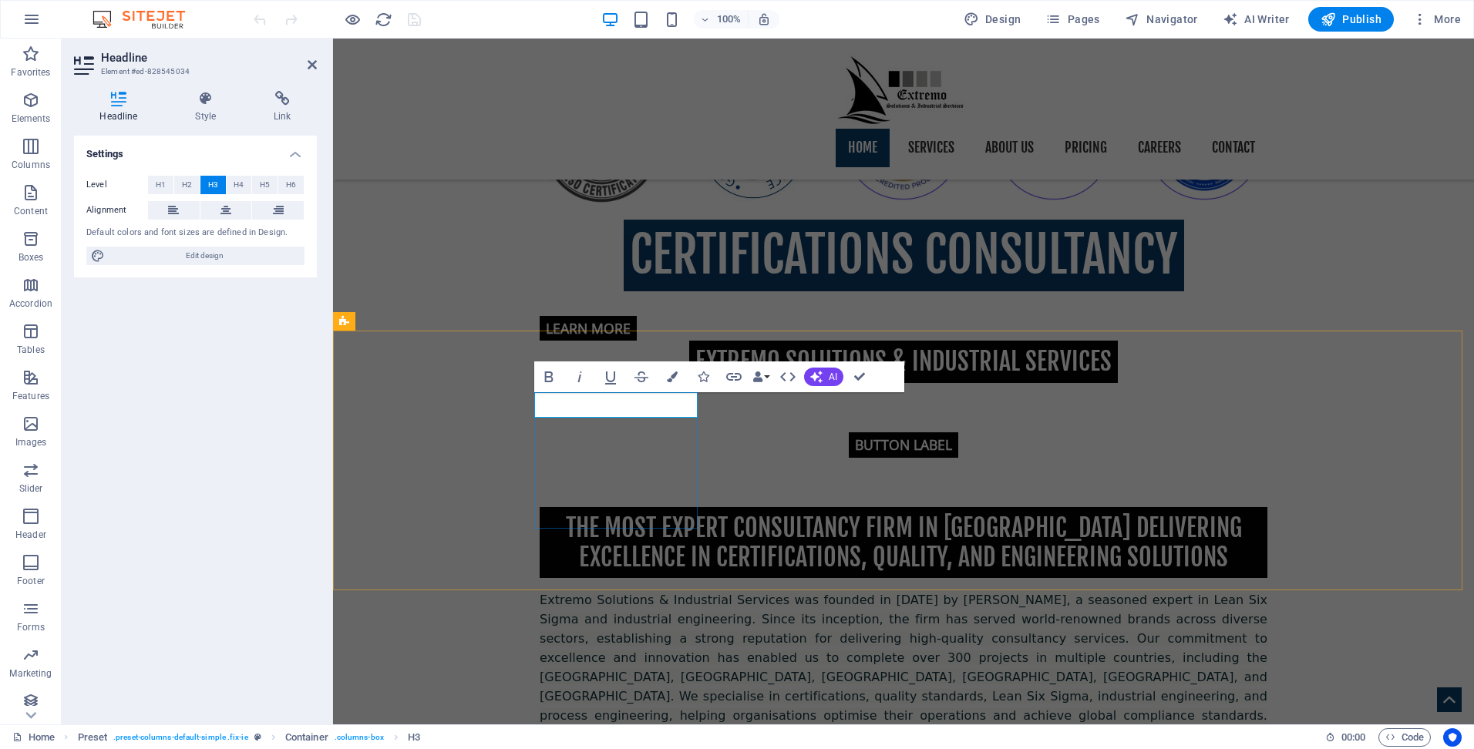
drag, startPoint x: 681, startPoint y: 403, endPoint x: 543, endPoint y: 393, distance: 138.4
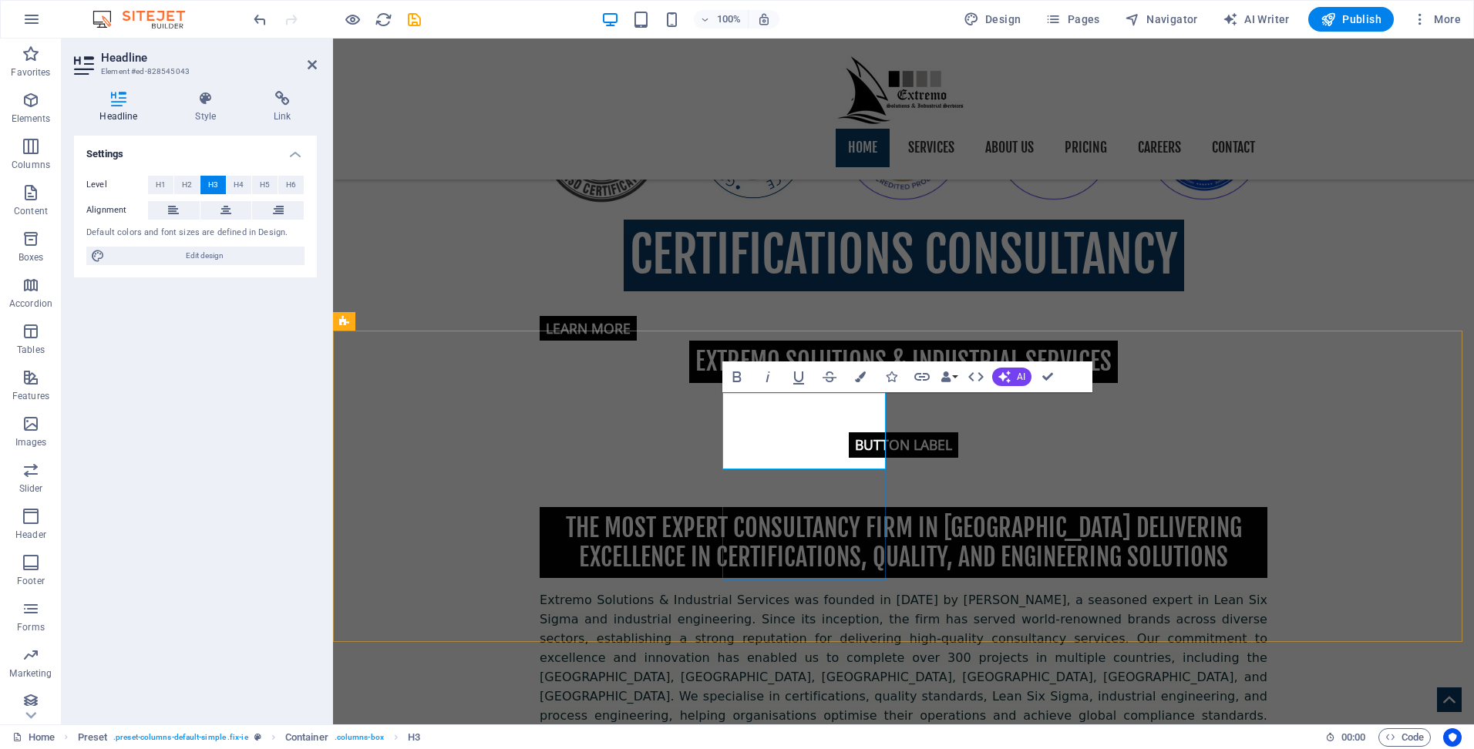
drag, startPoint x: 850, startPoint y: 431, endPoint x: 735, endPoint y: 422, distance: 115.2
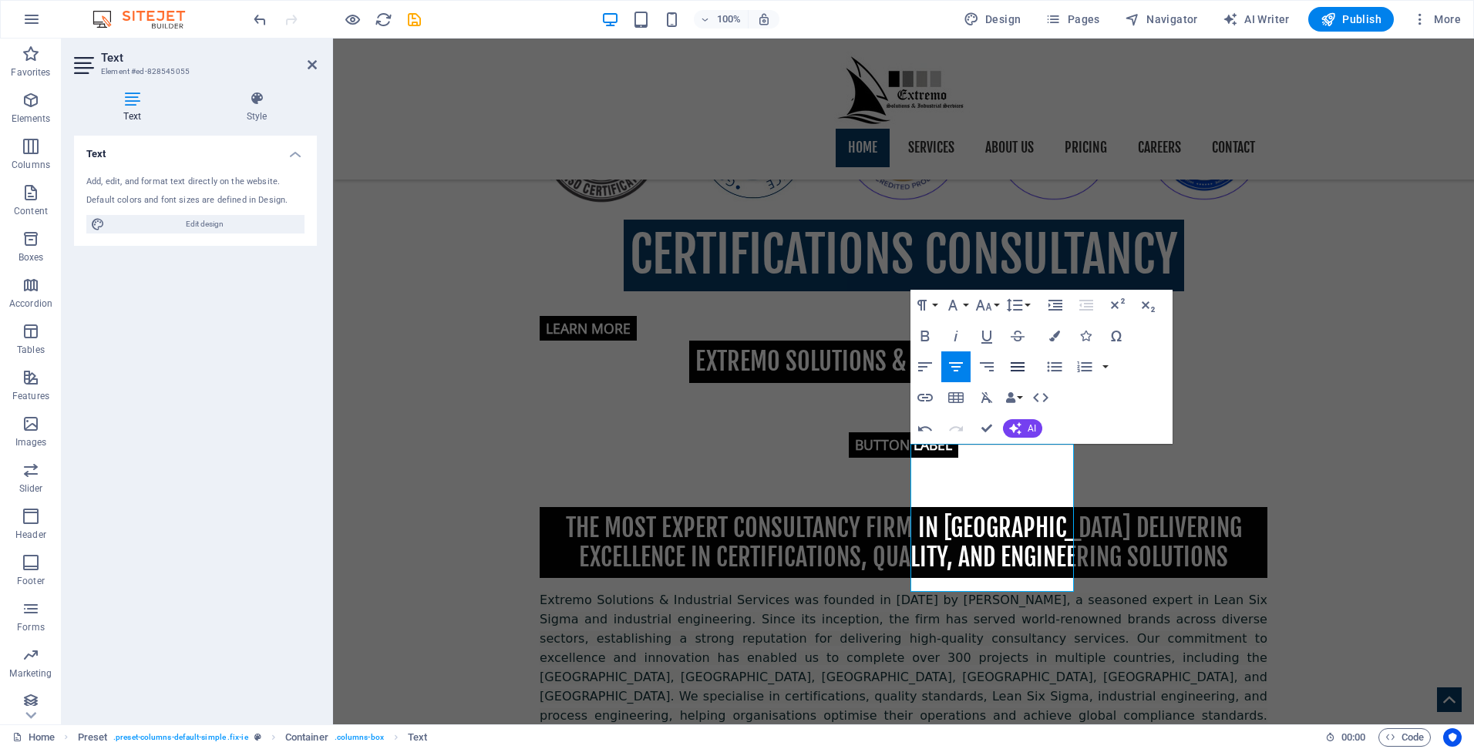
click at [1015, 364] on icon "button" at bounding box center [1017, 367] width 19 height 19
click at [955, 372] on icon "button" at bounding box center [956, 367] width 19 height 19
click at [925, 367] on icon "button" at bounding box center [925, 366] width 14 height 9
click at [1017, 366] on icon "button" at bounding box center [1018, 366] width 14 height 9
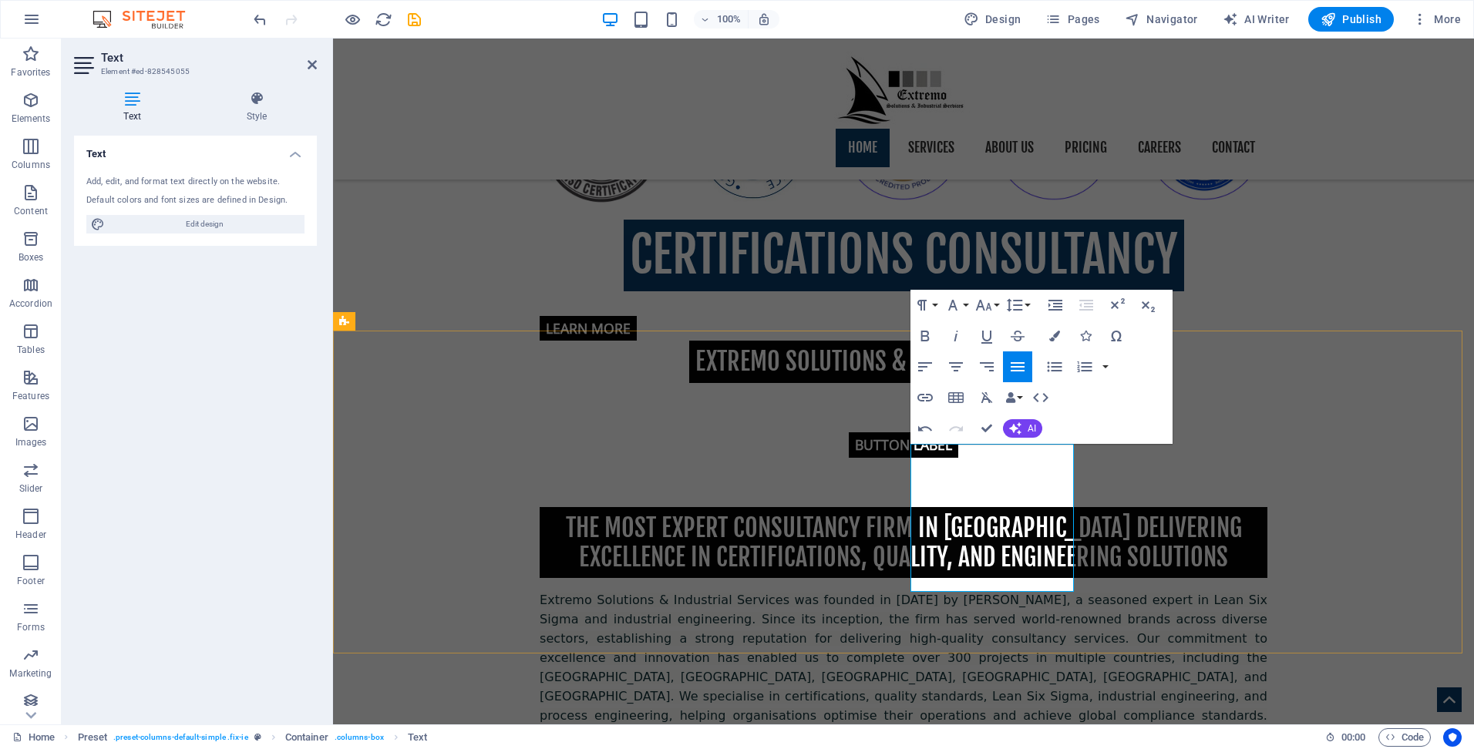
click at [954, 369] on icon "button" at bounding box center [956, 367] width 19 height 19
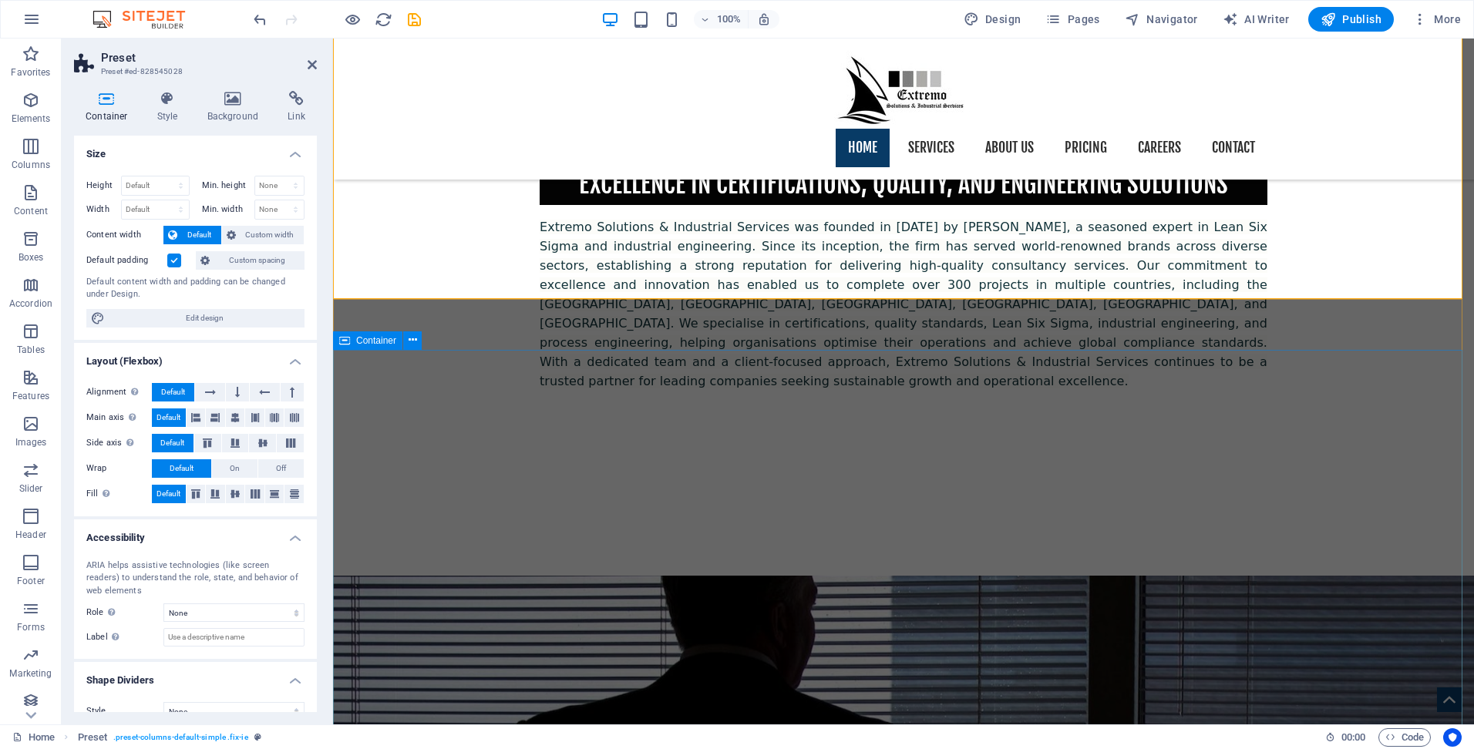
scroll to position [1351, 0]
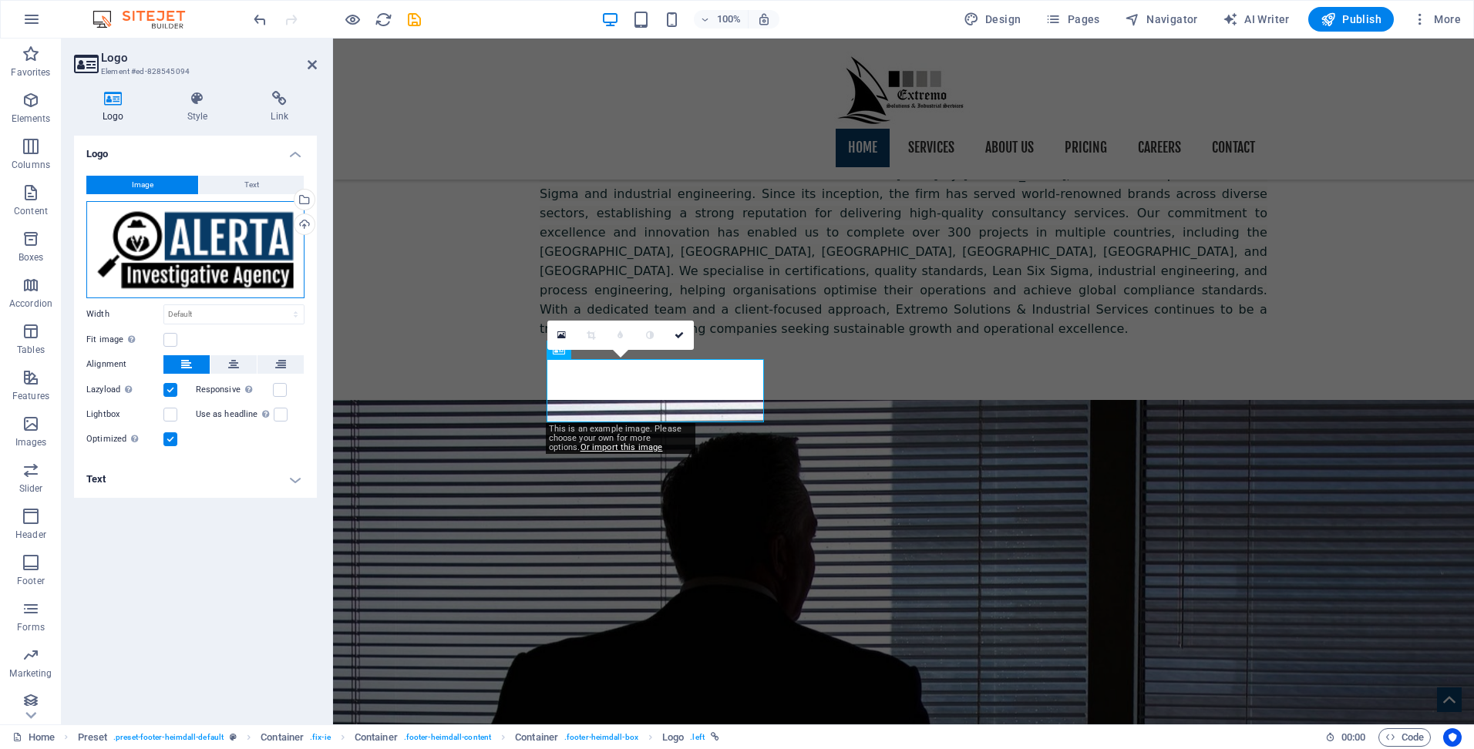
click at [215, 245] on div "Drag files here, click to choose files or select files from Files or our free s…" at bounding box center [195, 249] width 218 height 97
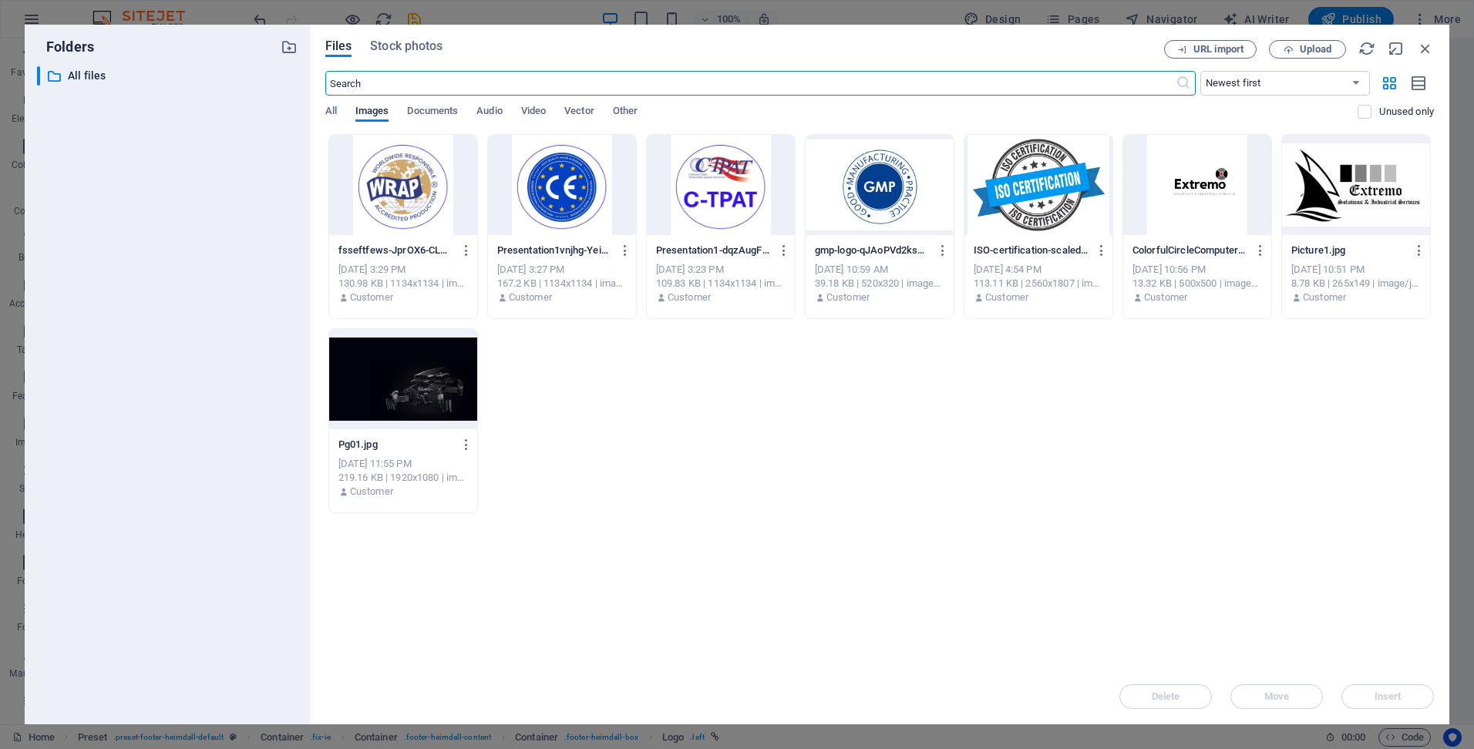
scroll to position [1413, 0]
click at [1320, 178] on div at bounding box center [1356, 185] width 148 height 100
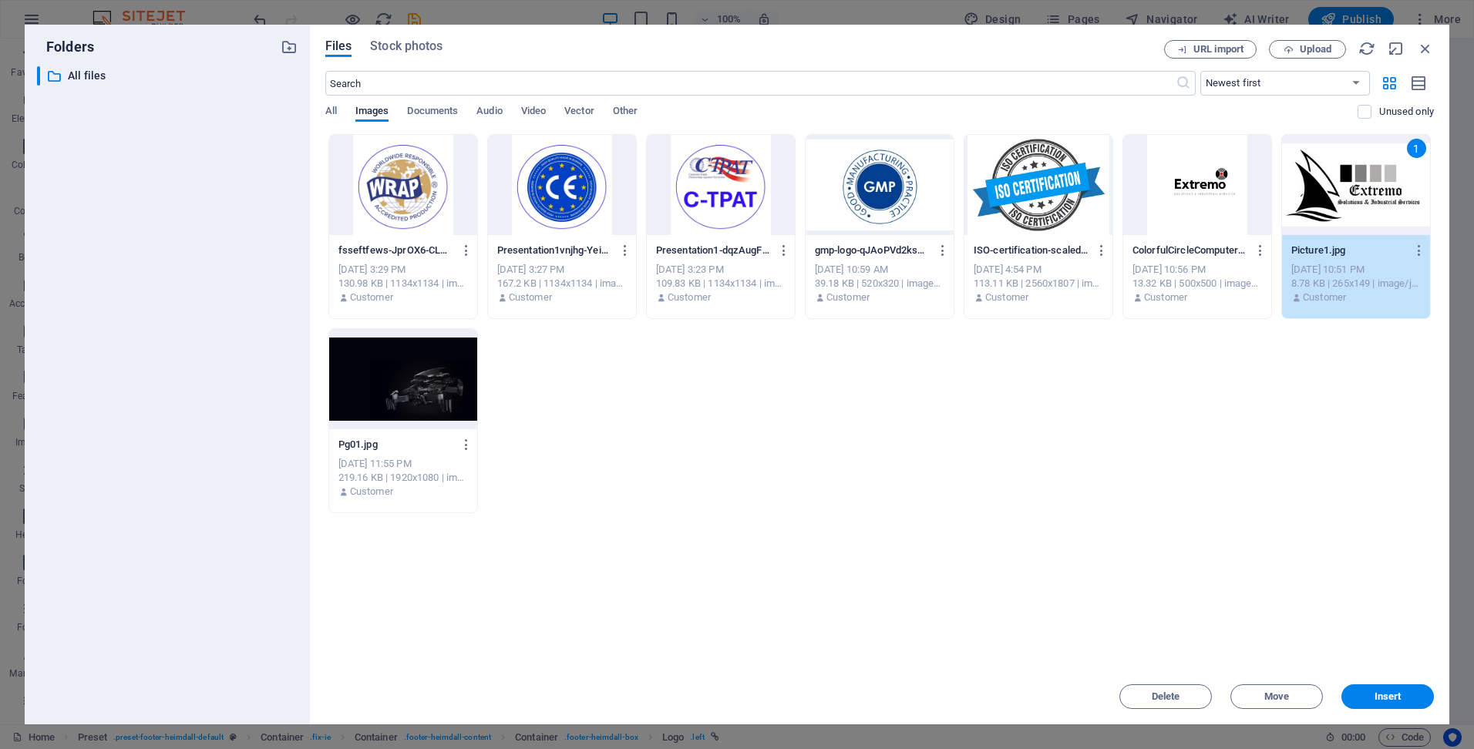
click at [1320, 178] on div "1" at bounding box center [1356, 185] width 148 height 100
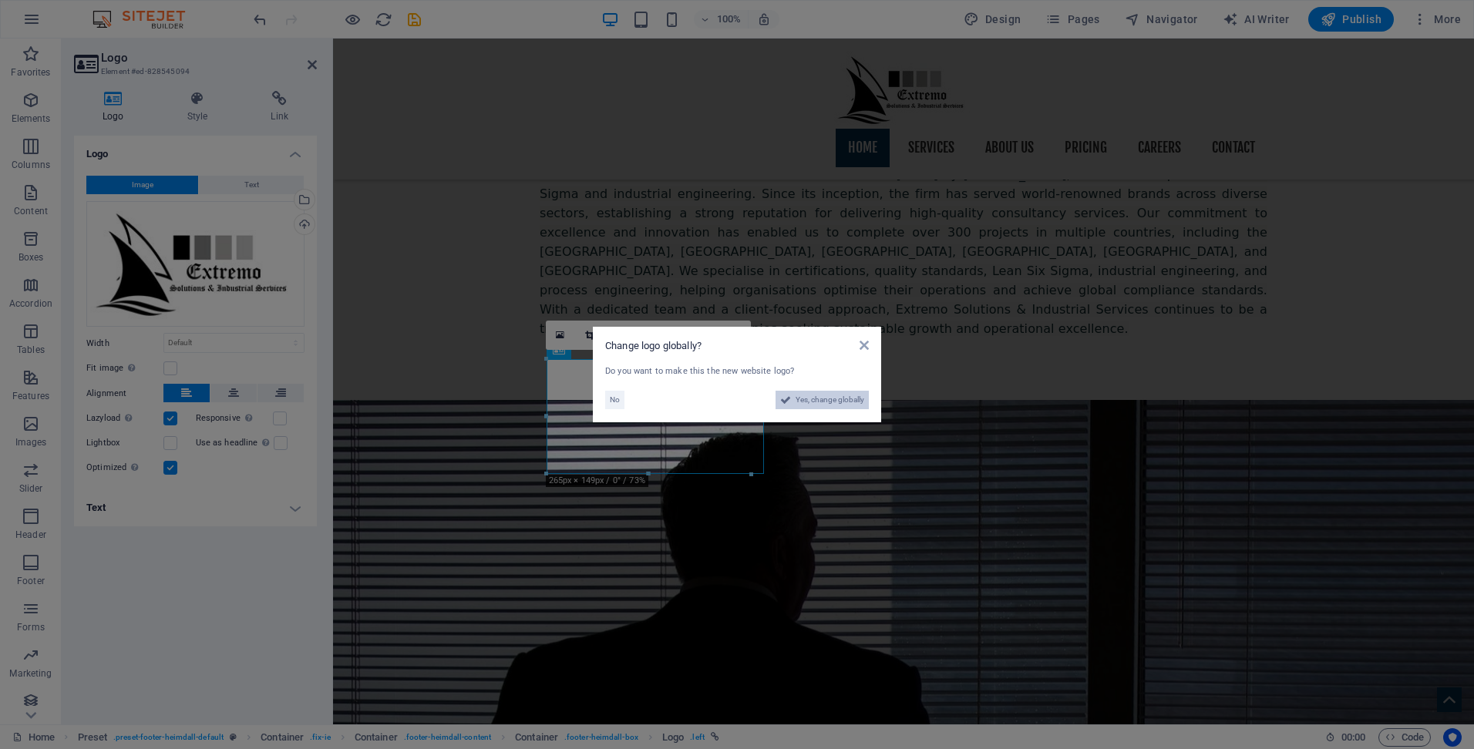
drag, startPoint x: 822, startPoint y: 403, endPoint x: 453, endPoint y: 367, distance: 371.0
click at [822, 403] on span "Yes, change globally" at bounding box center [830, 400] width 69 height 19
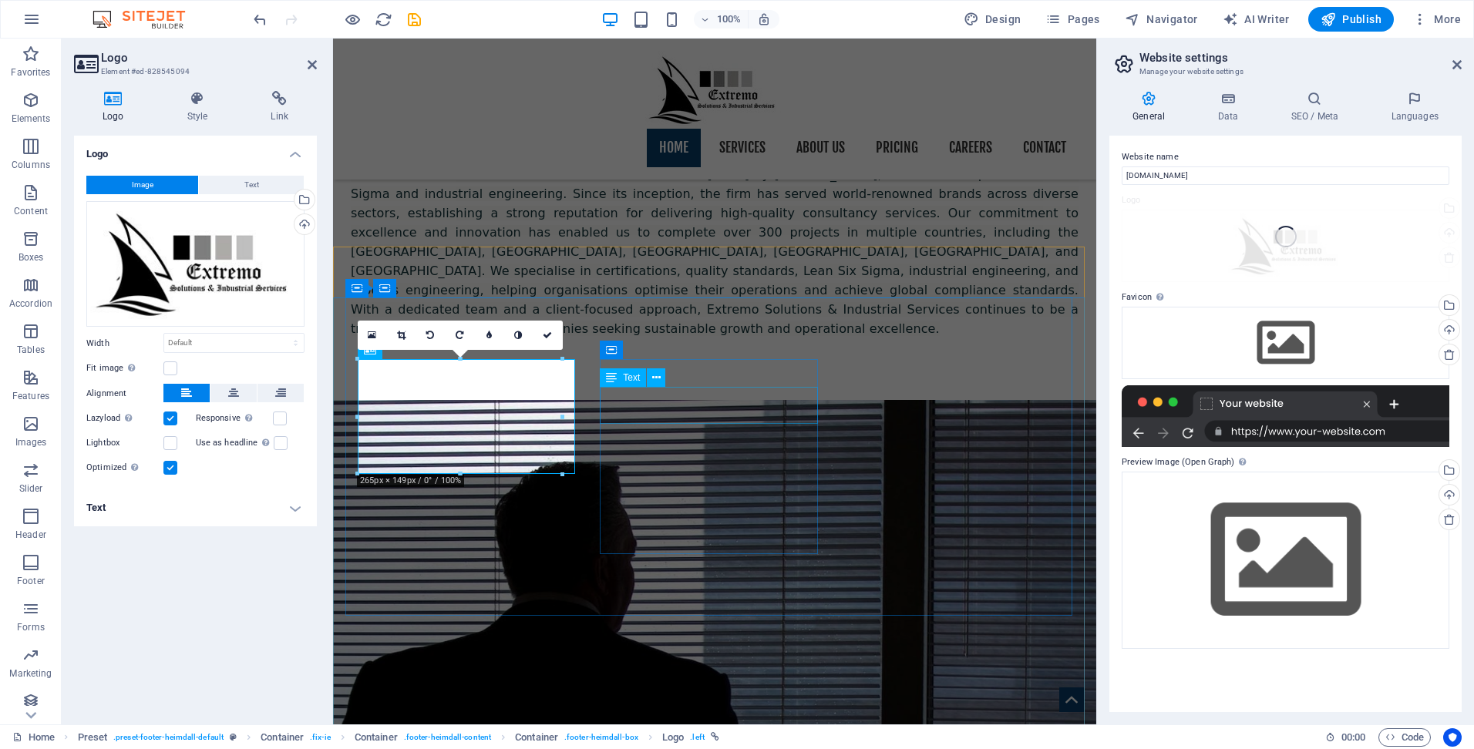
scroll to position [1413, 0]
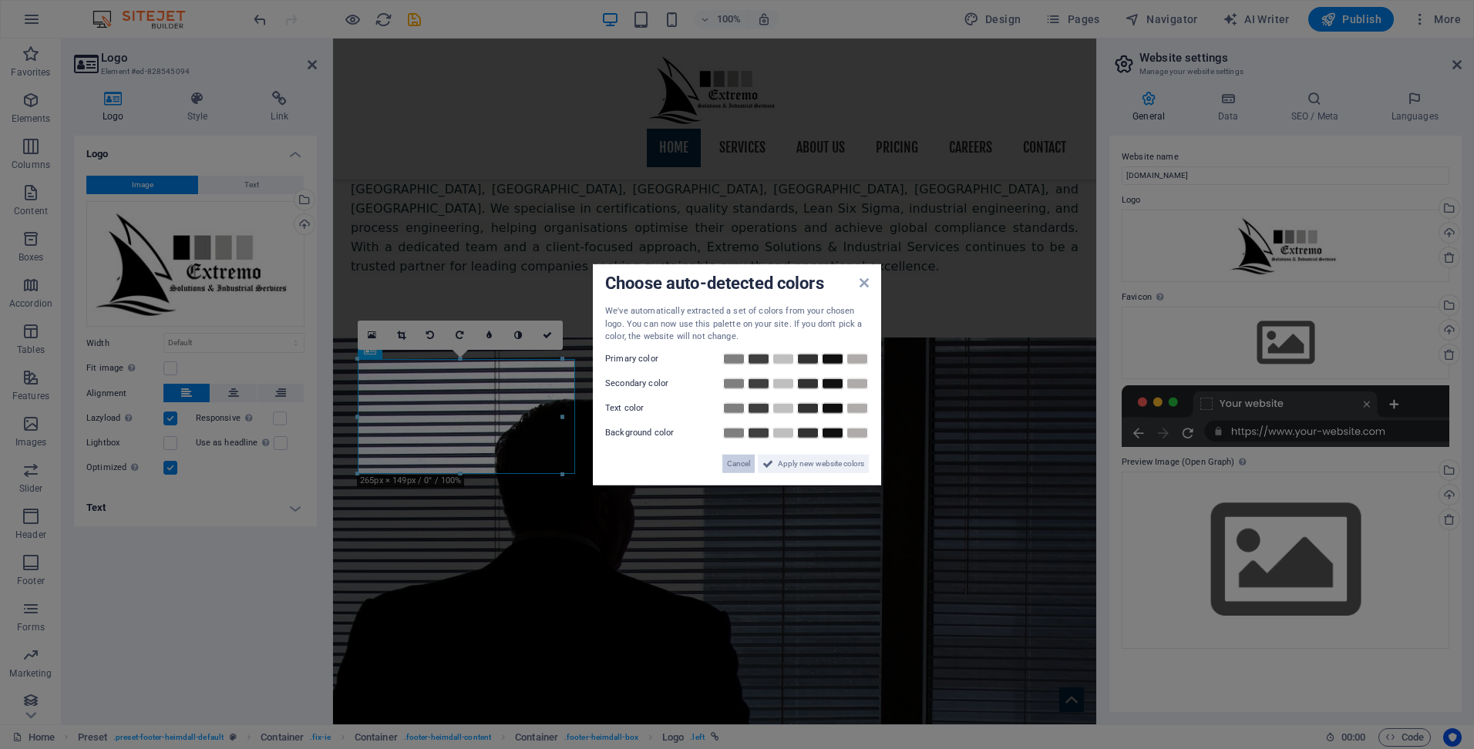
click at [747, 464] on span "Cancel" at bounding box center [738, 463] width 23 height 19
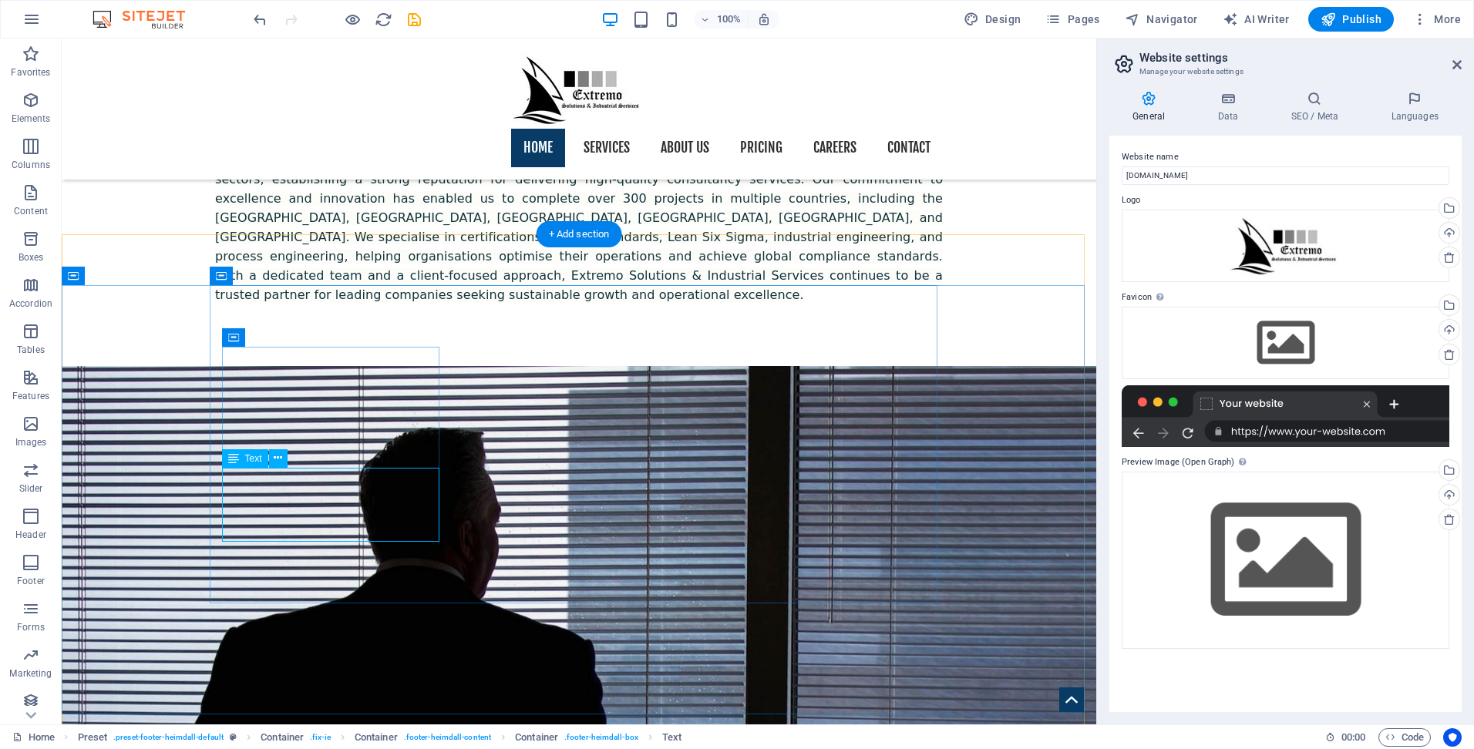
scroll to position [1402, 0]
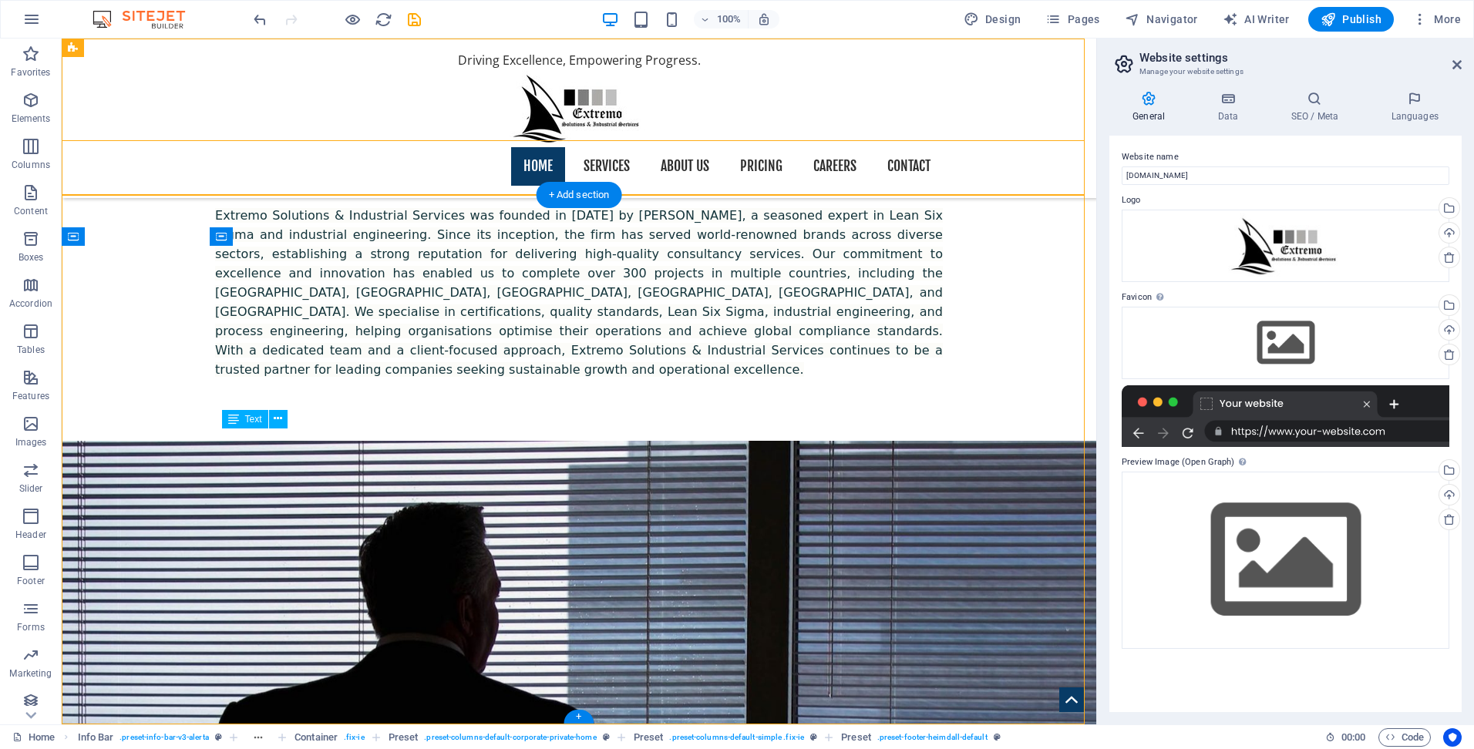
scroll to position [1044, 0]
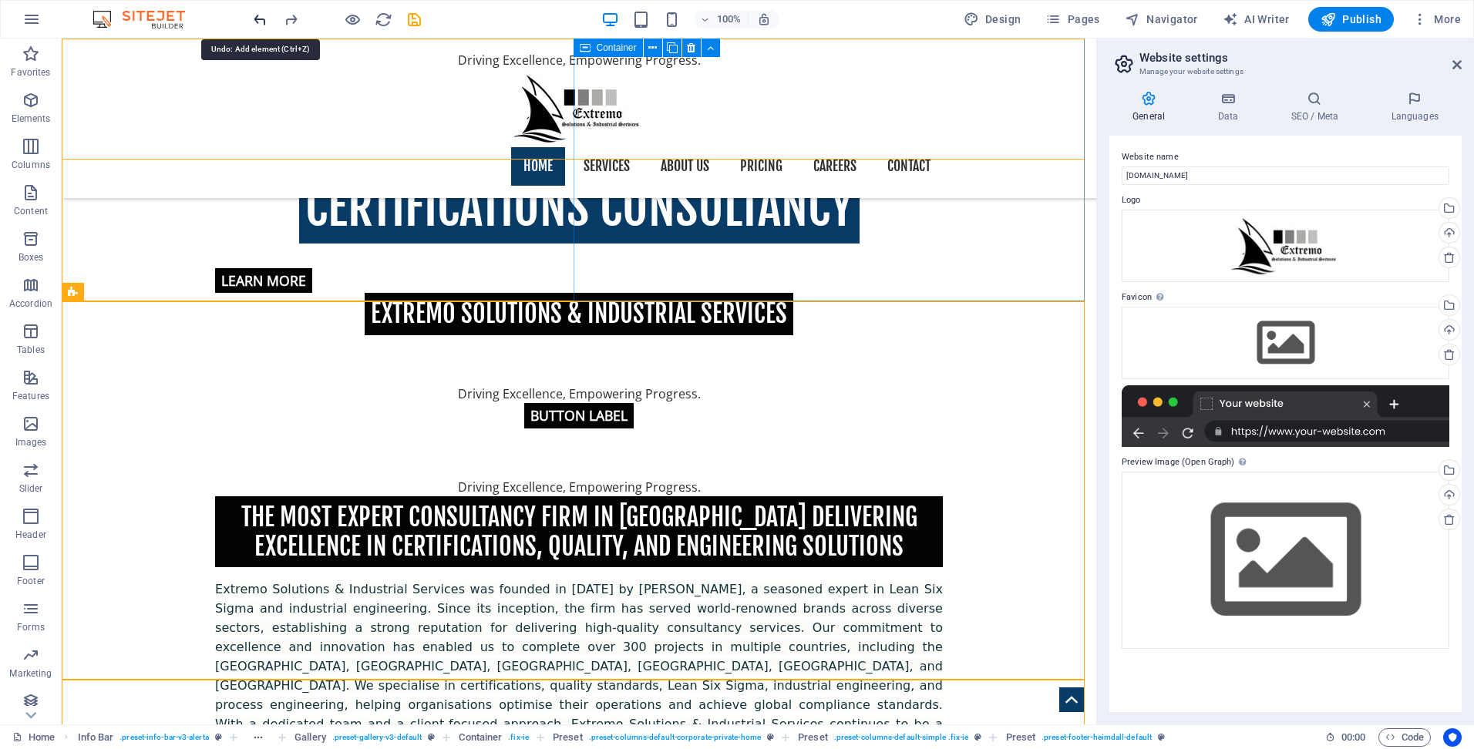
click at [264, 17] on icon "undo" at bounding box center [260, 20] width 18 height 18
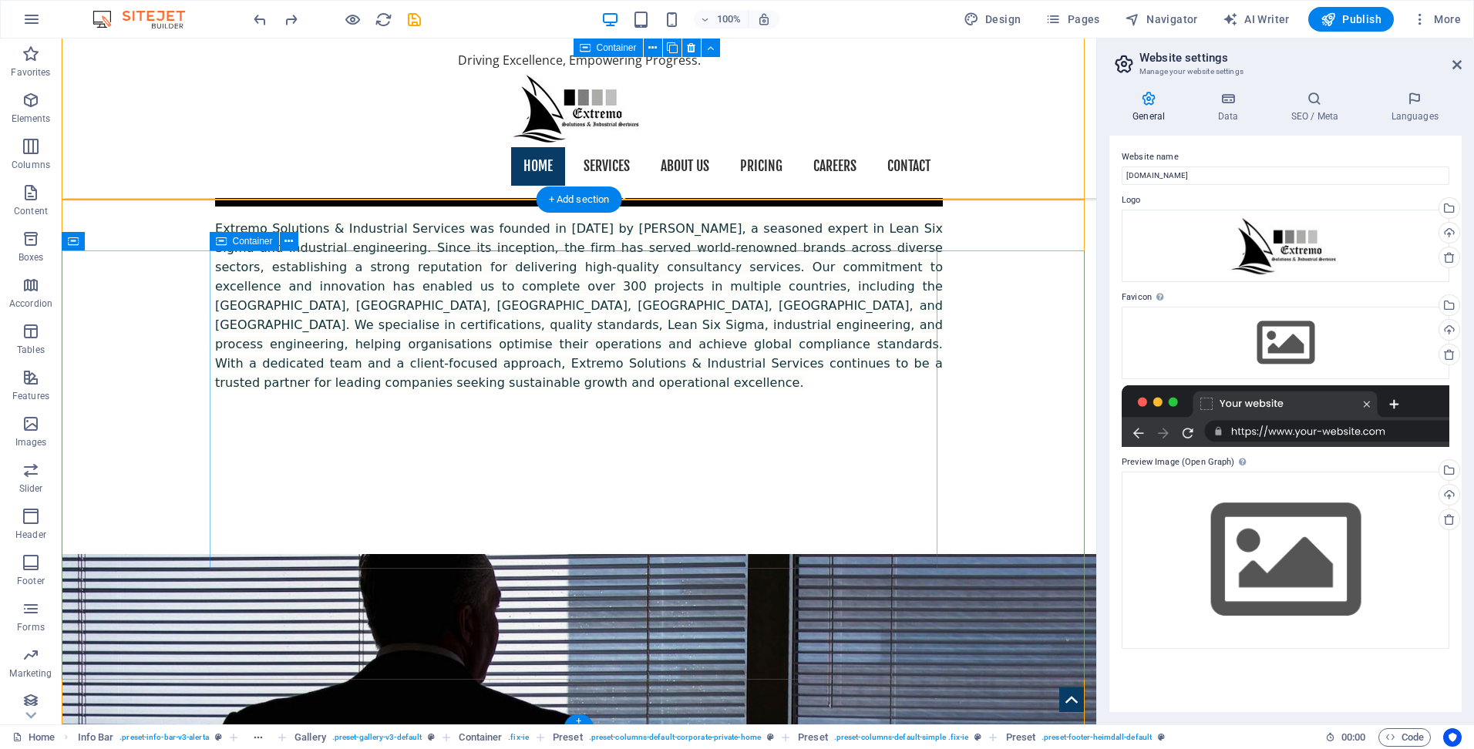
scroll to position [1492, 0]
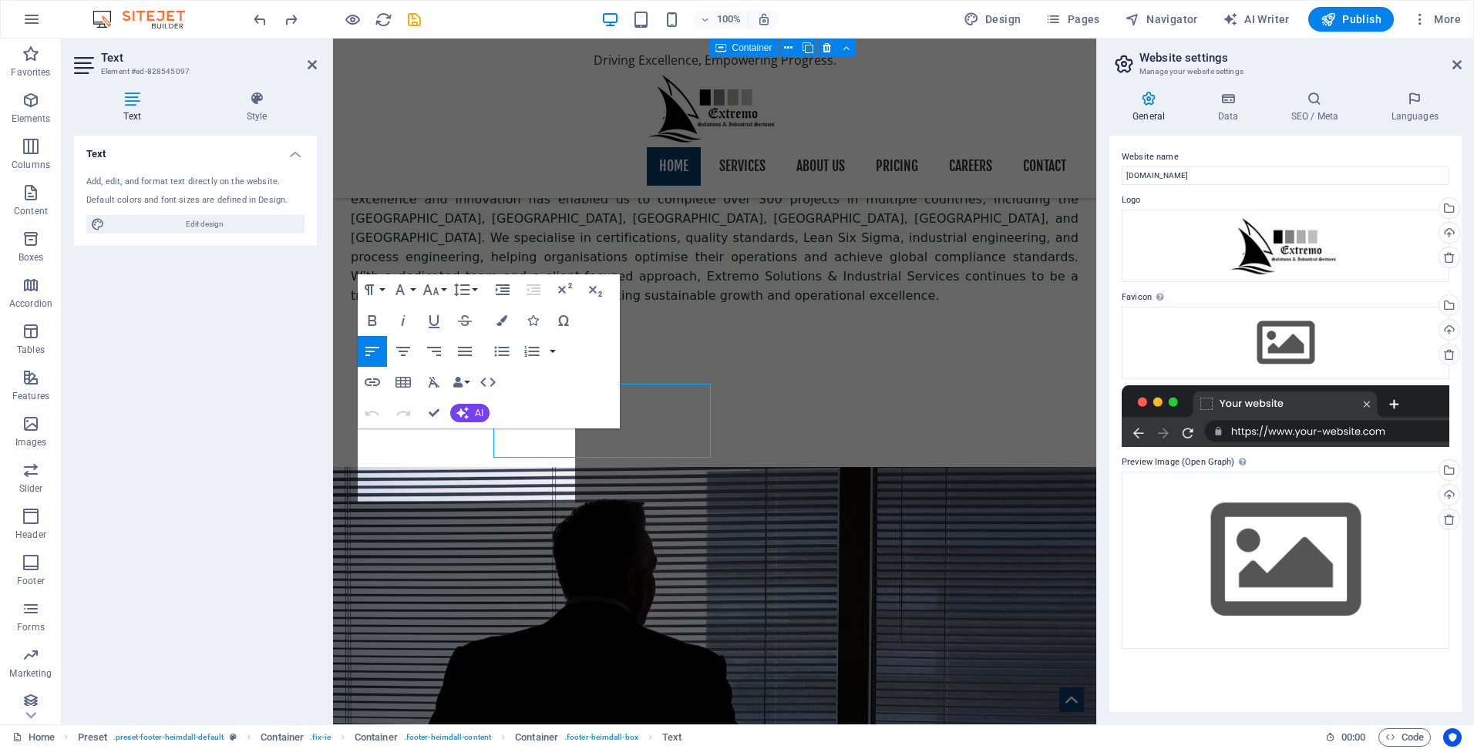
scroll to position [1536, 0]
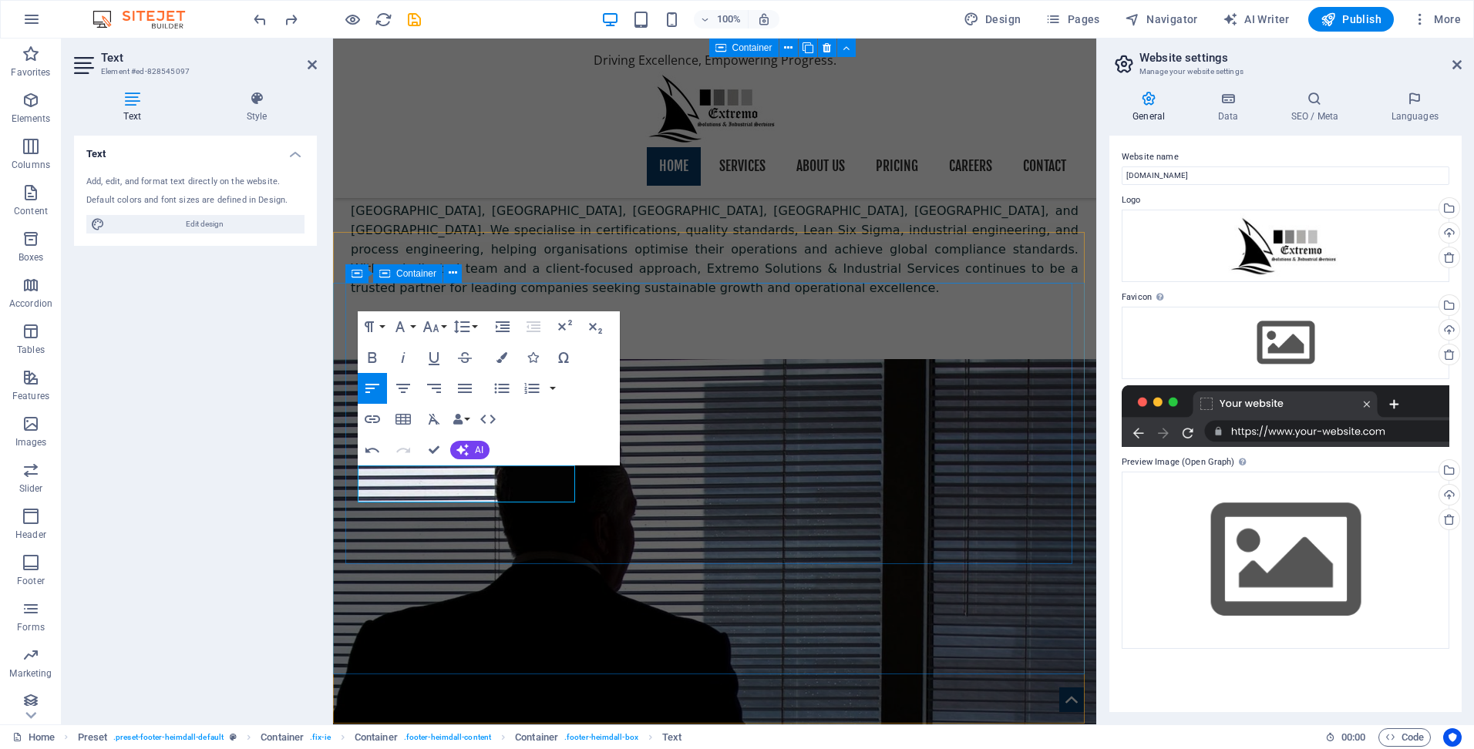
drag, startPoint x: 421, startPoint y: 496, endPoint x: 351, endPoint y: 469, distance: 74.9
click at [374, 353] on icon "button" at bounding box center [373, 357] width 8 height 11
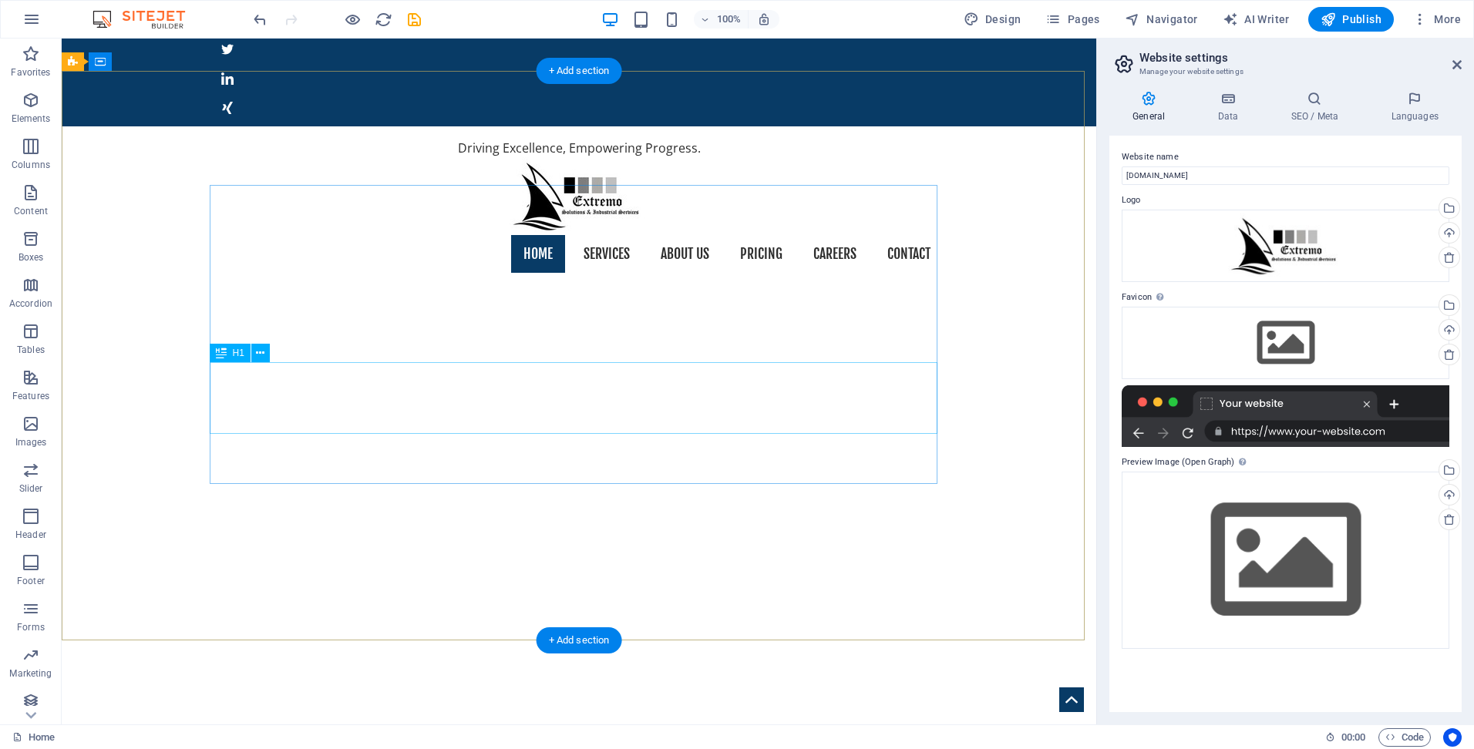
scroll to position [0, 0]
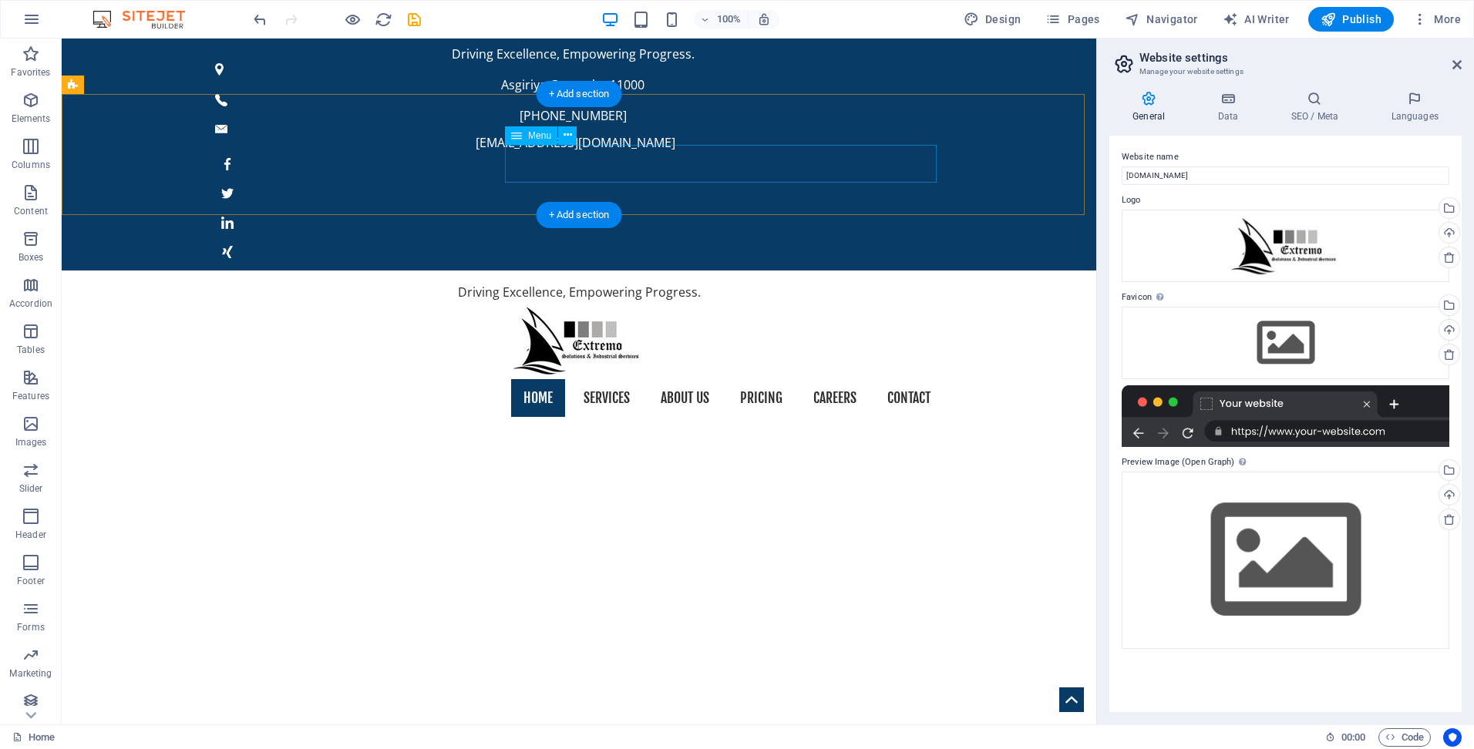
click at [591, 379] on nav "Home Services About us Pricing Careers Contact" at bounding box center [579, 398] width 728 height 39
click at [589, 379] on nav "Home Services About us Pricing Careers Contact" at bounding box center [579, 398] width 728 height 39
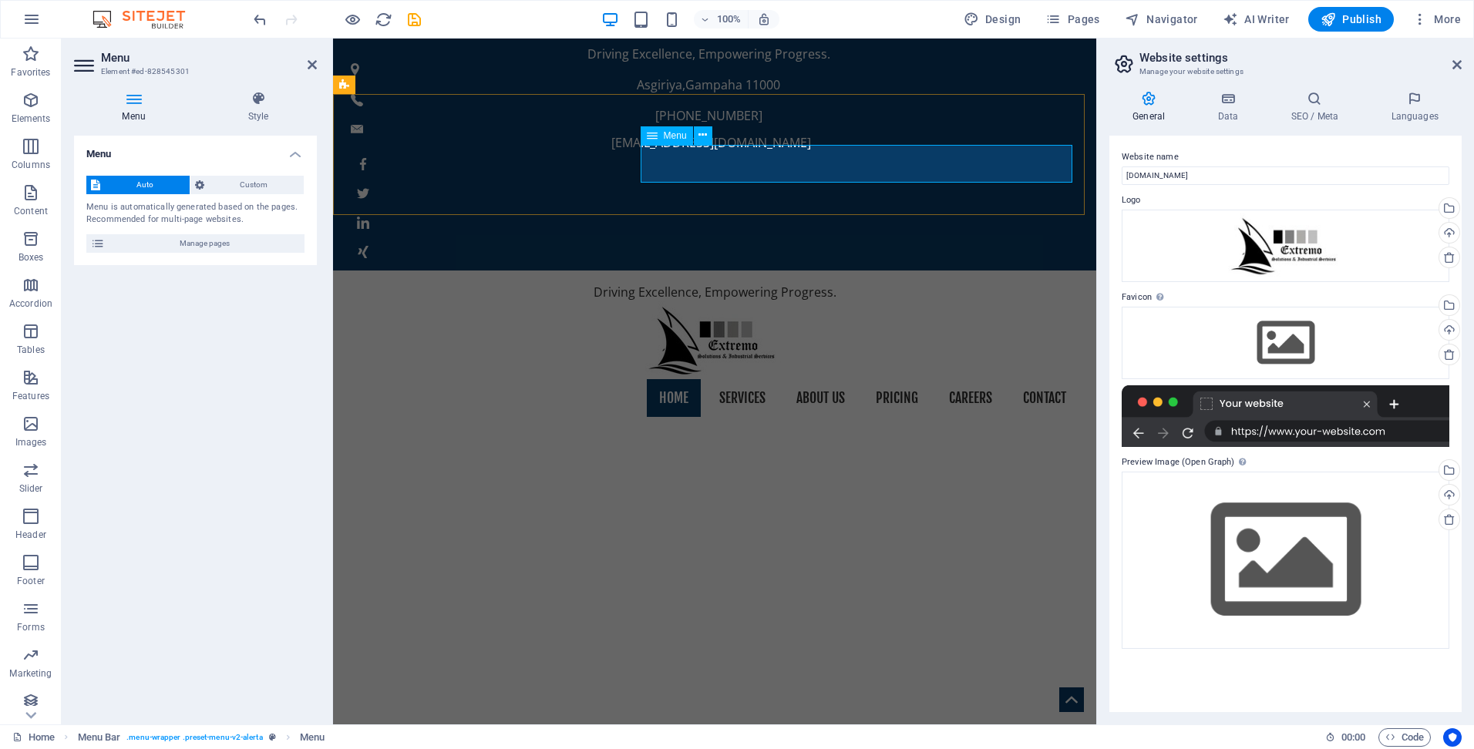
click at [724, 379] on nav "Home Services About us Pricing Careers Contact" at bounding box center [715, 398] width 728 height 39
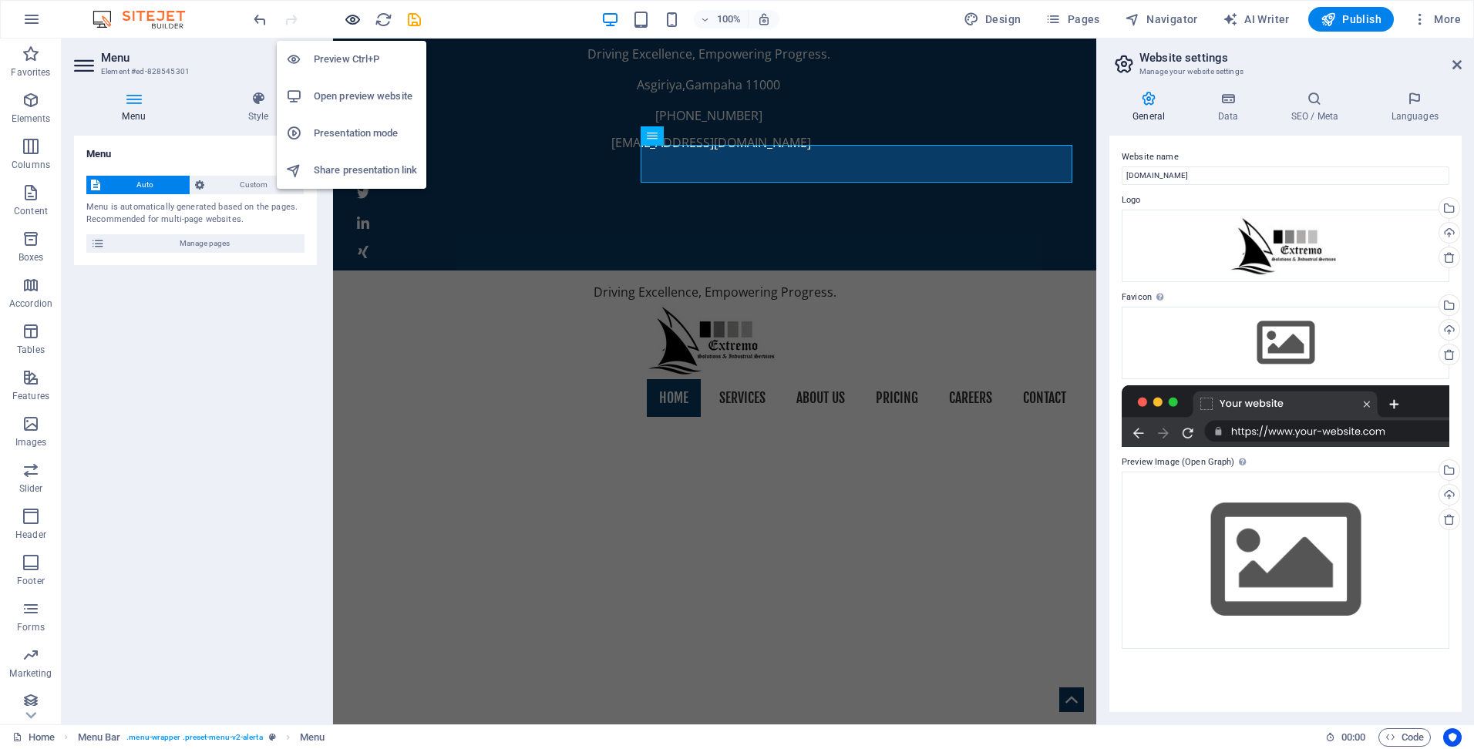
click at [347, 19] on icon "button" at bounding box center [353, 20] width 18 height 18
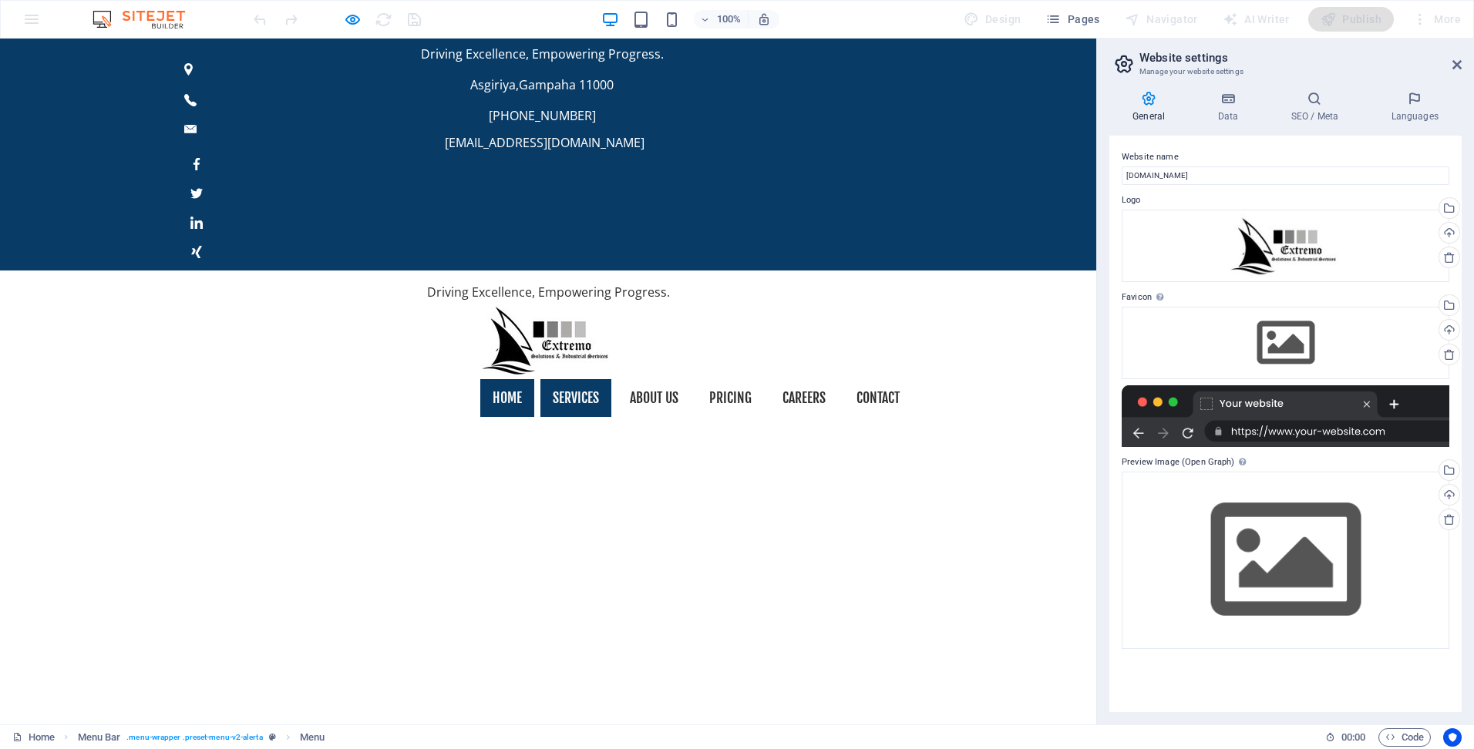
click at [563, 379] on link "Services" at bounding box center [575, 398] width 71 height 39
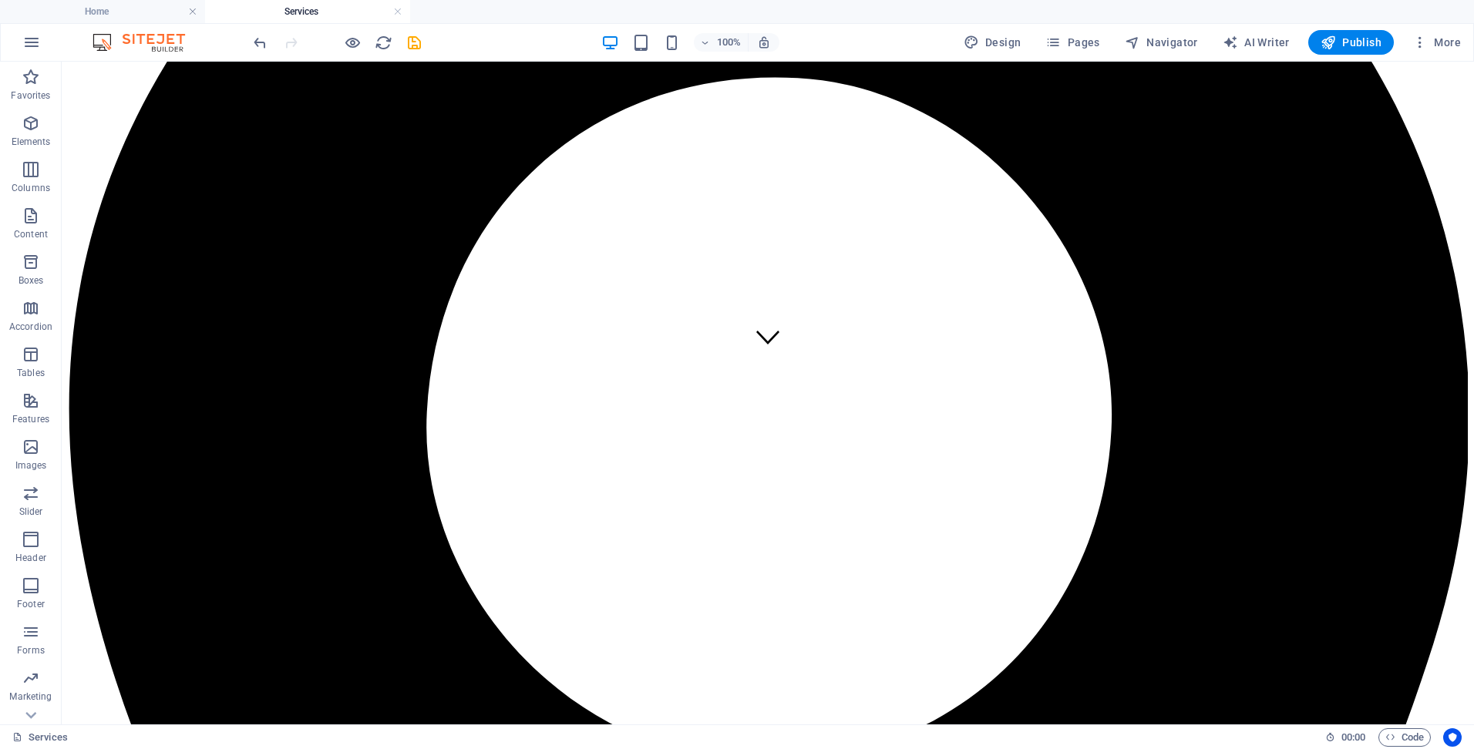
scroll to position [385, 0]
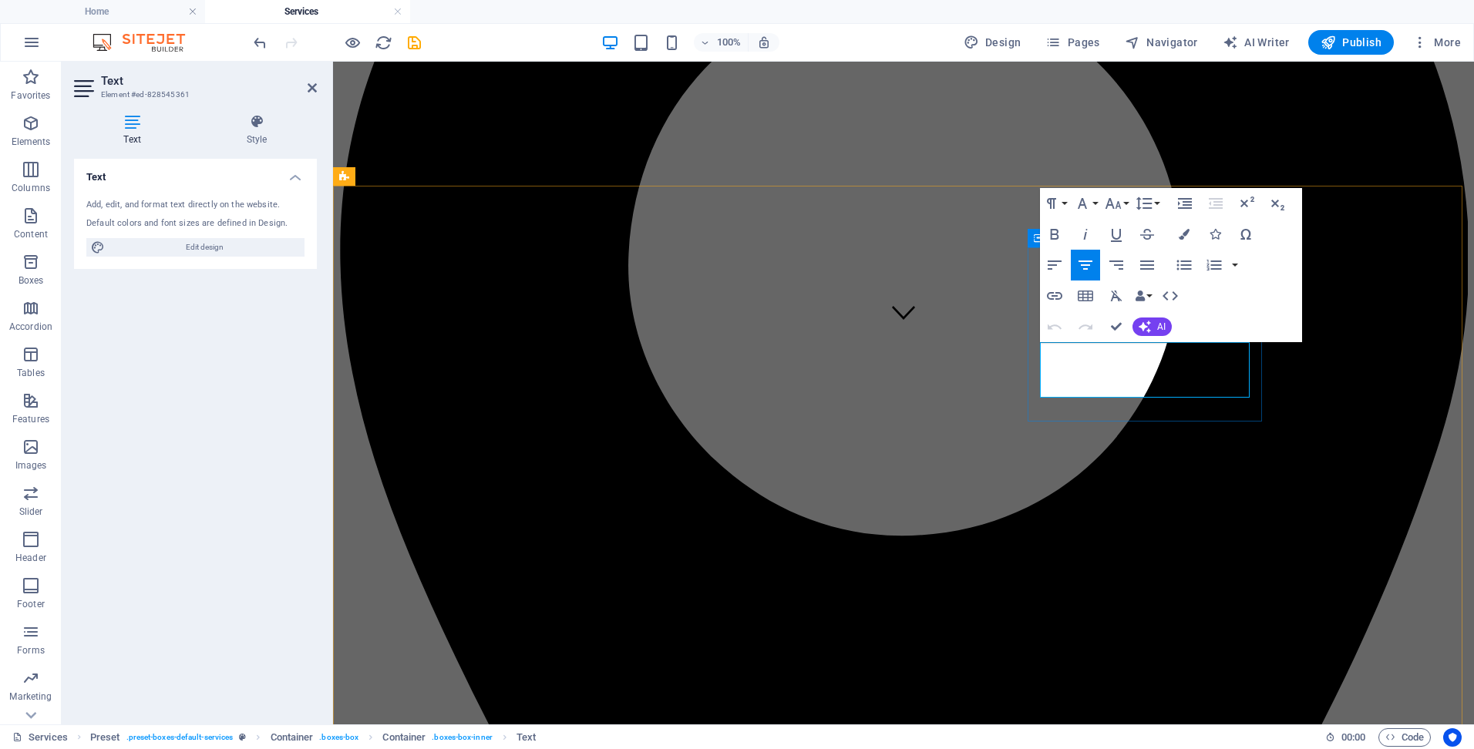
scroll to position [395, 0]
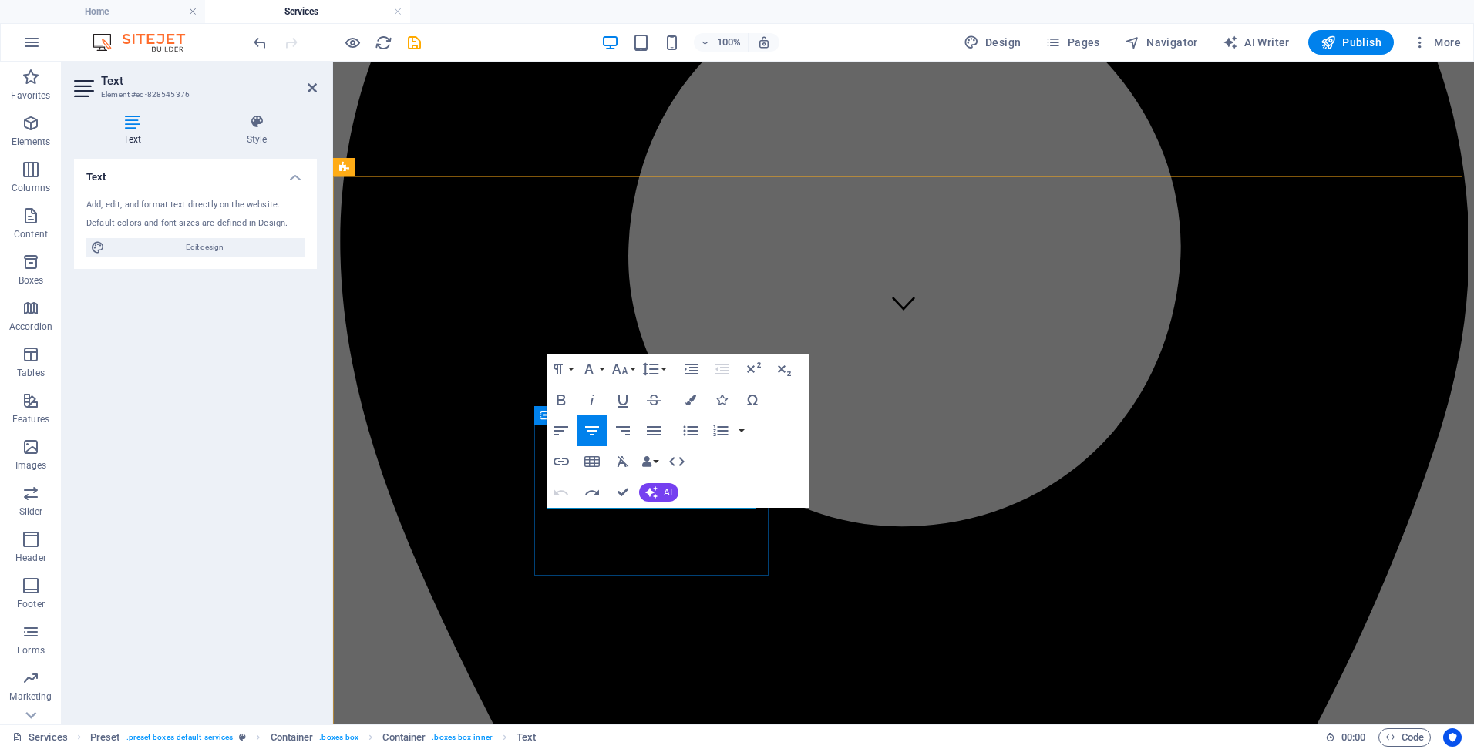
drag, startPoint x: 685, startPoint y: 550, endPoint x: 534, endPoint y: 506, distance: 156.8
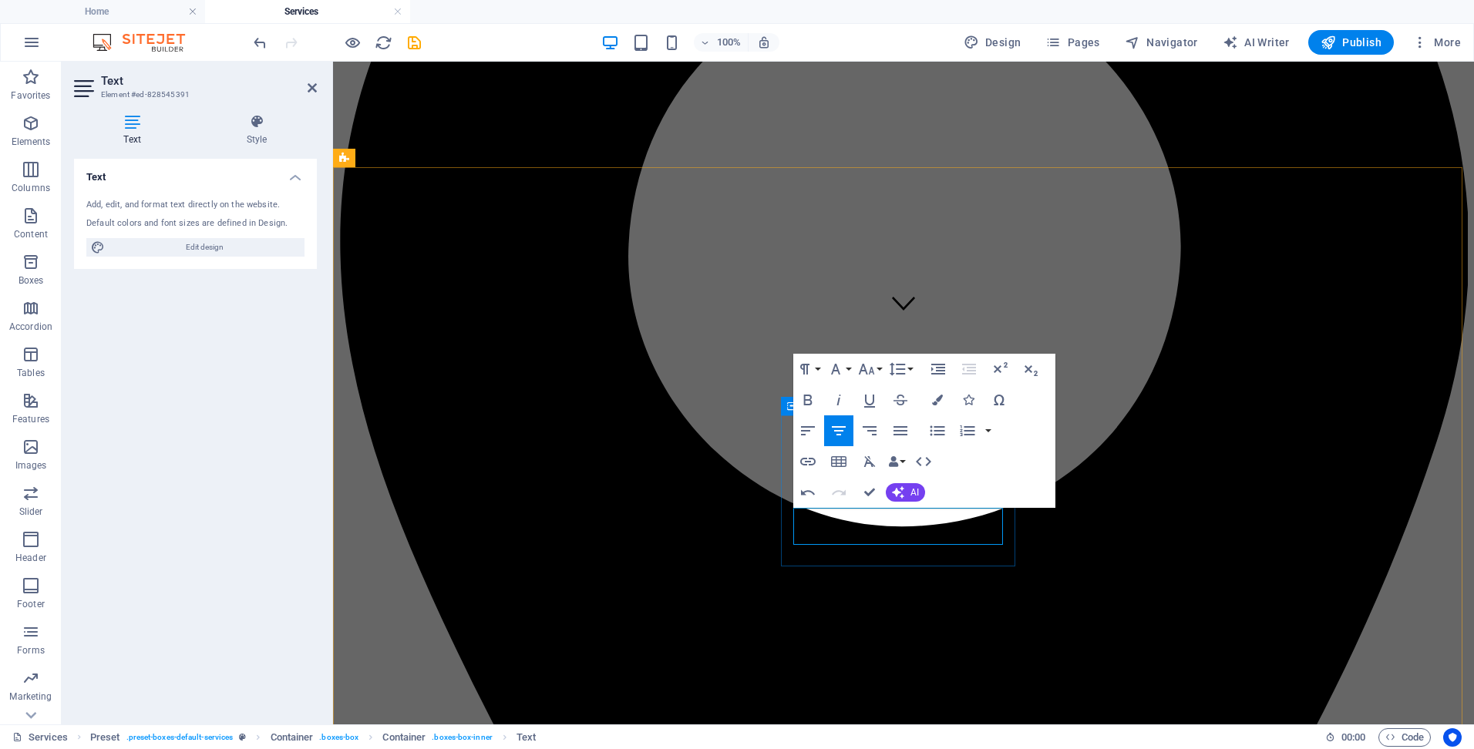
scroll to position [404, 0]
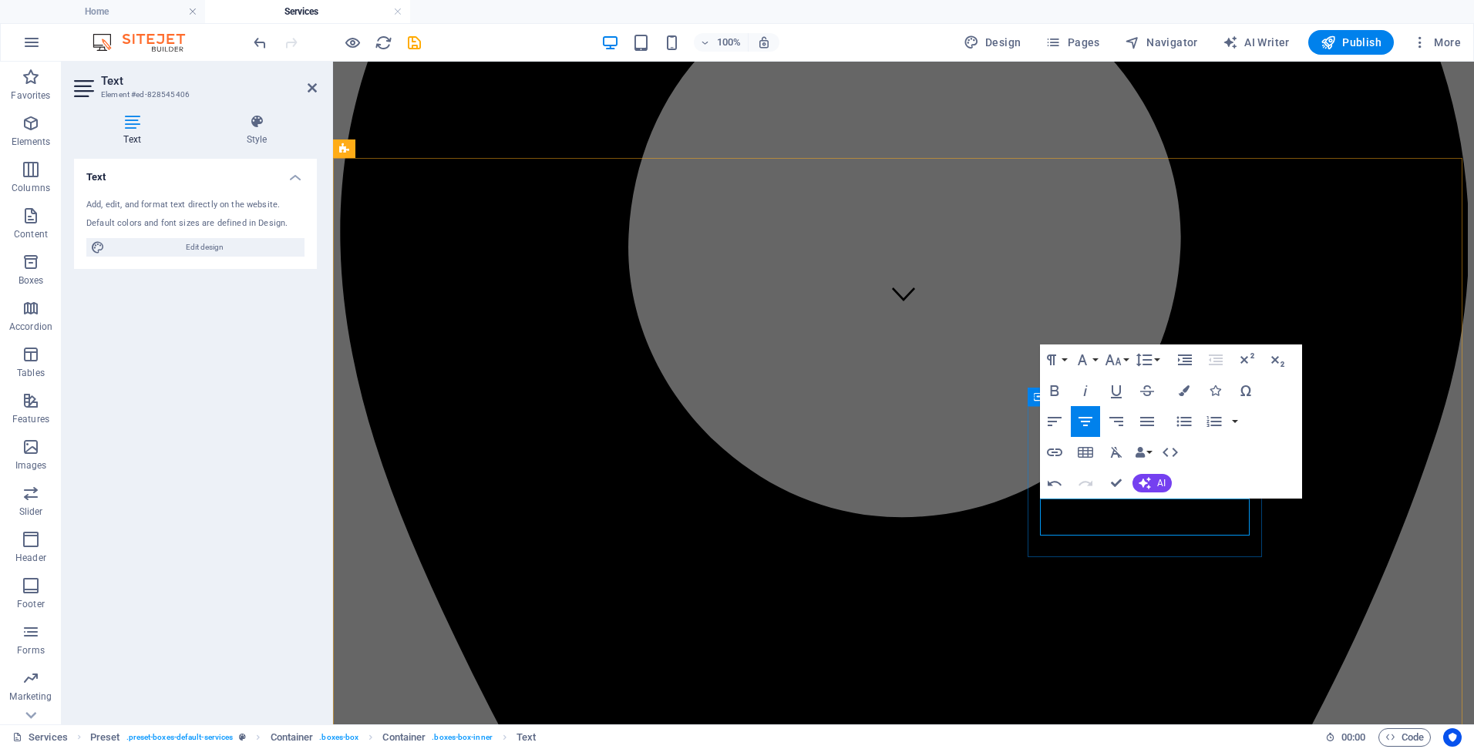
scroll to position [413, 0]
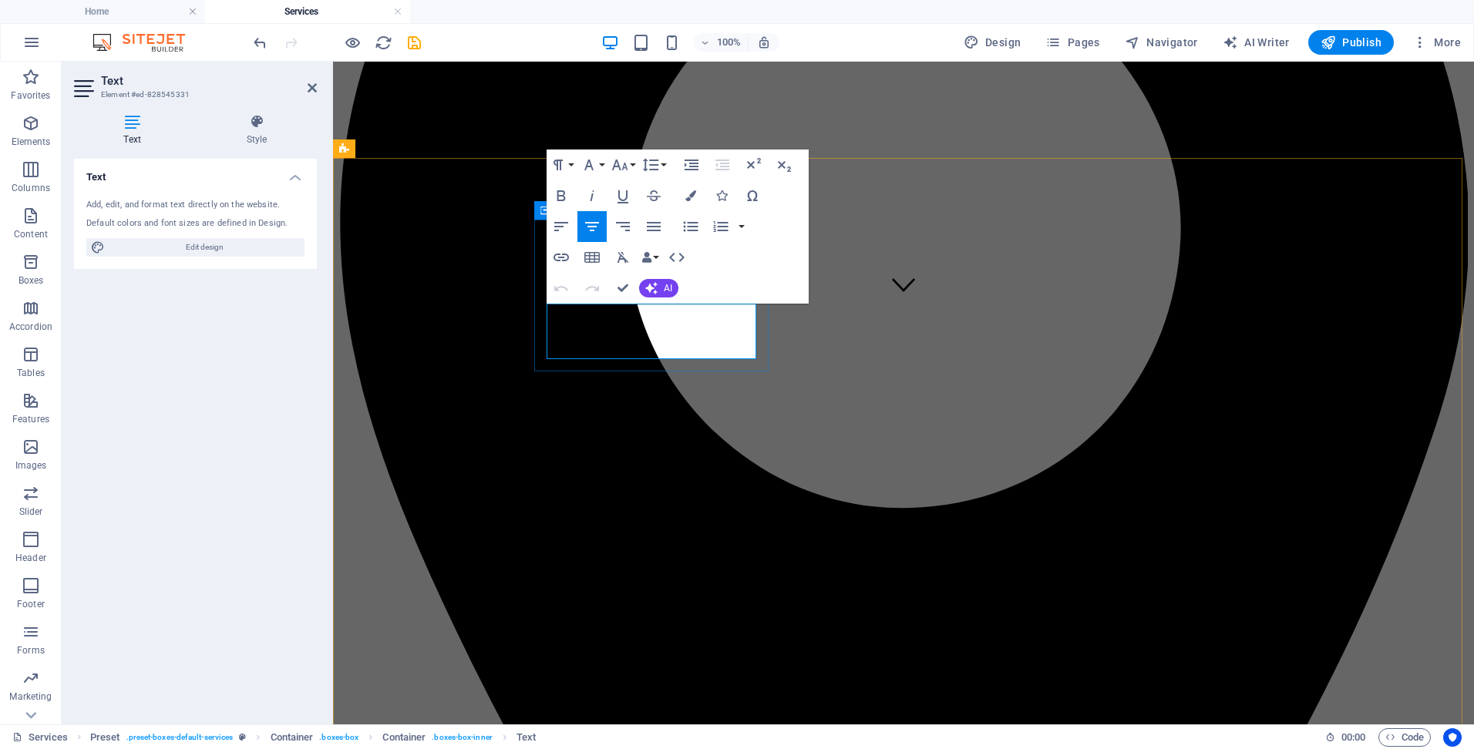
drag, startPoint x: 687, startPoint y: 349, endPoint x: 549, endPoint y: 320, distance: 141.1
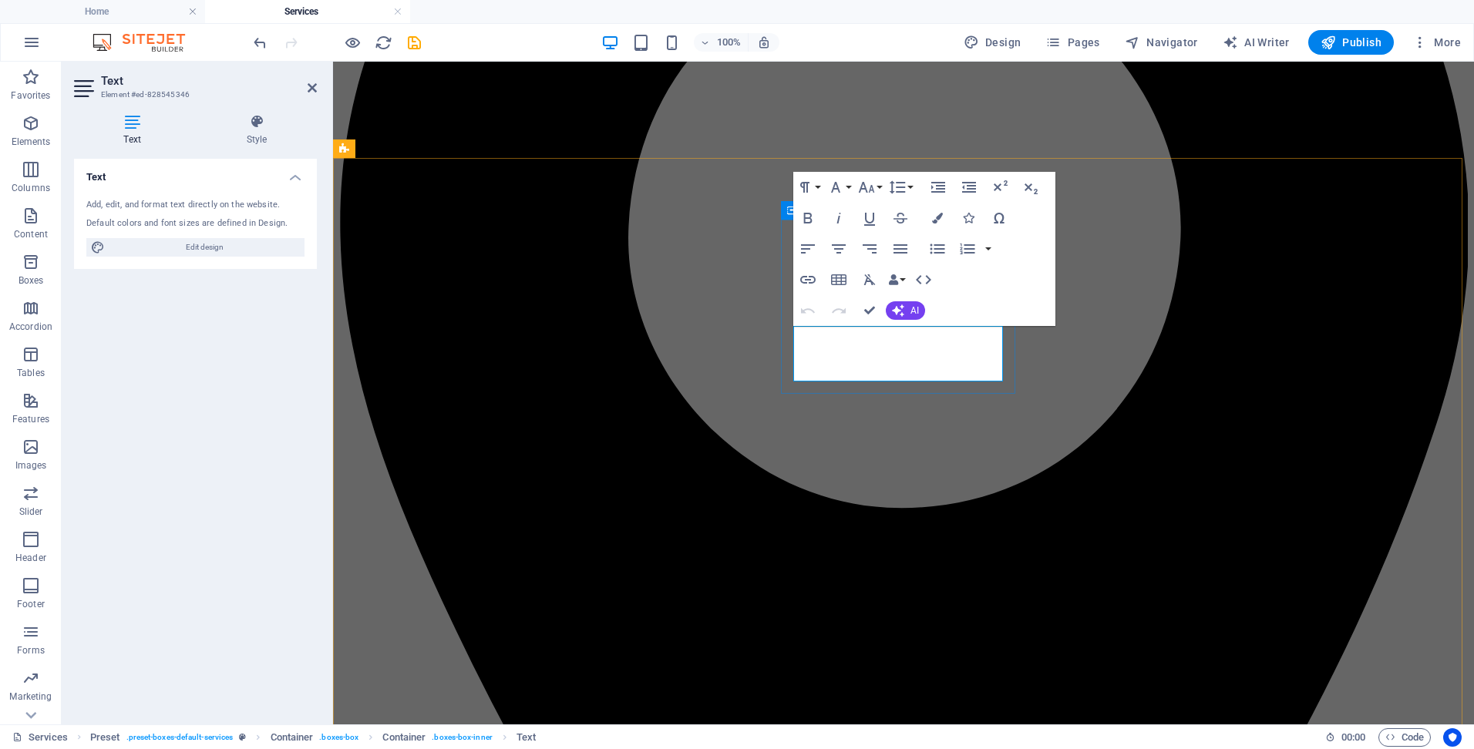
drag, startPoint x: 929, startPoint y: 372, endPoint x: 784, endPoint y: 328, distance: 151.4
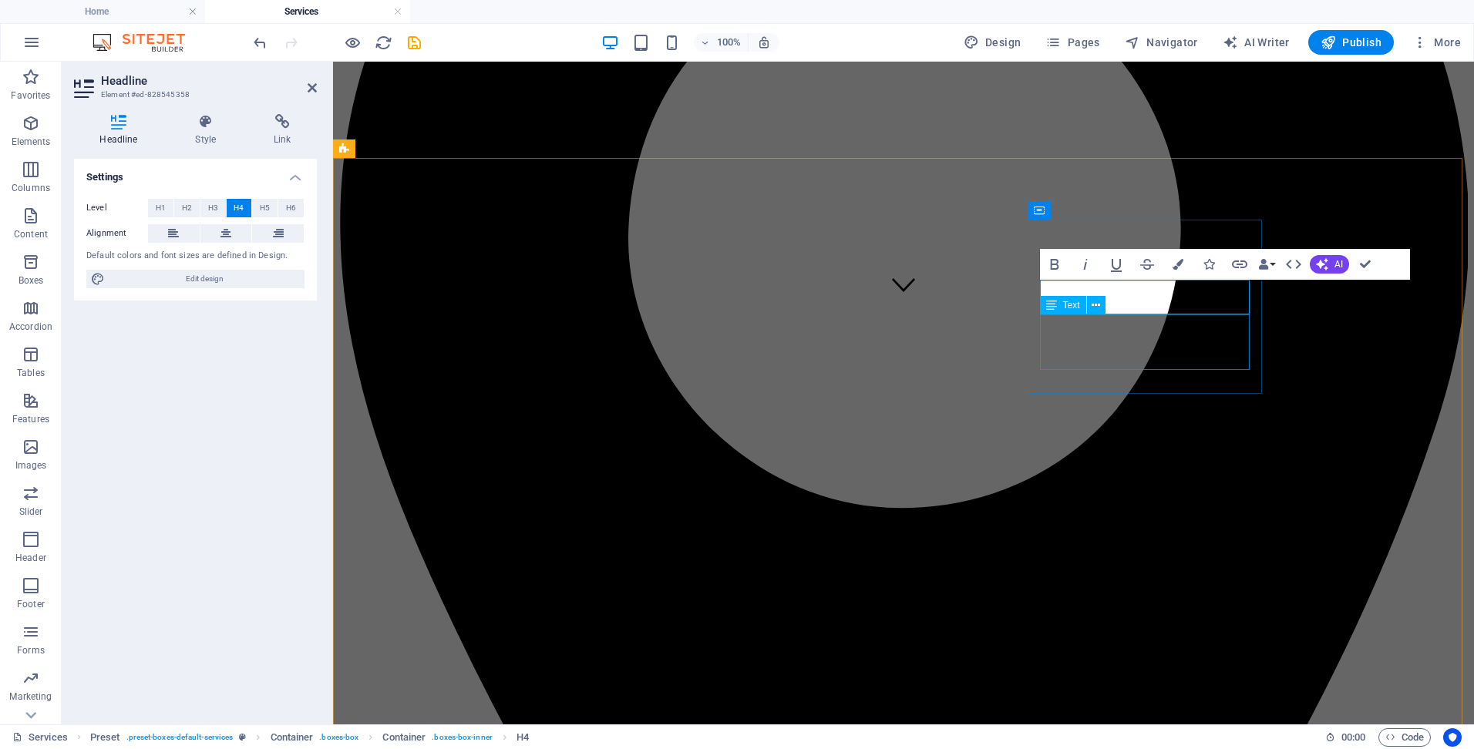
drag, startPoint x: 1173, startPoint y: 342, endPoint x: 1445, endPoint y: 340, distance: 271.4
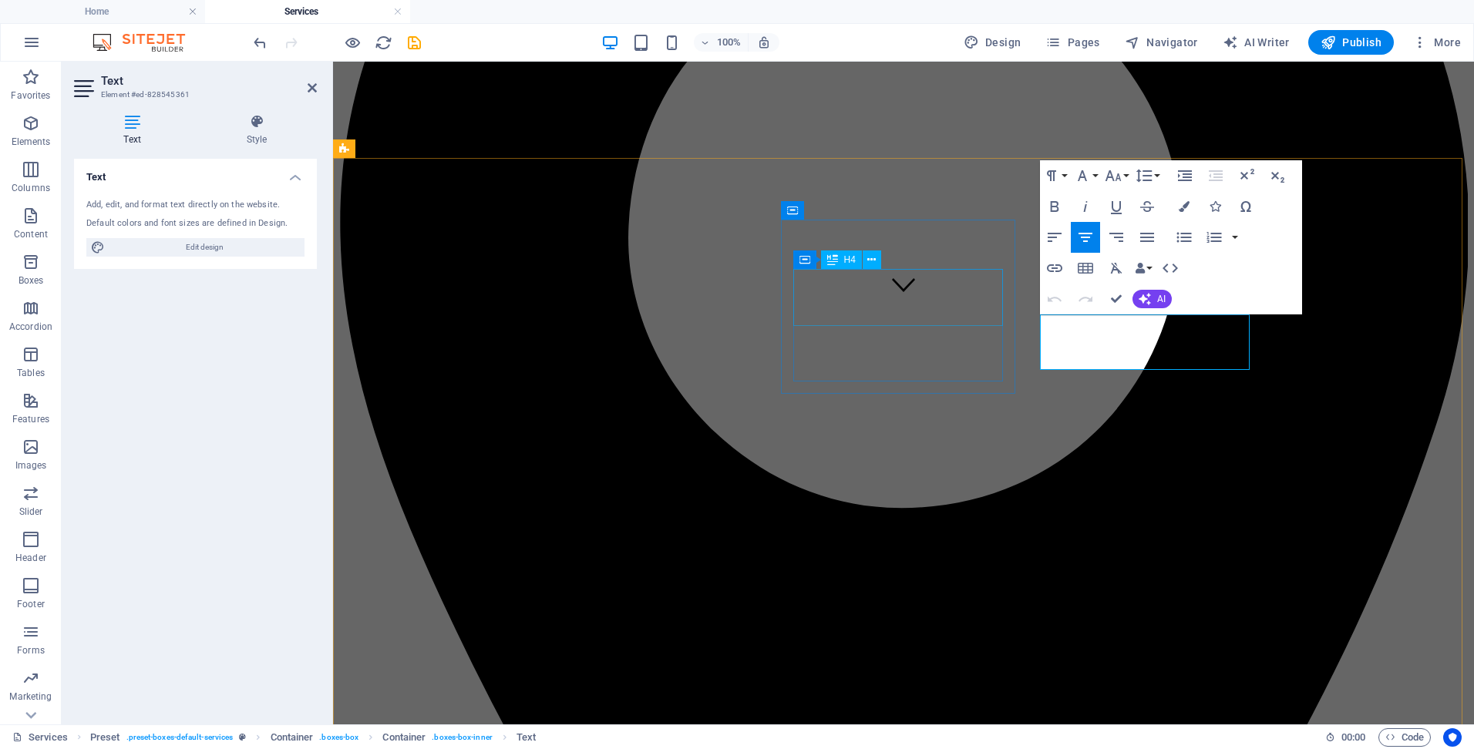
drag, startPoint x: 1177, startPoint y: 361, endPoint x: 978, endPoint y: 300, distance: 208.0
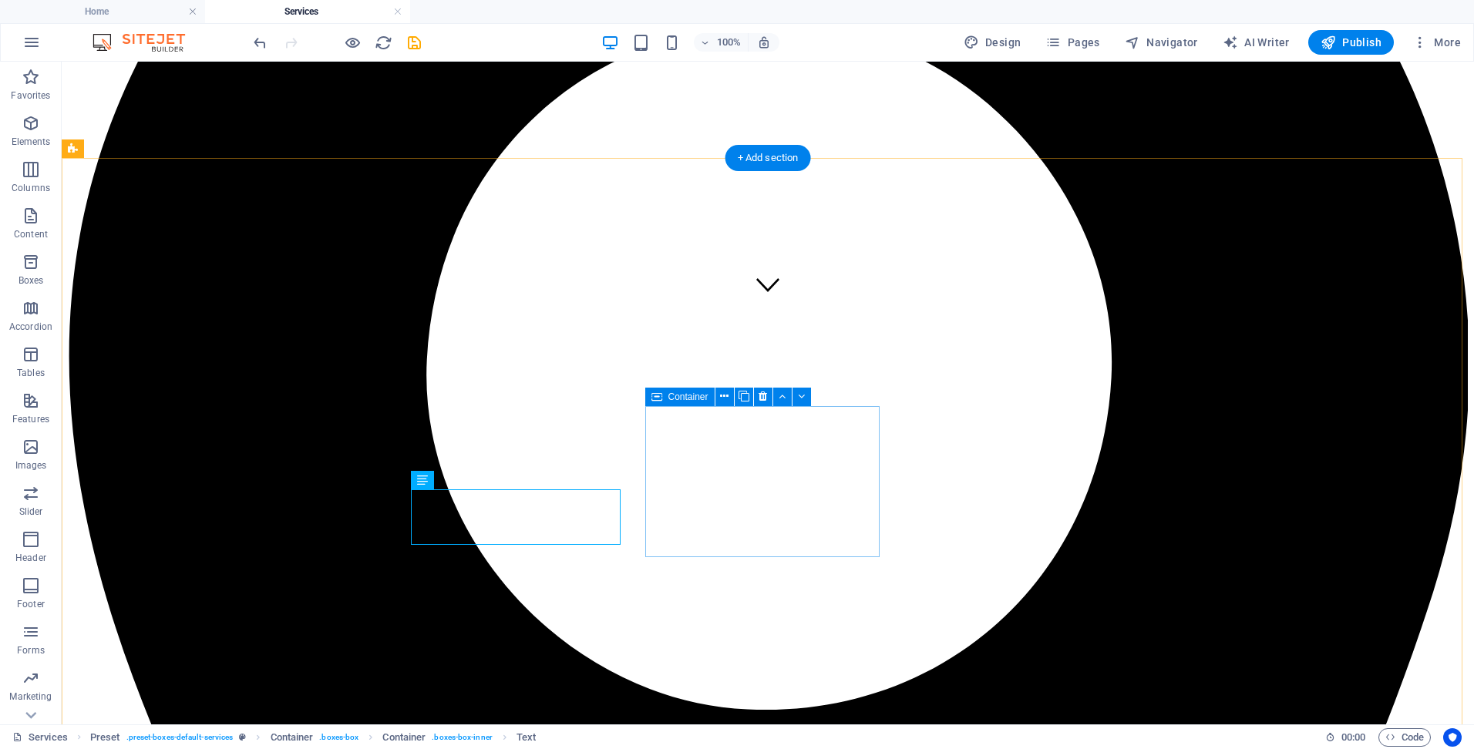
drag, startPoint x: 384, startPoint y: 518, endPoint x: 284, endPoint y: 518, distance: 99.4
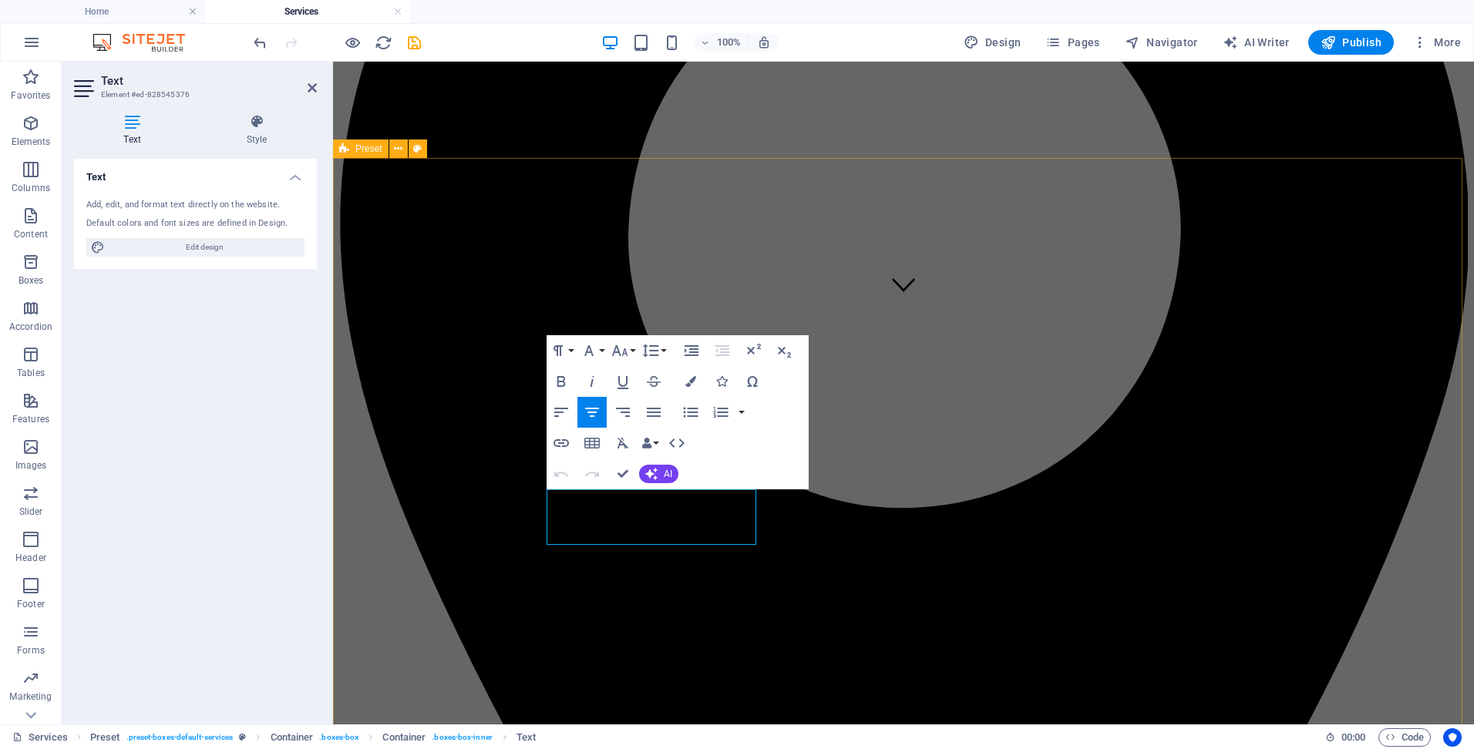
drag, startPoint x: 684, startPoint y: 536, endPoint x: 517, endPoint y: 484, distance: 174.3
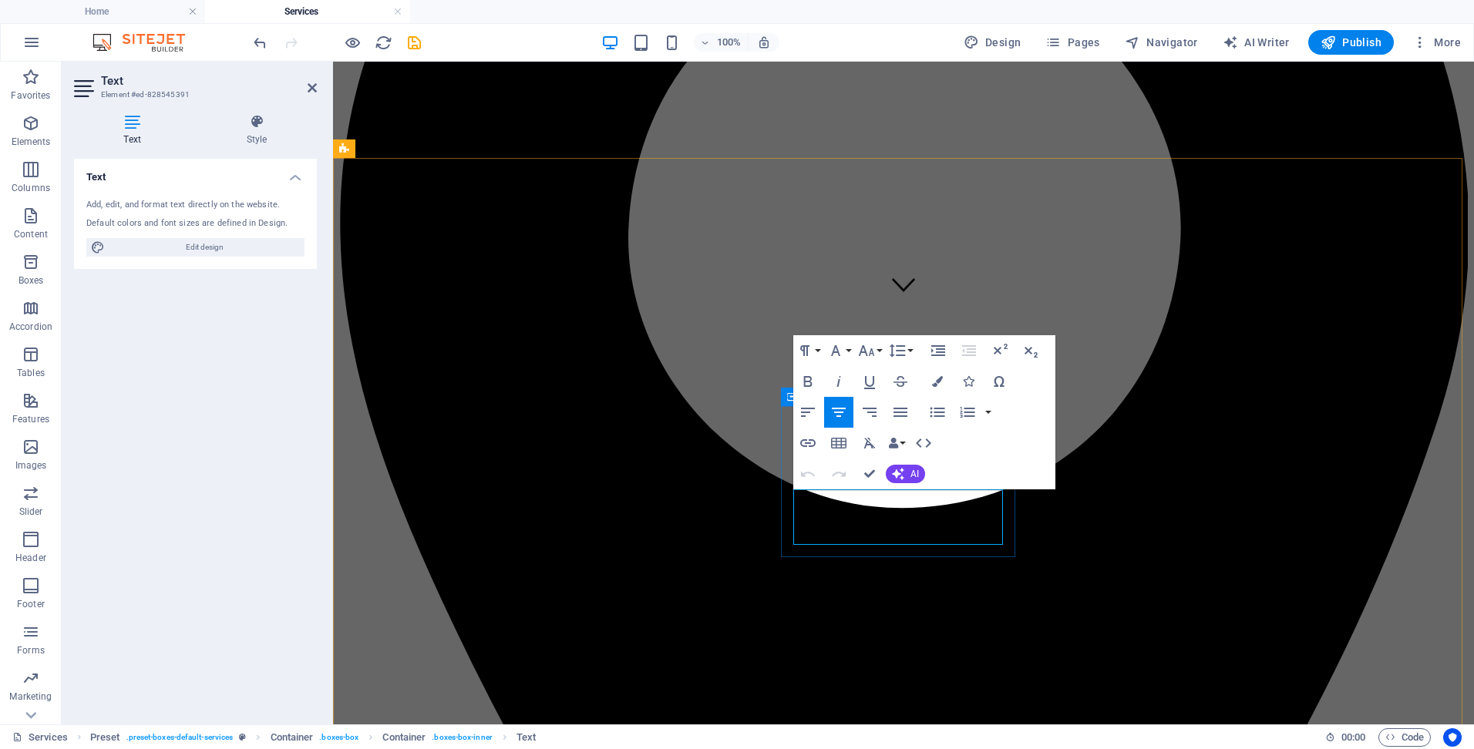
drag, startPoint x: 931, startPoint y: 534, endPoint x: 782, endPoint y: 495, distance: 154.6
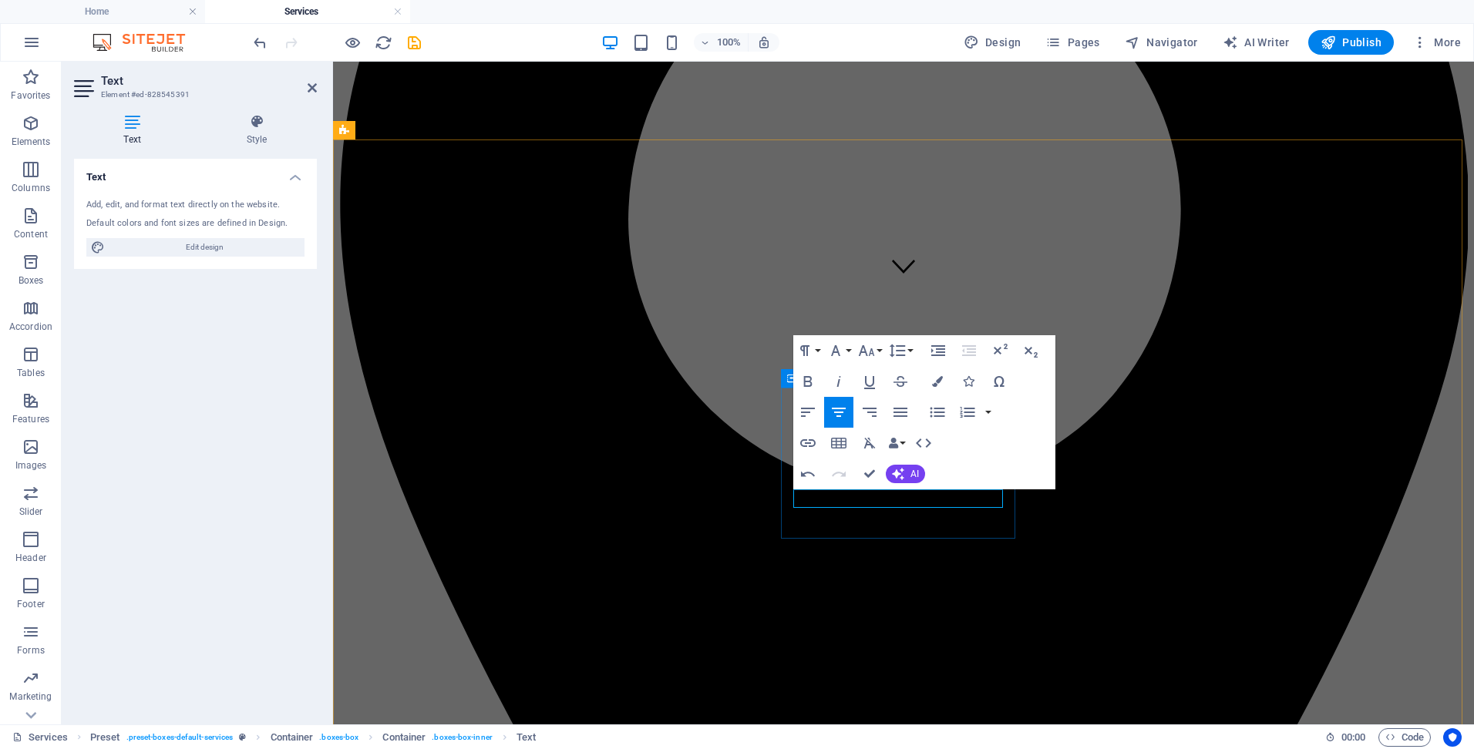
scroll to position [422, 0]
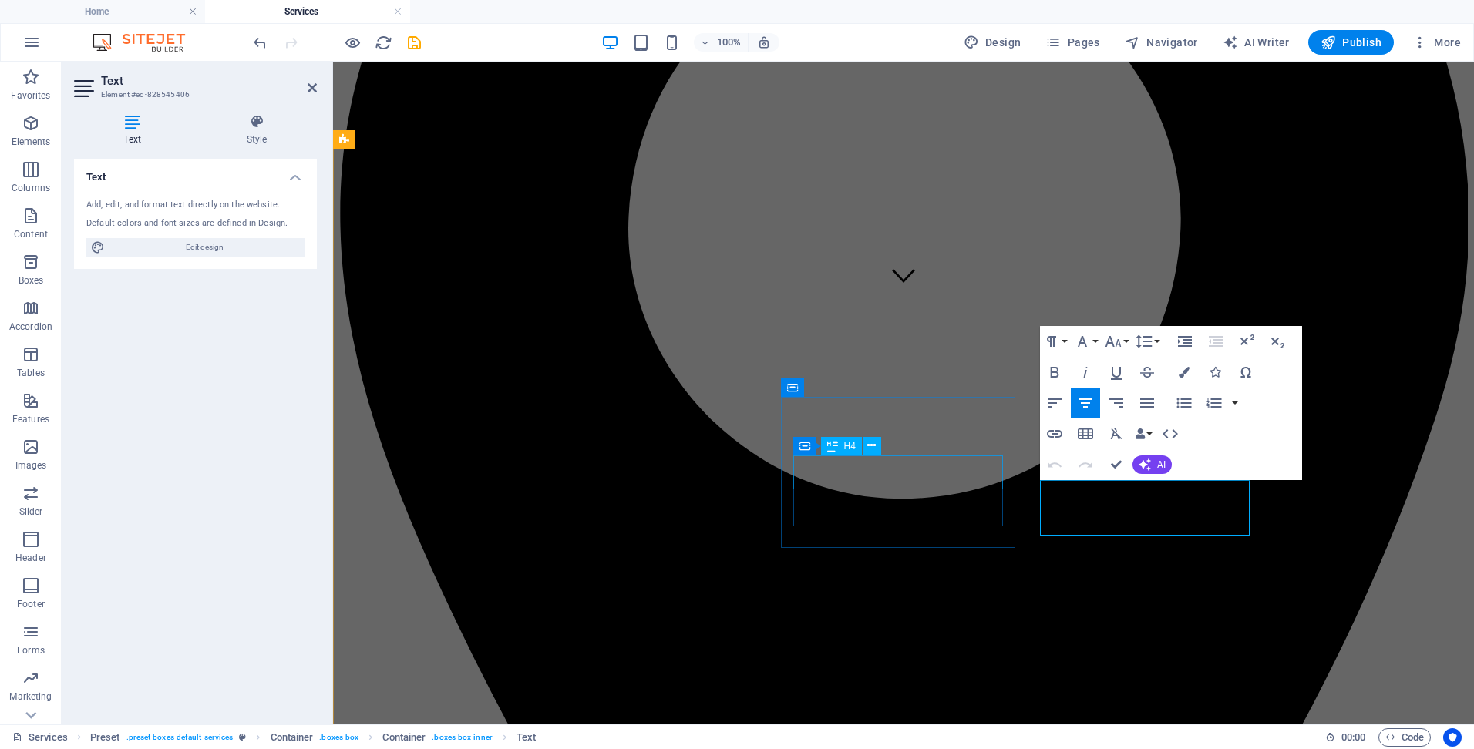
drag, startPoint x: 1188, startPoint y: 525, endPoint x: 927, endPoint y: 486, distance: 263.5
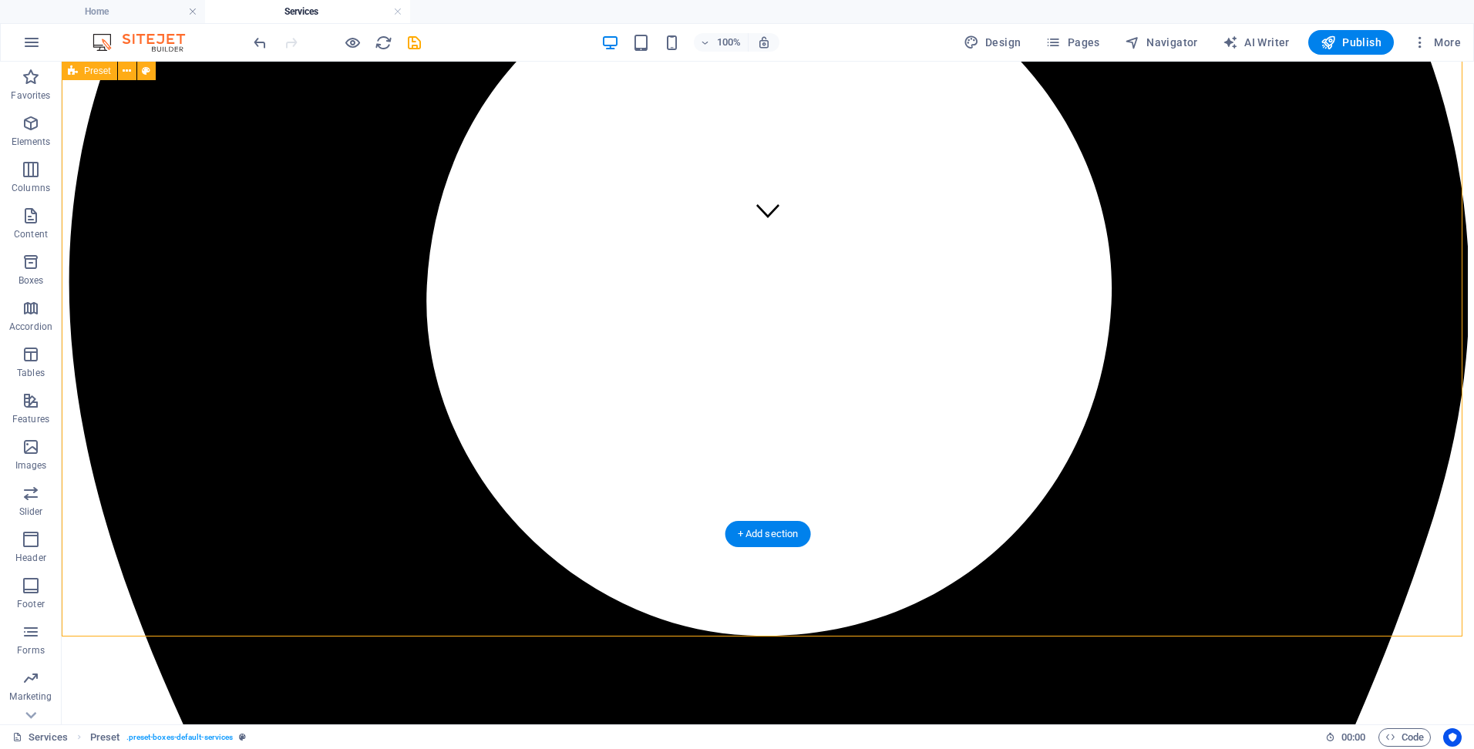
scroll to position [577, 0]
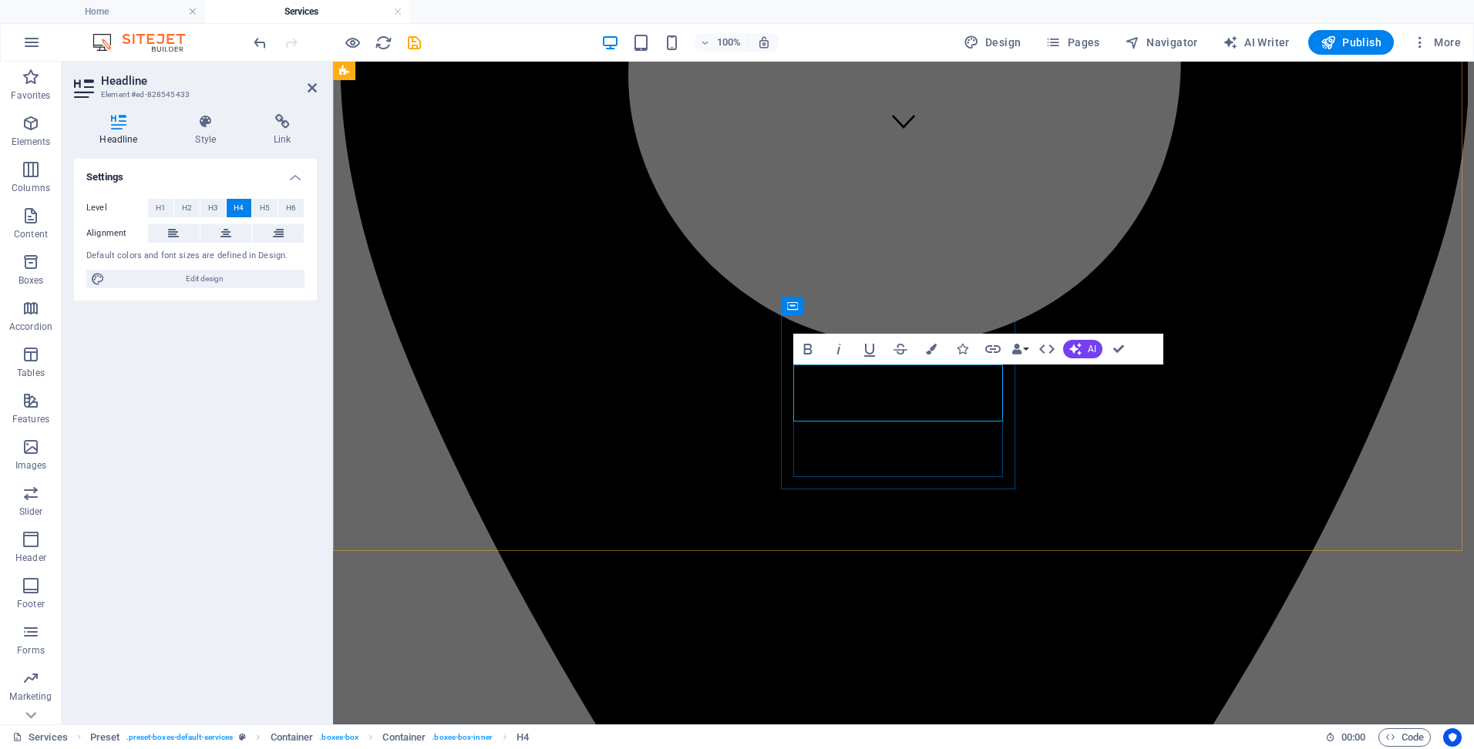
scroll to position [565, 0]
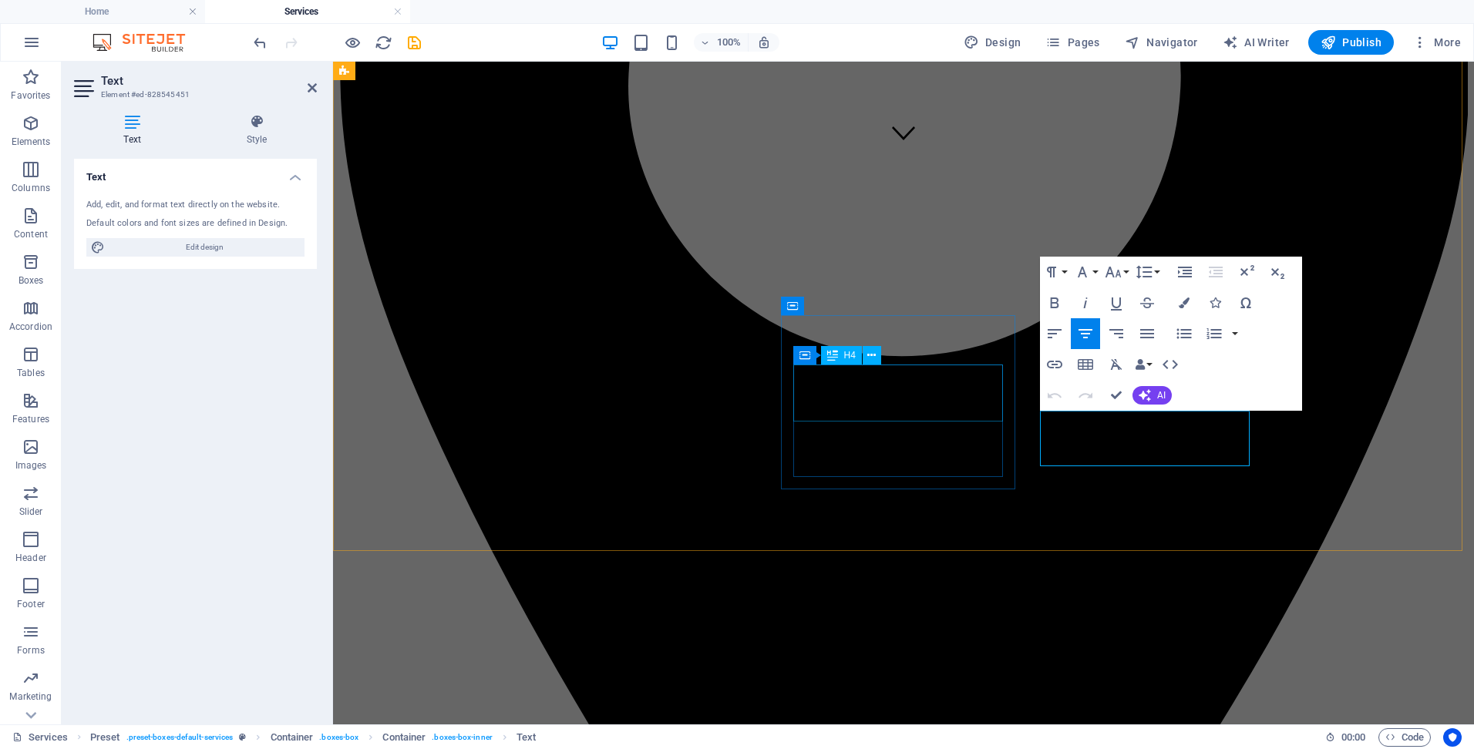
drag, startPoint x: 1180, startPoint y: 457, endPoint x: 991, endPoint y: 414, distance: 193.7
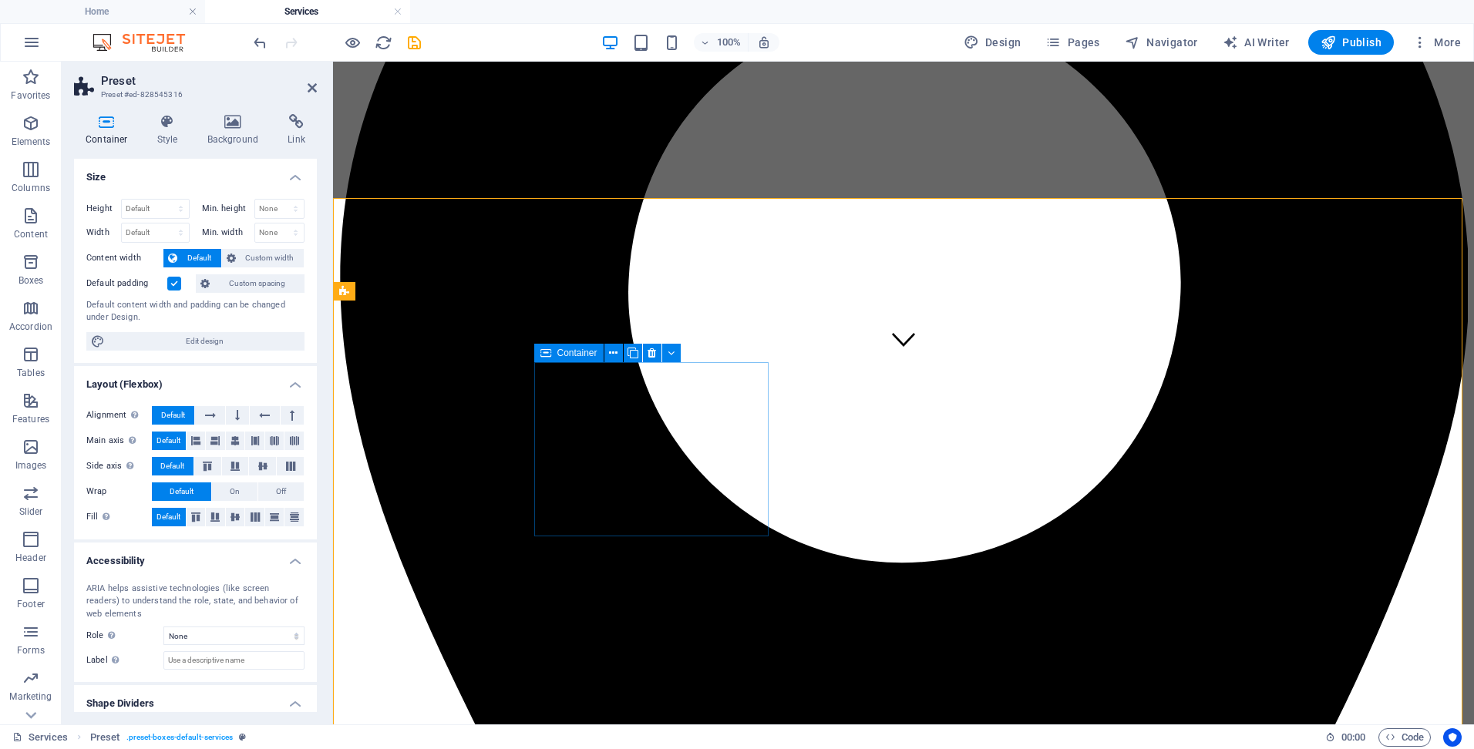
scroll to position [257, 0]
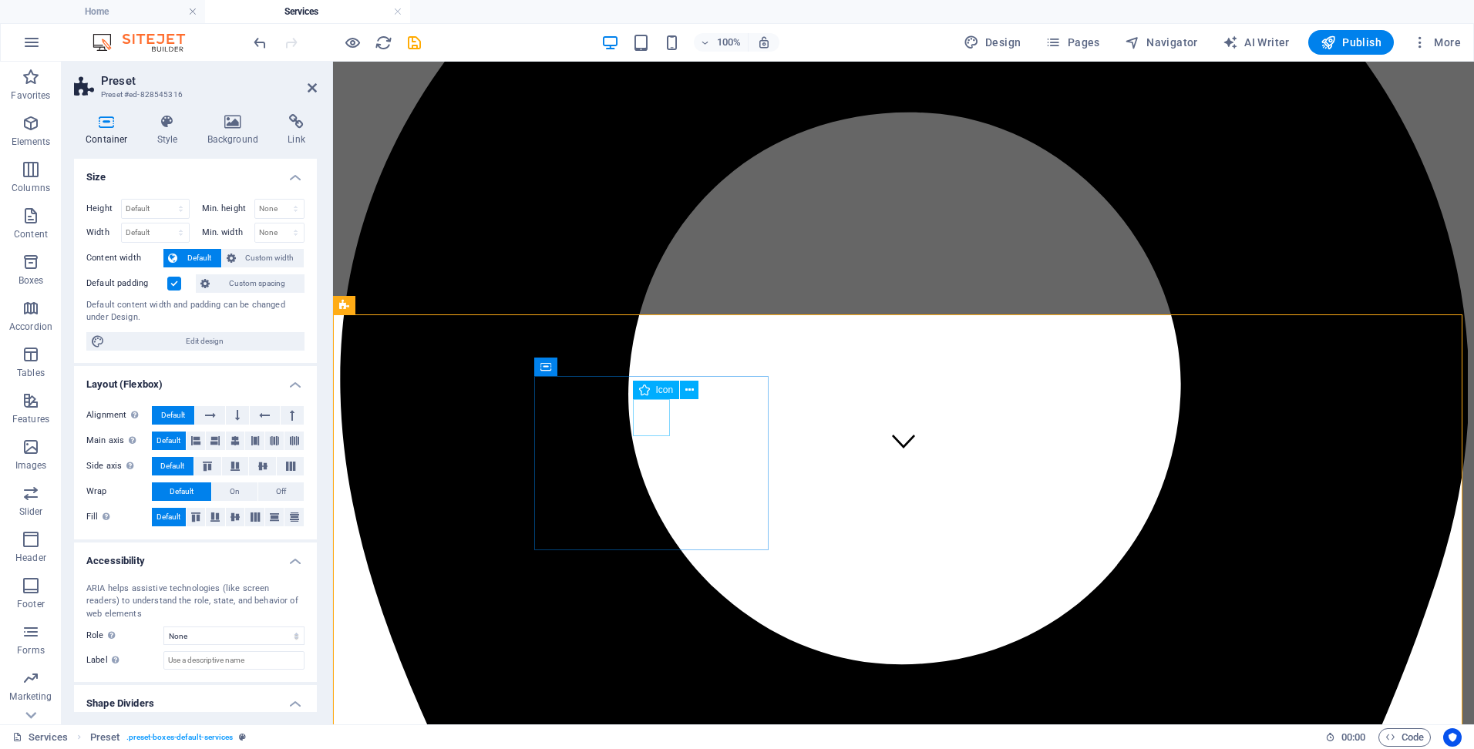
select select "xMidYMid"
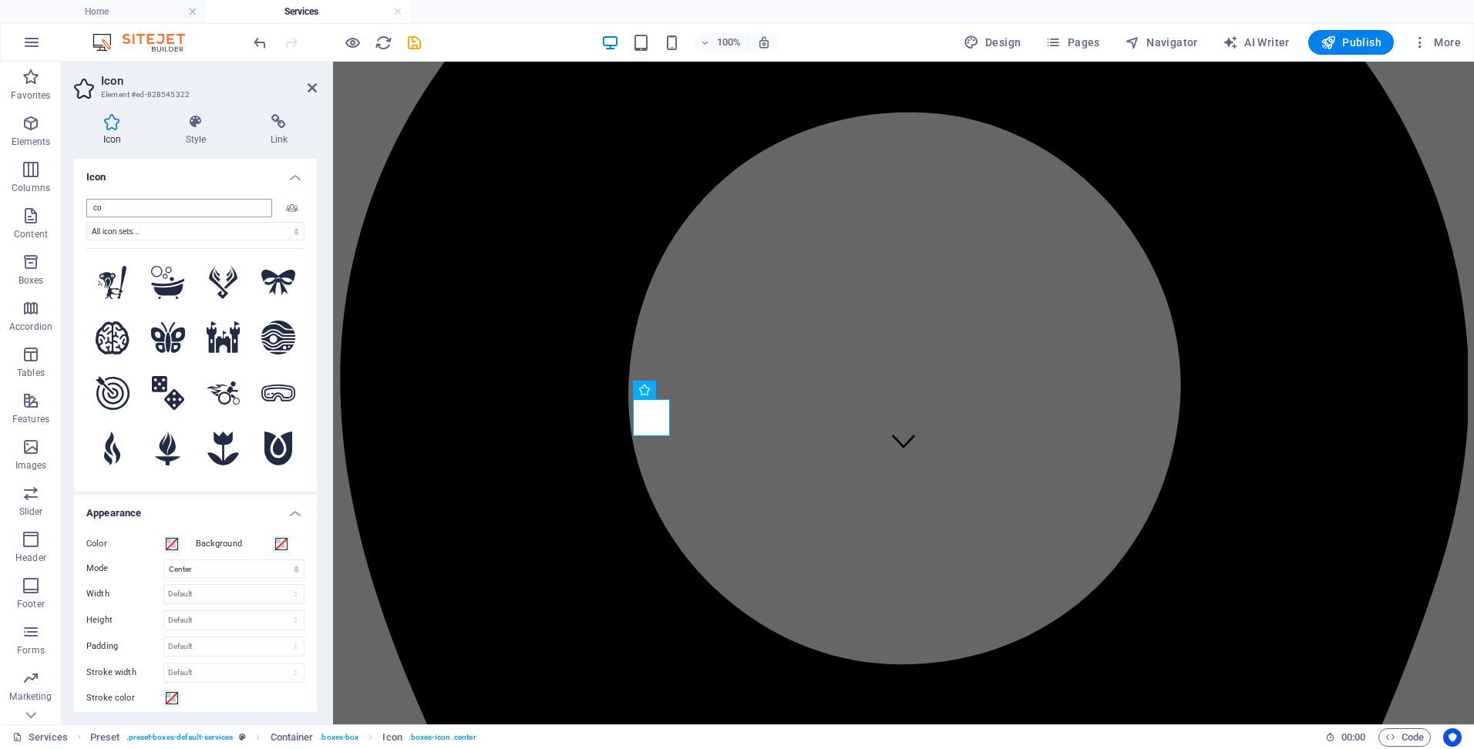
type input "c"
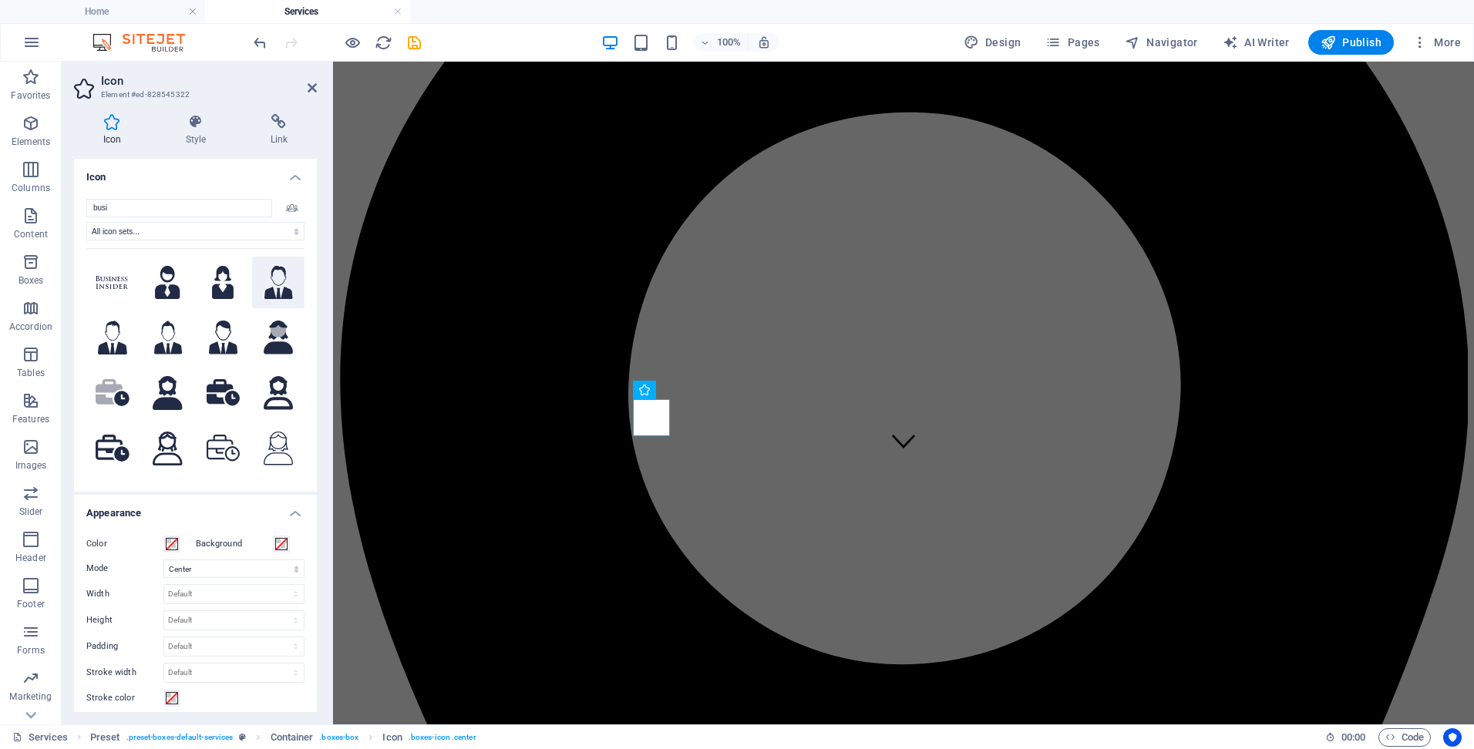
type input "busi"
click at [271, 276] on icon at bounding box center [278, 283] width 29 height 34
select select "xMidYMid"
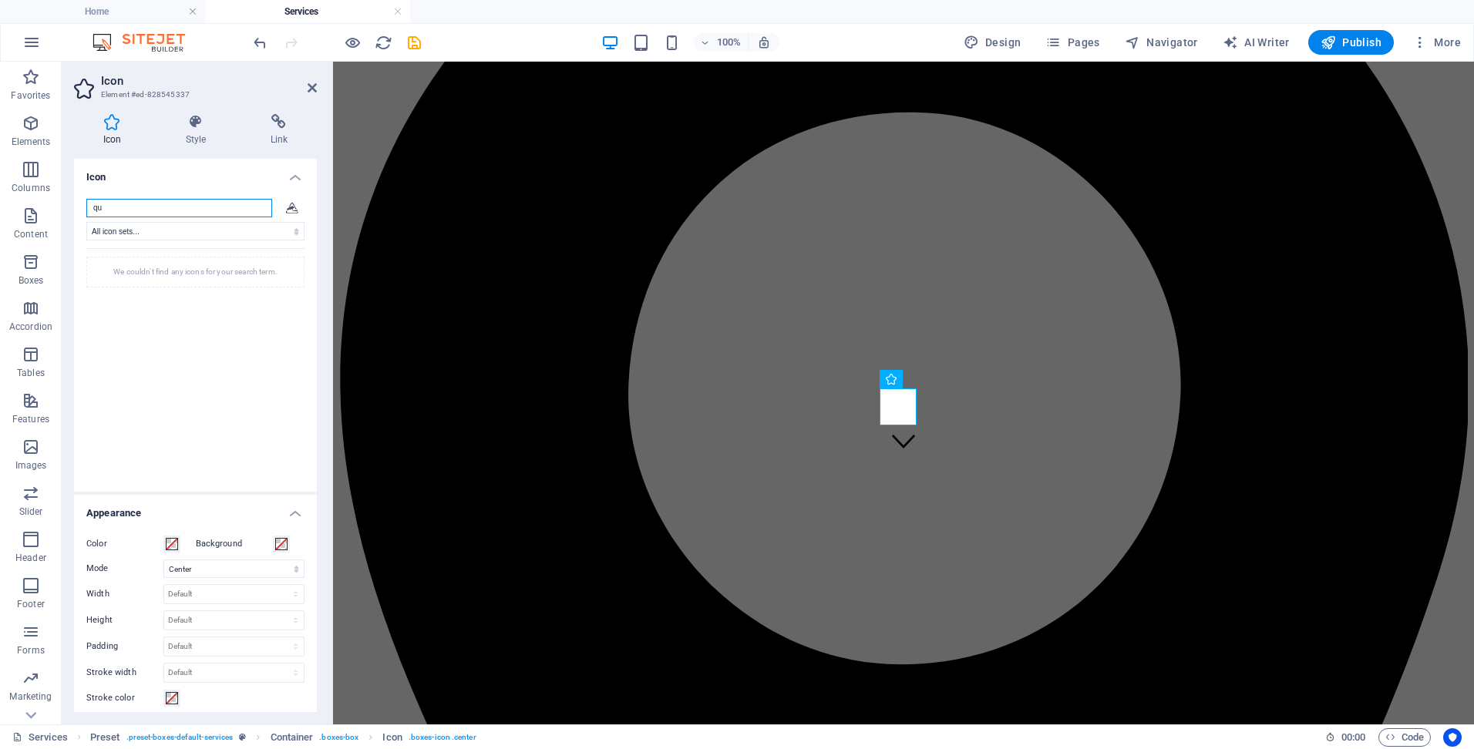
type input "q"
click at [122, 234] on select "All icon sets... IcoFont Ionicons FontAwesome Brands FontAwesome Duotone FontAw…" at bounding box center [195, 231] width 218 height 19
click at [159, 178] on h4 "Icon" at bounding box center [195, 173] width 243 height 28
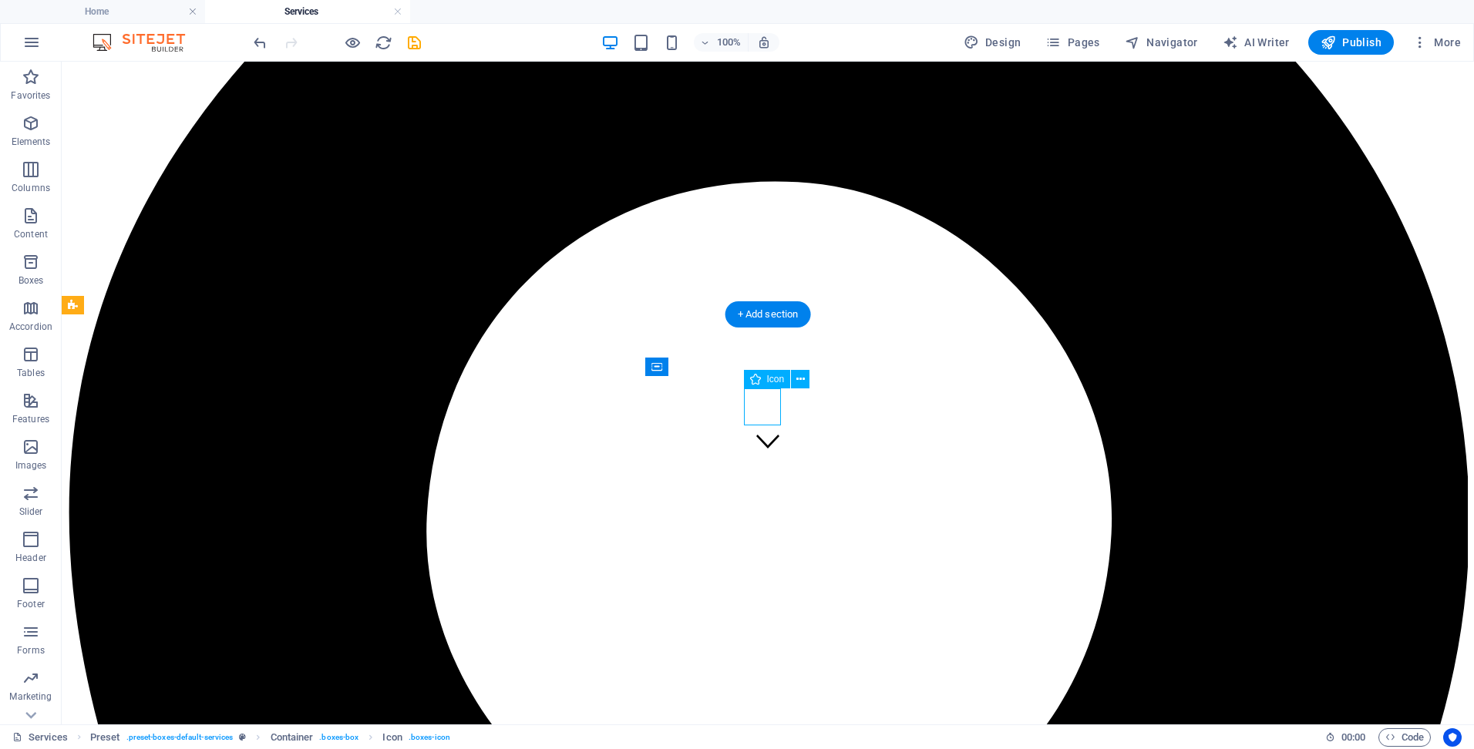
select select "xMidYMid"
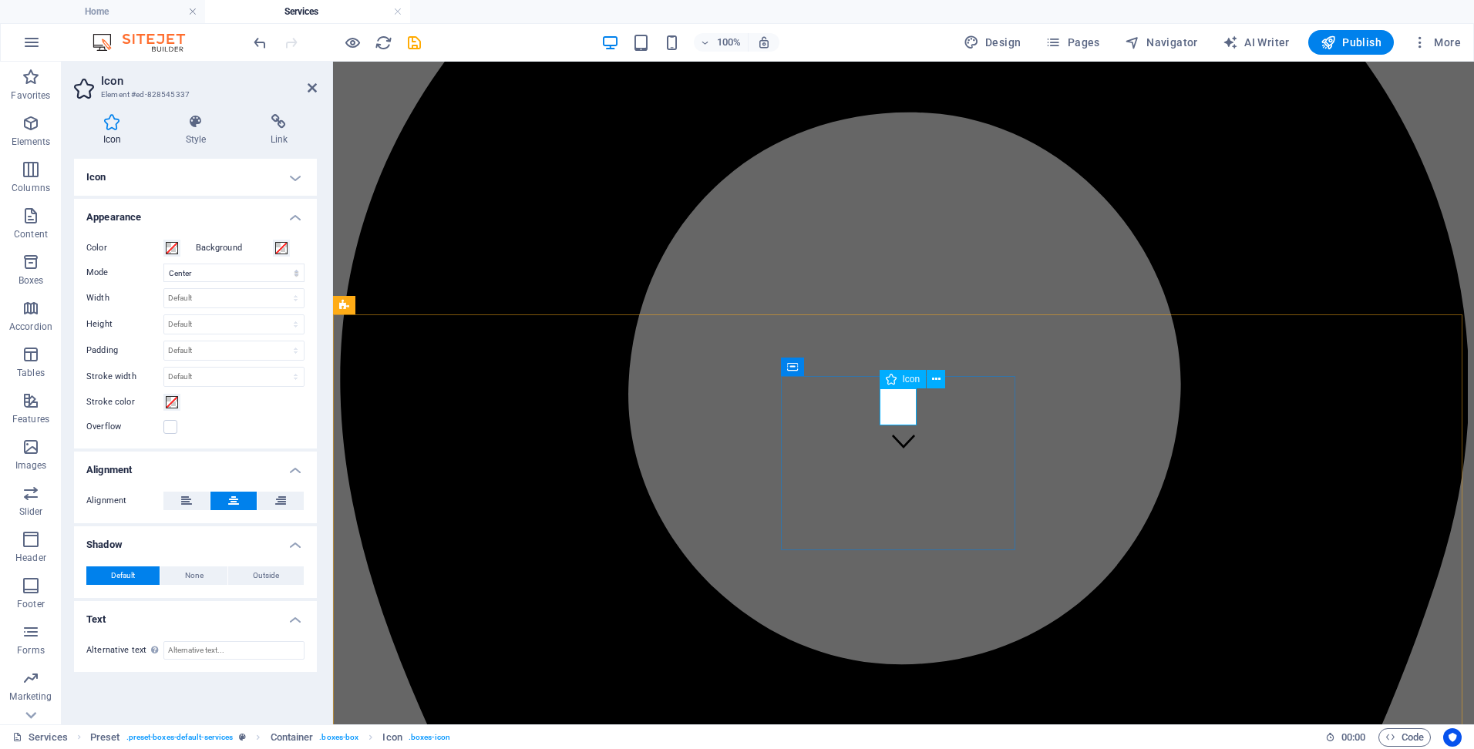
click at [190, 182] on h4 "Icon" at bounding box center [195, 177] width 243 height 37
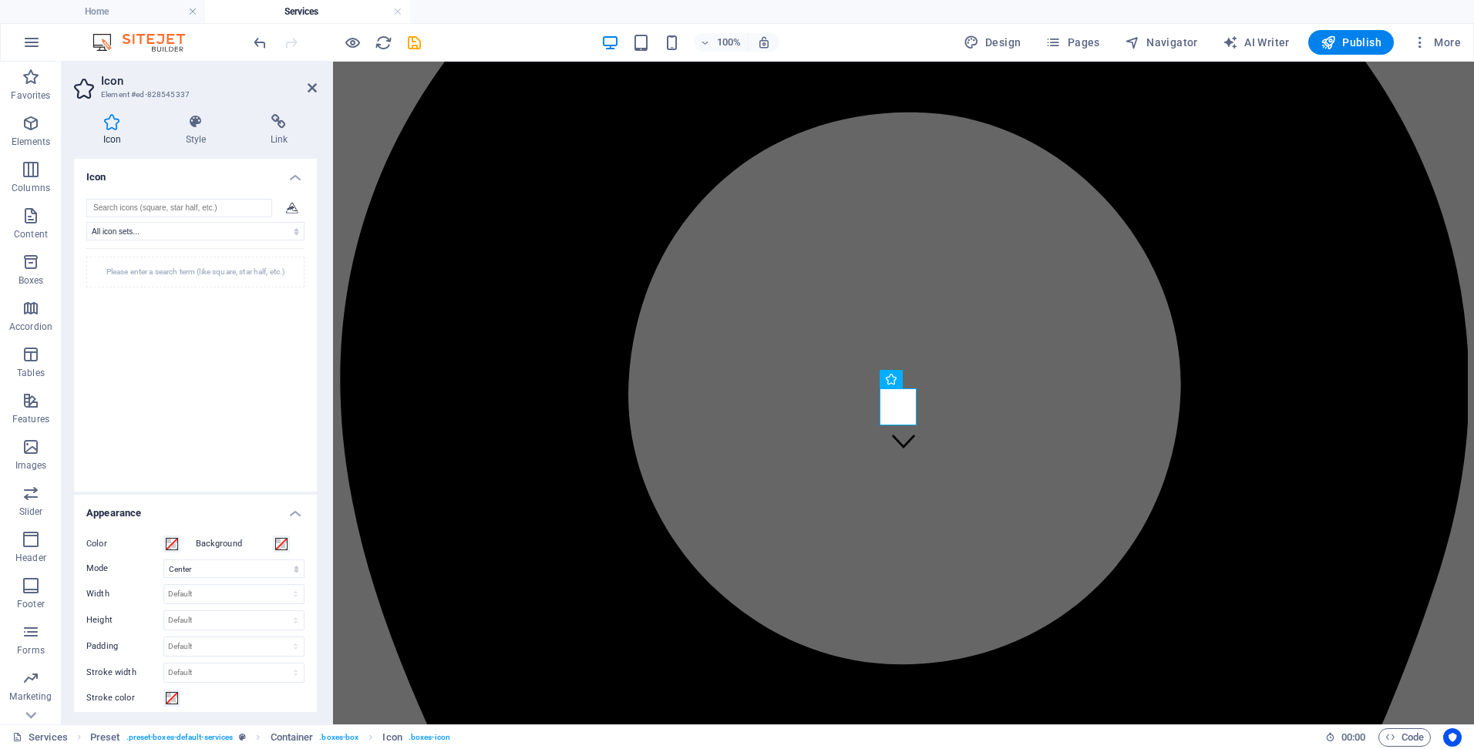
click at [178, 275] on div "Please enter a search term (like square, star half, etc.)" at bounding box center [195, 272] width 218 height 31
click at [153, 237] on select "All icon sets... IcoFont Ionicons FontAwesome Brands FontAwesome Duotone FontAw…" at bounding box center [195, 231] width 218 height 19
click at [86, 222] on select "All icon sets... IcoFont Ionicons FontAwesome Brands FontAwesome Duotone FontAw…" at bounding box center [195, 231] width 218 height 19
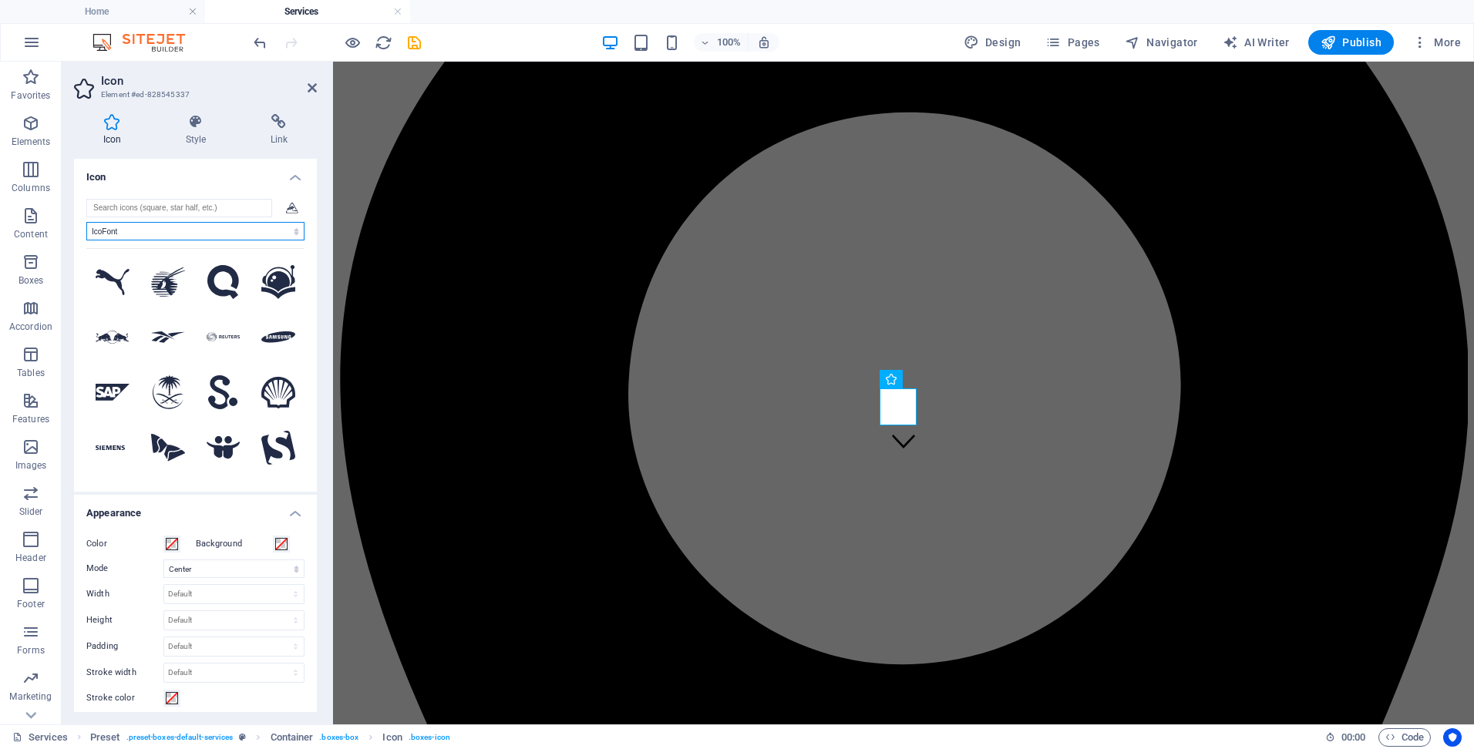
scroll to position [4317, 0]
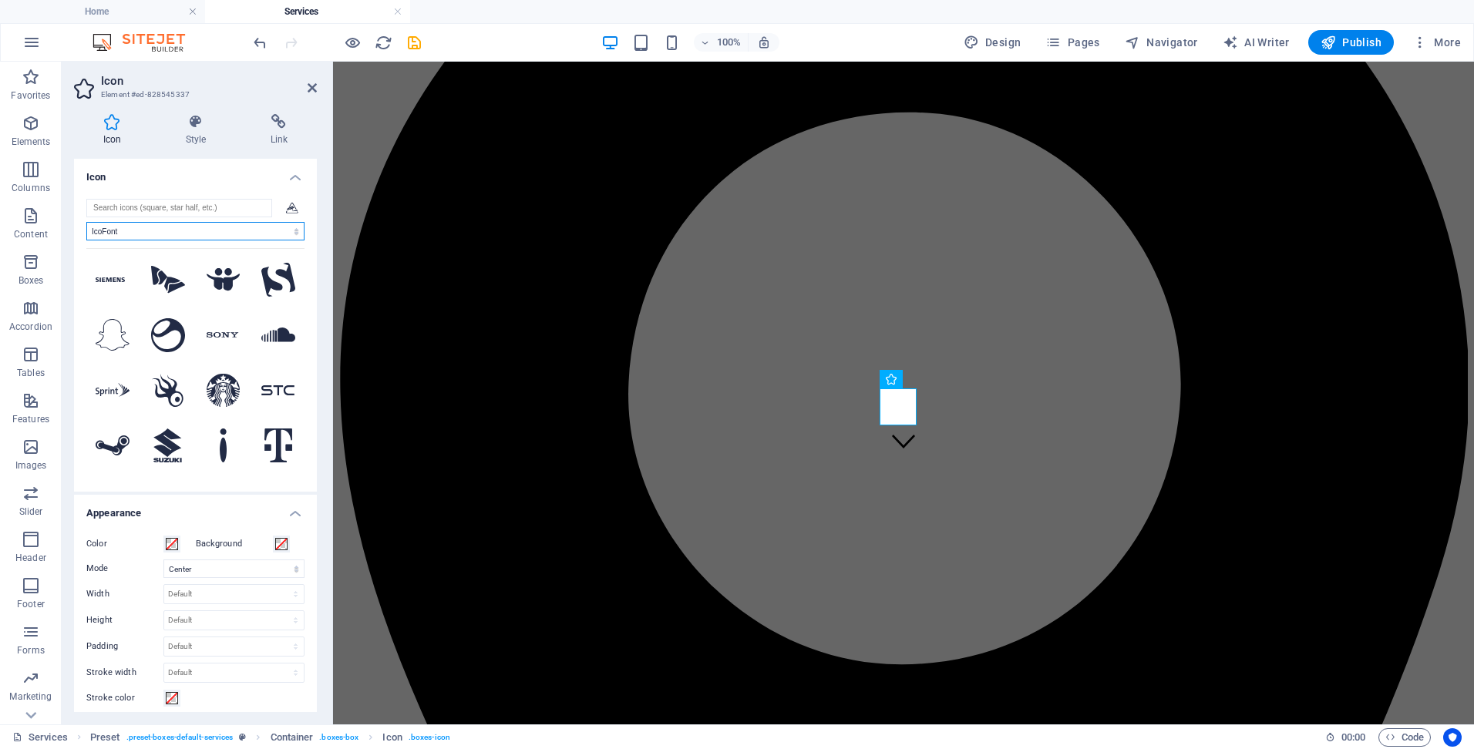
click at [192, 234] on select "All icon sets... IcoFont Ionicons FontAwesome Brands FontAwesome Duotone FontAw…" at bounding box center [195, 231] width 218 height 19
select select "ionicons"
click at [86, 222] on select "All icon sets... IcoFont Ionicons FontAwesome Brands FontAwesome Duotone FontAw…" at bounding box center [195, 231] width 218 height 19
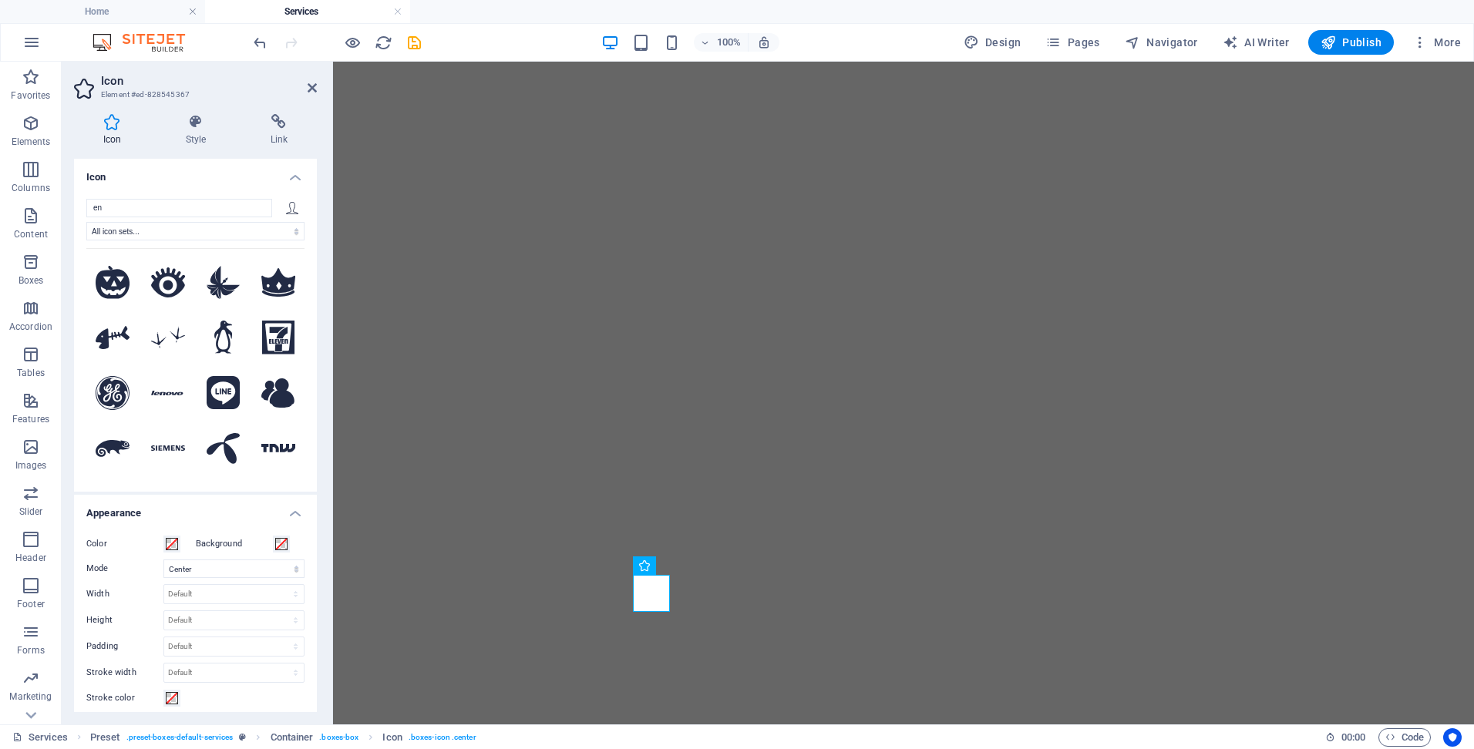
select select "xMidYMid"
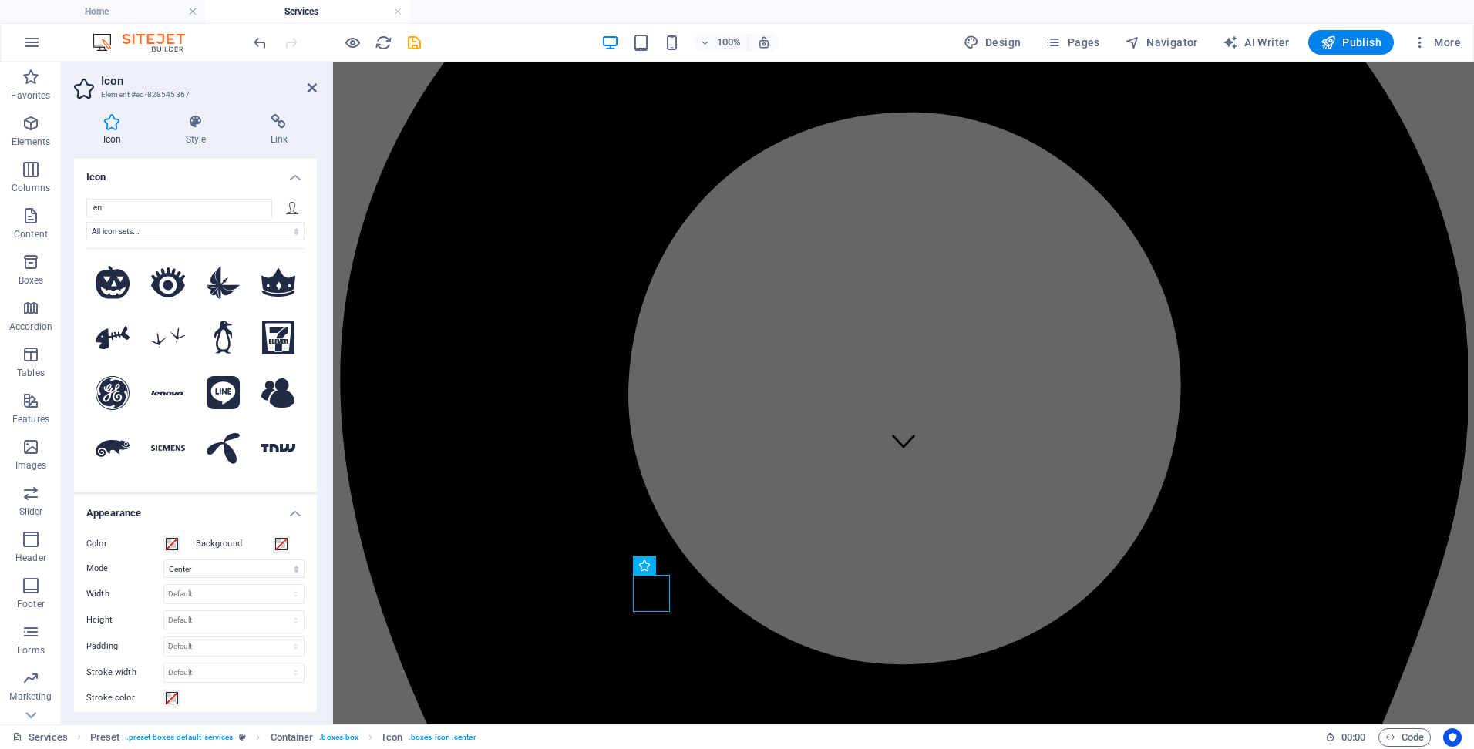
scroll to position [6558, 0]
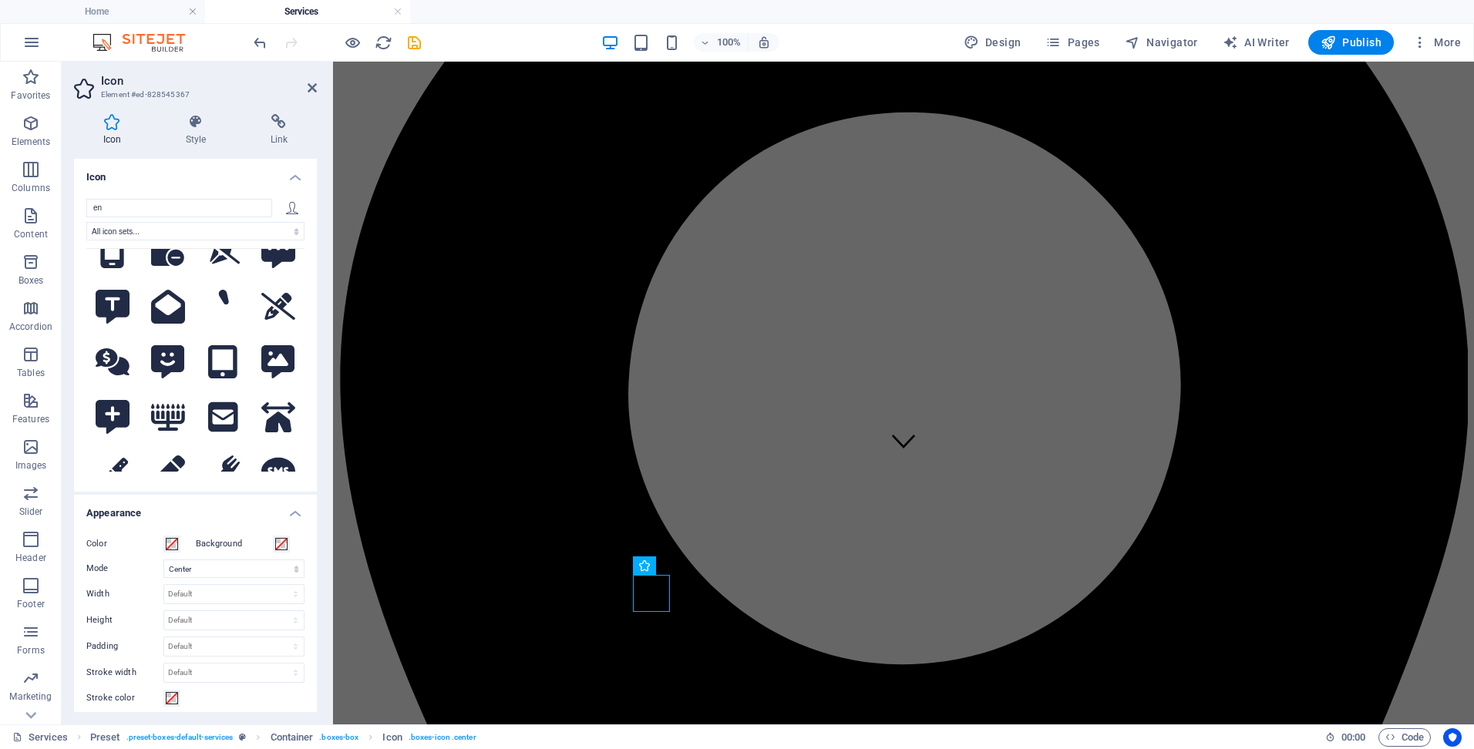
click at [86, 222] on select "All icon sets... IcoFont Ionicons FontAwesome Brands FontAwesome Duotone FontAw…" at bounding box center [195, 231] width 218 height 19
click at [183, 211] on input "en" at bounding box center [179, 208] width 186 height 19
type input "e"
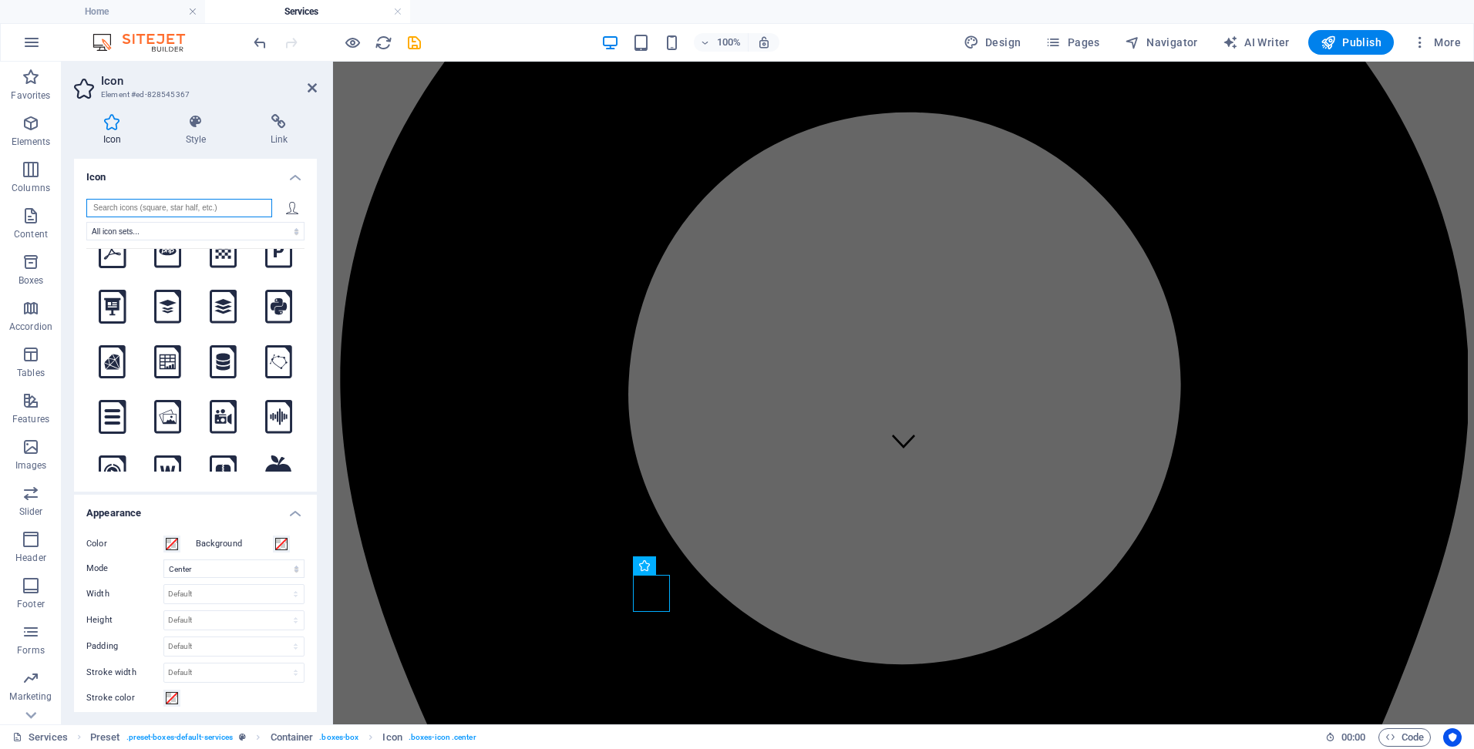
scroll to position [0, 0]
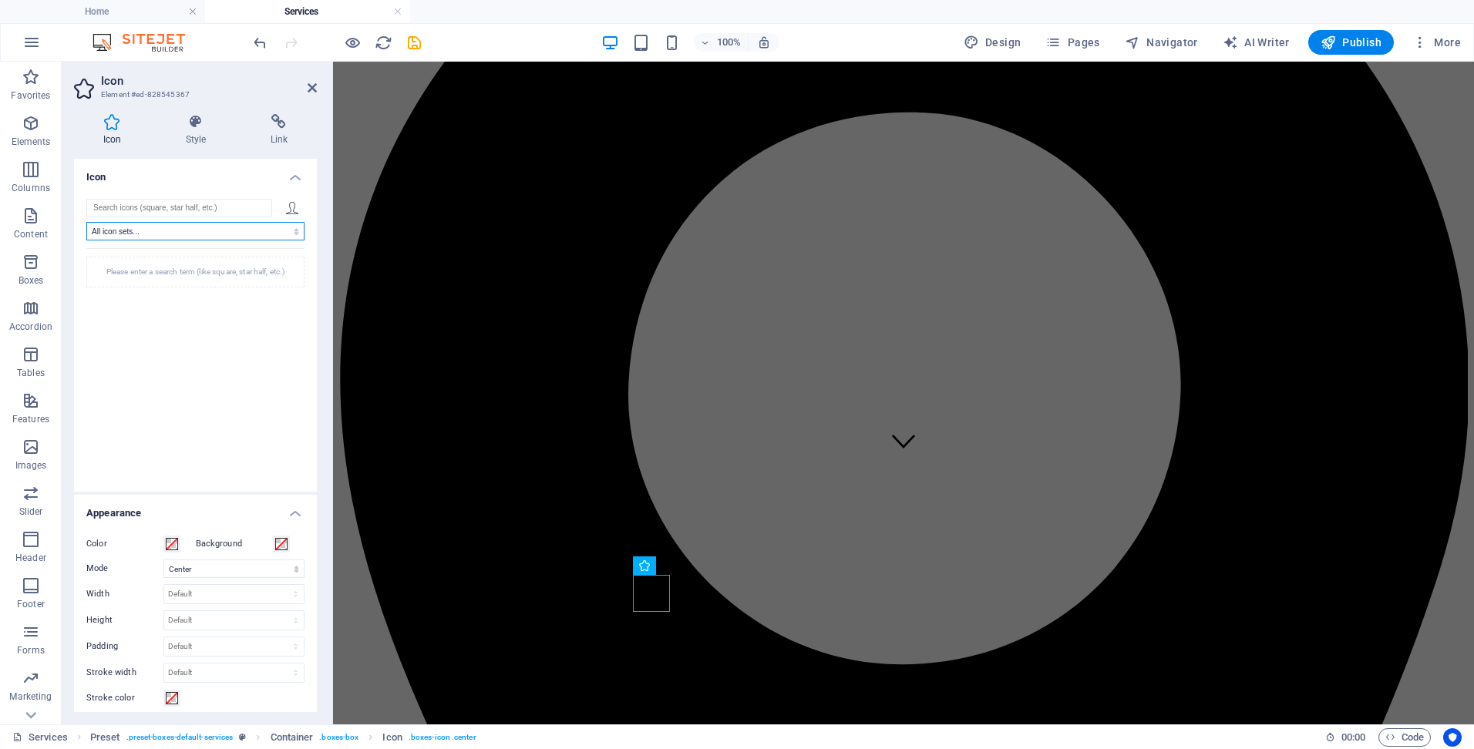
click at [244, 229] on select "All icon sets... IcoFont Ionicons FontAwesome Brands FontAwesome Duotone FontAw…" at bounding box center [195, 231] width 218 height 19
click at [86, 222] on select "All icon sets... IcoFont Ionicons FontAwesome Brands FontAwesome Duotone FontAw…" at bounding box center [195, 231] width 218 height 19
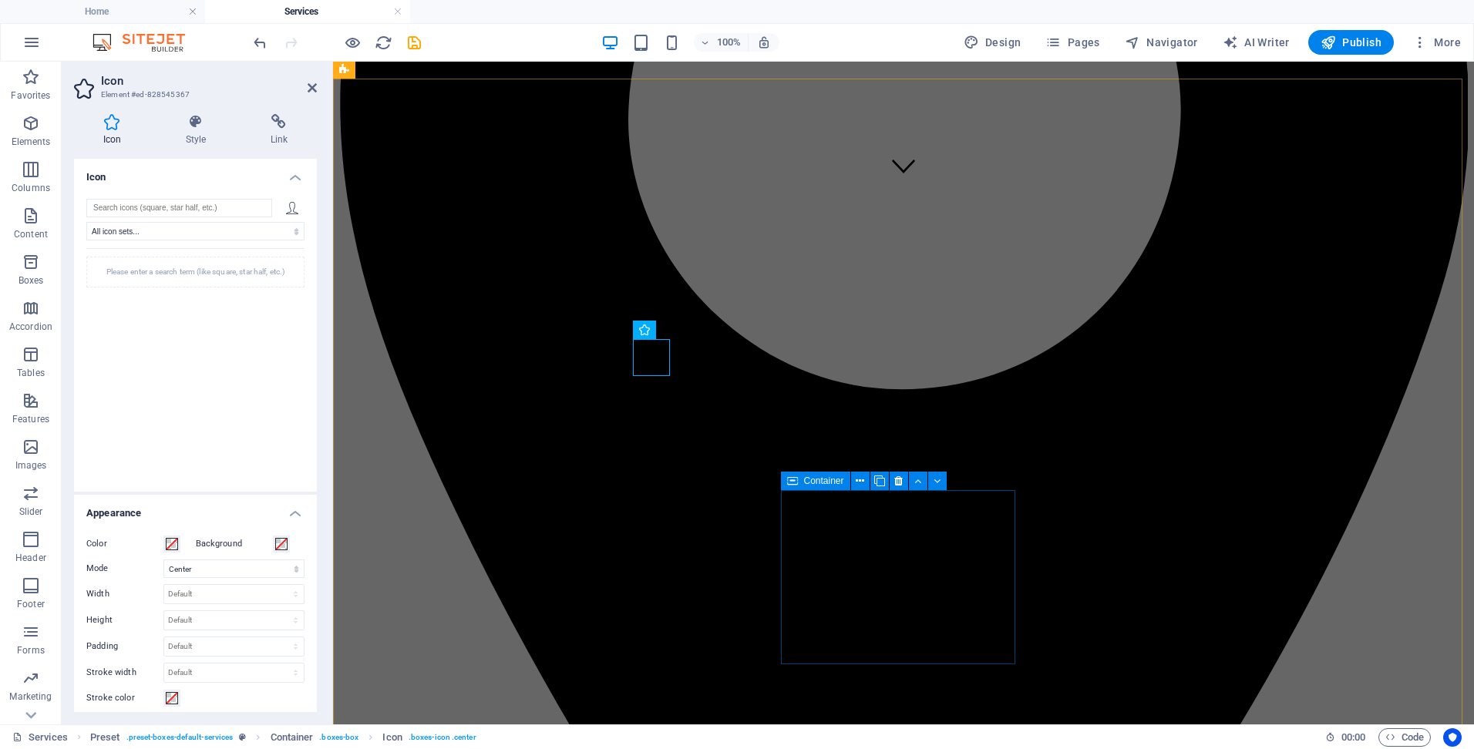
scroll to position [642, 0]
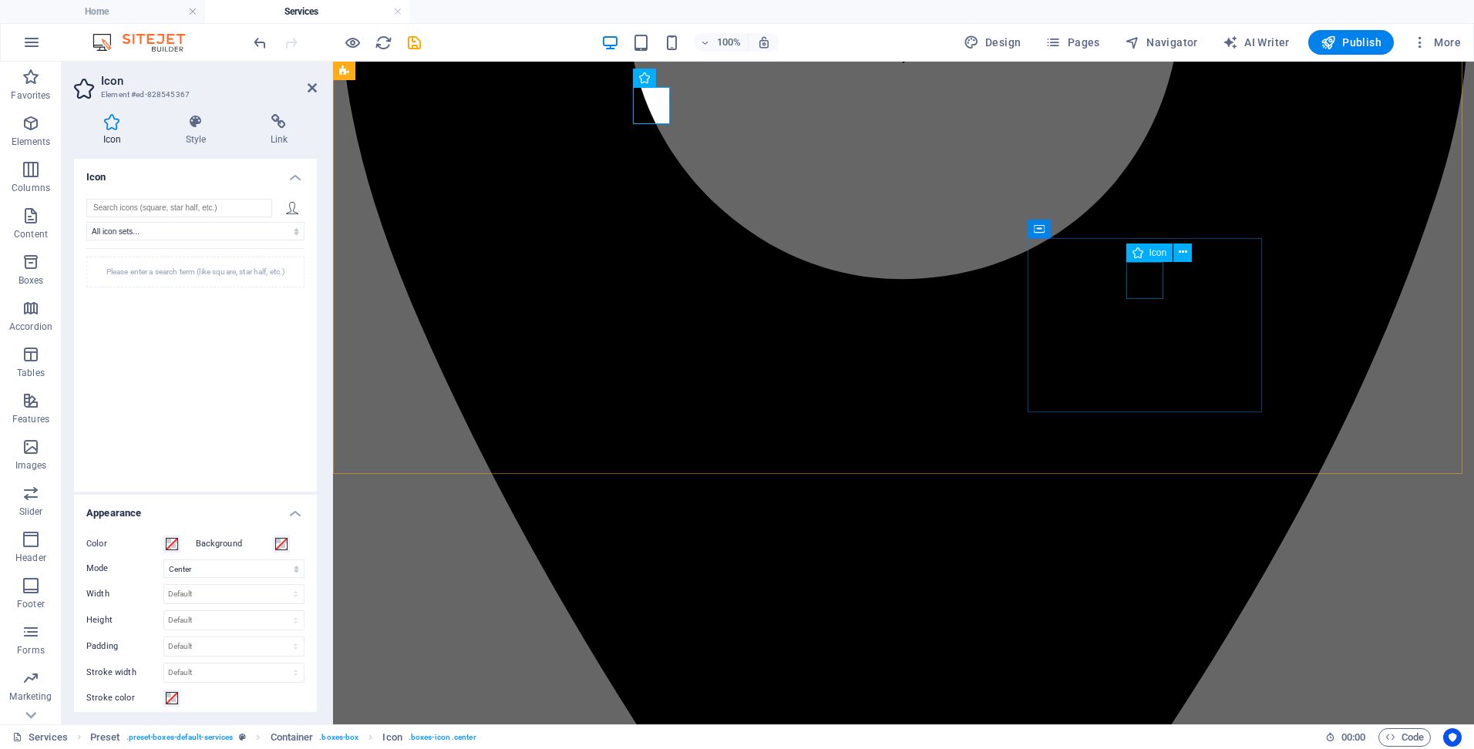
select select "xMidYMid"
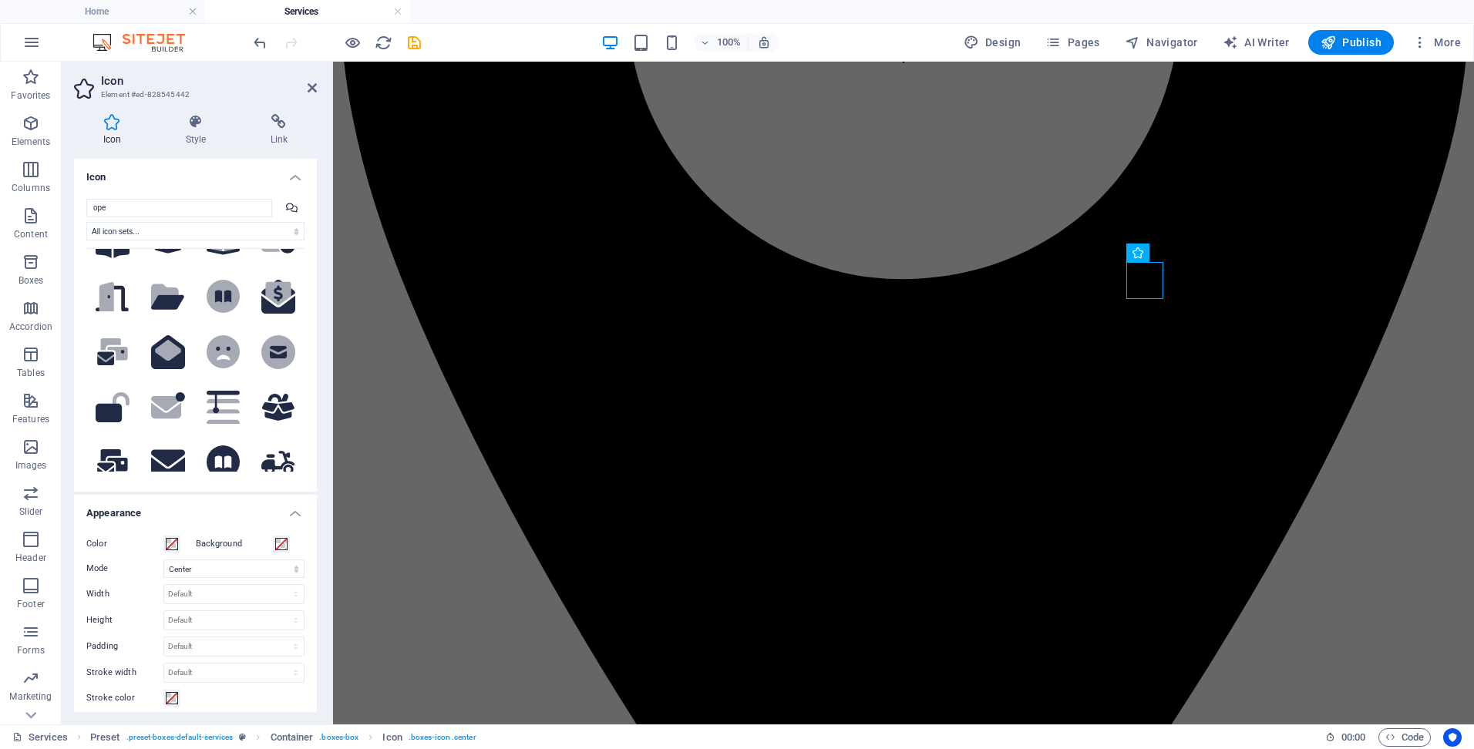
scroll to position [540, 0]
drag, startPoint x: 158, startPoint y: 207, endPoint x: 75, endPoint y: 178, distance: 88.0
click at [75, 178] on li "Icon ope All icon sets... IcoFont Ionicons FontAwesome Brands FontAwesome Duoto…" at bounding box center [195, 325] width 243 height 333
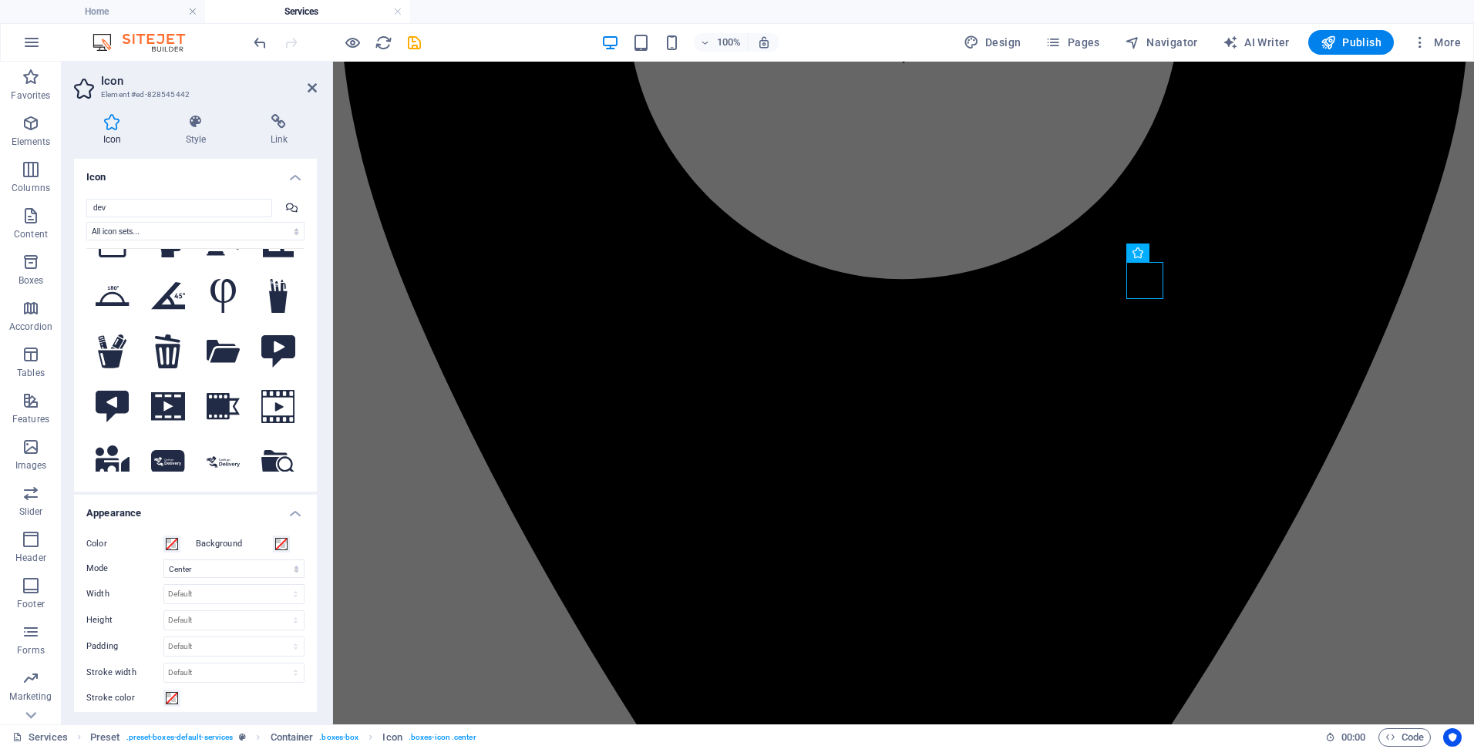
scroll to position [0, 0]
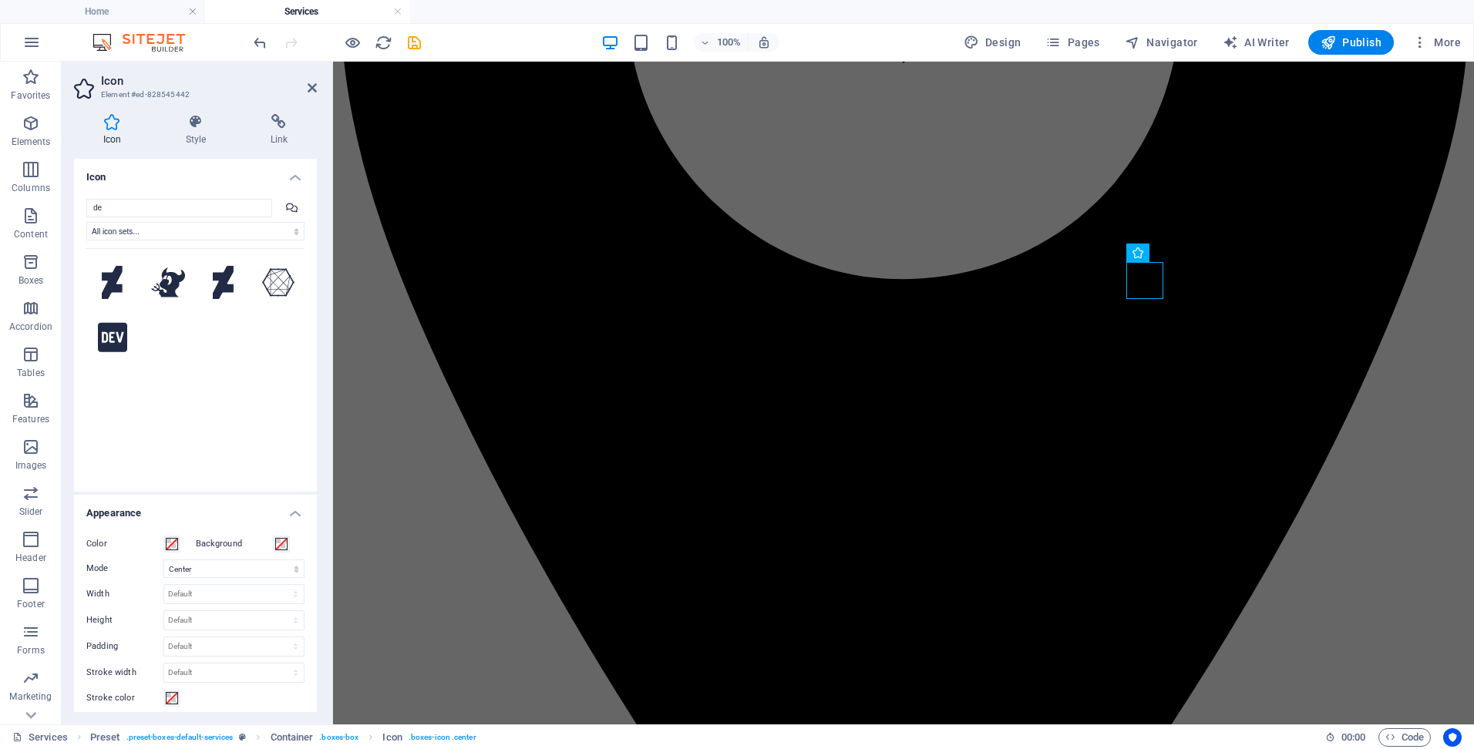
type input "d"
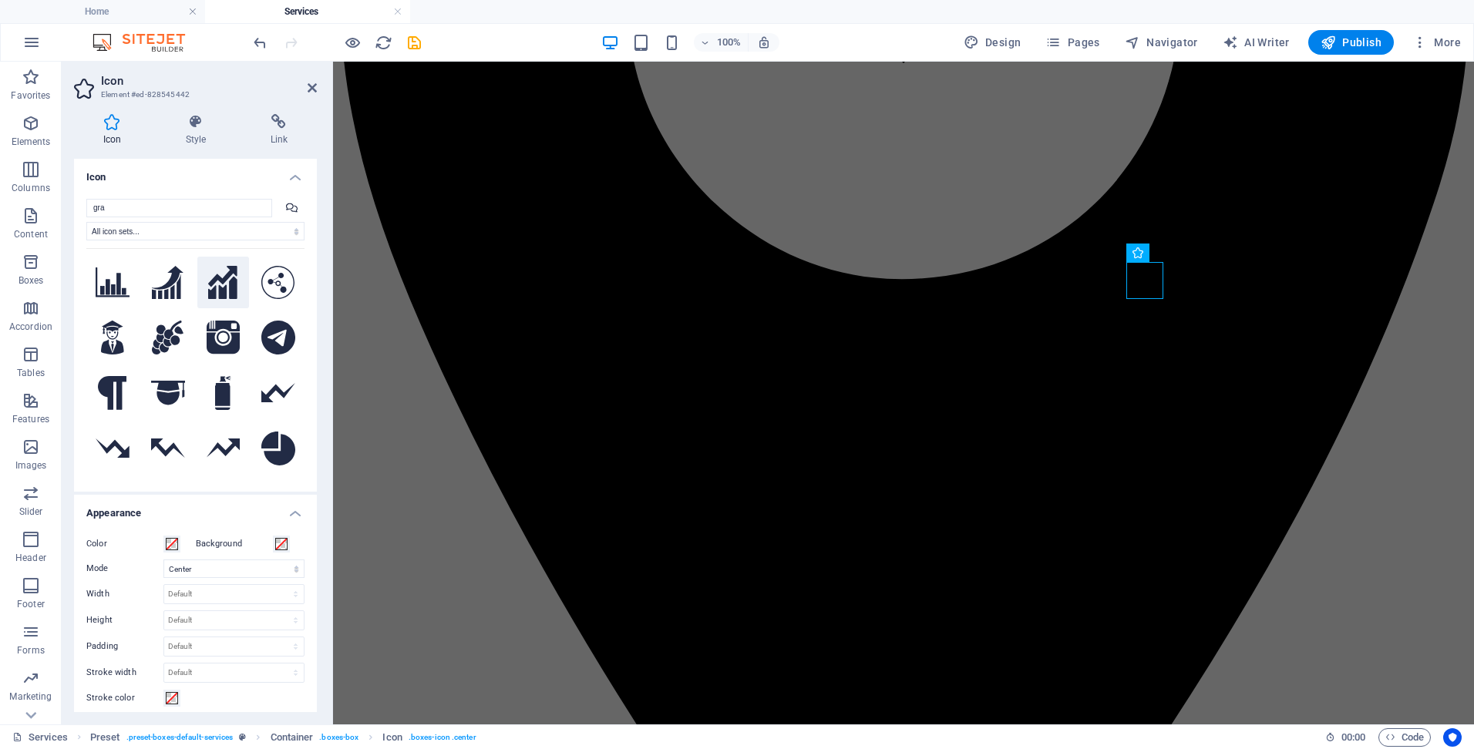
type input "gra"
click at [214, 277] on icon at bounding box center [222, 283] width 29 height 34
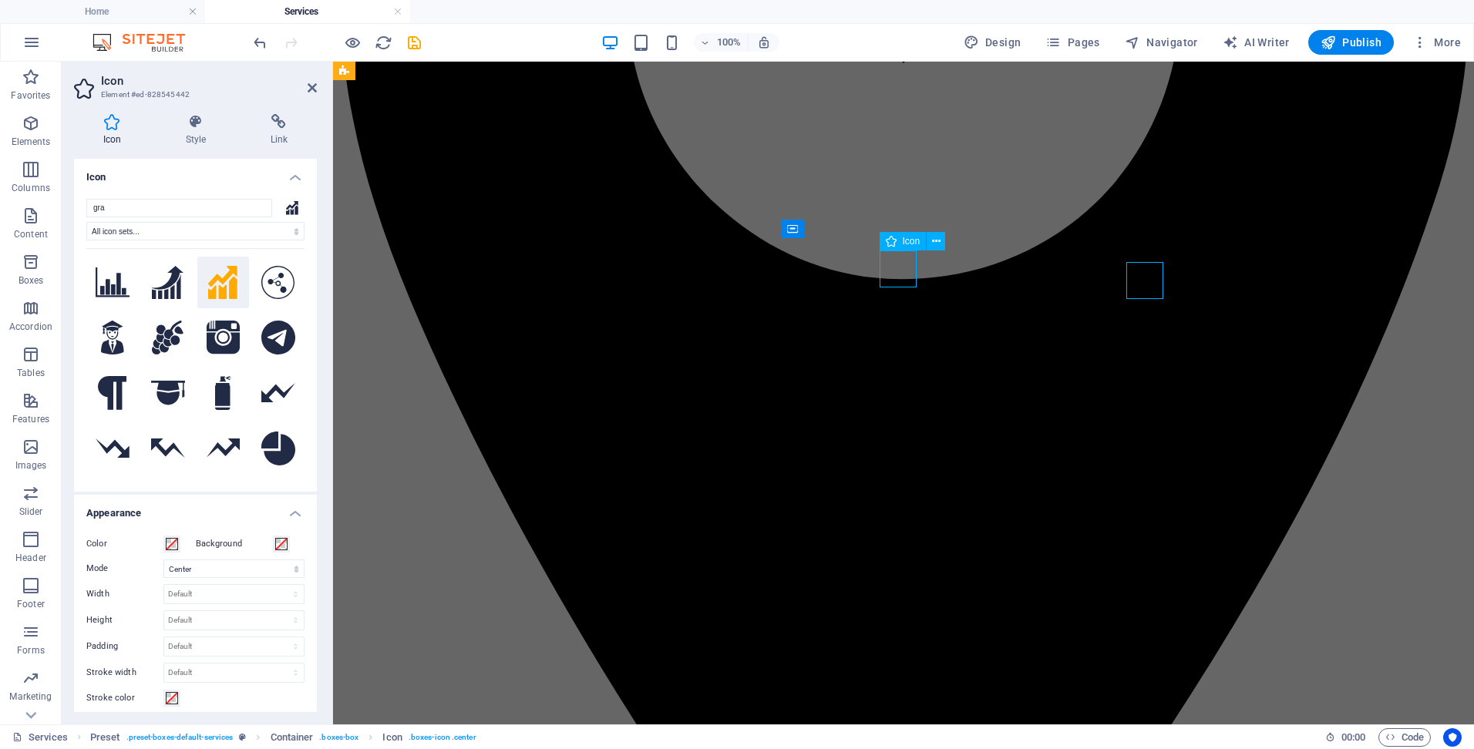
select select "xMidYMid"
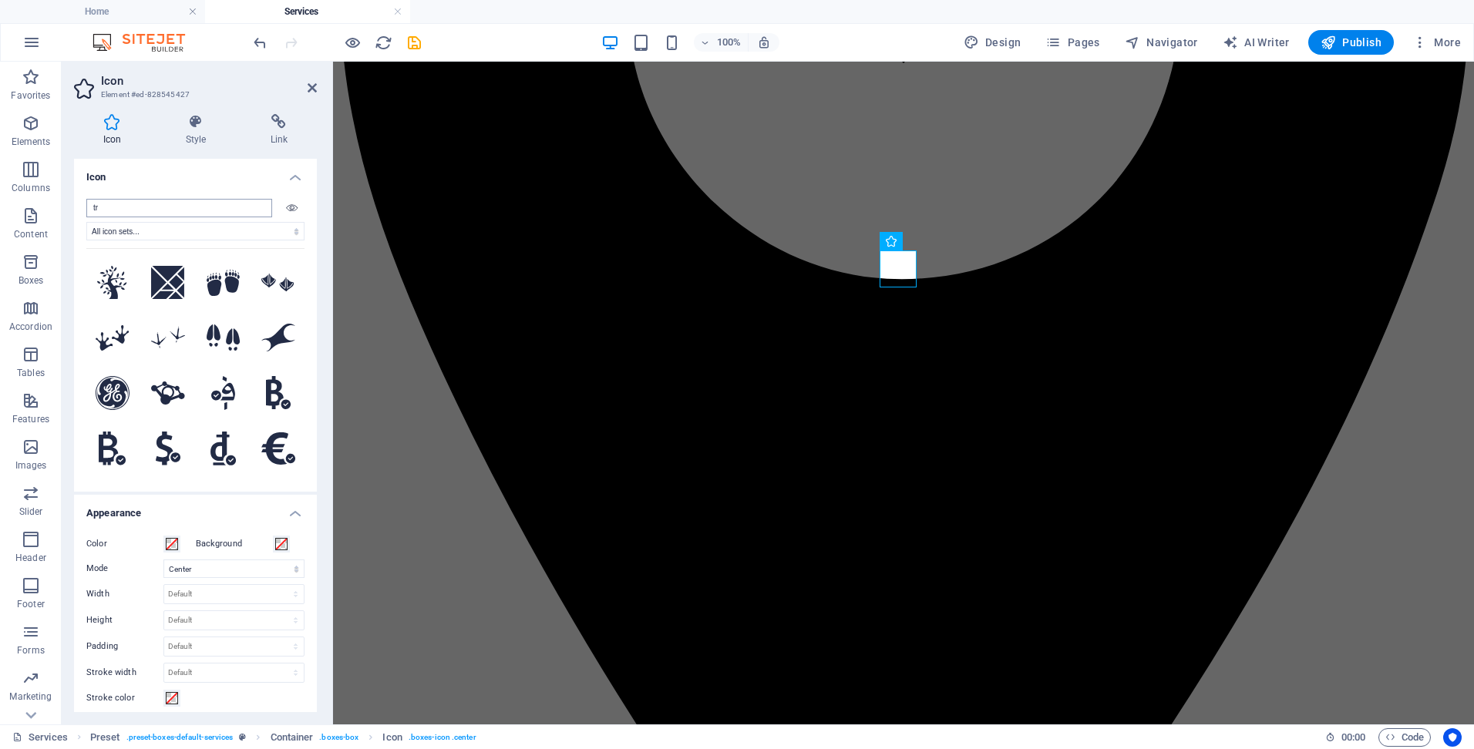
type input "t"
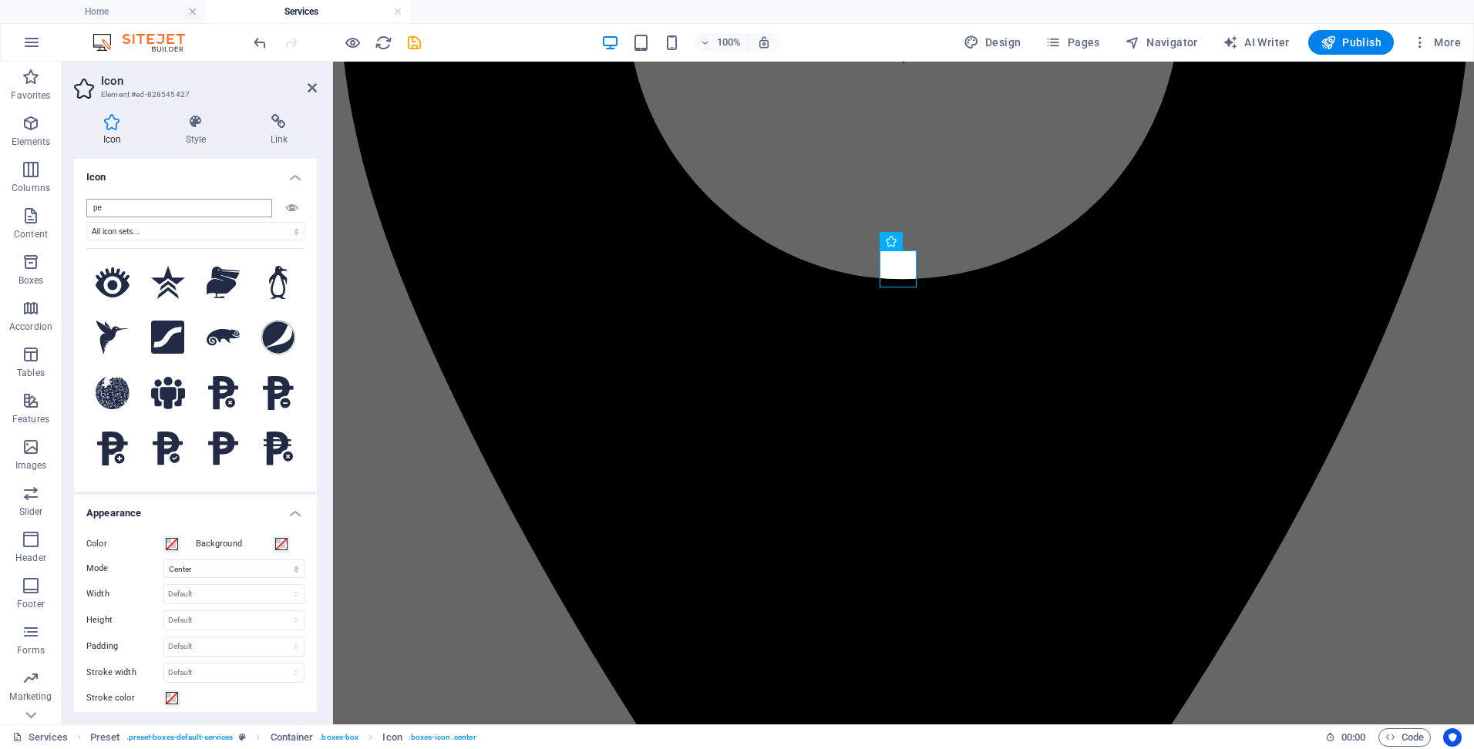
type input "peo"
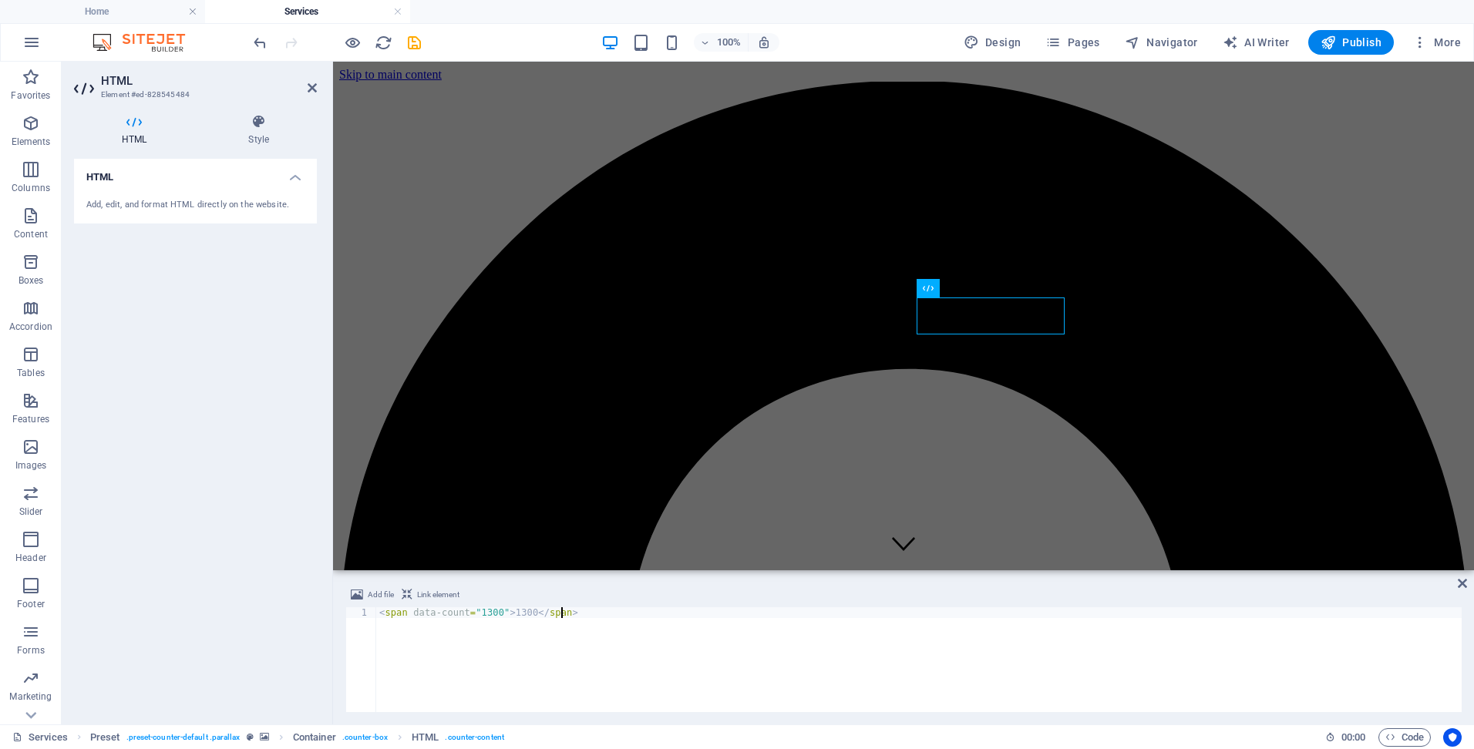
scroll to position [905, 0]
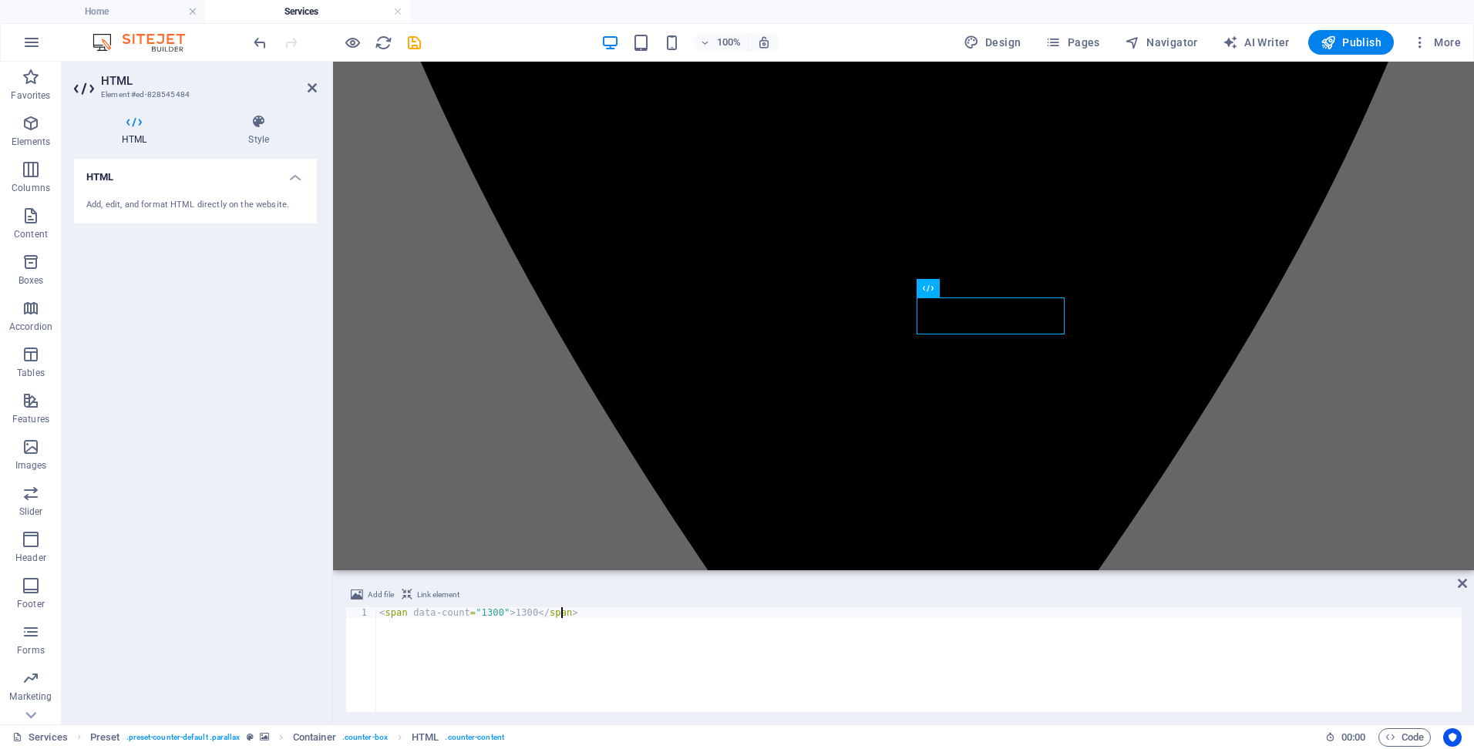
click at [523, 613] on div "< span data-count = "1300" > 1300 </ span >" at bounding box center [918, 670] width 1085 height 126
type textarea "<span data-count="91">91</span>"
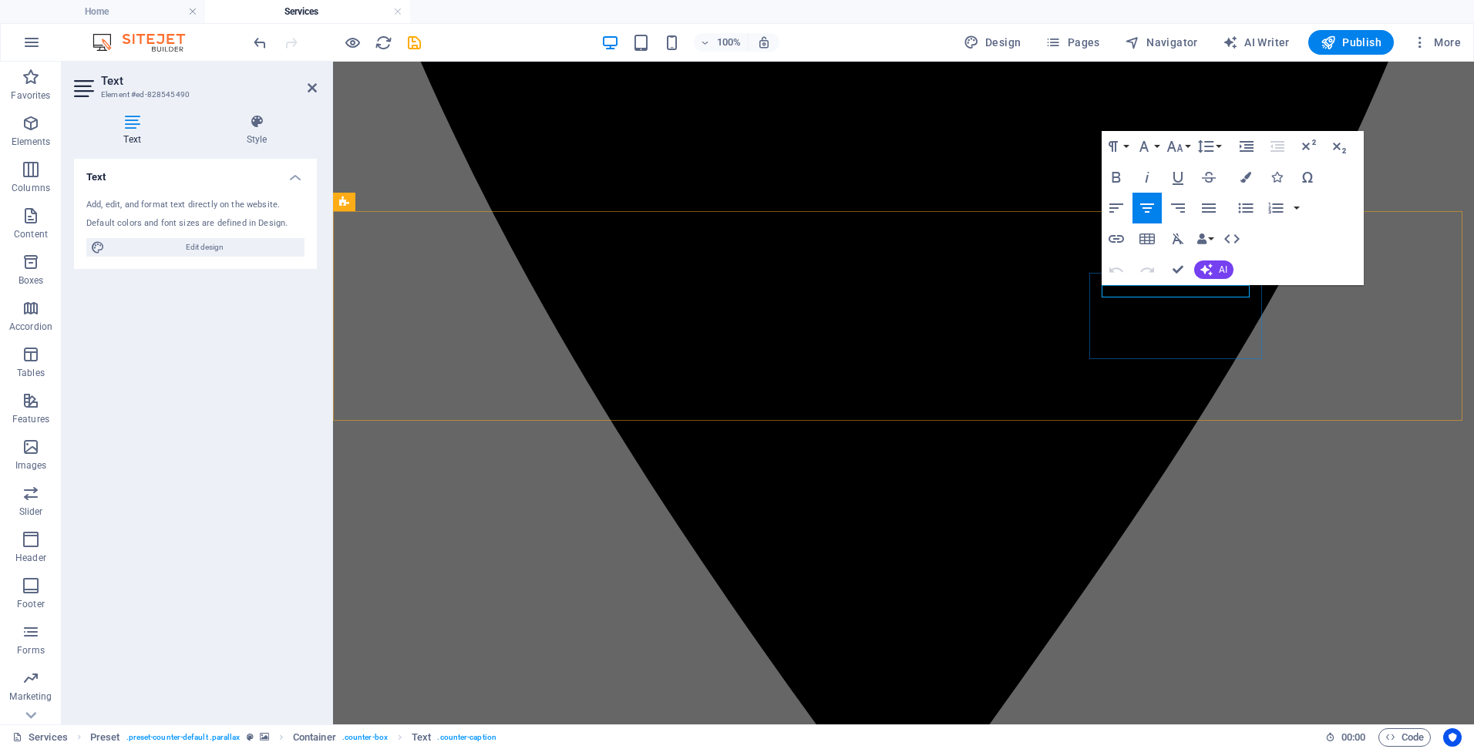
drag, startPoint x: 1215, startPoint y: 290, endPoint x: 1123, endPoint y: 289, distance: 91.7
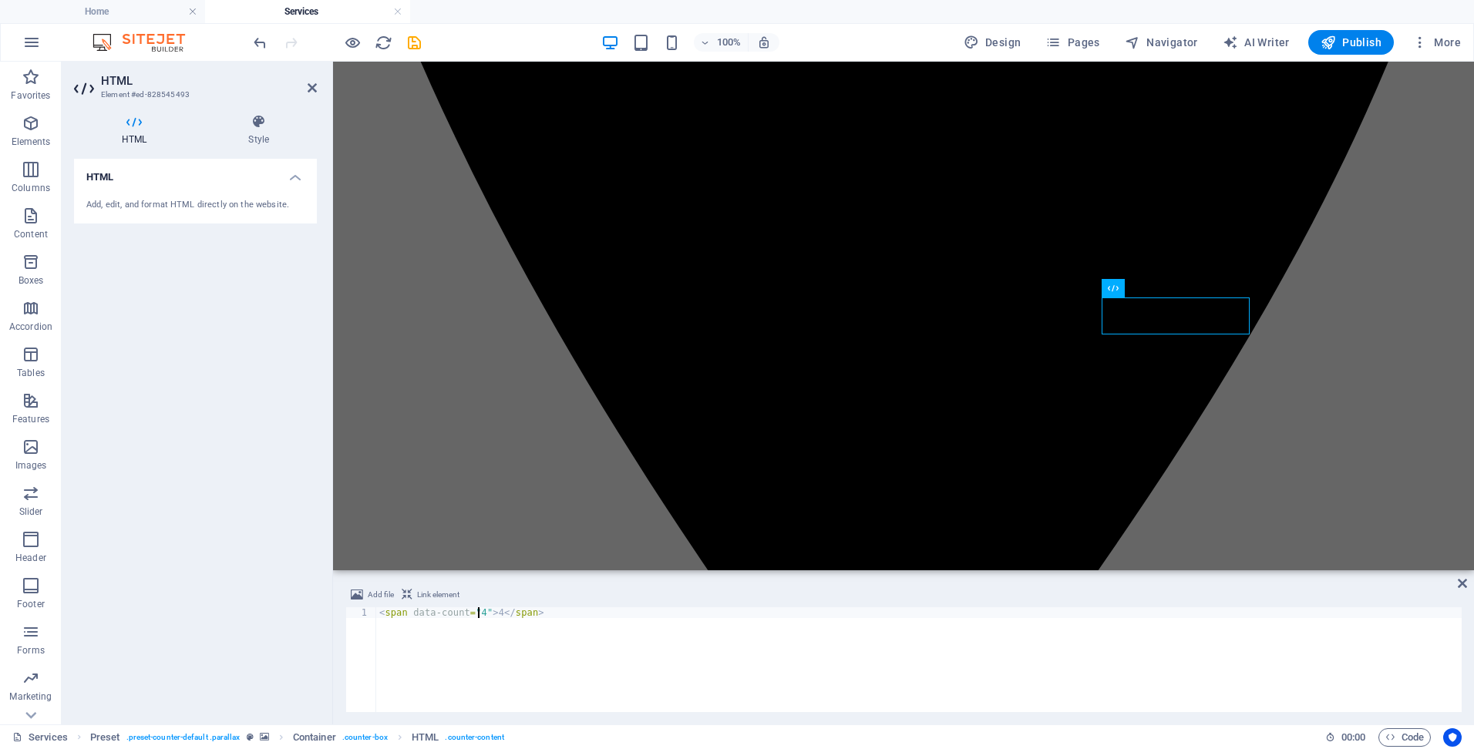
click at [479, 614] on div "< span data-count = "4" > 4 </ span >" at bounding box center [918, 670] width 1085 height 126
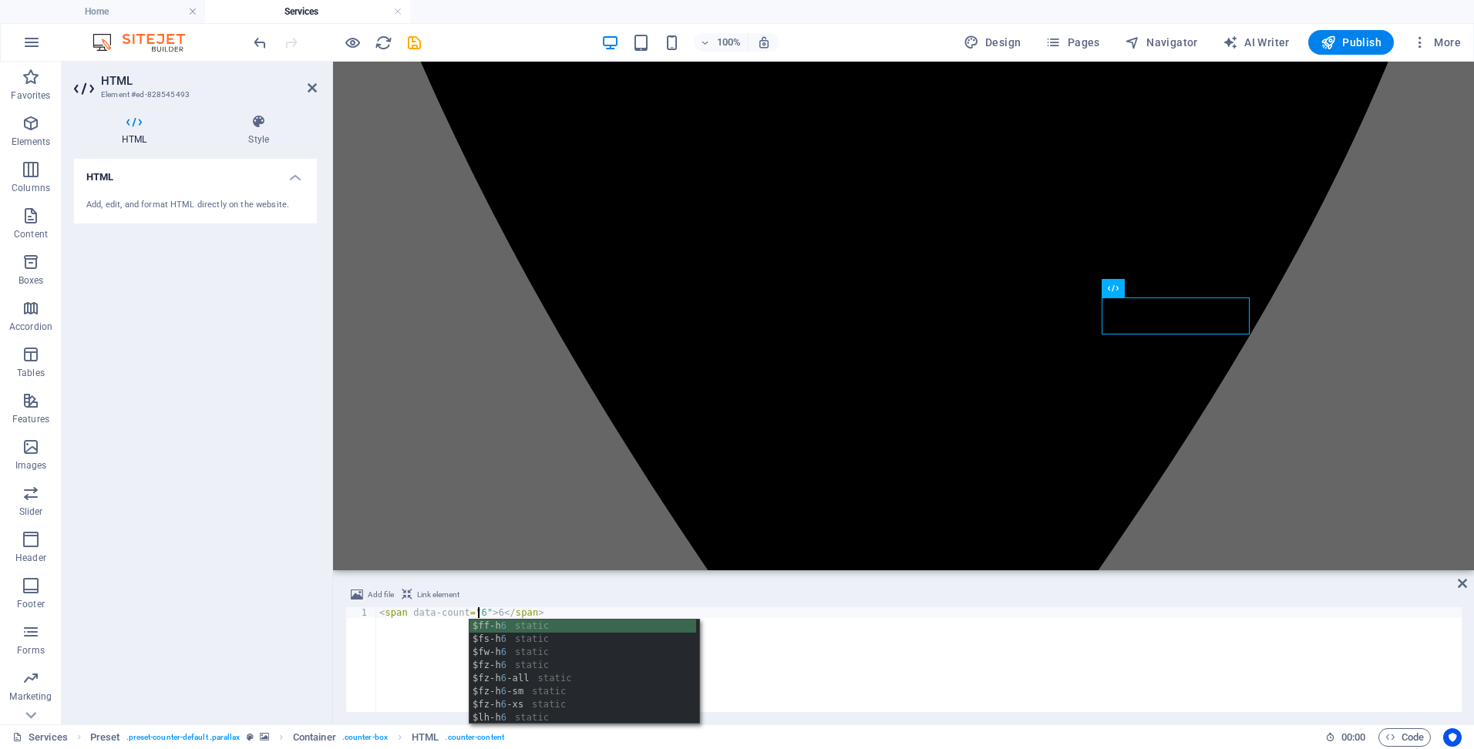
click at [865, 651] on div "< span data-count = "6" > 6 </ span >" at bounding box center [918, 670] width 1085 height 126
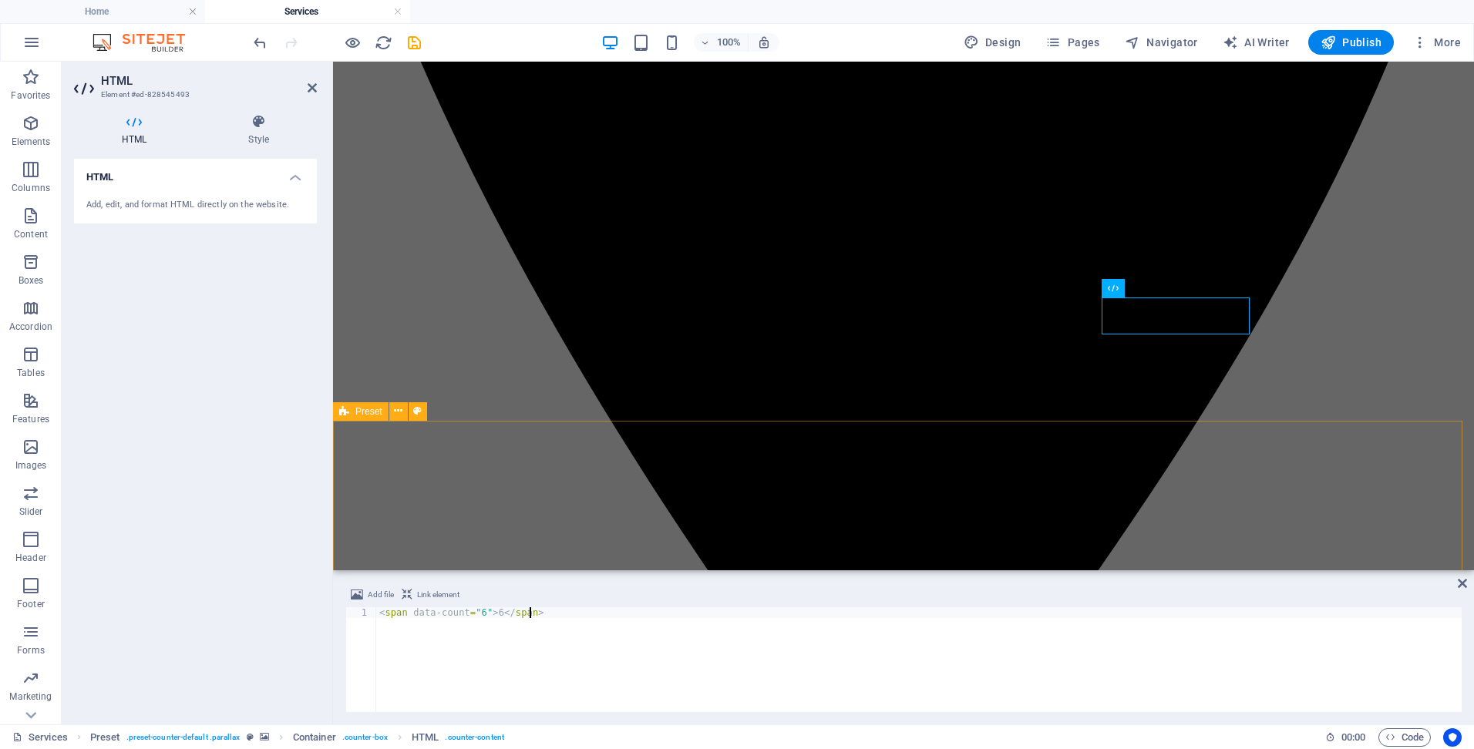
type textarea "<span data-count="6">6</span>"
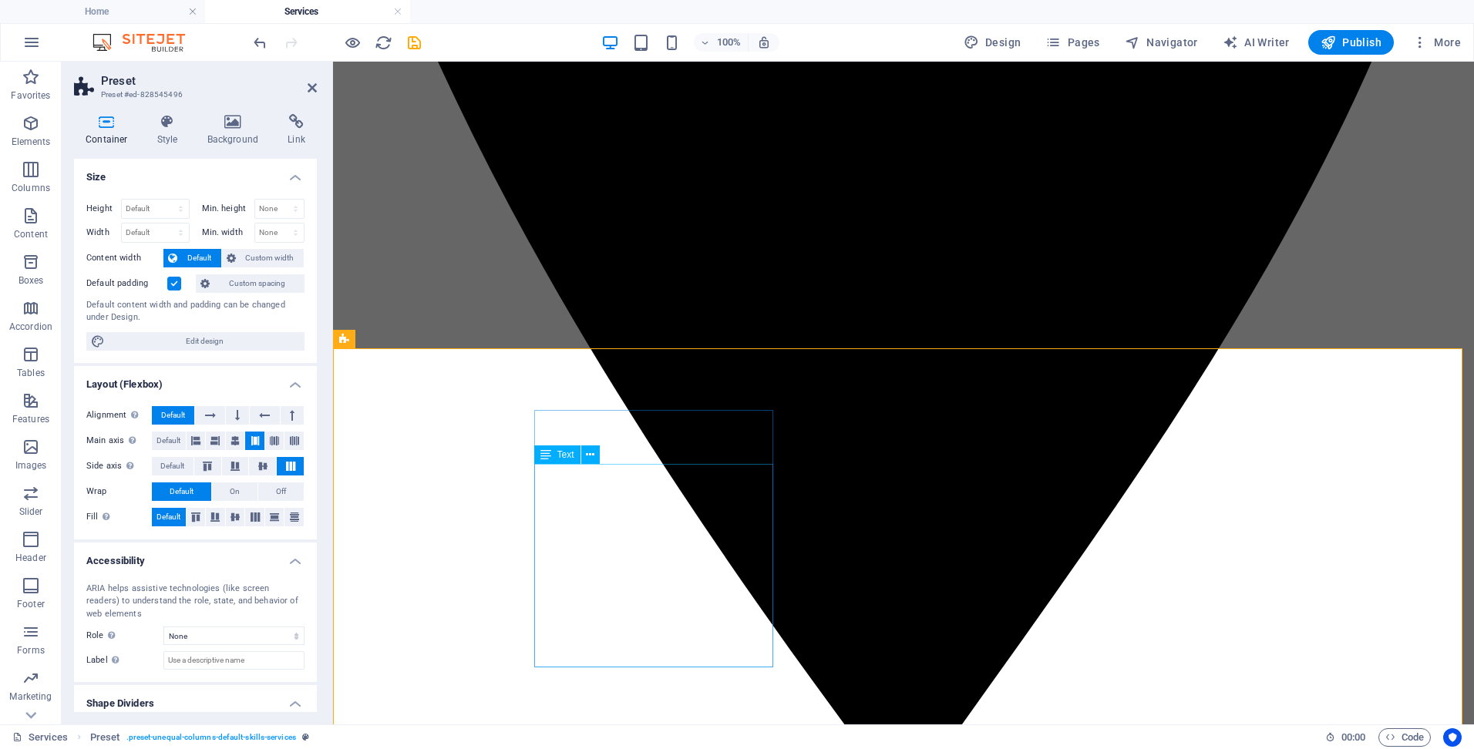
scroll to position [905, 0]
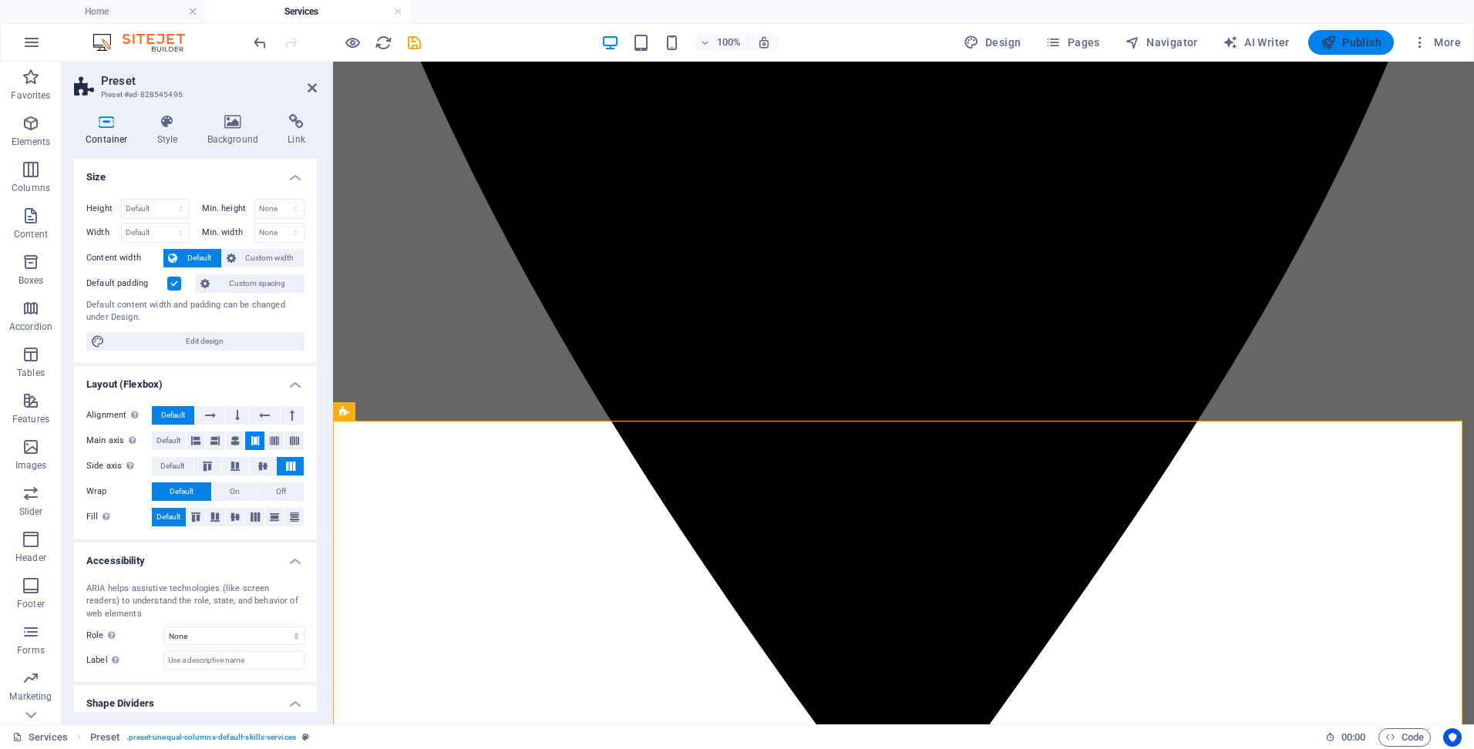
click at [1362, 45] on span "Publish" at bounding box center [1351, 42] width 61 height 15
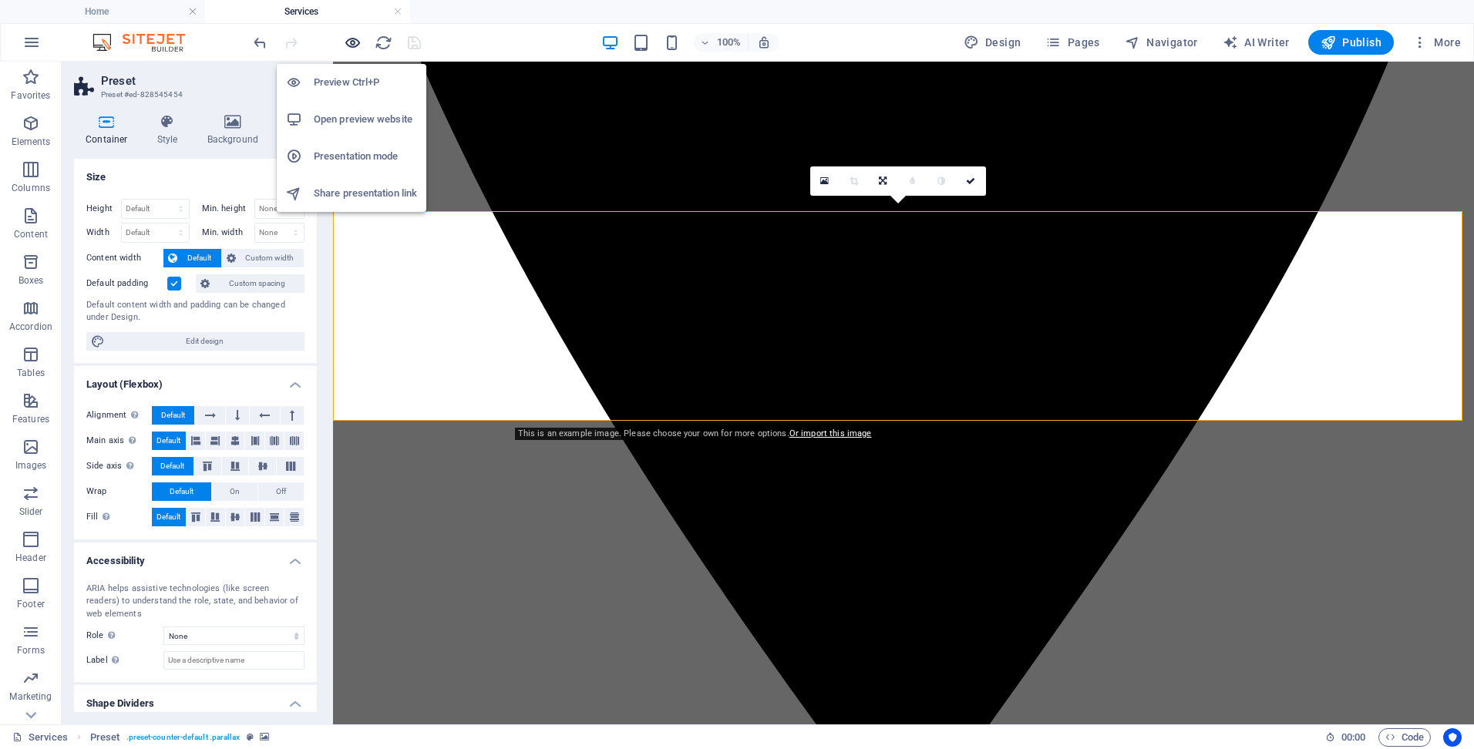
click at [352, 44] on icon "button" at bounding box center [353, 43] width 18 height 18
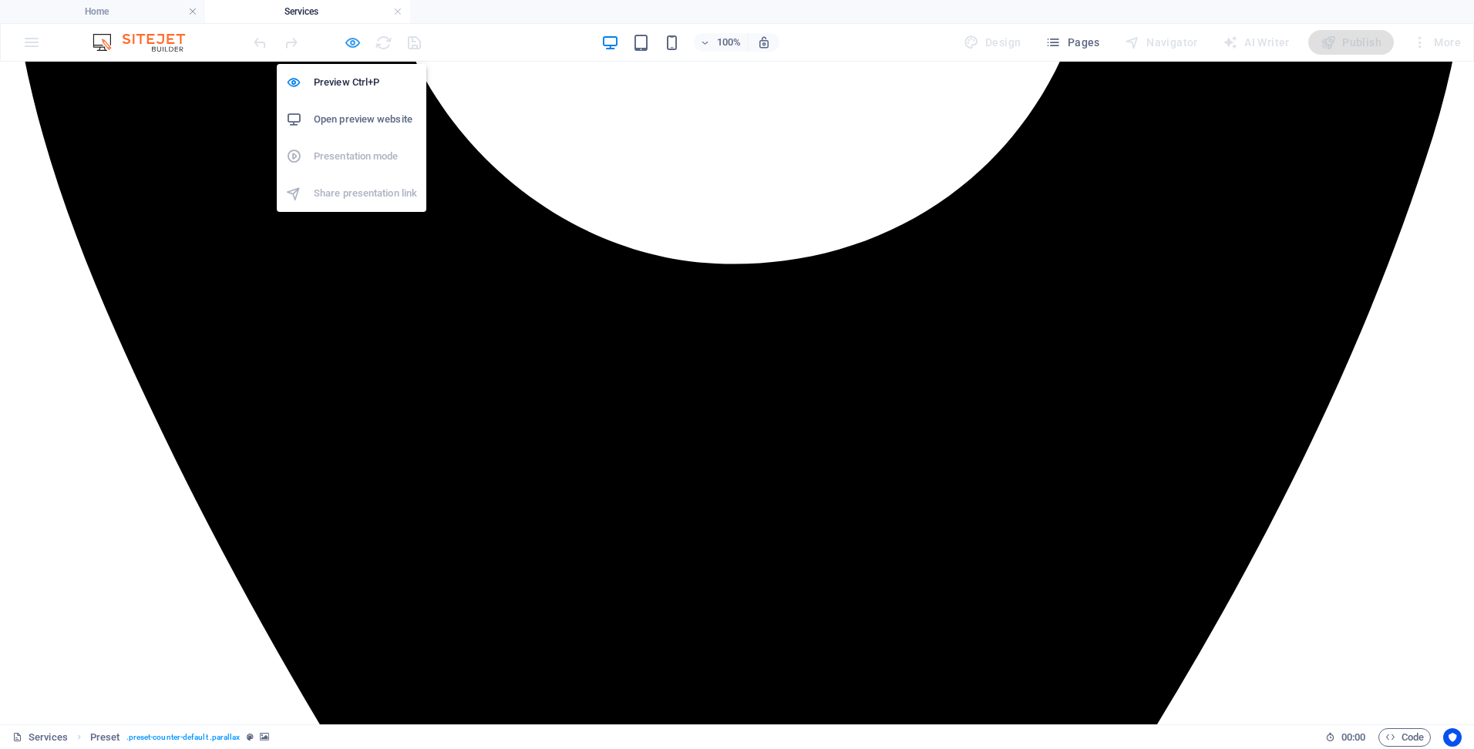
click at [348, 39] on icon "button" at bounding box center [353, 43] width 18 height 18
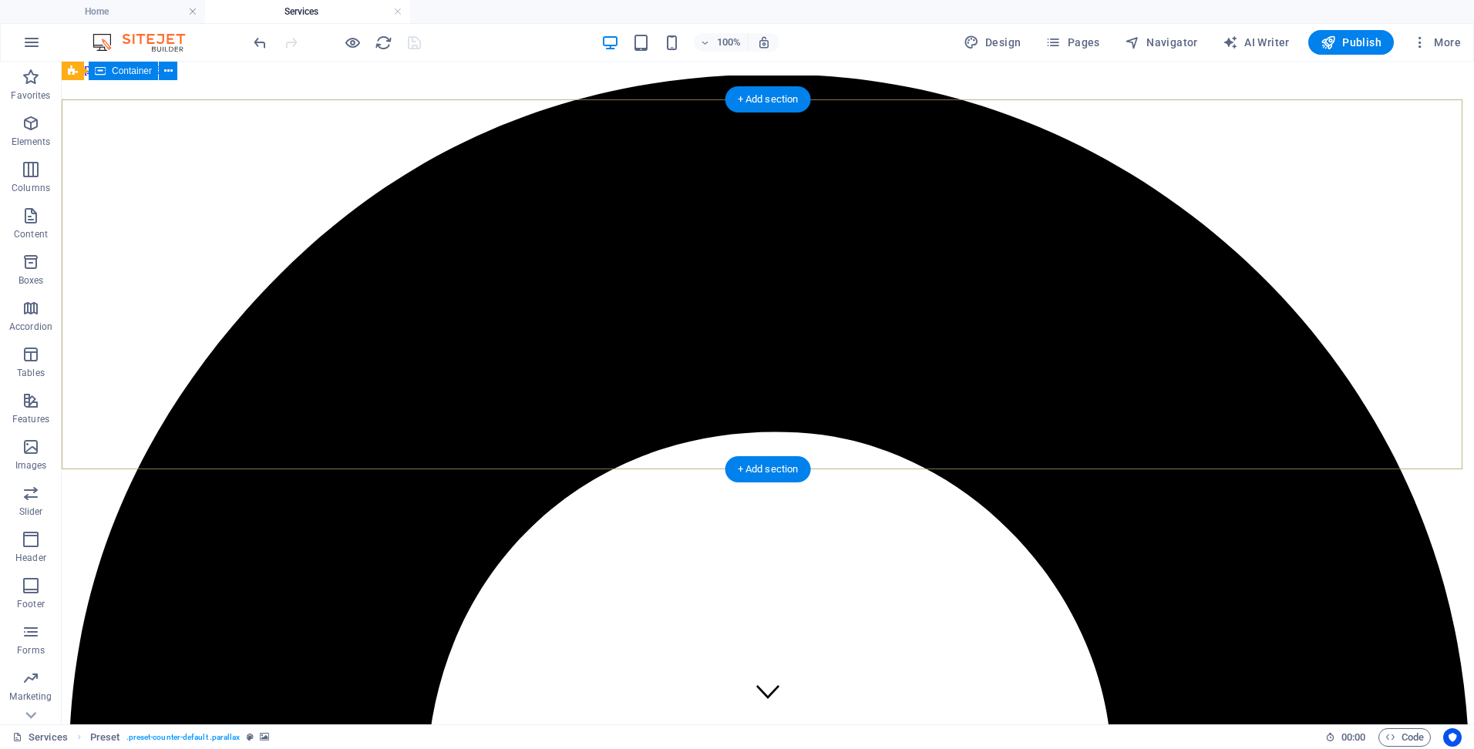
scroll to position [0, 0]
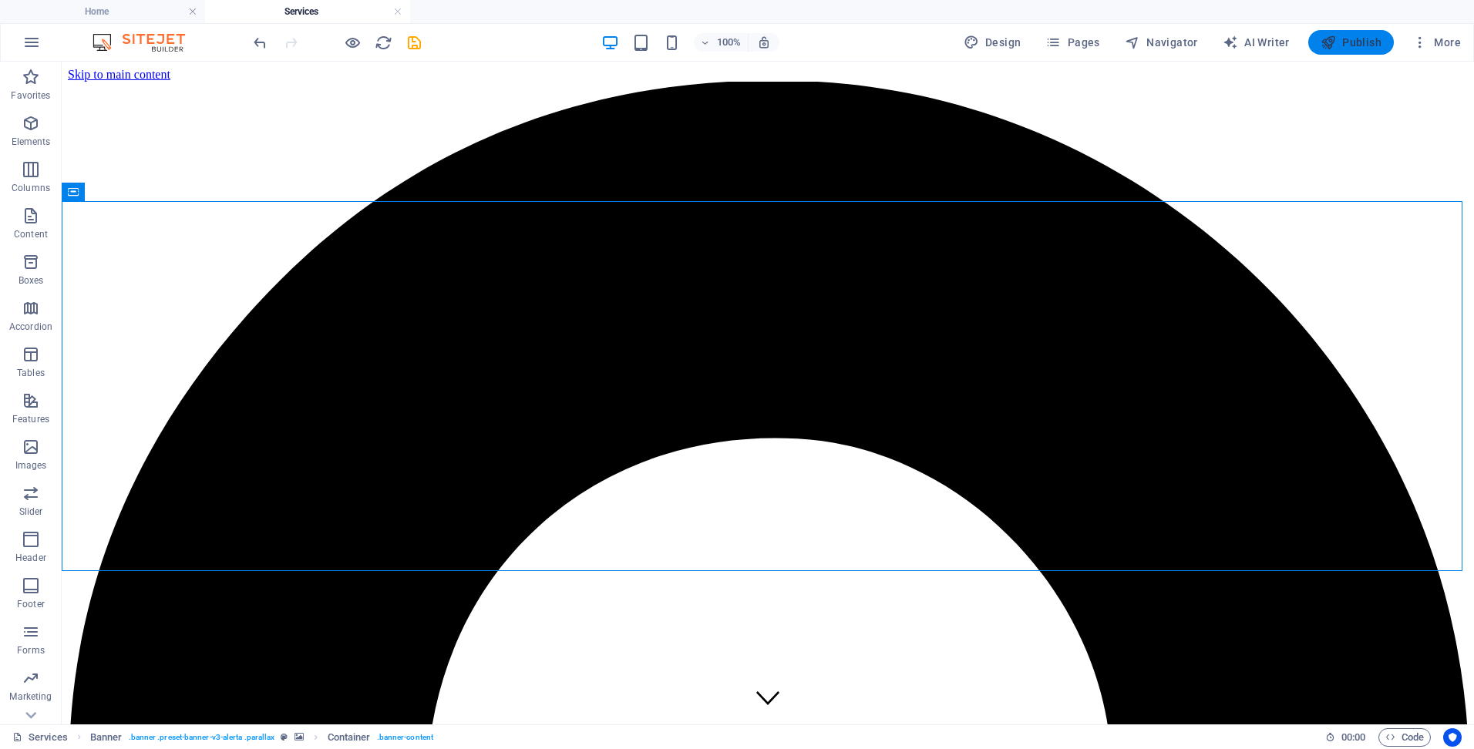
click at [1356, 38] on span "Publish" at bounding box center [1351, 42] width 61 height 15
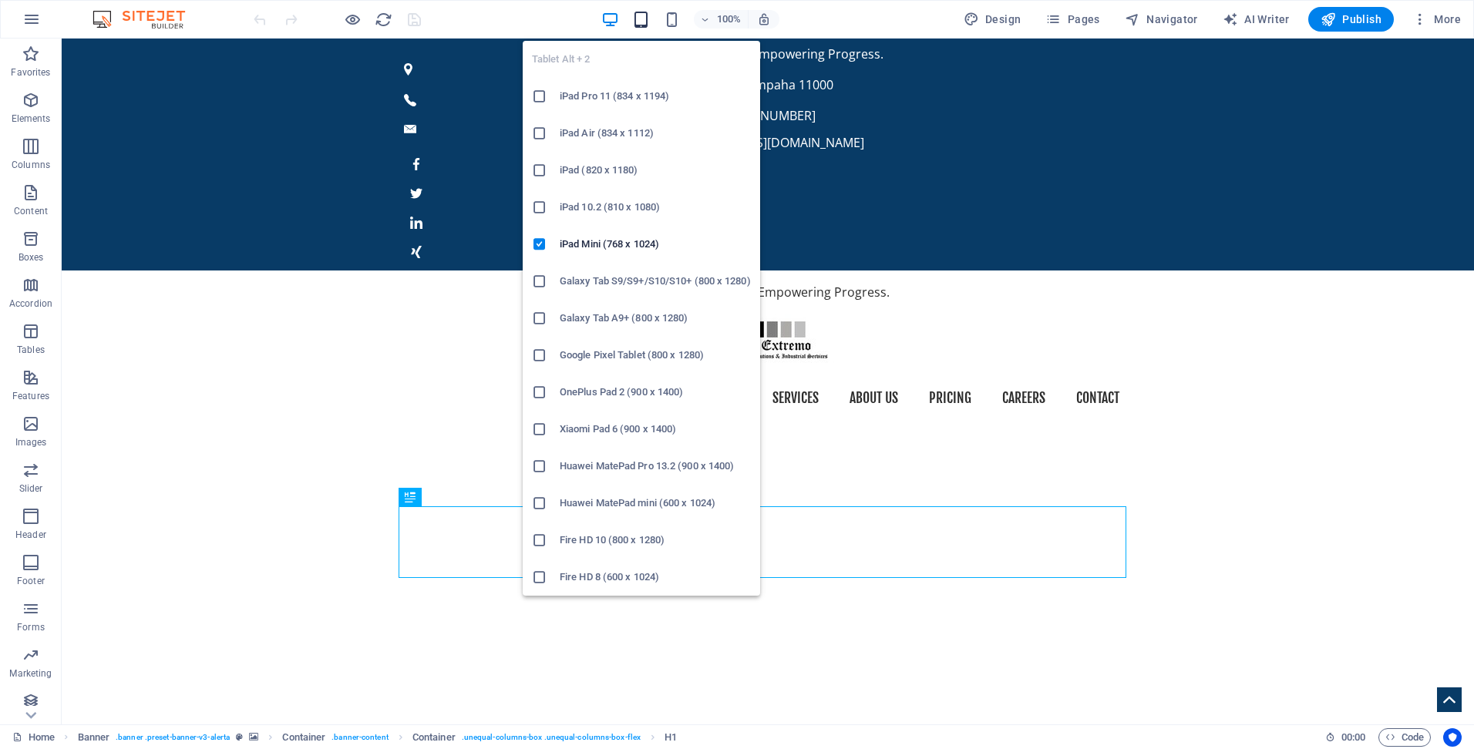
click at [636, 18] on icon "button" at bounding box center [641, 20] width 18 height 18
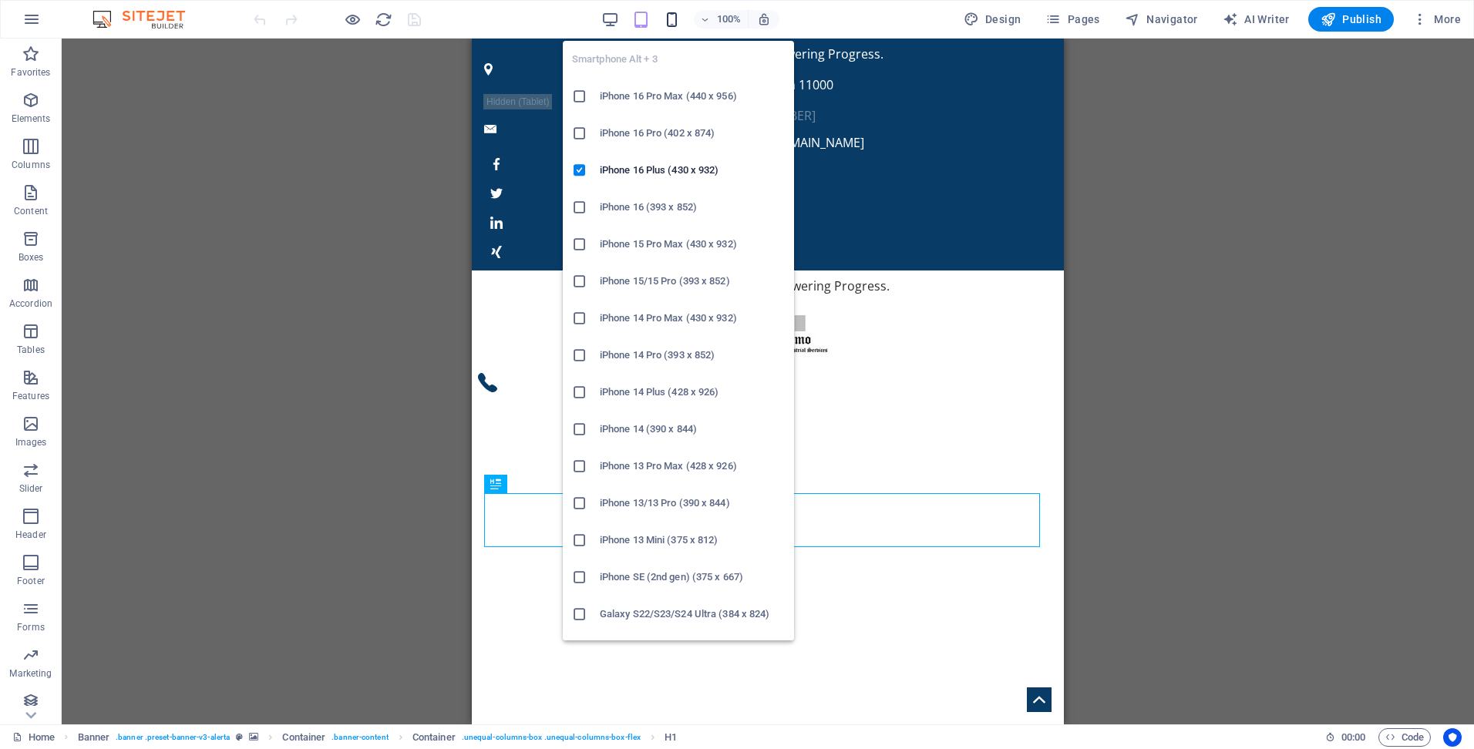
click at [671, 17] on icon "button" at bounding box center [672, 20] width 18 height 18
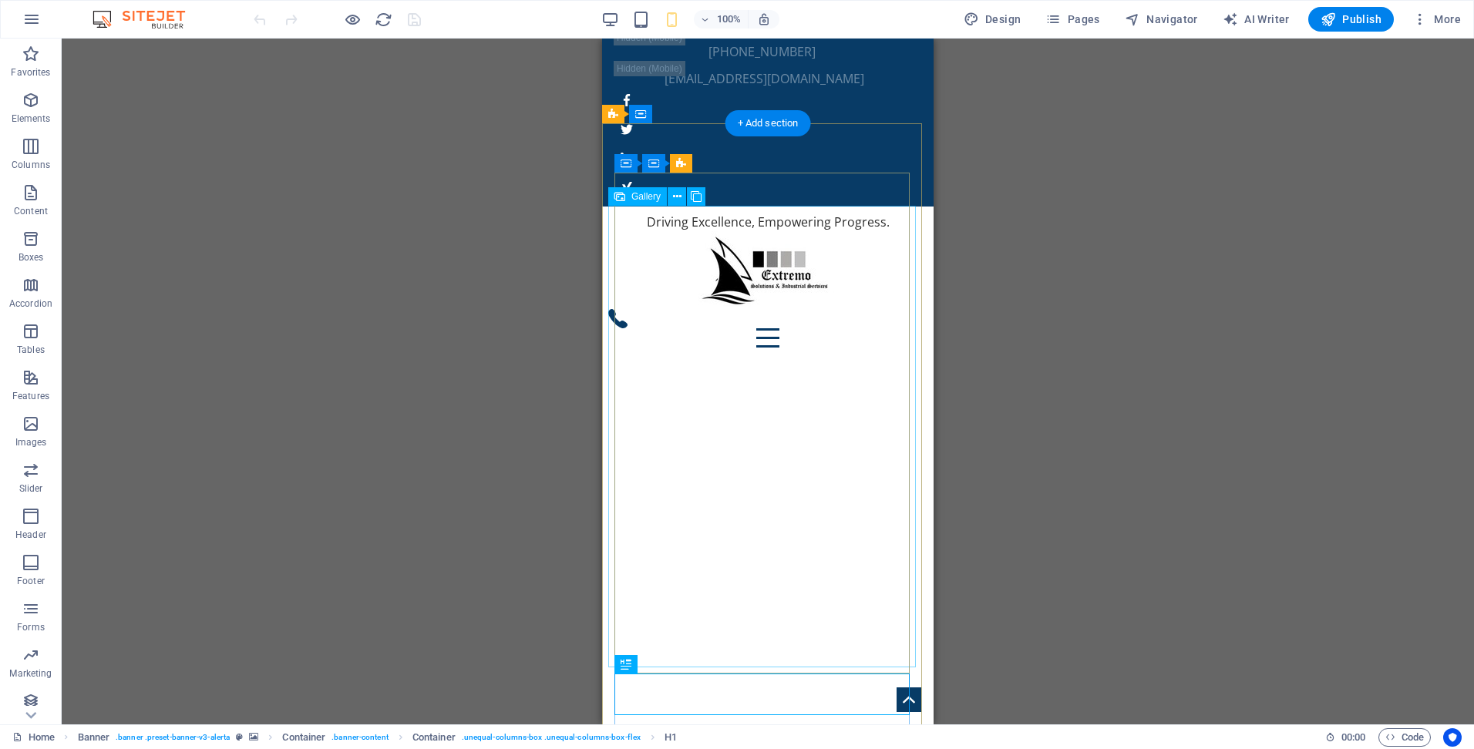
scroll to position [62, 0]
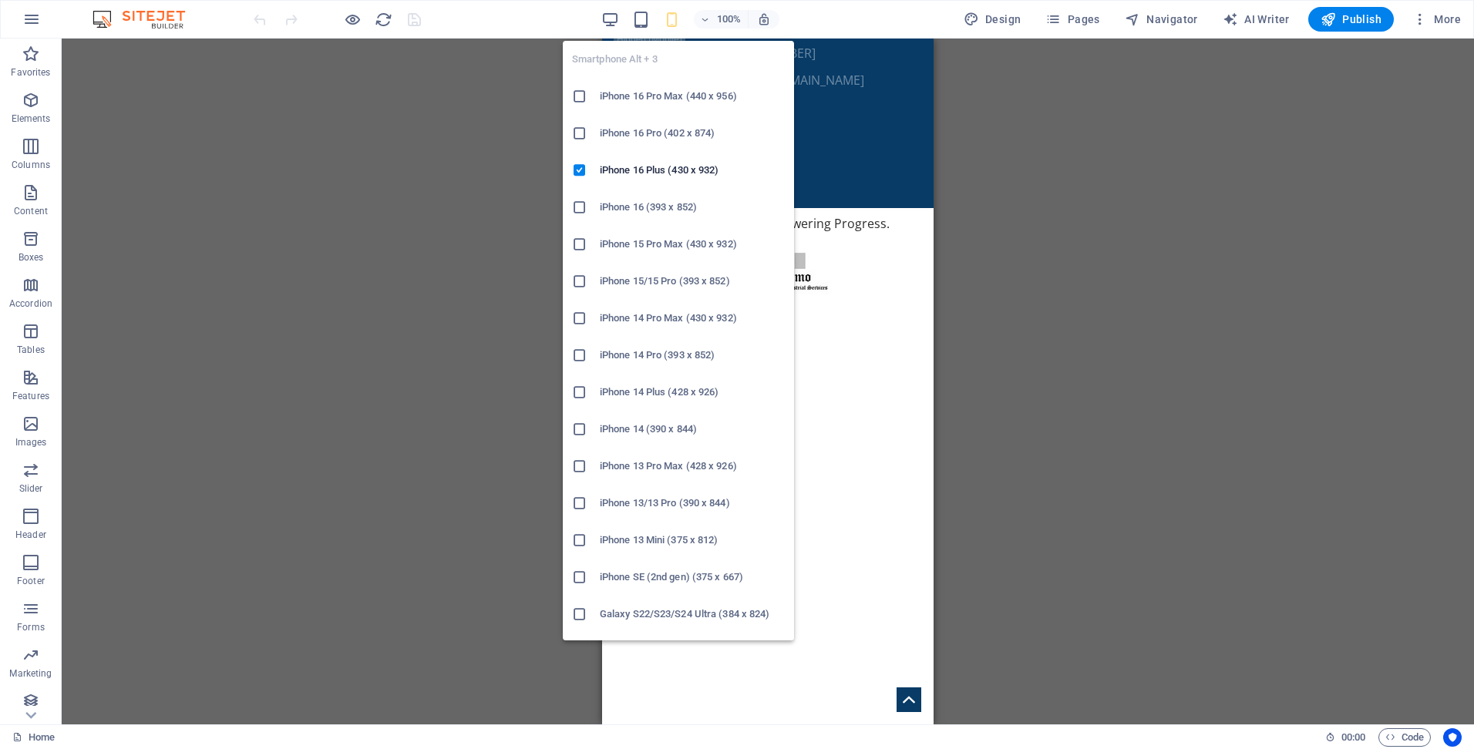
click at [678, 99] on h6 "iPhone 16 Pro Max (440 x 956)" at bounding box center [692, 96] width 185 height 19
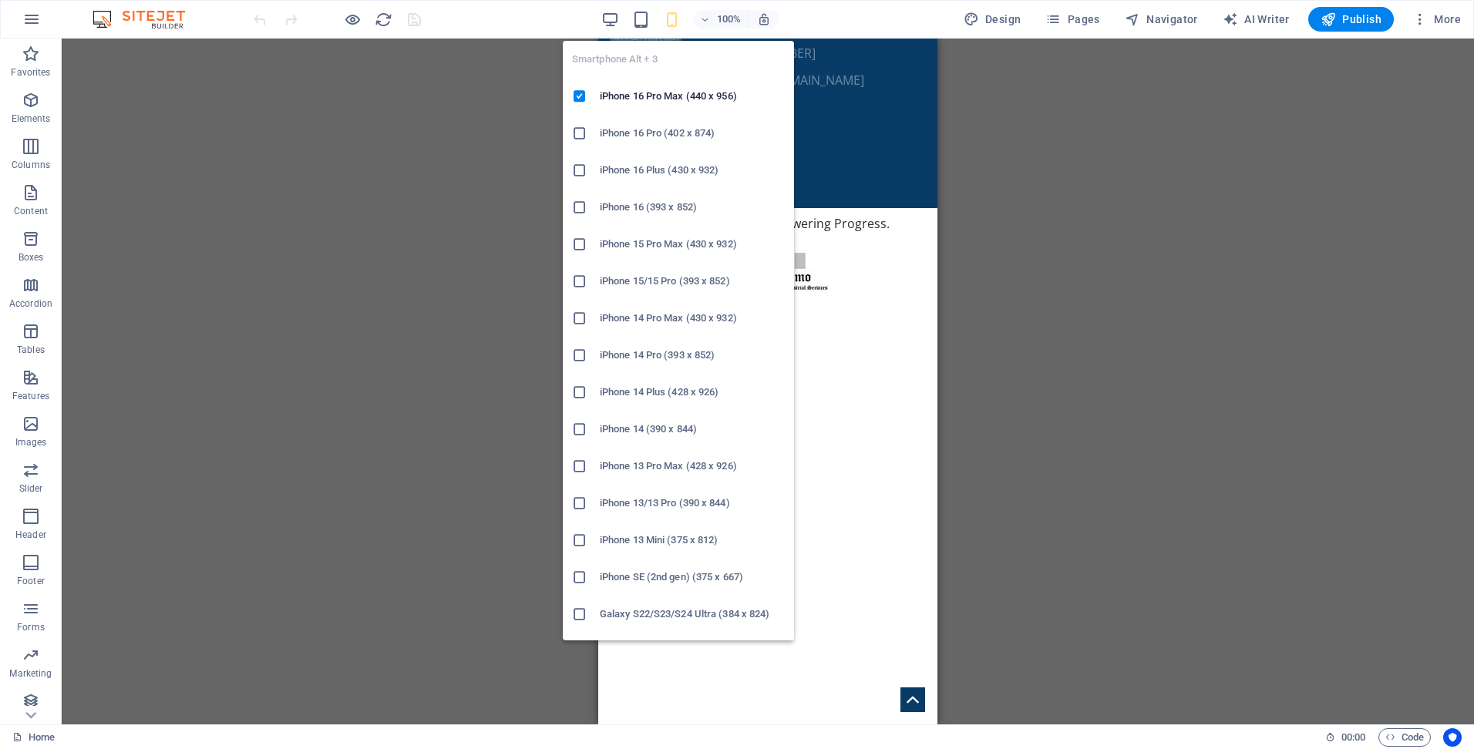
click at [678, 20] on icon "button" at bounding box center [672, 20] width 18 height 18
drag, startPoint x: 643, startPoint y: 392, endPoint x: 35, endPoint y: 348, distance: 609.1
click at [643, 392] on h6 "iPhone 14 Plus (428 x 926)" at bounding box center [692, 392] width 185 height 19
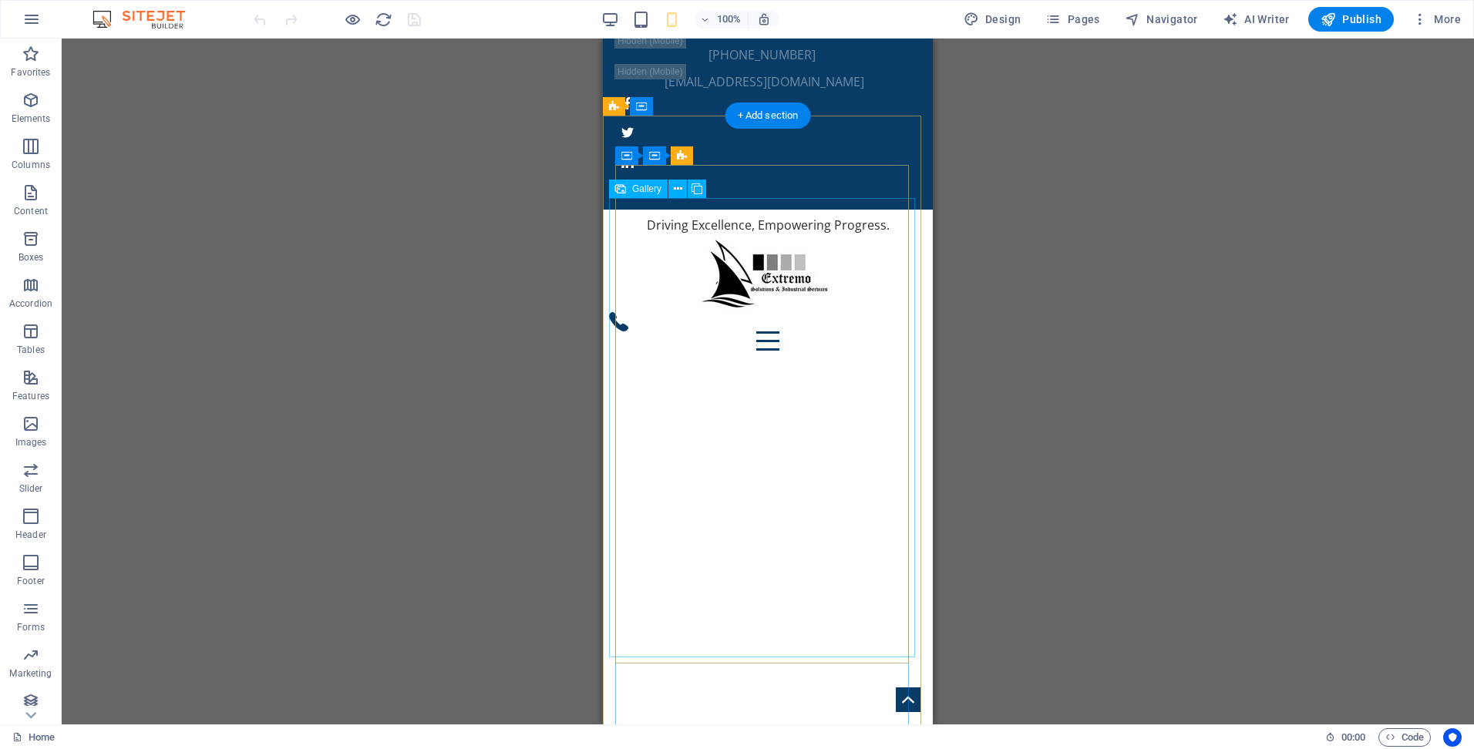
scroll to position [0, 0]
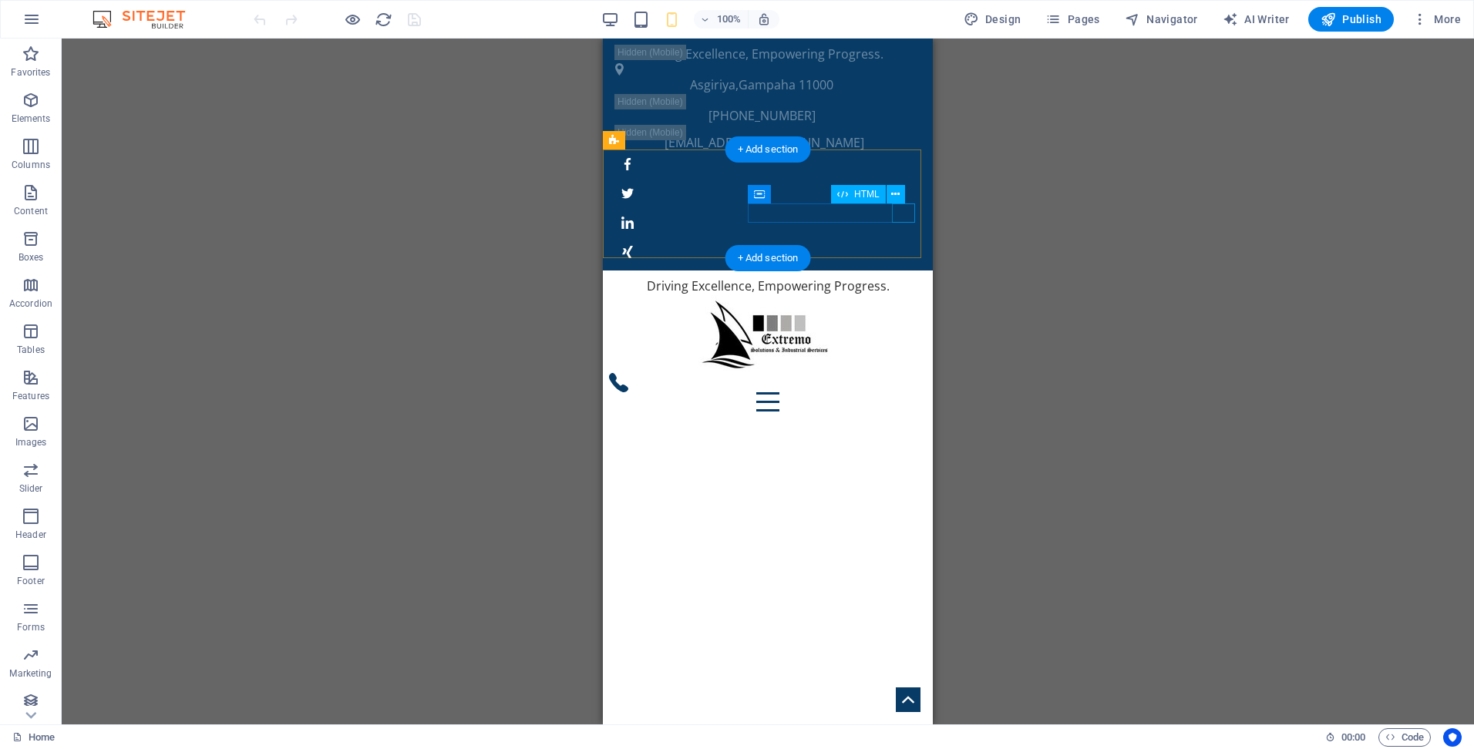
click at [905, 392] on div at bounding box center [768, 401] width 318 height 19
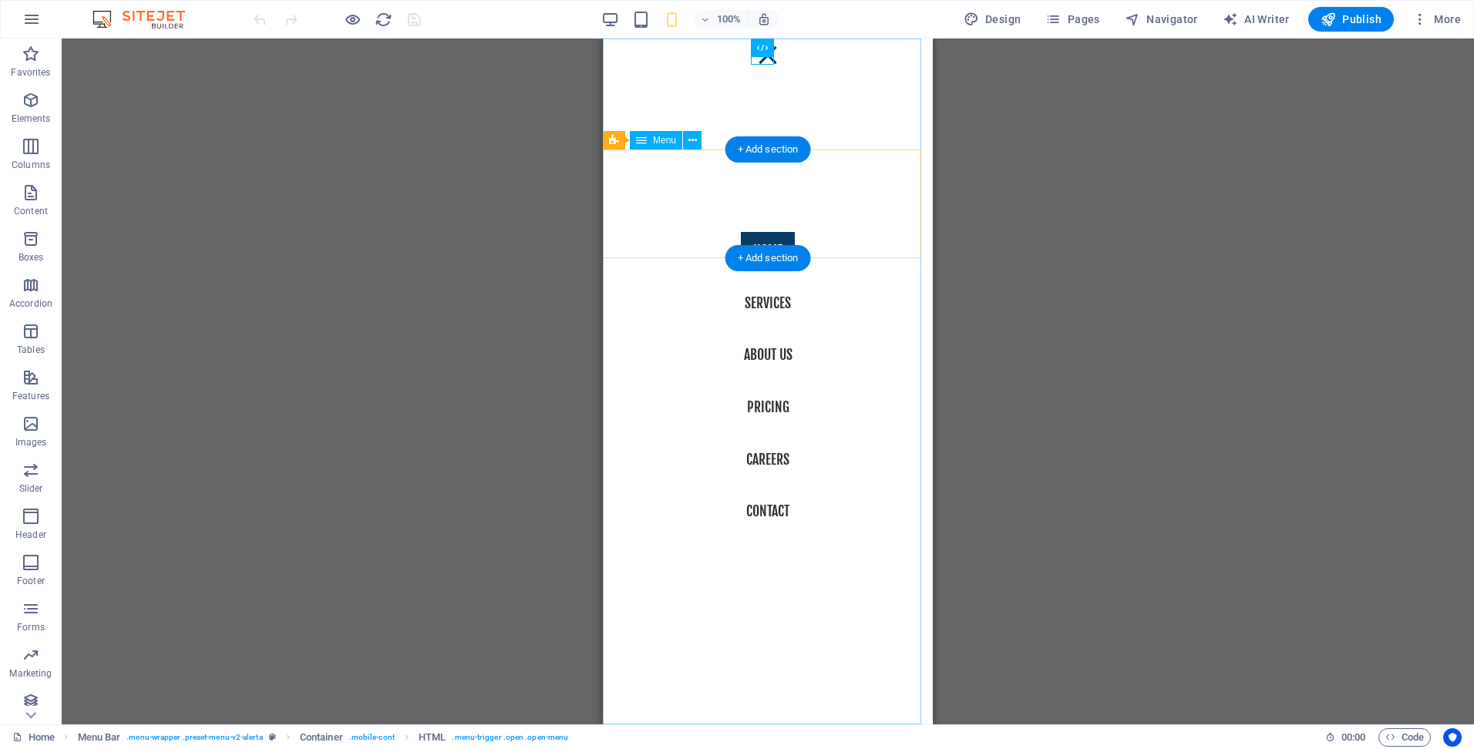
click at [766, 306] on nav "Home Services About us Pricing Careers Contact" at bounding box center [768, 382] width 330 height 686
click at [759, 301] on nav "Home Services About us Pricing Careers Contact" at bounding box center [768, 382] width 330 height 686
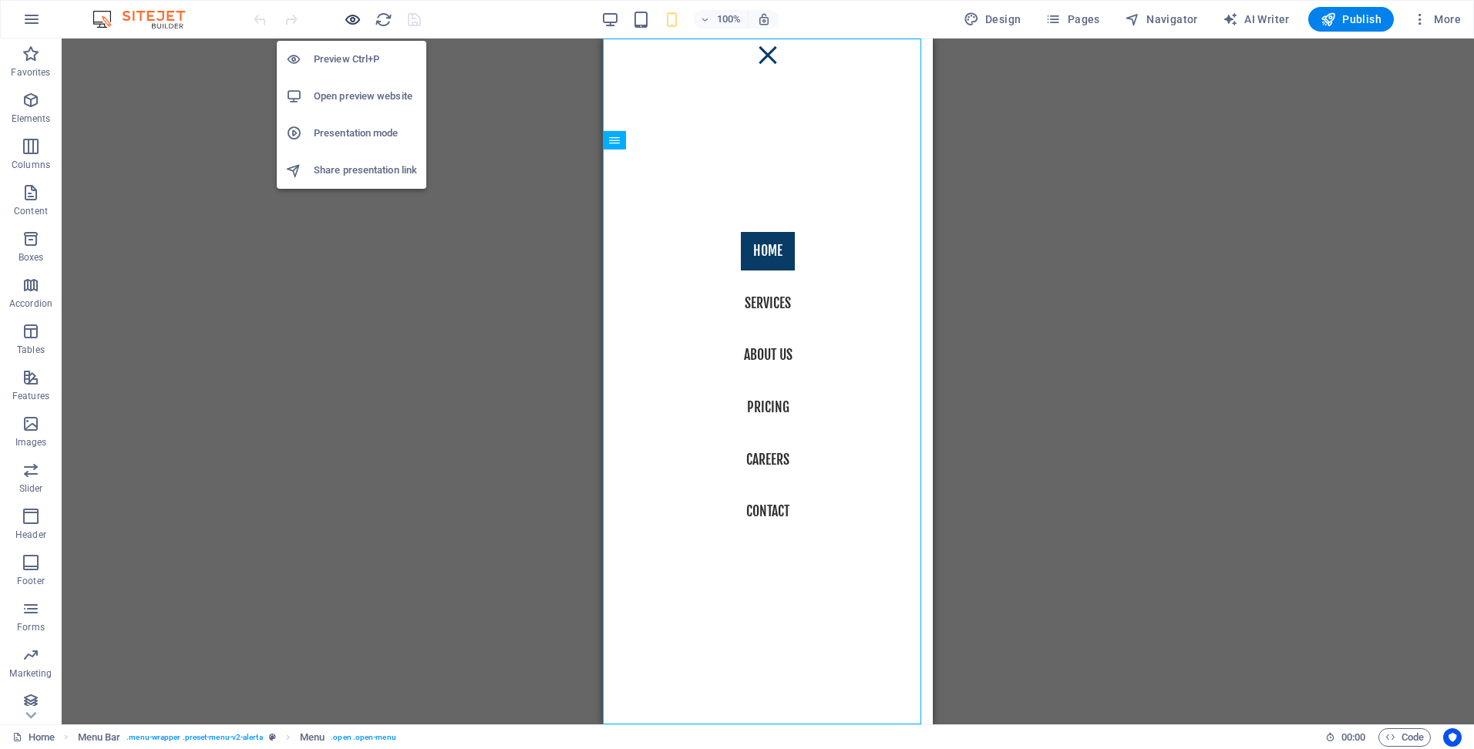
click at [355, 20] on icon "button" at bounding box center [353, 20] width 18 height 18
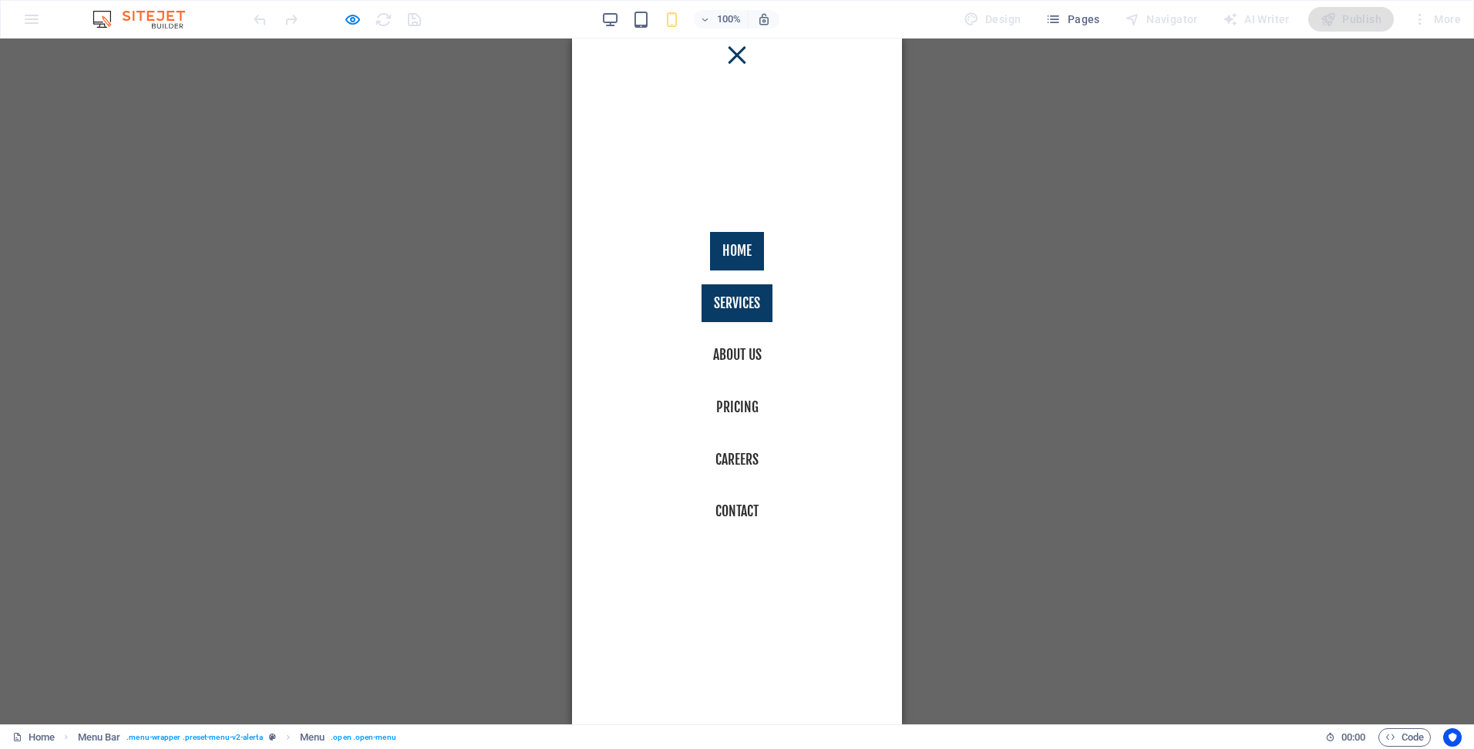
click at [733, 293] on link "Services" at bounding box center [737, 303] width 71 height 39
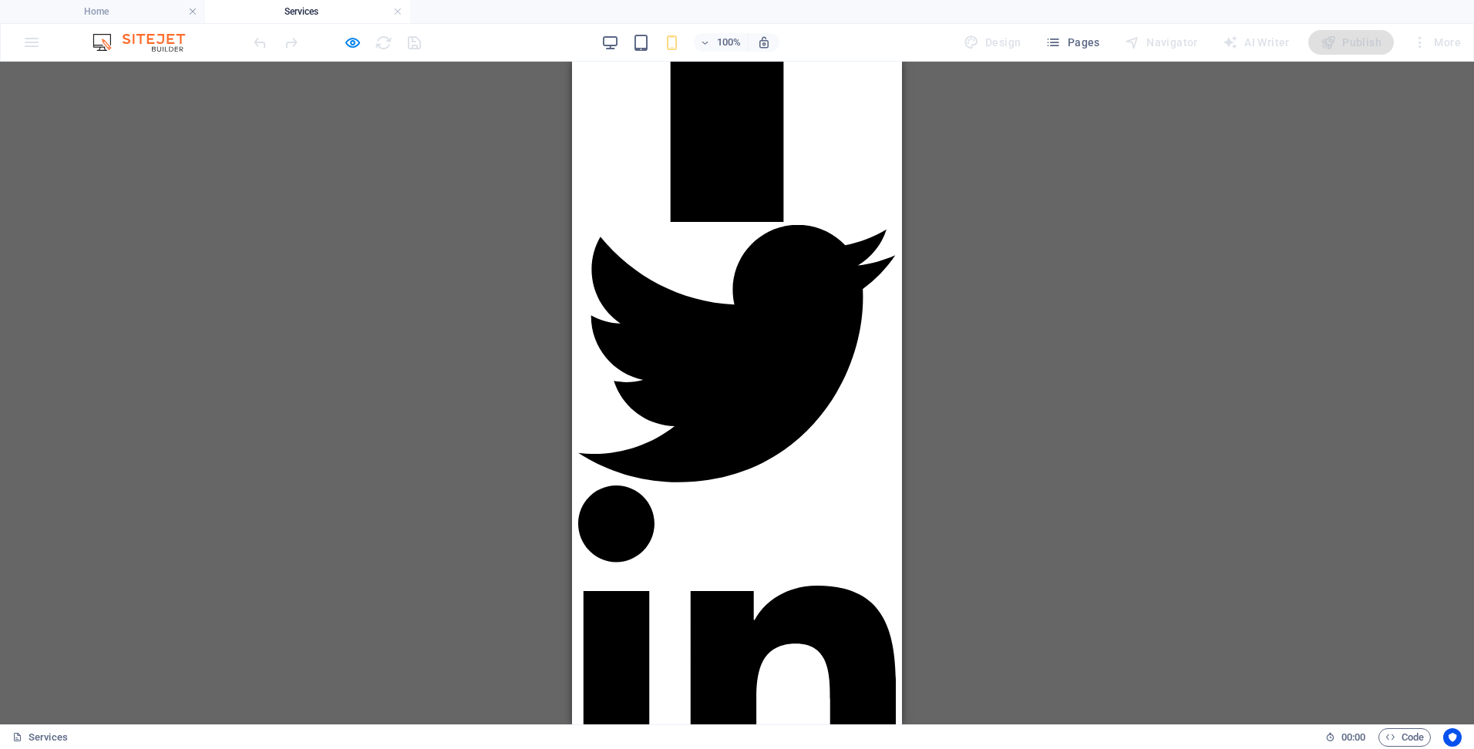
scroll to position [1619, 0]
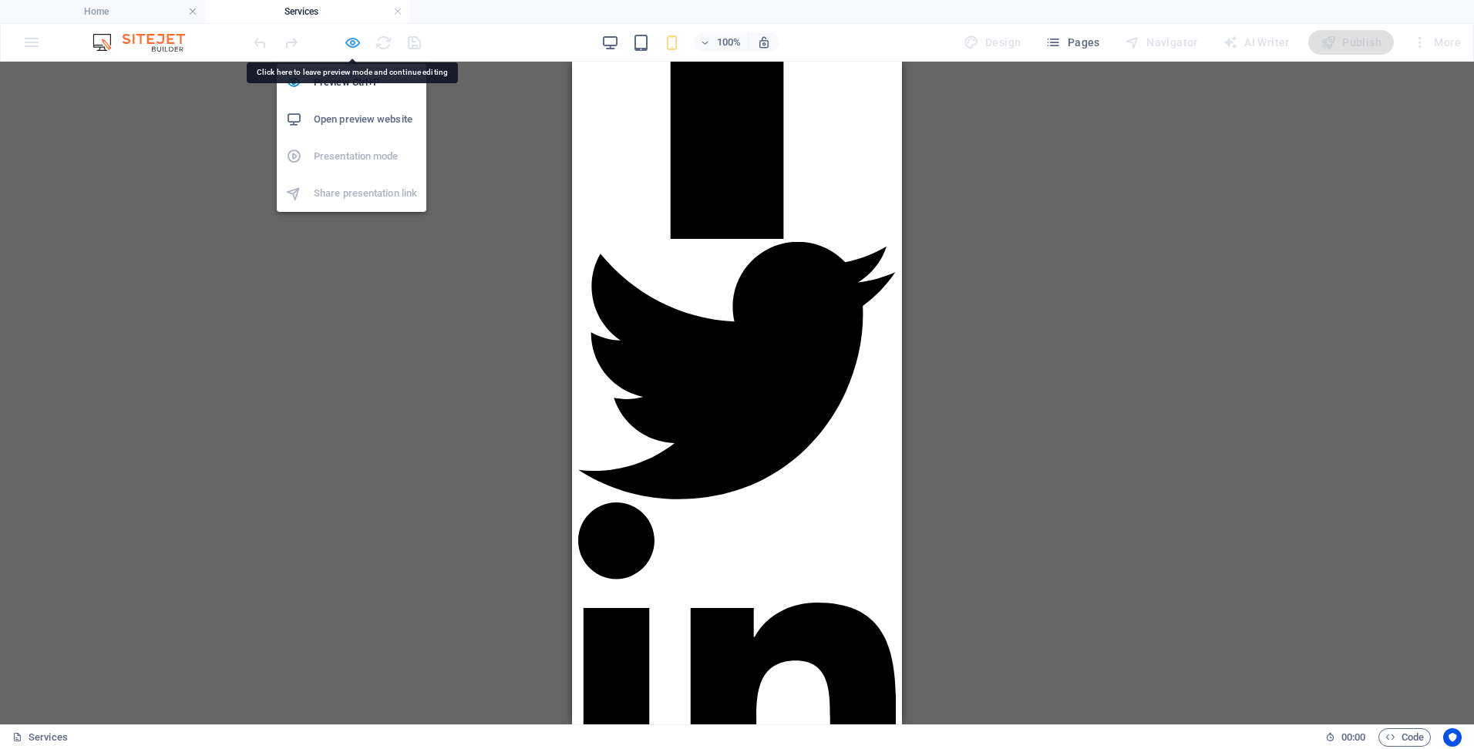
click at [348, 45] on icon "button" at bounding box center [353, 43] width 18 height 18
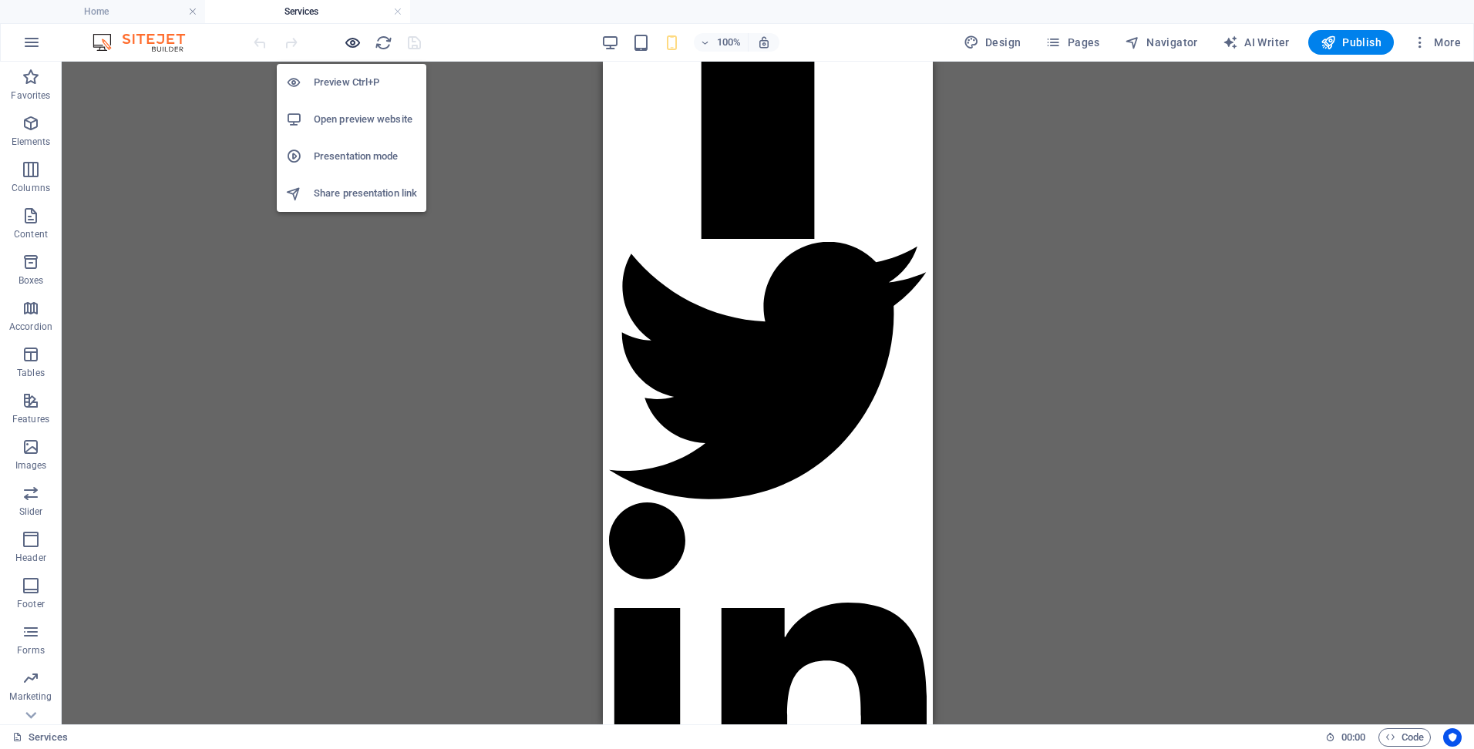
click at [348, 45] on icon "button" at bounding box center [353, 43] width 18 height 18
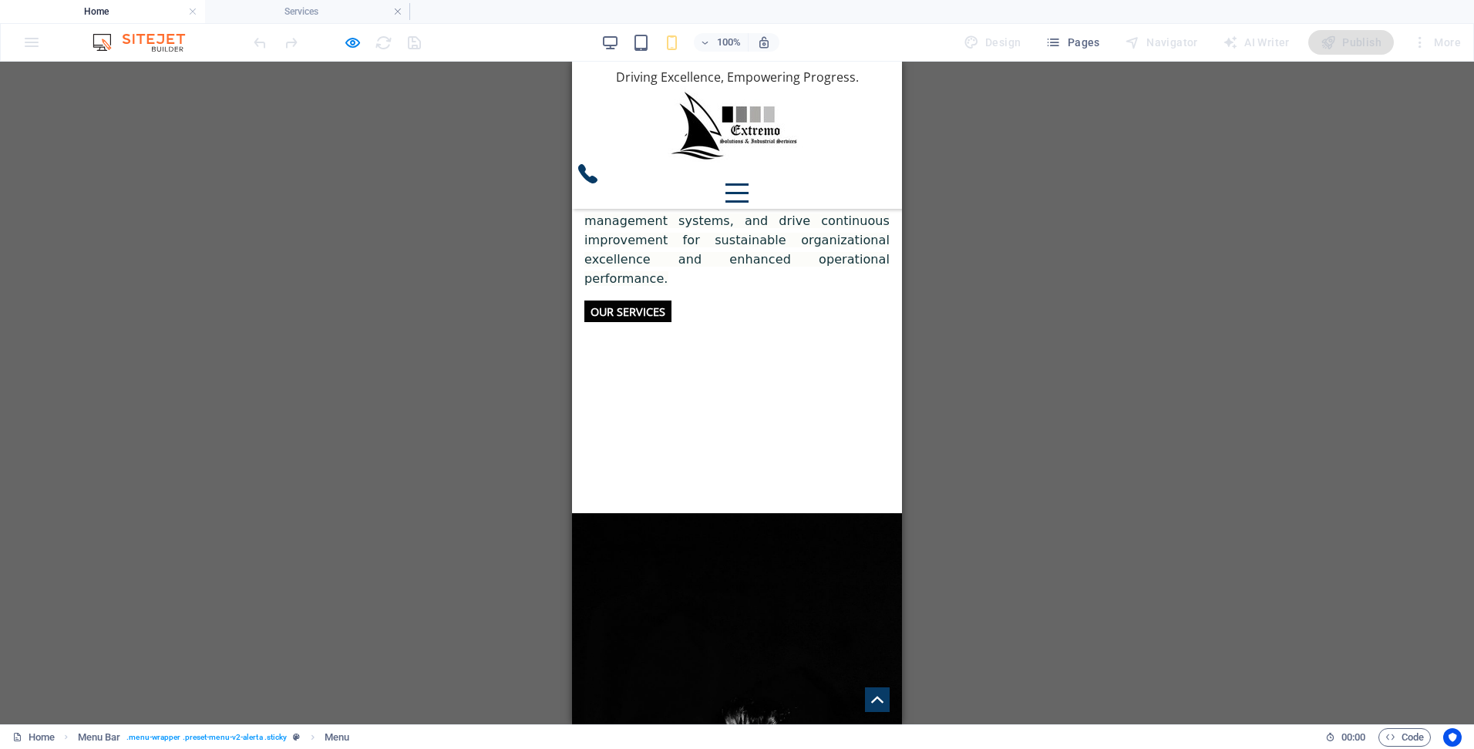
scroll to position [2911, 0]
click at [749, 183] on div at bounding box center [736, 192] width 23 height 19
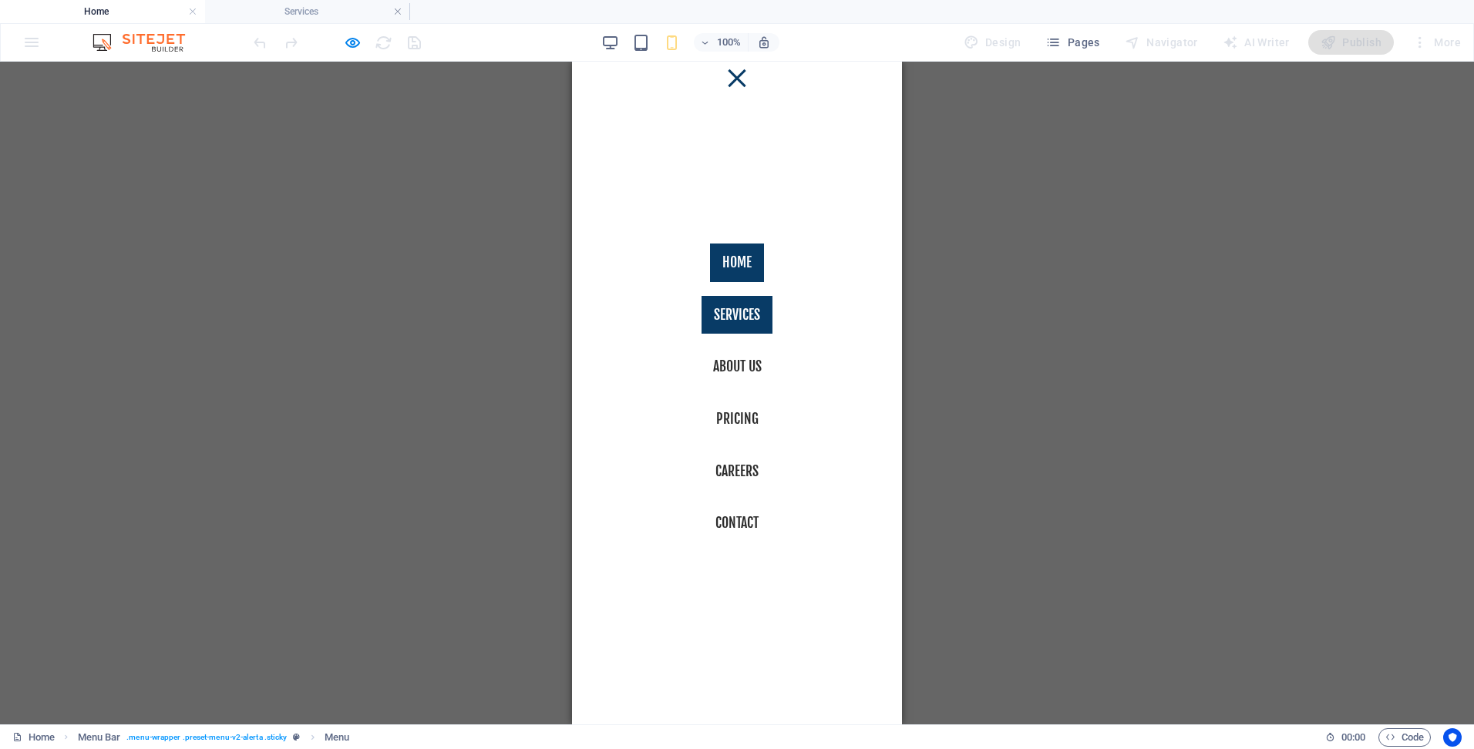
click at [729, 305] on link "Services" at bounding box center [737, 315] width 71 height 39
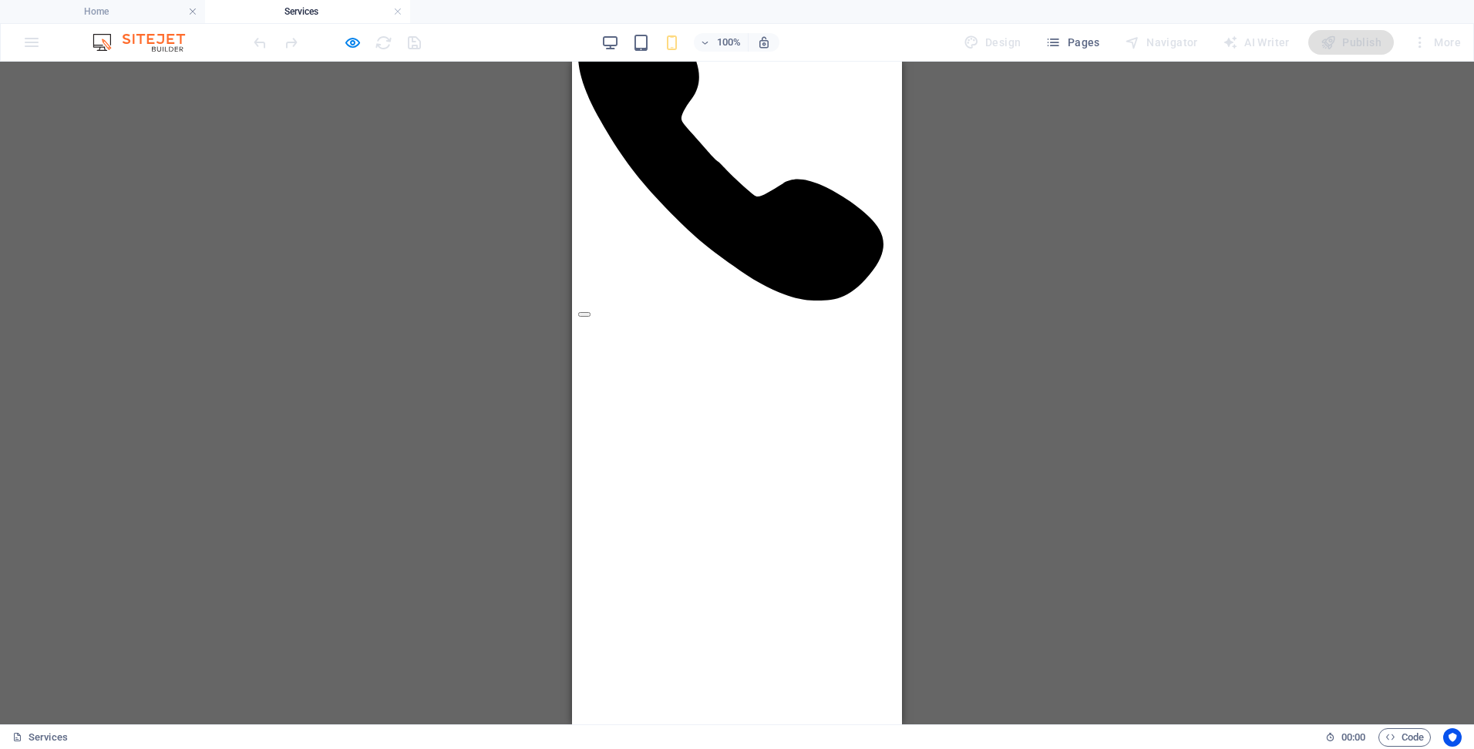
scroll to position [3121, 0]
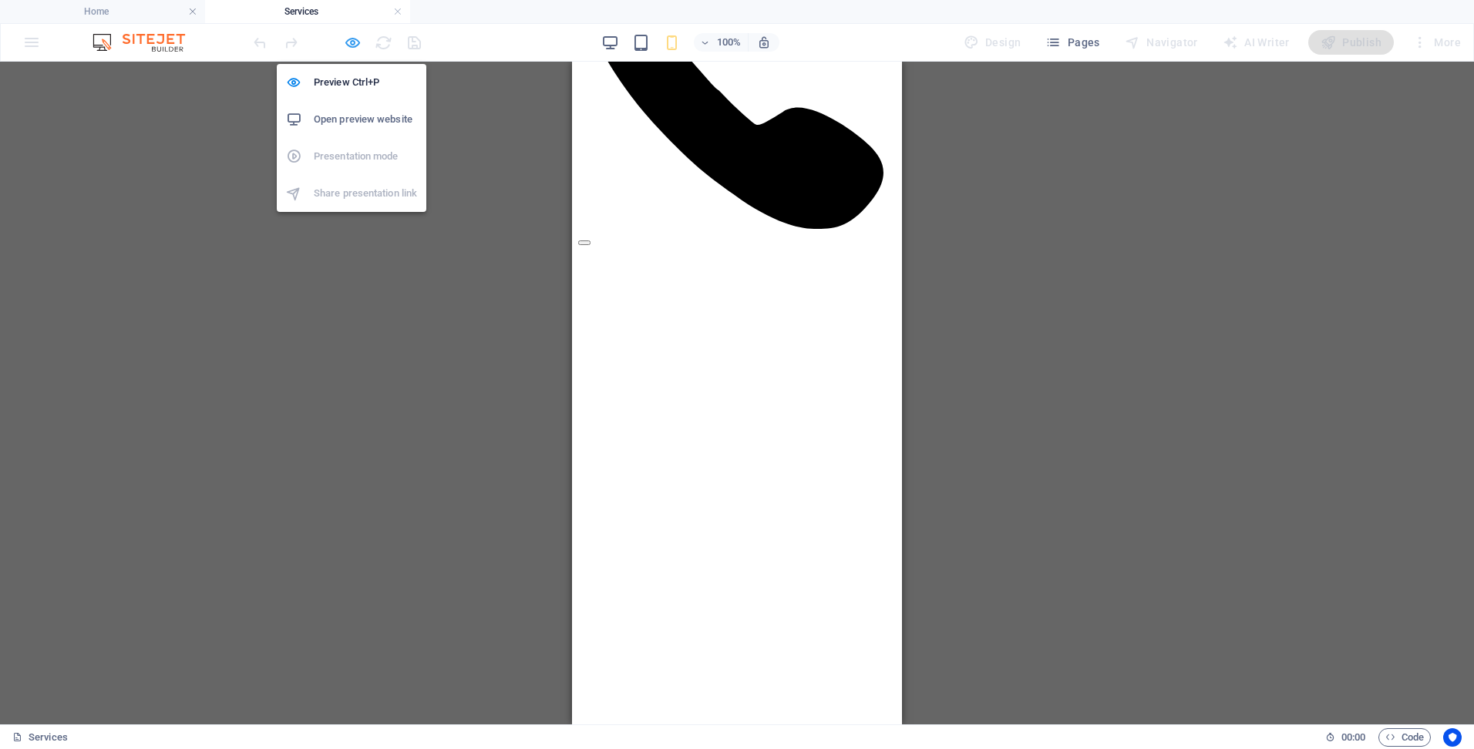
click at [345, 39] on icon "button" at bounding box center [353, 43] width 18 height 18
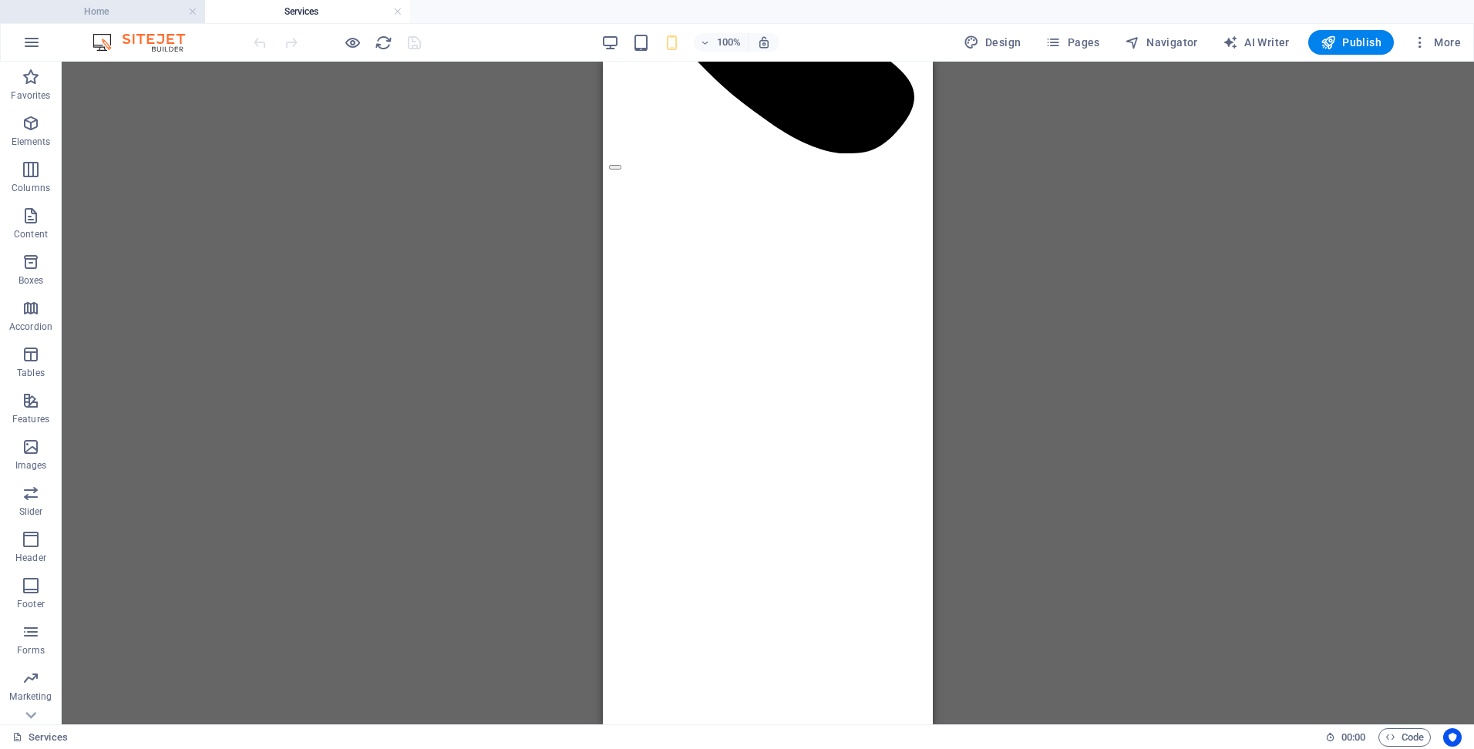
click at [155, 8] on h4 "Home" at bounding box center [102, 11] width 205 height 17
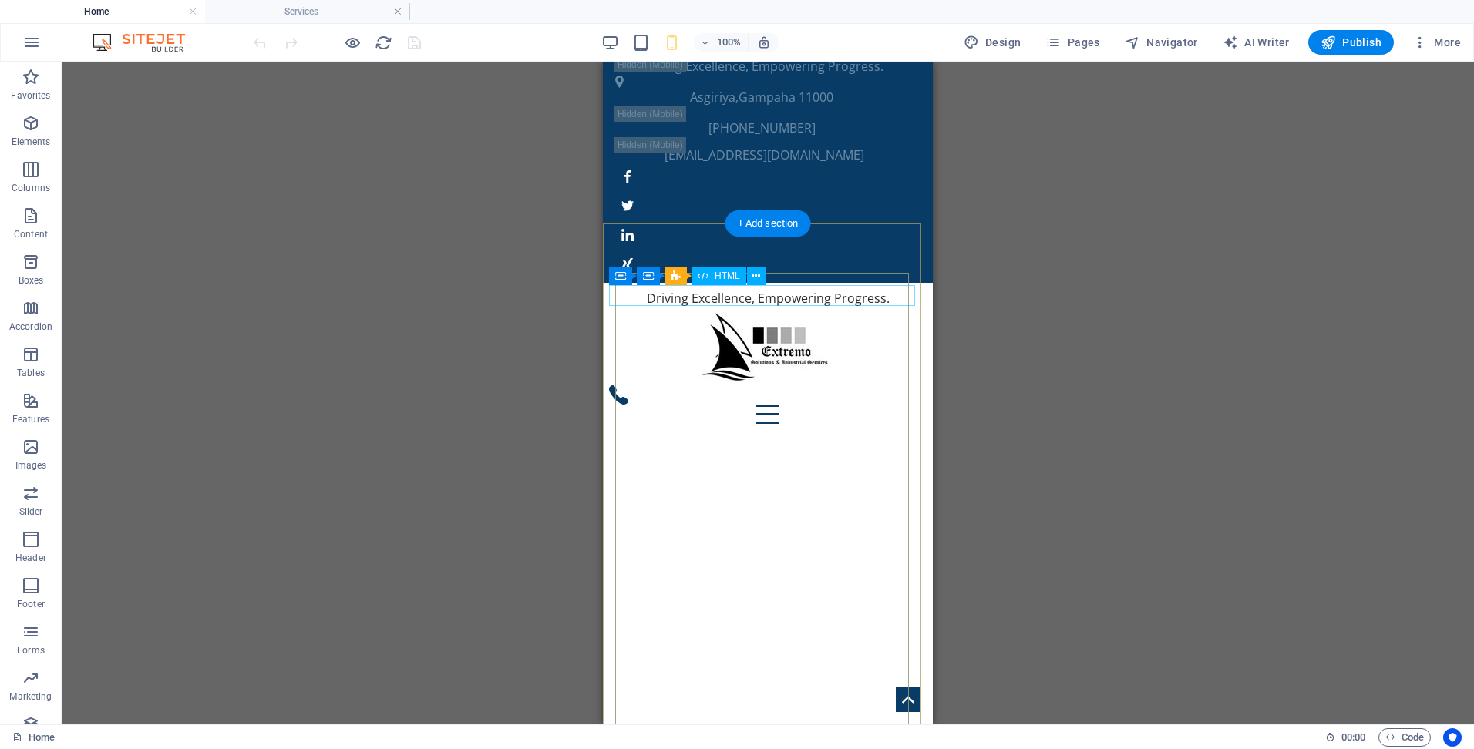
scroll to position [0, 0]
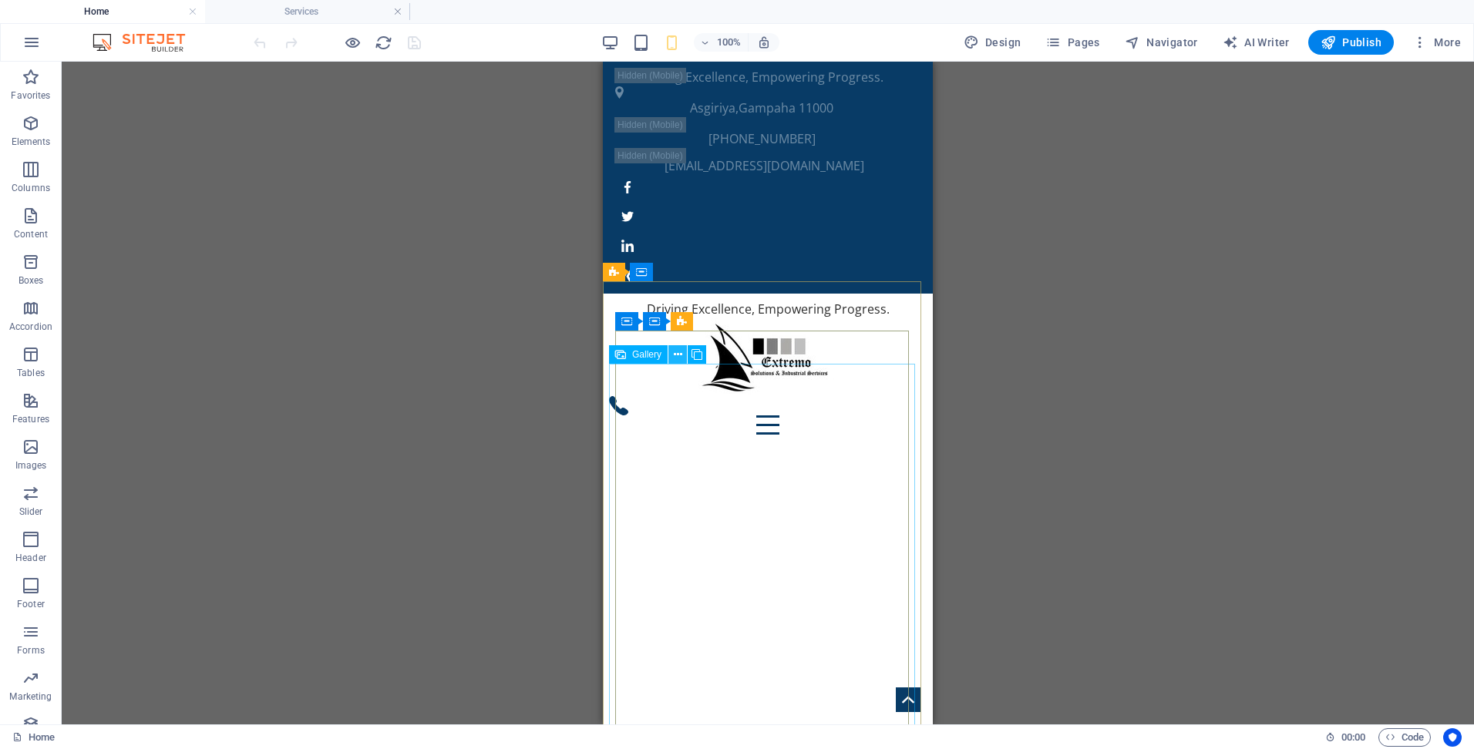
click at [680, 354] on icon at bounding box center [678, 355] width 8 height 16
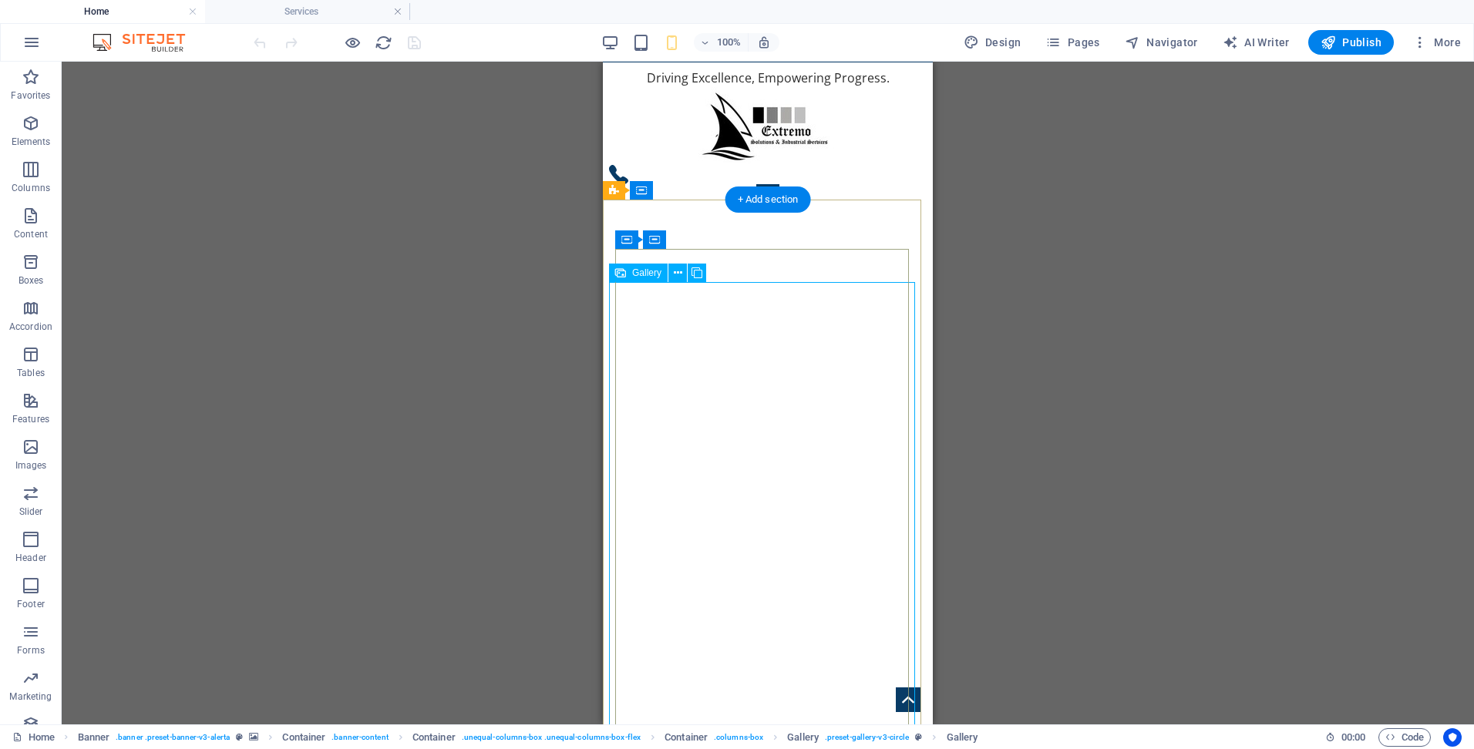
scroll to position [385, 0]
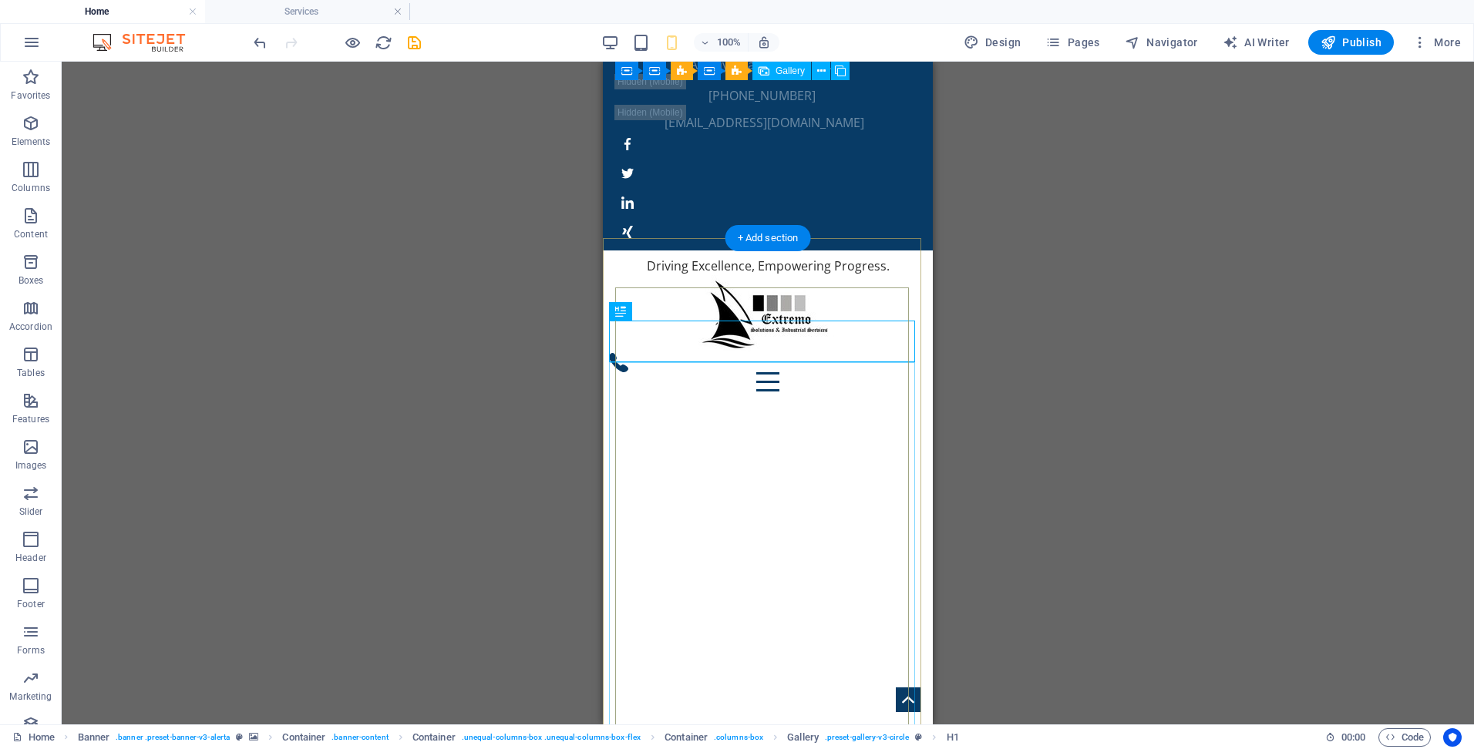
scroll to position [0, 0]
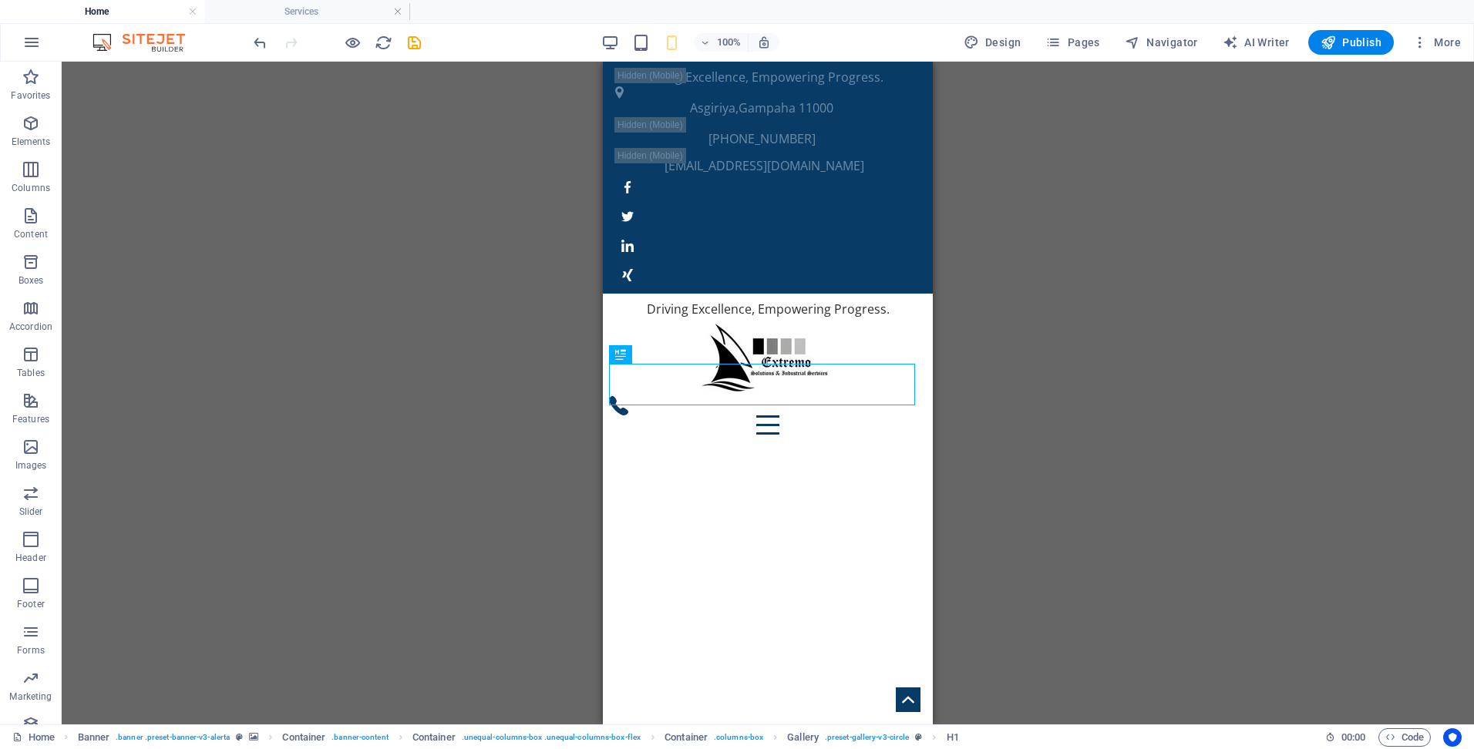
click at [1015, 408] on div "Drag here to replace the existing content. Press “Ctrl” if you want to create a…" at bounding box center [768, 393] width 1412 height 663
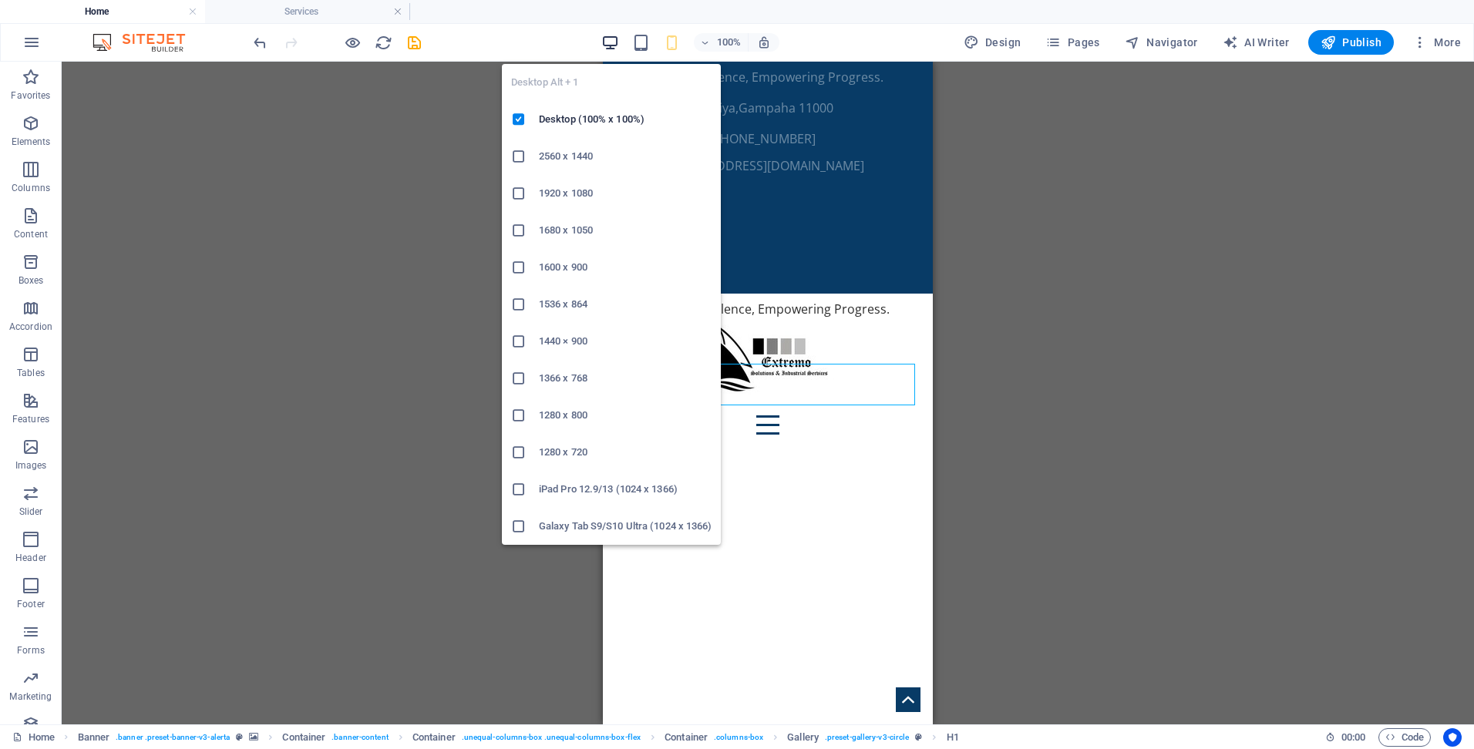
click at [611, 40] on icon "button" at bounding box center [610, 43] width 18 height 18
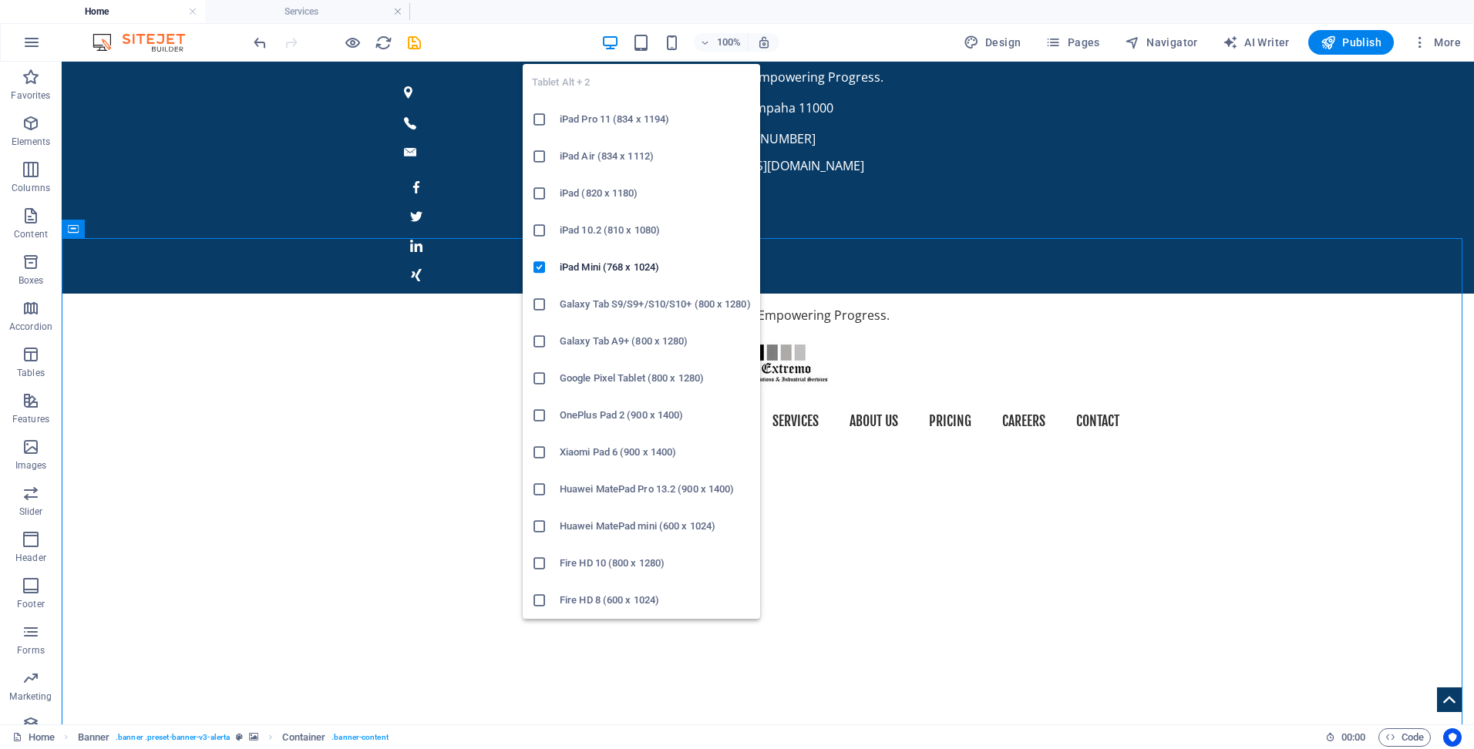
click at [604, 130] on li "iPad Pro 11 (834 x 1194)" at bounding box center [641, 119] width 237 height 37
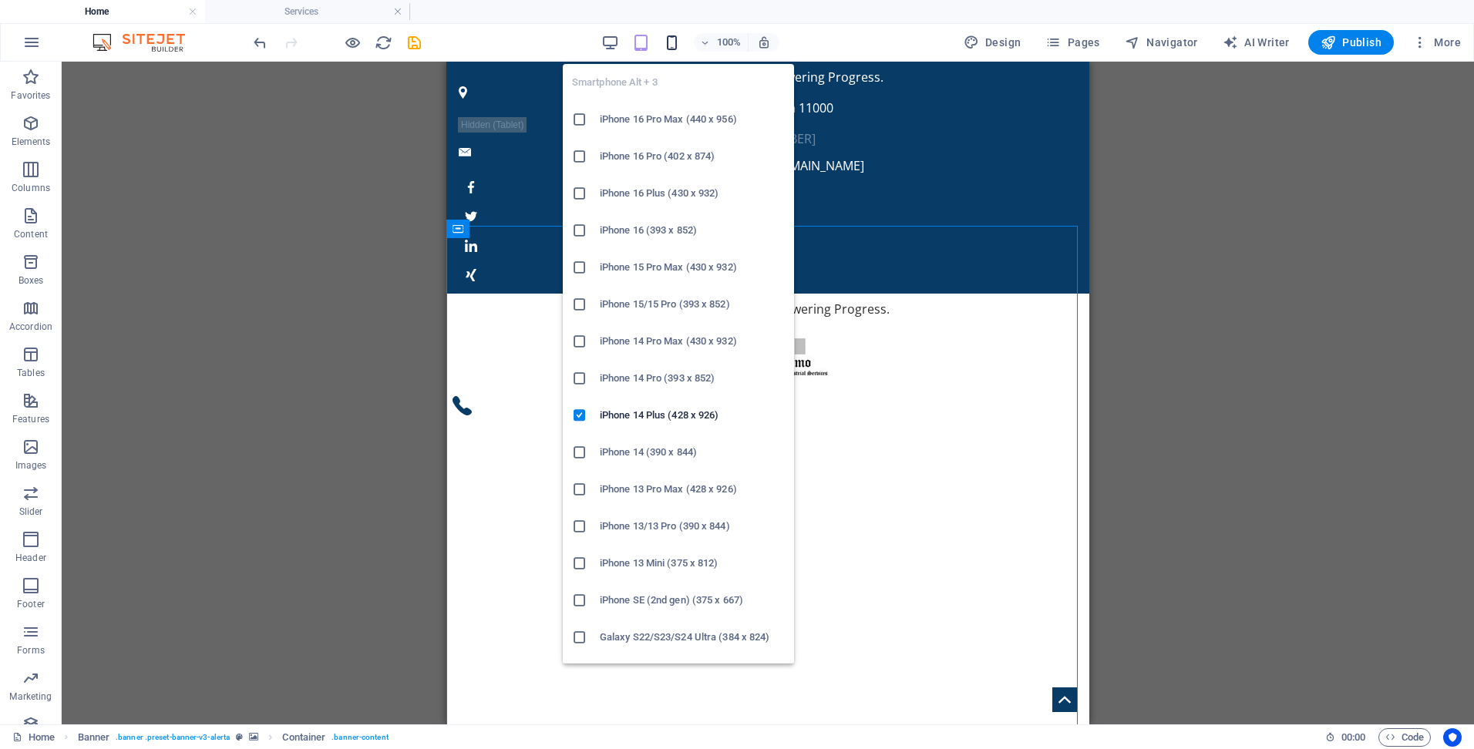
click at [677, 42] on icon "button" at bounding box center [672, 43] width 18 height 18
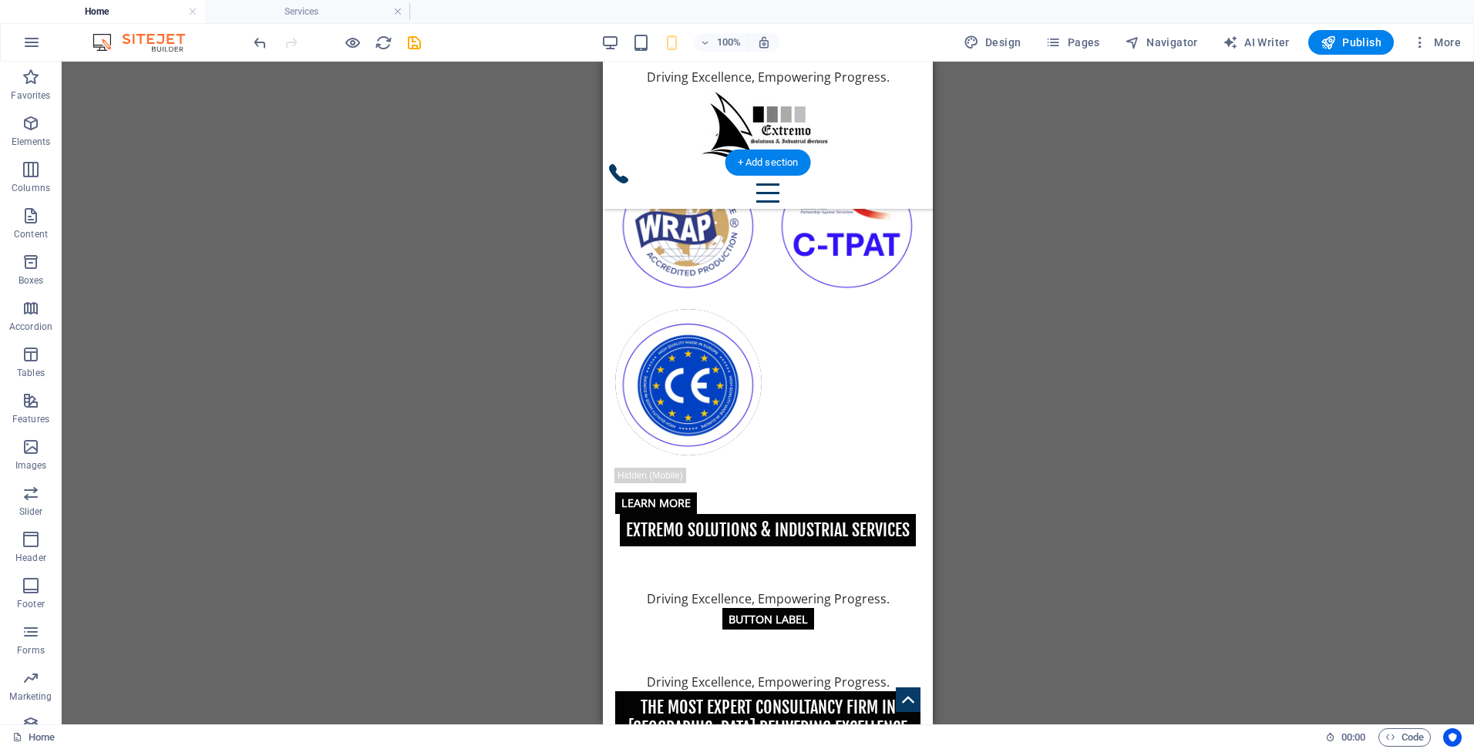
scroll to position [1388, 0]
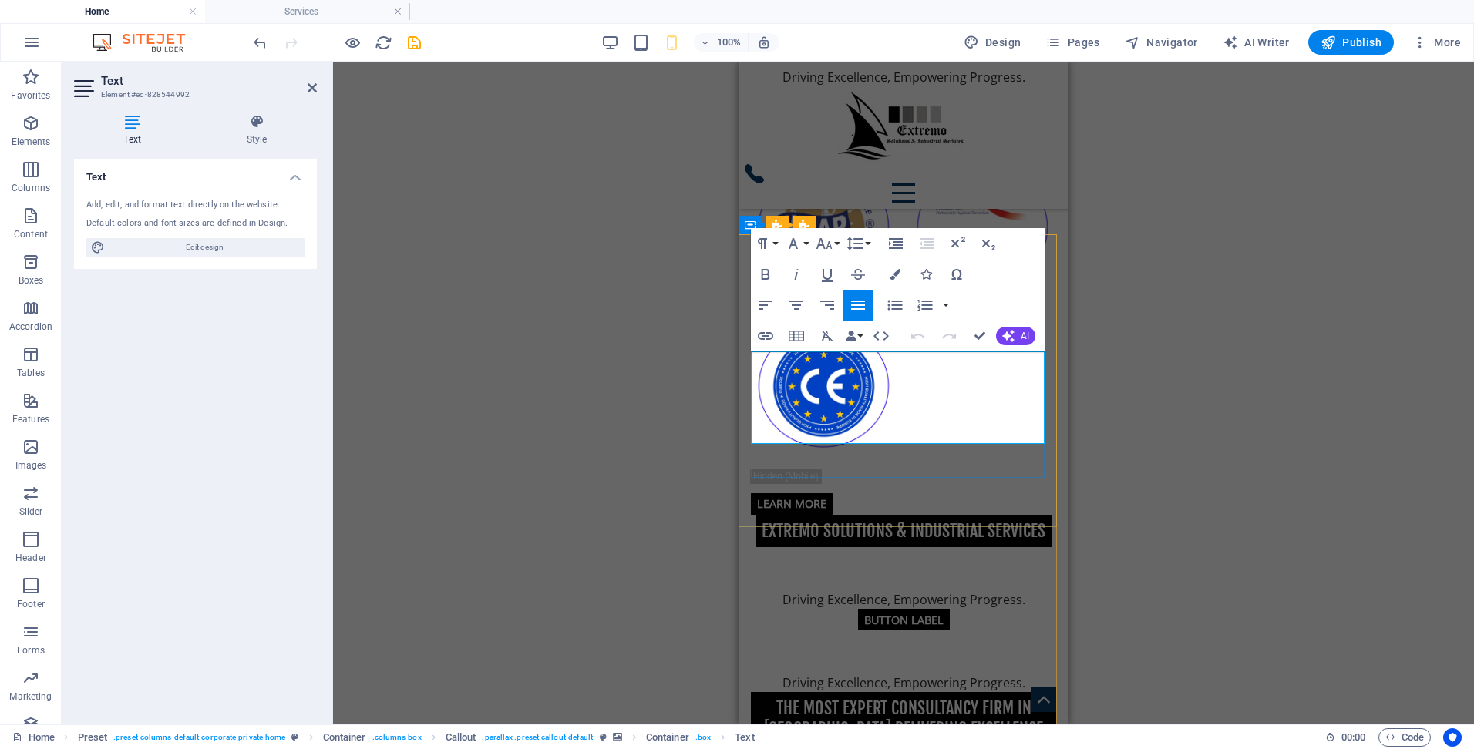
drag, startPoint x: 897, startPoint y: 436, endPoint x: 753, endPoint y: 356, distance: 165.0
click at [1213, 469] on div "Drag here to replace the existing content. Press “Ctrl” if you want to create a…" at bounding box center [903, 393] width 1141 height 663
click at [1095, 207] on div "Drag here to replace the existing content. Press “Ctrl” if you want to create a…" at bounding box center [903, 393] width 1141 height 663
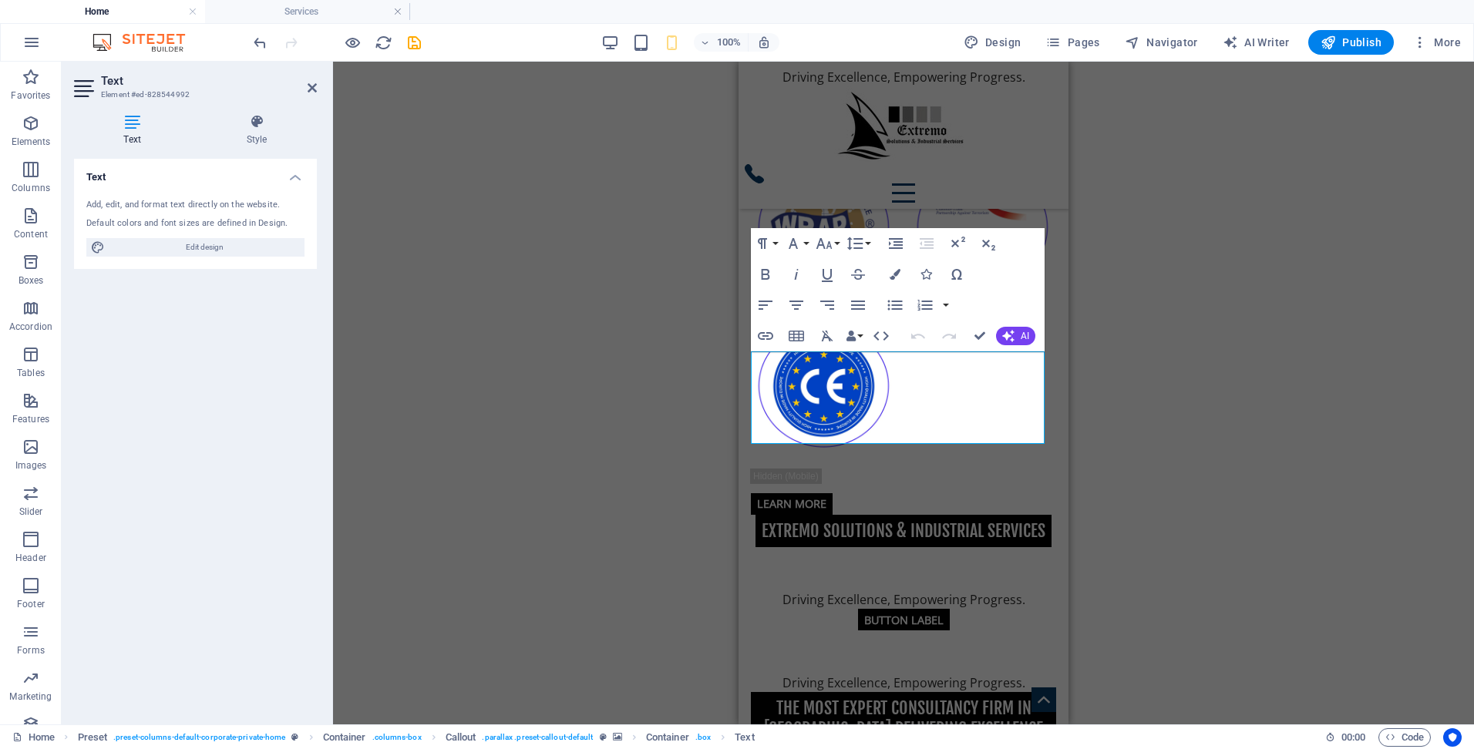
click at [568, 348] on div "Drag here to replace the existing content. Press “Ctrl” if you want to create a…" at bounding box center [903, 393] width 1141 height 663
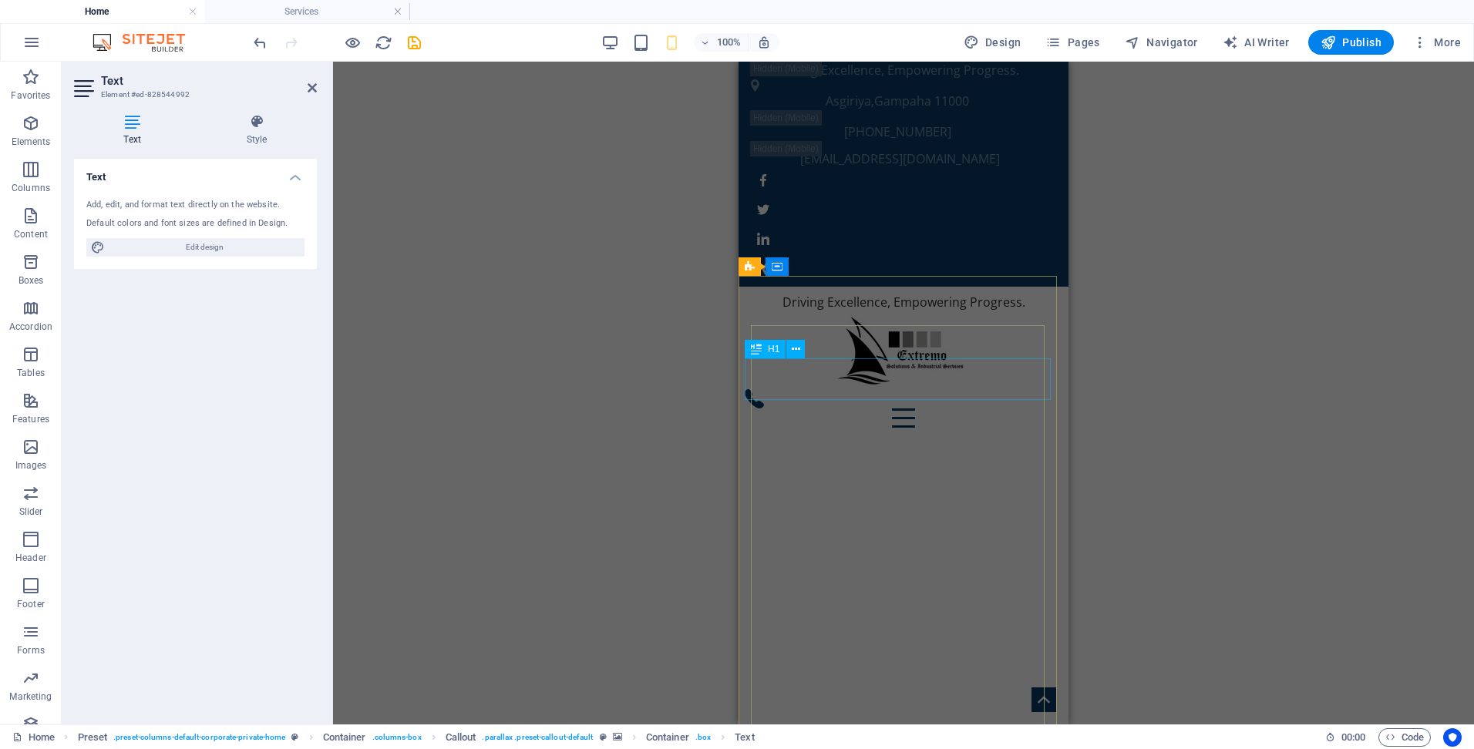
scroll to position [0, 0]
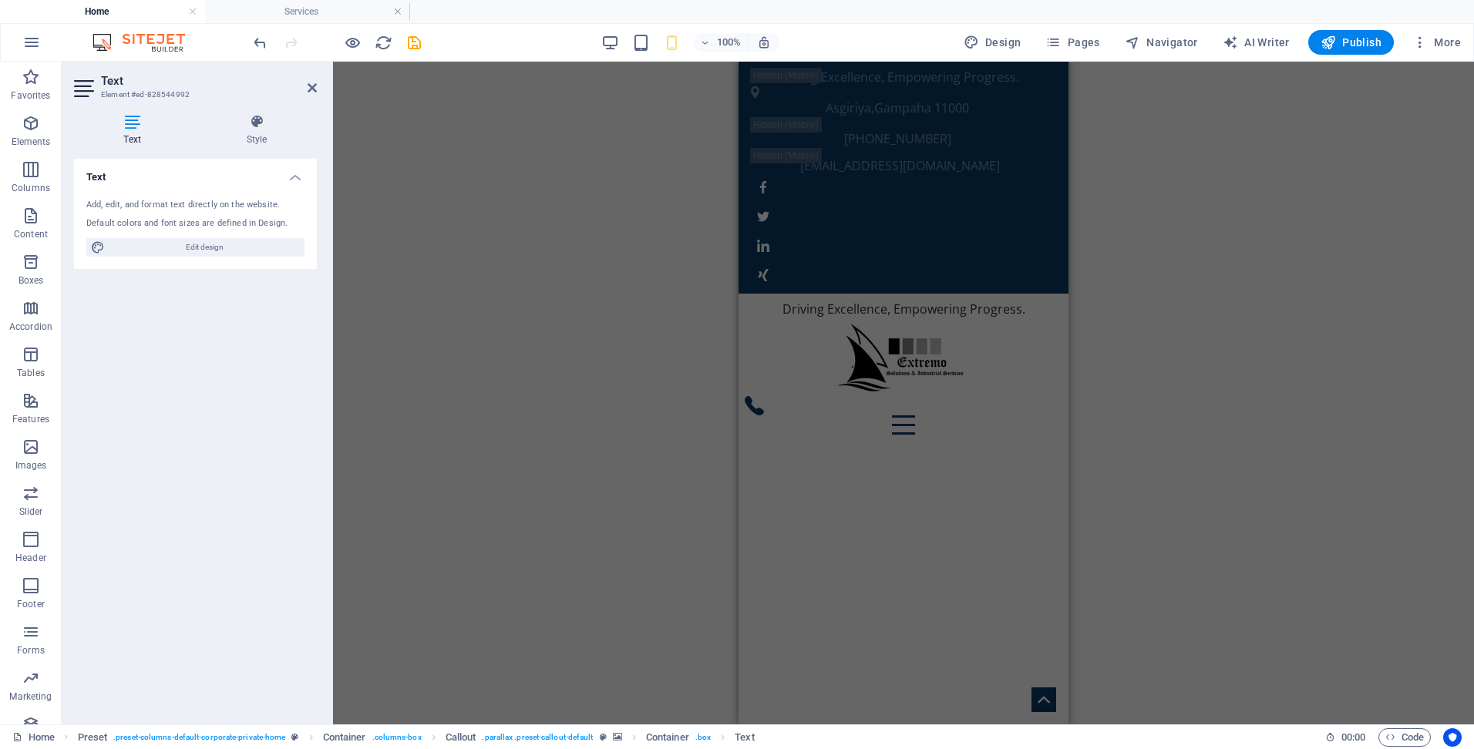
click at [1200, 260] on div "Drag here to replace the existing content. Press “Ctrl” if you want to create a…" at bounding box center [903, 393] width 1141 height 663
click at [535, 333] on div "Drag here to replace the existing content. Press “Ctrl” if you want to create a…" at bounding box center [903, 393] width 1141 height 663
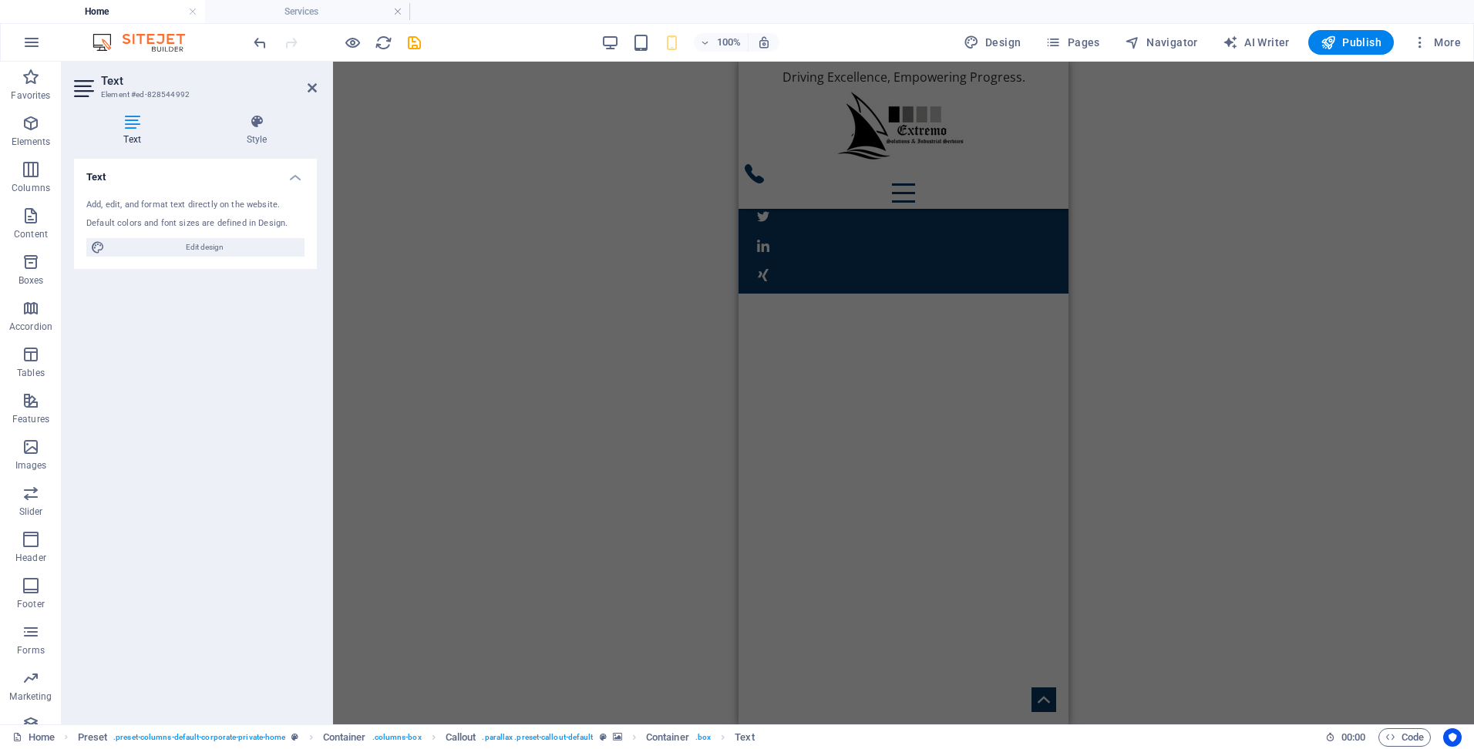
scroll to position [1392, 0]
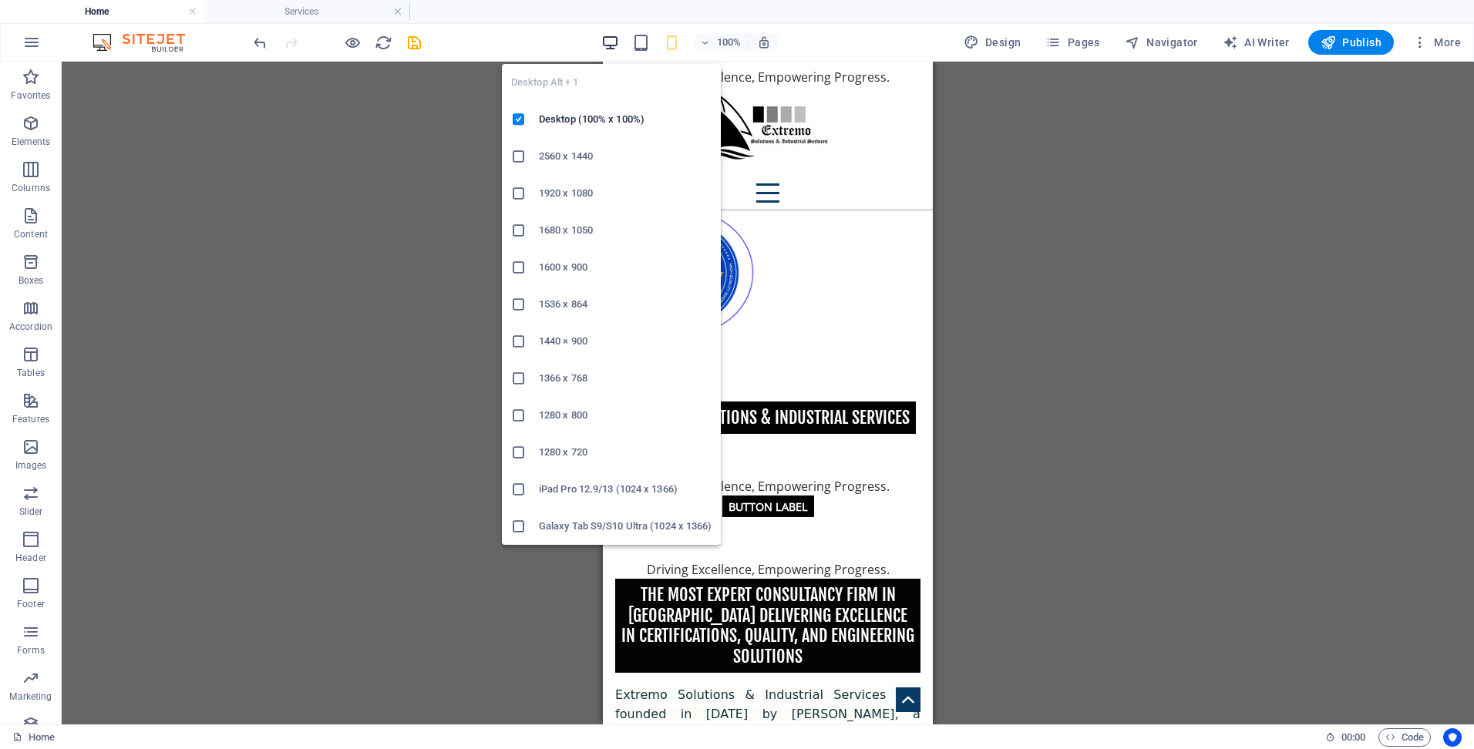
click at [614, 43] on icon "button" at bounding box center [610, 43] width 18 height 18
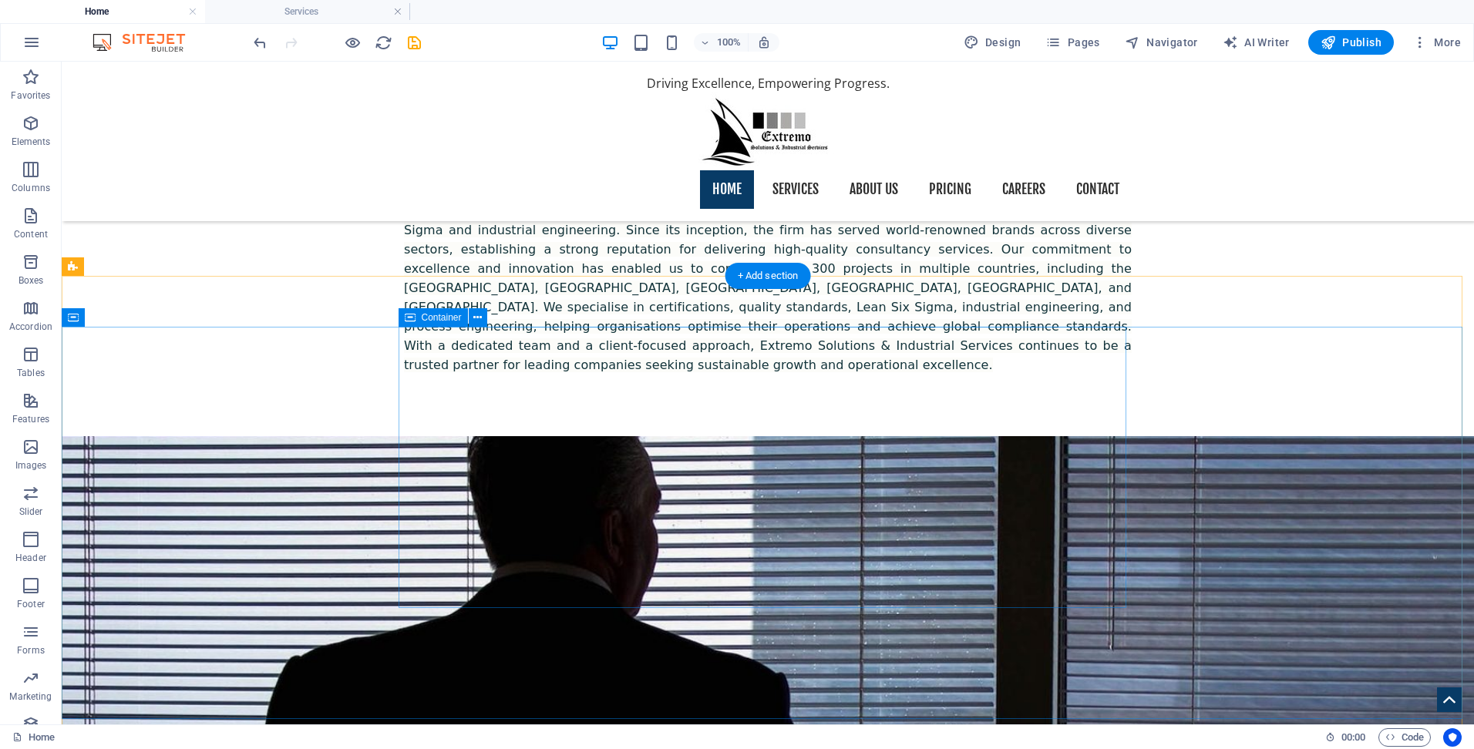
scroll to position [1459, 0]
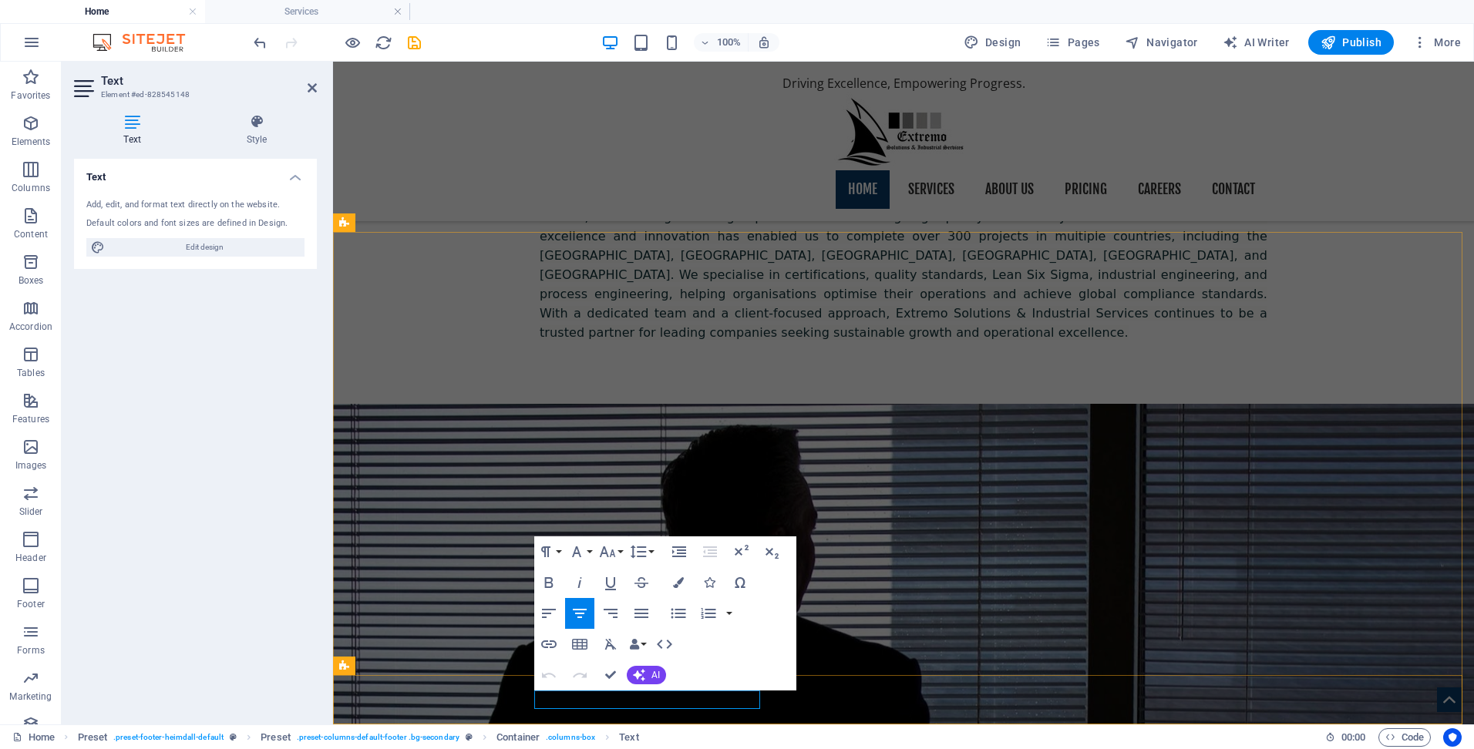
drag, startPoint x: 662, startPoint y: 700, endPoint x: 719, endPoint y: 695, distance: 57.2
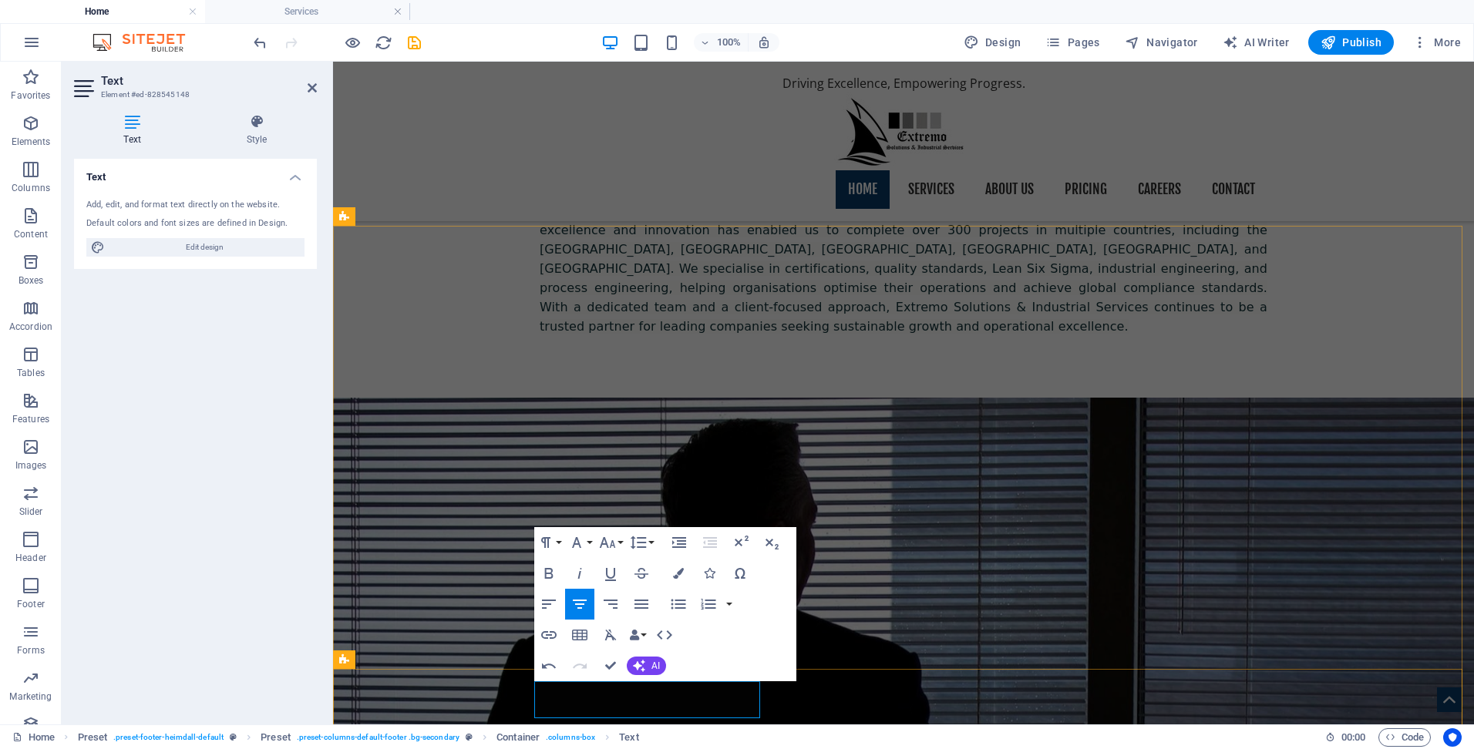
scroll to position [1490, 0]
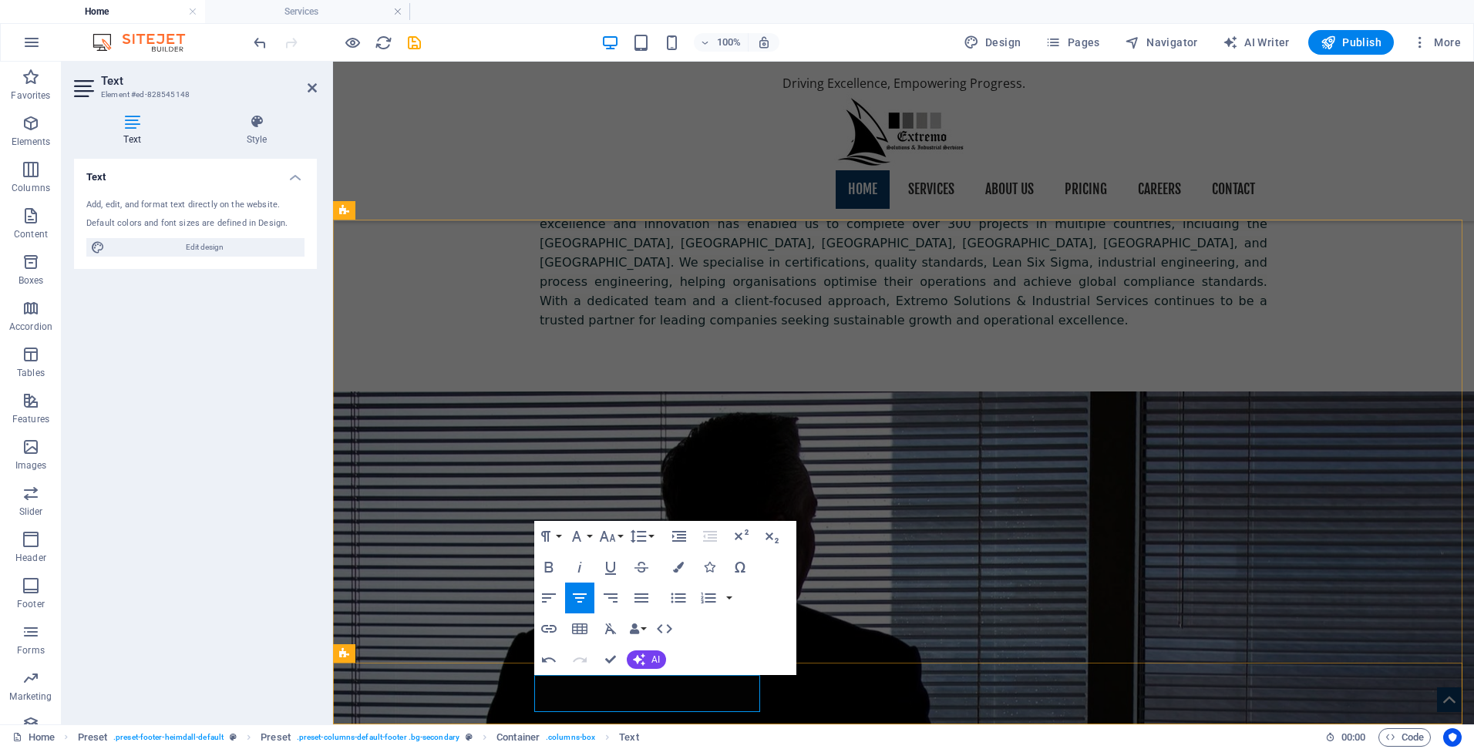
drag, startPoint x: 708, startPoint y: 710, endPoint x: 651, endPoint y: 710, distance: 57.0
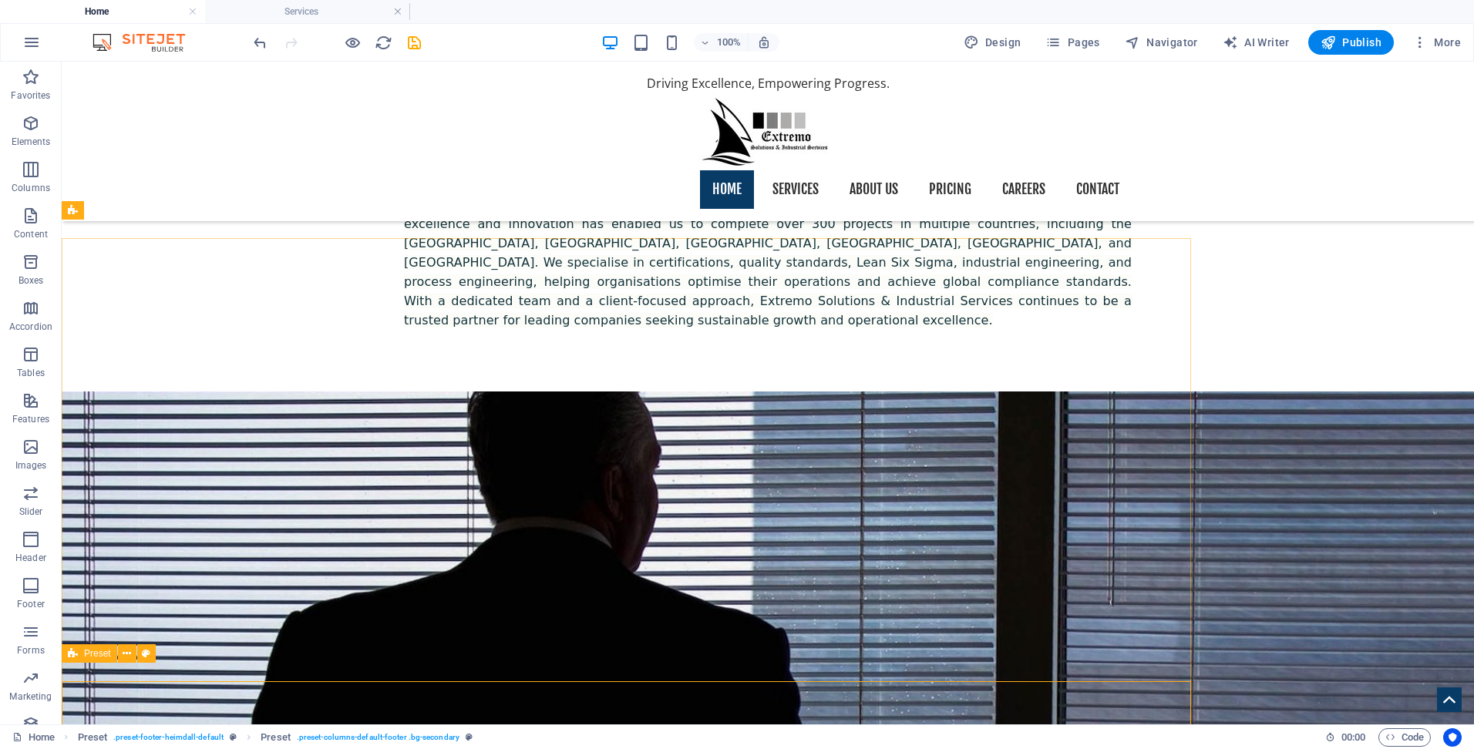
scroll to position [1472, 0]
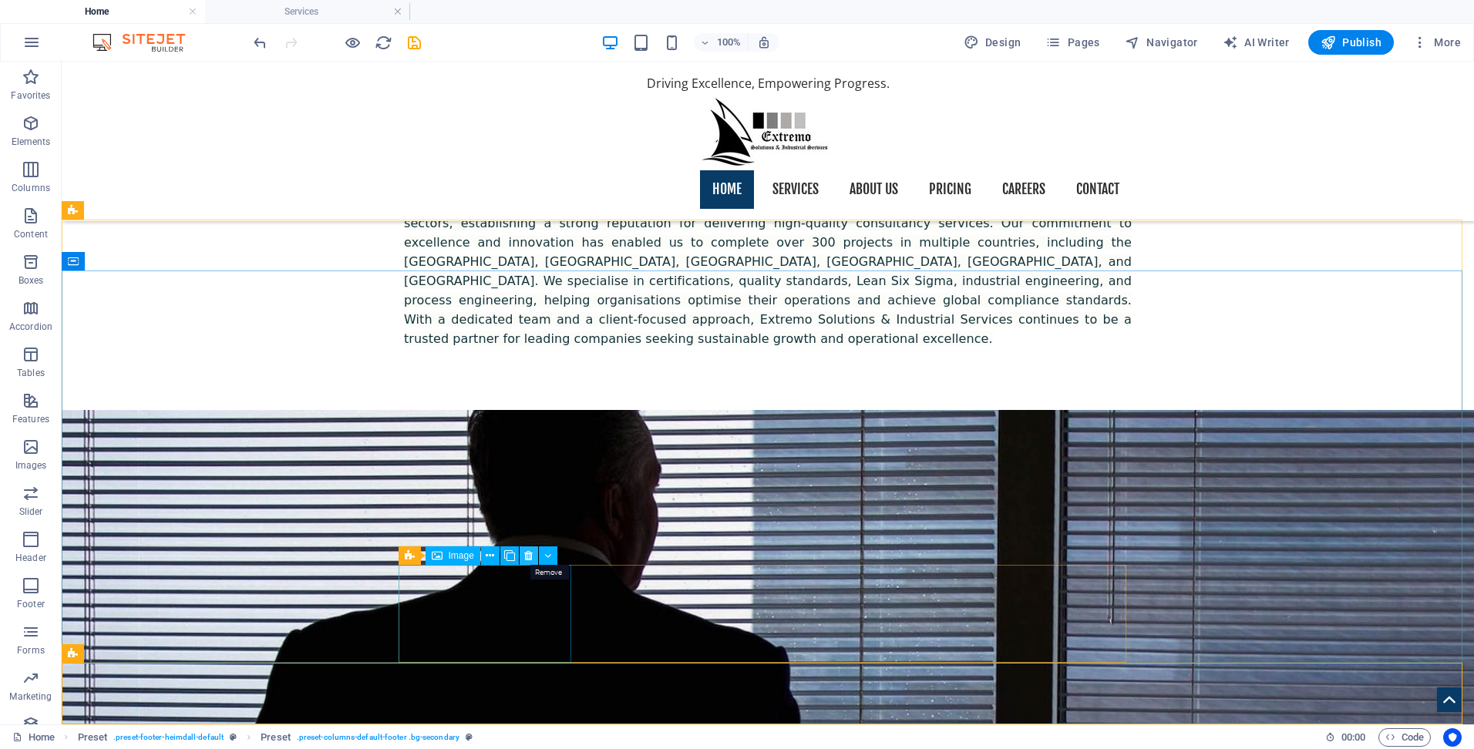
click at [528, 559] on icon at bounding box center [528, 556] width 8 height 16
click at [525, 557] on icon at bounding box center [528, 556] width 8 height 16
drag, startPoint x: 381, startPoint y: 561, endPoint x: 388, endPoint y: 573, distance: 13.5
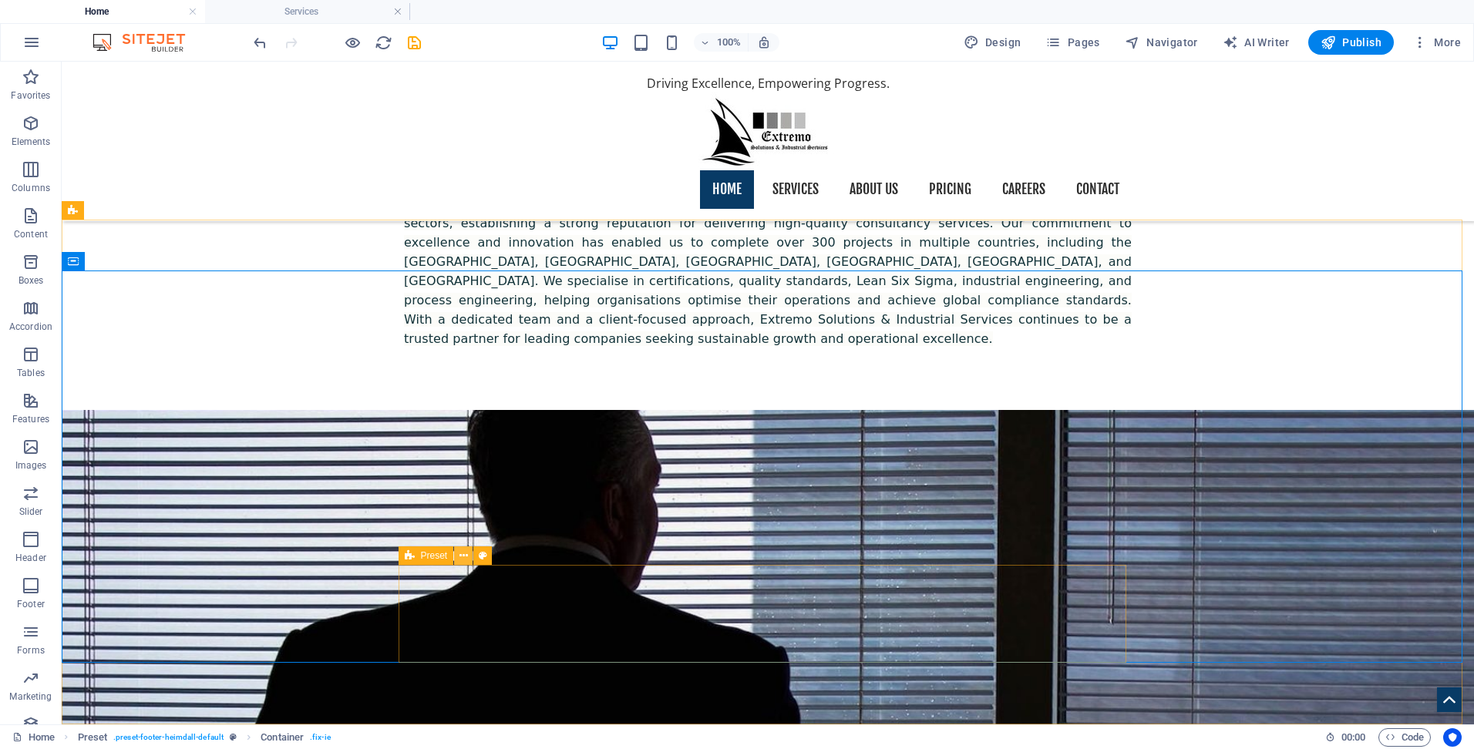
click at [464, 557] on icon at bounding box center [463, 556] width 8 height 16
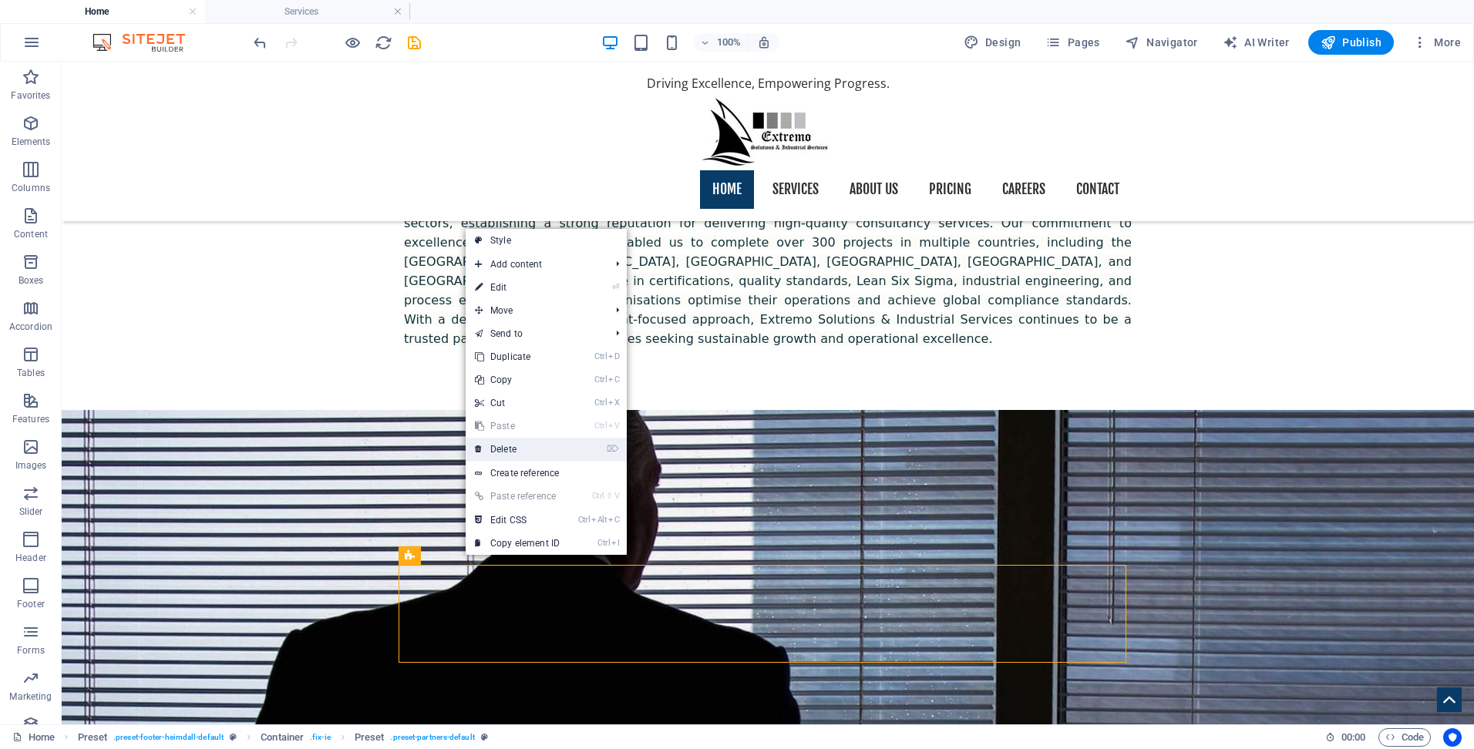
click at [567, 454] on link "⌦ Delete" at bounding box center [517, 449] width 103 height 23
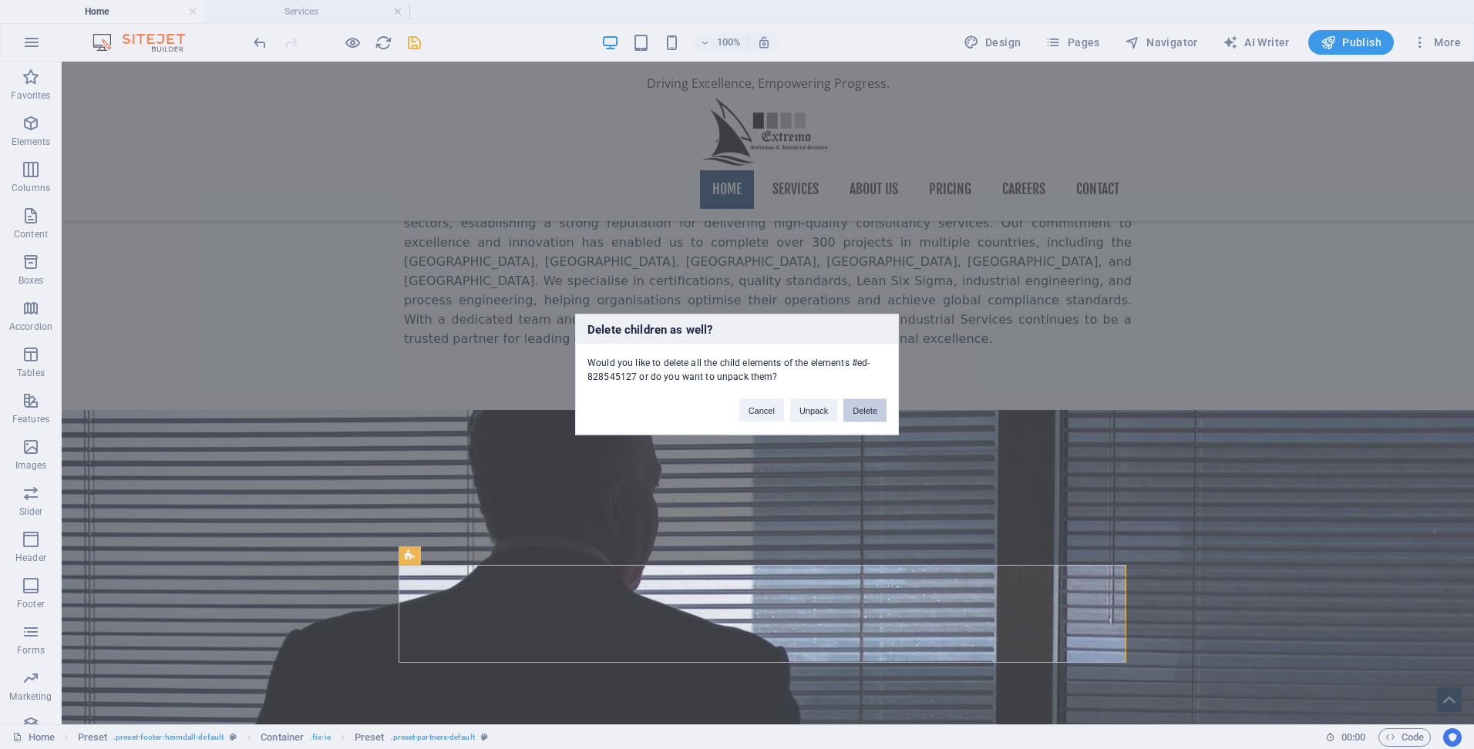
click at [862, 413] on button "Delete" at bounding box center [864, 410] width 43 height 23
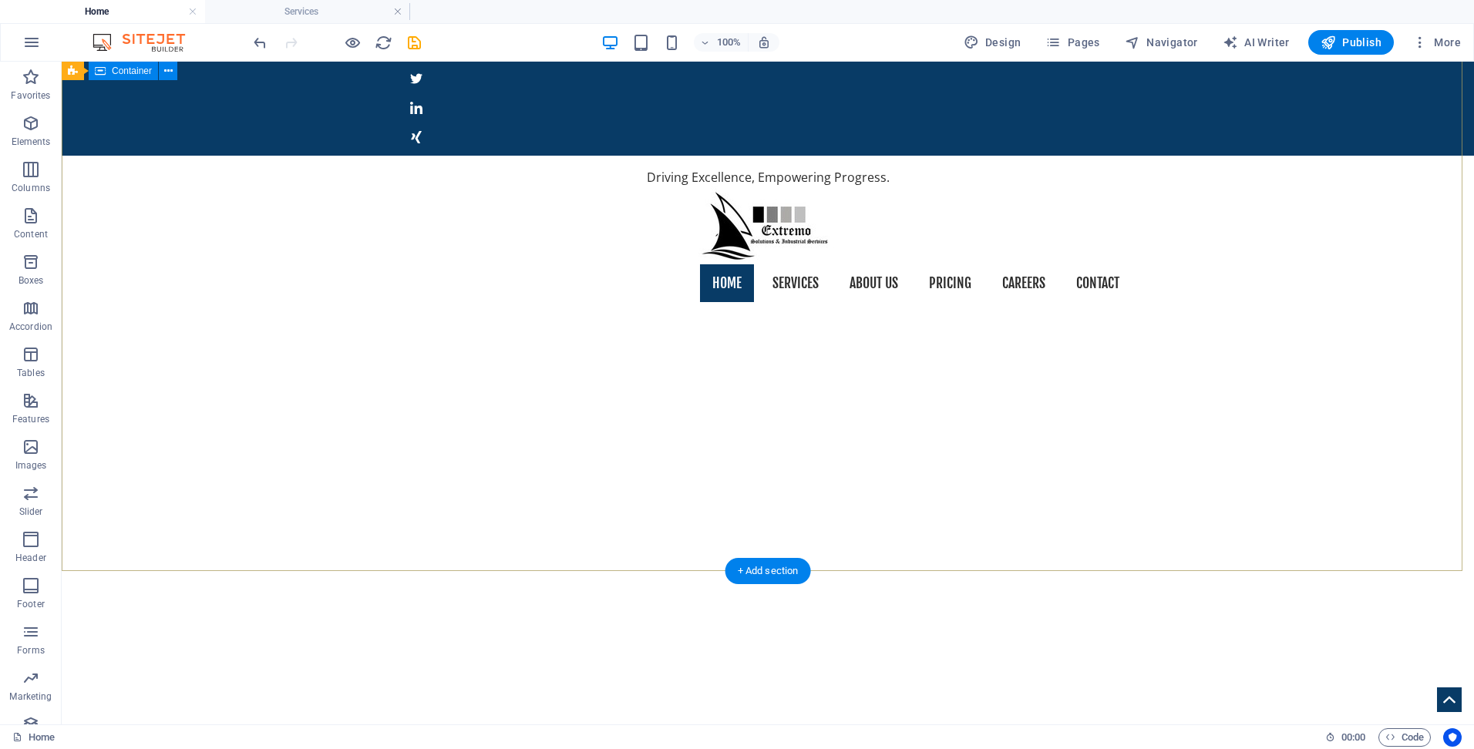
scroll to position [0, 0]
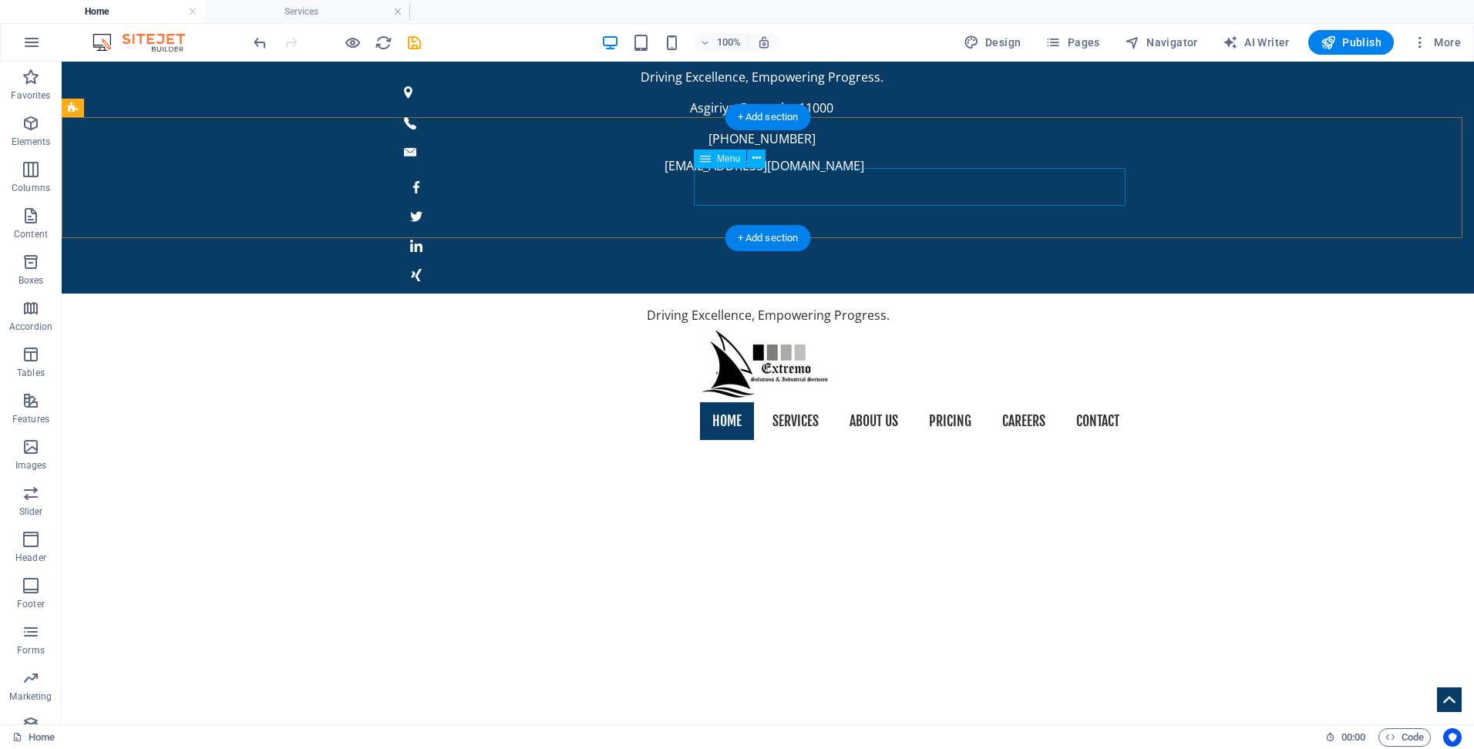
click at [771, 402] on nav "Home Services About us Pricing Careers Contact" at bounding box center [768, 421] width 728 height 39
click at [783, 402] on nav "Home Services About us Pricing Careers Contact" at bounding box center [768, 421] width 728 height 39
click at [512, 294] on div "Driving Excellence, Empowering Progress. Home Services About us Pricing Careers…" at bounding box center [768, 374] width 1412 height 160
click at [783, 402] on nav "Home Services About us Pricing Careers Contact" at bounding box center [768, 421] width 728 height 39
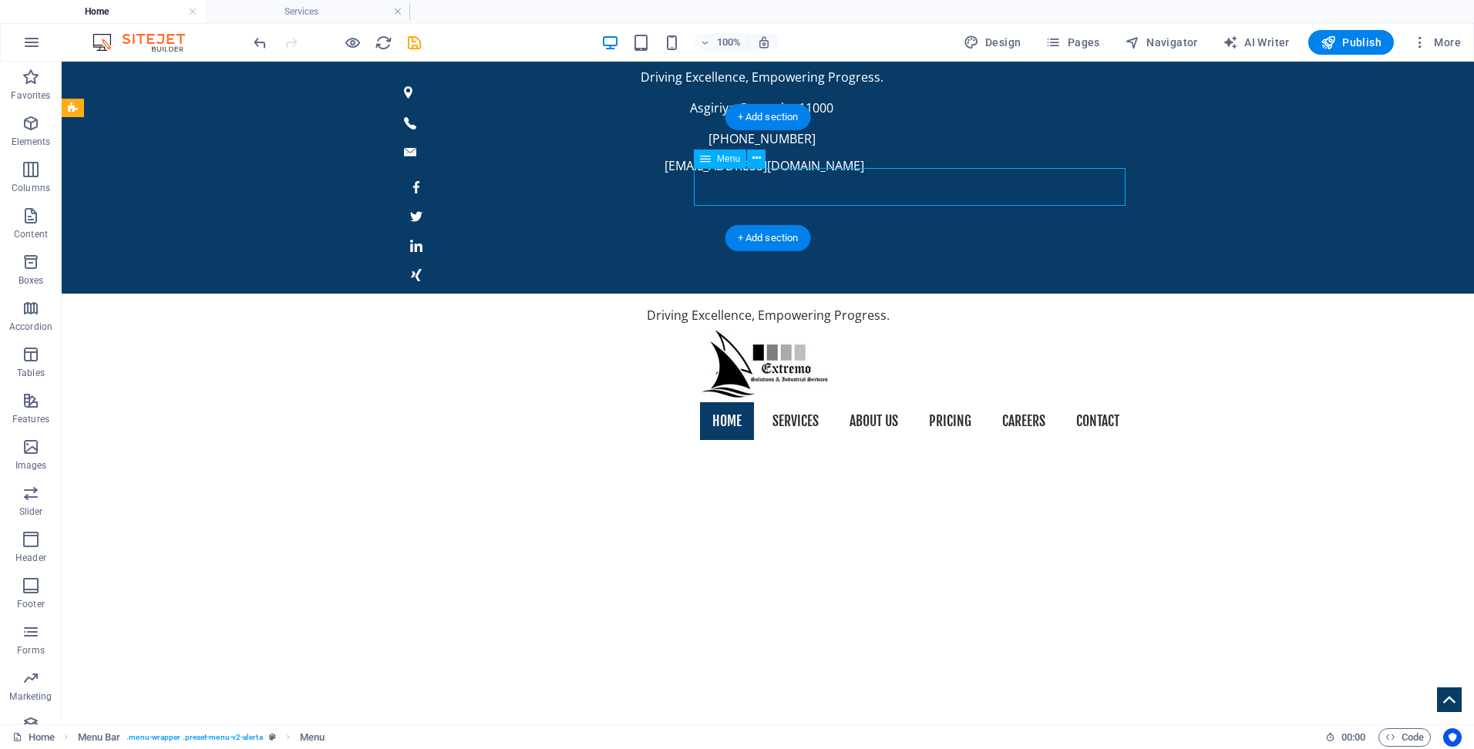
click at [783, 402] on nav "Home Services About us Pricing Careers Contact" at bounding box center [768, 421] width 728 height 39
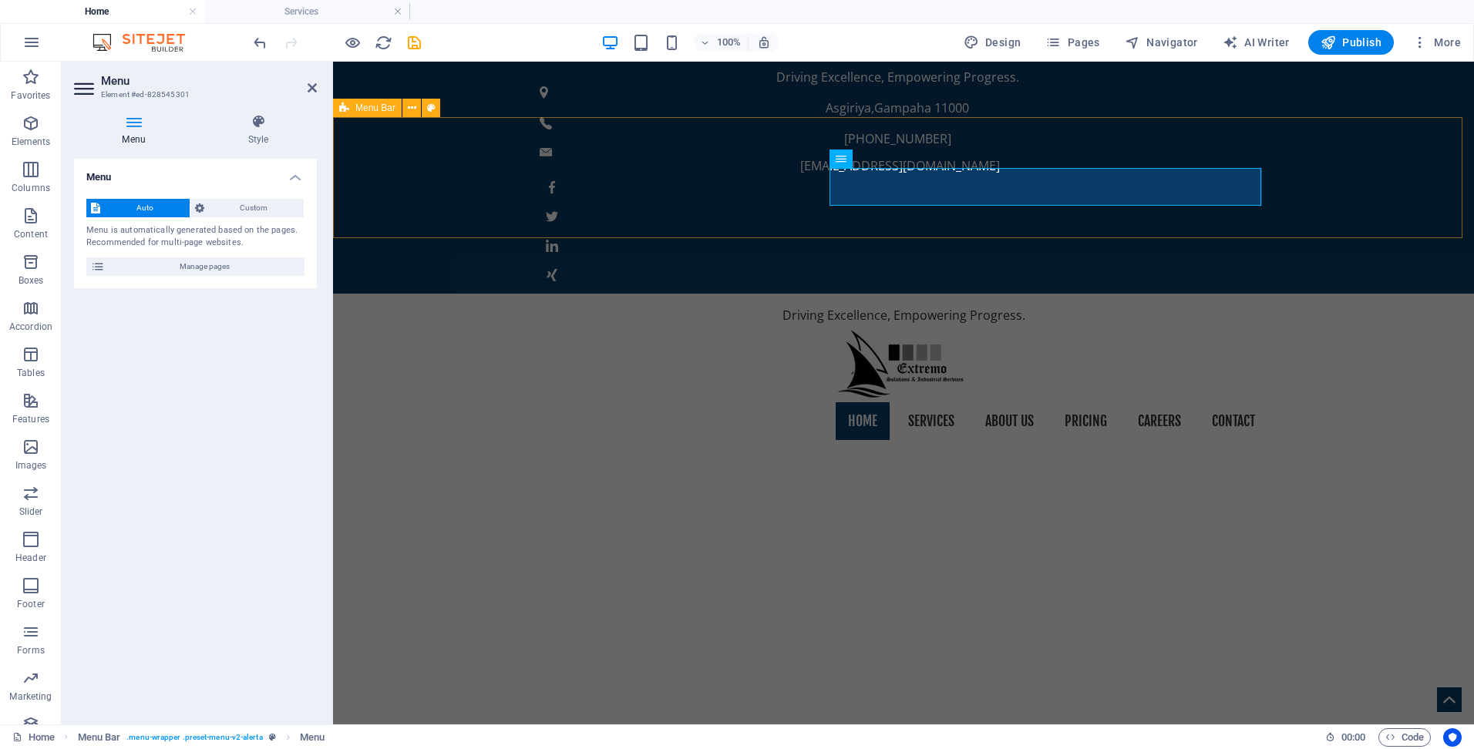
click at [782, 294] on div "Driving Excellence, Empowering Progress. Home Services About us Pricing Careers…" at bounding box center [903, 374] width 1141 height 160
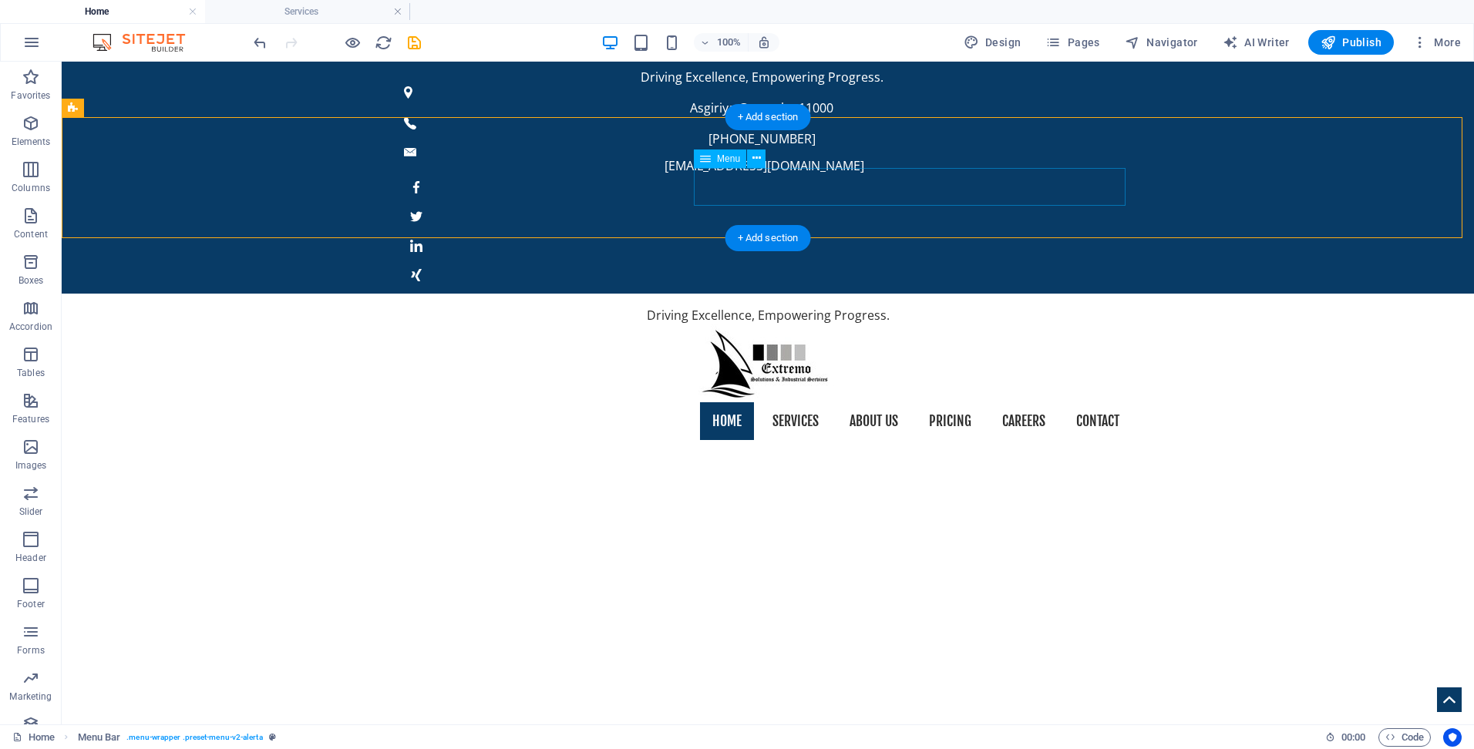
click at [802, 402] on nav "Home Services About us Pricing Careers Contact" at bounding box center [768, 421] width 728 height 39
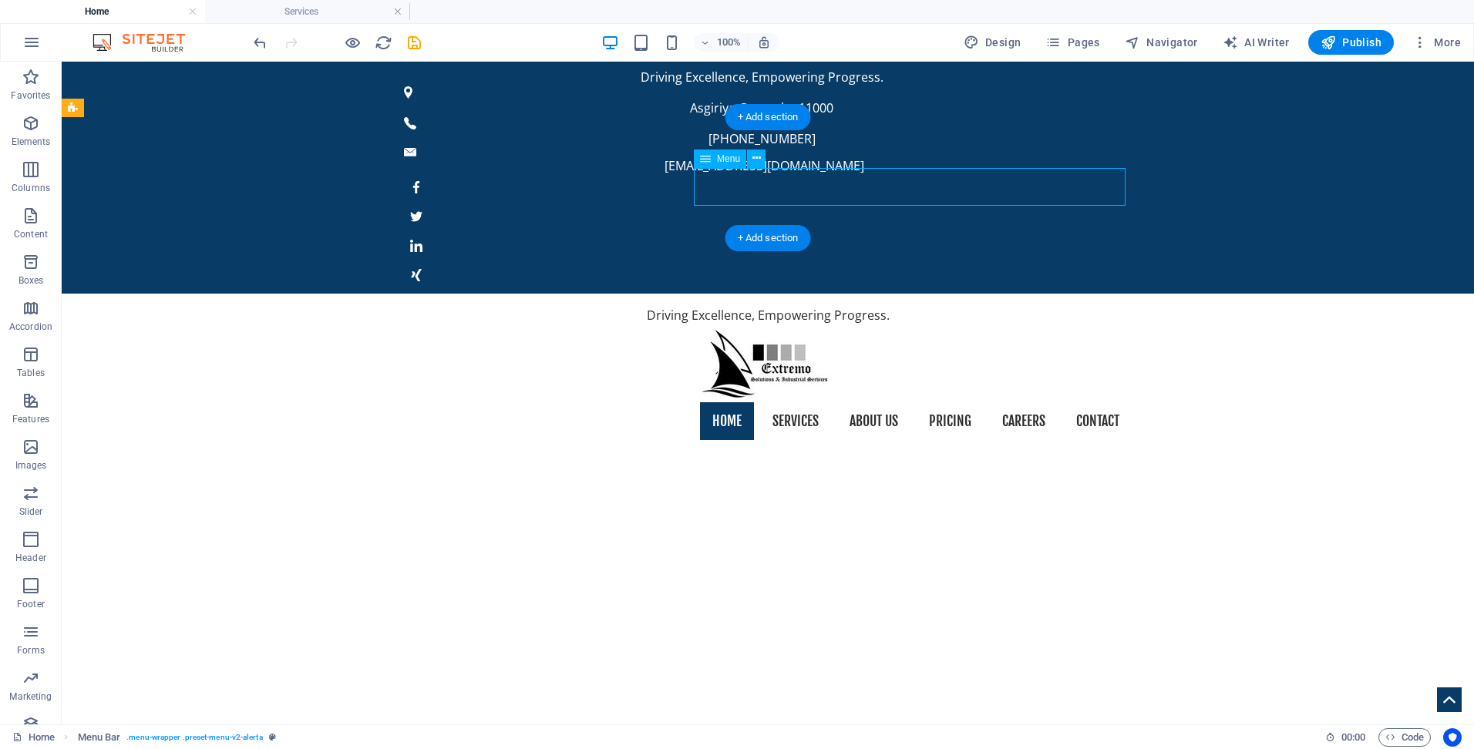
click at [802, 402] on nav "Home Services About us Pricing Careers Contact" at bounding box center [768, 421] width 728 height 39
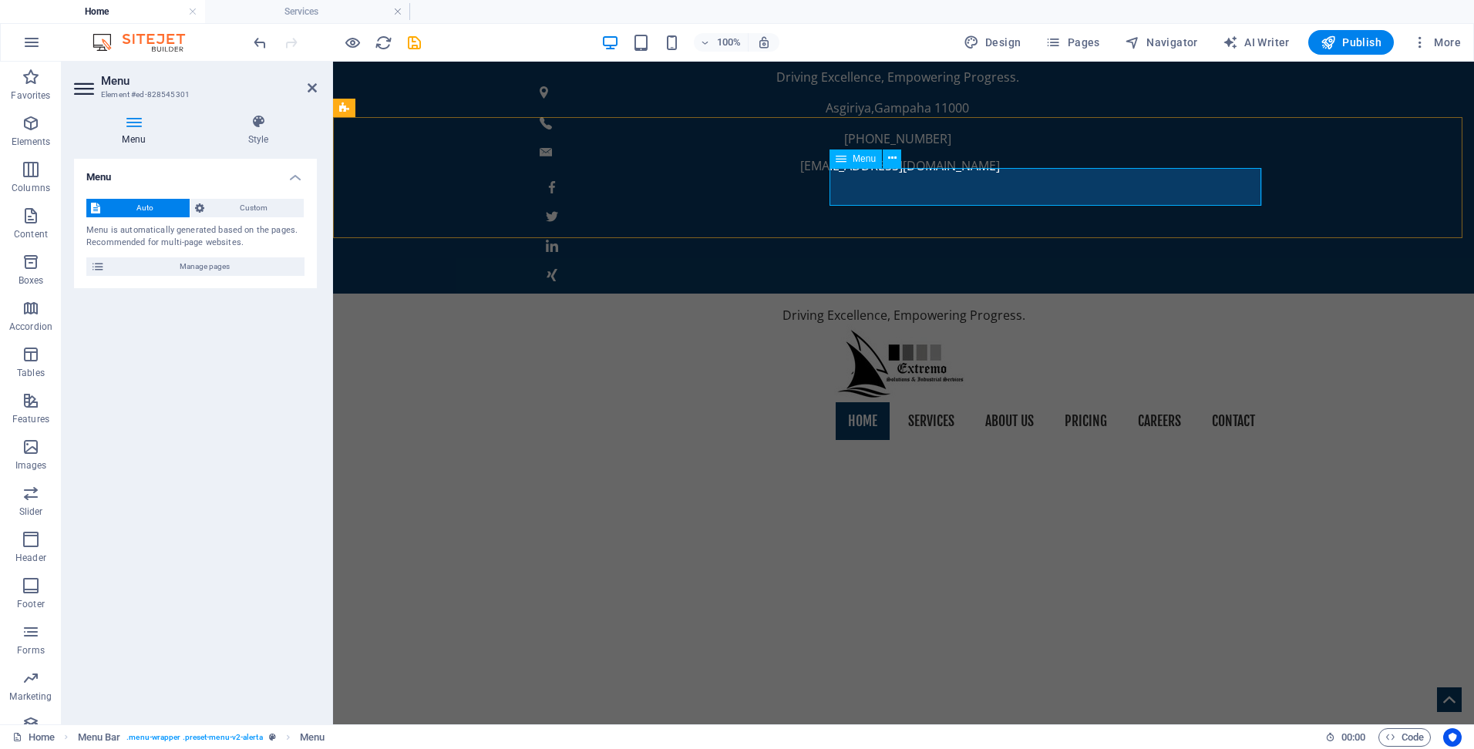
click at [856, 161] on span "Menu" at bounding box center [864, 158] width 23 height 9
click at [254, 203] on span "Custom" at bounding box center [254, 208] width 91 height 19
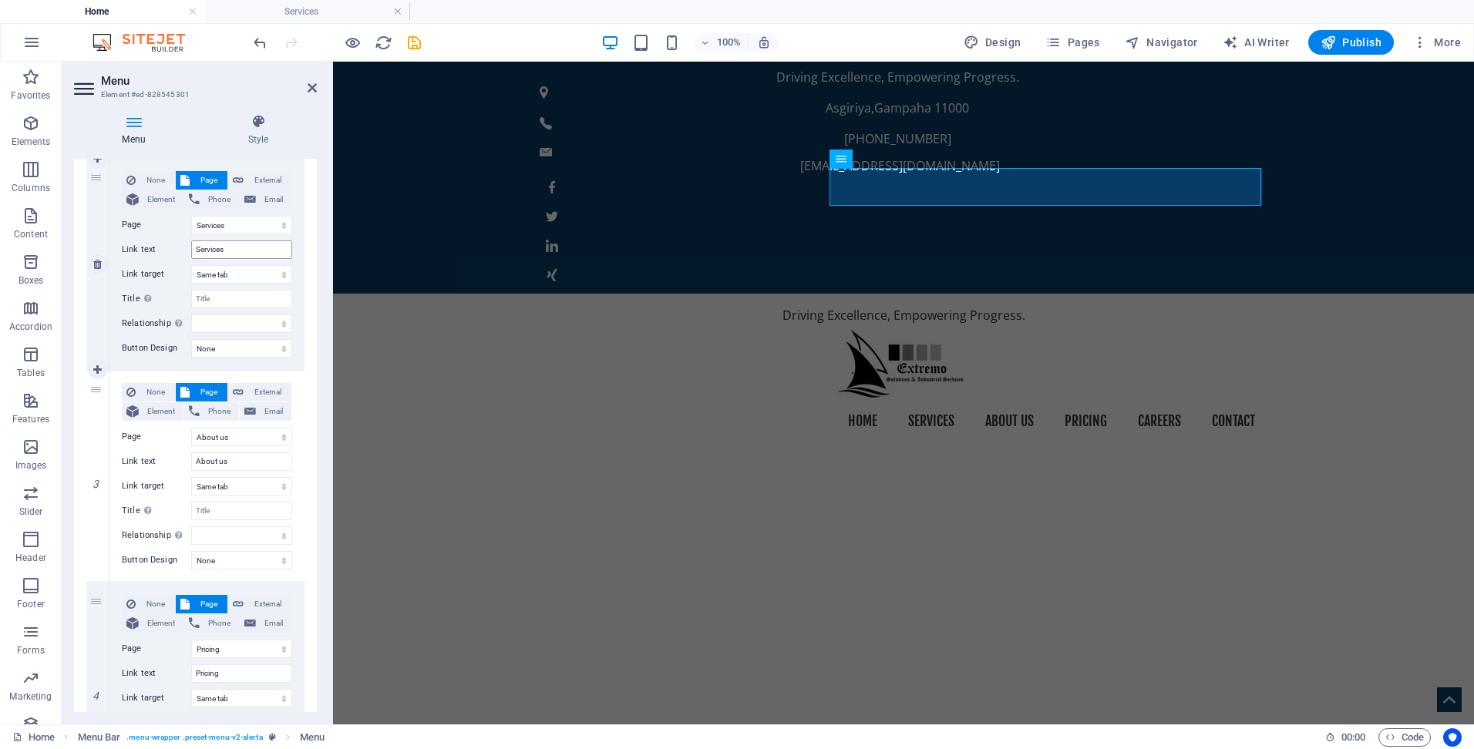
scroll to position [463, 0]
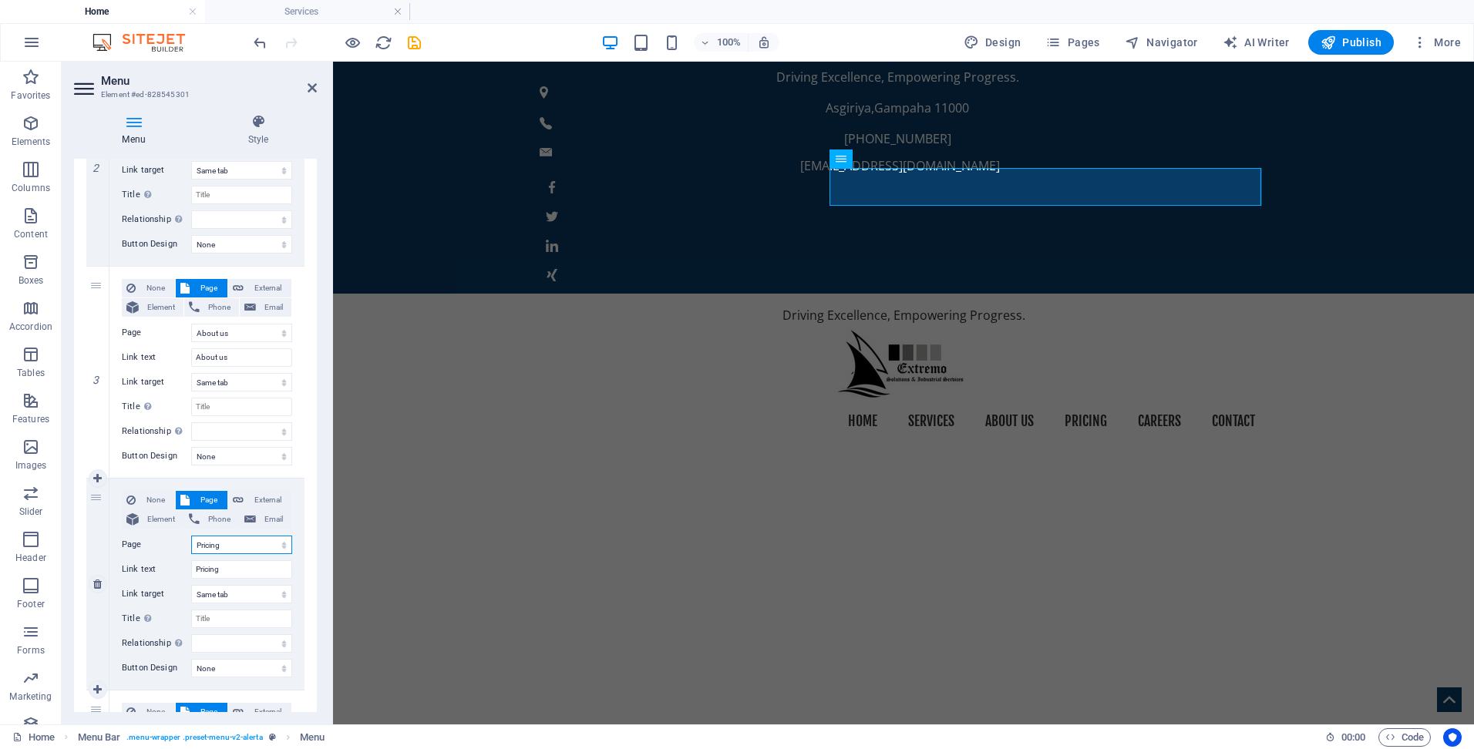
click at [230, 548] on select "Home Services About us Pricing Careers Contact Legal Notice Privacy" at bounding box center [241, 545] width 101 height 19
click at [112, 546] on div "None Page External Element Phone Email Page Home Services About us Pricing Care…" at bounding box center [206, 584] width 195 height 211
click at [220, 545] on select "Home Services About us Pricing Careers Contact Legal Notice Privacy" at bounding box center [241, 545] width 101 height 19
click at [94, 538] on div "4" at bounding box center [97, 584] width 23 height 211
select select
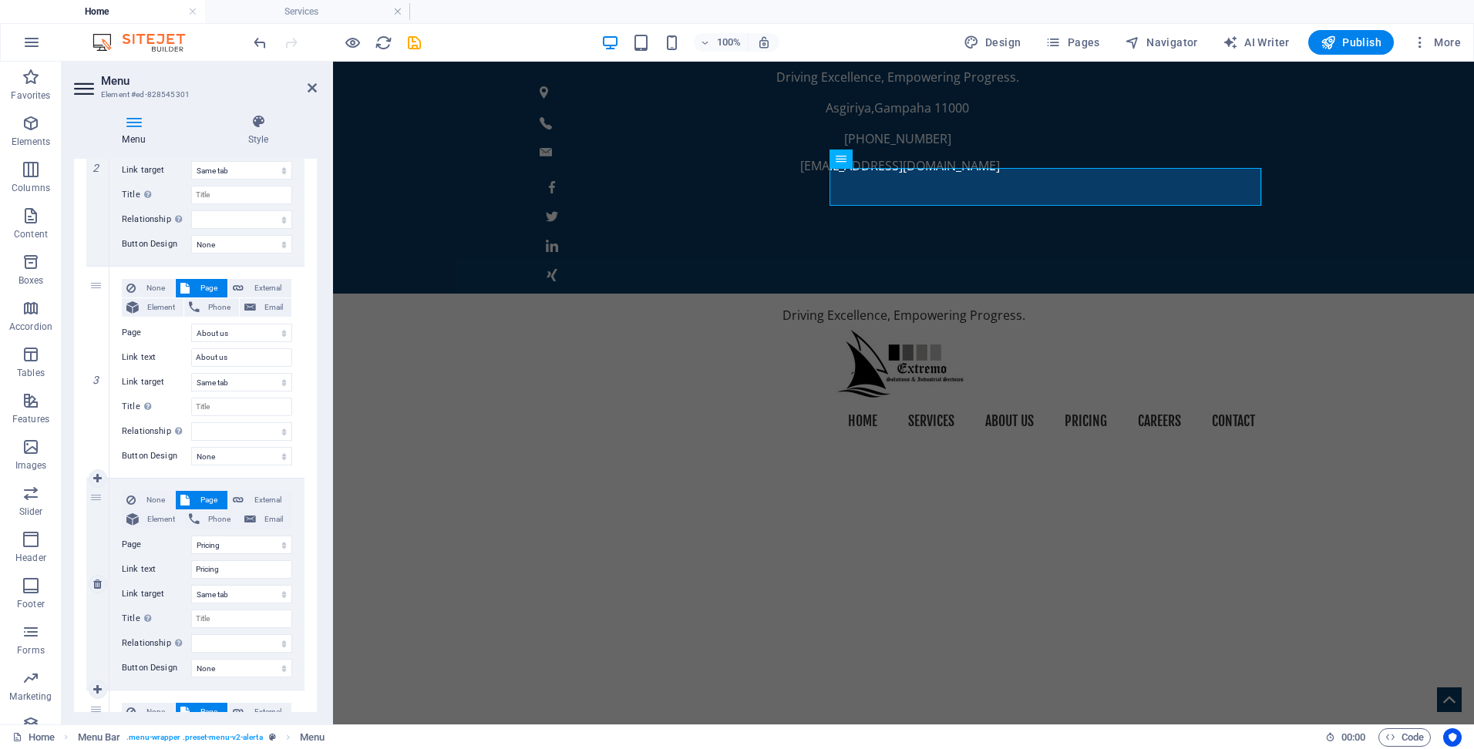
select select
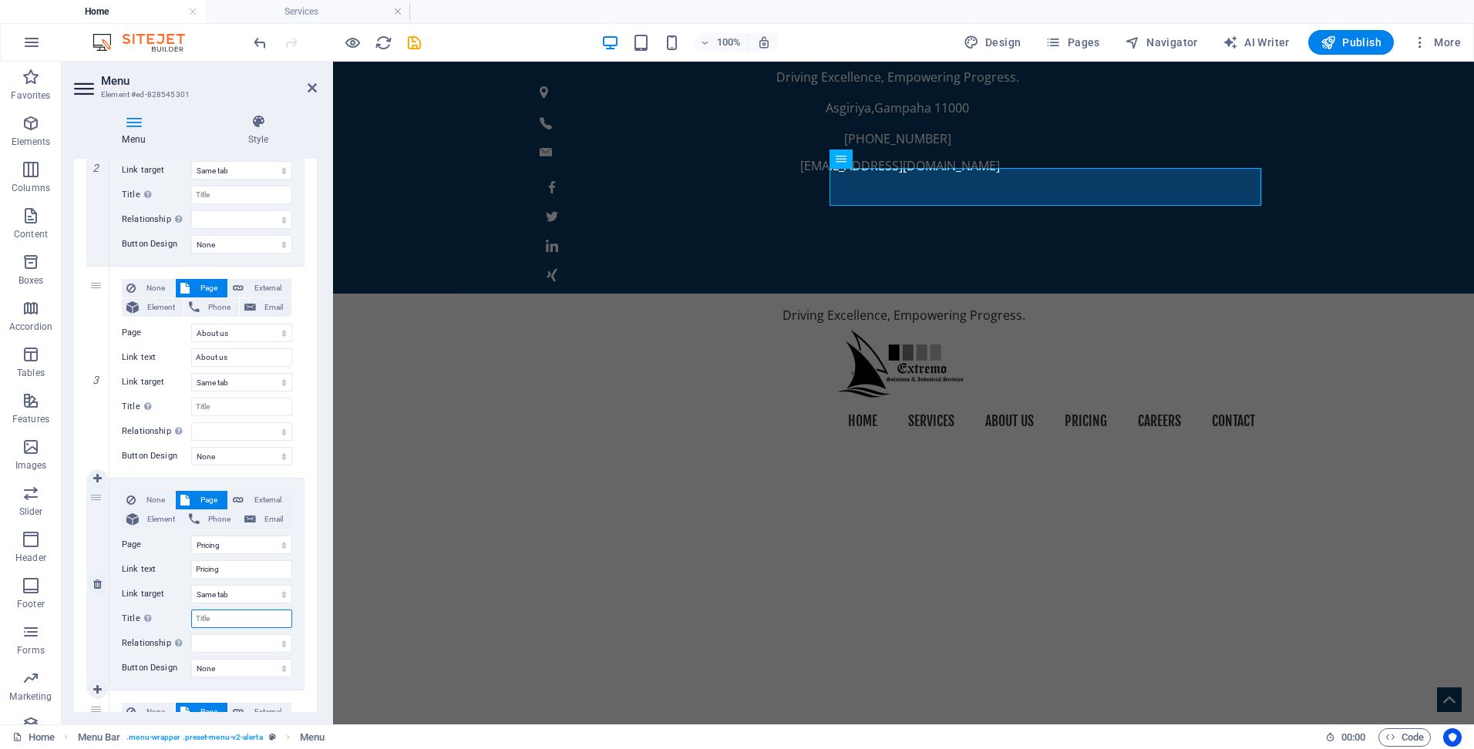
click at [215, 614] on input "Title Additional link description, should not be the same as the link text. The…" at bounding box center [241, 619] width 101 height 19
type input "P"
select select
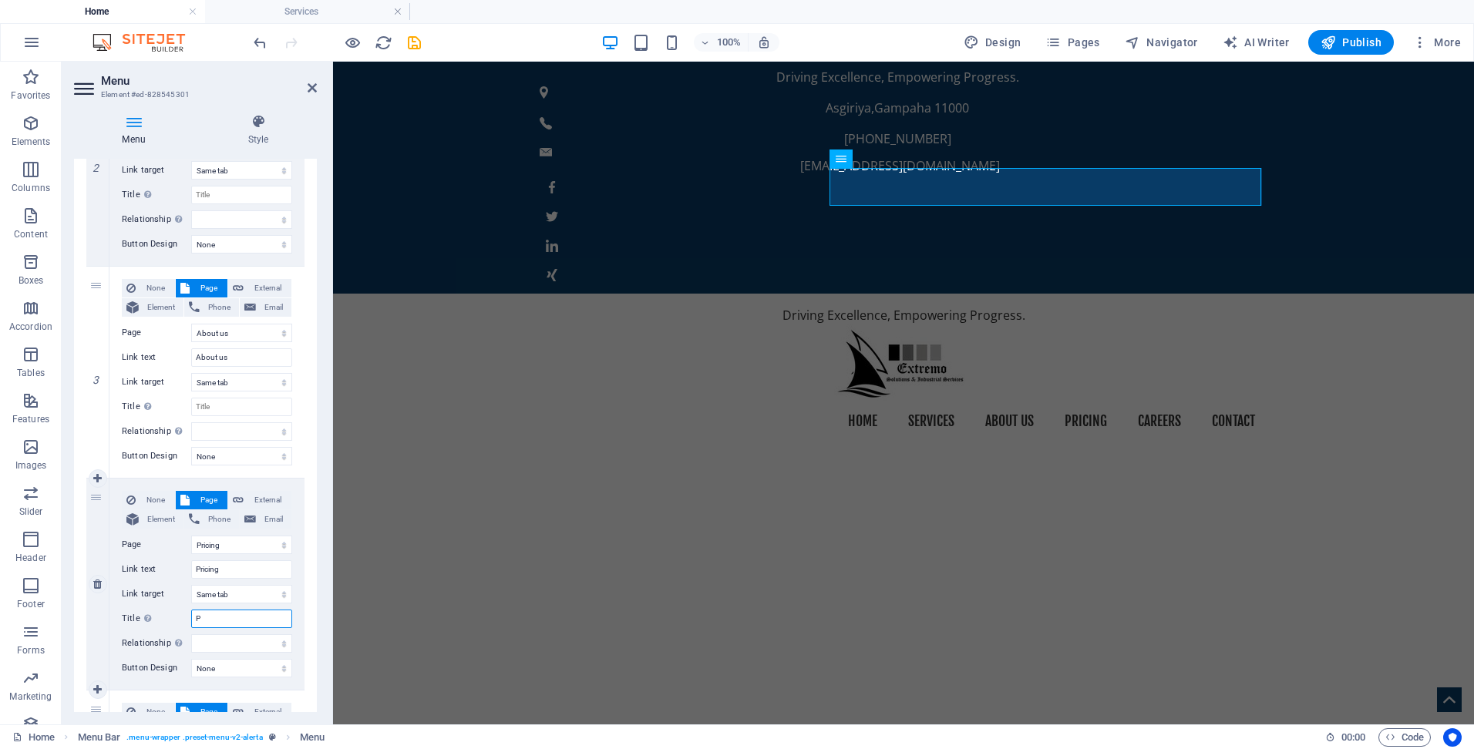
select select
type input "PROJECTS"
select select
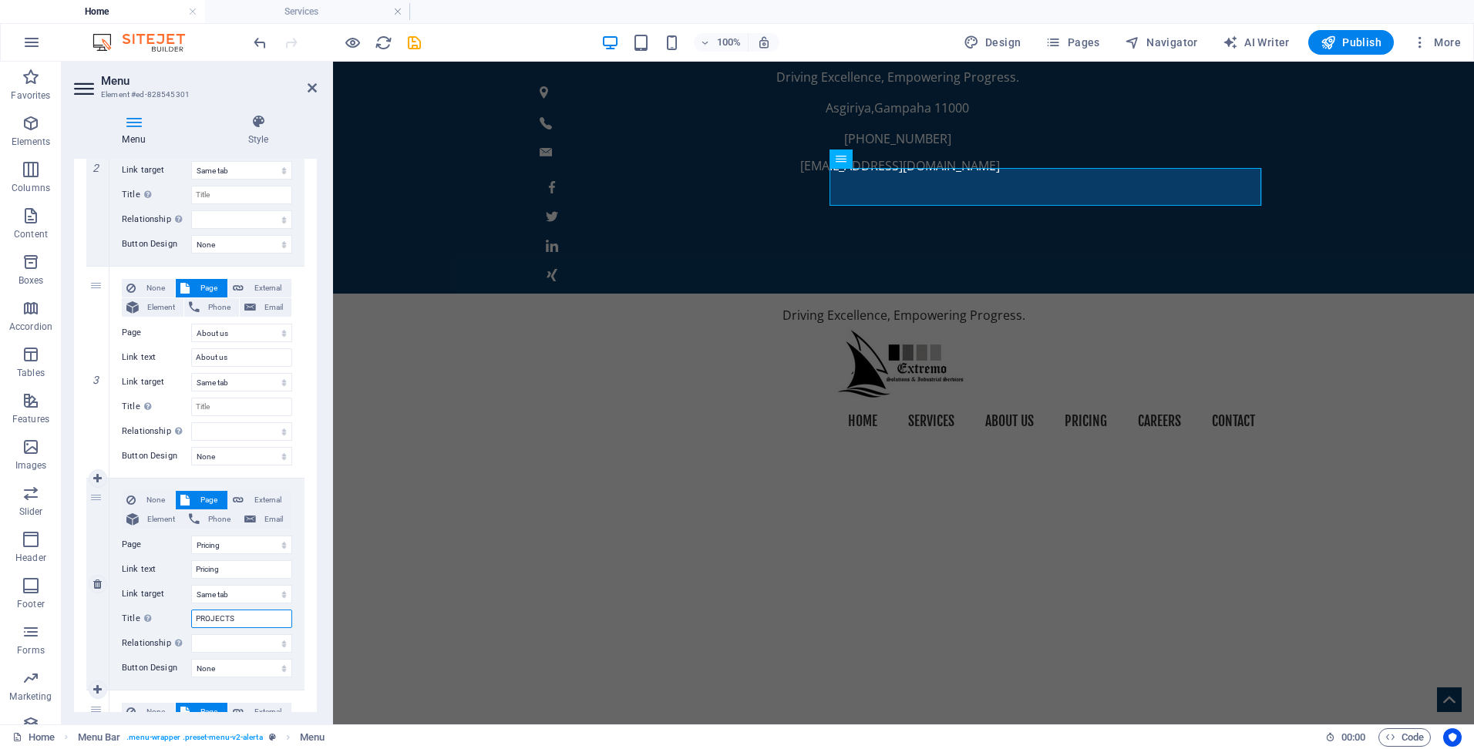
select select
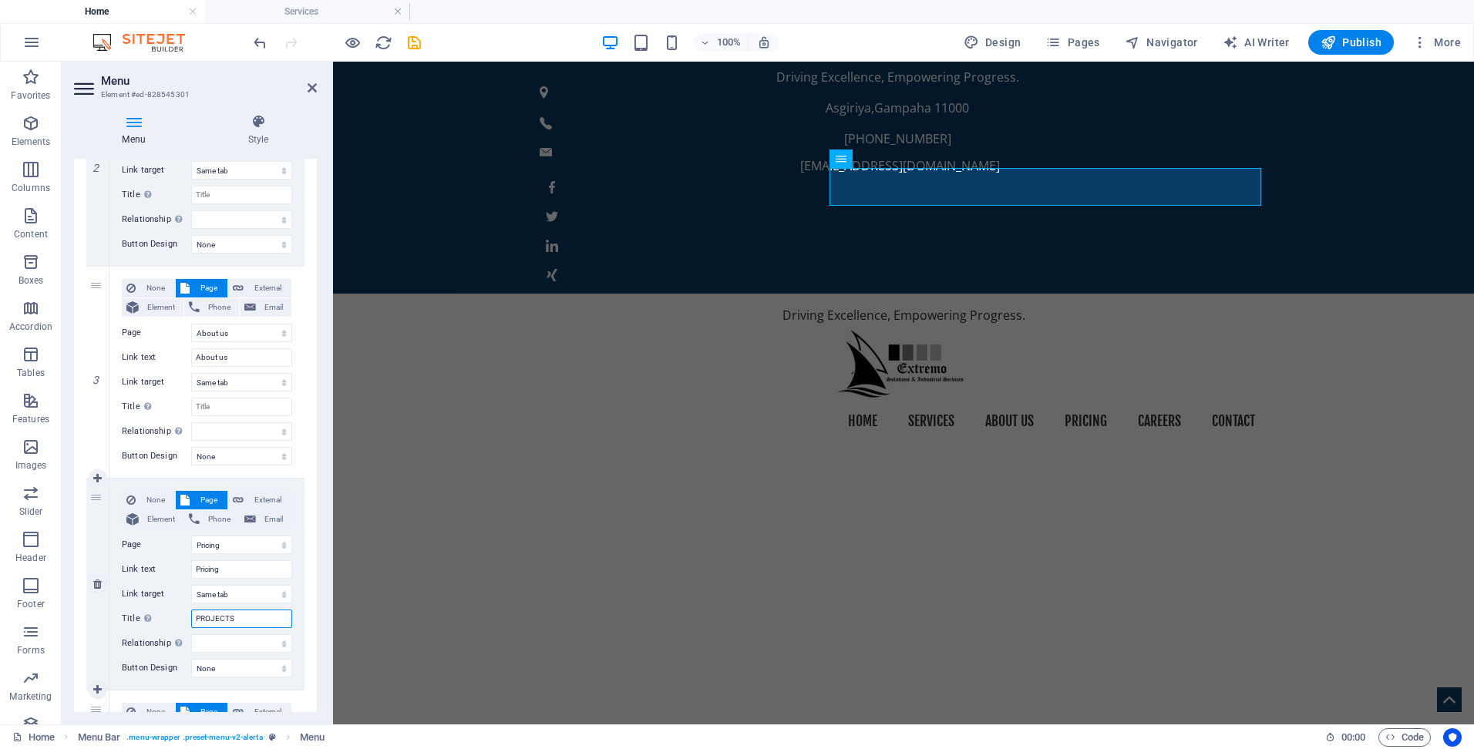
type input "PROJECTS"
click at [101, 627] on div "4" at bounding box center [97, 584] width 23 height 211
select select
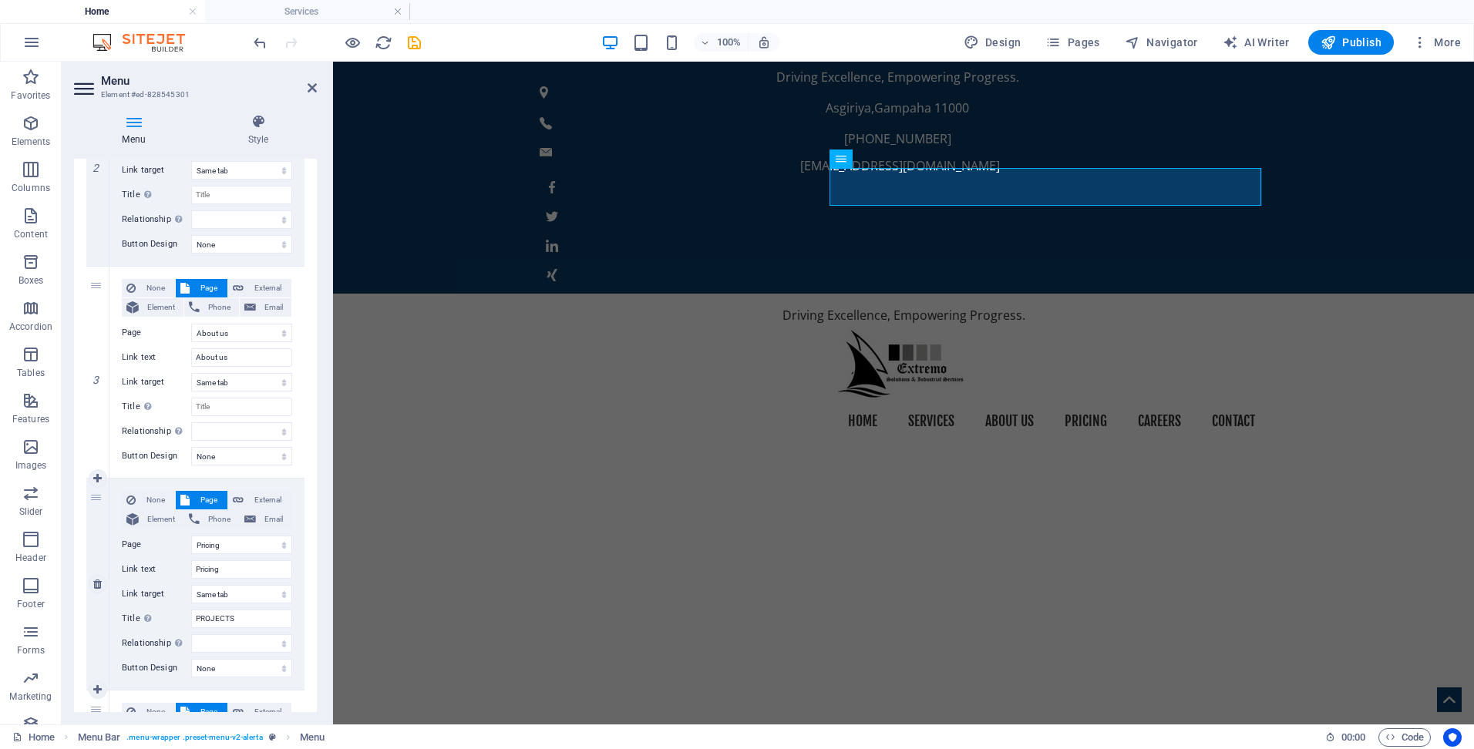
select select
click at [220, 548] on select "Home Services About us Pricing Careers Contact Legal Notice Privacy" at bounding box center [241, 545] width 101 height 19
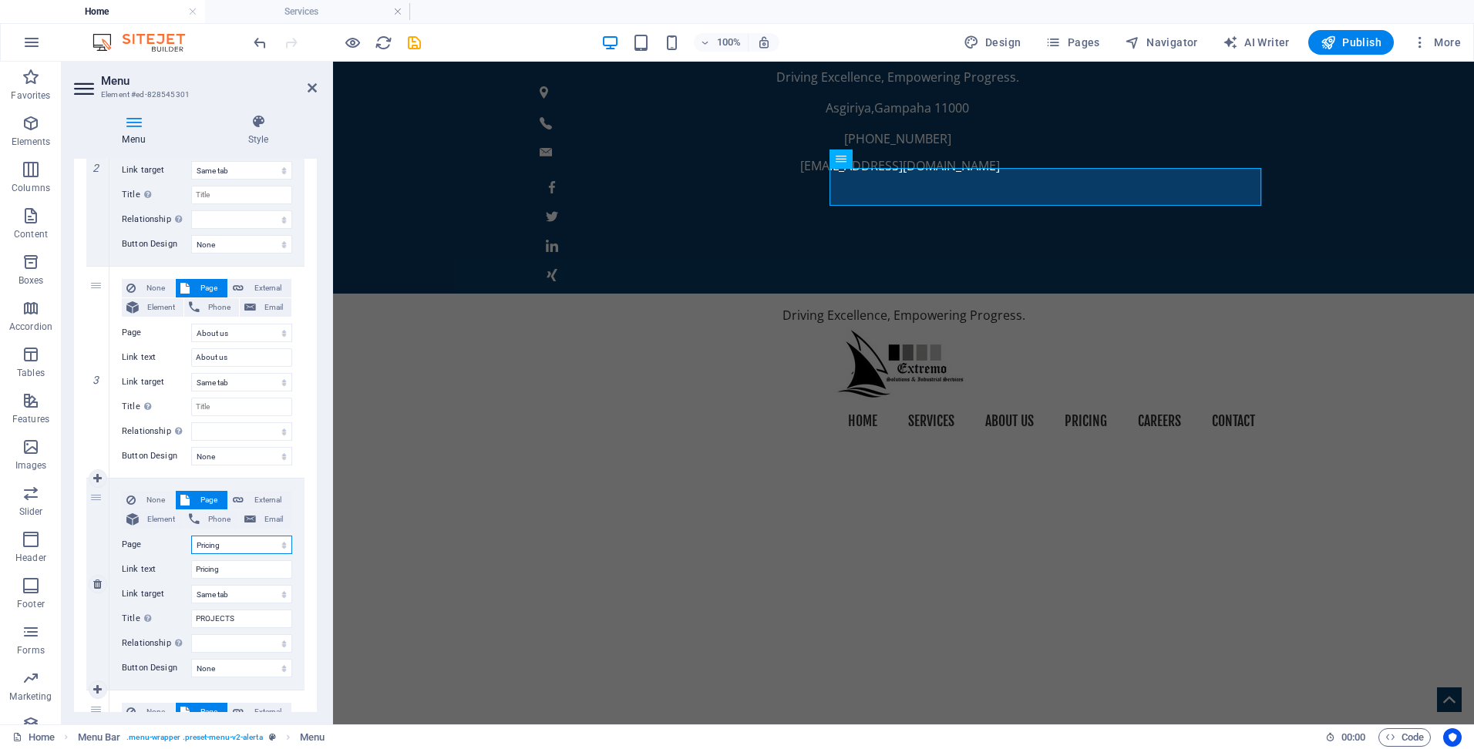
click at [266, 544] on select "Home Services About us Pricing Careers Contact Legal Notice Privacy" at bounding box center [241, 545] width 101 height 19
click at [169, 536] on label "Page" at bounding box center [156, 545] width 69 height 19
click at [191, 536] on select "Home Services About us Pricing Careers Contact Legal Notice Privacy" at bounding box center [241, 545] width 101 height 19
click at [146, 504] on span "None" at bounding box center [155, 500] width 30 height 19
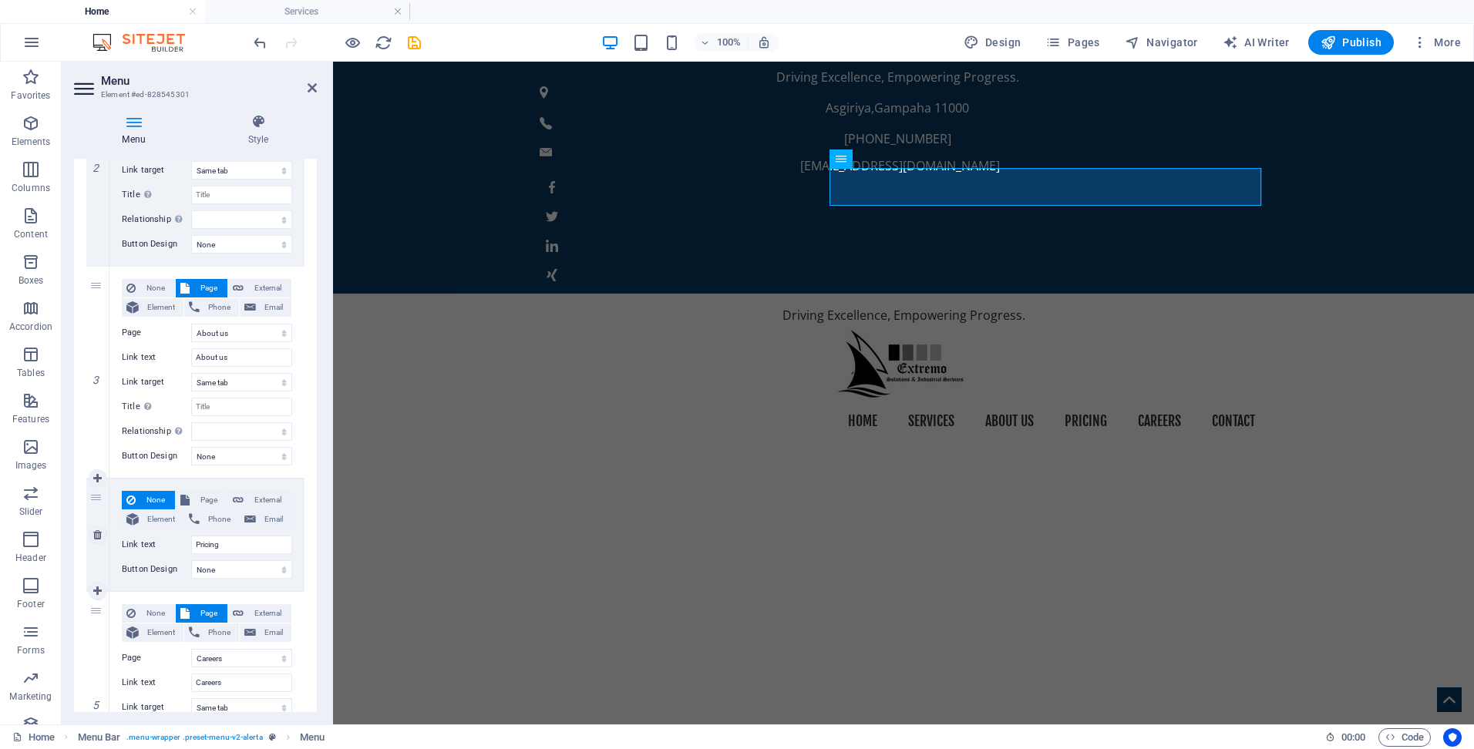
select select
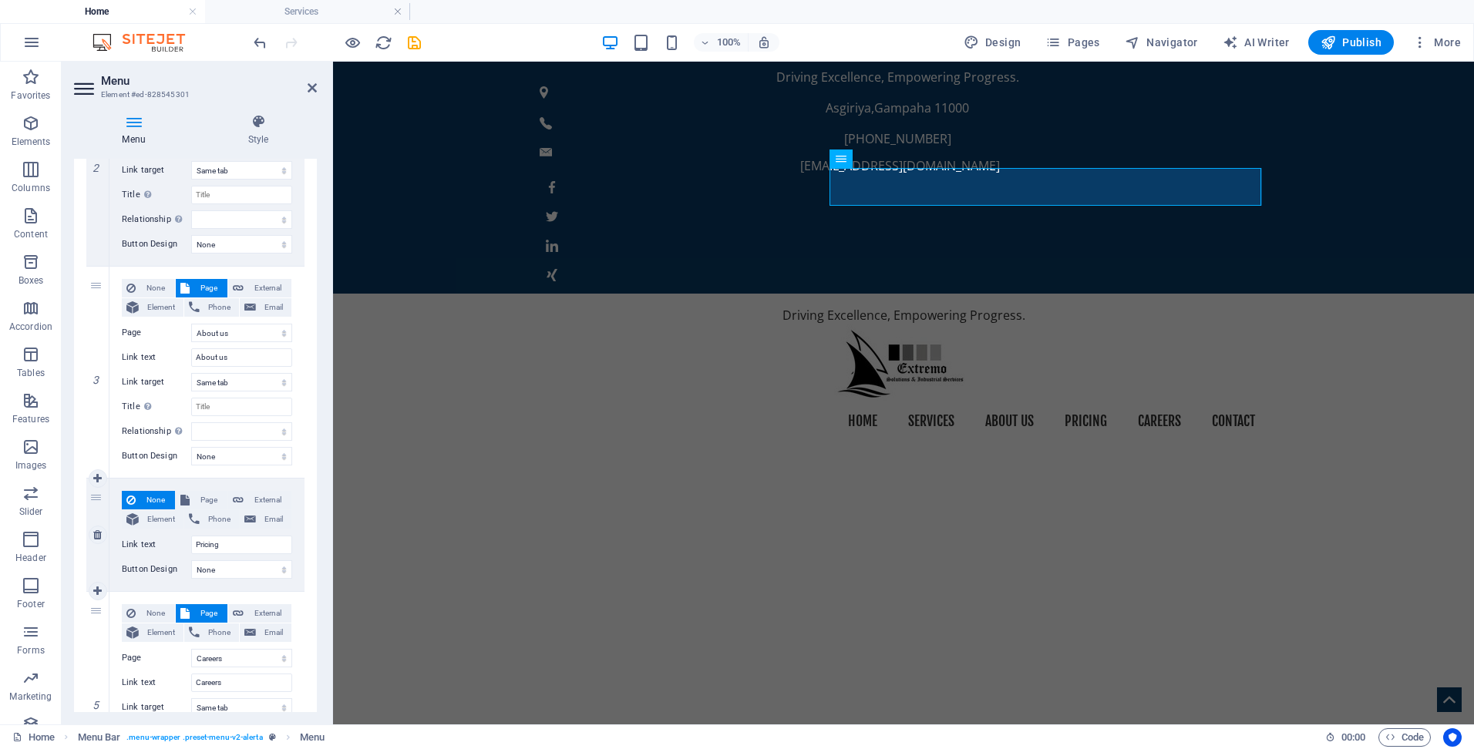
select select
click at [212, 499] on span "Page" at bounding box center [208, 500] width 29 height 19
select select
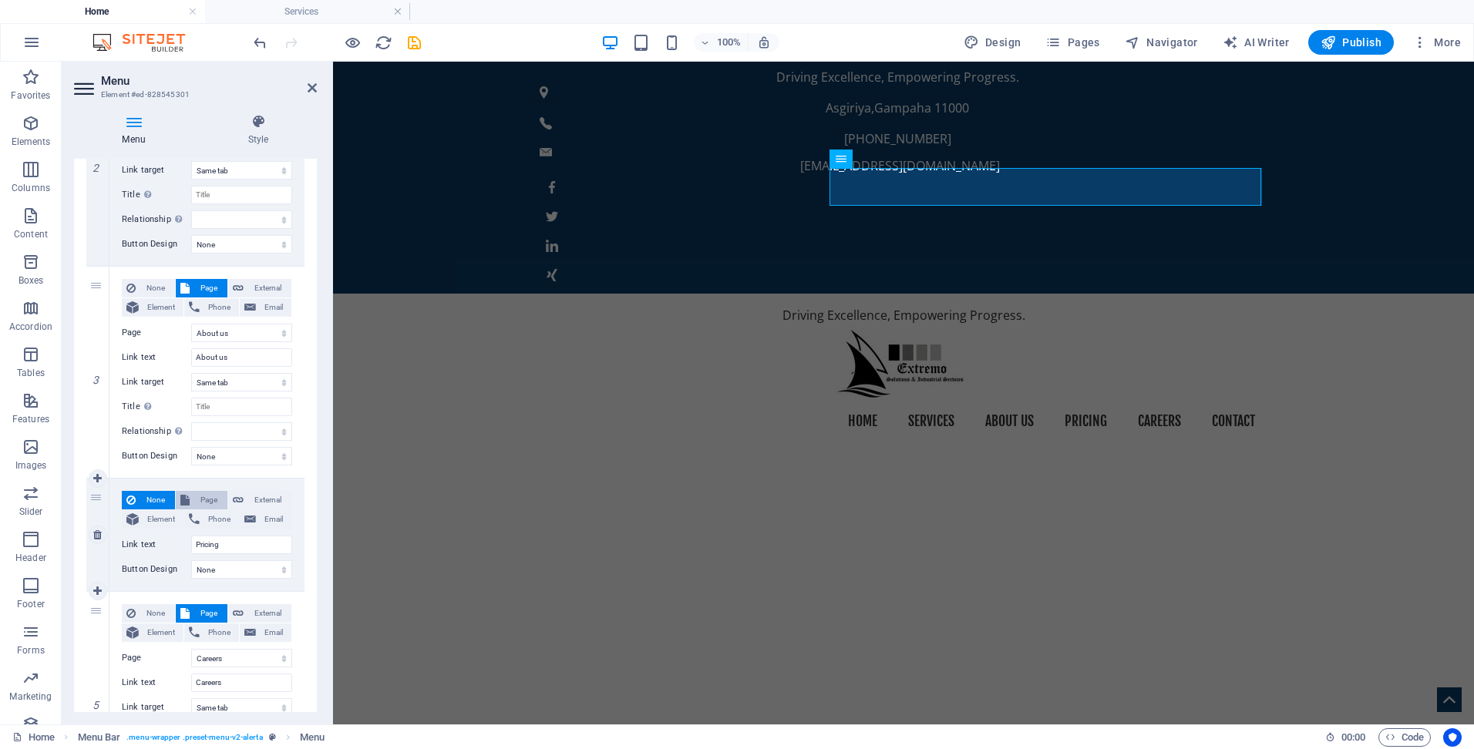
select select
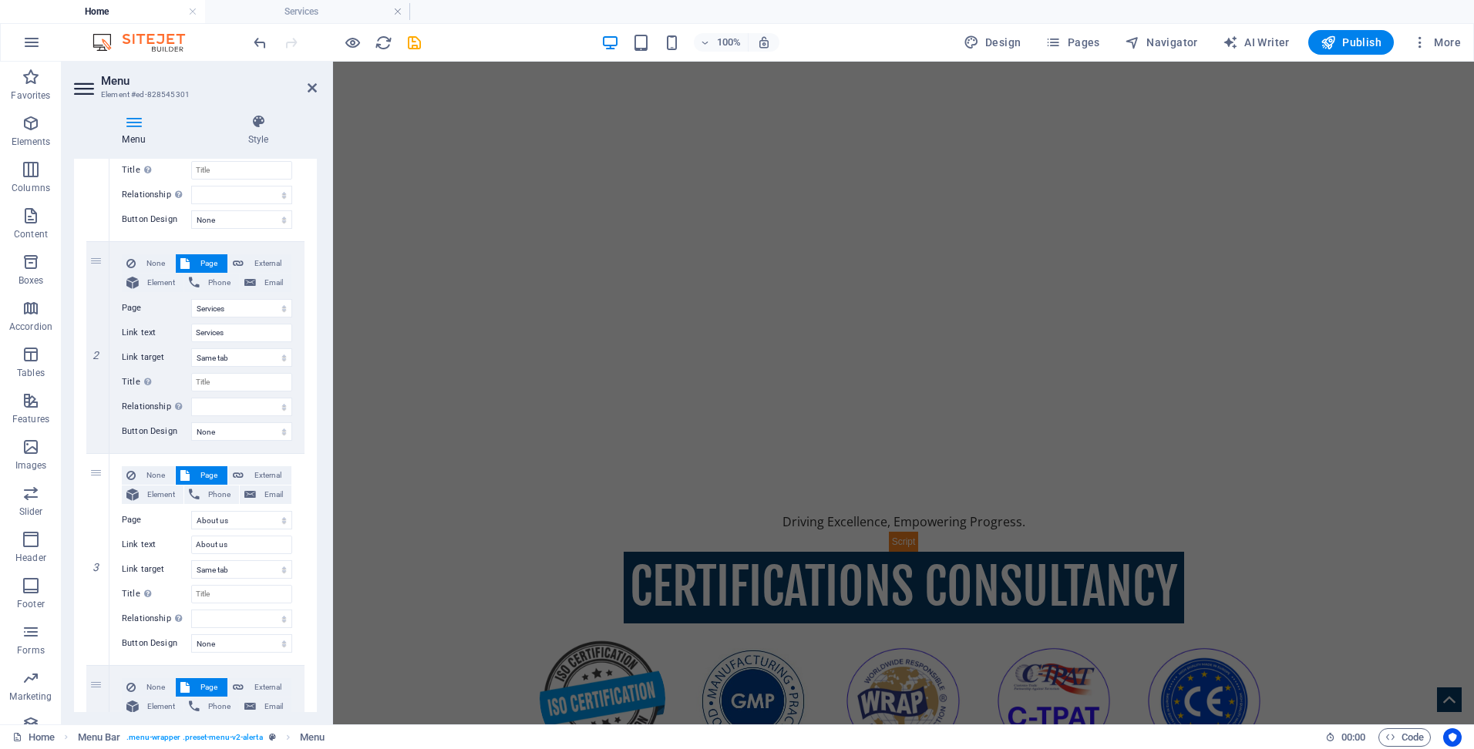
scroll to position [291, 0]
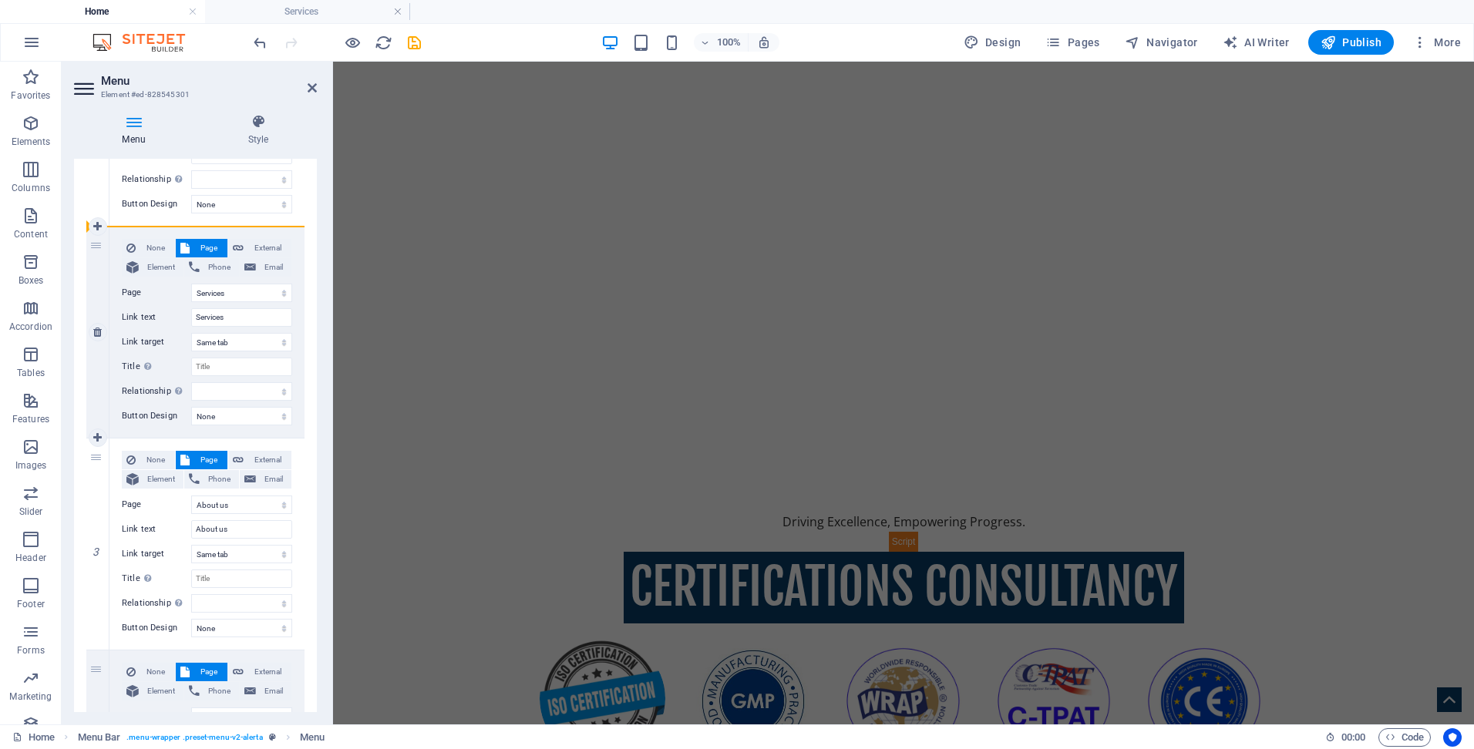
drag, startPoint x: 97, startPoint y: 458, endPoint x: 93, endPoint y: 247, distance: 211.3
click at [93, 247] on div "1 None Page External Element Phone Email Page Home Services About us Pricing Ca…" at bounding box center [195, 651] width 218 height 1272
select select
select select "2"
type input "About us"
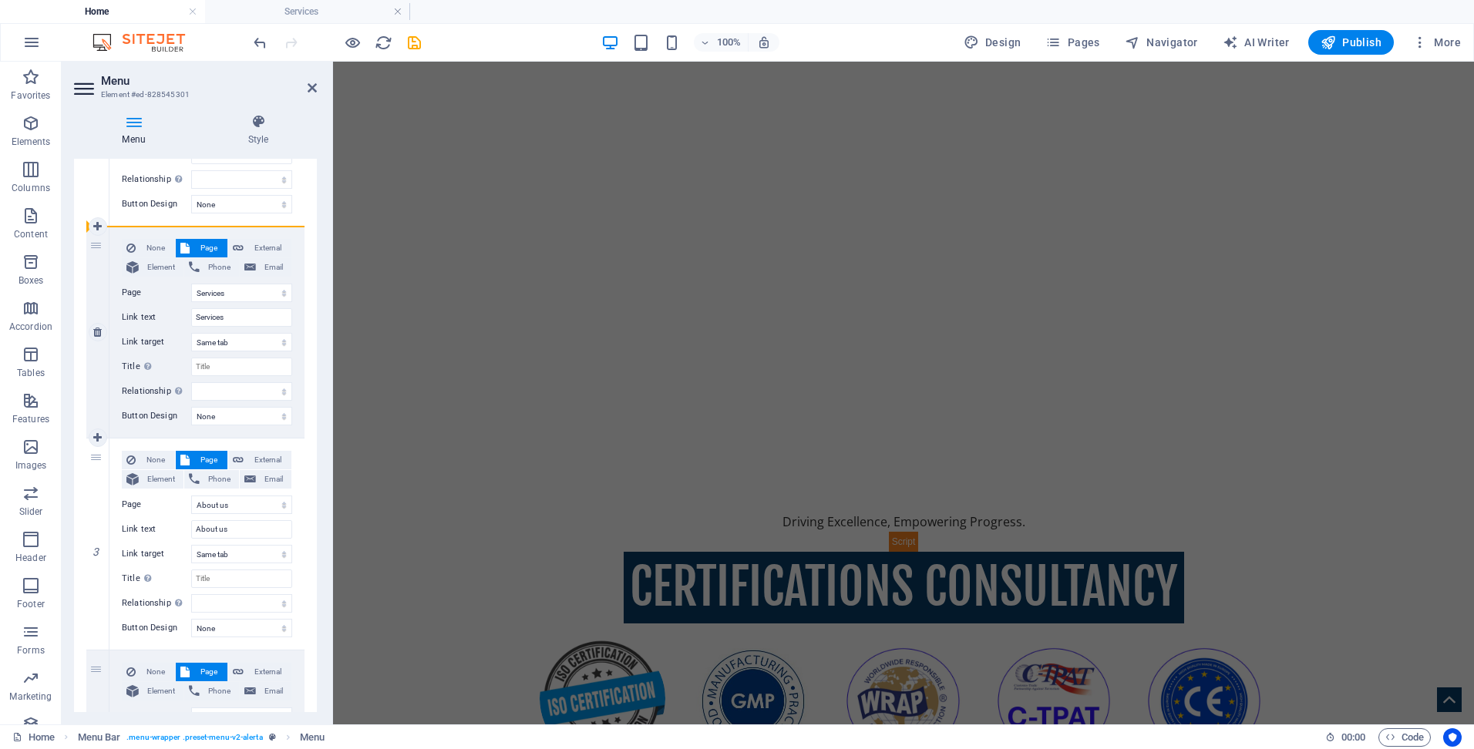
select select
select select "1"
type input "Services"
select select
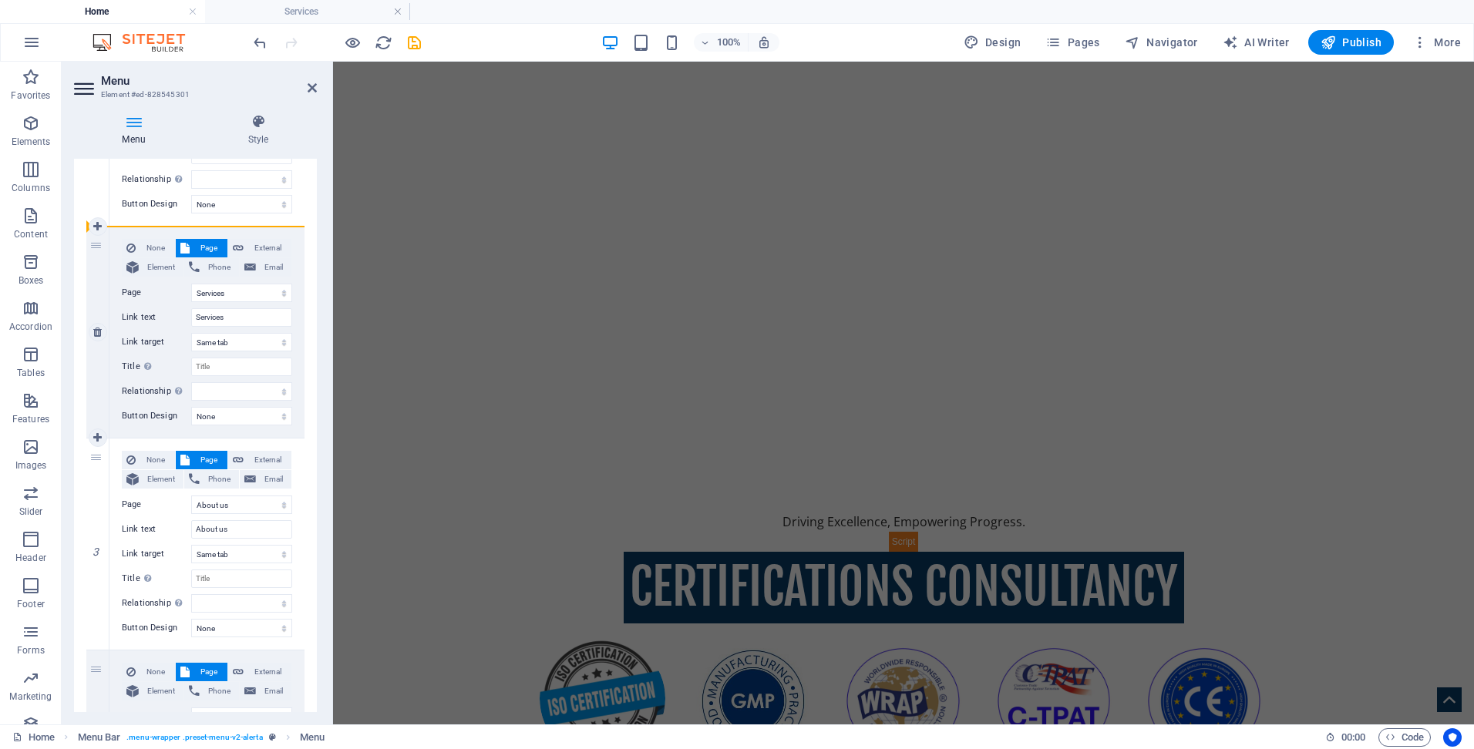
select select
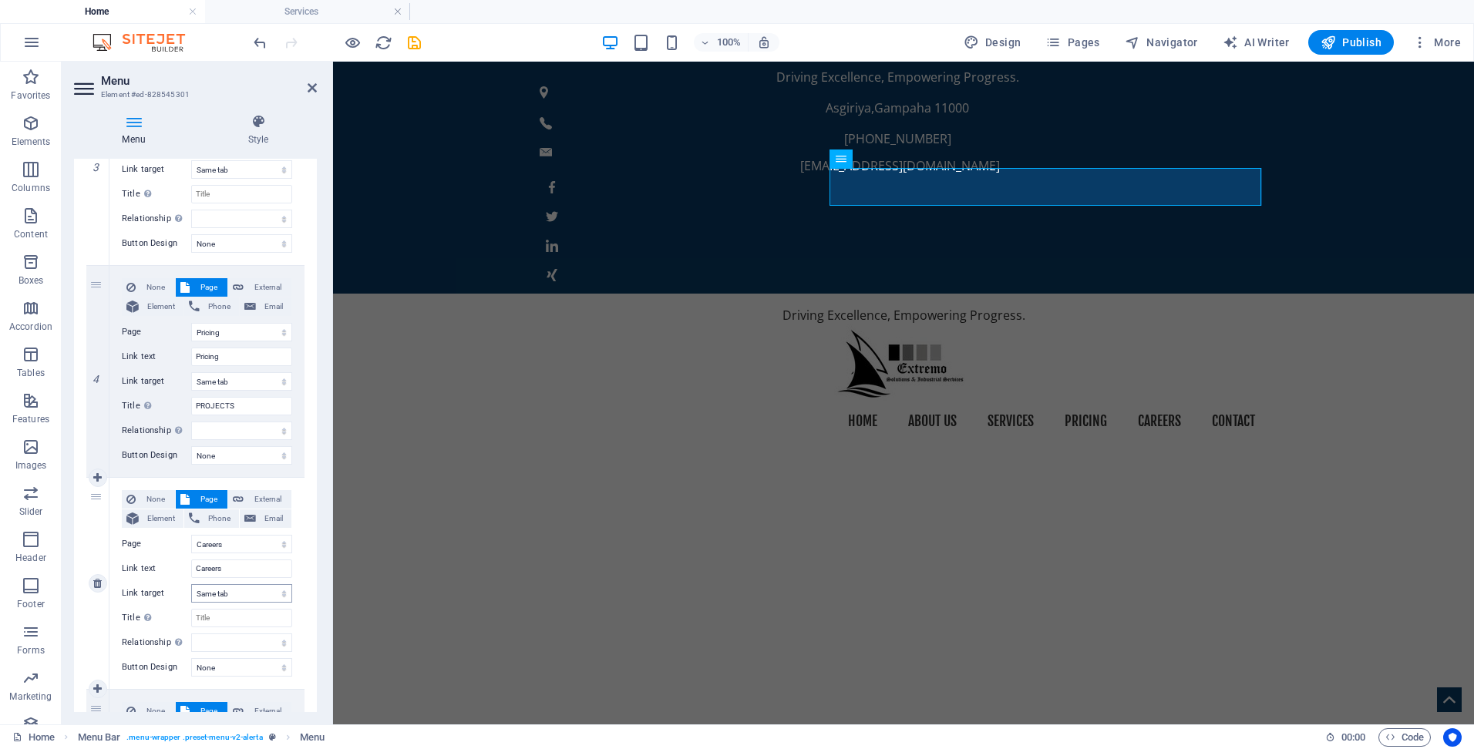
scroll to position [676, 0]
click at [243, 356] on input "Pricing" at bounding box center [241, 356] width 101 height 19
click at [1077, 402] on nav "Home About us Services Pricing Careers Contact" at bounding box center [904, 421] width 728 height 39
click at [232, 336] on select "Home Services About us Pricing Careers Contact Legal Notice Privacy" at bounding box center [241, 331] width 101 height 19
click at [231, 335] on select "Home Services About us Pricing Careers Contact Legal Notice Privacy" at bounding box center [241, 331] width 101 height 19
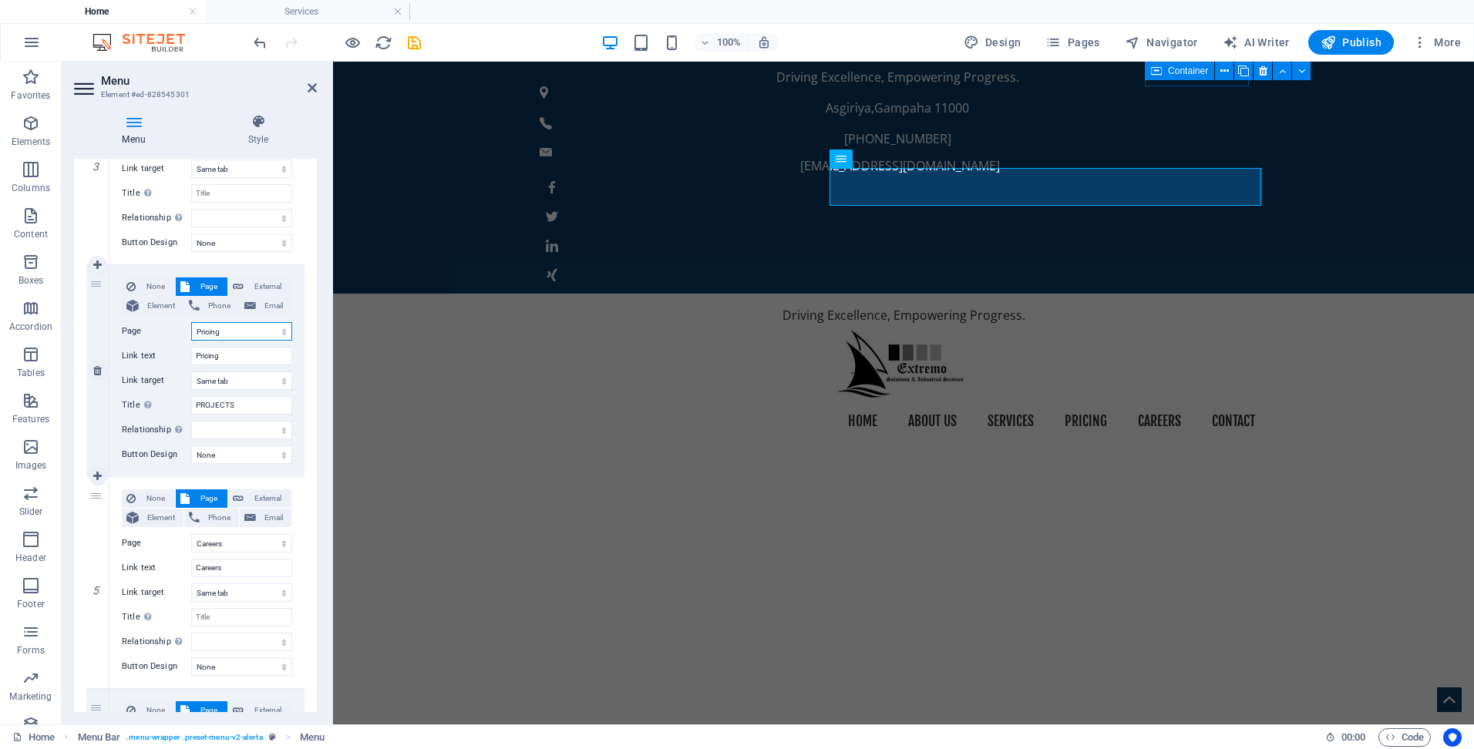
click at [231, 335] on select "Home Services About us Pricing Careers Contact Legal Notice Privacy" at bounding box center [241, 331] width 101 height 19
click at [114, 334] on div "None Page External Element Phone Email Page Home Services About us Pricing Care…" at bounding box center [206, 370] width 195 height 211
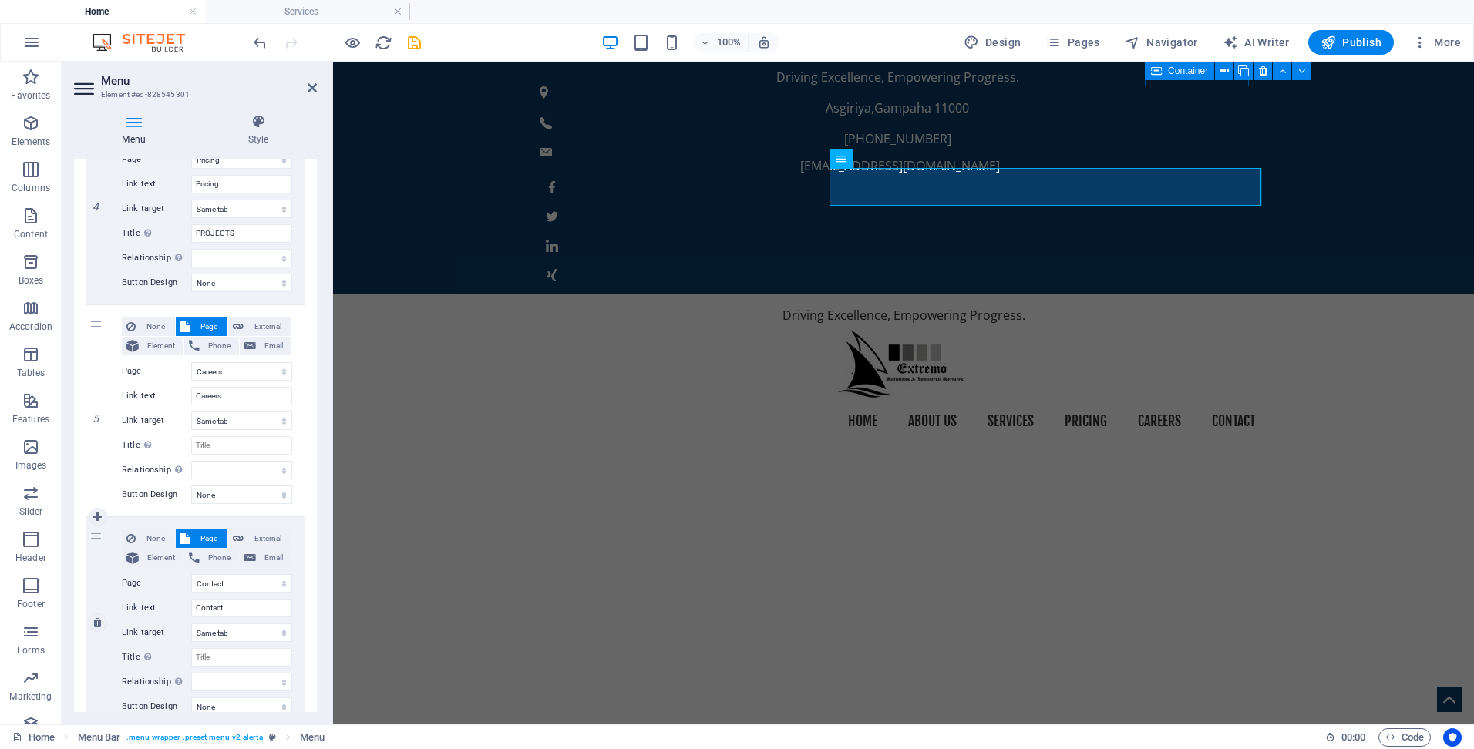
scroll to position [907, 0]
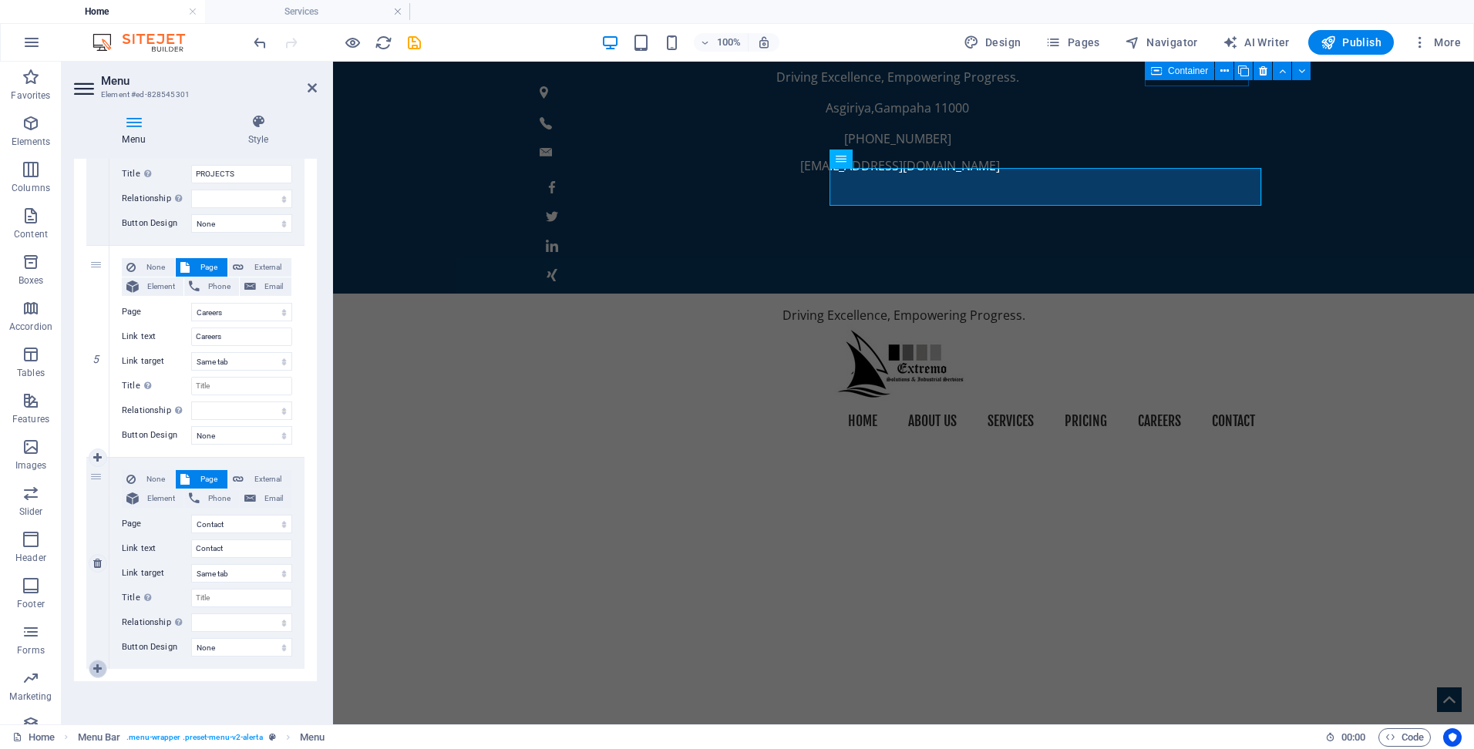
click at [100, 670] on icon at bounding box center [97, 669] width 8 height 11
select select
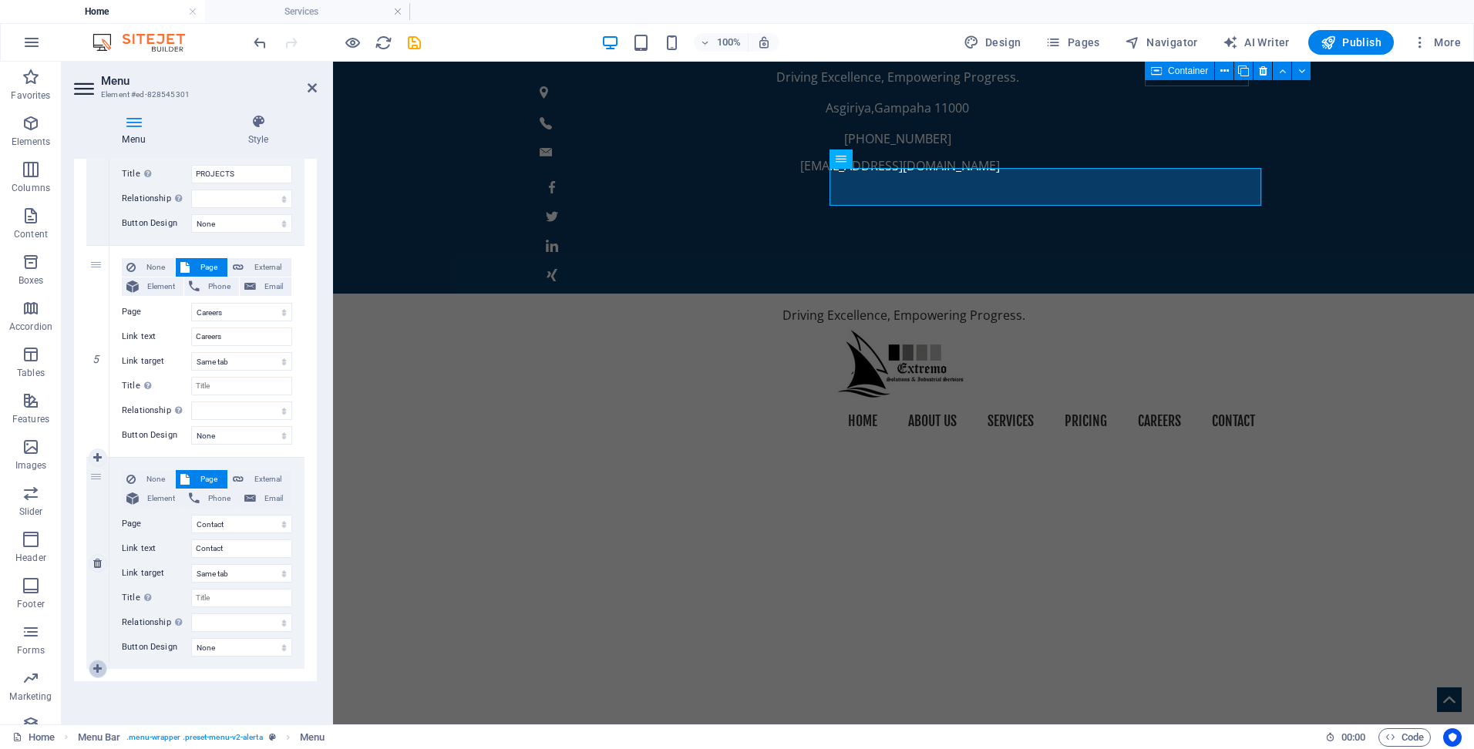
select select
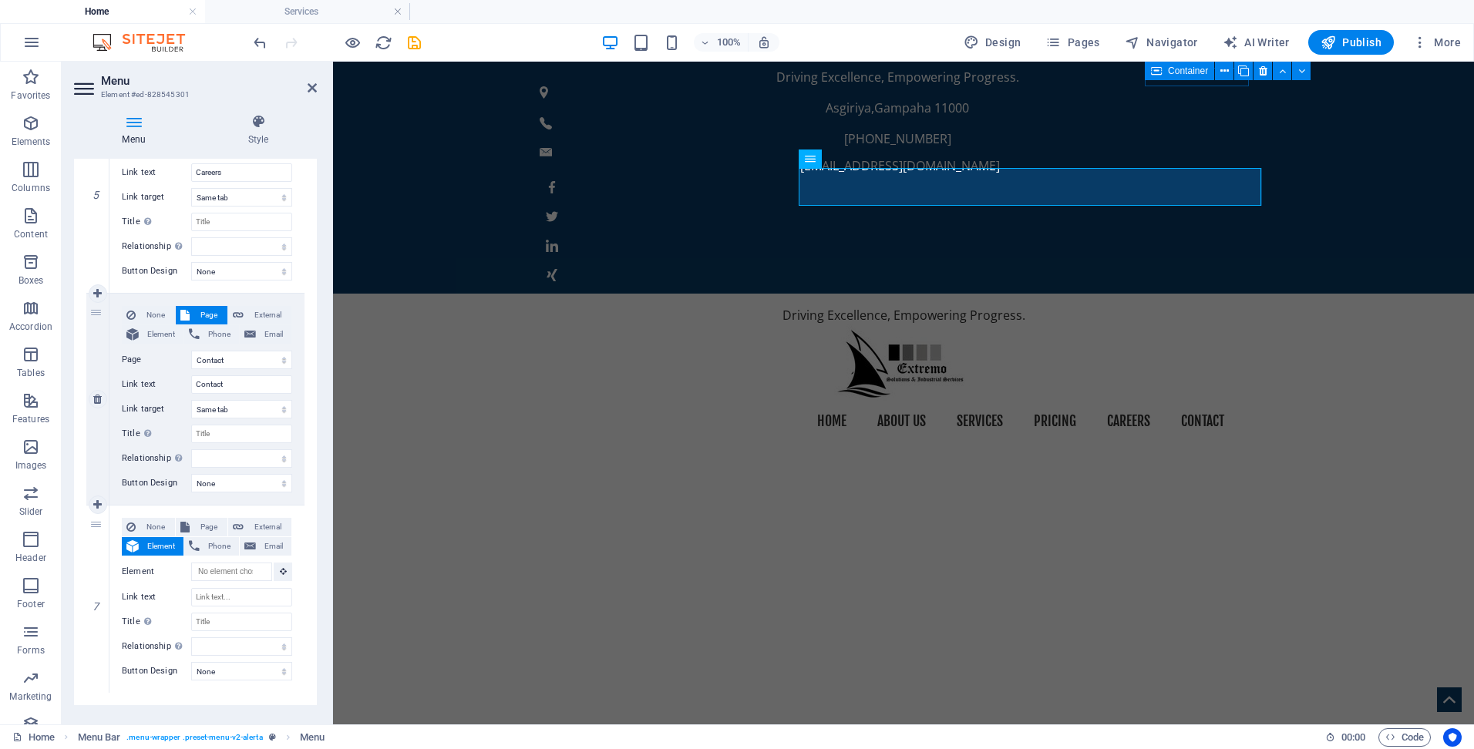
scroll to position [1095, 0]
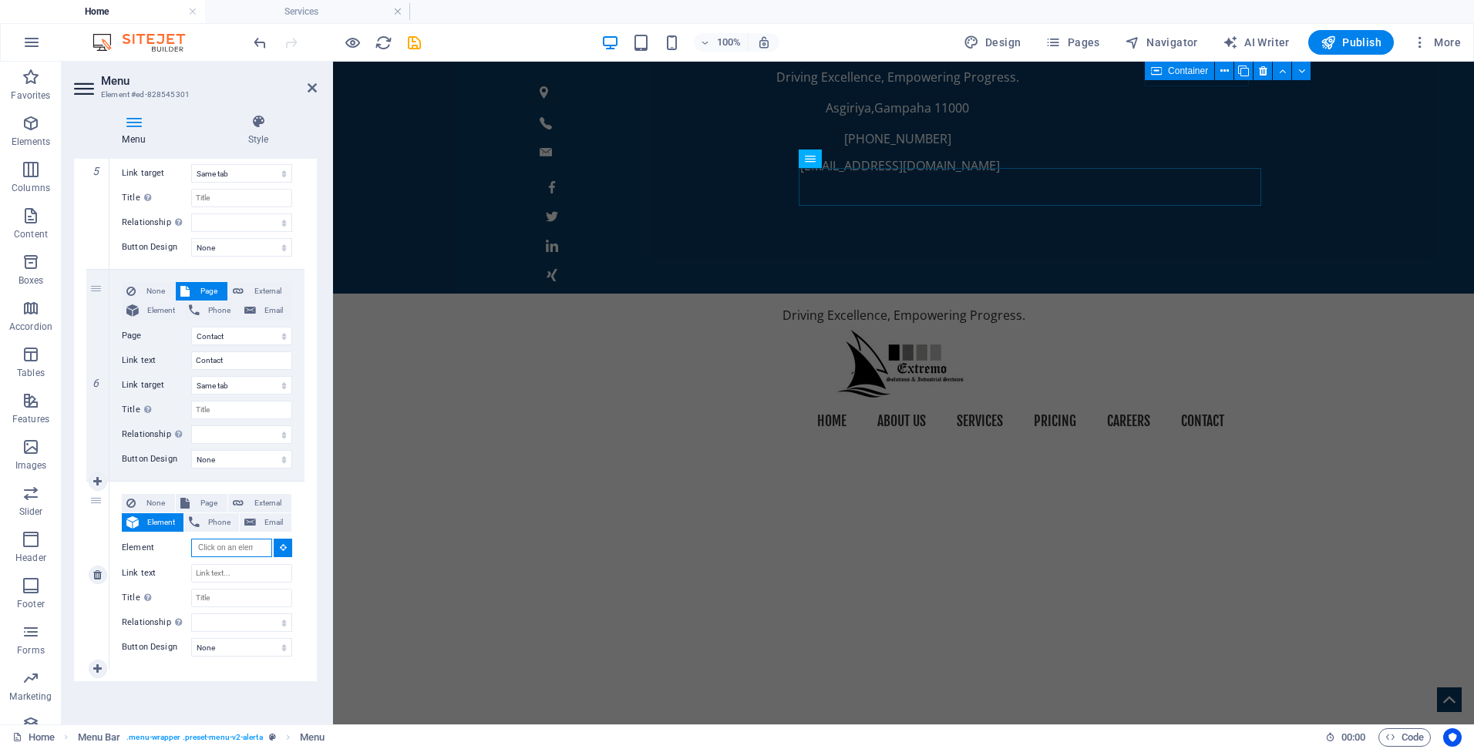
click at [237, 550] on input "Element" at bounding box center [231, 548] width 81 height 19
type input "P"
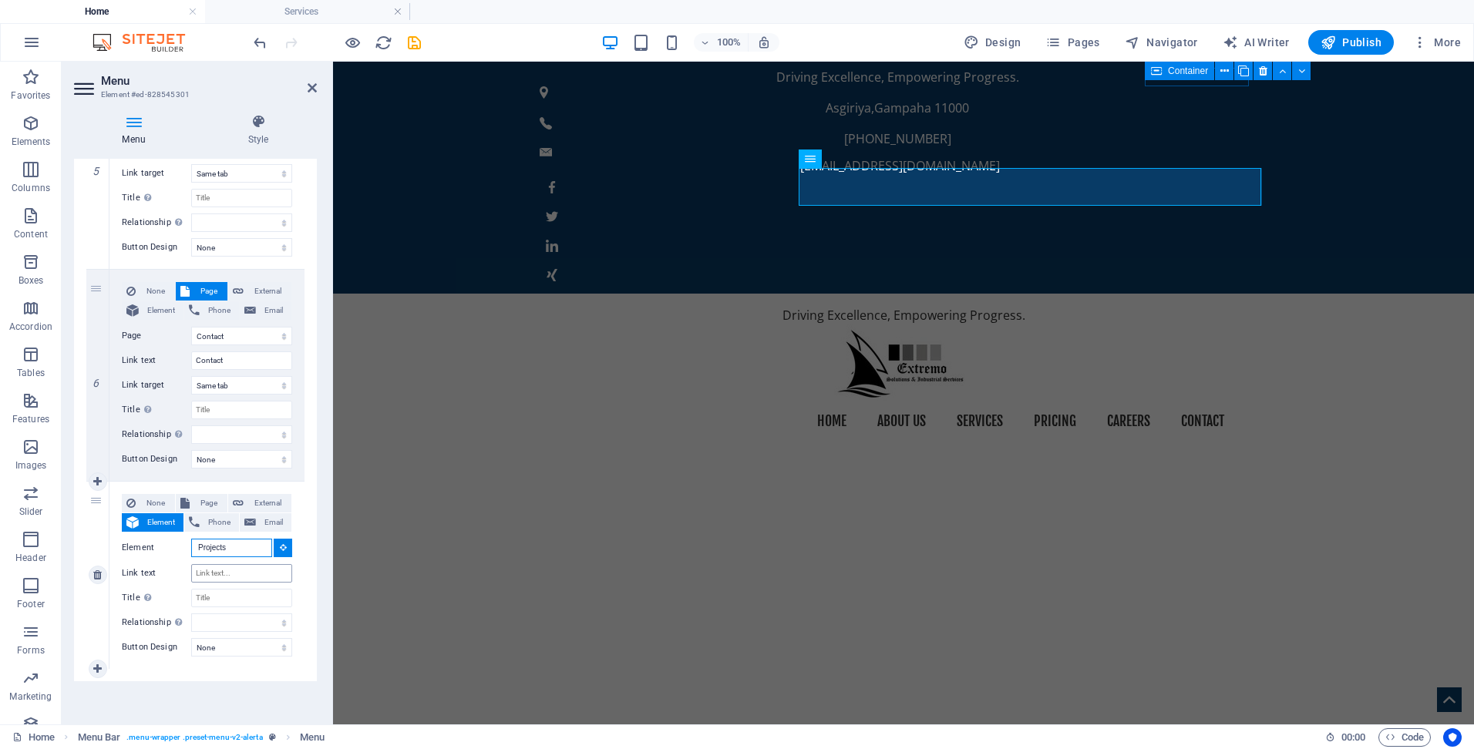
type input "Projects"
click at [221, 570] on input "Link text" at bounding box center [241, 573] width 101 height 19
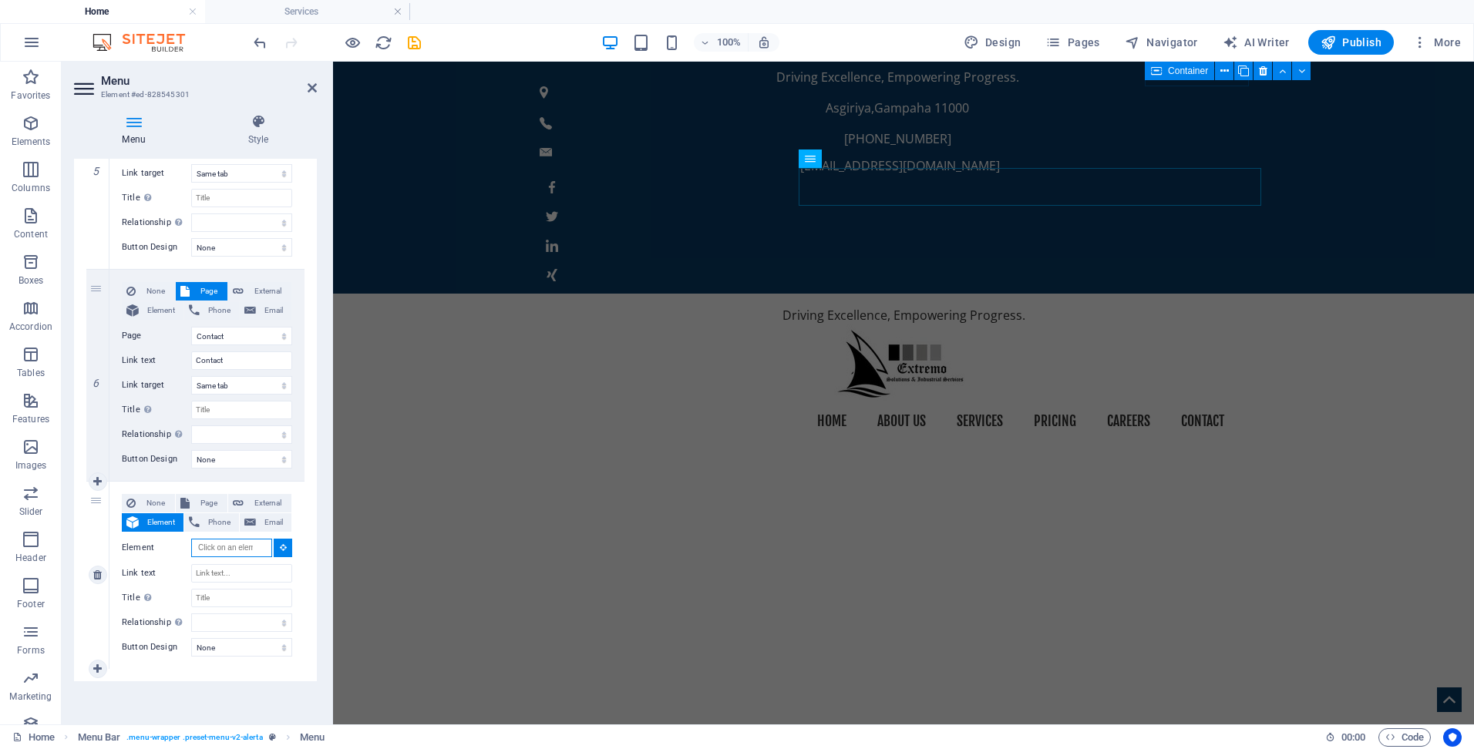
click at [257, 549] on input "Element" at bounding box center [231, 548] width 81 height 19
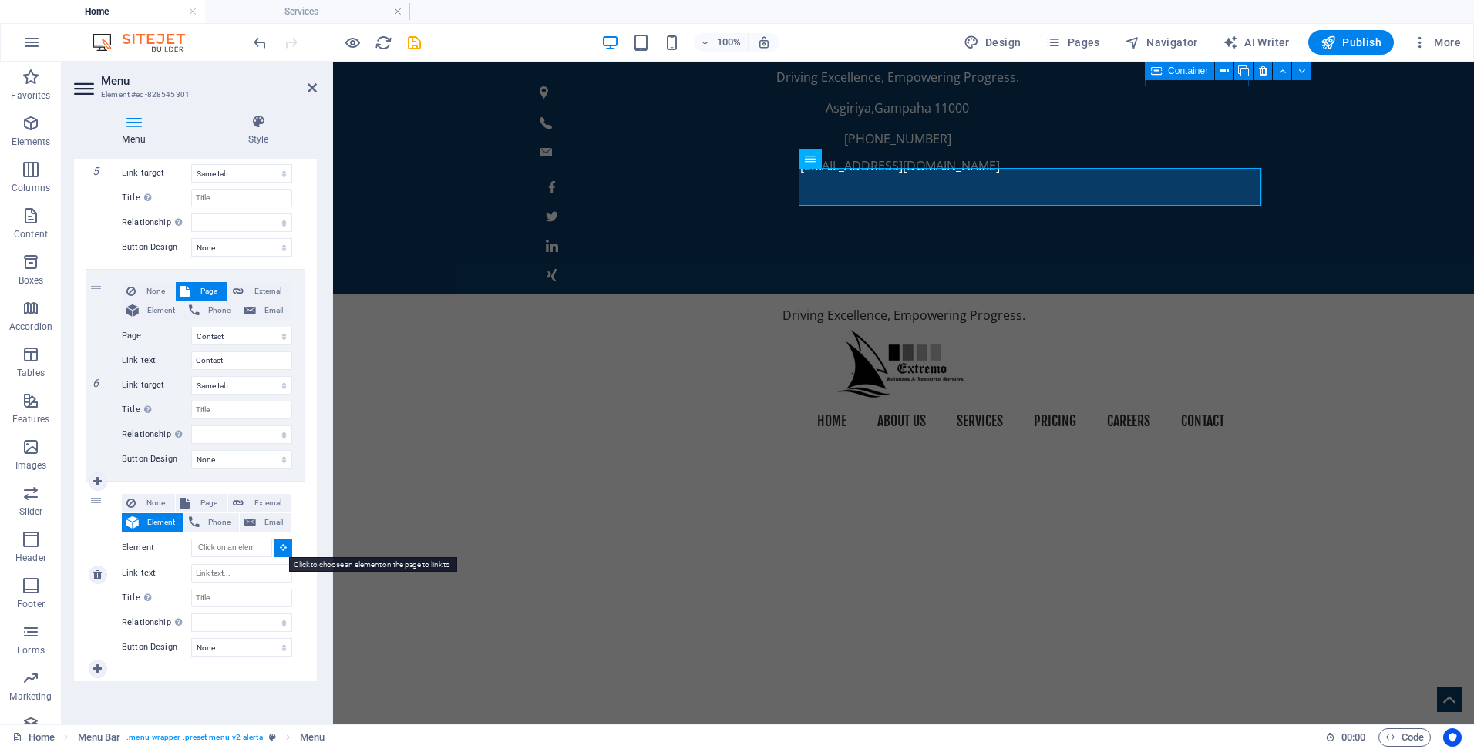
click at [274, 547] on button at bounding box center [283, 548] width 19 height 19
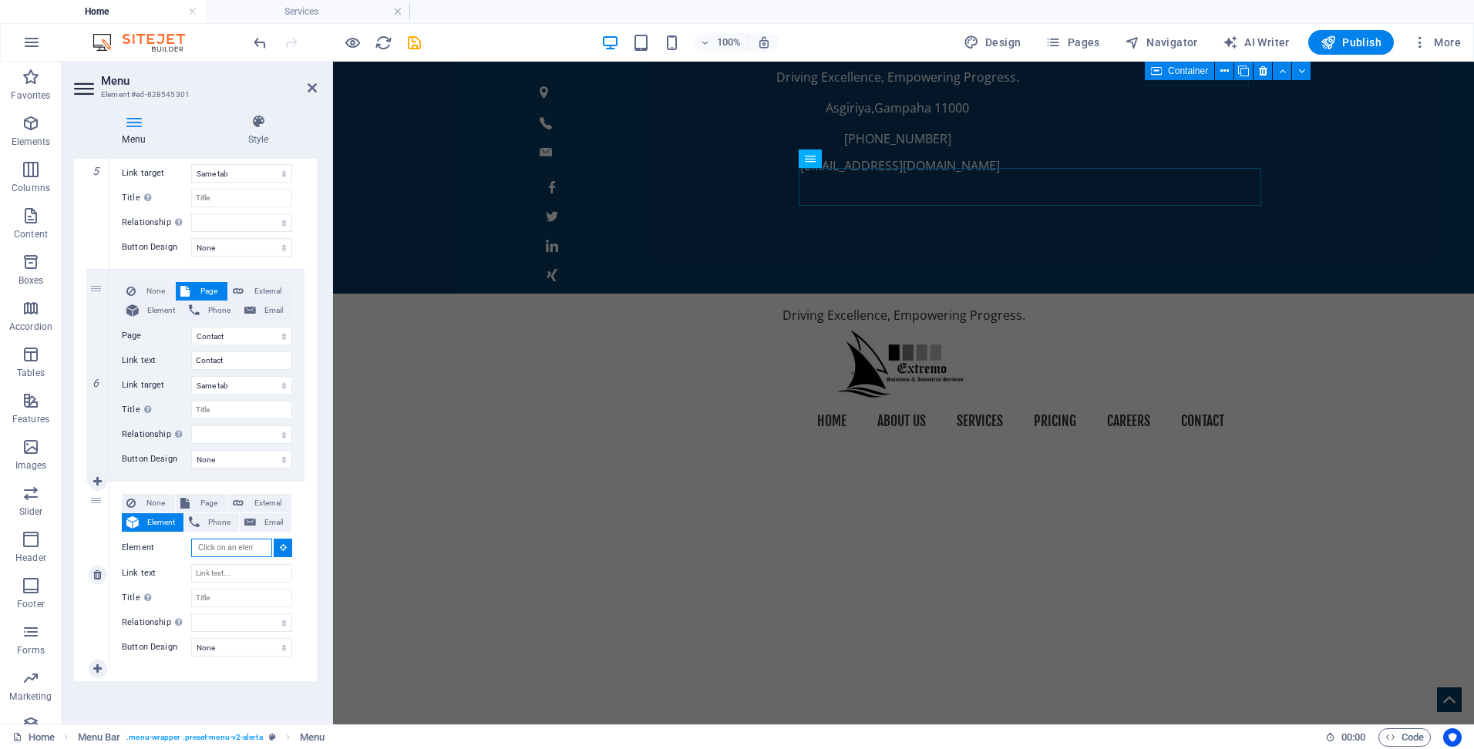
click at [231, 553] on input "Element" at bounding box center [231, 548] width 81 height 19
click at [243, 554] on input "Element" at bounding box center [231, 548] width 81 height 19
click at [278, 541] on button at bounding box center [283, 548] width 19 height 19
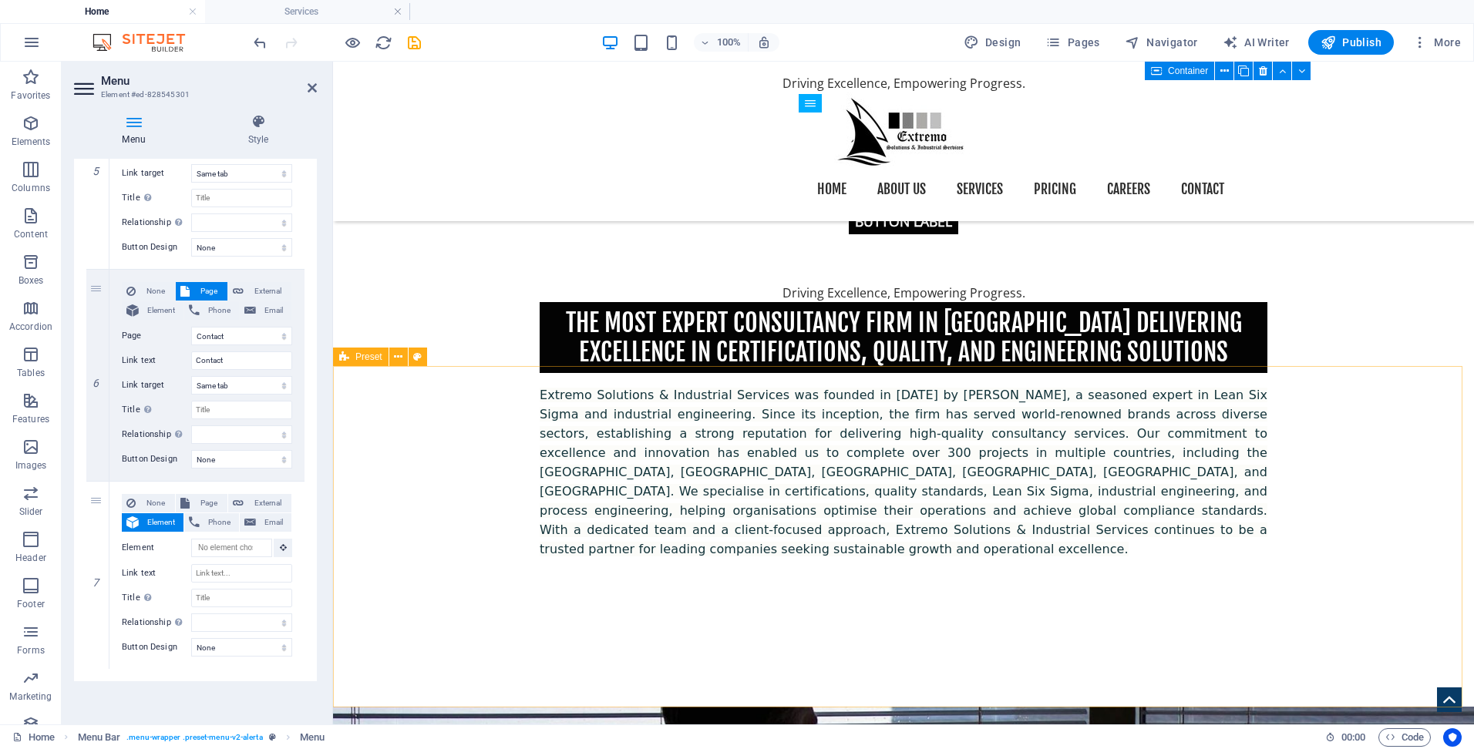
scroll to position [1392, 0]
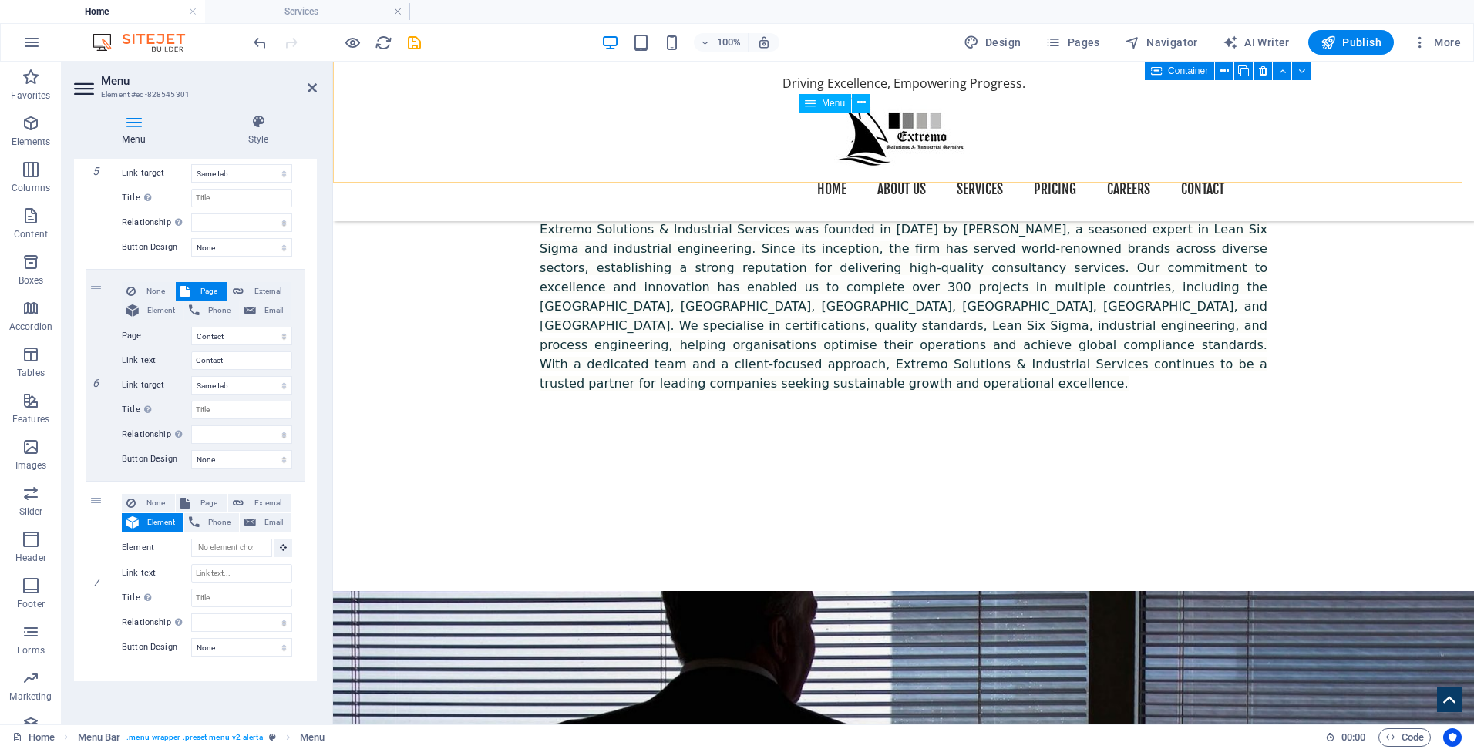
click at [1046, 170] on nav "Home About us Services Pricing Careers Contact" at bounding box center [904, 189] width 728 height 39
click at [89, 576] on link at bounding box center [98, 575] width 19 height 19
select select
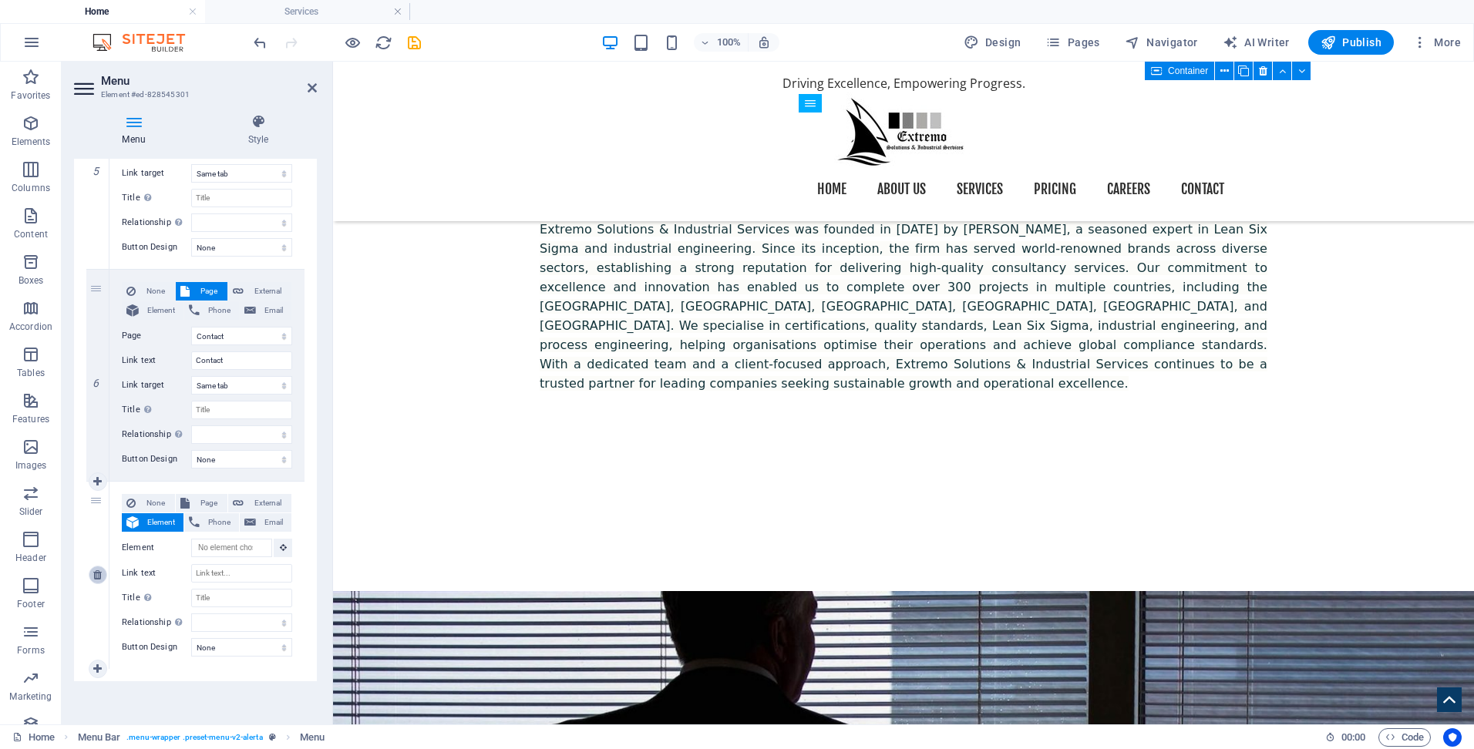
select select
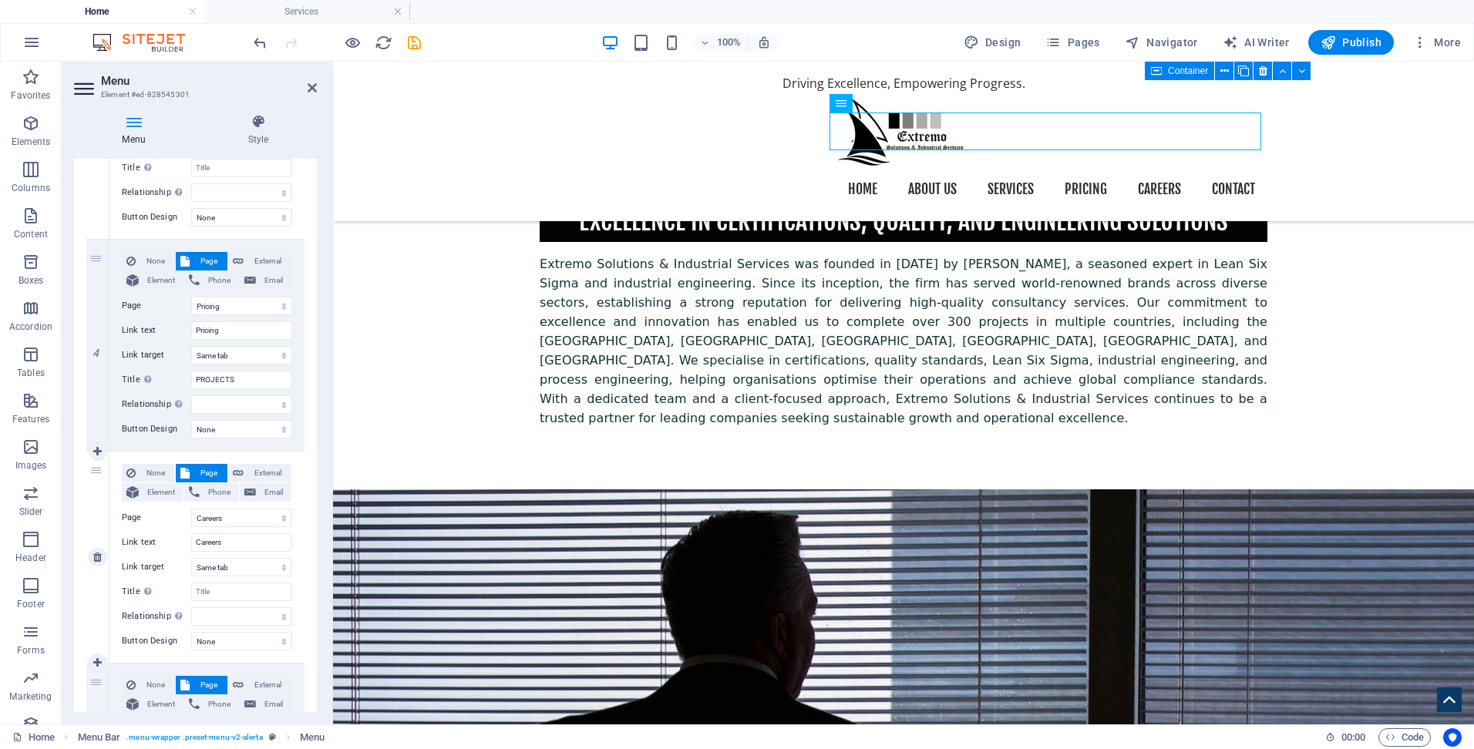
scroll to position [676, 0]
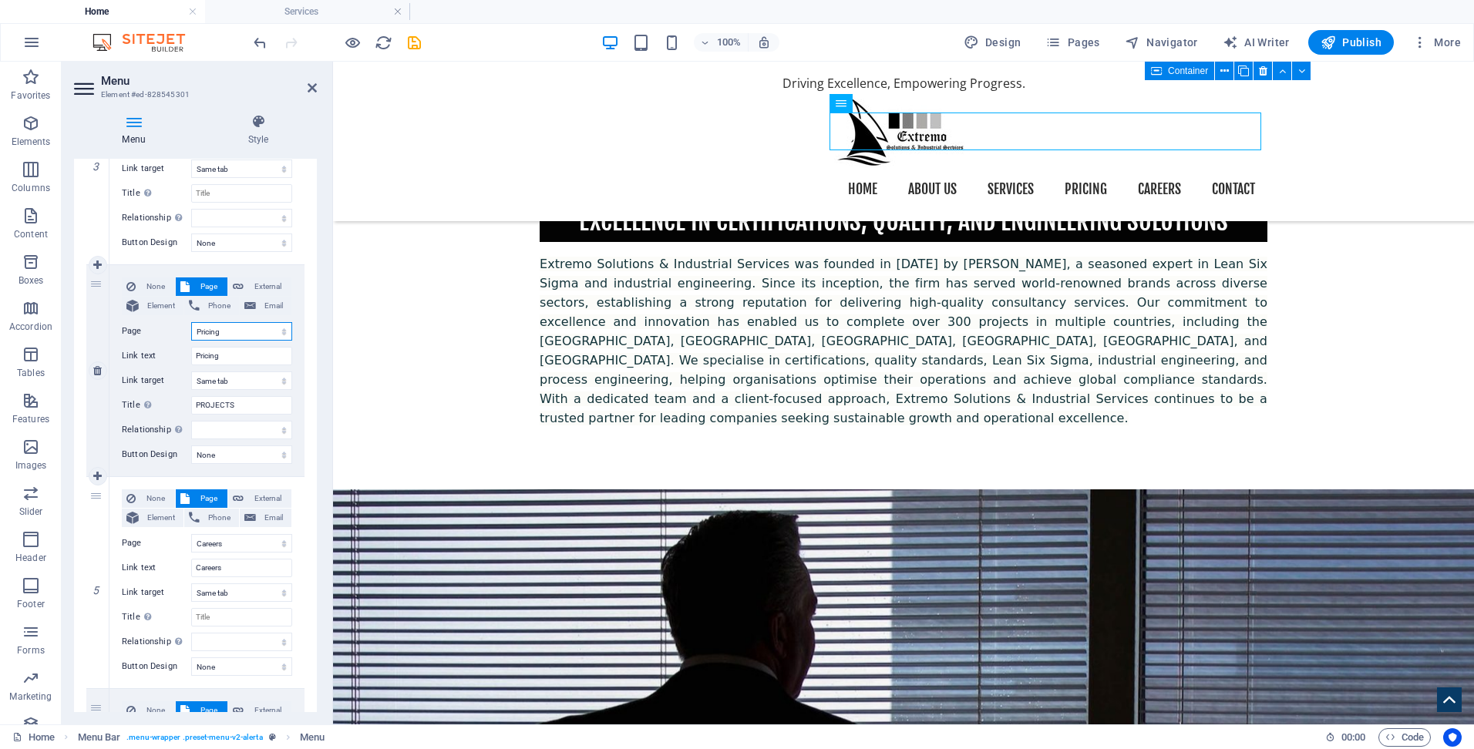
click at [229, 332] on select "Home Services About us Pricing Careers Contact Legal Notice Privacy" at bounding box center [241, 331] width 101 height 19
click at [278, 329] on select "Home Services About us Pricing Careers Contact Legal Notice Privacy" at bounding box center [241, 331] width 101 height 19
click at [242, 330] on select "Home Services About us Pricing Careers Contact Legal Notice Privacy" at bounding box center [241, 331] width 101 height 19
click at [895, 103] on icon at bounding box center [892, 103] width 8 height 16
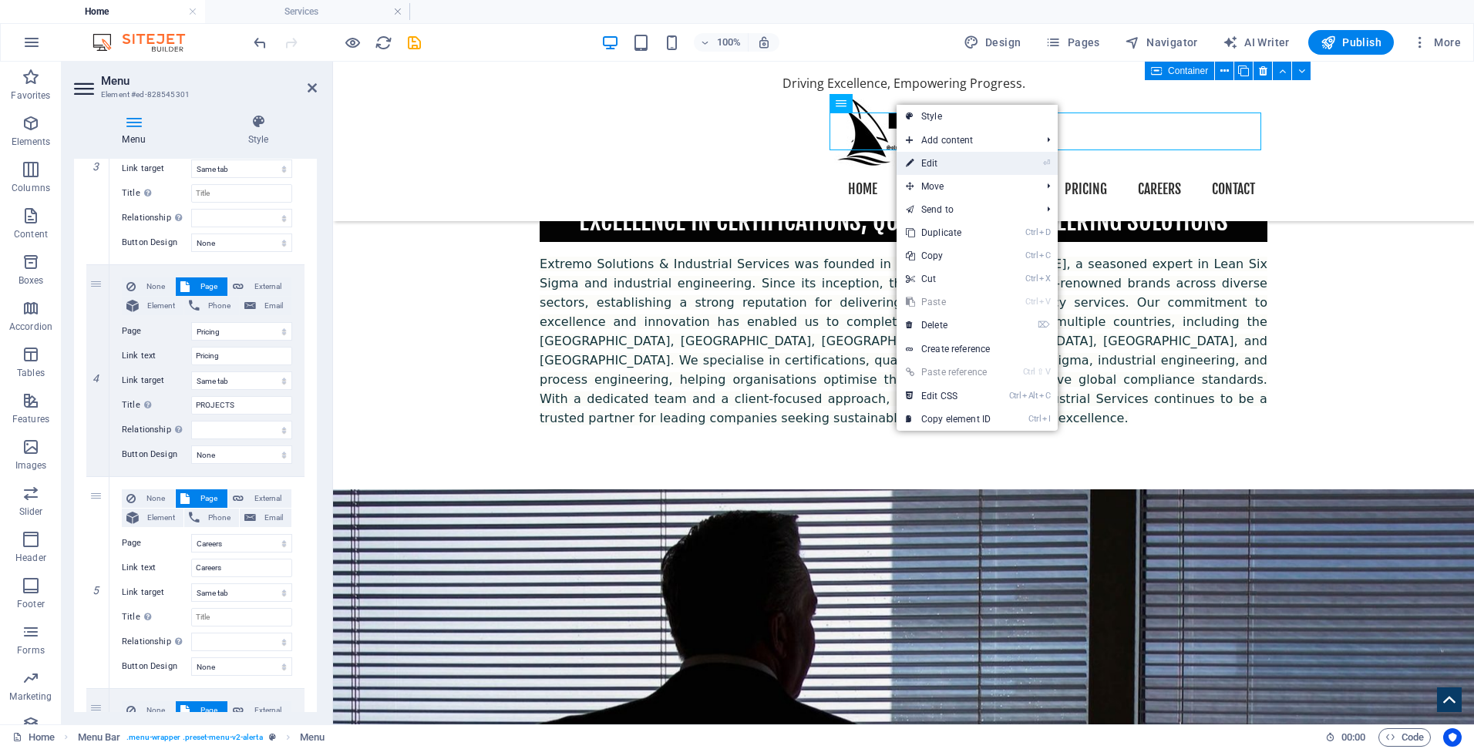
click at [942, 162] on link "⏎ Edit" at bounding box center [948, 163] width 103 height 23
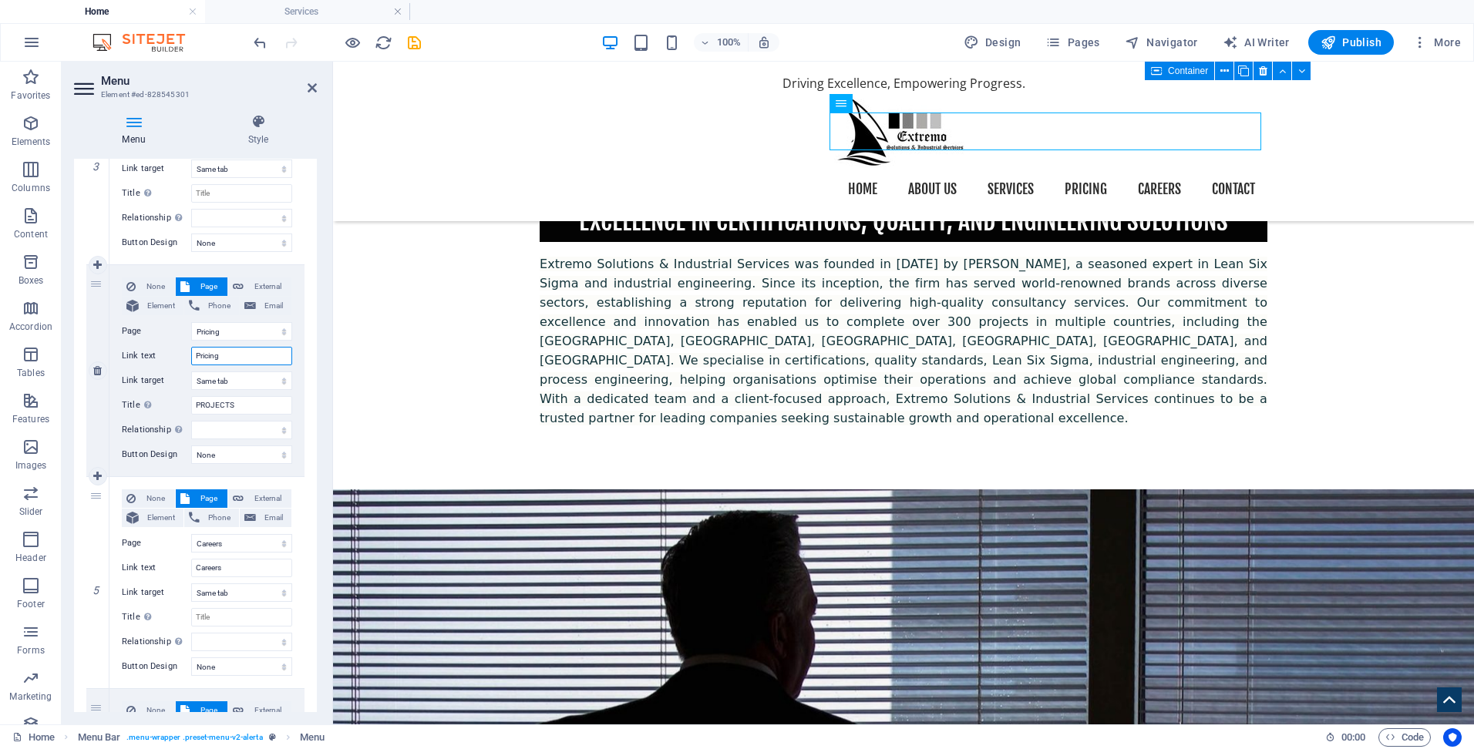
click at [227, 361] on input "Pricing" at bounding box center [241, 356] width 101 height 19
drag, startPoint x: 230, startPoint y: 358, endPoint x: 181, endPoint y: 358, distance: 48.6
click at [181, 358] on div "Link text Pricing" at bounding box center [207, 356] width 170 height 19
type input "Pr"
select select
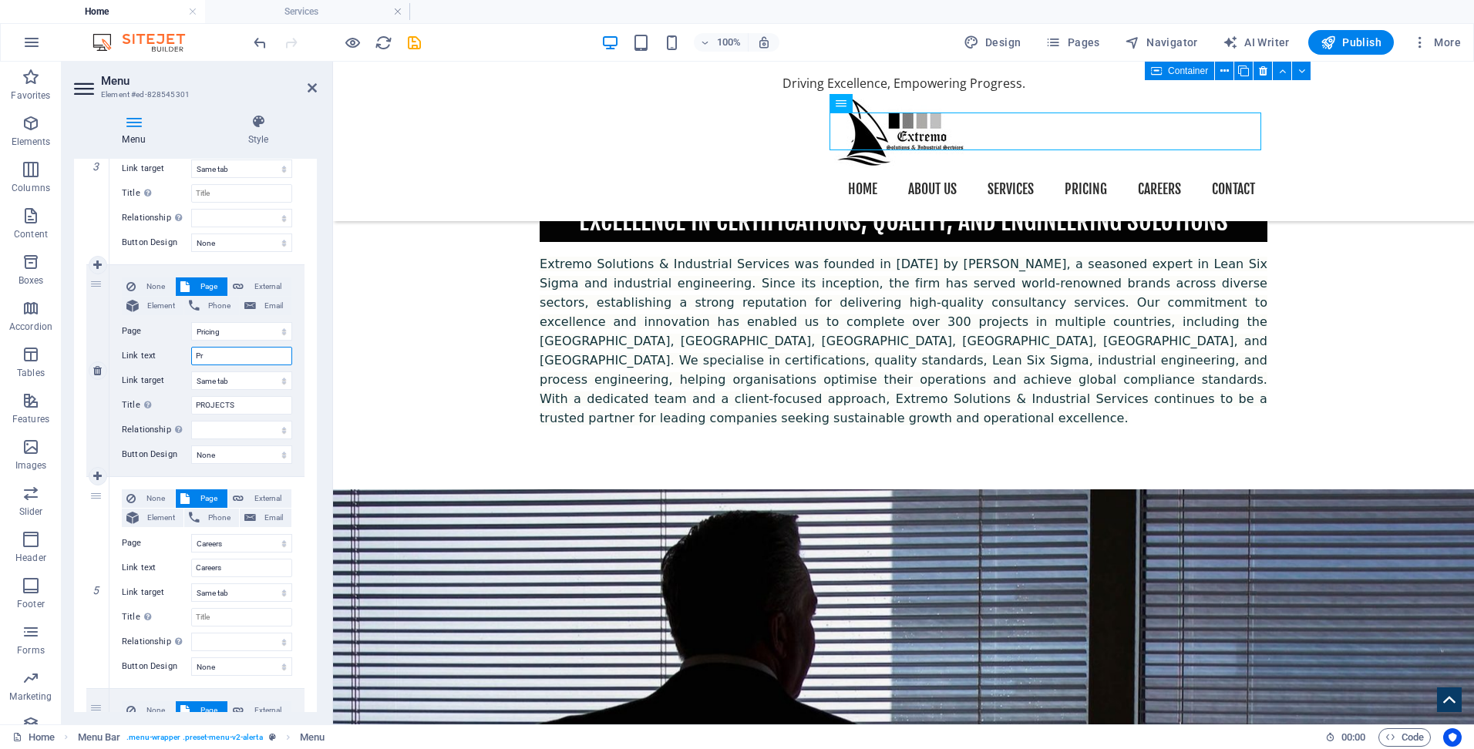
select select
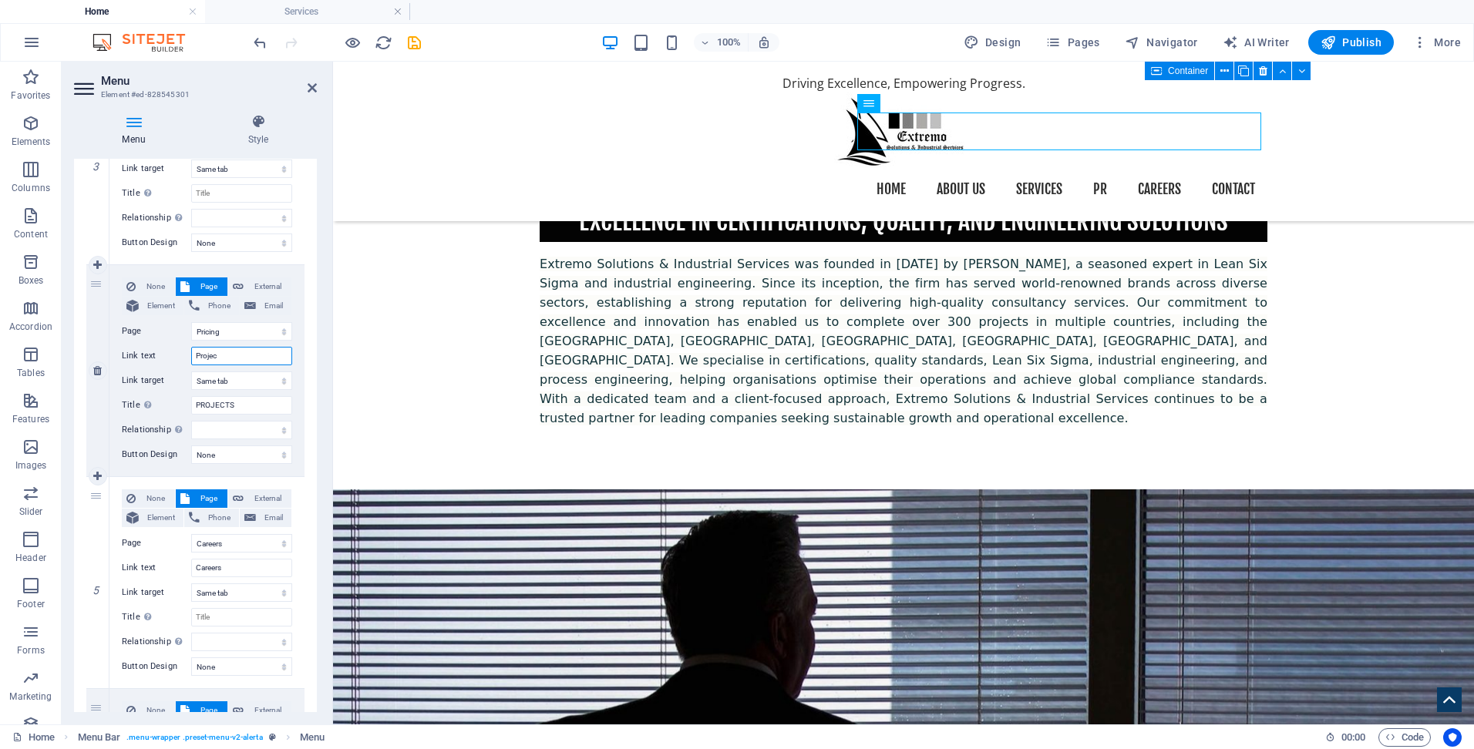
type input "Project"
select select
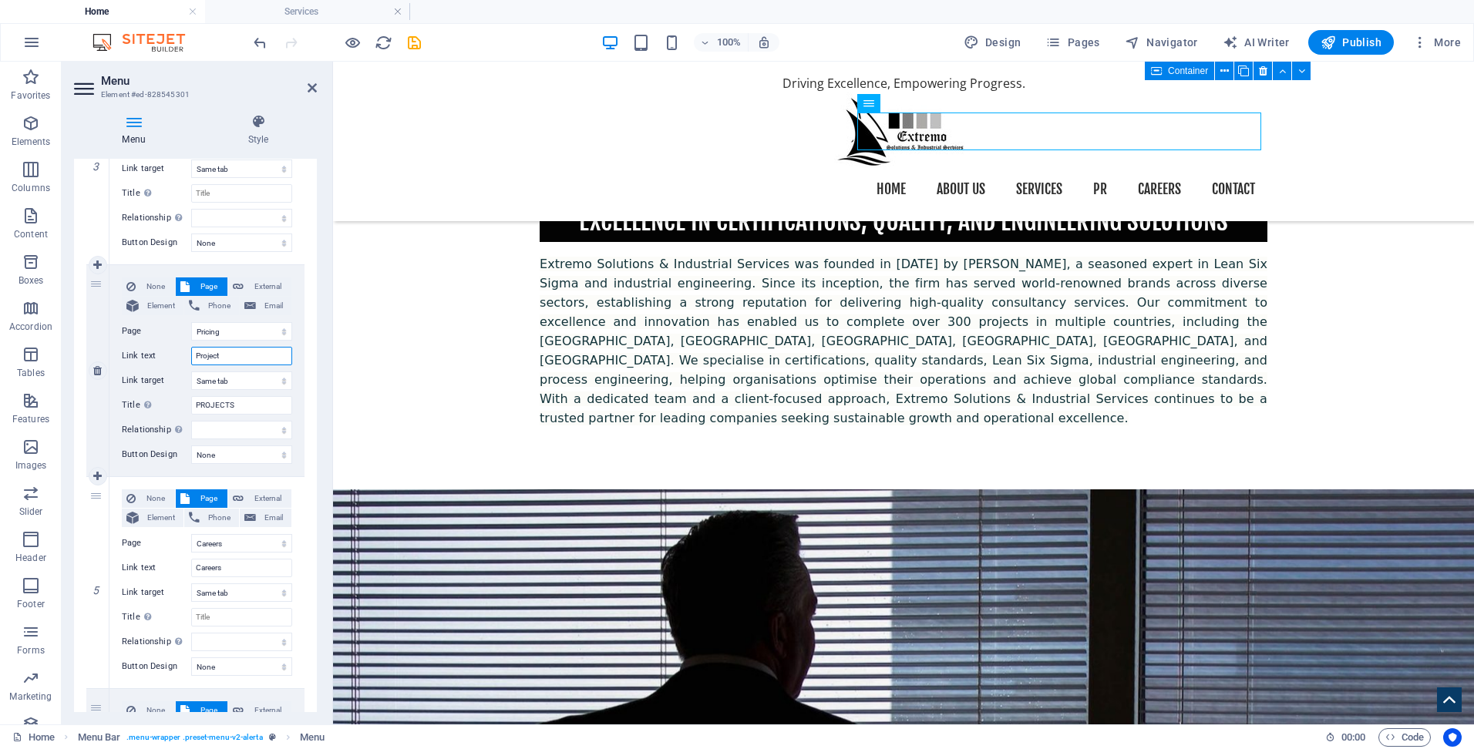
select select
type input "ProjectS"
select select
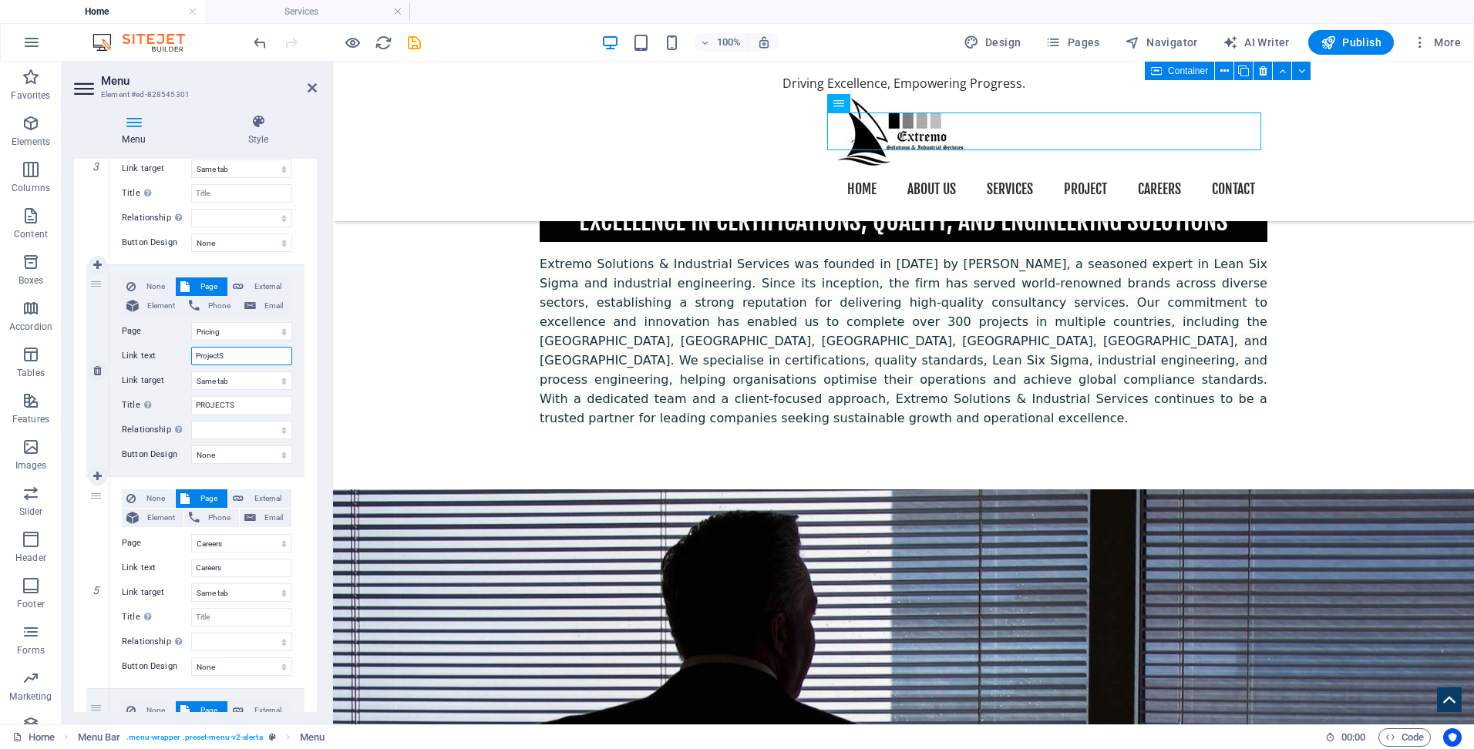
select select
type input "Projects"
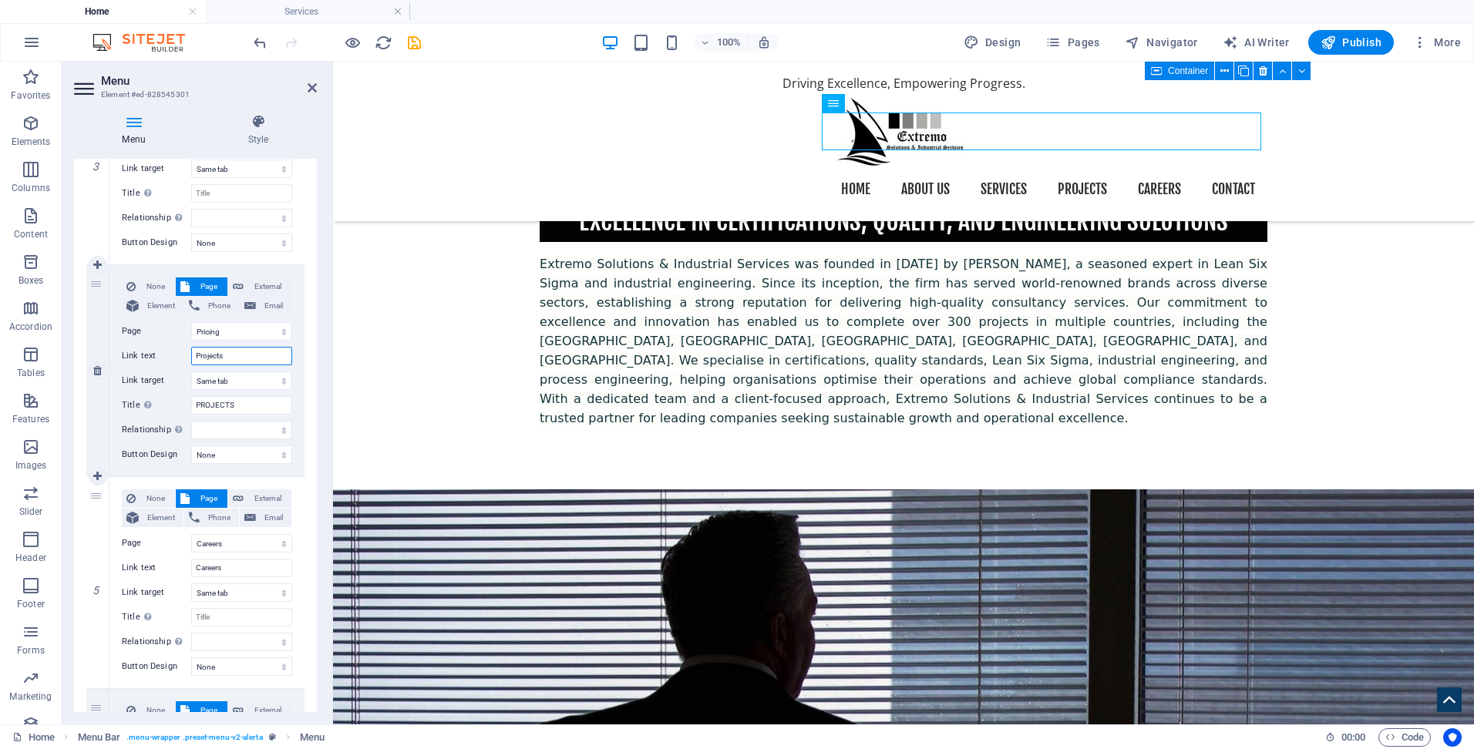
select select
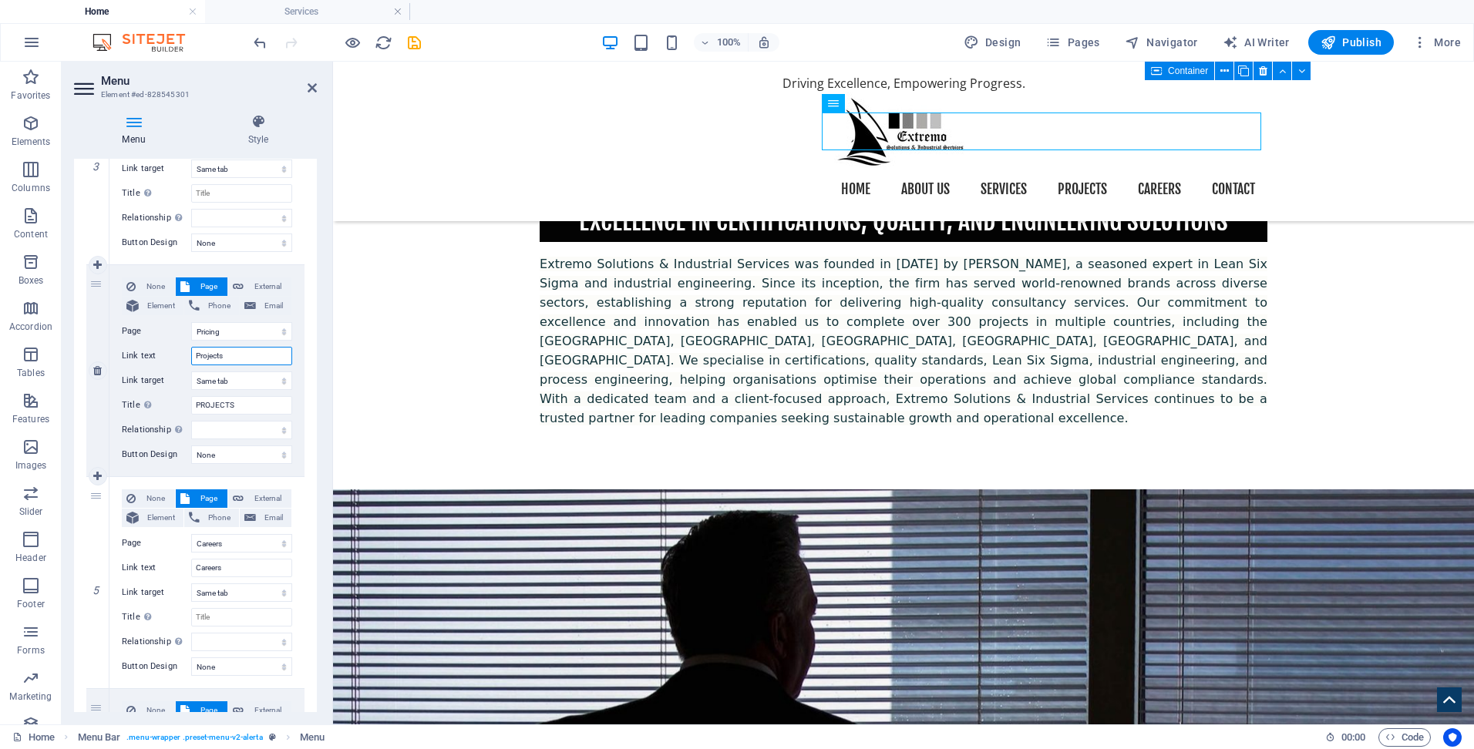
select select
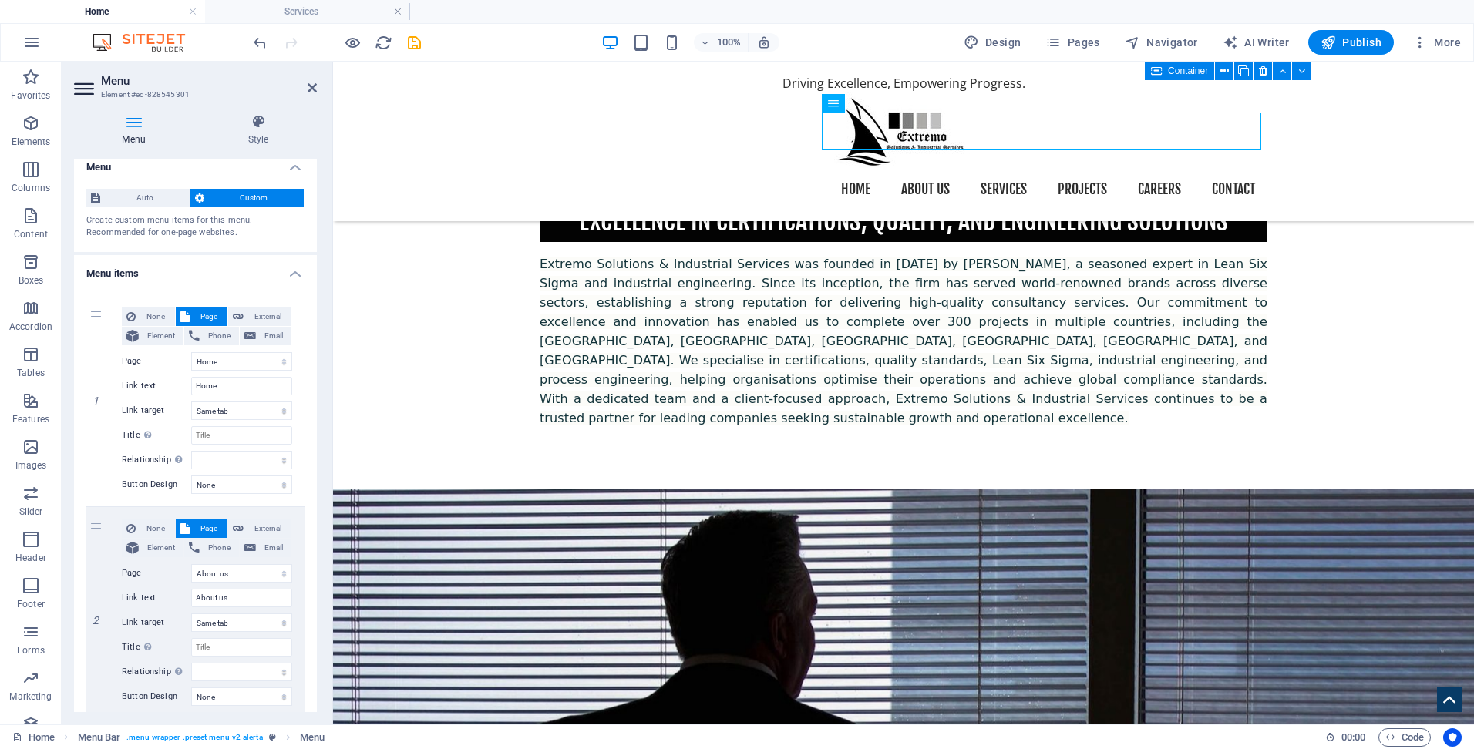
scroll to position [0, 0]
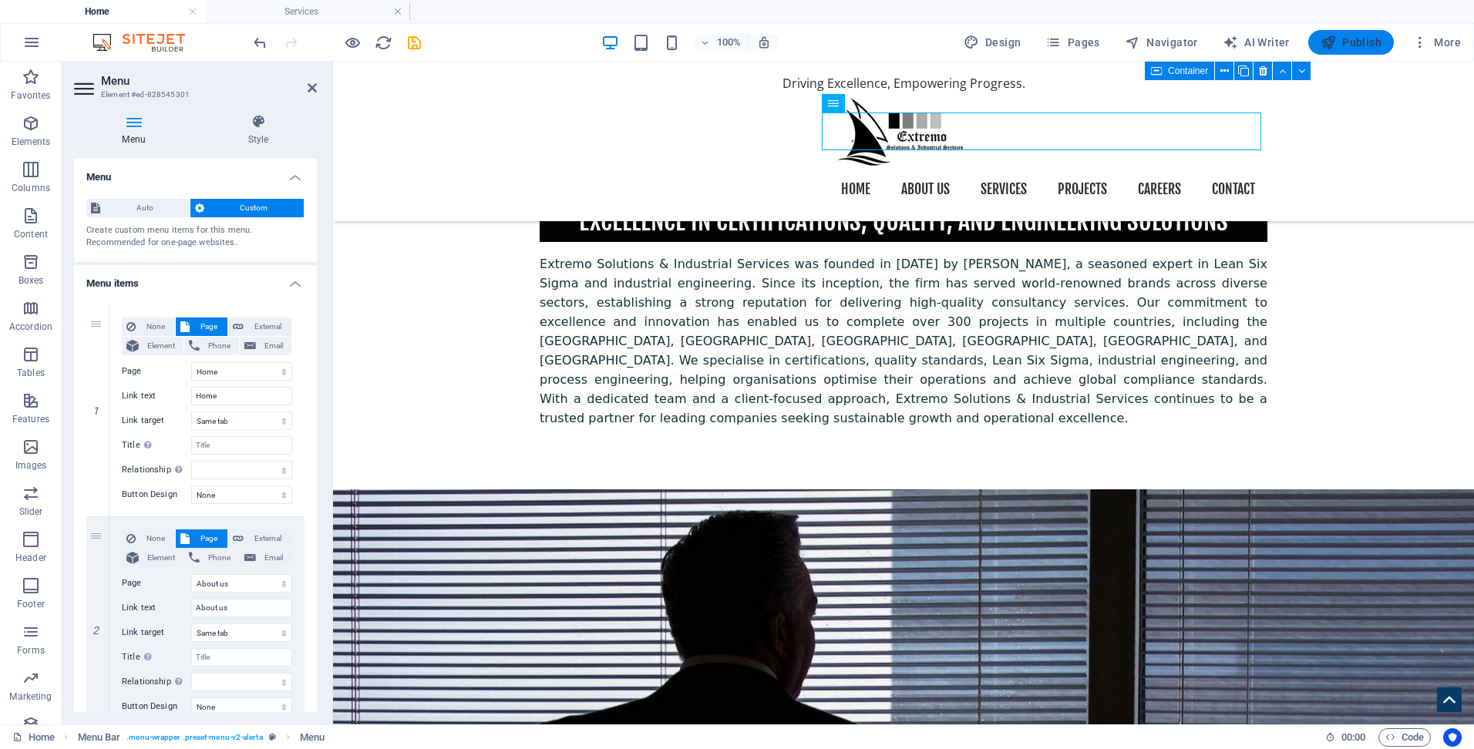
type input "Projects"
click at [1358, 45] on span "Publish" at bounding box center [1351, 42] width 61 height 15
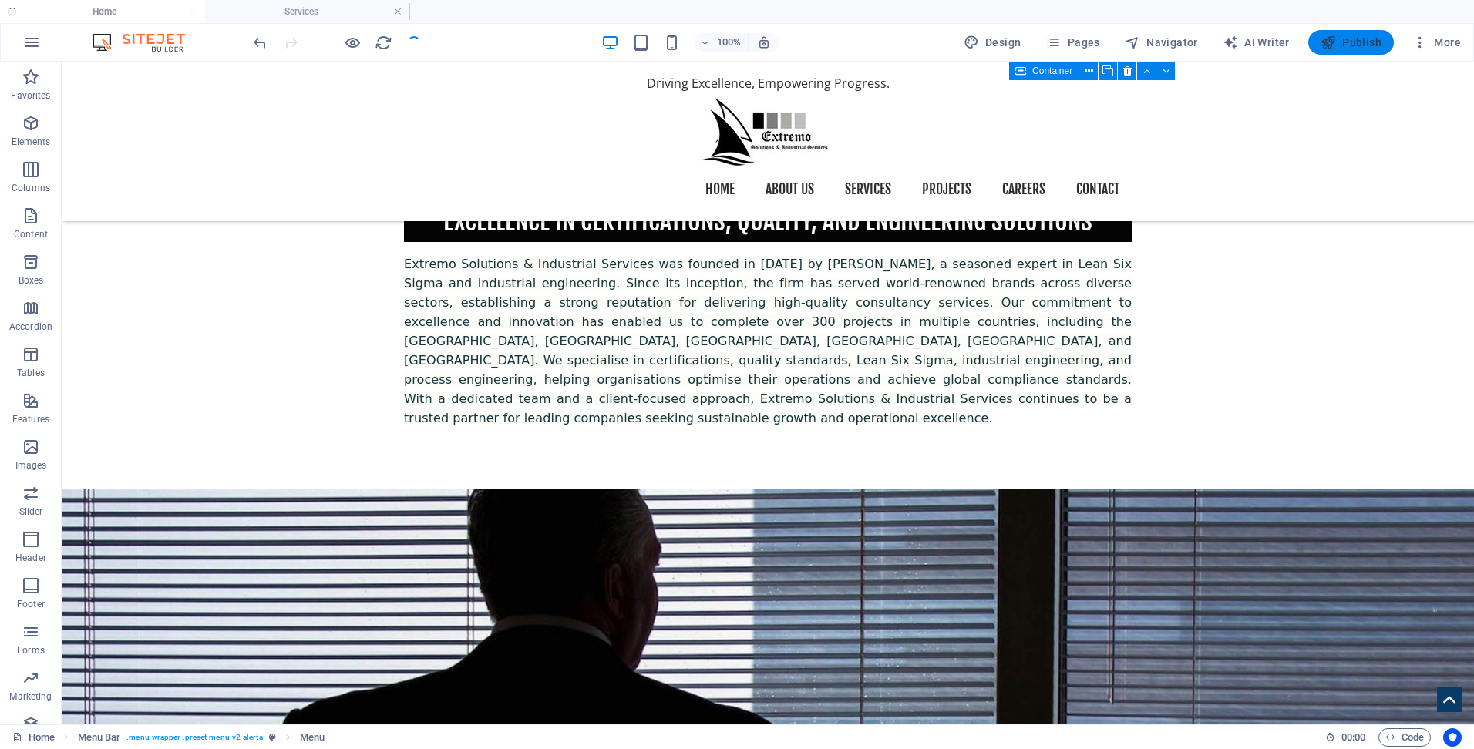
scroll to position [1374, 0]
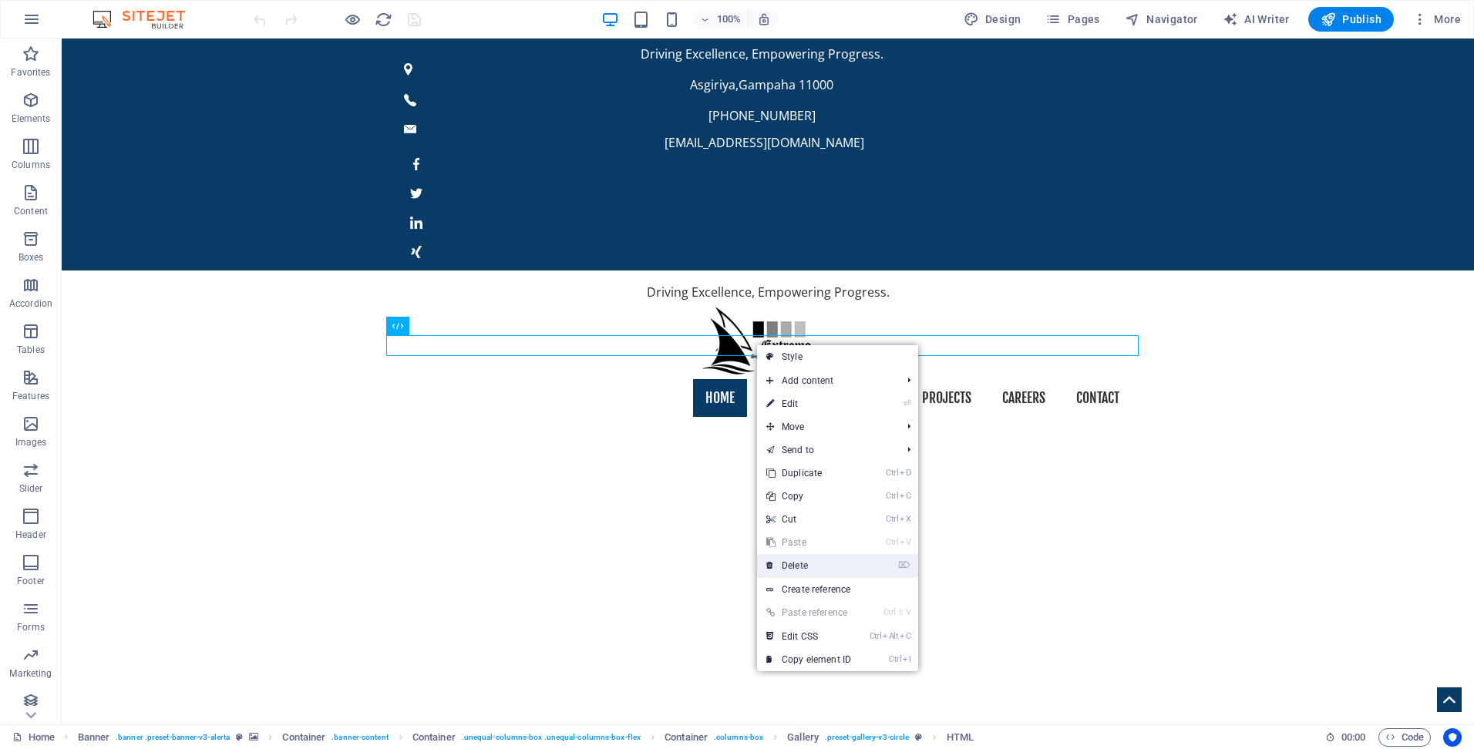
click at [803, 564] on link "⌦ Delete" at bounding box center [808, 565] width 103 height 23
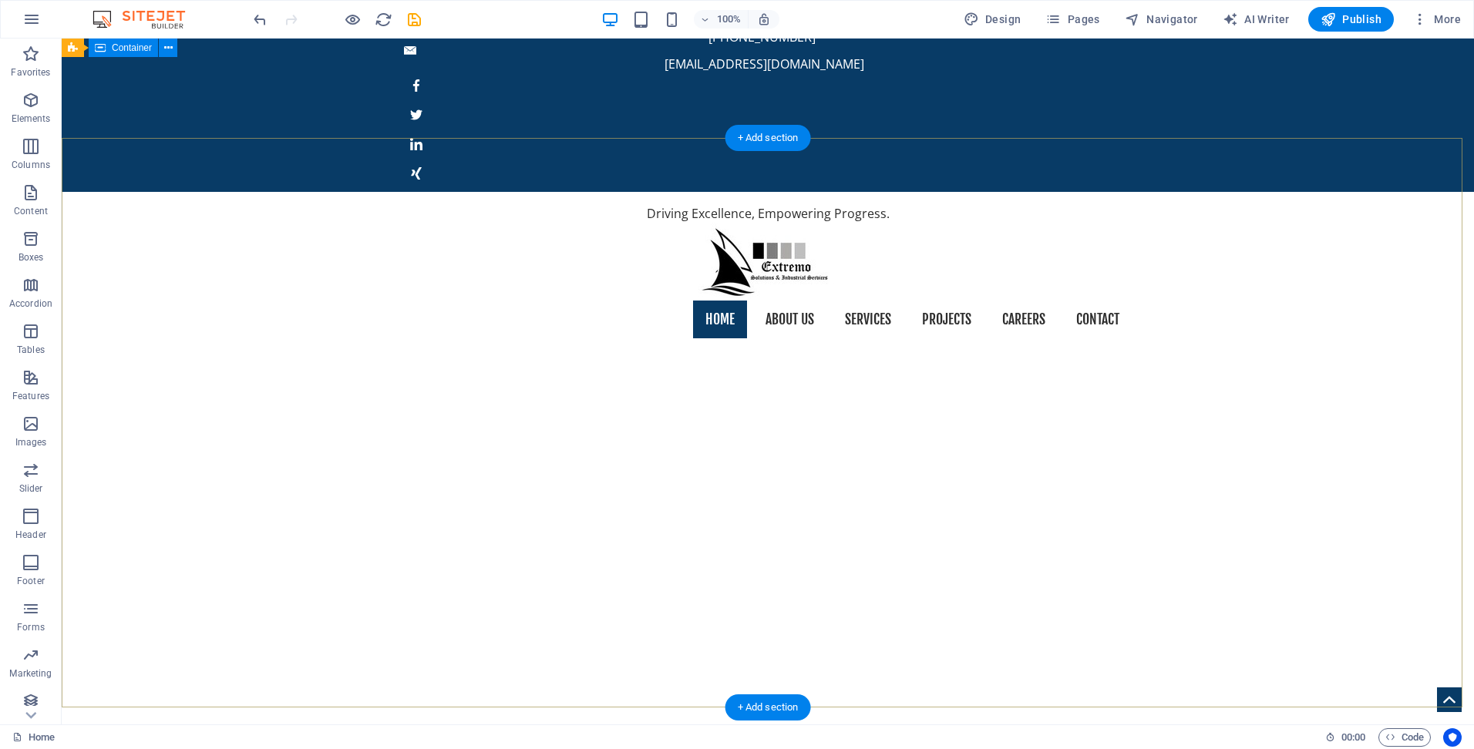
scroll to position [77, 0]
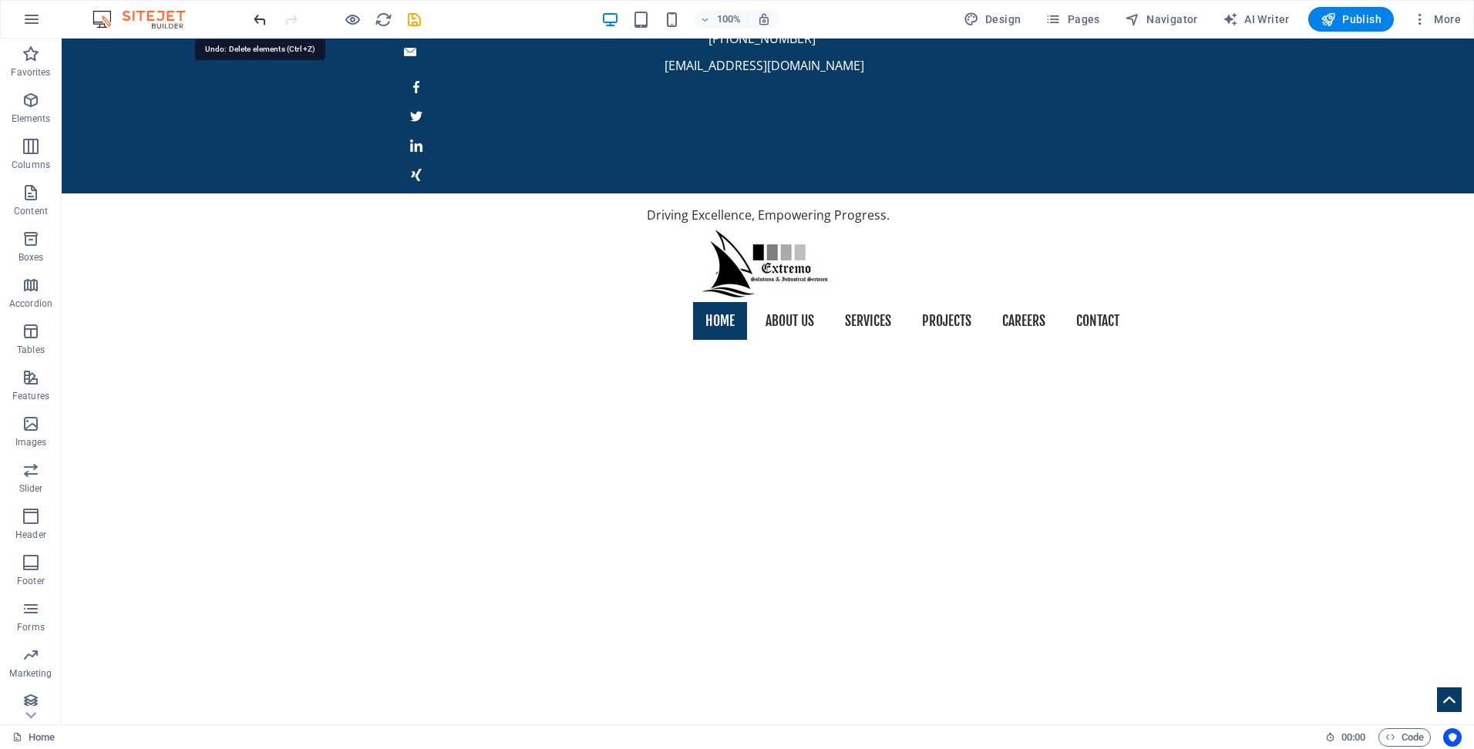
click at [257, 18] on icon "undo" at bounding box center [260, 20] width 18 height 18
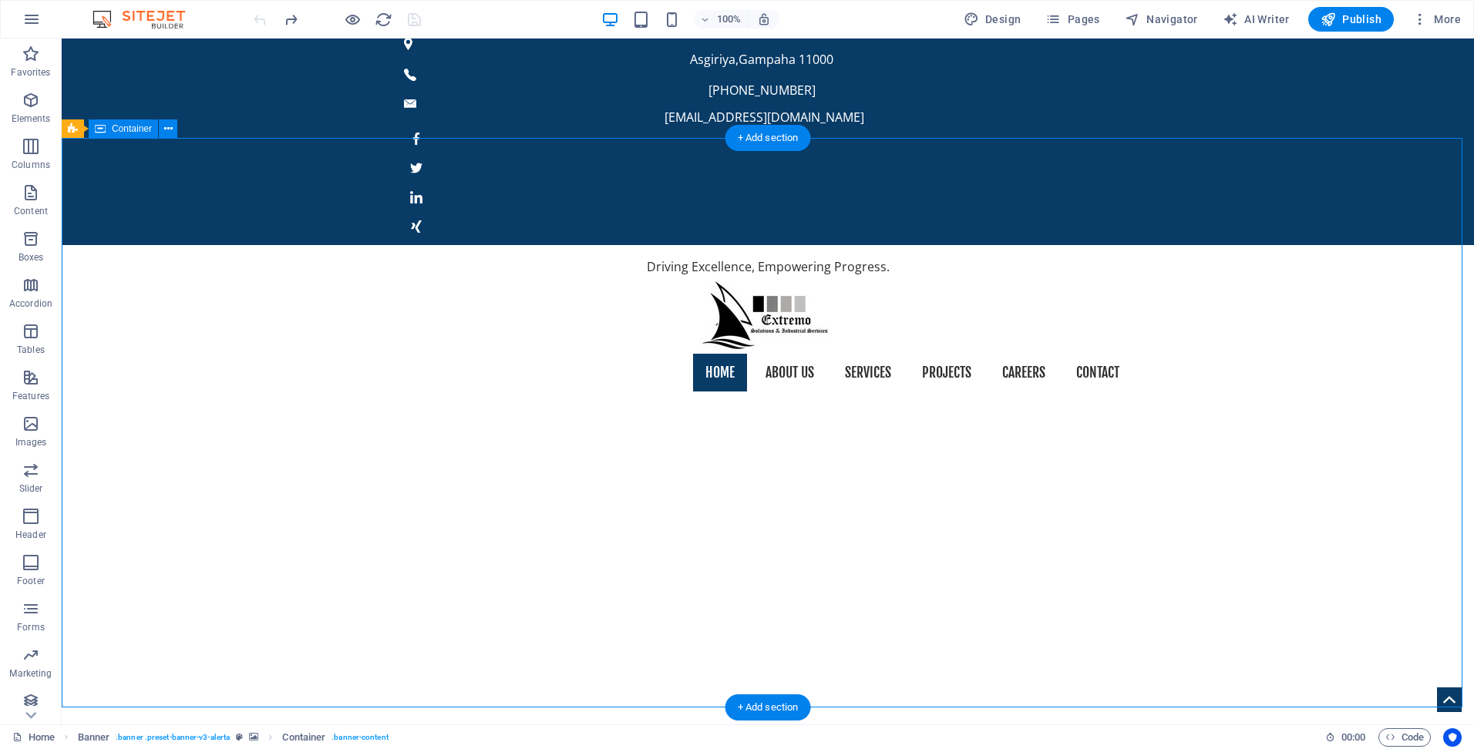
scroll to position [0, 0]
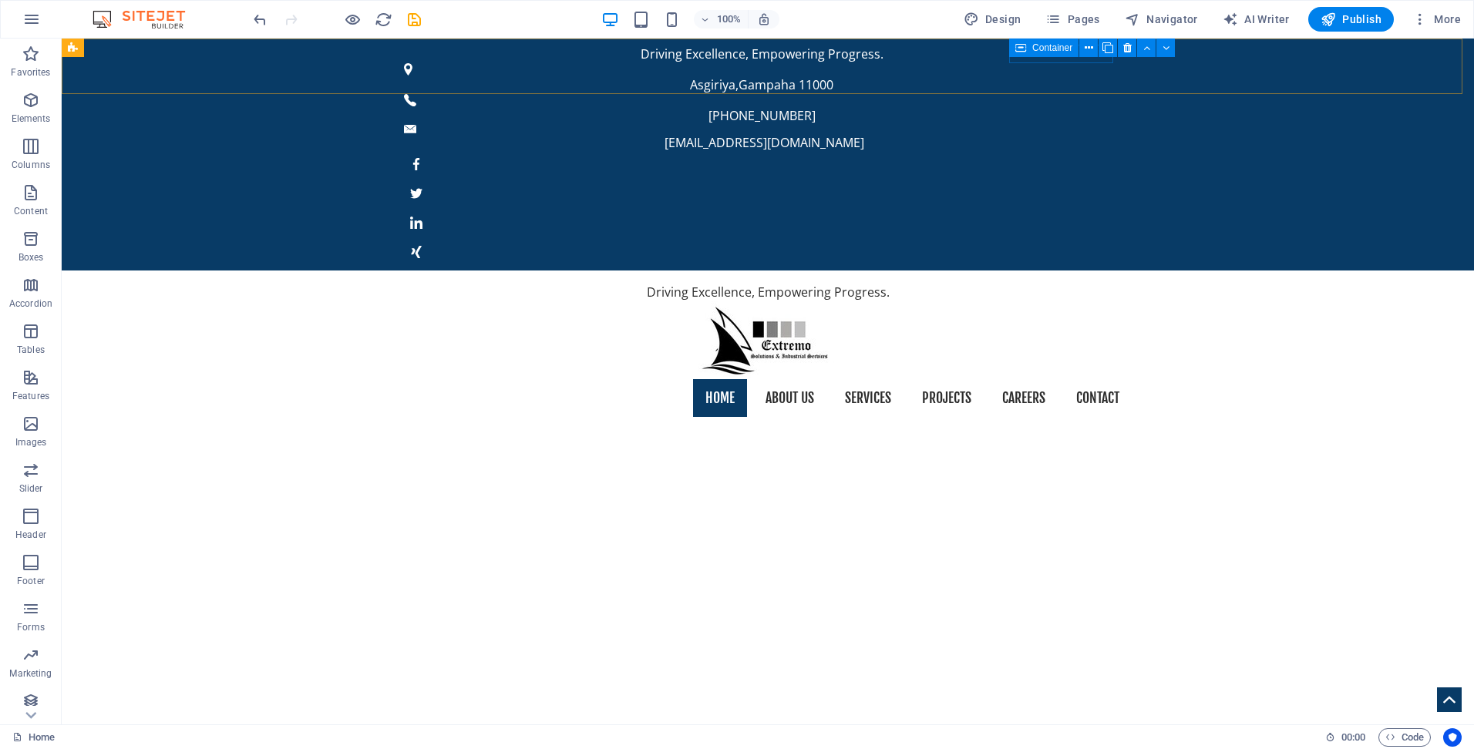
click at [1062, 49] on span "Container" at bounding box center [1052, 47] width 40 height 9
drag, startPoint x: 1062, startPoint y: 49, endPoint x: 732, endPoint y: 12, distance: 332.8
click at [1062, 49] on span "Container" at bounding box center [1052, 47] width 40 height 9
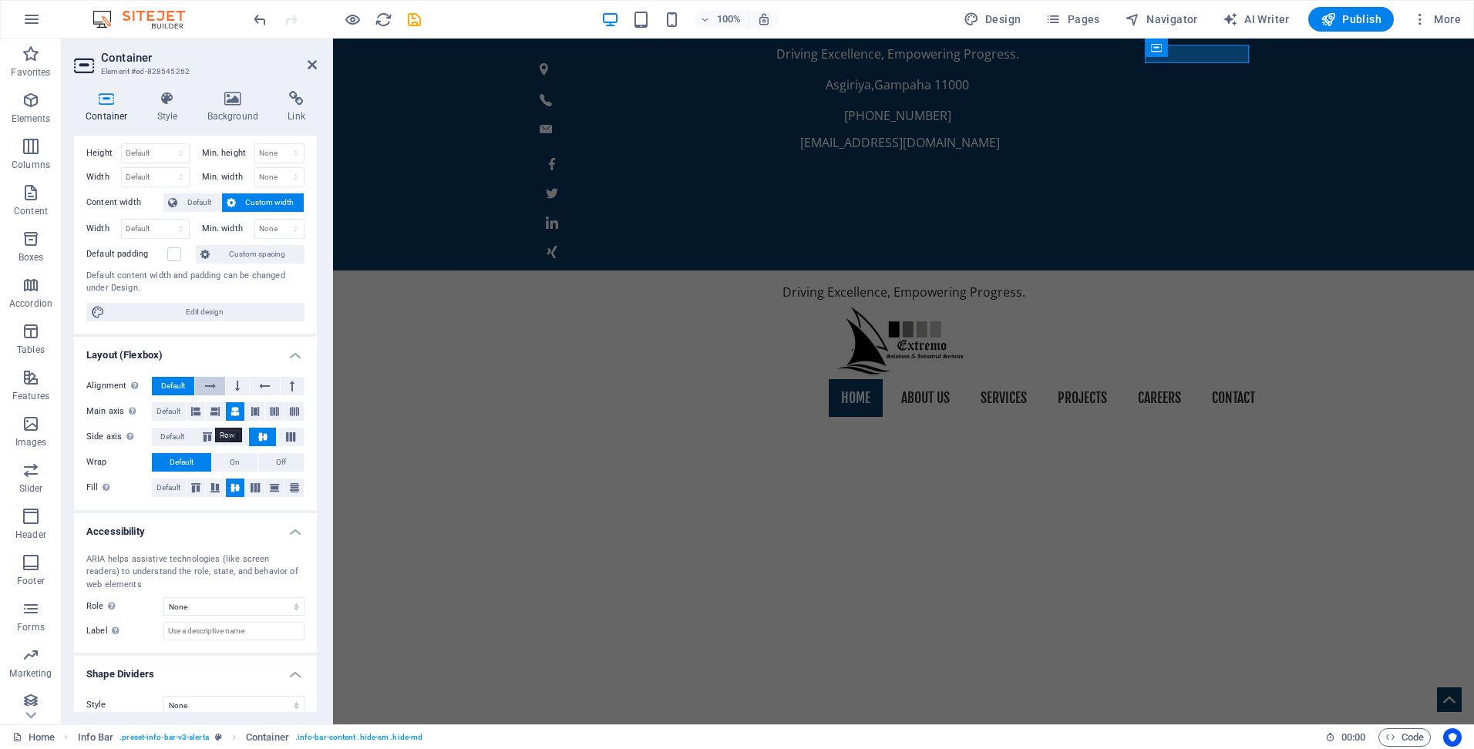
scroll to position [47, 0]
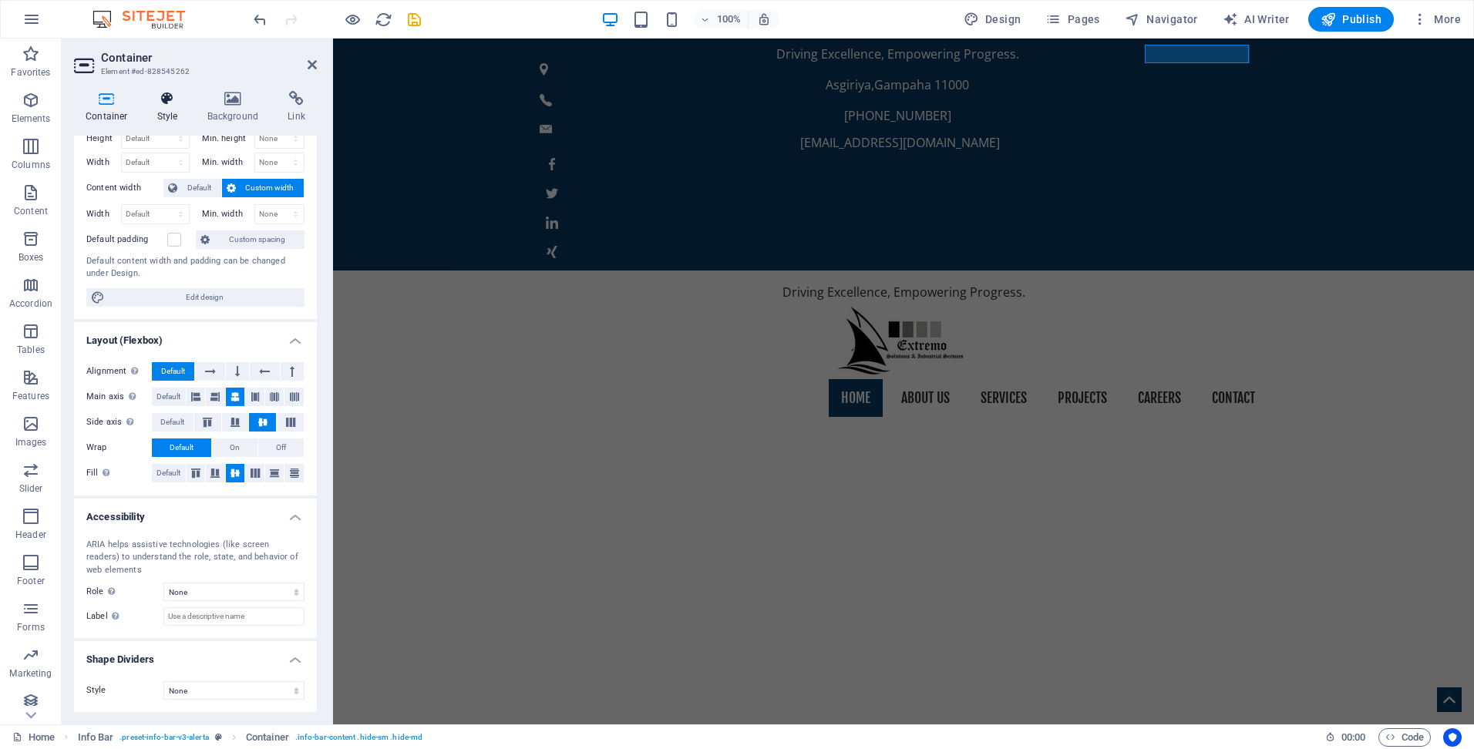
click at [161, 107] on h4 "Style" at bounding box center [171, 107] width 50 height 32
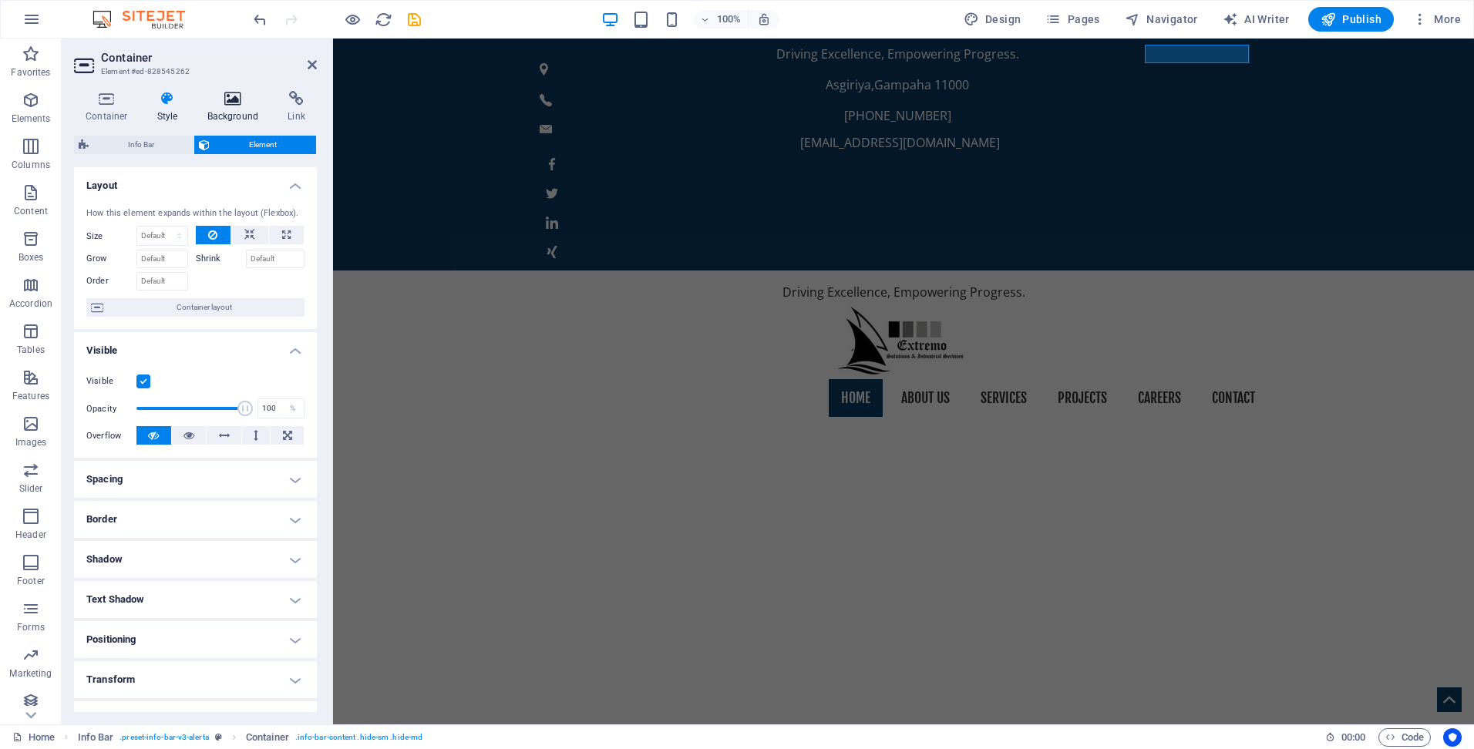
click at [216, 106] on icon at bounding box center [233, 98] width 75 height 15
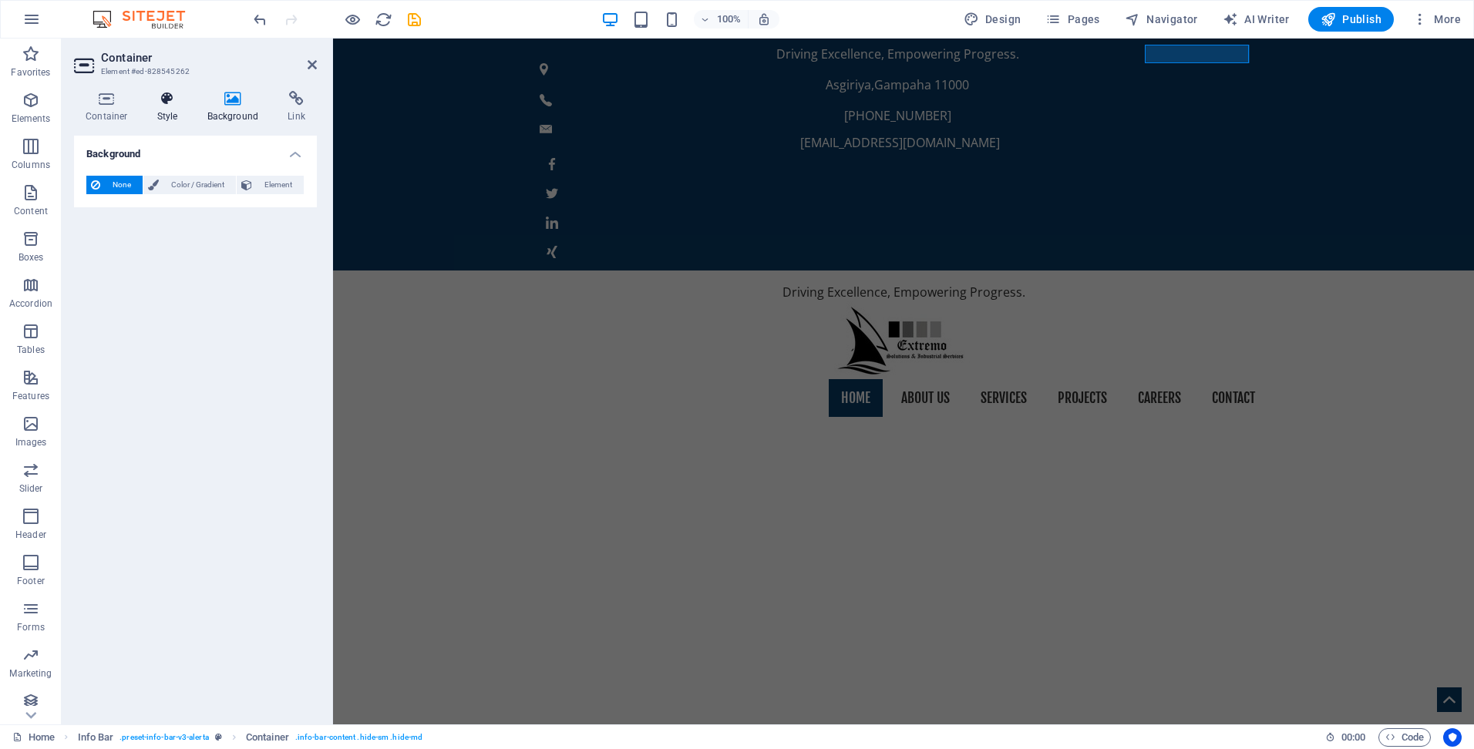
click at [155, 105] on icon at bounding box center [168, 98] width 44 height 15
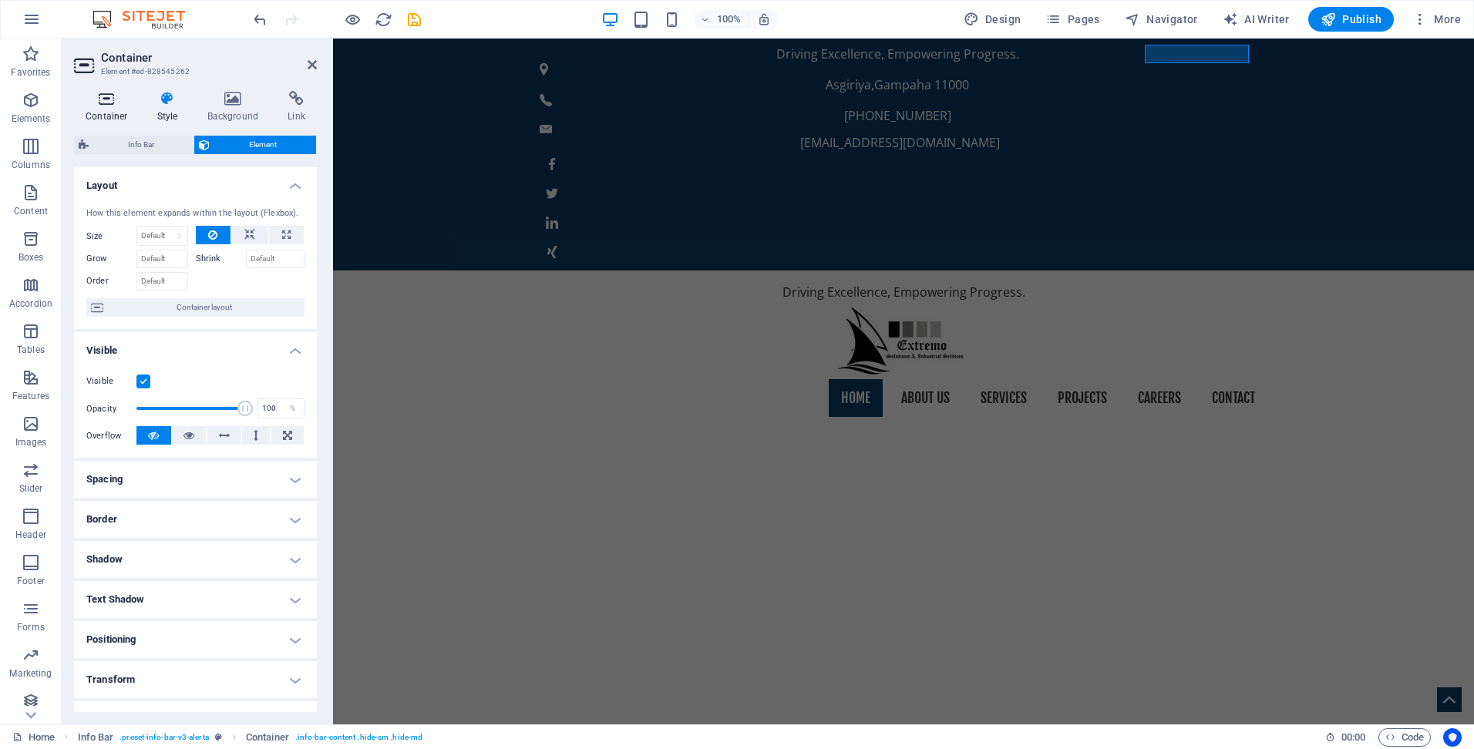
click at [90, 105] on icon at bounding box center [107, 98] width 66 height 15
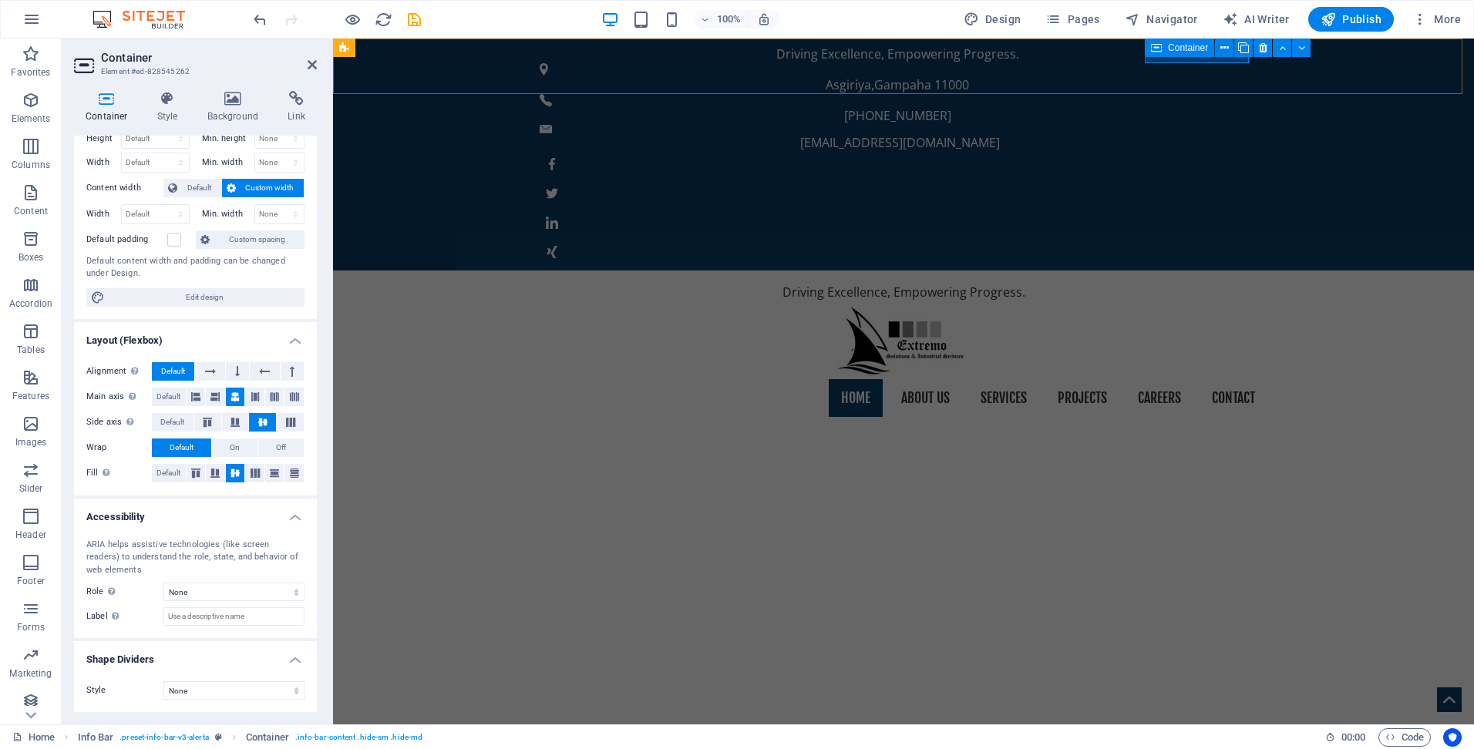
click at [1169, 55] on div "Container" at bounding box center [1179, 48] width 69 height 19
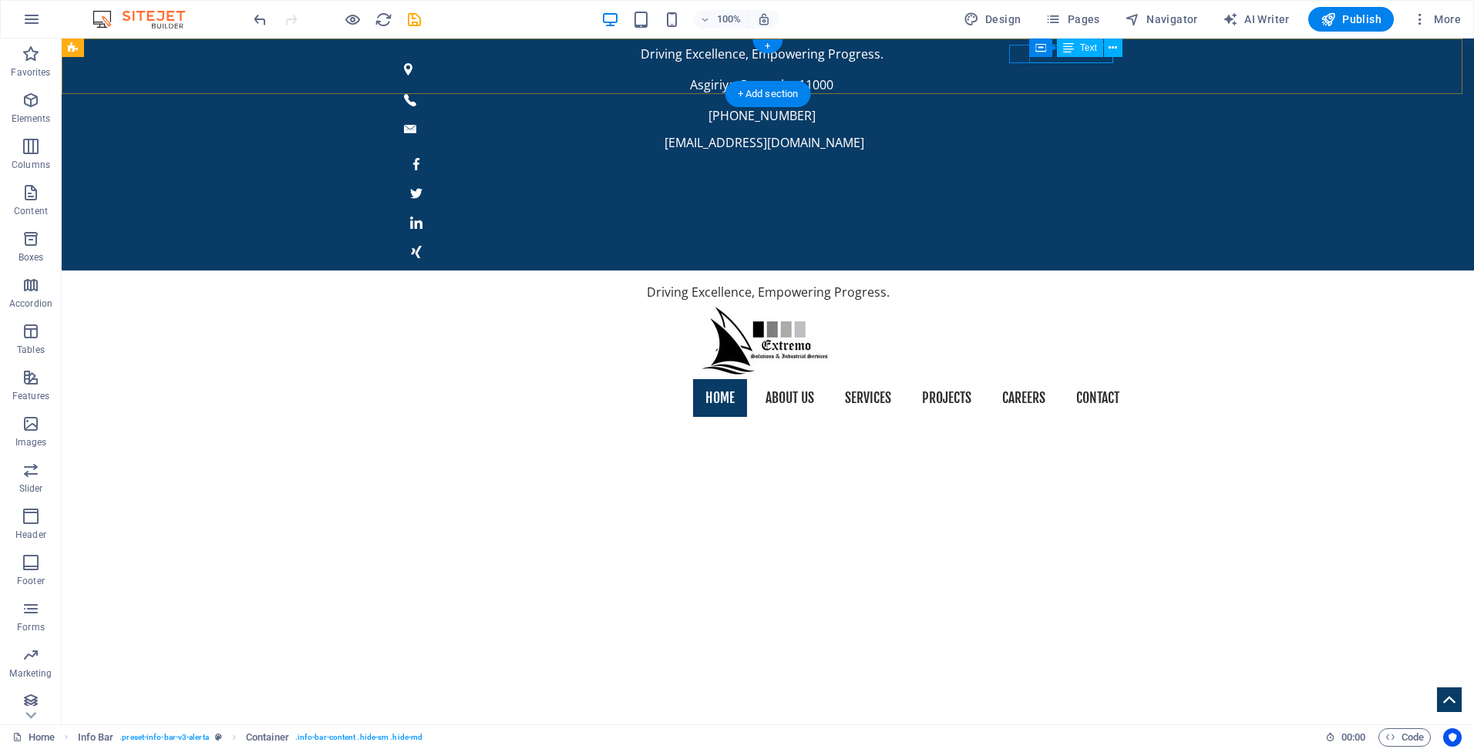
click at [1110, 106] on div "[PHONE_NUMBER]" at bounding box center [761, 115] width 715 height 19
click at [1086, 47] on span "Text" at bounding box center [1088, 47] width 17 height 9
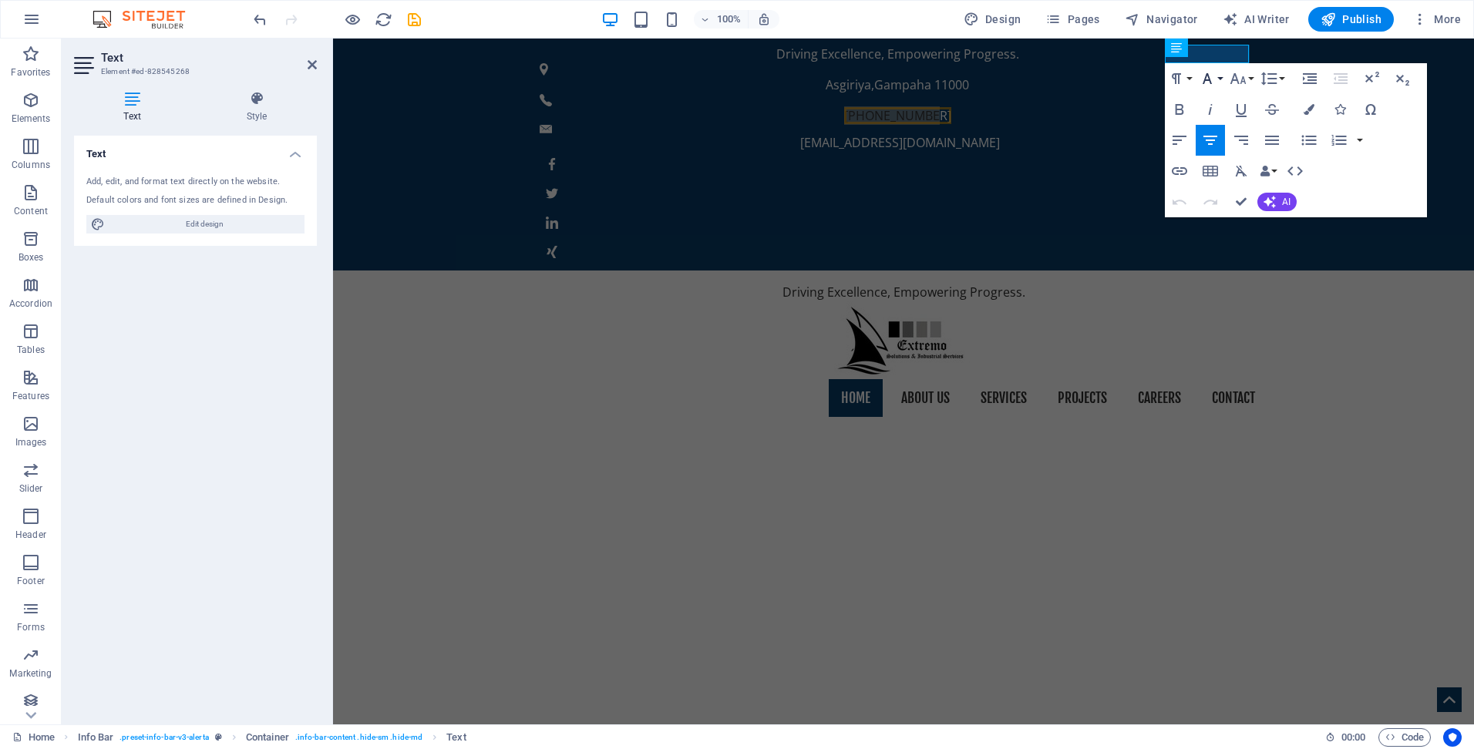
click at [1218, 77] on button "Font Family" at bounding box center [1210, 78] width 29 height 31
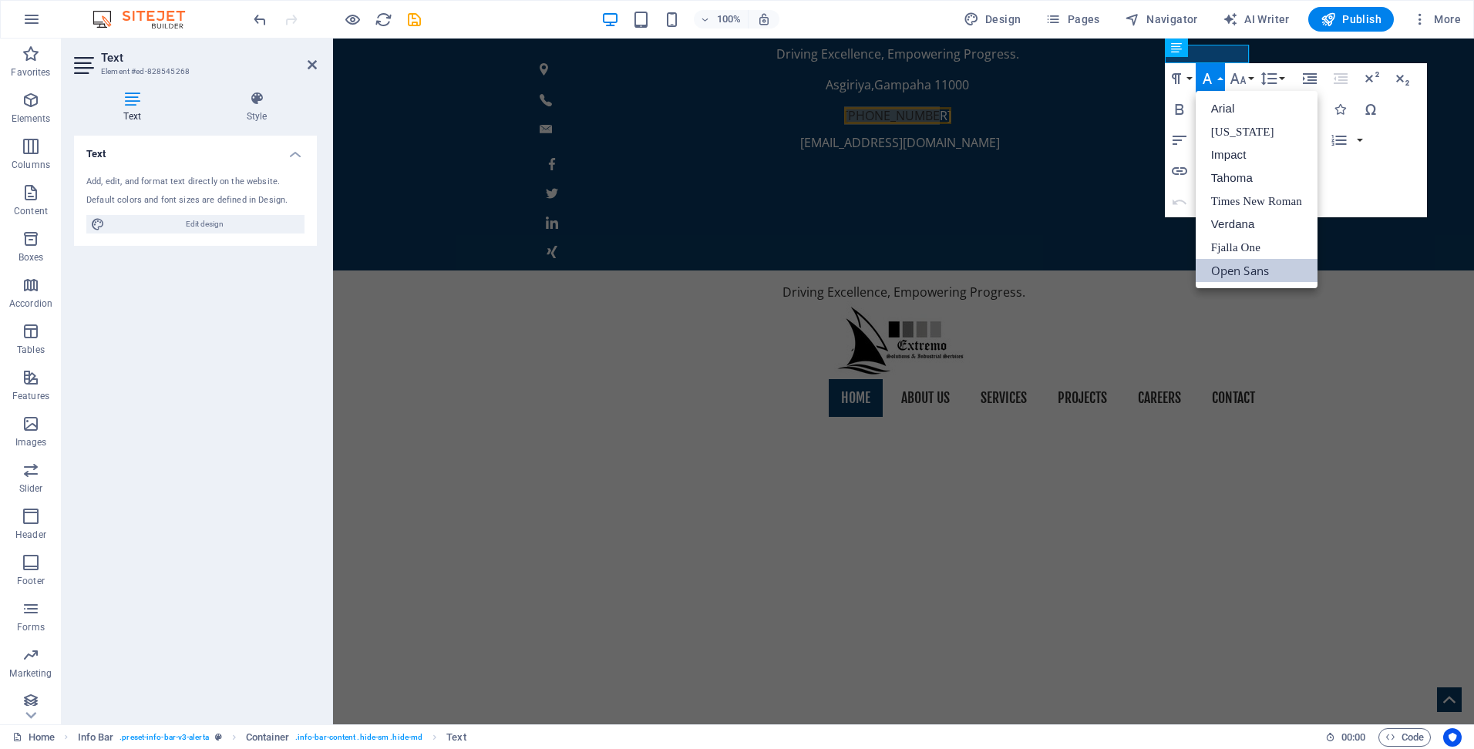
scroll to position [0, 0]
click at [1218, 77] on button "Font Family" at bounding box center [1210, 78] width 29 height 31
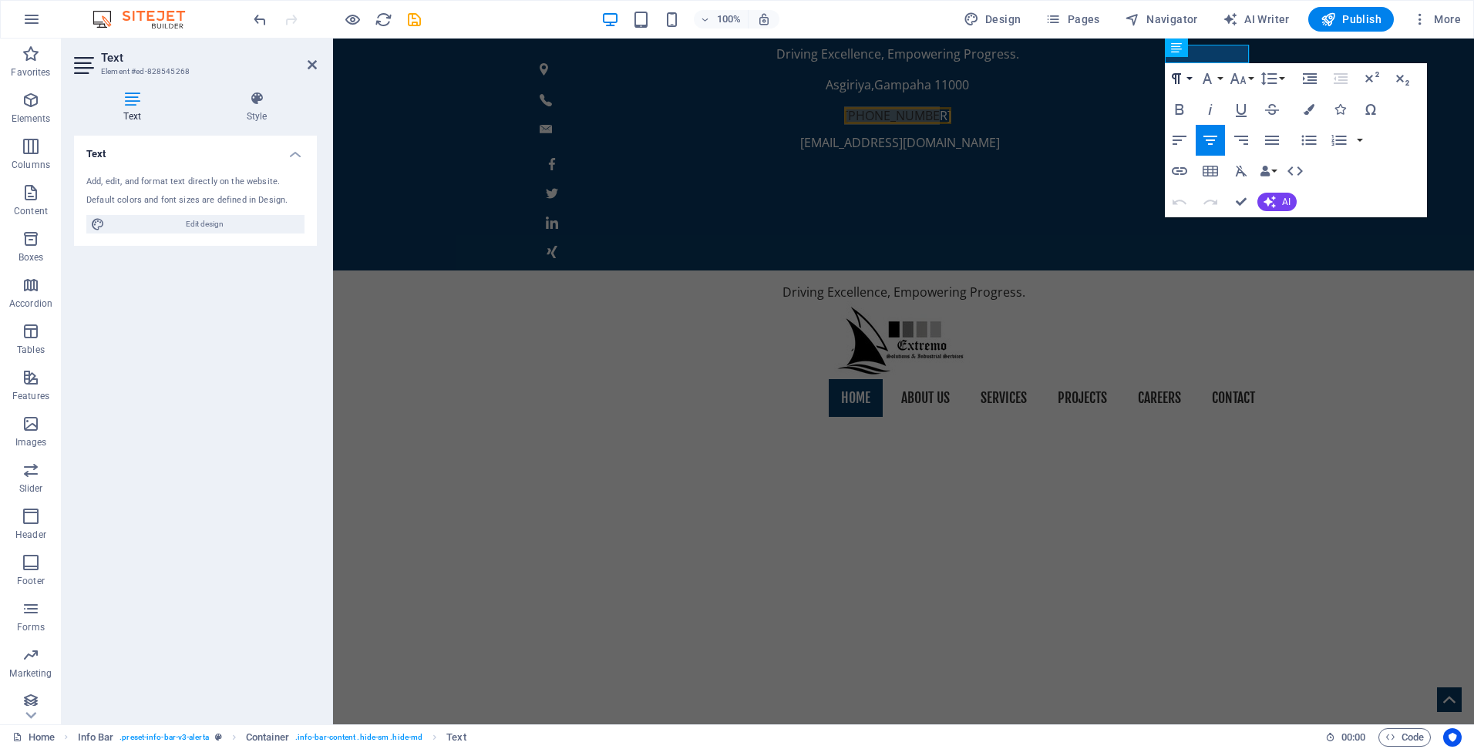
click at [1185, 81] on icon "button" at bounding box center [1176, 78] width 19 height 19
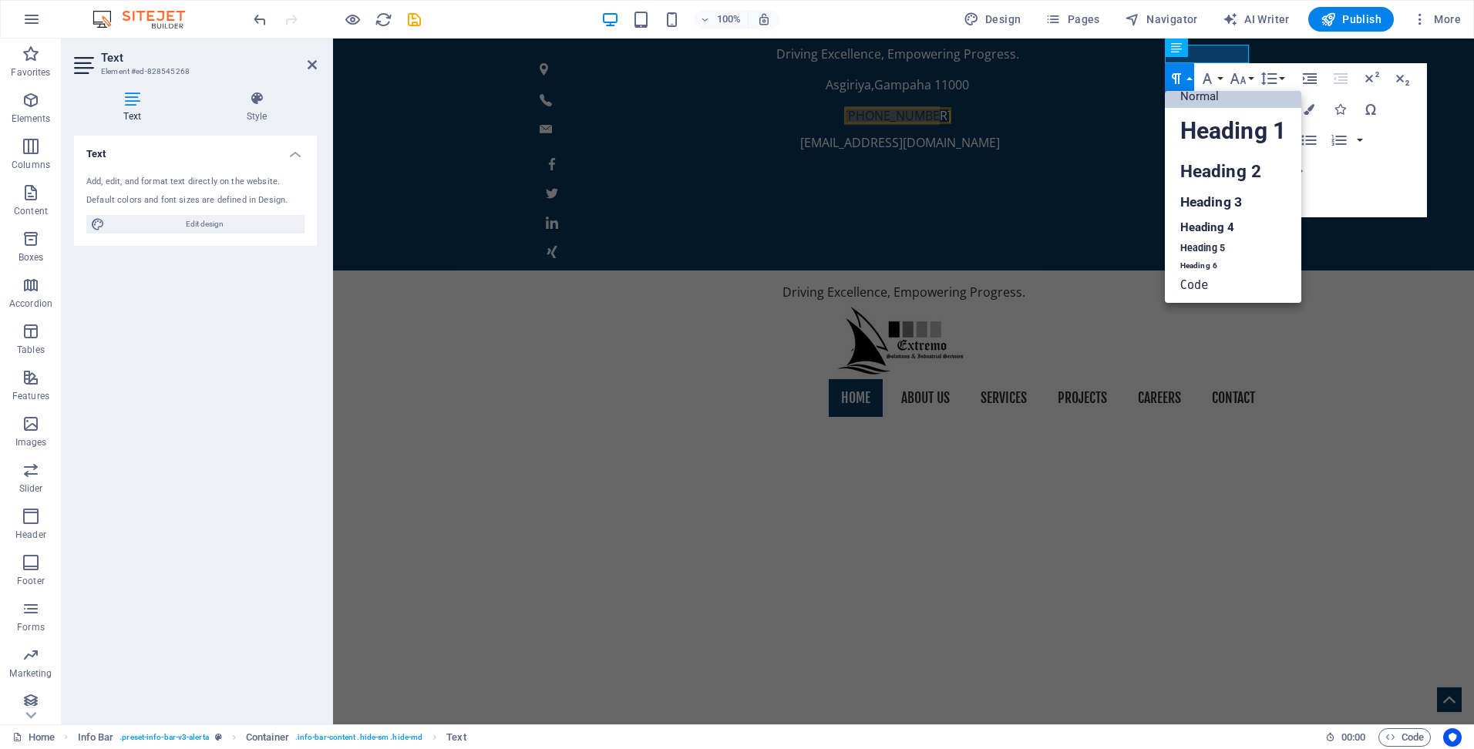
scroll to position [12, 0]
click at [1199, 125] on link "Heading 1" at bounding box center [1233, 131] width 136 height 46
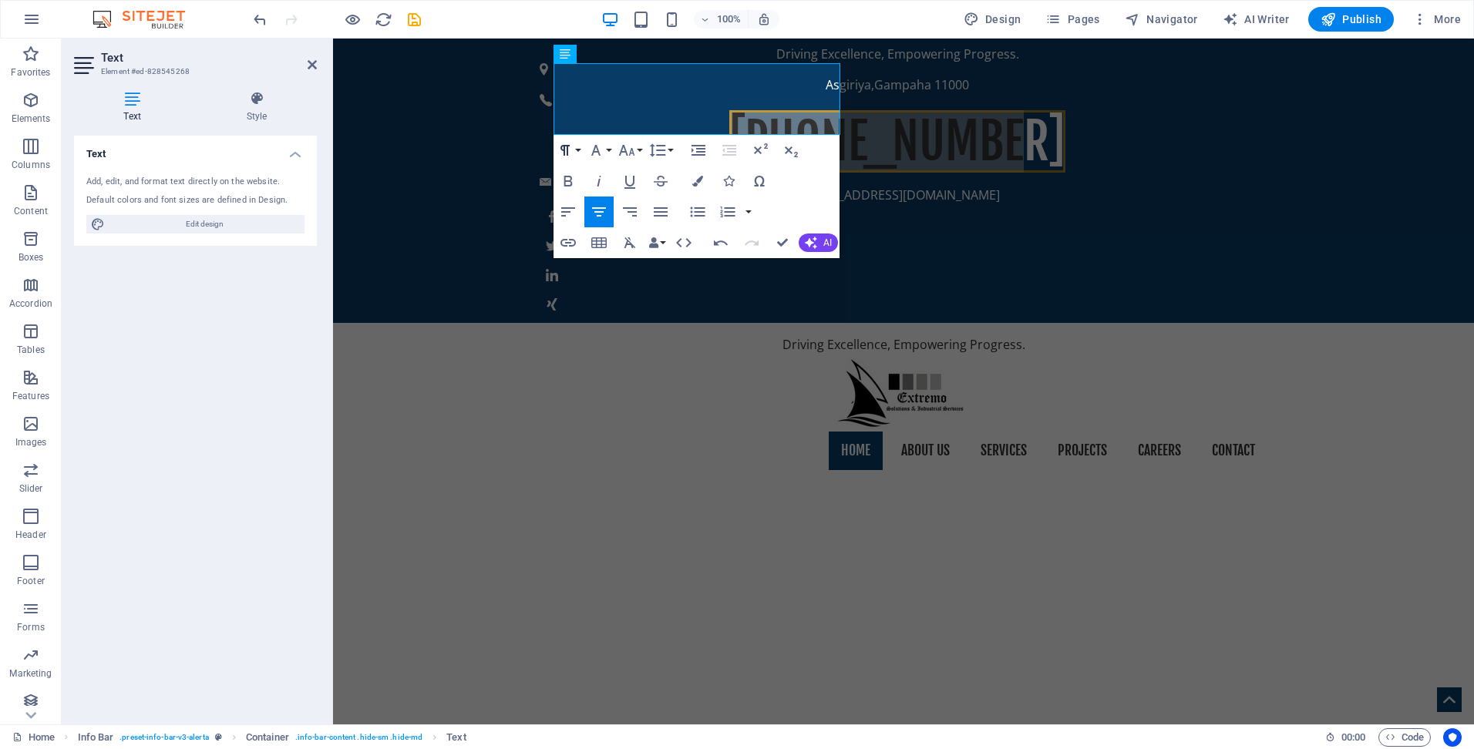
click at [570, 153] on icon "button" at bounding box center [565, 150] width 19 height 19
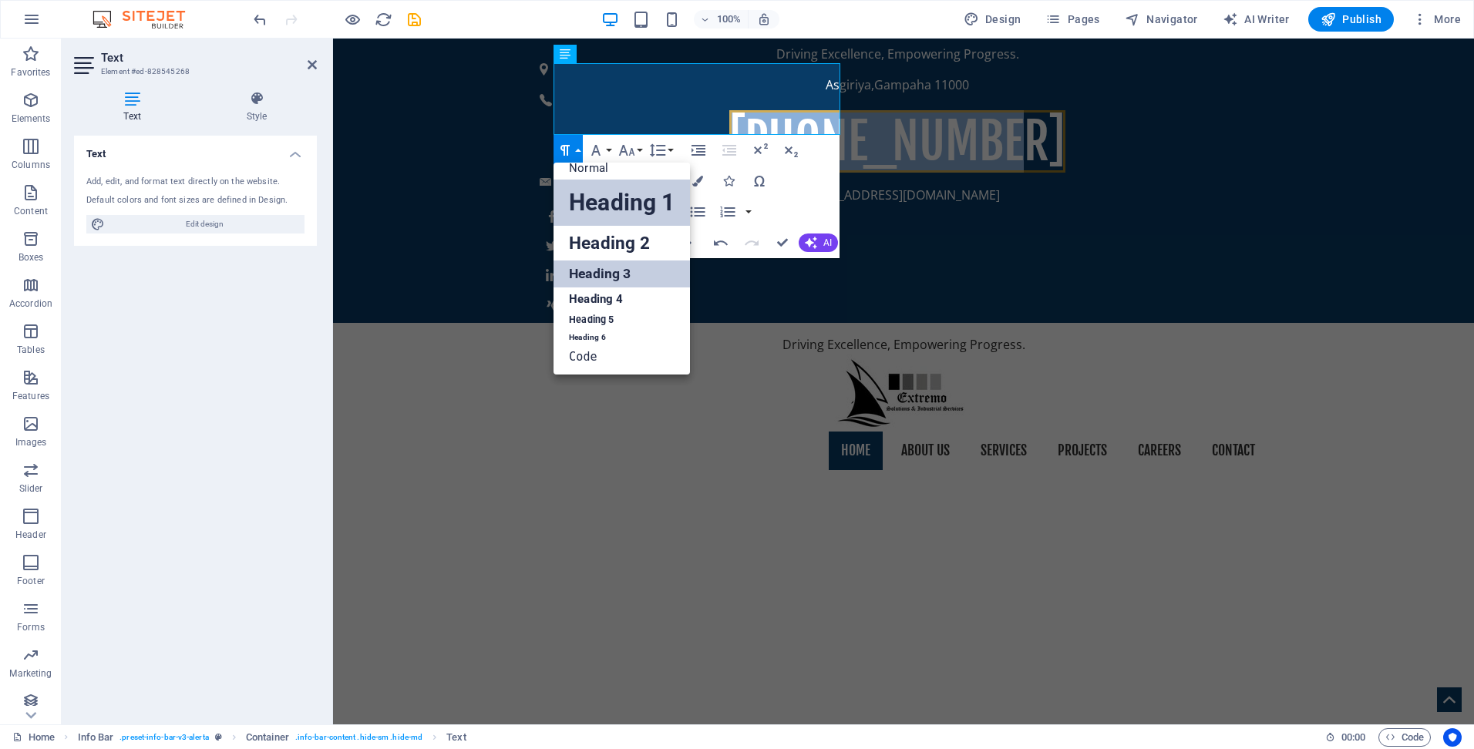
click at [593, 268] on link "Heading 3" at bounding box center [622, 274] width 136 height 27
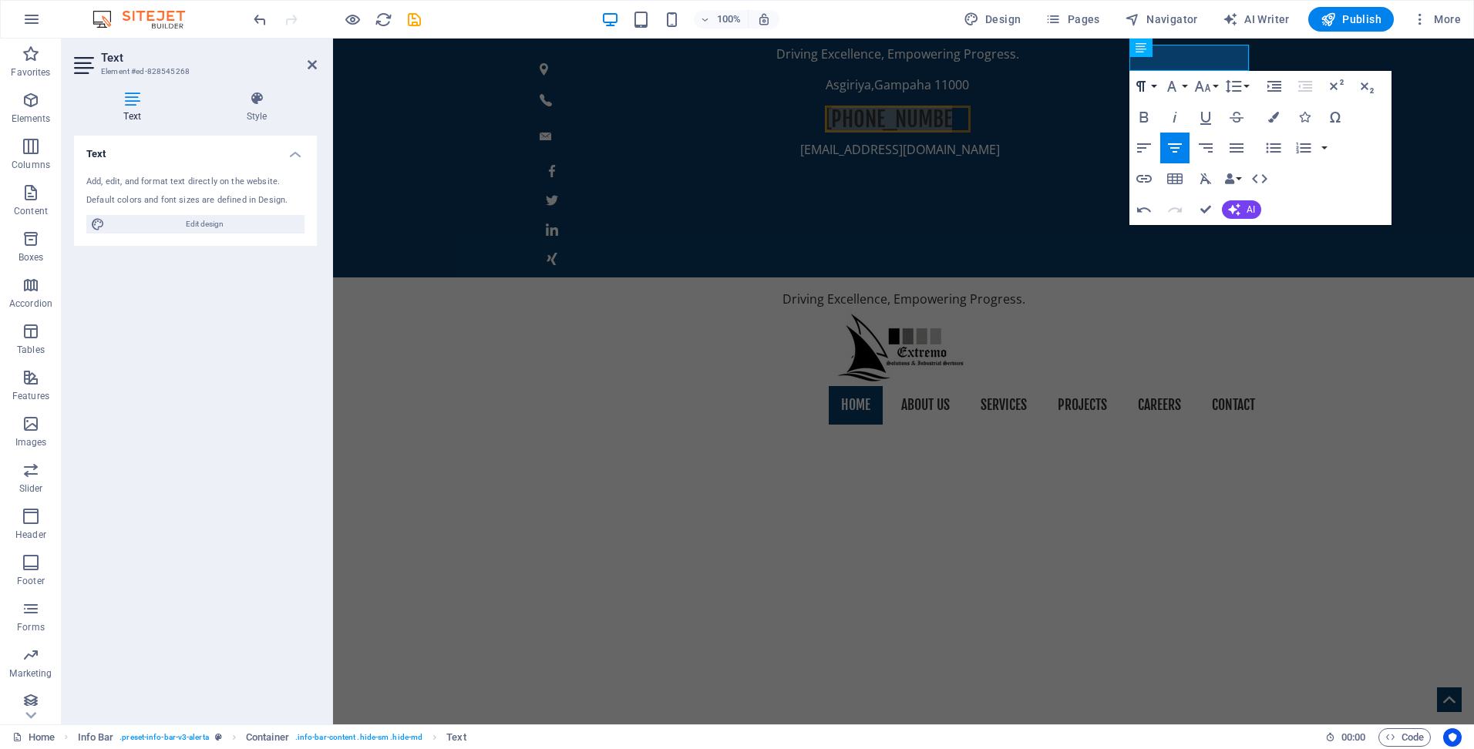
click at [1150, 84] on button "Paragraph Format" at bounding box center [1143, 86] width 29 height 31
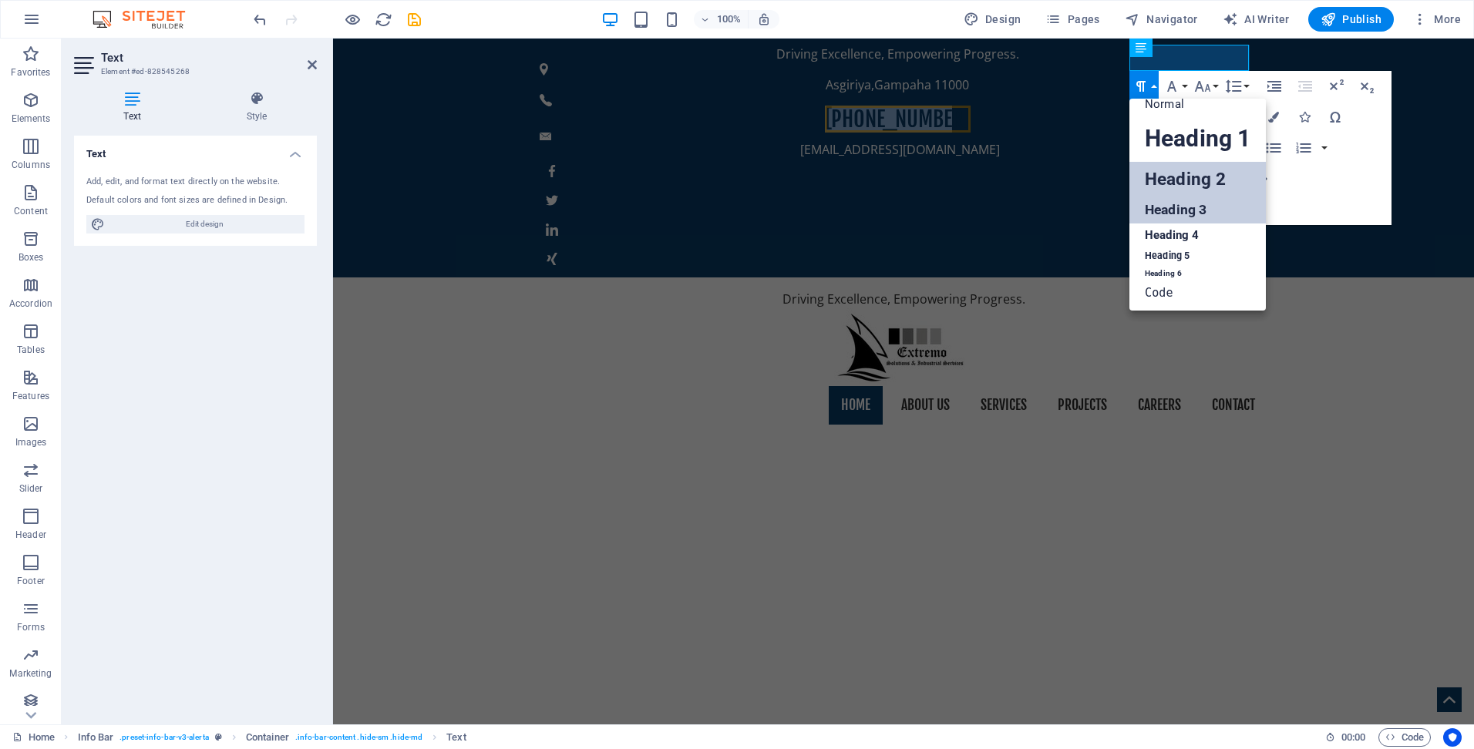
click at [1163, 166] on link "Heading 2" at bounding box center [1197, 179] width 136 height 35
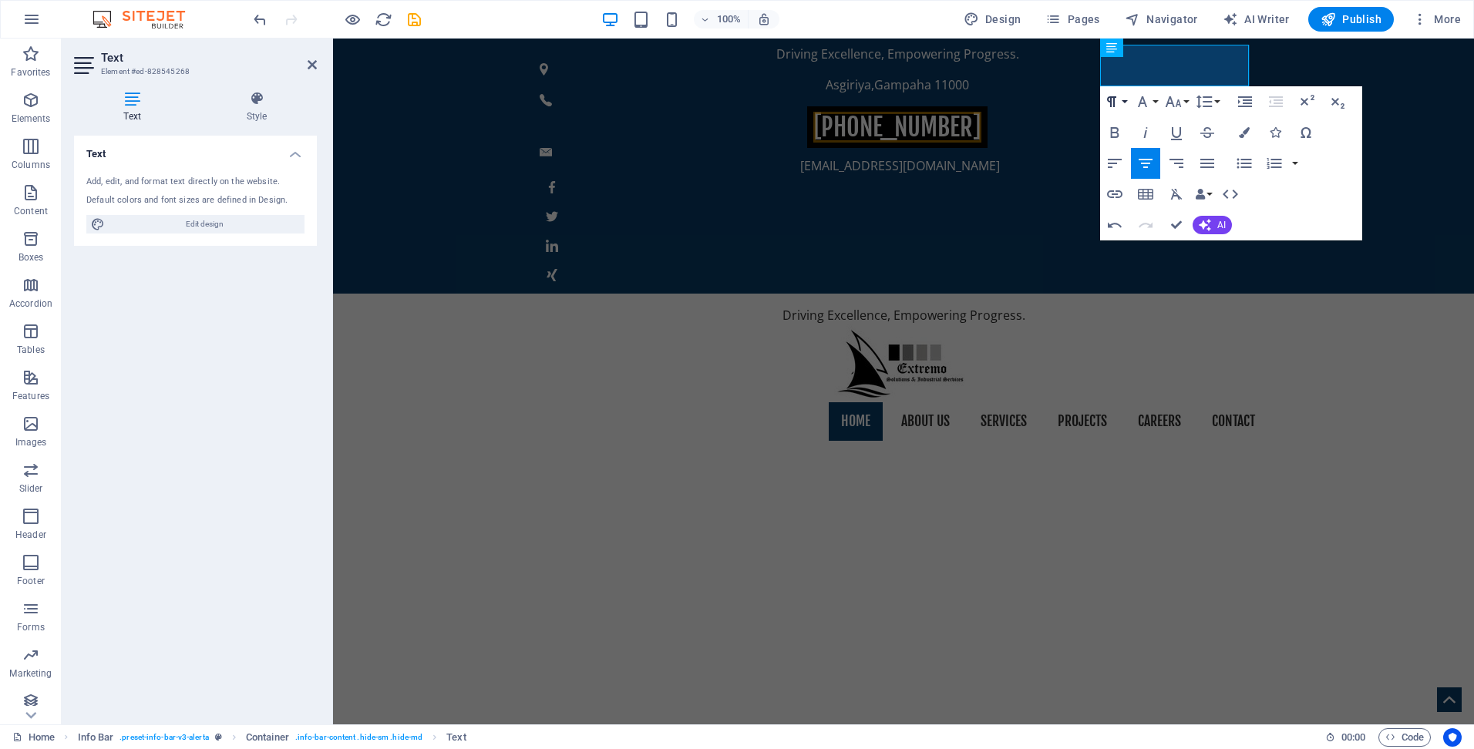
click at [1119, 96] on icon "button" at bounding box center [1111, 102] width 19 height 19
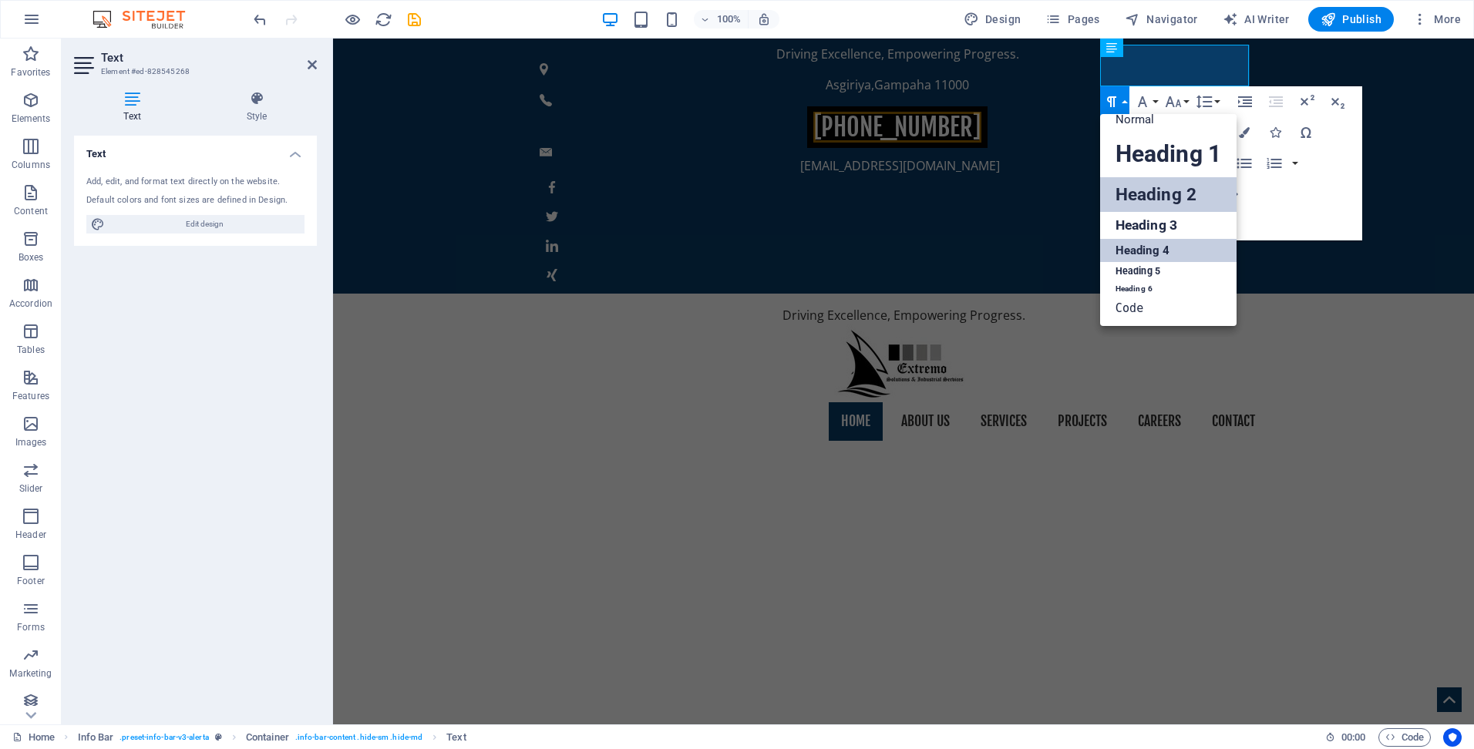
drag, startPoint x: 1131, startPoint y: 240, endPoint x: 793, endPoint y: 199, distance: 340.9
click at [1131, 240] on link "Heading 4" at bounding box center [1168, 250] width 136 height 23
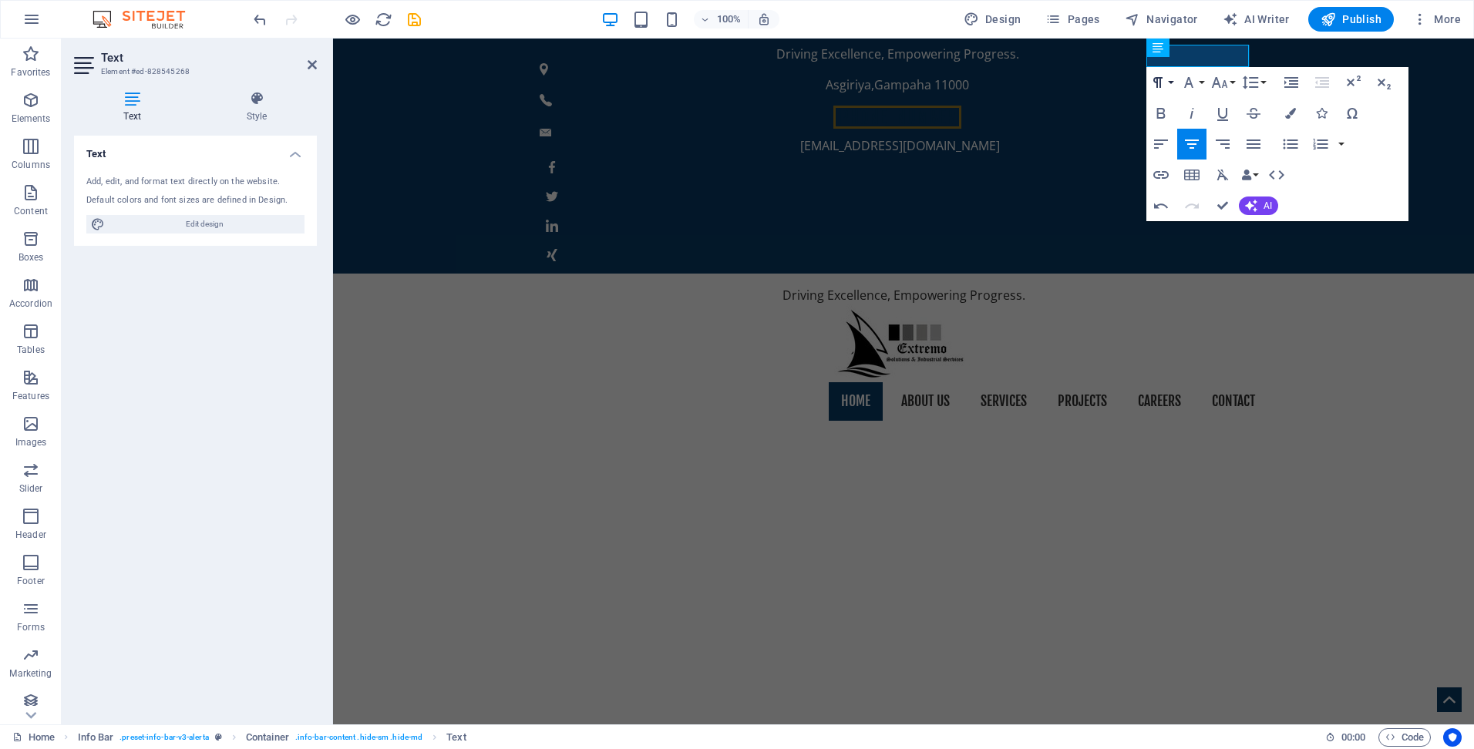
click at [1161, 72] on button "Paragraph Format" at bounding box center [1160, 82] width 29 height 31
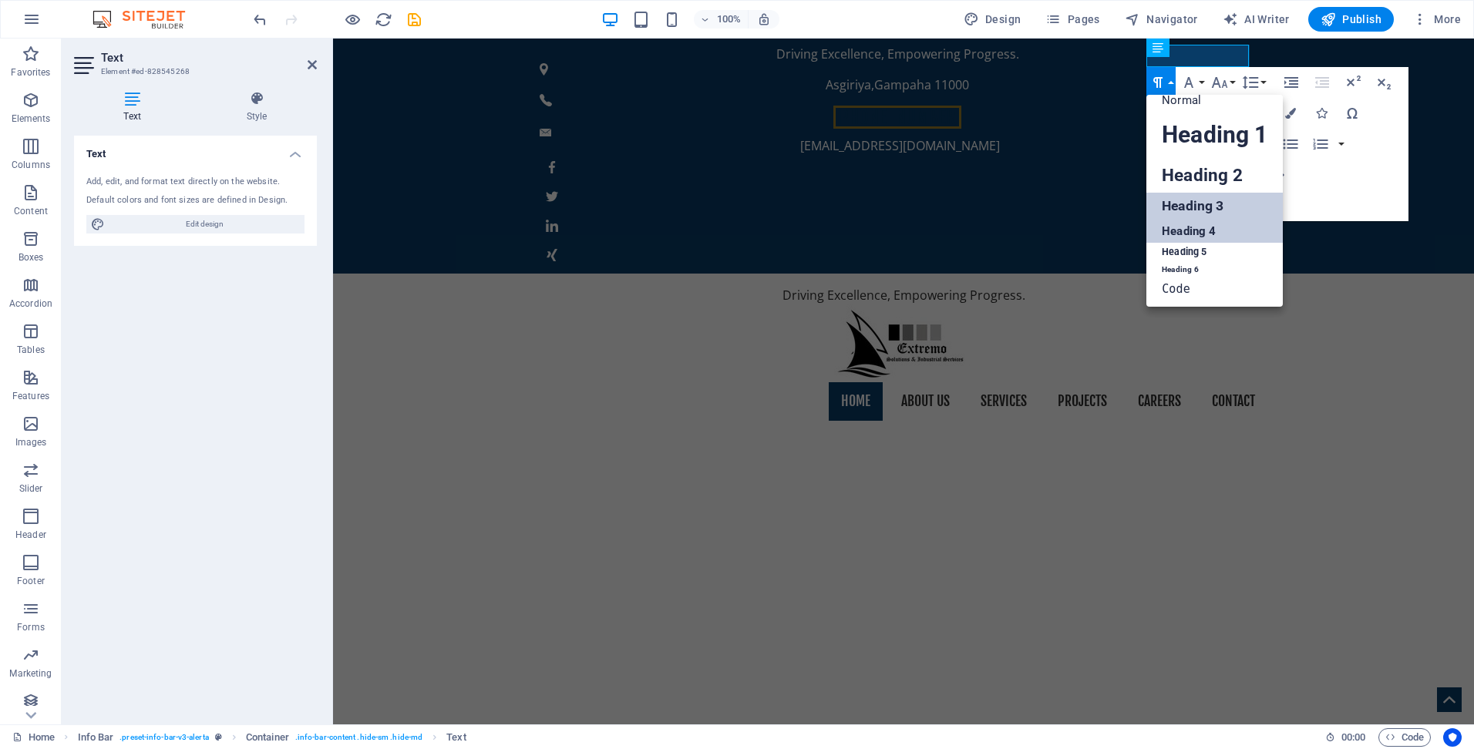
click at [1190, 202] on link "Heading 3" at bounding box center [1214, 206] width 136 height 27
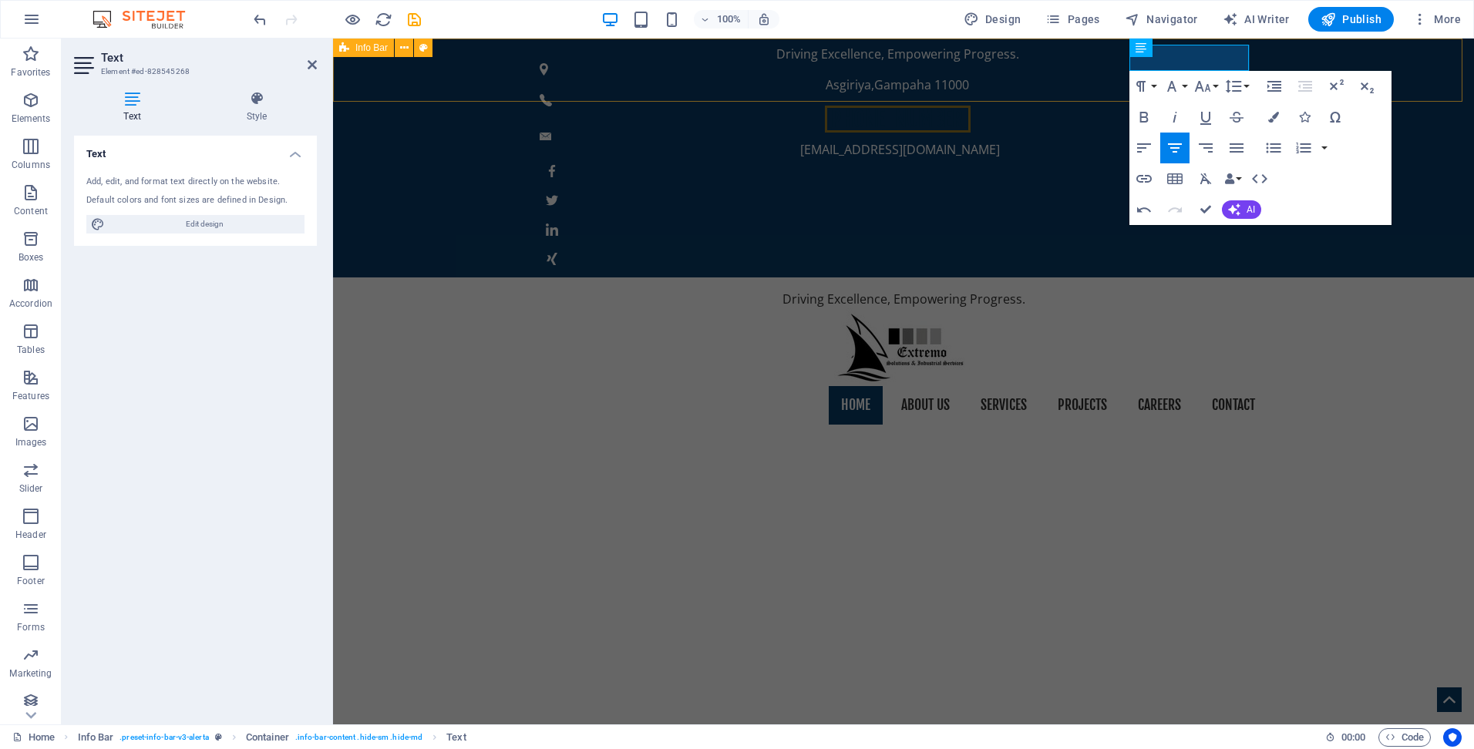
click at [1011, 75] on div "Driving Excellence, Empowering Progress. Asgiriya , Gampaha 11000 [PHONE_NUMBER…" at bounding box center [903, 158] width 1141 height 239
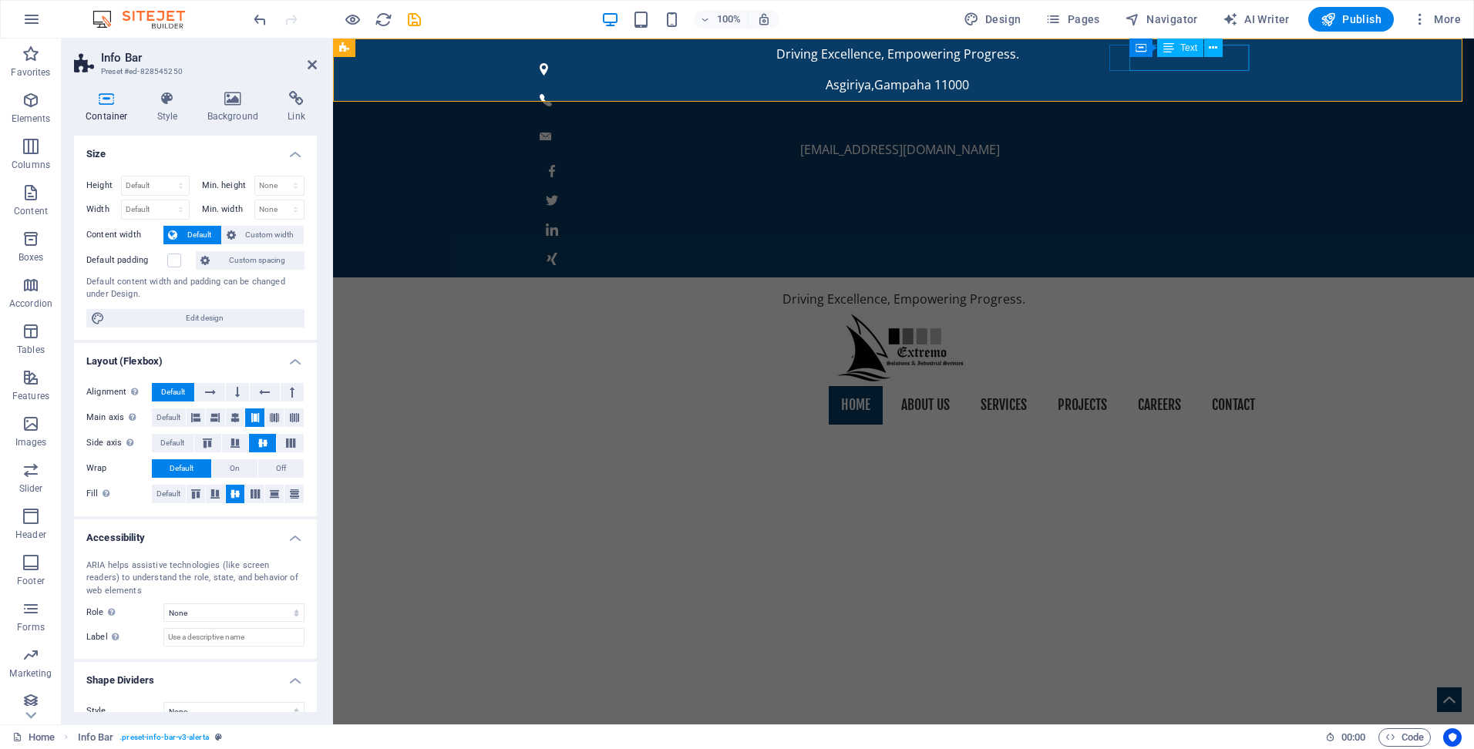
click at [1185, 43] on span "Text" at bounding box center [1188, 47] width 17 height 9
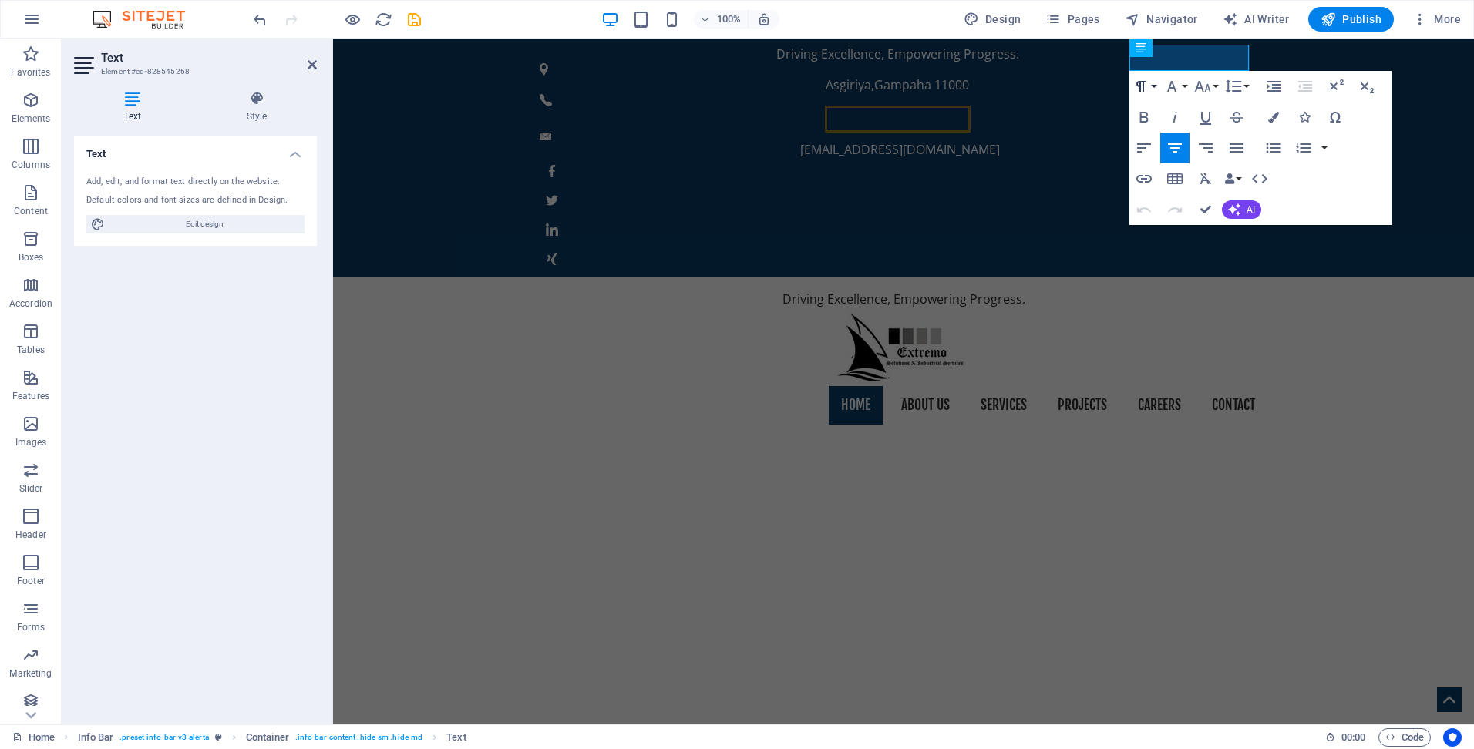
click at [1148, 82] on icon "button" at bounding box center [1141, 86] width 19 height 19
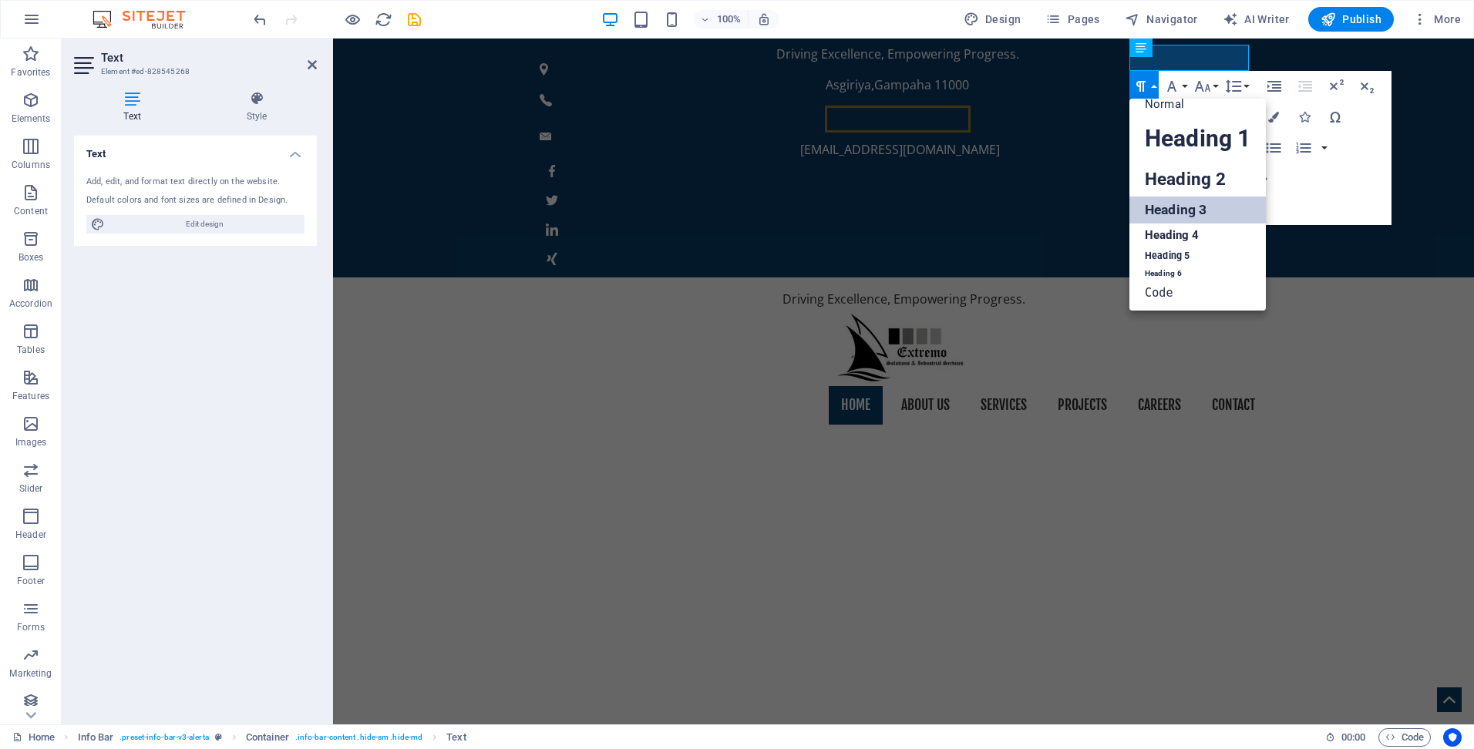
click at [1183, 204] on link "Heading 3" at bounding box center [1197, 210] width 136 height 27
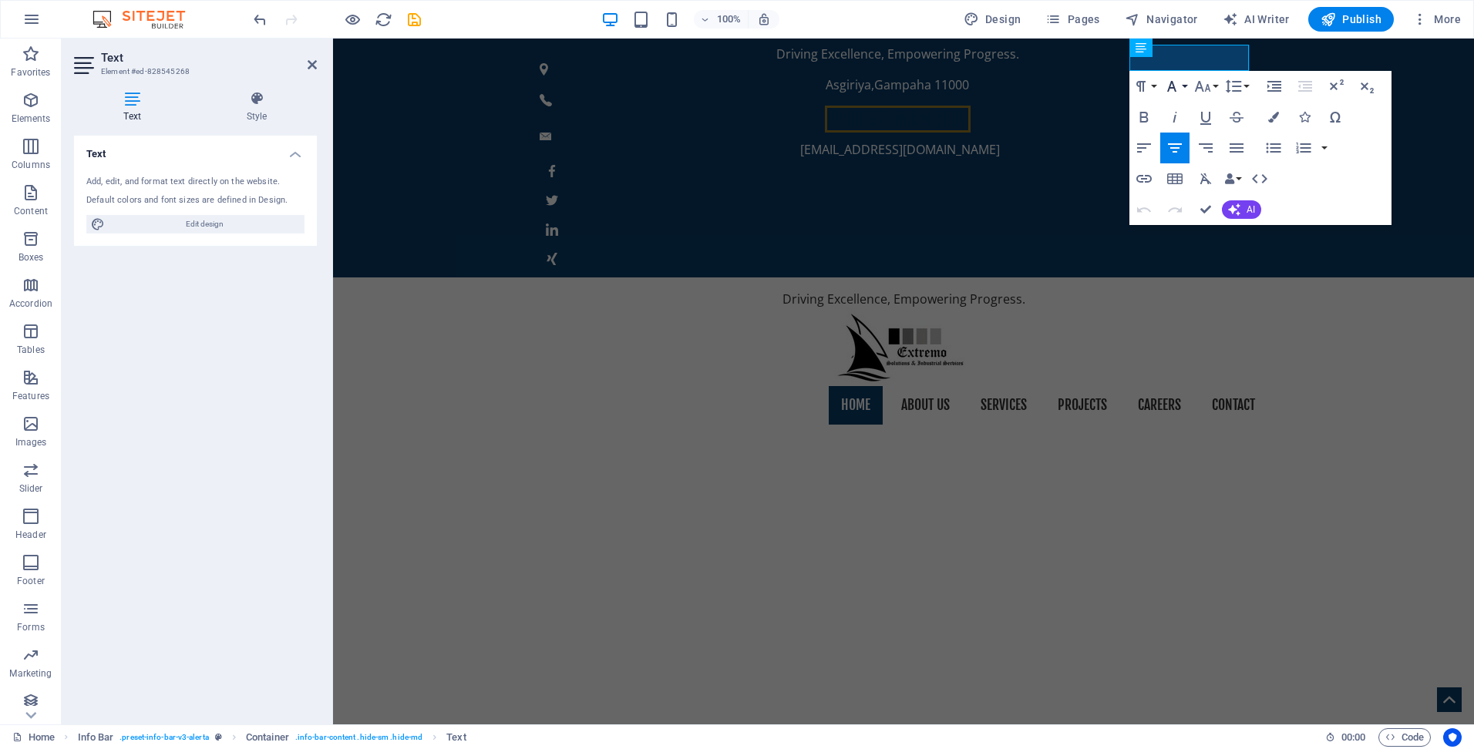
click at [1187, 88] on button "Font Family" at bounding box center [1174, 86] width 29 height 31
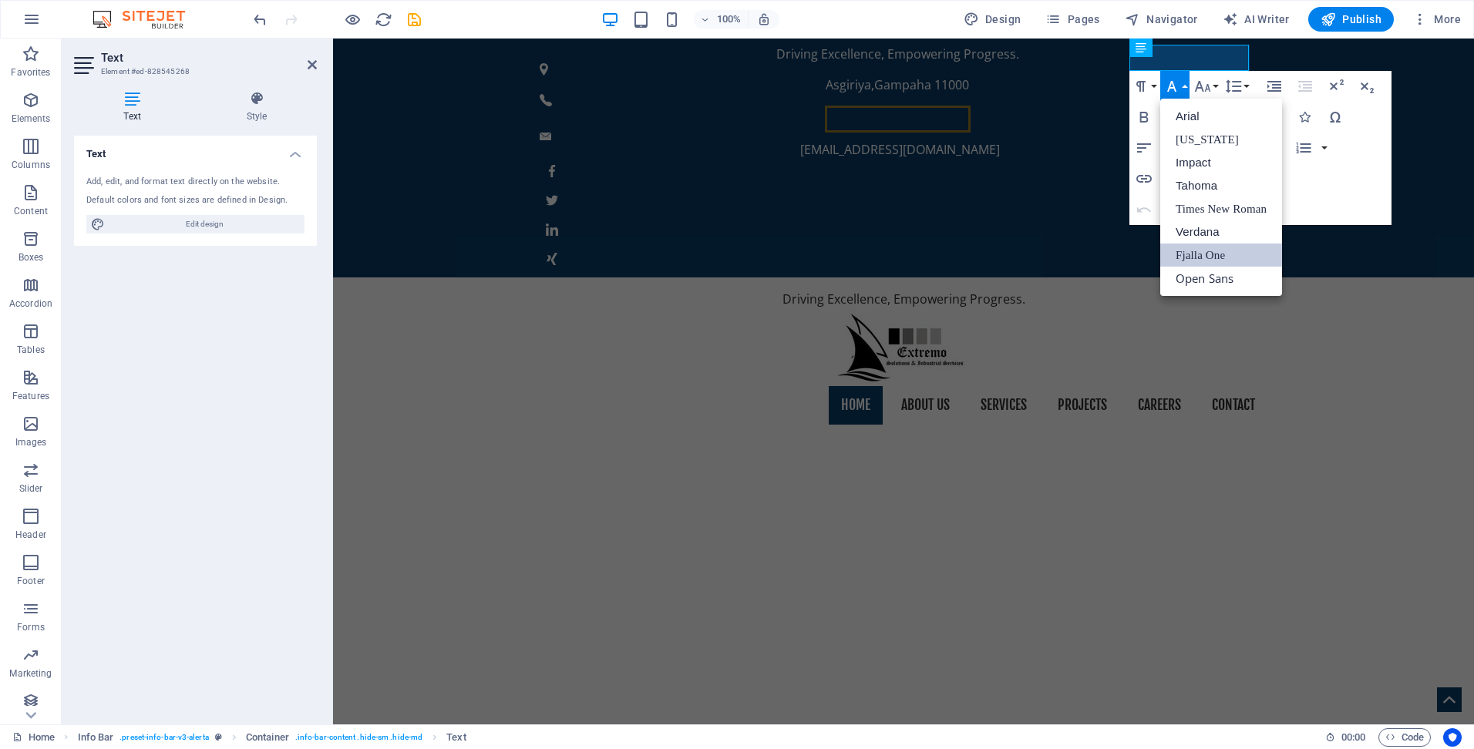
scroll to position [0, 0]
click at [1187, 88] on button "Font Family" at bounding box center [1174, 86] width 29 height 31
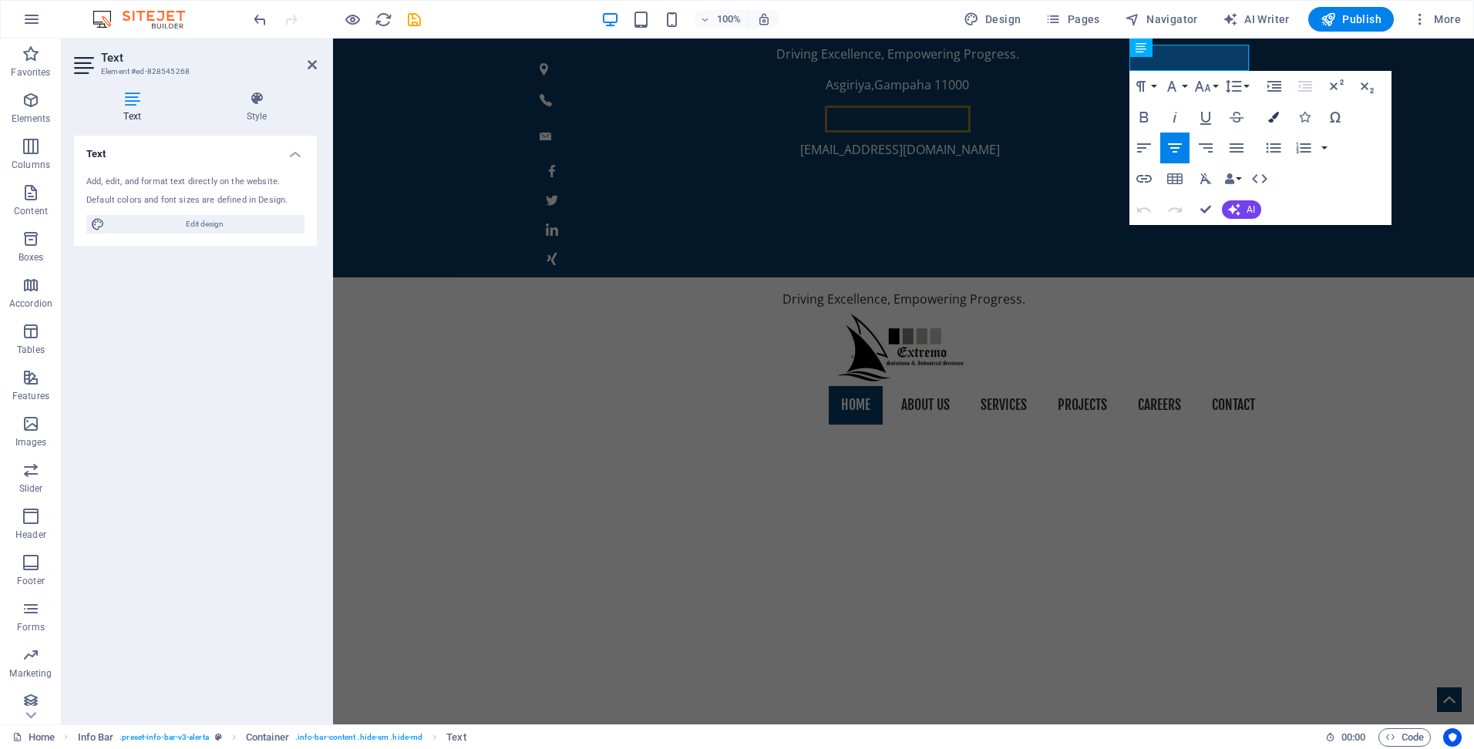
click at [1274, 113] on icon "button" at bounding box center [1273, 117] width 11 height 11
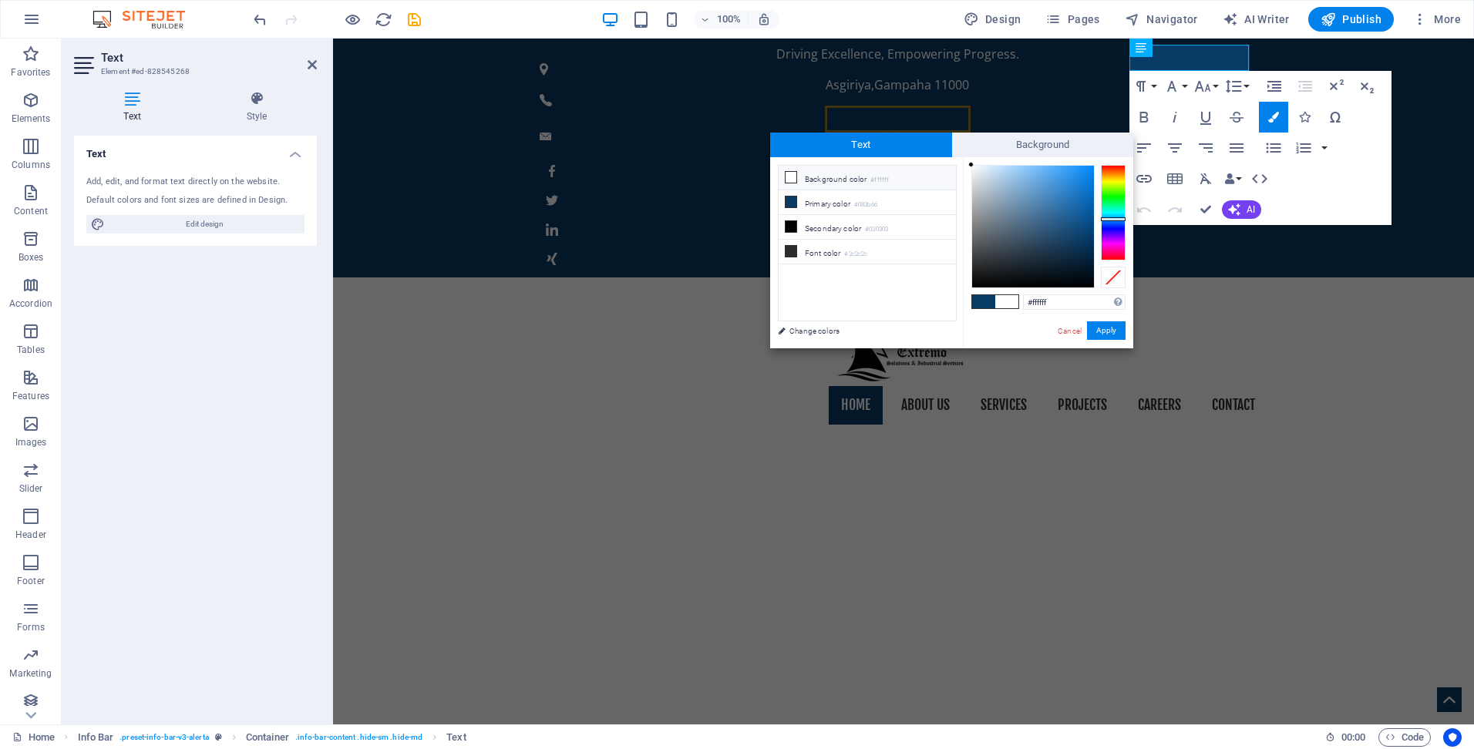
drag, startPoint x: 978, startPoint y: 173, endPoint x: 961, endPoint y: 162, distance: 19.5
click at [961, 162] on div "less Background color #ffffff Primary color #083b66 Secondary color #030303 Fon…" at bounding box center [951, 252] width 363 height 191
type input "#f4f7fa"
click at [974, 167] on div at bounding box center [973, 166] width 5 height 5
drag, startPoint x: 1109, startPoint y: 331, endPoint x: 776, endPoint y: 292, distance: 335.4
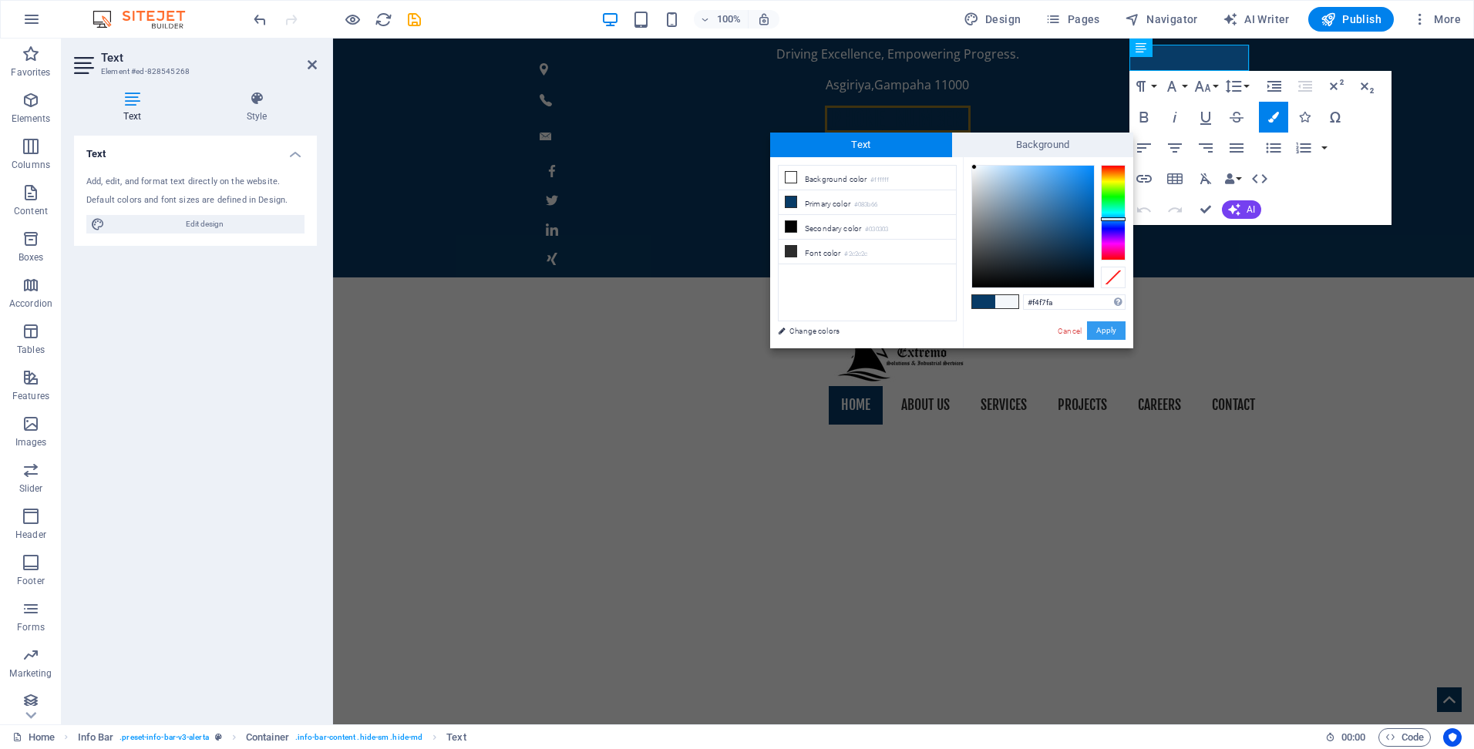
click at [1109, 331] on button "Apply" at bounding box center [1106, 330] width 39 height 19
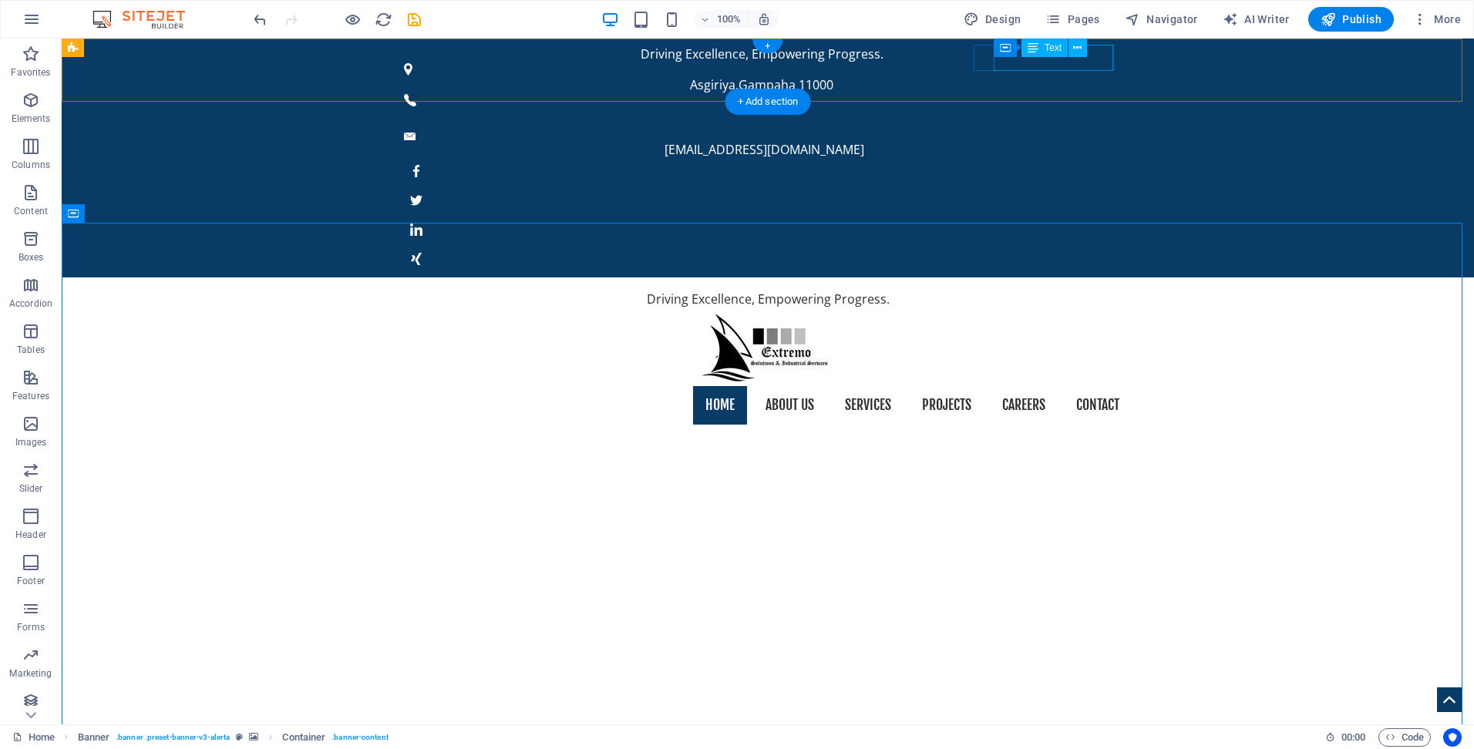
click at [835, 106] on span "[PHONE_NUMBER]" at bounding box center [762, 119] width 146 height 27
click at [1021, 57] on div "Container Text" at bounding box center [1045, 48] width 103 height 19
click at [1021, 56] on div "Text" at bounding box center [1044, 48] width 46 height 19
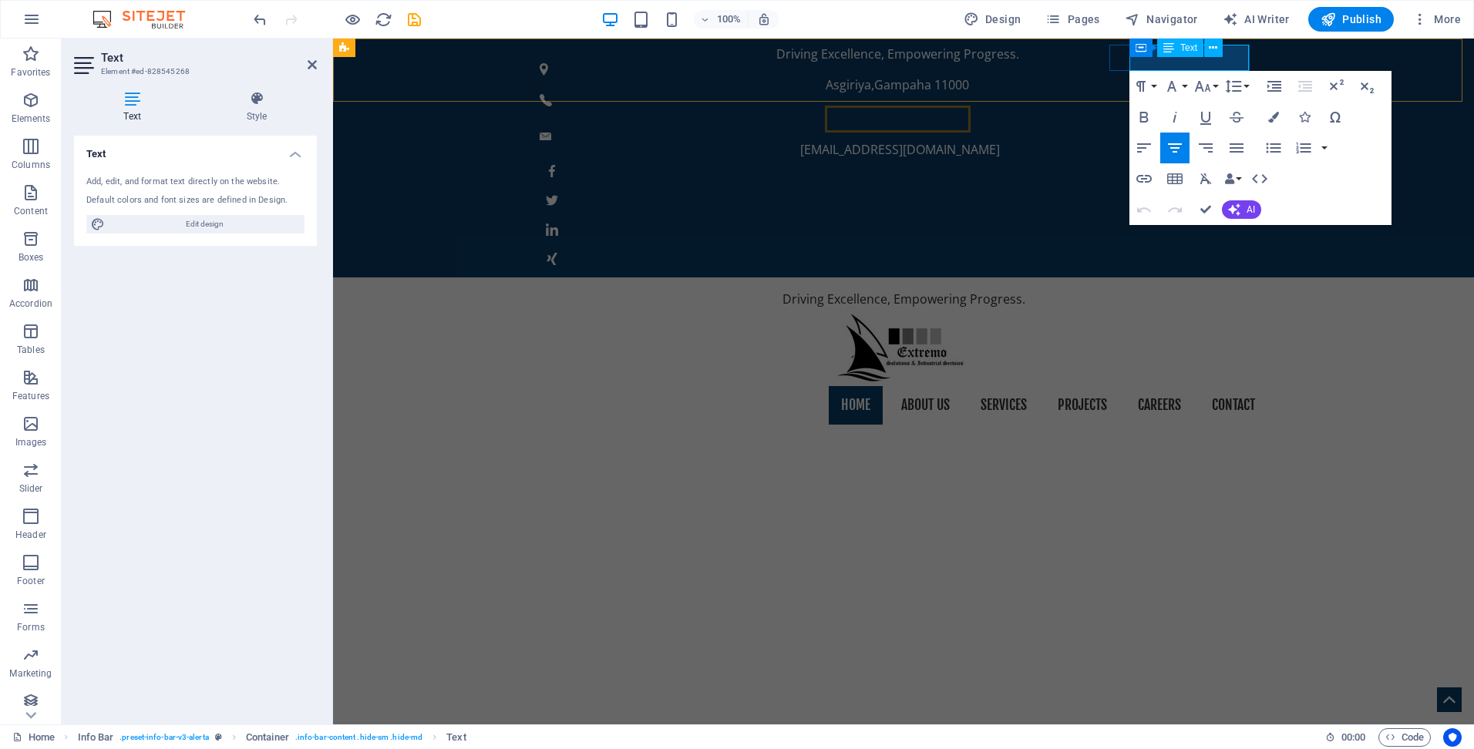
click at [971, 106] on span "[PHONE_NUMBER]" at bounding box center [898, 119] width 146 height 27
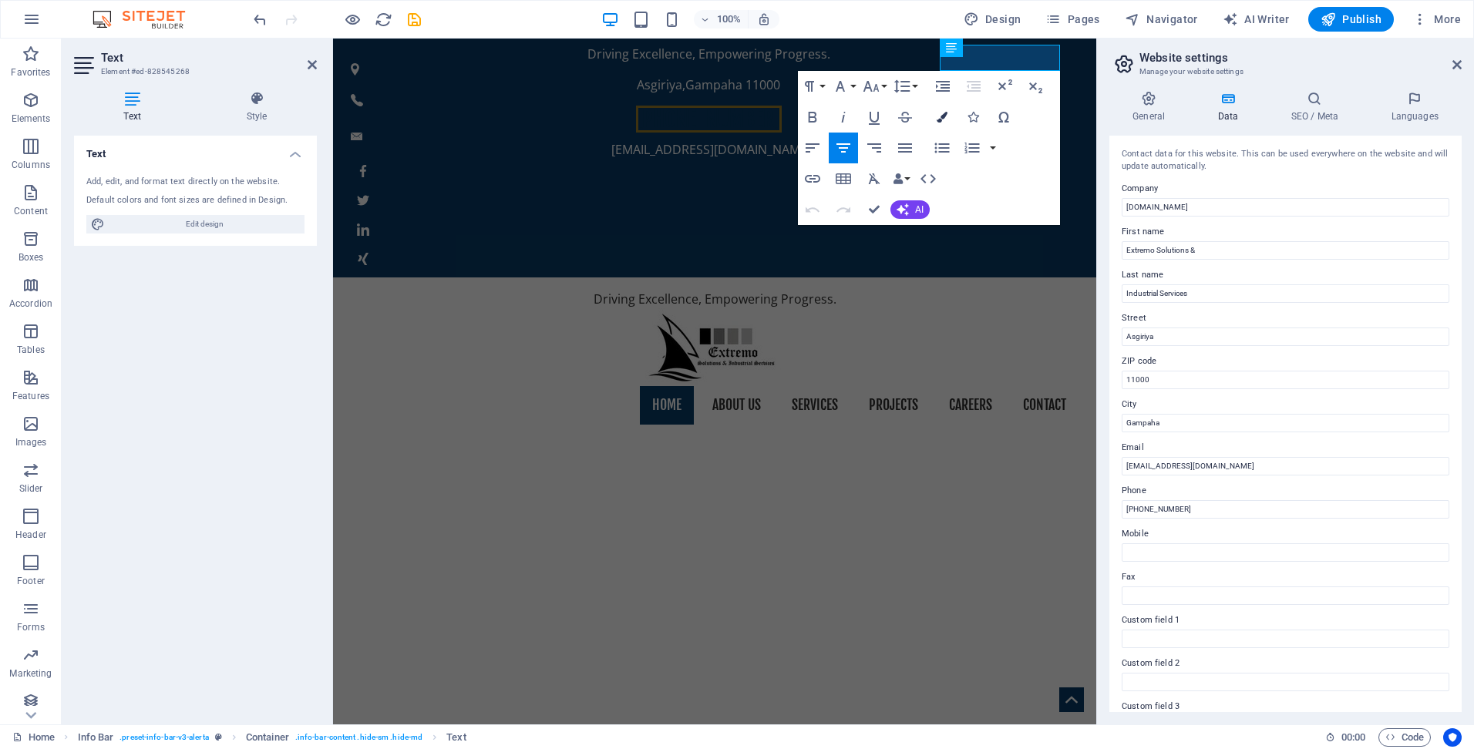
click at [943, 115] on icon "button" at bounding box center [942, 117] width 11 height 11
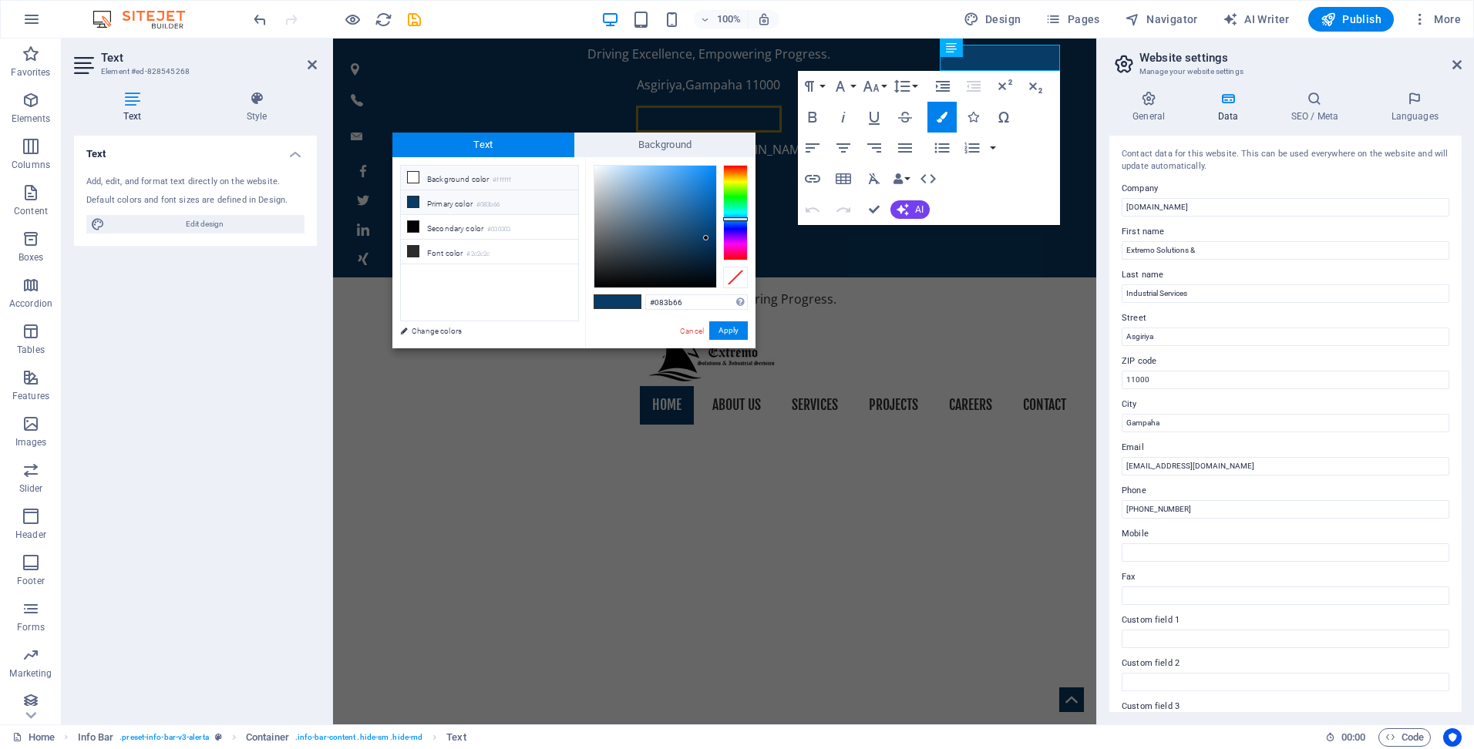
click at [450, 182] on li "Background color #ffffff" at bounding box center [489, 178] width 177 height 25
type input "#ffffff"
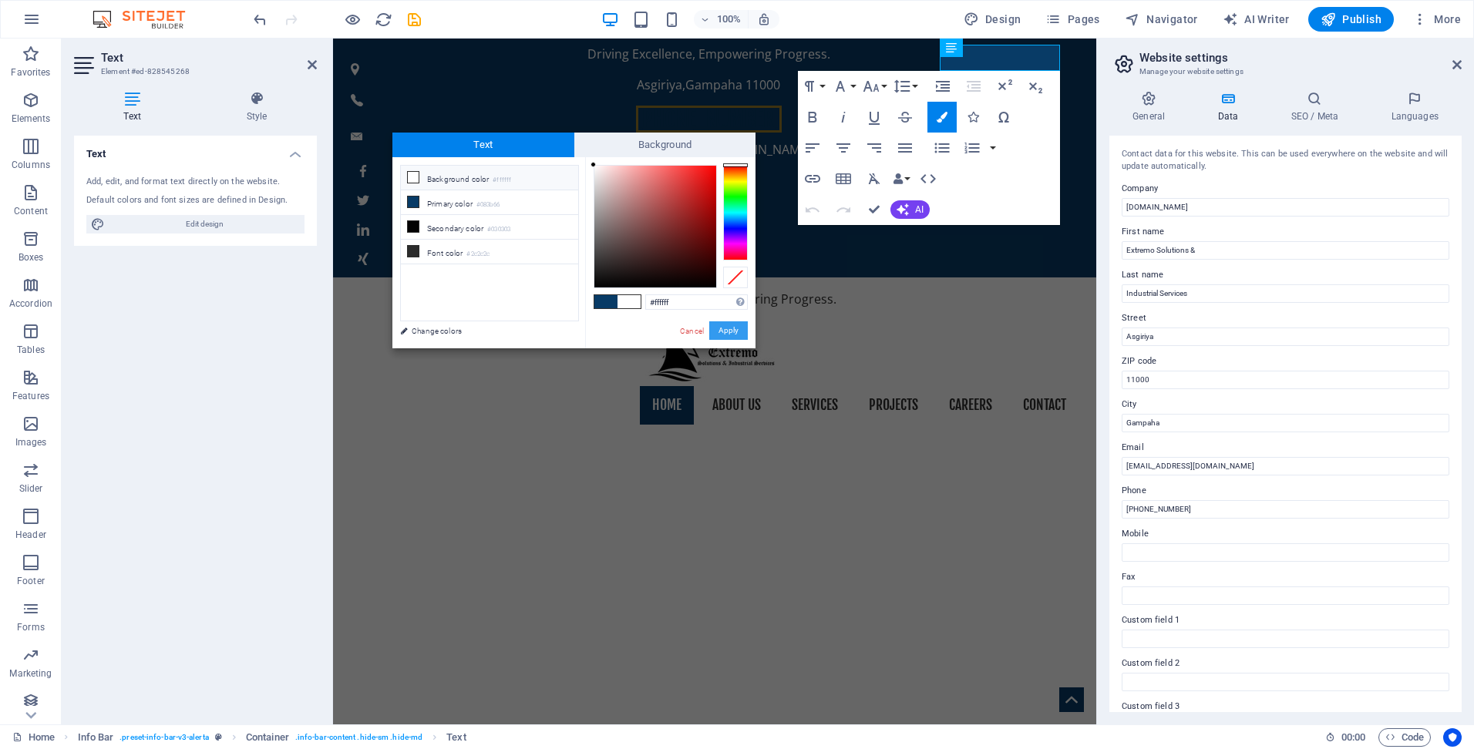
click at [730, 331] on button "Apply" at bounding box center [728, 330] width 39 height 19
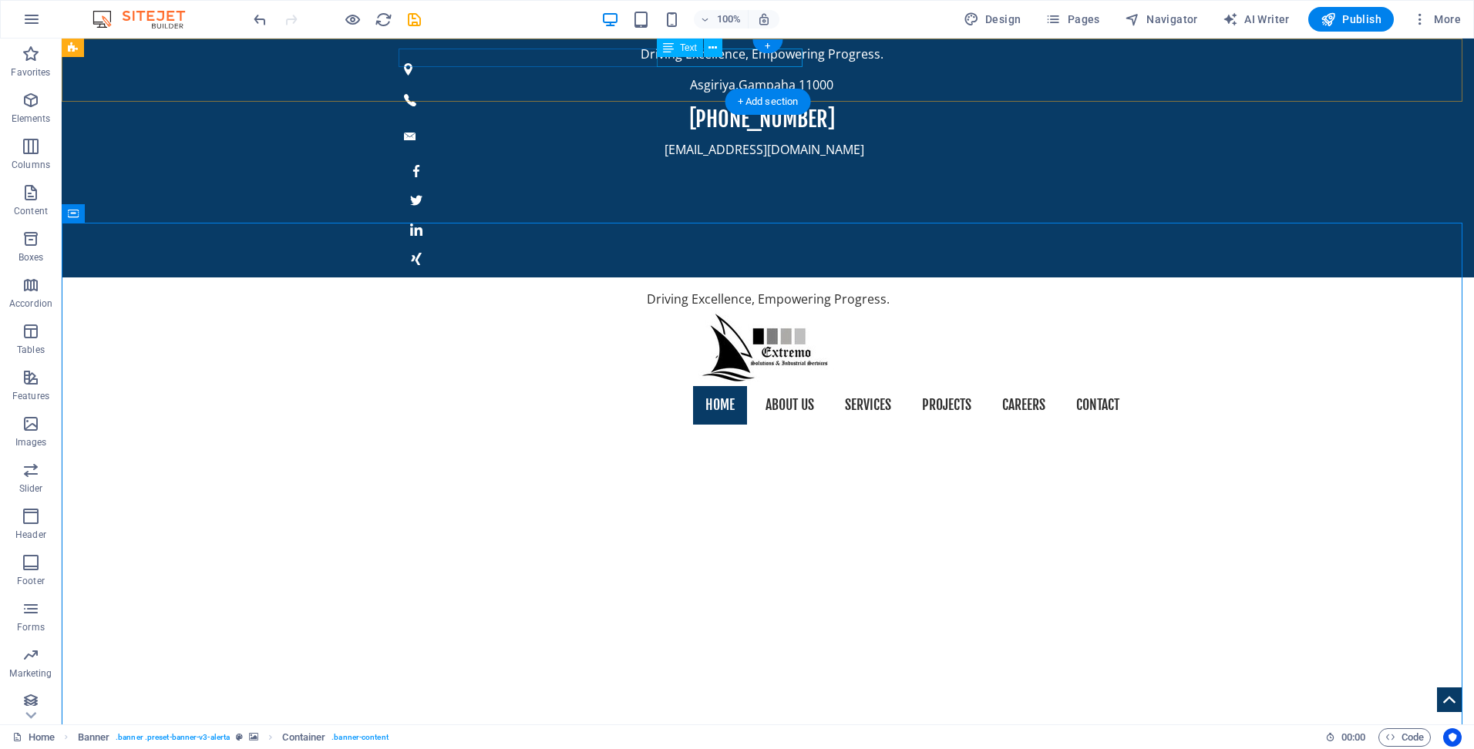
click at [669, 76] on div "Asgiriya , Gampaha 11000" at bounding box center [761, 85] width 715 height 19
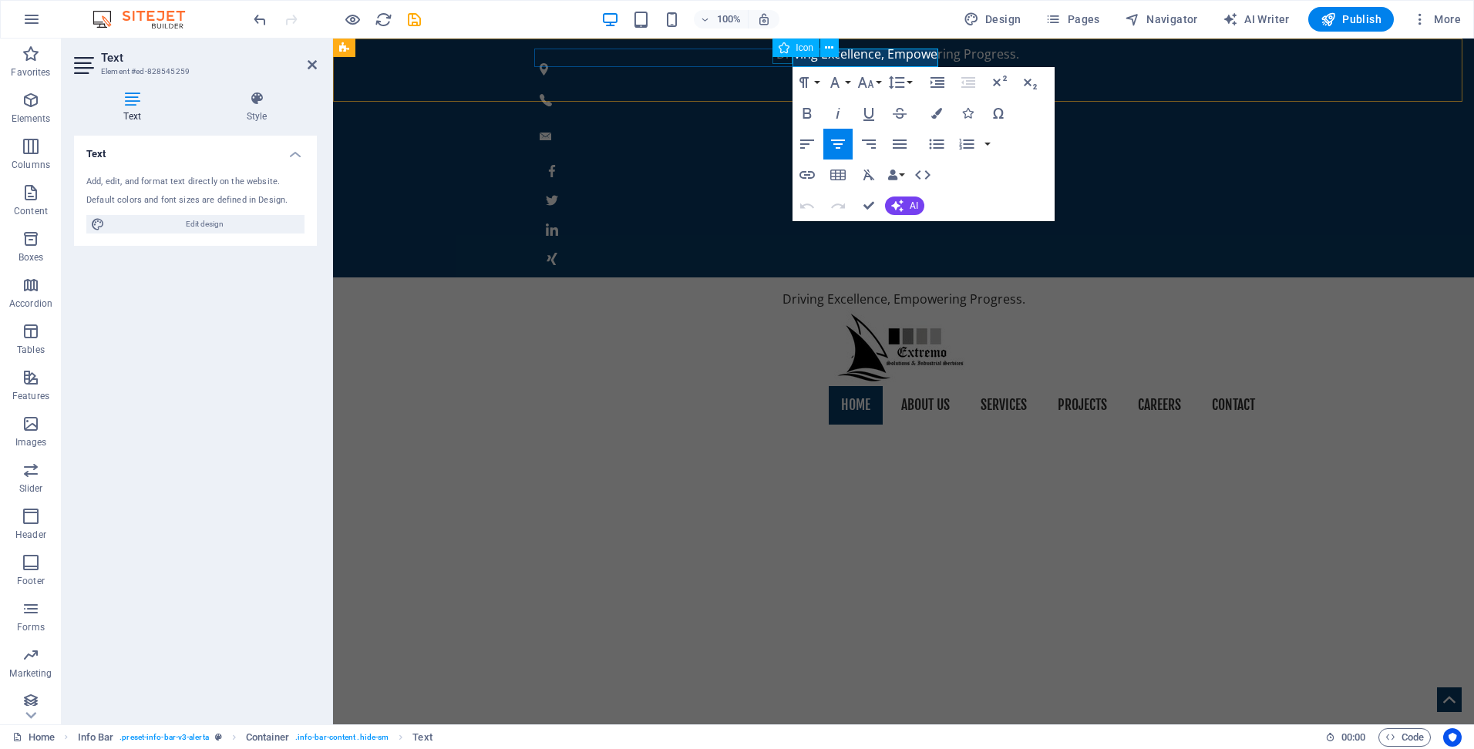
click at [818, 56] on div "Icon" at bounding box center [795, 48] width 47 height 19
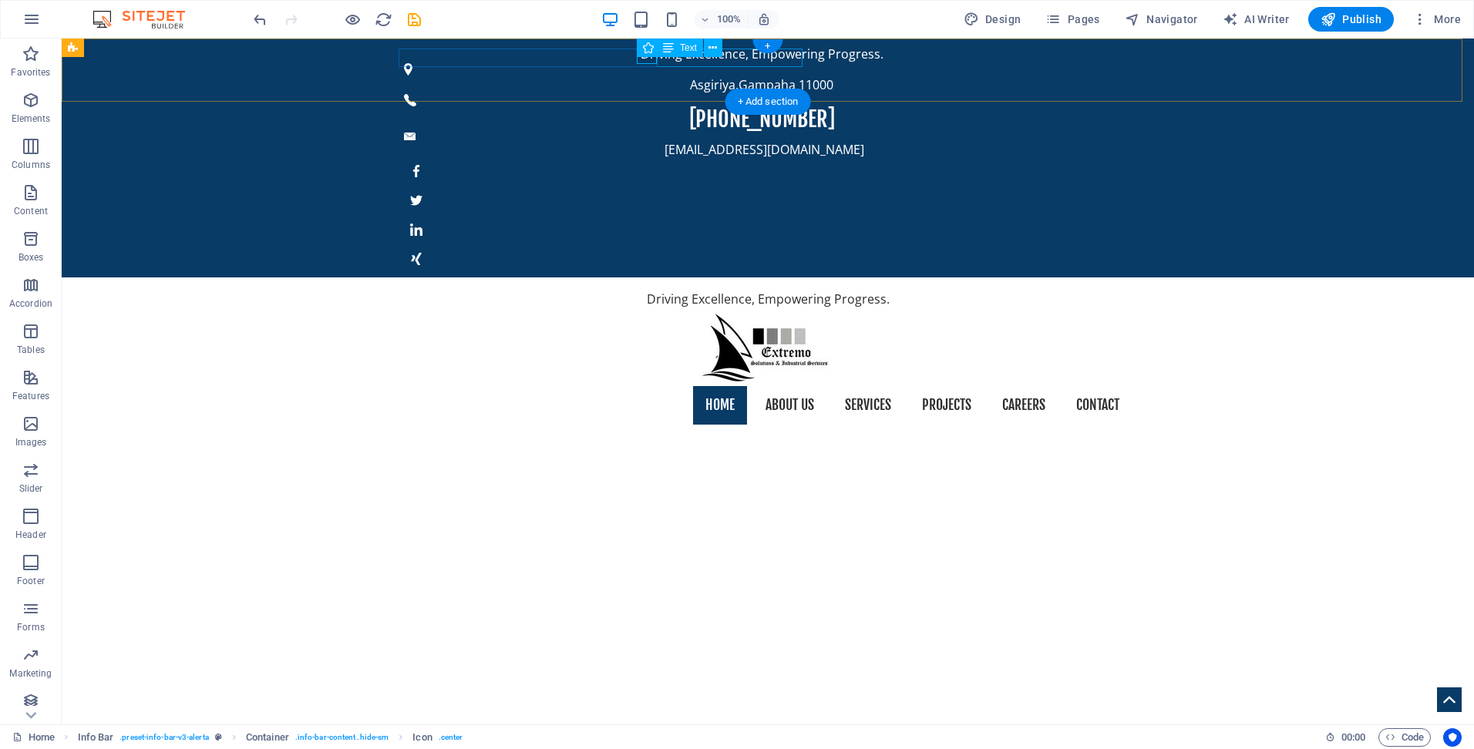
click at [739, 76] on div "Asgiriya , Gampaha 11000" at bounding box center [761, 85] width 715 height 19
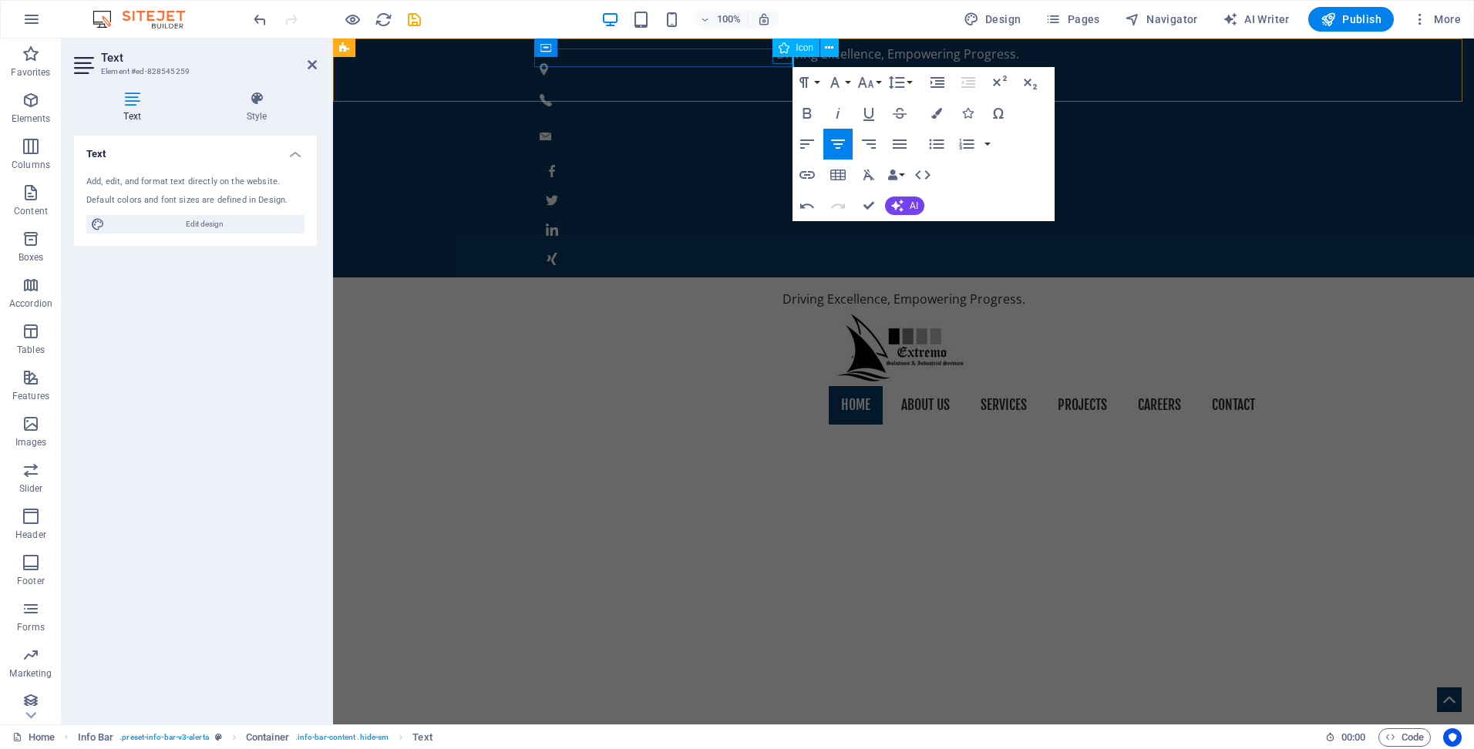
click at [780, 63] on figure at bounding box center [897, 69] width 715 height 12
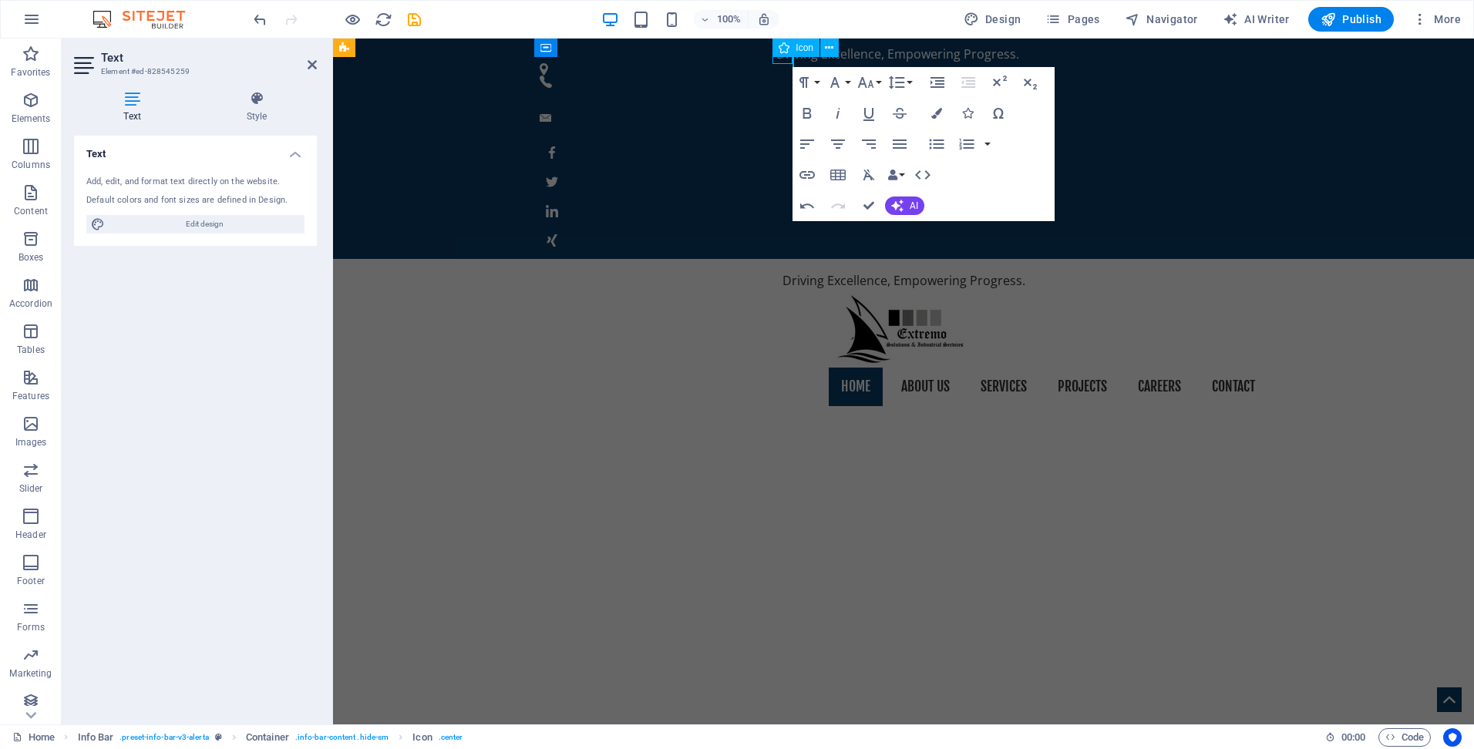
select select "xMinYMid"
select select "px"
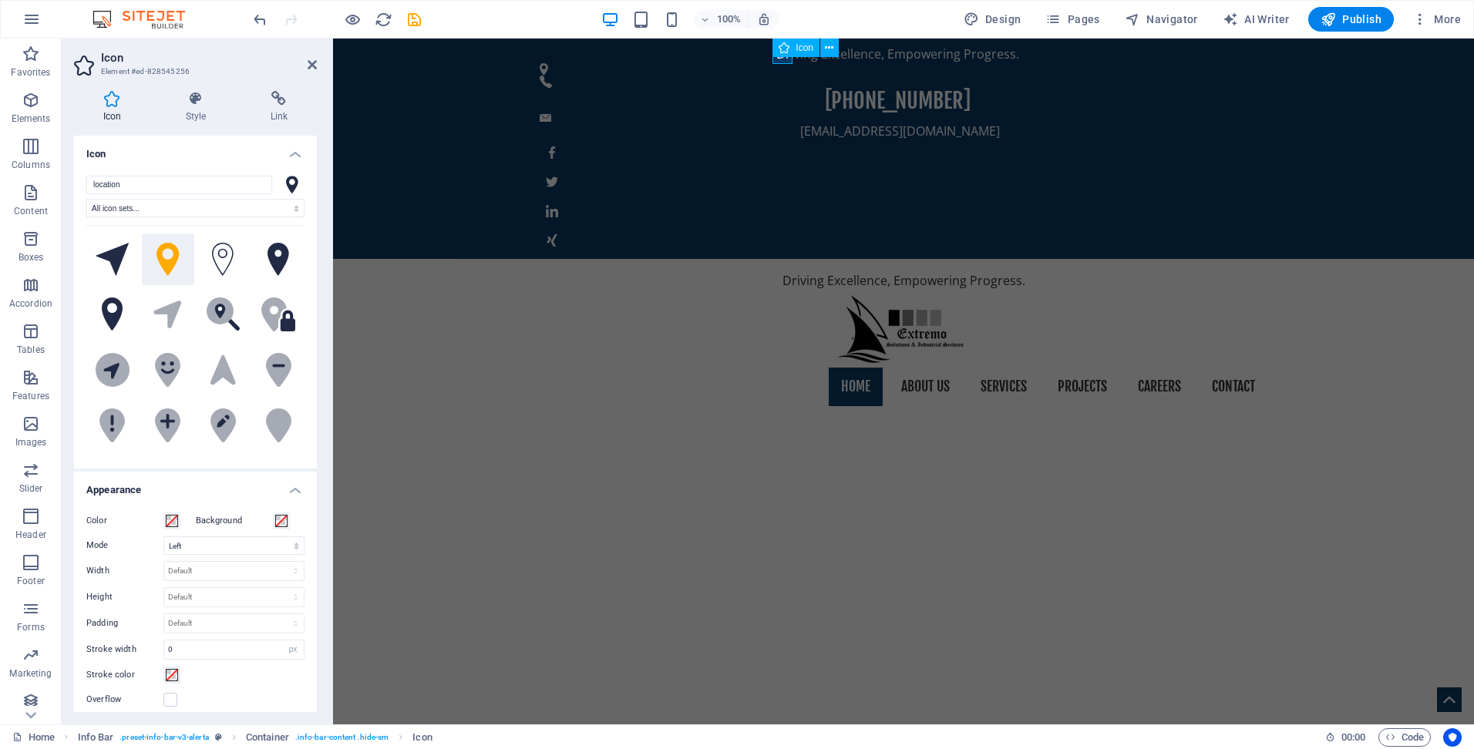
click at [780, 63] on figure at bounding box center [897, 69] width 715 height 12
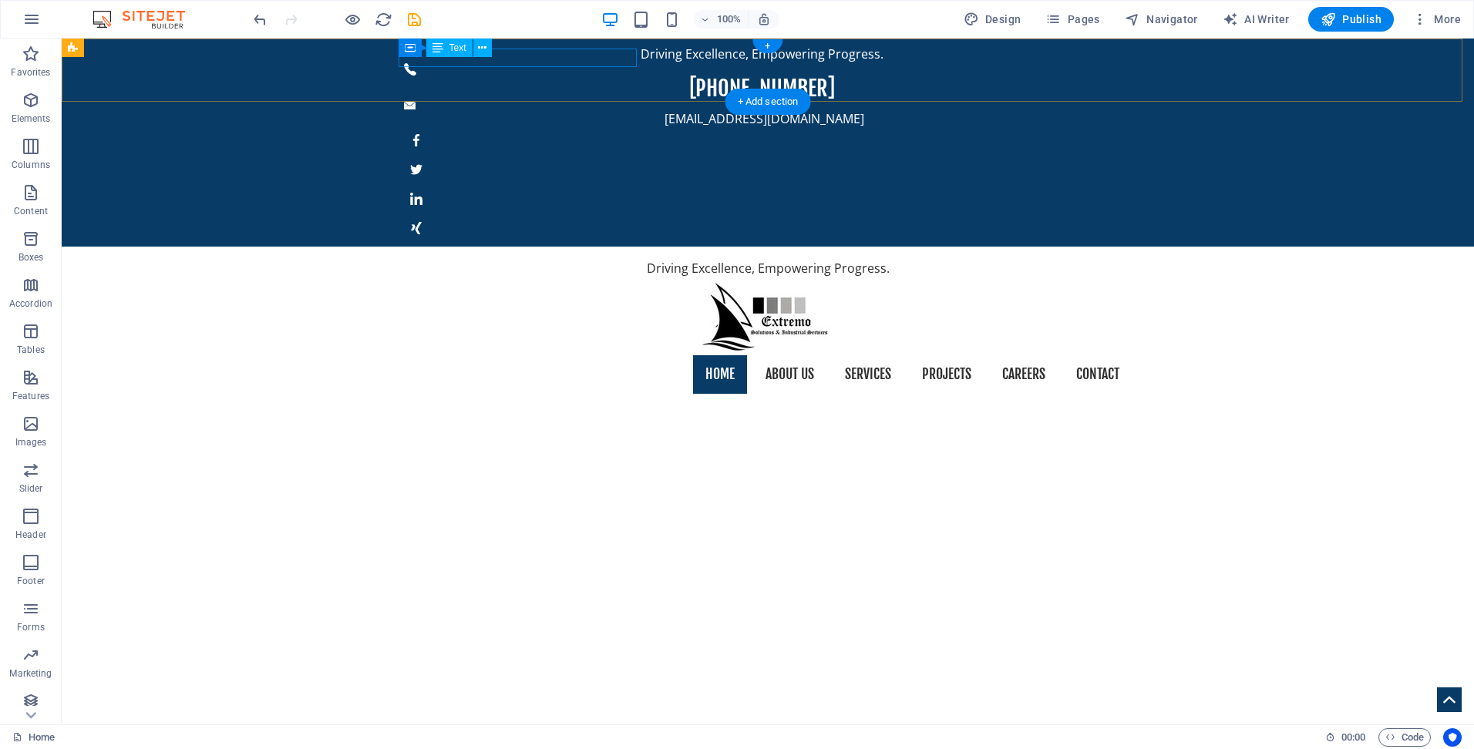
click at [537, 62] on div "Driving Excellence, Empowering Progress." at bounding box center [761, 54] width 715 height 19
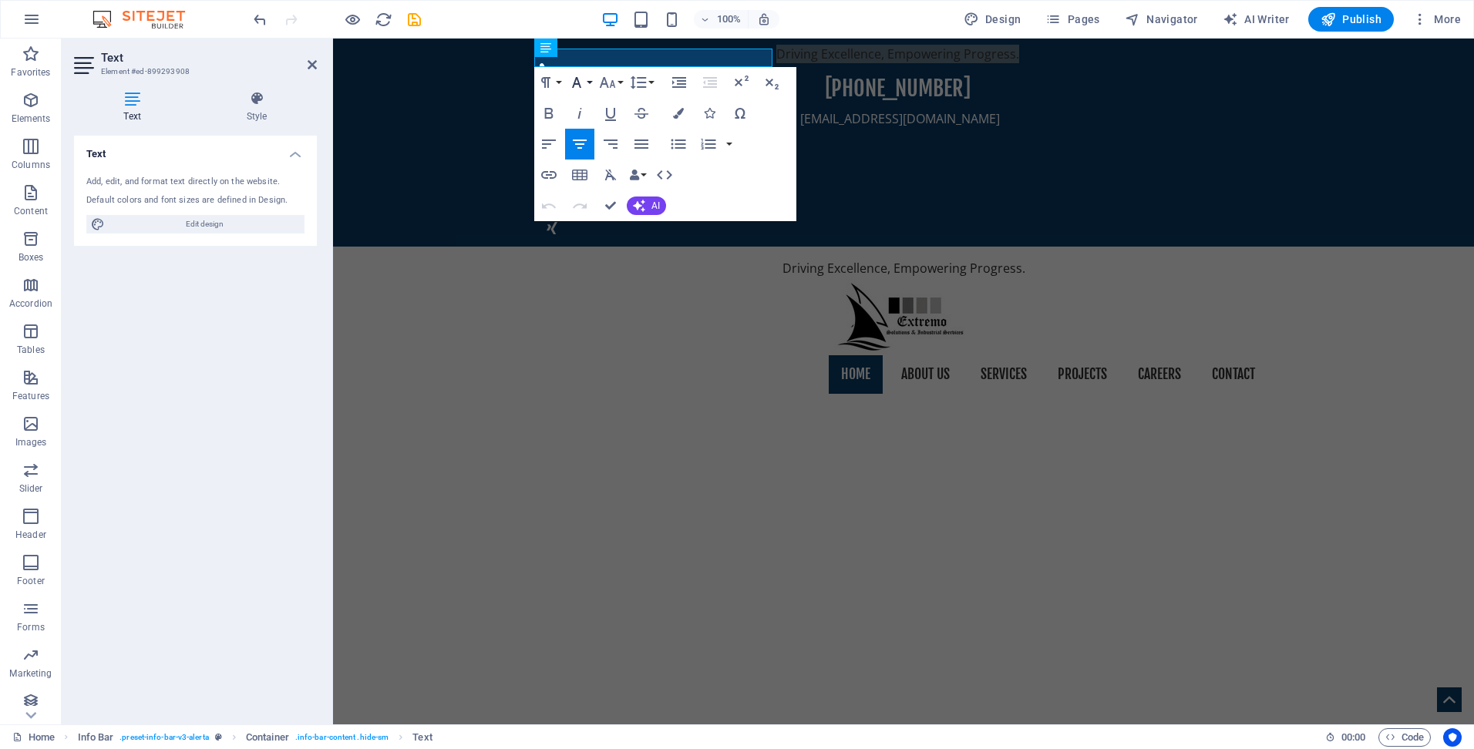
click at [577, 88] on icon "button" at bounding box center [576, 82] width 19 height 19
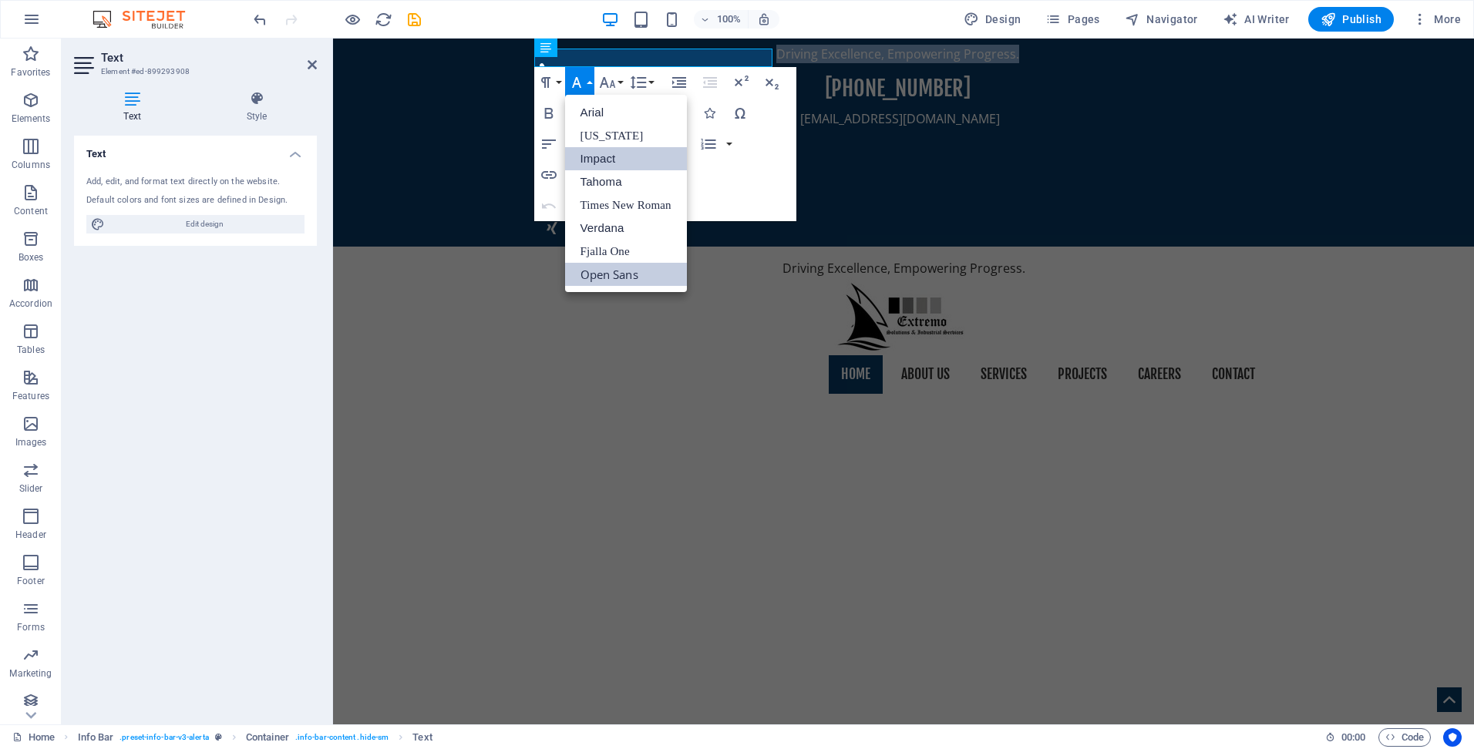
click at [591, 162] on link "Impact" at bounding box center [626, 158] width 122 height 23
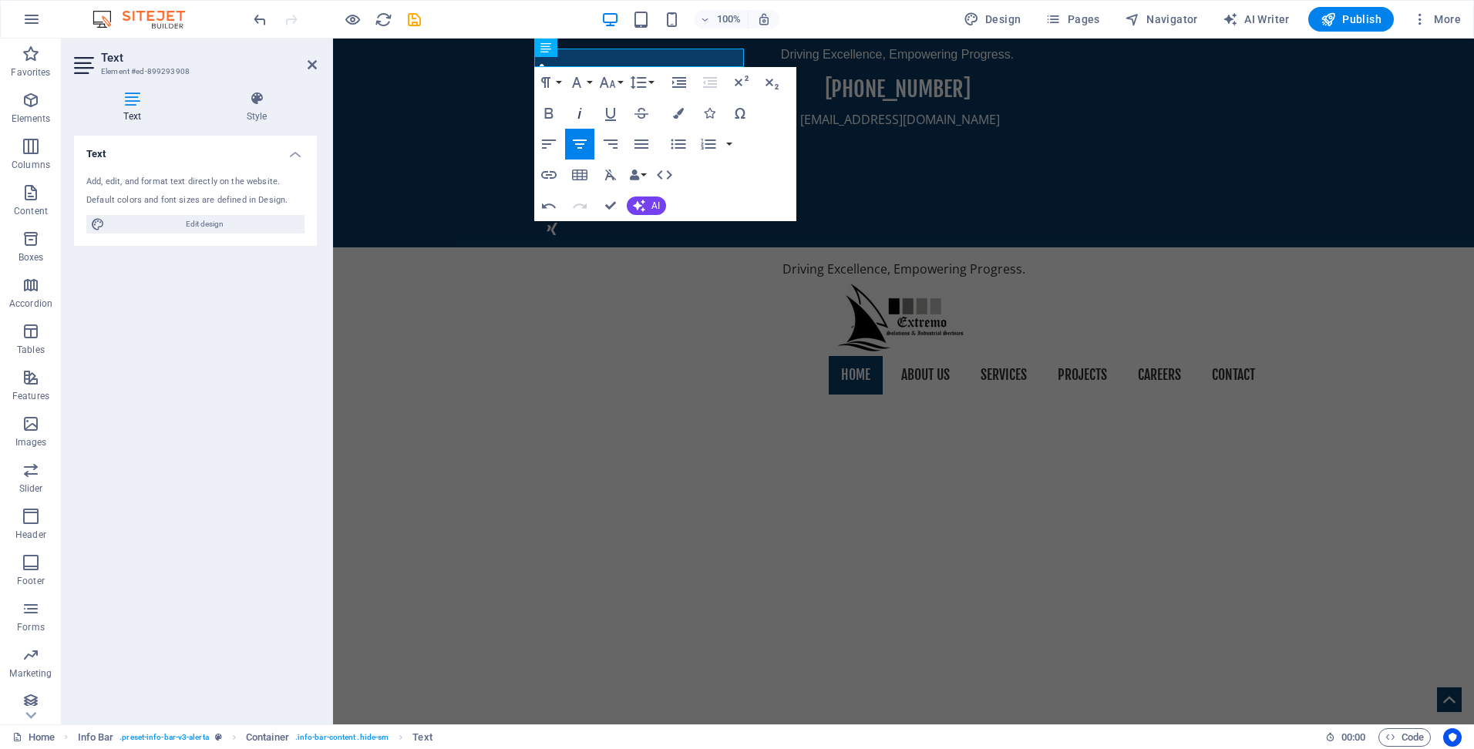
click at [581, 106] on icon "button" at bounding box center [579, 113] width 19 height 19
click at [555, 83] on button "Paragraph Format" at bounding box center [548, 82] width 29 height 31
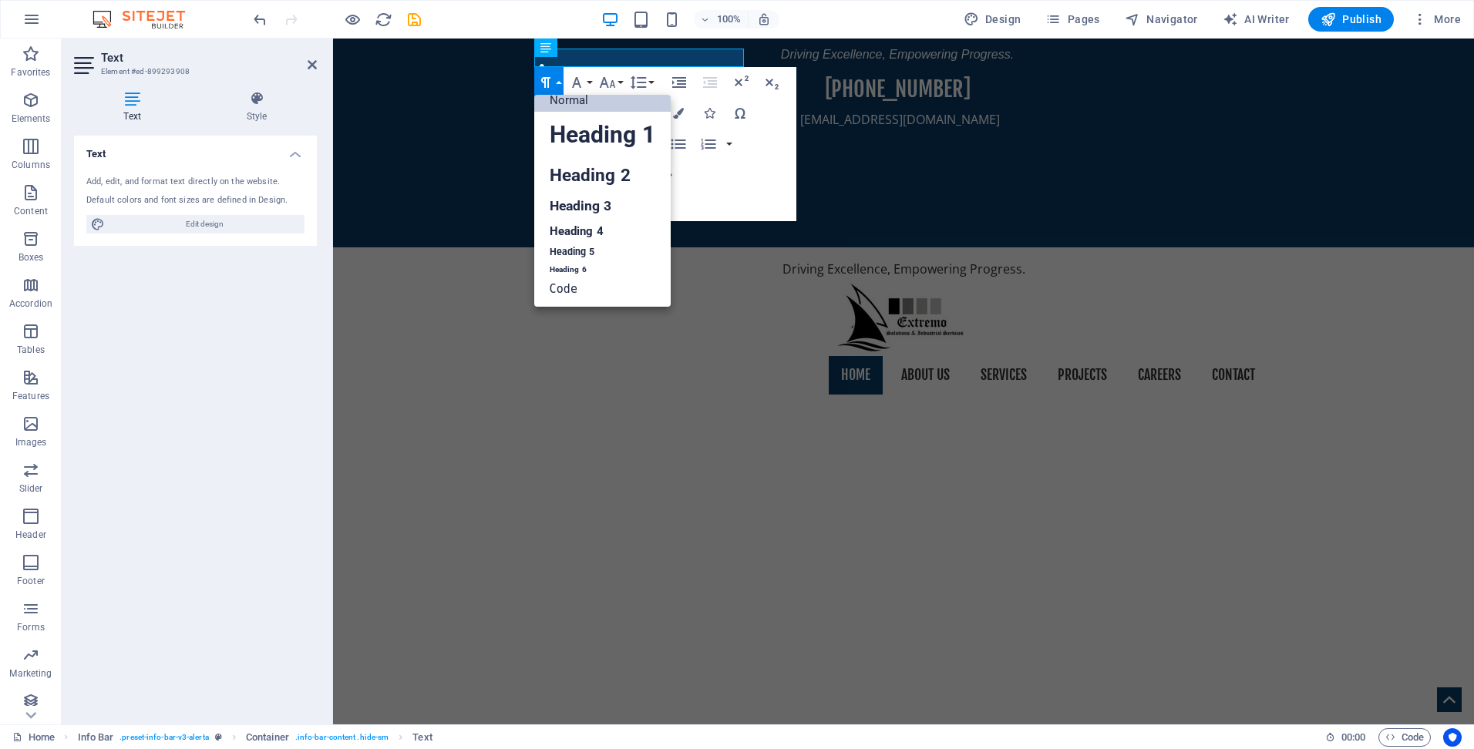
scroll to position [12, 0]
click at [565, 194] on link "Heading 3" at bounding box center [602, 206] width 136 height 27
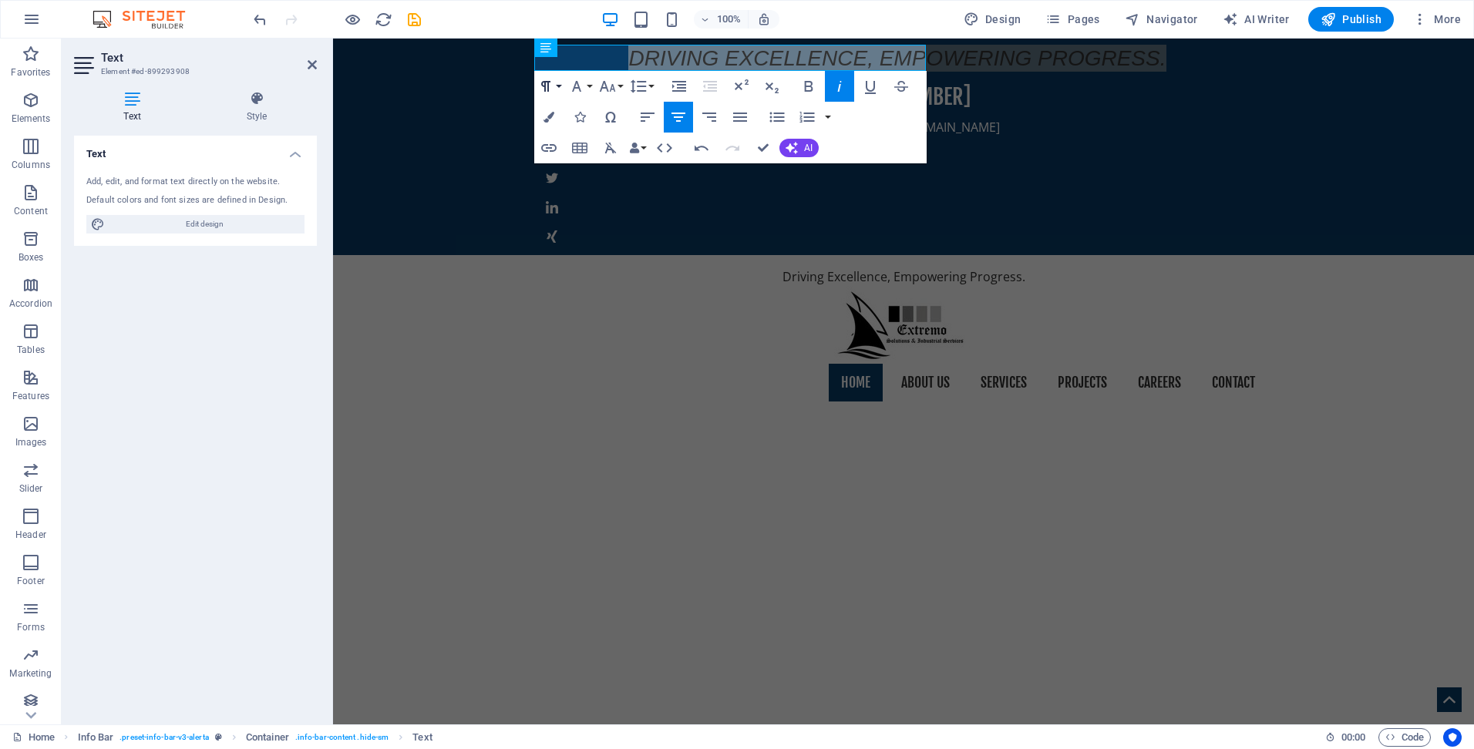
click at [557, 89] on button "Paragraph Format" at bounding box center [548, 86] width 29 height 31
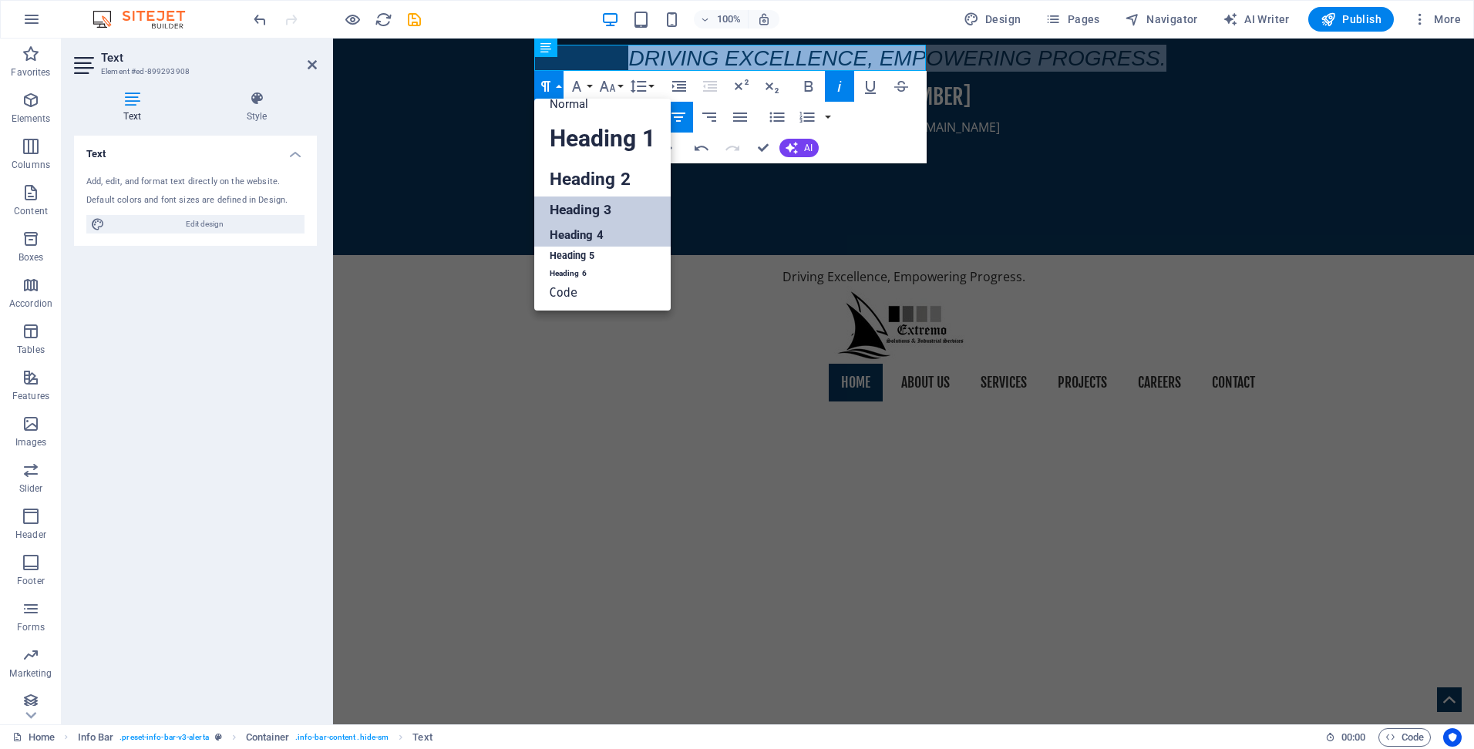
click at [559, 234] on link "Heading 4" at bounding box center [602, 235] width 136 height 23
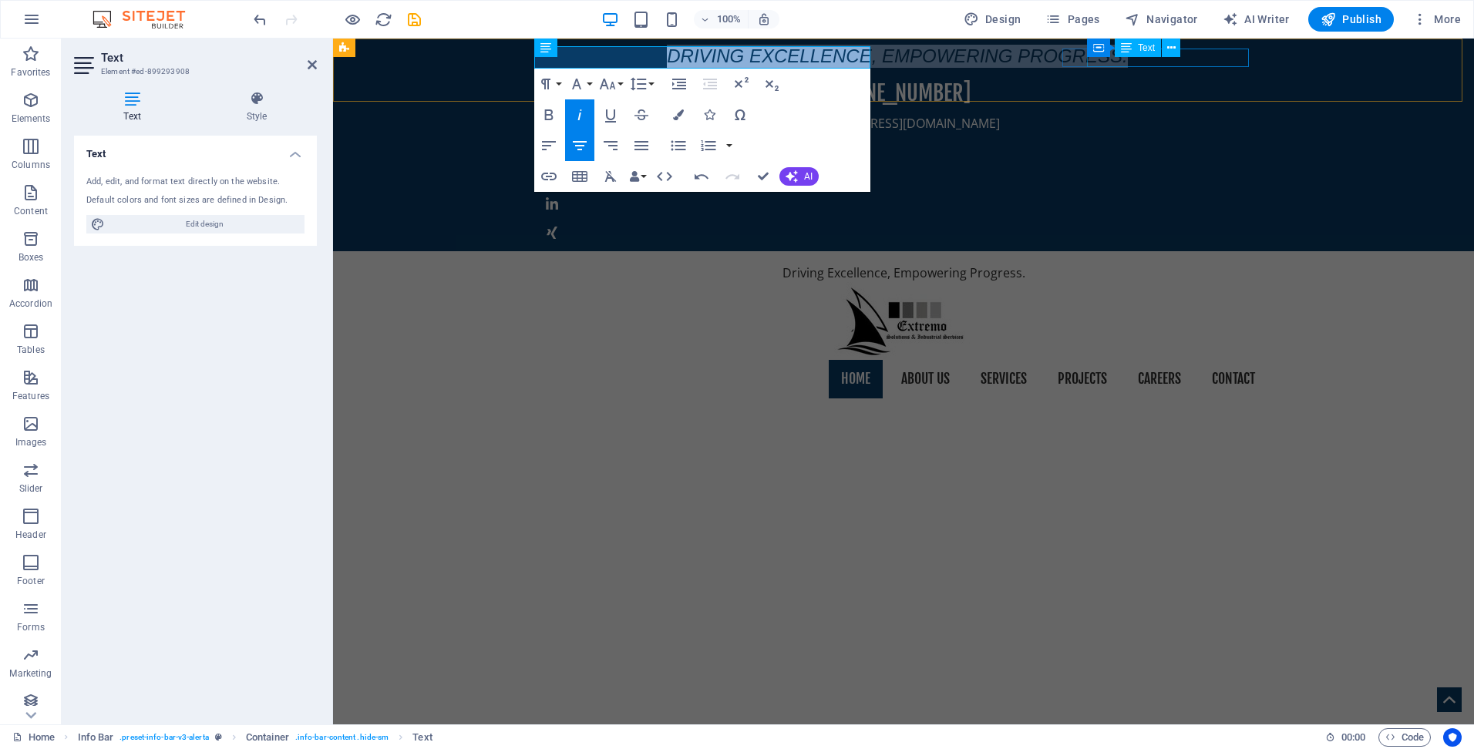
click at [1145, 114] on div "[EMAIL_ADDRESS][DOMAIN_NAME]" at bounding box center [899, 123] width 711 height 19
click at [1144, 114] on div "[EMAIL_ADDRESS][DOMAIN_NAME]" at bounding box center [899, 123] width 711 height 19
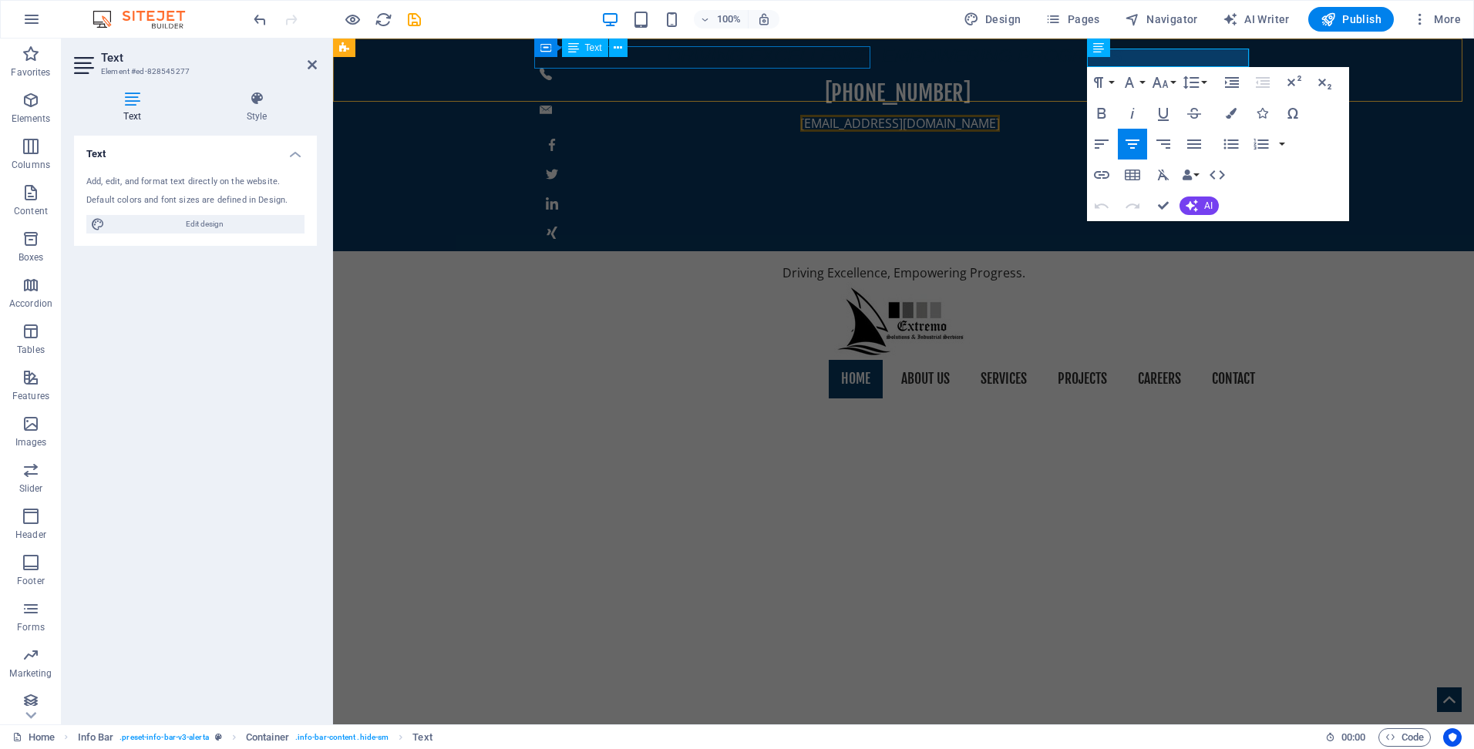
click at [684, 52] on div "Driving Excellence, Empowering Progress." at bounding box center [897, 56] width 715 height 23
click at [954, 52] on div "Driving Excellence, Empowering Progress." at bounding box center [897, 56] width 715 height 23
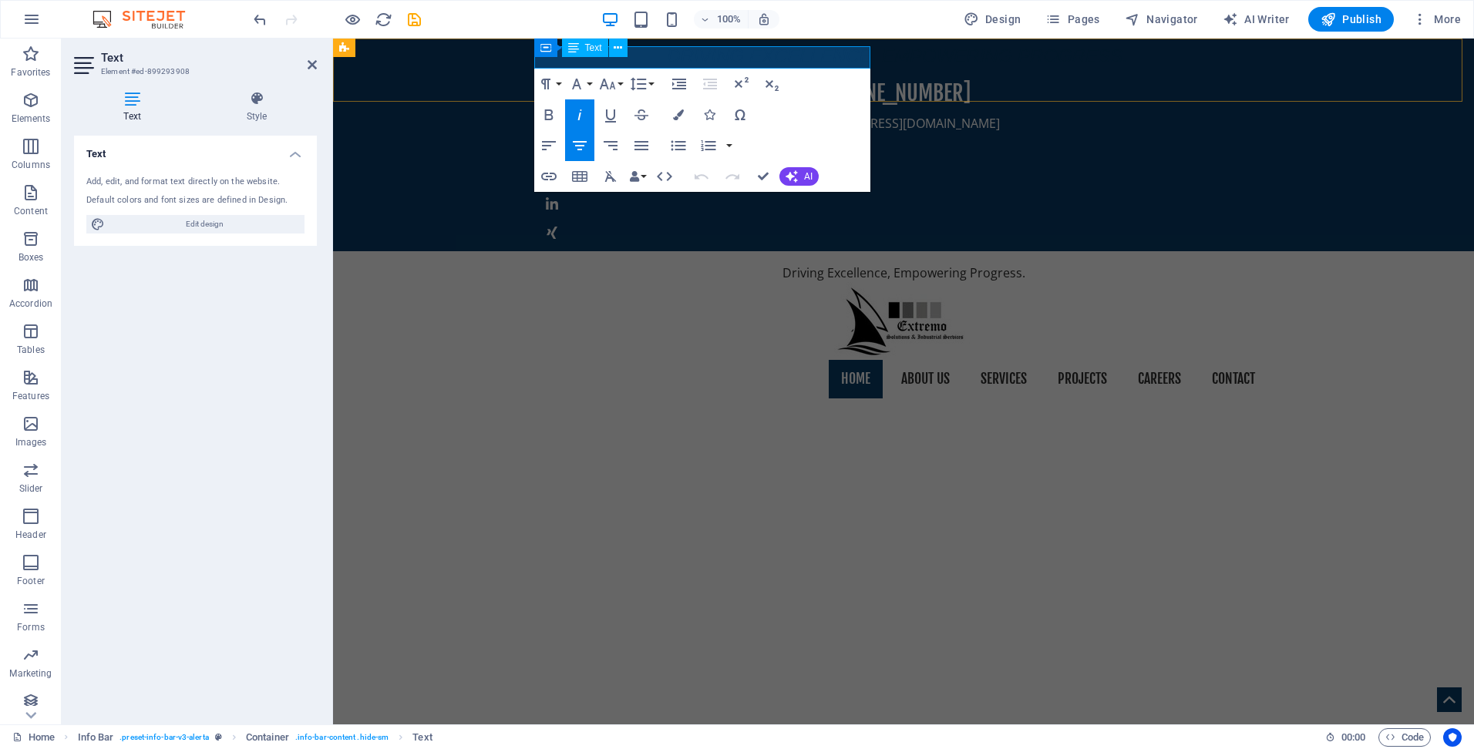
click at [678, 56] on em "Driving Excellence, Empowering Progress." at bounding box center [897, 55] width 460 height 21
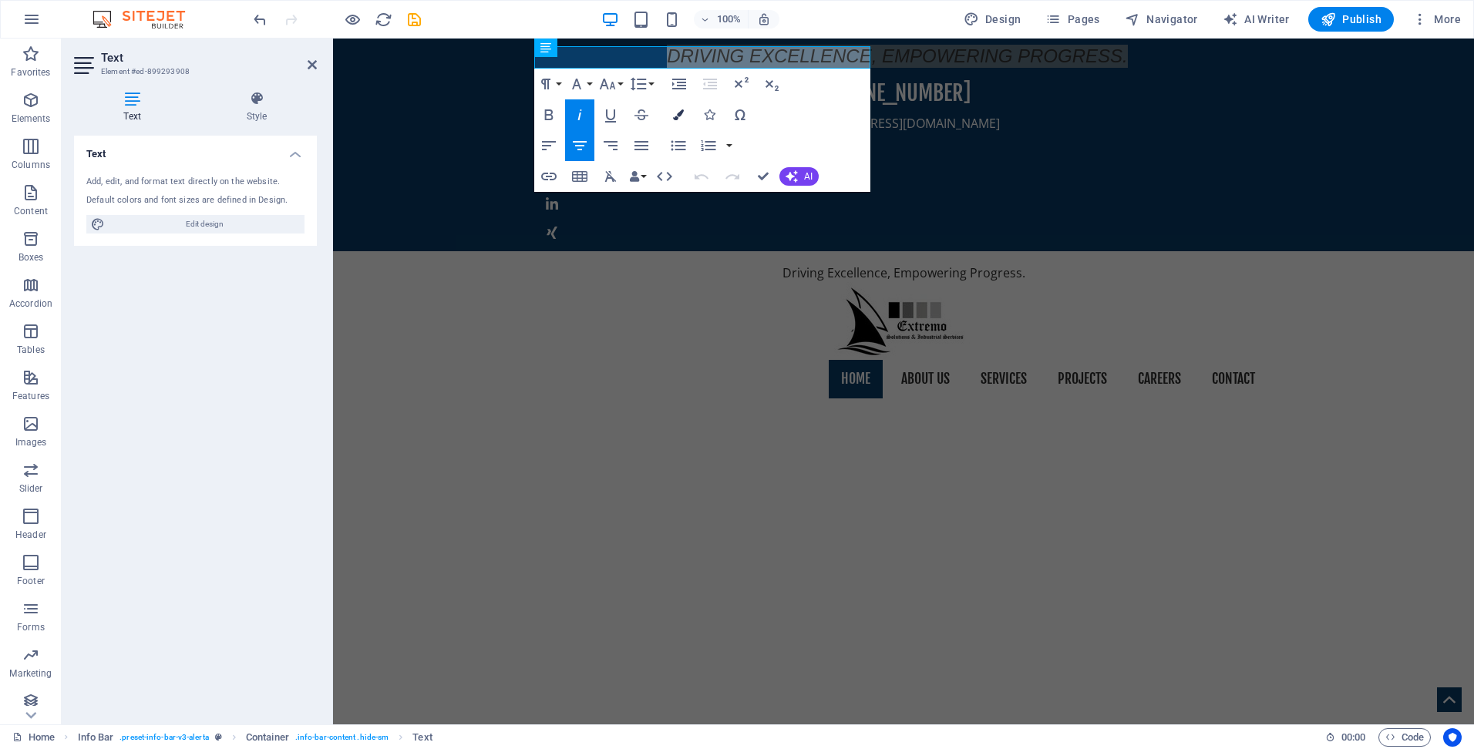
click at [681, 110] on icon "button" at bounding box center [678, 114] width 11 height 11
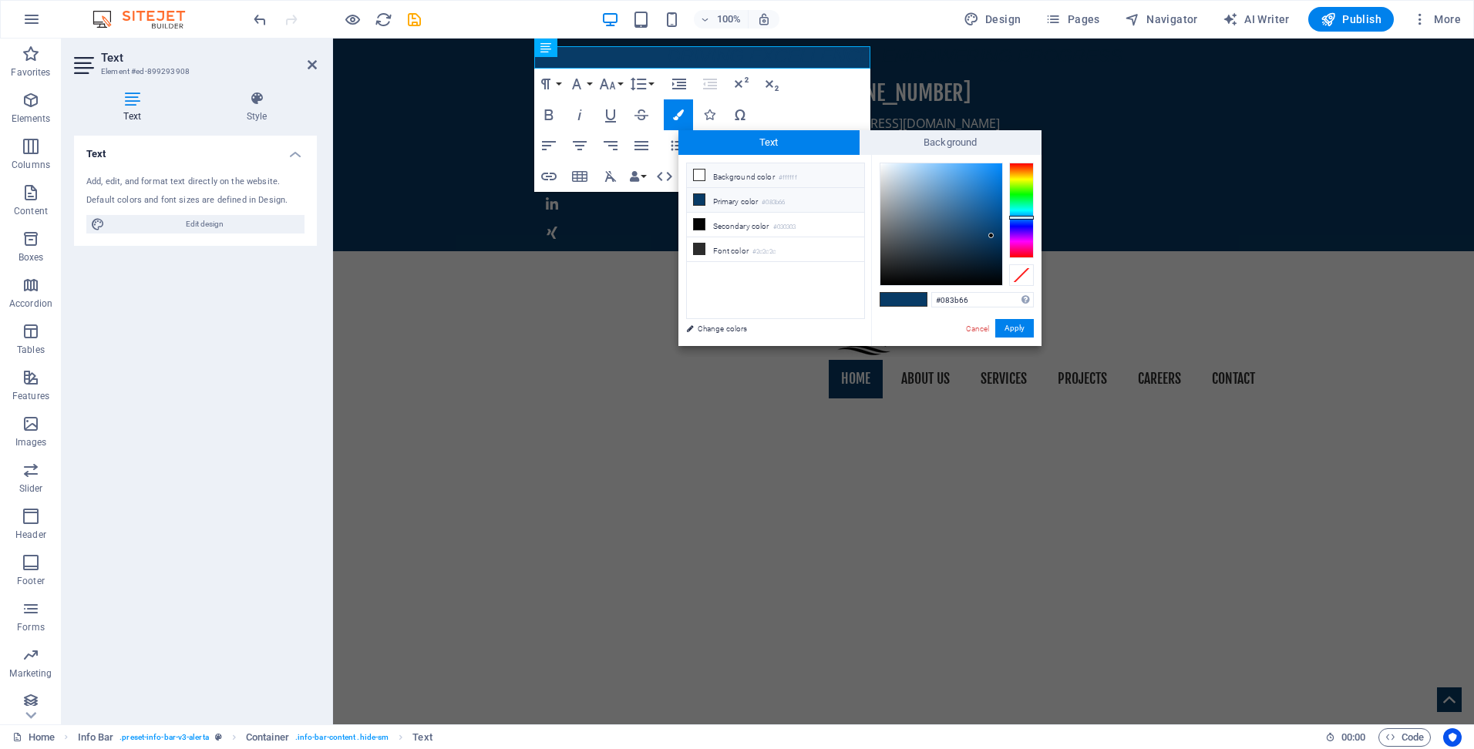
click at [739, 174] on li "Background color #ffffff" at bounding box center [775, 175] width 177 height 25
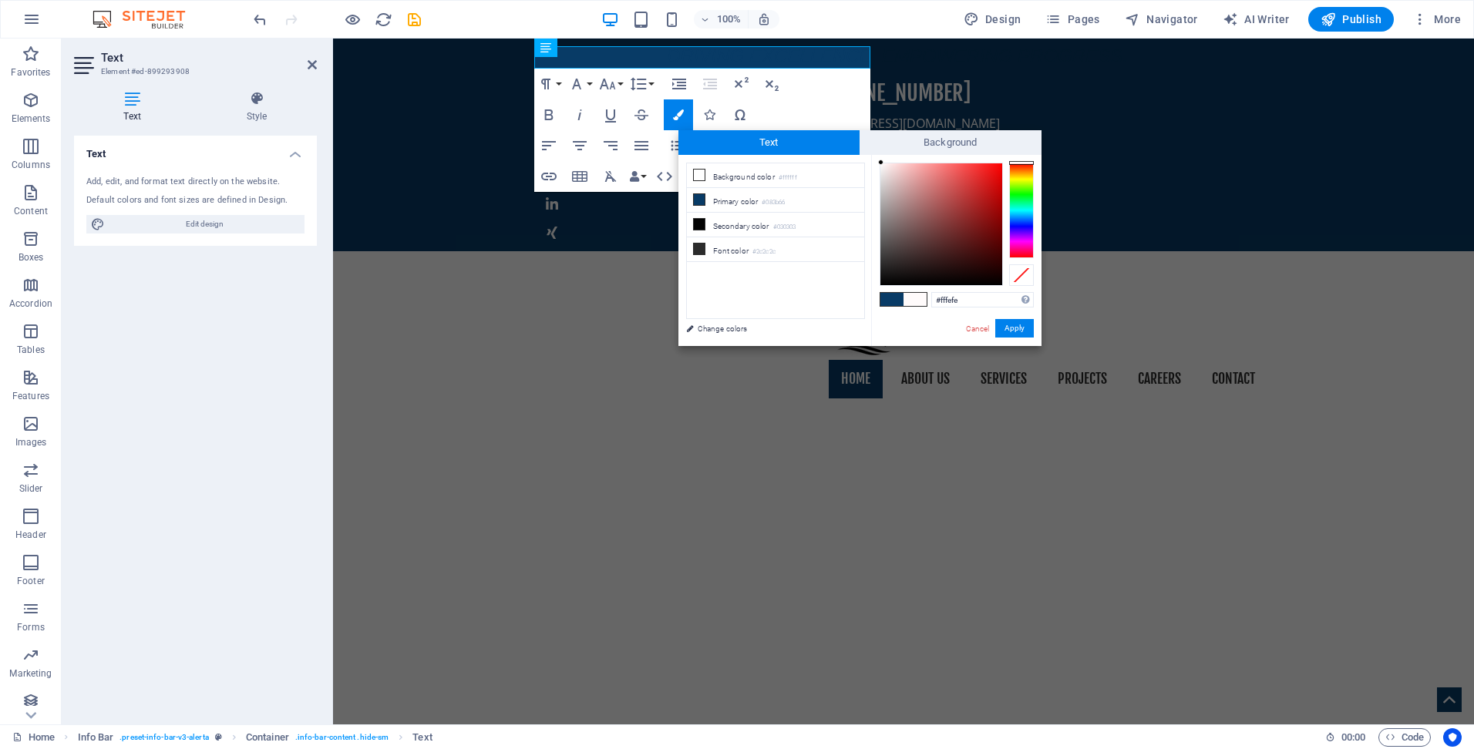
type input "#ffffff"
click at [879, 161] on div at bounding box center [879, 162] width 5 height 5
drag, startPoint x: 1008, startPoint y: 329, endPoint x: 611, endPoint y: 278, distance: 399.6
click at [1008, 329] on button "Apply" at bounding box center [1014, 328] width 39 height 19
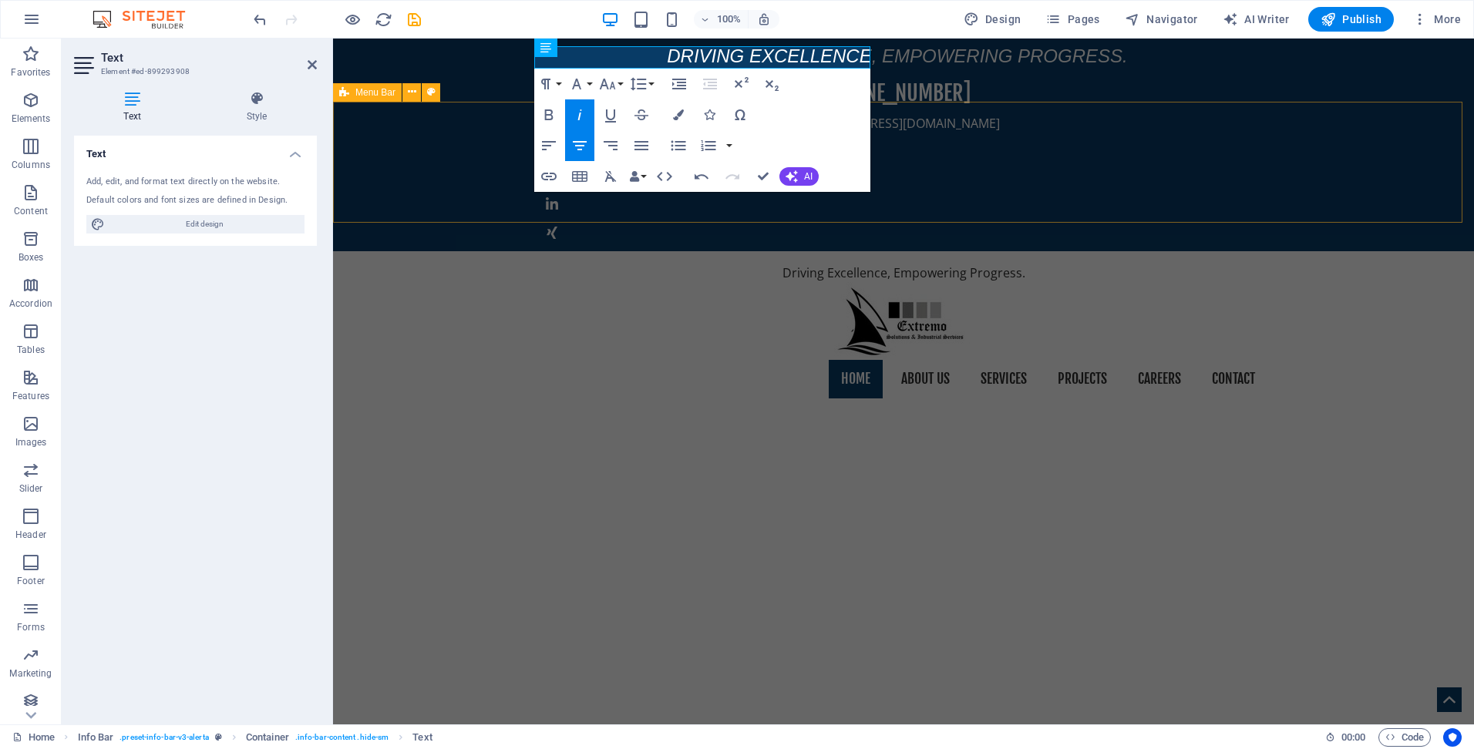
click at [961, 251] on div "Driving Excellence, Empowering Progress. Home About us Services Projects Career…" at bounding box center [903, 331] width 1141 height 160
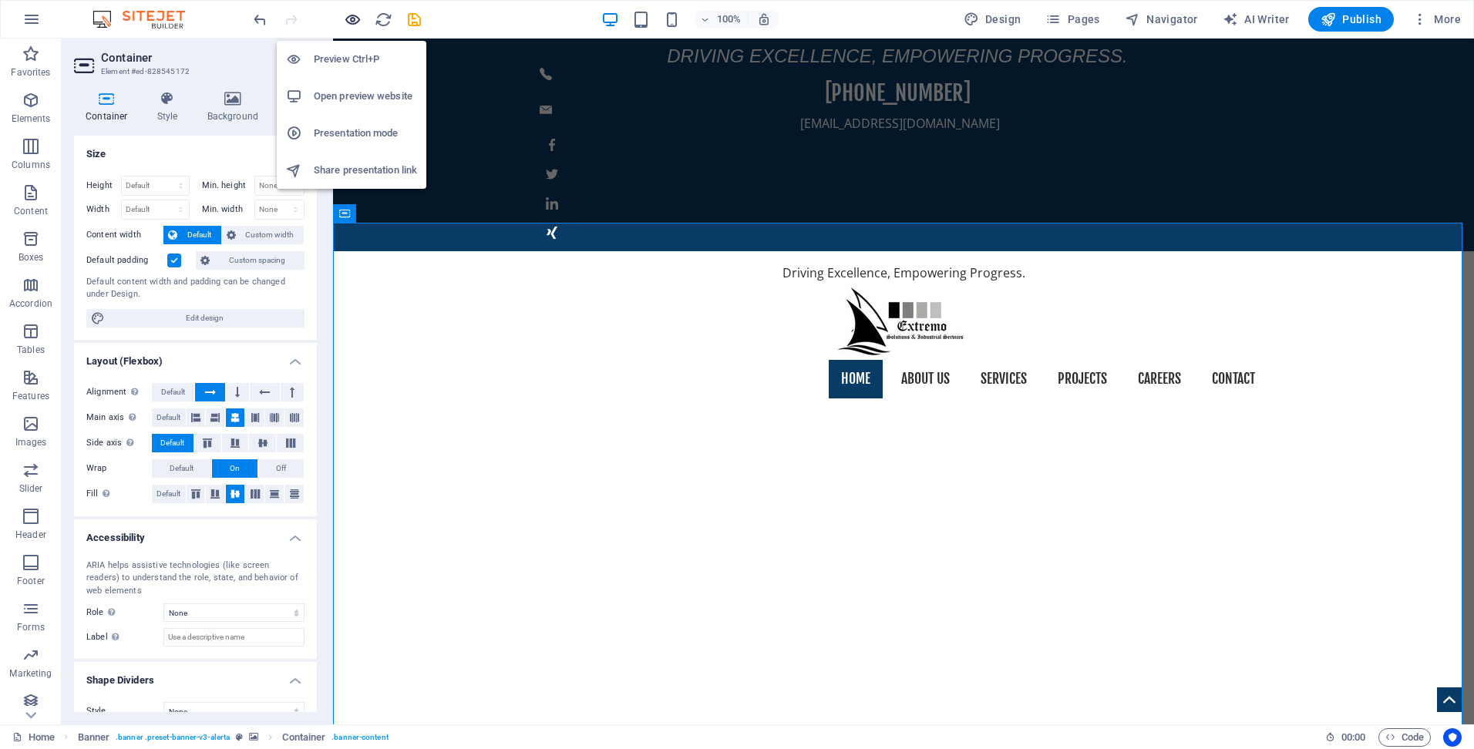
click at [357, 20] on icon "button" at bounding box center [353, 20] width 18 height 18
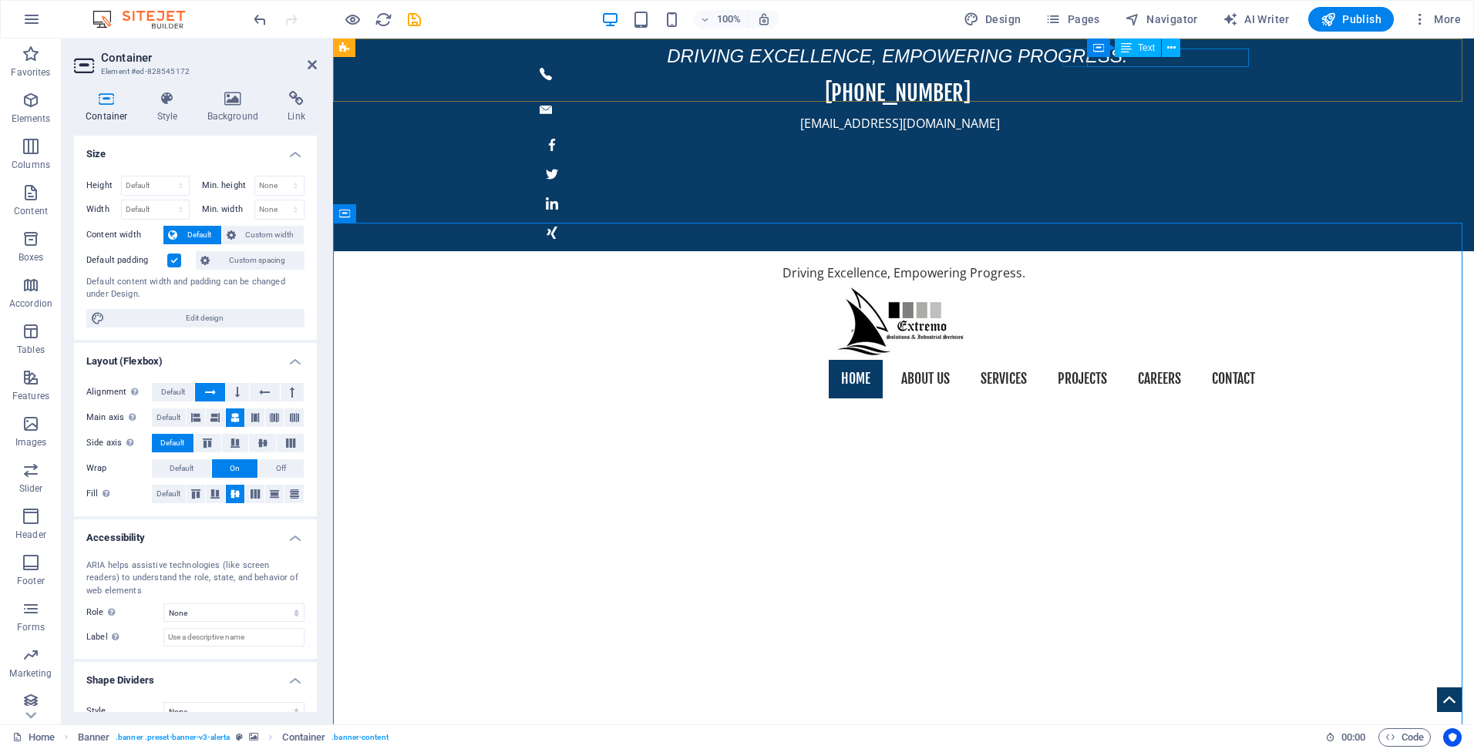
click at [1250, 51] on div "Driving Excellence, Empowering Progress. [PHONE_NUMBER] [EMAIL_ADDRESS][DOMAIN_…" at bounding box center [903, 145] width 1141 height 213
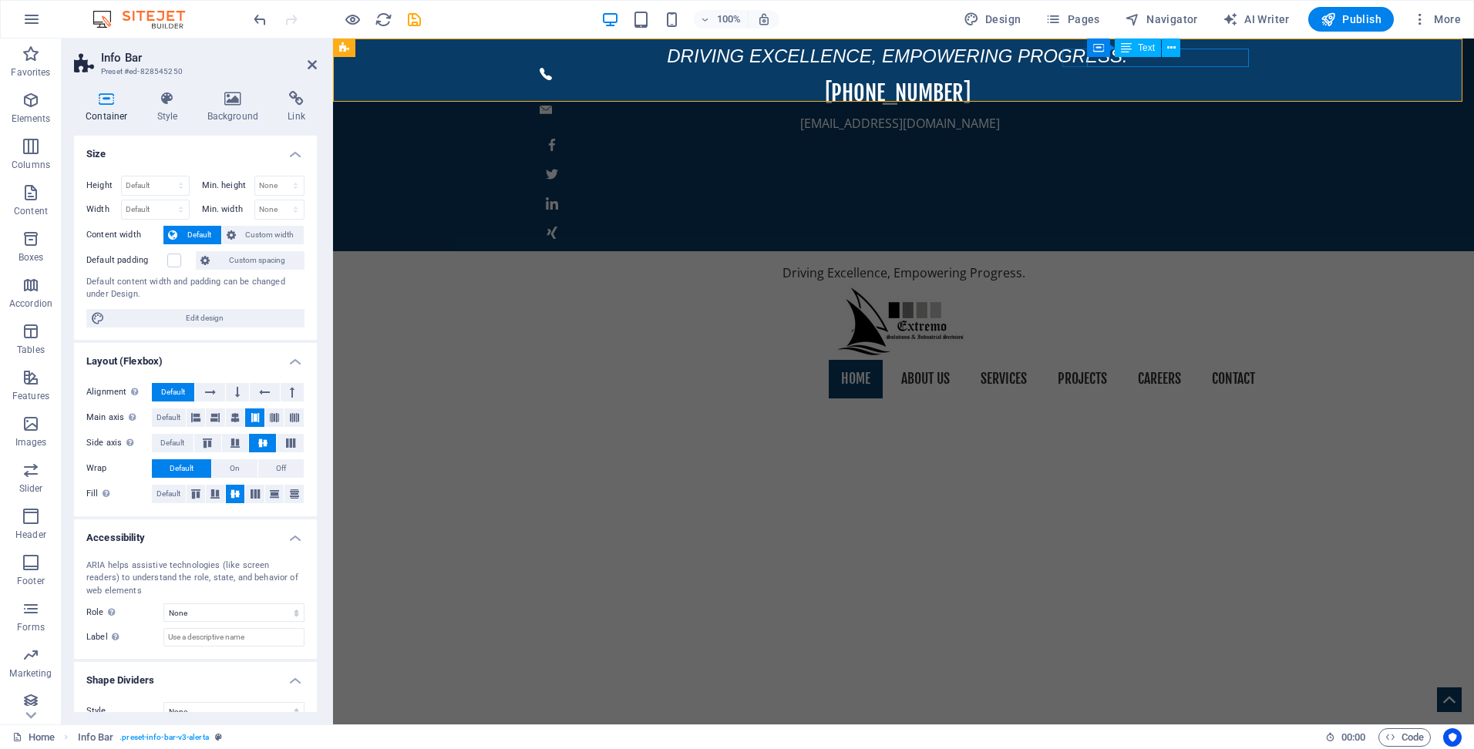
click at [1222, 114] on div "[EMAIL_ADDRESS][DOMAIN_NAME]" at bounding box center [899, 123] width 711 height 19
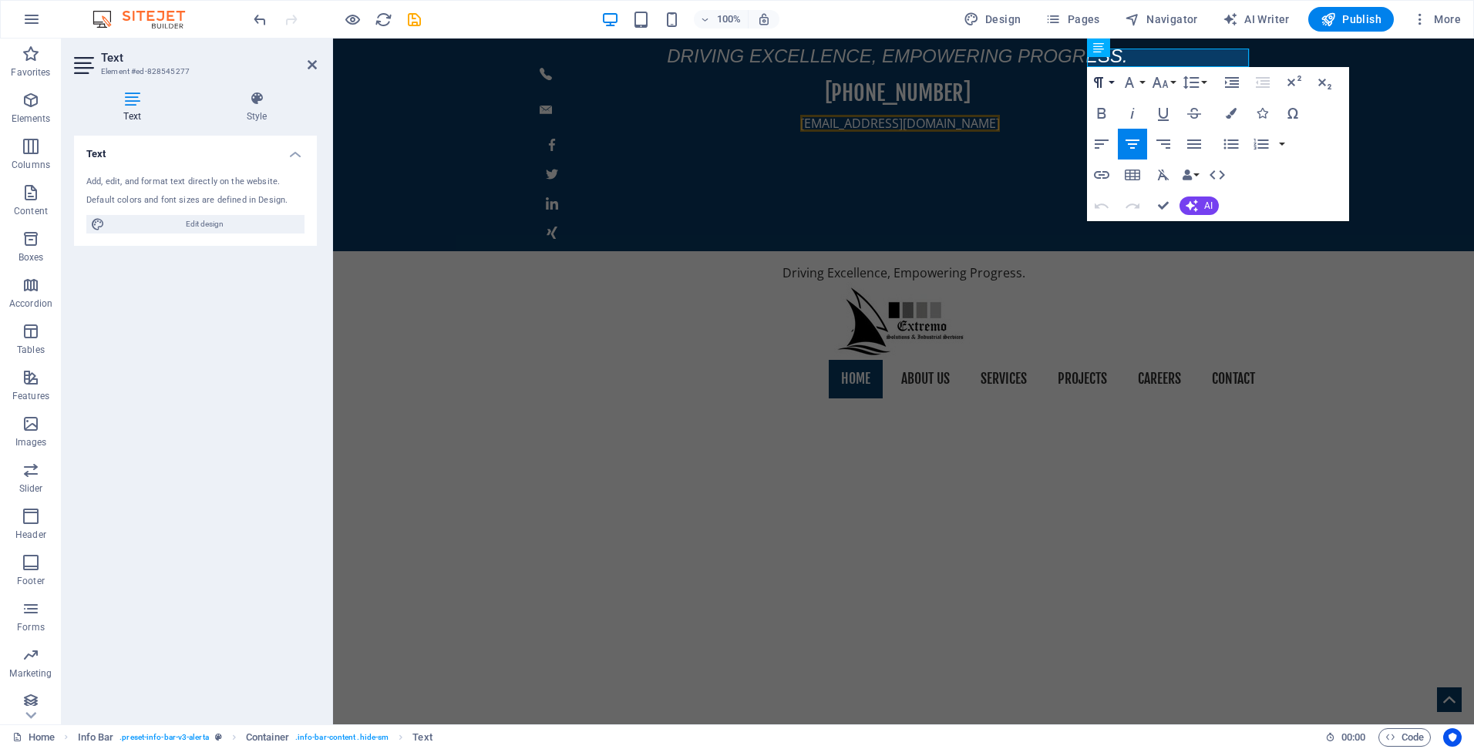
click at [1110, 82] on button "Paragraph Format" at bounding box center [1101, 82] width 29 height 31
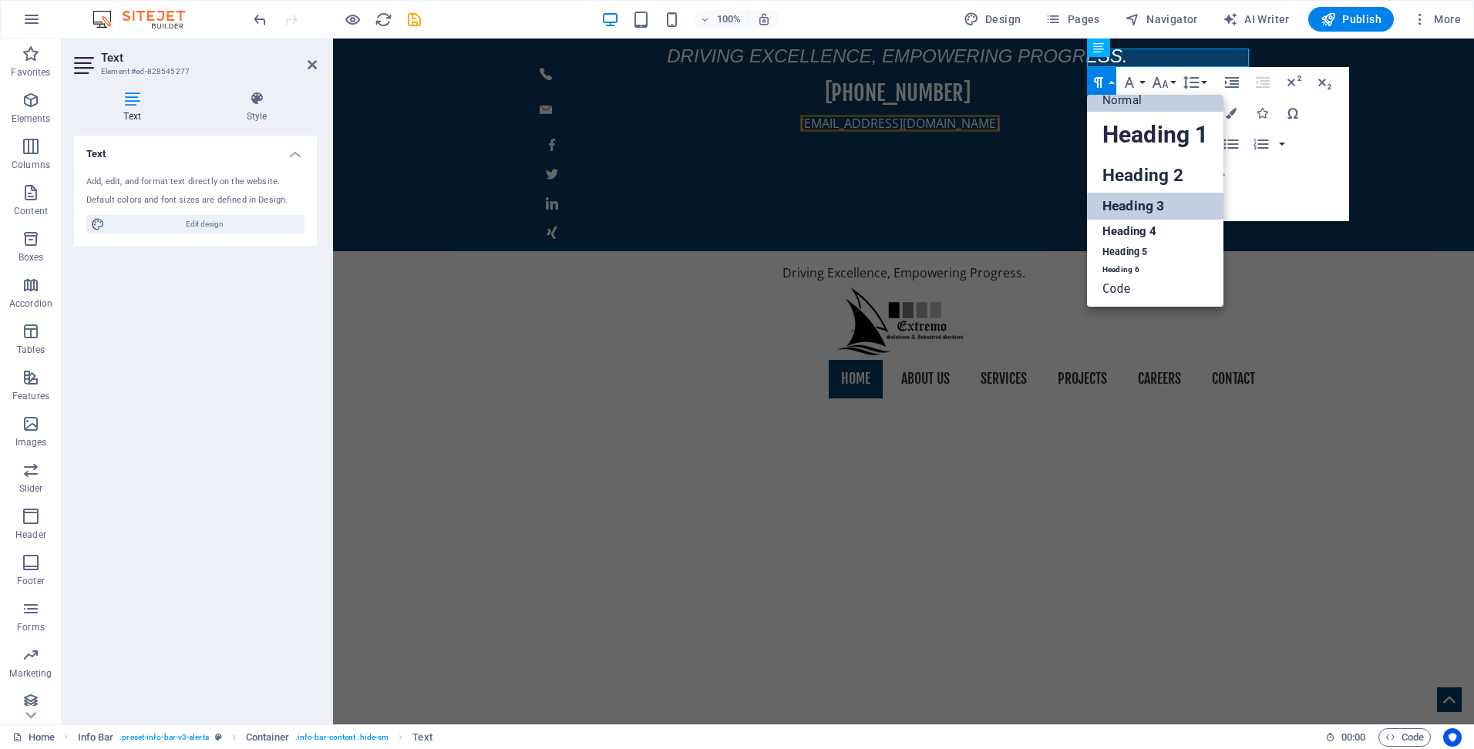
click at [1128, 203] on link "Heading 3" at bounding box center [1155, 206] width 136 height 27
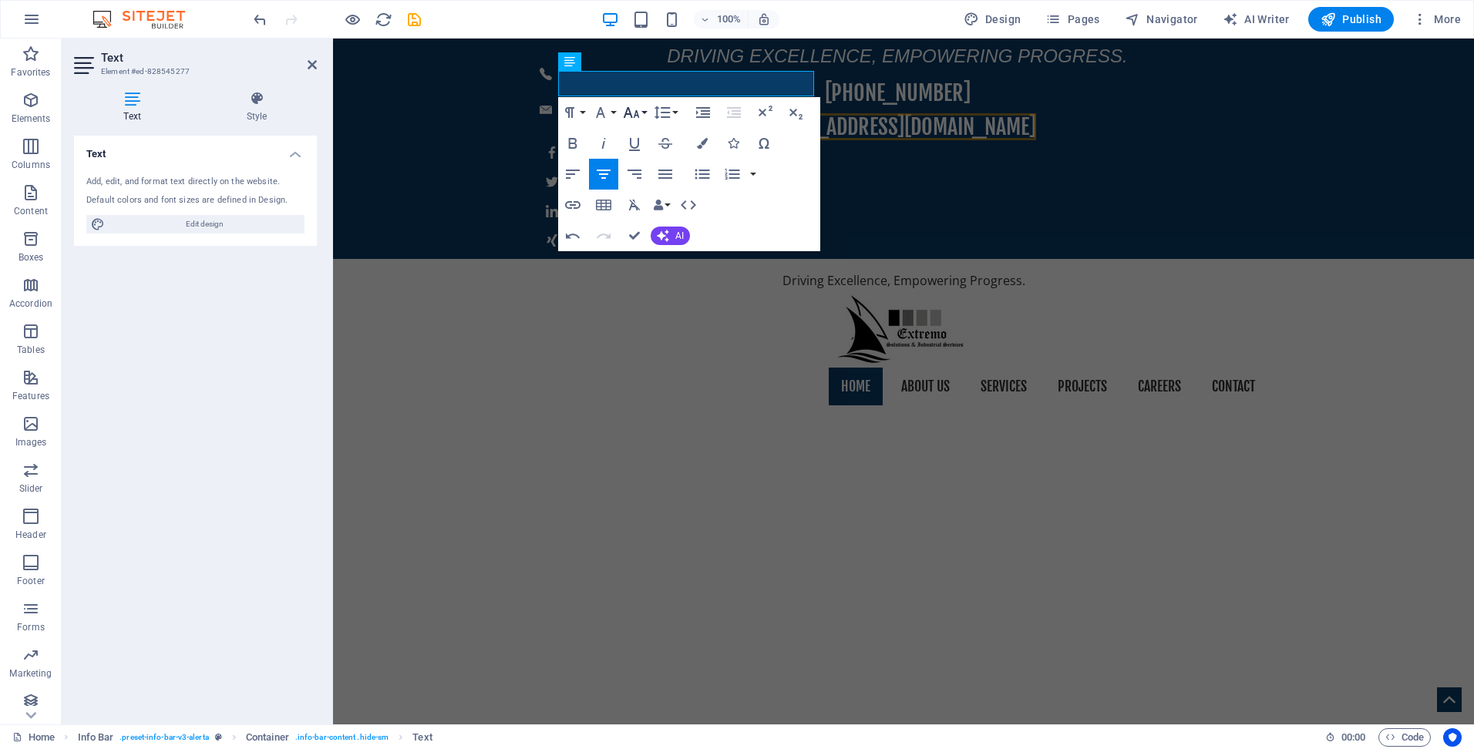
click at [628, 110] on icon "button" at bounding box center [631, 112] width 19 height 19
click at [628, 110] on icon "button" at bounding box center [632, 112] width 16 height 11
click at [606, 114] on icon "button" at bounding box center [600, 112] width 19 height 19
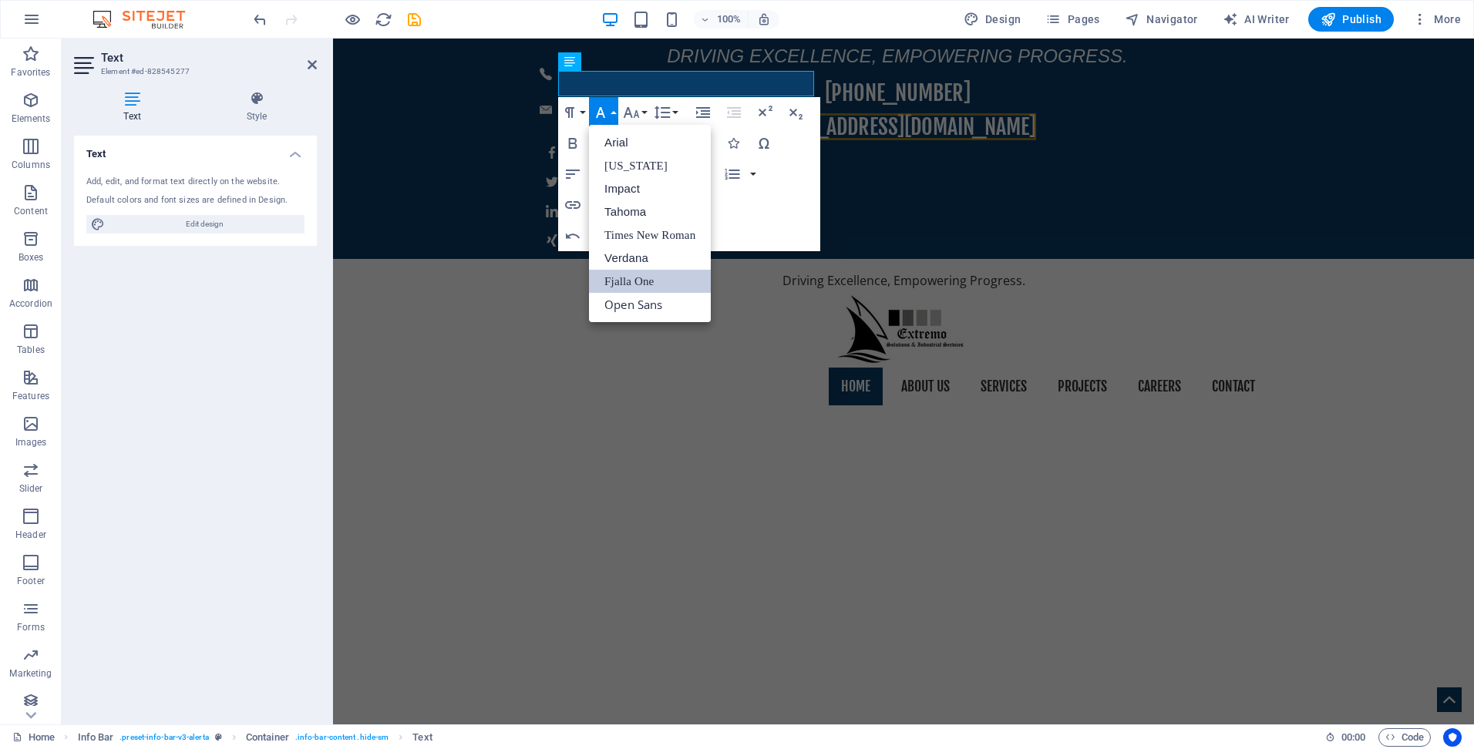
scroll to position [0, 0]
click at [638, 109] on icon "button" at bounding box center [631, 112] width 19 height 19
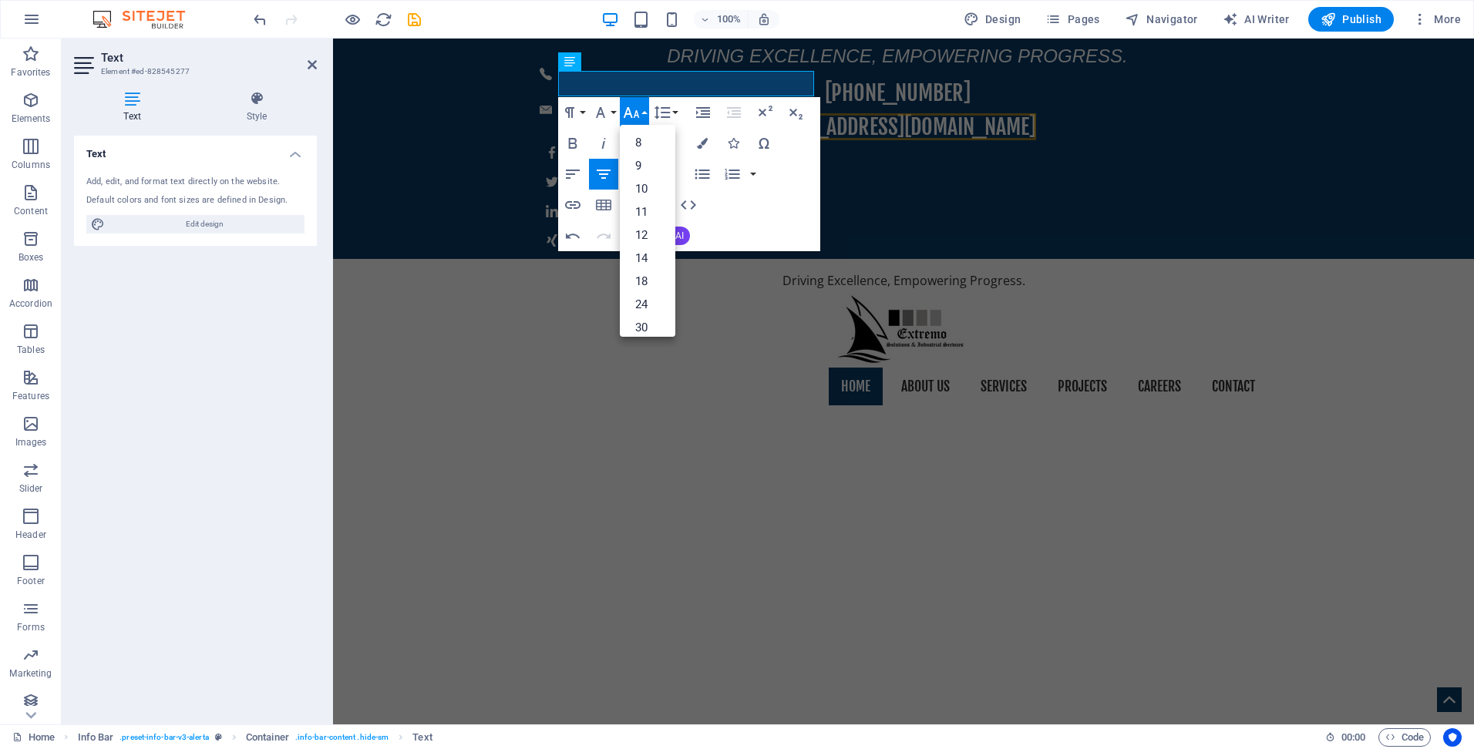
click at [789, 220] on div "Paragraph Format Normal Heading 1 Heading 2 Heading 3 Heading 4 Heading 5 Headi…" at bounding box center [689, 174] width 262 height 154
click at [702, 145] on icon "button" at bounding box center [702, 143] width 11 height 11
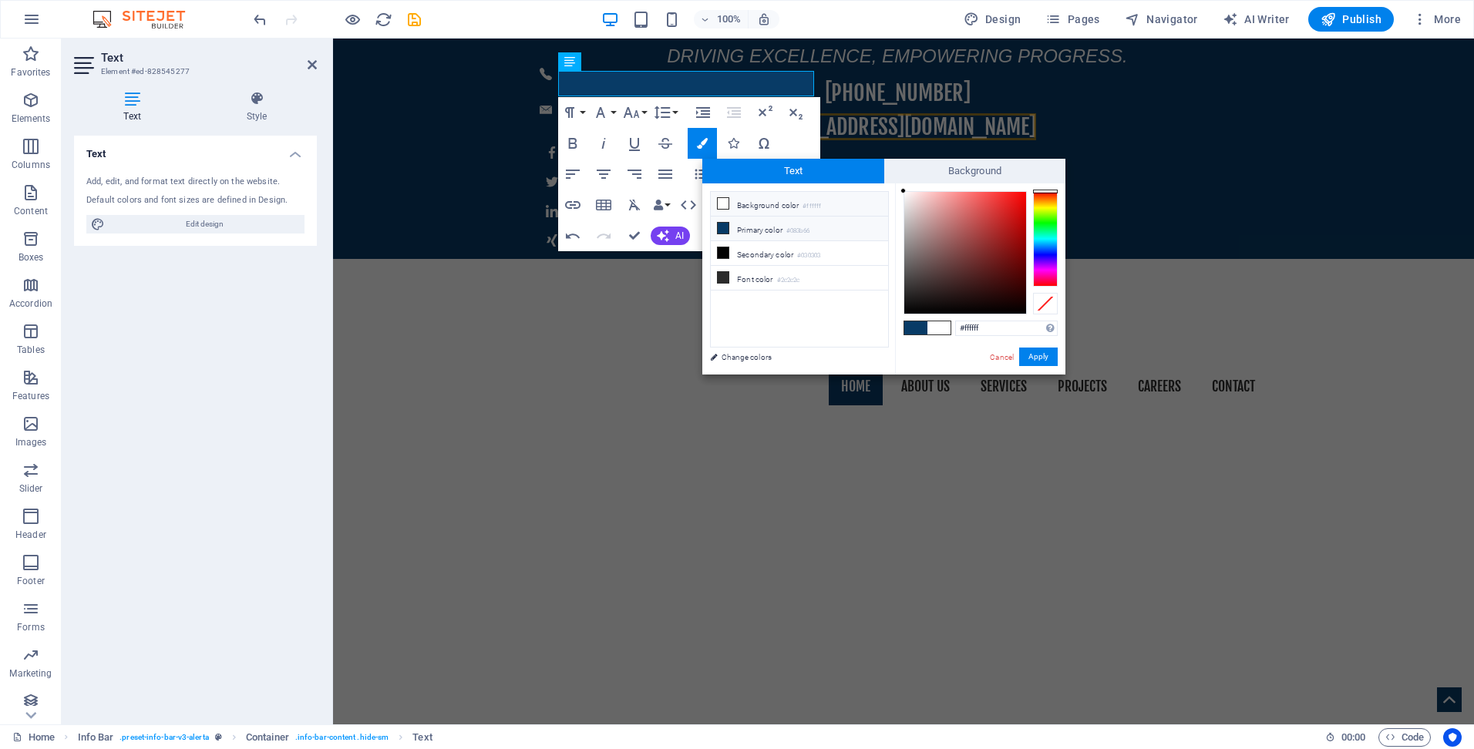
click at [729, 198] on span at bounding box center [723, 203] width 12 height 12
click at [1036, 355] on button "Apply" at bounding box center [1038, 357] width 39 height 19
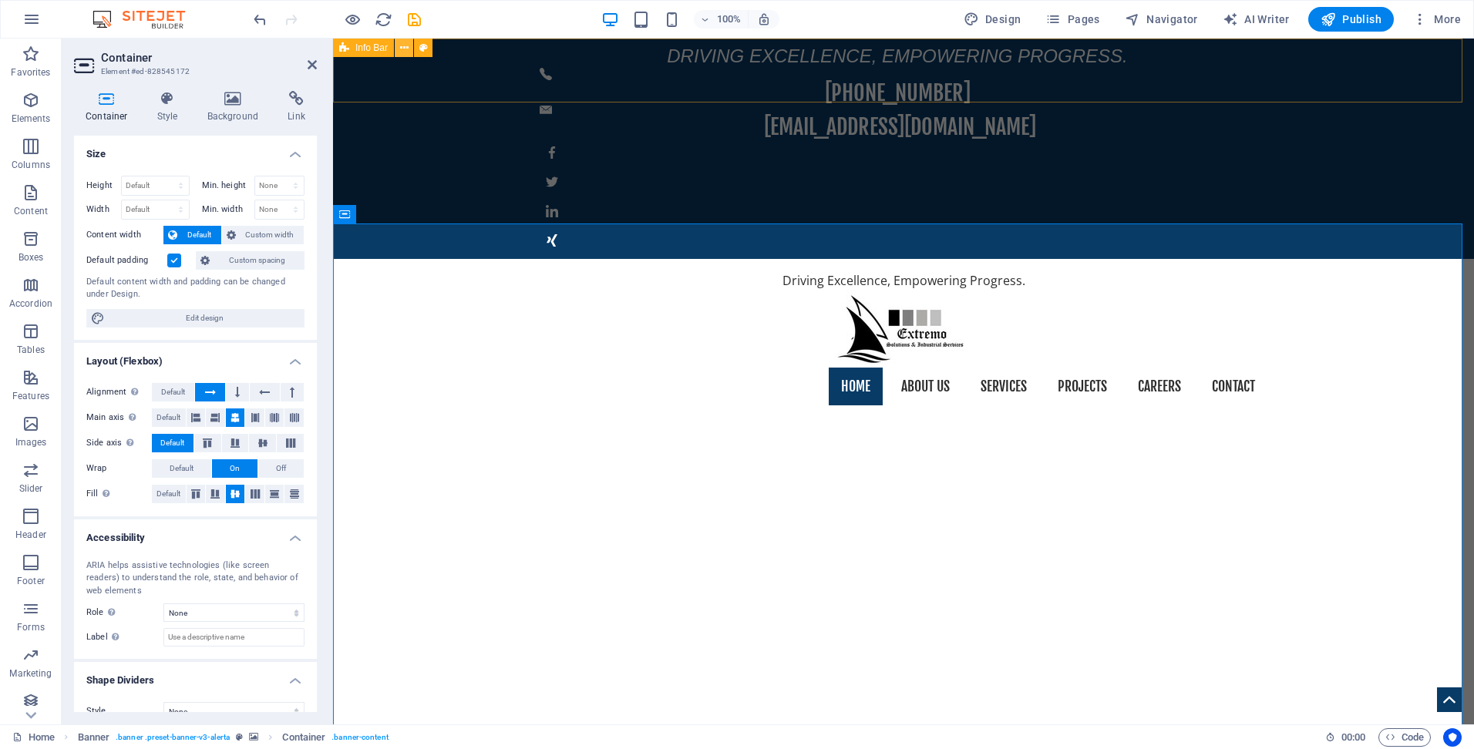
click at [403, 49] on icon at bounding box center [404, 48] width 8 height 16
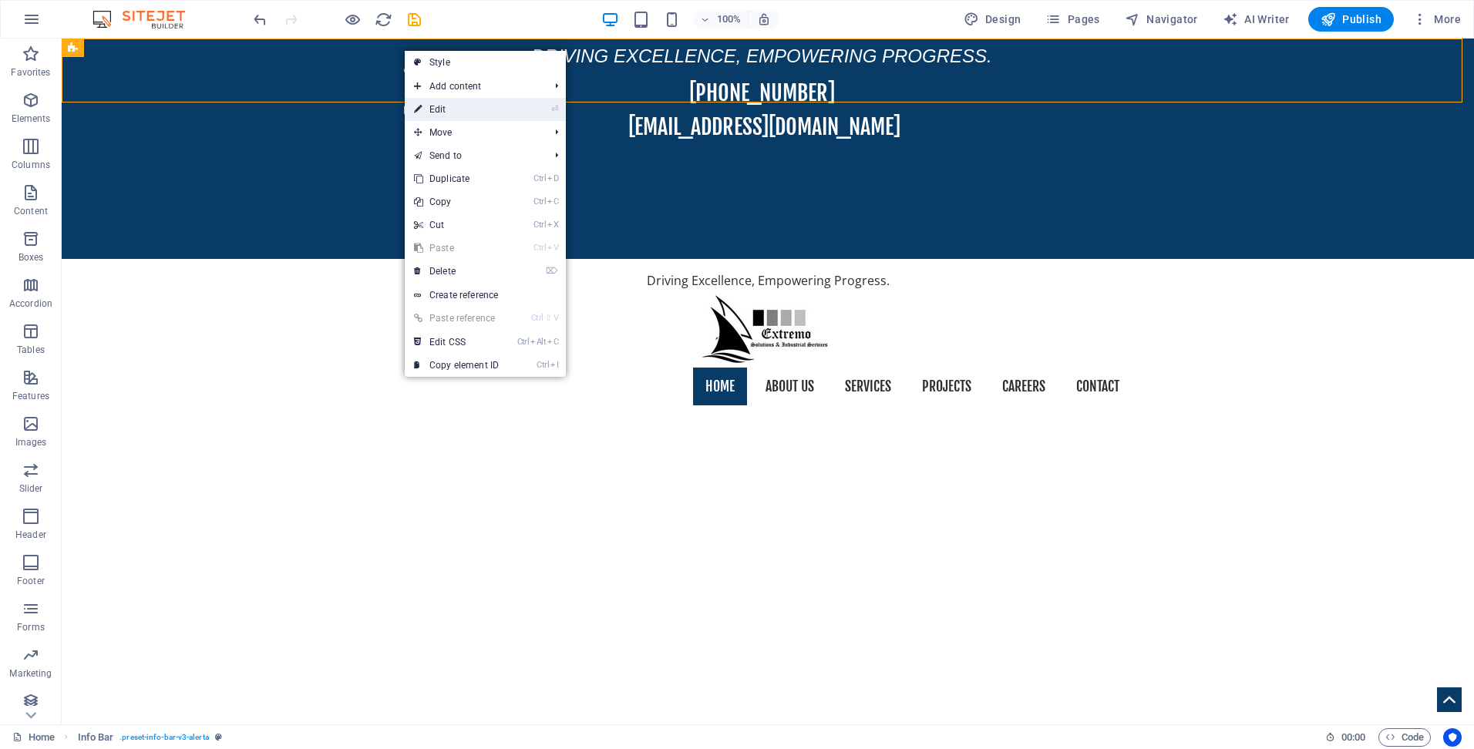
click at [451, 106] on link "⏎ Edit" at bounding box center [456, 109] width 103 height 23
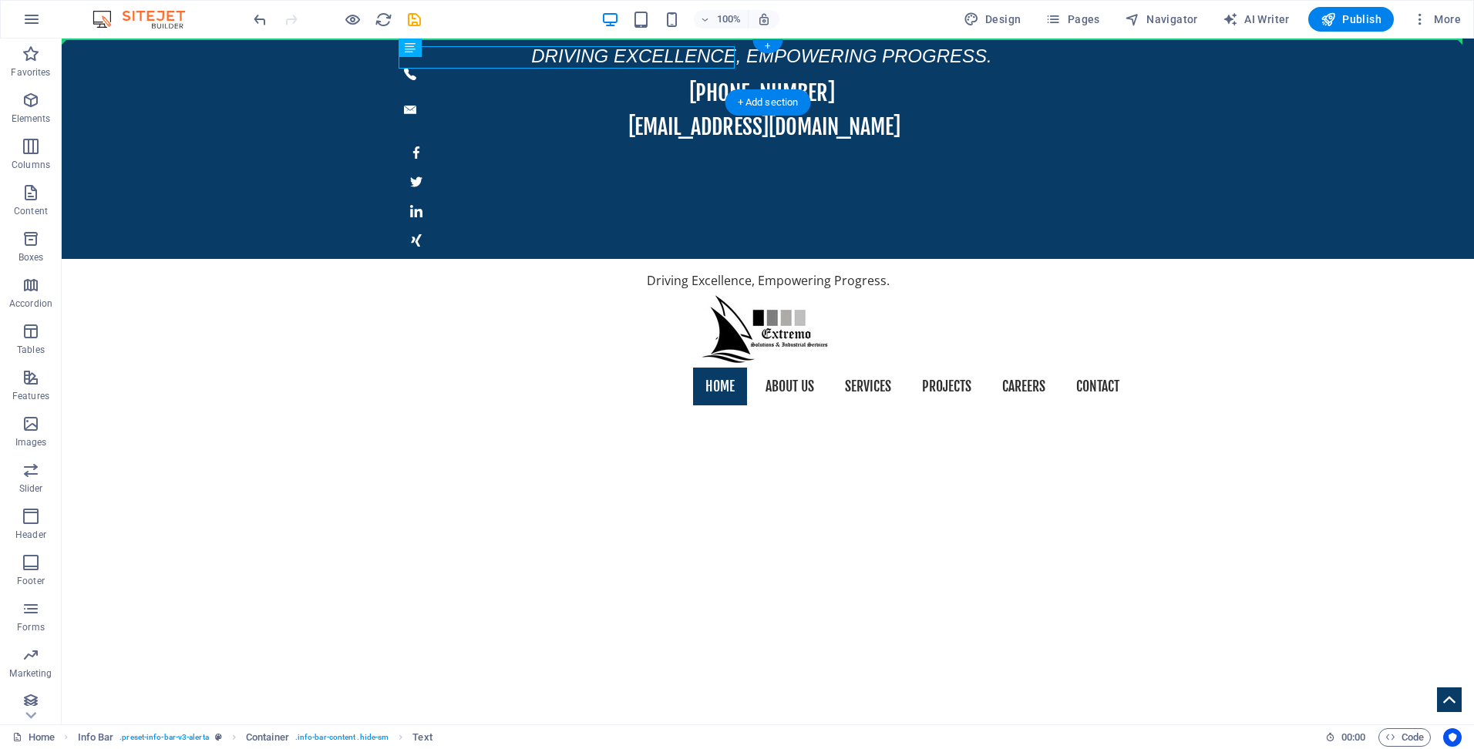
drag, startPoint x: 422, startPoint y: 58, endPoint x: 200, endPoint y: 67, distance: 221.4
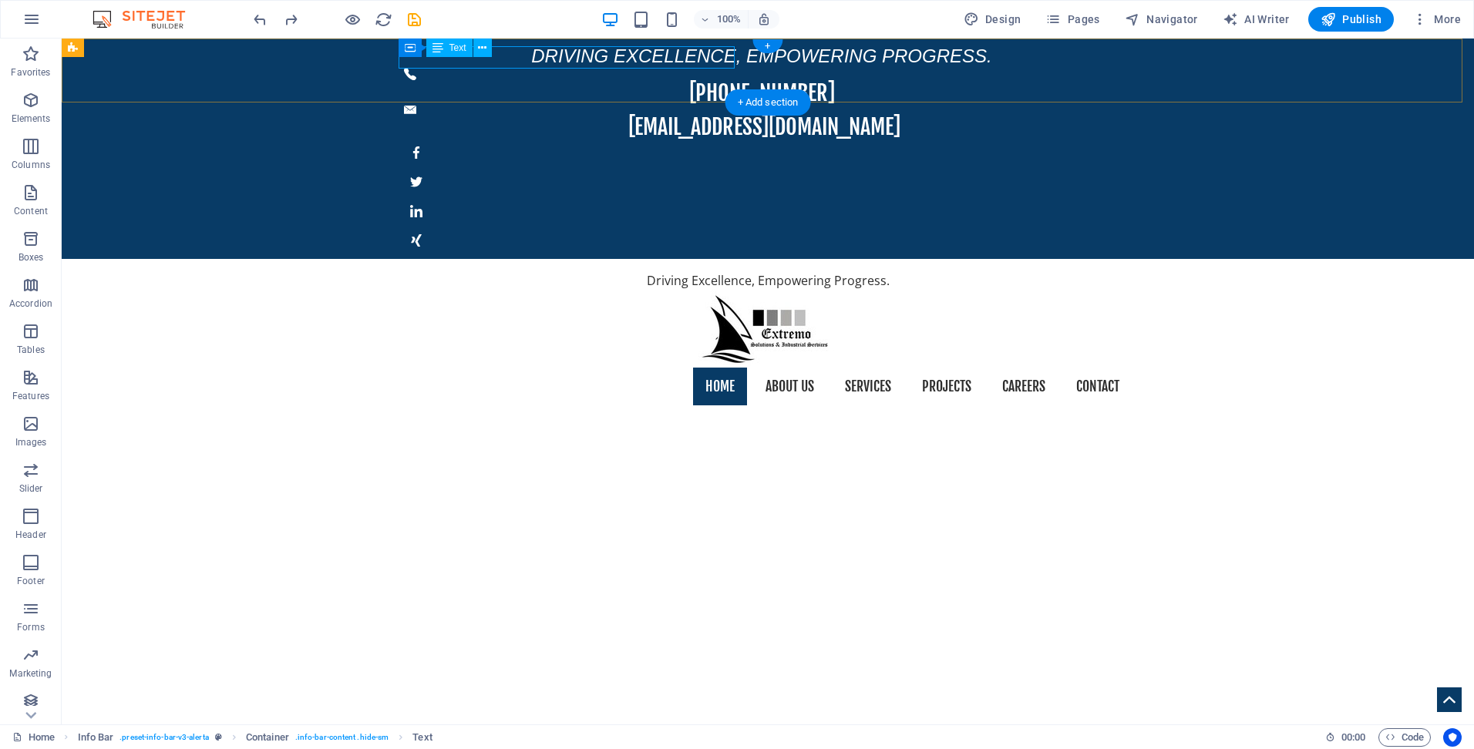
click at [598, 59] on div "Driving Excellence, Empowering Progress." at bounding box center [761, 56] width 715 height 23
click at [1087, 199] on figure at bounding box center [768, 211] width 728 height 25
click at [959, 90] on div "Driving Excellence, Empowering Progress. [PHONE_NUMBER] [EMAIL_ADDRESS][DOMAIN_…" at bounding box center [768, 149] width 1412 height 220
click at [533, 50] on div "Driving Excellence, Empowering Progress." at bounding box center [761, 56] width 715 height 23
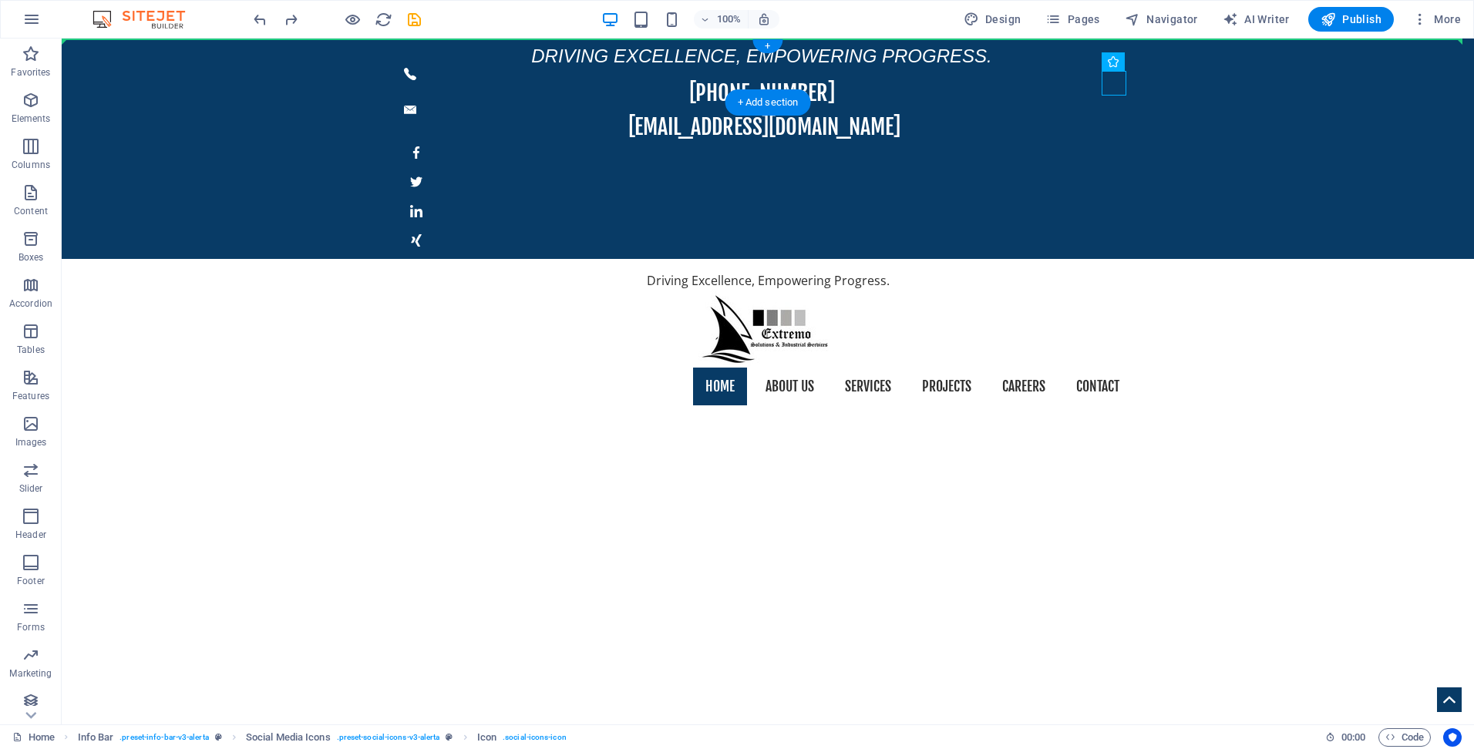
drag, startPoint x: 1113, startPoint y: 90, endPoint x: 1286, endPoint y: 54, distance: 176.4
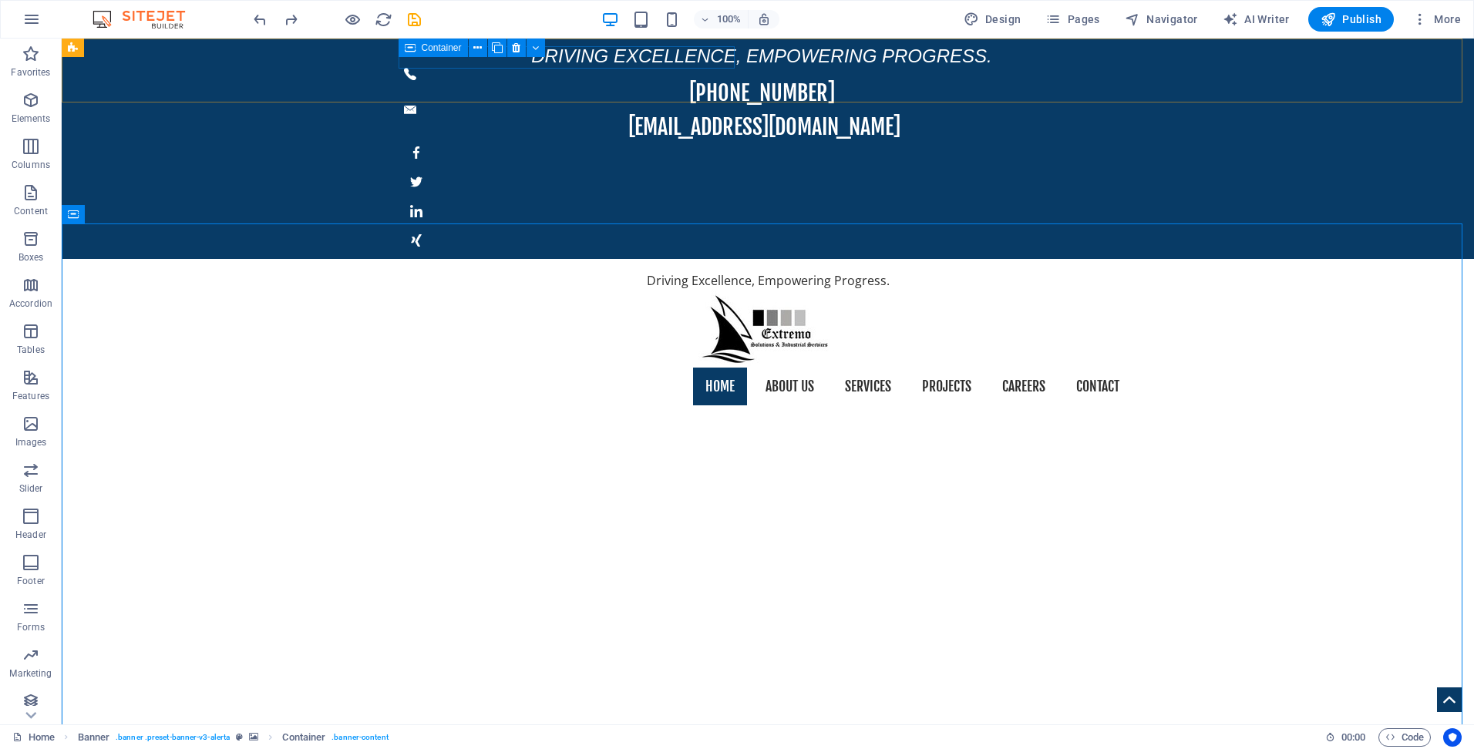
click at [409, 56] on icon at bounding box center [410, 48] width 11 height 19
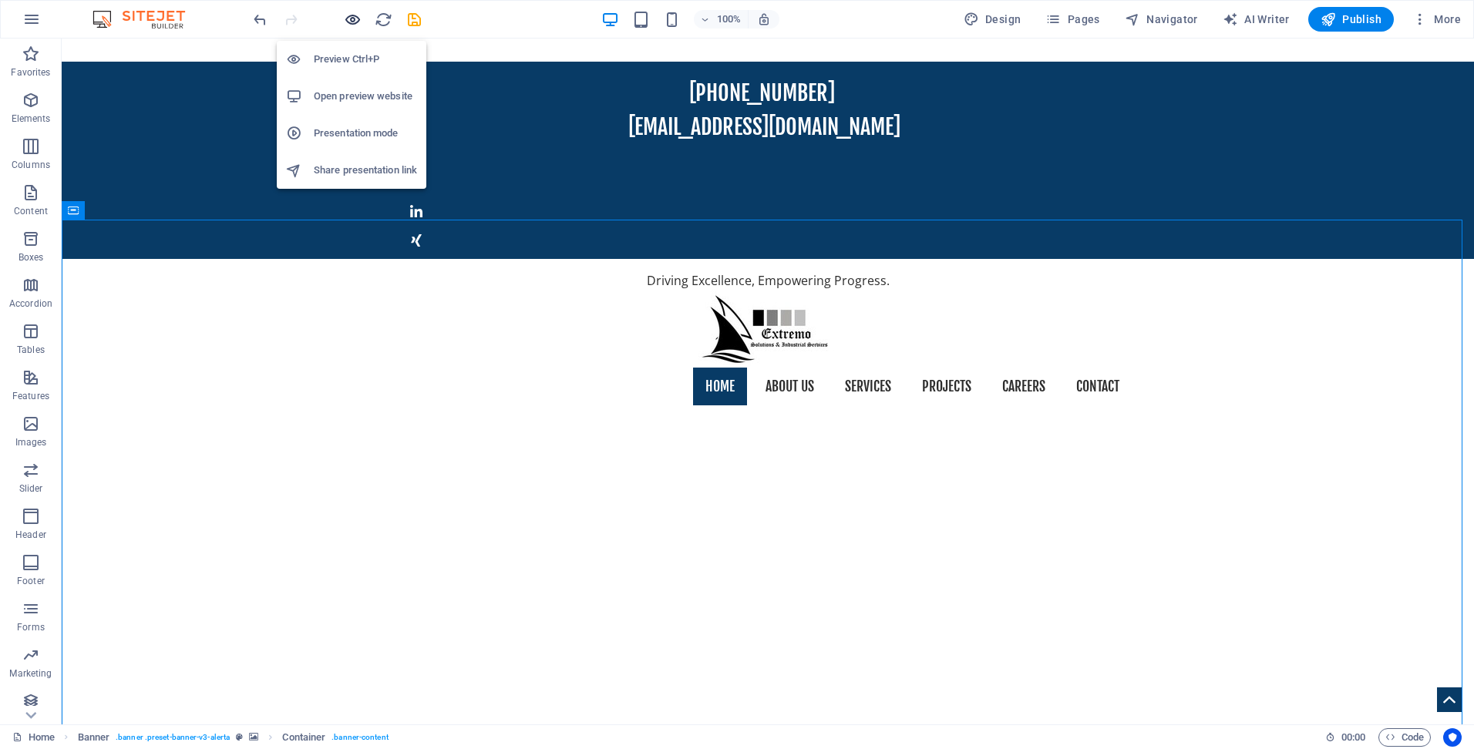
click at [348, 19] on icon "button" at bounding box center [353, 20] width 18 height 18
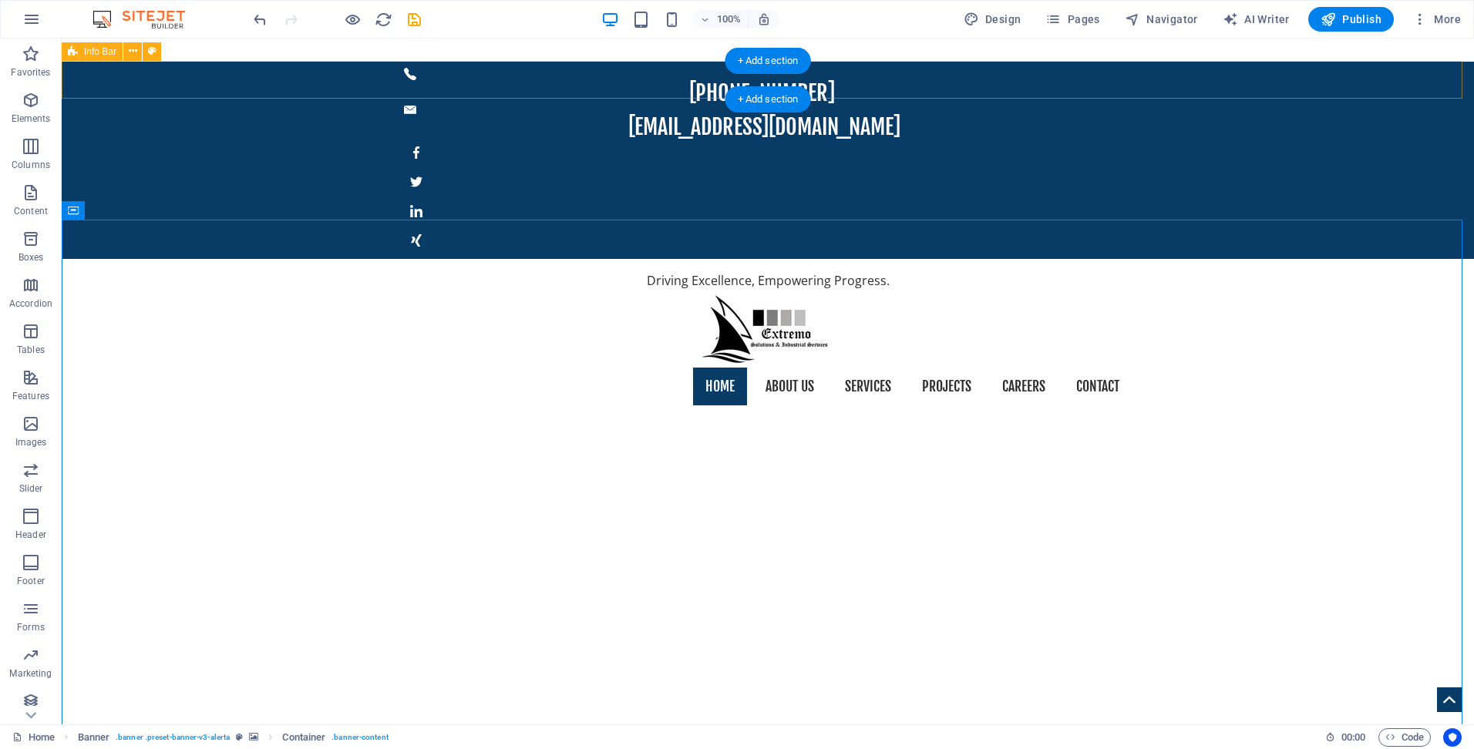
click at [912, 79] on div "[PHONE_NUMBER] [EMAIL_ADDRESS][DOMAIN_NAME]" at bounding box center [768, 160] width 1412 height 197
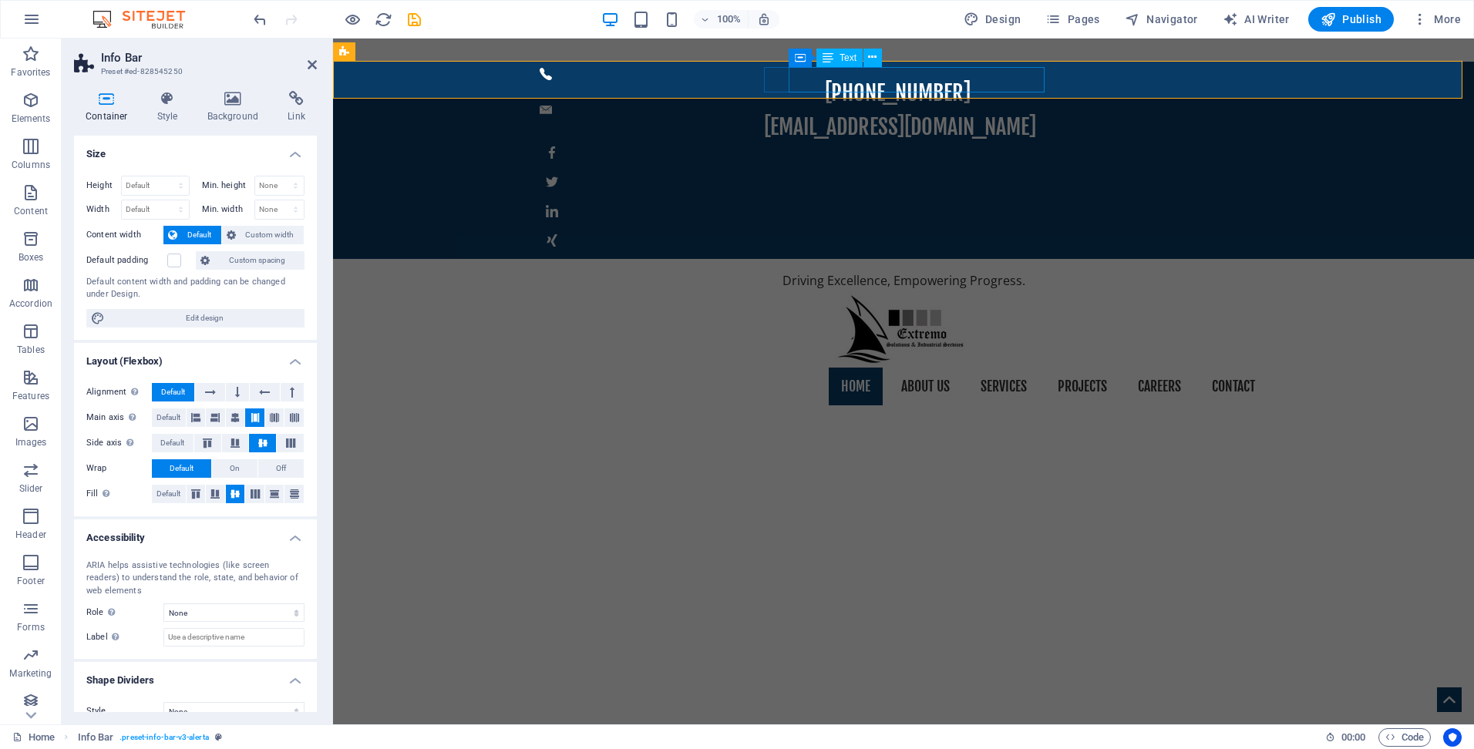
click at [797, 114] on div "[EMAIL_ADDRESS][DOMAIN_NAME]" at bounding box center [899, 127] width 711 height 26
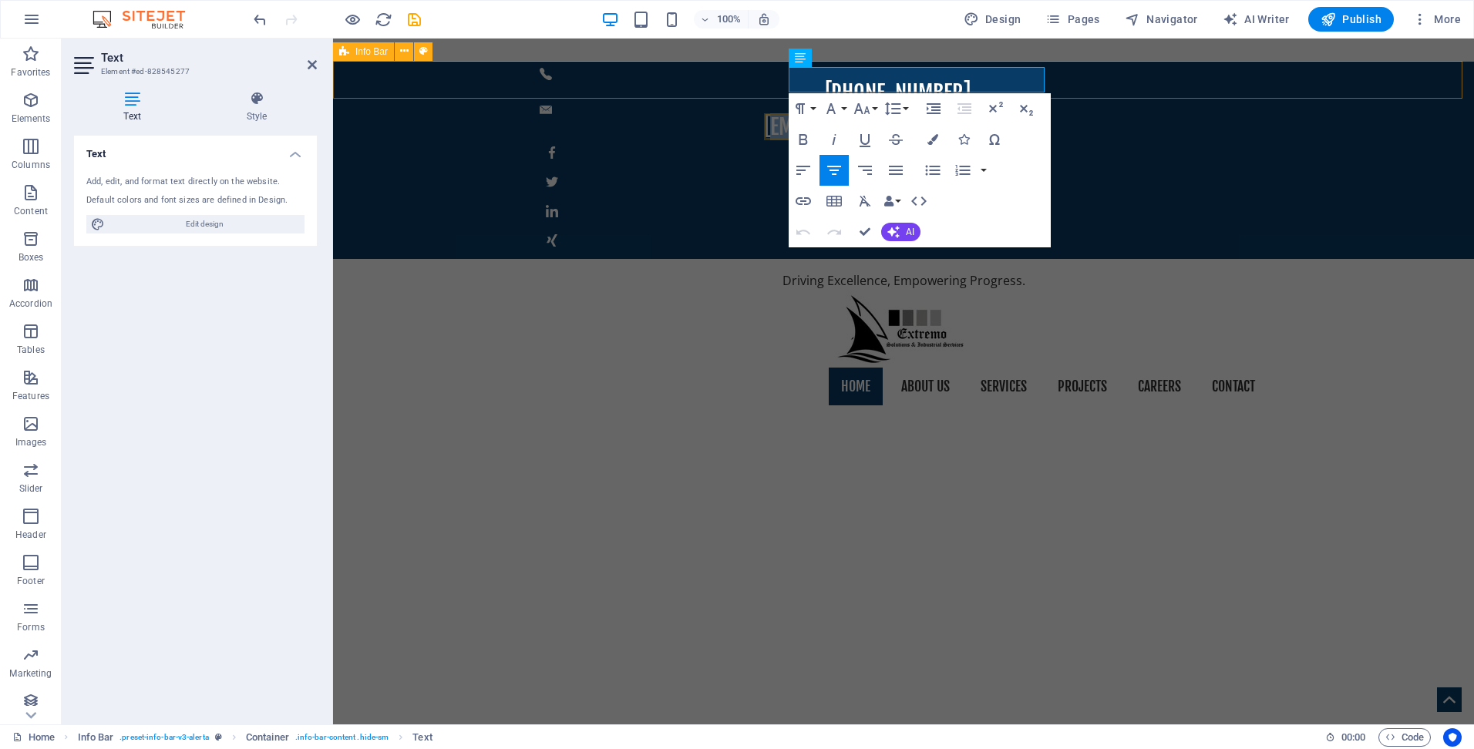
drag, startPoint x: 792, startPoint y: 78, endPoint x: 1056, endPoint y: 83, distance: 264.5
click at [1056, 83] on div "[PHONE_NUMBER] [EMAIL_ADDRESS][DOMAIN_NAME]" at bounding box center [903, 160] width 1141 height 197
drag, startPoint x: 210, startPoint y: 224, endPoint x: 291, endPoint y: 52, distance: 190.0
click at [210, 224] on span "Edit design" at bounding box center [204, 224] width 190 height 19
select select "px"
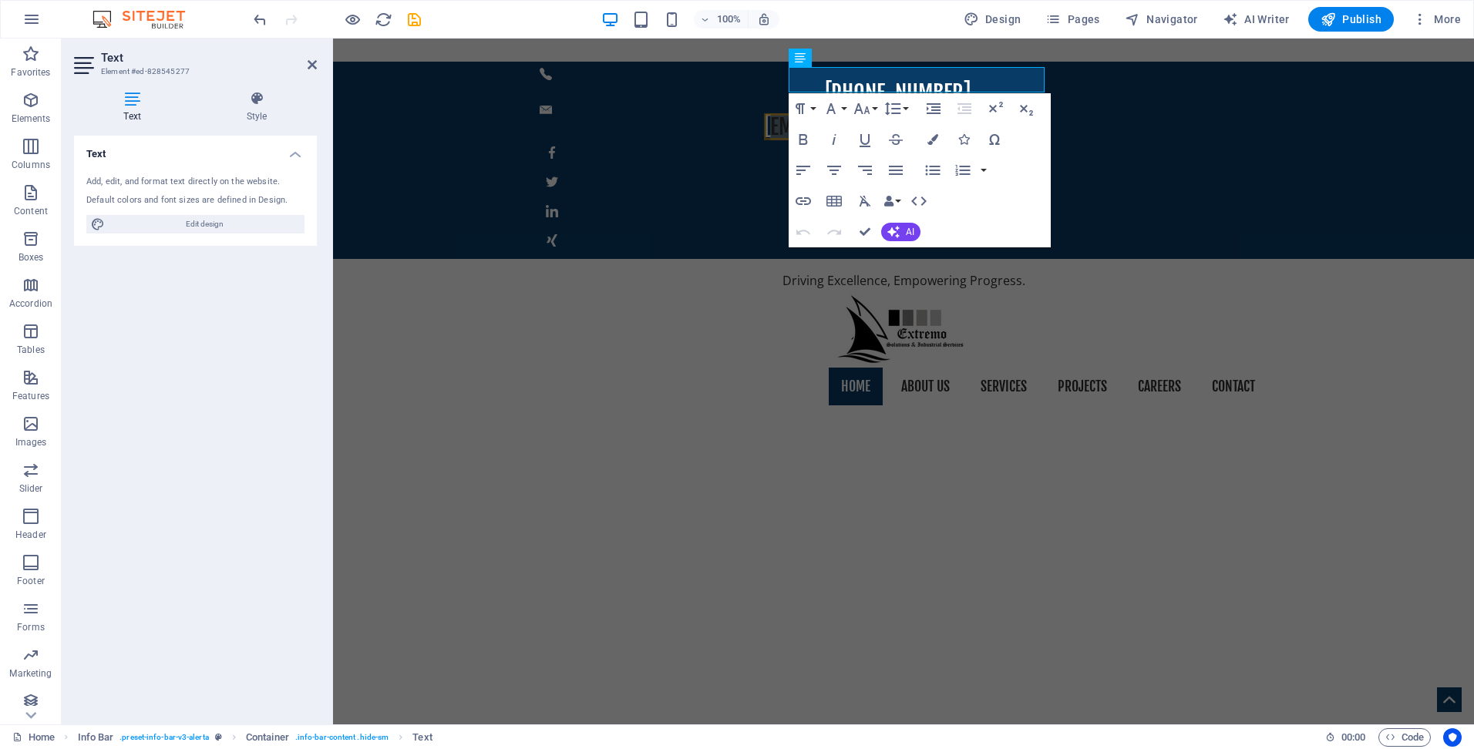
select select "400"
select select "px"
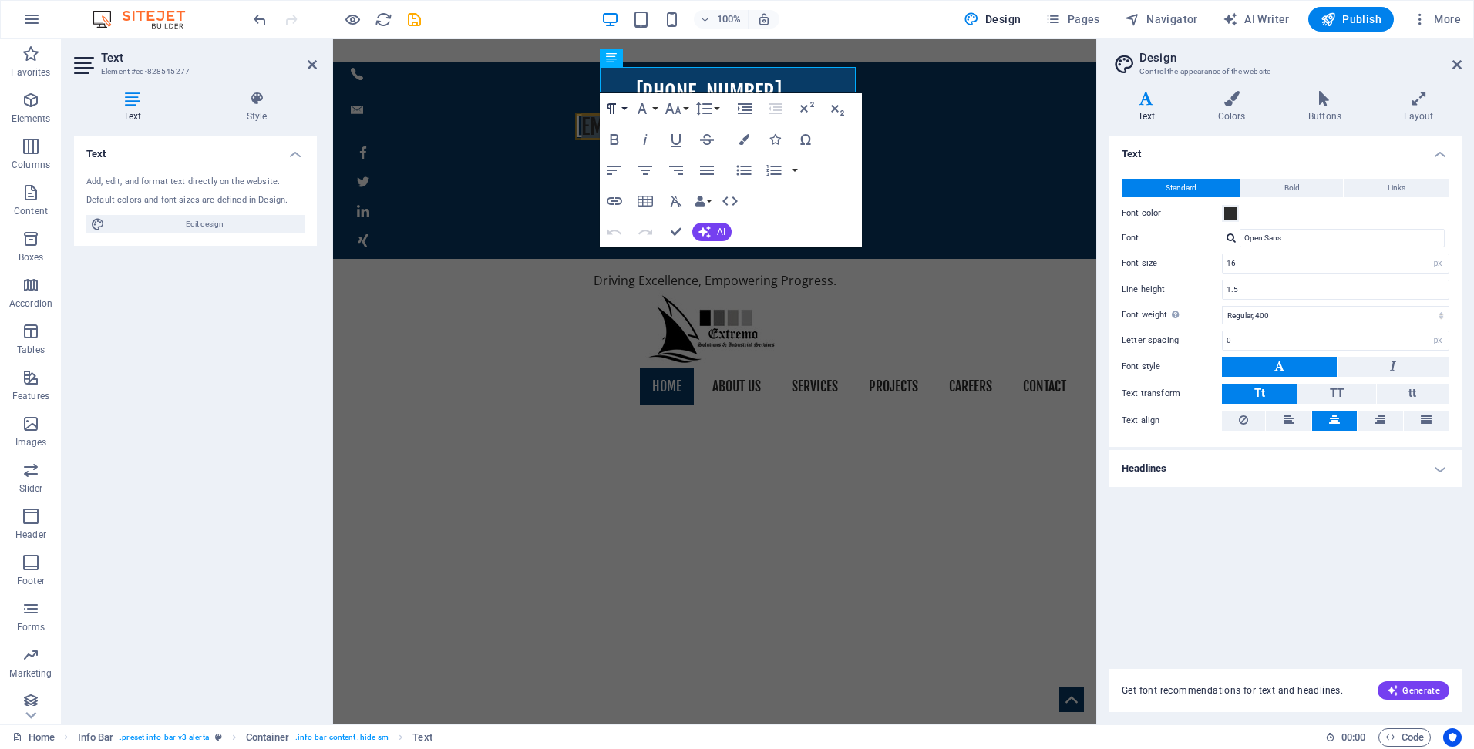
click at [618, 110] on icon "button" at bounding box center [611, 108] width 19 height 19
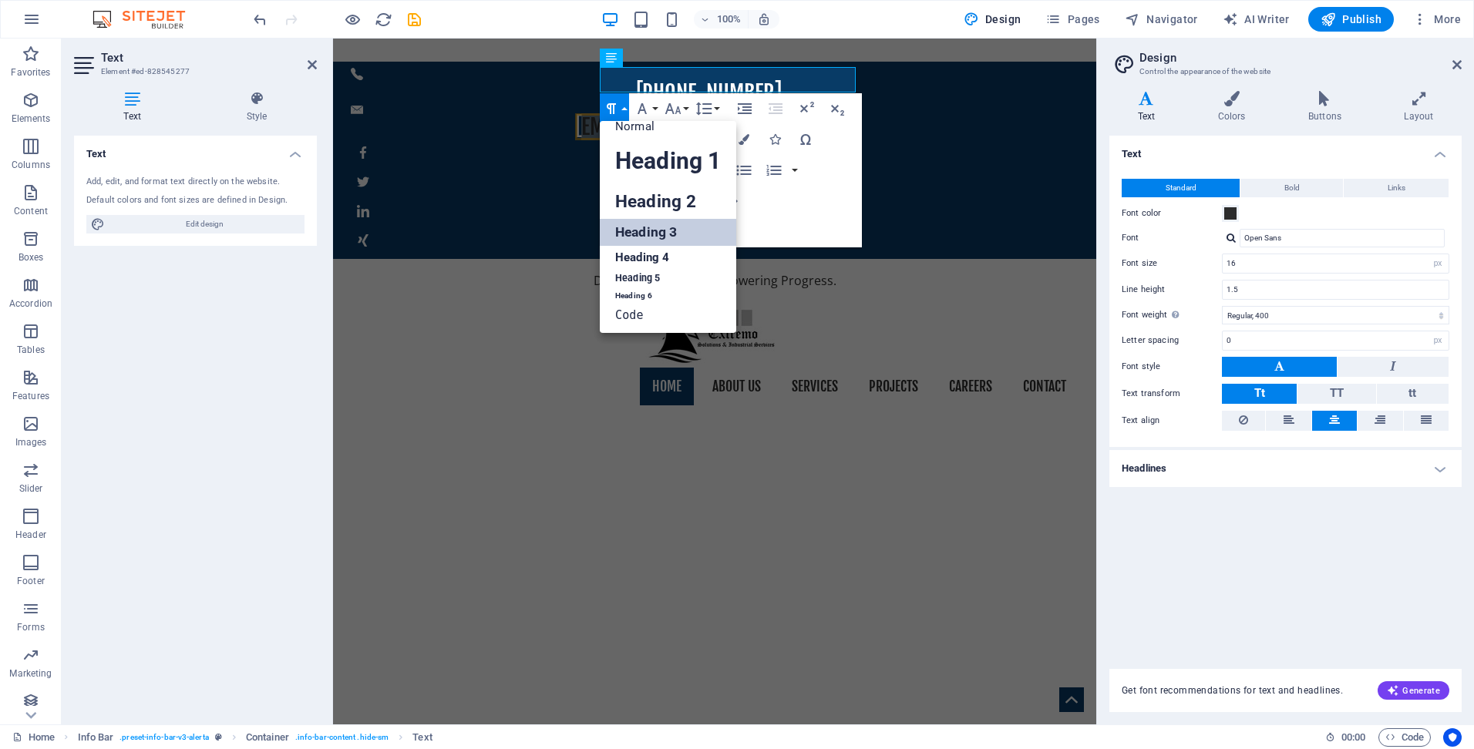
scroll to position [12, 0]
click at [644, 258] on link "Heading 4" at bounding box center [668, 257] width 136 height 23
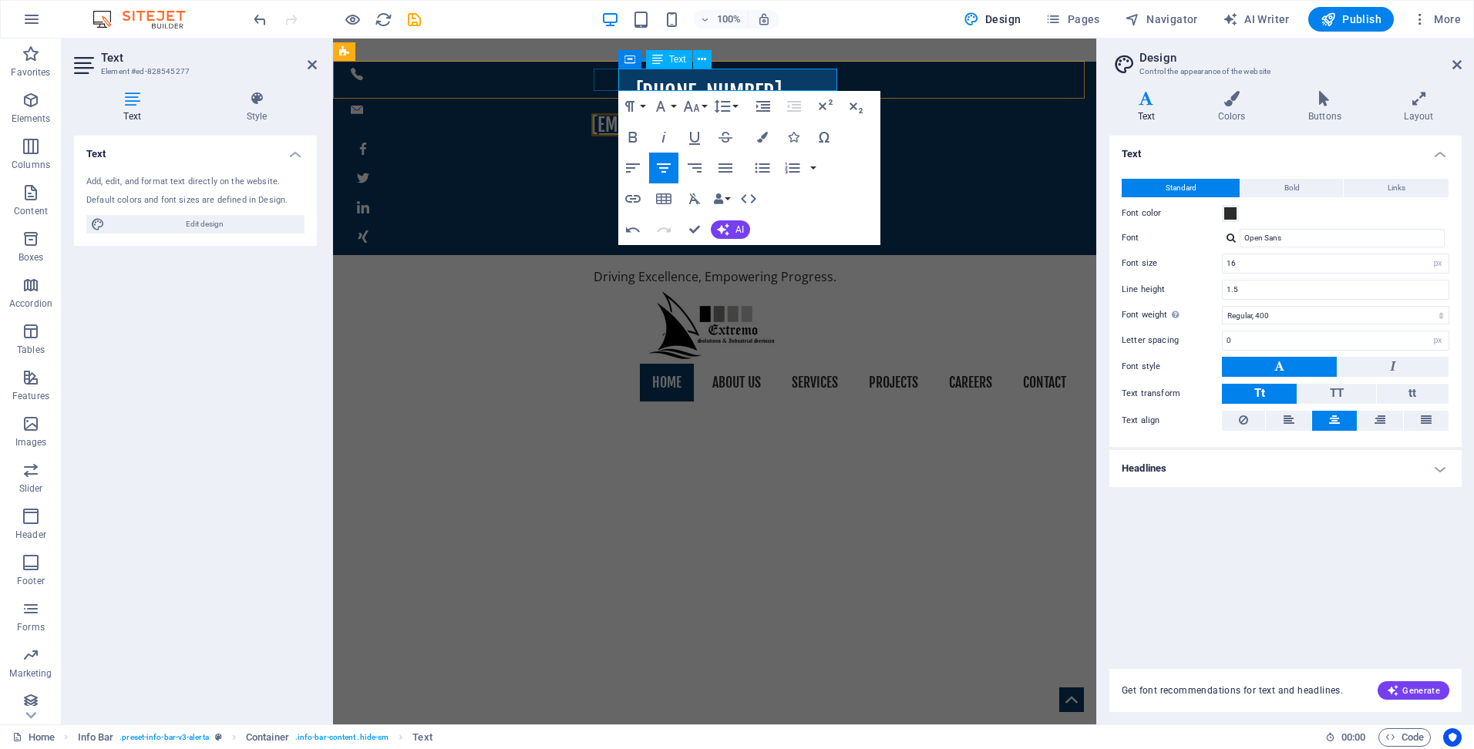
click at [631, 113] on link "[EMAIL_ADDRESS][DOMAIN_NAME]" at bounding box center [710, 124] width 239 height 23
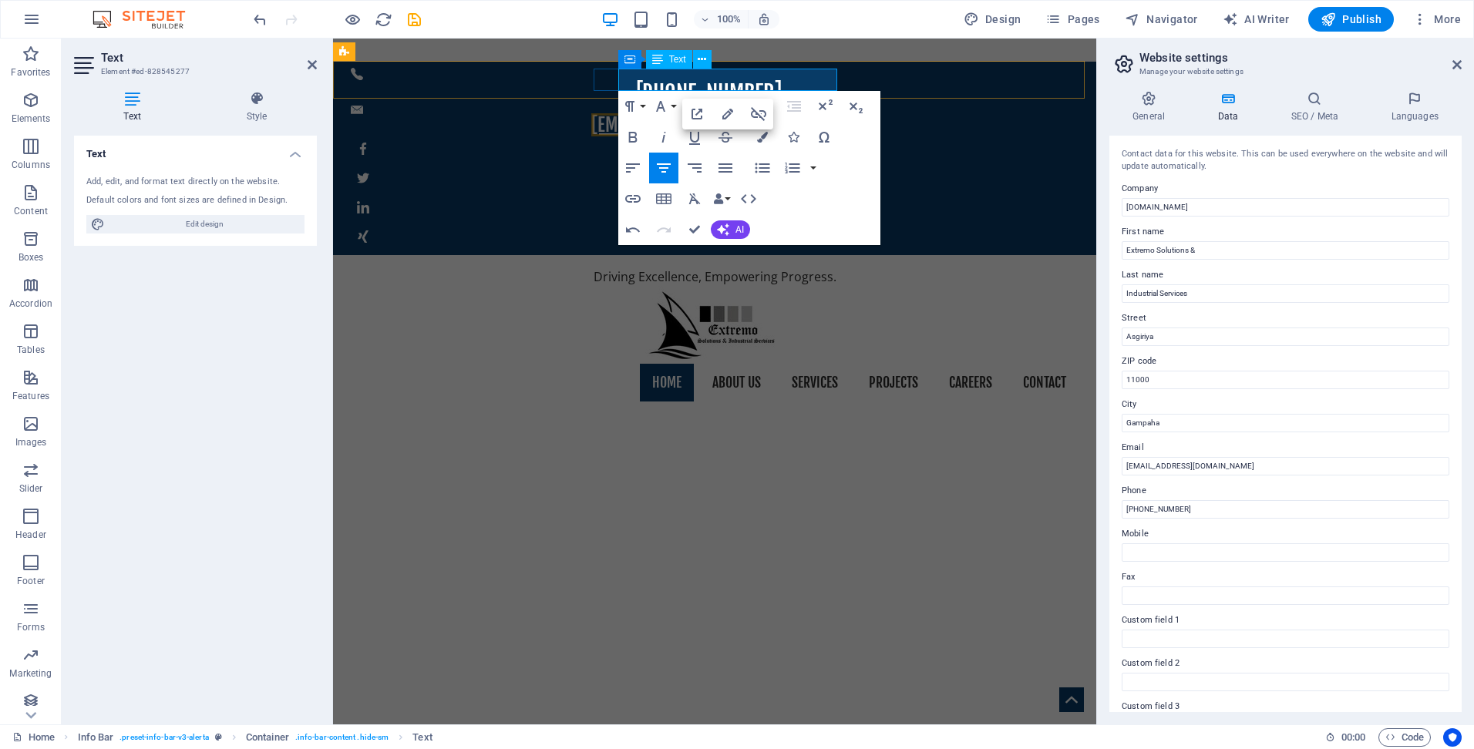
click at [624, 113] on link "[EMAIL_ADDRESS][DOMAIN_NAME]" at bounding box center [710, 124] width 239 height 23
click at [692, 200] on icon "button" at bounding box center [694, 199] width 12 height 11
click at [692, 198] on icon "button" at bounding box center [694, 199] width 12 height 11
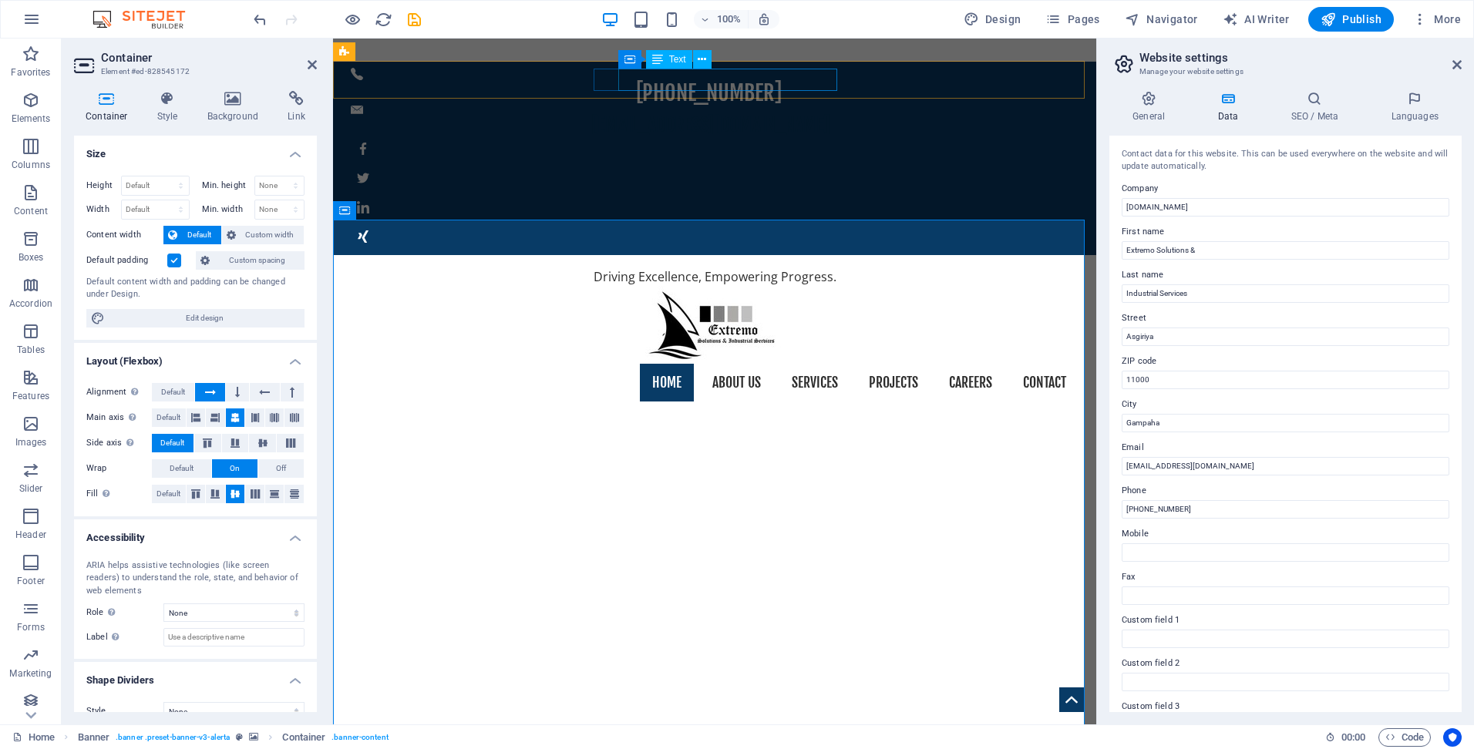
click at [715, 114] on div "[EMAIL_ADDRESS][DOMAIN_NAME]" at bounding box center [710, 125] width 711 height 22
click at [714, 114] on div "[EMAIL_ADDRESS][DOMAIN_NAME]" at bounding box center [710, 125] width 711 height 22
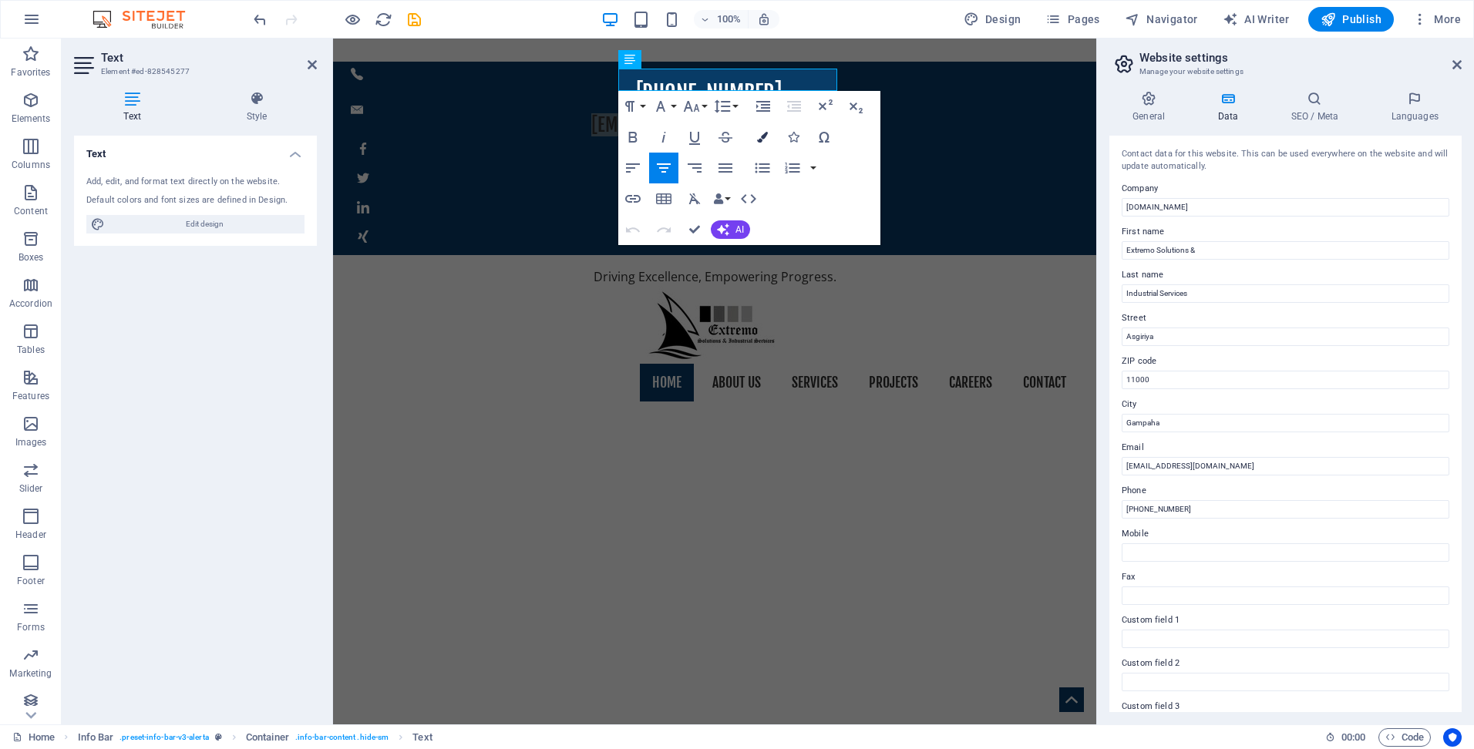
click at [768, 137] on button "Colors" at bounding box center [762, 137] width 29 height 31
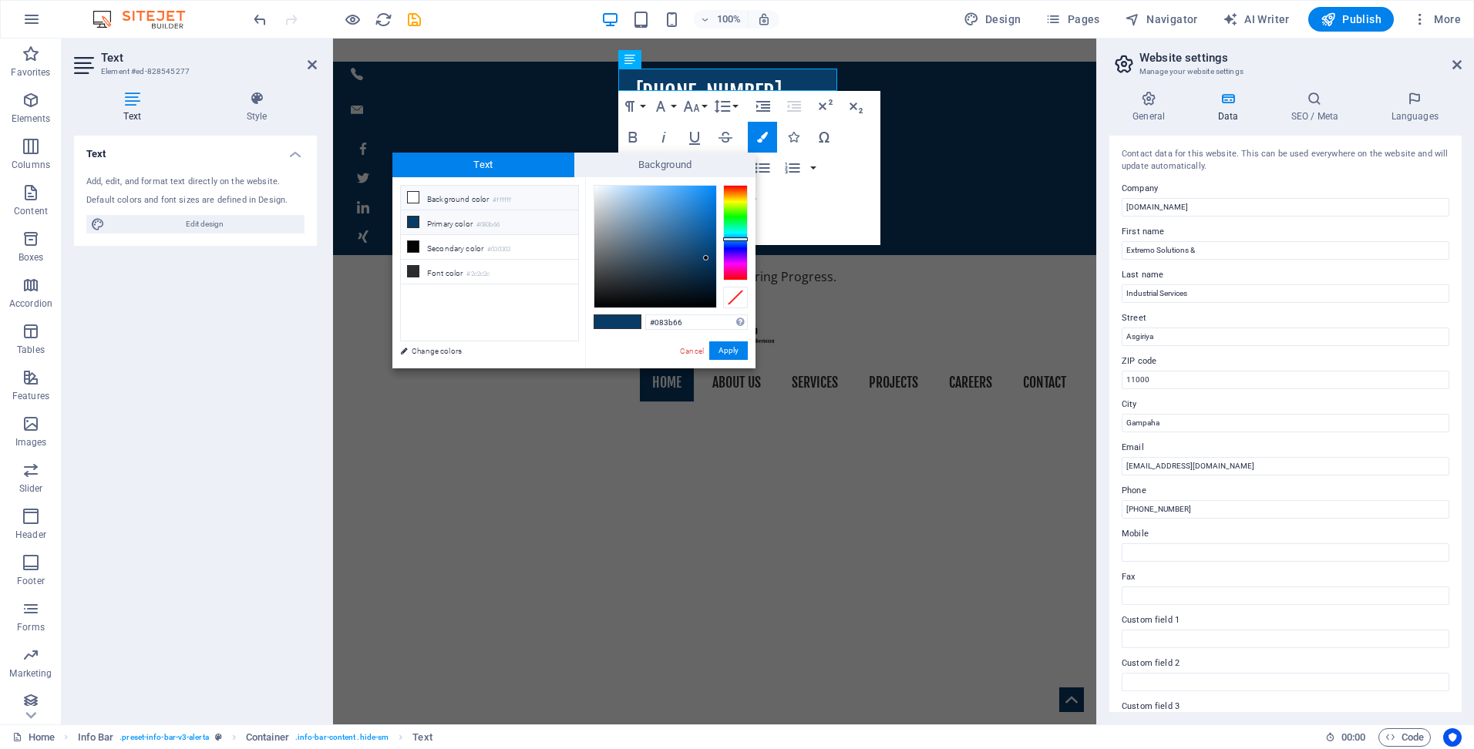
click at [483, 199] on li "Background color #ffffff" at bounding box center [489, 198] width 177 height 25
type input "#ffffff"
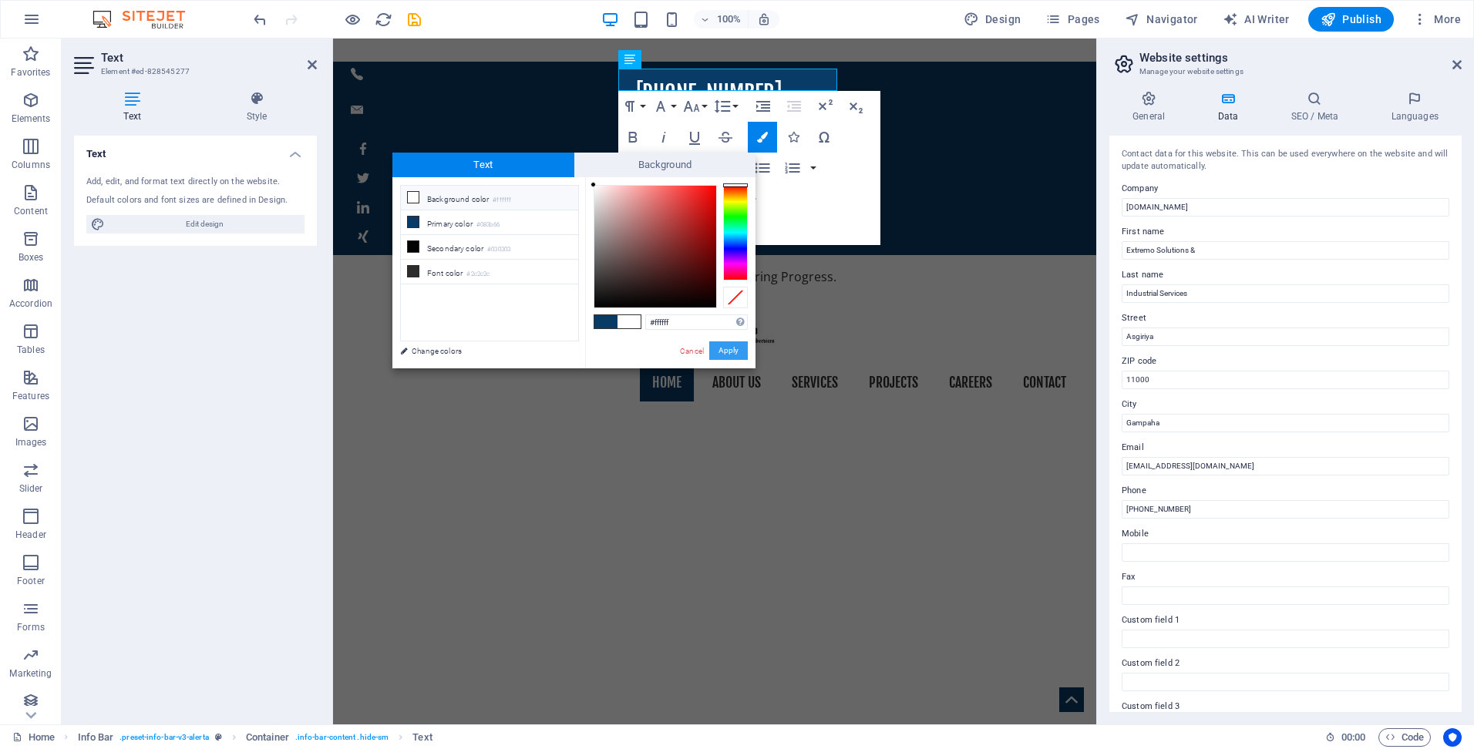
click at [733, 358] on button "Apply" at bounding box center [728, 351] width 39 height 19
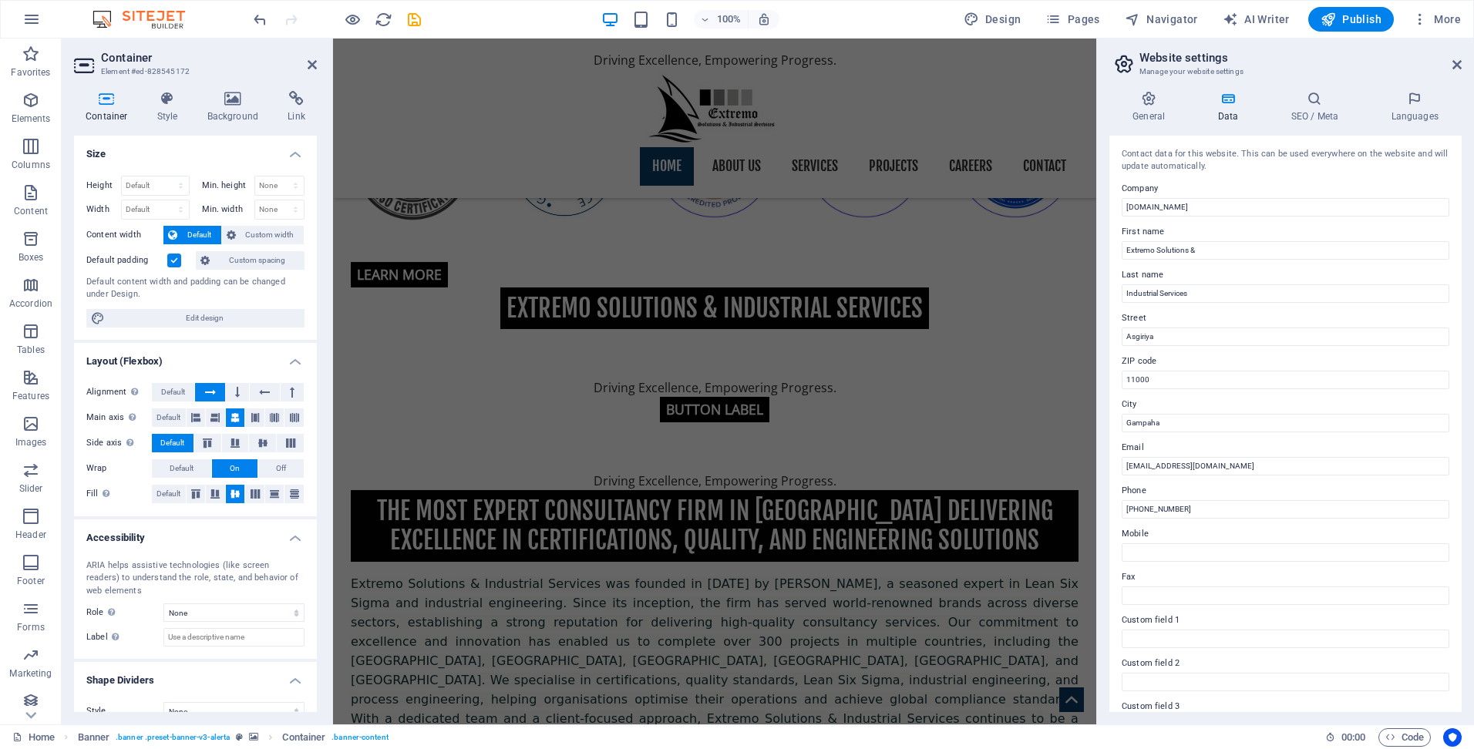
scroll to position [1002, 0]
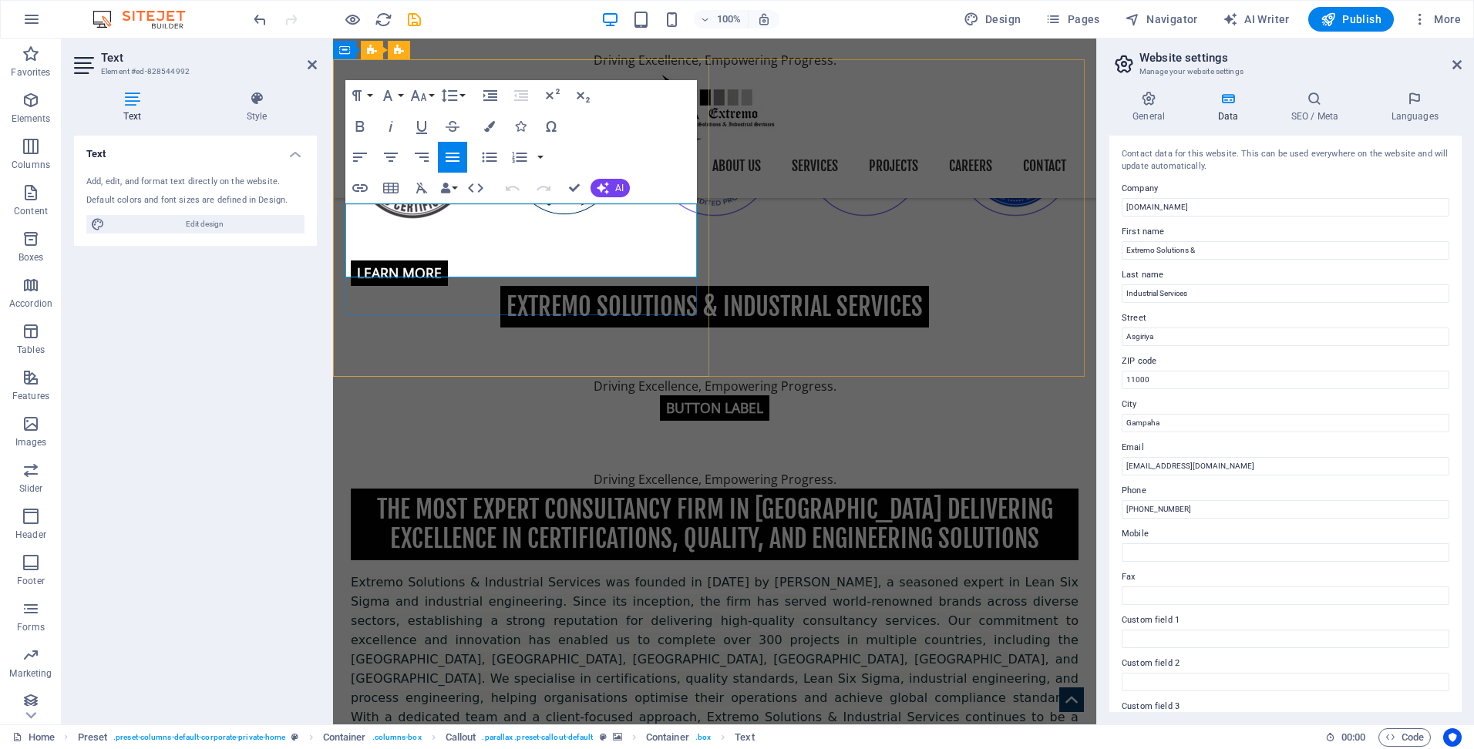
drag, startPoint x: 637, startPoint y: 270, endPoint x: 331, endPoint y: 194, distance: 314.7
click at [496, 123] on button "Colors" at bounding box center [489, 126] width 29 height 31
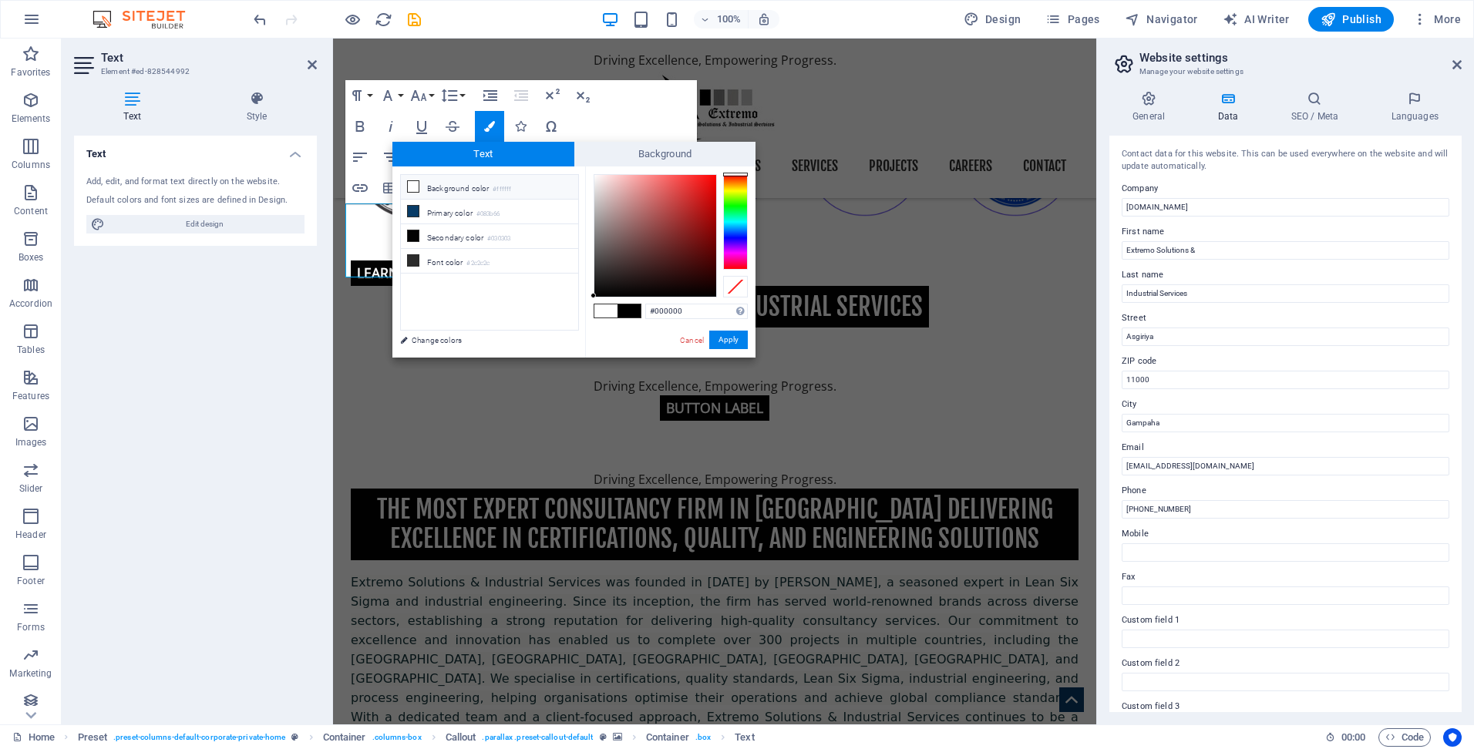
click at [469, 187] on li "Background color #ffffff" at bounding box center [489, 187] width 177 height 25
type input "#ffffff"
click at [659, 155] on span "Background" at bounding box center [665, 154] width 182 height 25
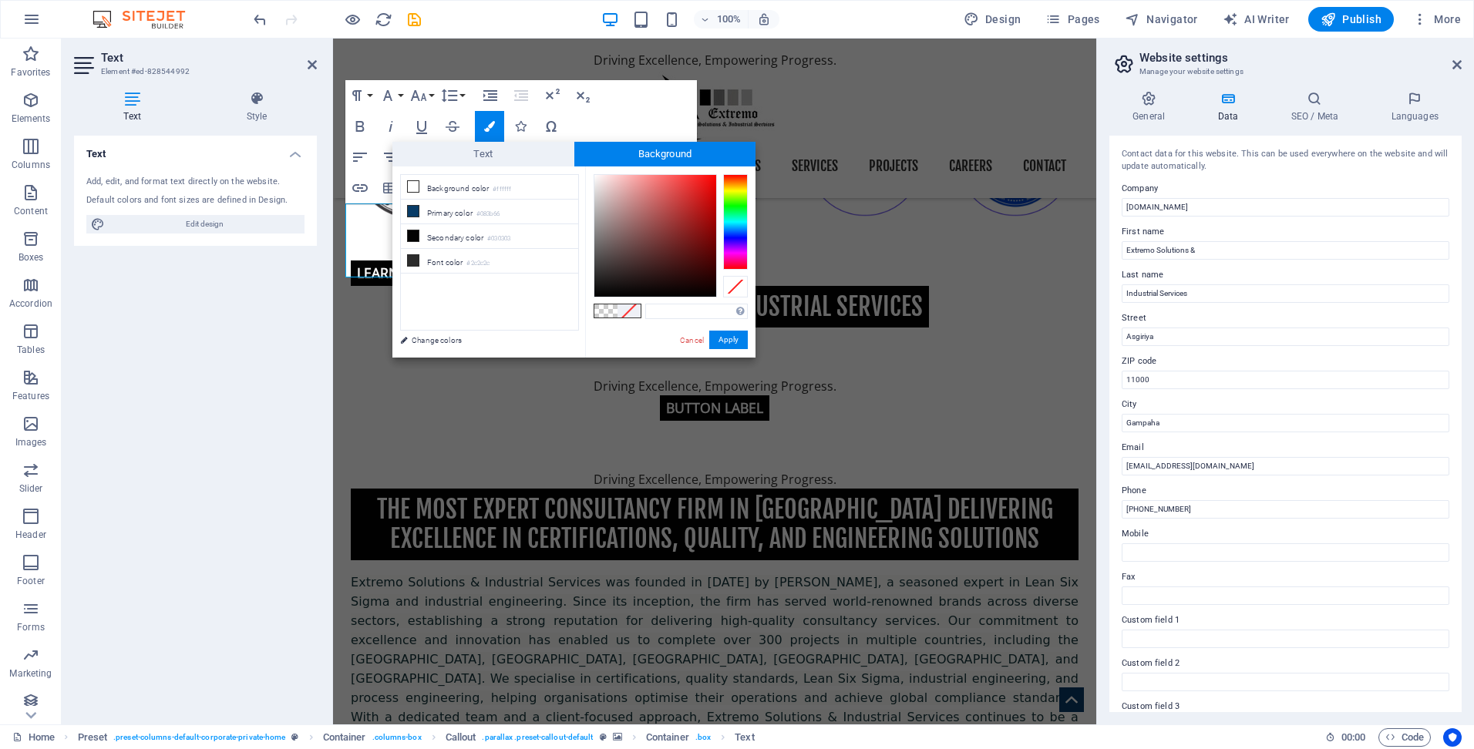
click at [607, 311] on span at bounding box center [605, 311] width 23 height 13
type input "rgba(0, 0, 0, 0)"
drag, startPoint x: 391, startPoint y: 298, endPoint x: 724, endPoint y: 337, distance: 335.3
click at [724, 337] on button "Apply" at bounding box center [728, 340] width 39 height 19
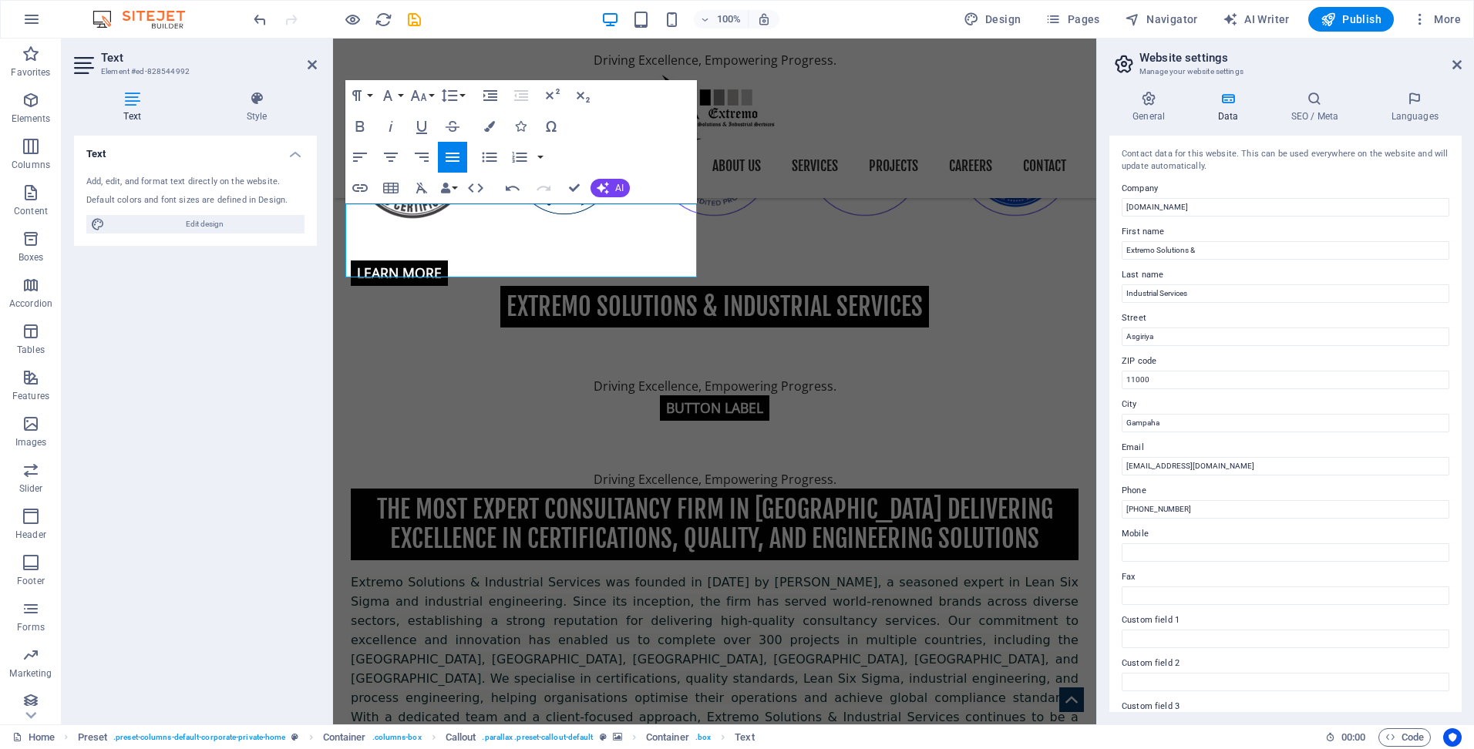
drag, startPoint x: 619, startPoint y: 321, endPoint x: 639, endPoint y: 329, distance: 21.5
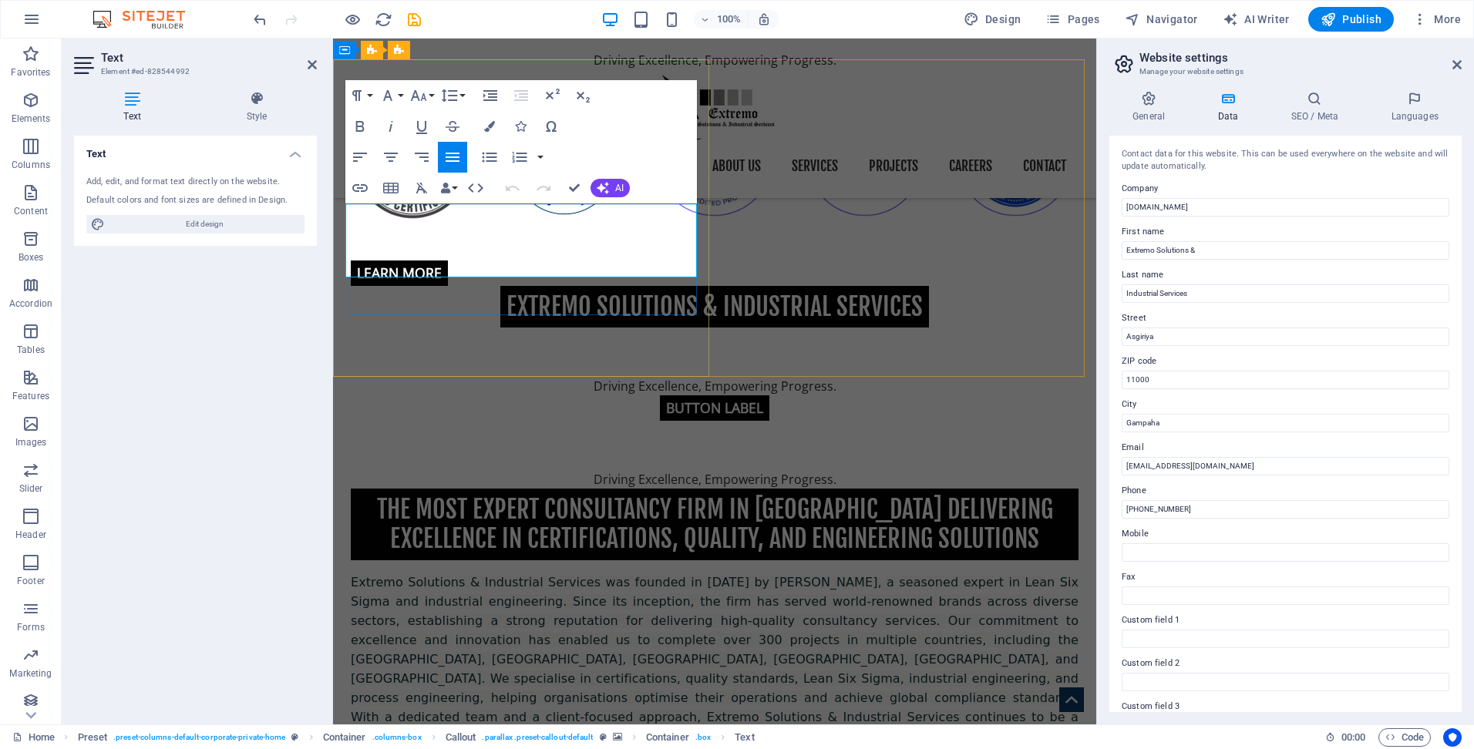
click at [491, 126] on icon "button" at bounding box center [489, 126] width 11 height 11
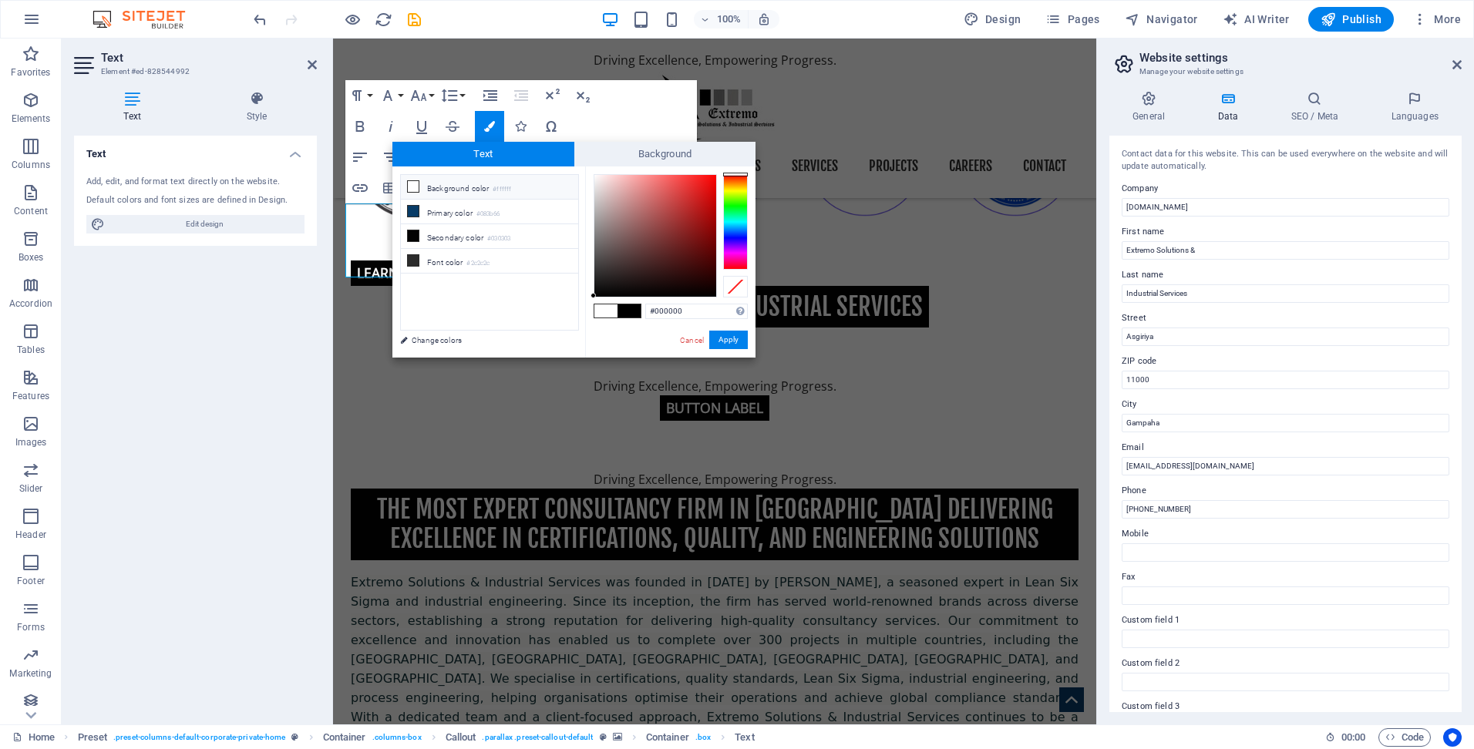
click at [456, 189] on li "Background color #ffffff" at bounding box center [489, 187] width 177 height 25
type input "#ffffff"
click at [671, 148] on span "Background" at bounding box center [665, 154] width 182 height 25
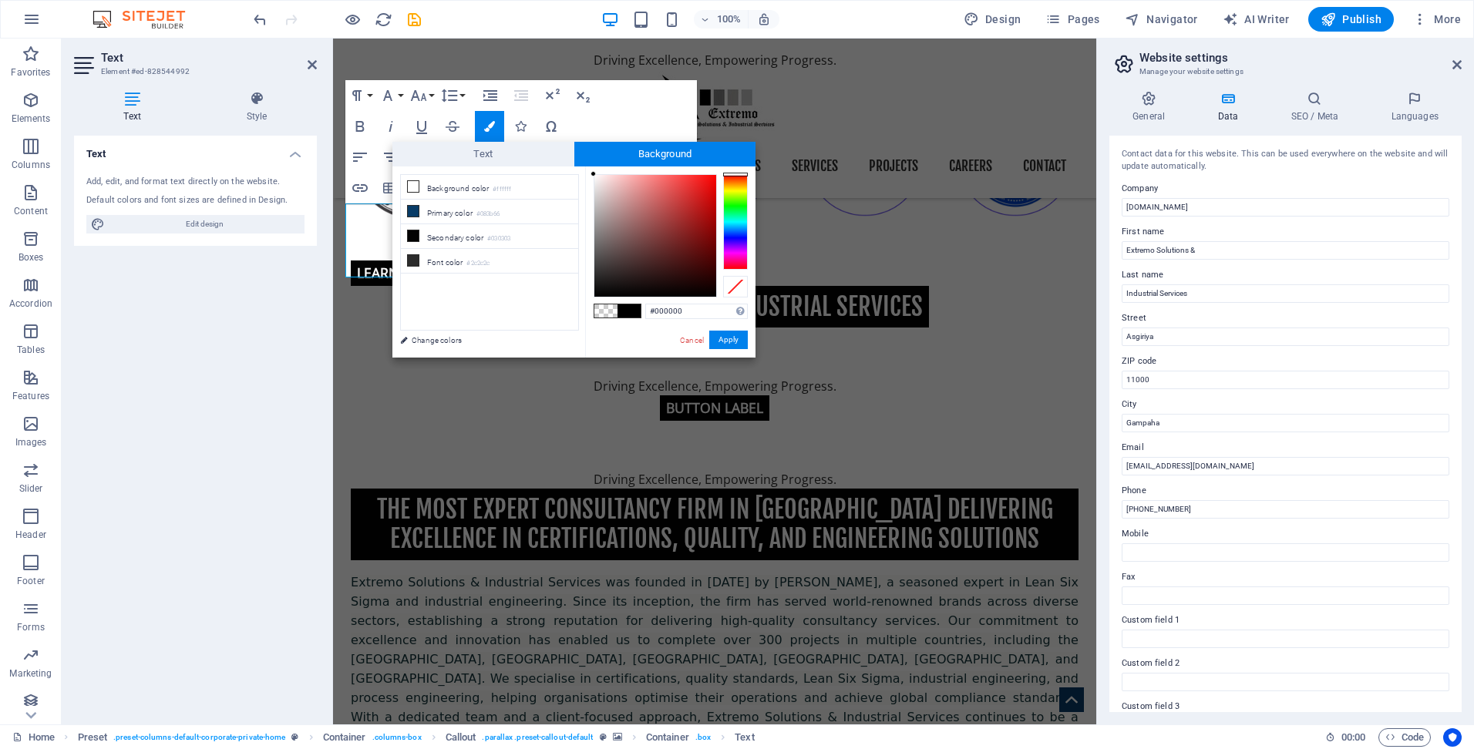
click at [624, 311] on span at bounding box center [629, 311] width 23 height 13
drag, startPoint x: 607, startPoint y: 312, endPoint x: 630, endPoint y: 314, distance: 23.2
click at [630, 314] on div at bounding box center [617, 311] width 46 height 13
click at [630, 310] on span at bounding box center [629, 311] width 23 height 13
click at [607, 311] on span at bounding box center [605, 311] width 23 height 13
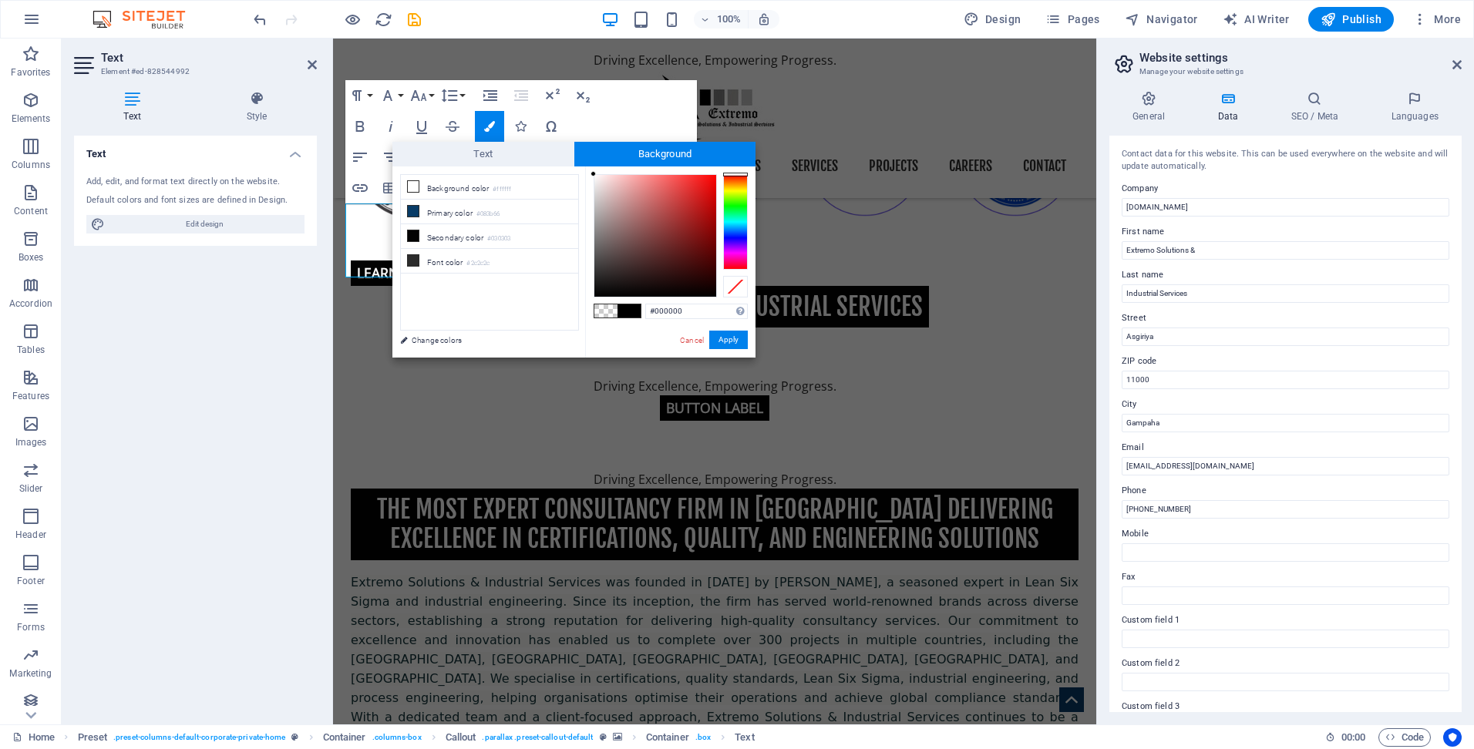
type input "rgba(0, 0, 0, 0)"
click at [732, 342] on button "Apply" at bounding box center [728, 340] width 39 height 19
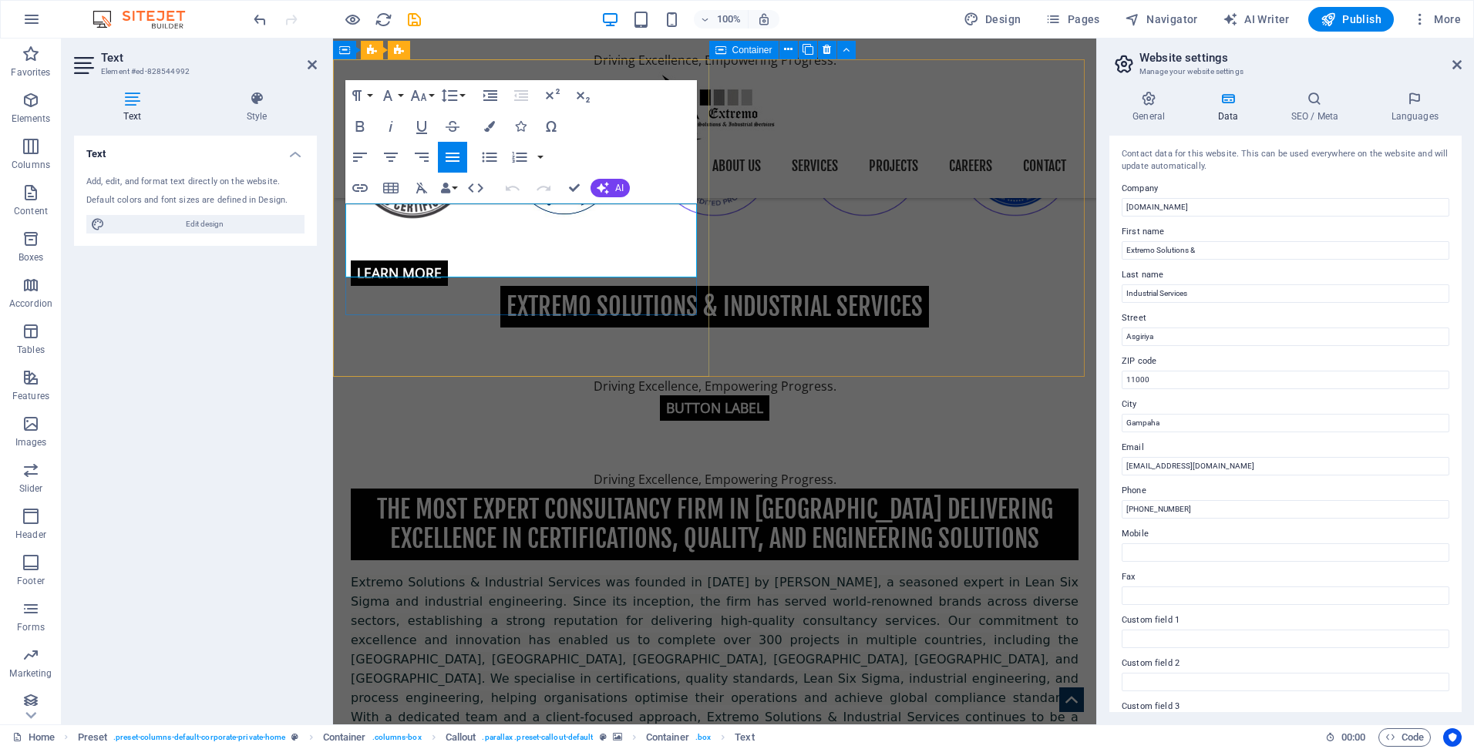
click at [491, 123] on icon "button" at bounding box center [489, 126] width 11 height 11
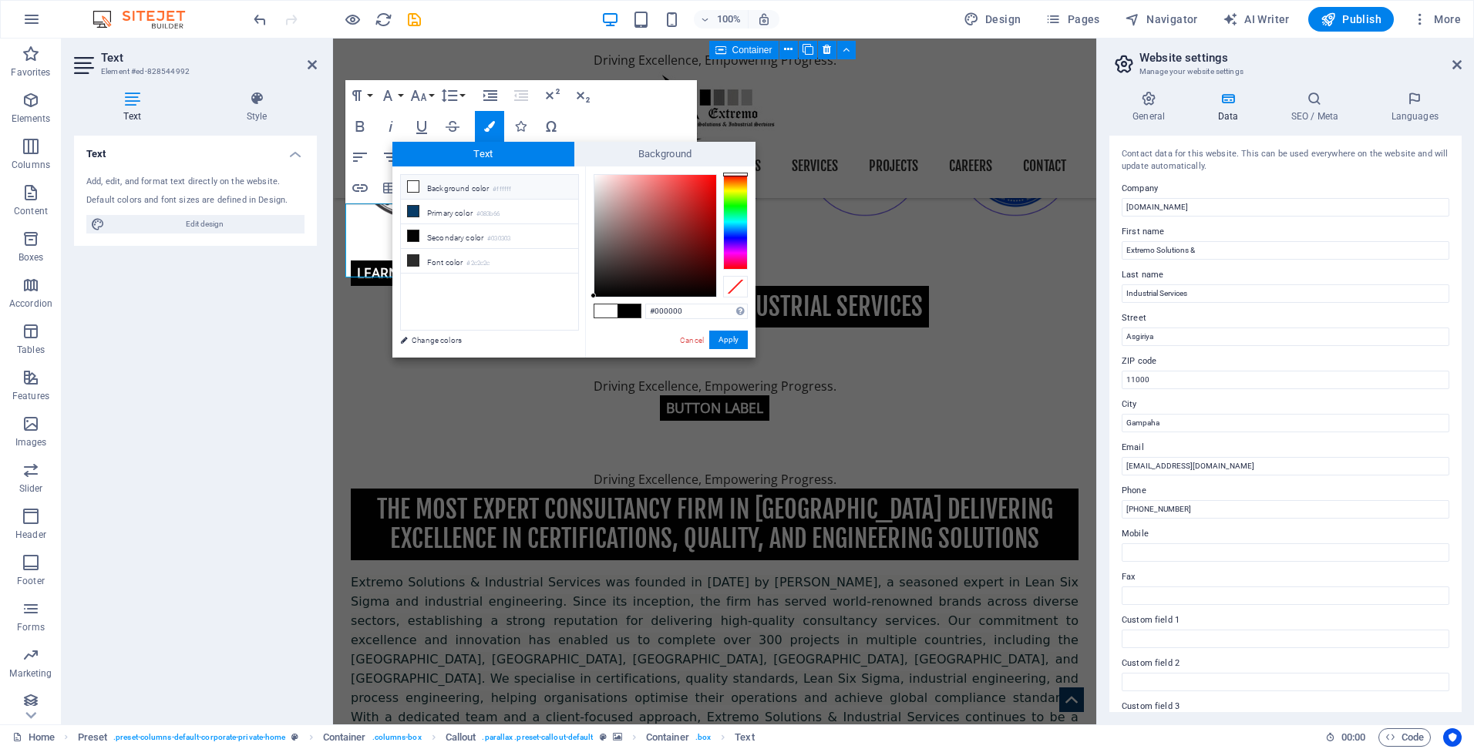
click at [472, 187] on li "Background color #ffffff" at bounding box center [489, 187] width 177 height 25
type input "#ffffff"
drag, startPoint x: 742, startPoint y: 344, endPoint x: 384, endPoint y: 295, distance: 361.8
click at [742, 344] on button "Apply" at bounding box center [728, 340] width 39 height 19
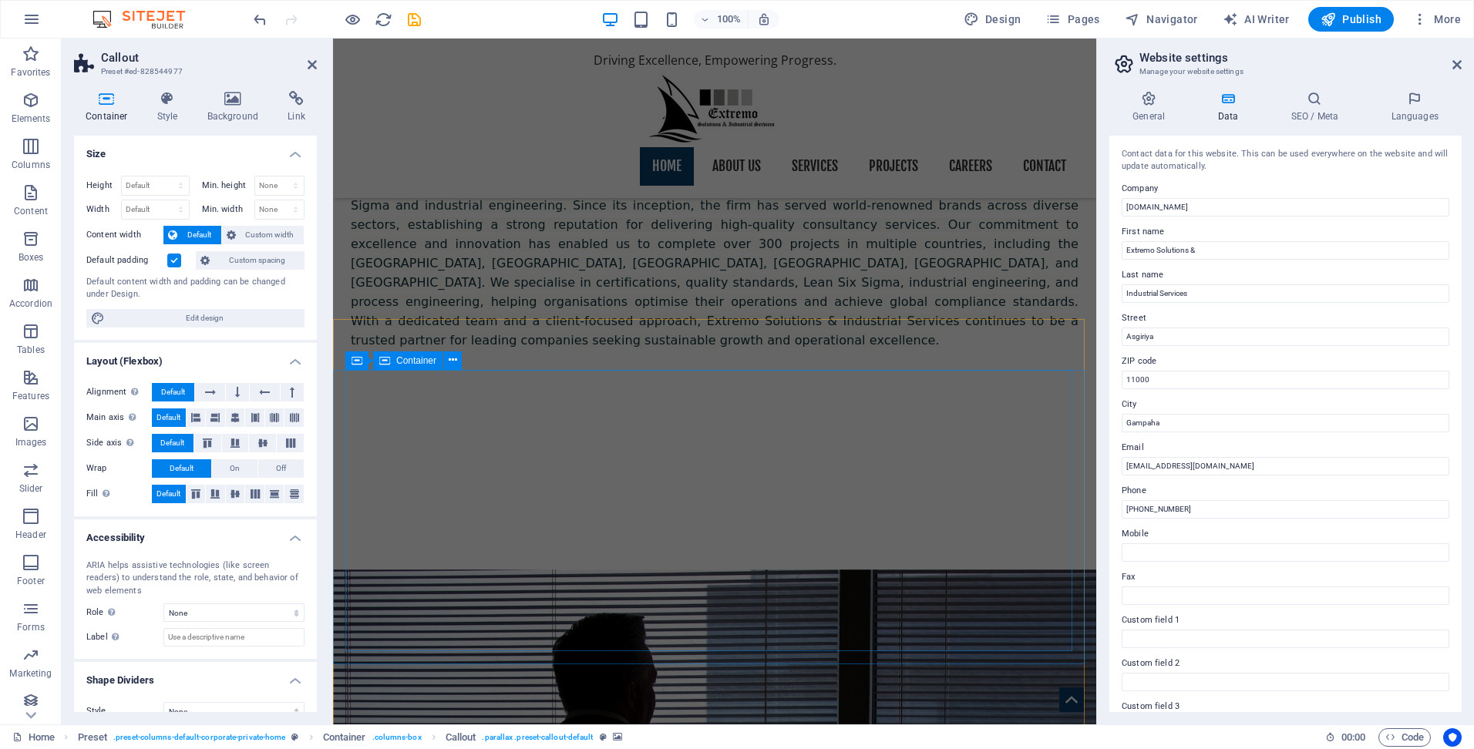
scroll to position [1403, 0]
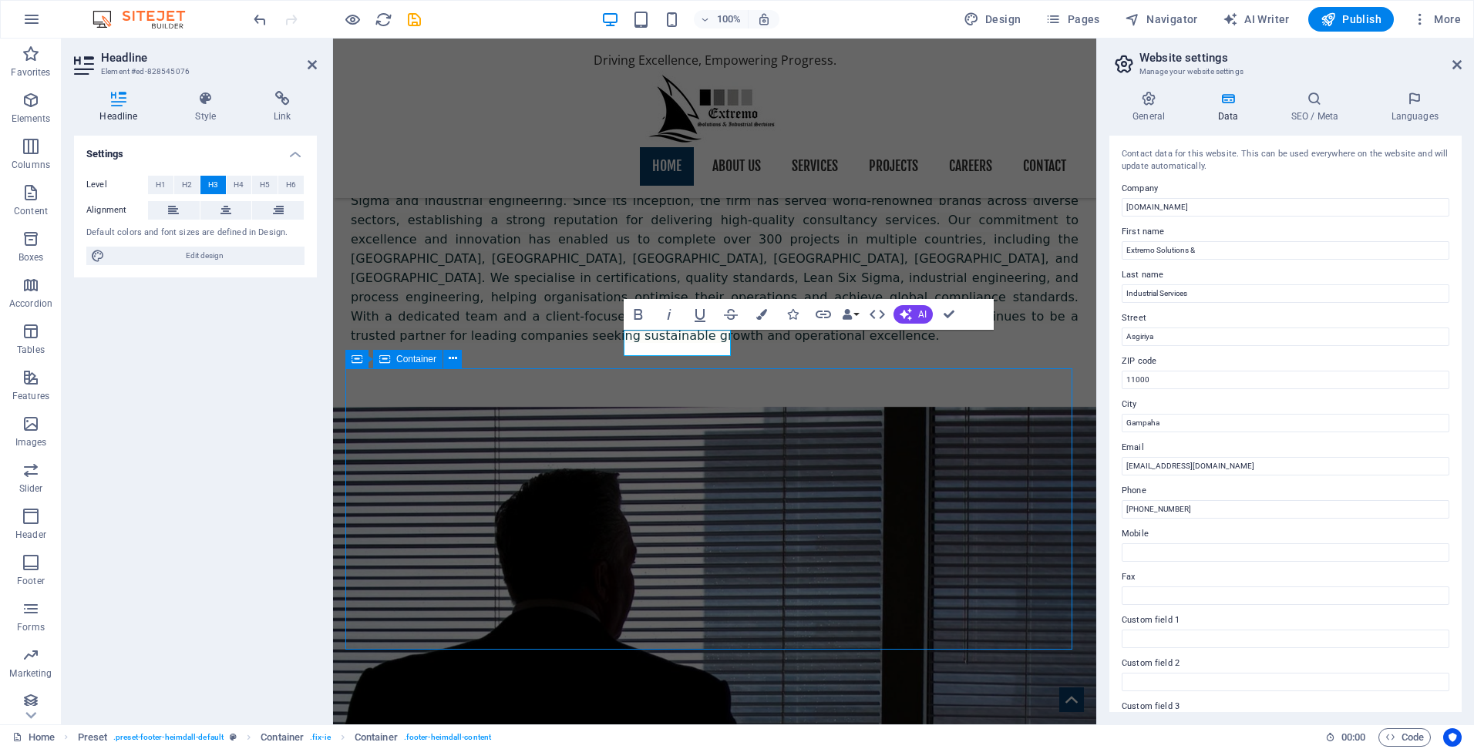
scroll to position [1358, 0]
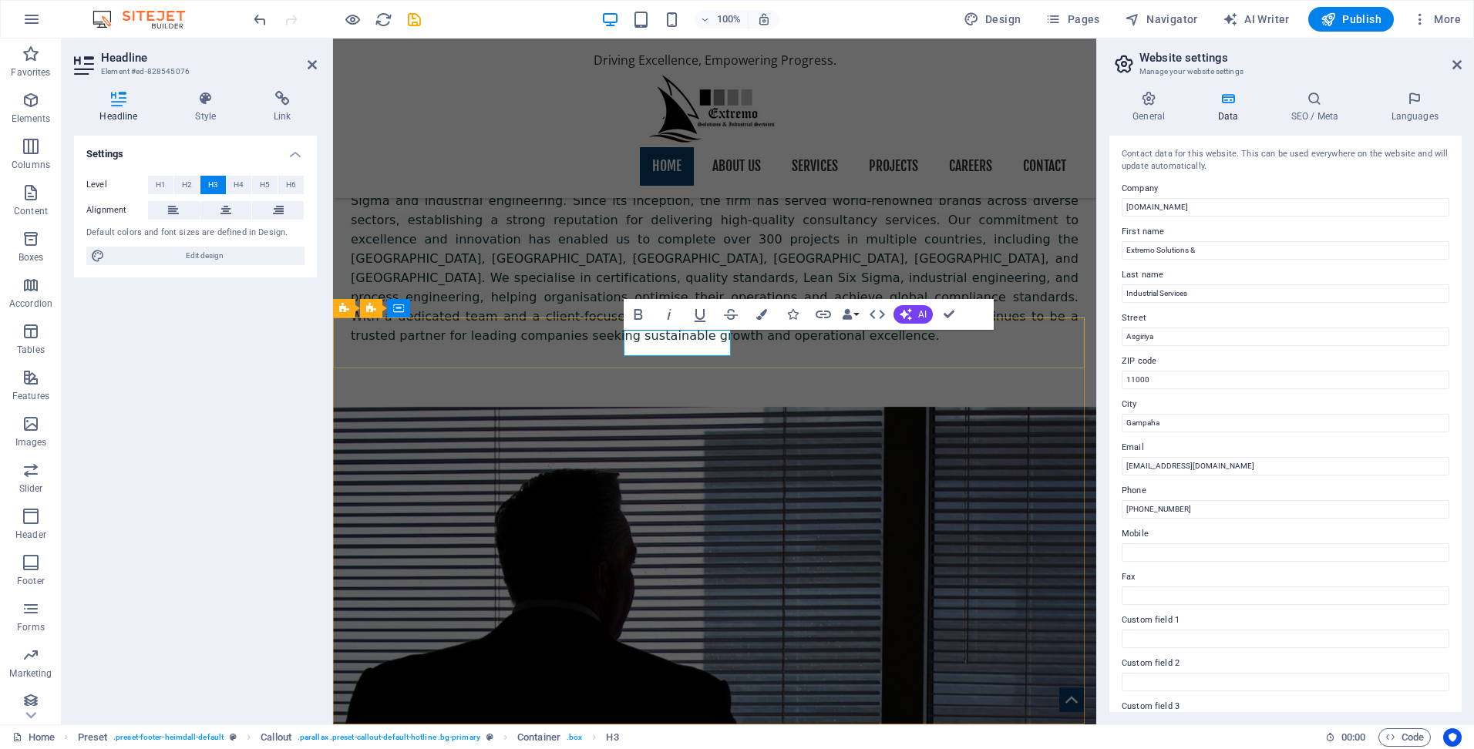
click at [663, 429] on div "H3" at bounding box center [648, 421] width 41 height 19
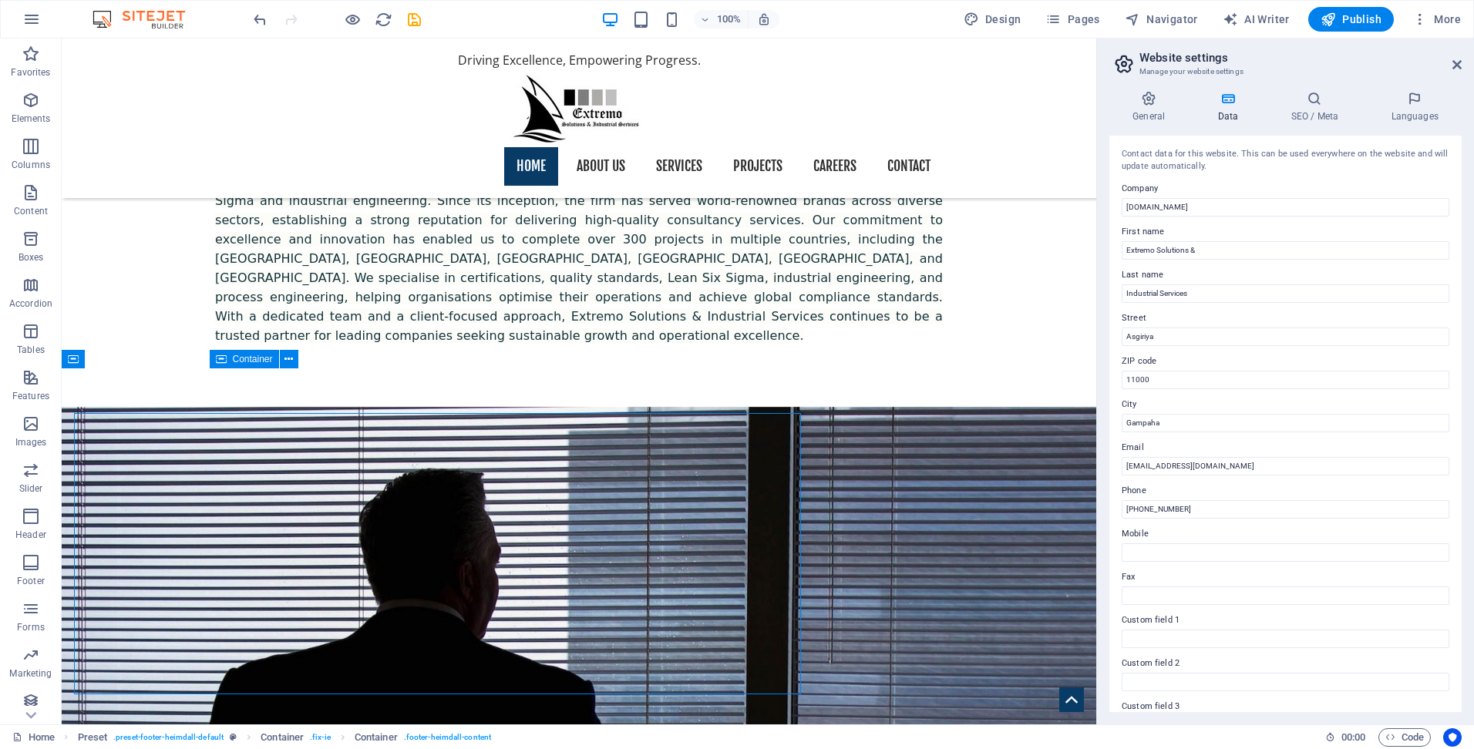
scroll to position [1358, 0]
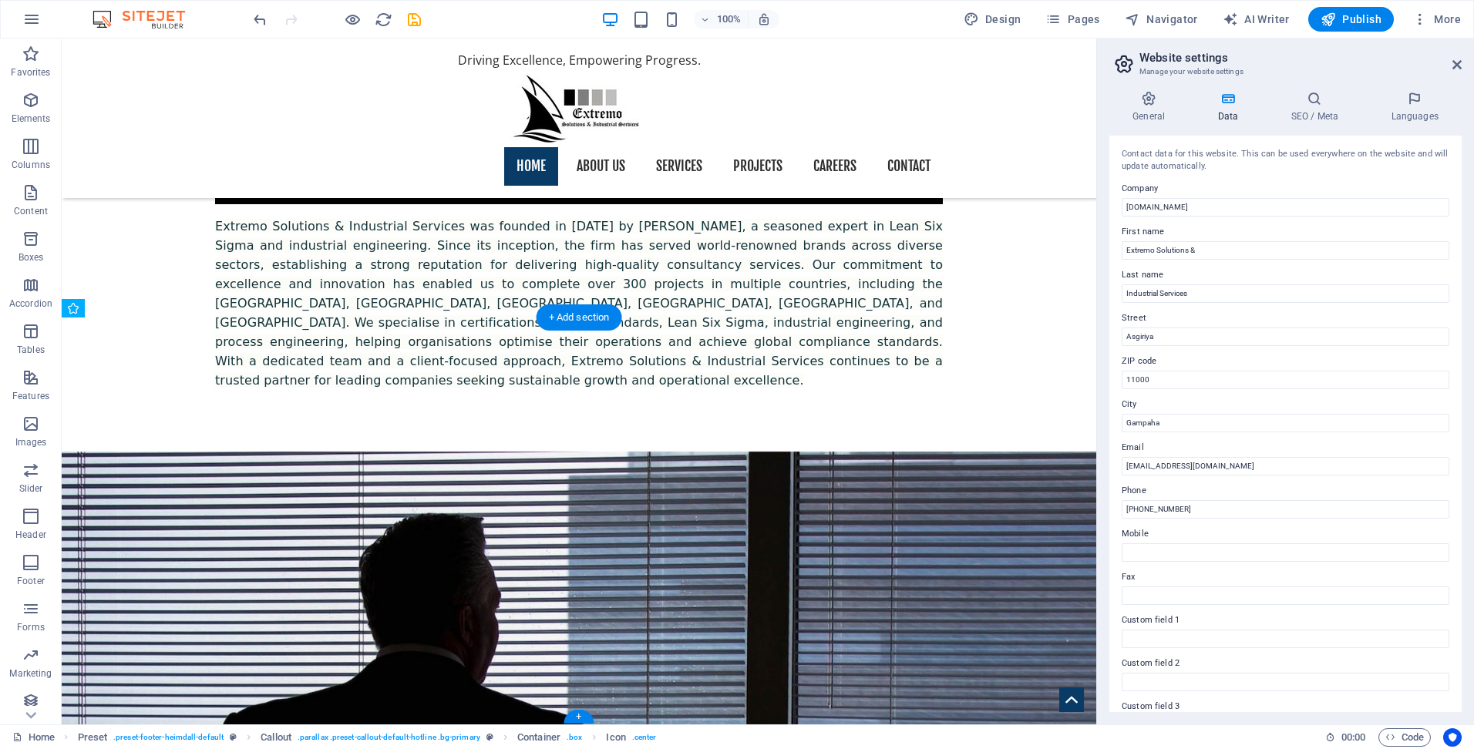
drag, startPoint x: 632, startPoint y: 342, endPoint x: 496, endPoint y: 342, distance: 136.5
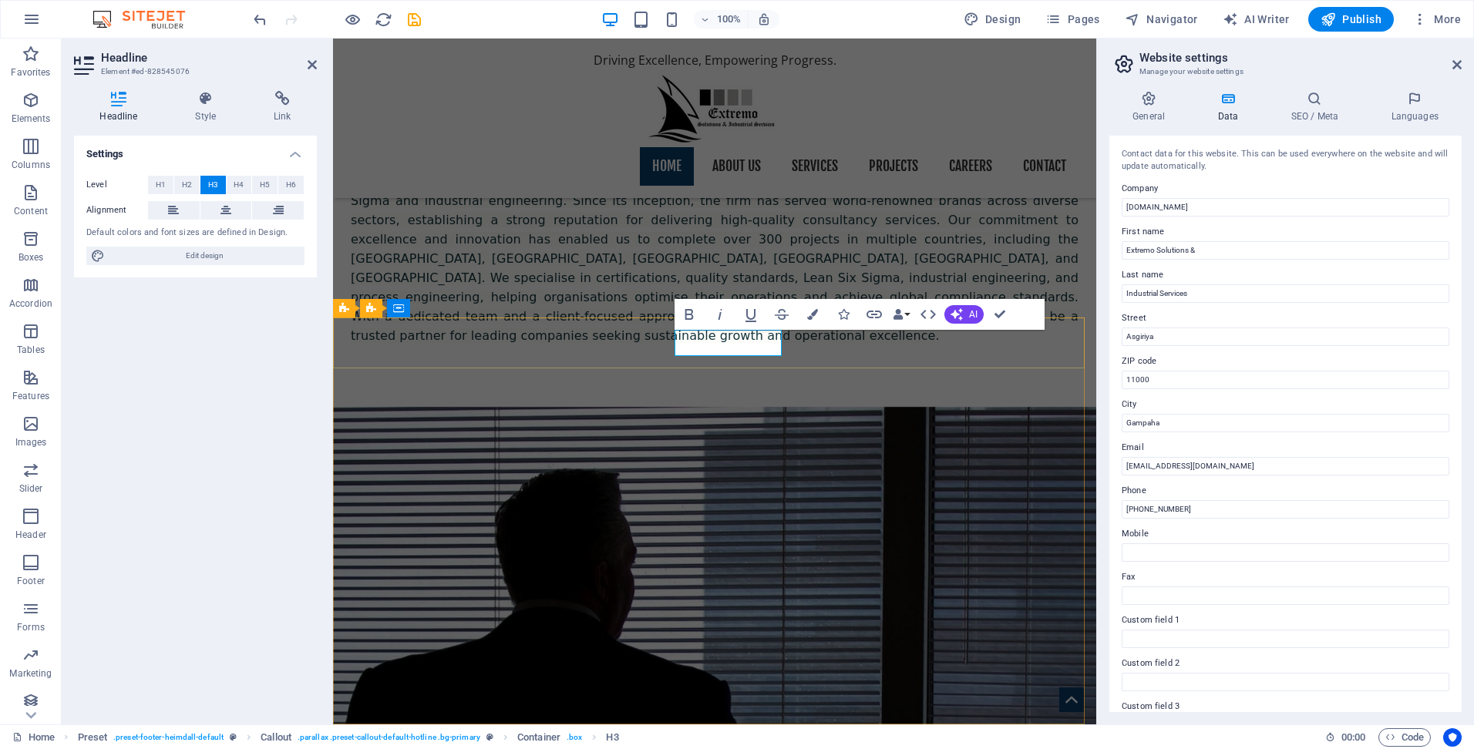
drag, startPoint x: 679, startPoint y: 341, endPoint x: 798, endPoint y: 347, distance: 118.9
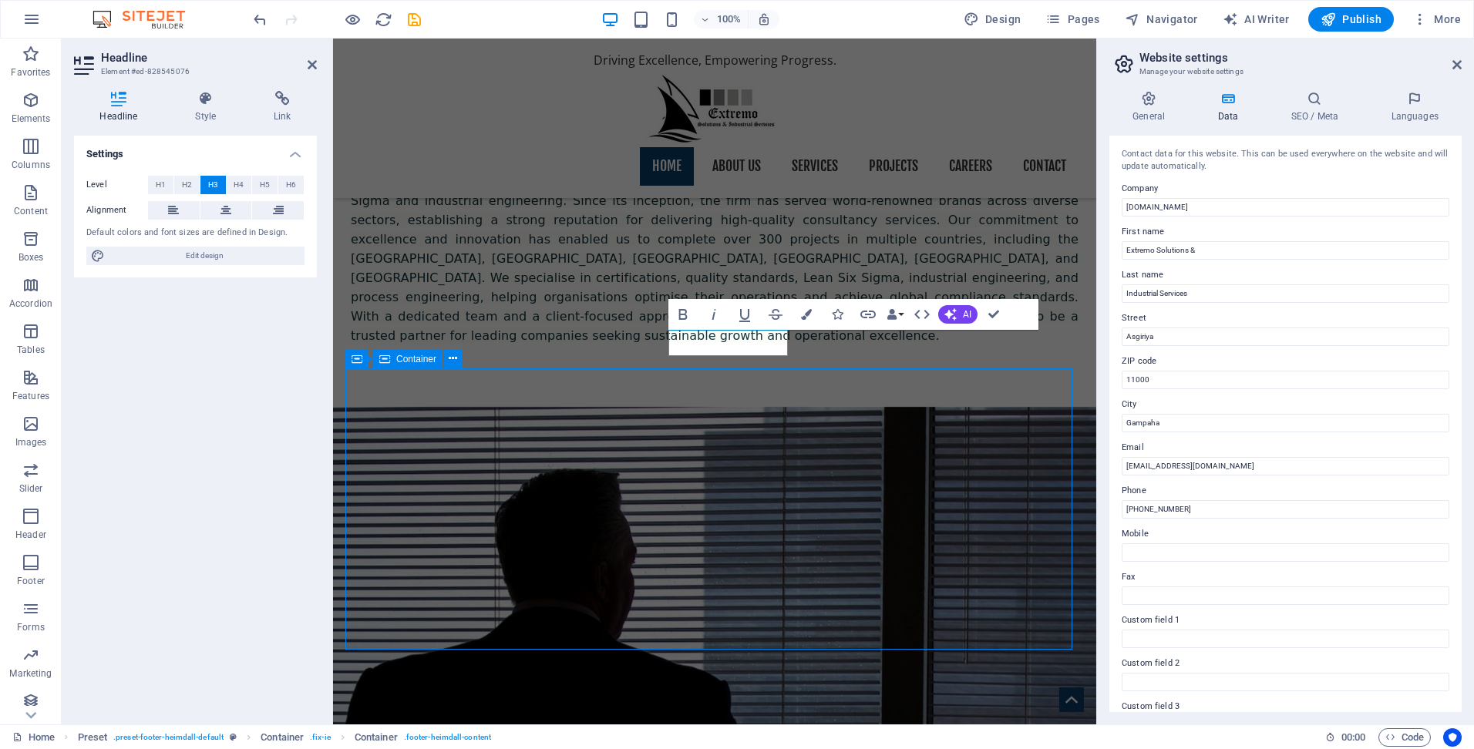
scroll to position [1358, 0]
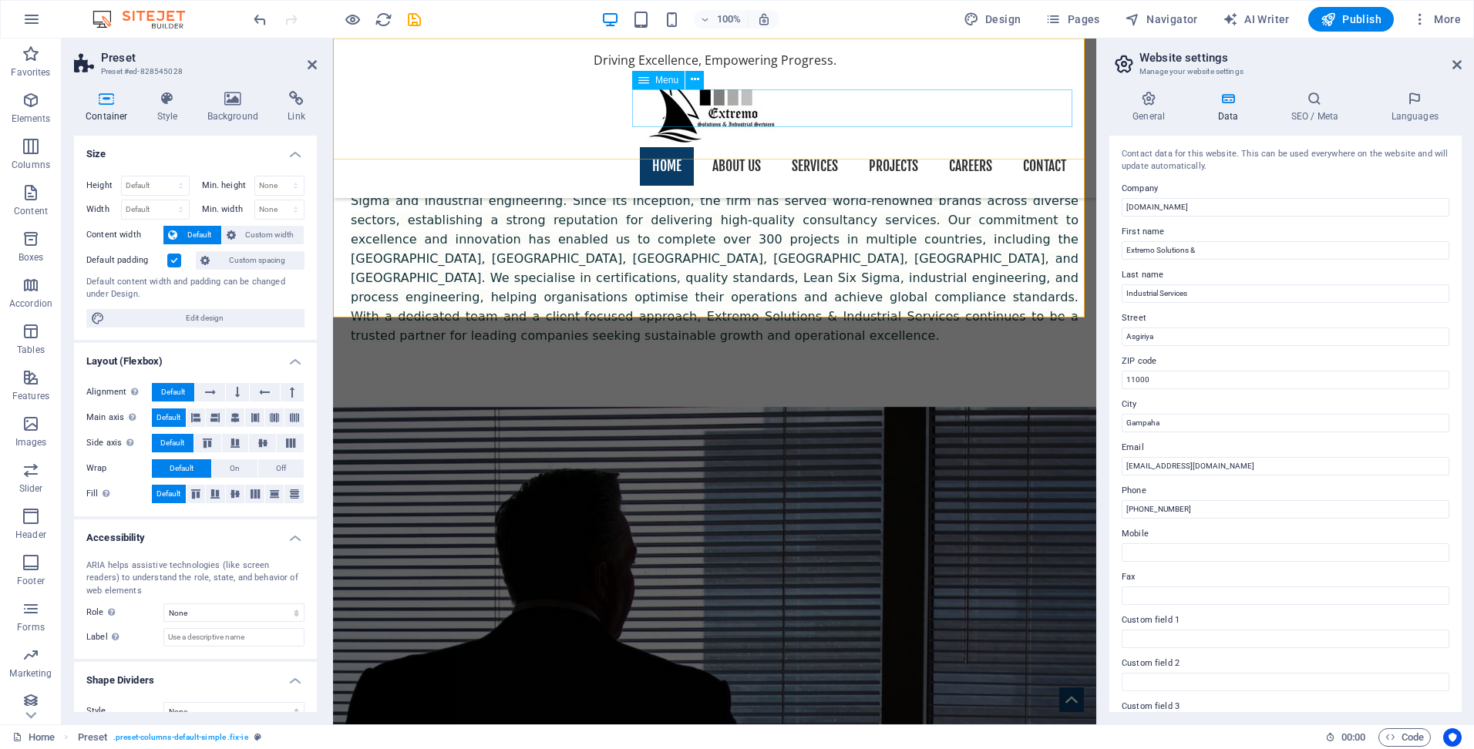
click at [718, 147] on nav "Home About us Services Projects Careers Contact" at bounding box center [715, 166] width 728 height 39
click at [719, 147] on nav "Home About us Services Projects Careers Contact" at bounding box center [715, 166] width 728 height 39
select select
select select "2"
select select
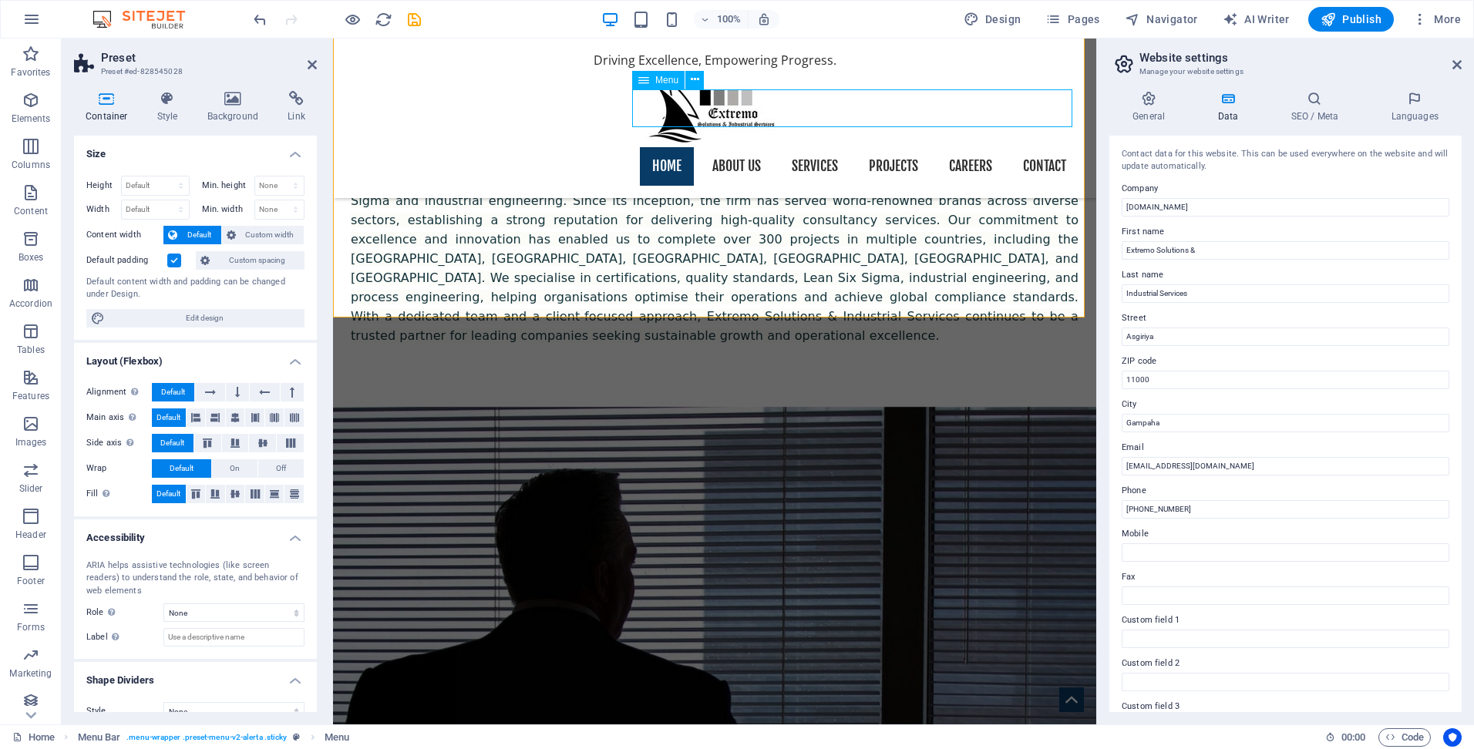
select select "1"
select select
select select "3"
select select
select select "4"
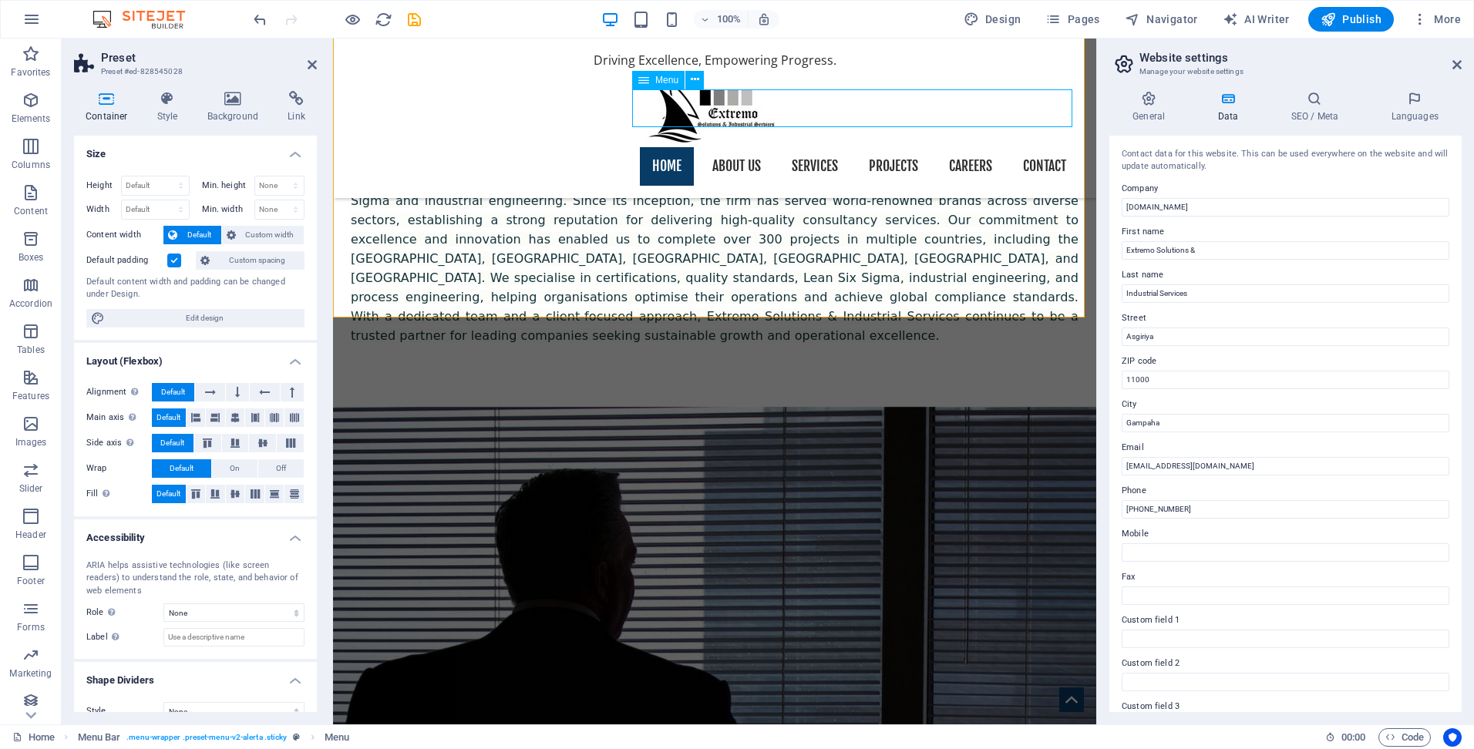
select select
select select "5"
select select
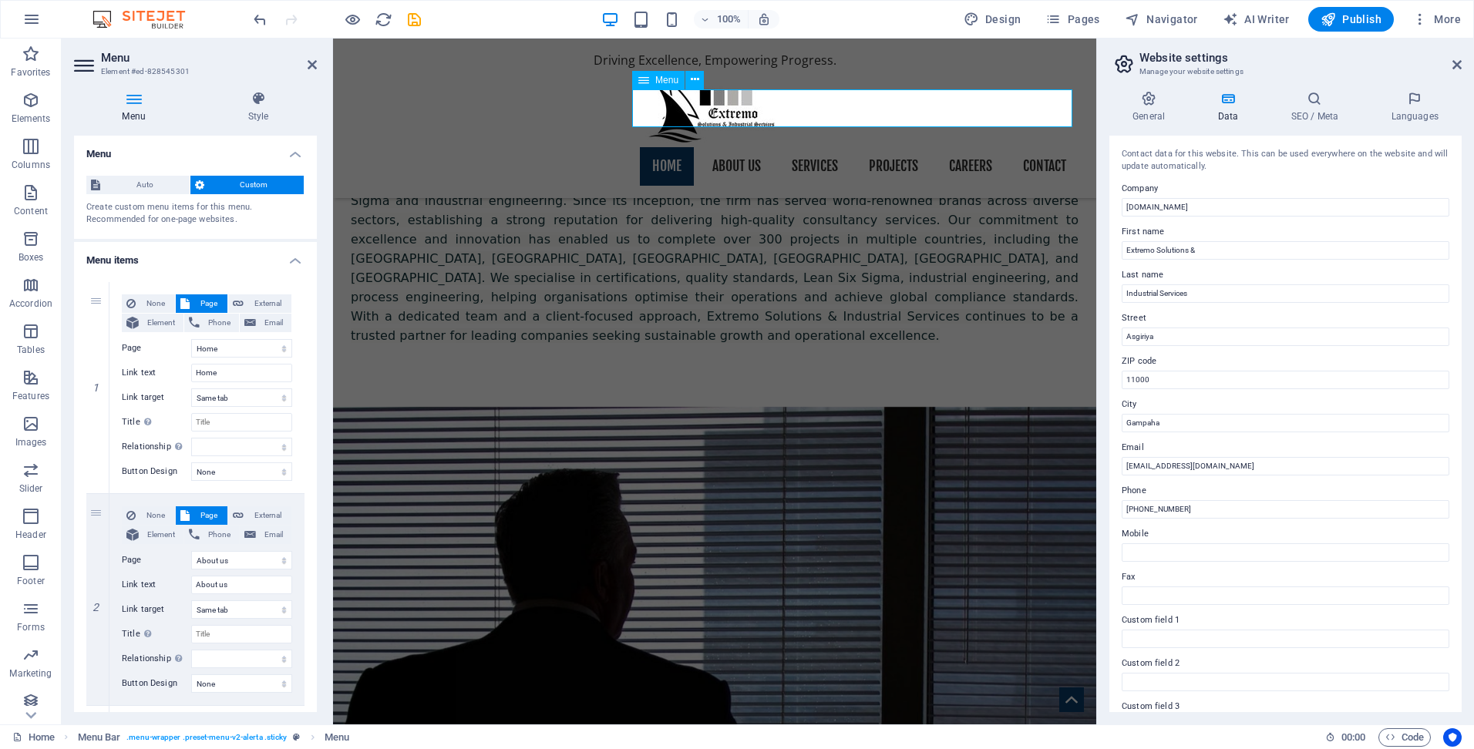
click at [818, 147] on nav "Home About us Services Projects Careers Contact" at bounding box center [715, 166] width 728 height 39
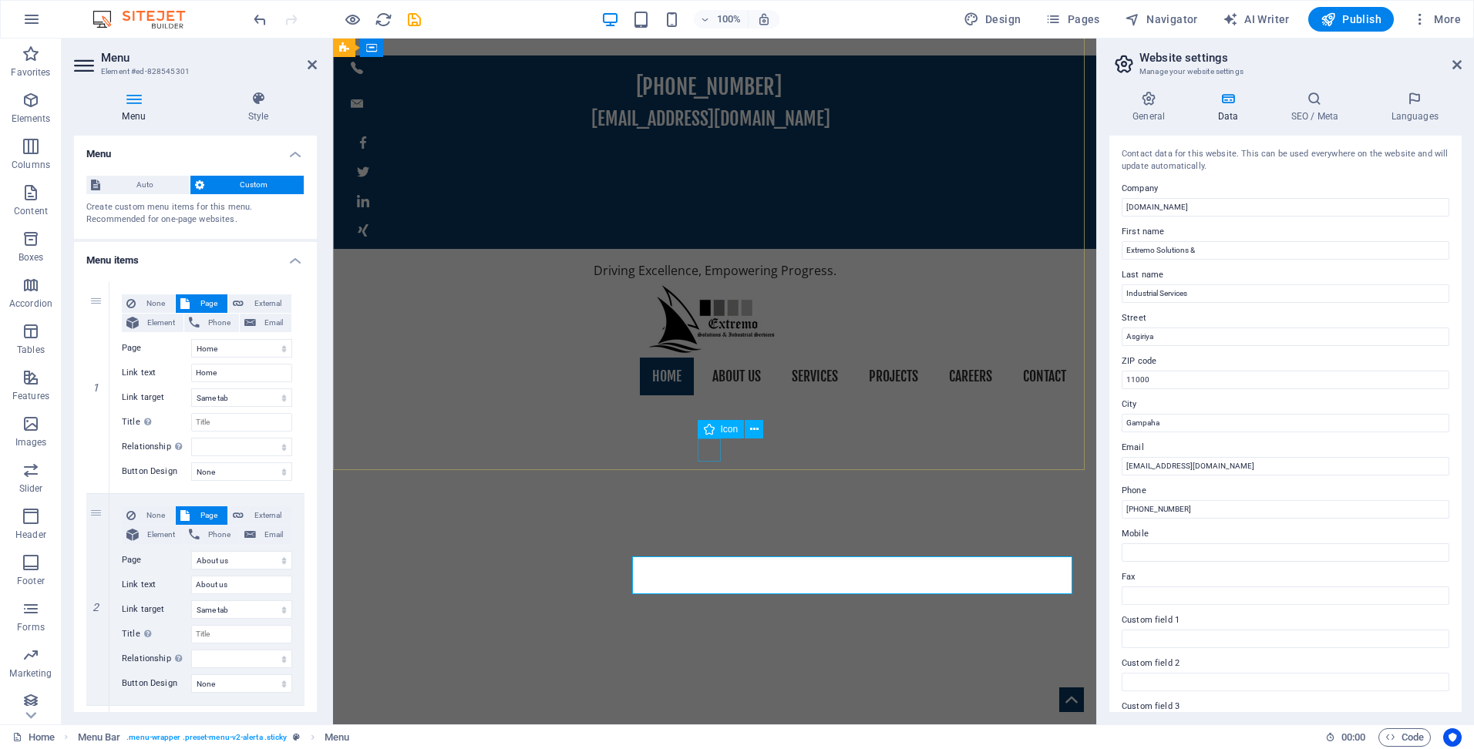
scroll to position [0, 0]
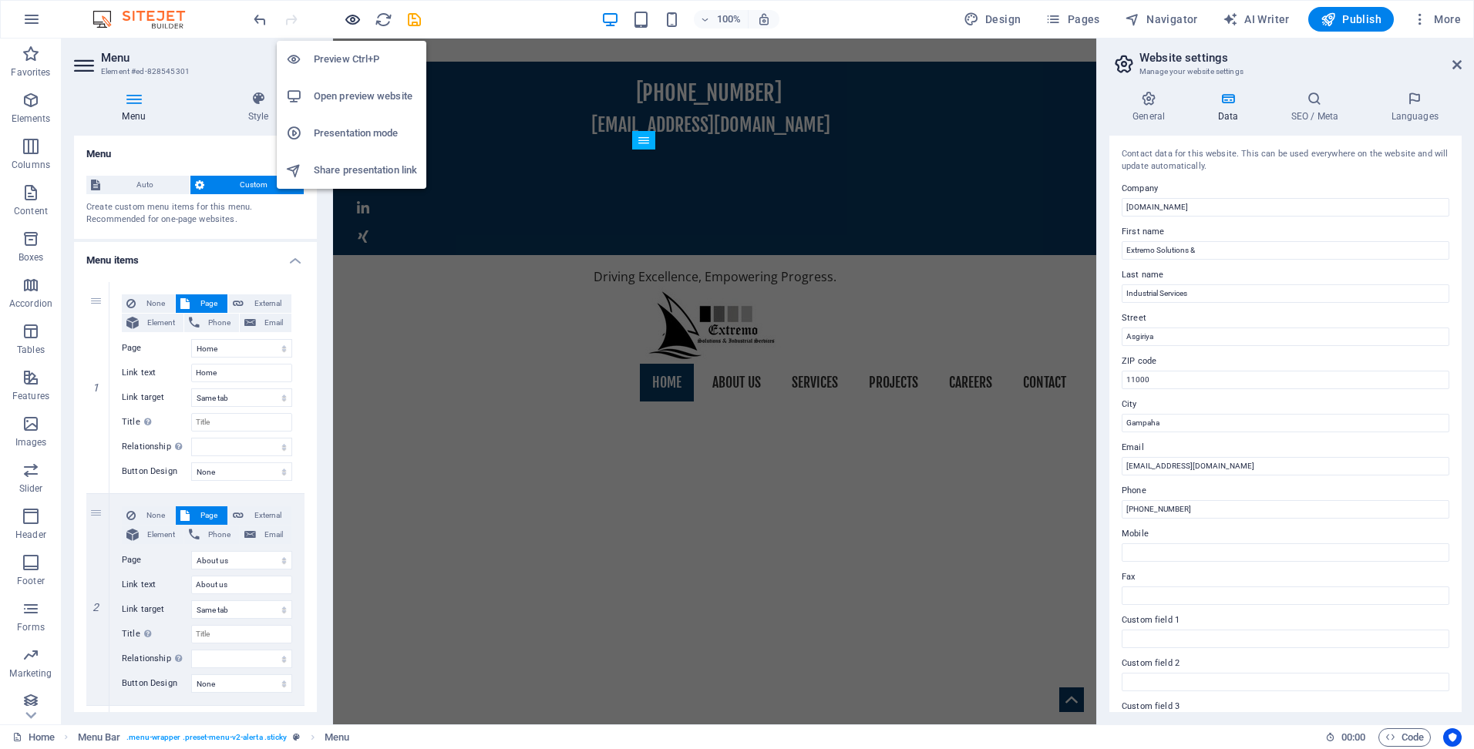
click at [355, 22] on icon "button" at bounding box center [353, 20] width 18 height 18
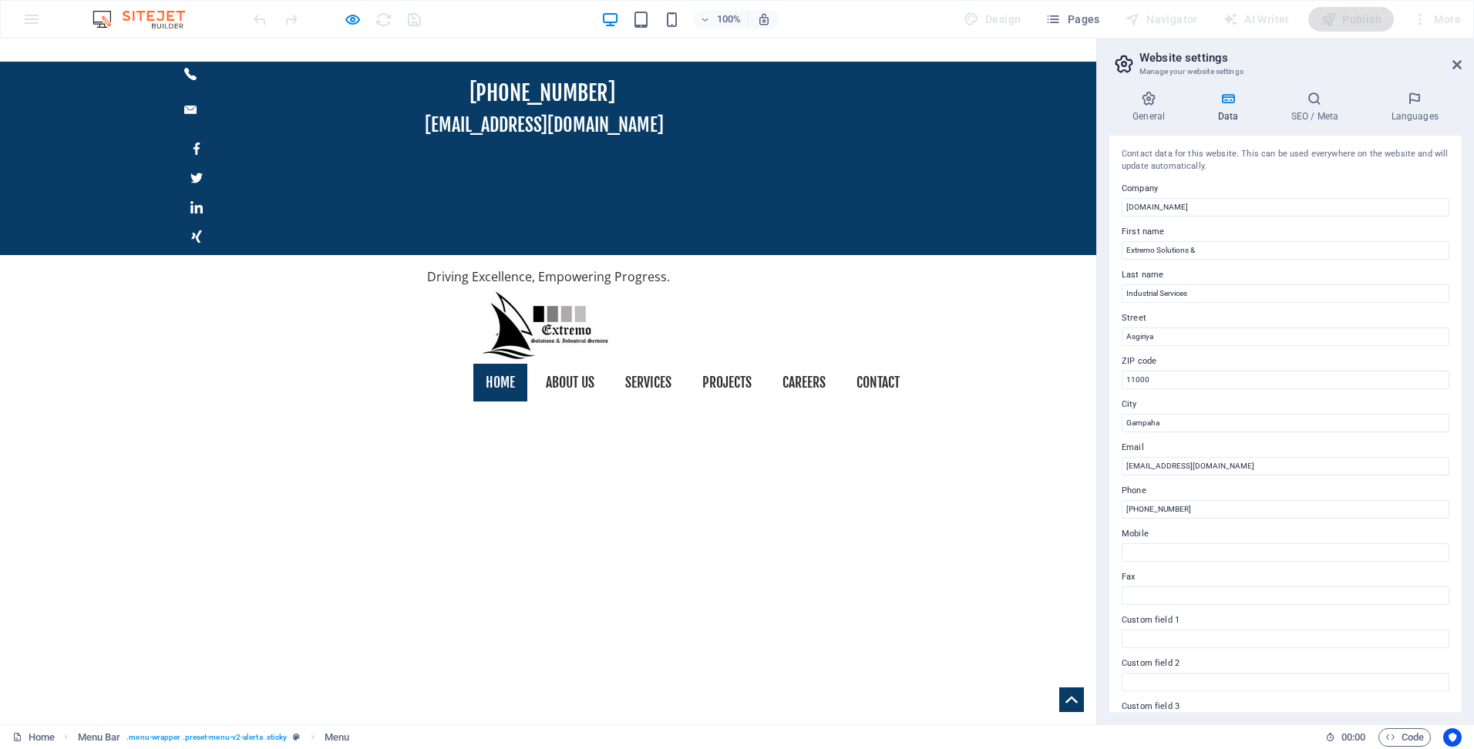
select select
select select "2"
select select
select select "1"
select select
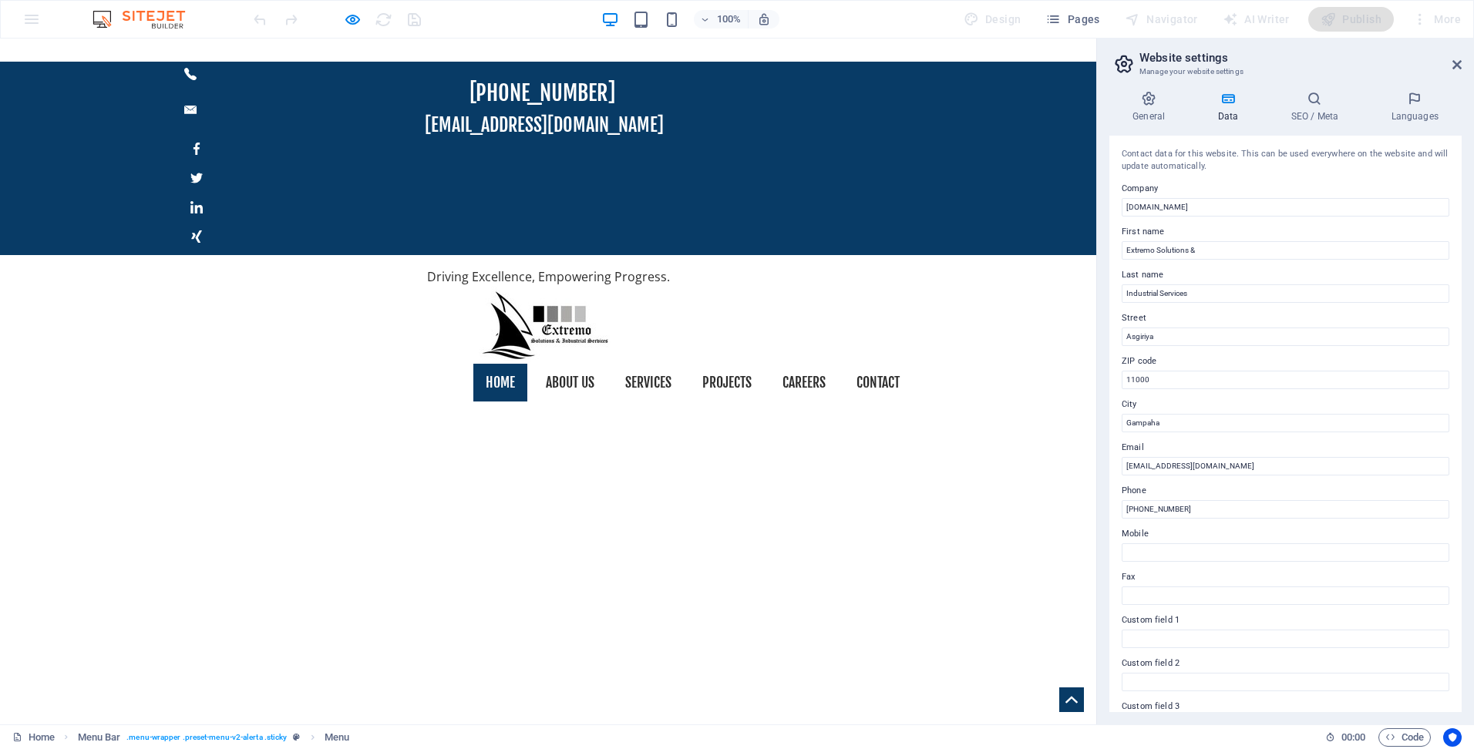
select select "3"
select select
select select "4"
select select
select select "5"
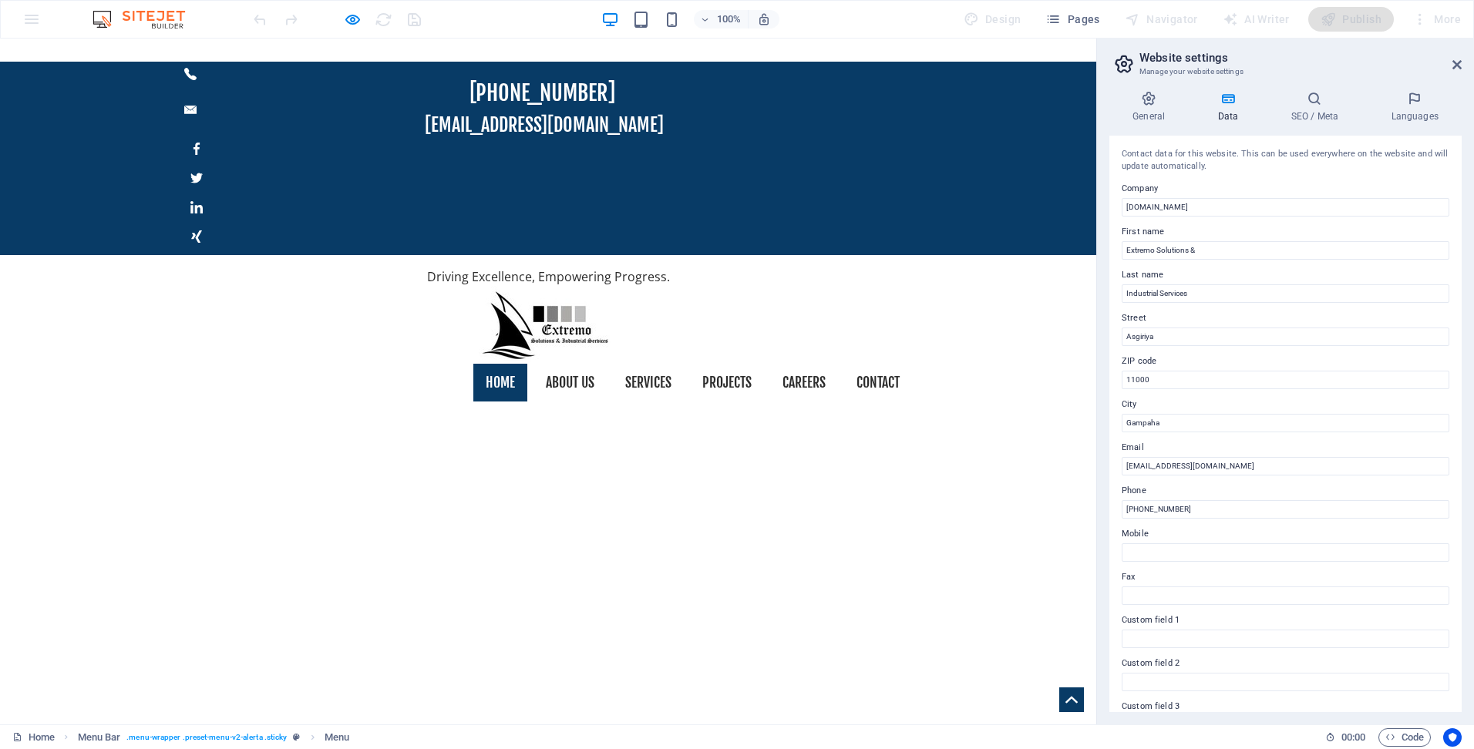
select select
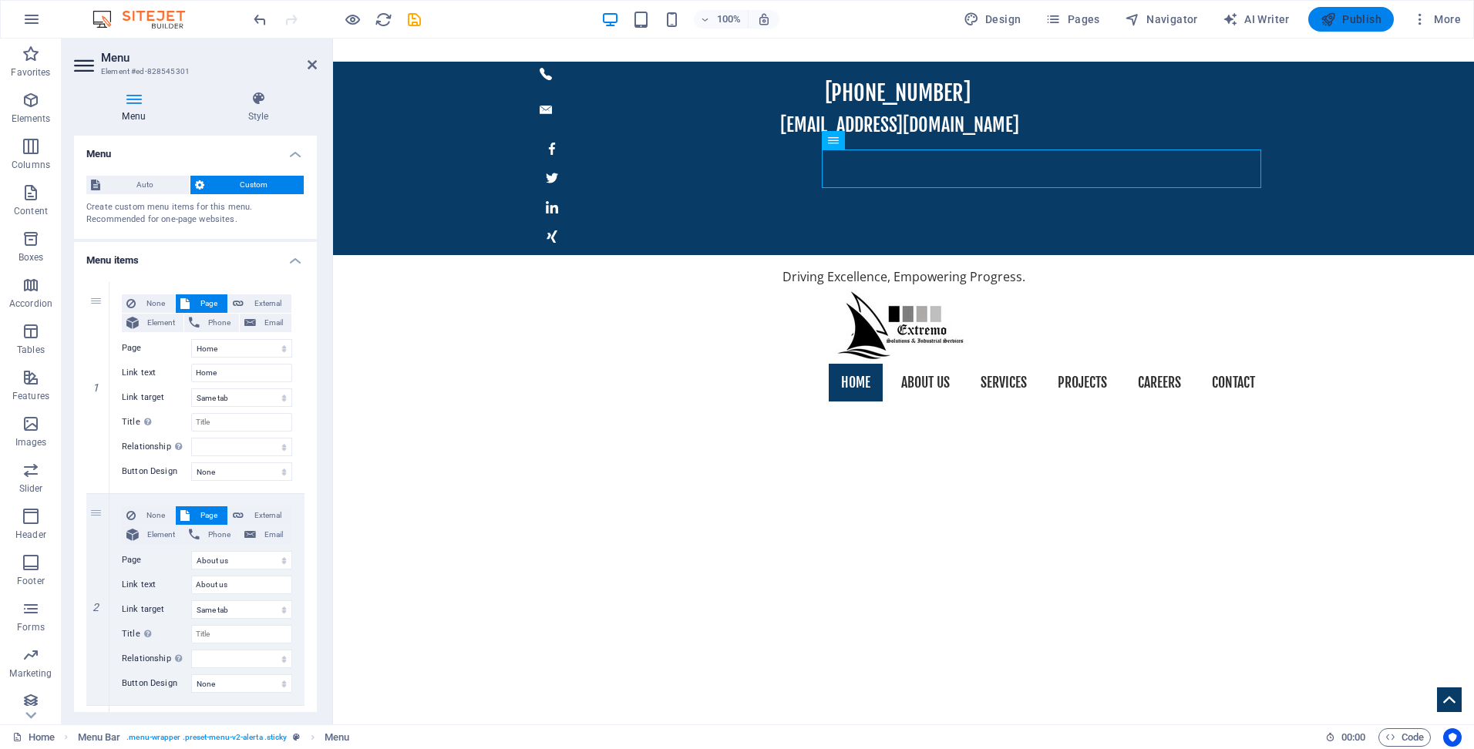
drag, startPoint x: 1343, startPoint y: 20, endPoint x: 826, endPoint y: 11, distance: 517.4
click at [1343, 20] on span "Publish" at bounding box center [1351, 19] width 61 height 15
select select
select select "2"
select select
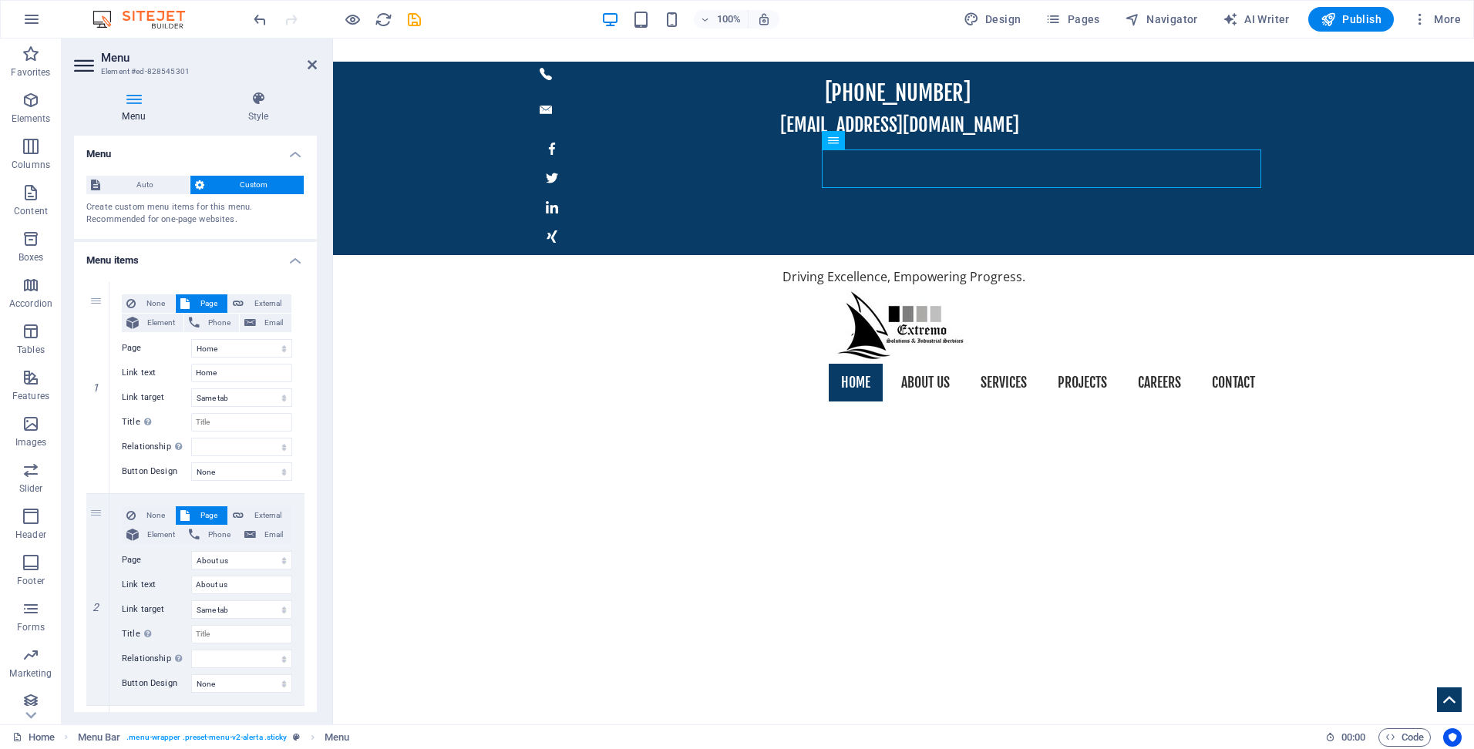
select select "1"
select select
select select "3"
select select
select select "4"
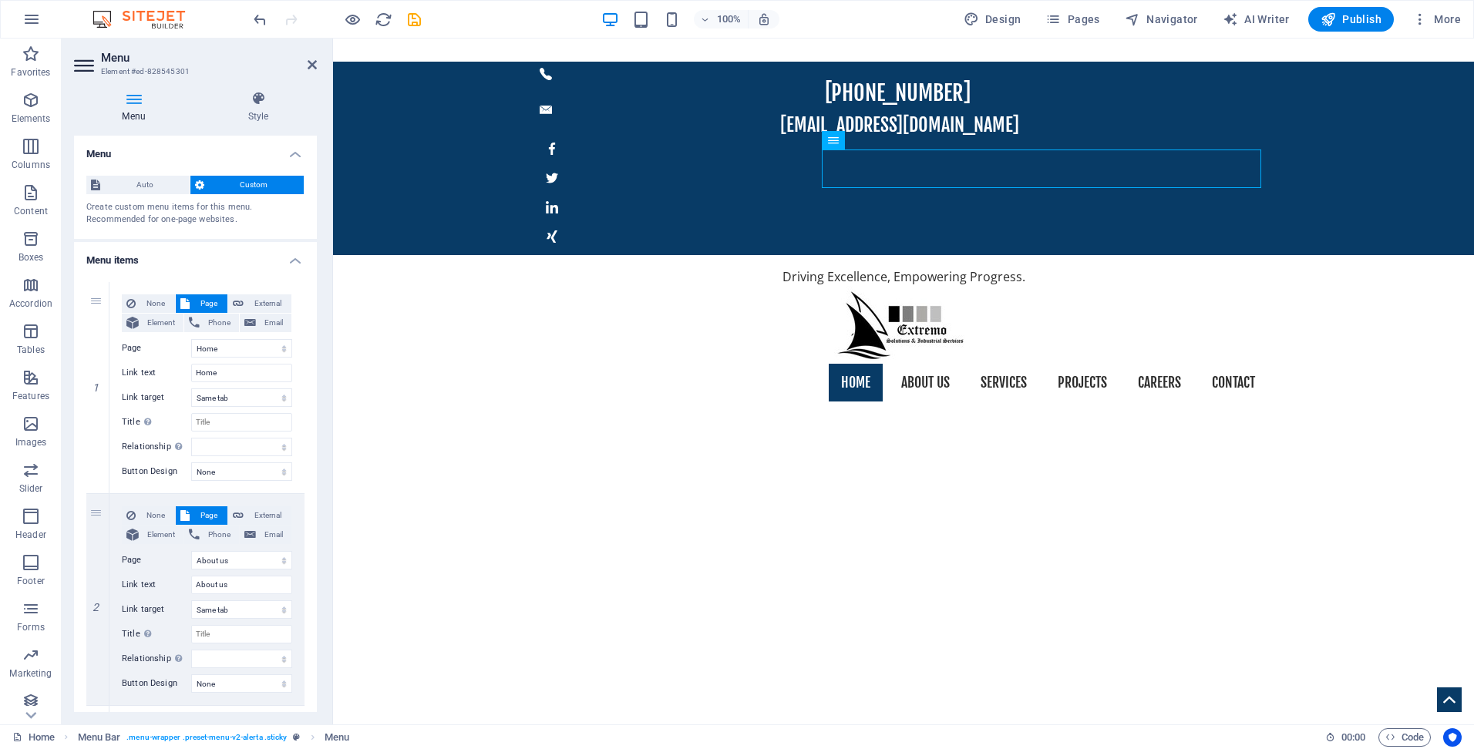
select select
select select "5"
select select
